Goal: Task Accomplishment & Management: Manage account settings

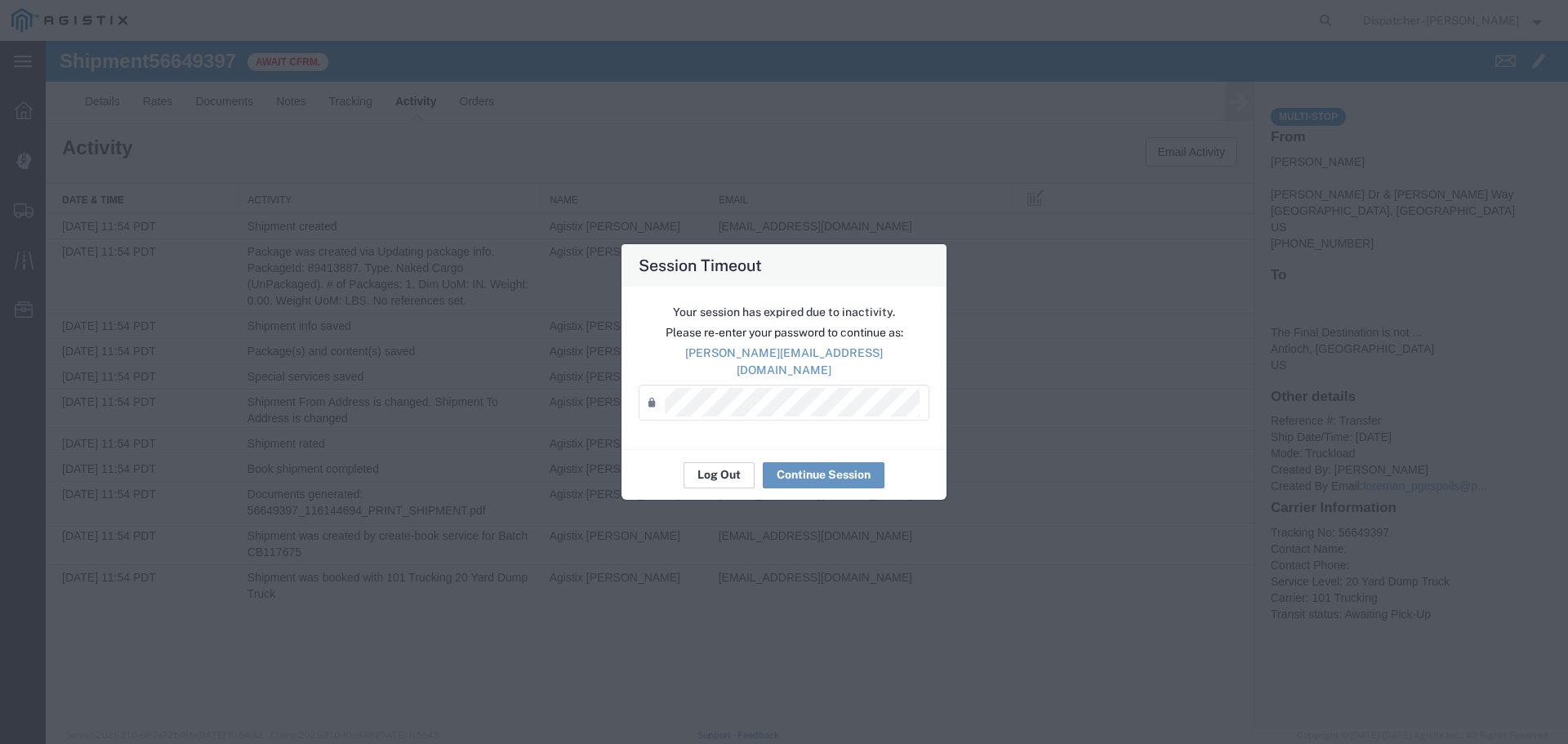
click at [705, 471] on button "Log Out" at bounding box center [719, 475] width 71 height 26
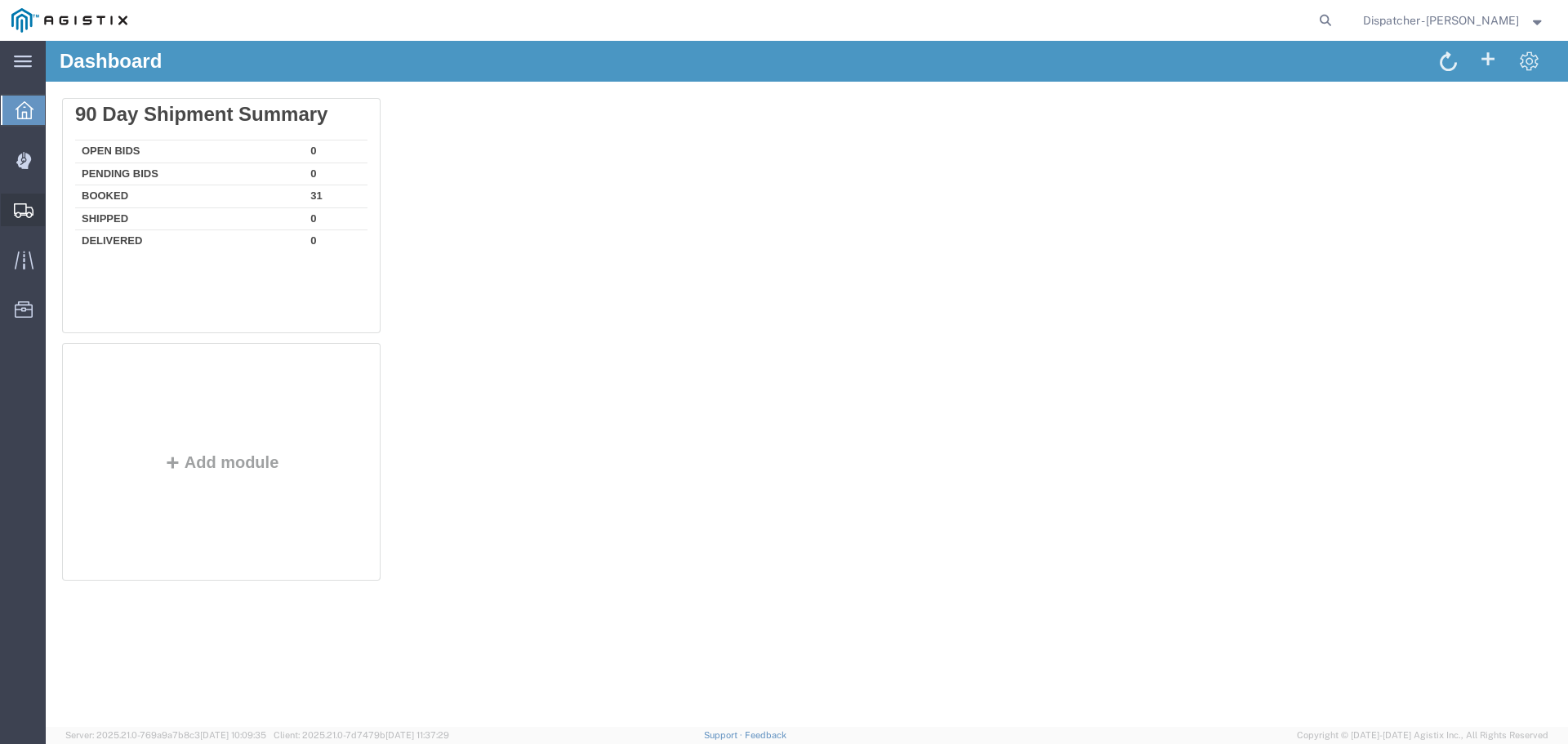
click at [56, 202] on span "Shipments" at bounding box center [50, 209] width 11 height 32
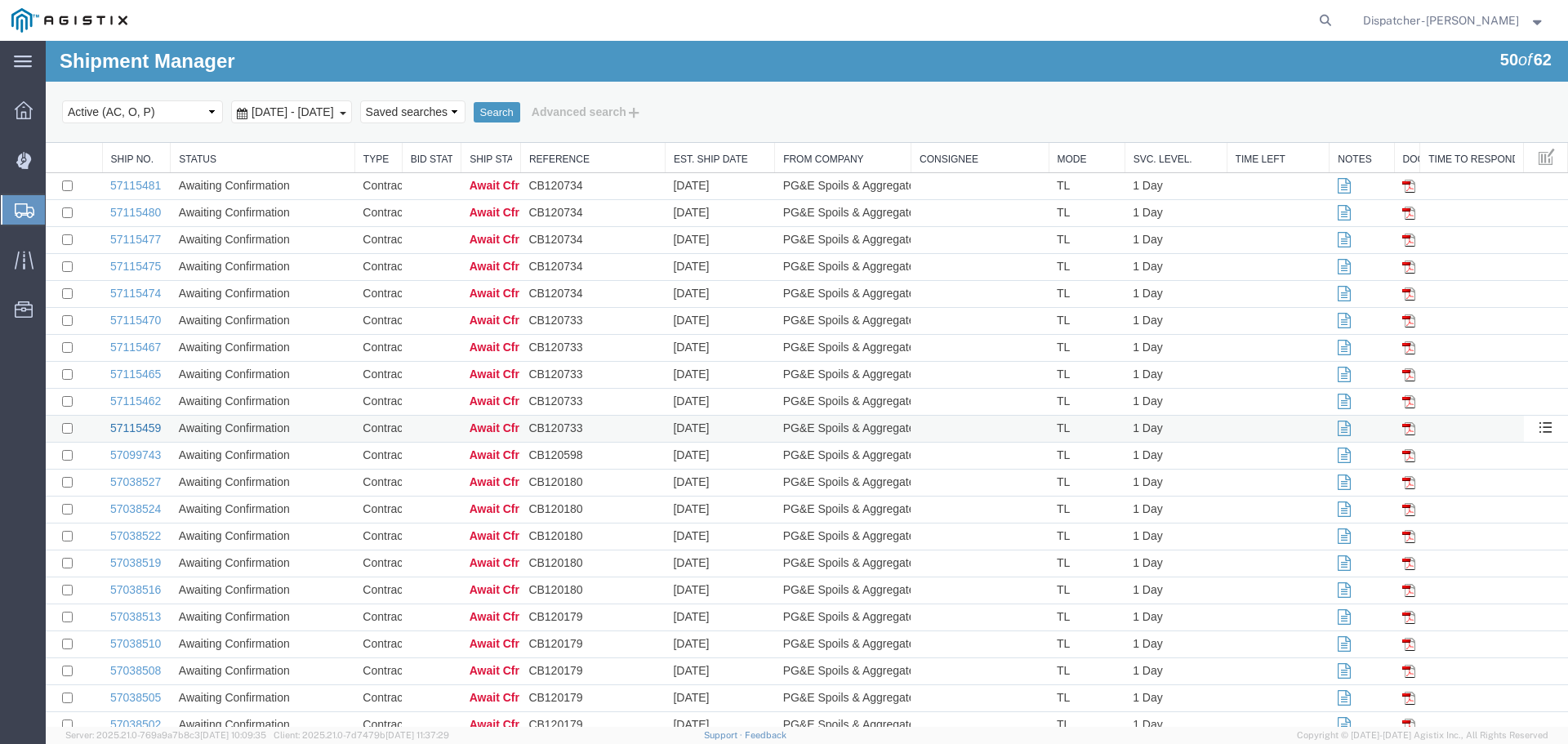
click at [145, 433] on link "57115459" at bounding box center [136, 428] width 51 height 13
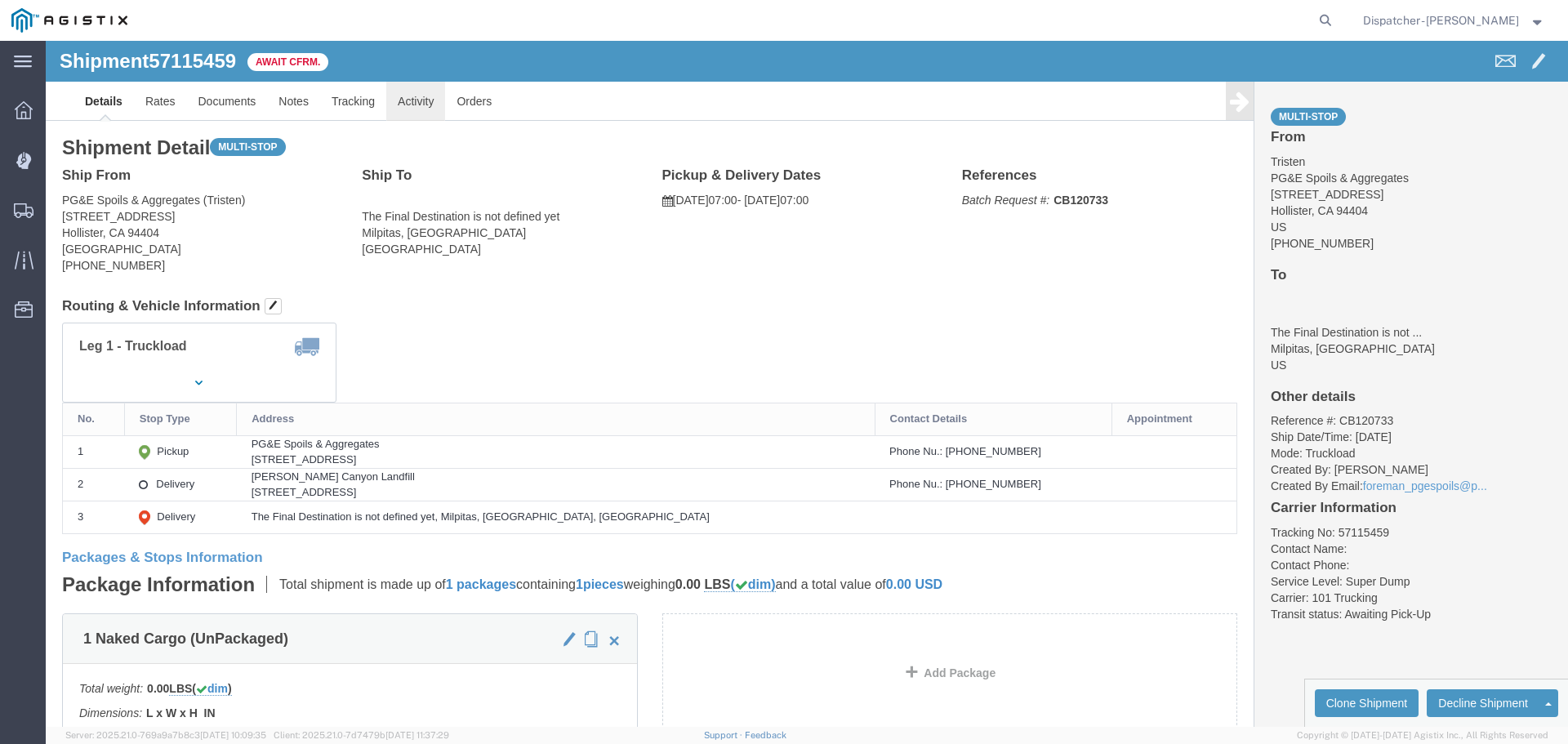
click link "Activity"
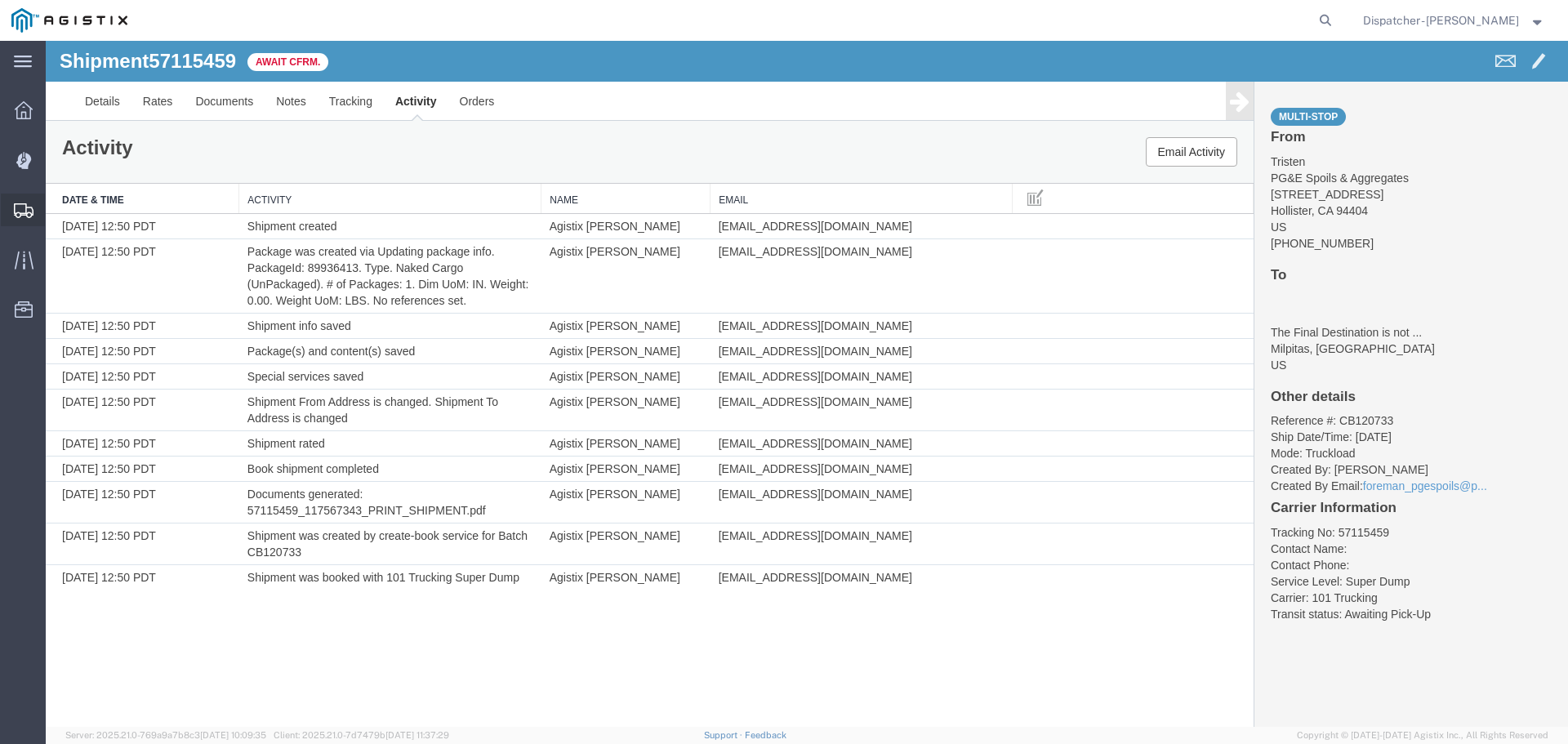
click at [56, 209] on span "Shipments" at bounding box center [50, 209] width 11 height 32
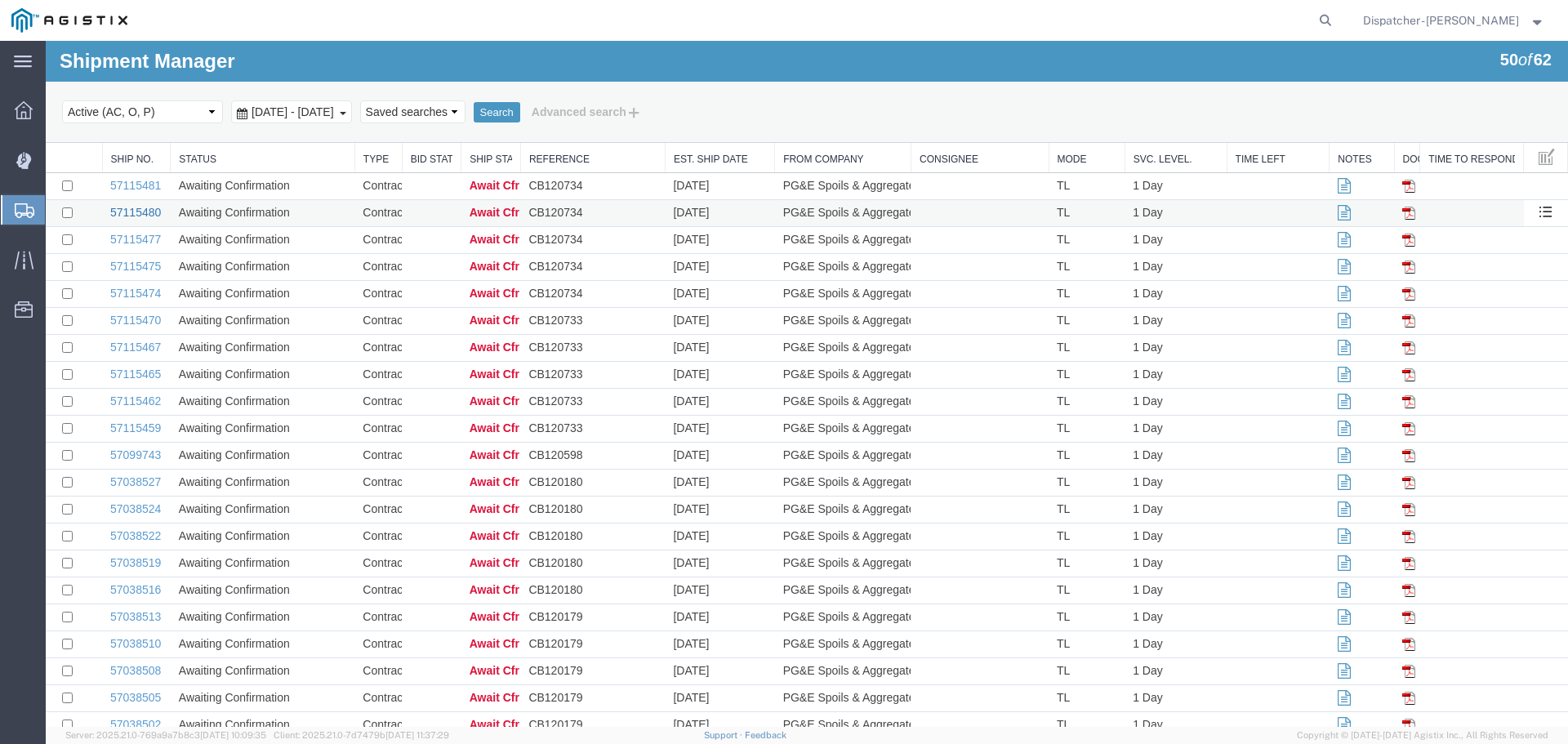
click at [147, 208] on link "57115480" at bounding box center [136, 212] width 51 height 13
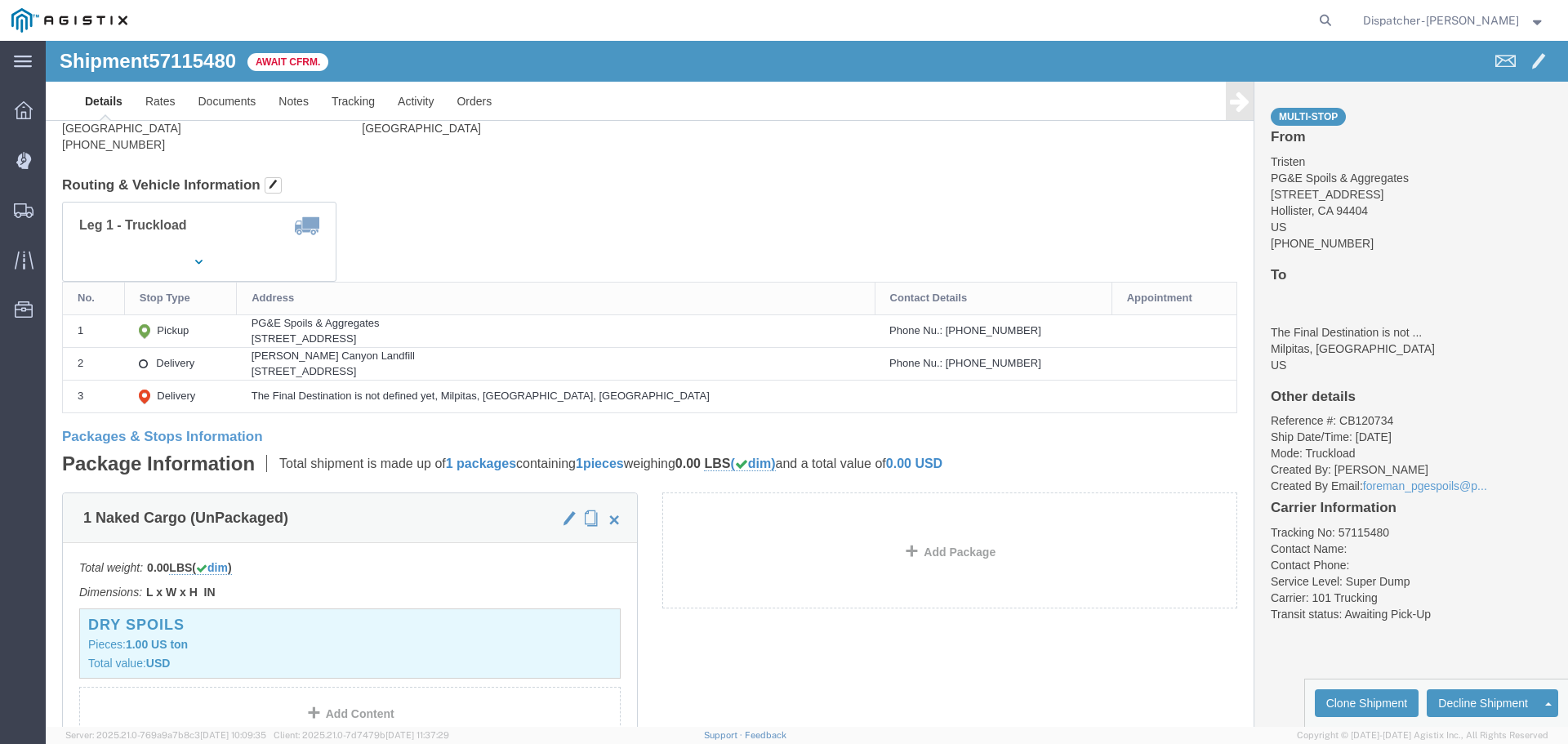
scroll to position [109, 0]
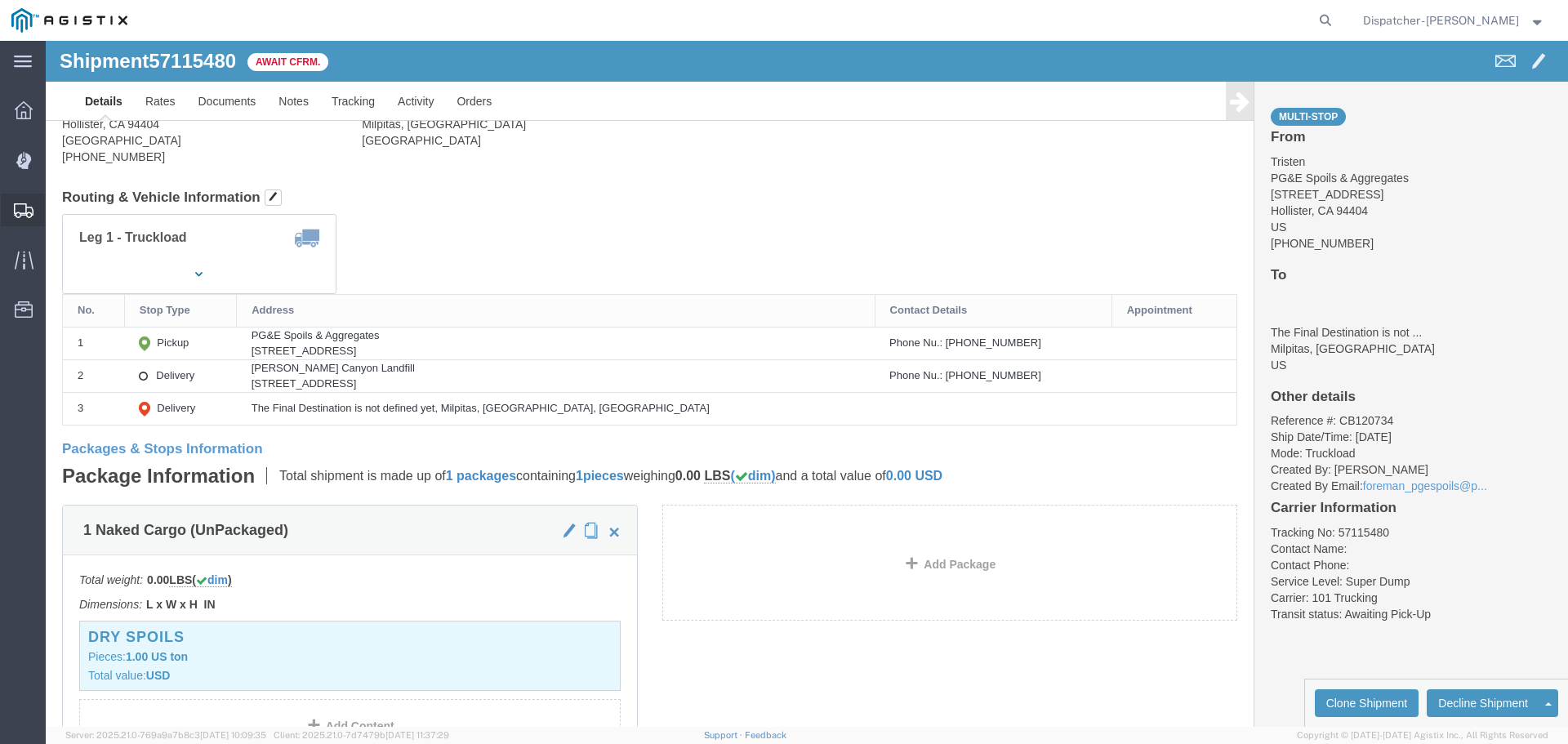
click at [56, 213] on span "Shipments" at bounding box center [50, 209] width 11 height 32
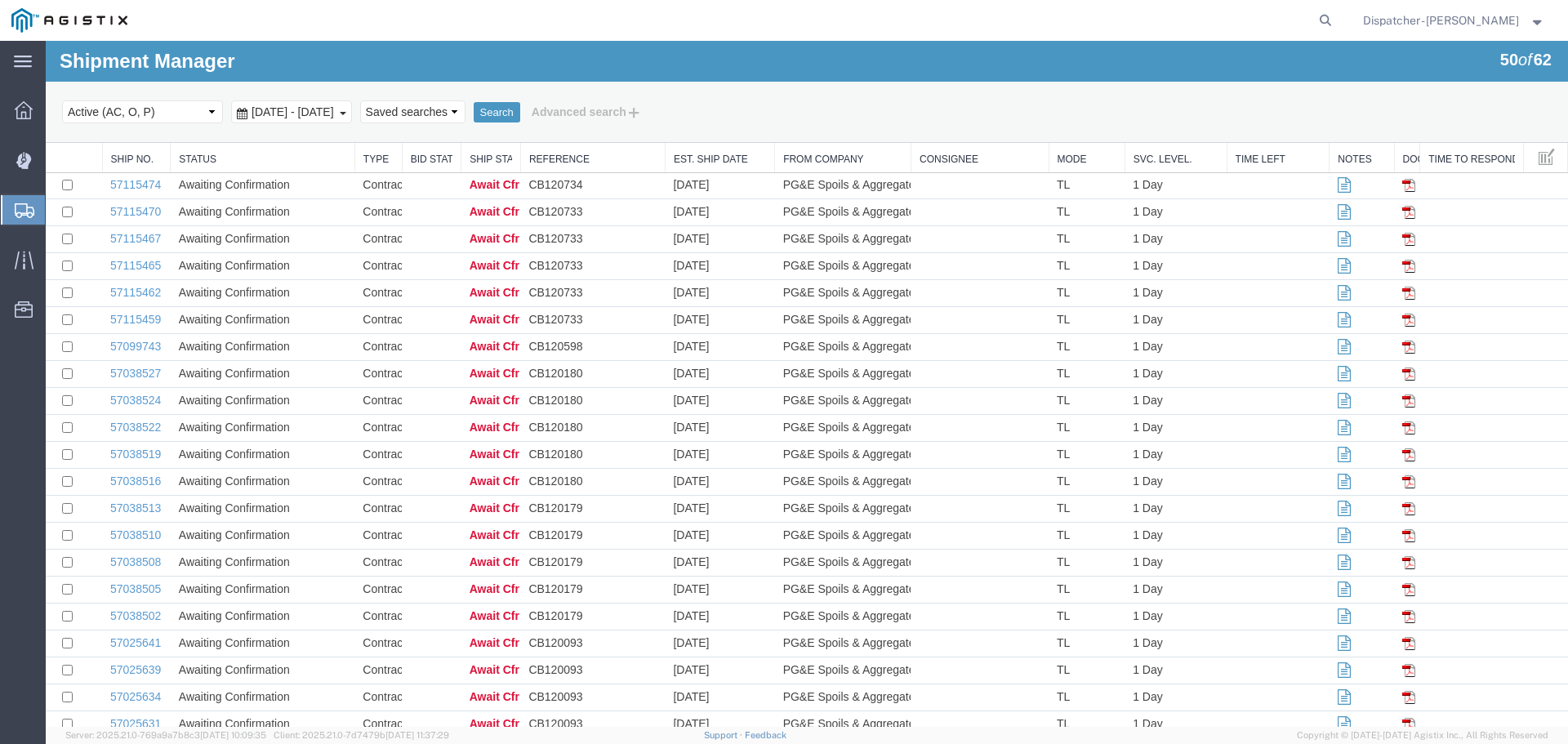
click at [338, 107] on span "[DATE] - [DATE]" at bounding box center [292, 111] width 90 height 13
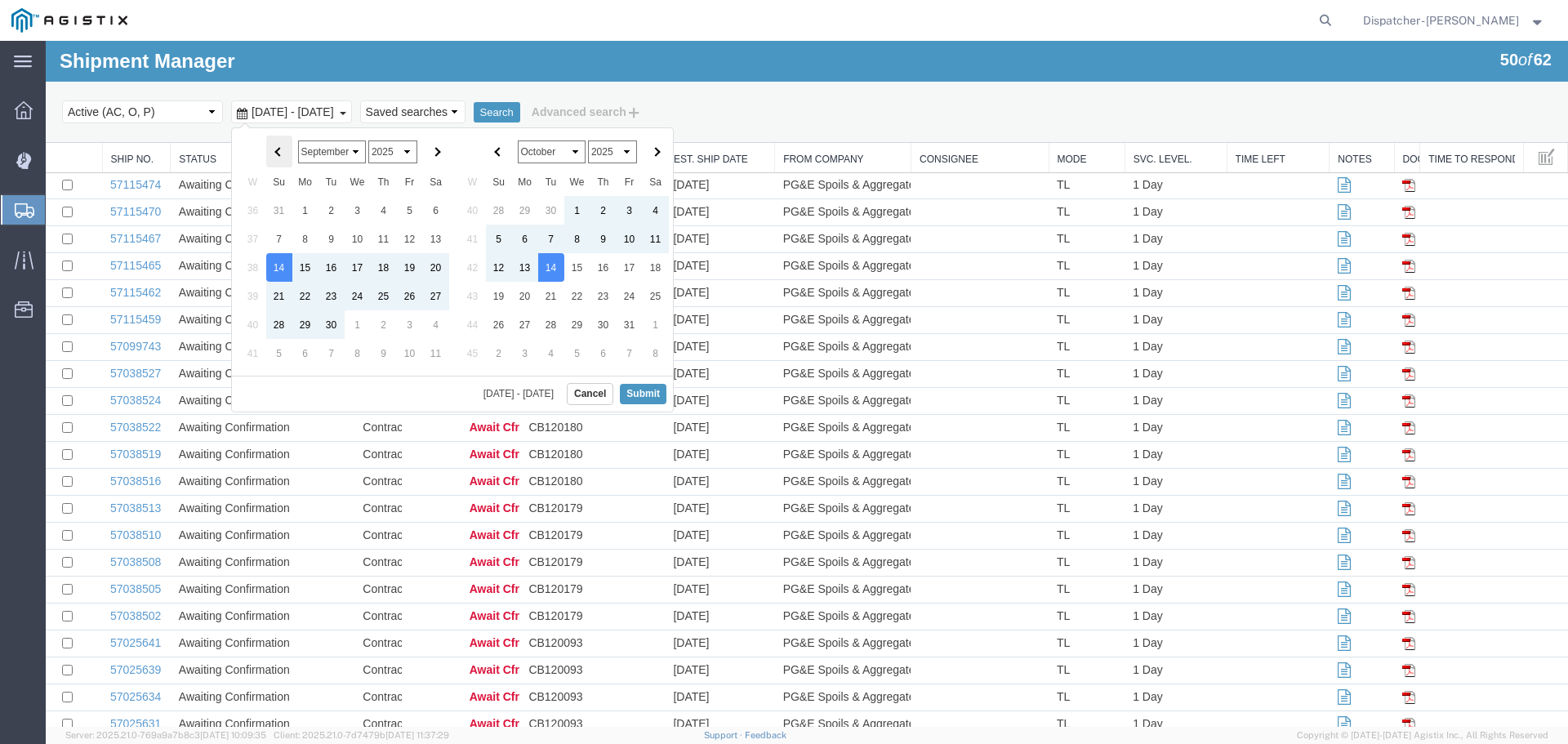
click at [269, 149] on th at bounding box center [280, 152] width 26 height 32
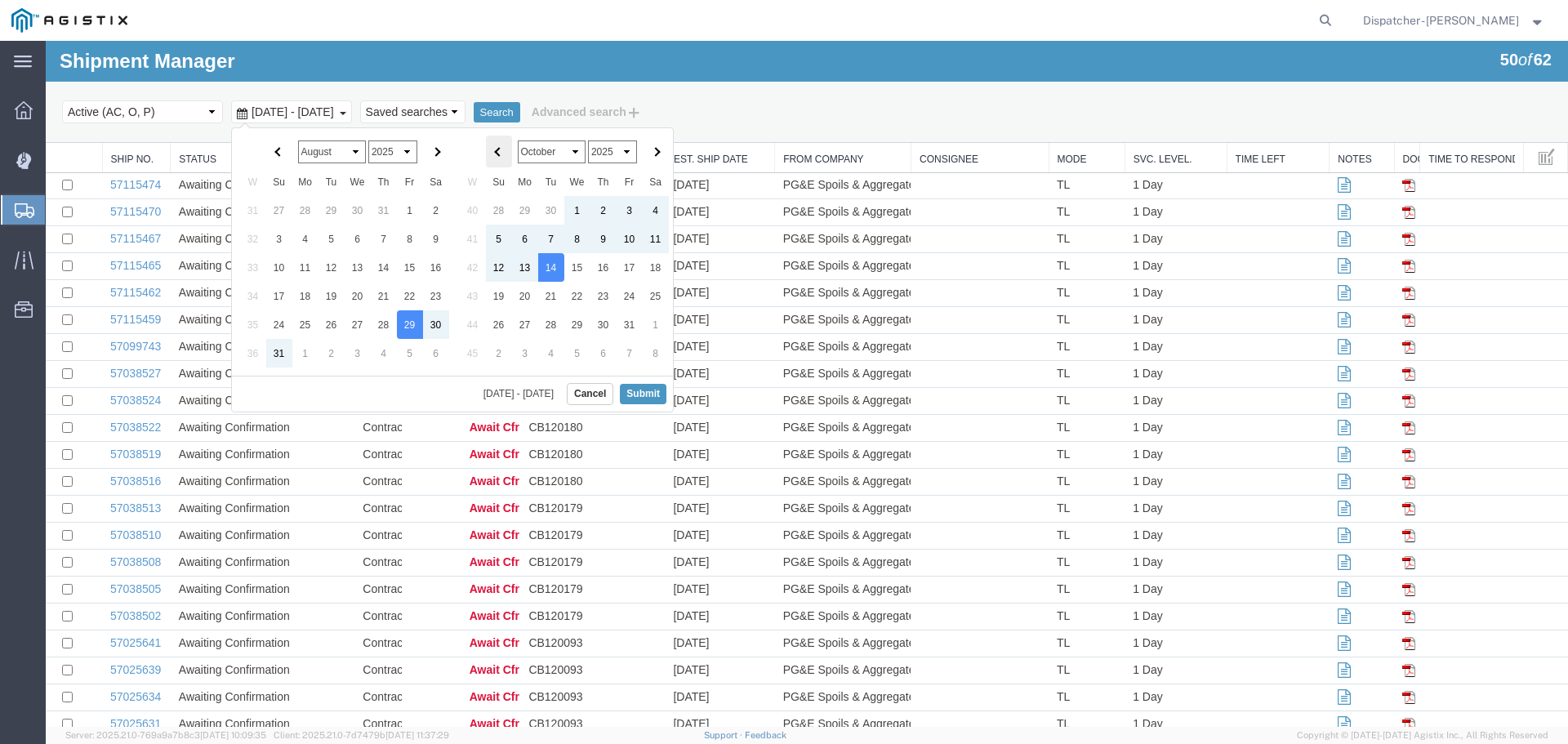
click at [500, 143] on th at bounding box center [499, 152] width 26 height 32
click at [661, 150] on th at bounding box center [656, 152] width 26 height 32
click at [647, 390] on button "Submit" at bounding box center [642, 393] width 46 height 20
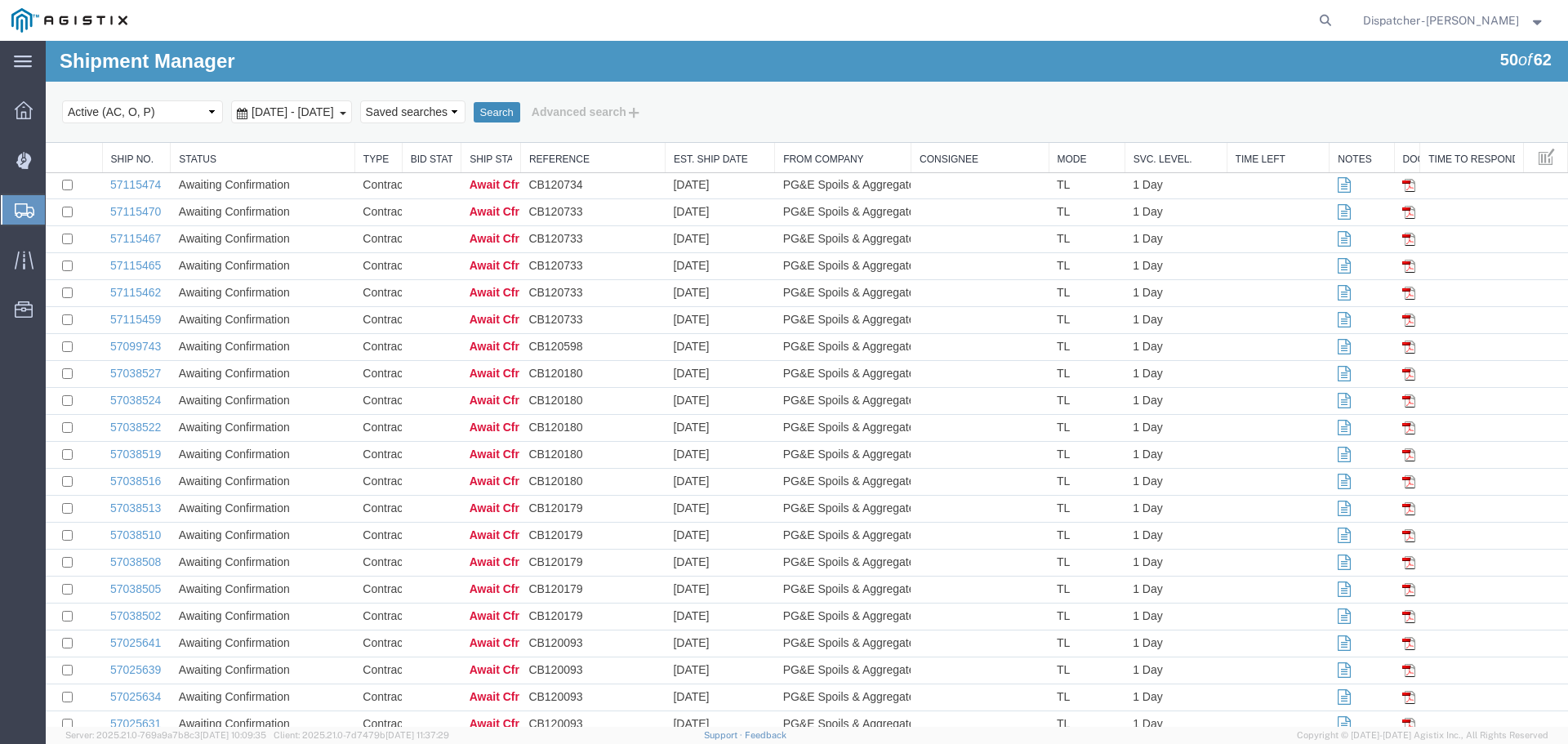
click at [521, 103] on button "Search" at bounding box center [496, 112] width 46 height 21
click at [521, 115] on button "Search" at bounding box center [496, 112] width 46 height 21
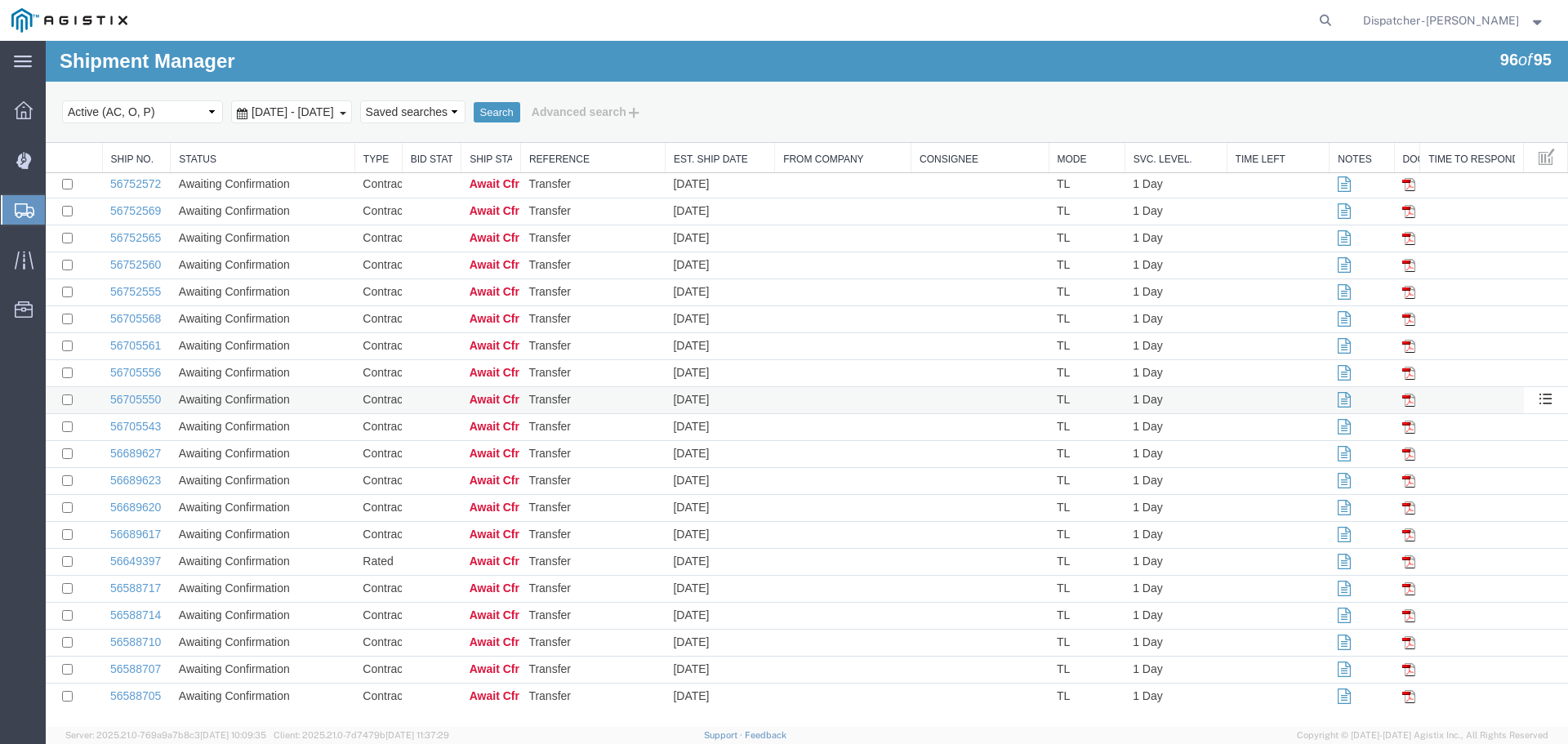
scroll to position [2088, 0]
click at [129, 691] on link "56588705" at bounding box center [136, 695] width 51 height 13
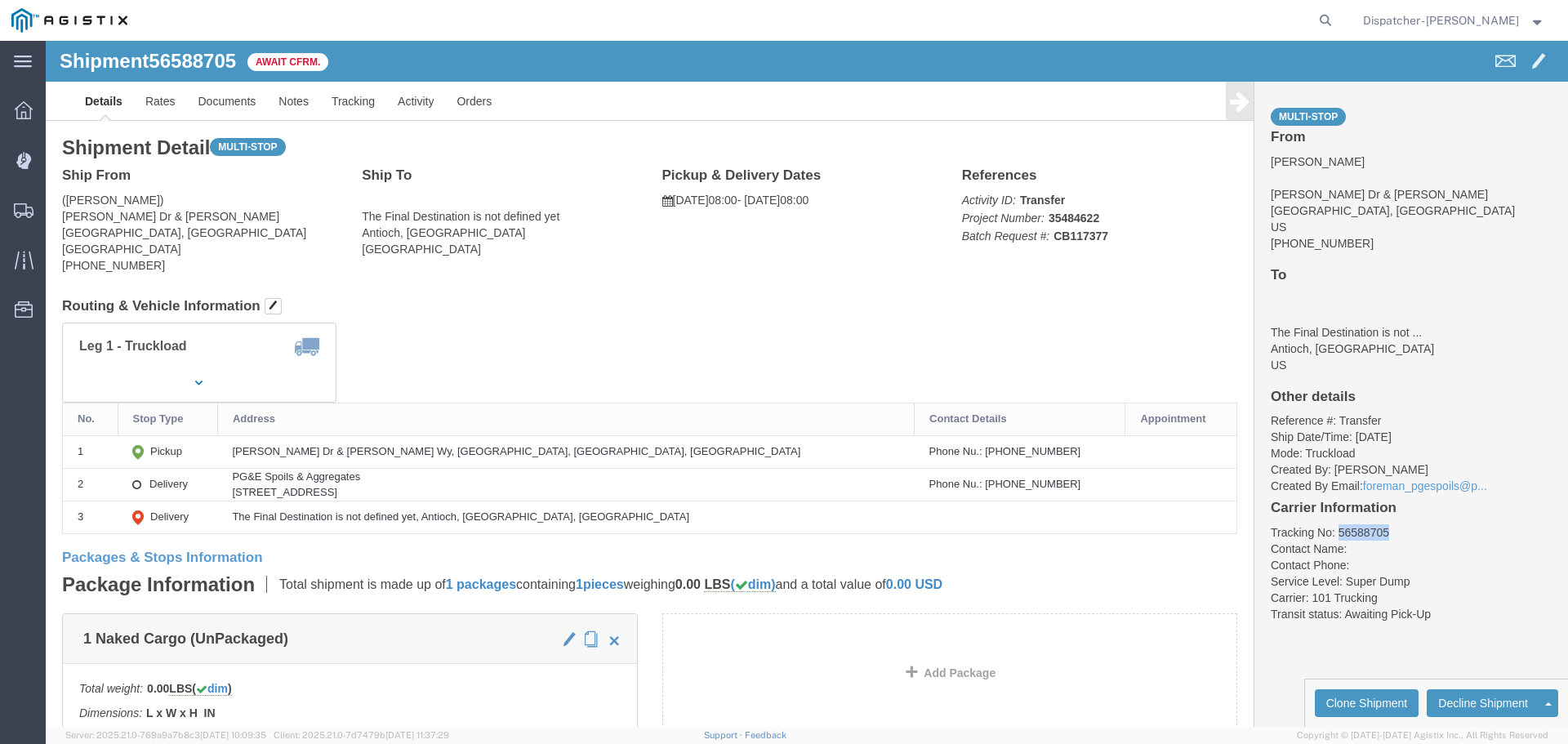
drag, startPoint x: 1334, startPoint y: 493, endPoint x: 1281, endPoint y: 499, distance: 53.3
click li "Tracking No: 56588705"
copy li "56588705"
click link "Tracking"
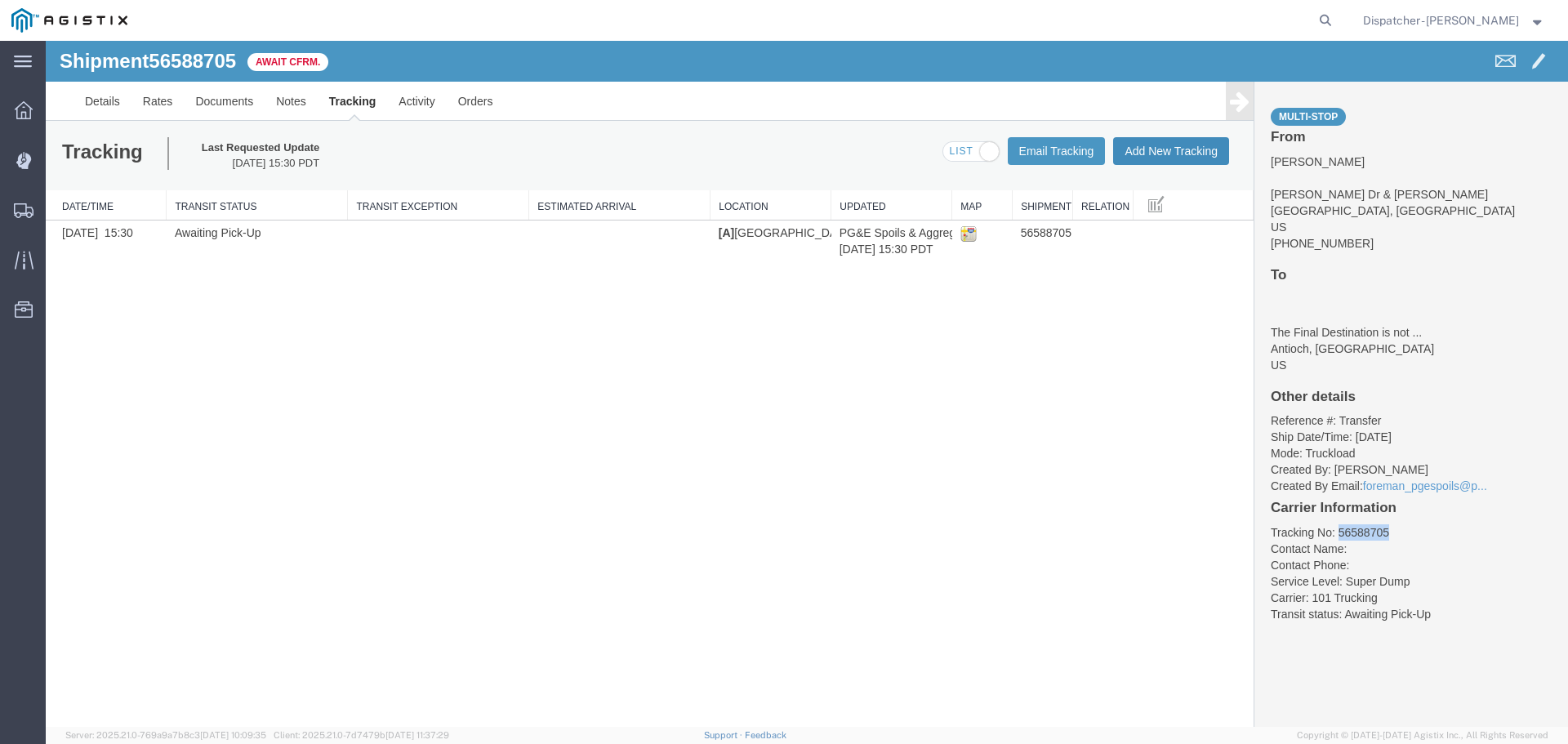
click at [1168, 152] on button "Add New Tracking" at bounding box center [1171, 152] width 116 height 28
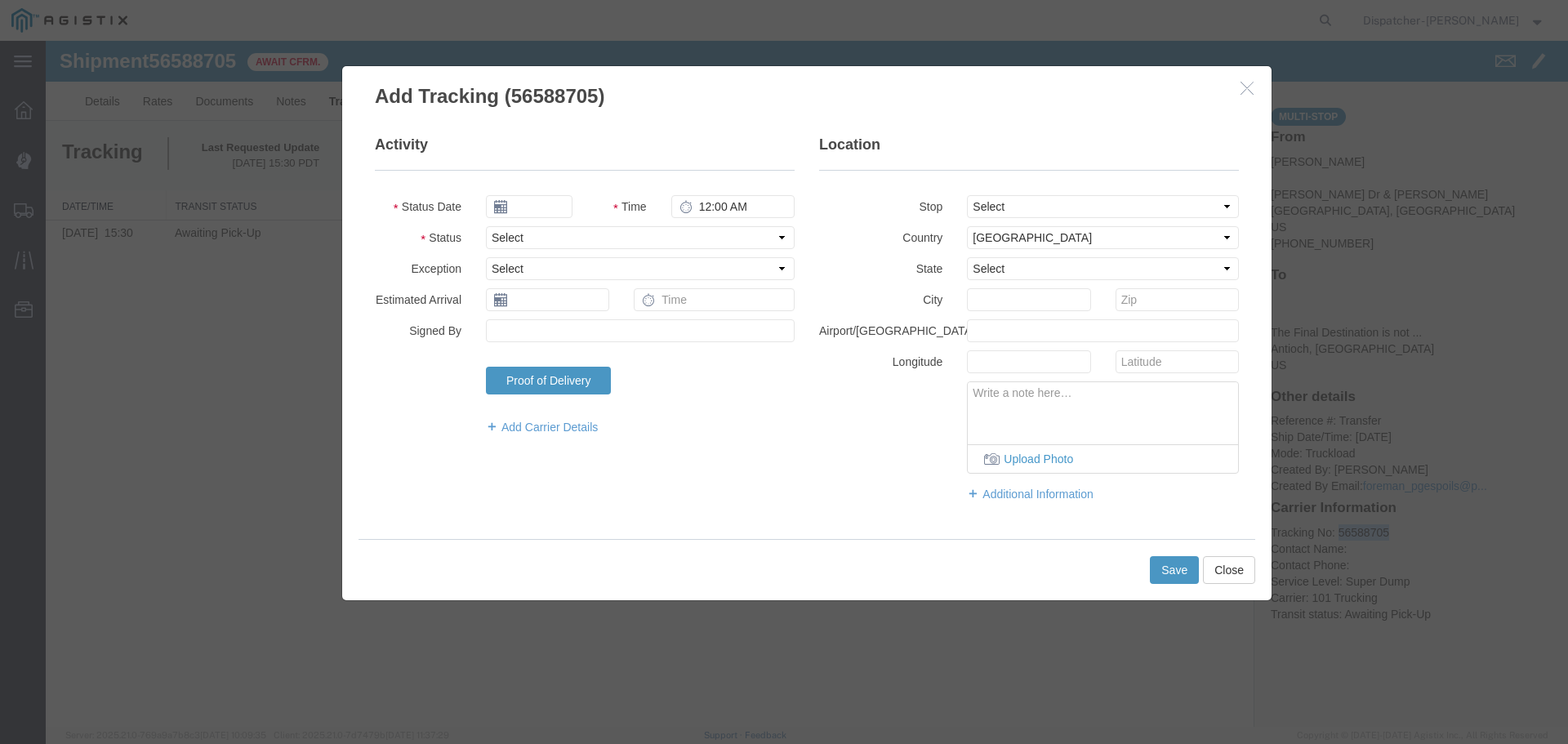
type input "[DATE]"
type input "10:00 AM"
click at [539, 207] on input "[DATE]" at bounding box center [529, 207] width 87 height 23
click at [500, 235] on th at bounding box center [498, 235] width 25 height 25
click at [436, 473] on div "Activity Status Date [DATE] Time 10:00 AM Status Select Arrival Notice Availabl…" at bounding box center [807, 327] width 889 height 384
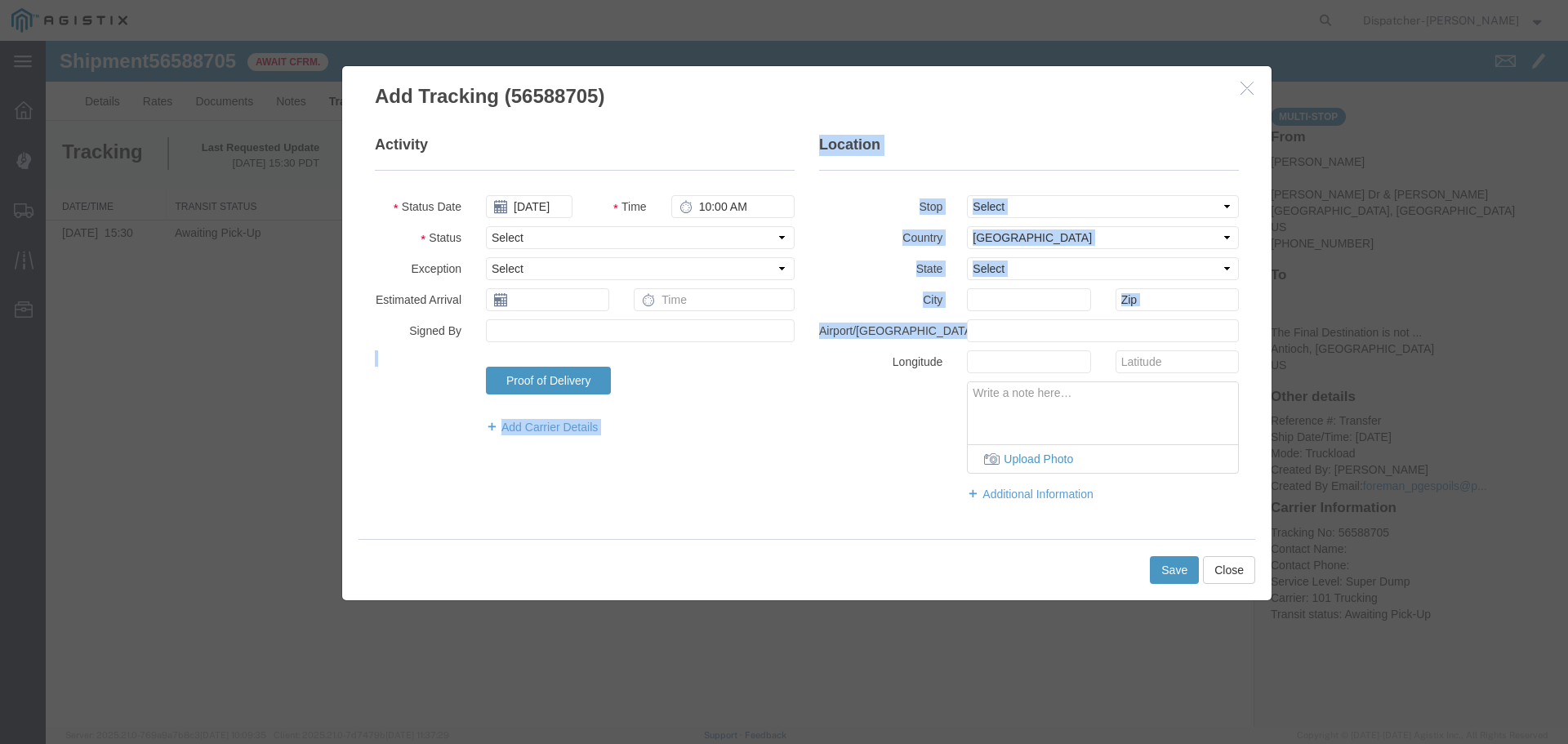
drag, startPoint x: 736, startPoint y: 351, endPoint x: 808, endPoint y: 341, distance: 72.7
click at [808, 341] on div "Activity Status Date [DATE] Time 10:00 AM Status Select Arrival Notice Availabl…" at bounding box center [807, 327] width 889 height 384
click at [746, 468] on div "Activity Status Date [DATE] Time 10:00 AM Status Select Arrival Notice Availabl…" at bounding box center [807, 327] width 889 height 384
click at [741, 472] on div "Activity Status Date [DATE] Time 10:00 AM Status Select Arrival Notice Availabl…" at bounding box center [807, 327] width 889 height 384
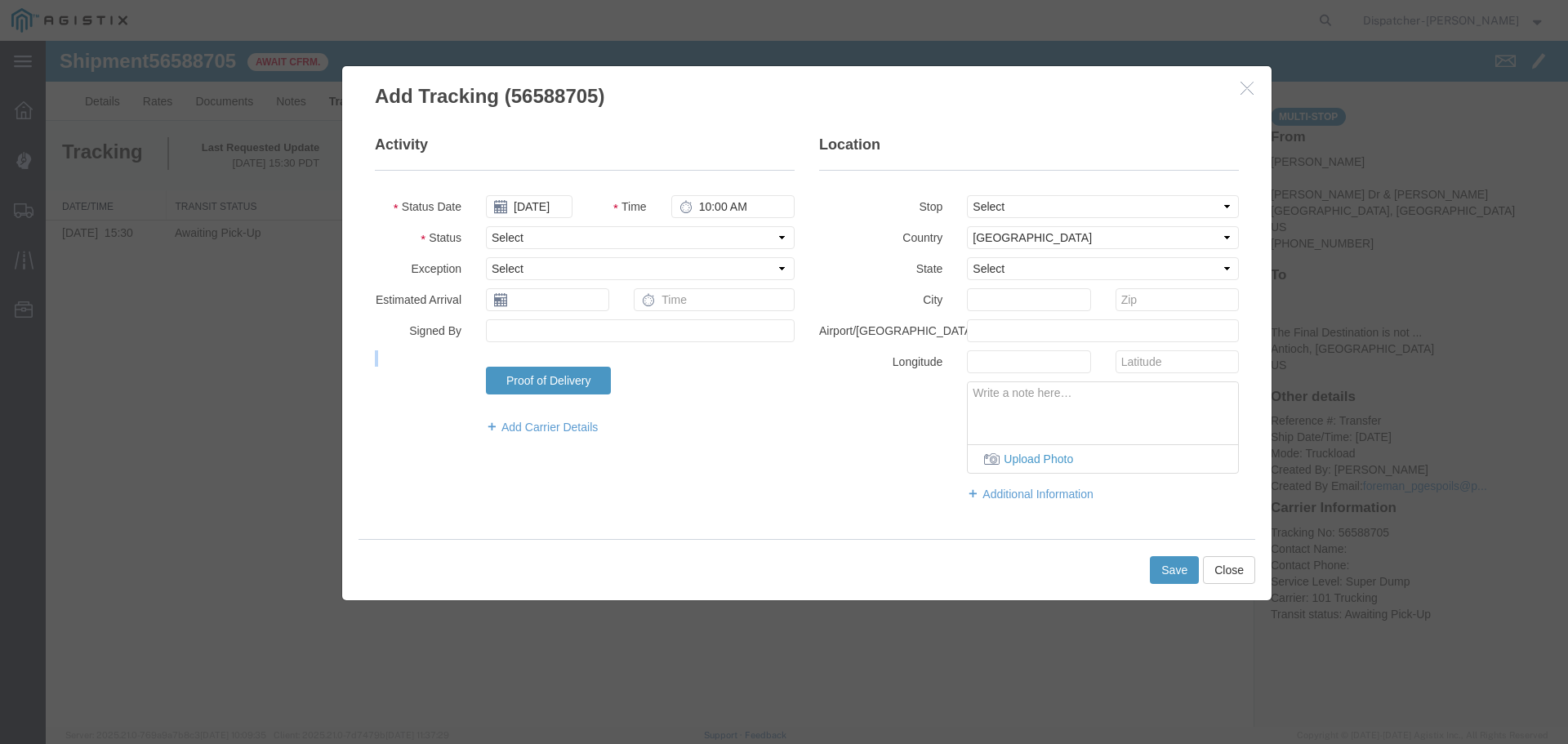
drag, startPoint x: 411, startPoint y: 353, endPoint x: 789, endPoint y: 390, distance: 379.8
click at [789, 390] on fieldset "Activity Status Date [DATE] Time 10:00 AM Status Select Arrival Notice Availabl…" at bounding box center [585, 294] width 420 height 317
drag, startPoint x: 799, startPoint y: 334, endPoint x: 379, endPoint y: 201, distance: 440.6
click at [379, 201] on fieldset "Activity Status Date [DATE] Time 10:00 AM Status Select Arrival Notice Availabl…" at bounding box center [585, 294] width 420 height 317
drag, startPoint x: 784, startPoint y: 354, endPoint x: 380, endPoint y: 204, distance: 430.9
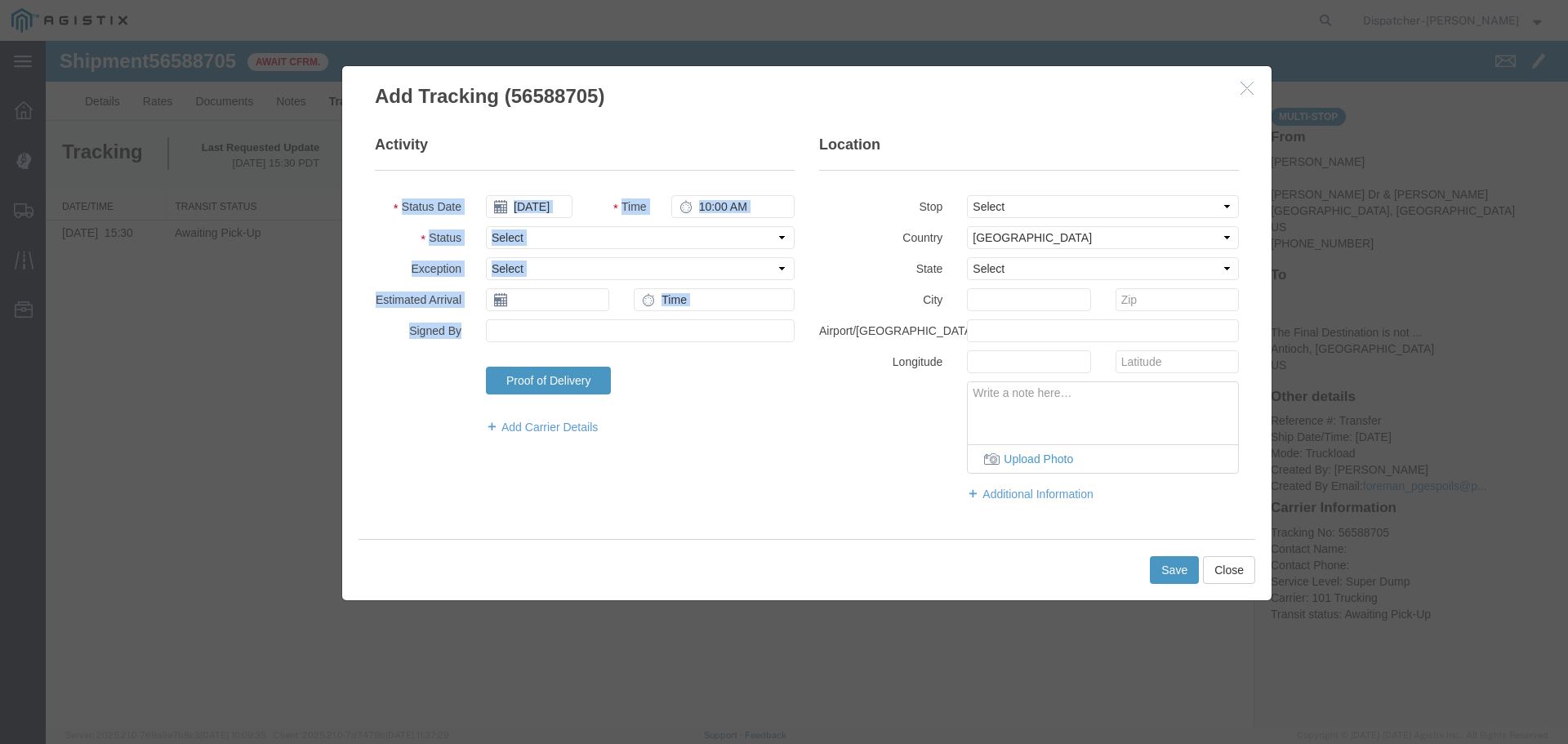
click at [380, 204] on fieldset "Activity Status Date [DATE] Time 10:00 AM Status Select Arrival Notice Availabl…" at bounding box center [585, 294] width 420 height 317
click at [692, 461] on div "Activity Status Date [DATE] Time 10:00 AM Status Select Arrival Notice Availabl…" at bounding box center [807, 327] width 889 height 384
click at [537, 206] on input "[DATE]" at bounding box center [529, 207] width 87 height 23
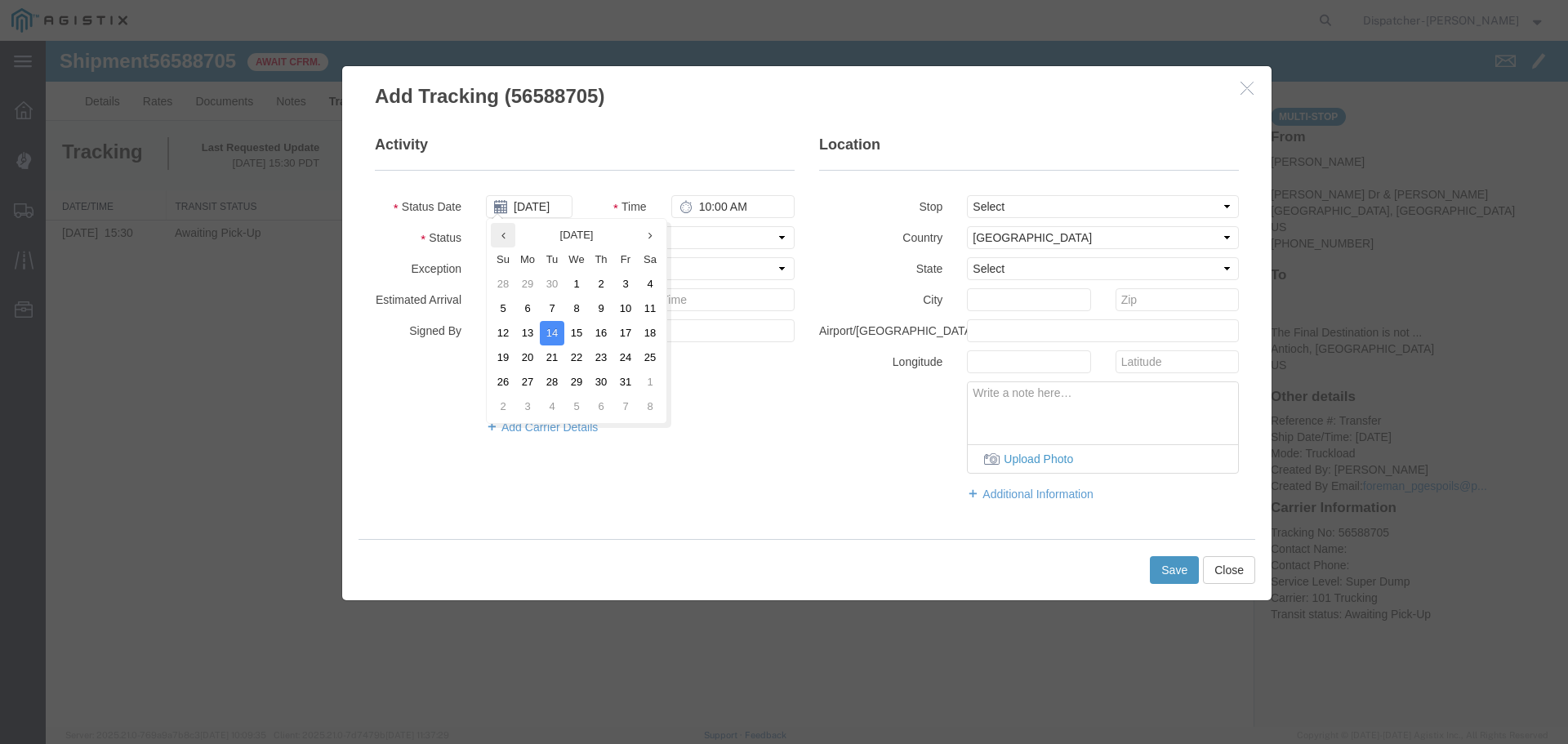
click at [502, 242] on th at bounding box center [503, 235] width 25 height 25
click at [626, 373] on td "29" at bounding box center [626, 382] width 25 height 25
type input "[DATE]"
click at [730, 204] on input "10:00 AM" at bounding box center [733, 207] width 124 height 23
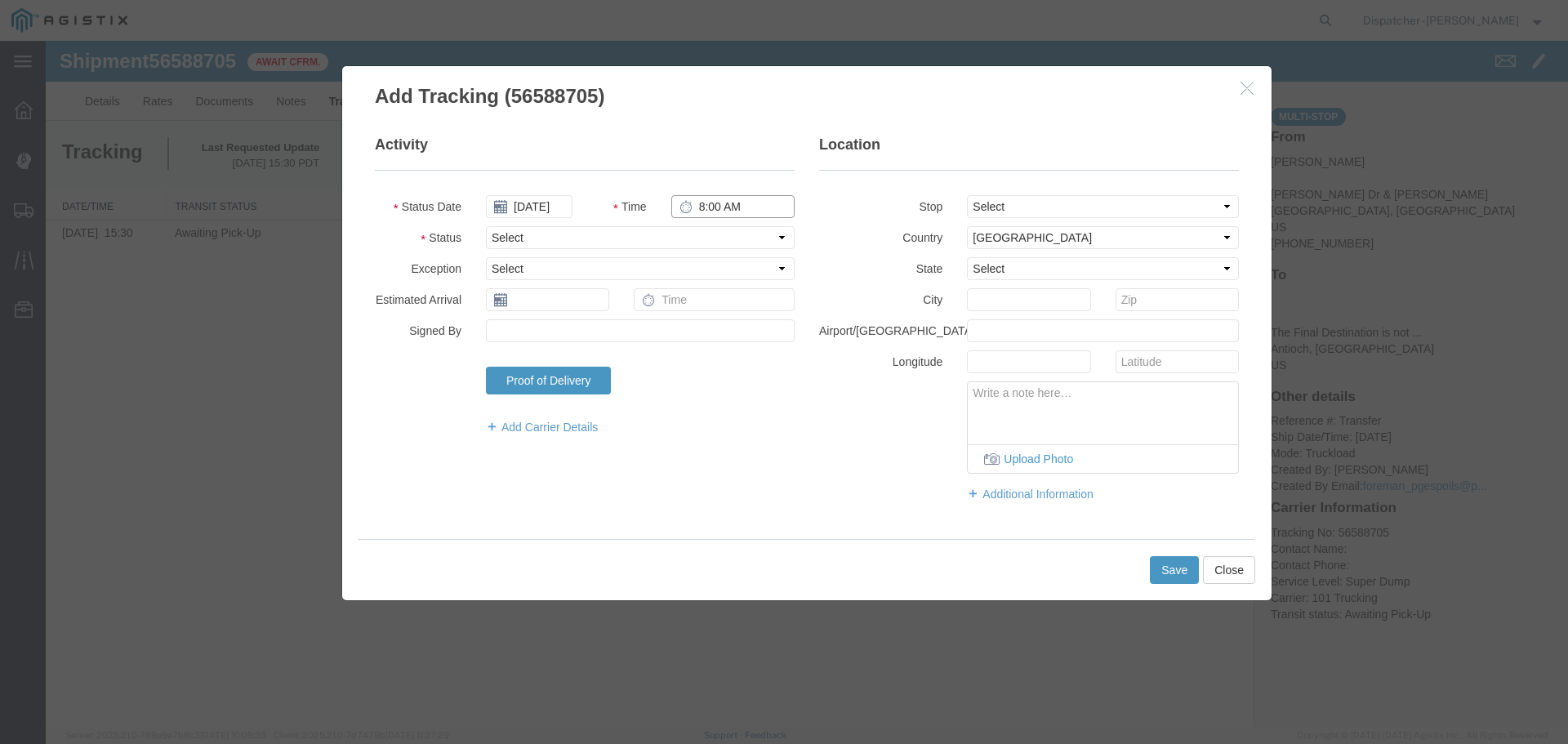
type input "8:00 AM"
click at [1039, 199] on select "Select From: [PERSON_NAME] Dr & [PERSON_NAME] Wy, [GEOGRAPHIC_DATA], [GEOGRAPHI…" at bounding box center [1103, 207] width 272 height 23
select select "{"pickupDeliveryInfoId": "122468425","pickupOrDelivery": "P","stopNum": "1","lo…"
click at [967, 195] on select "Select From: [PERSON_NAME] Dr & [PERSON_NAME] Wy, [GEOGRAPHIC_DATA], [GEOGRAPHI…" at bounding box center [1103, 207] width 272 height 23
select select "CA"
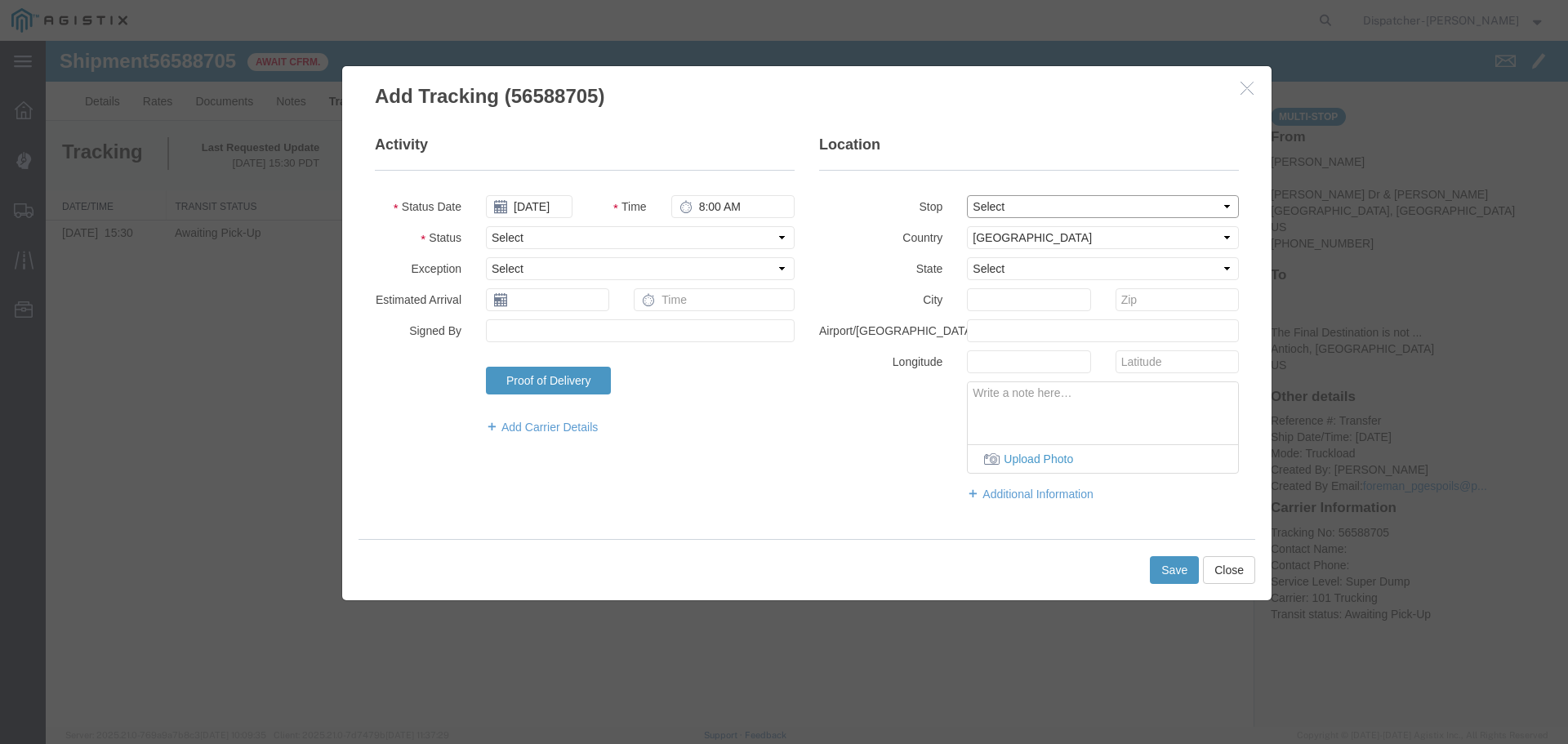
type input "[GEOGRAPHIC_DATA]"
click at [575, 244] on select "Select Arrival Notice Available Arrival Notice Imported Arrive at Delivery Loca…" at bounding box center [640, 237] width 309 height 23
select select "ARVPULOC"
click at [486, 226] on select "Select Arrival Notice Available Arrival Notice Imported Arrive at Delivery Loca…" at bounding box center [640, 237] width 309 height 23
click at [1176, 568] on button "Save" at bounding box center [1174, 570] width 49 height 28
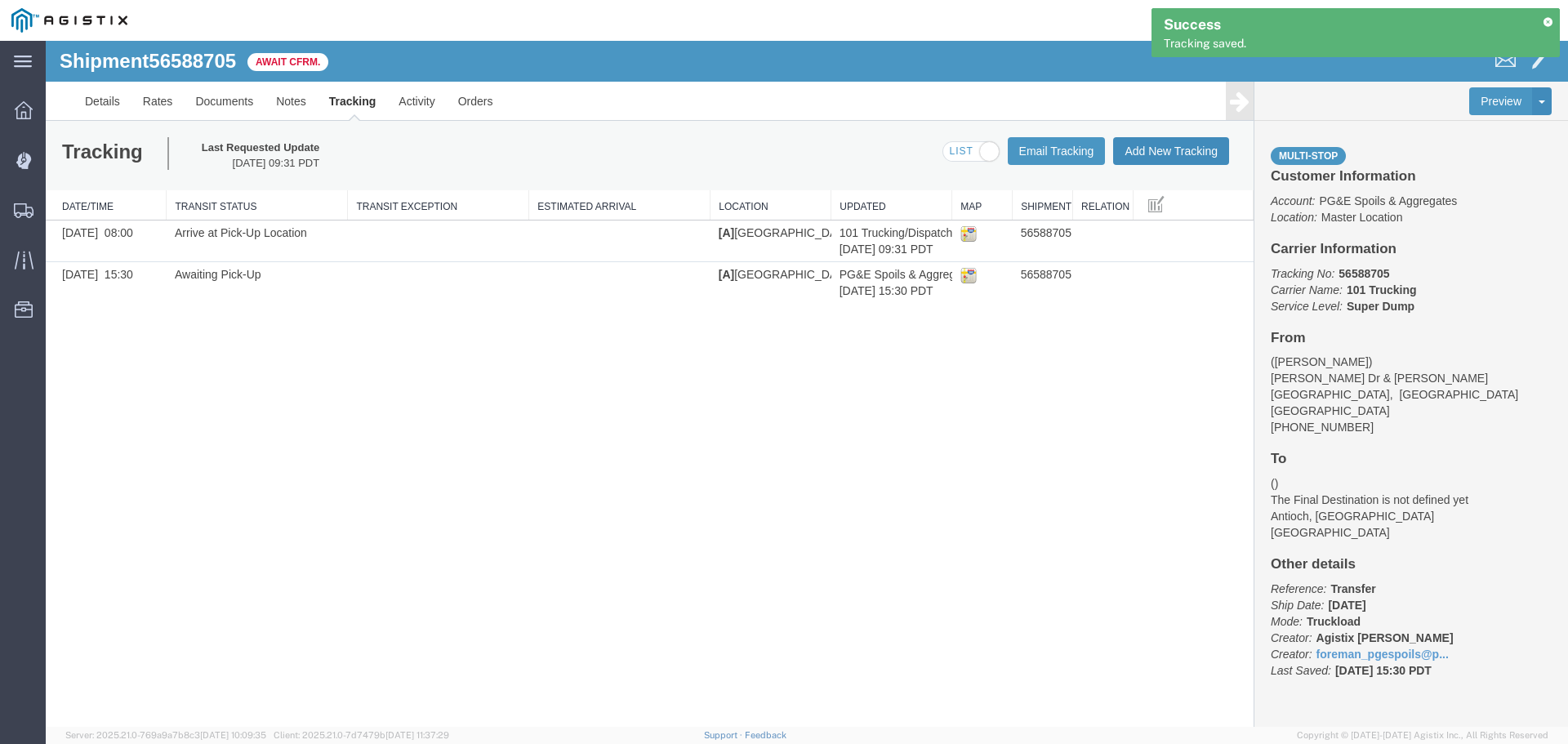
click at [1160, 151] on button "Add New Tracking" at bounding box center [1171, 152] width 116 height 28
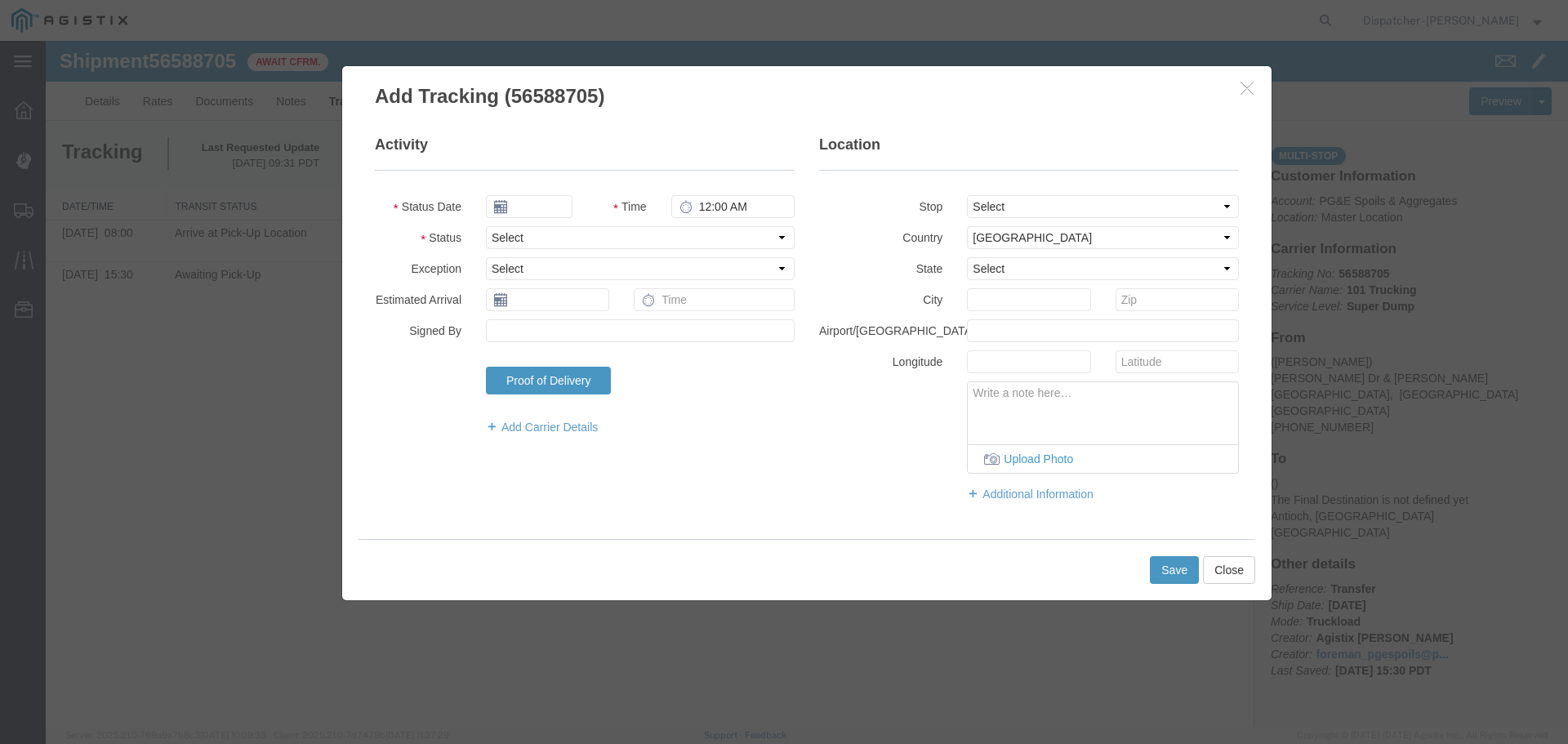
type input "[DATE]"
type input "10:00 AM"
click at [521, 205] on input "[DATE]" at bounding box center [529, 207] width 87 height 23
click at [496, 233] on th at bounding box center [498, 235] width 25 height 25
click at [496, 233] on th at bounding box center [503, 235] width 25 height 25
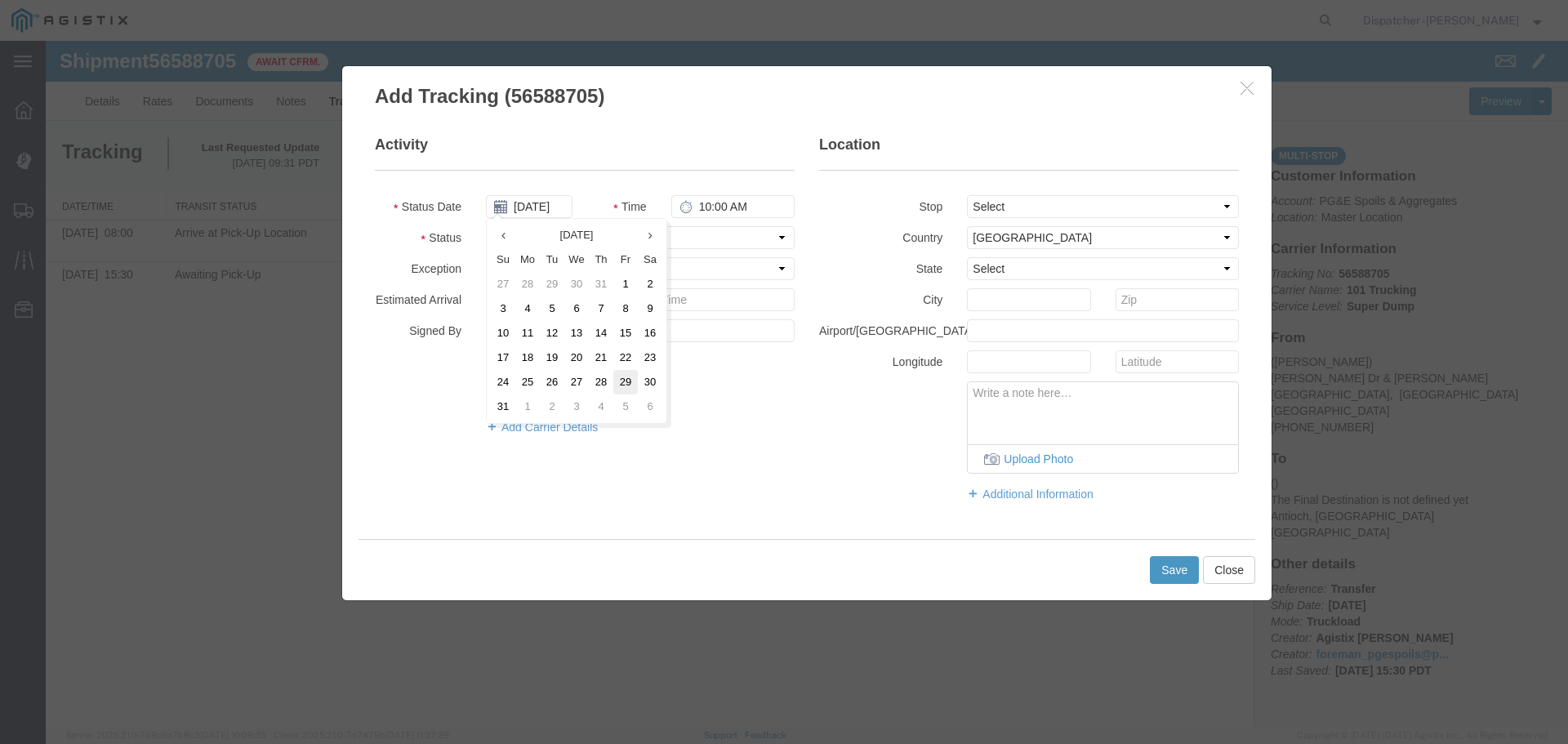
click at [626, 378] on td "29" at bounding box center [626, 382] width 25 height 25
type input "[DATE]"
click at [704, 207] on input "10:00 AM" at bounding box center [733, 207] width 124 height 23
type input "1:30 PM"
drag, startPoint x: 1004, startPoint y: 202, endPoint x: 1009, endPoint y: 216, distance: 14.9
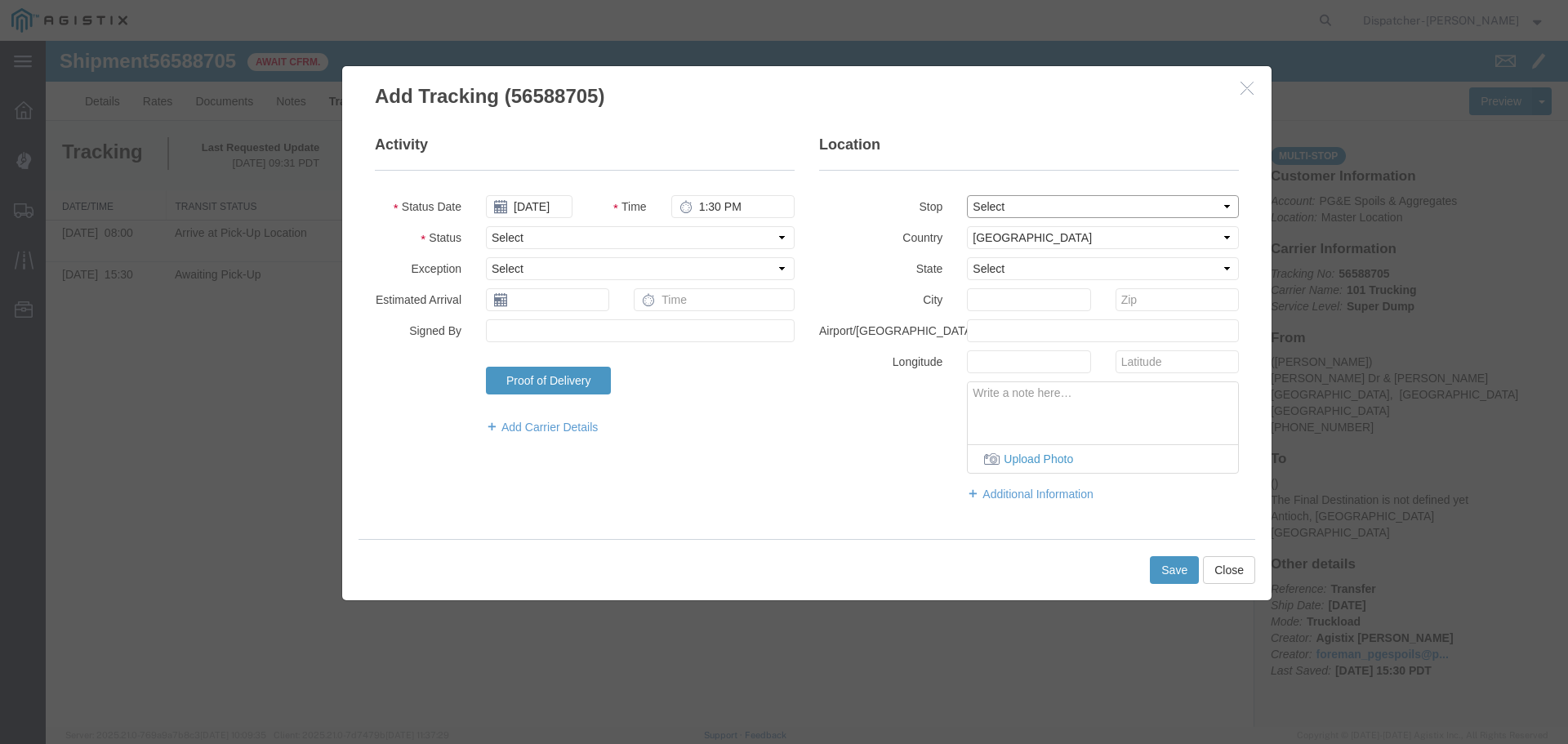
click at [1004, 202] on select "Select From: [PERSON_NAME] Dr & [PERSON_NAME] Wy, [GEOGRAPHIC_DATA], [GEOGRAPHI…" at bounding box center [1103, 207] width 272 height 23
select select "{"pickupDeliveryInfoId": "122468425","pickupOrDelivery": "P","stopNum": "1","lo…"
click at [967, 195] on select "Select From: [PERSON_NAME] Dr & [PERSON_NAME] Wy, [GEOGRAPHIC_DATA], [GEOGRAPHI…" at bounding box center [1103, 207] width 272 height 23
select select "CA"
type input "[GEOGRAPHIC_DATA]"
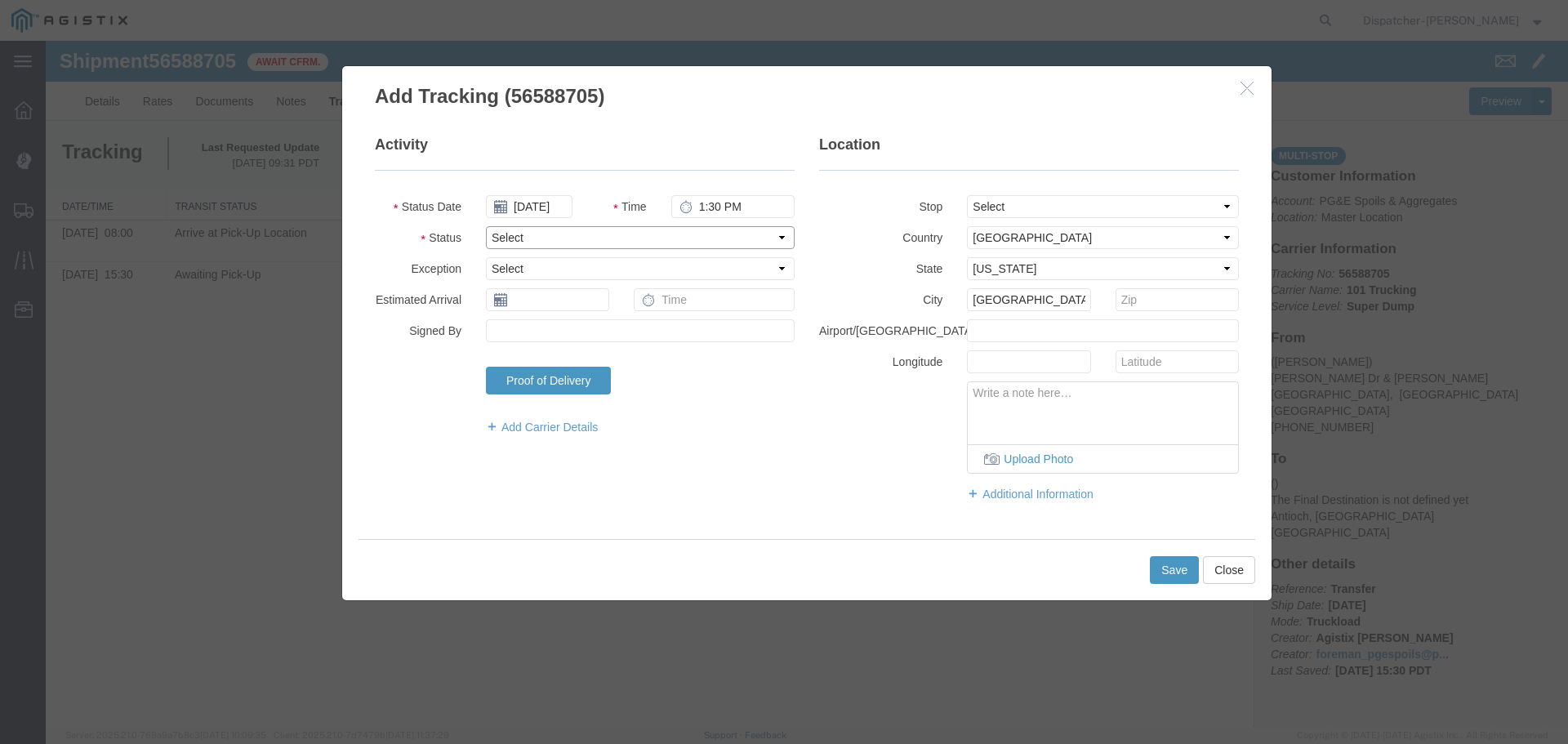
click at [592, 240] on select "Select Arrival Notice Available Arrival Notice Imported Arrive at Delivery Loca…" at bounding box center [640, 237] width 309 height 23
select select "DPTPULOC"
click at [486, 226] on select "Select Arrival Notice Available Arrival Notice Imported Arrive at Delivery Loca…" at bounding box center [640, 237] width 309 height 23
click at [1167, 572] on button "Save" at bounding box center [1174, 570] width 49 height 28
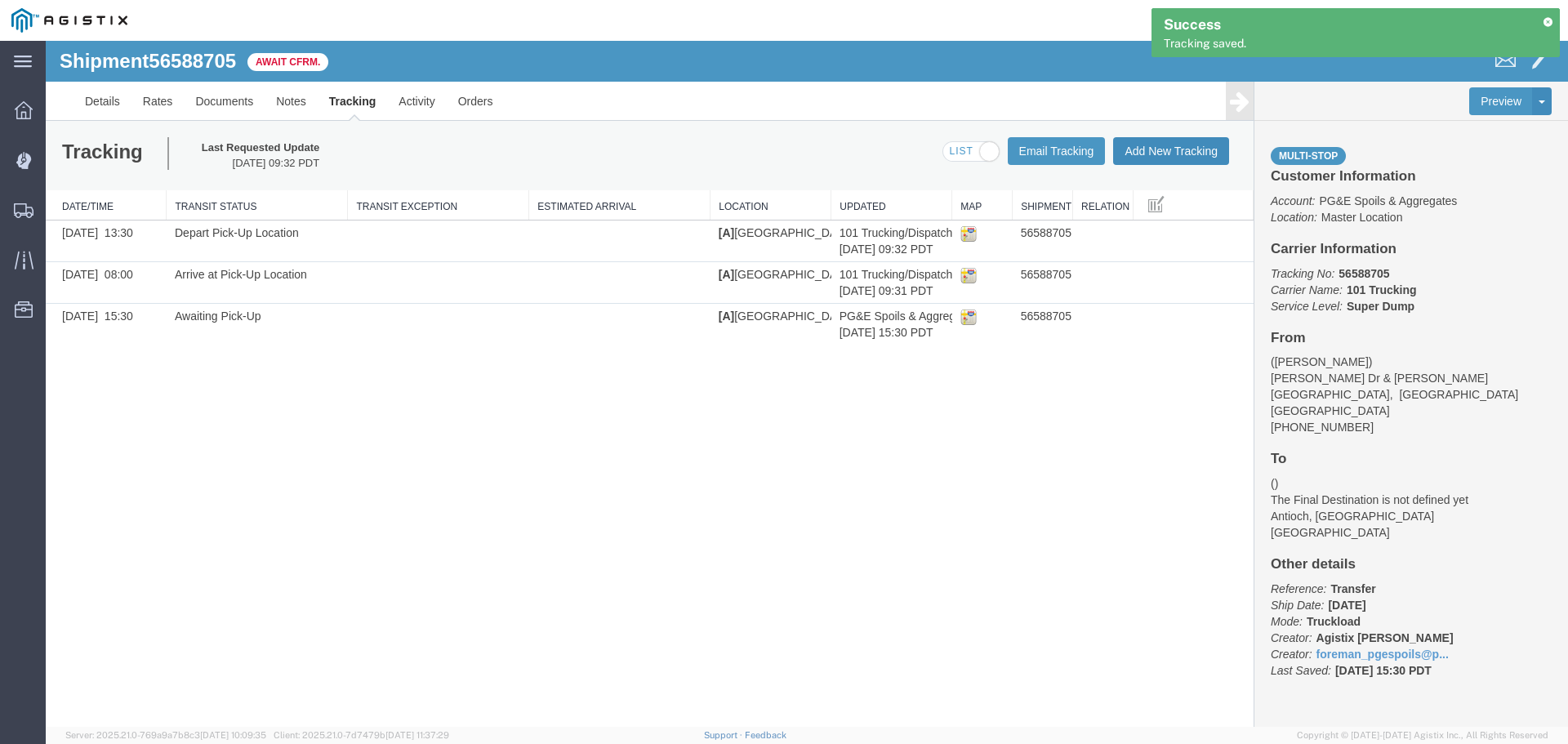
click at [1166, 150] on button "Add New Tracking" at bounding box center [1171, 152] width 116 height 28
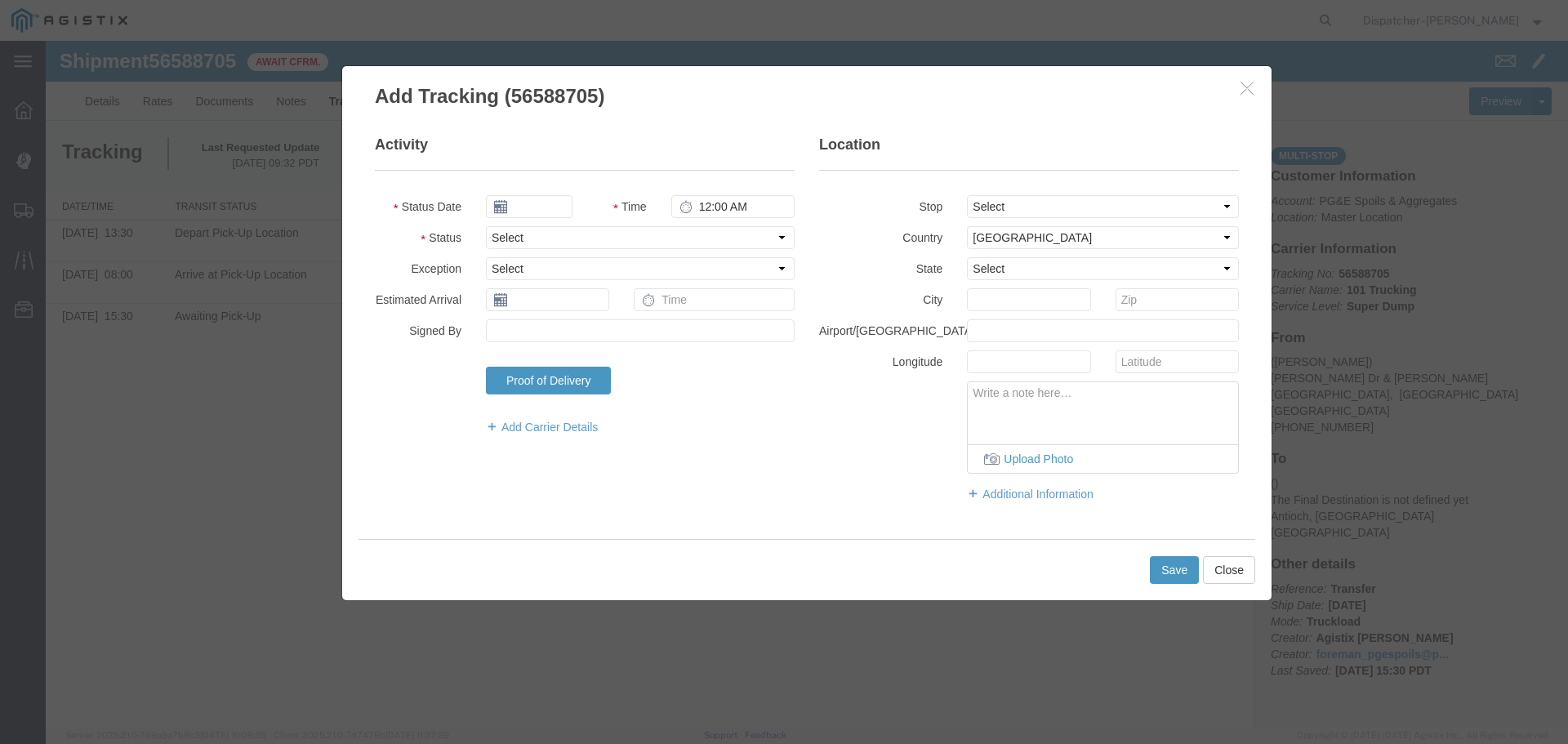
type input "[DATE]"
type input "10:00 AM"
click at [528, 203] on input "[DATE]" at bounding box center [529, 207] width 87 height 23
click at [495, 237] on th at bounding box center [498, 235] width 25 height 25
click at [495, 237] on th at bounding box center [503, 235] width 25 height 25
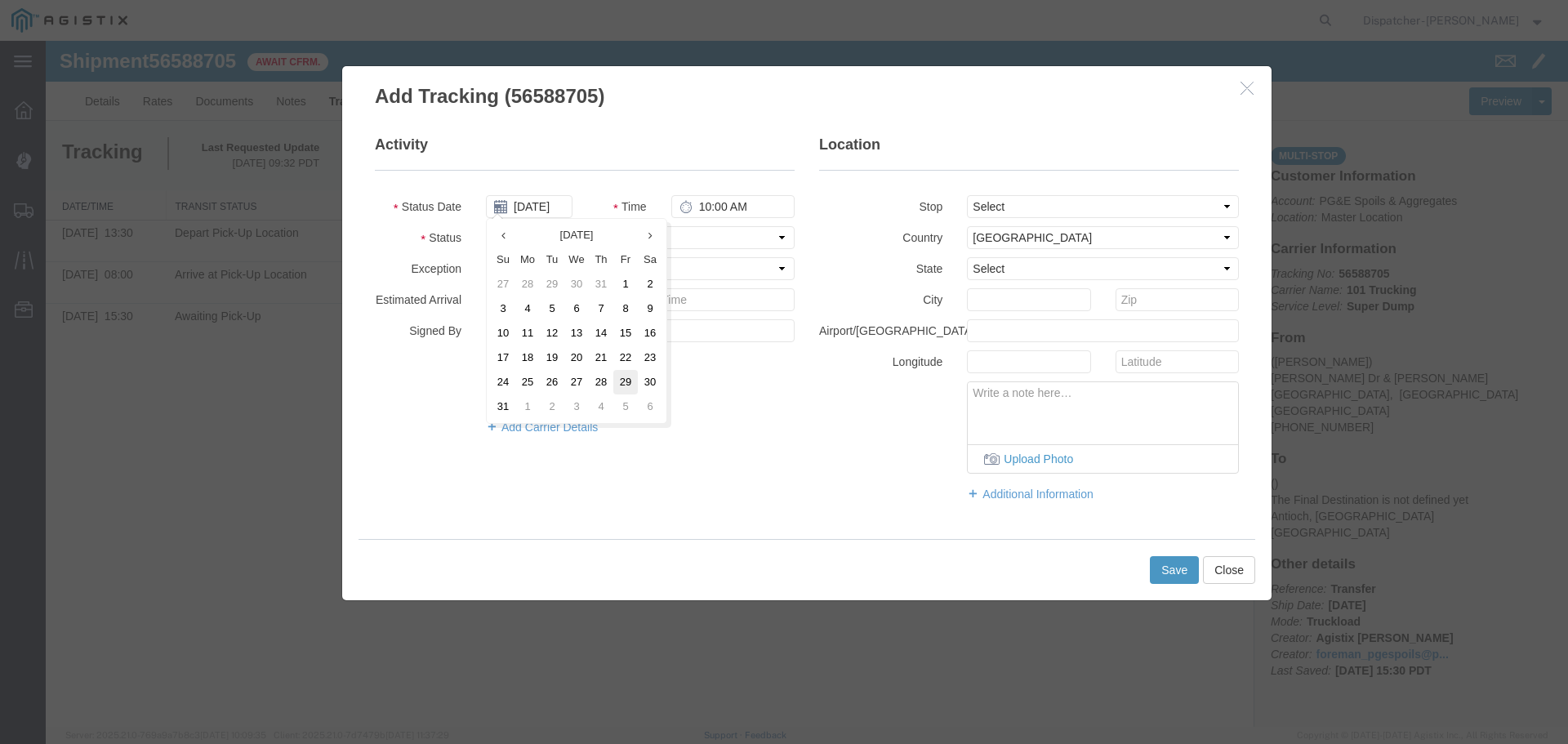
click at [625, 382] on td "29" at bounding box center [626, 382] width 25 height 25
type input "[DATE]"
click at [1047, 205] on select "Select From: [PERSON_NAME] Dr & [PERSON_NAME] Wy, [GEOGRAPHIC_DATA], [GEOGRAPHI…" at bounding box center [1103, 207] width 272 height 23
click at [698, 209] on input "10:00 AM" at bounding box center [733, 207] width 124 height 23
click at [699, 203] on input "3:45 PM" at bounding box center [733, 207] width 124 height 23
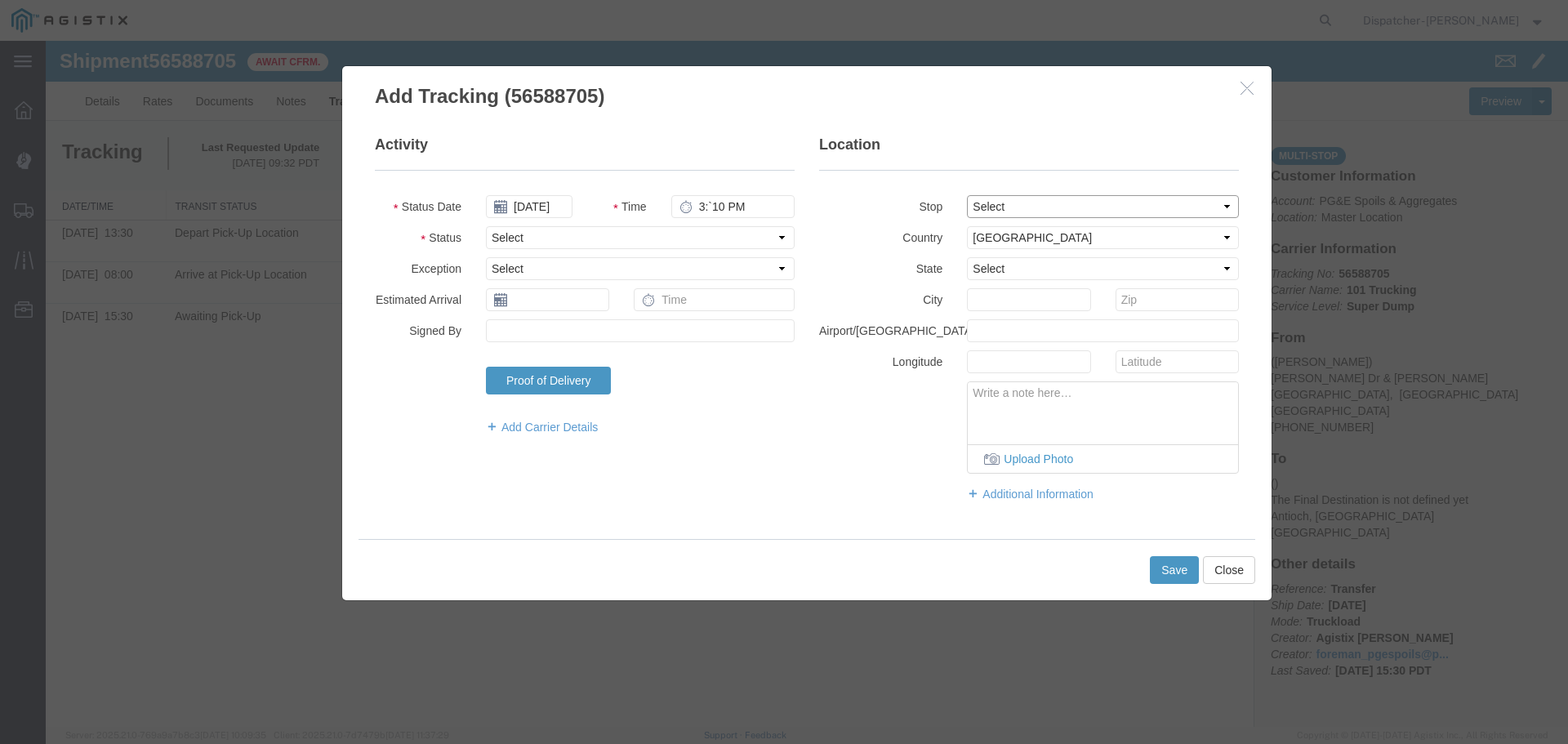
type input "3:10 PM"
click at [1011, 206] on select "Select From: [PERSON_NAME] Dr & [PERSON_NAME] Wy, [GEOGRAPHIC_DATA], [GEOGRAPHI…" at bounding box center [1103, 207] width 272 height 23
select select "{"pickupDeliveryInfoId": "122468426","pickupOrDelivery": "D","stopNum": "2","lo…"
click at [967, 195] on select "Select From: [PERSON_NAME] Dr & [PERSON_NAME] Wy, [GEOGRAPHIC_DATA], [GEOGRAPHI…" at bounding box center [1103, 207] width 272 height 23
select select "CA"
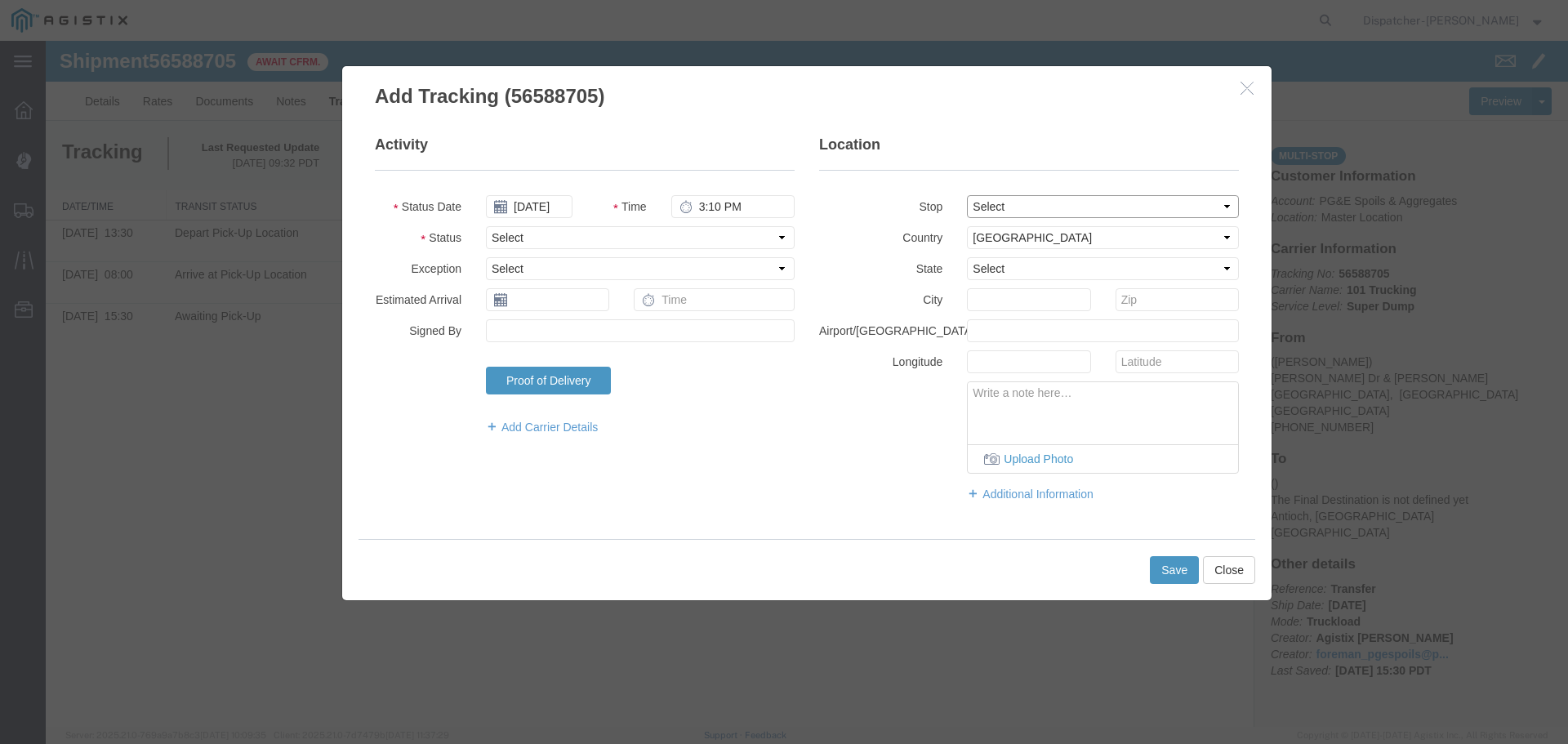
type input "Antioch"
drag, startPoint x: 486, startPoint y: 233, endPoint x: 510, endPoint y: 244, distance: 26.4
click at [498, 239] on select "Select Arrival Notice Available Arrival Notice Imported Arrive at Delivery Loca…" at bounding box center [640, 237] width 309 height 23
select select "ARVDLVLOC"
click at [486, 226] on select "Select Arrival Notice Available Arrival Notice Imported Arrive at Delivery Loca…" at bounding box center [640, 237] width 309 height 23
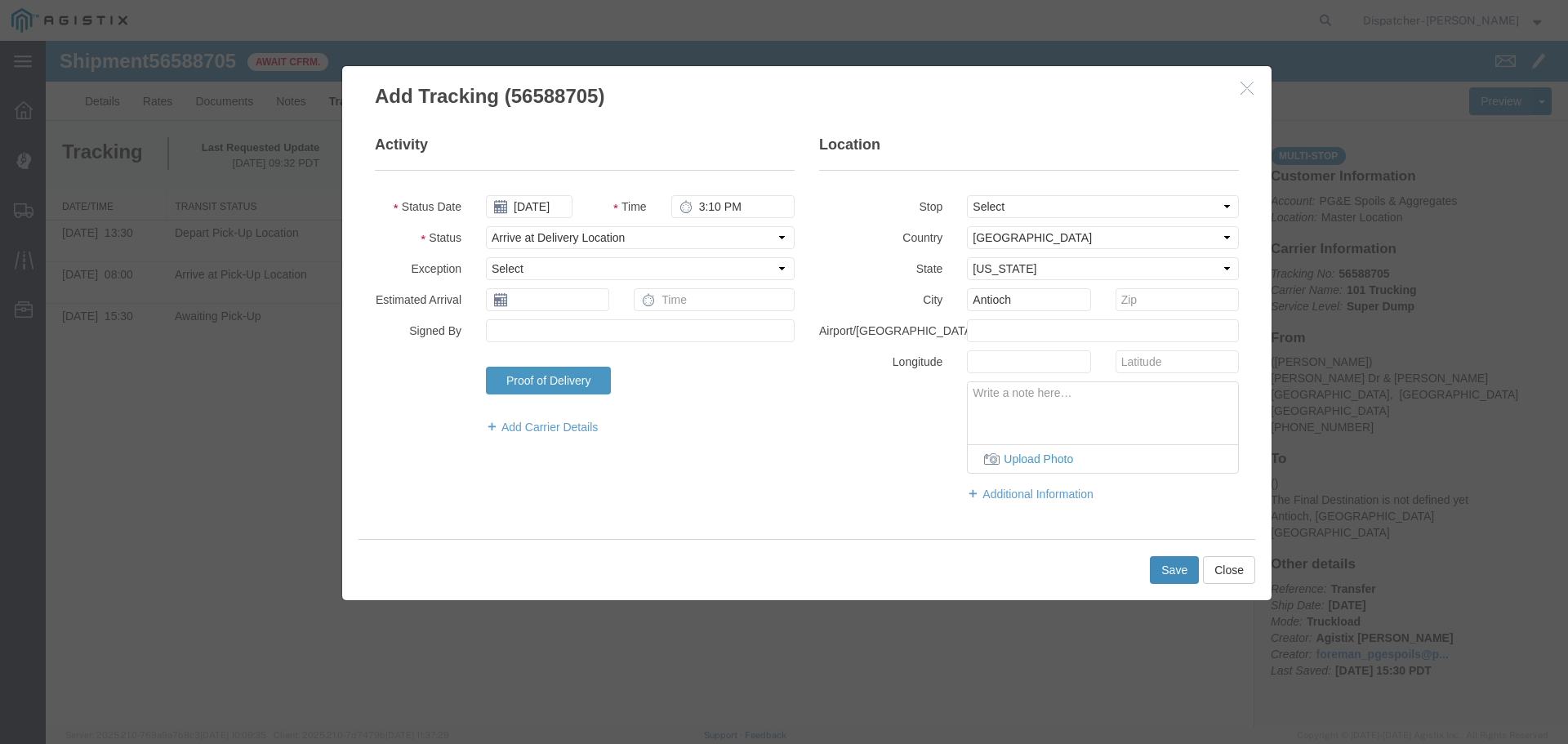
click at [1174, 573] on button "Save" at bounding box center [1174, 570] width 49 height 28
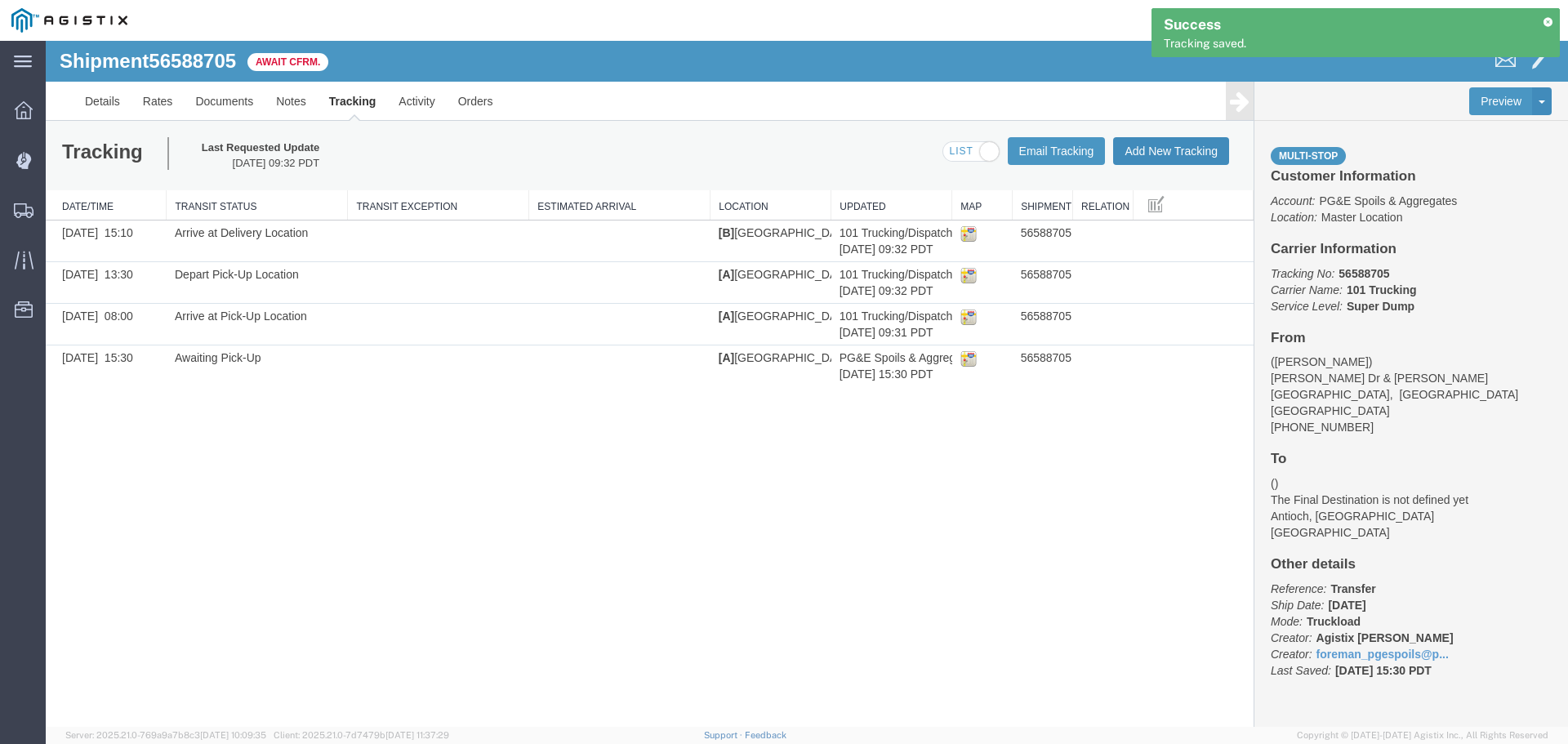
click at [1182, 149] on button "Add New Tracking" at bounding box center [1171, 152] width 116 height 28
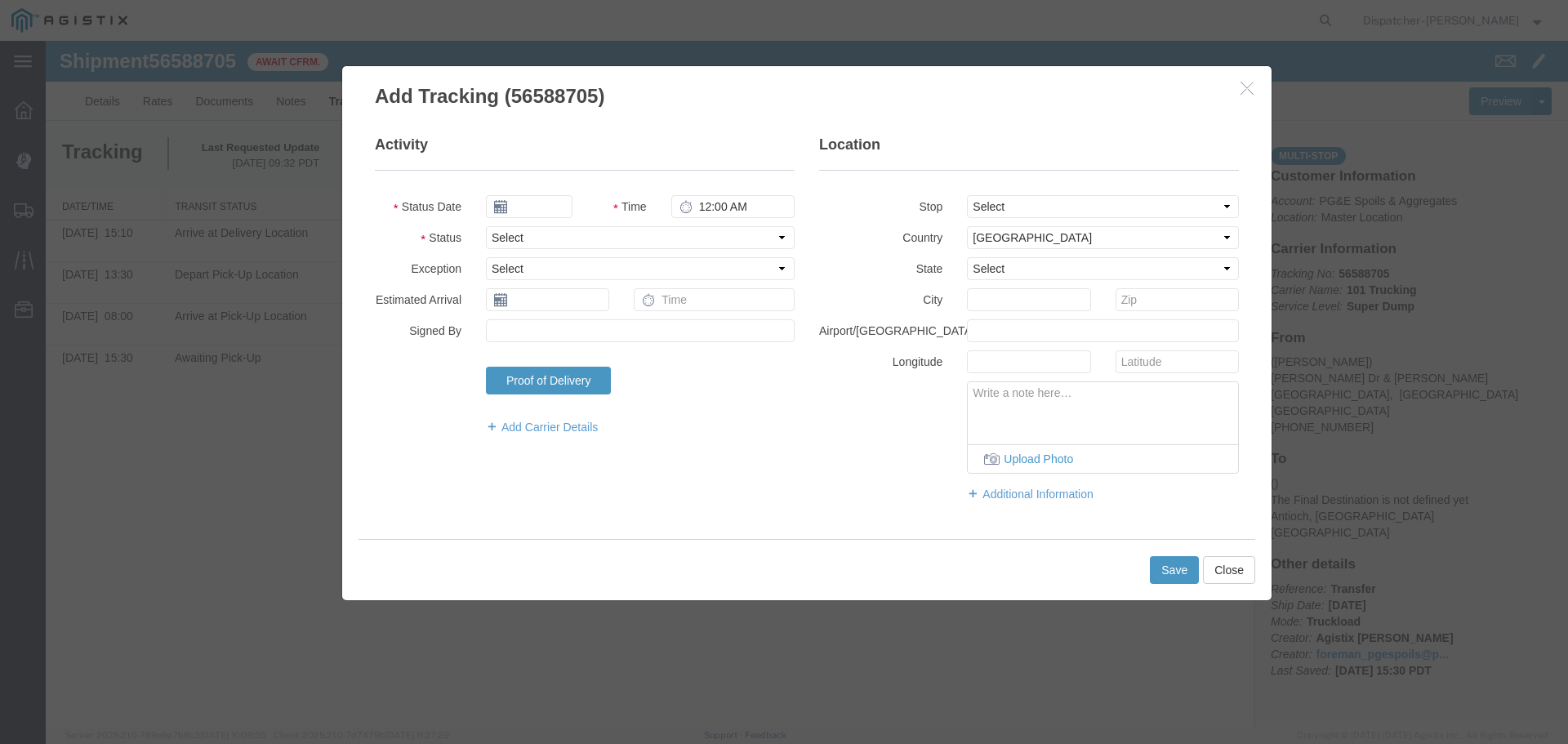
type input "[DATE]"
type input "10:00 AM"
click at [517, 208] on input "[DATE]" at bounding box center [529, 207] width 87 height 23
click at [500, 243] on th at bounding box center [498, 235] width 25 height 25
click at [500, 243] on th at bounding box center [503, 235] width 25 height 25
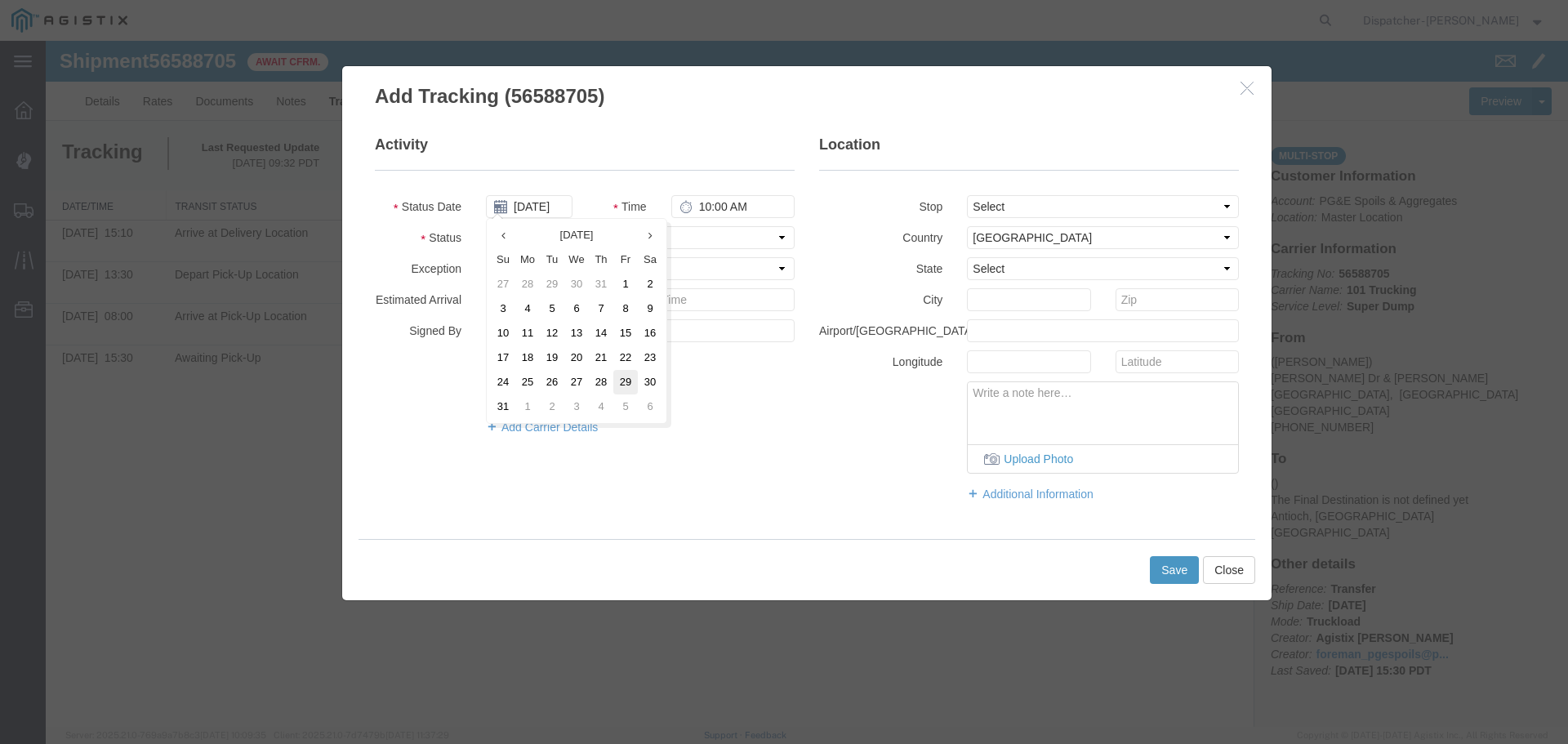
click at [626, 386] on td "29" at bounding box center [626, 382] width 25 height 25
type input "[DATE]"
click at [705, 202] on input "10:00 AM" at bounding box center [733, 207] width 124 height 23
type input "3:45 PM"
drag, startPoint x: 1111, startPoint y: 212, endPoint x: 1099, endPoint y: 216, distance: 12.6
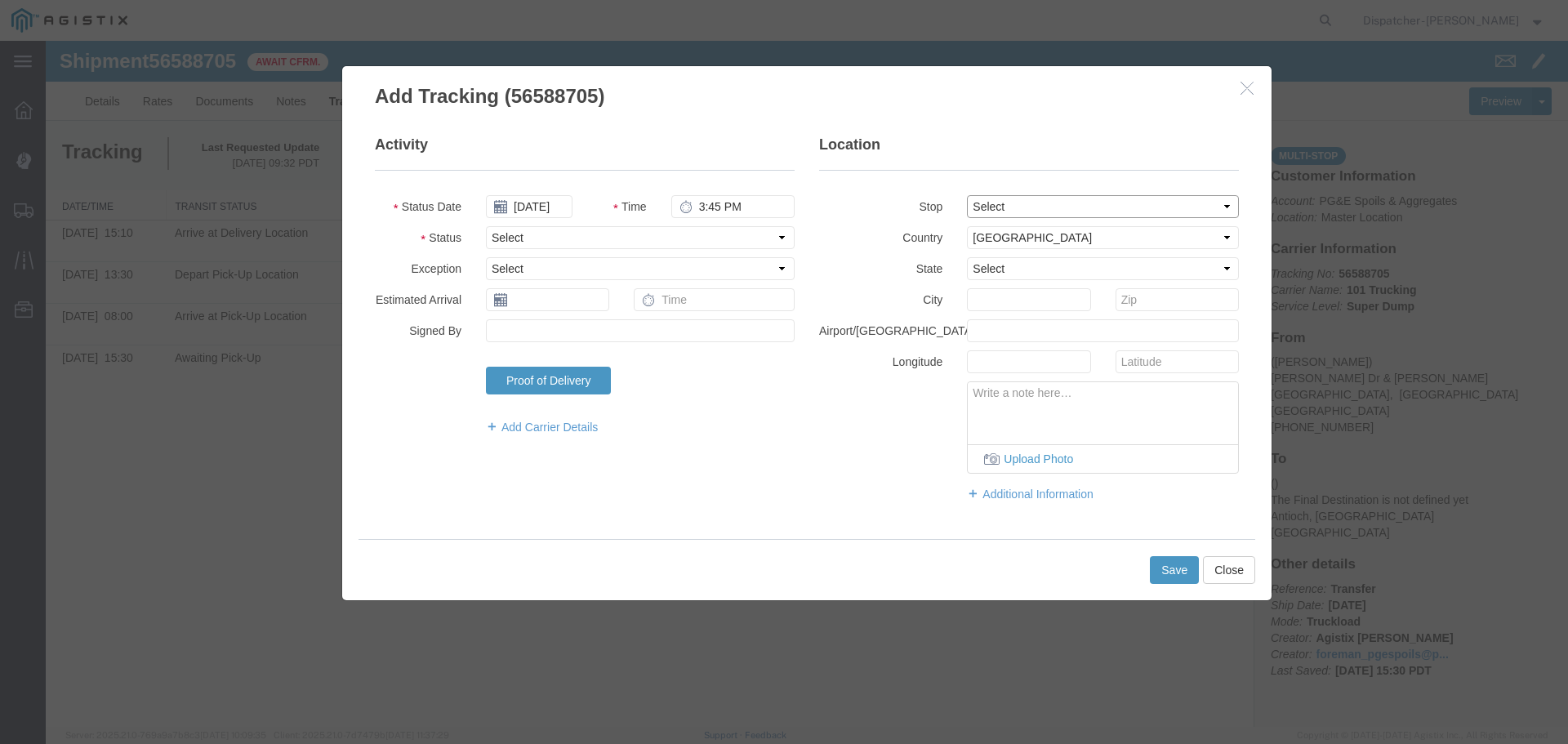
click at [1111, 212] on select "Select From: [PERSON_NAME] Dr & [PERSON_NAME] Wy, [GEOGRAPHIC_DATA], [GEOGRAPHI…" at bounding box center [1103, 207] width 272 height 23
select select "{"pickupDeliveryInfoId": "122468426","pickupOrDelivery": "D","stopNum": "2","lo…"
click at [967, 195] on select "Select From: [PERSON_NAME] Dr & [PERSON_NAME] Wy, [GEOGRAPHIC_DATA], [GEOGRAPHI…" at bounding box center [1103, 207] width 272 height 23
select select "CA"
type input "Antioch"
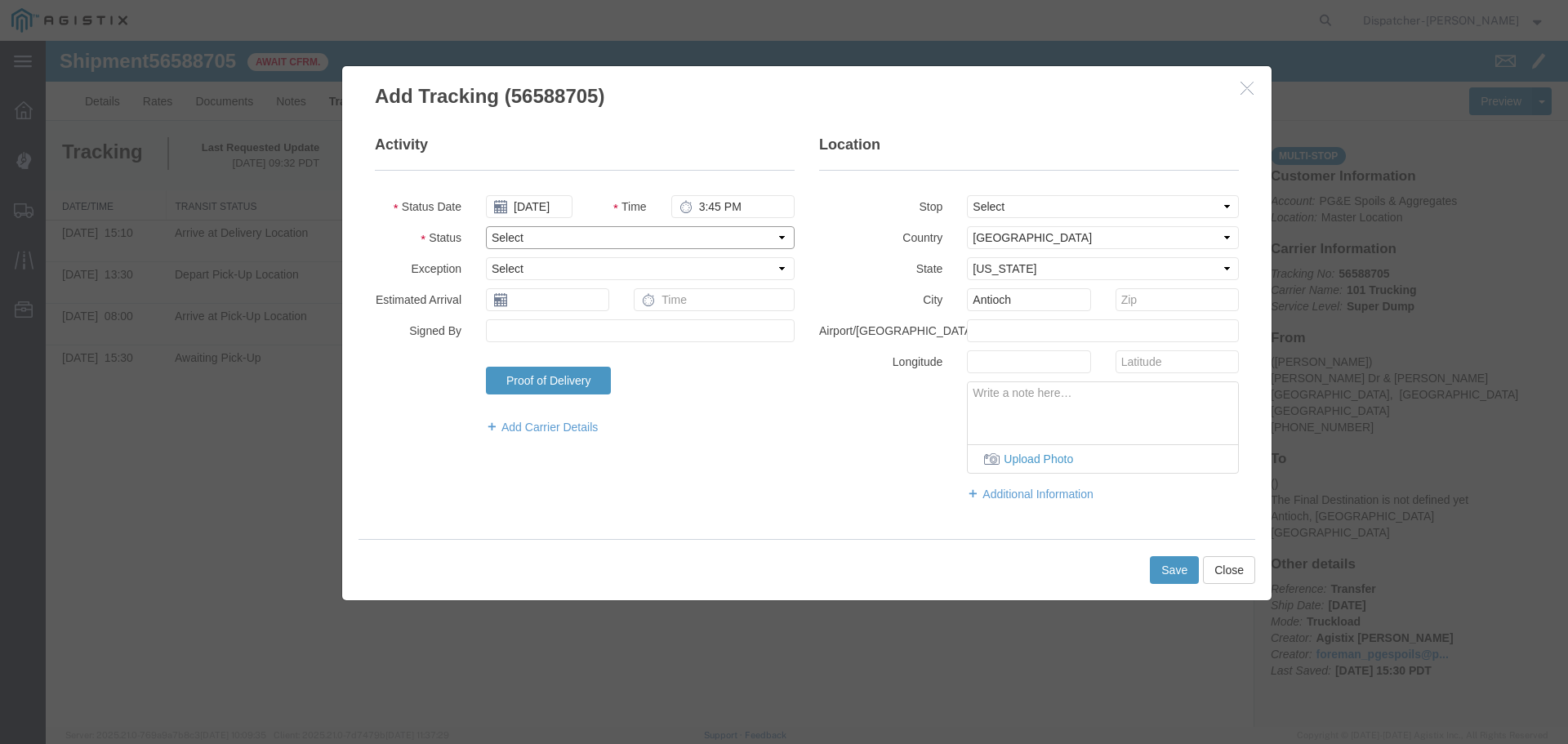
click at [498, 234] on select "Select Arrival Notice Available Arrival Notice Imported Arrive at Delivery Loca…" at bounding box center [640, 237] width 309 height 23
select select "DELIVRED"
click at [486, 226] on select "Select Arrival Notice Available Arrival Notice Imported Arrive at Delivery Loca…" at bounding box center [640, 237] width 309 height 23
click at [1179, 568] on button "Save" at bounding box center [1174, 570] width 49 height 28
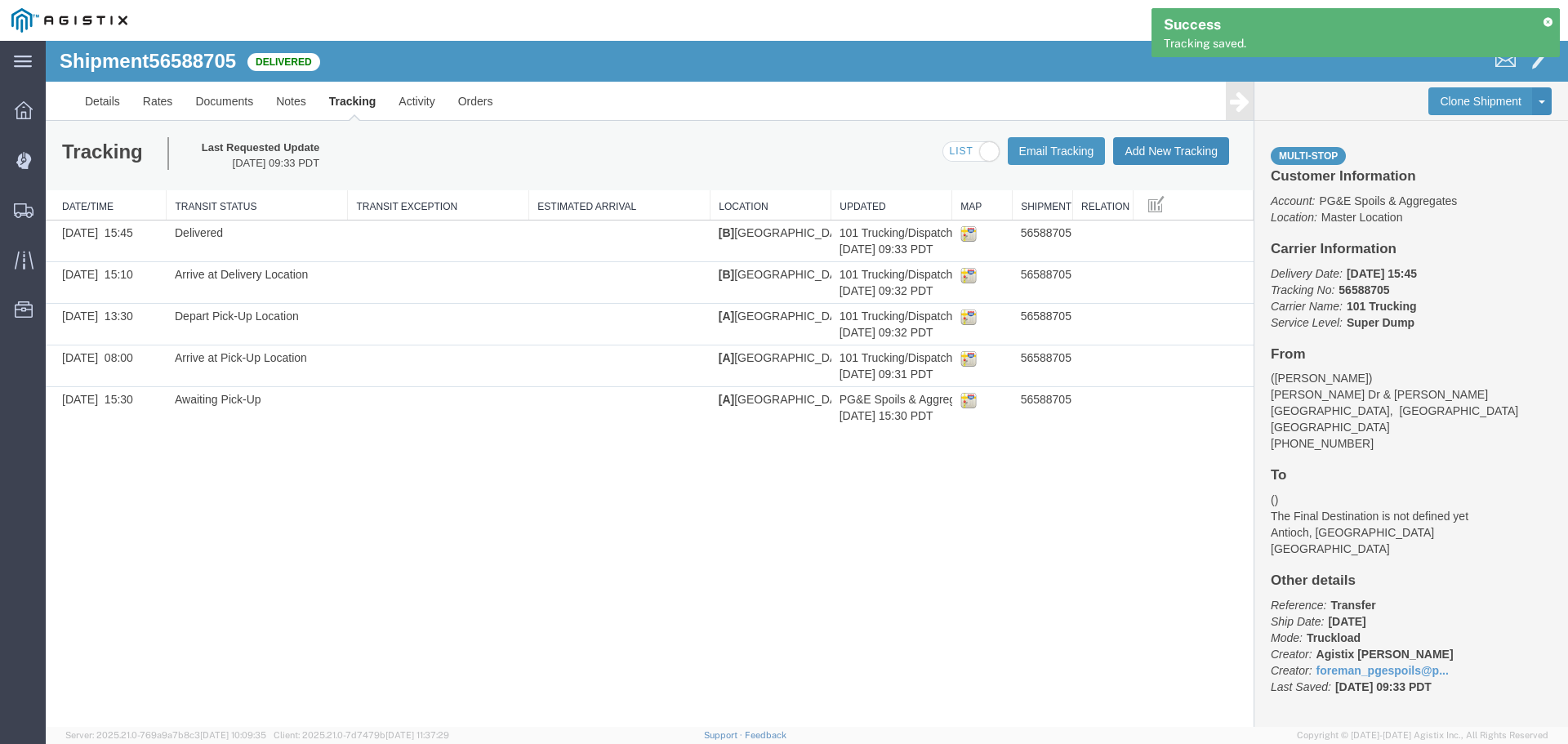
click at [1160, 148] on button "Add New Tracking" at bounding box center [1171, 152] width 116 height 28
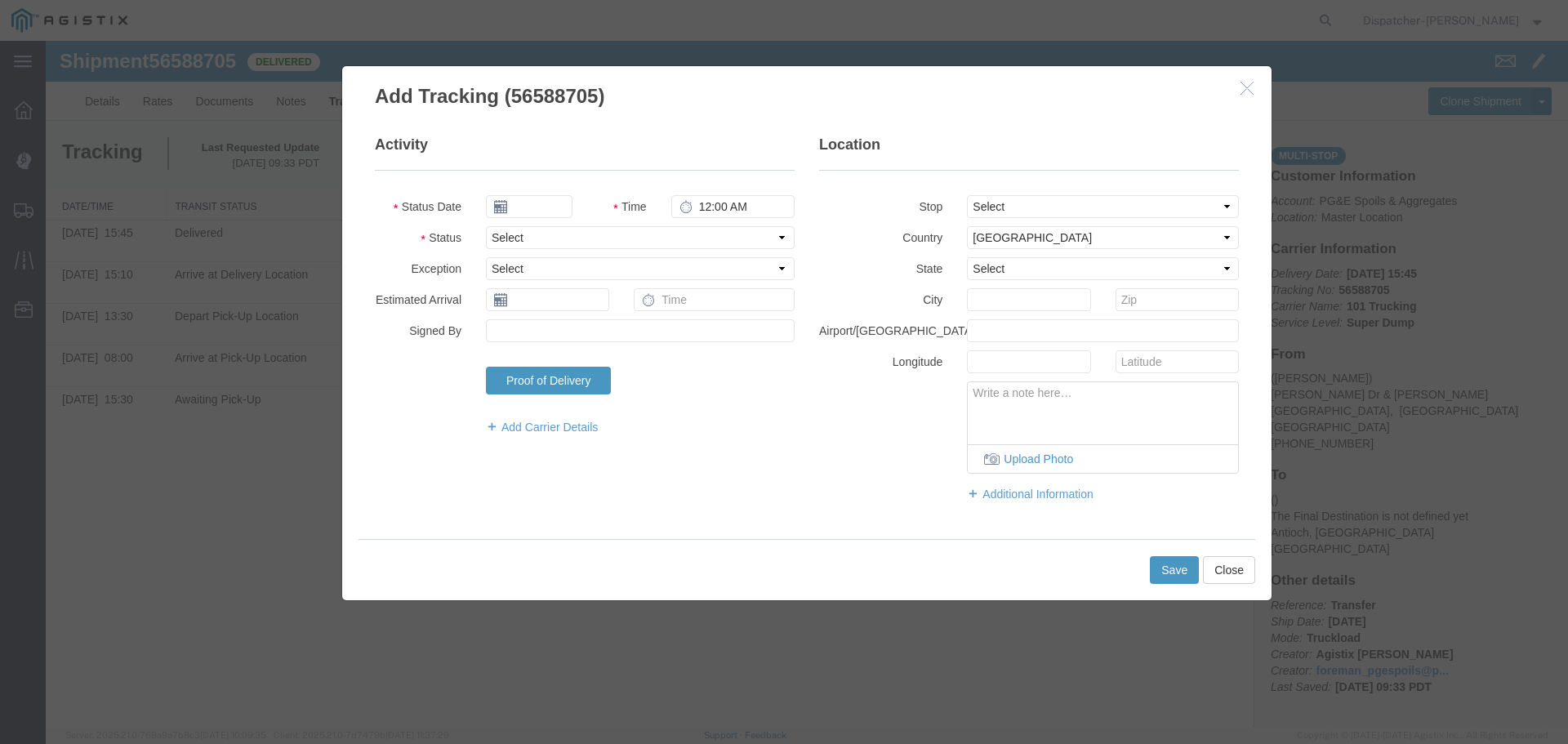
type input "[DATE]"
type input "10:00 AM"
click at [526, 197] on input "[DATE]" at bounding box center [529, 207] width 87 height 23
click at [505, 241] on th at bounding box center [498, 235] width 25 height 25
click at [505, 241] on th at bounding box center [503, 235] width 25 height 25
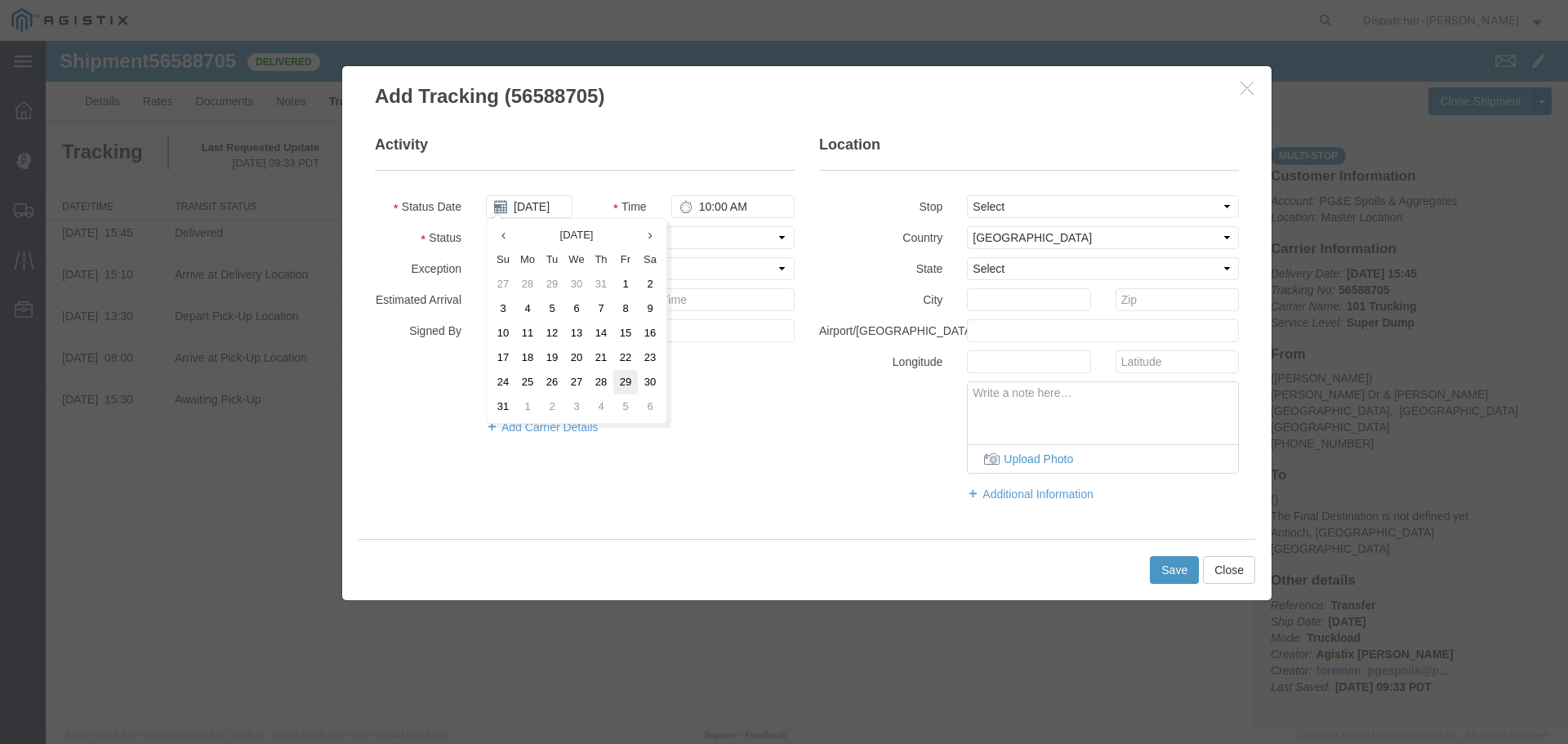
click at [623, 377] on td "29" at bounding box center [626, 382] width 25 height 25
type input "[DATE]"
click at [706, 210] on input "10:00 AM" at bounding box center [733, 207] width 124 height 23
type input "5:30 PM"
click at [1014, 211] on select "Select From: [PERSON_NAME] Dr & [PERSON_NAME] Wy, [GEOGRAPHIC_DATA], [GEOGRAPHI…" at bounding box center [1103, 207] width 272 height 23
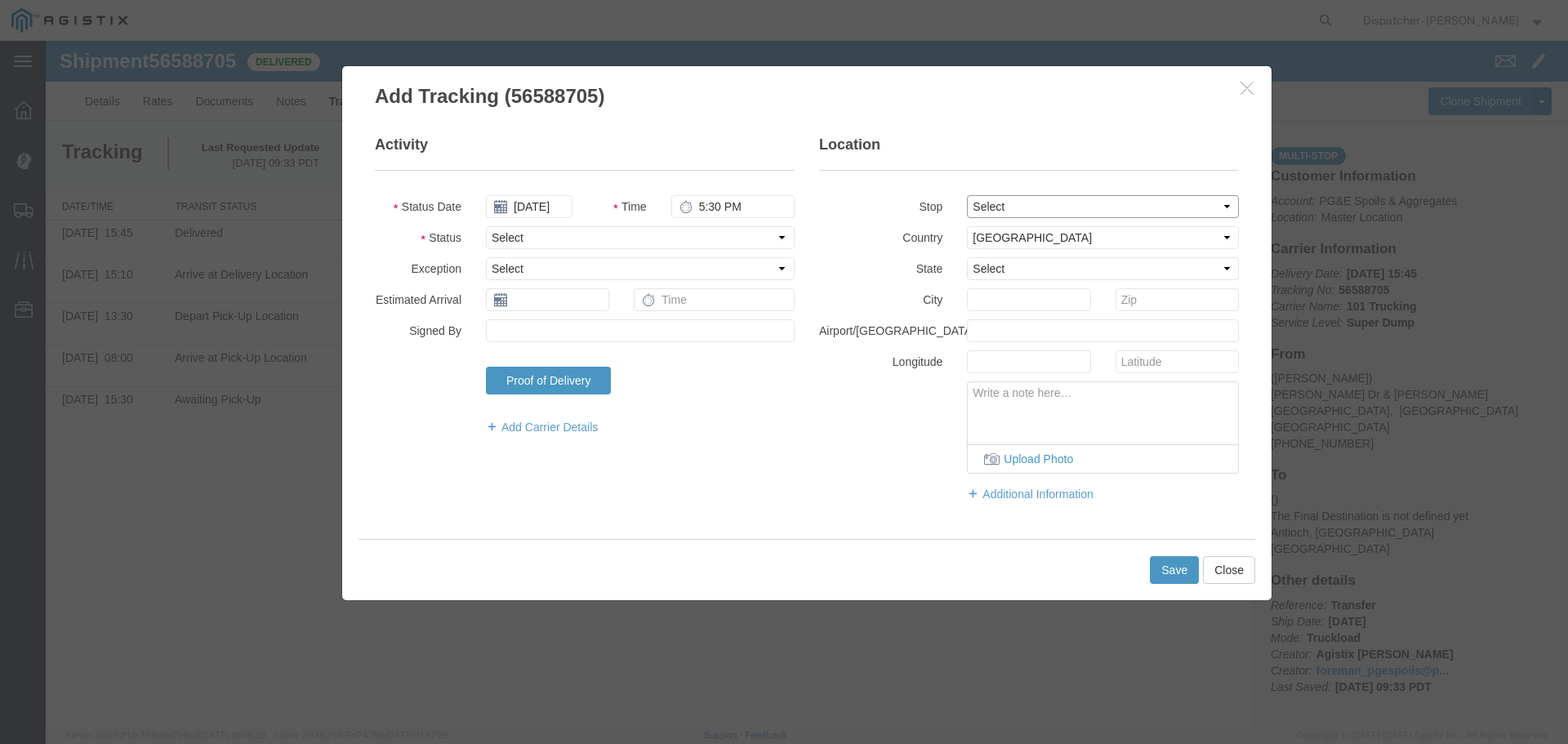
select select "{"pickupDeliveryInfoId": "122468425","pickupOrDelivery": "P","stopNum": "1","lo…"
click at [967, 195] on select "Select From: [PERSON_NAME] Dr & [PERSON_NAME] Wy, [GEOGRAPHIC_DATA], [GEOGRAPHI…" at bounding box center [1103, 207] width 272 height 23
select select "CA"
type input "[GEOGRAPHIC_DATA]"
click at [578, 236] on select "Select Arrival Notice Available Arrival Notice Imported Arrive at Delivery Loca…" at bounding box center [640, 237] width 309 height 23
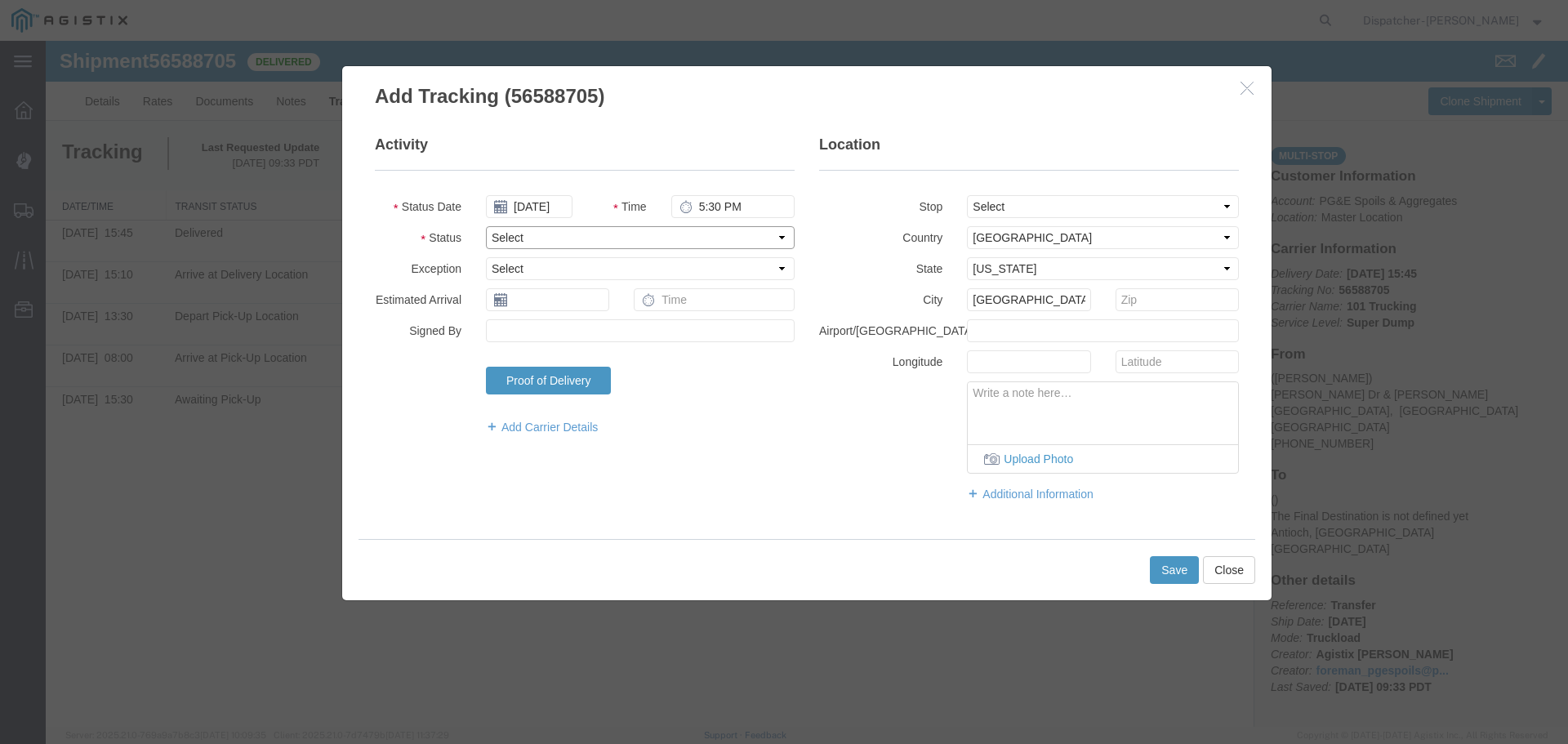
select select "ARVPULOC"
click at [486, 226] on select "Select Arrival Notice Available Arrival Notice Imported Arrive at Delivery Loca…" at bounding box center [640, 237] width 309 height 23
click at [1161, 563] on button "Save" at bounding box center [1174, 570] width 49 height 28
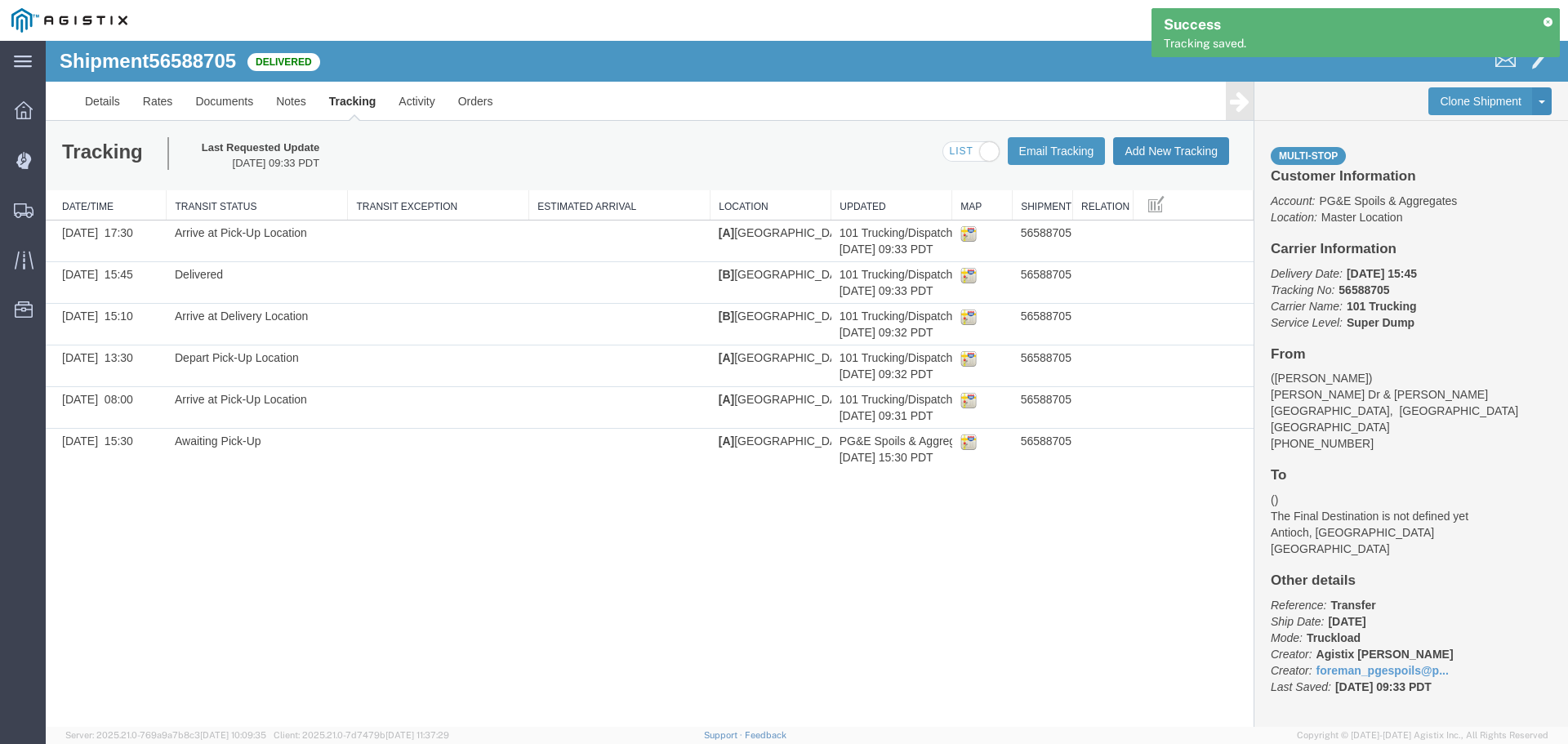
click at [1173, 152] on button "Add New Tracking" at bounding box center [1171, 152] width 116 height 28
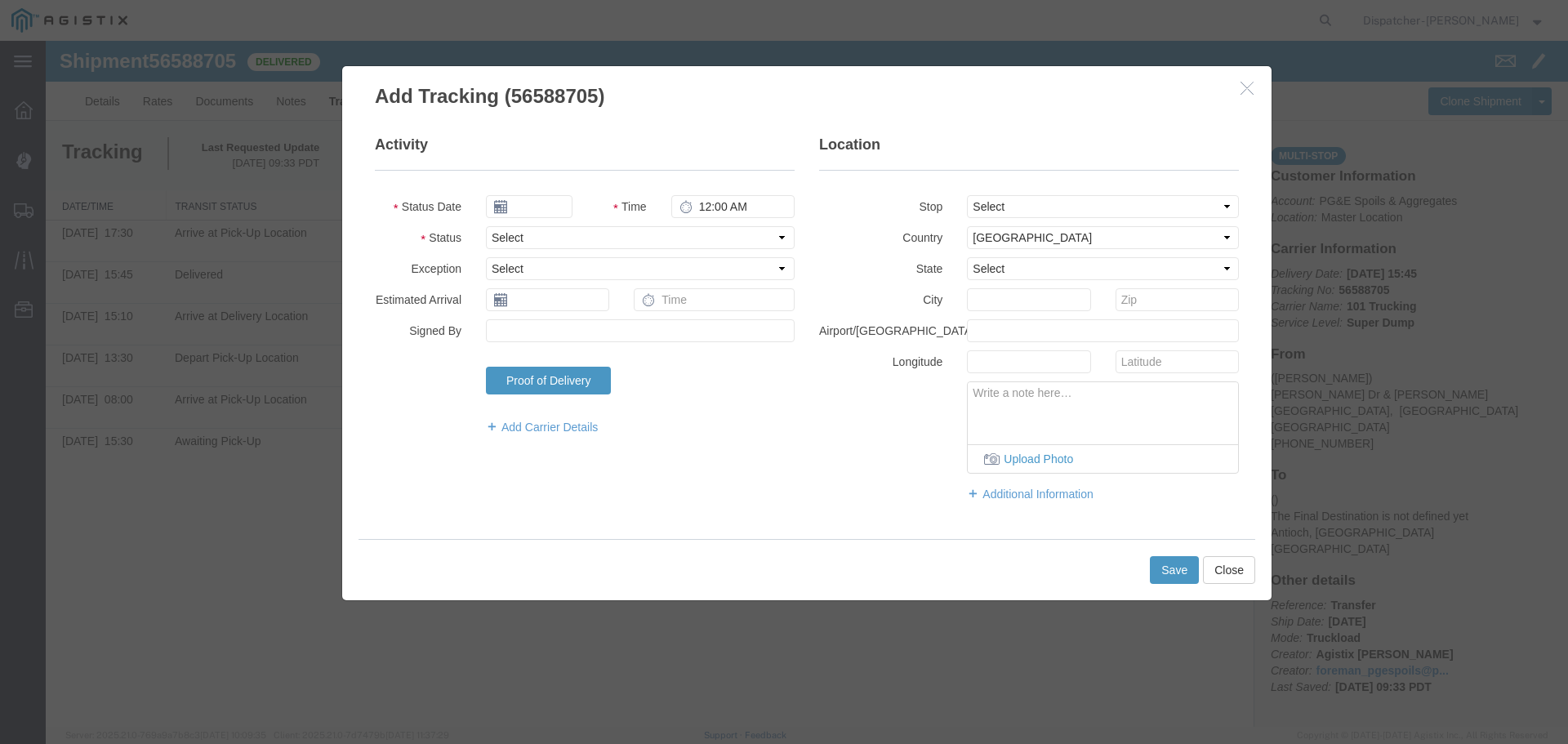
type input "[DATE]"
type input "10:00 AM"
drag, startPoint x: 531, startPoint y: 204, endPoint x: 530, endPoint y: 219, distance: 15.0
click at [532, 204] on input "[DATE]" at bounding box center [529, 207] width 87 height 23
click at [493, 234] on th at bounding box center [498, 235] width 25 height 25
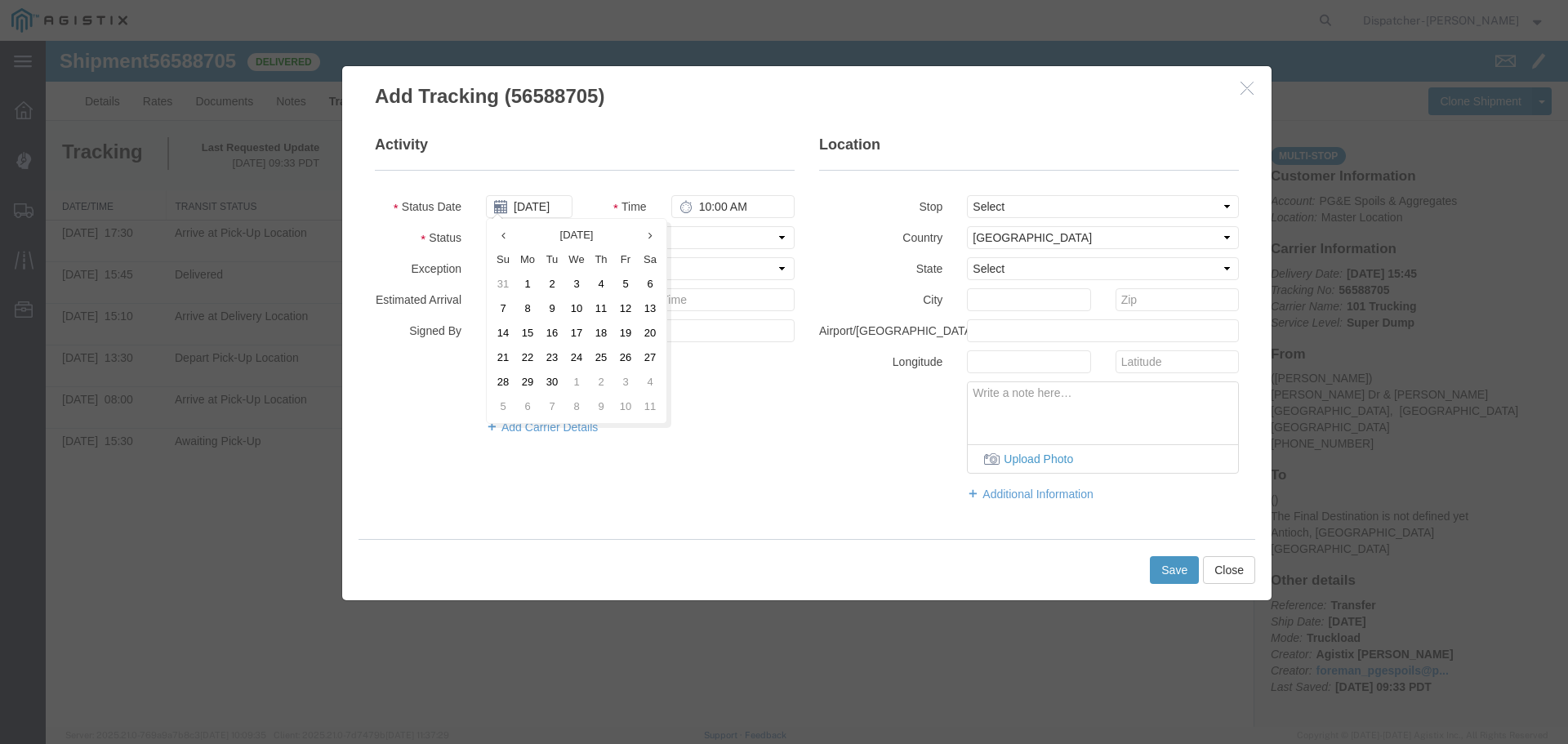
click at [493, 234] on th at bounding box center [503, 235] width 25 height 25
click at [623, 378] on td "29" at bounding box center [626, 382] width 25 height 25
type input "[DATE]"
type input "5:30 PM"
click at [1036, 202] on select "Select From: [PERSON_NAME] Dr & [PERSON_NAME] Wy, [GEOGRAPHIC_DATA], [GEOGRAPHI…" at bounding box center [1103, 207] width 272 height 23
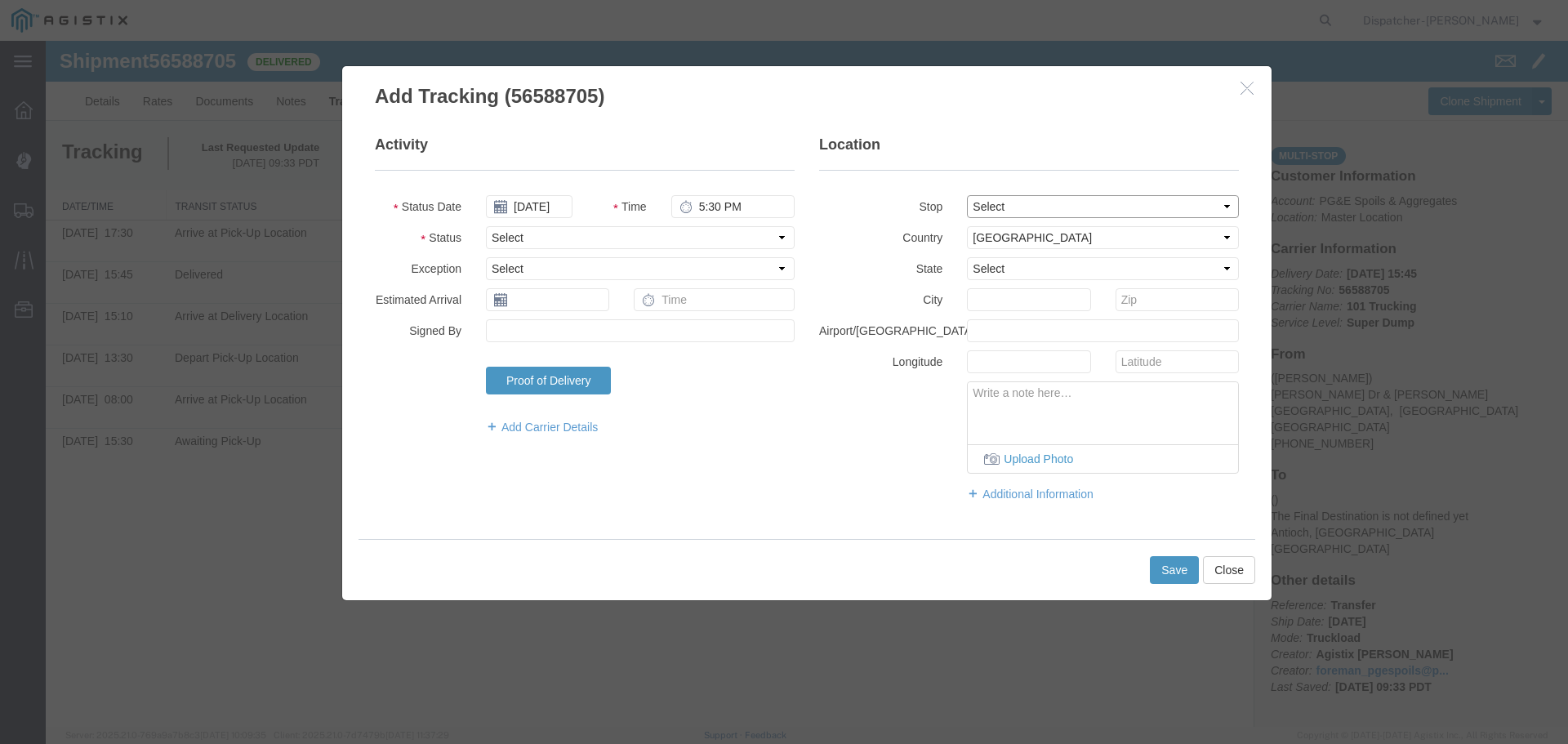
select select "{"pickupDeliveryInfoId": "122468425","pickupOrDelivery": "P","stopNum": "1","lo…"
click at [967, 195] on select "Select From: [PERSON_NAME] Dr & [PERSON_NAME] Wy, [GEOGRAPHIC_DATA], [GEOGRAPHI…" at bounding box center [1103, 207] width 272 height 23
select select "CA"
type input "[GEOGRAPHIC_DATA]"
click at [578, 234] on select "Select Arrival Notice Available Arrival Notice Imported Arrive at Delivery Loca…" at bounding box center [640, 237] width 309 height 23
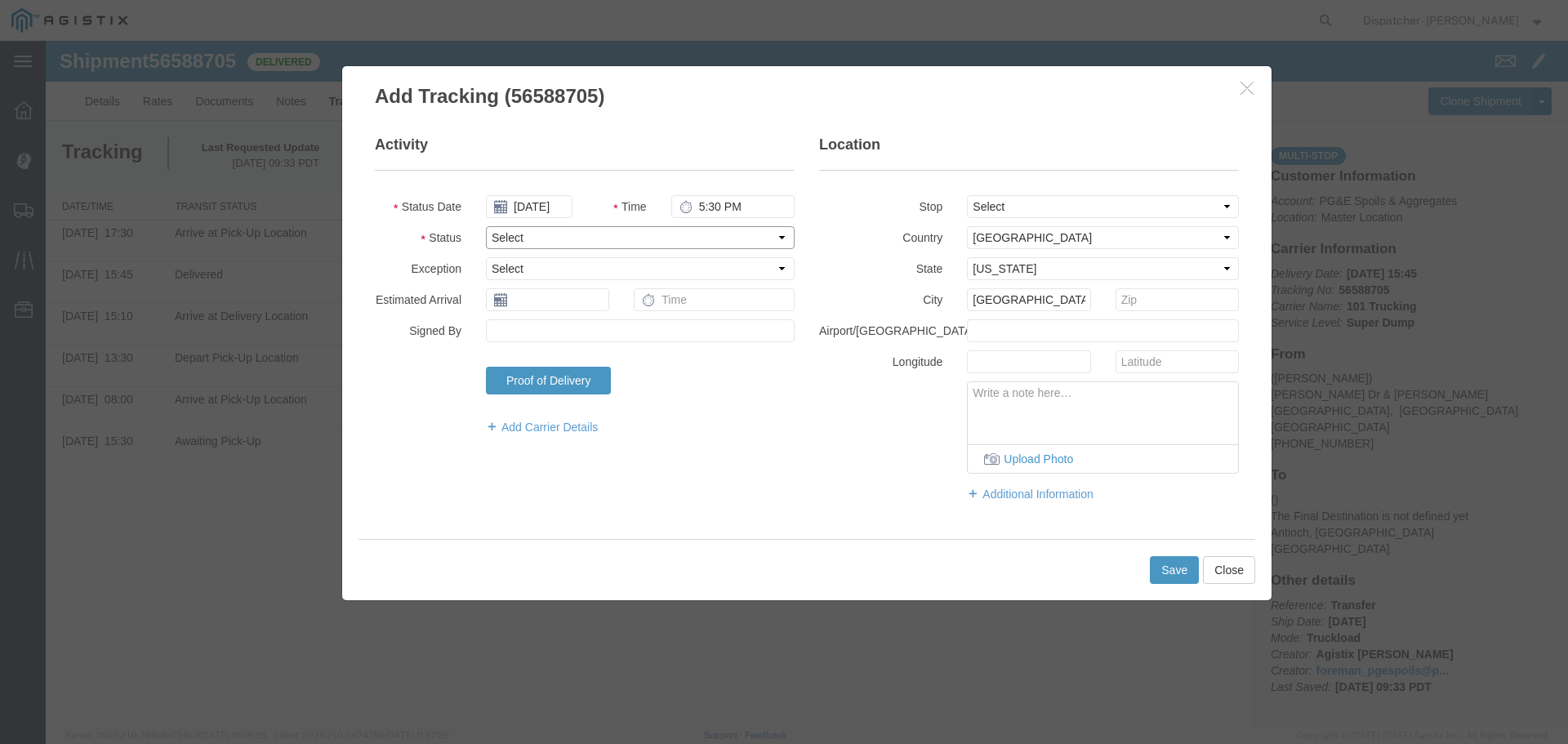
select select "BREAKSTART"
click at [486, 226] on select "Select Arrival Notice Available Arrival Notice Imported Arrive at Delivery Loca…" at bounding box center [640, 237] width 309 height 23
click at [1184, 572] on button "Save" at bounding box center [1174, 570] width 49 height 28
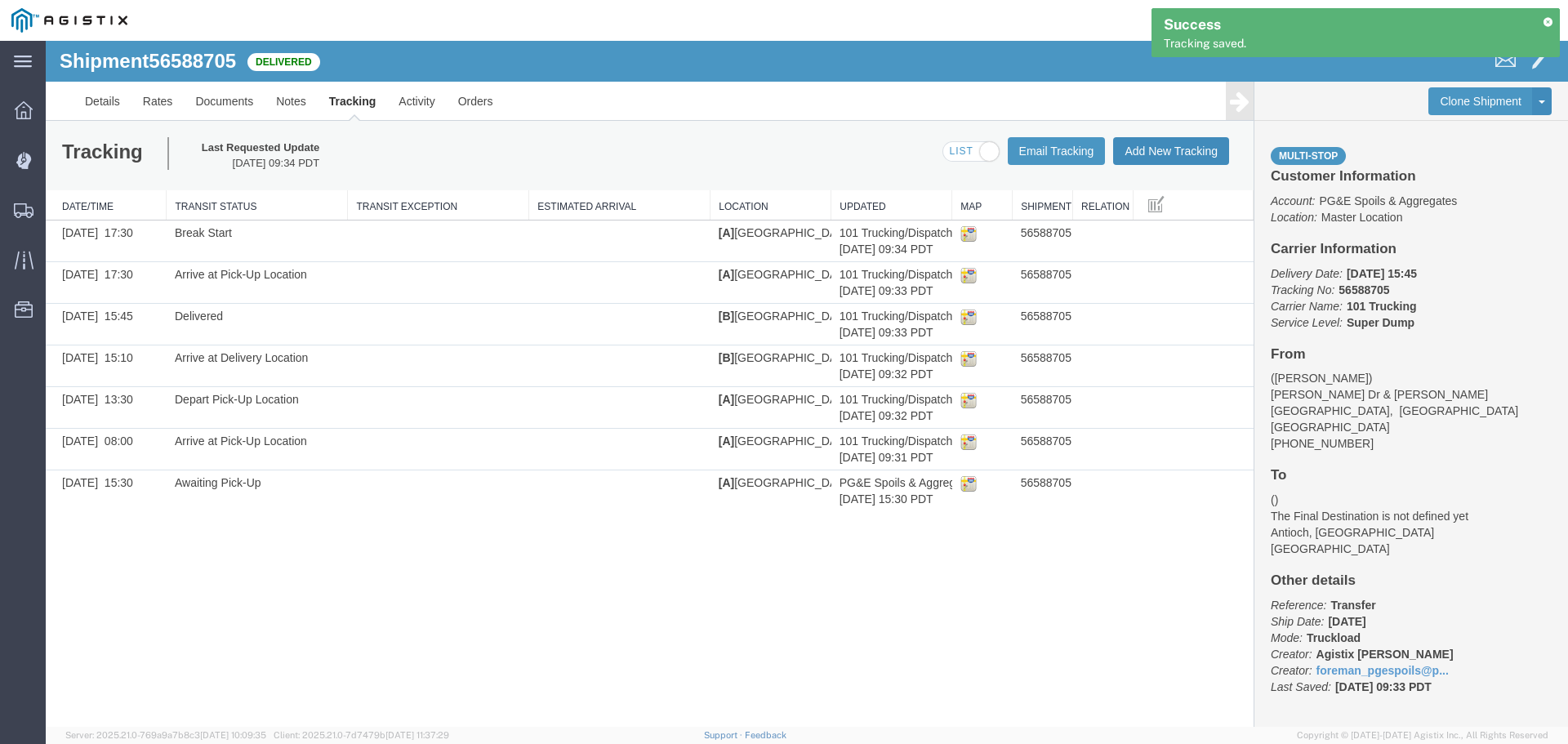
click at [1175, 145] on button "Add New Tracking" at bounding box center [1171, 152] width 116 height 28
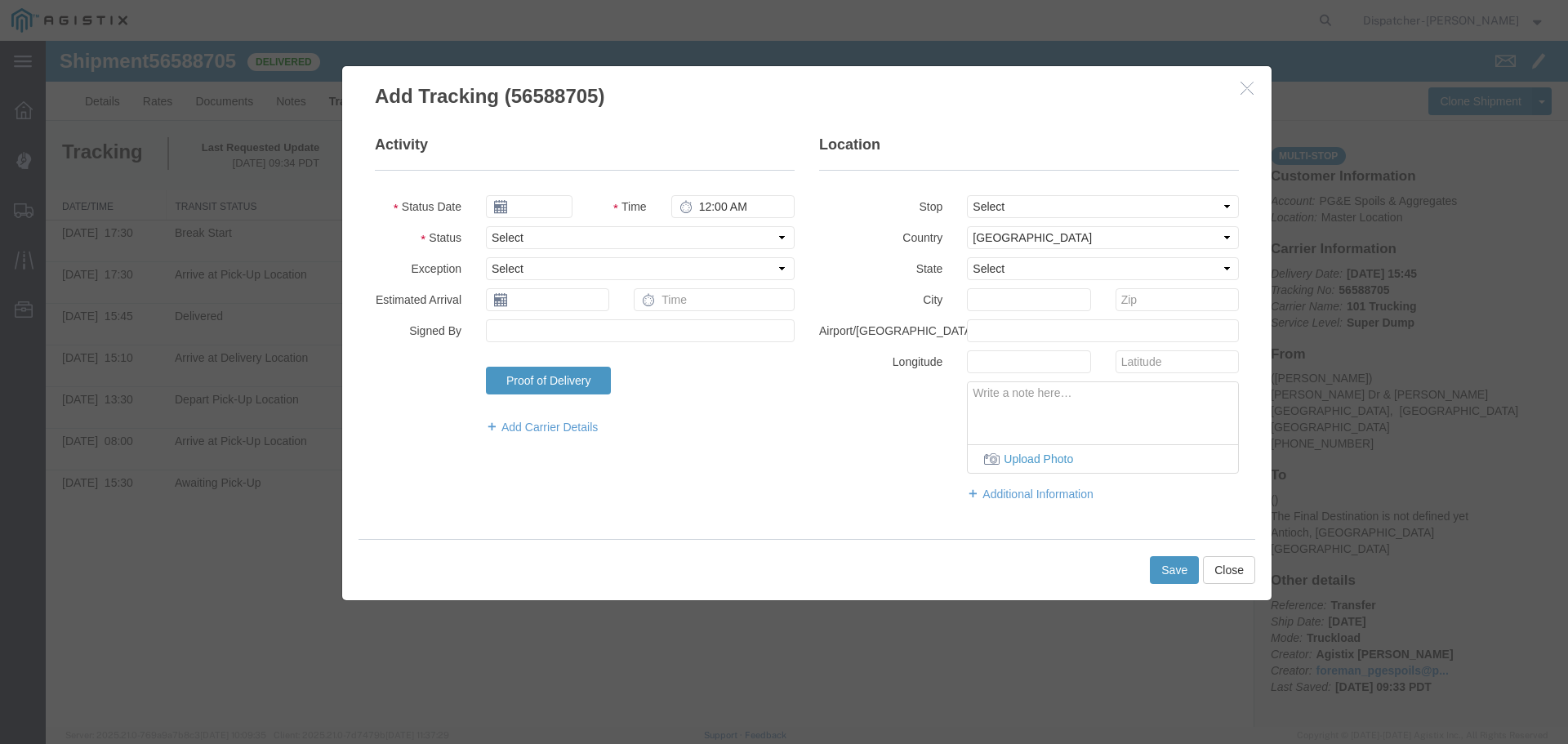
type input "[DATE]"
type input "10:00 AM"
click at [543, 209] on input "[DATE]" at bounding box center [529, 207] width 87 height 23
drag, startPoint x: 502, startPoint y: 230, endPoint x: 485, endPoint y: 235, distance: 17.7
click at [498, 230] on th at bounding box center [498, 235] width 25 height 25
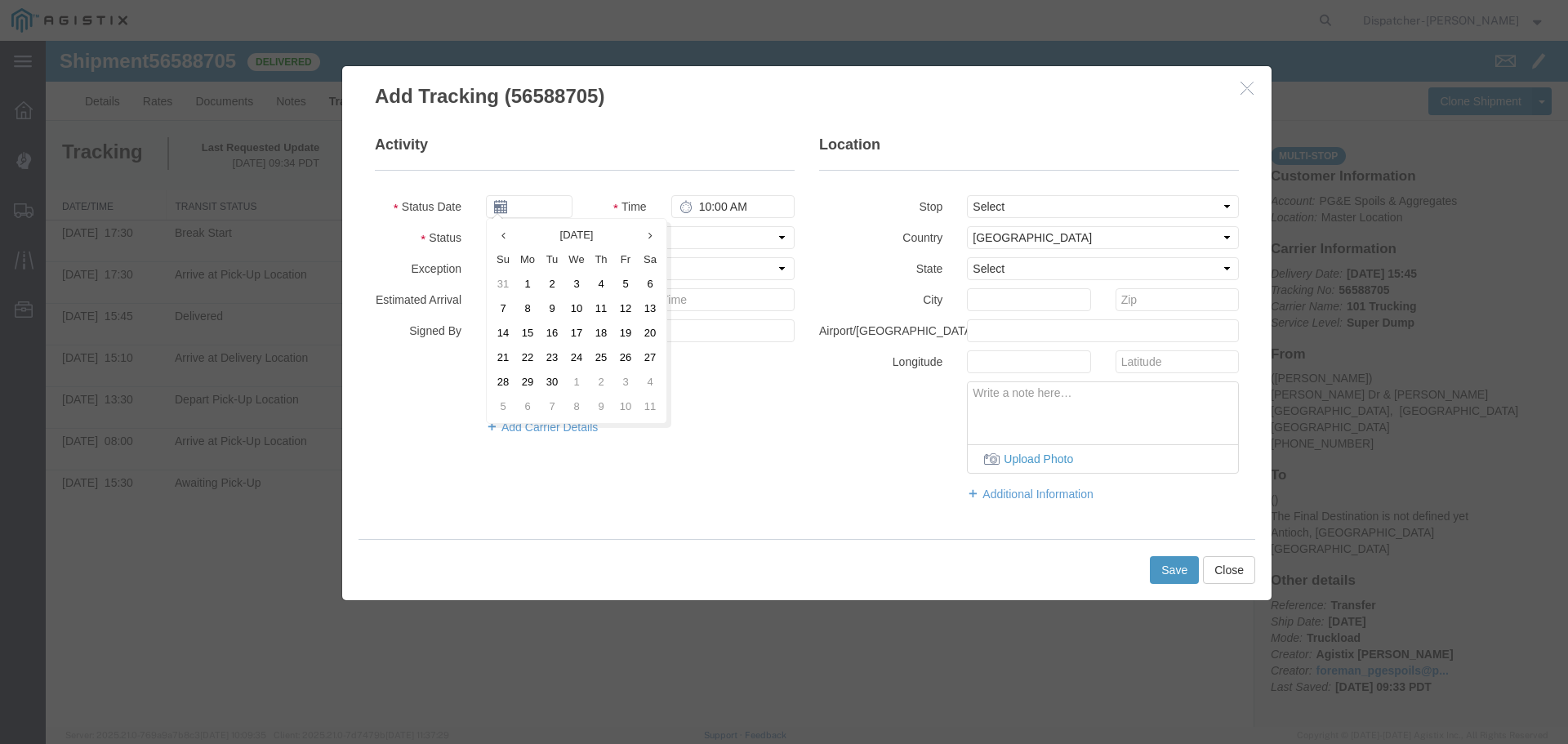
click at [485, 235] on div "Select Arrival Notice Available Arrival Notice Imported Arrive at Delivery Loca…" at bounding box center [640, 237] width 333 height 23
click at [511, 207] on input "text" at bounding box center [529, 207] width 87 height 23
click at [629, 383] on td "29" at bounding box center [626, 382] width 25 height 25
type input "[DATE]"
click at [699, 199] on input "10:00 AM" at bounding box center [733, 207] width 124 height 23
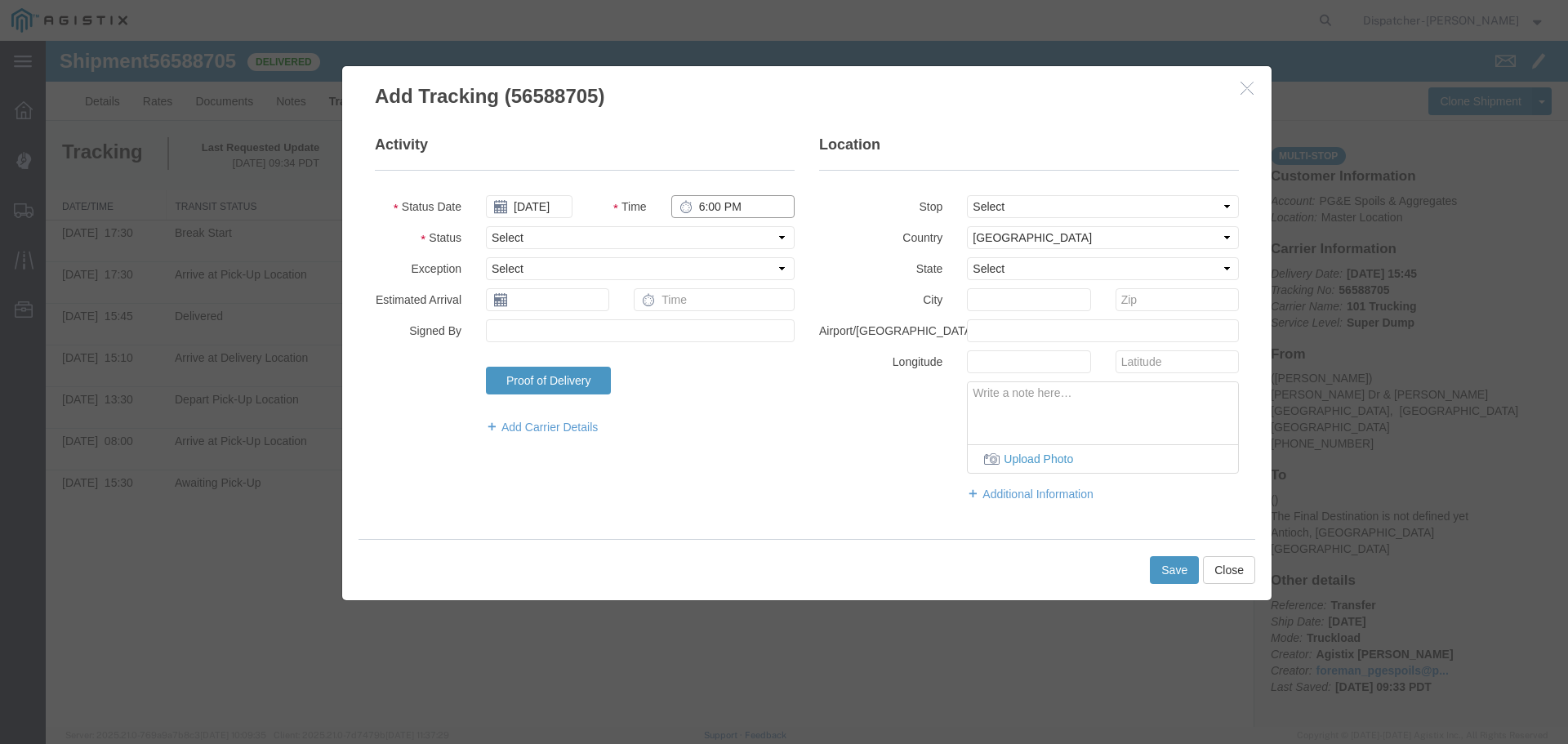
type input "6:00 PM"
click at [1018, 209] on select "Select From: [PERSON_NAME] Dr & [PERSON_NAME] Wy, [GEOGRAPHIC_DATA], [GEOGRAPHI…" at bounding box center [1103, 207] width 272 height 23
select select "{"pickupDeliveryInfoId": "122468425","pickupOrDelivery": "P","stopNum": "1","lo…"
click at [967, 195] on select "Select From: [PERSON_NAME] Dr & [PERSON_NAME] Wy, [GEOGRAPHIC_DATA], [GEOGRAPHI…" at bounding box center [1103, 207] width 272 height 23
select select "CA"
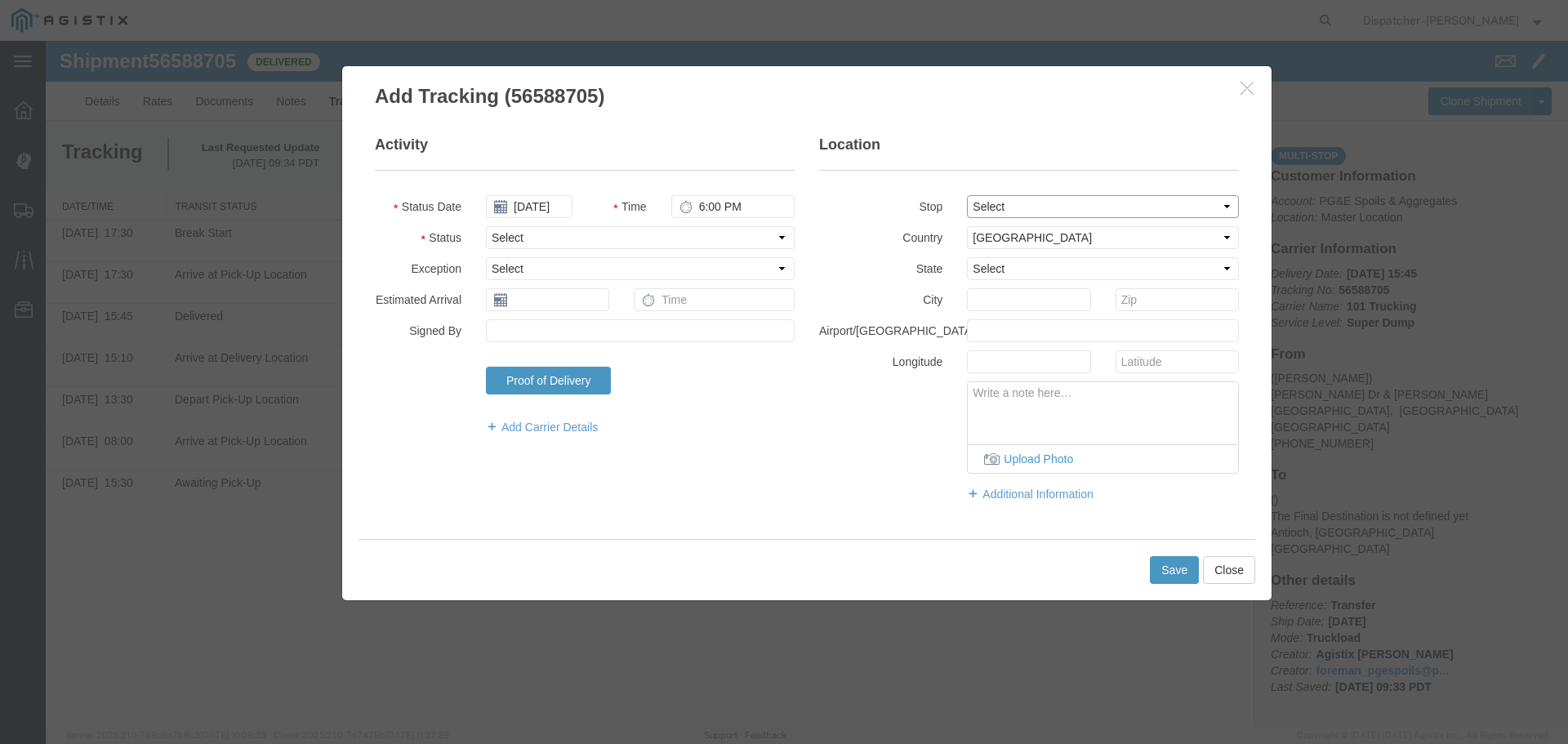
type input "[GEOGRAPHIC_DATA]"
click at [635, 241] on select "Select Arrival Notice Available Arrival Notice Imported Arrive at Delivery Loca…" at bounding box center [640, 237] width 309 height 23
select select "BREAKSTOP"
click at [486, 226] on select "Select Arrival Notice Available Arrival Notice Imported Arrive at Delivery Loca…" at bounding box center [640, 237] width 309 height 23
click at [1160, 579] on button "Save" at bounding box center [1174, 570] width 49 height 28
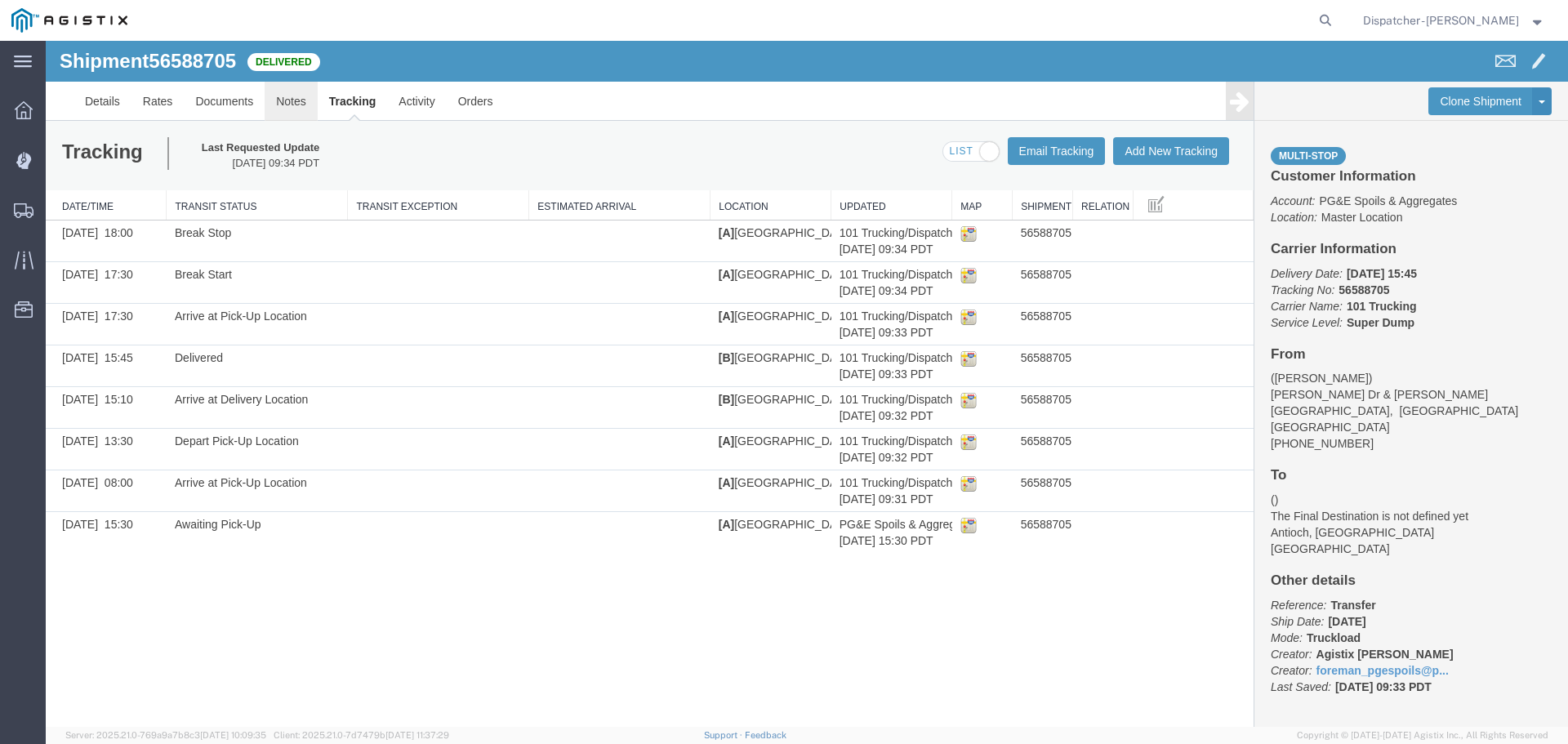
click at [286, 98] on link "Notes" at bounding box center [291, 101] width 53 height 39
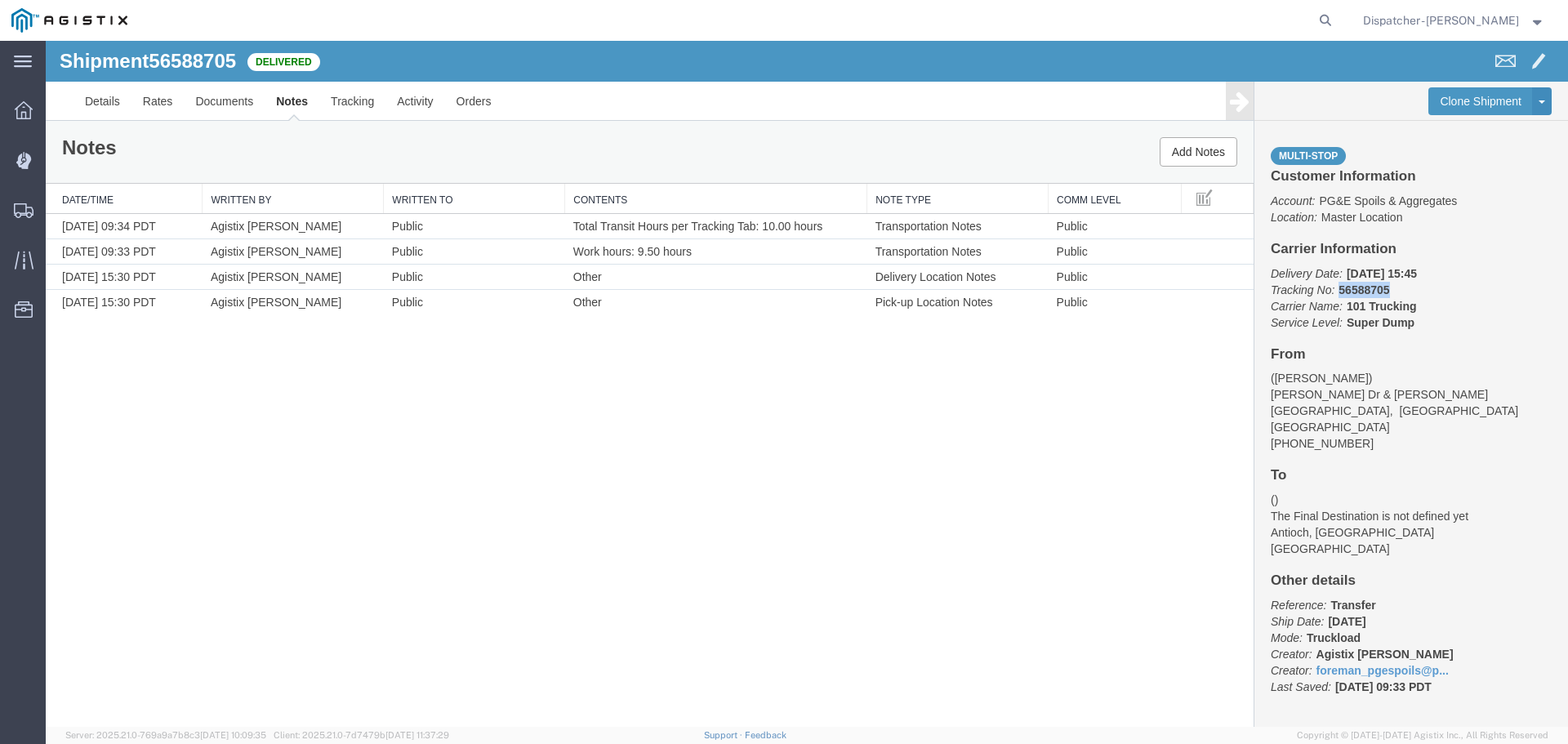
drag, startPoint x: 1390, startPoint y: 288, endPoint x: 1338, endPoint y: 283, distance: 52.2
click at [1338, 283] on p "Delivery Date: [DATE] 15:45 Tracking No: 56588705 Carrier Name: 101 Trucking 10…" at bounding box center [1411, 298] width 281 height 66
copy b "56588705"
click at [229, 102] on link "Documents" at bounding box center [224, 101] width 81 height 39
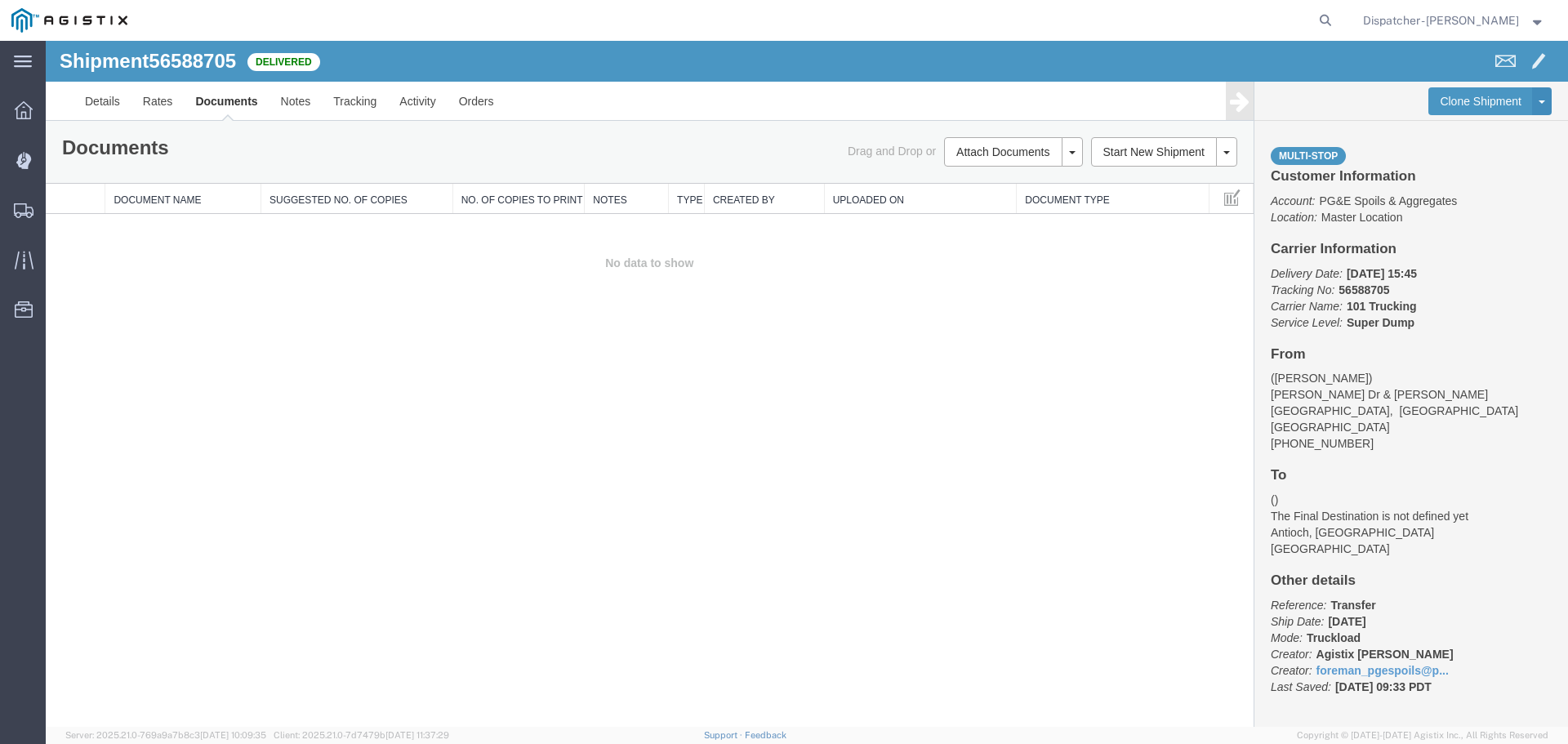
click at [933, 148] on span "Drag and Drop or" at bounding box center [891, 151] width 89 height 13
click at [1025, 145] on button "Attach Documents" at bounding box center [1003, 152] width 117 height 30
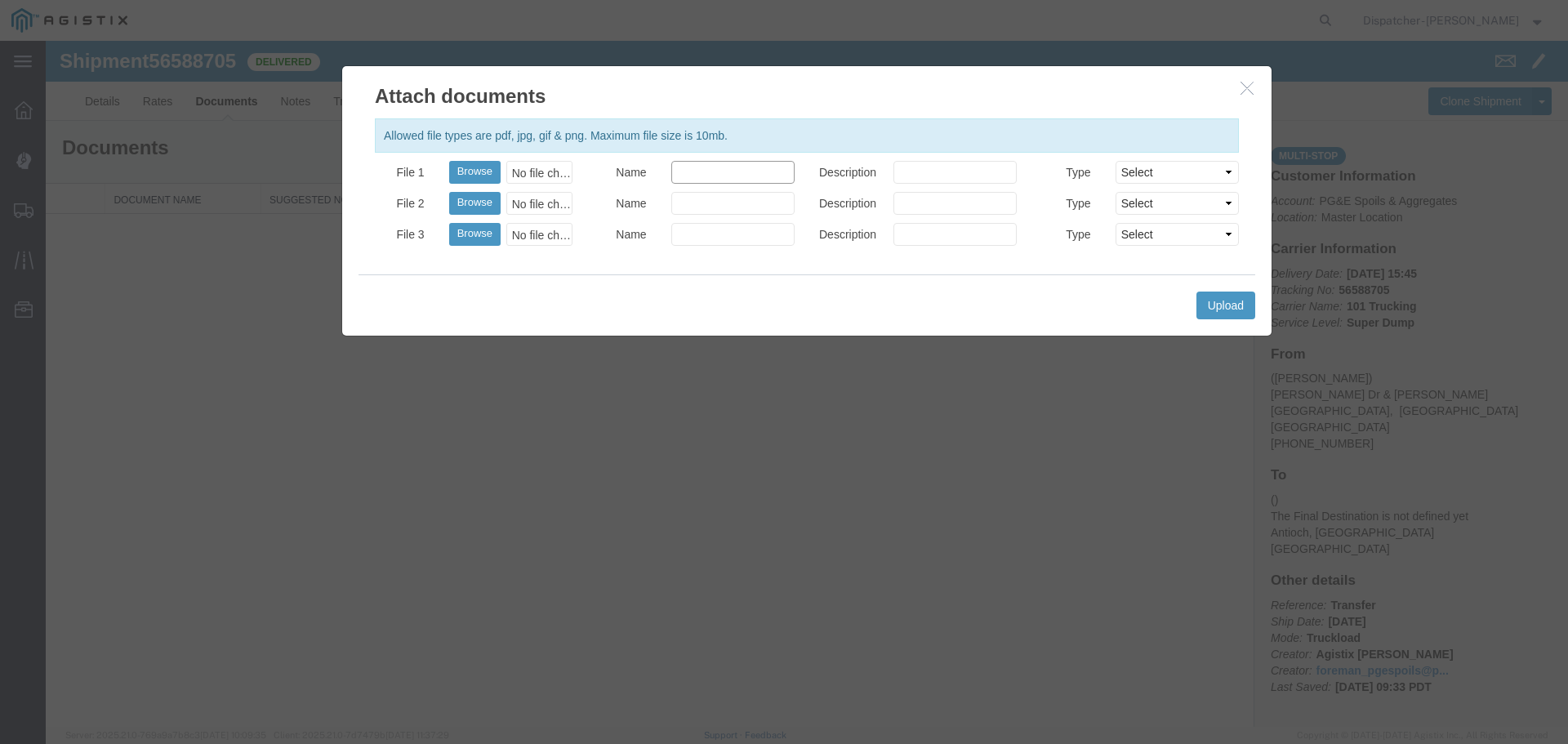
click at [767, 166] on input "Name" at bounding box center [733, 173] width 124 height 23
type input "Truck and Scale Tags"
click at [479, 172] on button "Browse" at bounding box center [474, 173] width 52 height 23
type input "C:\fakepath\Truck and Scale Tags 56588705.pdf"
click at [1214, 299] on button "Upload" at bounding box center [1225, 306] width 59 height 28
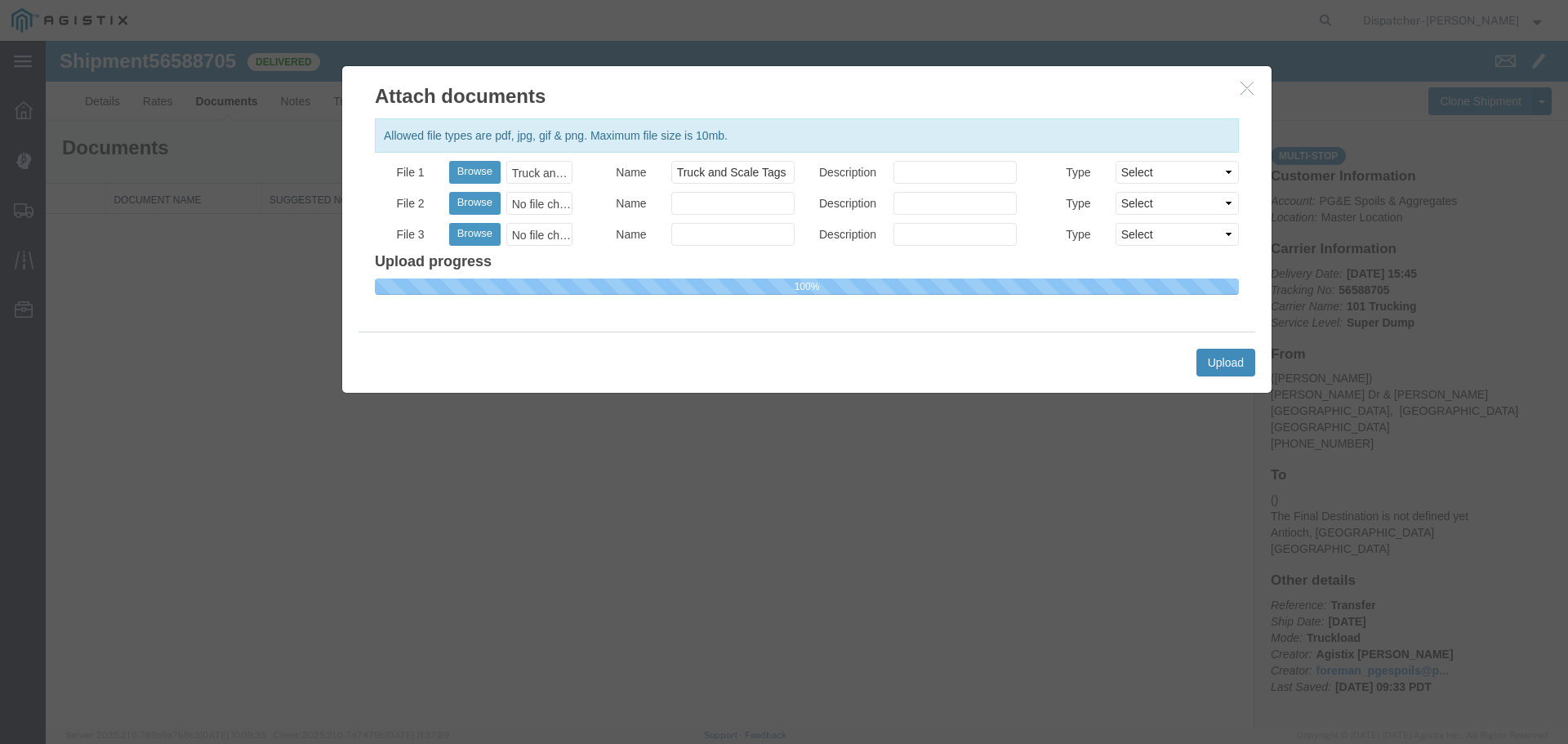
select select
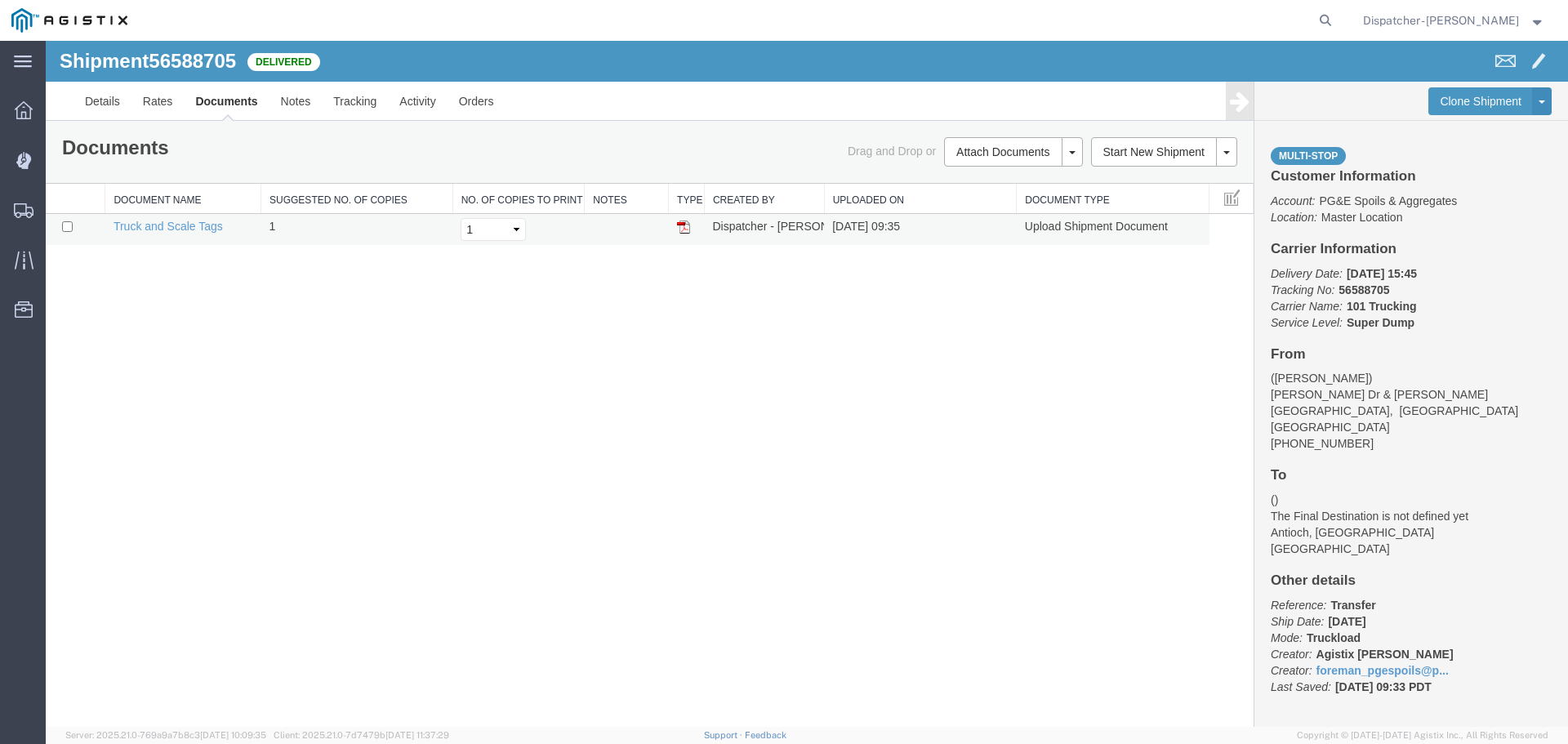
click at [687, 228] on img at bounding box center [683, 227] width 13 height 13
click at [56, 208] on span "Shipments" at bounding box center [50, 209] width 11 height 32
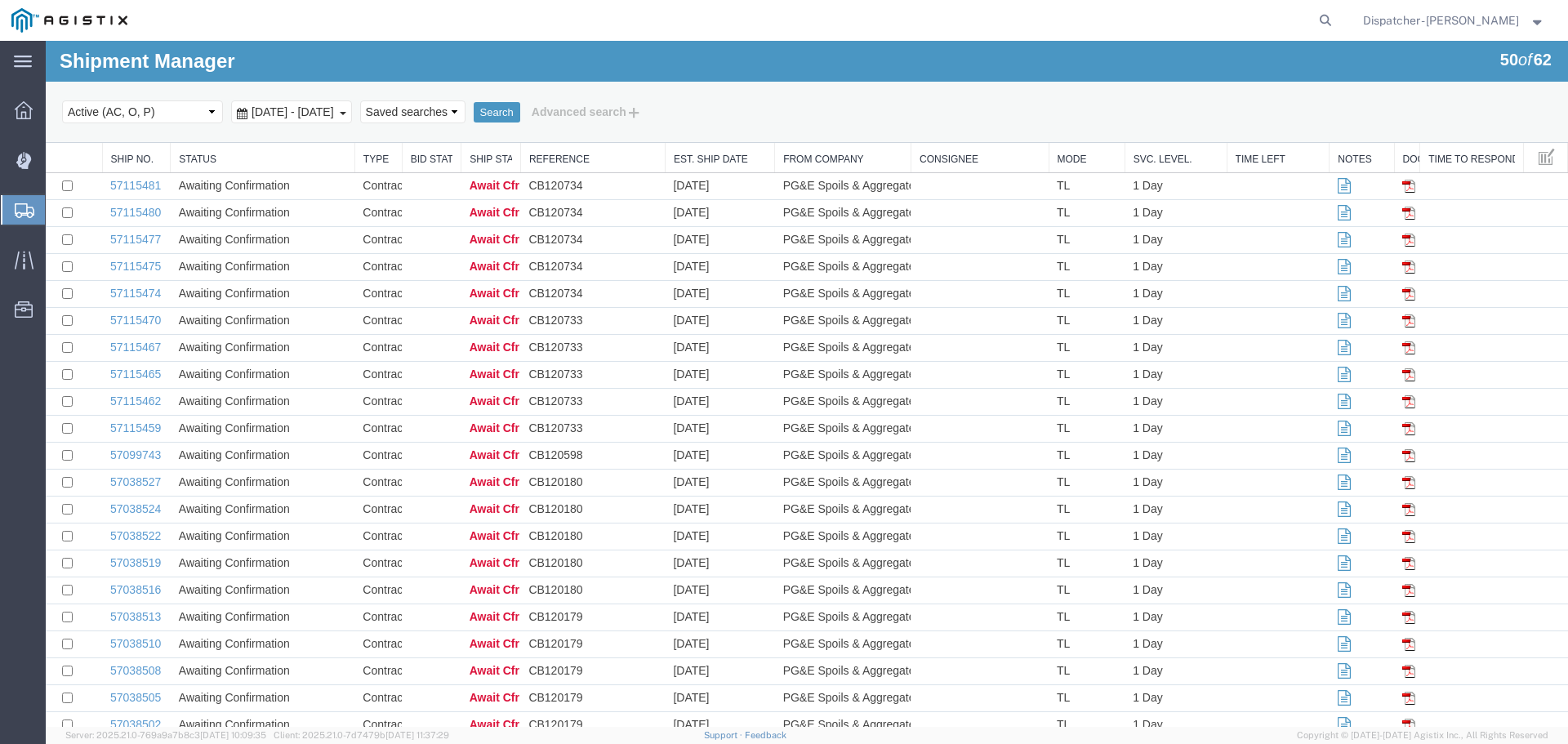
click at [269, 109] on span "[DATE] - [DATE]" at bounding box center [292, 111] width 90 height 13
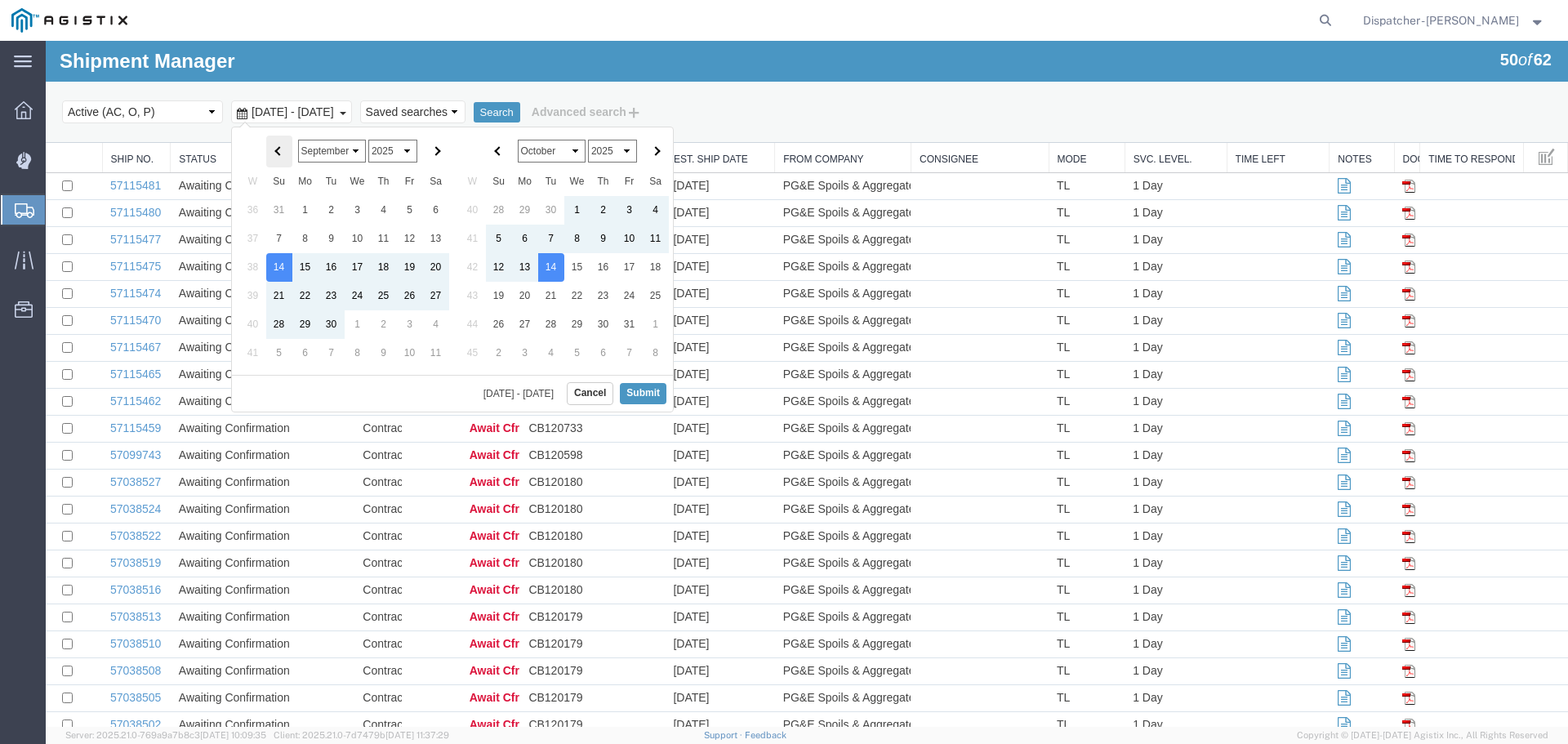
click at [275, 137] on th at bounding box center [280, 152] width 26 height 32
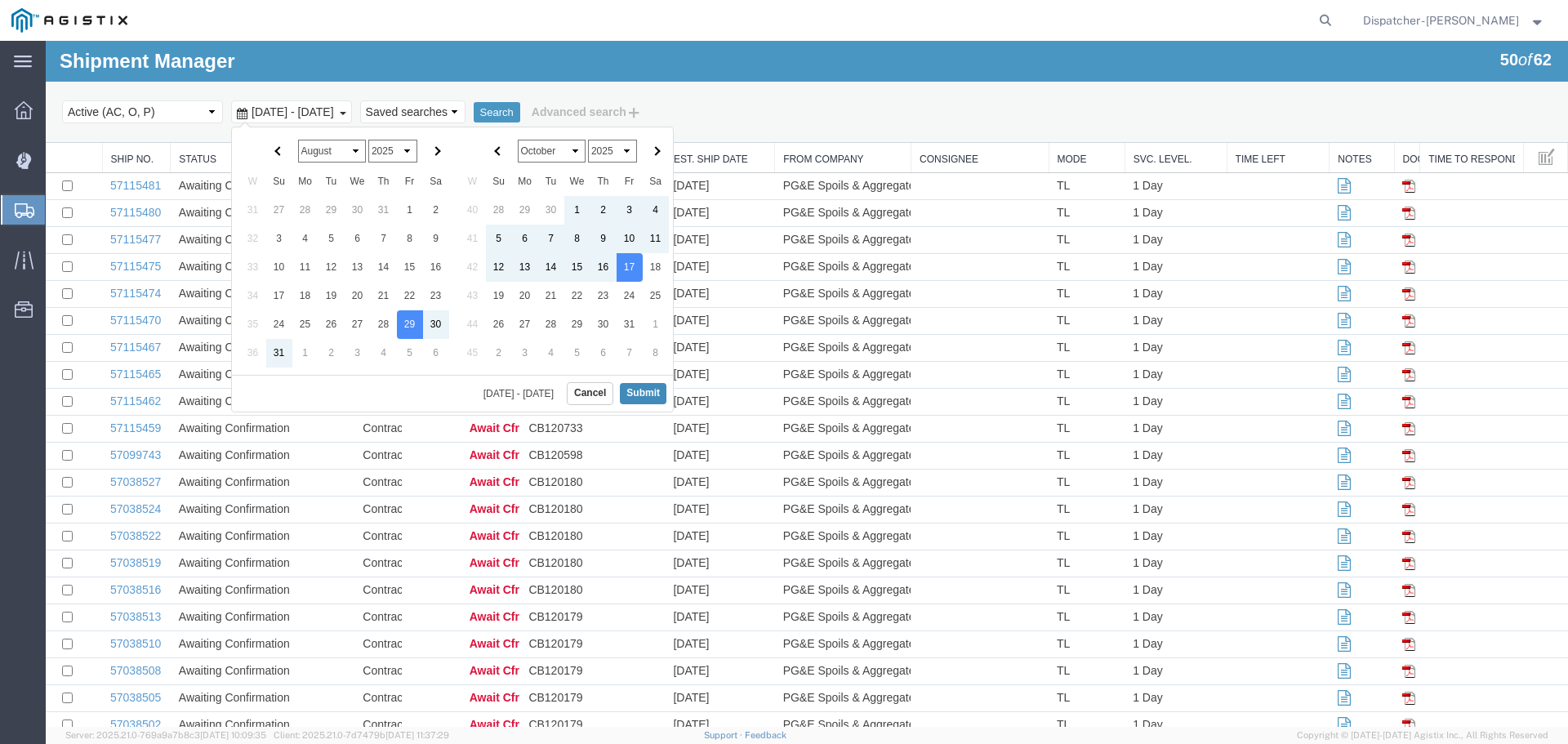
click at [650, 392] on button "Submit" at bounding box center [642, 393] width 46 height 20
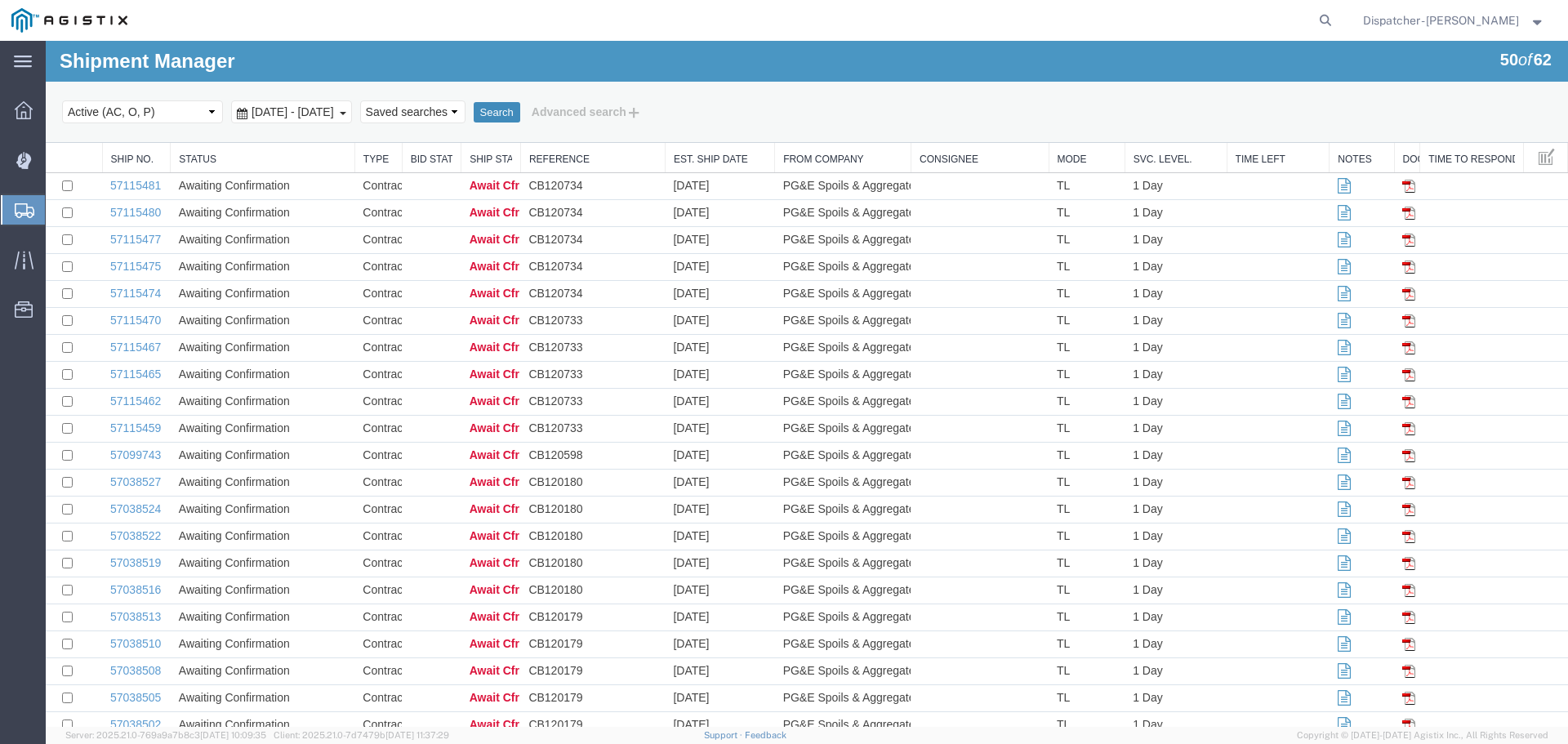
click at [521, 110] on button "Search" at bounding box center [496, 112] width 46 height 21
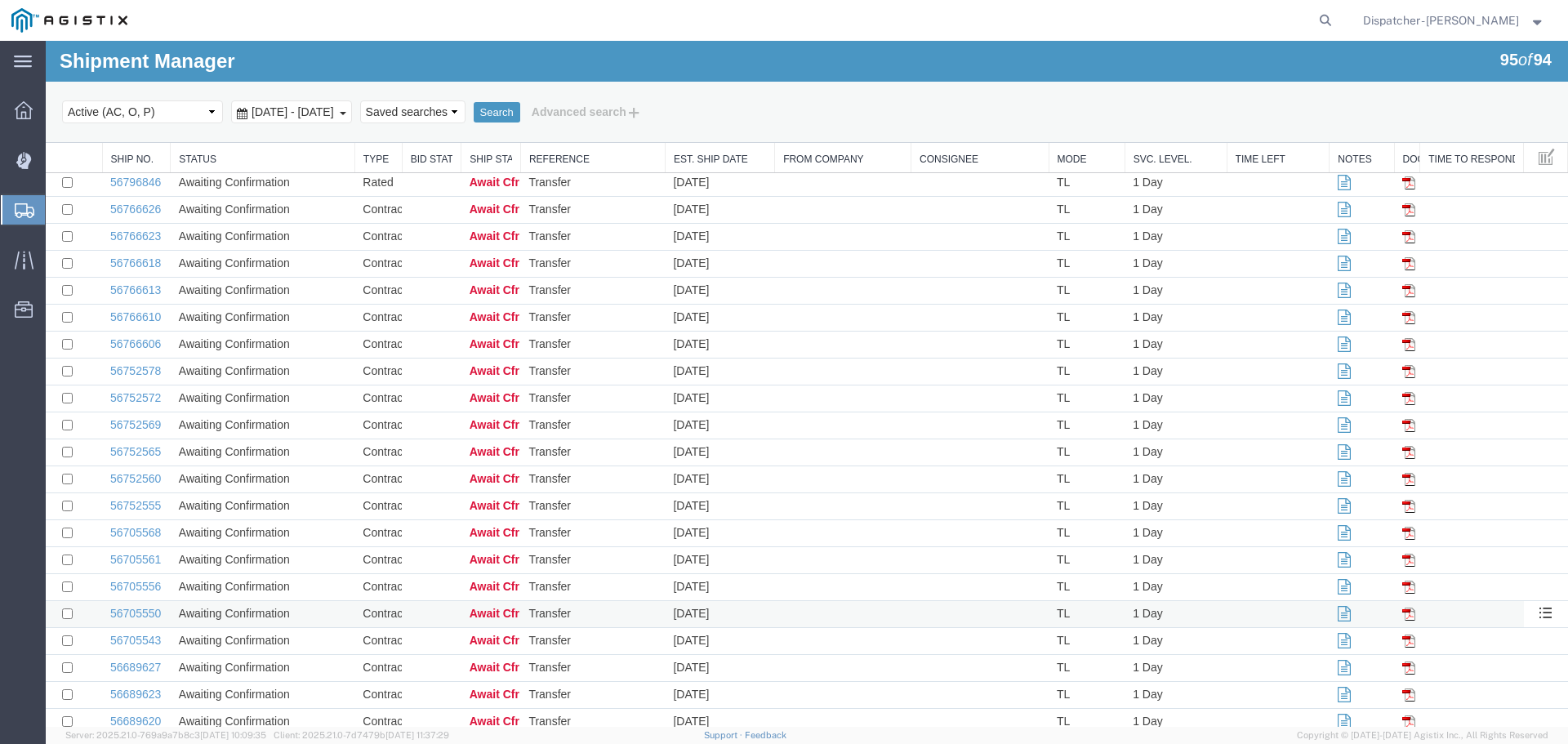
scroll to position [2061, 0]
click at [153, 696] on link "56588707" at bounding box center [136, 695] width 51 height 13
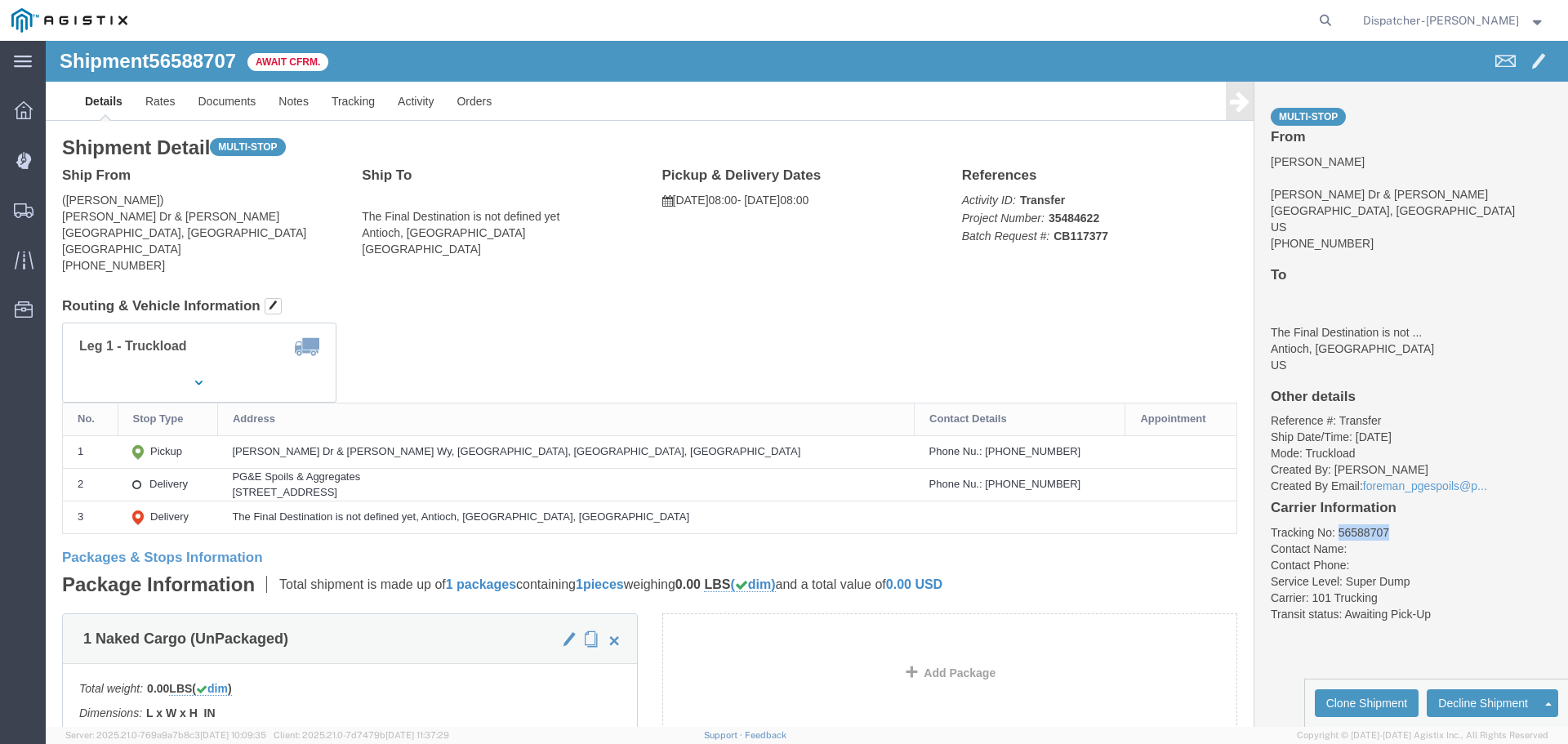
drag, startPoint x: 1332, startPoint y: 491, endPoint x: 1286, endPoint y: 497, distance: 46.4
click li "Tracking No: 56588707"
copy li "56588707"
click link "Tracking"
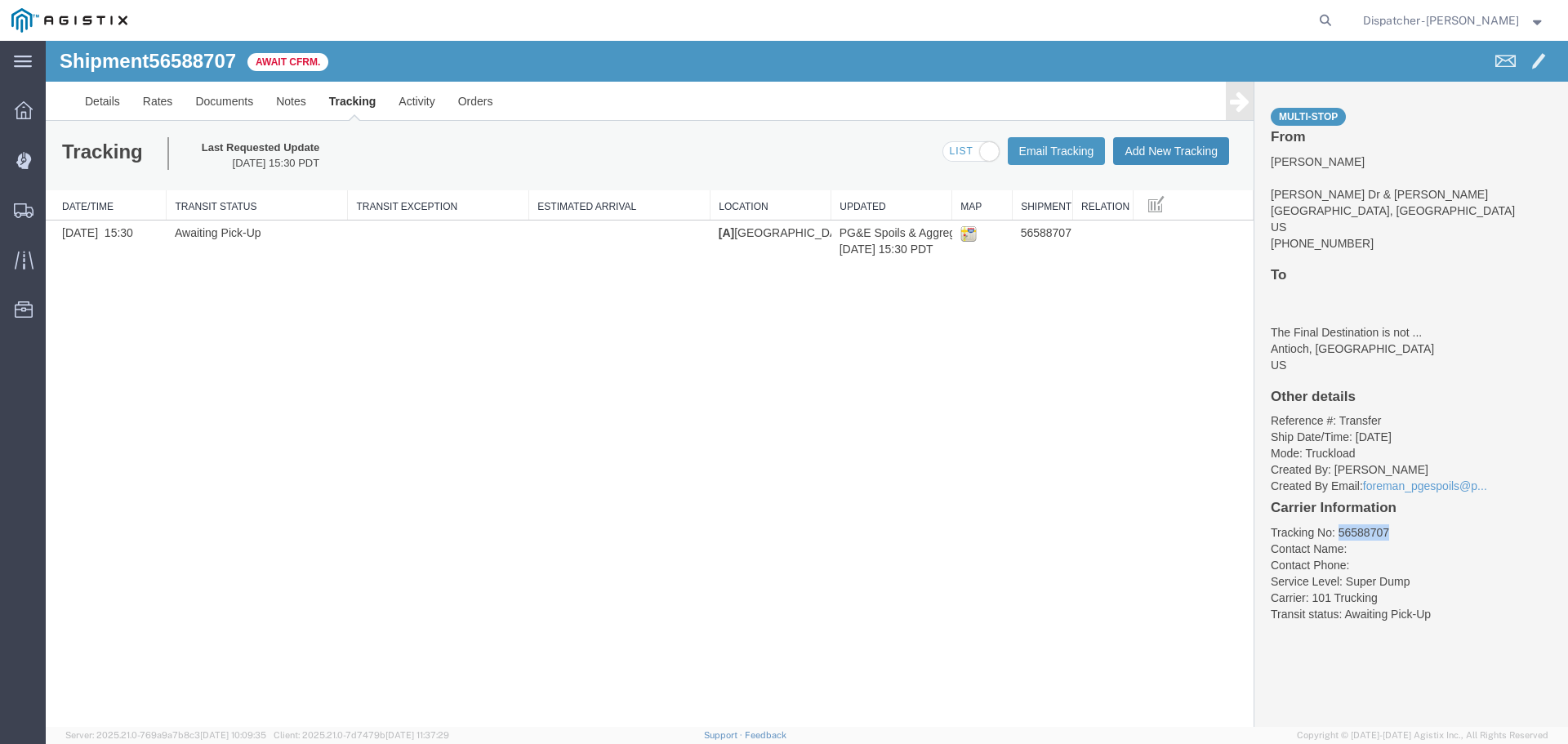
click at [1168, 145] on button "Add New Tracking" at bounding box center [1171, 152] width 116 height 28
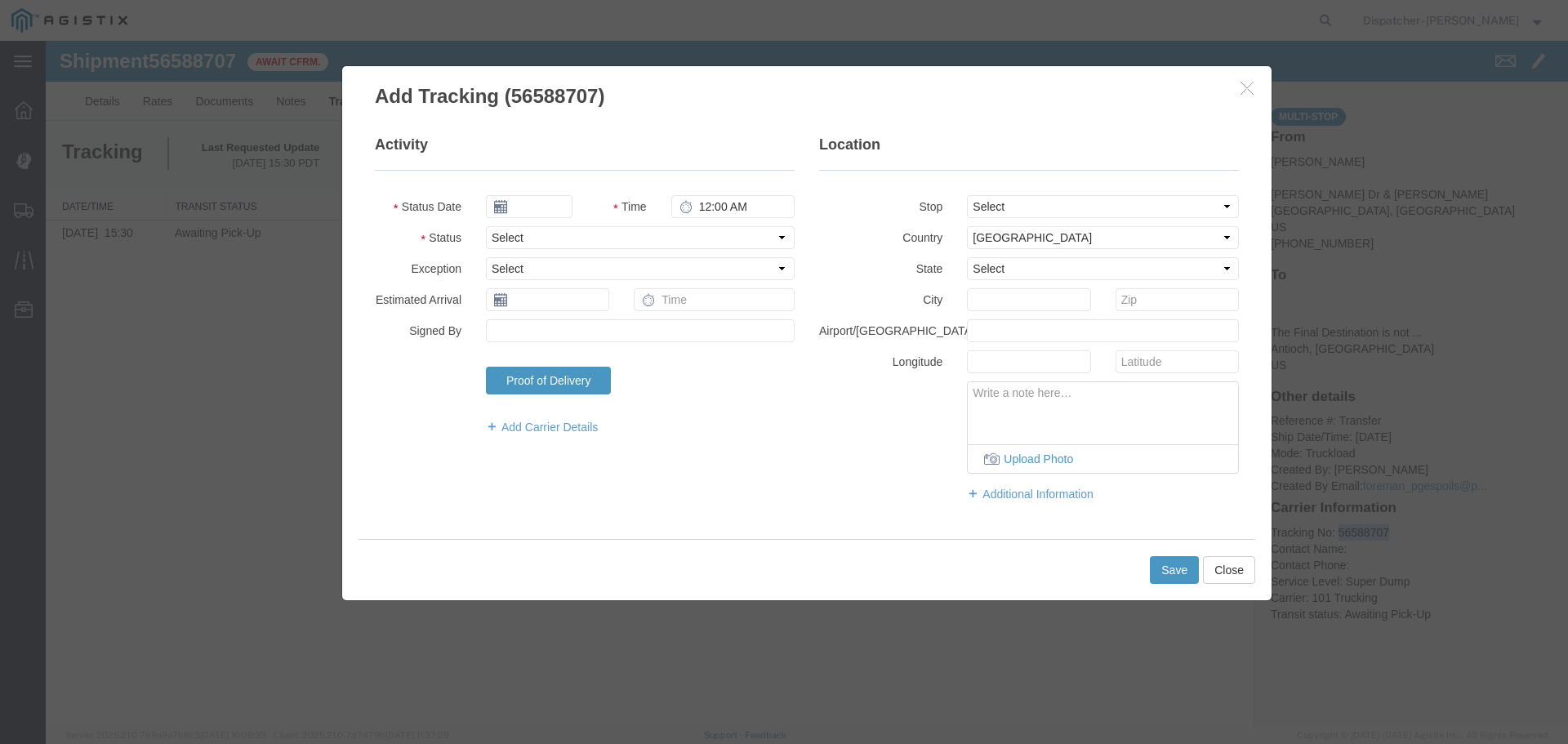
type input "[DATE]"
type input "10:00 AM"
click at [536, 214] on input "[DATE]" at bounding box center [529, 207] width 87 height 23
click at [497, 235] on icon at bounding box center [498, 236] width 4 height 11
click at [497, 235] on th at bounding box center [503, 235] width 25 height 25
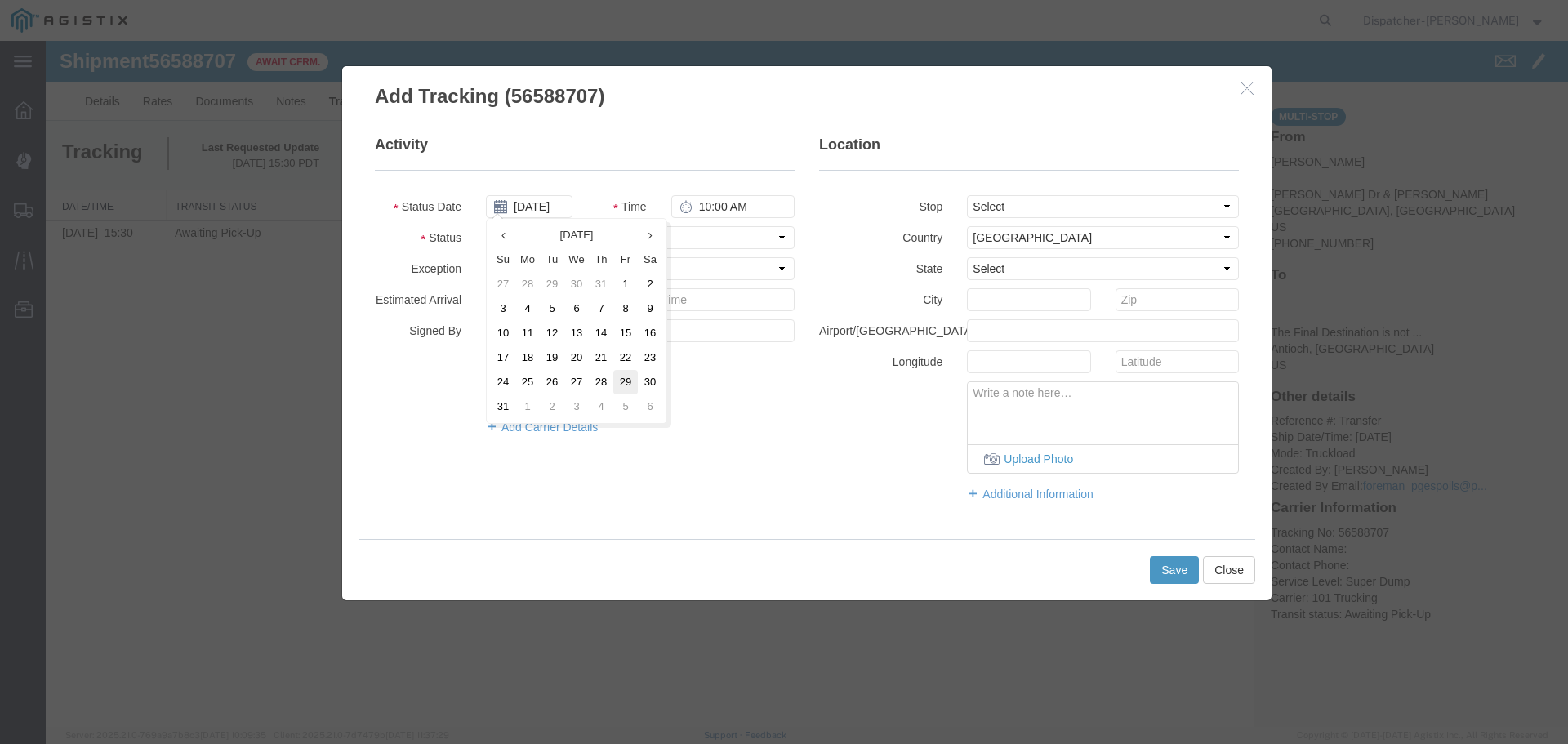
click at [622, 380] on td "29" at bounding box center [626, 382] width 25 height 25
type input "[DATE]"
click at [712, 215] on input "10:00 AM" at bounding box center [733, 207] width 124 height 23
type input "8:00 AM"
click at [987, 216] on select "Select From: [PERSON_NAME] Dr & [PERSON_NAME] Wy, [GEOGRAPHIC_DATA], [GEOGRAPHI…" at bounding box center [1103, 207] width 272 height 23
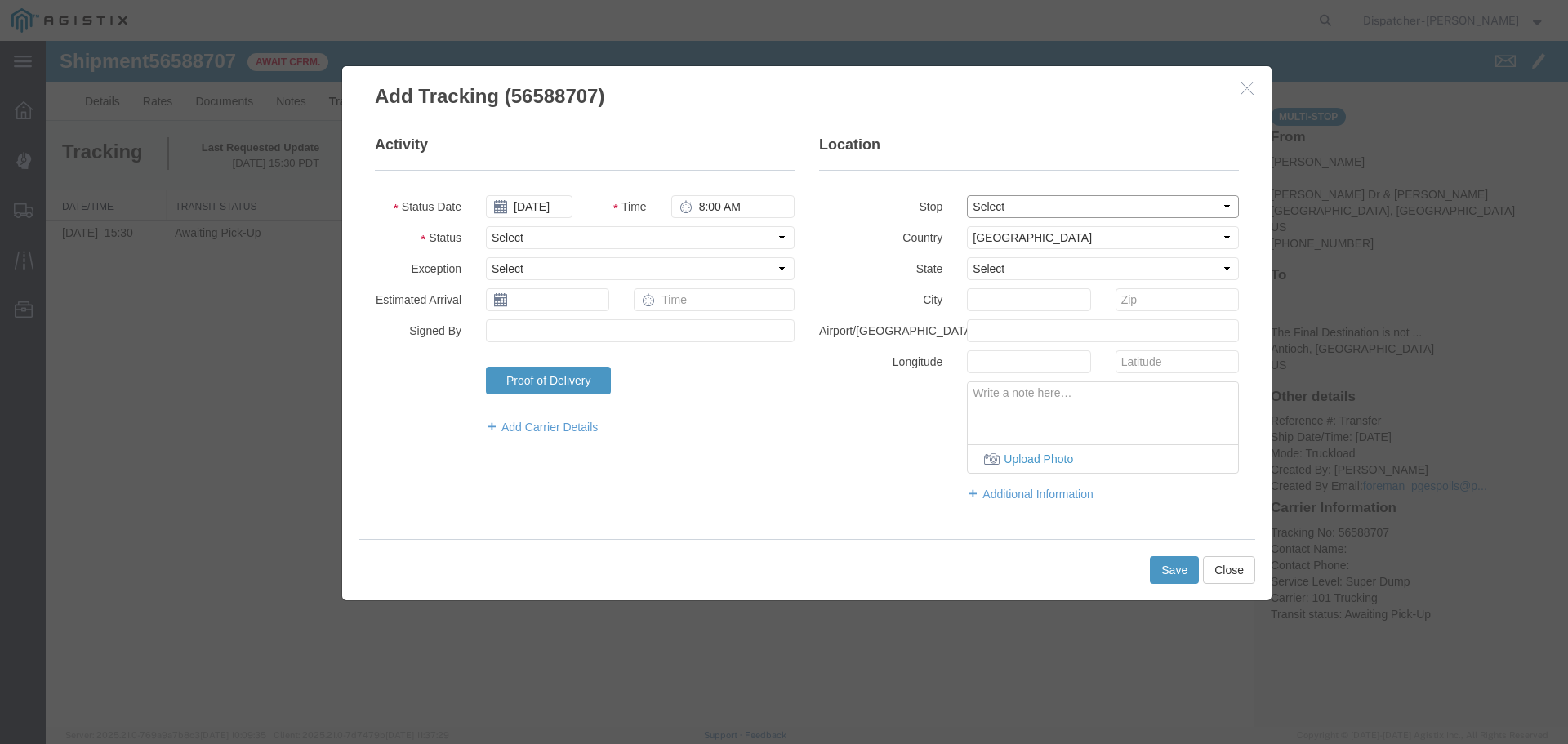
select select "{"pickupDeliveryInfoId": "122468430","pickupOrDelivery": "P","stopNum": "1","lo…"
click at [967, 195] on select "Select From: [PERSON_NAME] Dr & [PERSON_NAME] Wy, [GEOGRAPHIC_DATA], [GEOGRAPHI…" at bounding box center [1103, 207] width 272 height 23
select select "CA"
type input "[GEOGRAPHIC_DATA]"
click at [521, 237] on select "Select Arrival Notice Available Arrival Notice Imported Arrive at Delivery Loca…" at bounding box center [640, 237] width 309 height 23
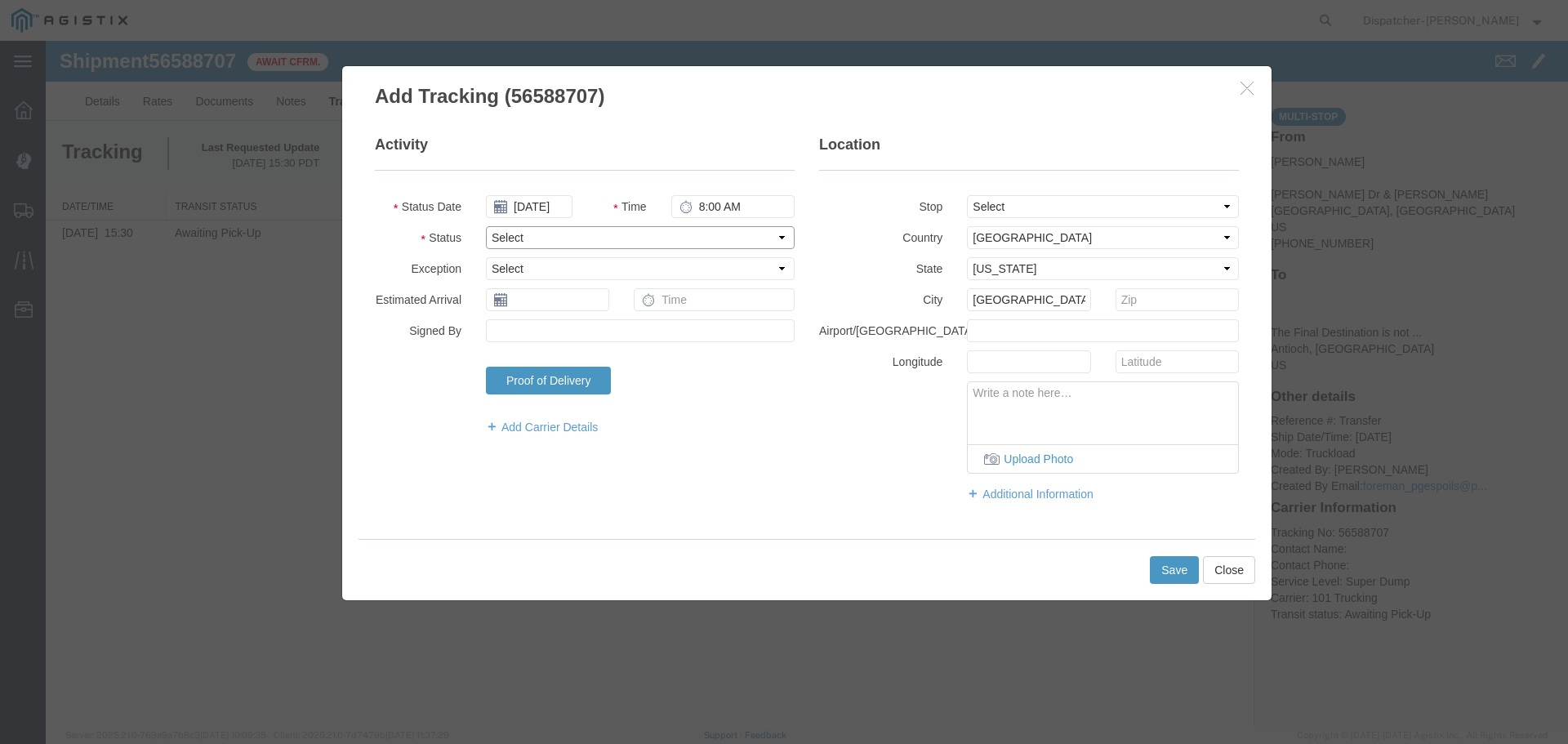
select select "ARVPULOC"
click at [486, 226] on select "Select Arrival Notice Available Arrival Notice Imported Arrive at Delivery Loca…" at bounding box center [640, 237] width 309 height 23
click at [1174, 577] on button "Save" at bounding box center [1174, 570] width 49 height 28
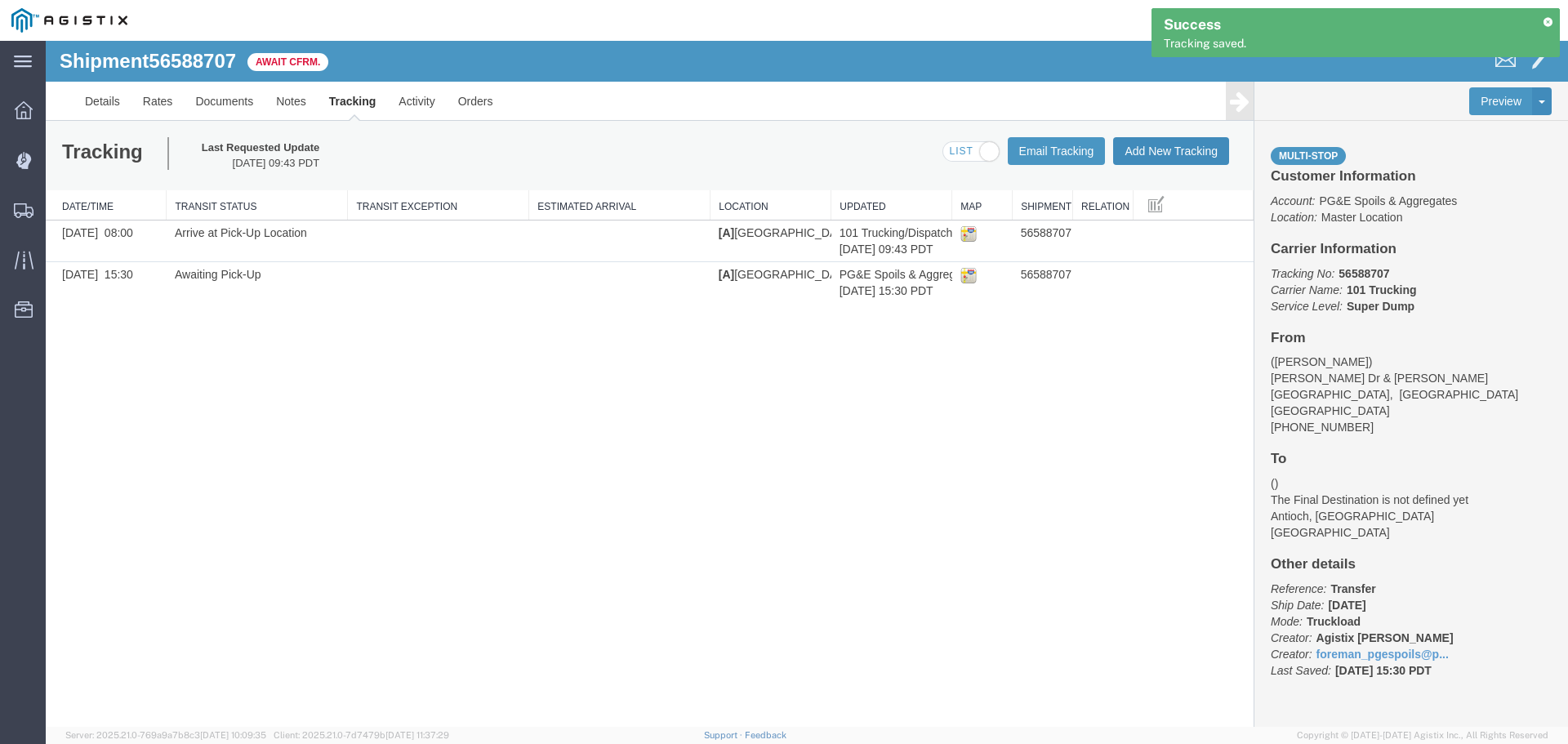
click at [1148, 150] on button "Add New Tracking" at bounding box center [1171, 152] width 116 height 28
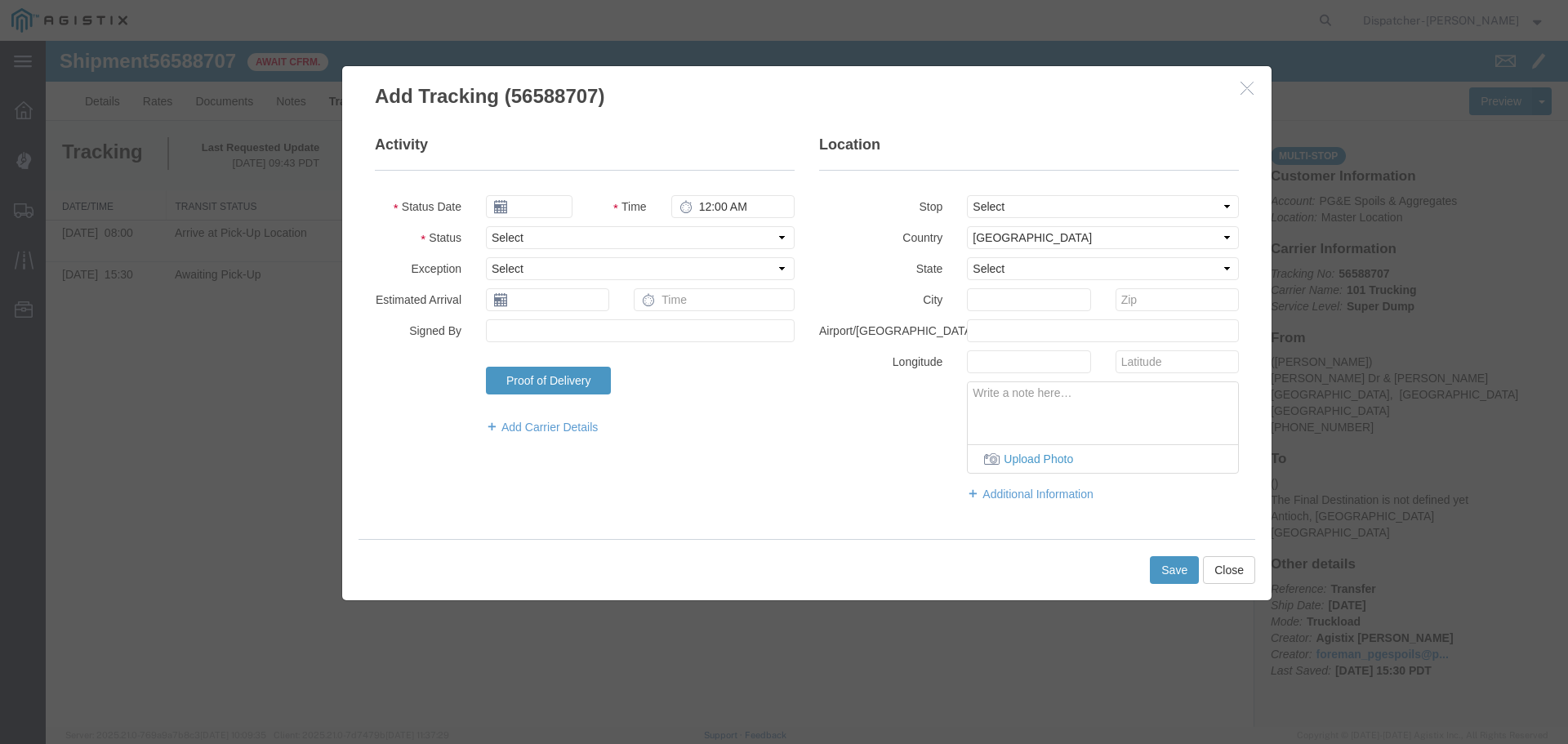
type input "[DATE]"
type input "10:00 AM"
click at [521, 204] on input "[DATE]" at bounding box center [529, 207] width 87 height 23
click at [495, 233] on th at bounding box center [498, 235] width 25 height 25
click at [495, 233] on th at bounding box center [503, 235] width 25 height 25
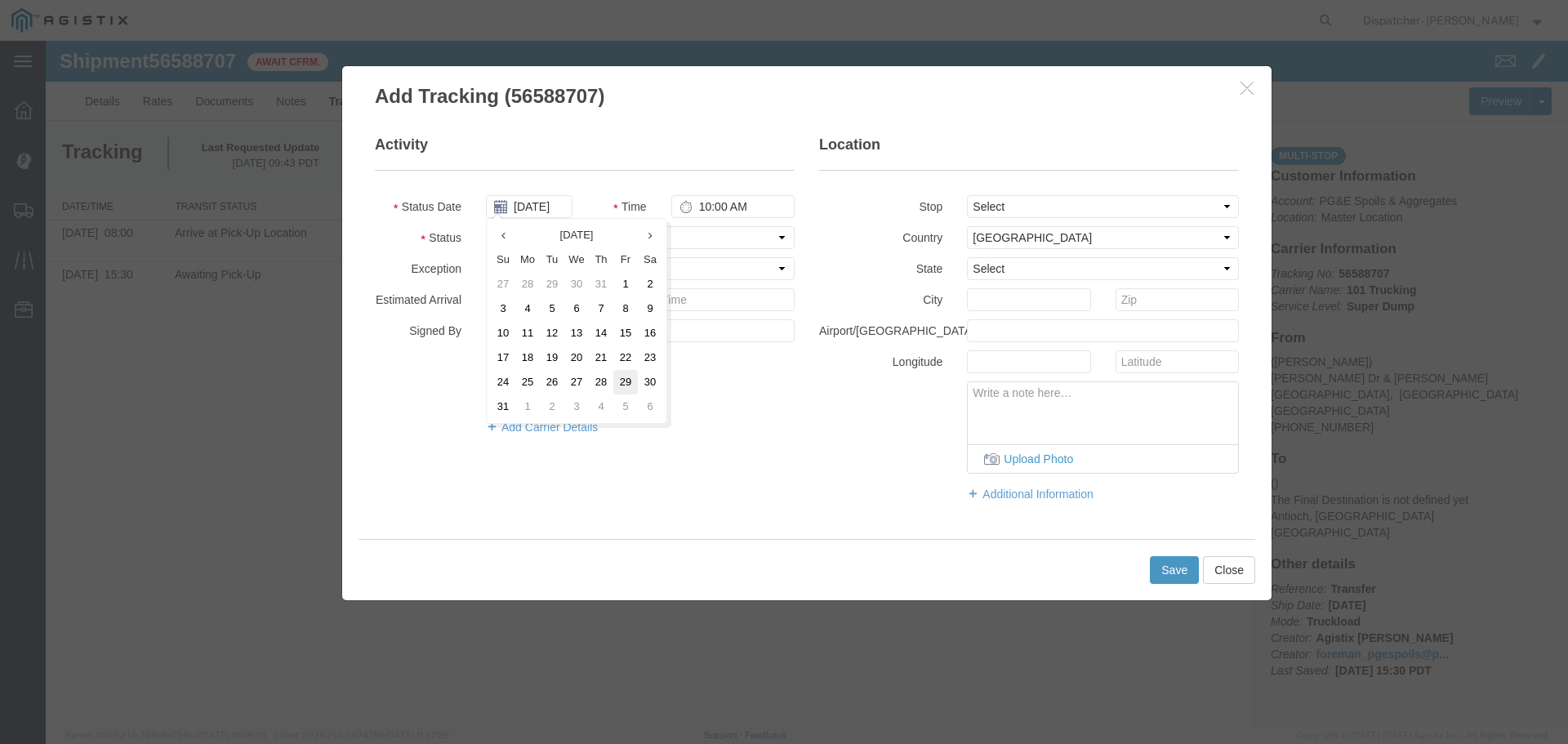
click at [621, 379] on td "29" at bounding box center [626, 382] width 25 height 25
type input "[DATE]"
click at [696, 204] on input "10:00 AM" at bounding box center [733, 207] width 124 height 23
type input "1:15 PM"
click at [1108, 200] on select "Select From: [PERSON_NAME] Dr & [PERSON_NAME] Wy, [GEOGRAPHIC_DATA], [GEOGRAPHI…" at bounding box center [1103, 207] width 272 height 23
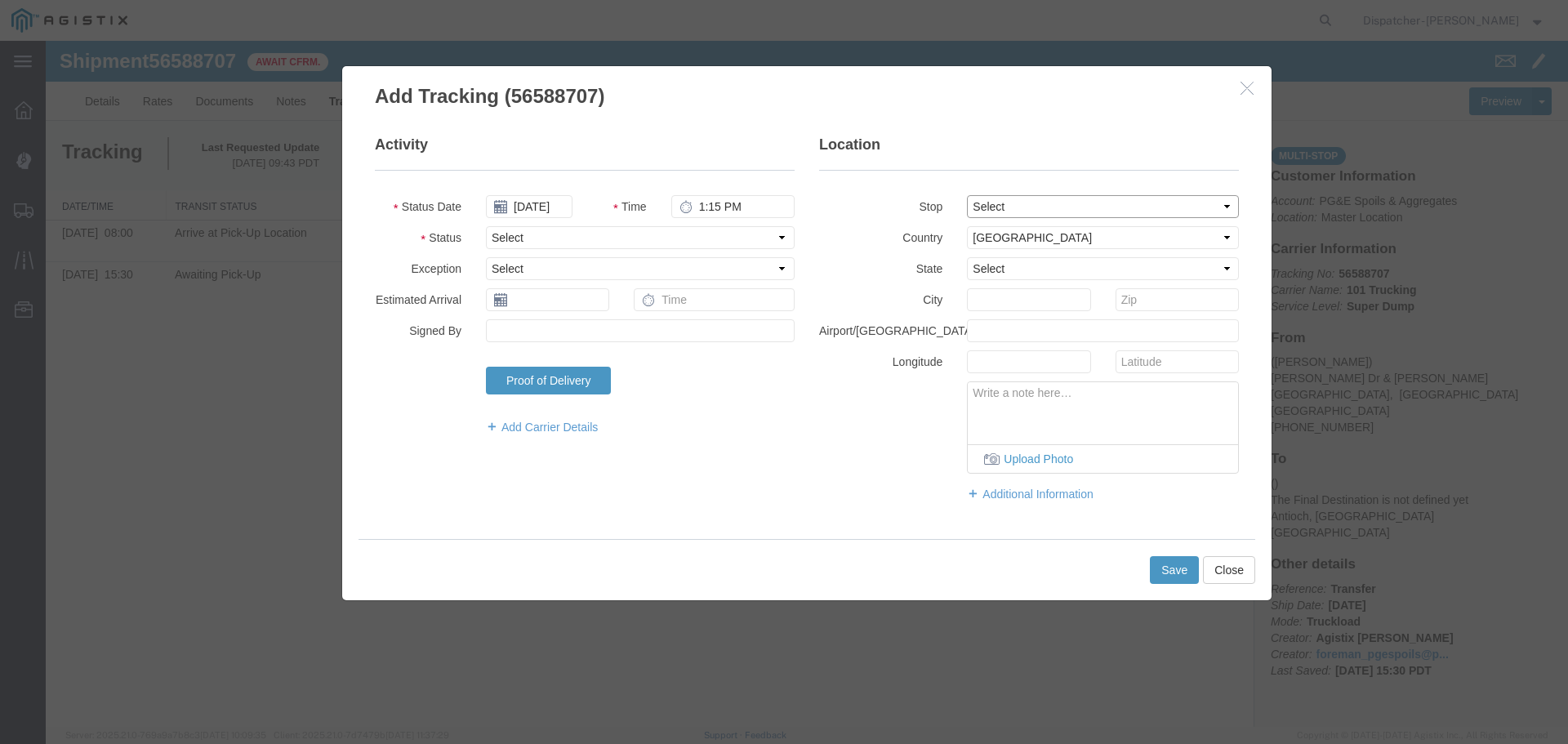
select select "{"pickupDeliveryInfoId": "122468430","pickupOrDelivery": "P","stopNum": "1","lo…"
click at [967, 195] on select "Select From: [PERSON_NAME] Dr & [PERSON_NAME] Wy, [GEOGRAPHIC_DATA], [GEOGRAPHI…" at bounding box center [1103, 207] width 272 height 23
select select "CA"
type input "[GEOGRAPHIC_DATA]"
click at [520, 237] on select "Select Arrival Notice Available Arrival Notice Imported Arrive at Delivery Loca…" at bounding box center [640, 237] width 309 height 23
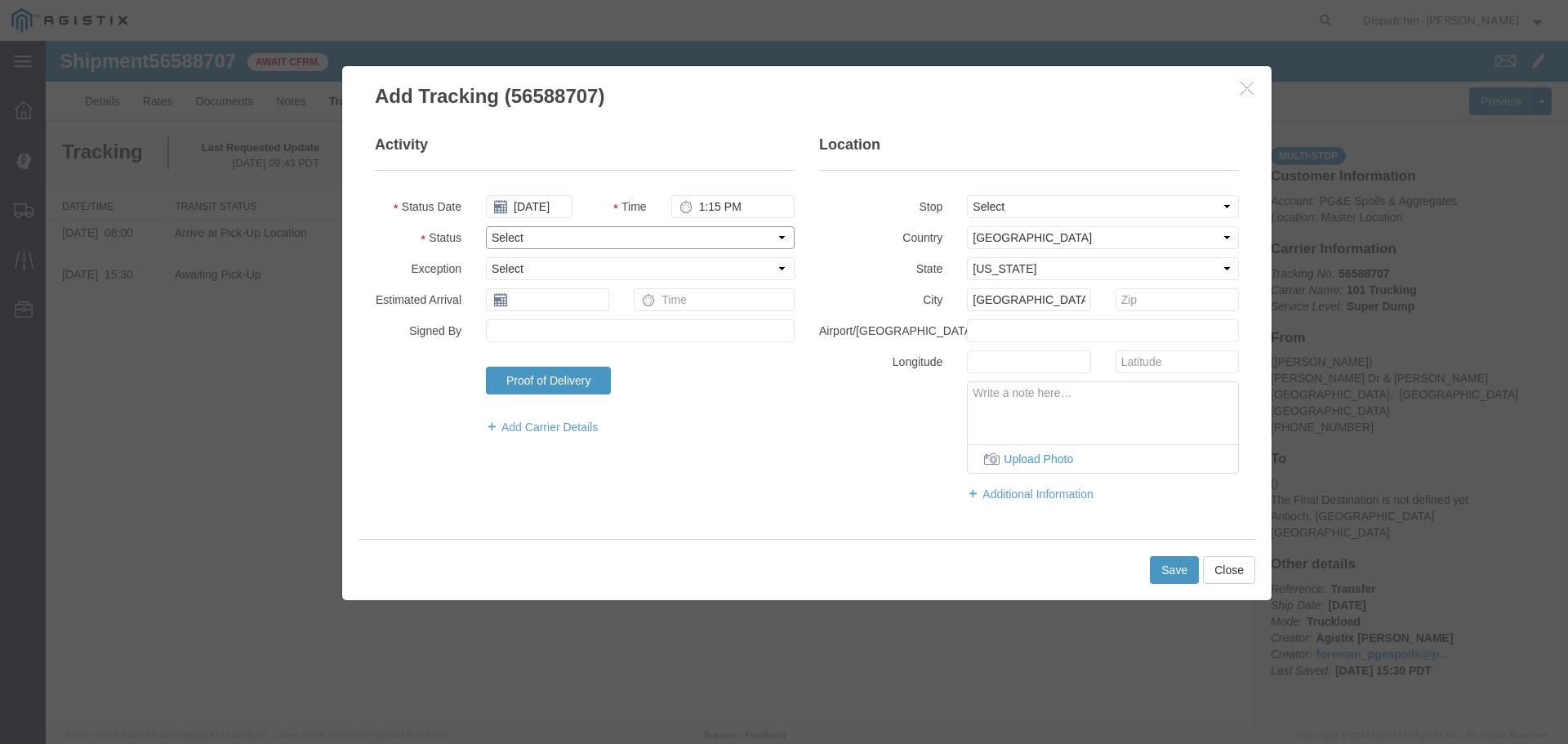
select select "DPTPULOC"
click at [486, 226] on select "Select Arrival Notice Available Arrival Notice Imported Arrive at Delivery Loca…" at bounding box center [640, 237] width 309 height 23
click at [1161, 568] on button "Save" at bounding box center [1174, 570] width 49 height 28
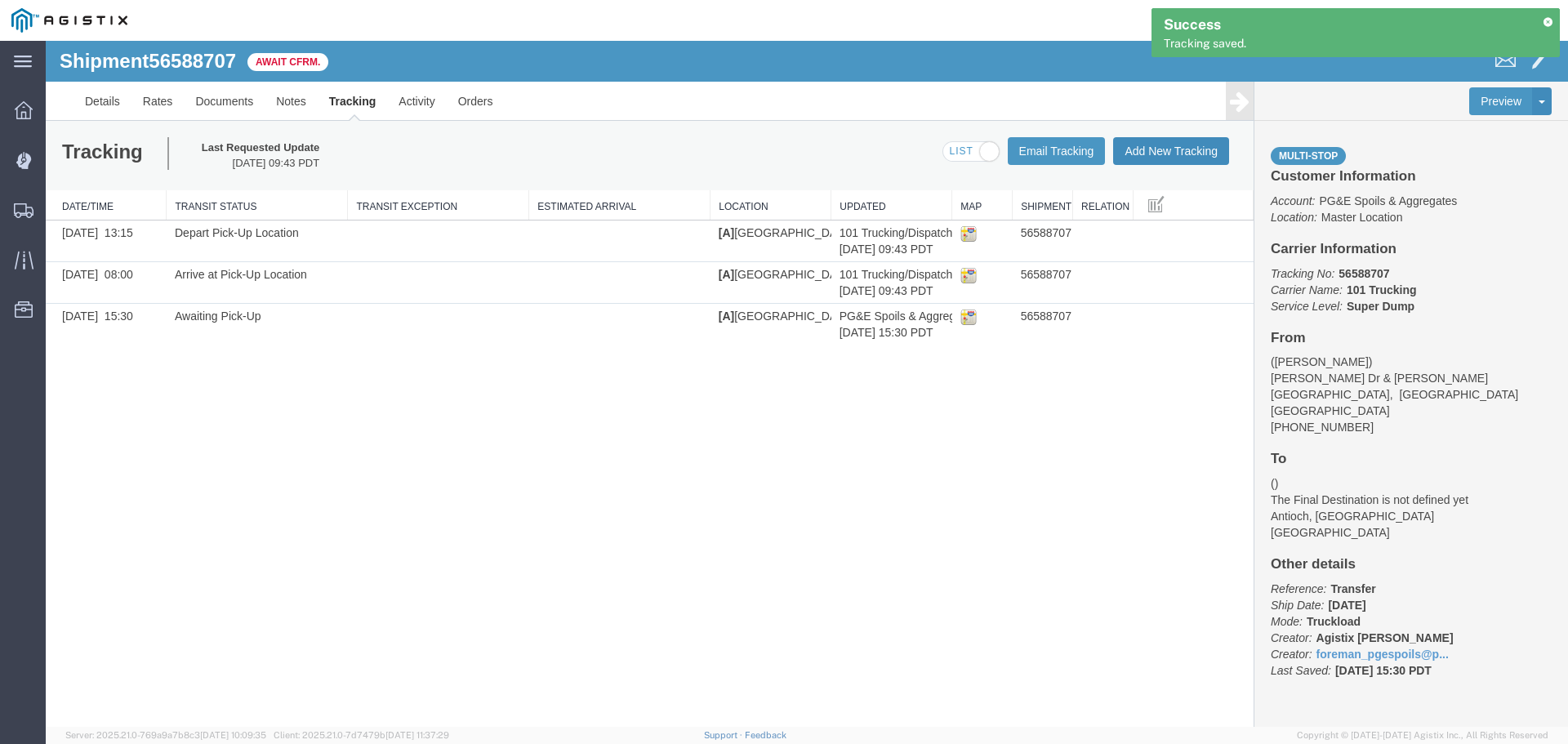
click at [1171, 148] on button "Add New Tracking" at bounding box center [1171, 152] width 116 height 28
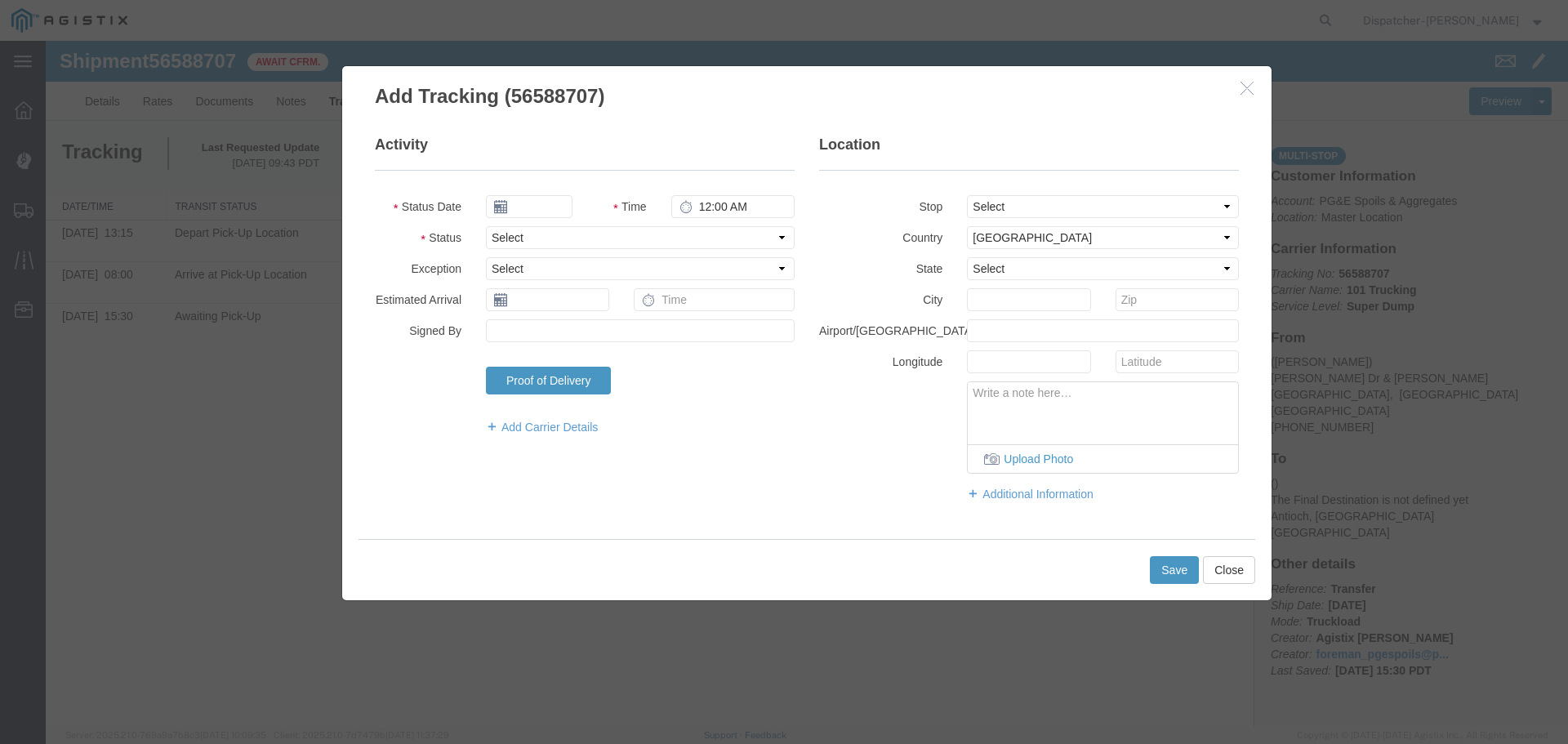
type input "[DATE]"
type input "10:00 AM"
click at [561, 209] on input "[DATE]" at bounding box center [529, 207] width 87 height 23
click at [505, 234] on th at bounding box center [498, 235] width 25 height 25
click at [505, 234] on th at bounding box center [503, 235] width 25 height 25
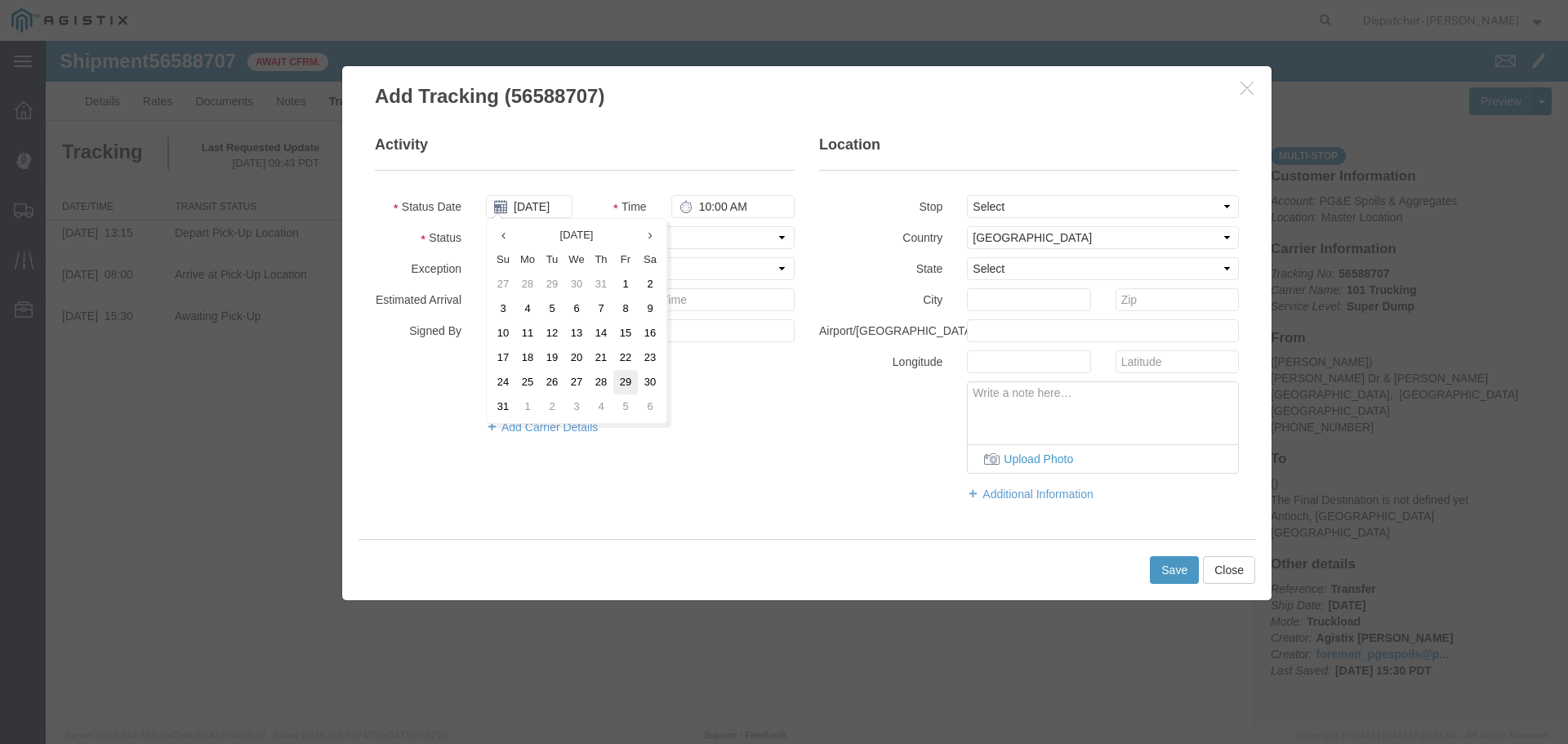
click at [629, 382] on td "29" at bounding box center [626, 382] width 25 height 25
type input "[DATE]"
click at [704, 195] on input "10:00 AM" at bounding box center [733, 207] width 124 height 23
type input "2:50 PM"
click at [809, 430] on div "Upload Photo" at bounding box center [1029, 427] width 444 height 92
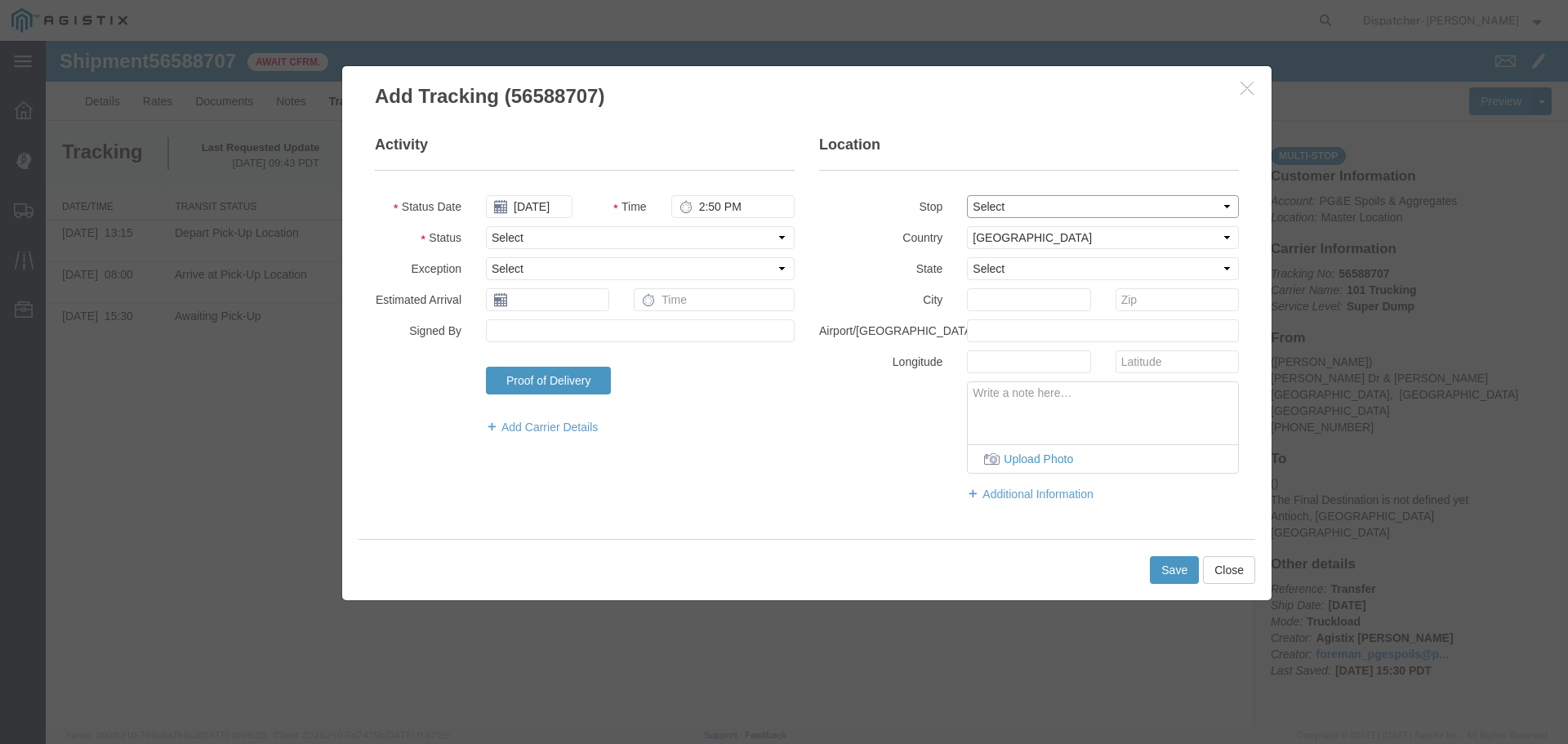
click at [999, 199] on select "Select From: [PERSON_NAME] Dr & [PERSON_NAME] Wy, [GEOGRAPHIC_DATA], [GEOGRAPHI…" at bounding box center [1103, 207] width 272 height 23
select select "{"pickupDeliveryInfoId": "122468431","pickupOrDelivery": "D","stopNum": "2","lo…"
click at [967, 195] on select "Select From: [PERSON_NAME] Dr & [PERSON_NAME] Wy, [GEOGRAPHIC_DATA], [GEOGRAPHI…" at bounding box center [1103, 207] width 272 height 23
select select "CA"
type input "Antioch"
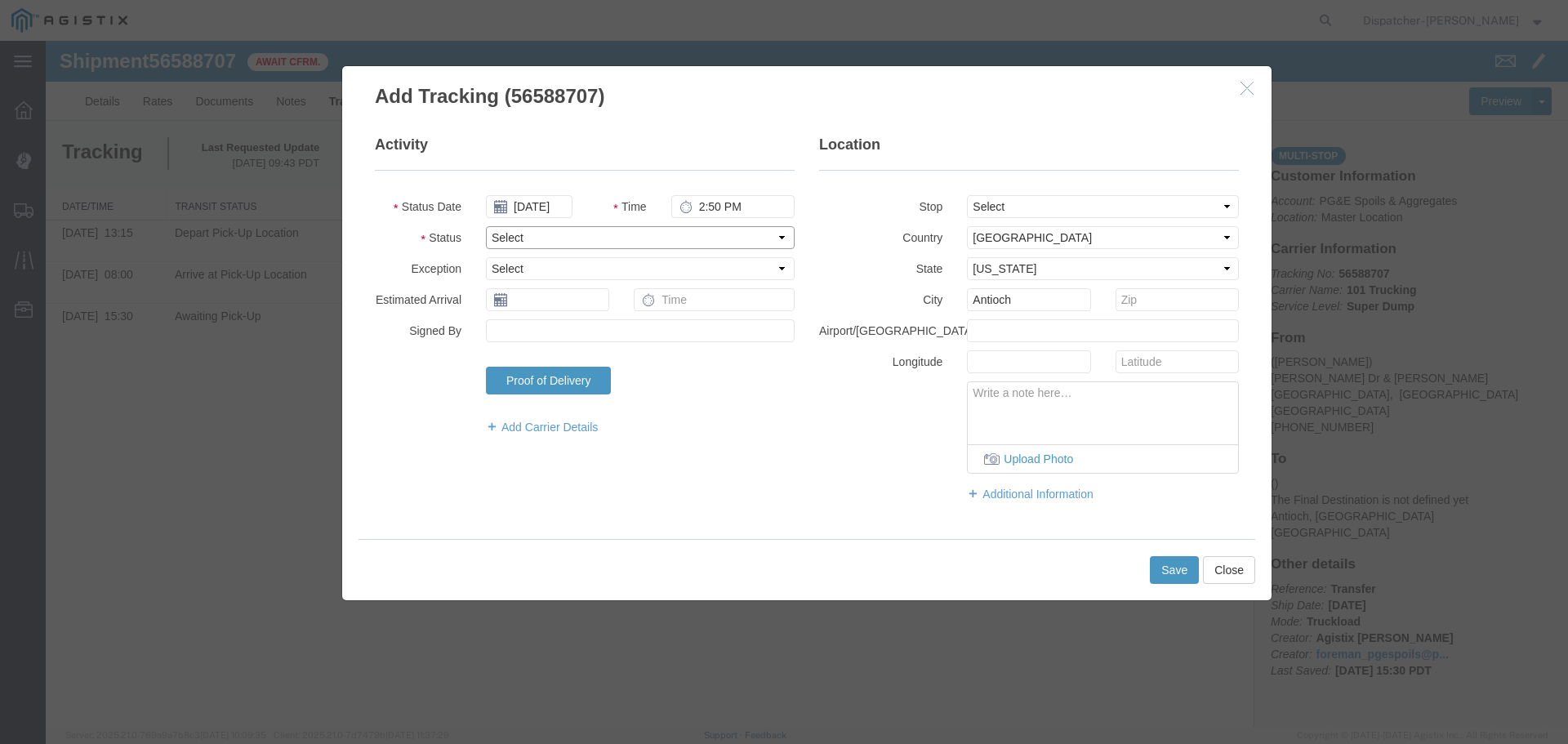
click at [650, 237] on select "Select Arrival Notice Available Arrival Notice Imported Arrive at Delivery Loca…" at bounding box center [640, 237] width 309 height 23
select select "ARVDLVLOC"
click at [486, 226] on select "Select Arrival Notice Available Arrival Notice Imported Arrive at Delivery Loca…" at bounding box center [640, 237] width 309 height 23
click at [1151, 567] on button "Save" at bounding box center [1174, 570] width 49 height 28
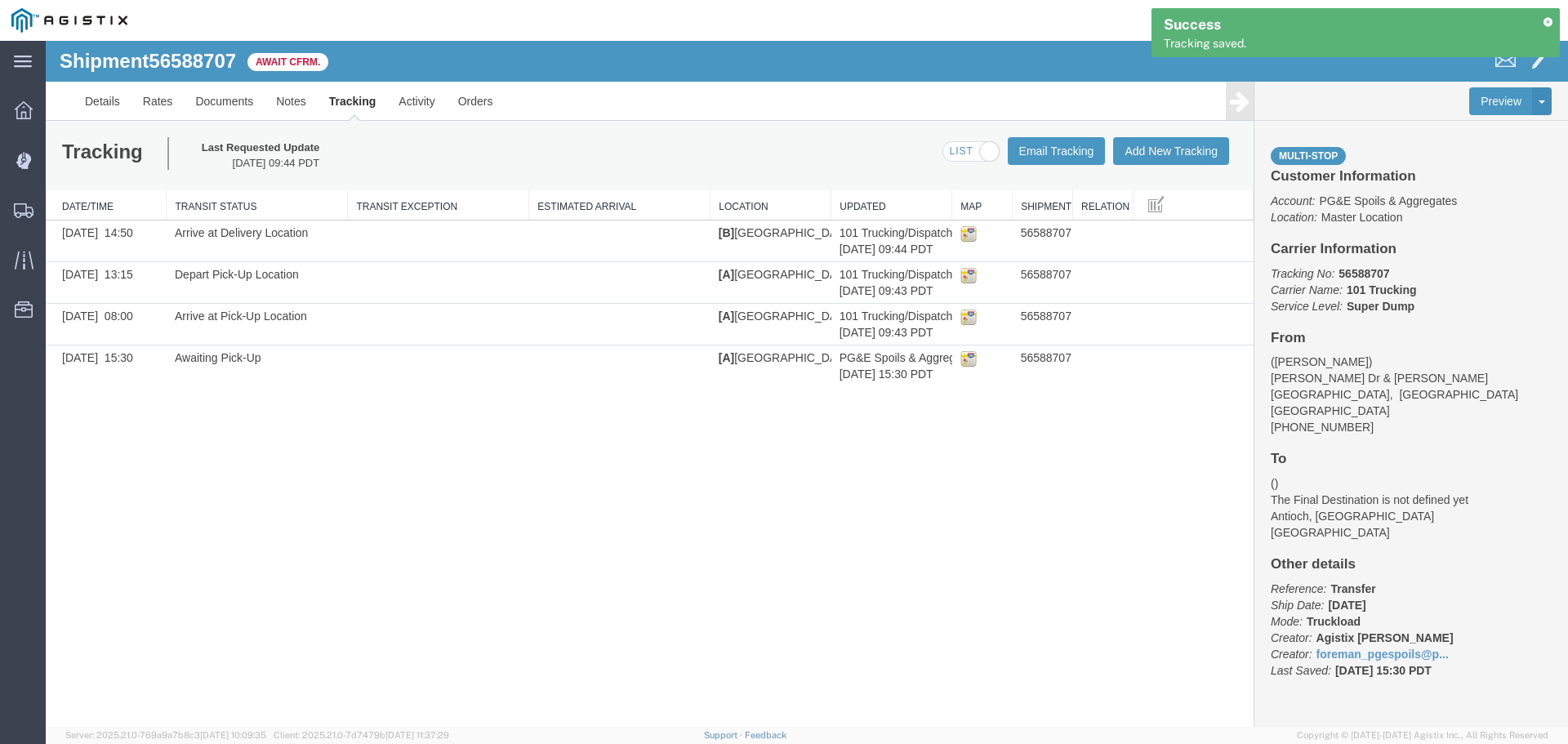
click at [1184, 167] on div "Tracking Last Requested Update [DATE] 09:44 PDT Email Tracking Add New Tracking…" at bounding box center [649, 155] width 1208 height 69
click at [1193, 147] on button "Add New Tracking" at bounding box center [1171, 152] width 116 height 28
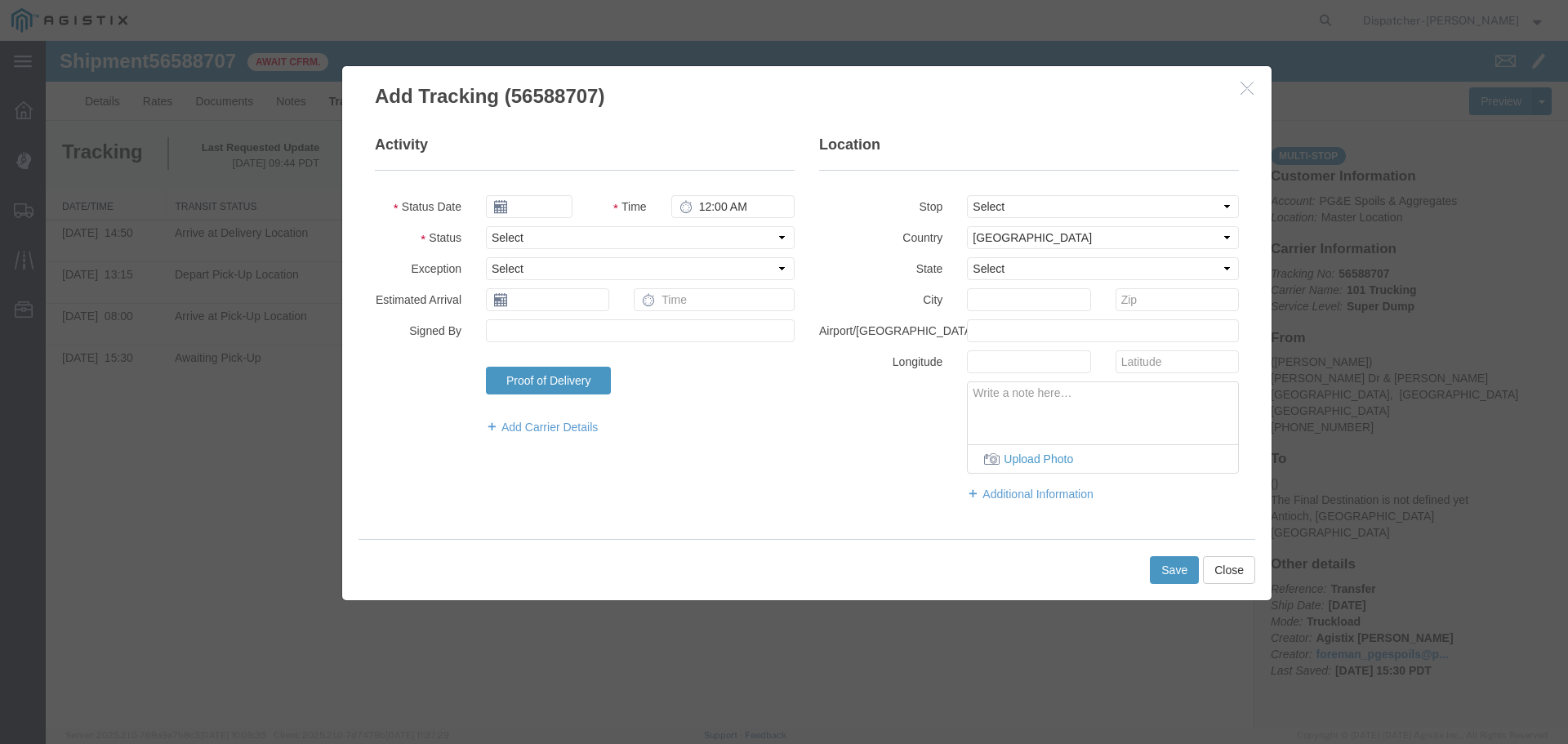
type input "[DATE]"
type input "10:00 AM"
click at [508, 195] on input "[DATE]" at bounding box center [529, 207] width 87 height 23
click at [491, 228] on th at bounding box center [498, 235] width 25 height 25
click at [491, 228] on th at bounding box center [503, 235] width 25 height 25
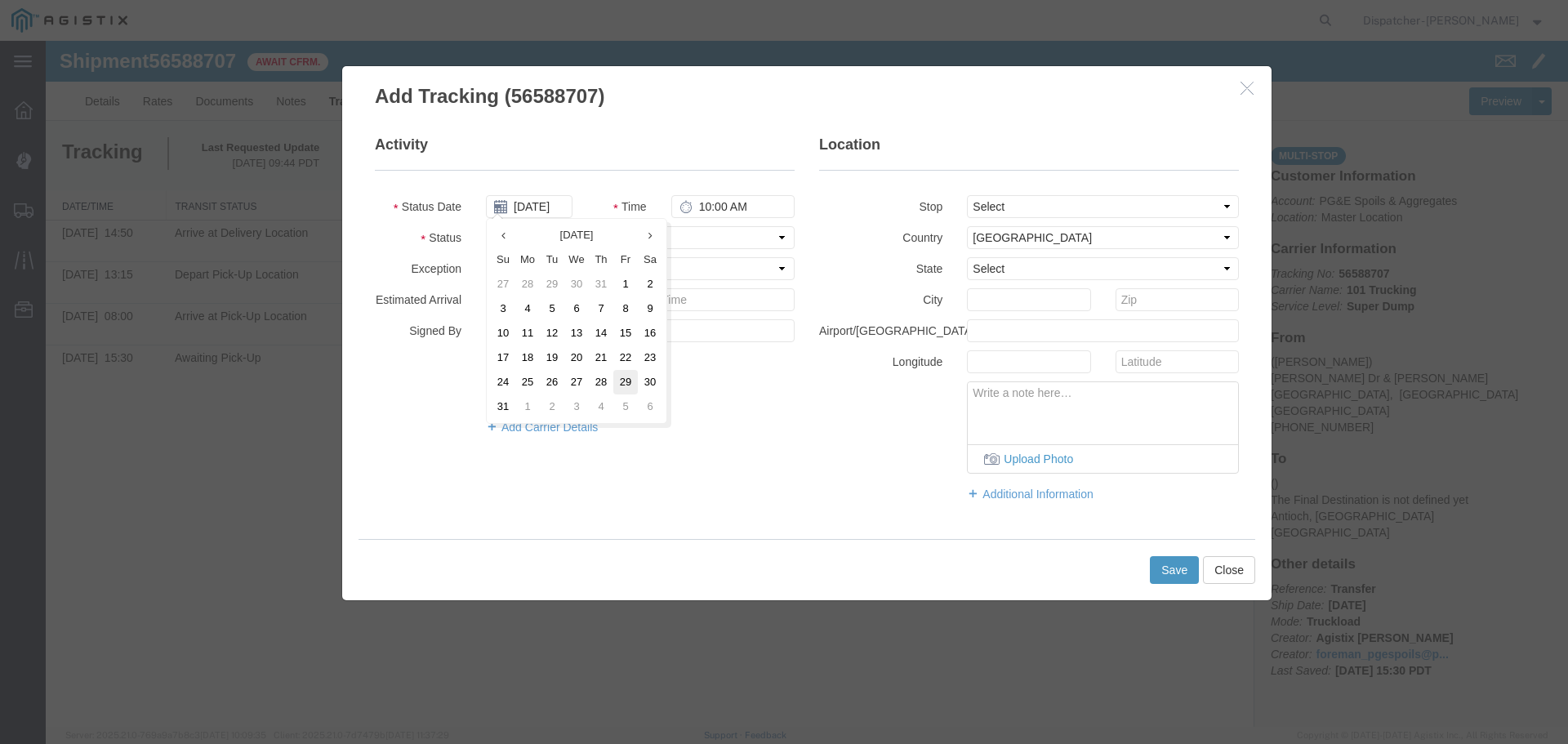
click at [623, 377] on td "29" at bounding box center [626, 382] width 25 height 25
type input "[DATE]"
click at [708, 198] on input "10:00 AM" at bounding box center [733, 207] width 124 height 23
type input "3:25 PM"
click at [995, 212] on select "Select From: [PERSON_NAME] Dr & [PERSON_NAME] Wy, [GEOGRAPHIC_DATA], [GEOGRAPHI…" at bounding box center [1103, 207] width 272 height 23
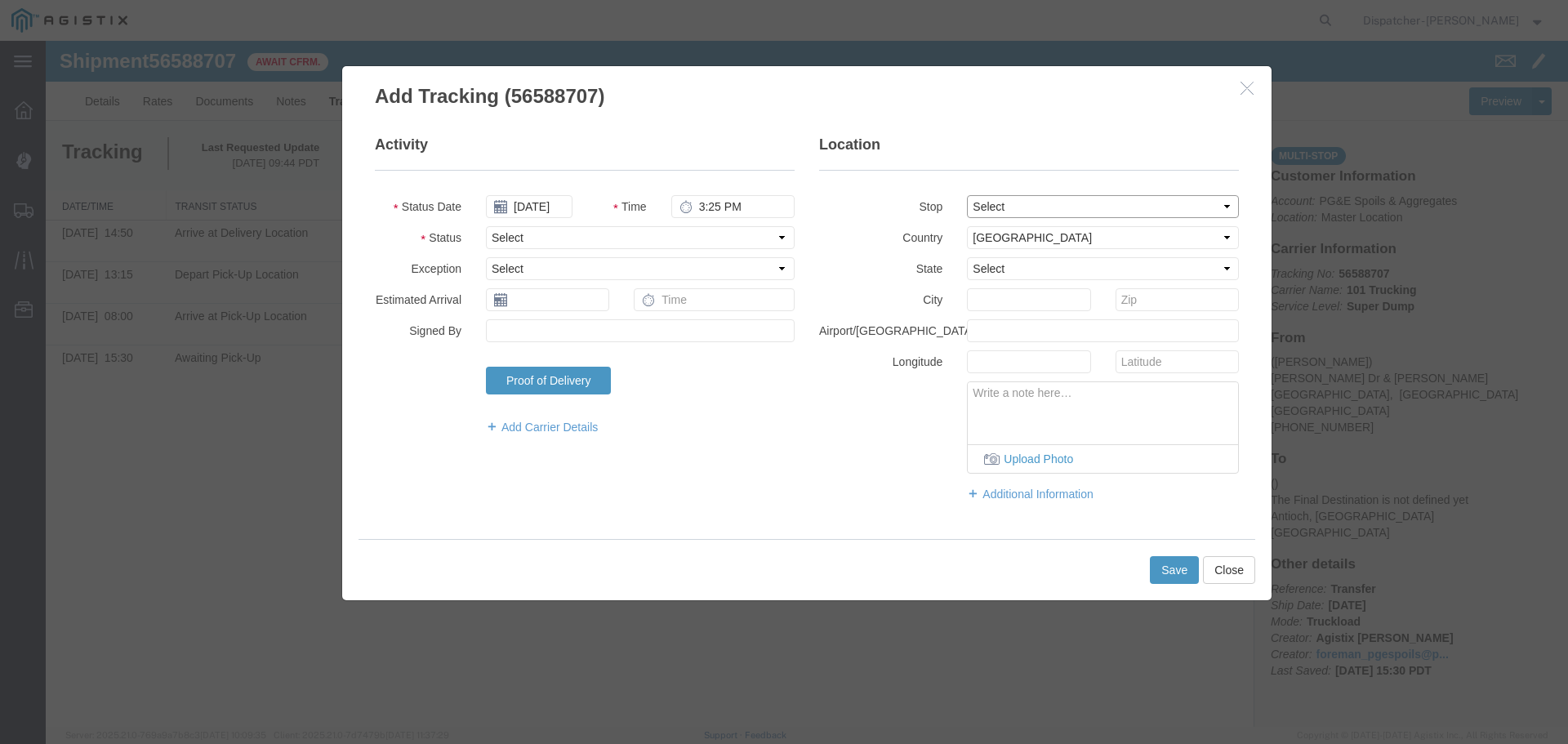
select select "{"pickupDeliveryInfoId": "122468431","pickupOrDelivery": "D","stopNum": "2","lo…"
click at [967, 195] on select "Select From: [PERSON_NAME] Dr & [PERSON_NAME] Wy, [GEOGRAPHIC_DATA], [GEOGRAPHI…" at bounding box center [1103, 207] width 272 height 23
select select "CA"
type input "Antioch"
click at [630, 247] on select "Select Arrival Notice Available Arrival Notice Imported Arrive at Delivery Loca…" at bounding box center [640, 237] width 309 height 23
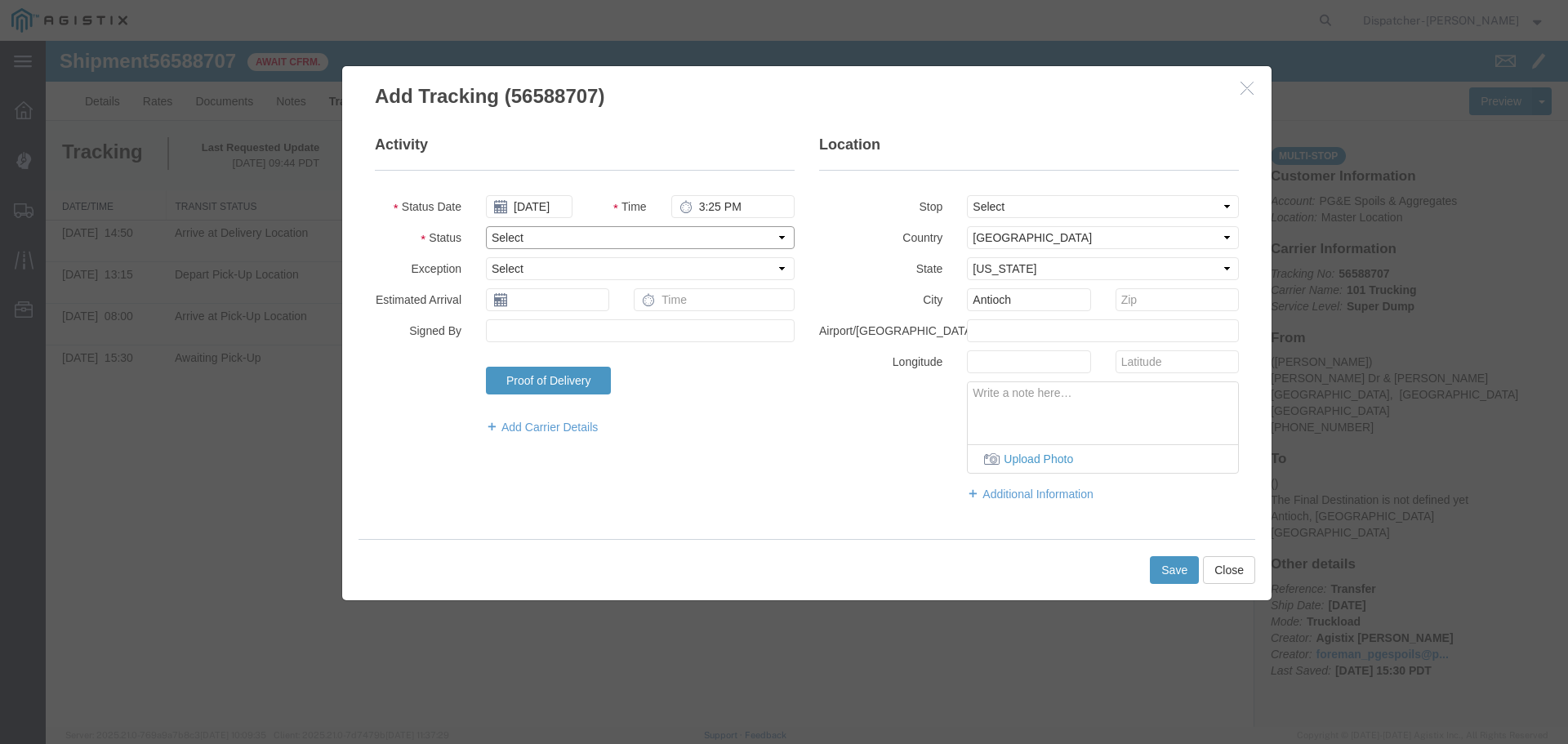
select select "DELIVRED"
click at [486, 226] on select "Select Arrival Notice Available Arrival Notice Imported Arrive at Delivery Loca…" at bounding box center [640, 237] width 309 height 23
click at [1167, 565] on button "Save" at bounding box center [1174, 570] width 49 height 28
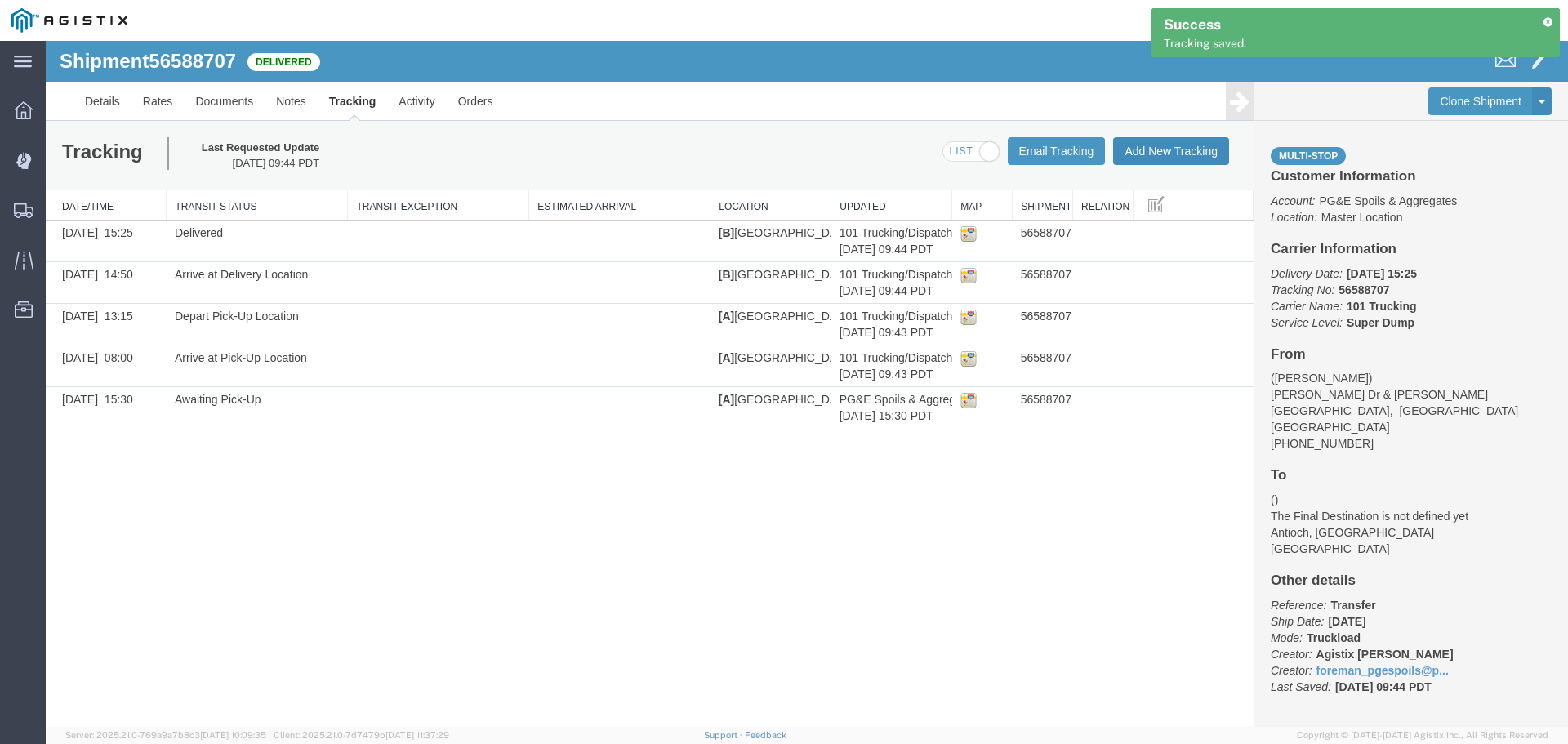
click at [1203, 155] on button "Add New Tracking" at bounding box center [1171, 152] width 116 height 28
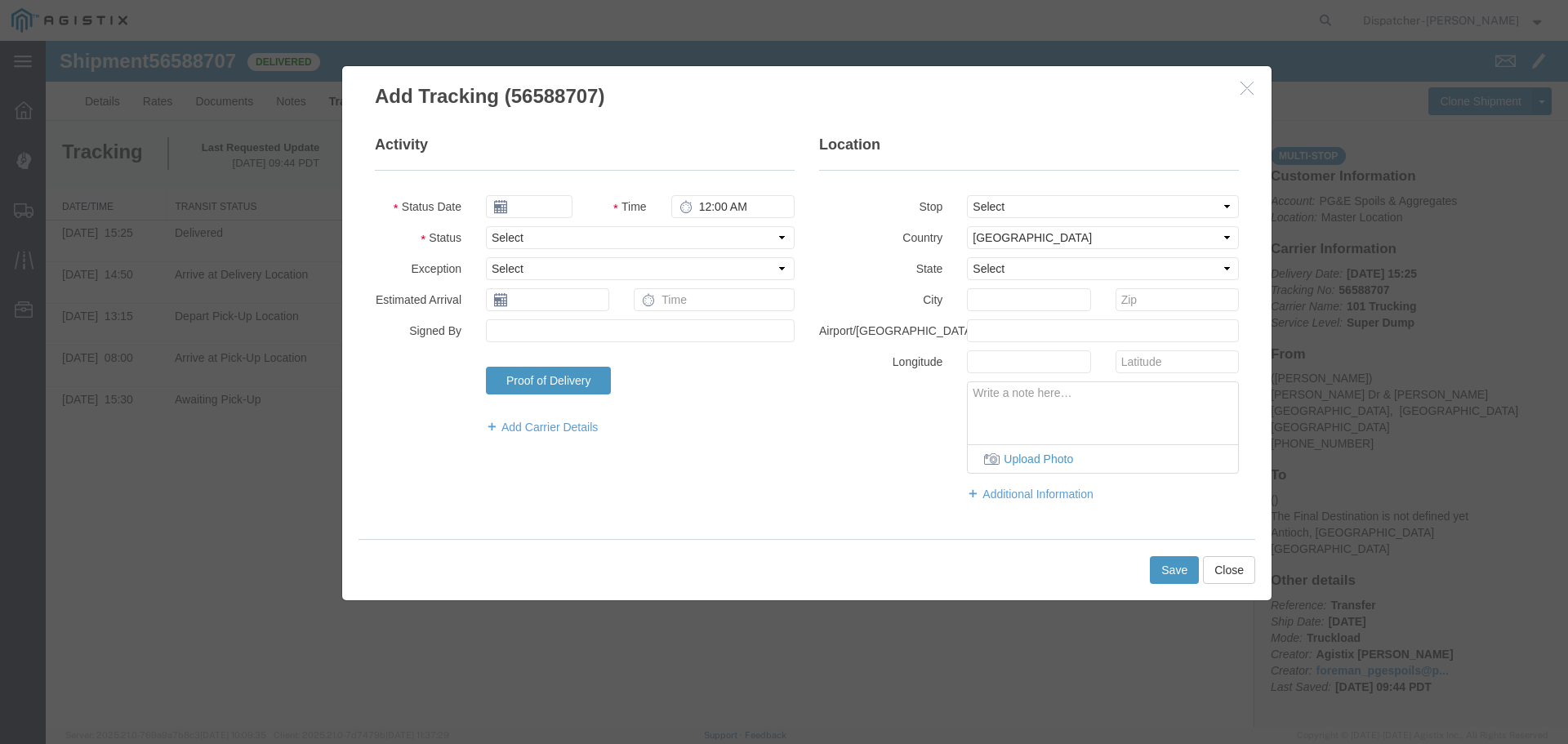
type input "[DATE]"
type input "10:00 AM"
click at [532, 207] on input "[DATE]" at bounding box center [529, 207] width 87 height 23
click at [488, 238] on th at bounding box center [498, 235] width 25 height 25
click at [498, 237] on th at bounding box center [503, 235] width 25 height 25
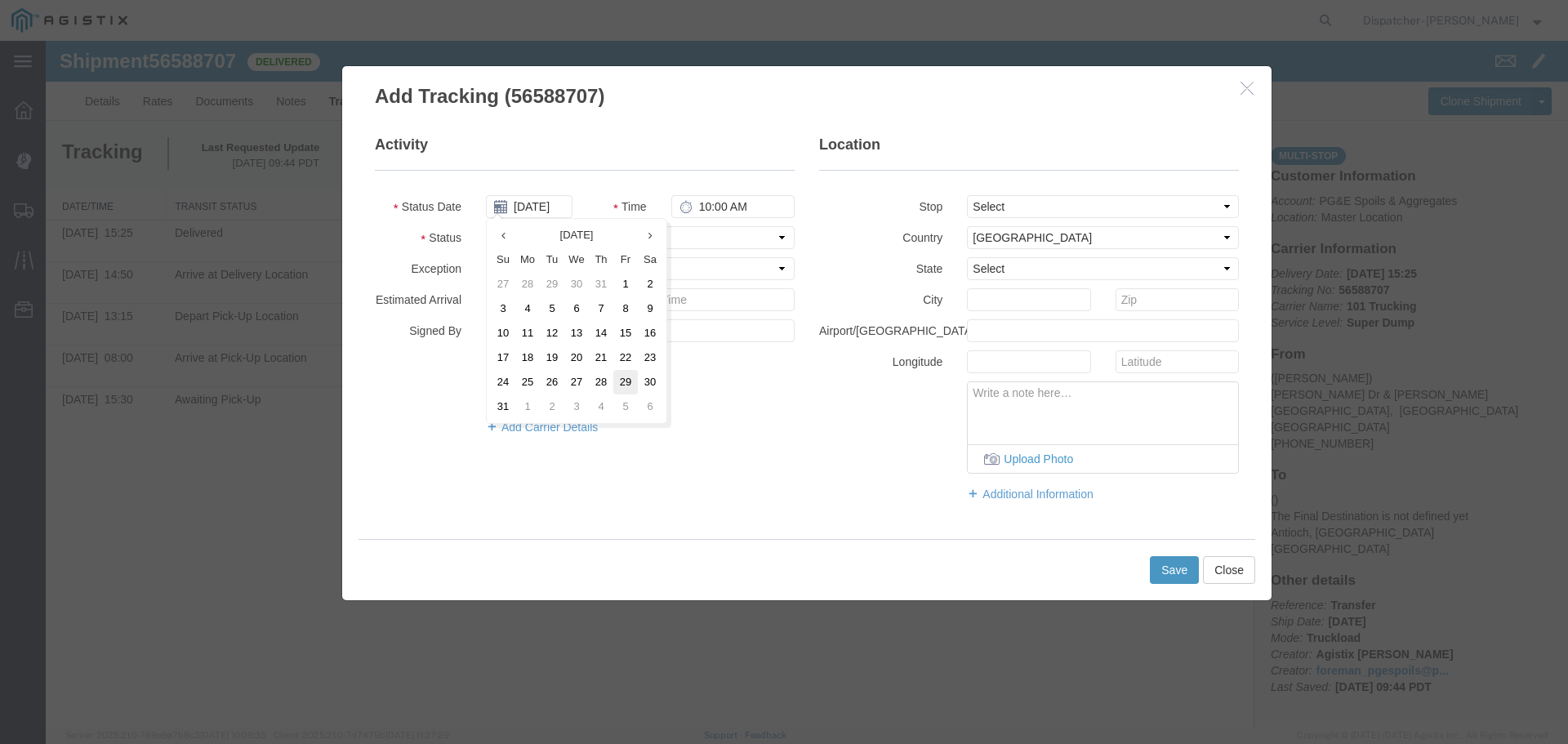
click at [616, 375] on td "29" at bounding box center [626, 382] width 25 height 25
type input "[DATE]"
click at [697, 209] on input "10:00 AM" at bounding box center [733, 207] width 124 height 23
type input "5:05 PM"
click at [1017, 201] on select "Select From: [PERSON_NAME] Dr & [PERSON_NAME] Wy, [GEOGRAPHIC_DATA], [GEOGRAPHI…" at bounding box center [1103, 207] width 272 height 23
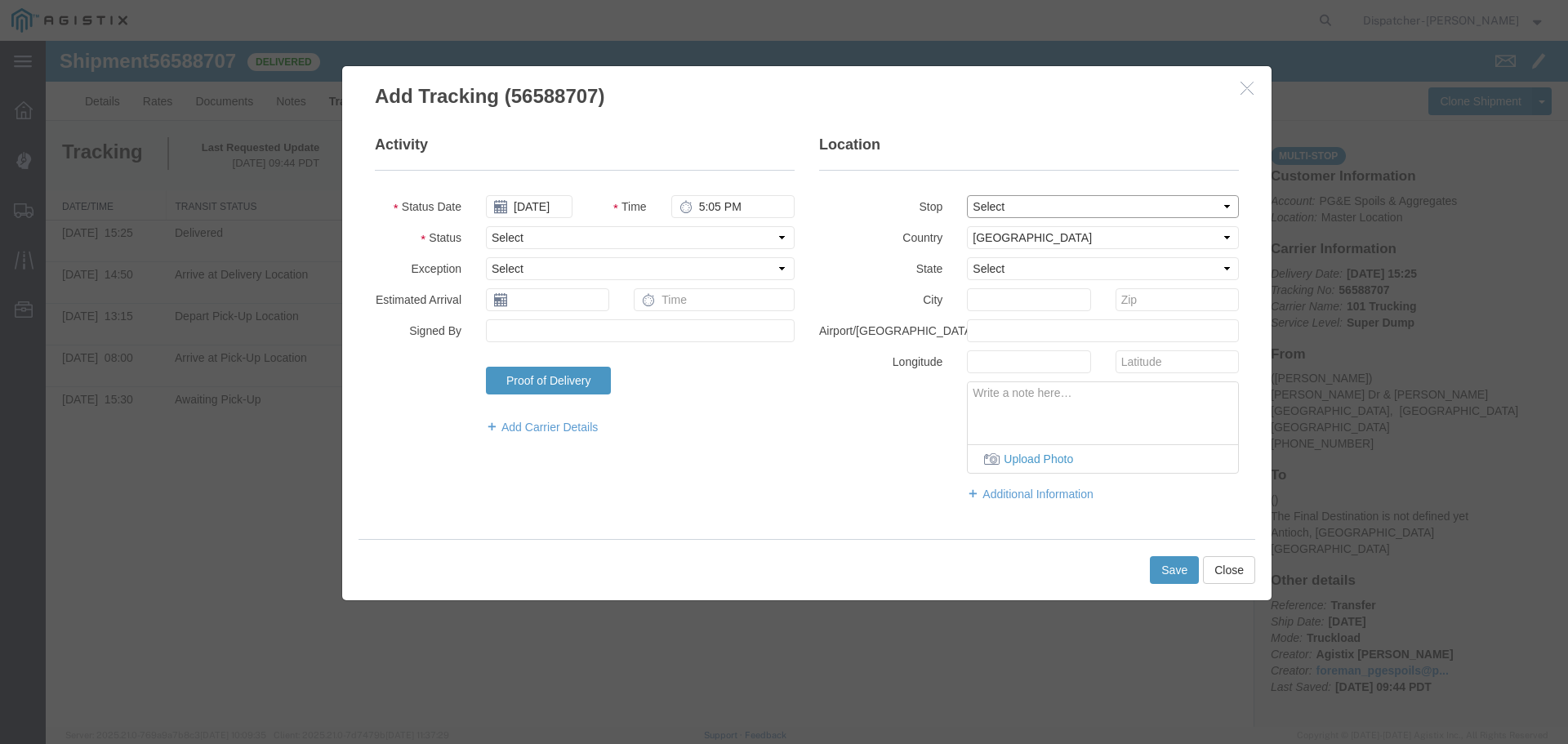
select select "{"pickupDeliveryInfoId": "122468430","pickupOrDelivery": "P","stopNum": "1","lo…"
click at [967, 195] on select "Select From: [PERSON_NAME] Dr & [PERSON_NAME] Wy, [GEOGRAPHIC_DATA], [GEOGRAPHI…" at bounding box center [1103, 207] width 272 height 23
select select "CA"
type input "[GEOGRAPHIC_DATA]"
click at [618, 243] on select "Select Arrival Notice Available Arrival Notice Imported Arrive at Delivery Loca…" at bounding box center [640, 237] width 309 height 23
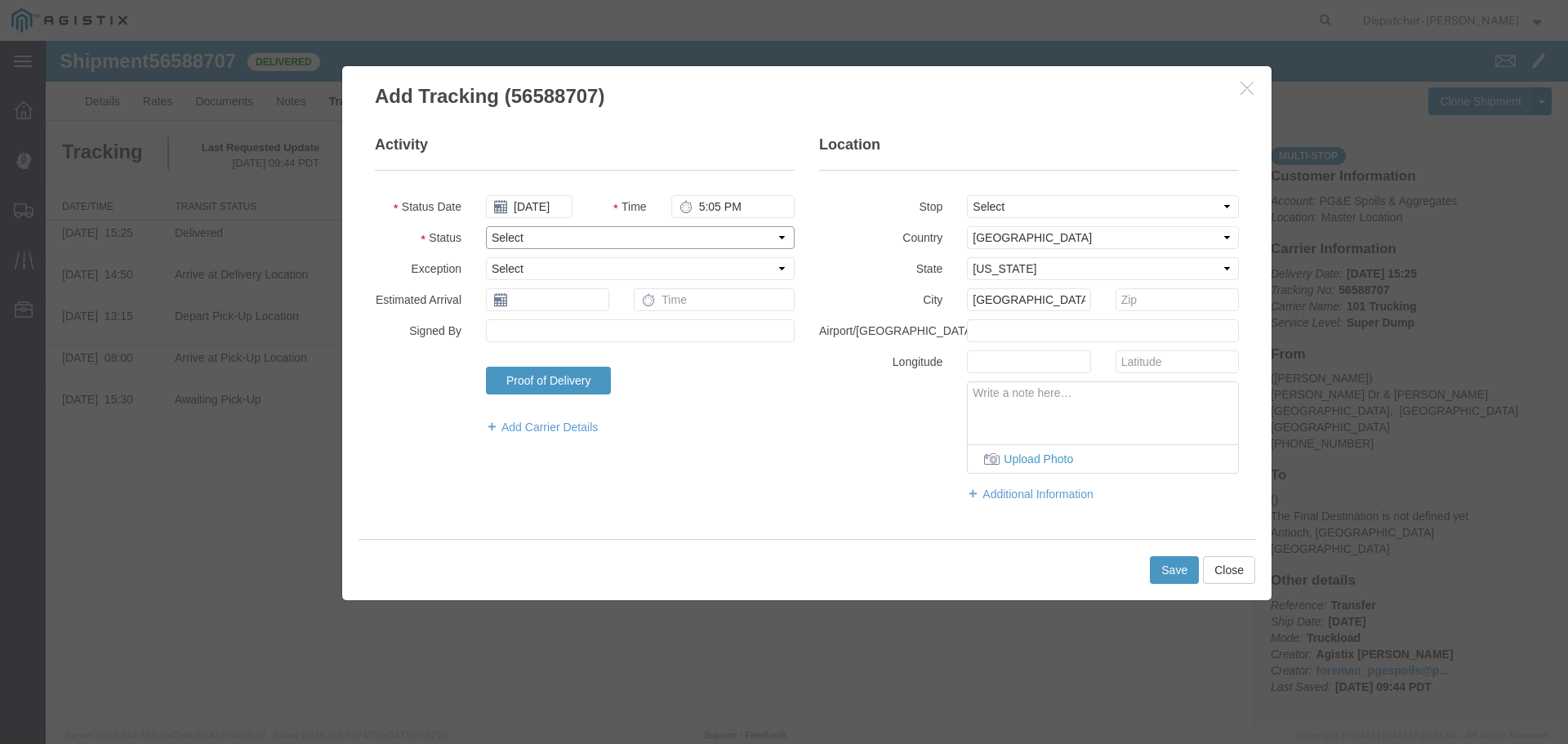
select select "ARVPULOC"
click at [486, 226] on select "Select Arrival Notice Available Arrival Notice Imported Arrive at Delivery Loca…" at bounding box center [640, 237] width 309 height 23
click at [1159, 568] on button "Save" at bounding box center [1174, 570] width 49 height 28
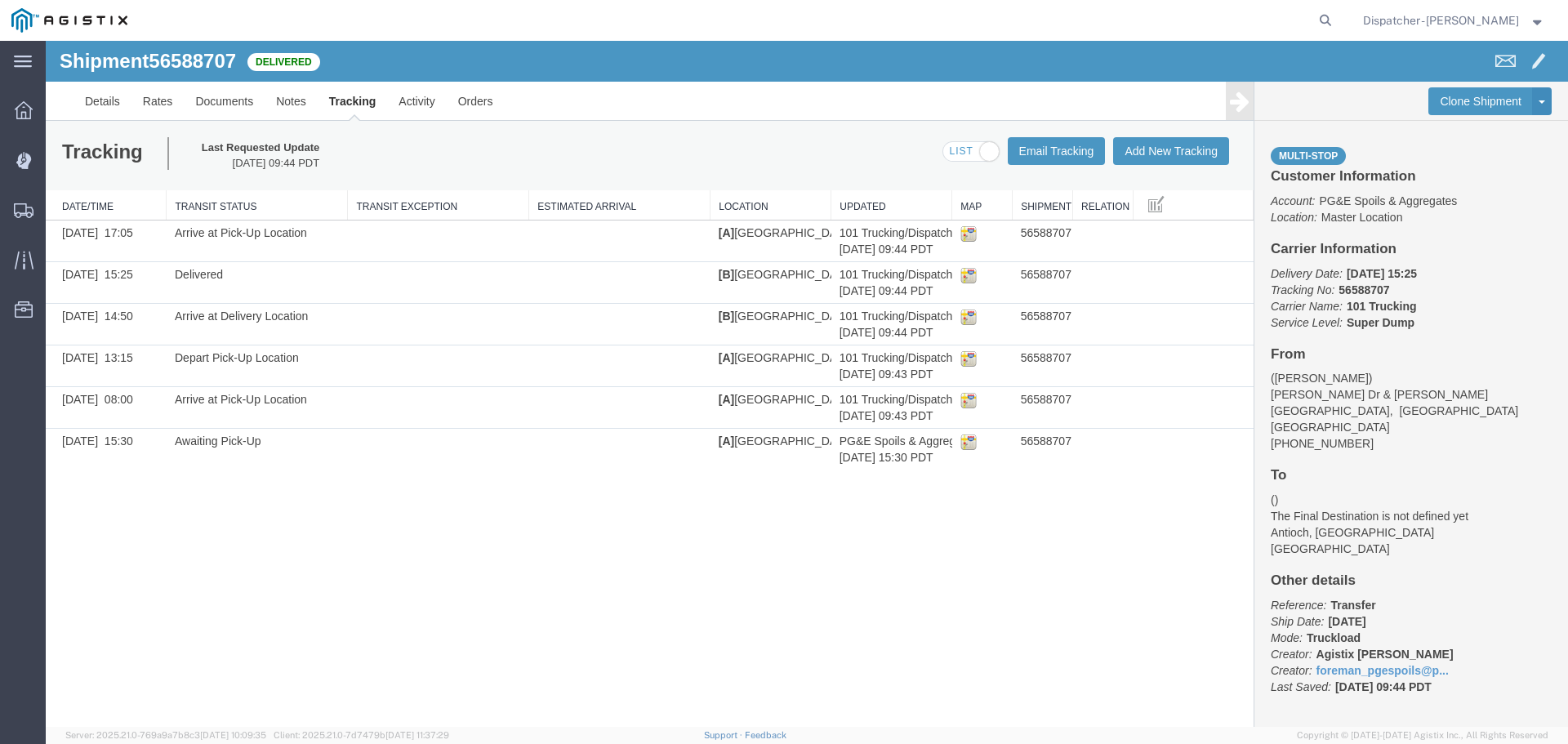
click at [1174, 128] on div "Tracking Last Requested Update [DATE] 09:44 PDT Email Tracking Add New Tracking…" at bounding box center [649, 155] width 1208 height 69
click at [1178, 147] on button "Add New Tracking" at bounding box center [1171, 152] width 116 height 28
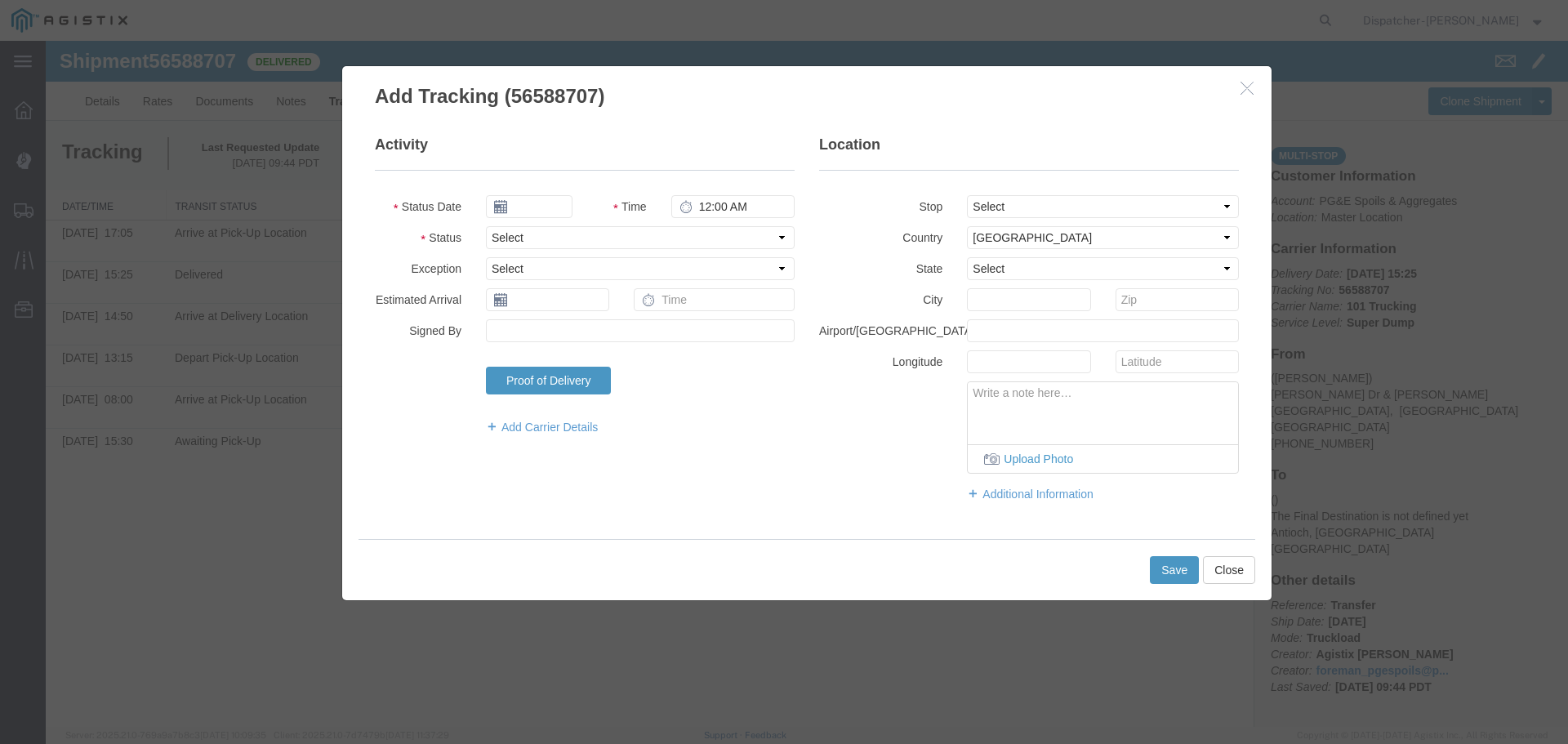
type input "[DATE]"
type input "10:00 AM"
click at [541, 211] on input "[DATE]" at bounding box center [529, 207] width 87 height 23
click at [504, 233] on th at bounding box center [498, 235] width 25 height 25
click at [504, 233] on icon at bounding box center [503, 236] width 4 height 11
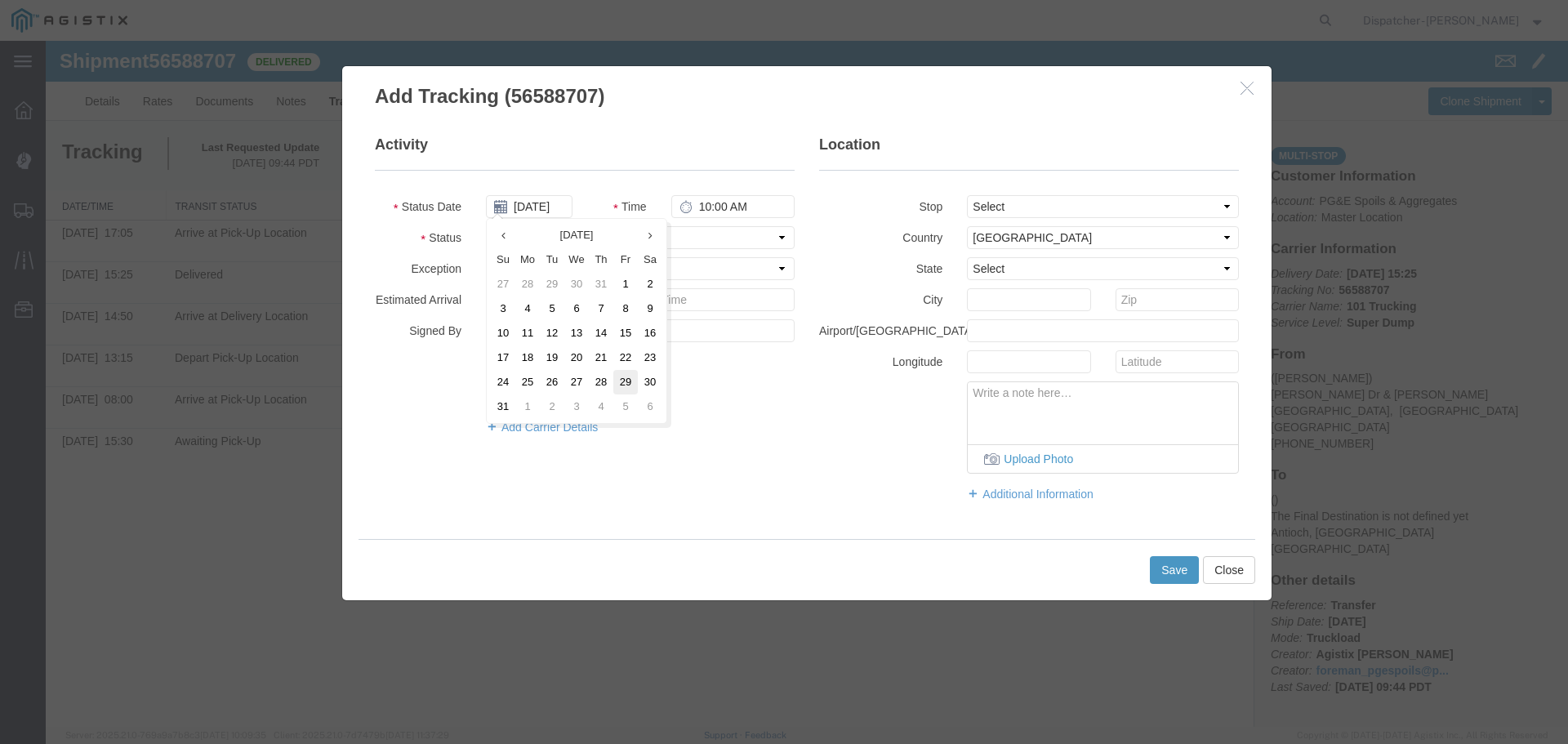
click at [620, 378] on td "29" at bounding box center [626, 382] width 25 height 25
type input "[DATE]"
click at [718, 204] on input "10:00 AM" at bounding box center [733, 207] width 124 height 23
type input "5:05 PM"
click at [1079, 202] on select "Select From: [PERSON_NAME] Dr & [PERSON_NAME] Wy, [GEOGRAPHIC_DATA], [GEOGRAPHI…" at bounding box center [1103, 207] width 272 height 23
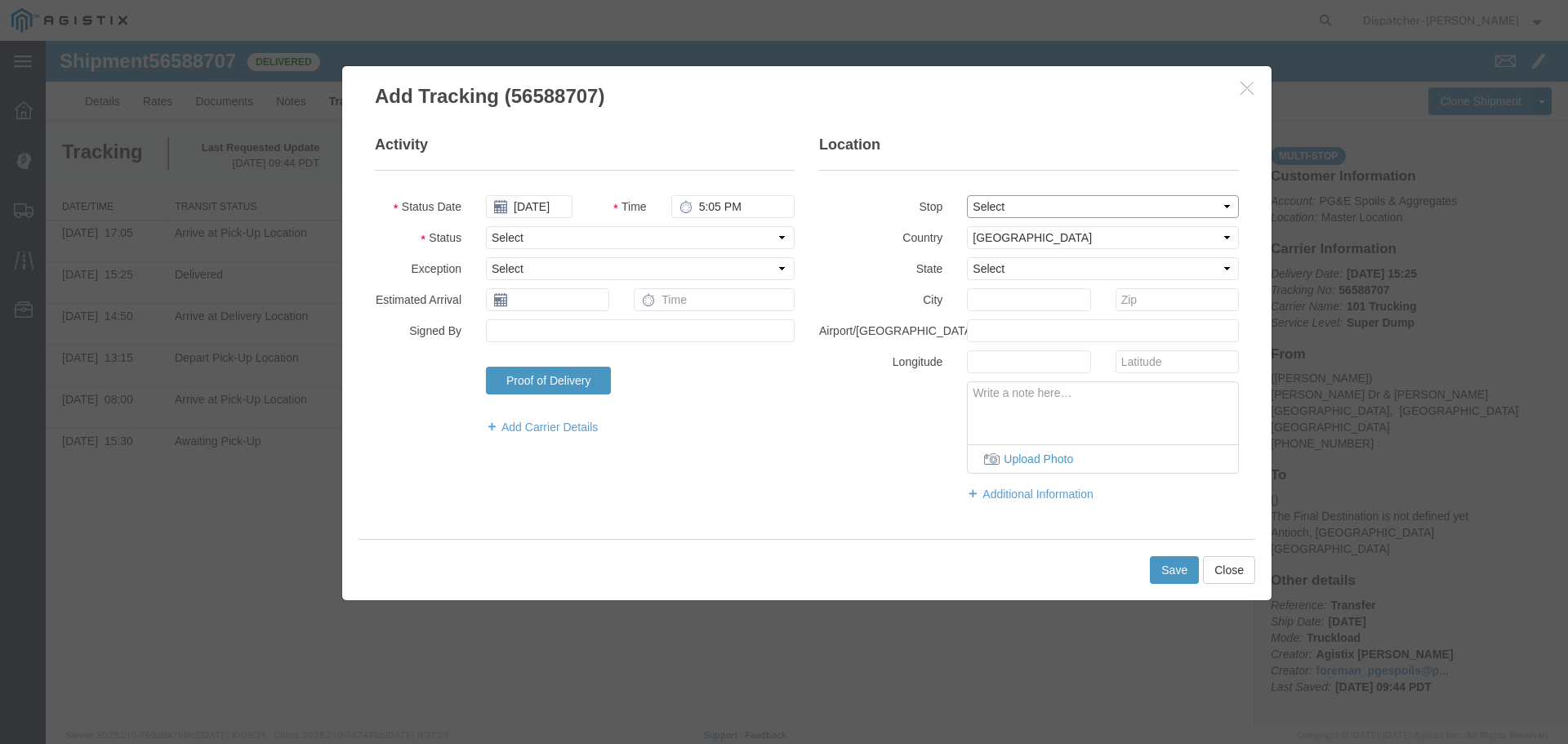
select select "{"pickupDeliveryInfoId": "122468430","pickupOrDelivery": "P","stopNum": "1","lo…"
click at [967, 195] on select "Select From: [PERSON_NAME] Dr & [PERSON_NAME] Wy, [GEOGRAPHIC_DATA], [GEOGRAPHI…" at bounding box center [1103, 207] width 272 height 23
select select "CA"
type input "[GEOGRAPHIC_DATA]"
click at [670, 249] on fieldset "Activity Status Date [DATE] Time 5:05 PM Status Select Arrival Notice Available…" at bounding box center [585, 294] width 420 height 317
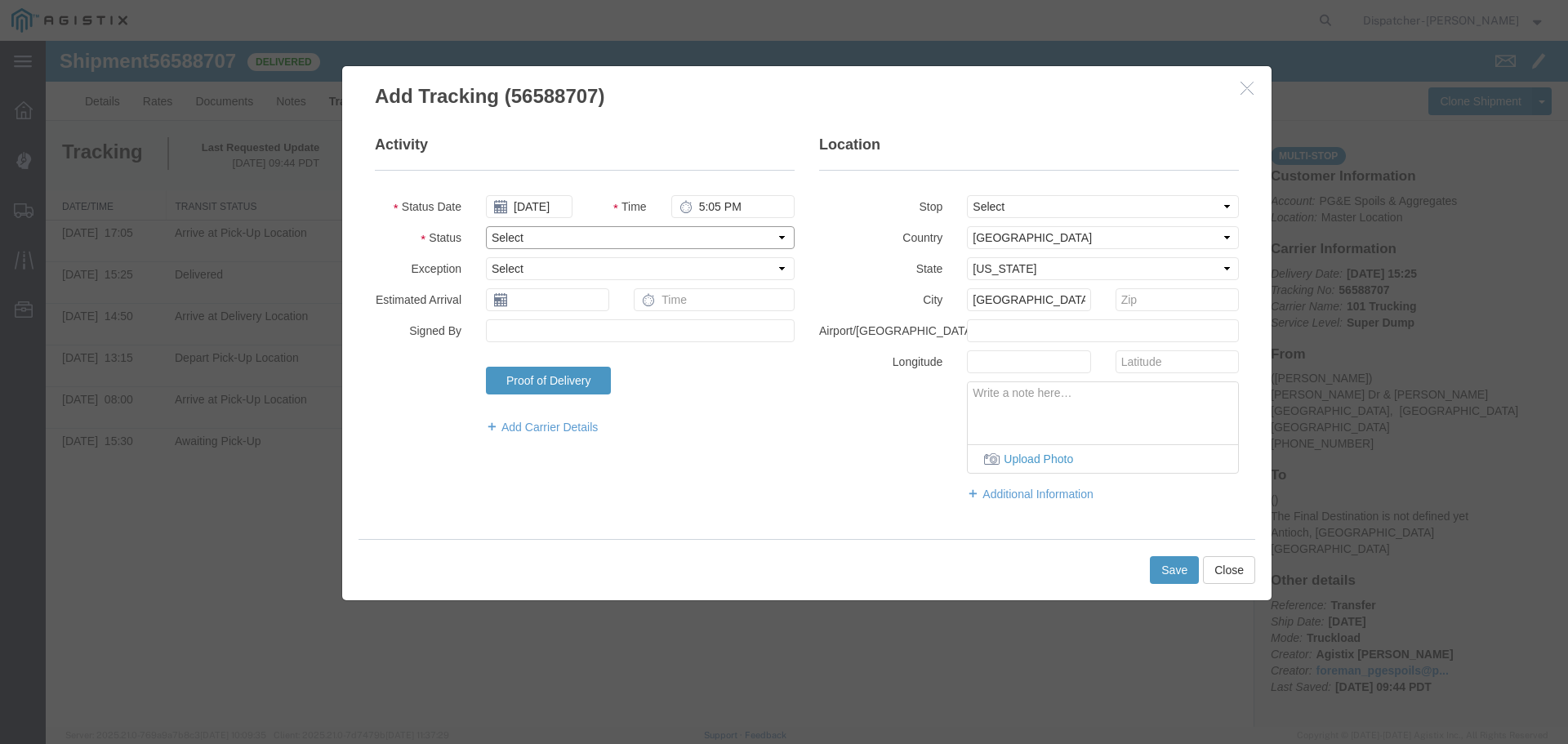
click at [546, 243] on select "Select Arrival Notice Available Arrival Notice Imported Arrive at Delivery Loca…" at bounding box center [640, 237] width 309 height 23
select select "BREAKSTART"
click at [486, 226] on select "Select Arrival Notice Available Arrival Notice Imported Arrive at Delivery Loca…" at bounding box center [640, 237] width 309 height 23
click at [1186, 568] on button "Save" at bounding box center [1174, 570] width 49 height 28
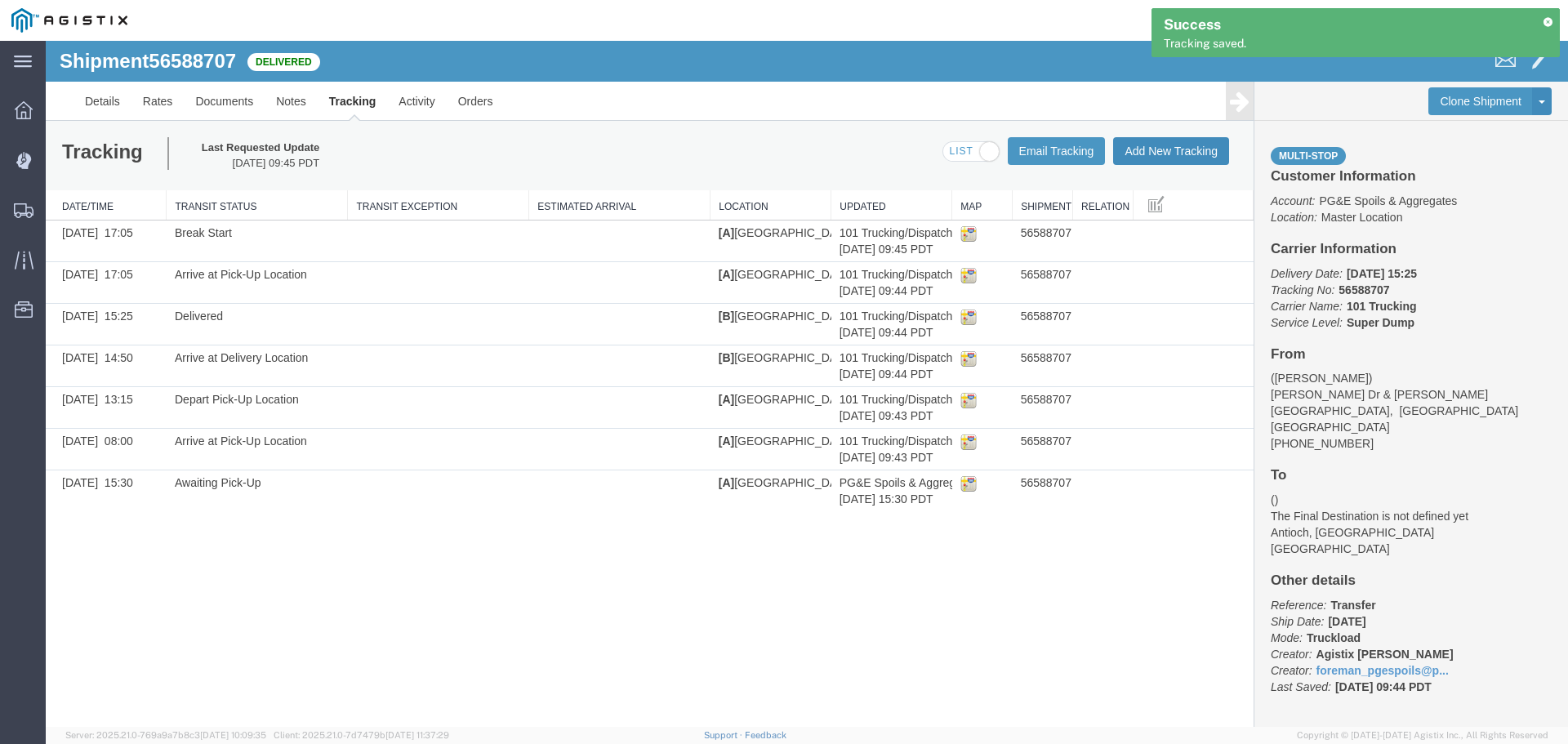
click at [1180, 155] on button "Add New Tracking" at bounding box center [1171, 152] width 116 height 28
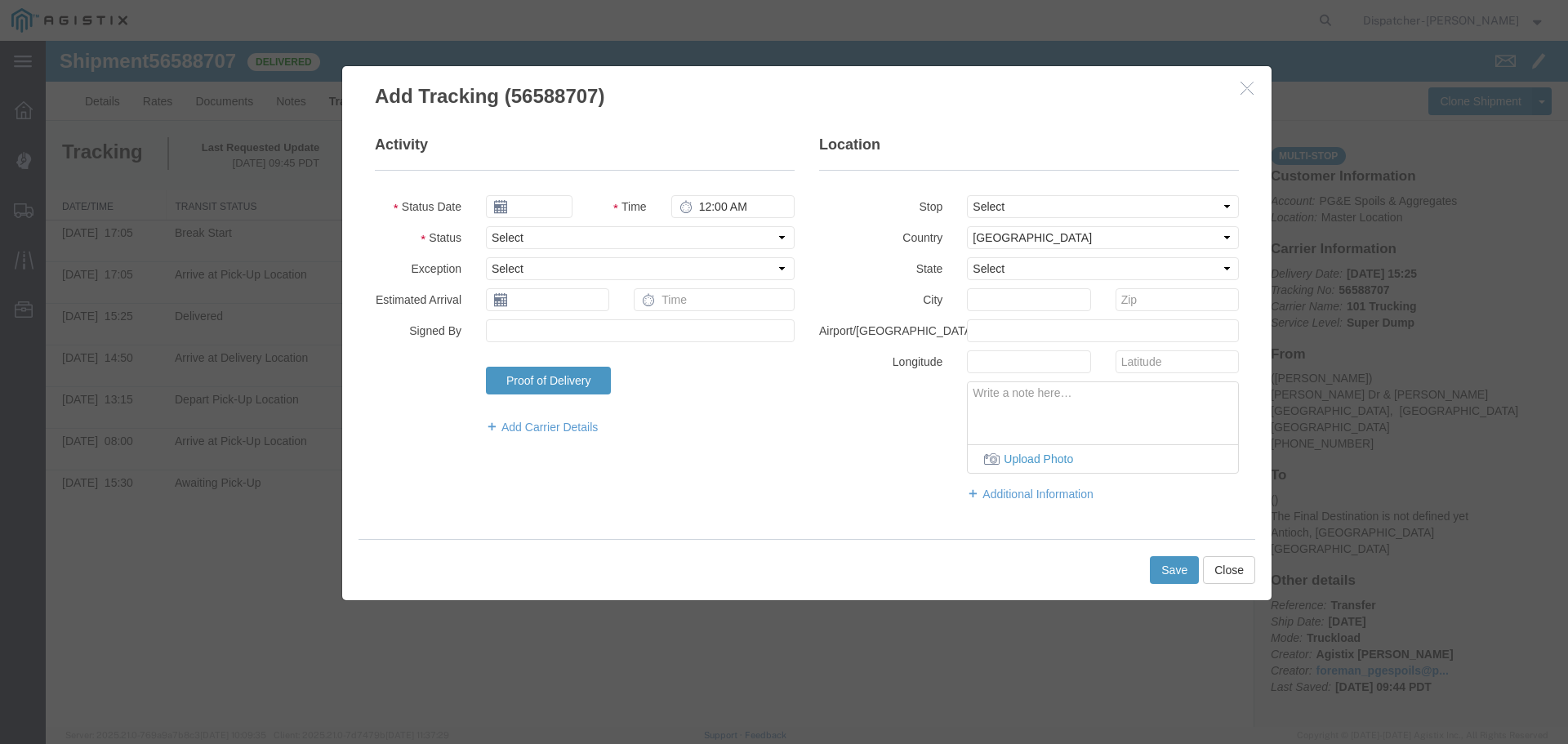
type input "[DATE]"
type input "10:00 AM"
click at [533, 203] on input "[DATE]" at bounding box center [529, 207] width 87 height 23
click at [493, 237] on th at bounding box center [498, 235] width 25 height 25
click at [493, 237] on th at bounding box center [503, 235] width 25 height 25
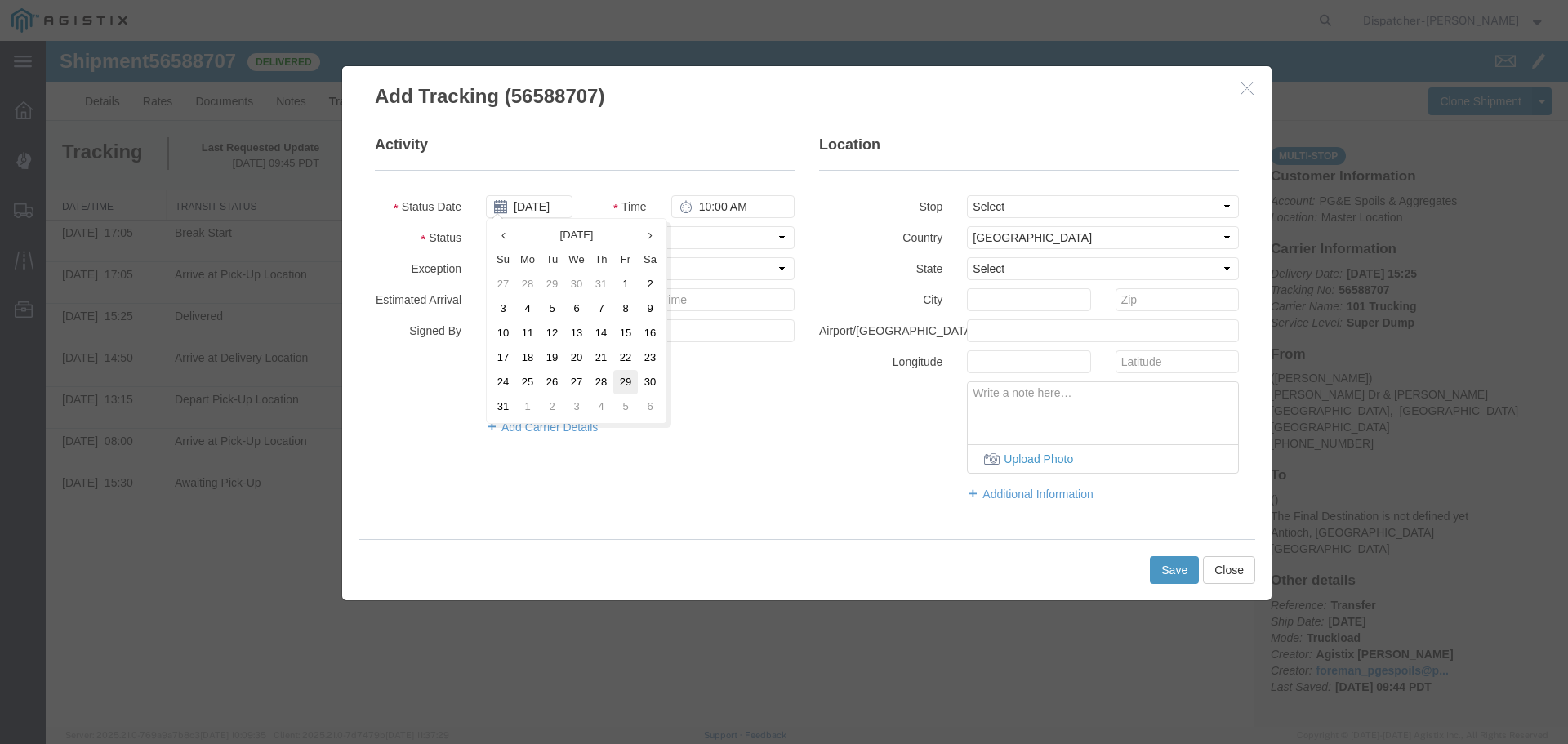
click at [628, 383] on td "29" at bounding box center [626, 382] width 25 height 25
type input "[DATE]"
click at [707, 205] on input "10:00 AM" at bounding box center [733, 207] width 124 height 23
type input "5:35 PM"
click at [994, 203] on select "Select From: [PERSON_NAME] Dr & [PERSON_NAME] Wy, [GEOGRAPHIC_DATA], [GEOGRAPHI…" at bounding box center [1103, 207] width 272 height 23
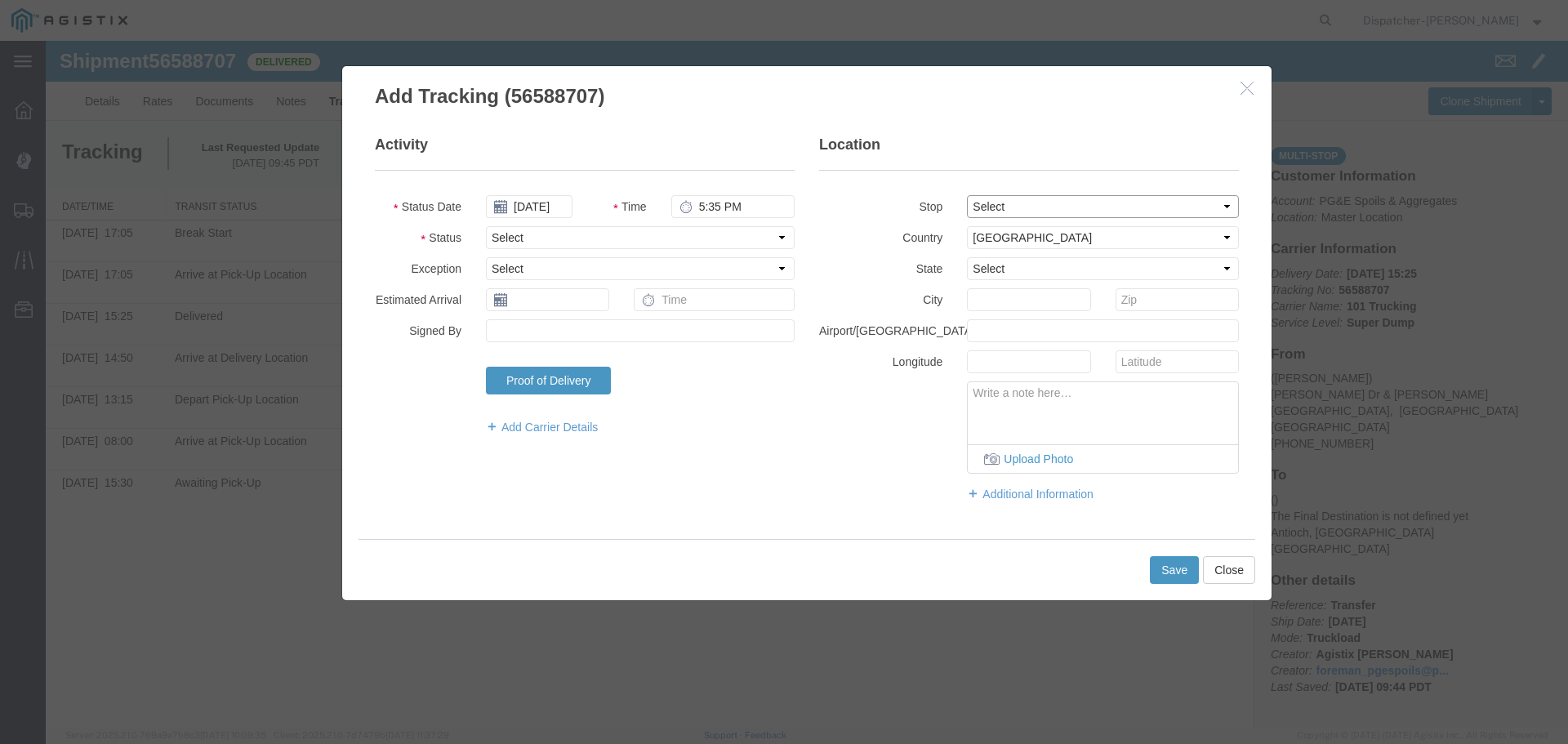
select select "{"pickupDeliveryInfoId": "122468430","pickupOrDelivery": "P","stopNum": "1","lo…"
click at [967, 195] on select "Select From: [PERSON_NAME] Dr & [PERSON_NAME] Wy, [GEOGRAPHIC_DATA], [GEOGRAPHI…" at bounding box center [1103, 207] width 272 height 23
select select "CA"
type input "[GEOGRAPHIC_DATA]"
click at [592, 231] on select "Select Arrival Notice Available Arrival Notice Imported Arrive at Delivery Loca…" at bounding box center [640, 237] width 309 height 23
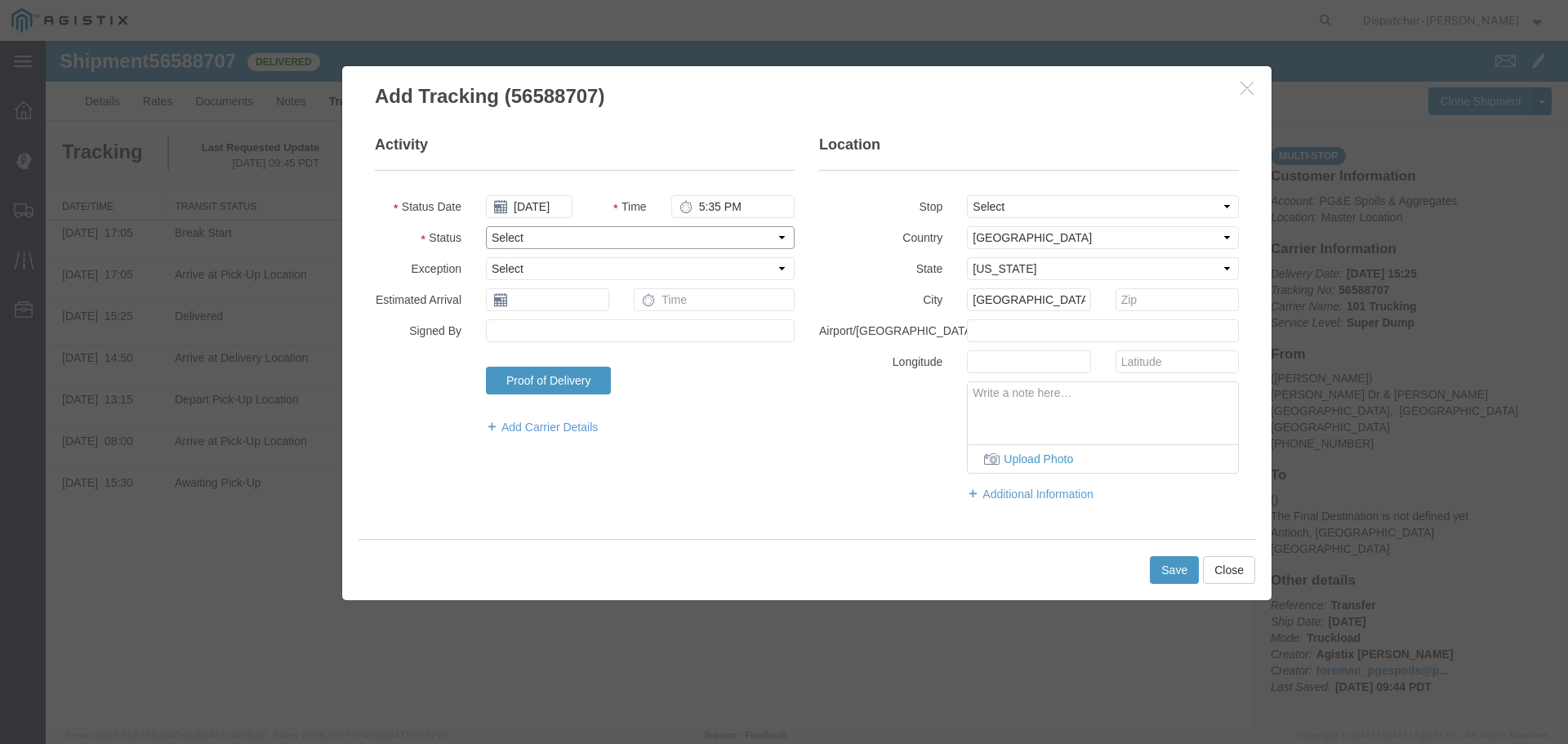
select select "BREAKSTOP"
click at [486, 226] on select "Select Arrival Notice Available Arrival Notice Imported Arrive at Delivery Loca…" at bounding box center [640, 237] width 309 height 23
click at [1185, 569] on button "Save" at bounding box center [1174, 570] width 49 height 28
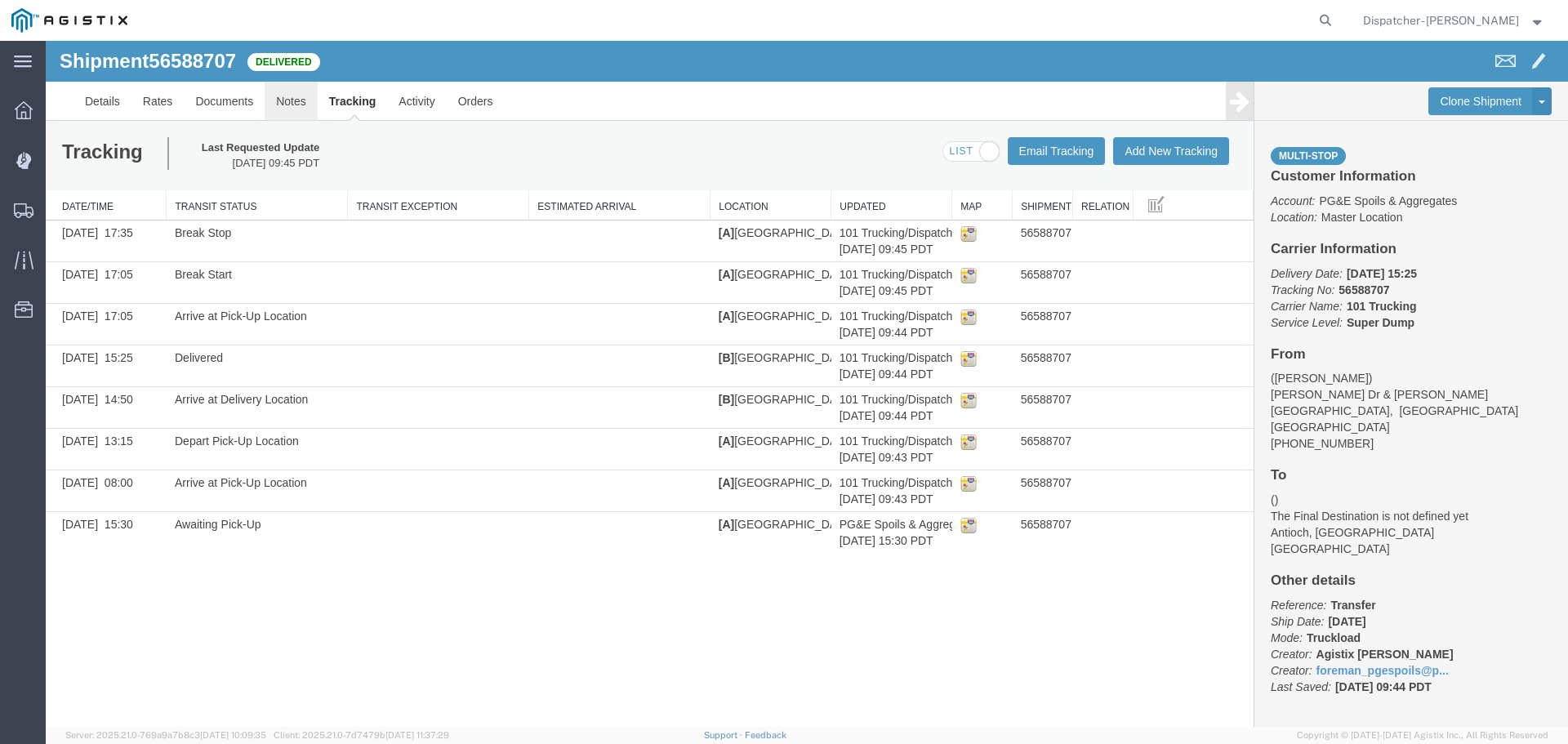
click at [290, 101] on link "Notes" at bounding box center [291, 101] width 53 height 39
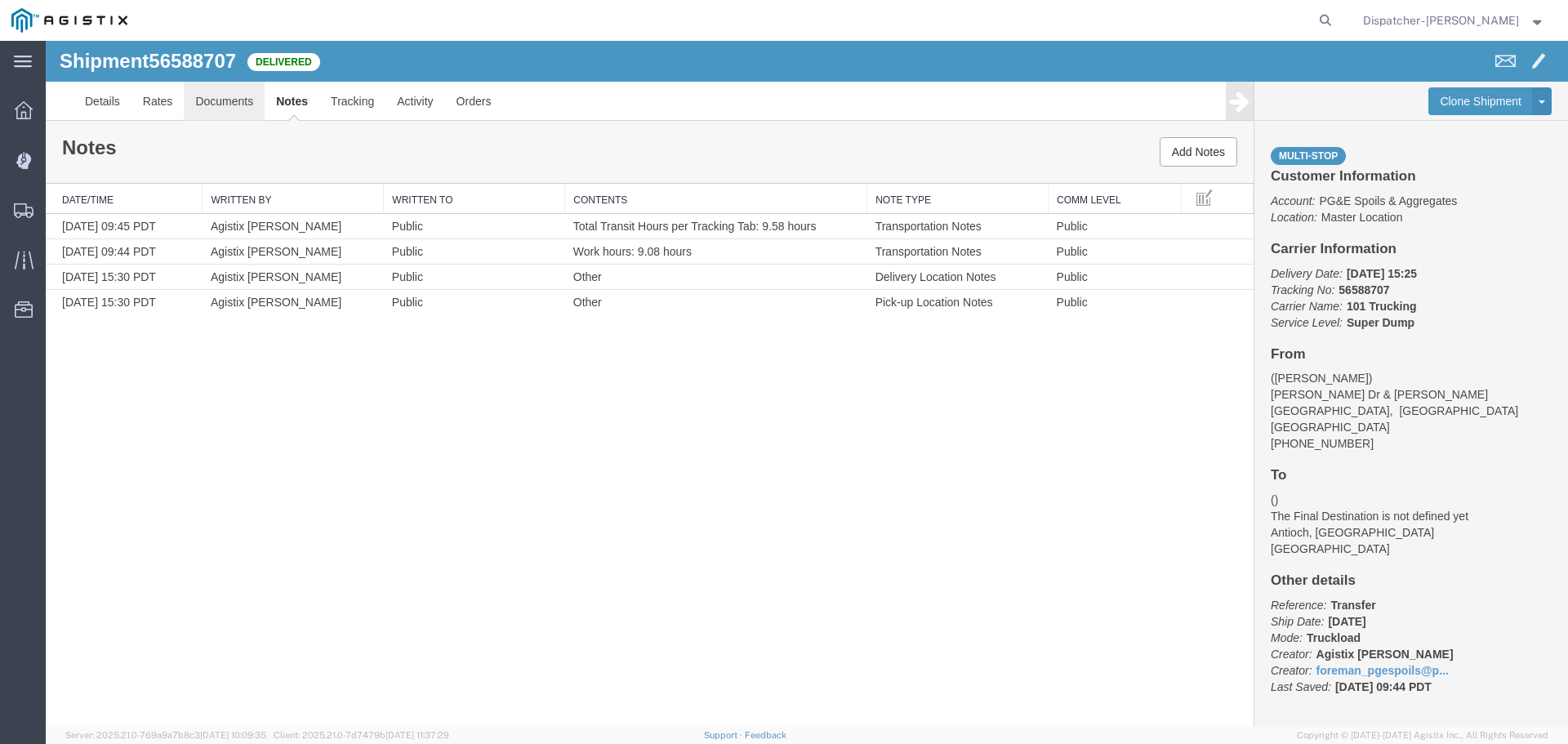
click at [219, 100] on link "Documents" at bounding box center [224, 101] width 81 height 39
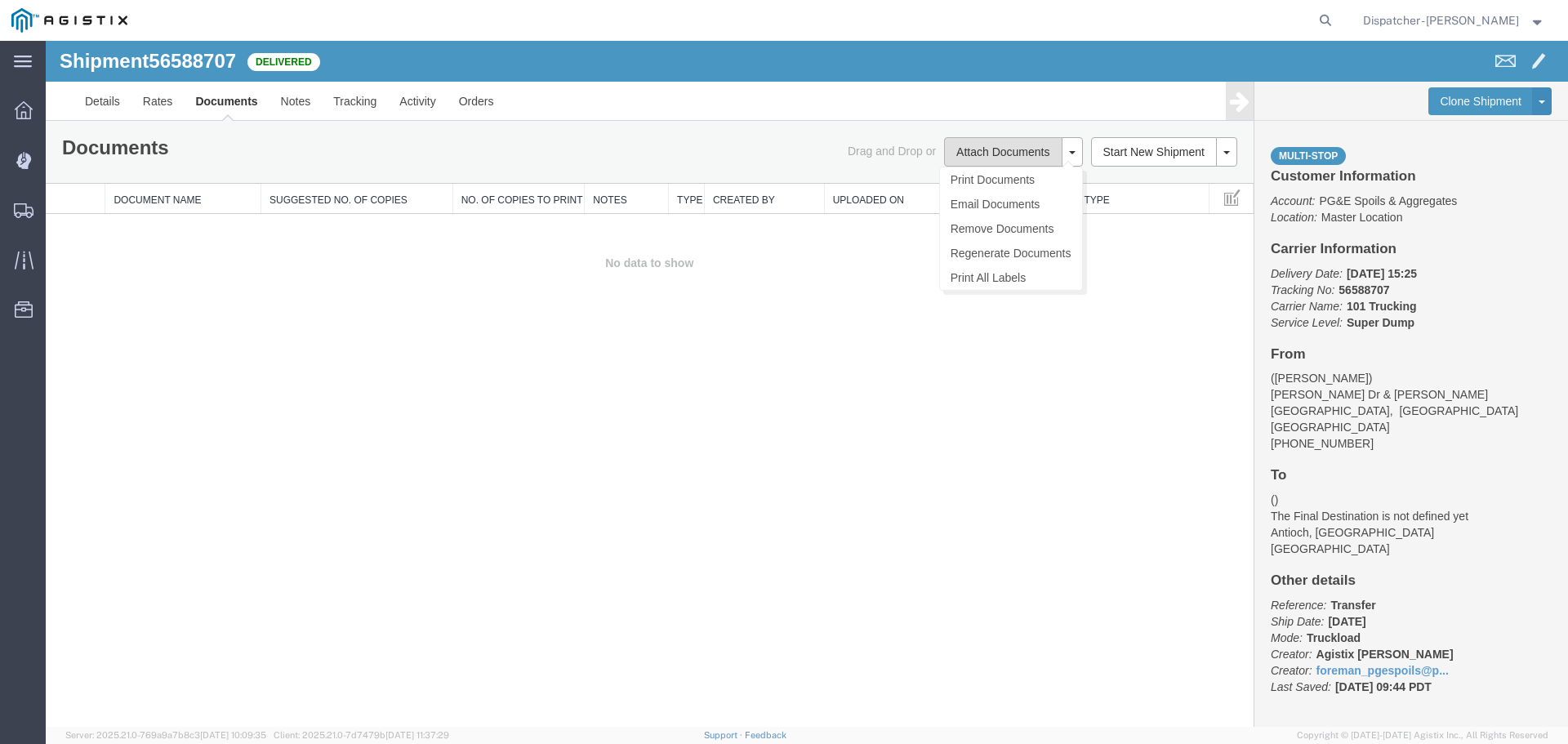
click at [1023, 141] on button "Attach Documents" at bounding box center [1003, 152] width 117 height 30
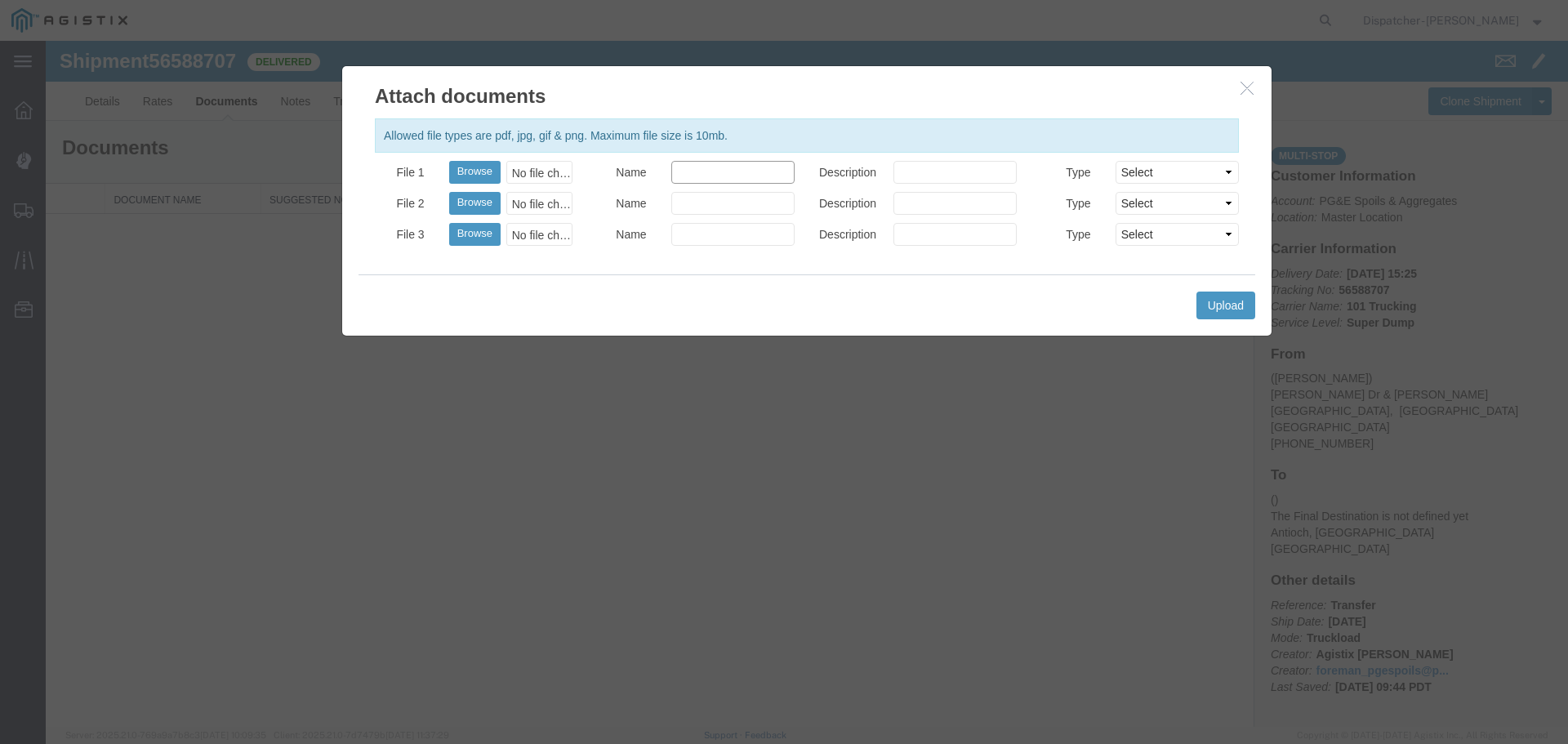
click at [724, 172] on input "Name" at bounding box center [733, 173] width 124 height 23
type input "Truck and Scale Tags"
click at [482, 168] on button "Browse" at bounding box center [474, 173] width 52 height 23
type input "C:\fakepath\Truck and Scale Tags 56588707.pdf"
click at [1229, 300] on button "Upload" at bounding box center [1225, 306] width 59 height 28
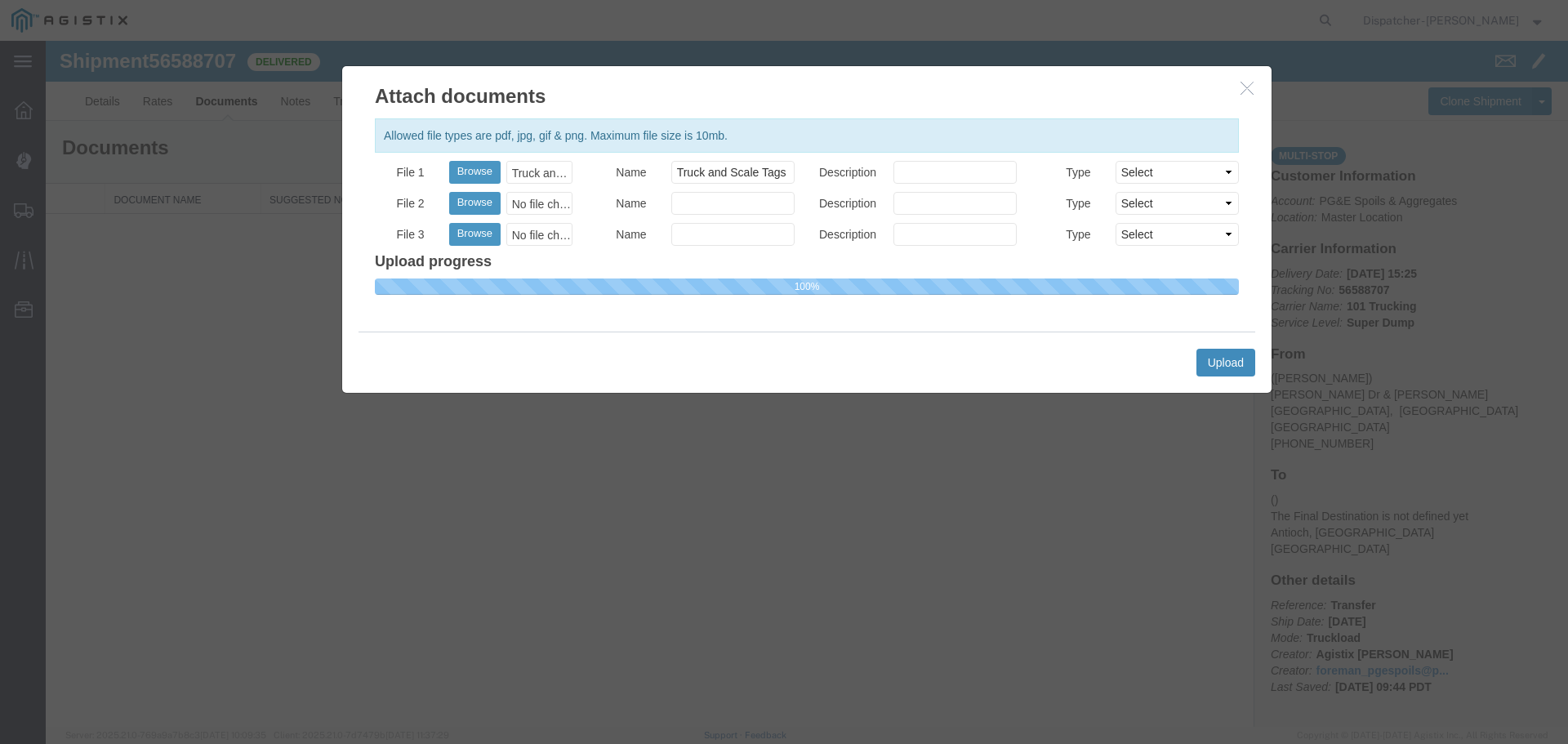
select select
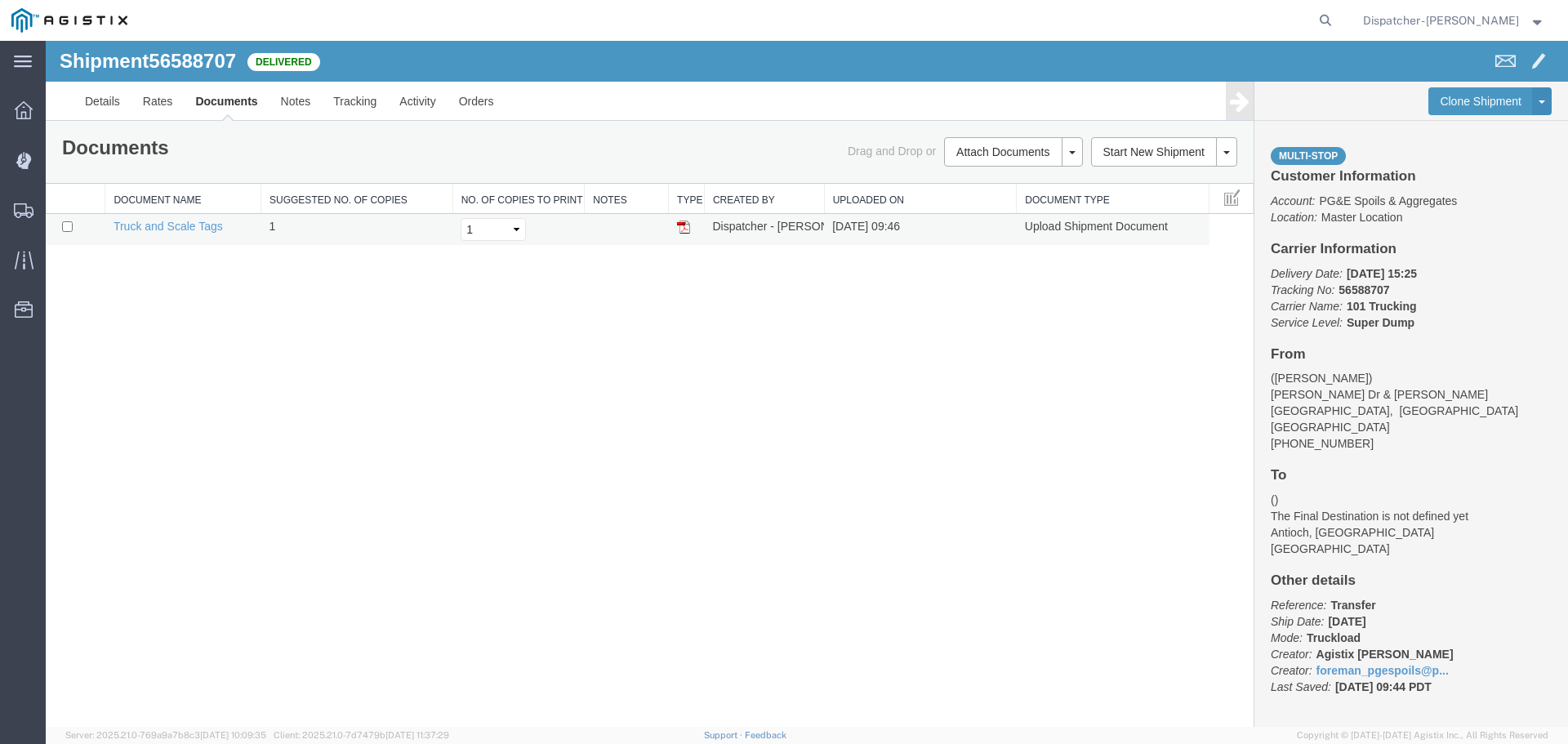
click at [684, 224] on img at bounding box center [683, 227] width 13 height 13
click at [56, 209] on span "Shipments" at bounding box center [50, 209] width 11 height 32
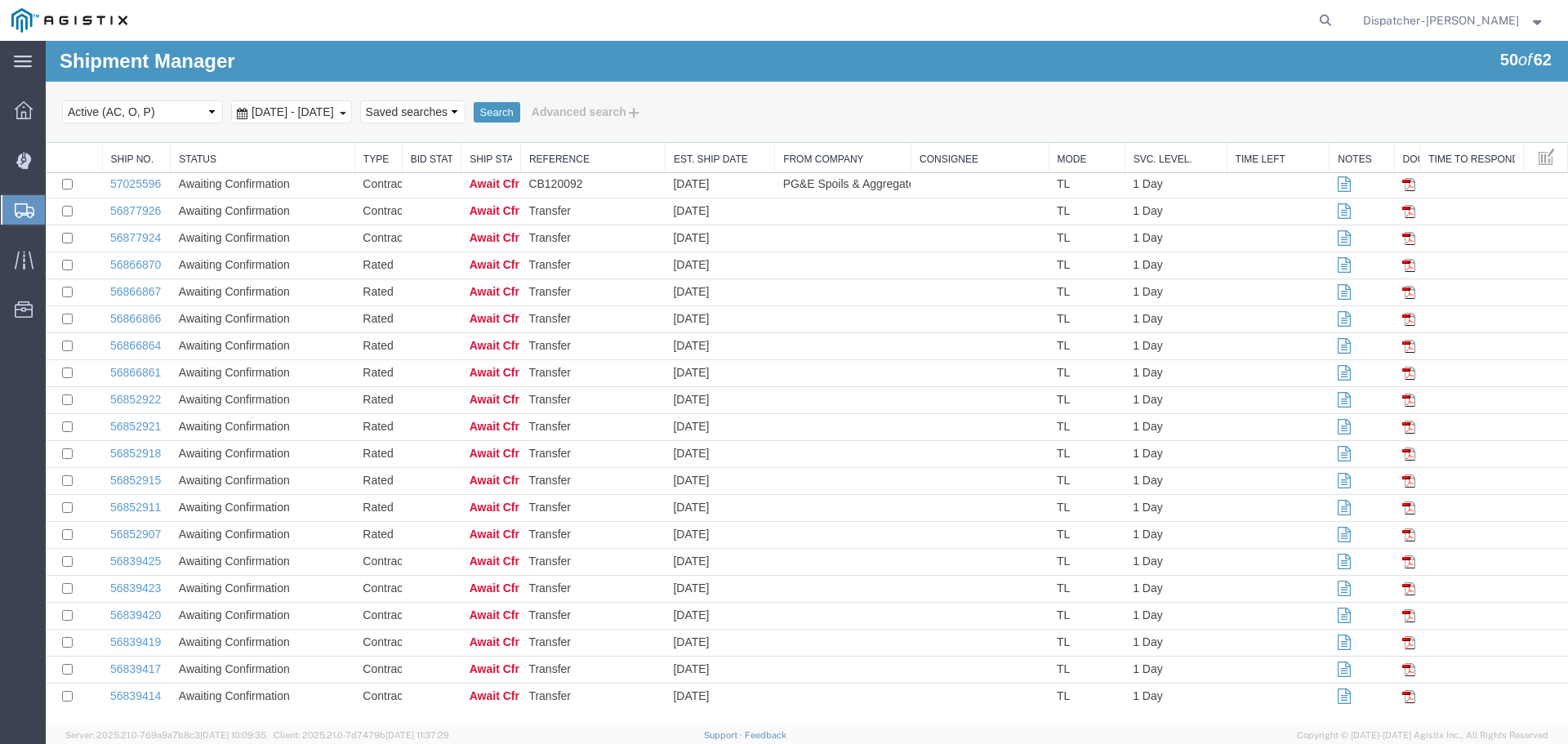
scroll to position [831, 0]
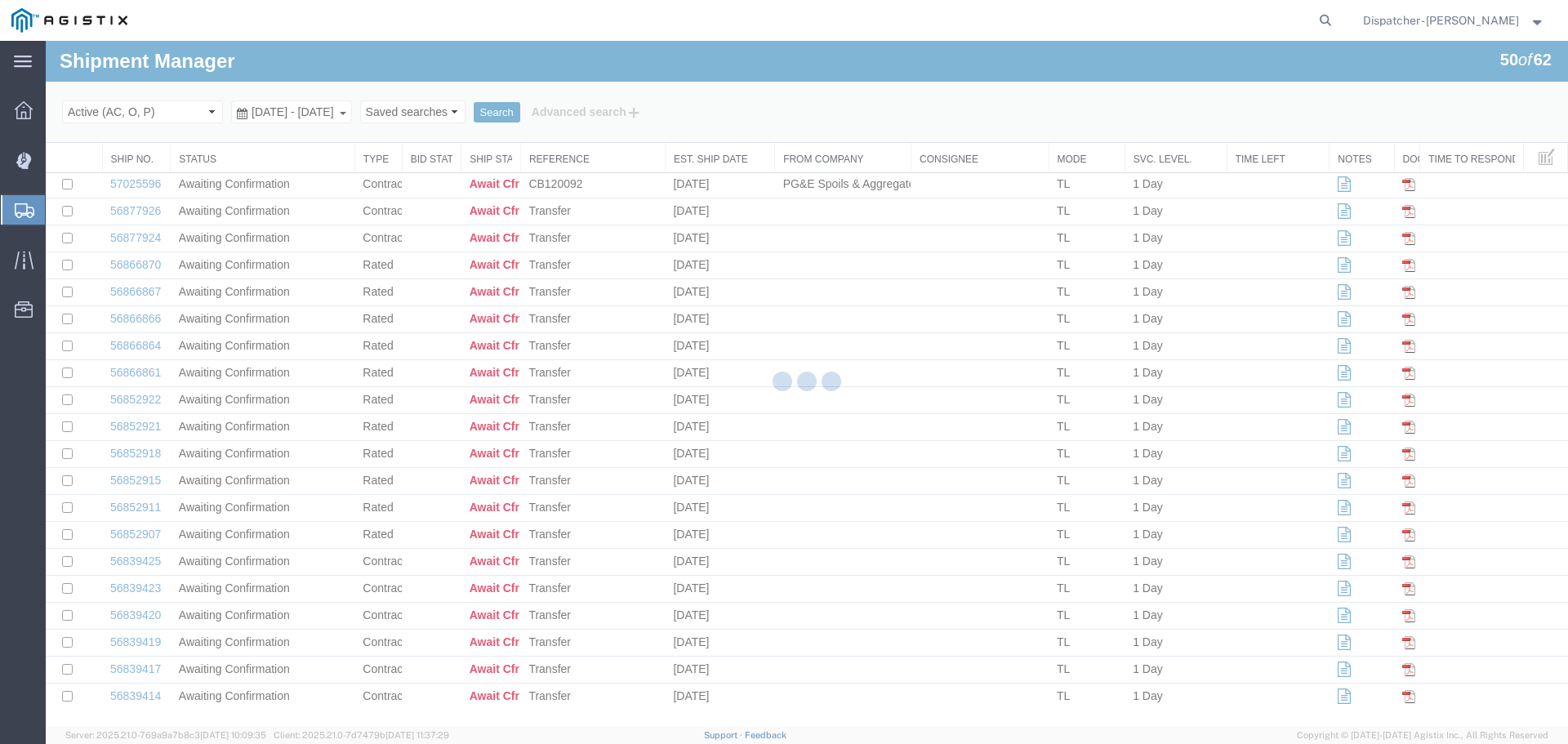
click at [329, 109] on div at bounding box center [806, 384] width 1522 height 686
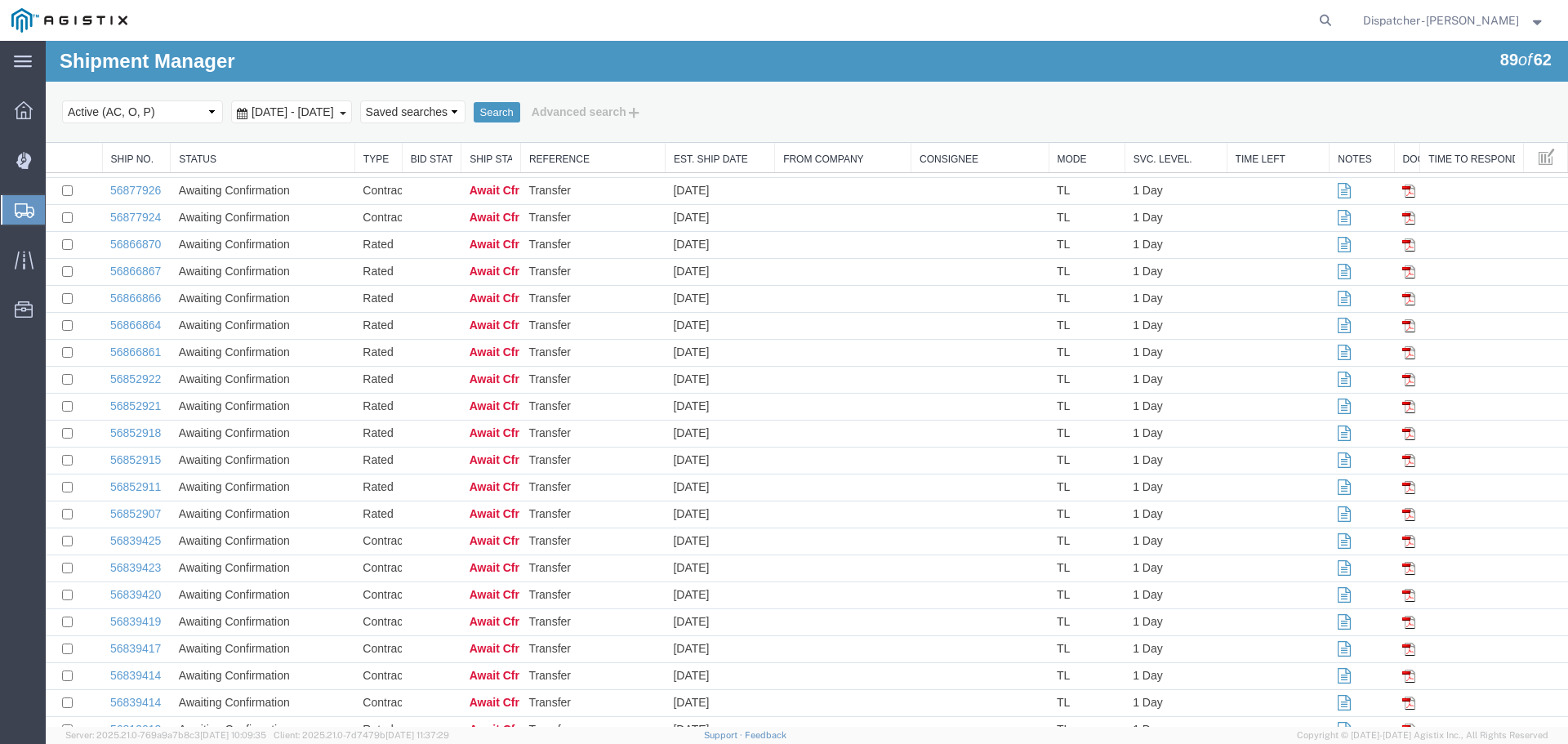
click at [305, 110] on span "[DATE] - [DATE]" at bounding box center [292, 111] width 90 height 13
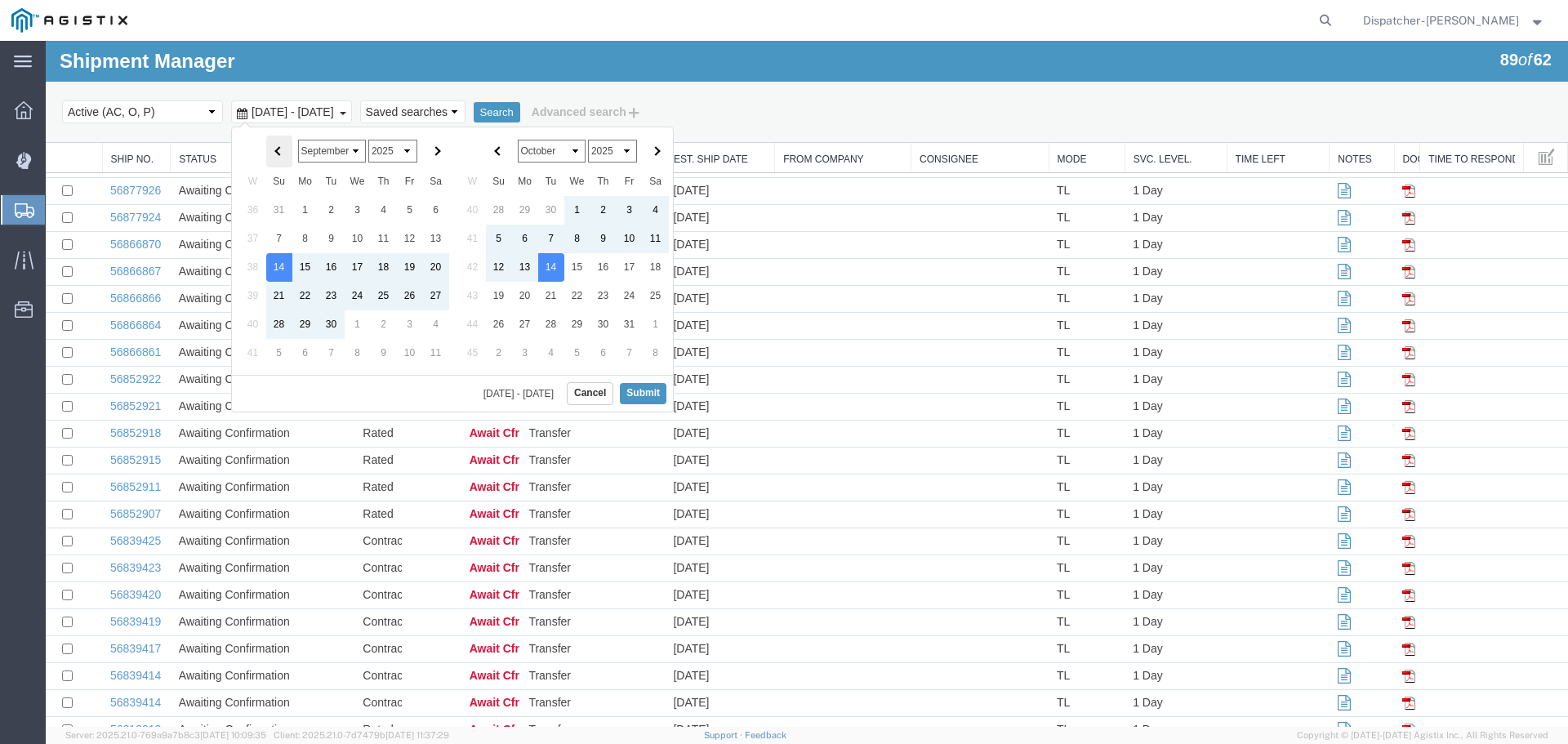
click at [281, 147] on th at bounding box center [280, 152] width 26 height 32
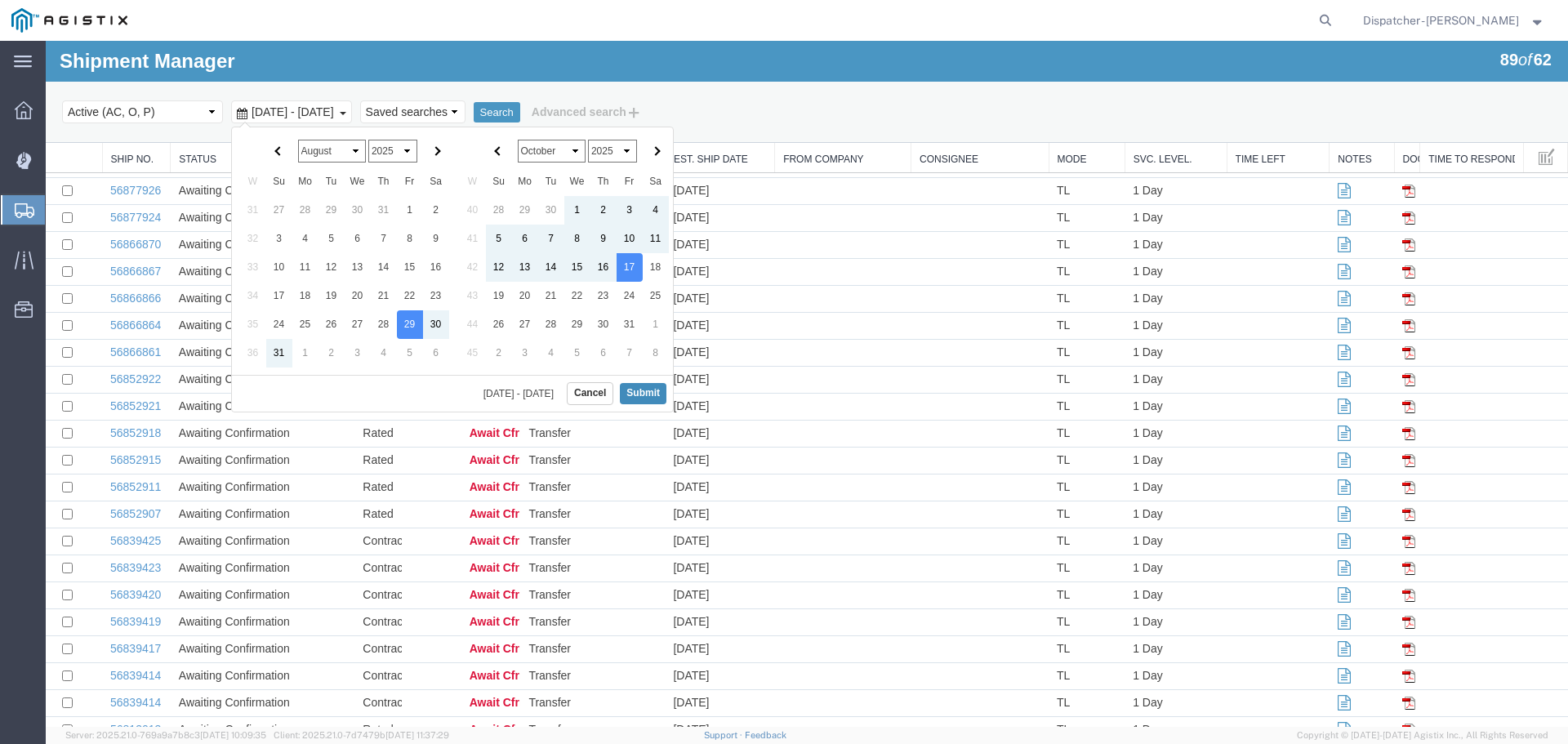
click at [642, 394] on button "Submit" at bounding box center [642, 393] width 46 height 20
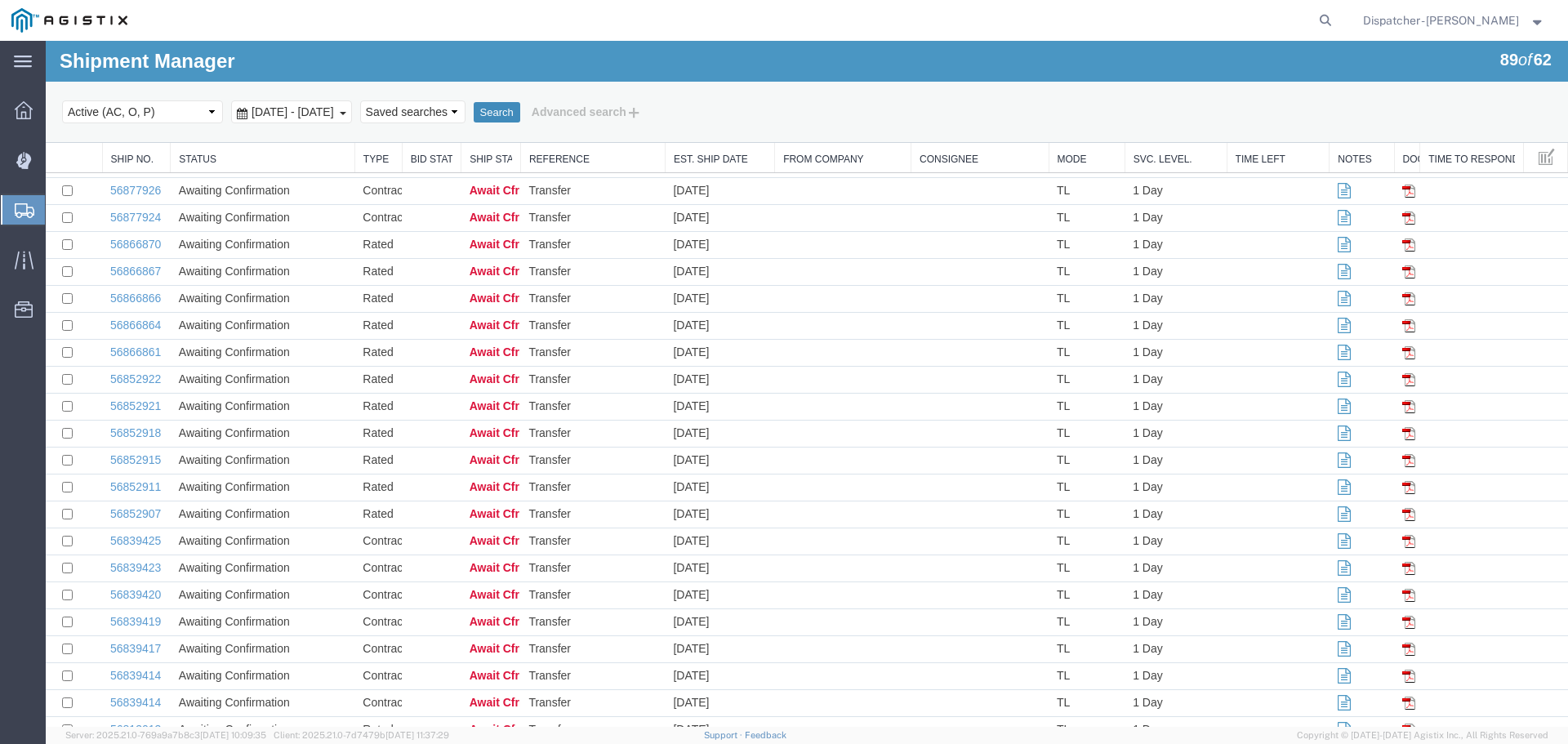
click at [521, 121] on button "Search" at bounding box center [496, 112] width 46 height 21
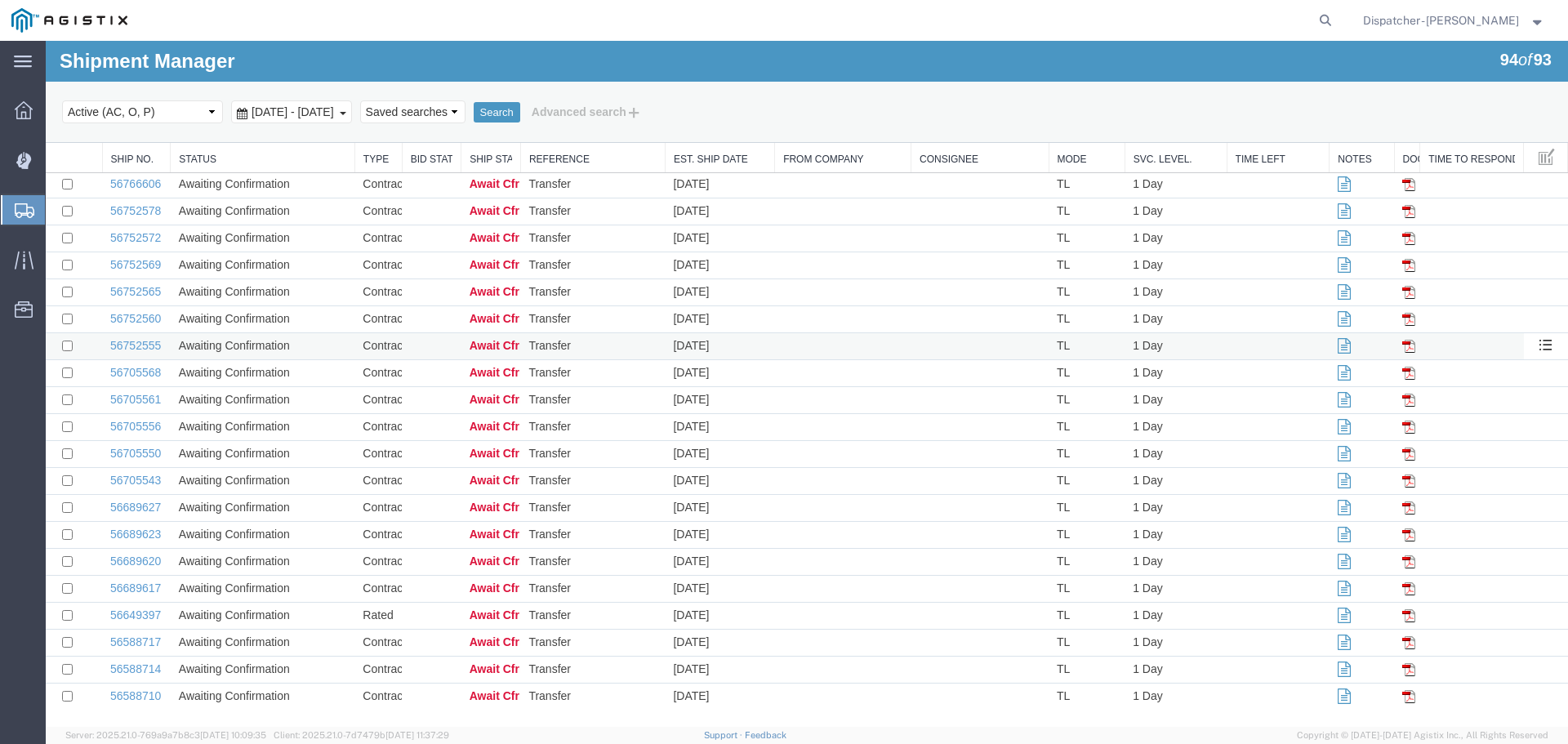
scroll to position [2034, 0]
click at [150, 698] on link "56588710" at bounding box center [136, 695] width 51 height 13
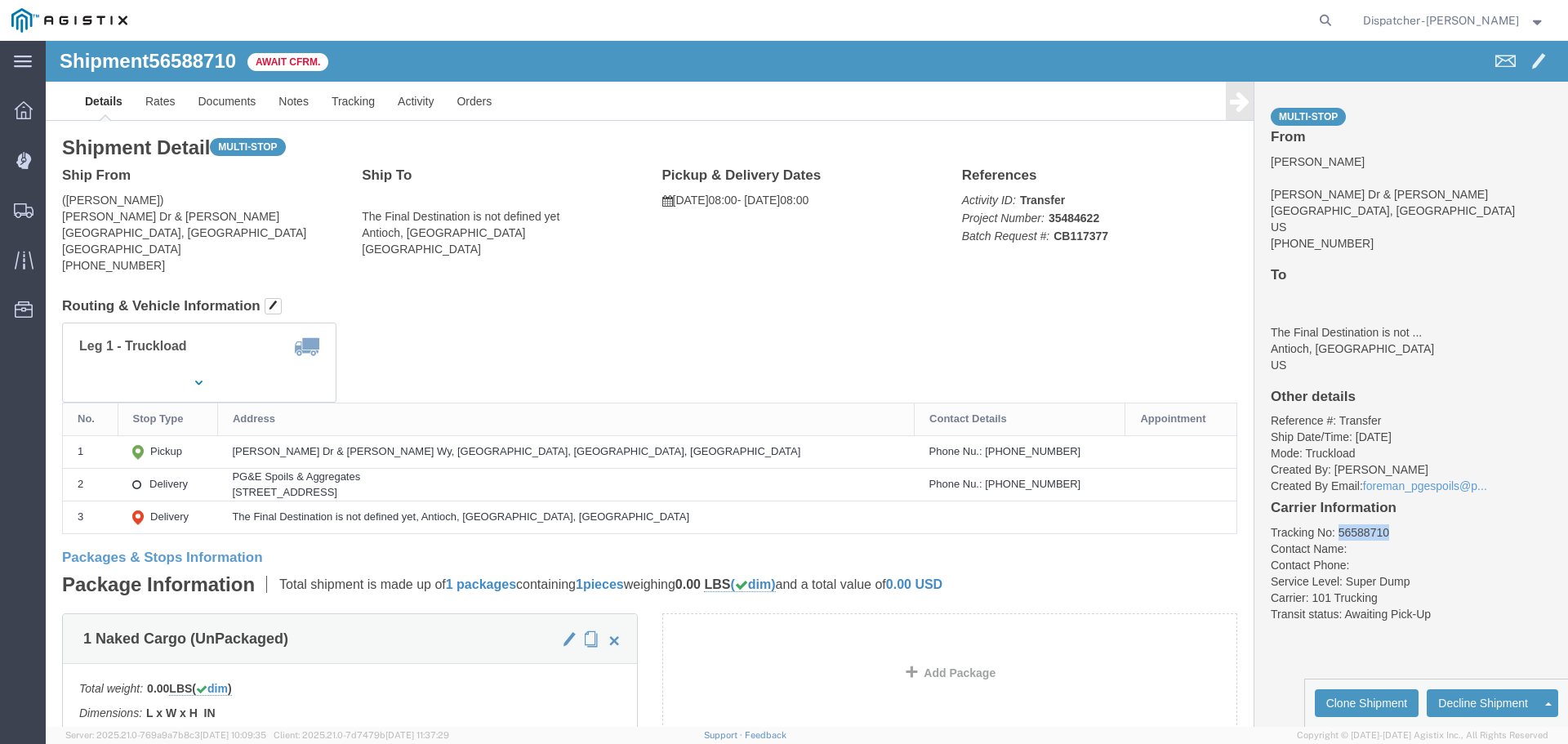
drag, startPoint x: 1335, startPoint y: 494, endPoint x: 1284, endPoint y: 487, distance: 51.5
click li "Tracking No: 56588710"
copy li "56588710"
click link "Tracking"
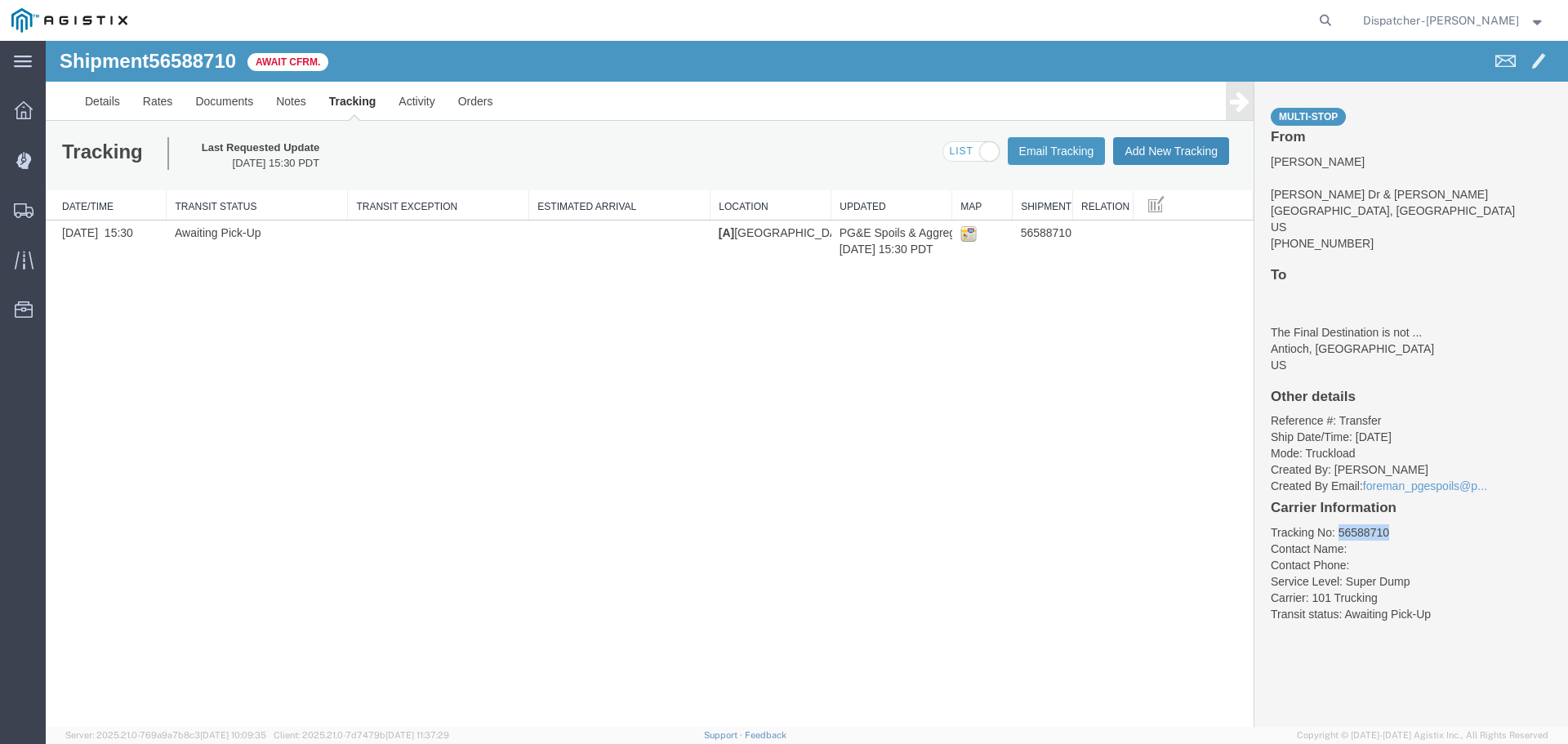
click at [1177, 155] on button "Add New Tracking" at bounding box center [1171, 152] width 116 height 28
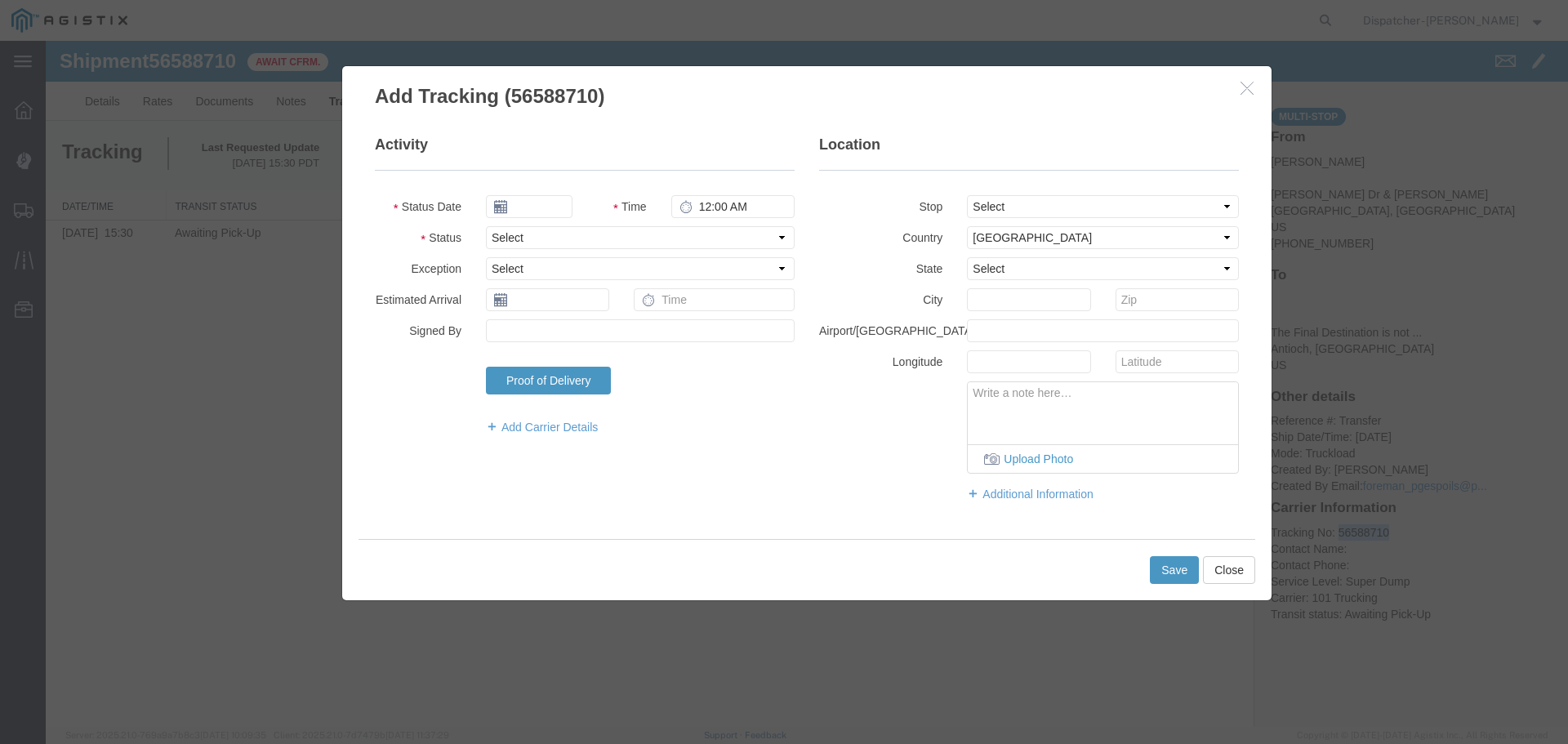
type input "[DATE]"
type input "10:00 AM"
click at [561, 203] on input "[DATE]" at bounding box center [529, 207] width 87 height 23
click at [502, 228] on th at bounding box center [498, 235] width 25 height 25
click at [502, 228] on th at bounding box center [503, 235] width 25 height 25
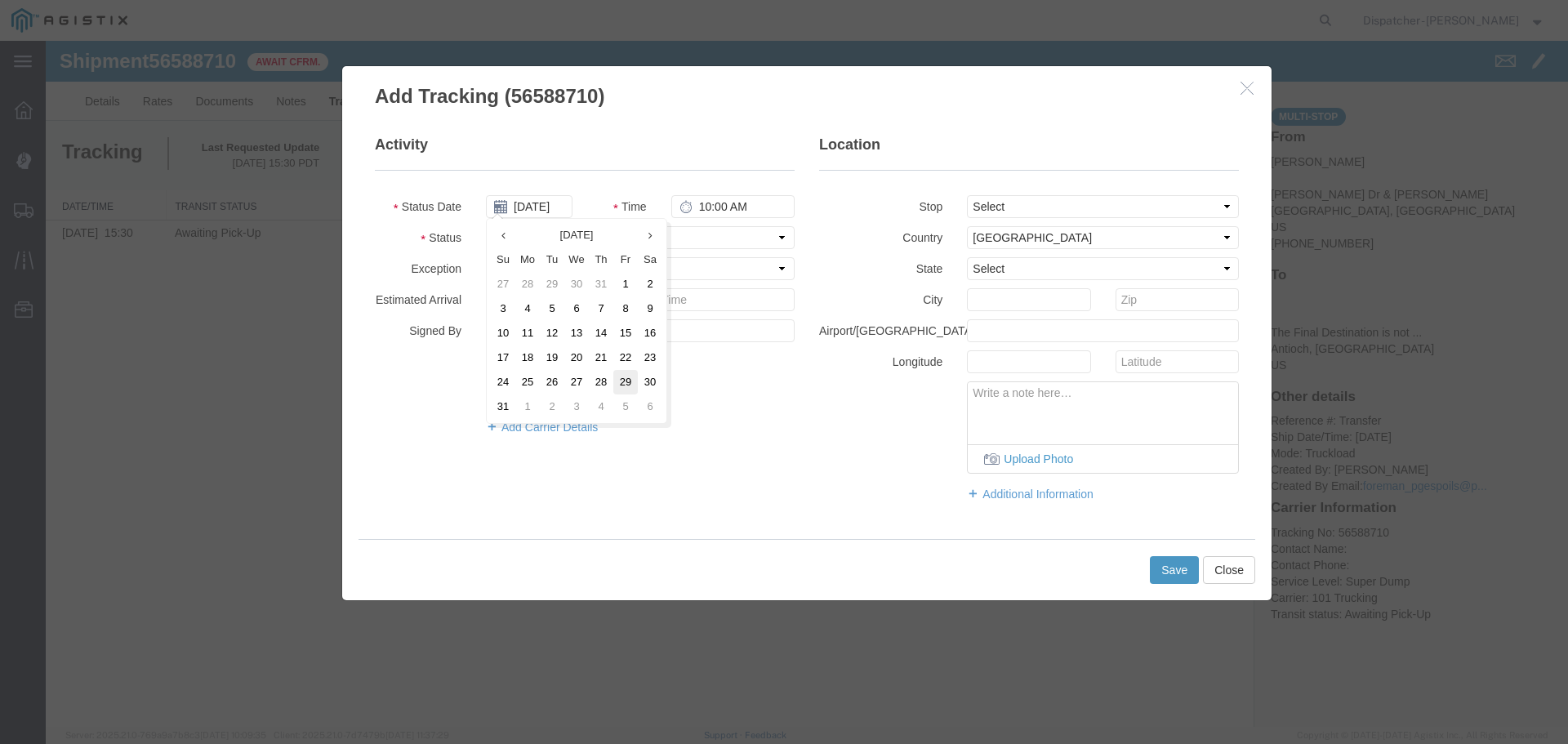
click at [628, 379] on td "29" at bounding box center [626, 382] width 25 height 25
type input "[DATE]"
click at [695, 205] on input "10:00 AM" at bounding box center [733, 207] width 124 height 23
type input "8:00 AM"
click at [983, 212] on select "Select From: [PERSON_NAME] Dr & [PERSON_NAME] Wy, [GEOGRAPHIC_DATA], [GEOGRAPHI…" at bounding box center [1103, 207] width 272 height 23
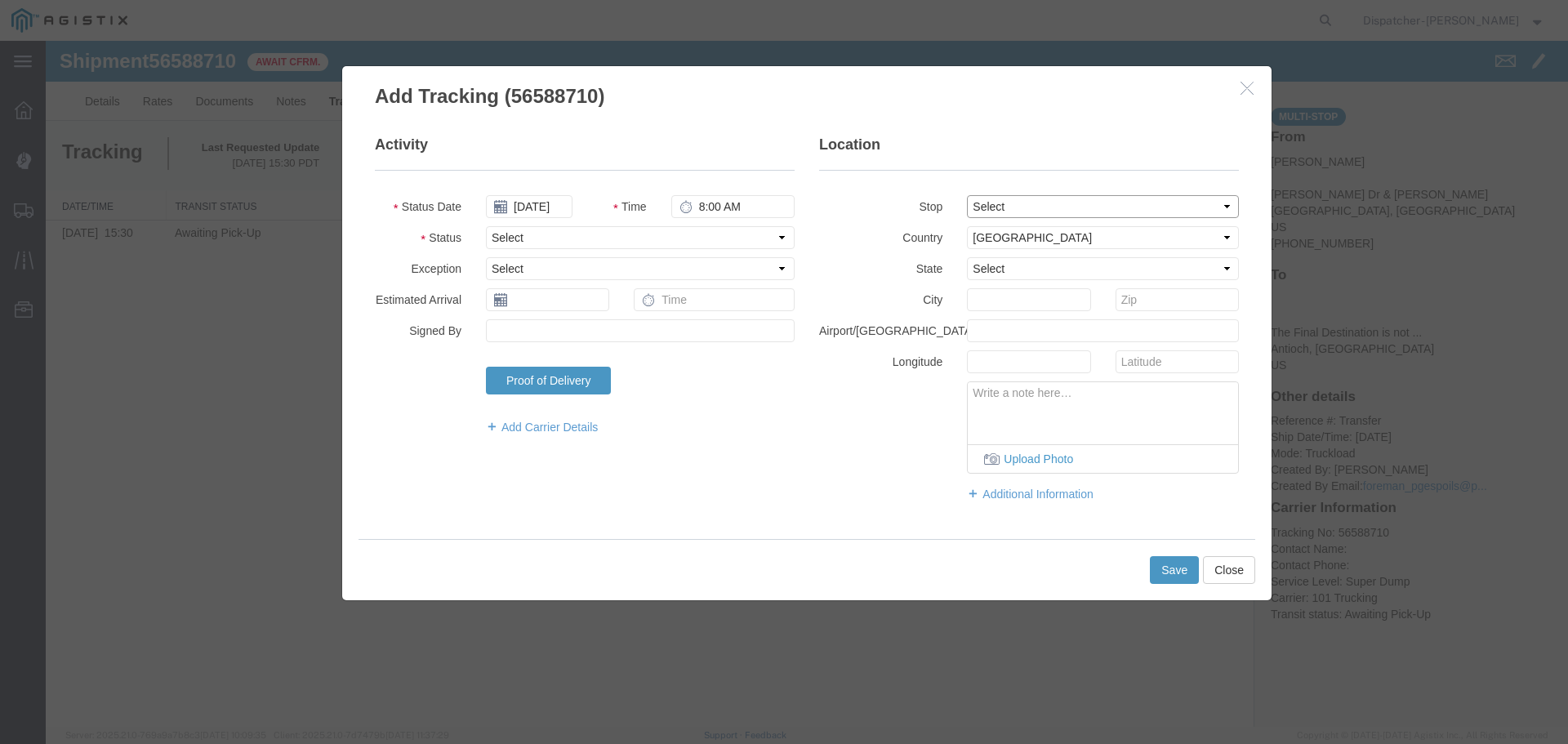
select select "{"pickupDeliveryInfoId": "122468437","pickupOrDelivery": "P","stopNum": "1","lo…"
click at [967, 195] on select "Select From: [PERSON_NAME] Dr & [PERSON_NAME] Wy, [GEOGRAPHIC_DATA], [GEOGRAPHI…" at bounding box center [1103, 207] width 272 height 23
select select "CA"
type input "[GEOGRAPHIC_DATA]"
click at [625, 235] on select "Select Arrival Notice Available Arrival Notice Imported Arrive at Delivery Loca…" at bounding box center [640, 237] width 309 height 23
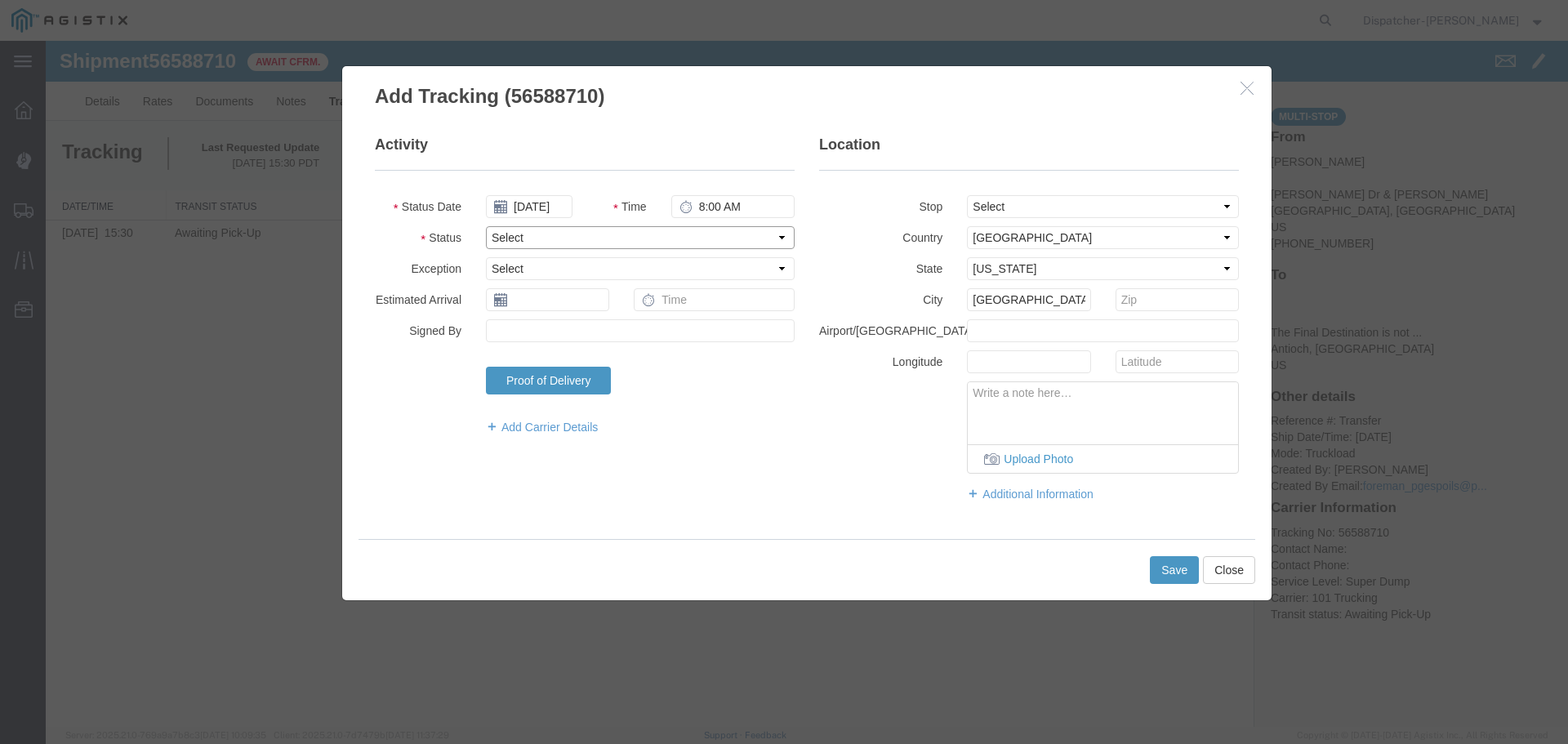
select select "ARVPULOC"
click at [486, 226] on select "Select Arrival Notice Available Arrival Notice Imported Arrive at Delivery Loca…" at bounding box center [640, 237] width 309 height 23
click at [1178, 570] on button "Save" at bounding box center [1174, 570] width 49 height 28
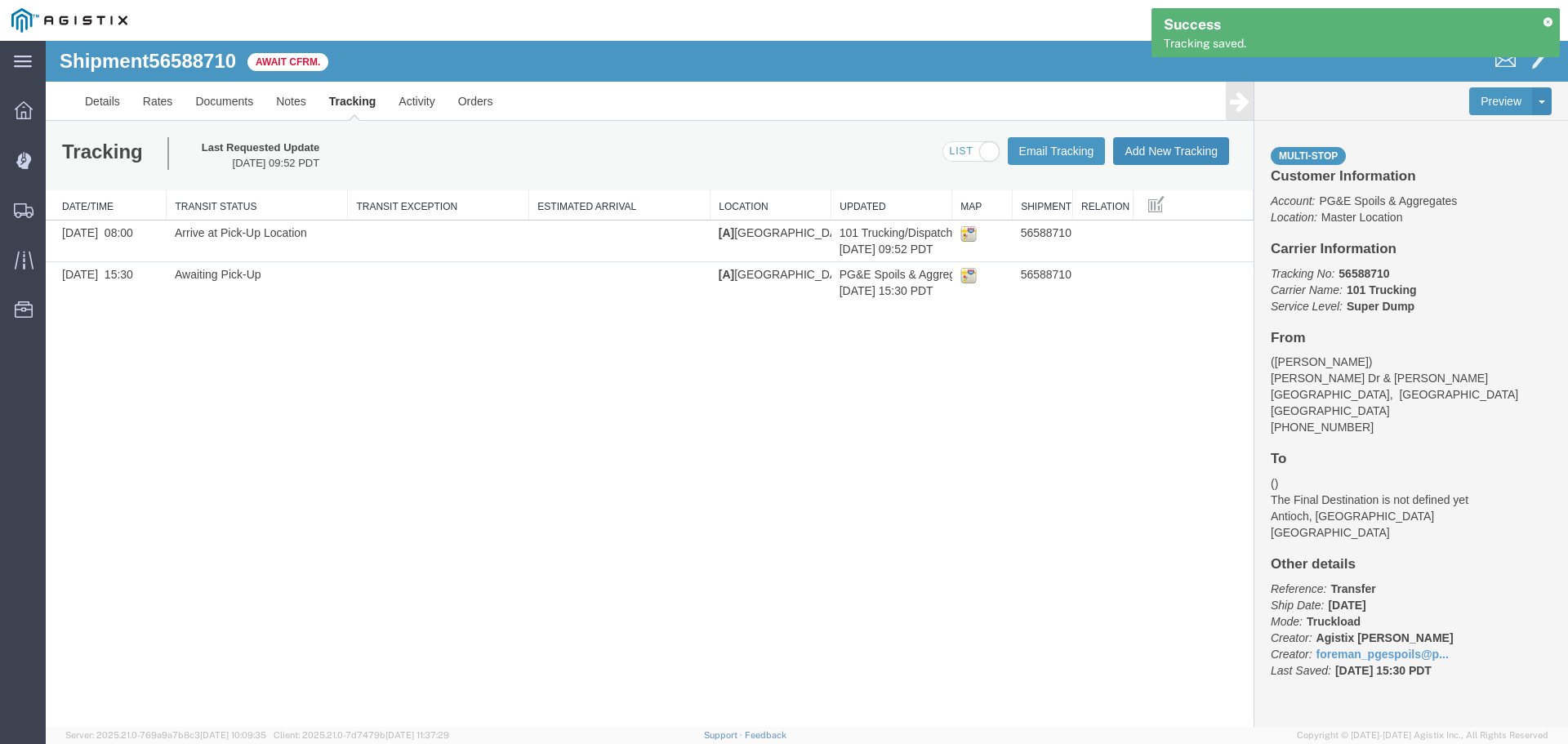
click at [1140, 151] on button "Add New Tracking" at bounding box center [1171, 152] width 116 height 28
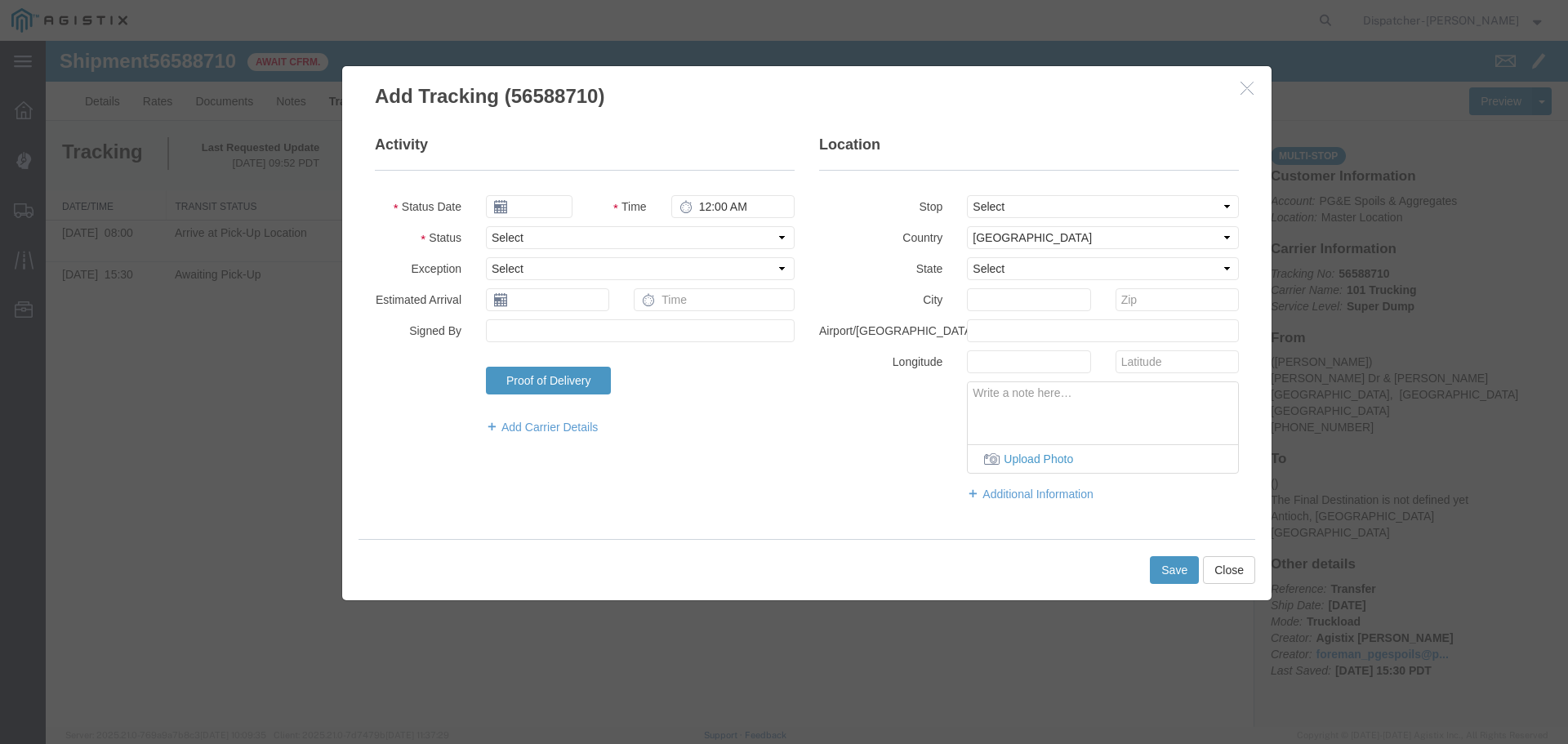
type input "[DATE]"
type input "10:00 AM"
click at [521, 209] on input "[DATE]" at bounding box center [529, 207] width 87 height 23
click at [490, 233] on th at bounding box center [498, 235] width 25 height 25
click at [490, 233] on div "[DATE] Su Mo Tu We Th Fr Sa 31 1 2 3 4 5 6 7 8 9 10 11 12 13 14 15 16 17 18 19 …" at bounding box center [576, 321] width 181 height 206
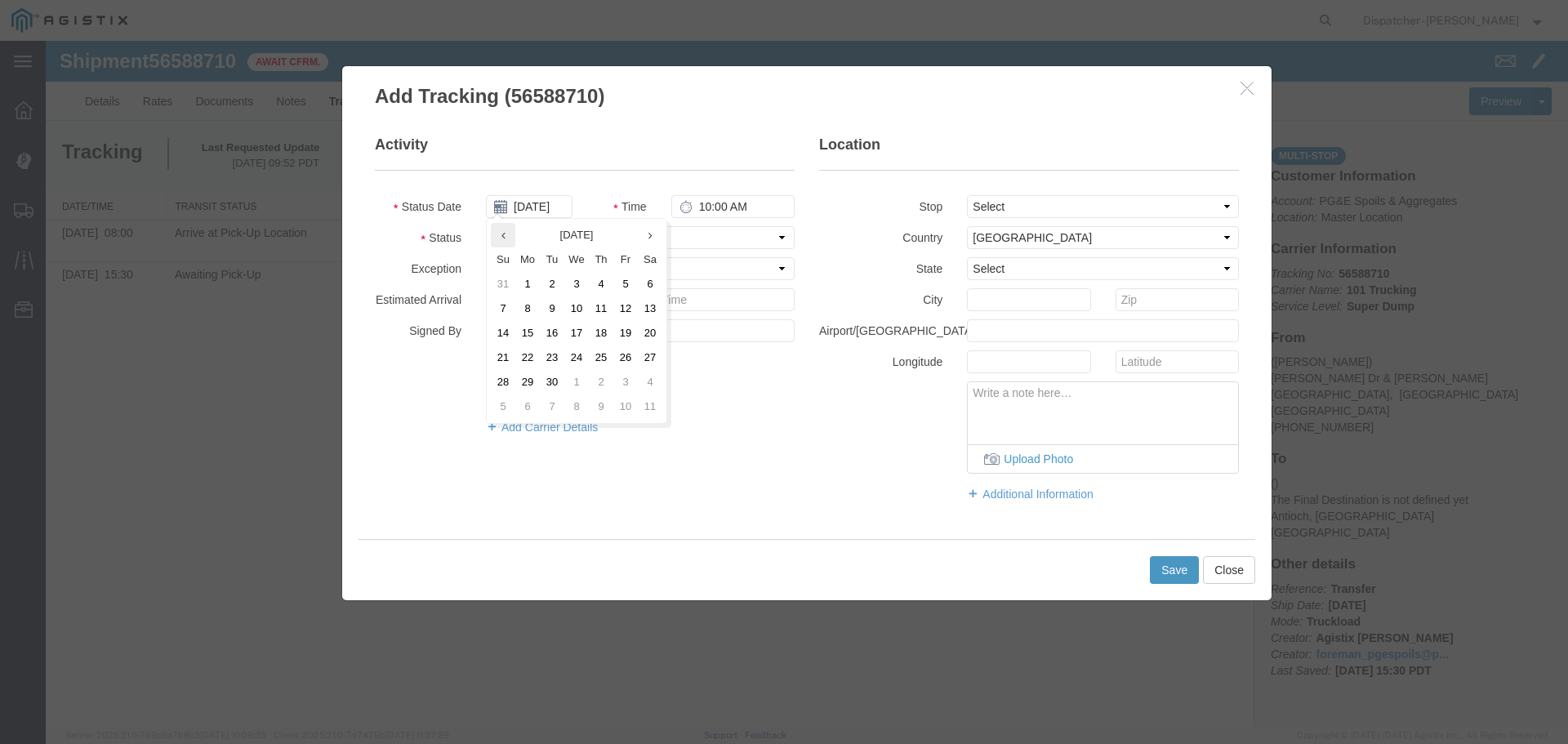
click at [502, 237] on icon at bounding box center [503, 236] width 4 height 11
click at [621, 375] on td "29" at bounding box center [626, 382] width 25 height 25
type input "[DATE]"
click at [706, 210] on input "10:00 AM" at bounding box center [733, 207] width 124 height 23
type input "1:45 PM"
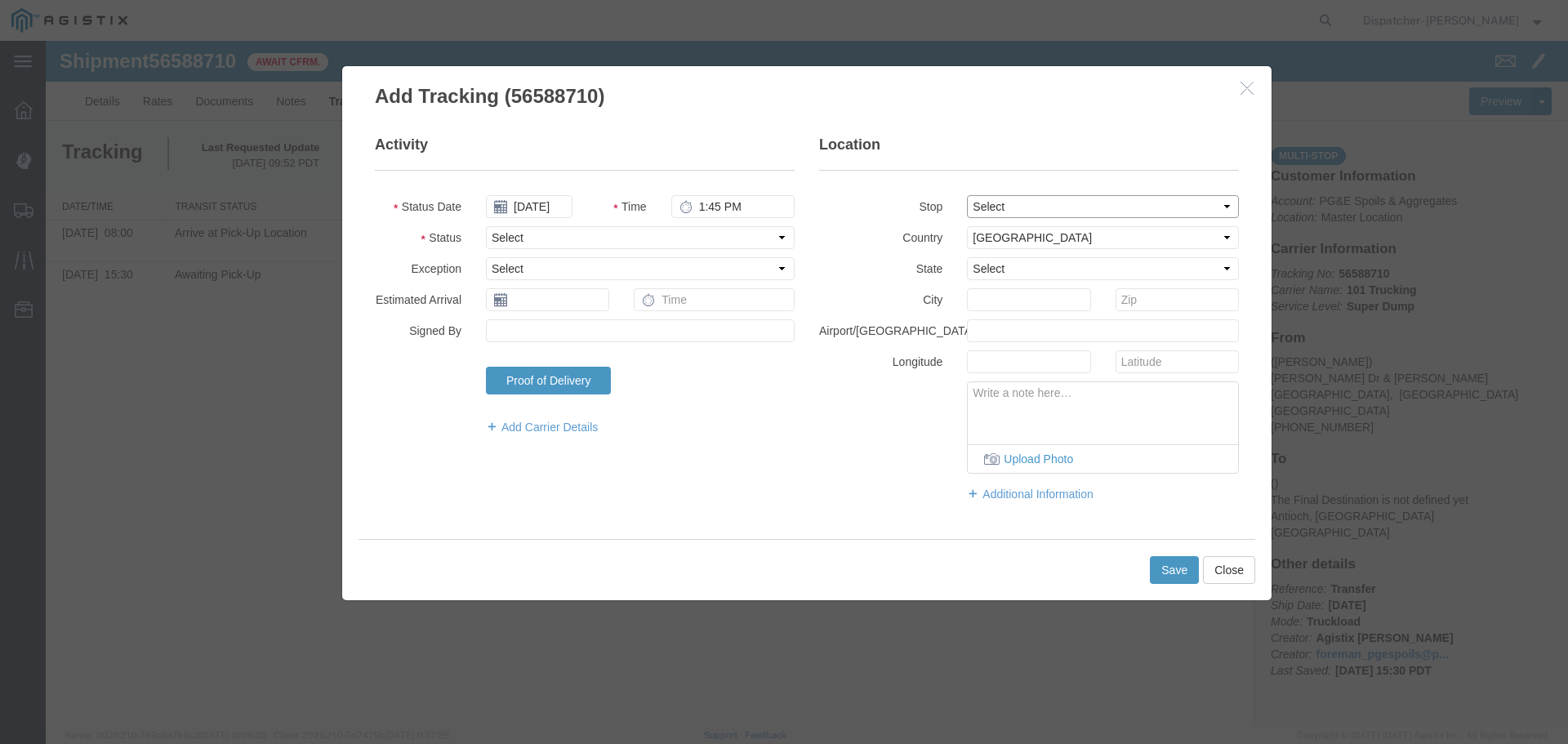
click at [1032, 199] on select "Select From: [PERSON_NAME] Dr & [PERSON_NAME] Wy, [GEOGRAPHIC_DATA], [GEOGRAPHI…" at bounding box center [1103, 207] width 272 height 23
select select "{"pickupDeliveryInfoId": "122468437","pickupOrDelivery": "P","stopNum": "1","lo…"
click at [967, 195] on select "Select From: [PERSON_NAME] Dr & [PERSON_NAME] Wy, [GEOGRAPHIC_DATA], [GEOGRAPHI…" at bounding box center [1103, 207] width 272 height 23
select select "CA"
type input "[GEOGRAPHIC_DATA]"
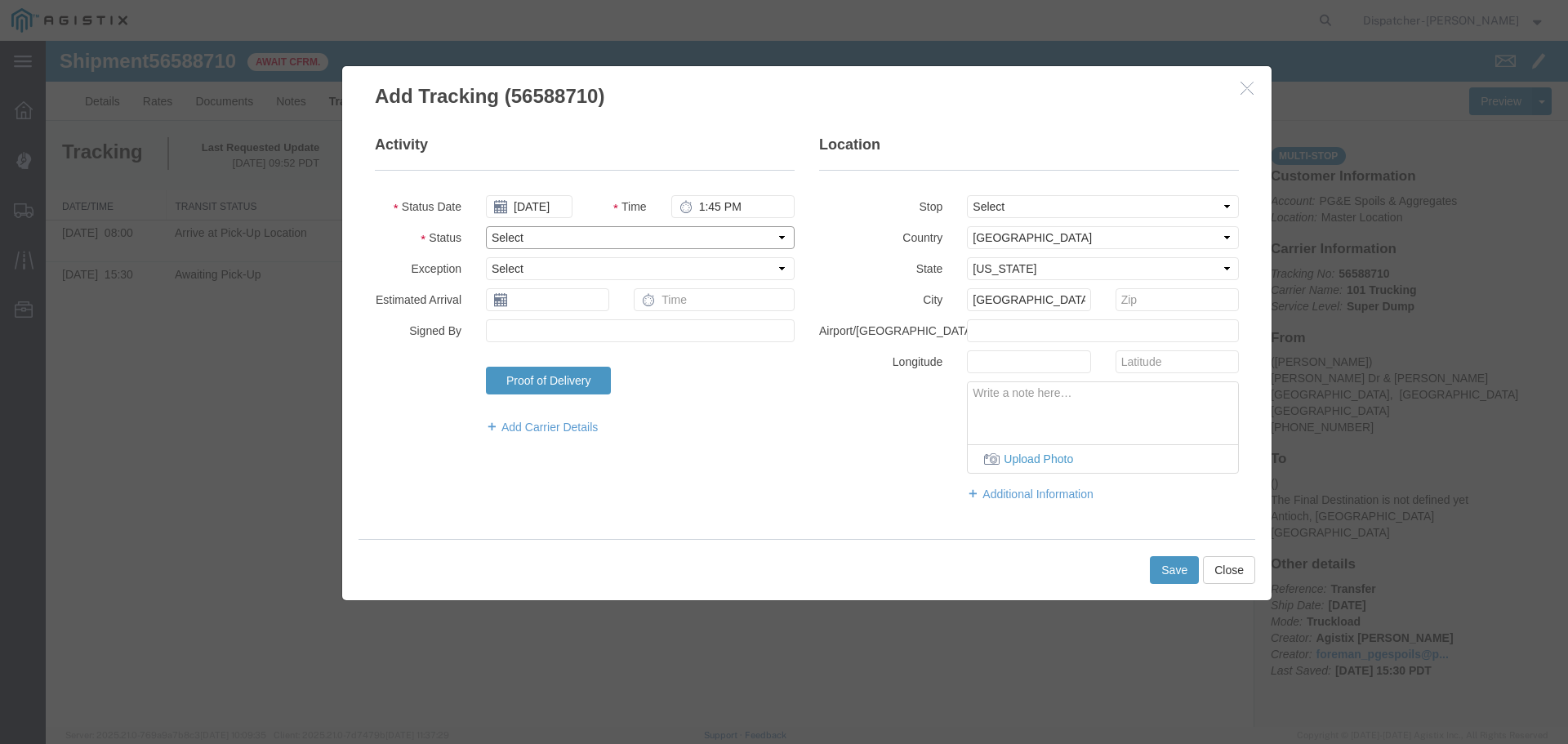
click at [612, 242] on select "Select Arrival Notice Available Arrival Notice Imported Arrive at Delivery Loca…" at bounding box center [640, 237] width 309 height 23
select select "DPTPULOC"
click at [486, 226] on select "Select Arrival Notice Available Arrival Notice Imported Arrive at Delivery Loca…" at bounding box center [640, 237] width 309 height 23
click at [1163, 577] on button "Save" at bounding box center [1174, 570] width 49 height 28
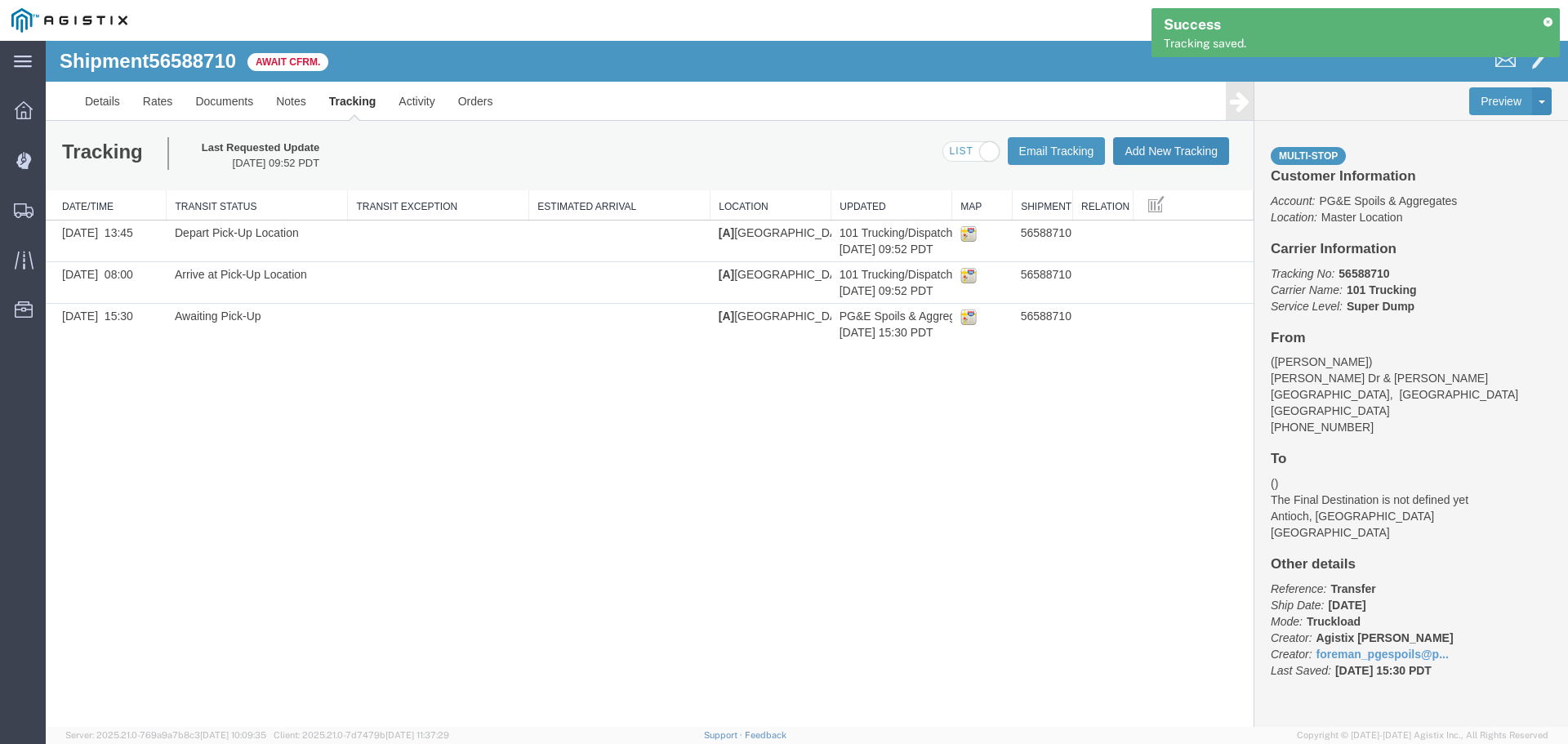
click at [1207, 159] on button "Add New Tracking" at bounding box center [1171, 152] width 116 height 28
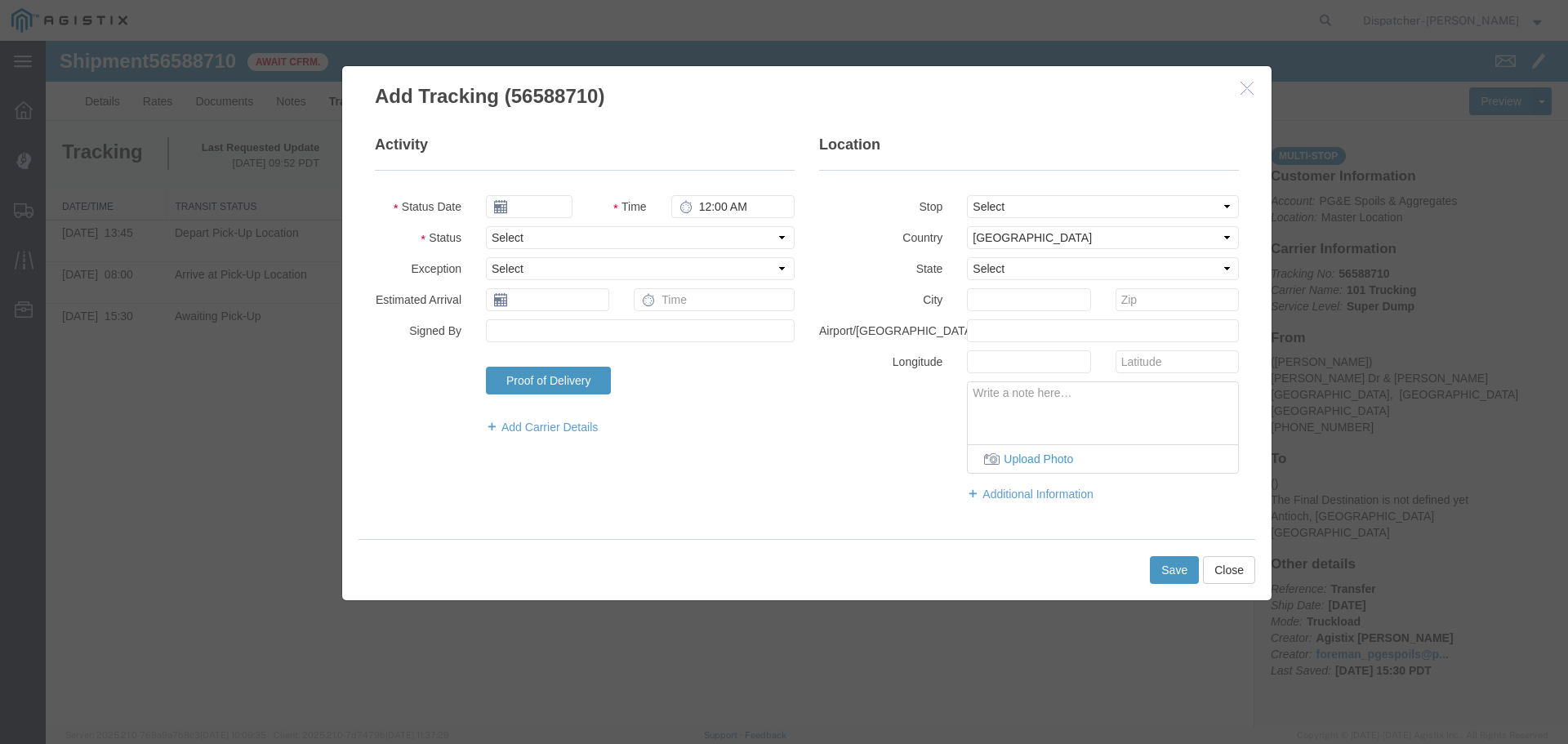
type input "[DATE]"
type input "10:00 AM"
click at [521, 202] on input "[DATE]" at bounding box center [529, 207] width 87 height 23
click at [502, 234] on th at bounding box center [498, 235] width 25 height 25
click at [502, 234] on icon at bounding box center [503, 236] width 4 height 11
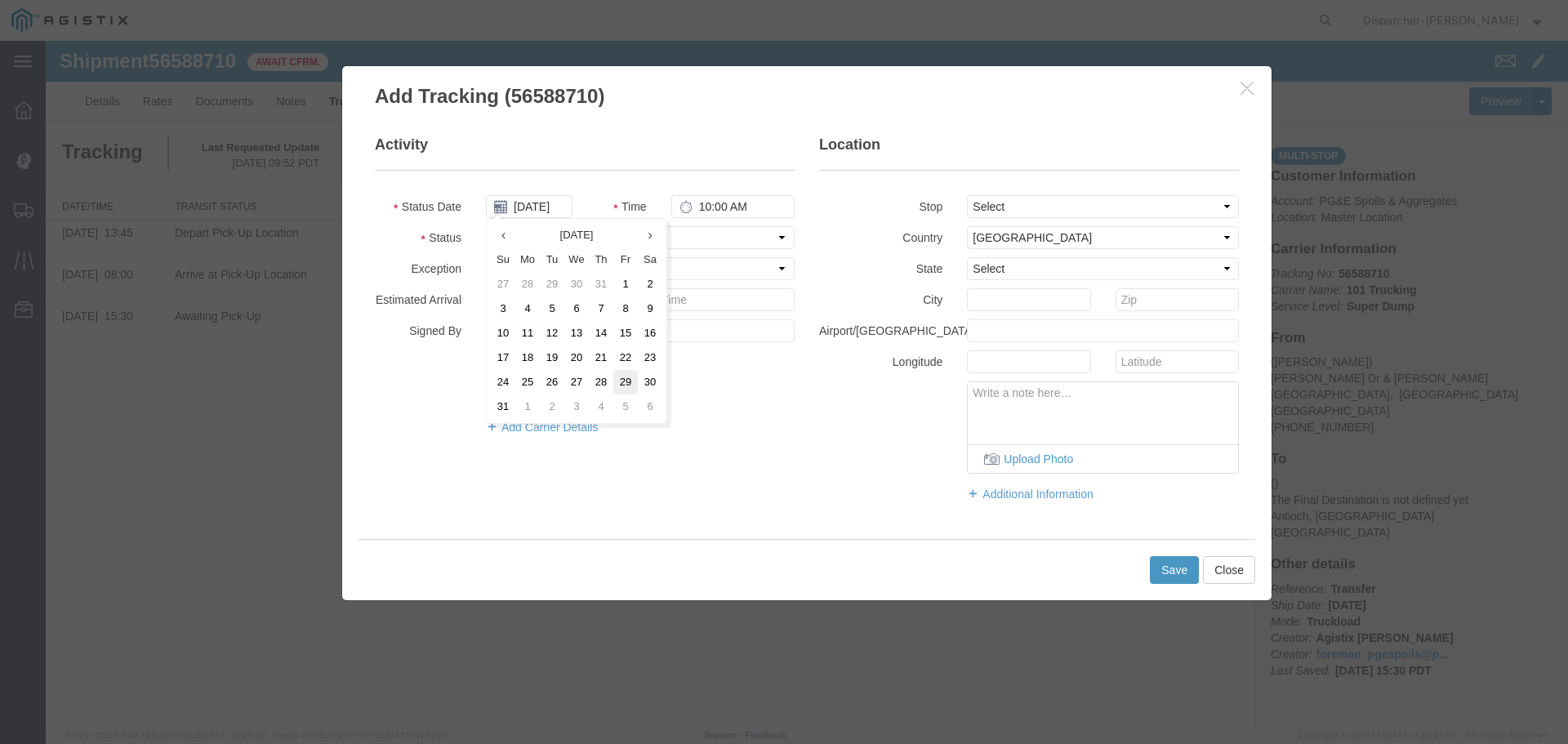
click at [629, 381] on td "29" at bounding box center [626, 382] width 25 height 25
type input "[DATE]"
click at [701, 201] on input "10:00 AM" at bounding box center [733, 207] width 124 height 23
type input "3:25 PM"
click at [1059, 209] on select "Select From: [PERSON_NAME] Dr & [PERSON_NAME] Wy, [GEOGRAPHIC_DATA], [GEOGRAPHI…" at bounding box center [1103, 207] width 272 height 23
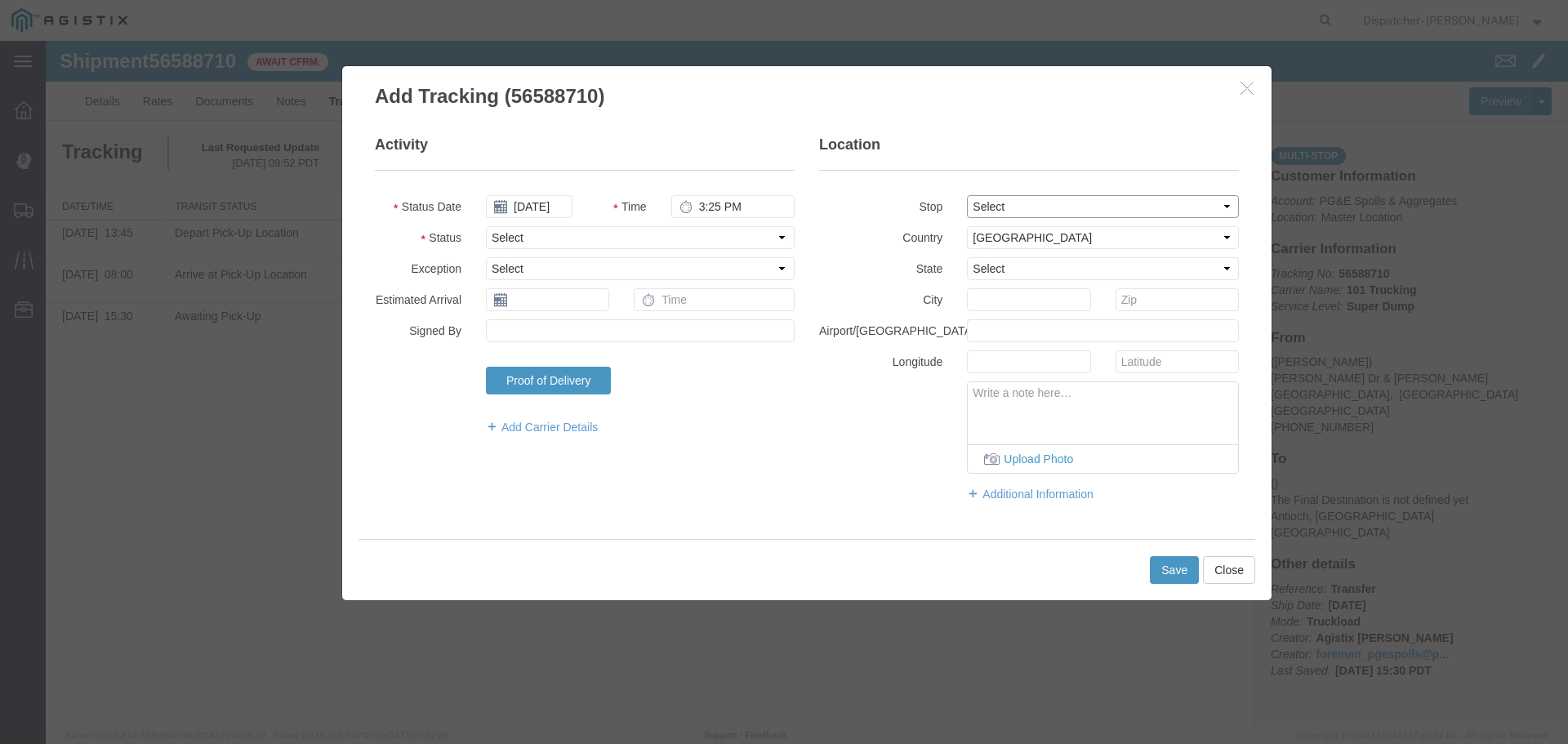
select select "{"pickupDeliveryInfoId": "122468438","pickupOrDelivery": "D","stopNum": "2","lo…"
click at [967, 195] on select "Select From: [PERSON_NAME] Dr & [PERSON_NAME] Wy, [GEOGRAPHIC_DATA], [GEOGRAPHI…" at bounding box center [1103, 207] width 272 height 23
select select "CA"
type input "Antioch"
click at [604, 236] on select "Select Arrival Notice Available Arrival Notice Imported Arrive at Delivery Loca…" at bounding box center [640, 237] width 309 height 23
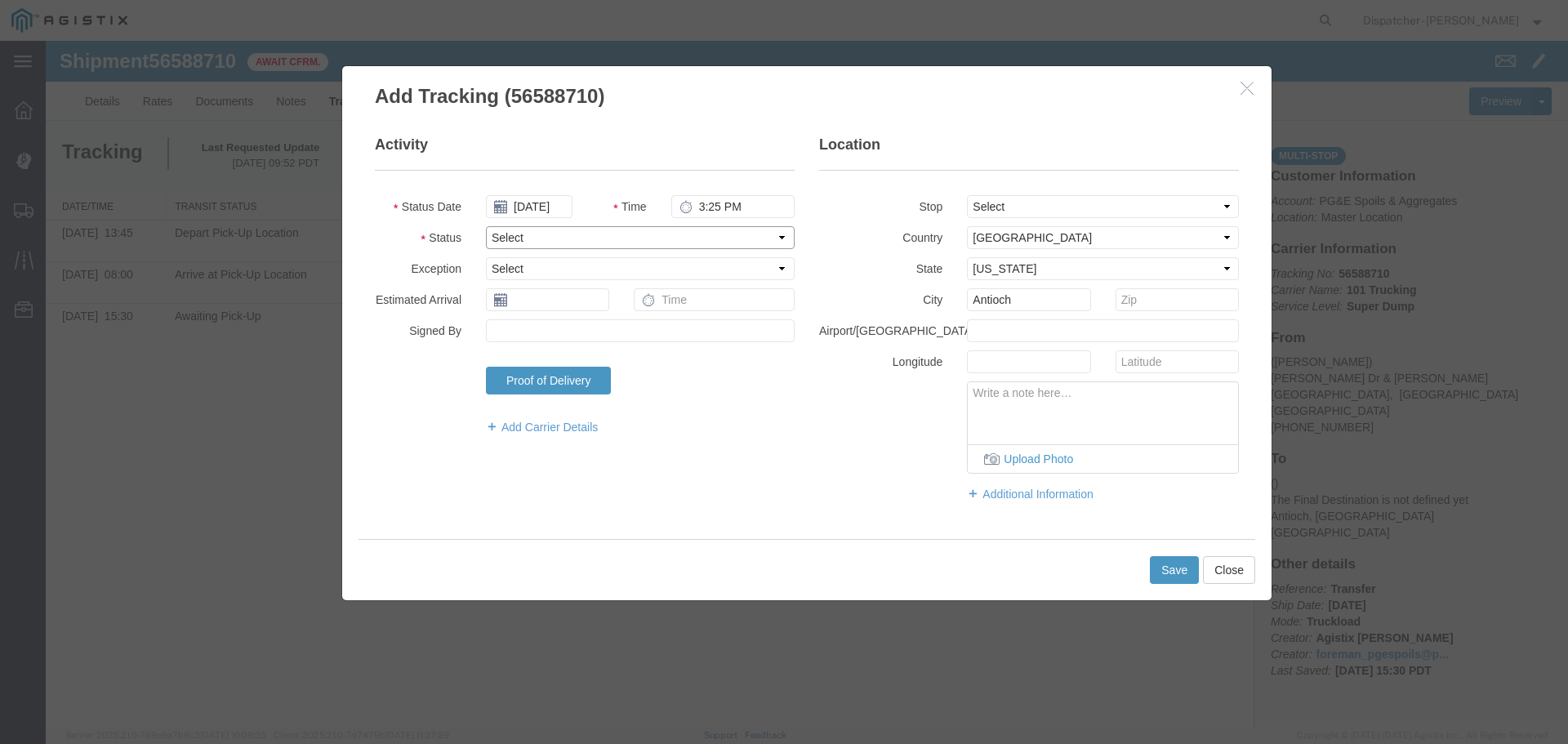
select select "ARVDLVLOC"
click at [486, 226] on select "Select Arrival Notice Available Arrival Notice Imported Arrive at Delivery Loca…" at bounding box center [640, 237] width 309 height 23
click at [1190, 569] on button "Save" at bounding box center [1174, 570] width 49 height 28
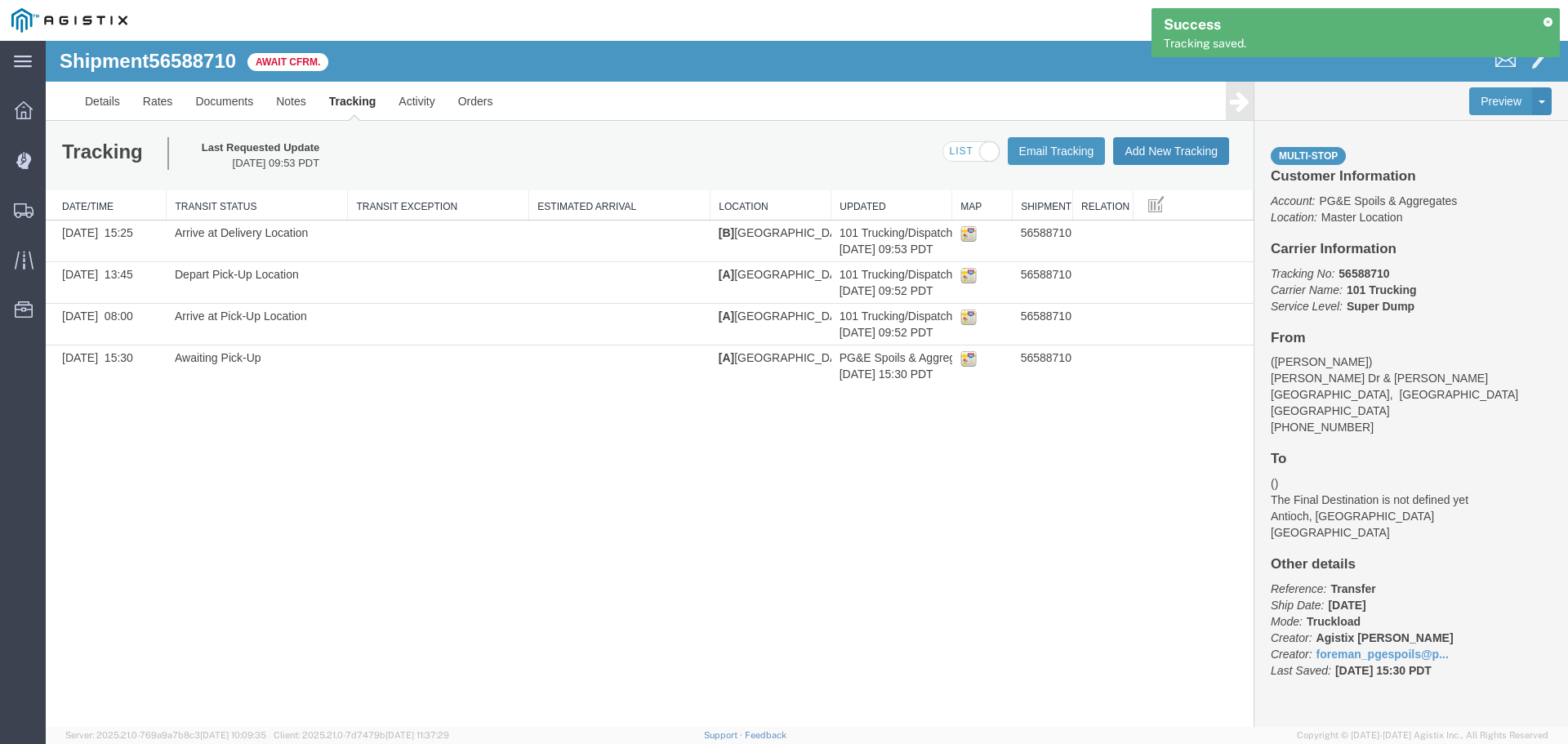
click at [1166, 159] on button "Add New Tracking" at bounding box center [1171, 152] width 116 height 28
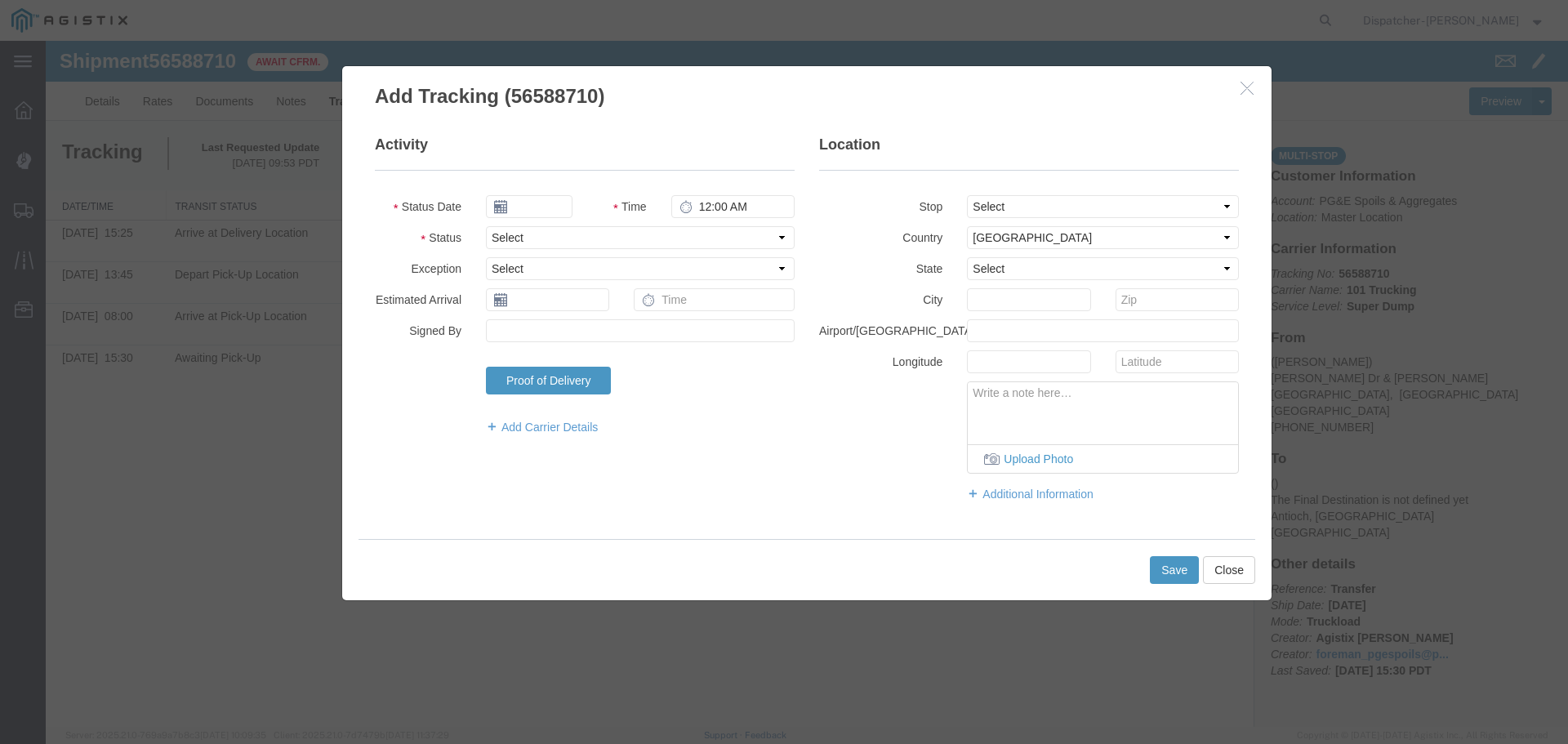
type input "[DATE]"
type input "10:00 AM"
click at [516, 202] on input "[DATE]" at bounding box center [529, 207] width 87 height 23
click at [503, 230] on th at bounding box center [498, 235] width 25 height 25
click at [502, 230] on th at bounding box center [503, 235] width 25 height 25
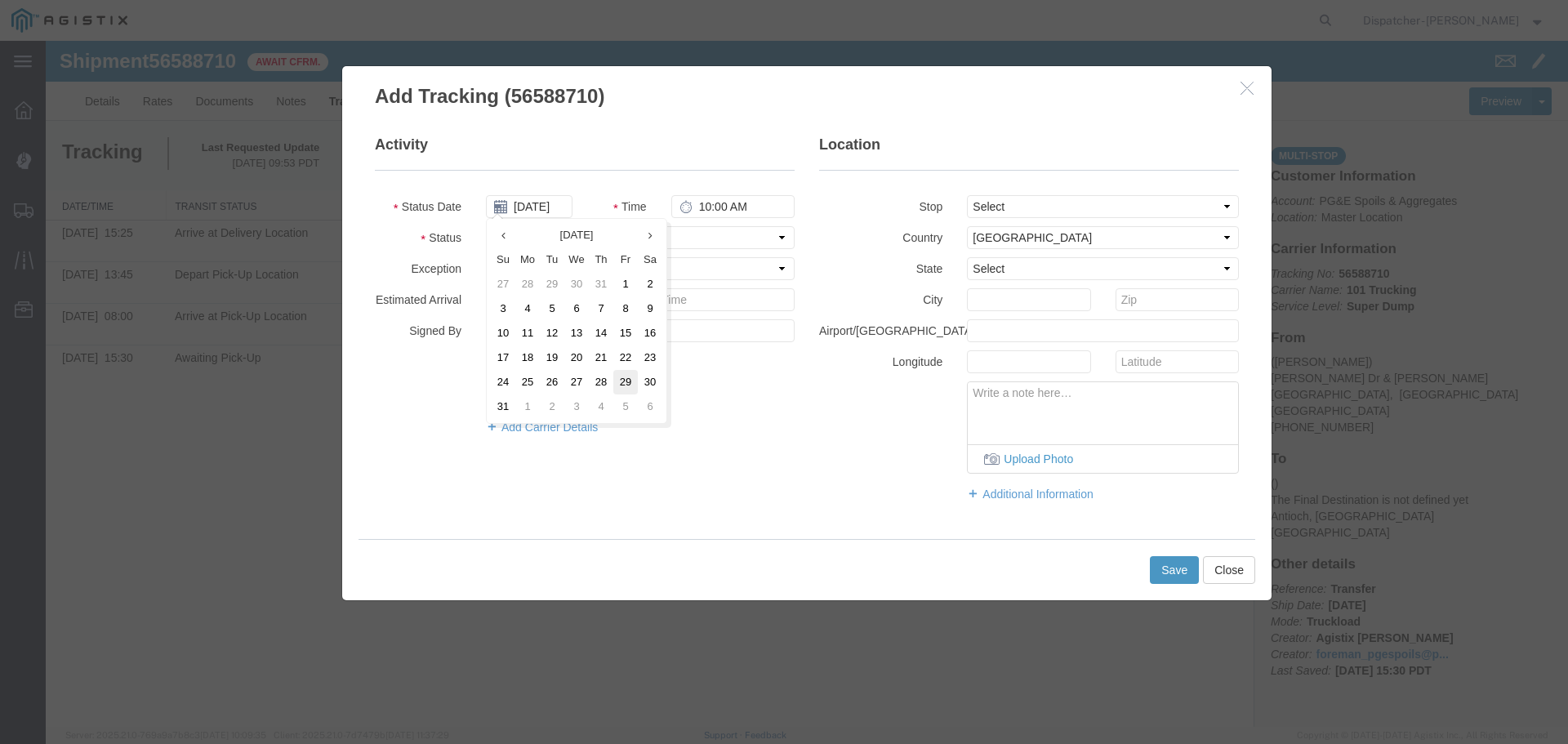
click at [621, 382] on td "29" at bounding box center [626, 382] width 25 height 25
type input "[DATE]"
click at [705, 204] on input "10:00 AM" at bounding box center [733, 207] width 124 height 23
type input "4:05 PM"
click at [1041, 201] on select "Select From: [PERSON_NAME] Dr & [PERSON_NAME] Wy, [GEOGRAPHIC_DATA], [GEOGRAPHI…" at bounding box center [1103, 207] width 272 height 23
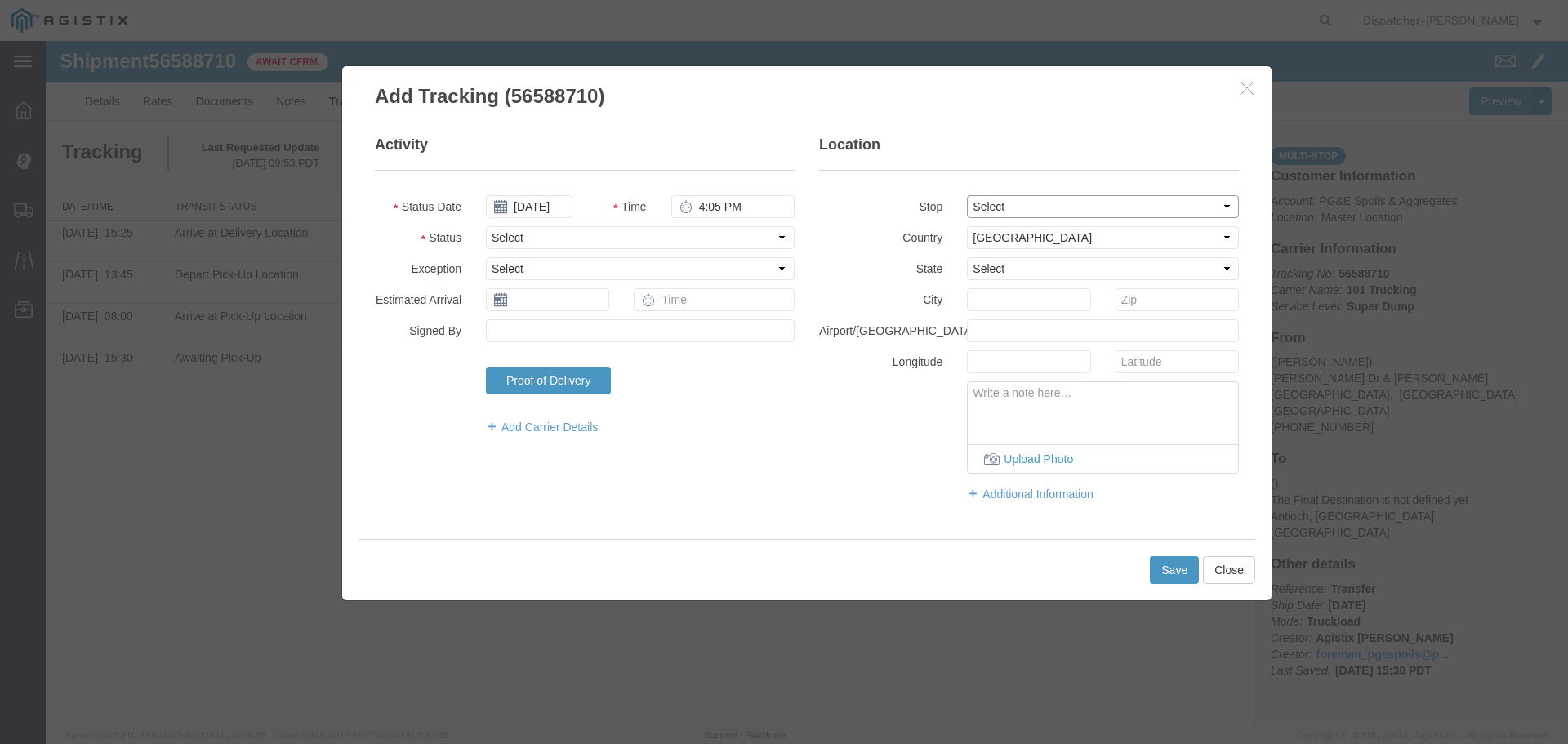
select select "{"pickupDeliveryInfoId": "122468438","pickupOrDelivery": "D","stopNum": "2","lo…"
click at [967, 195] on select "Select From: [PERSON_NAME] Dr & [PERSON_NAME] Wy, [GEOGRAPHIC_DATA], [GEOGRAPHI…" at bounding box center [1103, 207] width 272 height 23
select select "CA"
type input "Antioch"
click at [592, 235] on select "Select Arrival Notice Available Arrival Notice Imported Arrive at Delivery Loca…" at bounding box center [640, 237] width 309 height 23
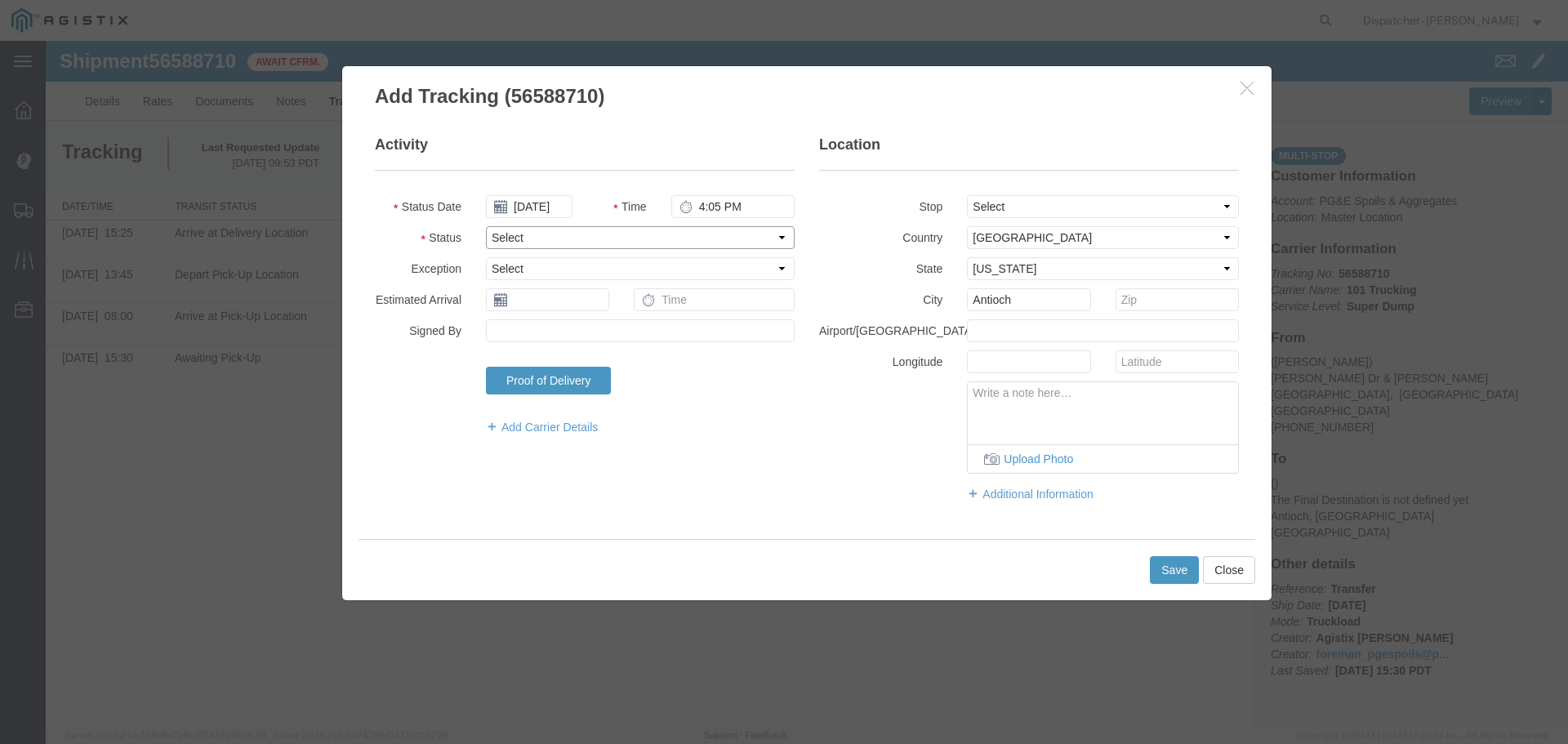
select select "DELIVRED"
click at [486, 226] on select "Select Arrival Notice Available Arrival Notice Imported Arrive at Delivery Loca…" at bounding box center [640, 237] width 309 height 23
click at [1160, 566] on button "Save" at bounding box center [1174, 570] width 49 height 28
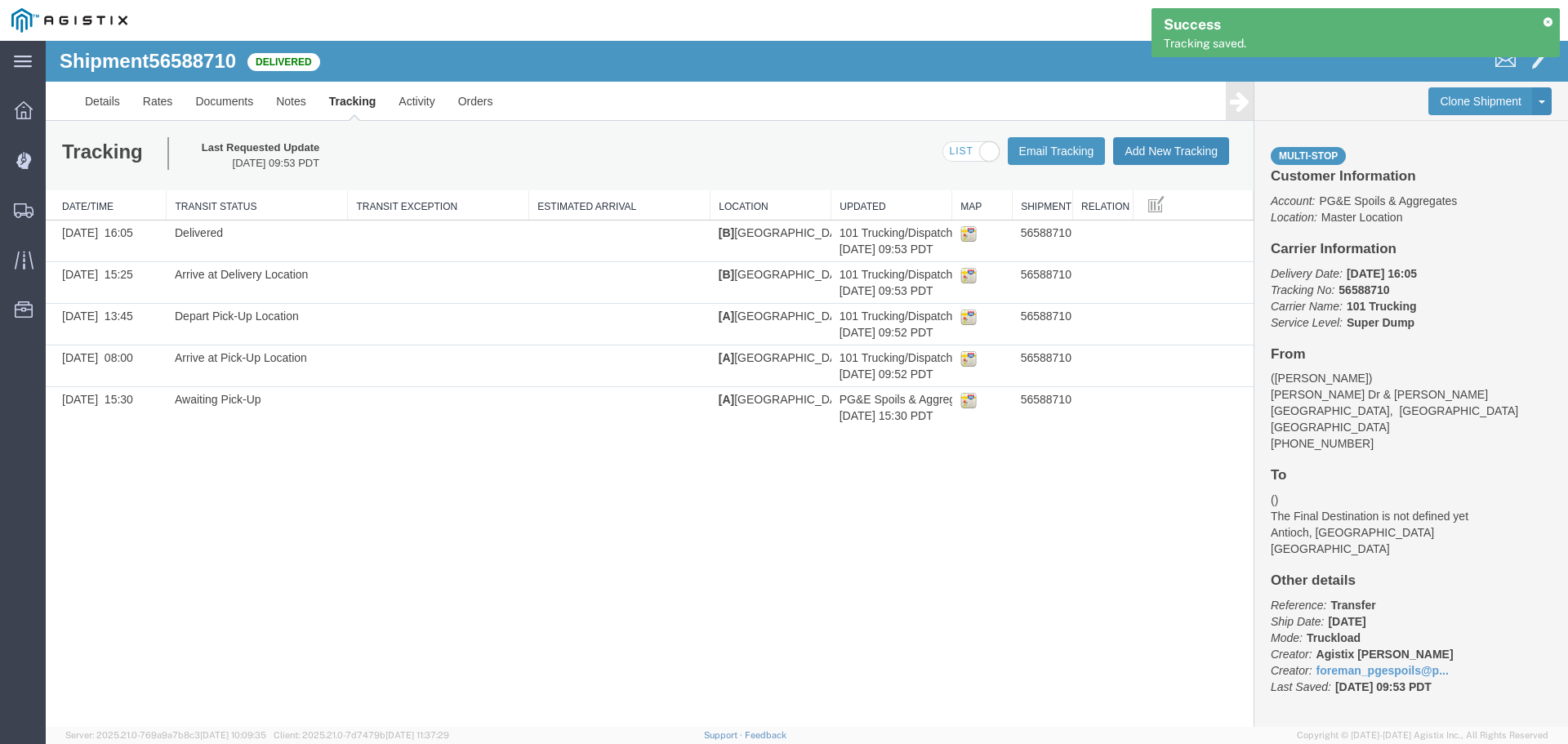
click at [1167, 152] on button "Add New Tracking" at bounding box center [1171, 152] width 116 height 28
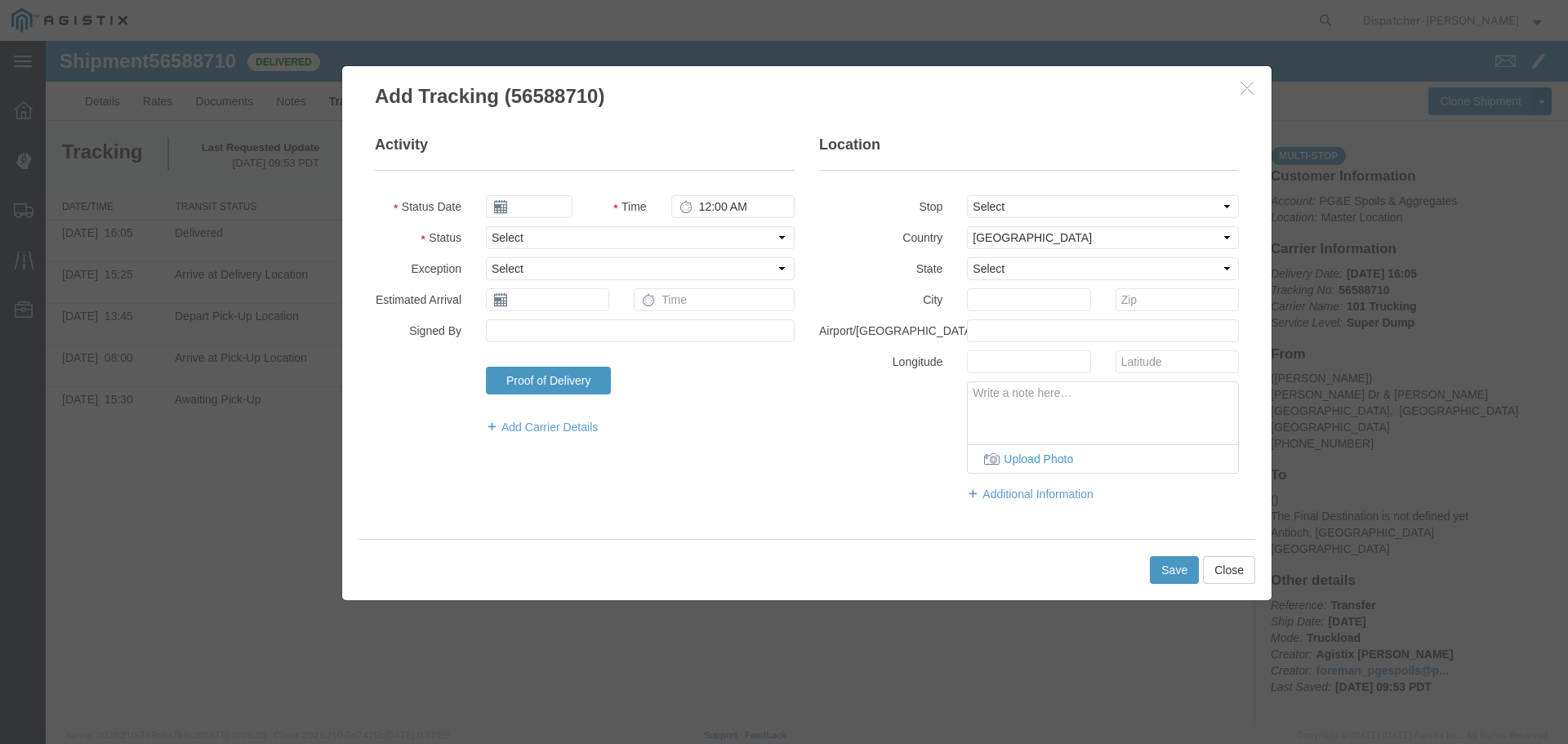
type input "[DATE]"
type input "10:00 AM"
click at [529, 205] on input "[DATE]" at bounding box center [529, 207] width 87 height 23
click at [494, 233] on th at bounding box center [498, 235] width 25 height 25
click at [494, 233] on th at bounding box center [503, 235] width 25 height 25
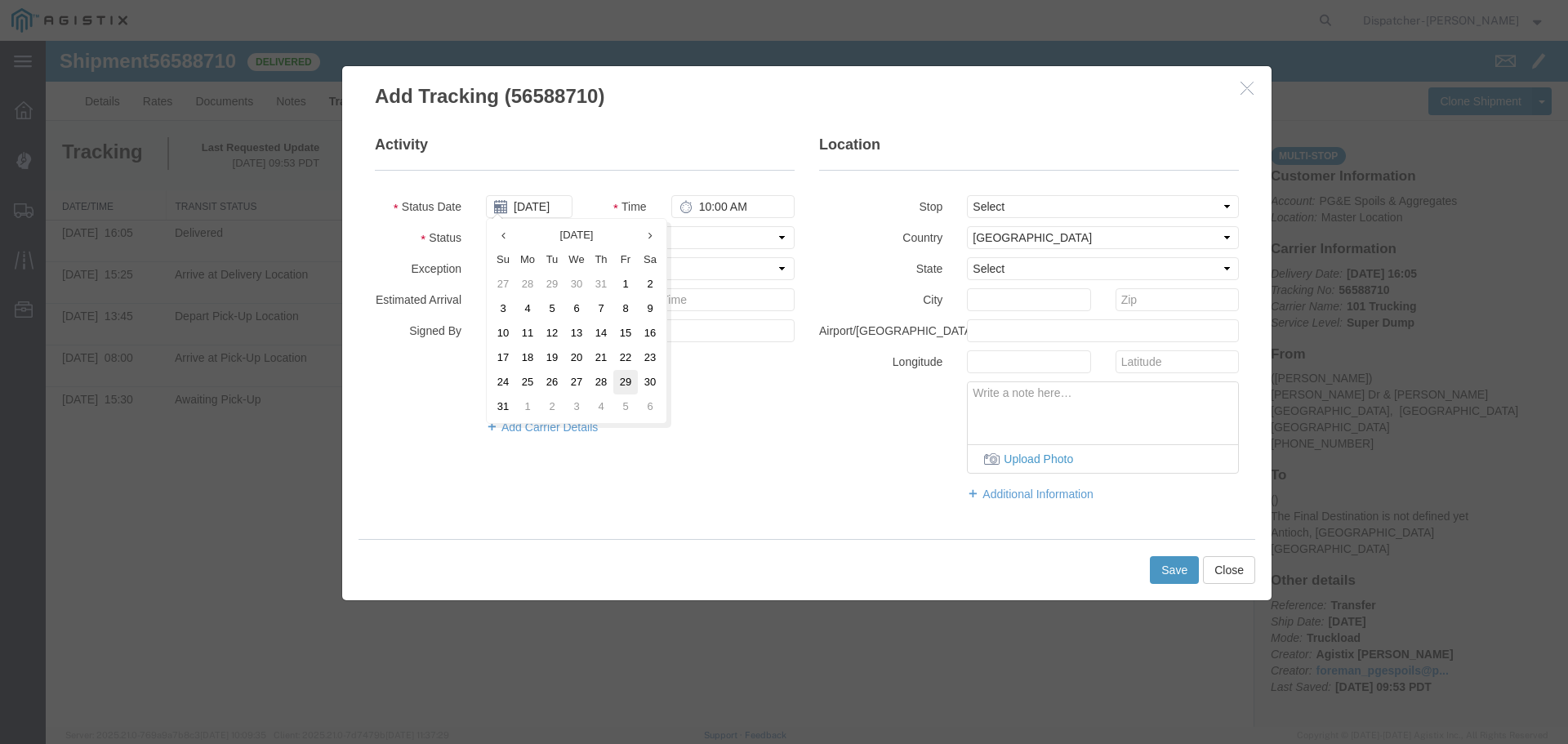
click at [620, 379] on td "29" at bounding box center [626, 382] width 25 height 25
type input "[DATE]"
click at [713, 209] on input "10:00 AM" at bounding box center [733, 207] width 124 height 23
type input "5:50 PM"
click at [1096, 200] on select "Select From: [PERSON_NAME] Dr & [PERSON_NAME] Wy, [GEOGRAPHIC_DATA], [GEOGRAPHI…" at bounding box center [1103, 207] width 272 height 23
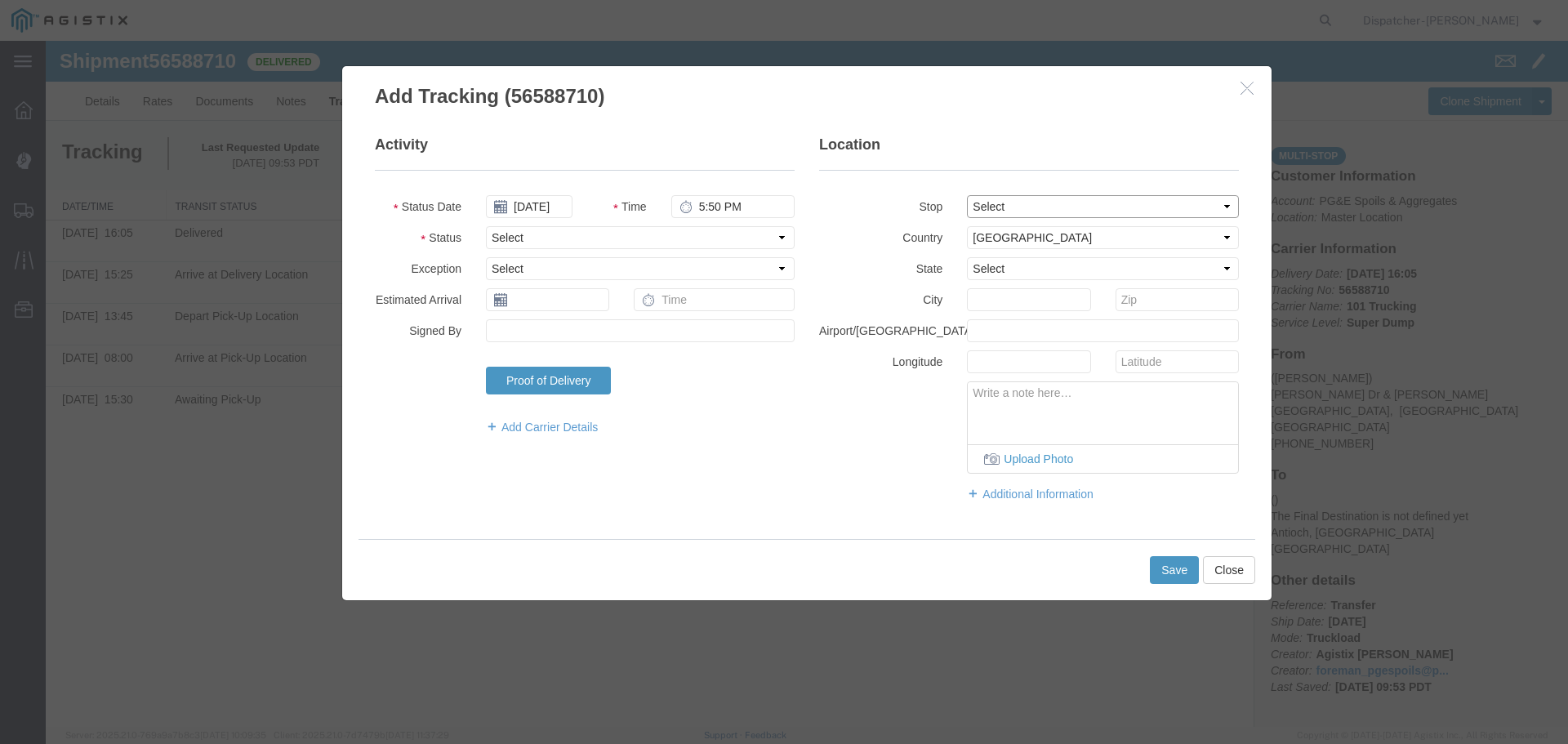
select select "{"pickupDeliveryInfoId": "122468437","pickupOrDelivery": "P","stopNum": "1","lo…"
click at [967, 195] on select "Select From: [PERSON_NAME] Dr & [PERSON_NAME] Wy, [GEOGRAPHIC_DATA], [GEOGRAPHI…" at bounding box center [1103, 207] width 272 height 23
select select "CA"
type input "[GEOGRAPHIC_DATA]"
click at [646, 247] on select "Select Arrival Notice Available Arrival Notice Imported Arrive at Delivery Loca…" at bounding box center [640, 237] width 309 height 23
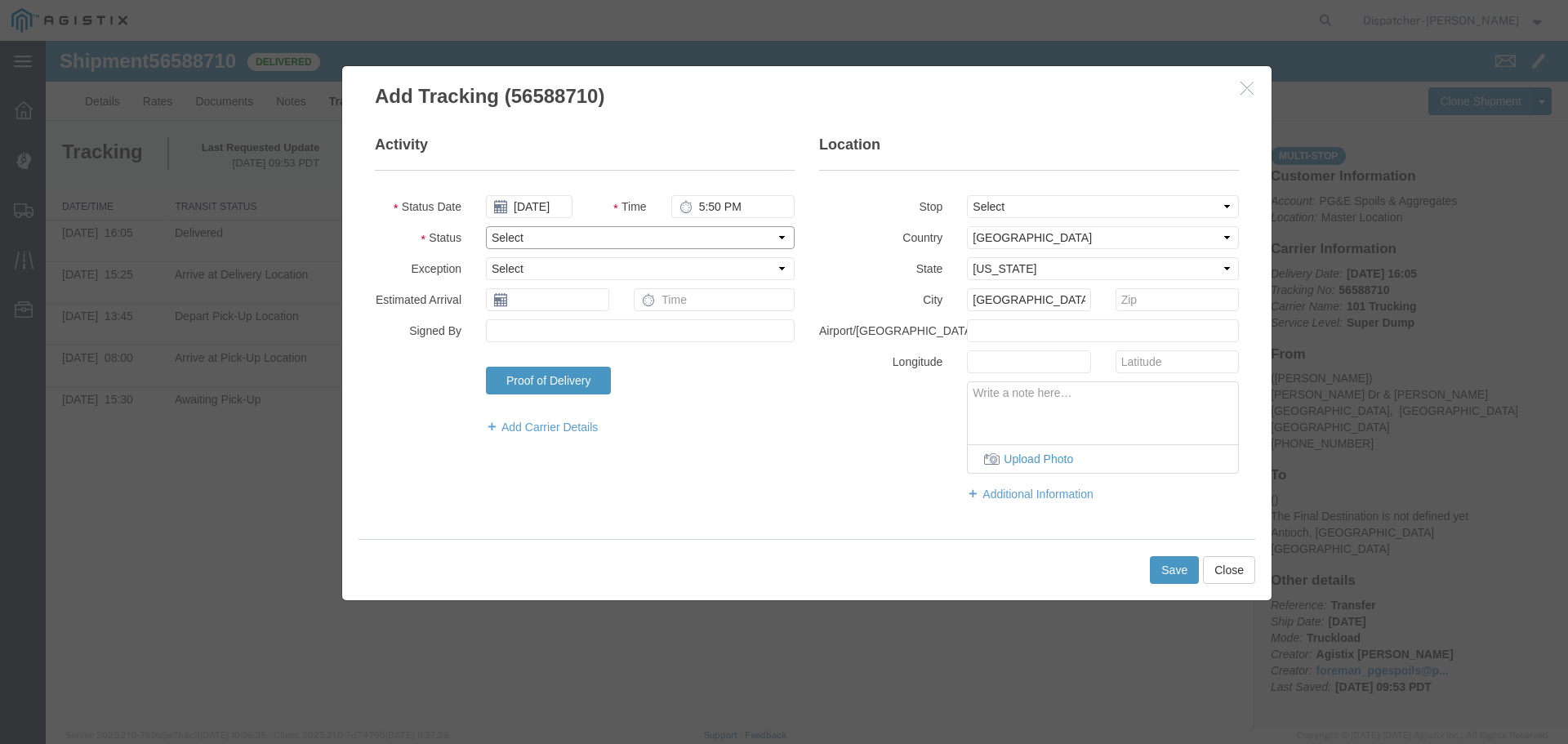
select select "ARVPULOC"
click at [486, 226] on select "Select Arrival Notice Available Arrival Notice Imported Arrive at Delivery Loca…" at bounding box center [640, 237] width 309 height 23
click at [1176, 572] on button "Save" at bounding box center [1174, 570] width 49 height 28
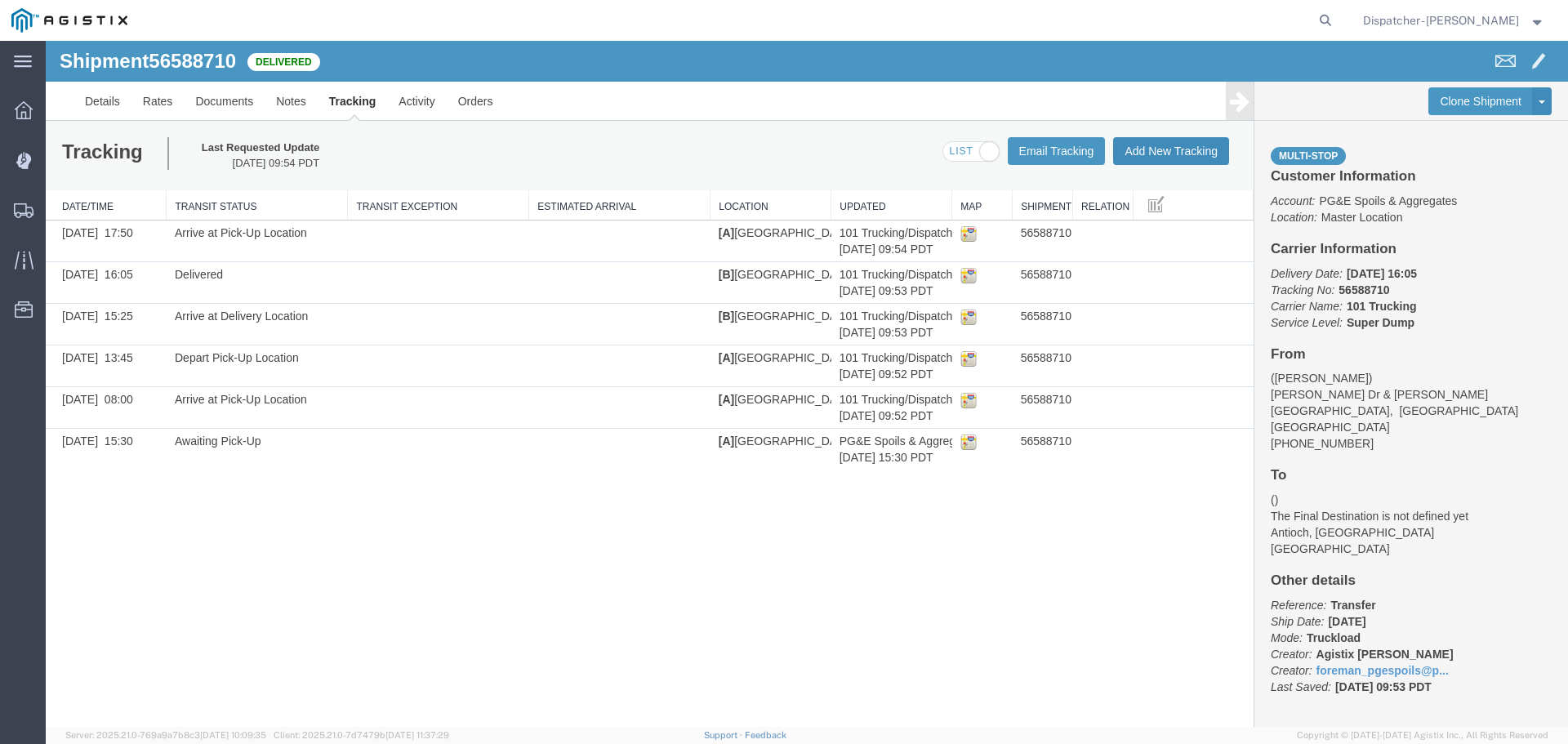
click at [1159, 151] on button "Add New Tracking" at bounding box center [1171, 152] width 116 height 28
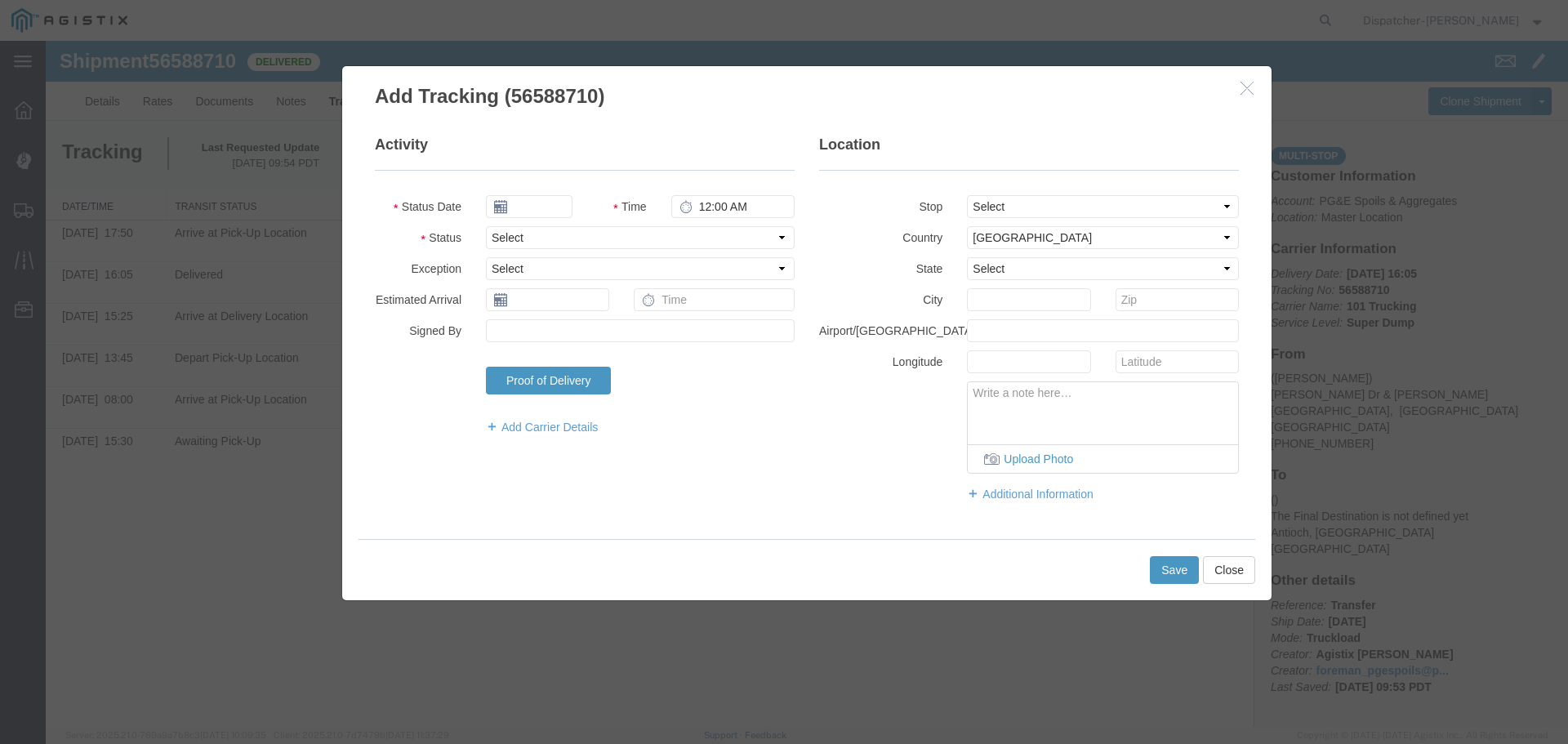
type input "[DATE]"
type input "10:00 AM"
click at [537, 206] on input "[DATE]" at bounding box center [529, 207] width 87 height 23
click at [505, 231] on th at bounding box center [498, 235] width 25 height 25
click at [505, 231] on icon at bounding box center [503, 236] width 4 height 11
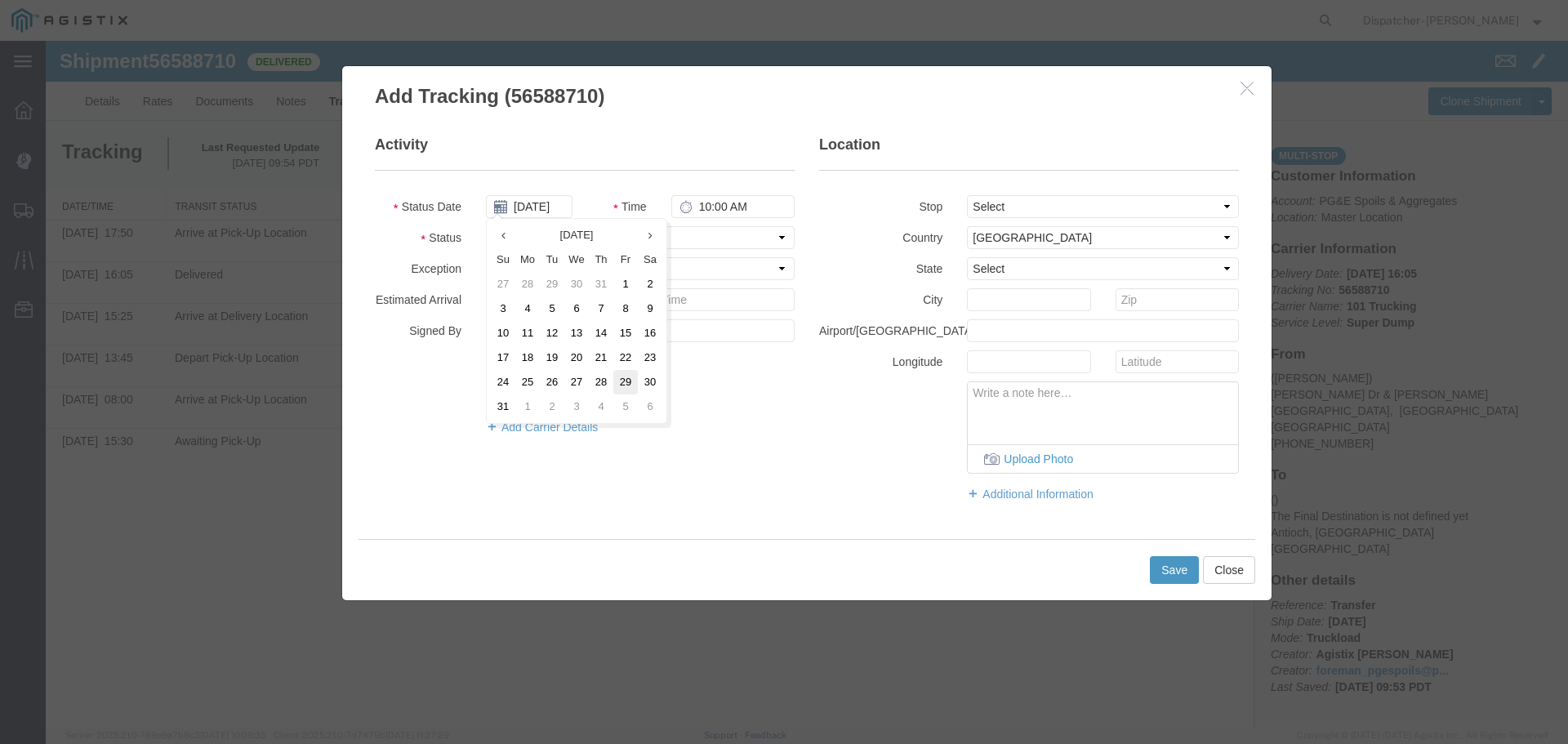
click at [623, 382] on td "29" at bounding box center [626, 382] width 25 height 25
type input "[DATE]"
click at [715, 212] on input "10:00 AM" at bounding box center [733, 207] width 124 height 23
type input "6:20 PM"
click at [1012, 206] on select "Select From: [PERSON_NAME] Dr & [PERSON_NAME] Wy, [GEOGRAPHIC_DATA], [GEOGRAPHI…" at bounding box center [1103, 207] width 272 height 23
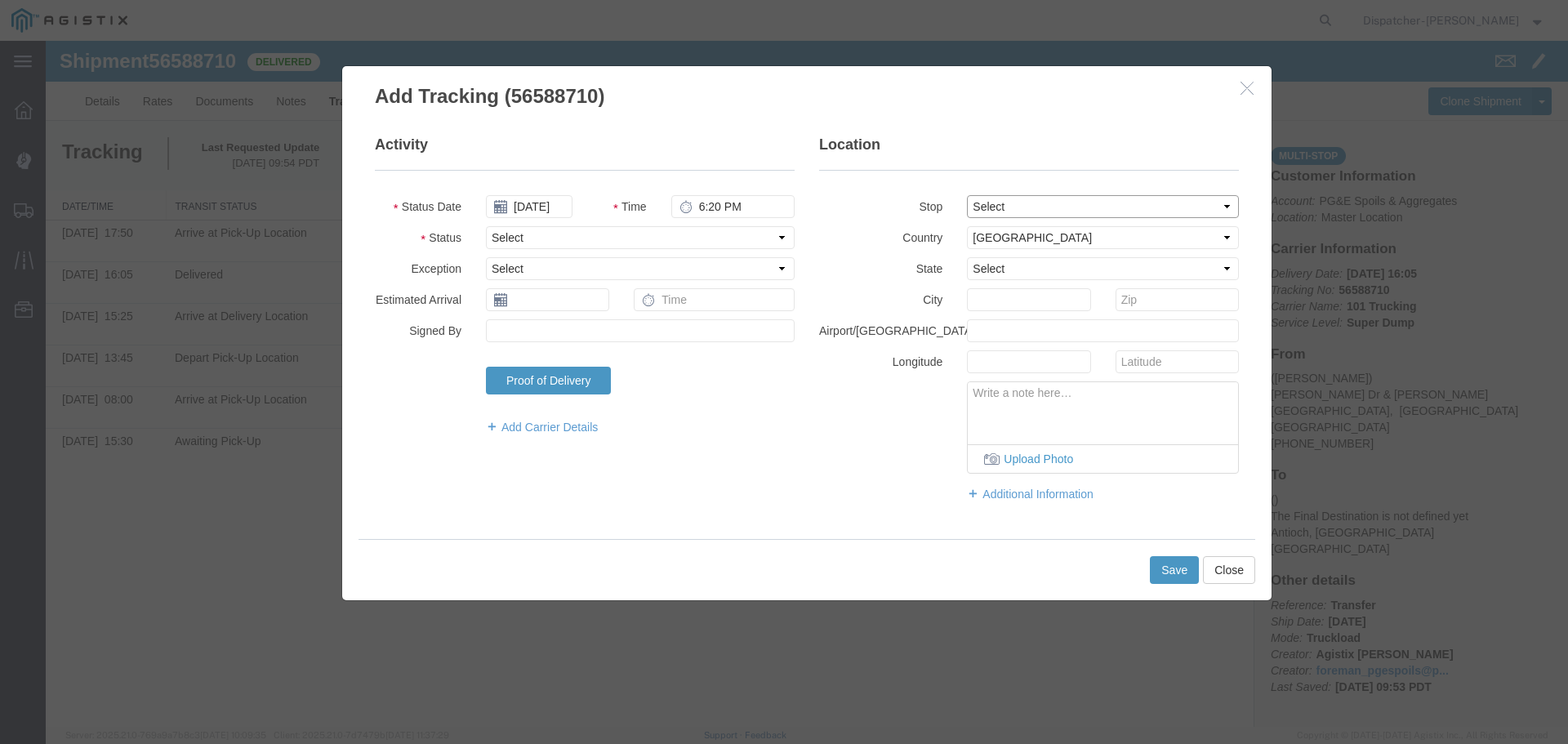
select select "{"pickupDeliveryInfoId": "122468437","pickupOrDelivery": "P","stopNum": "1","lo…"
click at [967, 195] on select "Select From: [PERSON_NAME] Dr & [PERSON_NAME] Wy, [GEOGRAPHIC_DATA], [GEOGRAPHI…" at bounding box center [1103, 207] width 272 height 23
select select "CA"
type input "[GEOGRAPHIC_DATA]"
click at [501, 245] on select "Select Arrival Notice Available Arrival Notice Imported Arrive at Delivery Loca…" at bounding box center [640, 237] width 309 height 23
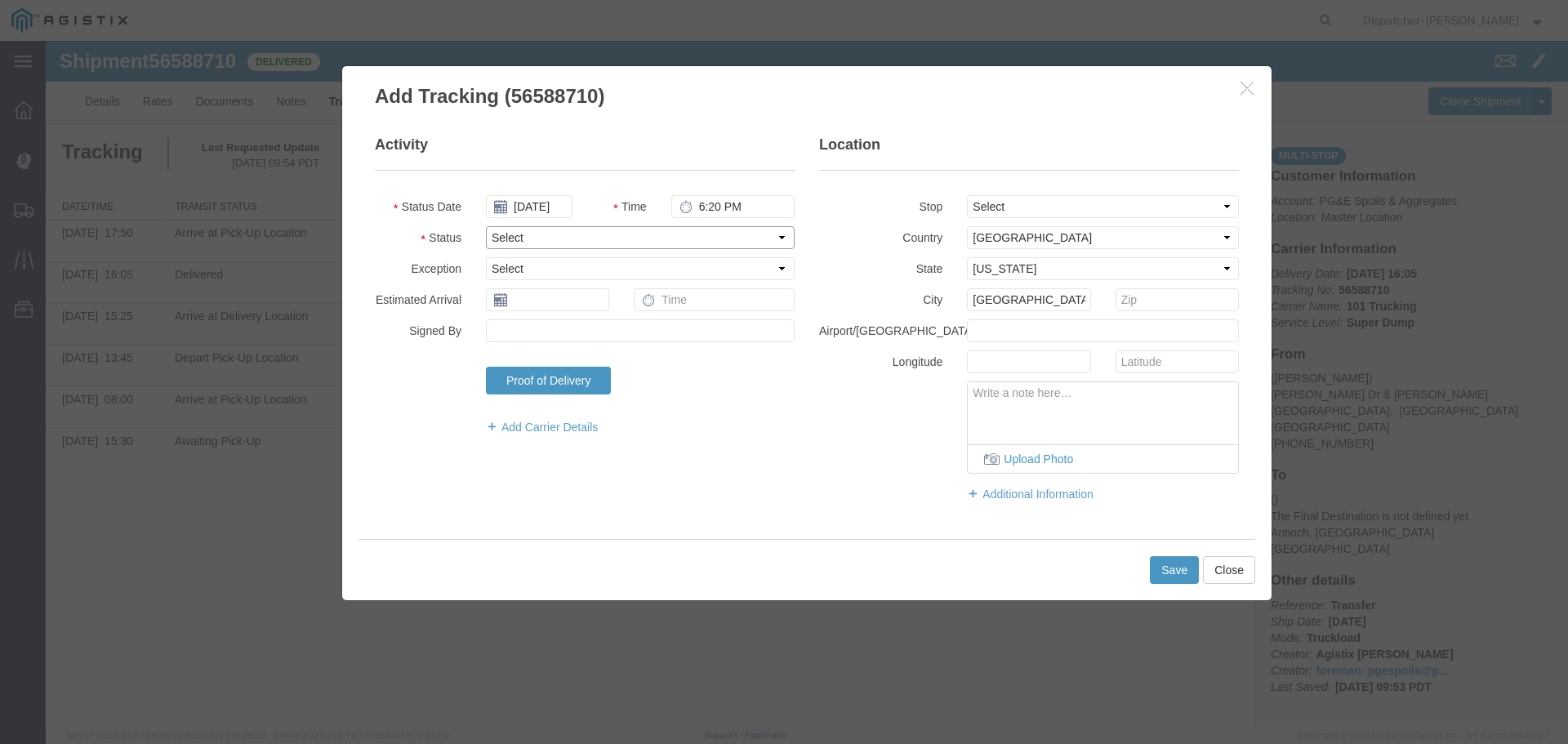
select select "BREAKSTART"
click at [486, 226] on select "Select Arrival Notice Available Arrival Notice Imported Arrive at Delivery Loca…" at bounding box center [640, 237] width 309 height 23
click at [1173, 575] on button "Save" at bounding box center [1174, 570] width 49 height 28
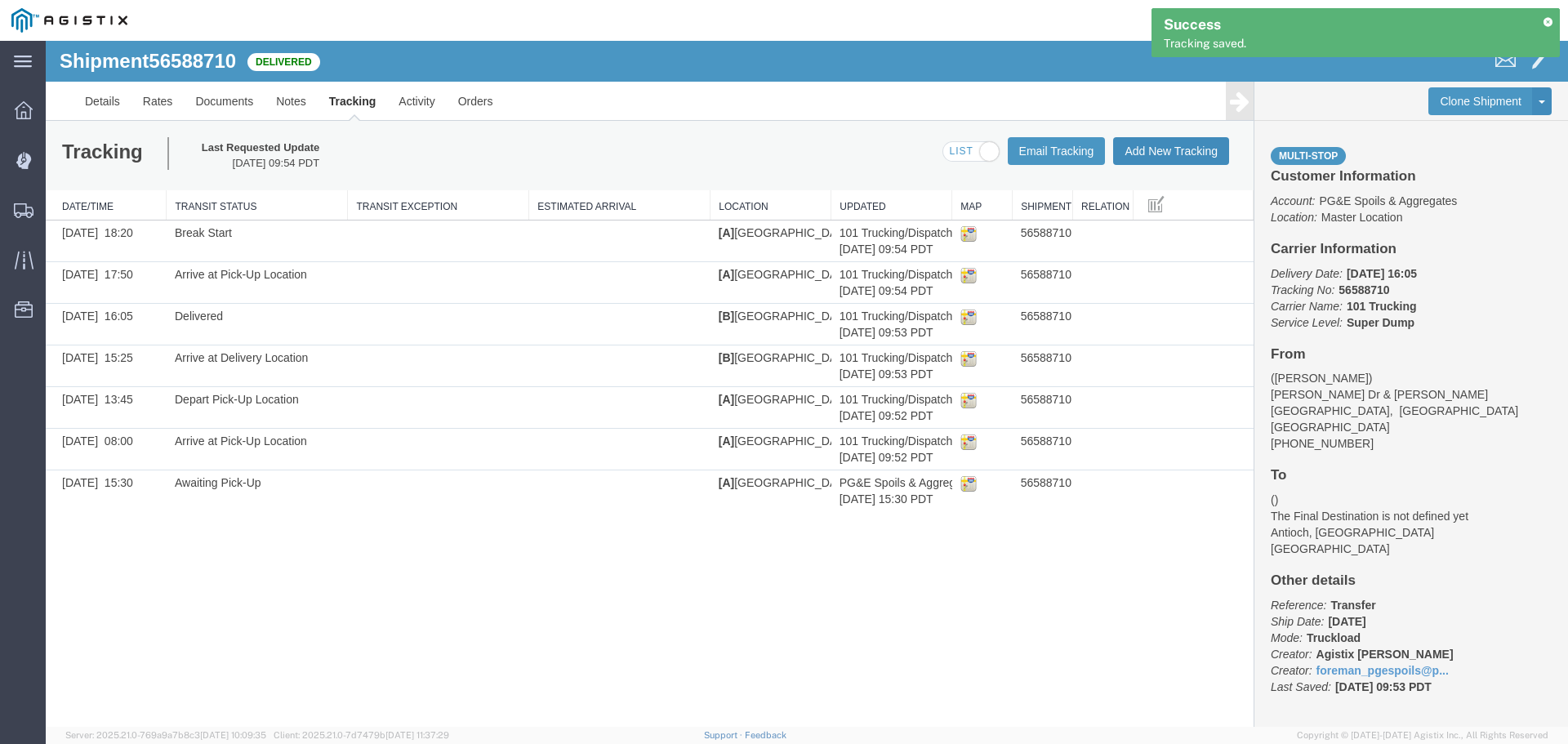
click at [1157, 151] on button "Add New Tracking" at bounding box center [1171, 152] width 116 height 28
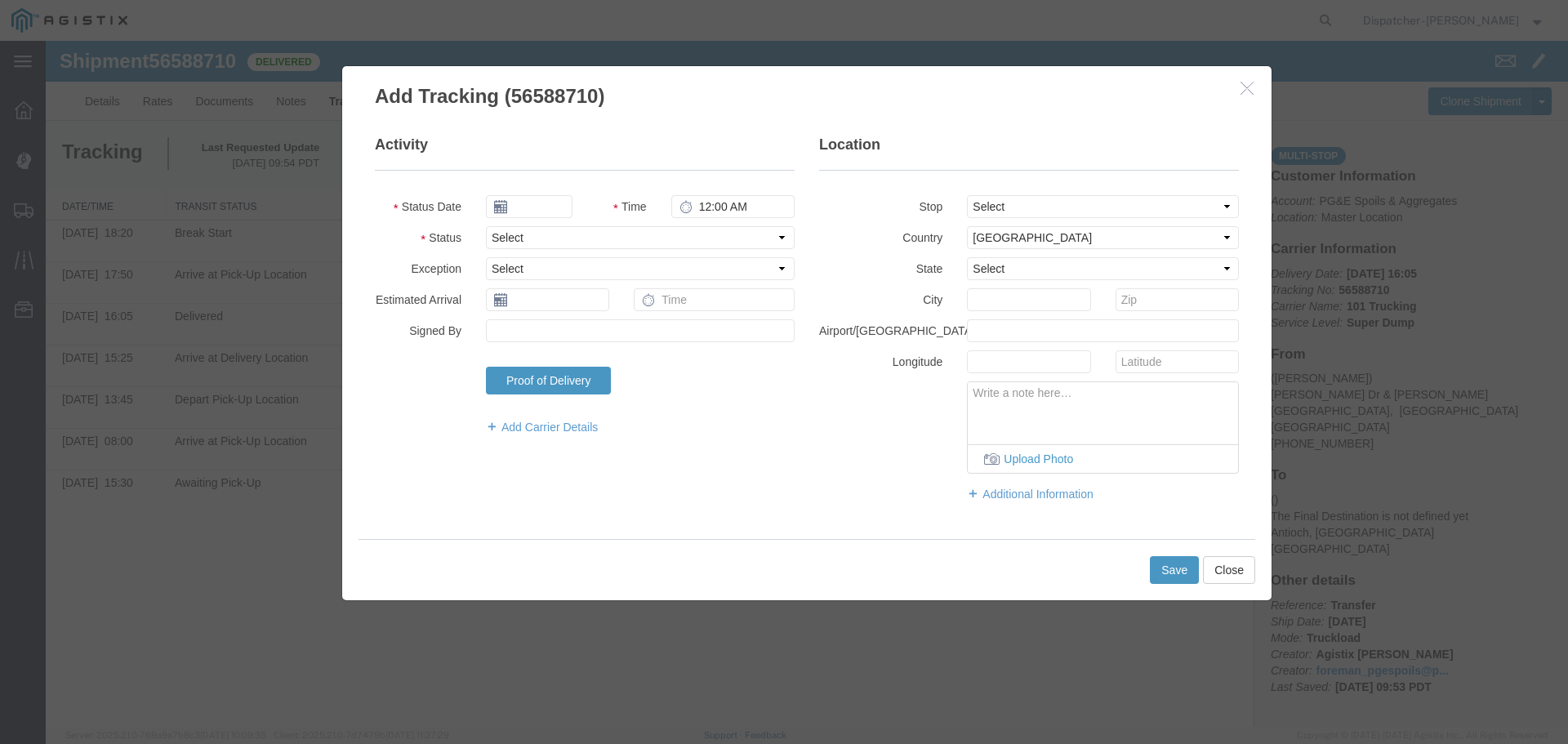
type input "[DATE]"
type input "10:00 AM"
click at [504, 198] on input "[DATE]" at bounding box center [529, 207] width 87 height 23
click at [494, 224] on th at bounding box center [498, 235] width 25 height 25
click at [494, 227] on th at bounding box center [503, 235] width 25 height 25
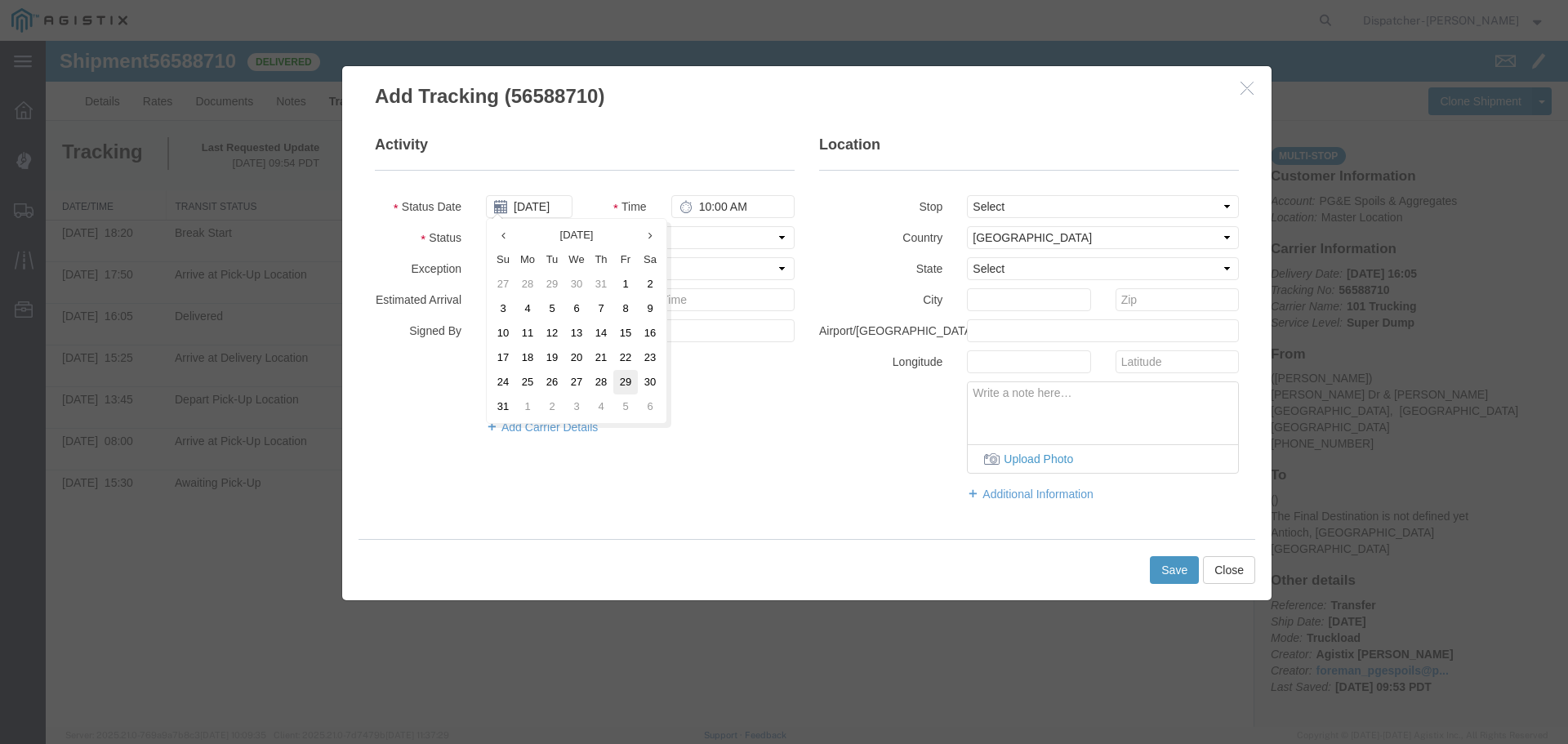
click at [620, 381] on td "29" at bounding box center [626, 382] width 25 height 25
type input "[DATE]"
click at [708, 208] on input "10:00 AM" at bounding box center [733, 207] width 124 height 23
type input "6:20 PM"
click at [1024, 200] on select "Select From: [PERSON_NAME] Dr & [PERSON_NAME] Wy, [GEOGRAPHIC_DATA], [GEOGRAPHI…" at bounding box center [1103, 207] width 272 height 23
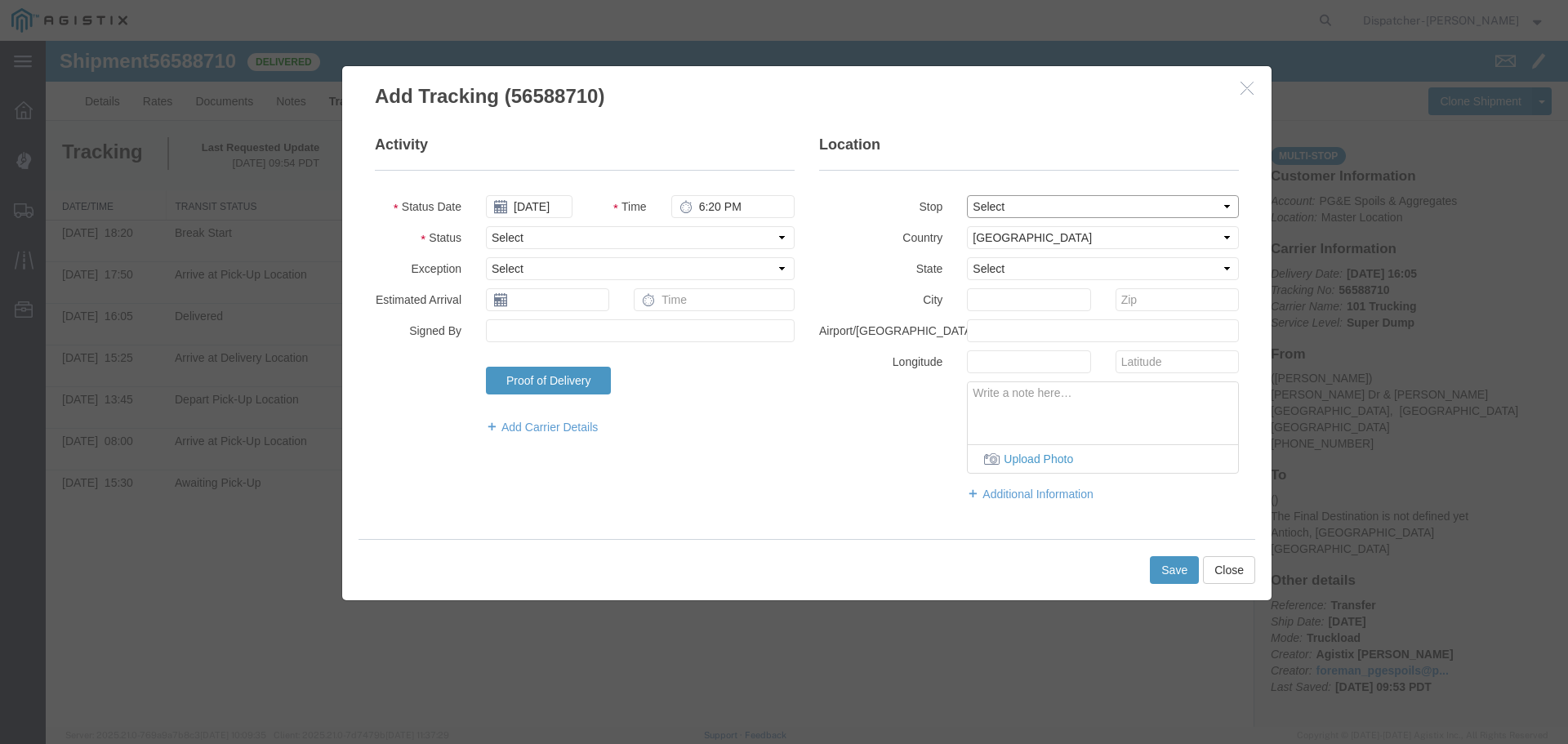
select select "{"pickupDeliveryInfoId": "122468437","pickupOrDelivery": "P","stopNum": "1","lo…"
click at [967, 195] on select "Select From: [PERSON_NAME] Dr & [PERSON_NAME] Wy, [GEOGRAPHIC_DATA], [GEOGRAPHI…" at bounding box center [1103, 207] width 272 height 23
select select "CA"
type input "[GEOGRAPHIC_DATA]"
drag, startPoint x: 571, startPoint y: 234, endPoint x: 563, endPoint y: 241, distance: 10.6
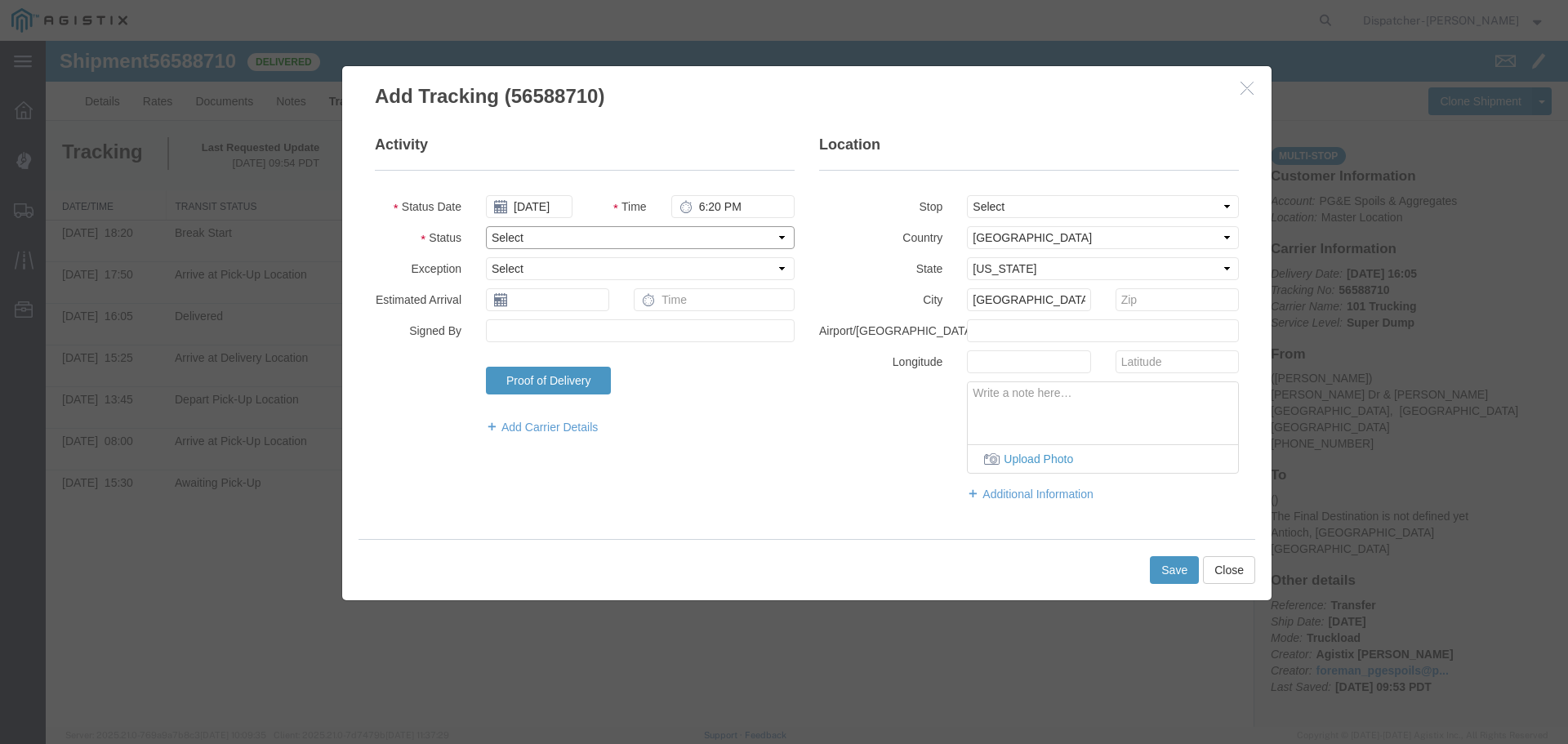
click at [571, 234] on select "Select Arrival Notice Available Arrival Notice Imported Arrive at Delivery Loca…" at bounding box center [640, 237] width 309 height 23
select select "BREAKSTOP"
click at [486, 226] on select "Select Arrival Notice Available Arrival Notice Imported Arrive at Delivery Loca…" at bounding box center [640, 237] width 309 height 23
click at [1182, 574] on button "Save" at bounding box center [1174, 570] width 49 height 28
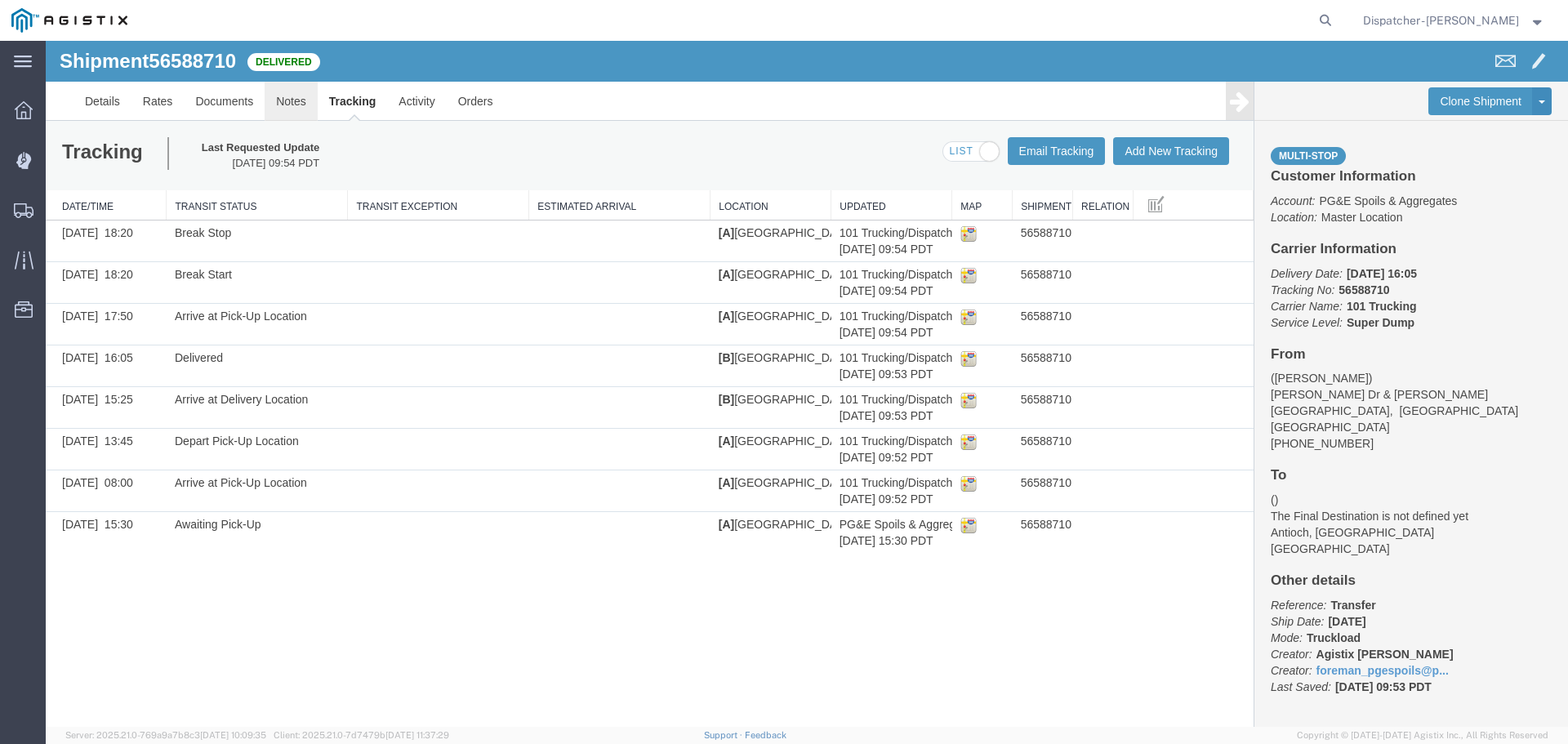
click at [289, 92] on link "Notes" at bounding box center [291, 101] width 53 height 39
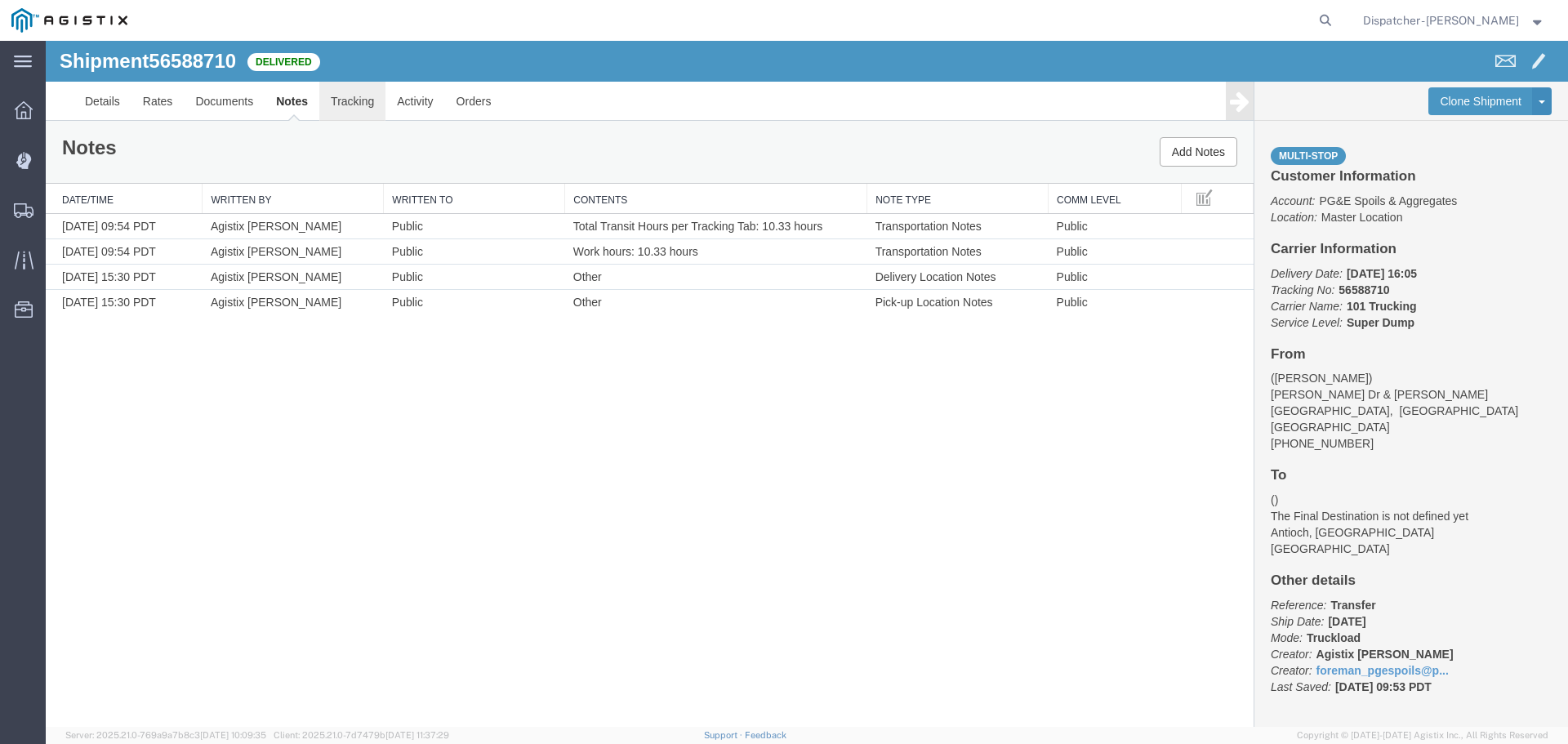
click at [355, 97] on link "Tracking" at bounding box center [351, 101] width 66 height 39
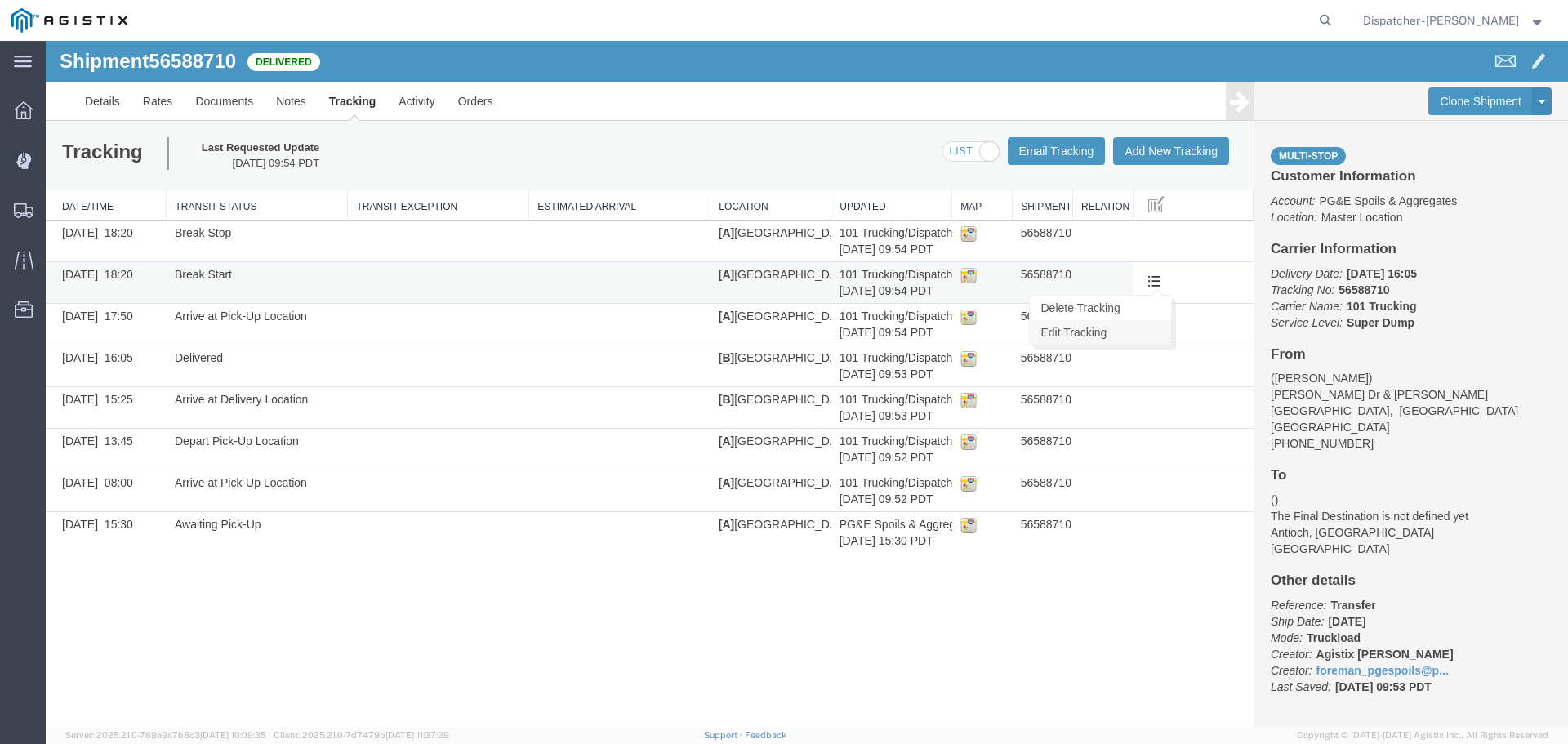
click at [1077, 338] on link "Edit Tracking" at bounding box center [1100, 332] width 141 height 25
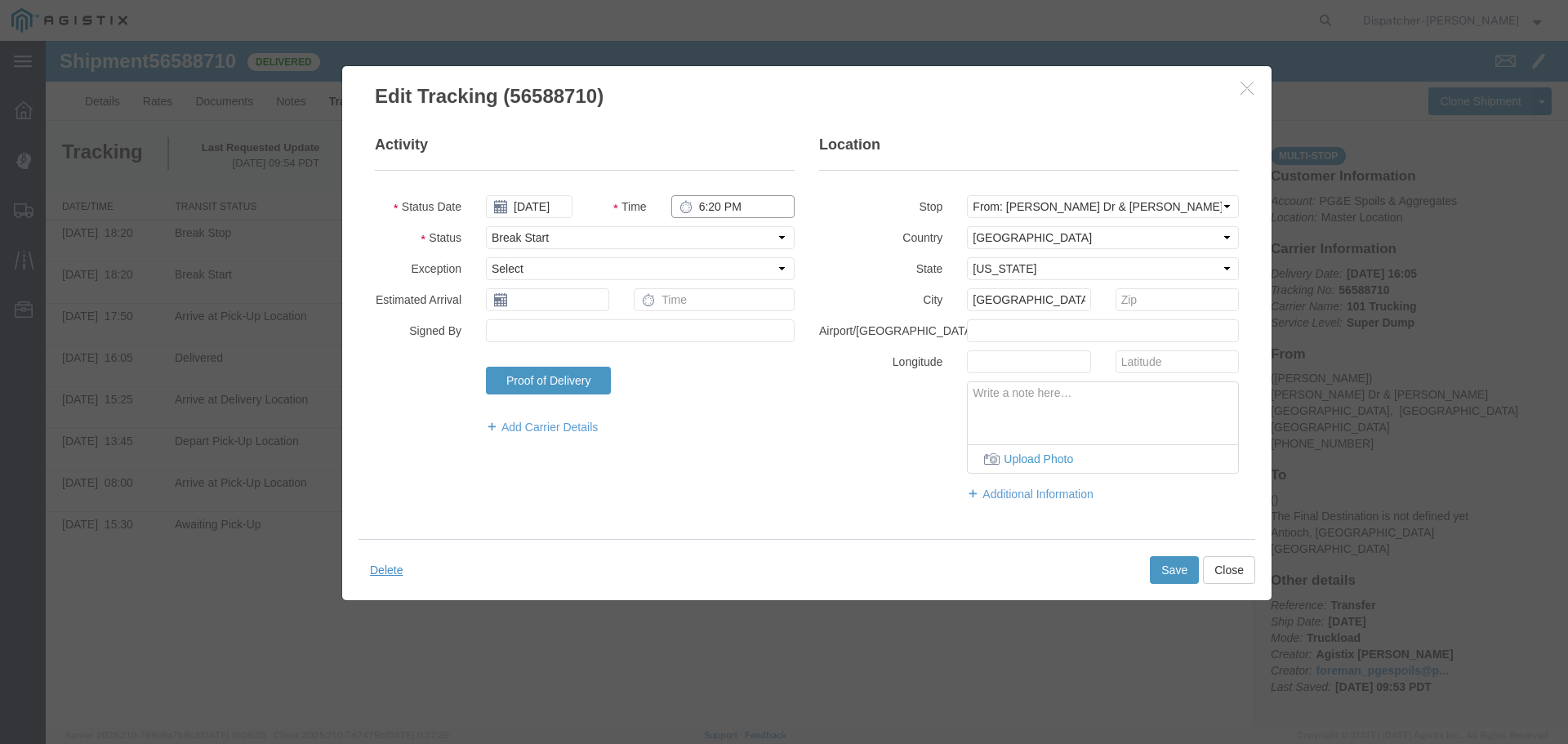
click at [702, 209] on input "6:20 PM" at bounding box center [733, 207] width 124 height 23
type input "5:50 PM"
click at [1167, 570] on button "Save" at bounding box center [1174, 570] width 49 height 28
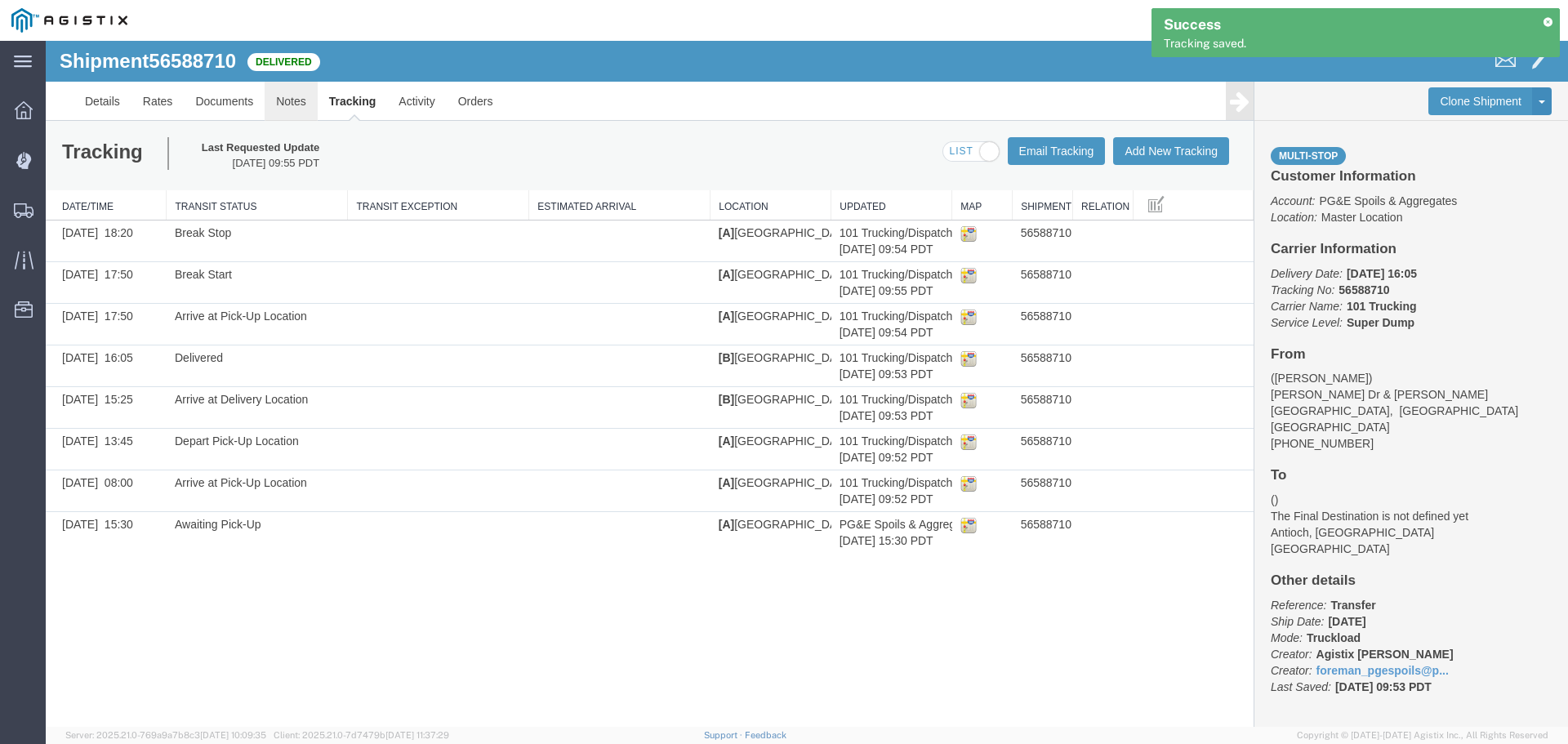
click at [293, 106] on link "Notes" at bounding box center [291, 101] width 53 height 39
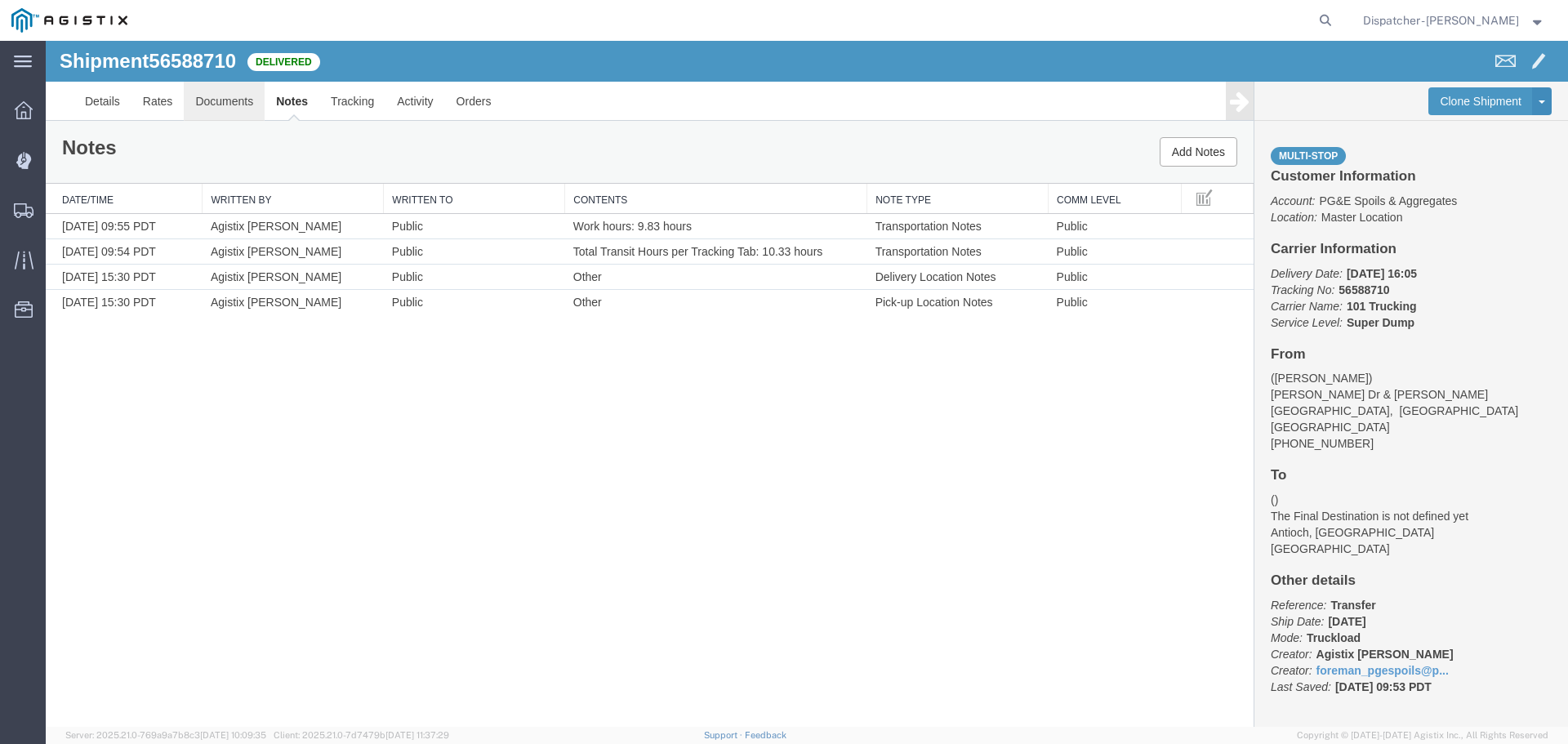
click at [234, 110] on link "Documents" at bounding box center [224, 101] width 81 height 39
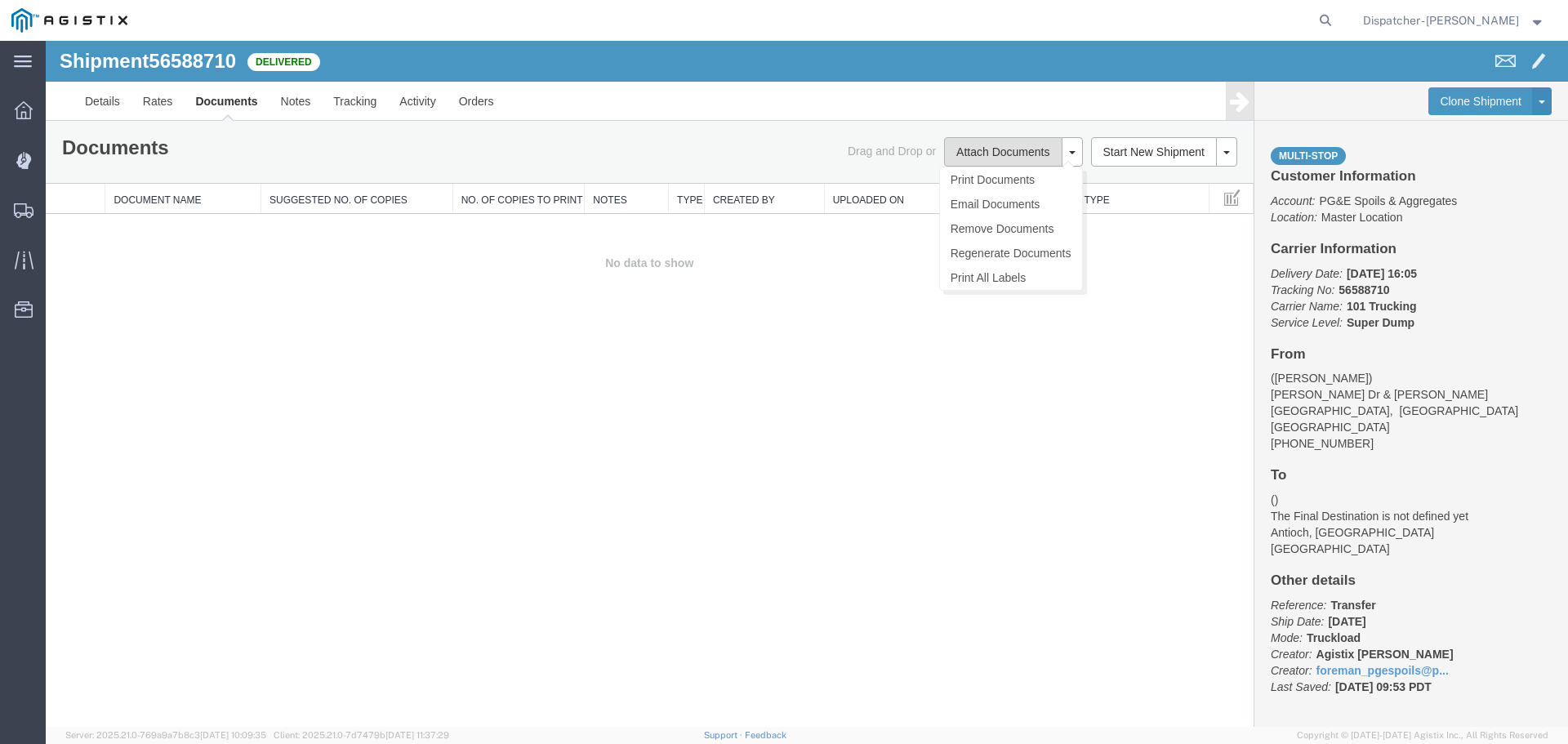
click at [961, 150] on button "Attach Documents" at bounding box center [1003, 152] width 117 height 30
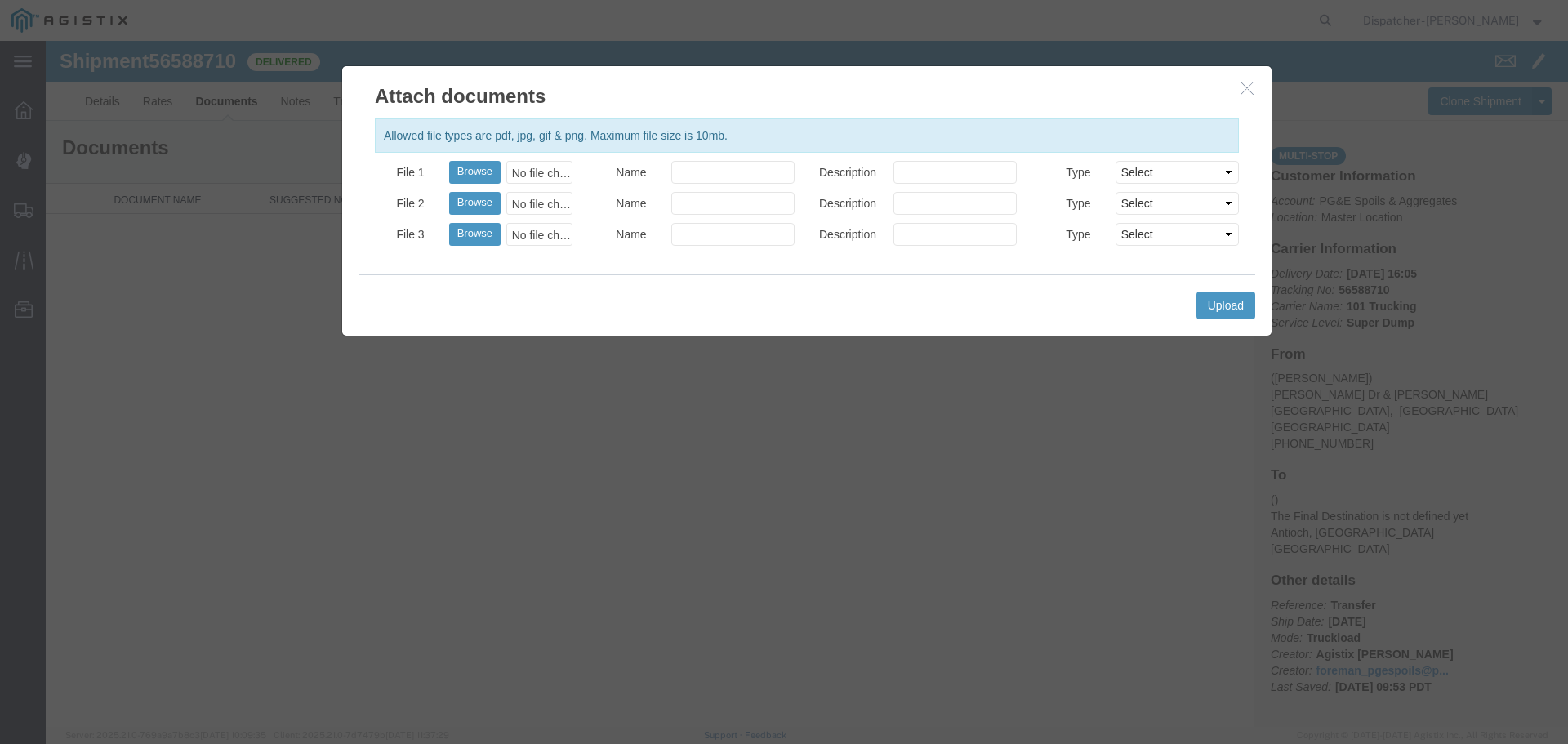
click at [696, 159] on div "Allowed file types are pdf, jpg, gif & png. Maximum file size is 10mb. File 1 B…" at bounding box center [806, 192] width 929 height 164
click at [688, 167] on input "Name" at bounding box center [733, 173] width 124 height 23
type input "Truck and Scale Tags"
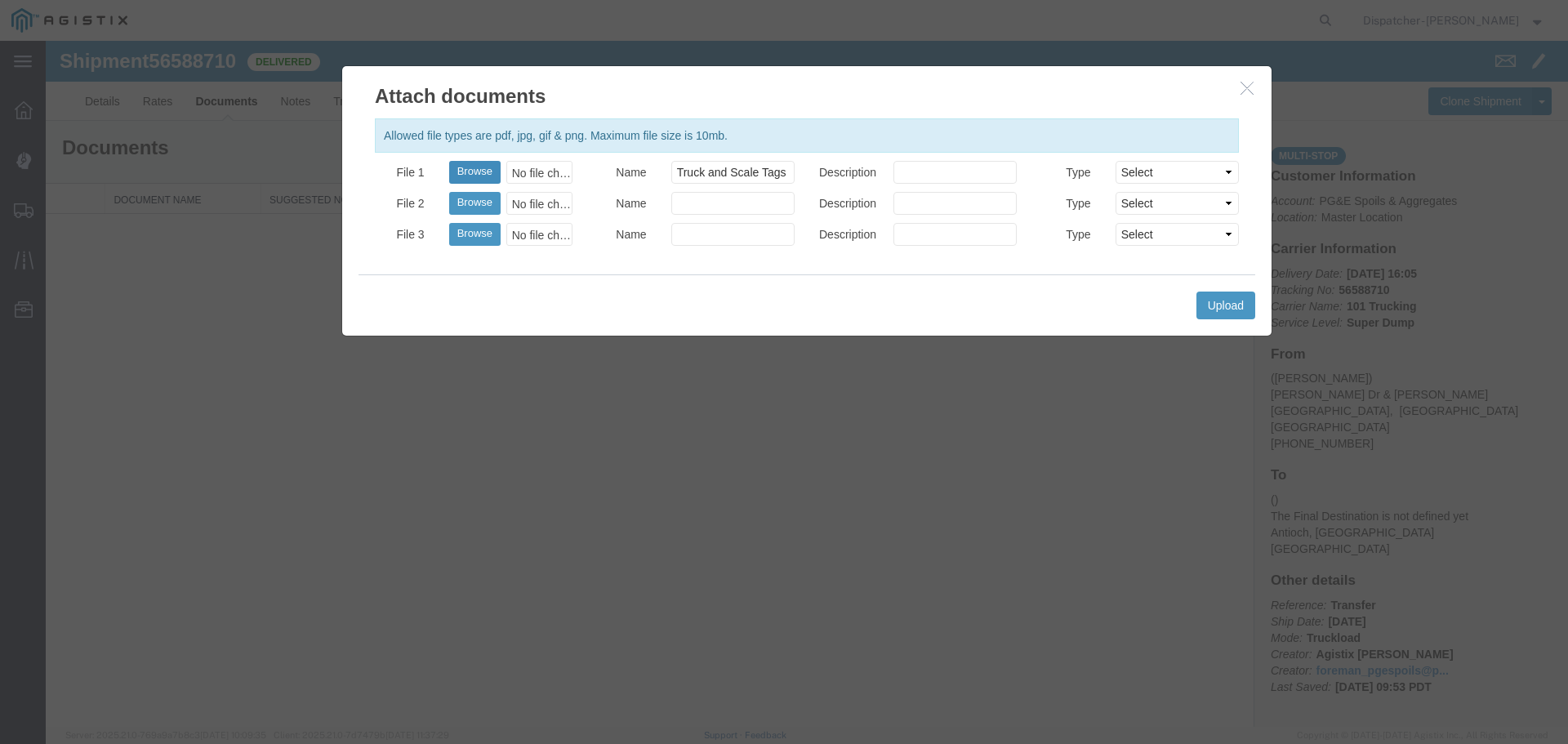
click at [465, 175] on button "Browse" at bounding box center [474, 173] width 52 height 23
type input "C:\fakepath\Truck and Scale Tags 56588710.pdf"
click at [1250, 299] on button "Upload" at bounding box center [1225, 306] width 59 height 28
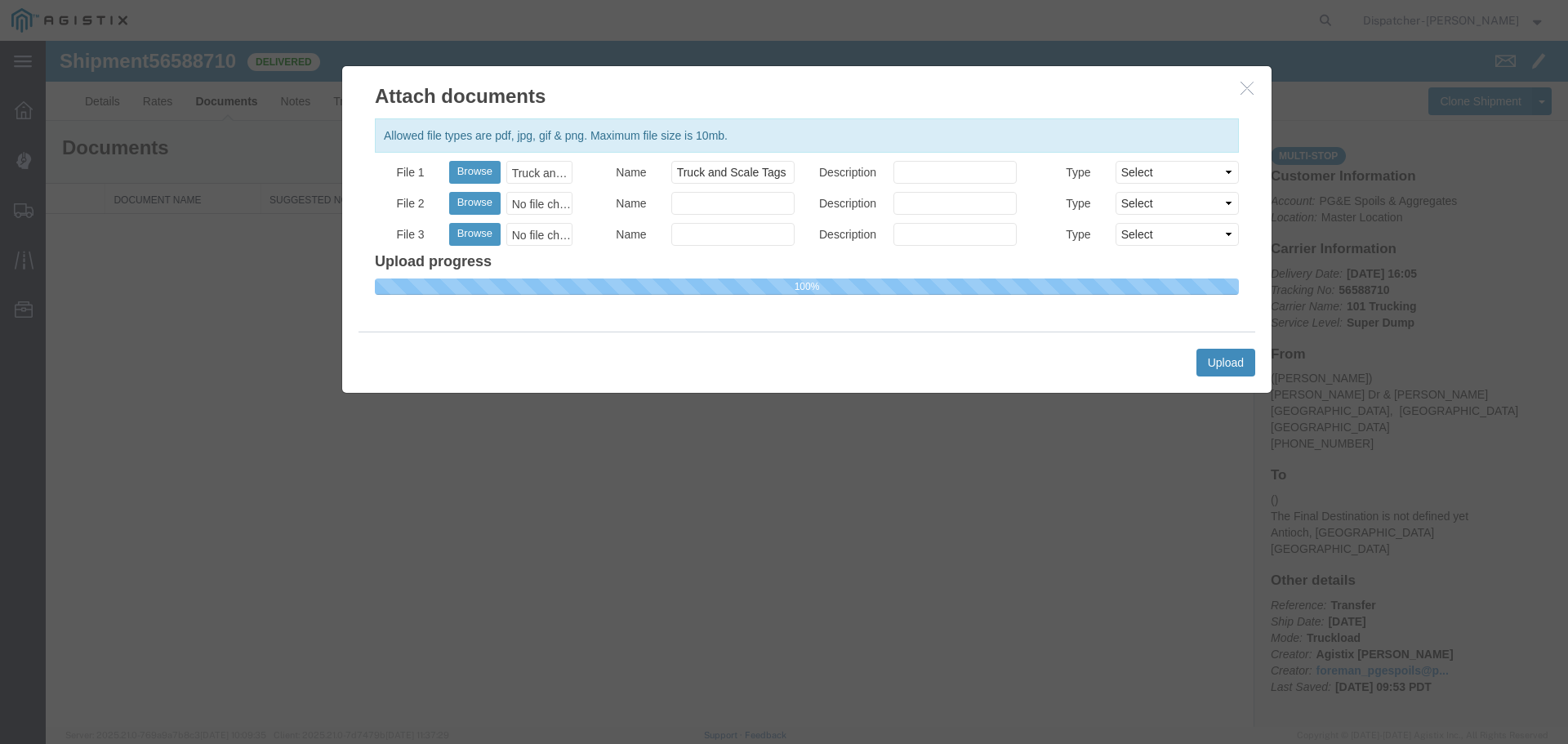
select select
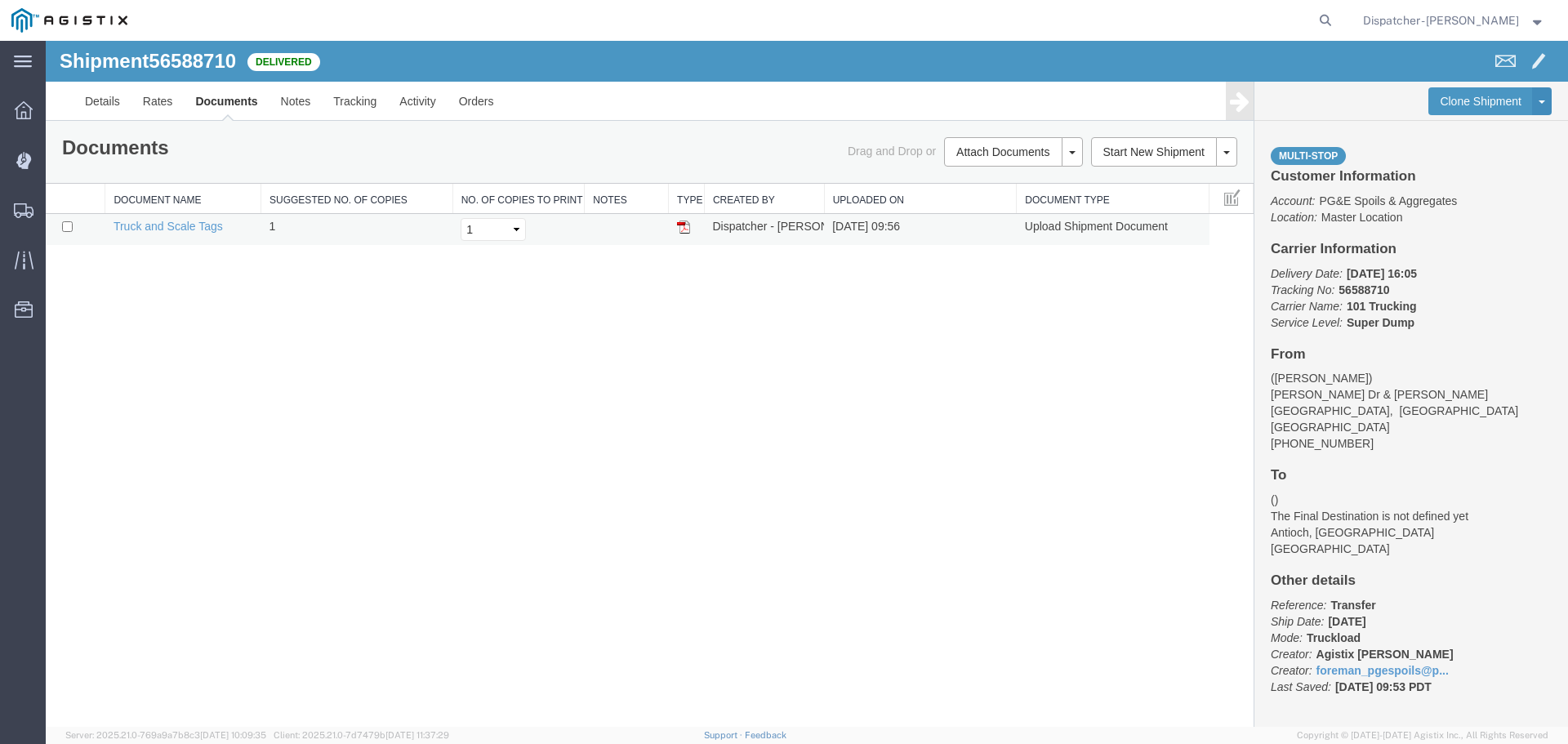
click at [684, 230] on img at bounding box center [683, 227] width 13 height 13
click at [56, 212] on span "Shipments" at bounding box center [50, 209] width 11 height 32
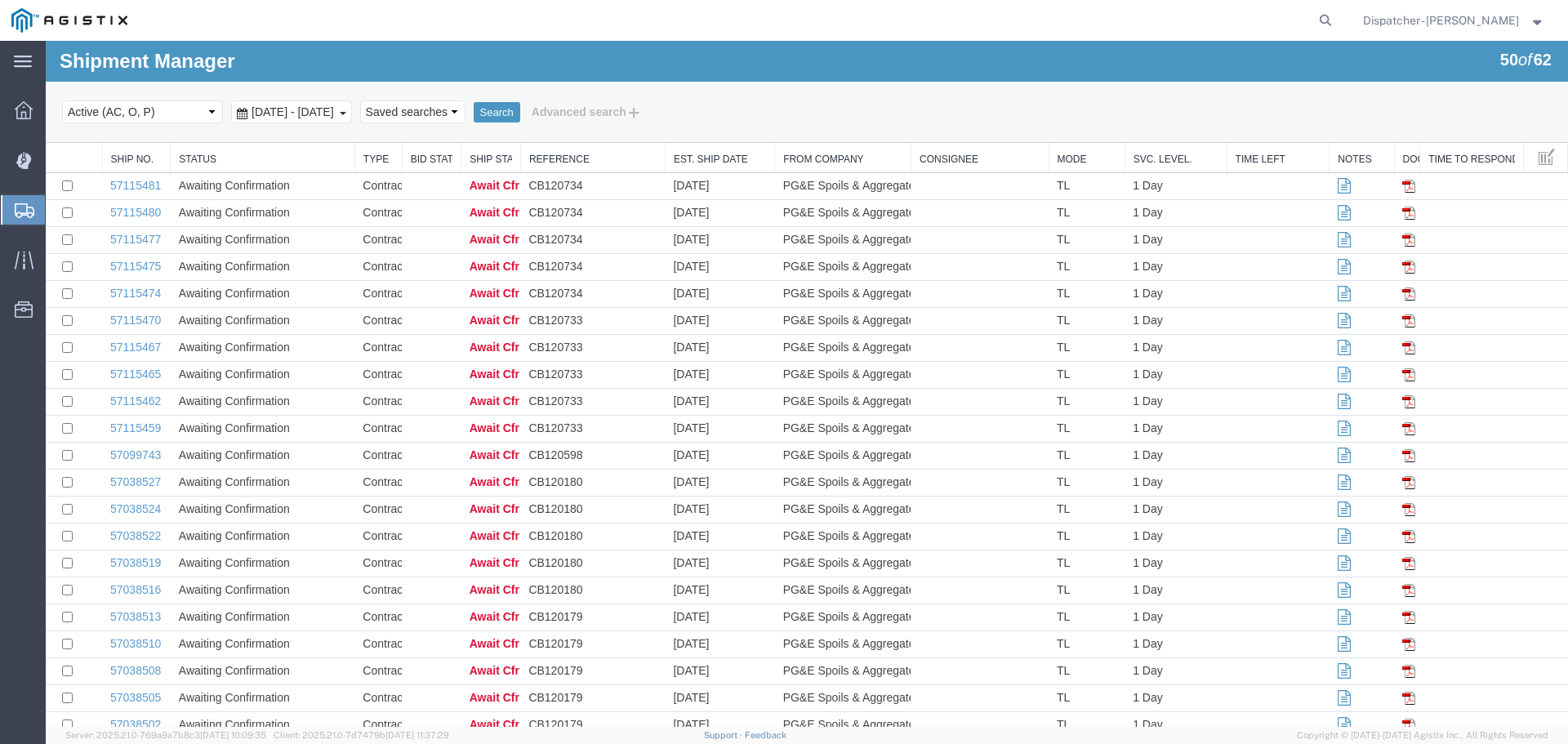
click at [338, 109] on span "[DATE] - [DATE]" at bounding box center [292, 111] width 90 height 13
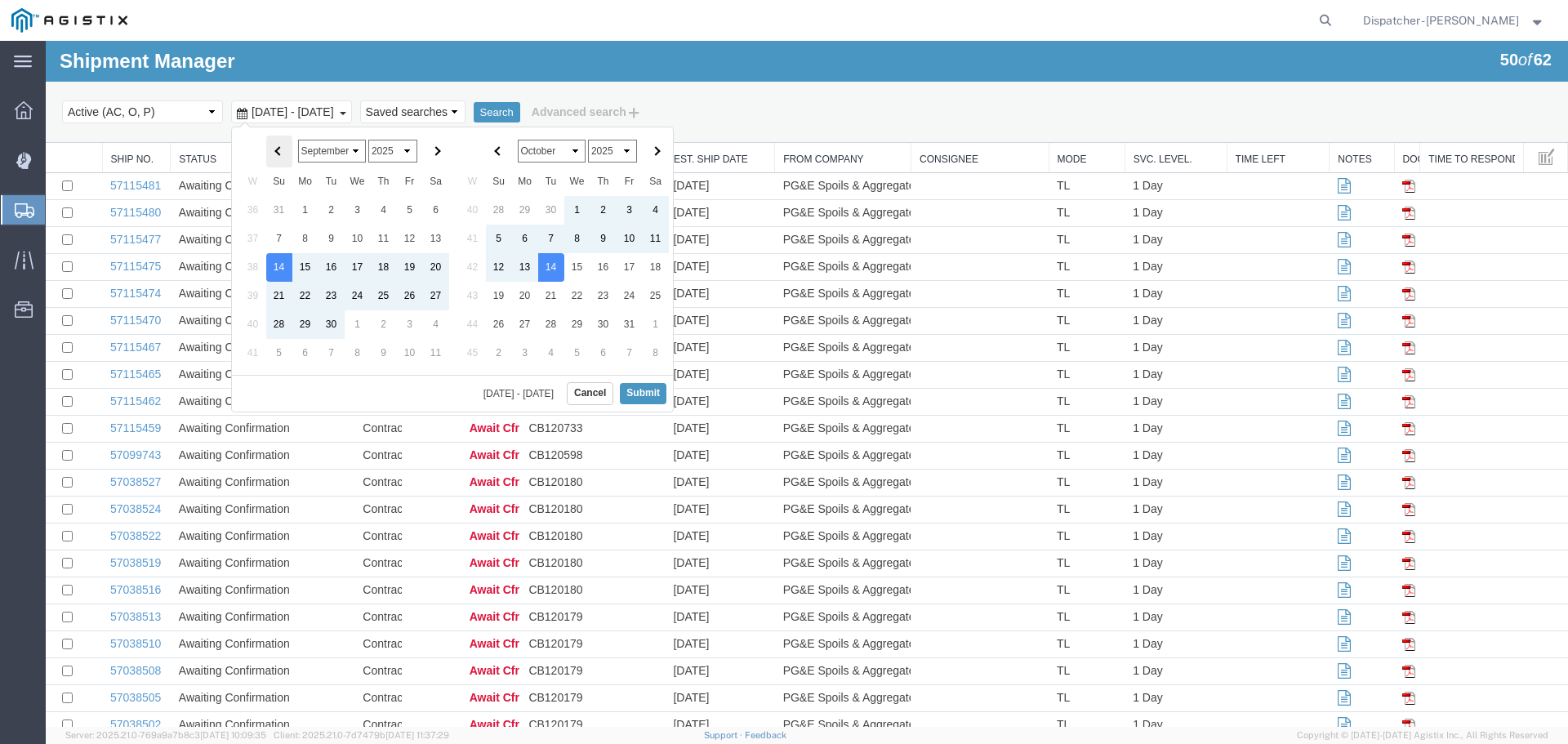
click at [268, 154] on th at bounding box center [280, 152] width 26 height 32
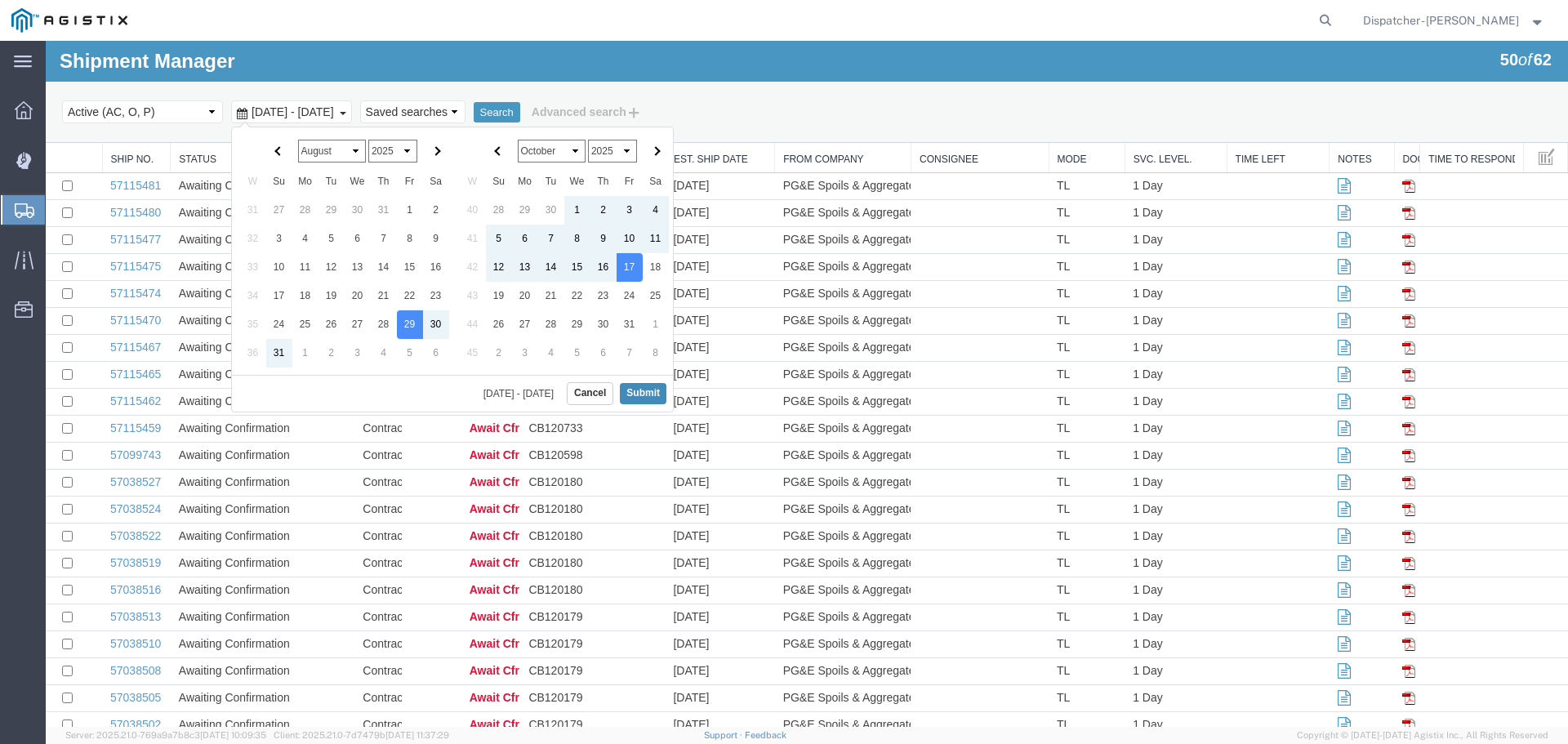
click at [655, 393] on button "Submit" at bounding box center [642, 393] width 46 height 20
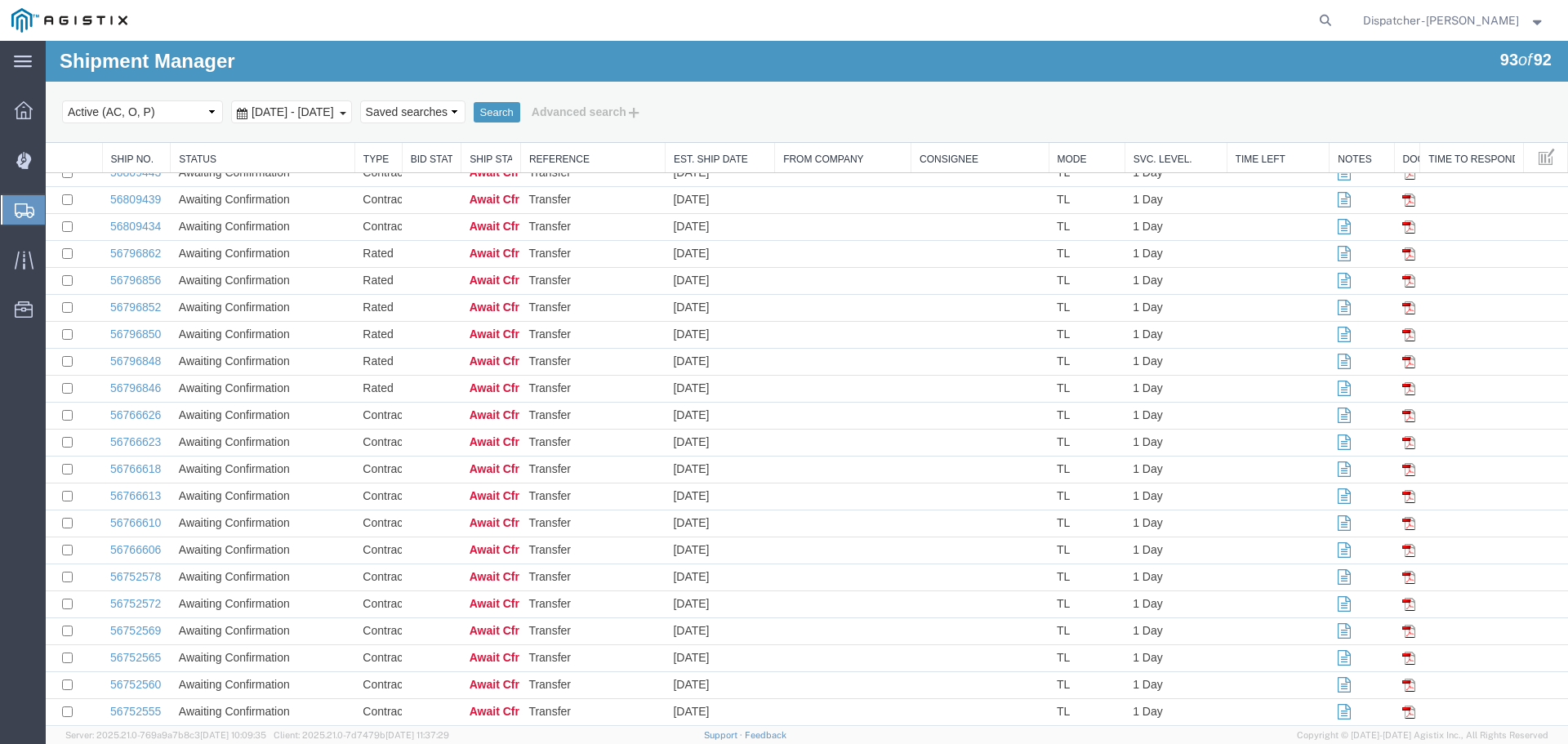
scroll to position [2006, 0]
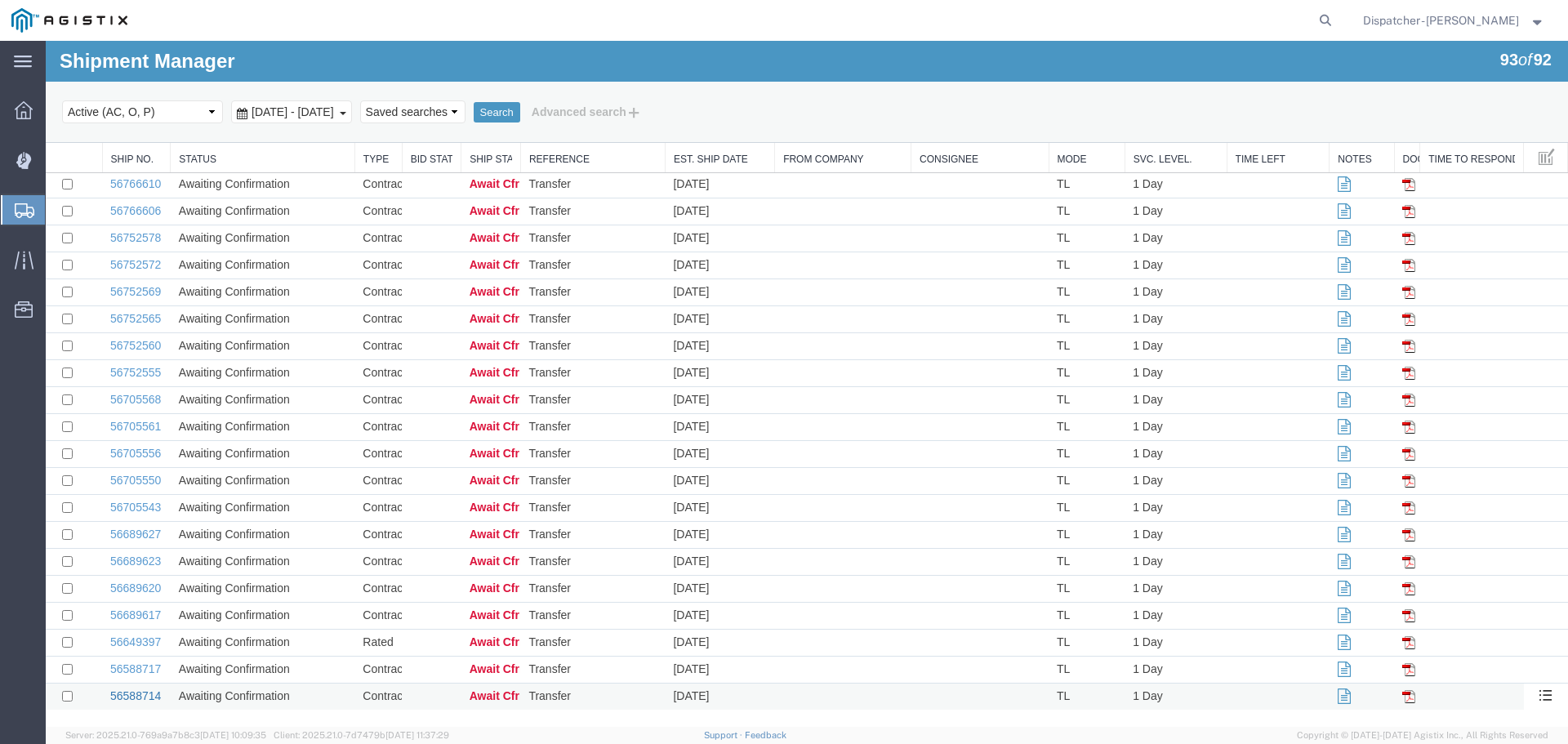
click at [121, 698] on link "56588714" at bounding box center [136, 695] width 51 height 13
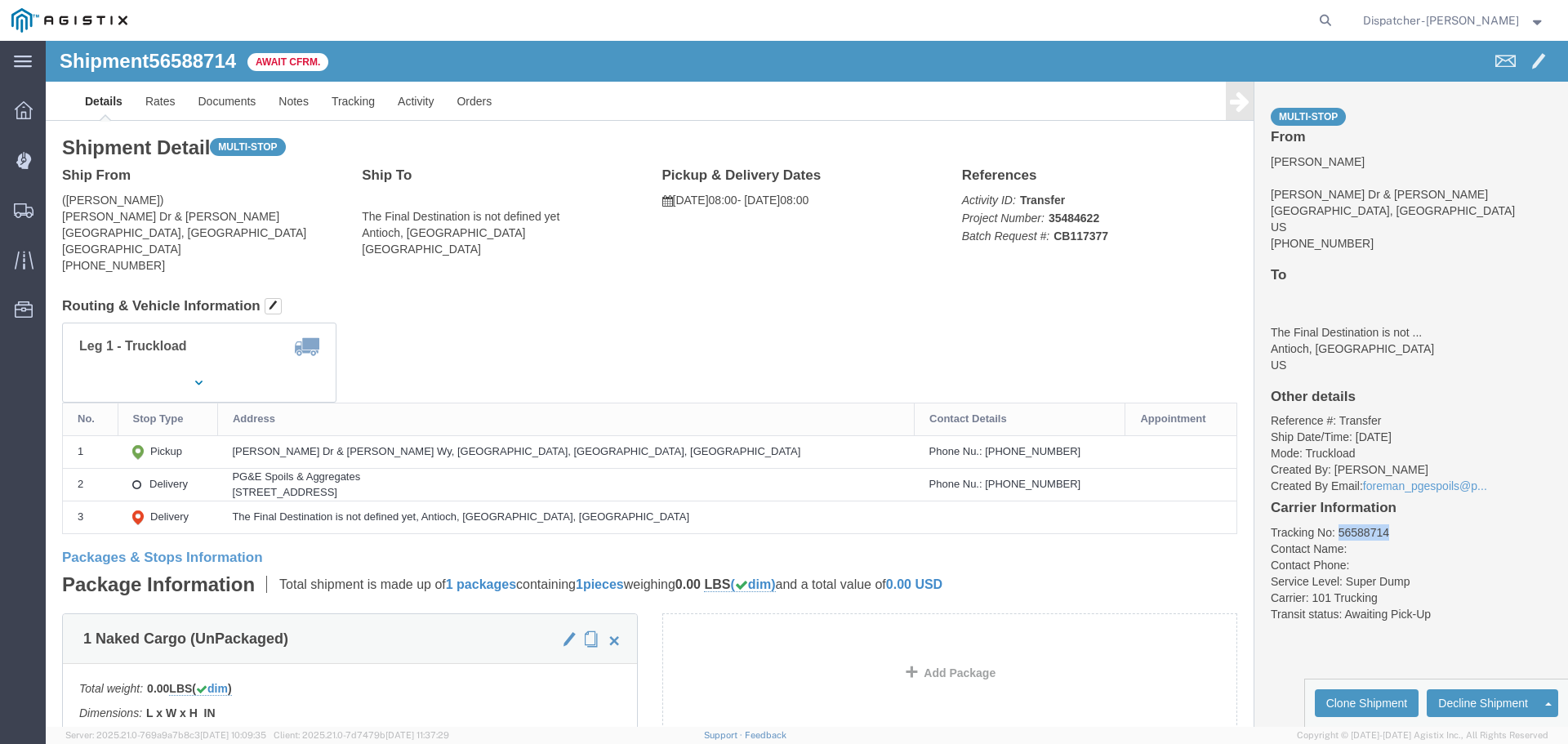
drag, startPoint x: 1342, startPoint y: 482, endPoint x: 1286, endPoint y: 487, distance: 56.2
click div "Multi-stop From [PERSON_NAME] Dr & [PERSON_NAME] Wy [GEOGRAPHIC_DATA], [GEOGRAP…"
copy li "56588714"
click link "Tracking"
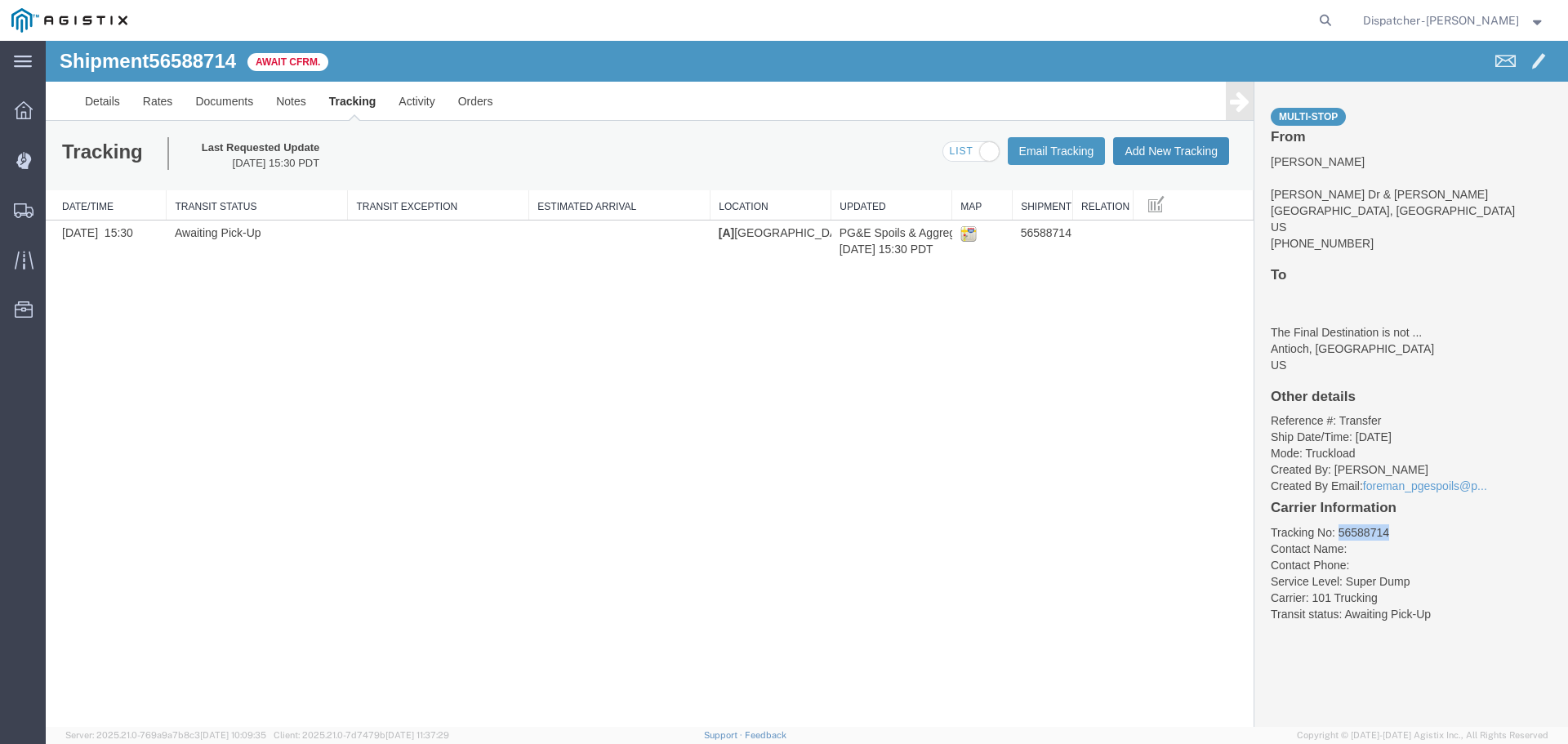
click at [1178, 145] on button "Add New Tracking" at bounding box center [1171, 152] width 116 height 28
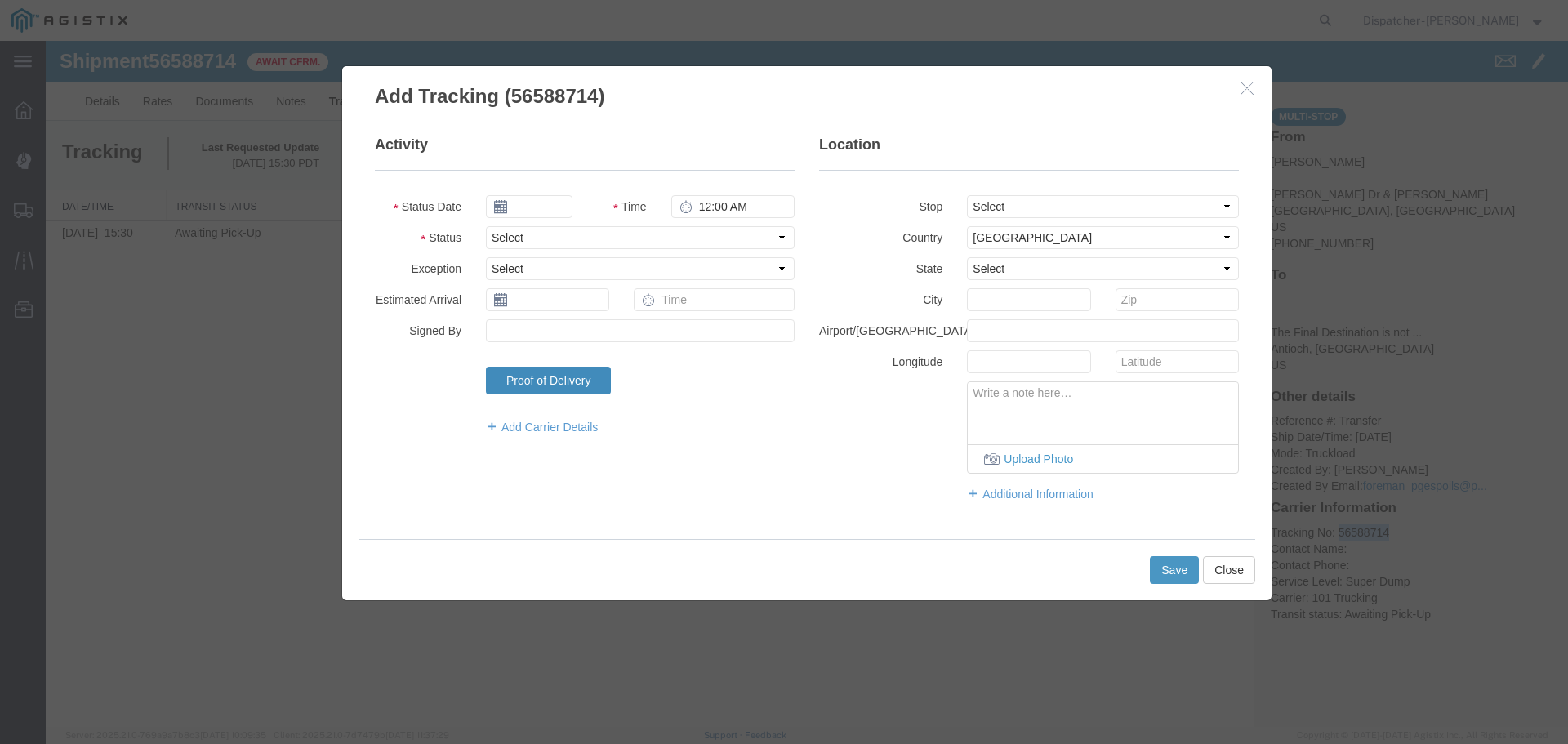
type input "[DATE]"
type input "11:00 AM"
click at [546, 209] on input "[DATE]" at bounding box center [529, 207] width 87 height 23
click at [501, 233] on th at bounding box center [498, 235] width 25 height 25
click at [501, 233] on icon at bounding box center [503, 236] width 4 height 11
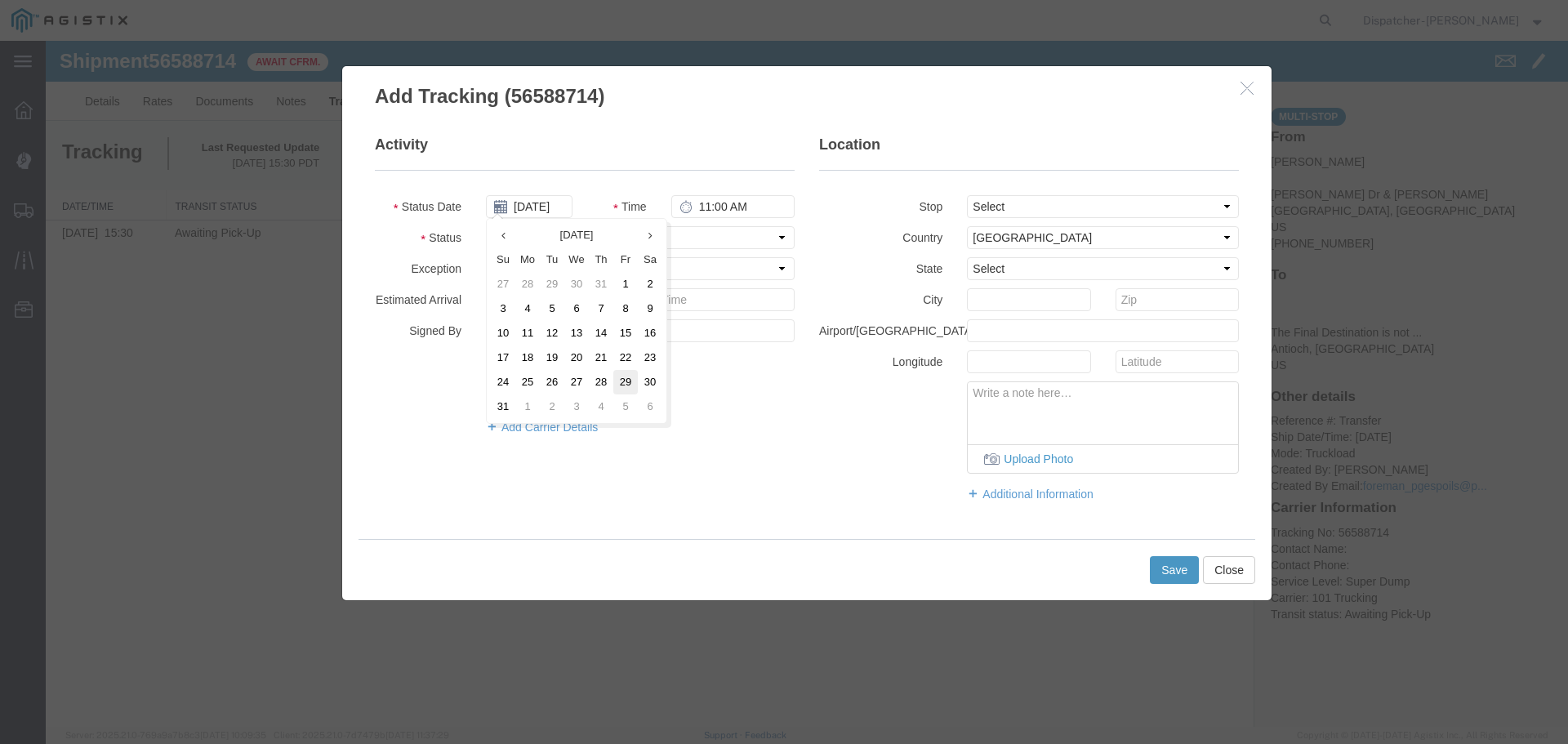
click at [626, 382] on td "29" at bounding box center [626, 382] width 25 height 25
type input "[DATE]"
click at [713, 217] on input "11:00 AM" at bounding box center [733, 207] width 124 height 23
type input "8:00 AM"
click at [1121, 207] on select "Select From: [PERSON_NAME] Dr & [PERSON_NAME] Wy, [GEOGRAPHIC_DATA], [GEOGRAPHI…" at bounding box center [1103, 207] width 272 height 23
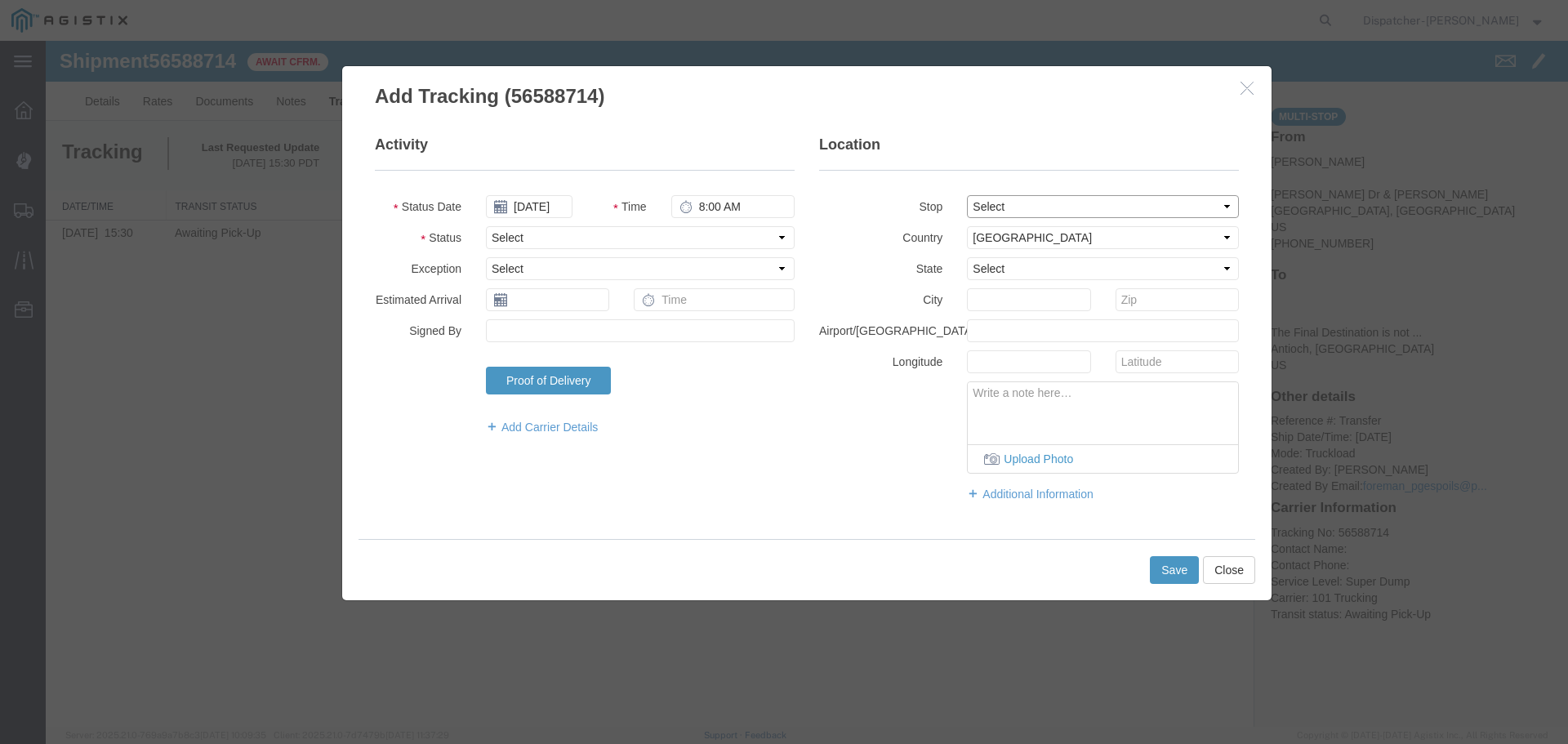
select select "{"pickupDeliveryInfoId": "122468446","pickupOrDelivery": "P","stopNum": "1","lo…"
click at [967, 195] on select "Select From: [PERSON_NAME] Dr & [PERSON_NAME] Wy, [GEOGRAPHIC_DATA], [GEOGRAPHI…" at bounding box center [1103, 207] width 272 height 23
select select "CA"
type input "[GEOGRAPHIC_DATA]"
click at [580, 244] on select "Select Arrival Notice Available Arrival Notice Imported Arrive at Delivery Loca…" at bounding box center [640, 237] width 309 height 23
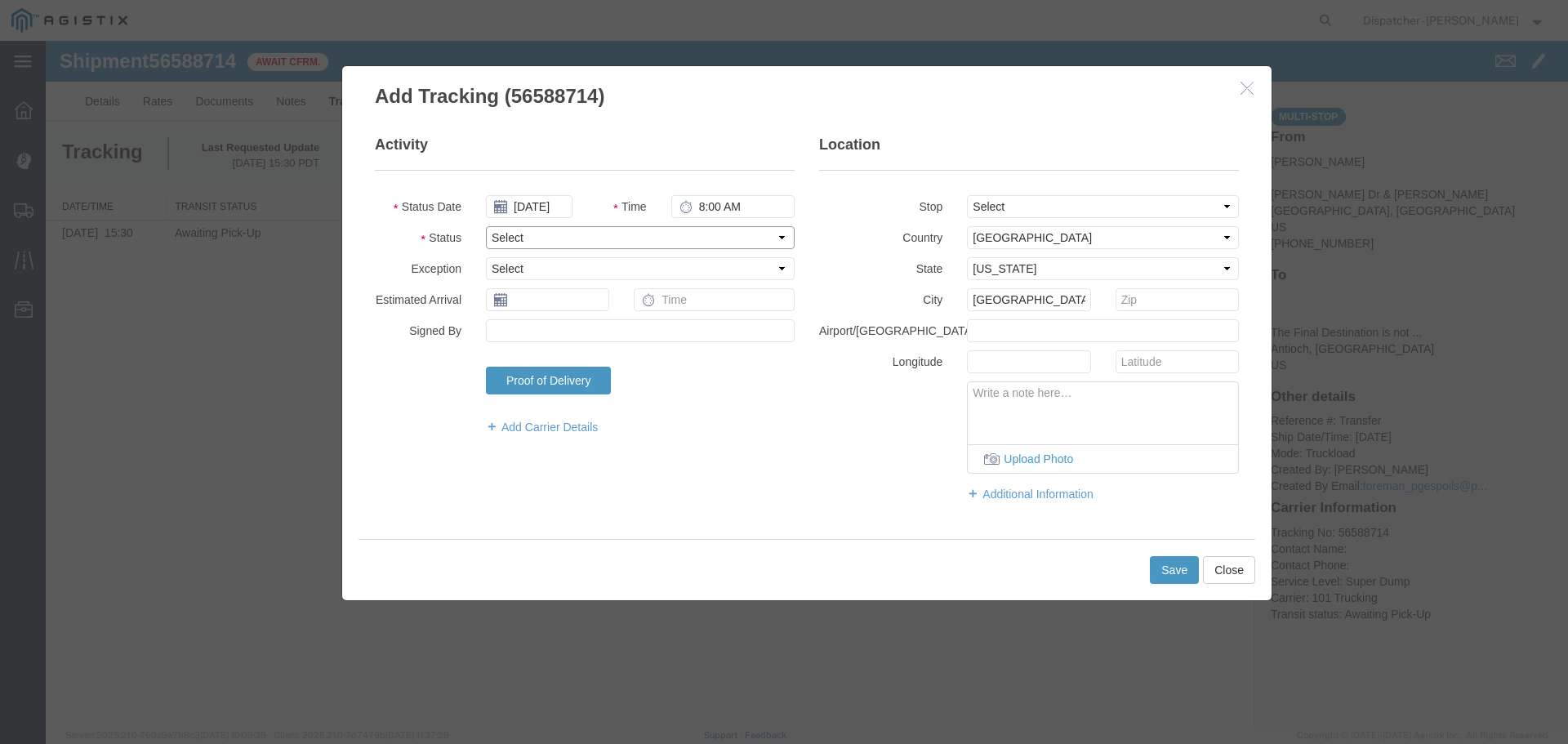
select select "ARVPULOC"
click at [486, 226] on select "Select Arrival Notice Available Arrival Notice Imported Arrive at Delivery Loca…" at bounding box center [640, 237] width 309 height 23
click at [1147, 572] on div "Save Close" at bounding box center [806, 570] width 897 height 61
click at [1160, 561] on button "Save" at bounding box center [1174, 570] width 49 height 28
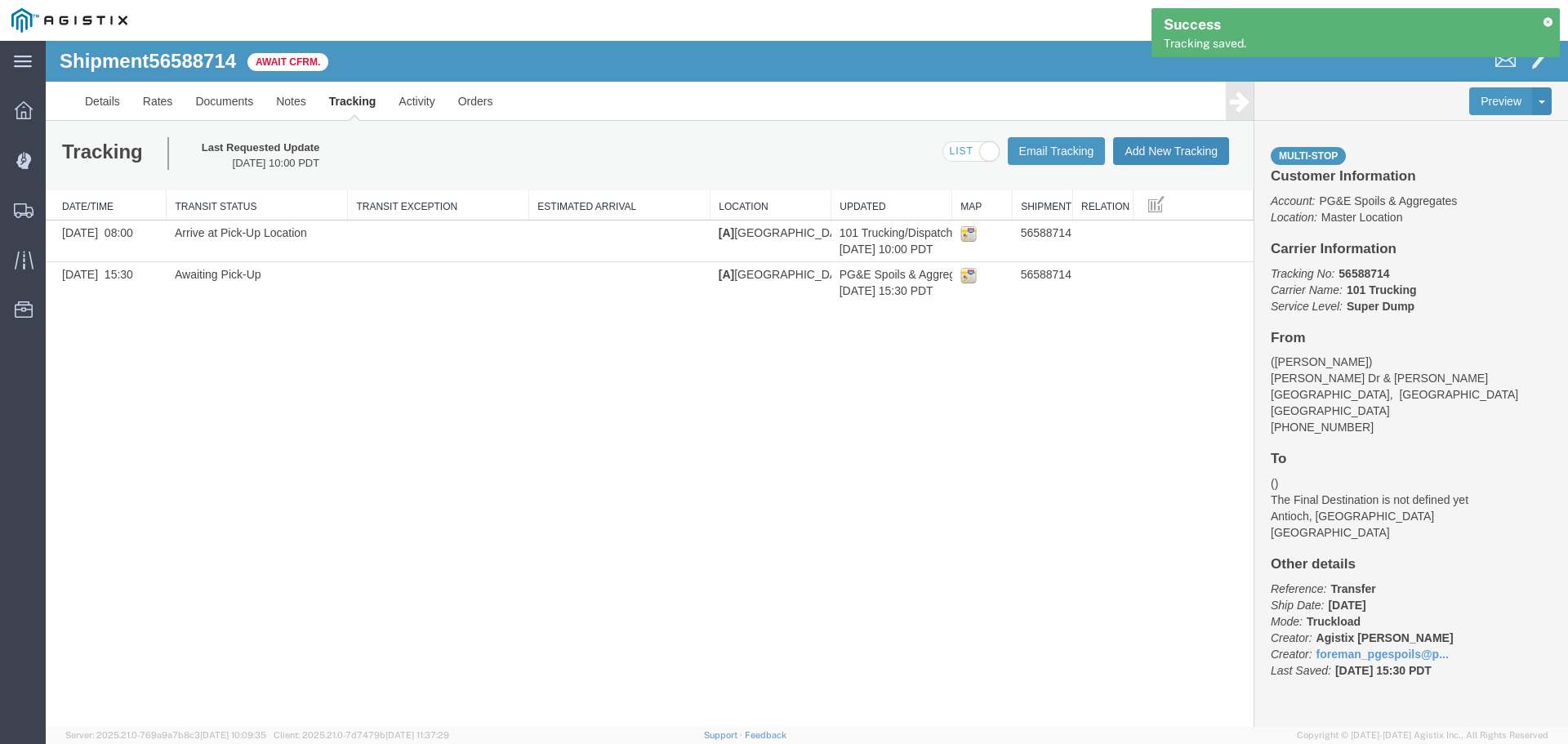
click at [1188, 144] on button "Add New Tracking" at bounding box center [1171, 152] width 116 height 28
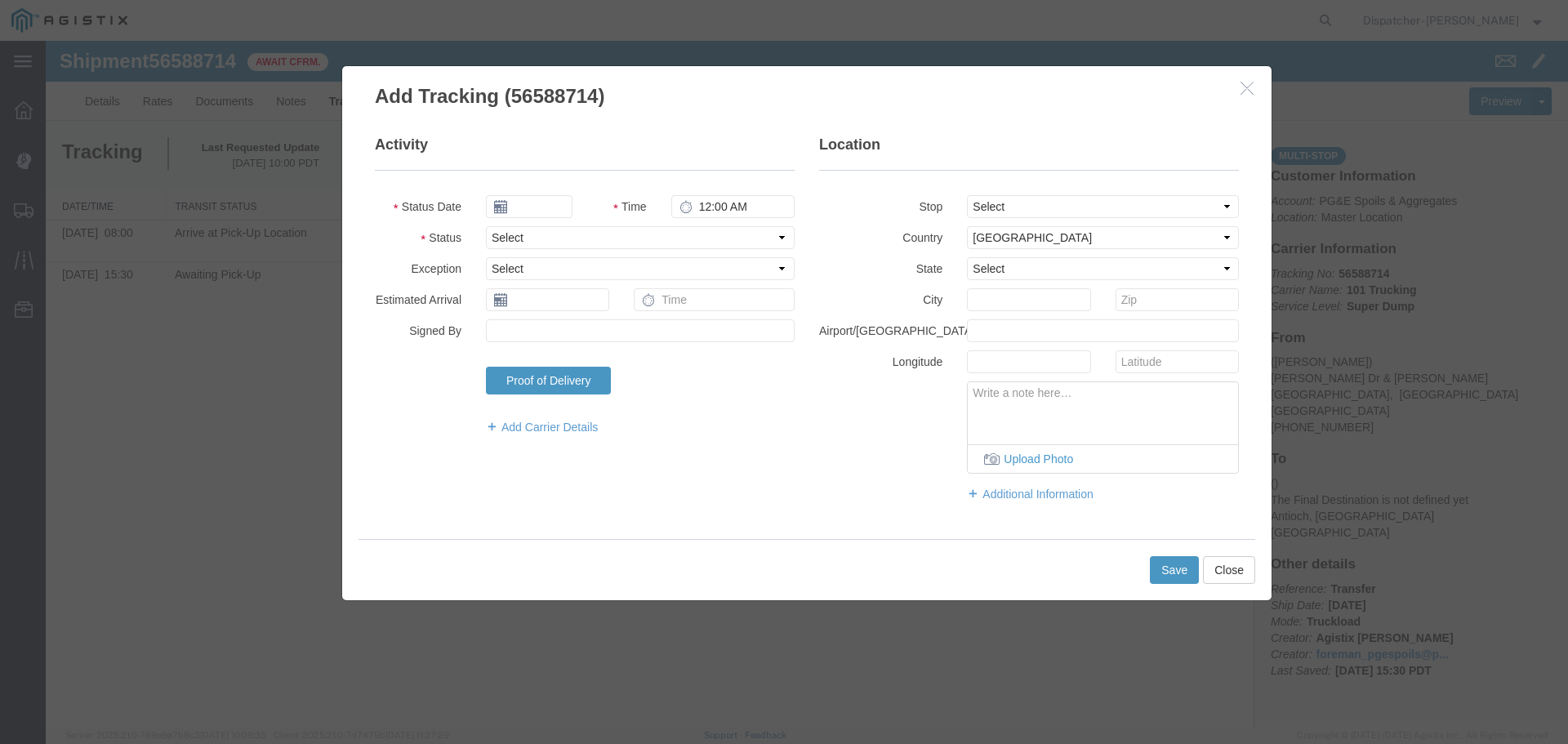
type input "[DATE]"
type input "11:00 AM"
click at [534, 213] on input "[DATE]" at bounding box center [529, 207] width 87 height 23
click at [501, 240] on th at bounding box center [498, 235] width 25 height 25
click at [501, 240] on icon at bounding box center [503, 236] width 4 height 11
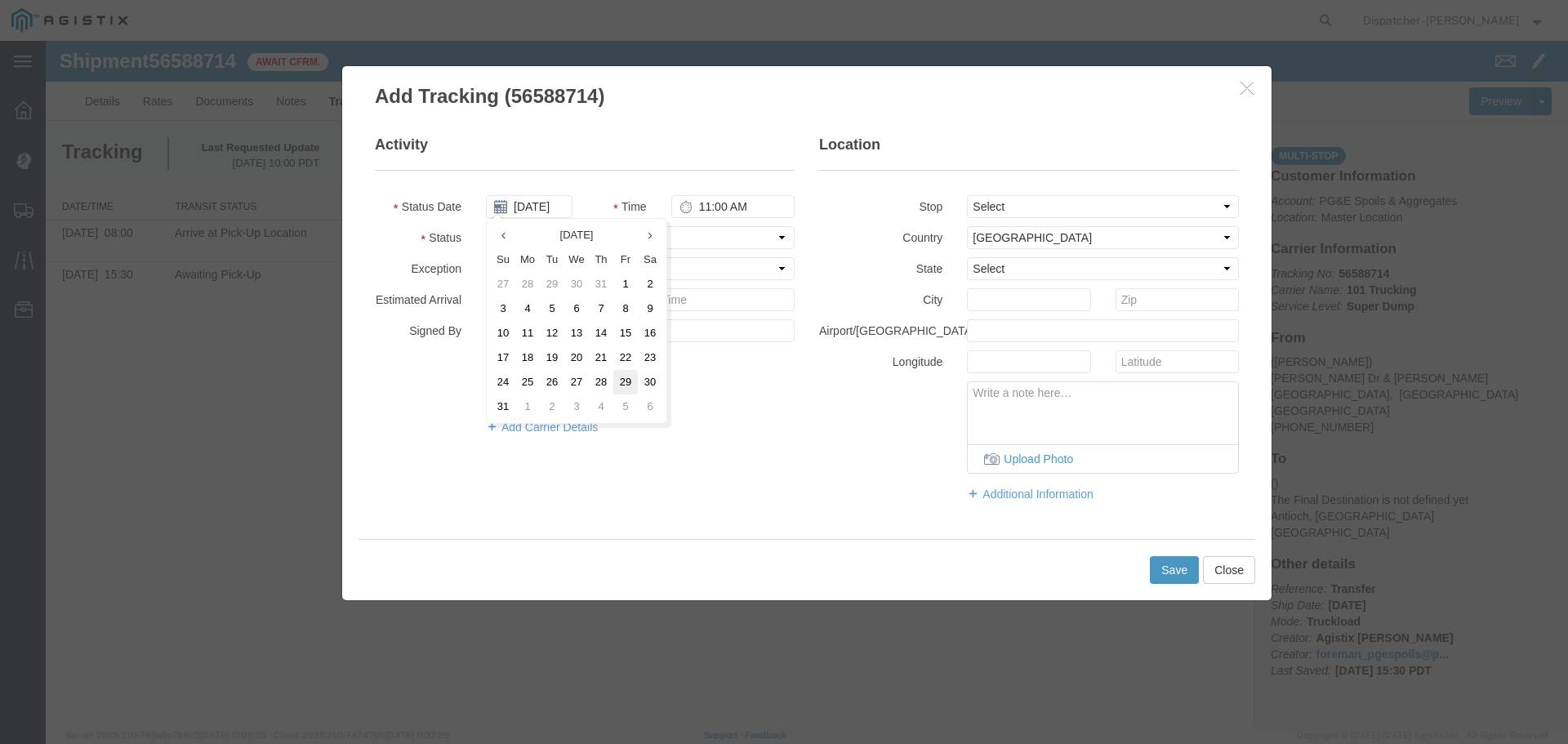
click at [623, 382] on td "29" at bounding box center [626, 382] width 25 height 25
click at [701, 213] on input "11:00 AM" at bounding box center [733, 207] width 124 height 23
click at [1009, 207] on select "Select From: [PERSON_NAME] Dr & [PERSON_NAME] Wy, [GEOGRAPHIC_DATA], [GEOGRAPHI…" at bounding box center [1103, 207] width 272 height 23
click at [967, 195] on select "Select From: [PERSON_NAME] Dr & [PERSON_NAME] Wy, [GEOGRAPHIC_DATA], [GEOGRAPHI…" at bounding box center [1103, 207] width 272 height 23
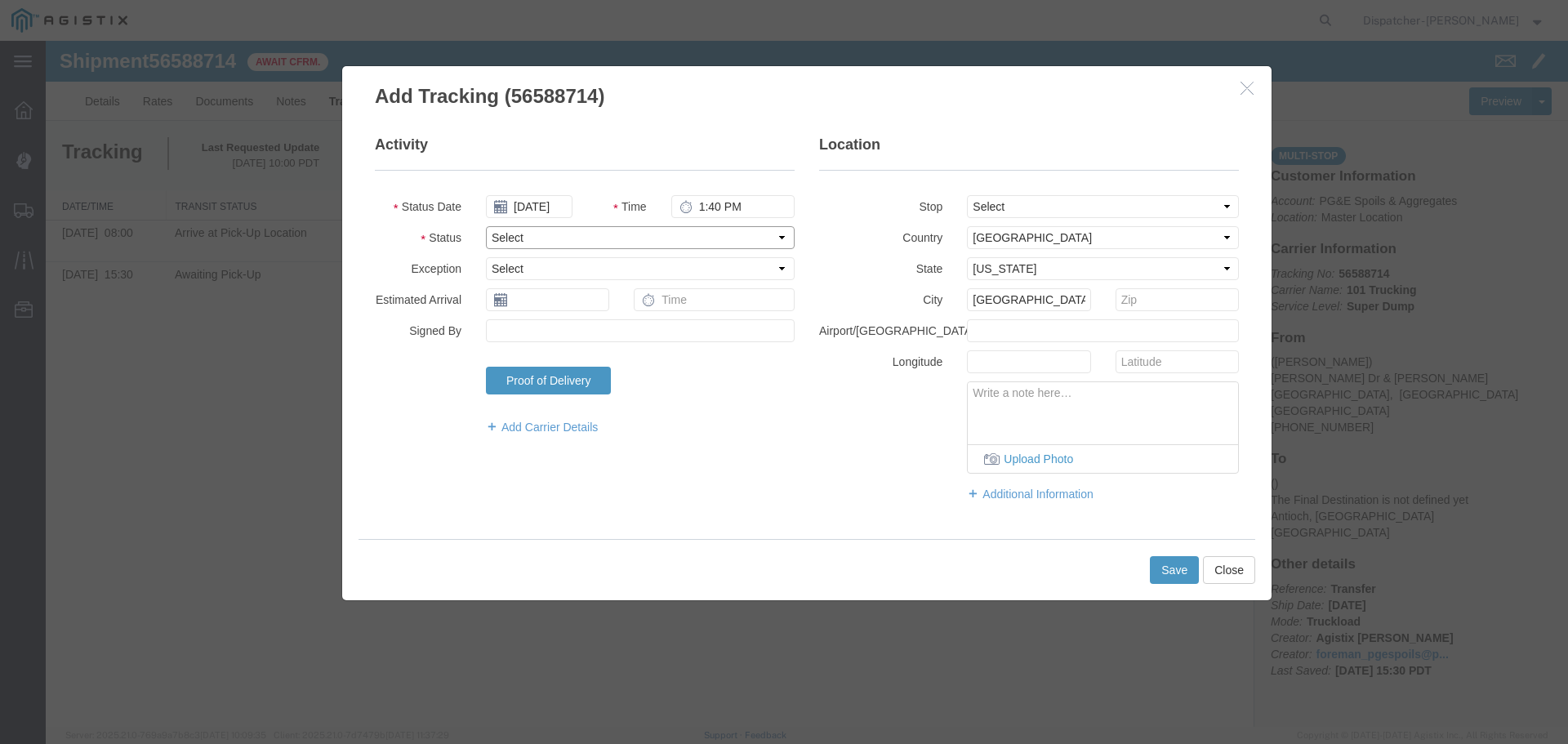
click at [584, 242] on select "Select Arrival Notice Available Arrival Notice Imported Arrive at Delivery Loca…" at bounding box center [640, 237] width 309 height 23
click at [486, 226] on select "Select Arrival Notice Available Arrival Notice Imported Arrive at Delivery Loca…" at bounding box center [640, 237] width 309 height 23
click at [622, 240] on select "Select Arrival Notice Available Arrival Notice Imported Arrive at Delivery Loca…" at bounding box center [640, 237] width 309 height 23
click at [486, 226] on select "Select Arrival Notice Available Arrival Notice Imported Arrive at Delivery Loca…" at bounding box center [640, 237] width 309 height 23
click at [1185, 570] on button "Save" at bounding box center [1174, 570] width 49 height 28
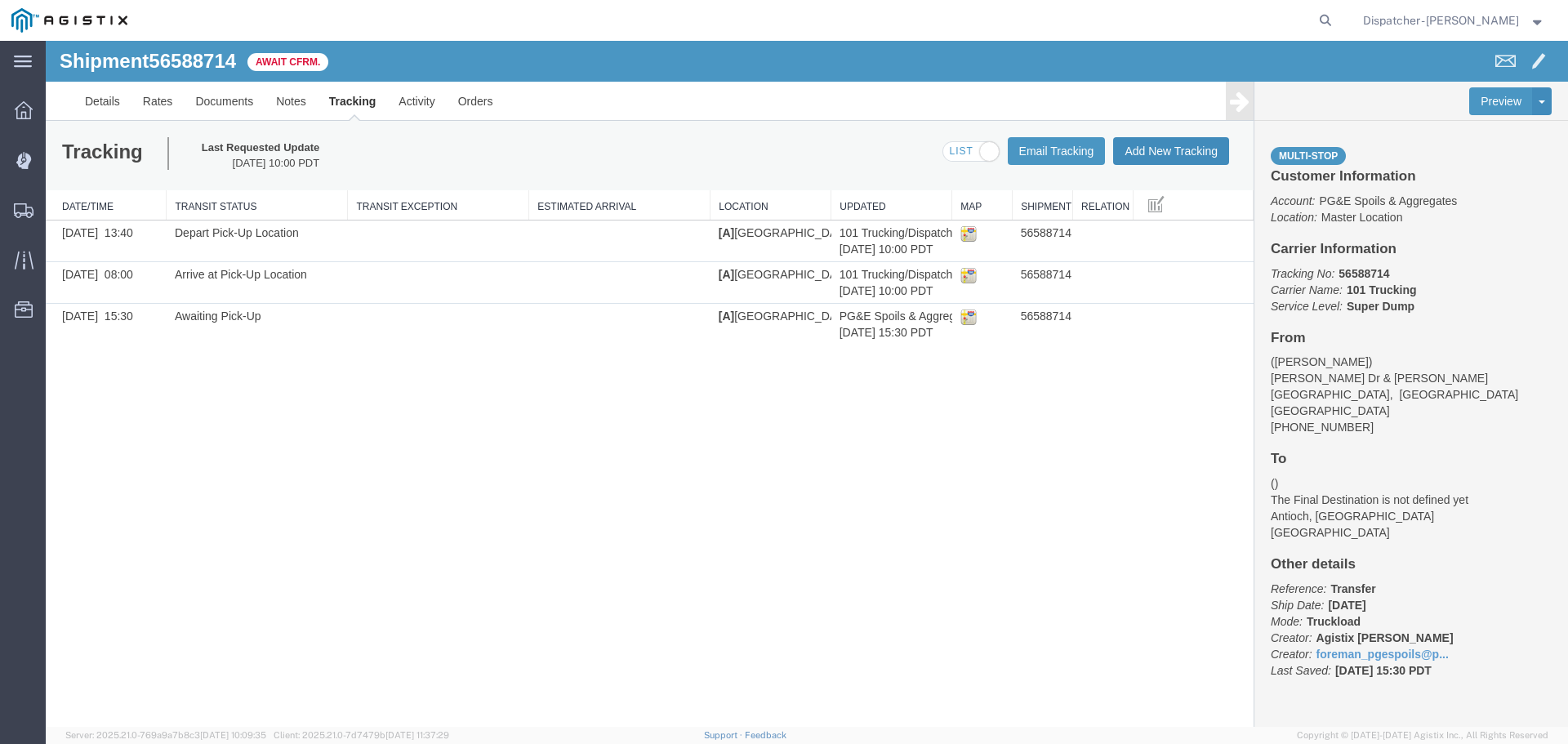
click at [1174, 139] on button "Add New Tracking" at bounding box center [1171, 152] width 116 height 28
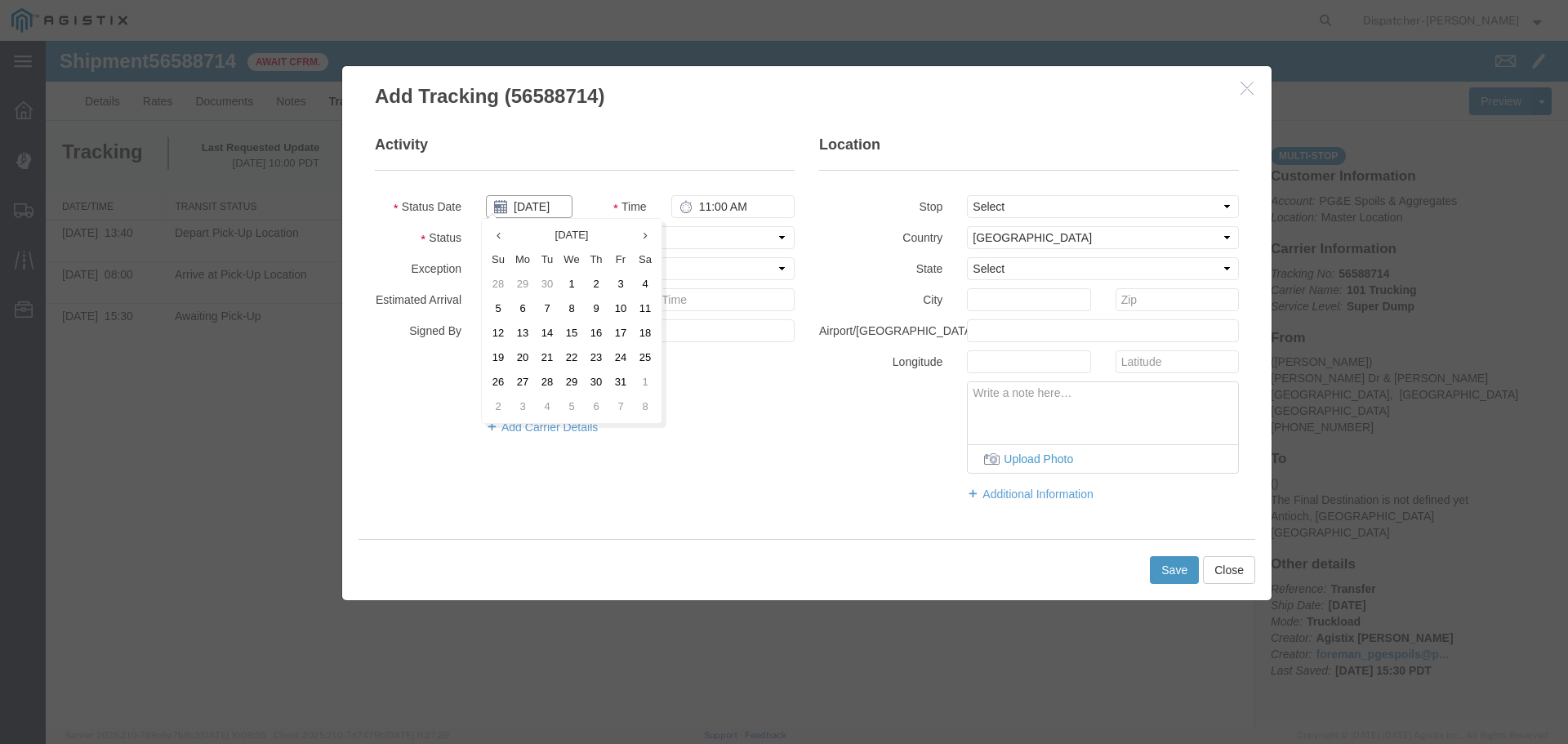
drag, startPoint x: 553, startPoint y: 215, endPoint x: 543, endPoint y: 221, distance: 11.7
click at [553, 215] on input "[DATE]" at bounding box center [529, 207] width 87 height 23
click at [493, 237] on th at bounding box center [498, 235] width 25 height 25
click at [493, 237] on th at bounding box center [503, 235] width 25 height 25
click at [623, 380] on td "29" at bounding box center [626, 382] width 25 height 25
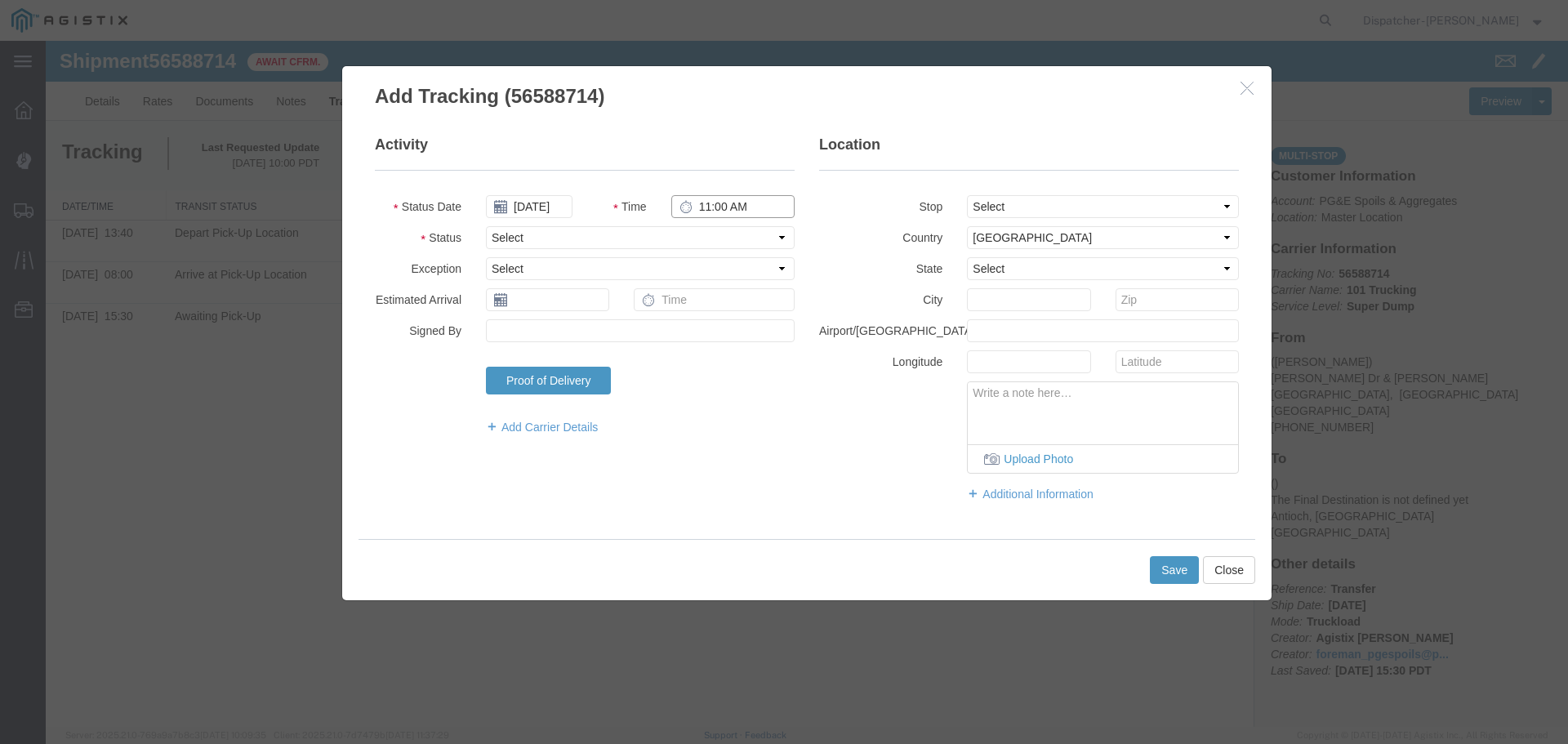
click at [702, 202] on input "11:00 AM" at bounding box center [733, 207] width 124 height 23
click at [1016, 207] on select "Select From: [PERSON_NAME] Dr & [PERSON_NAME] Wy, [GEOGRAPHIC_DATA], [GEOGRAPHI…" at bounding box center [1103, 207] width 272 height 23
click at [967, 195] on select "Select From: [PERSON_NAME] Dr & [PERSON_NAME] Wy, [GEOGRAPHIC_DATA], [GEOGRAPHI…" at bounding box center [1103, 207] width 272 height 23
click at [514, 250] on fieldset "Activity Status Date [DATE] Time 3:20 PM Status Select Arrival Notice Available…" at bounding box center [585, 294] width 420 height 317
click at [521, 239] on select "Select Arrival Notice Available Arrival Notice Imported Arrive at Delivery Loca…" at bounding box center [640, 237] width 309 height 23
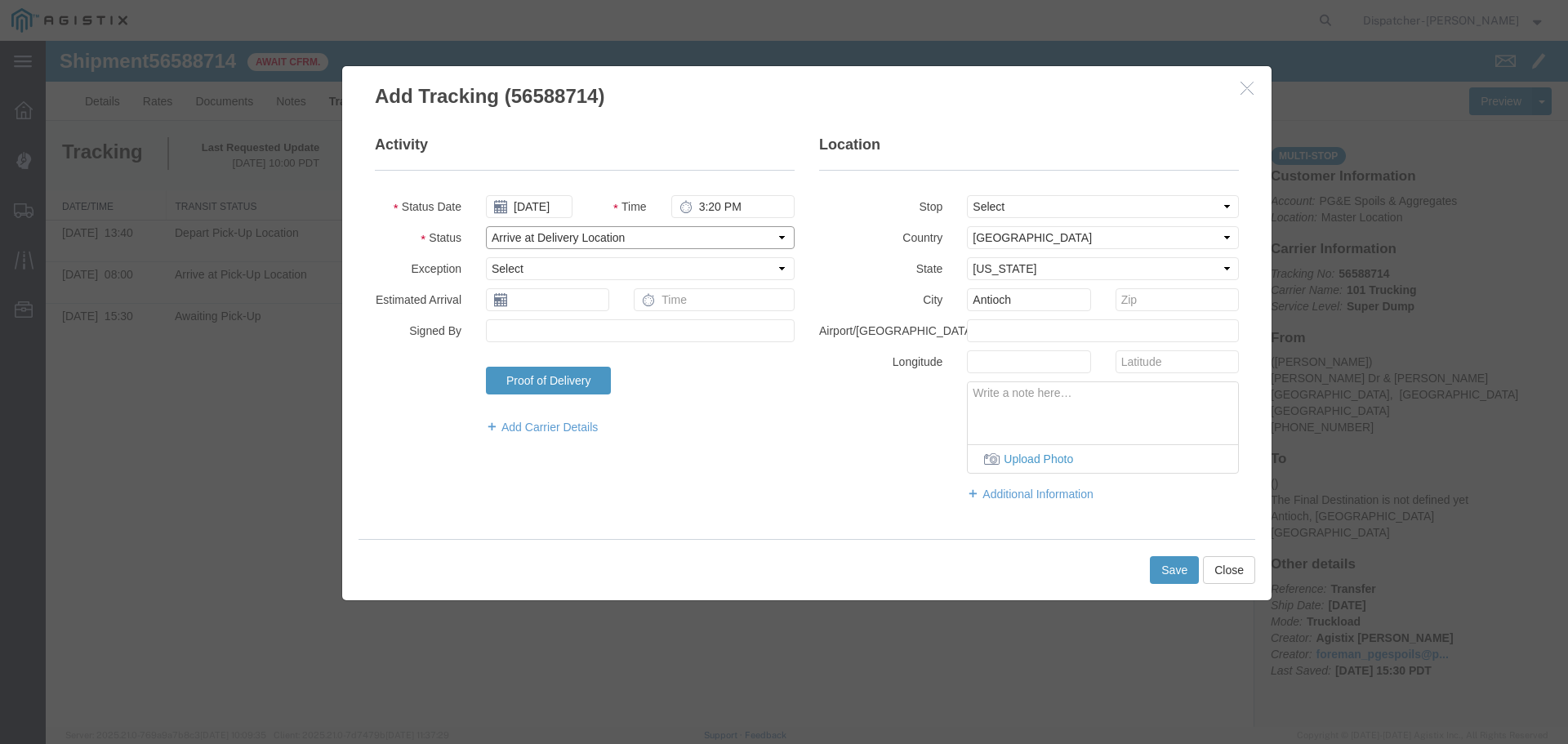
click at [486, 226] on select "Select Arrival Notice Available Arrival Notice Imported Arrive at Delivery Loca…" at bounding box center [640, 237] width 309 height 23
click at [1184, 574] on button "Save" at bounding box center [1174, 570] width 49 height 28
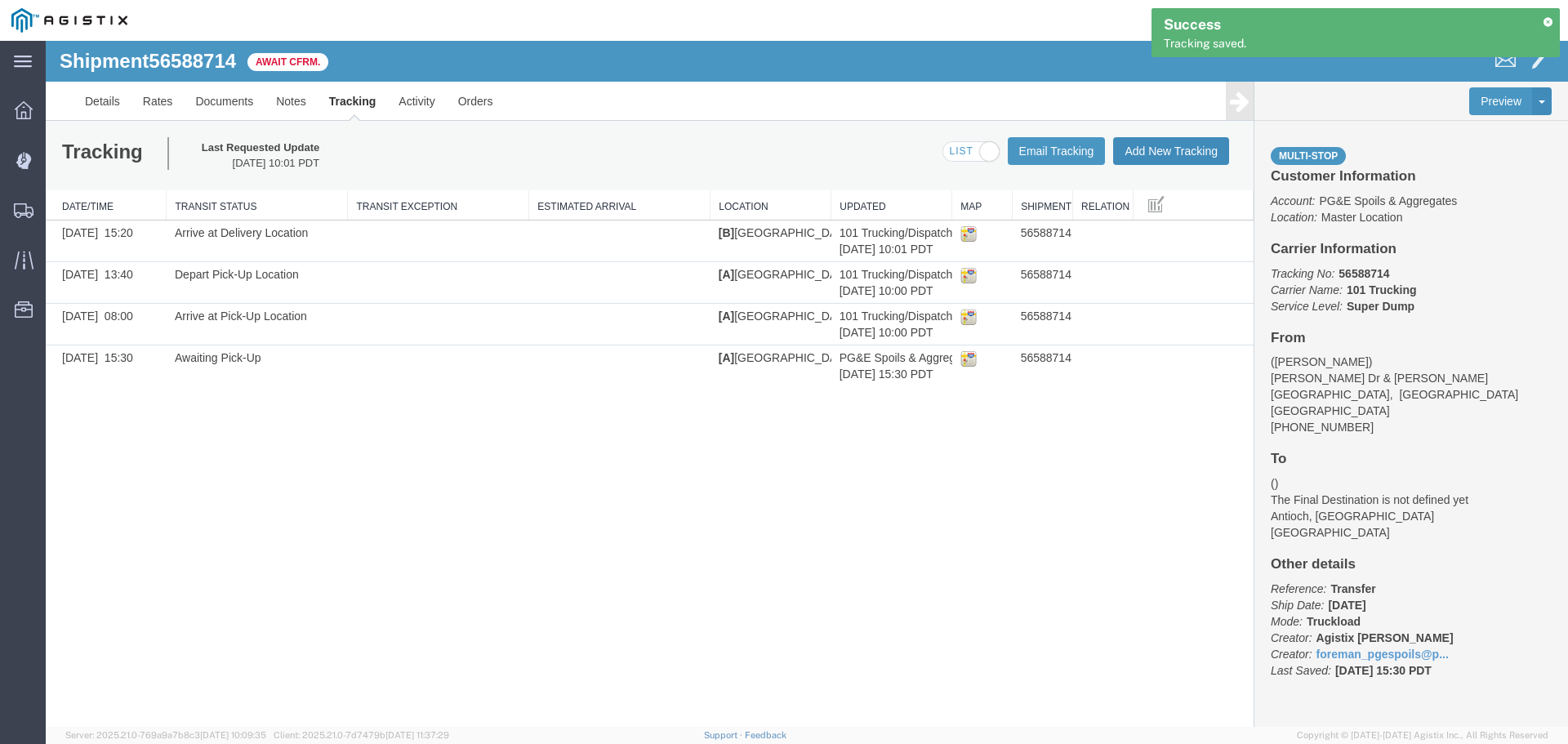
click at [1140, 147] on button "Add New Tracking" at bounding box center [1171, 152] width 116 height 28
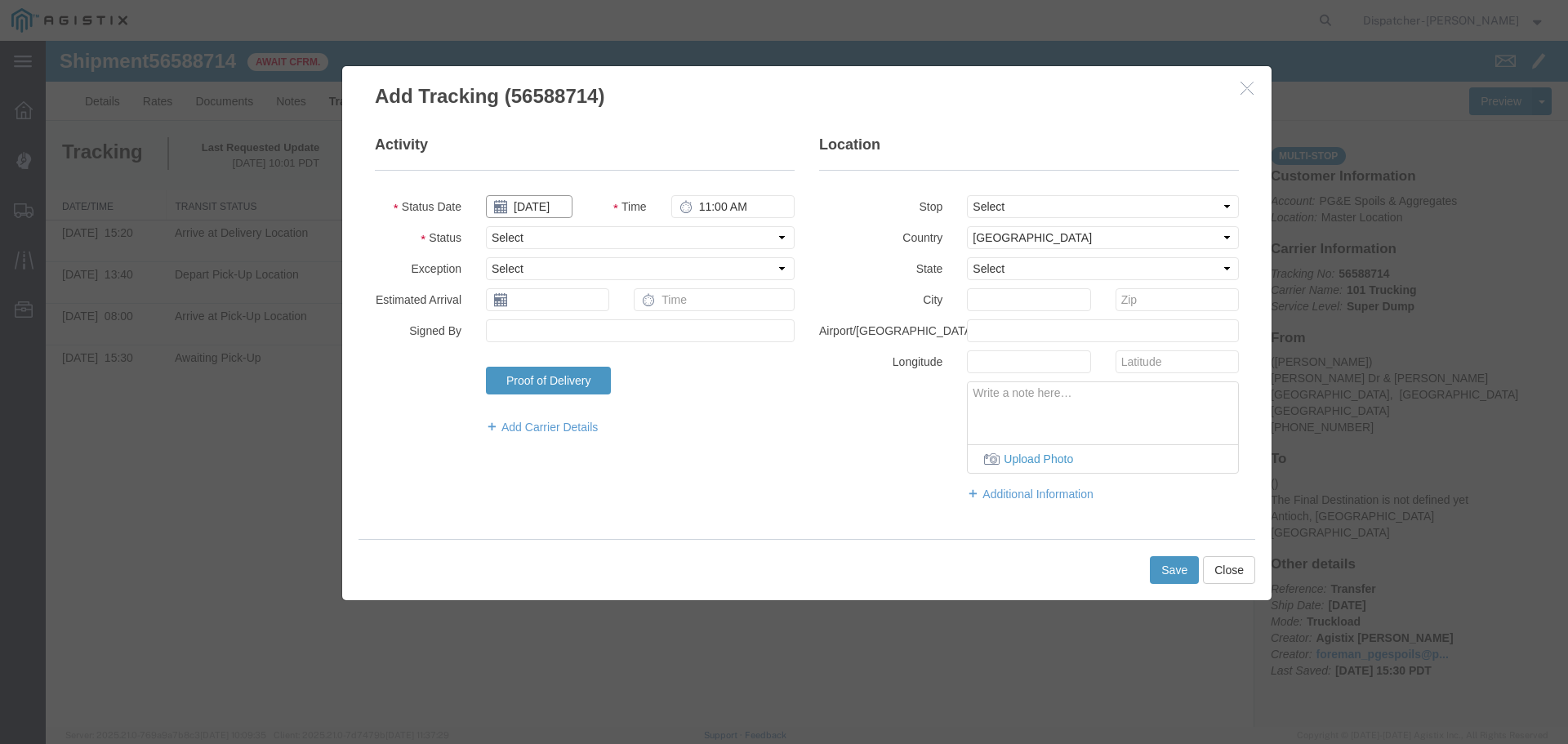
click at [514, 209] on input "[DATE]" at bounding box center [529, 207] width 87 height 23
click at [507, 241] on th at bounding box center [498, 235] width 25 height 25
click at [507, 241] on th at bounding box center [503, 235] width 25 height 25
click at [620, 379] on td "29" at bounding box center [626, 382] width 25 height 25
click at [708, 202] on input "11:00 AM" at bounding box center [733, 207] width 124 height 23
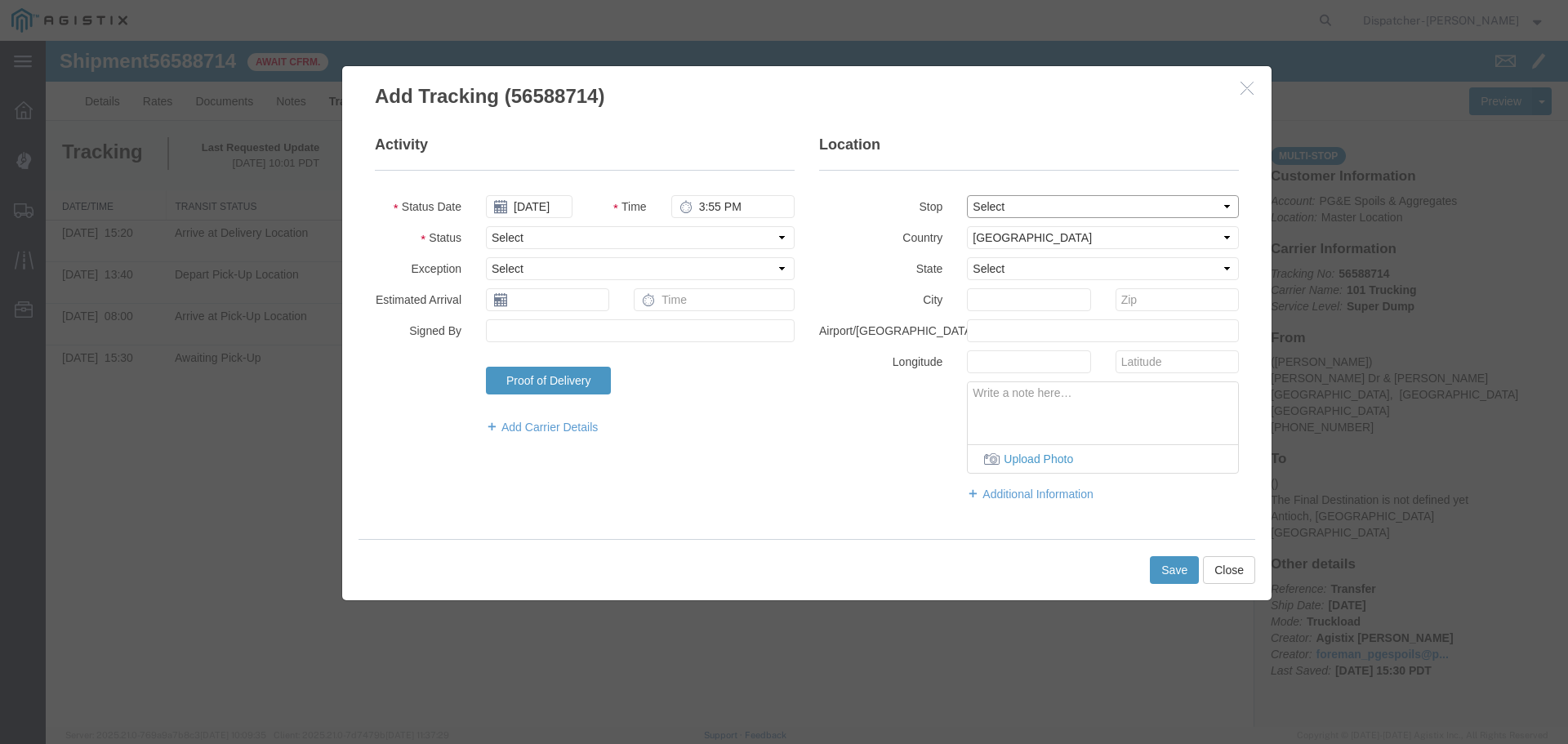
click at [981, 206] on select "Select From: [PERSON_NAME] Dr & [PERSON_NAME] Wy, [GEOGRAPHIC_DATA], [GEOGRAPHI…" at bounding box center [1103, 207] width 272 height 23
click at [967, 195] on select "Select From: [PERSON_NAME] Dr & [PERSON_NAME] Wy, [GEOGRAPHIC_DATA], [GEOGRAPHI…" at bounding box center [1103, 207] width 272 height 23
click at [517, 237] on select "Select Arrival Notice Available Arrival Notice Imported Arrive at Delivery Loca…" at bounding box center [640, 237] width 309 height 23
click at [486, 226] on select "Select Arrival Notice Available Arrival Notice Imported Arrive at Delivery Loca…" at bounding box center [640, 237] width 309 height 23
click at [1186, 574] on button "Save" at bounding box center [1174, 570] width 49 height 28
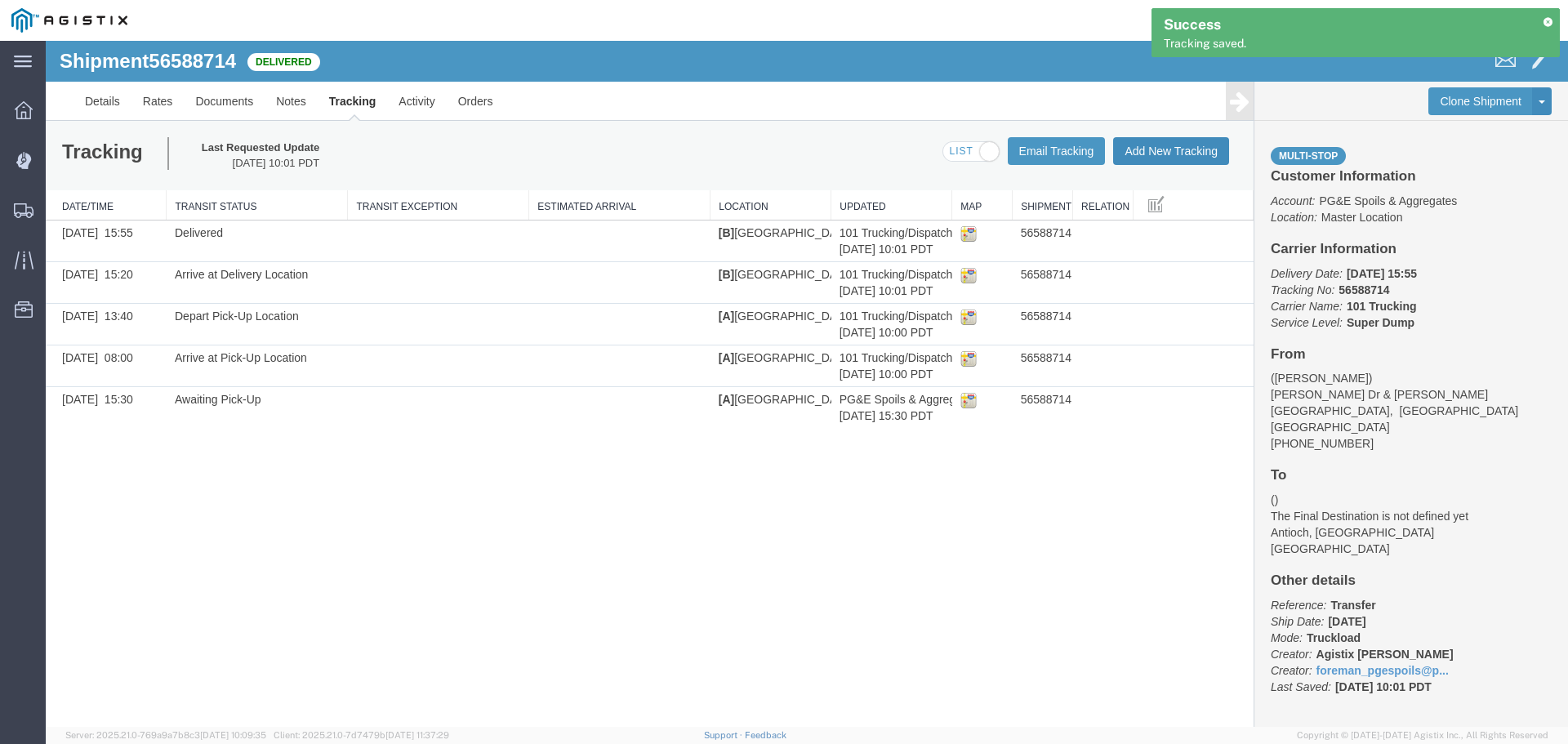
drag, startPoint x: 1233, startPoint y: 197, endPoint x: 1187, endPoint y: 156, distance: 61.6
click at [1187, 156] on button "Add New Tracking" at bounding box center [1171, 152] width 116 height 28
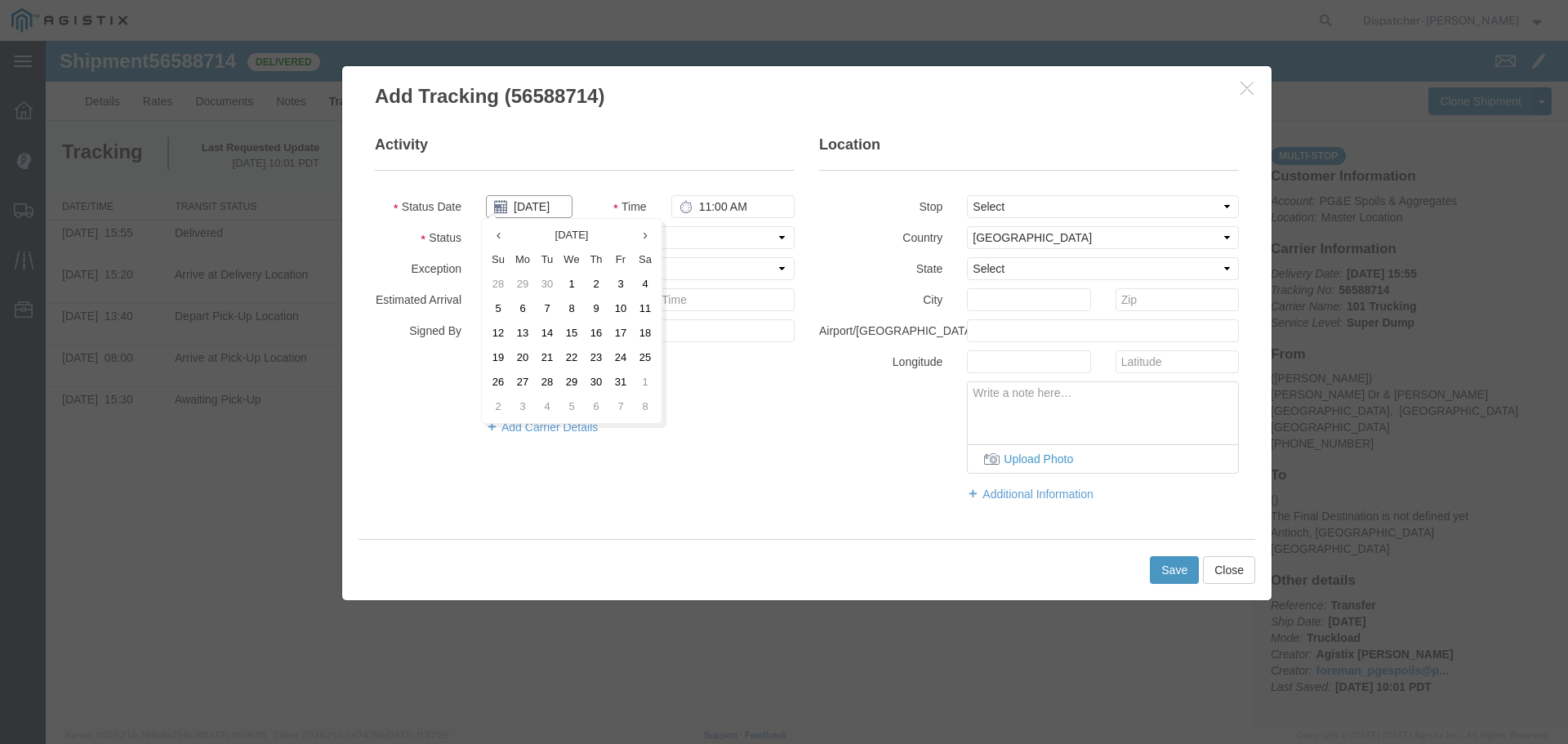
click at [528, 205] on input "[DATE]" at bounding box center [529, 207] width 87 height 23
click at [491, 232] on th at bounding box center [498, 235] width 25 height 25
click at [491, 232] on th at bounding box center [503, 235] width 25 height 25
click at [628, 383] on td "29" at bounding box center [626, 382] width 25 height 25
click at [701, 203] on input "11:00 AM" at bounding box center [733, 207] width 124 height 23
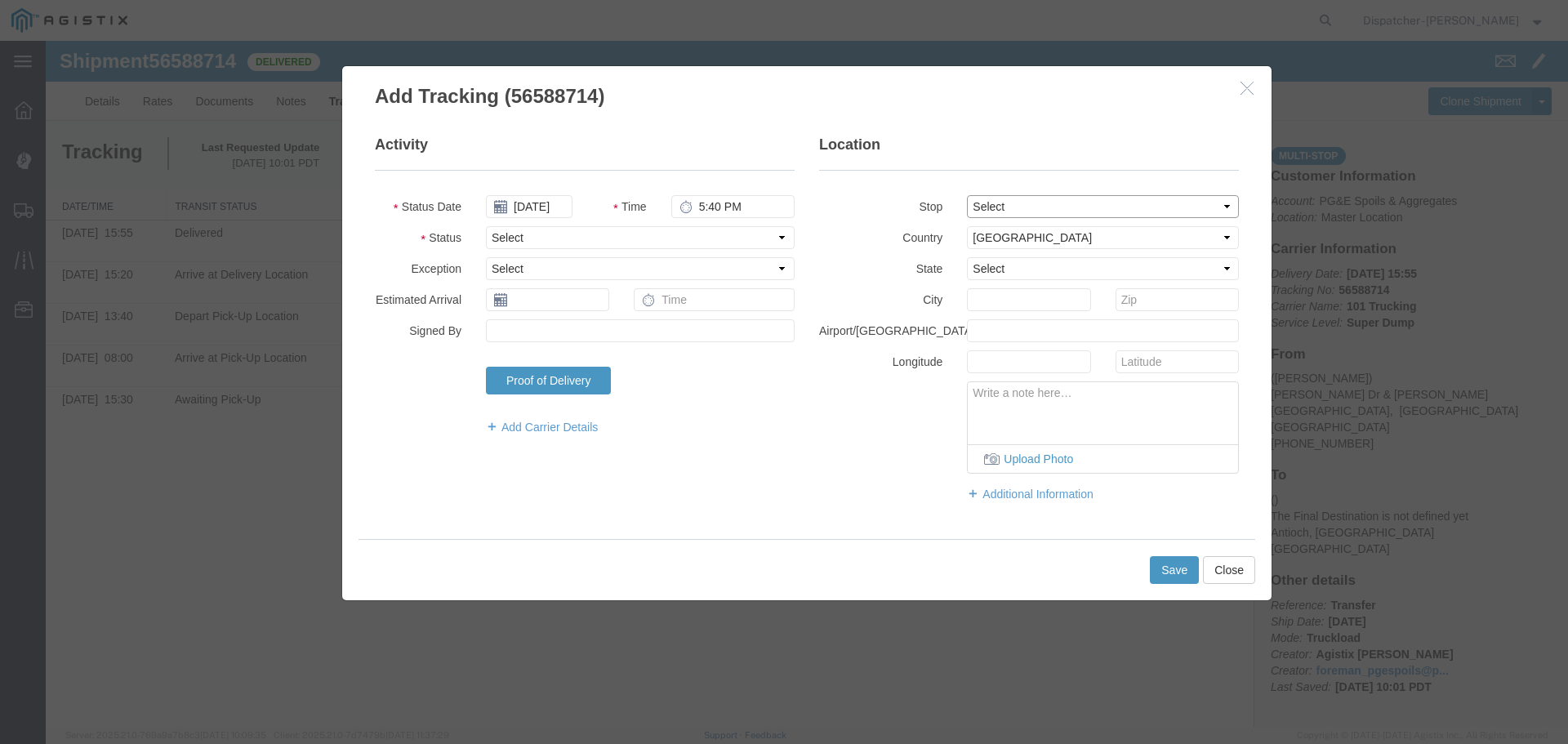
click at [1075, 202] on select "Select From: [PERSON_NAME] Dr & [PERSON_NAME] Wy, [GEOGRAPHIC_DATA], [GEOGRAPHI…" at bounding box center [1103, 207] width 272 height 23
click at [967, 195] on select "Select From: [PERSON_NAME] Dr & [PERSON_NAME] Wy, [GEOGRAPHIC_DATA], [GEOGRAPHI…" at bounding box center [1103, 207] width 272 height 23
click at [529, 233] on select "Select Arrival Notice Available Arrival Notice Imported Arrive at Delivery Loca…" at bounding box center [640, 237] width 309 height 23
click at [486, 226] on select "Select Arrival Notice Available Arrival Notice Imported Arrive at Delivery Loca…" at bounding box center [640, 237] width 309 height 23
click at [1200, 577] on div "Save Close" at bounding box center [806, 570] width 897 height 61
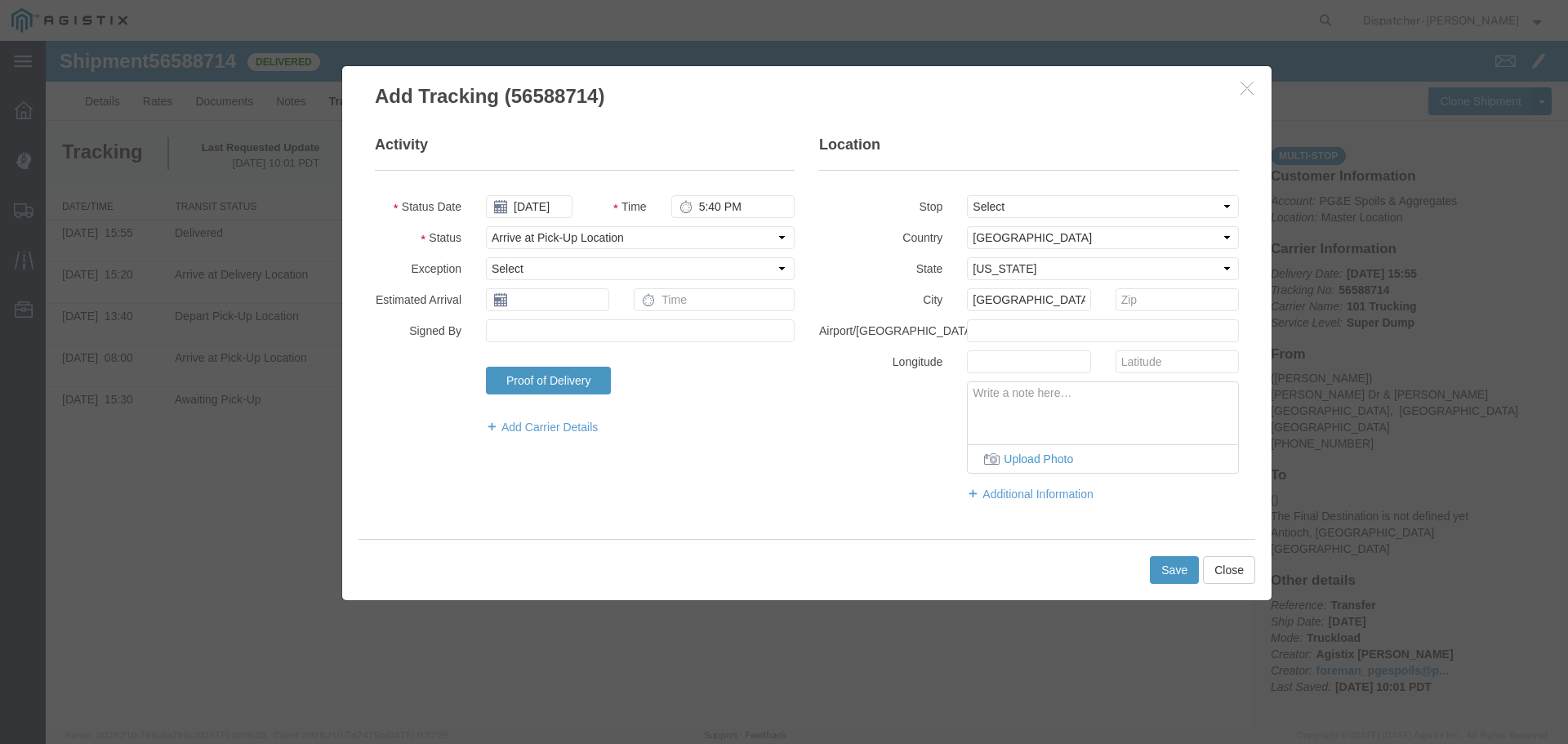
click at [1200, 577] on div "Save Close" at bounding box center [806, 570] width 897 height 61
click at [1188, 580] on button "Save" at bounding box center [1174, 570] width 49 height 28
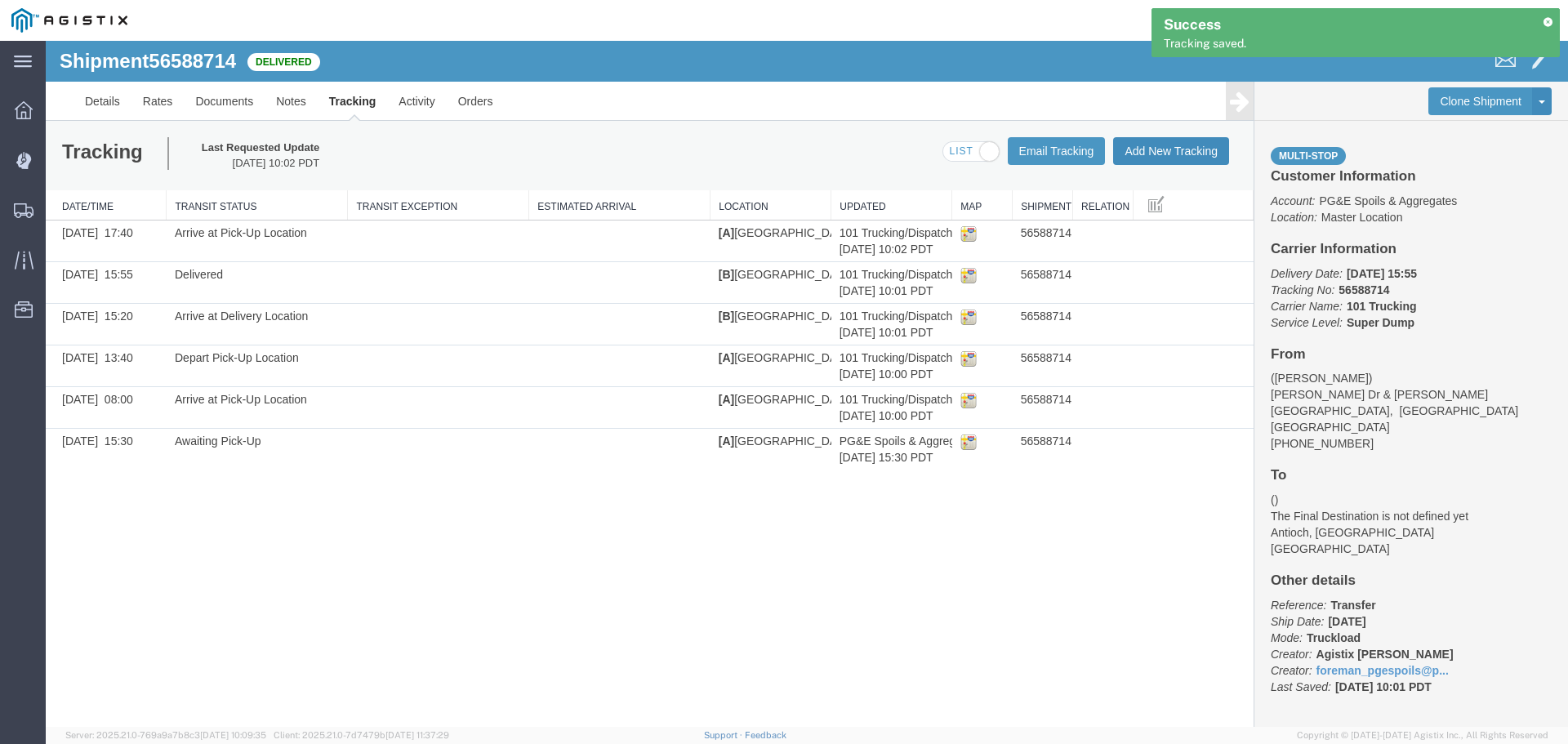
click at [1171, 152] on button "Add New Tracking" at bounding box center [1171, 152] width 116 height 28
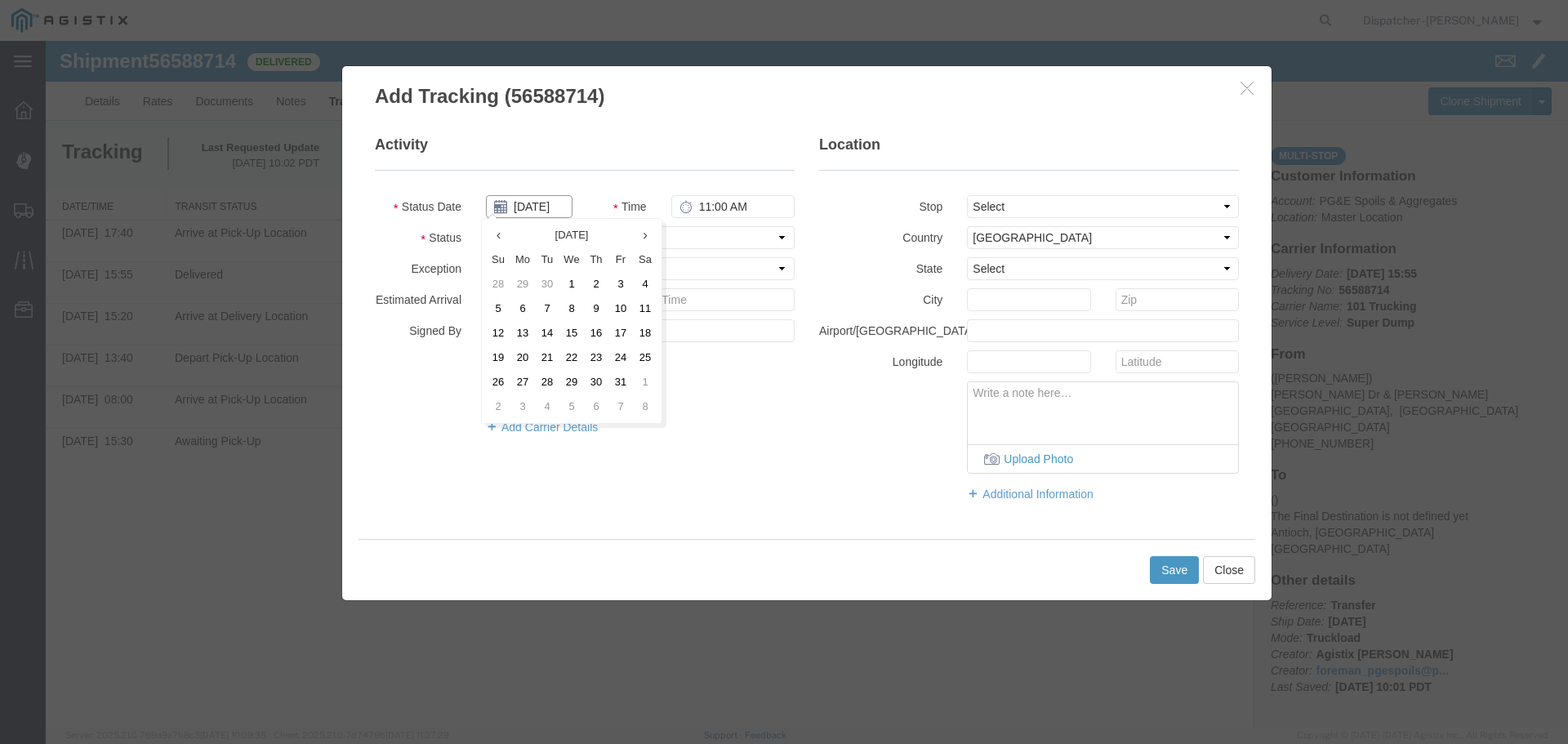
click at [521, 208] on input "[DATE]" at bounding box center [529, 207] width 87 height 23
click at [499, 241] on th at bounding box center [498, 235] width 25 height 25
click at [499, 241] on th at bounding box center [503, 235] width 25 height 25
click at [620, 380] on td "29" at bounding box center [626, 382] width 25 height 25
click at [702, 209] on input "11:00 AM" at bounding box center [733, 207] width 124 height 23
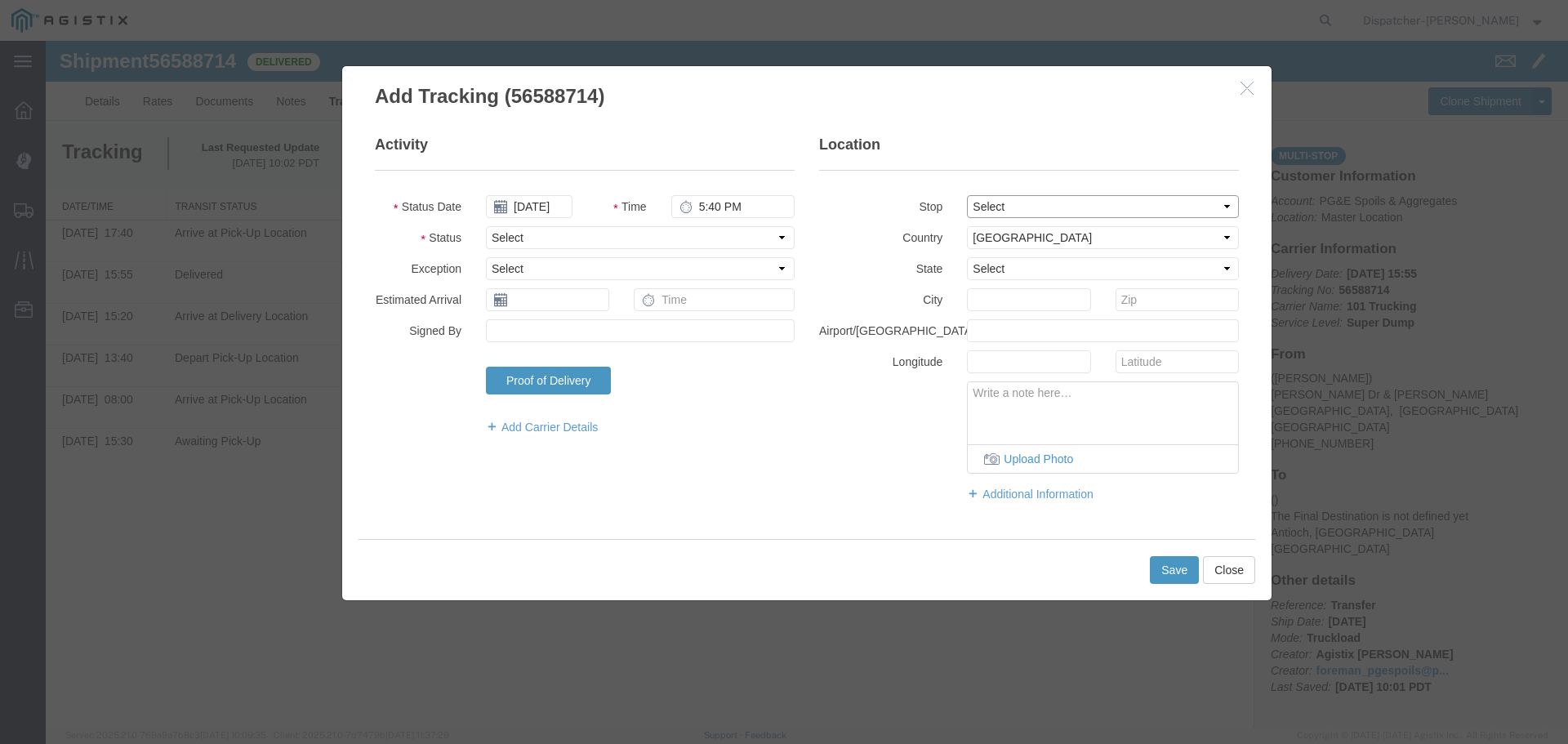
drag, startPoint x: 982, startPoint y: 201, endPoint x: 992, endPoint y: 216, distance: 18.0
click at [982, 201] on select "Select From: [PERSON_NAME] Dr & [PERSON_NAME] Wy, [GEOGRAPHIC_DATA], [GEOGRAPHI…" at bounding box center [1103, 207] width 272 height 23
click at [967, 195] on select "Select From: [PERSON_NAME] Dr & [PERSON_NAME] Wy, [GEOGRAPHIC_DATA], [GEOGRAPHI…" at bounding box center [1103, 207] width 272 height 23
click at [626, 254] on fieldset "Activity Status Date [DATE] Time 5:40 PM Status Select Arrival Notice Available…" at bounding box center [585, 294] width 420 height 317
click at [640, 250] on fieldset "Activity Status Date [DATE] Time 5:40 PM Status Select Arrival Notice Available…" at bounding box center [585, 294] width 420 height 317
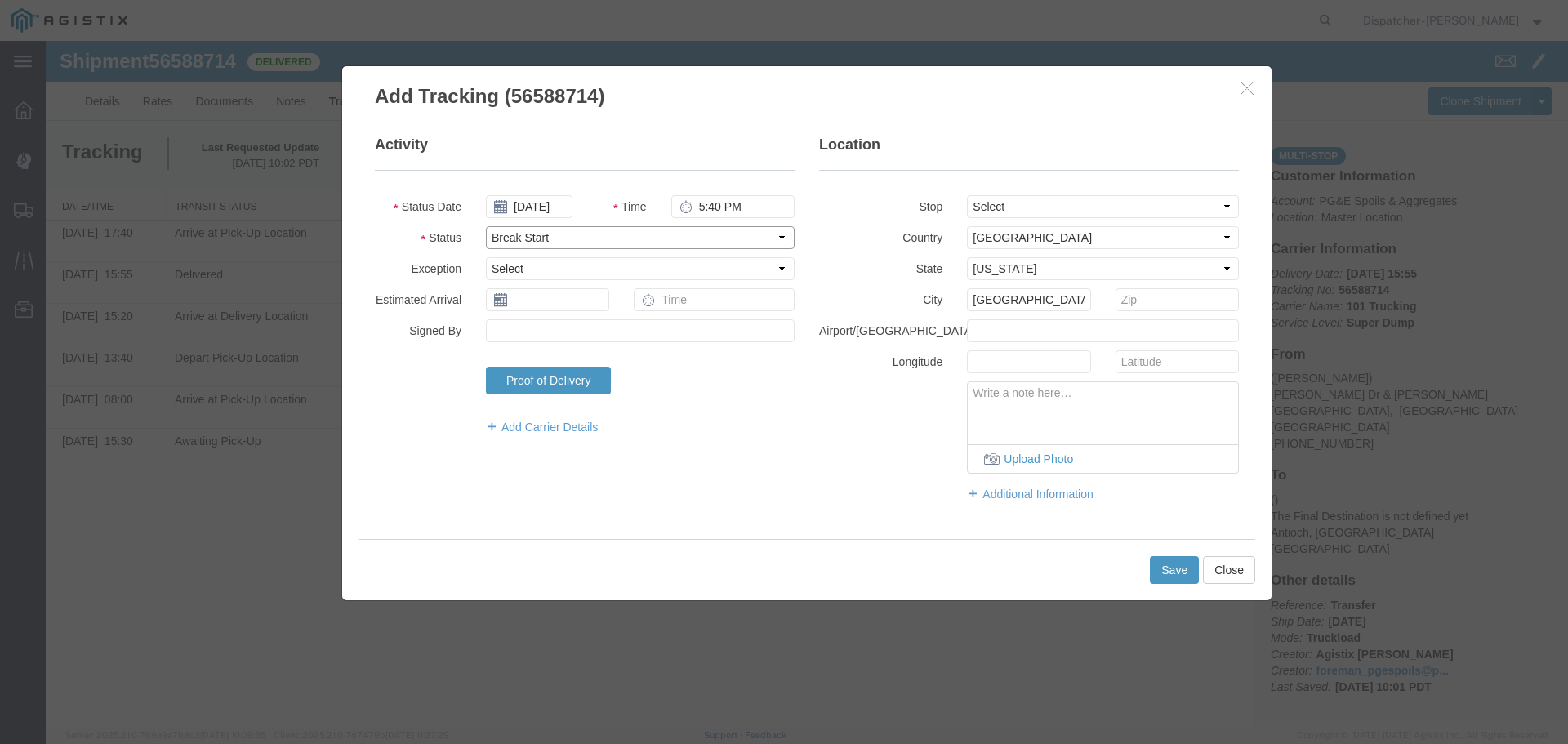
click at [486, 226] on select "Select Arrival Notice Available Arrival Notice Imported Arrive at Delivery Loca…" at bounding box center [640, 237] width 309 height 23
click at [1164, 572] on button "Save" at bounding box center [1174, 570] width 49 height 28
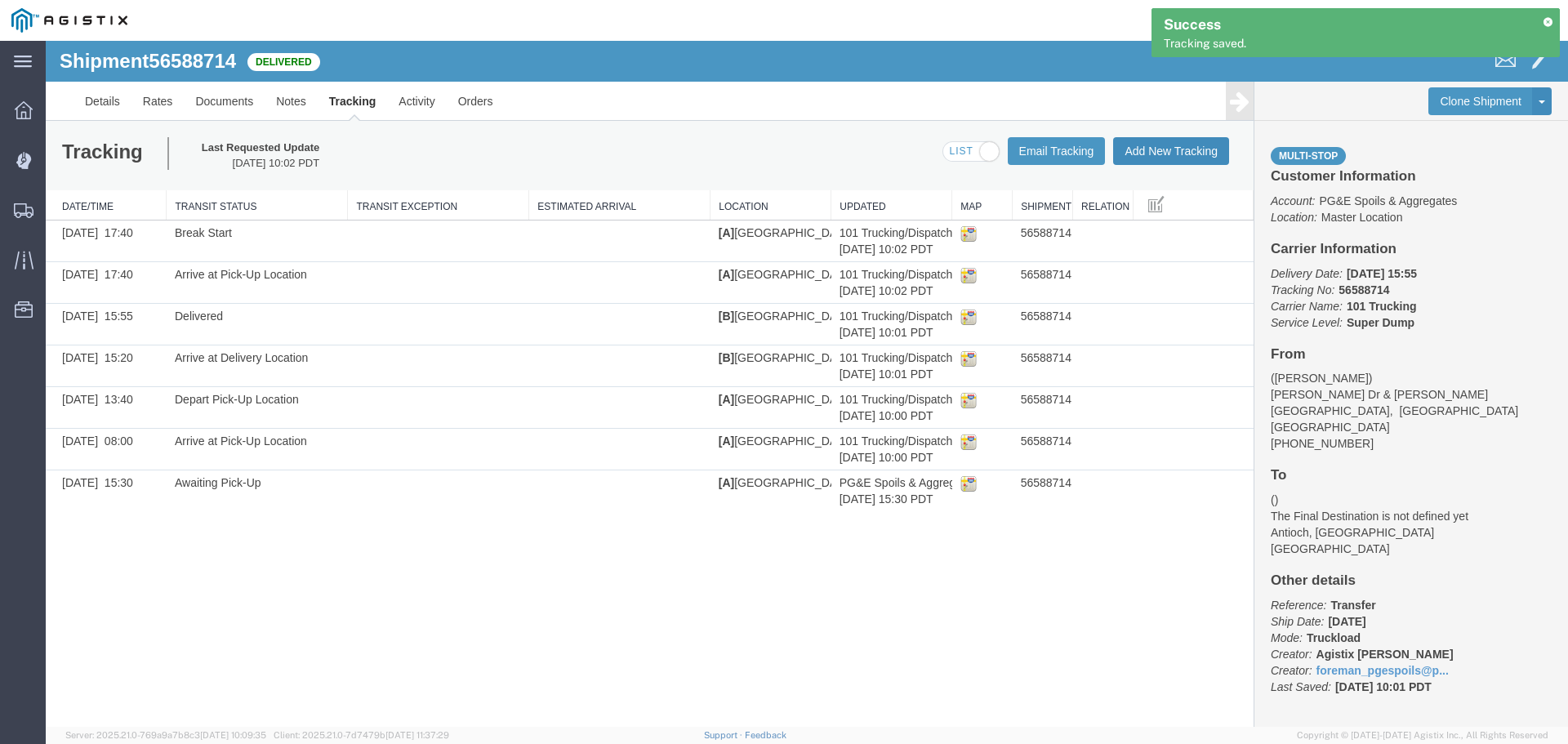
click at [1148, 152] on button "Add New Tracking" at bounding box center [1171, 152] width 116 height 28
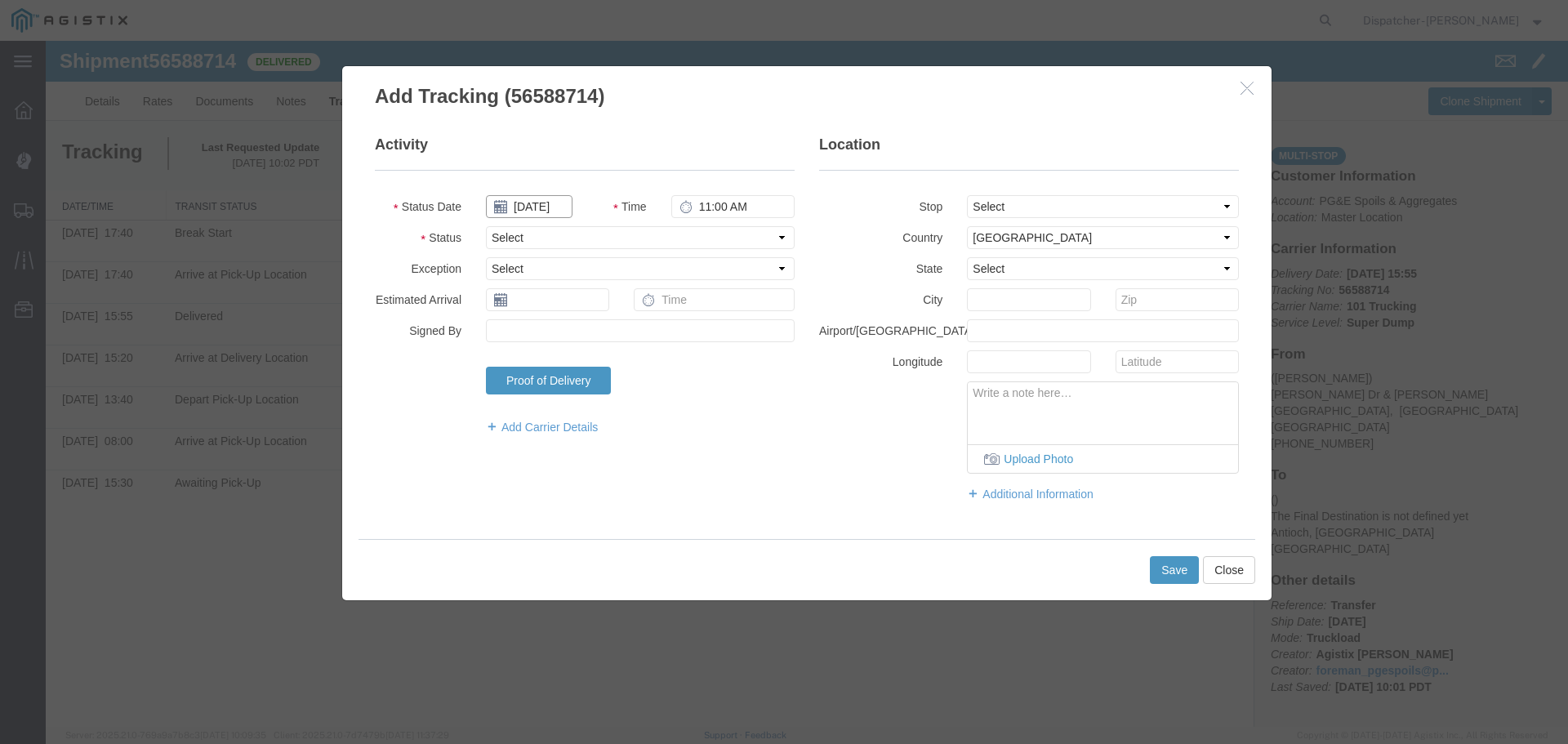
click at [550, 214] on input "[DATE]" at bounding box center [529, 207] width 87 height 23
click at [498, 239] on icon at bounding box center [498, 236] width 4 height 11
click at [498, 239] on th at bounding box center [503, 235] width 25 height 25
click at [628, 383] on td "29" at bounding box center [626, 382] width 25 height 25
click at [697, 202] on input "11:00 AM" at bounding box center [733, 207] width 124 height 23
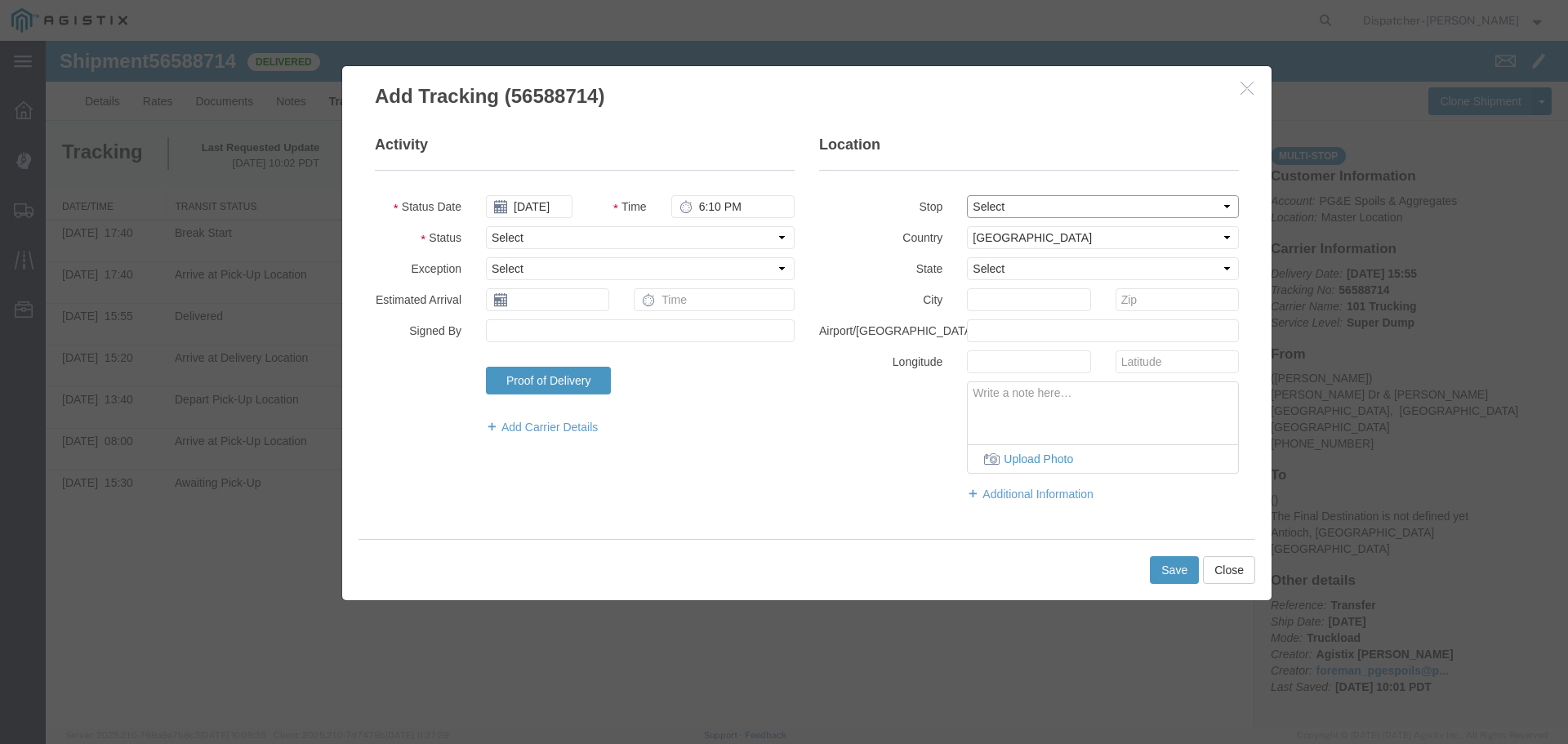
click at [1048, 213] on select "Select From: [PERSON_NAME] Dr & [PERSON_NAME] Wy, [GEOGRAPHIC_DATA], [GEOGRAPHI…" at bounding box center [1103, 207] width 272 height 23
click at [967, 195] on select "Select From: [PERSON_NAME] Dr & [PERSON_NAME] Wy, [GEOGRAPHIC_DATA], [GEOGRAPHI…" at bounding box center [1103, 207] width 272 height 23
click at [578, 240] on select "Select Arrival Notice Available Arrival Notice Imported Arrive at Delivery Loca…" at bounding box center [640, 237] width 309 height 23
click at [486, 226] on select "Select Arrival Notice Available Arrival Notice Imported Arrive at Delivery Loca…" at bounding box center [640, 237] width 309 height 23
click at [1167, 568] on button "Save" at bounding box center [1174, 570] width 49 height 28
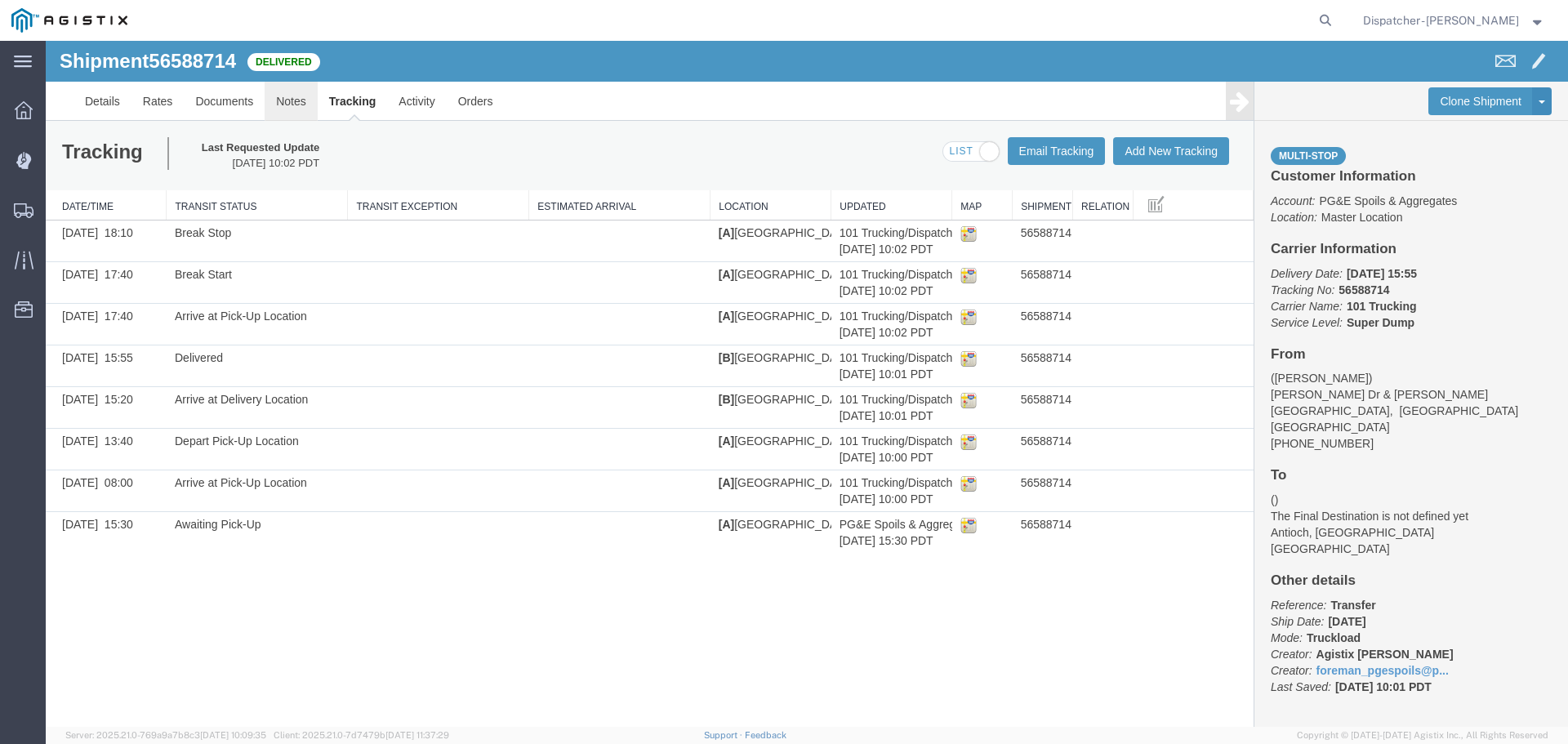
click at [290, 96] on link "Notes" at bounding box center [291, 101] width 53 height 39
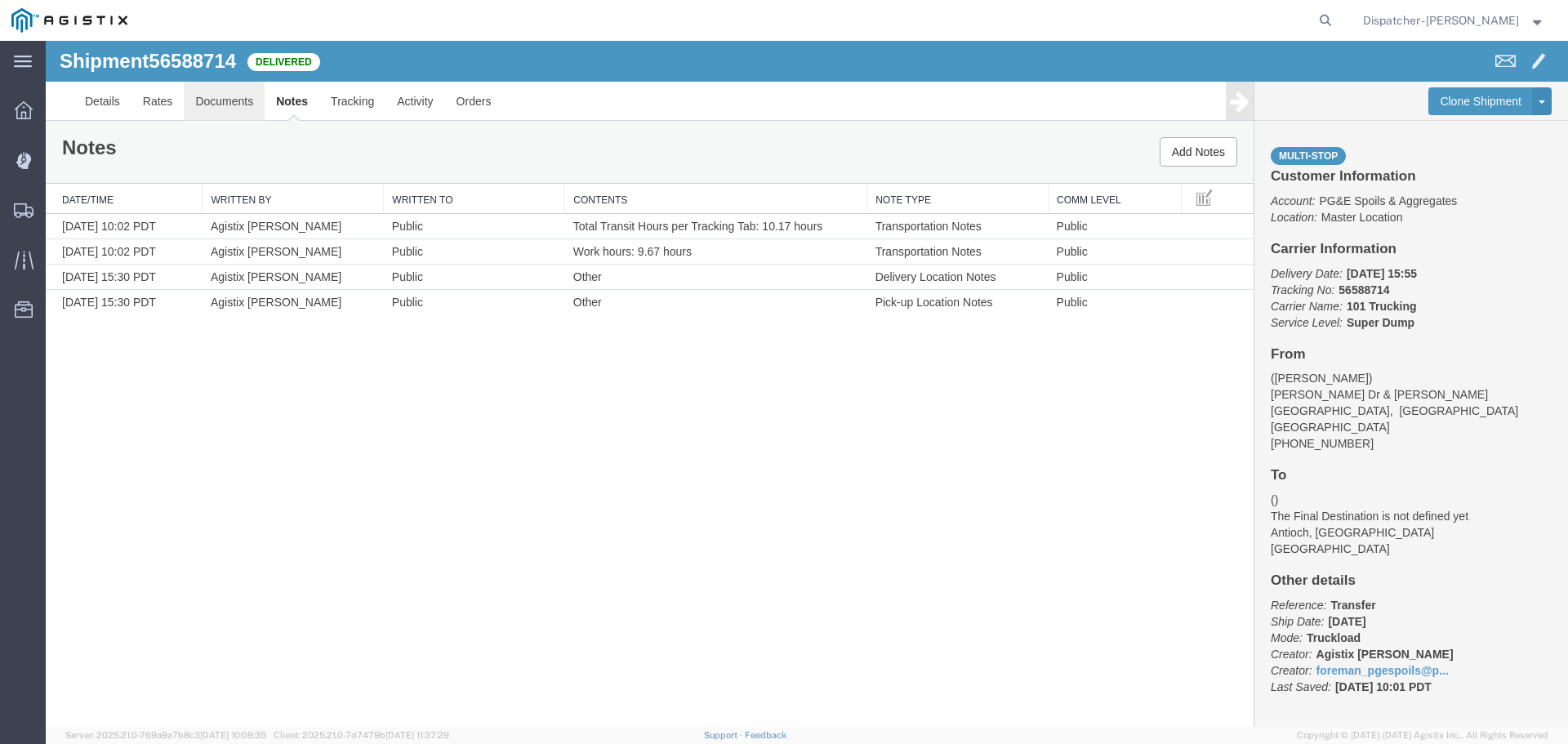
click at [238, 100] on link "Documents" at bounding box center [224, 101] width 81 height 39
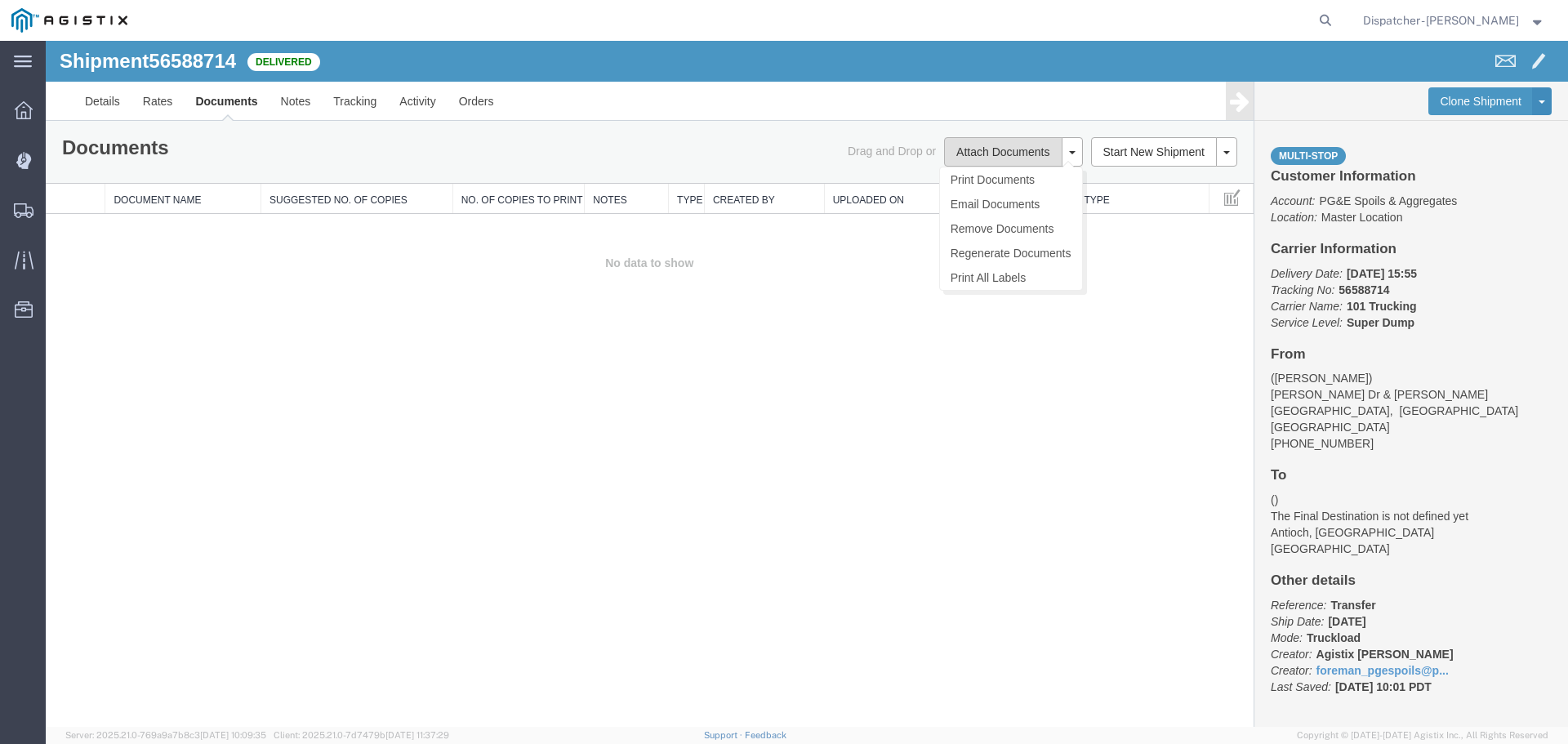
click at [968, 138] on button "Attach Documents" at bounding box center [1003, 152] width 117 height 30
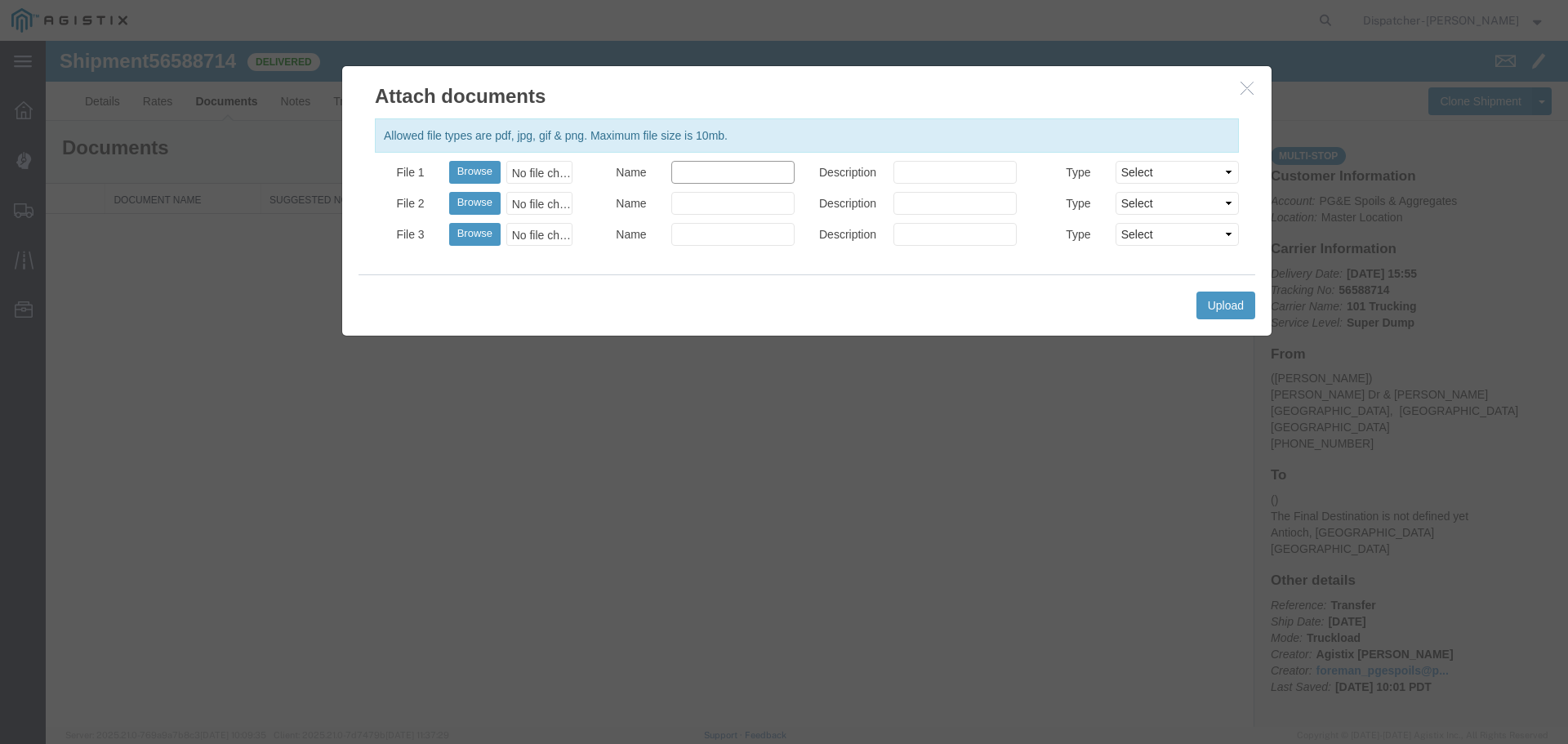
click at [714, 166] on input "Name" at bounding box center [733, 173] width 124 height 23
click at [468, 162] on button "Browse" at bounding box center [474, 173] width 52 height 23
click at [1197, 303] on button "Upload" at bounding box center [1225, 306] width 59 height 28
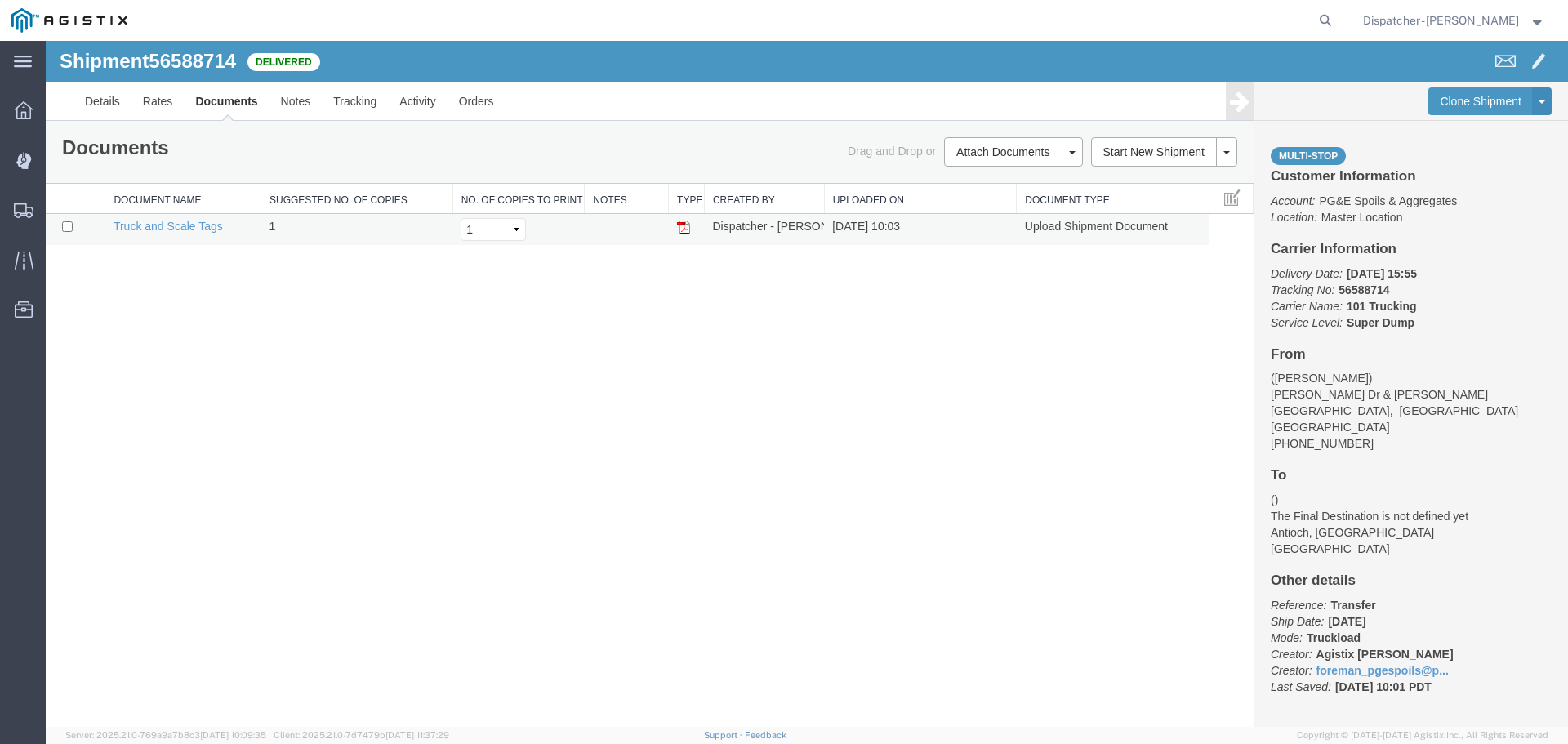
click at [686, 232] on img at bounding box center [683, 227] width 13 height 13
click at [56, 209] on span "Shipments" at bounding box center [50, 209] width 11 height 32
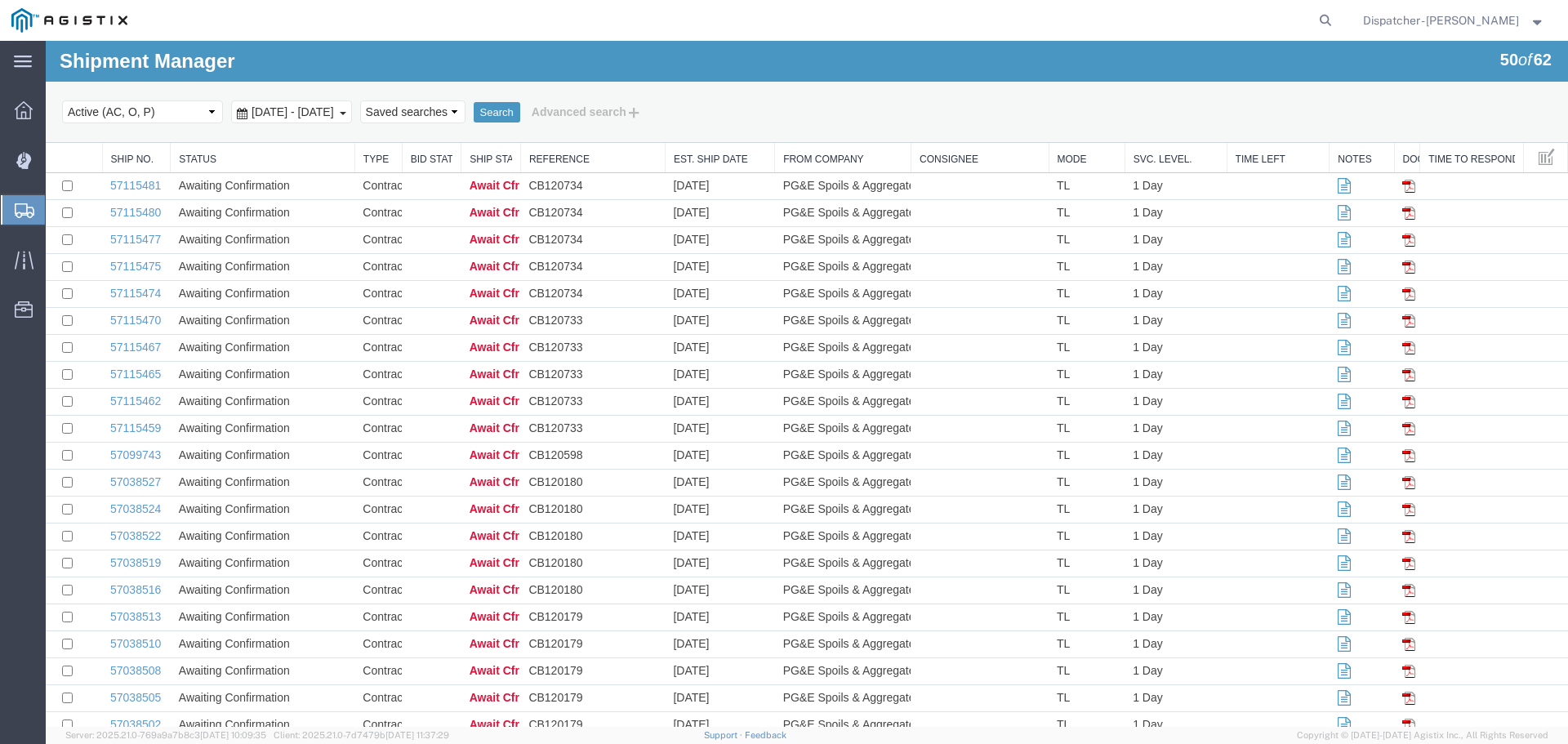
click at [337, 117] on span "[DATE] - [DATE]" at bounding box center [292, 111] width 90 height 13
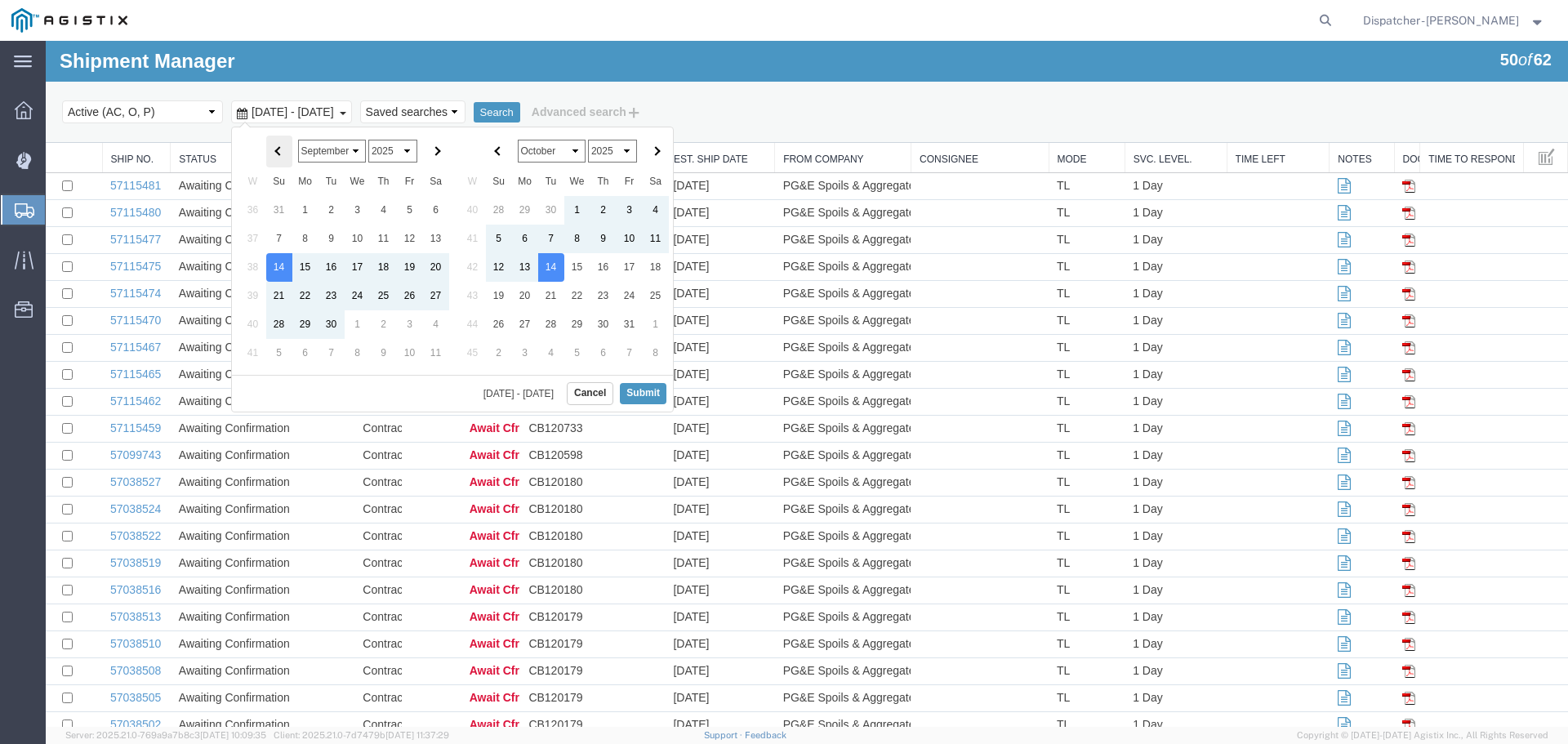
click at [268, 150] on th at bounding box center [280, 152] width 26 height 32
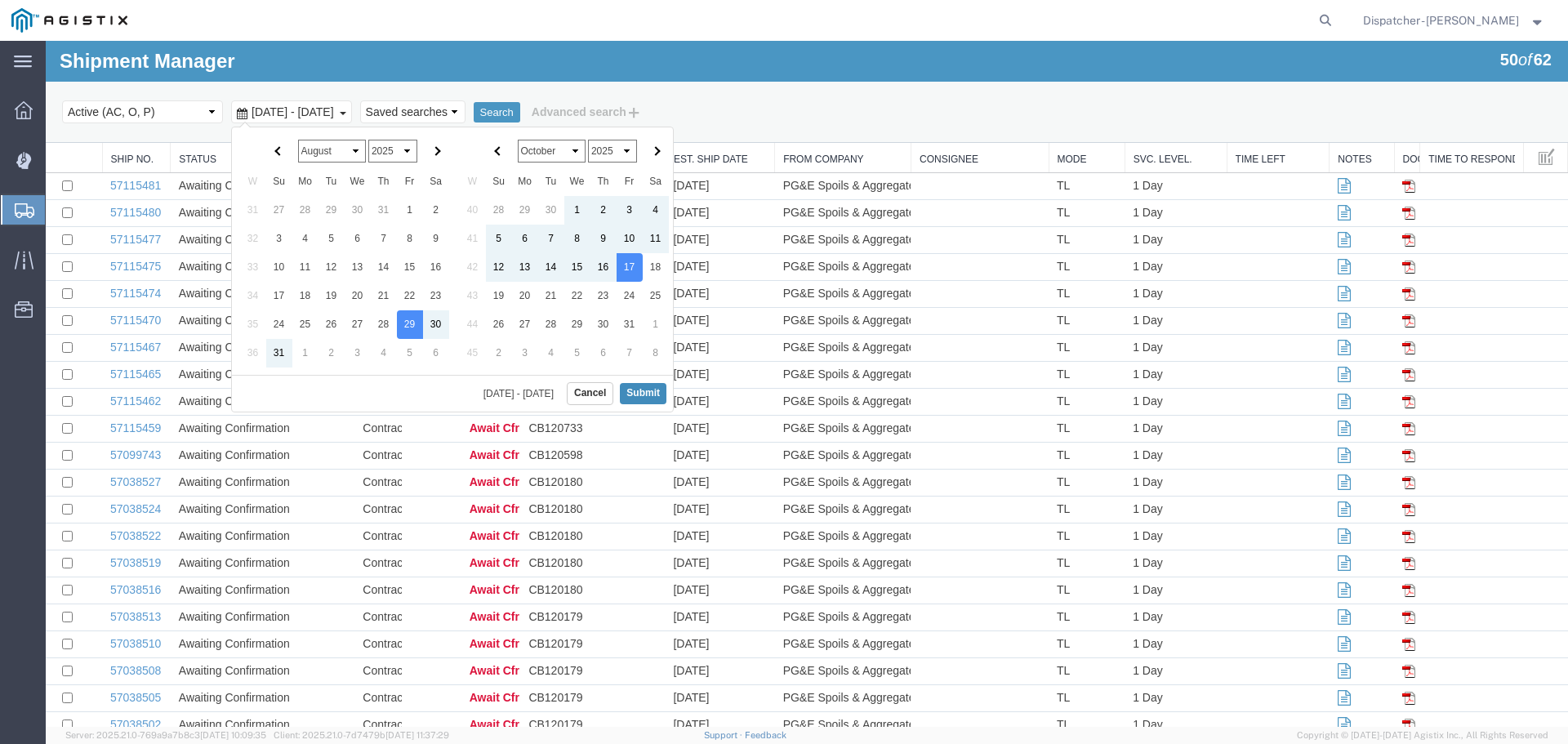
click at [641, 388] on button "Submit" at bounding box center [642, 393] width 46 height 20
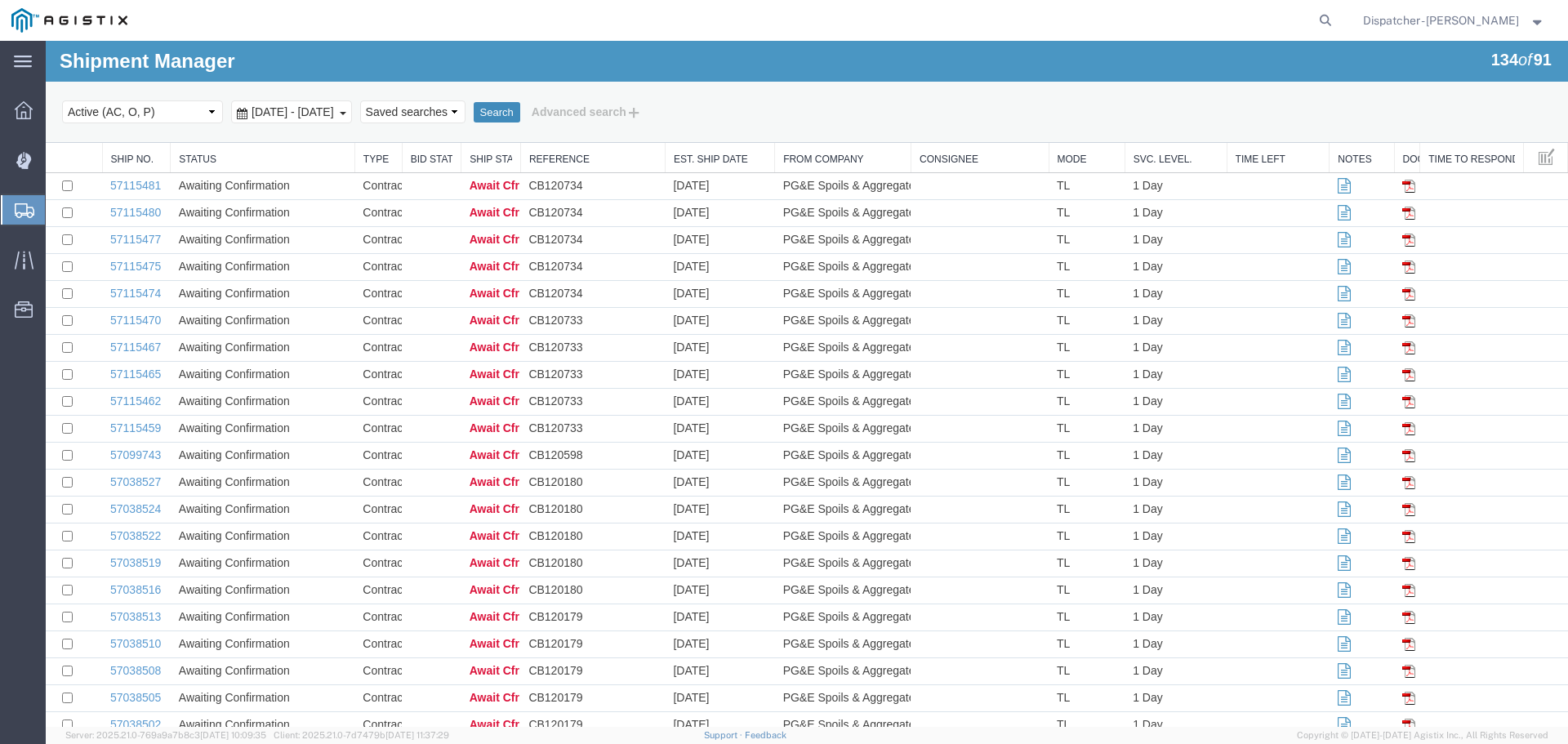
click at [521, 110] on button "Search" at bounding box center [496, 112] width 46 height 21
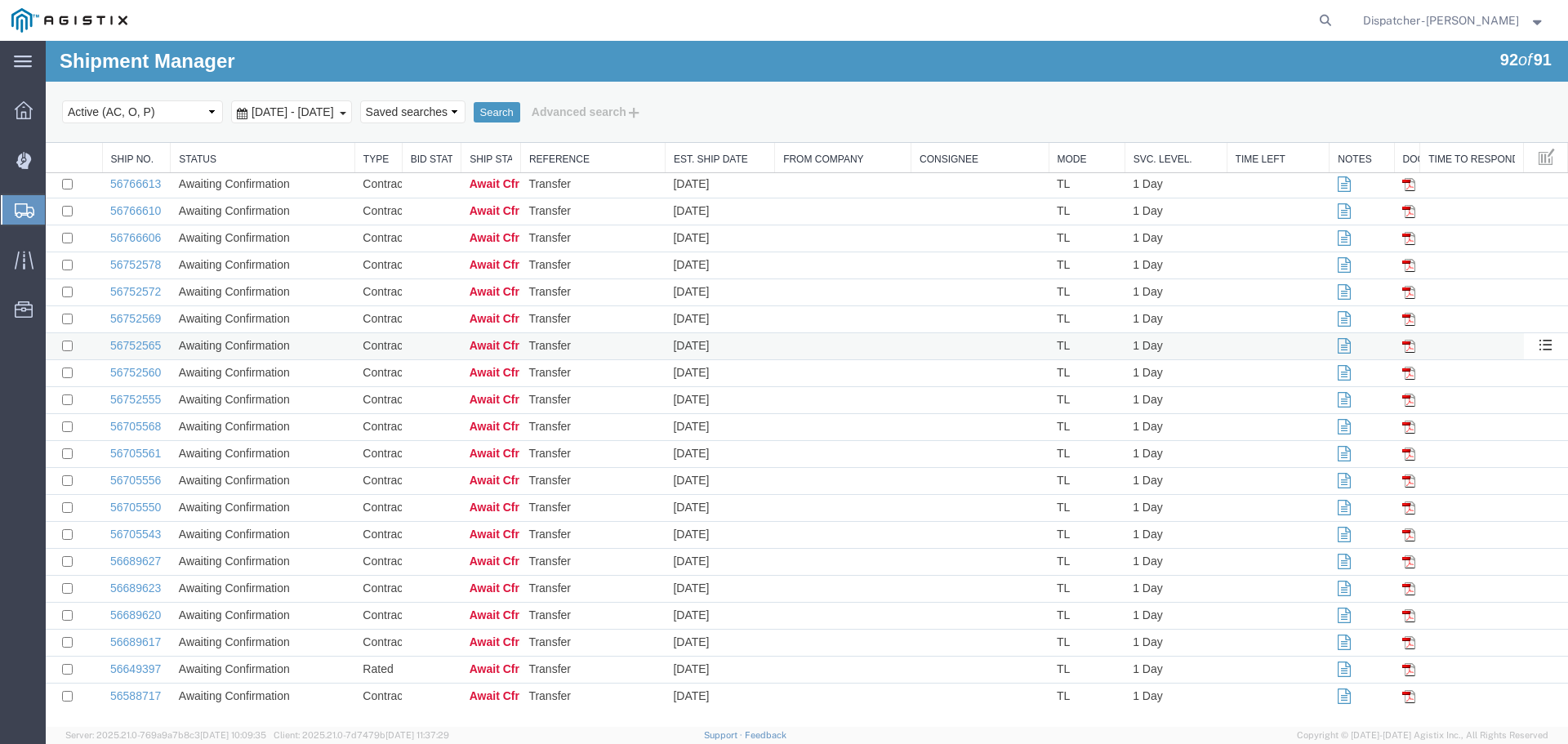
scroll to position [1980, 0]
click at [143, 695] on link "56588717" at bounding box center [136, 695] width 51 height 13
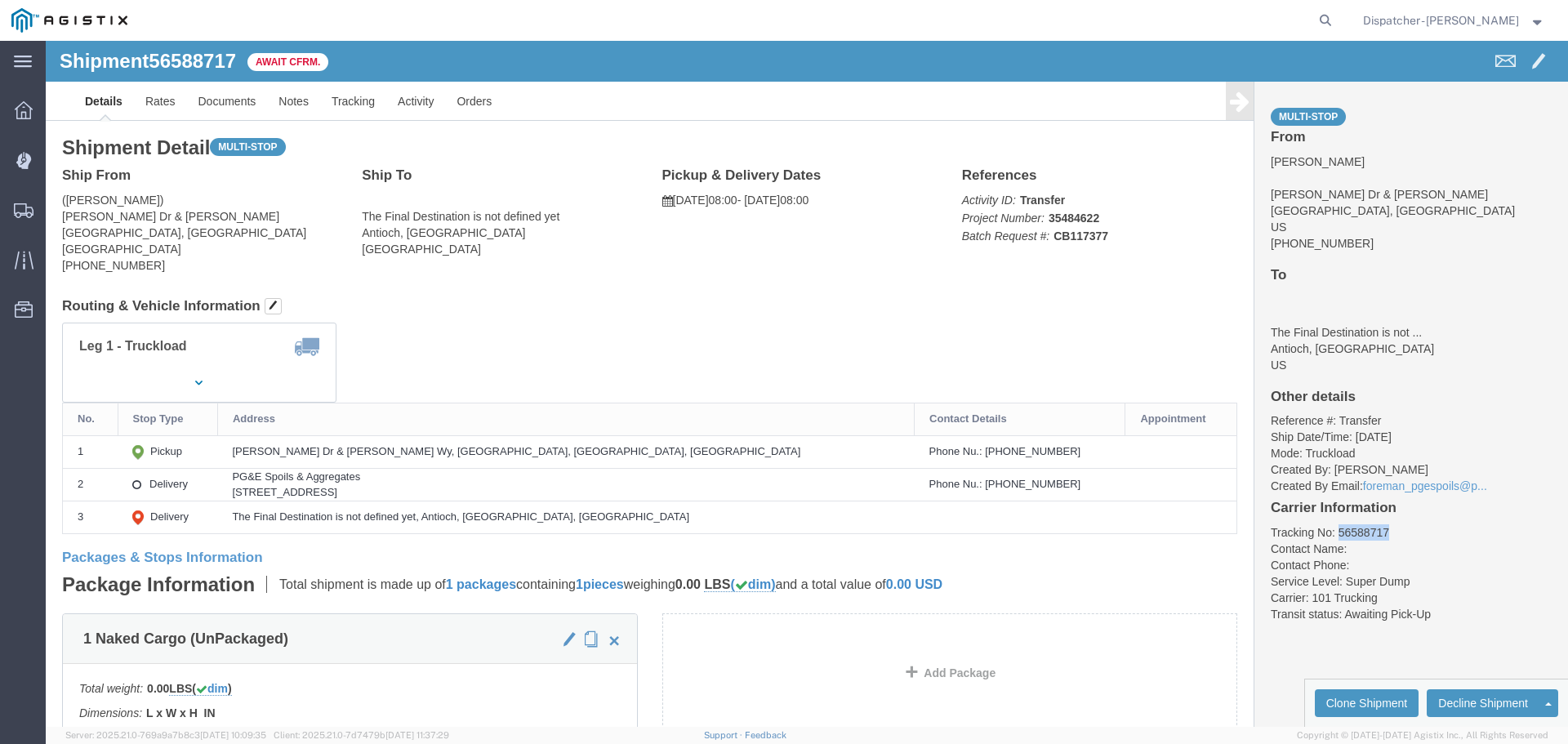
drag, startPoint x: 1332, startPoint y: 492, endPoint x: 1286, endPoint y: 496, distance: 46.2
click li "Tracking No: 56588717"
copy li "56588717"
click link "Tracking"
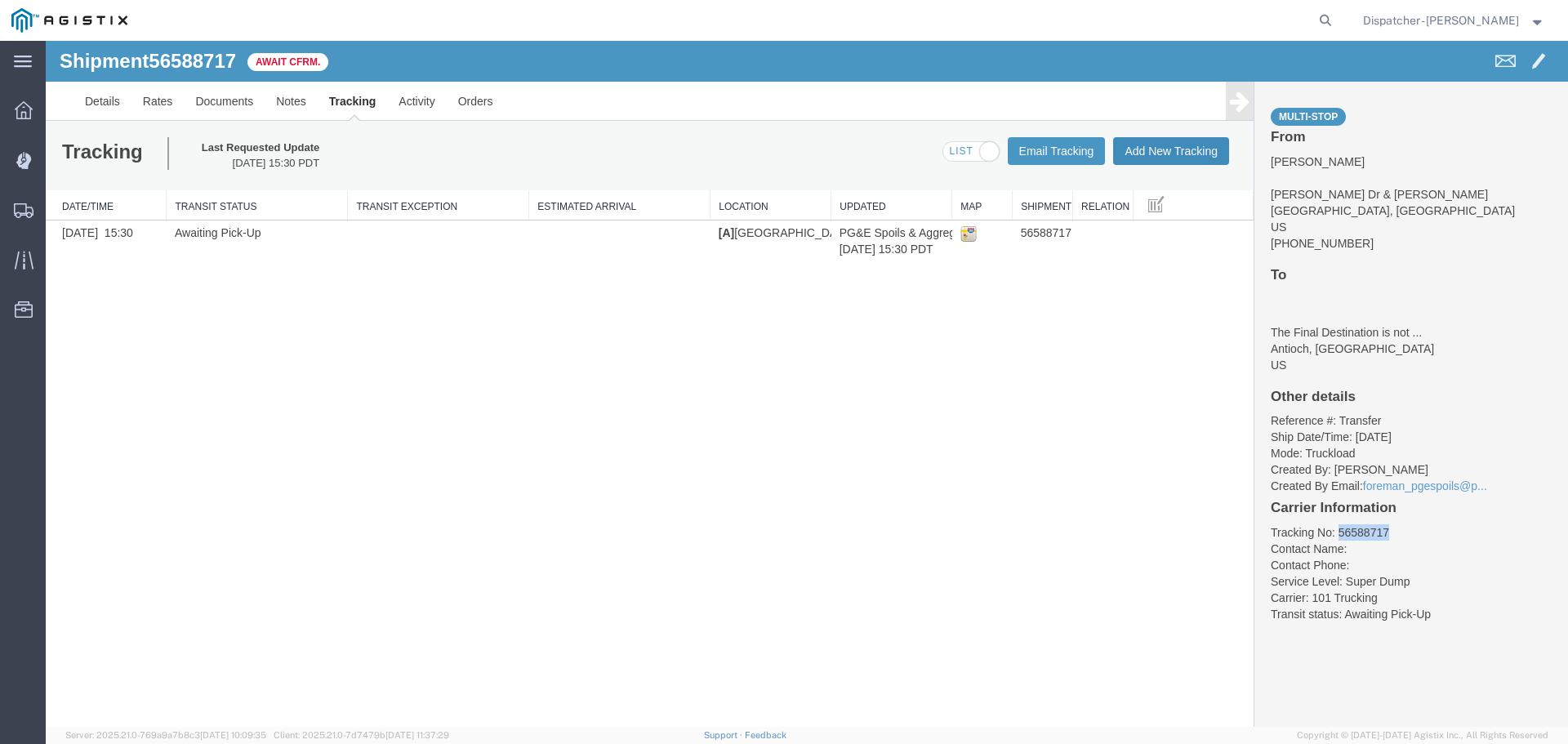
click at [1178, 146] on button "Add New Tracking" at bounding box center [1171, 152] width 116 height 28
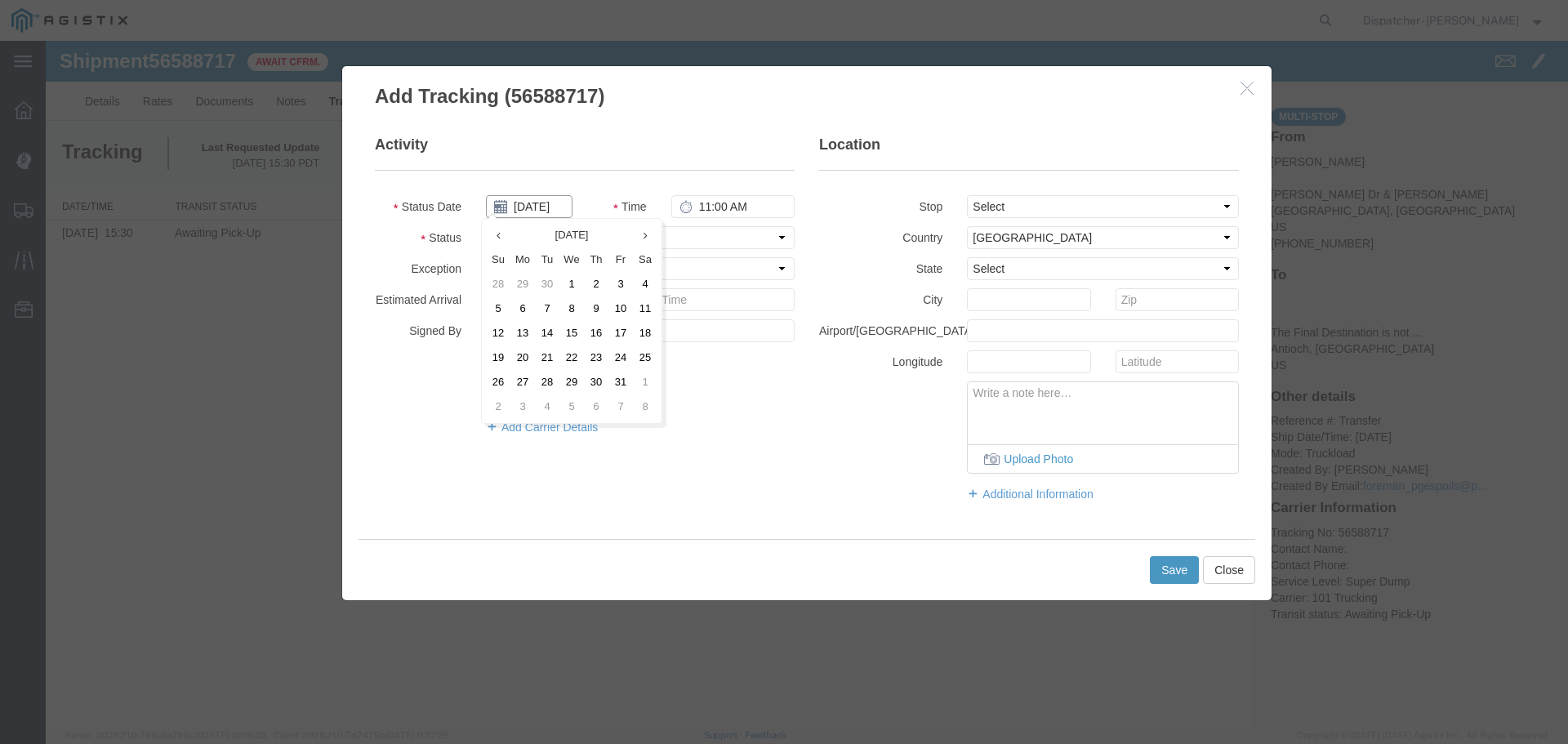
click at [554, 205] on input "[DATE]" at bounding box center [529, 207] width 87 height 23
click at [491, 233] on th at bounding box center [498, 235] width 25 height 25
click at [495, 241] on th at bounding box center [503, 235] width 25 height 25
click at [624, 379] on td "29" at bounding box center [626, 382] width 25 height 25
click at [710, 210] on input "11:00 AM" at bounding box center [733, 207] width 124 height 23
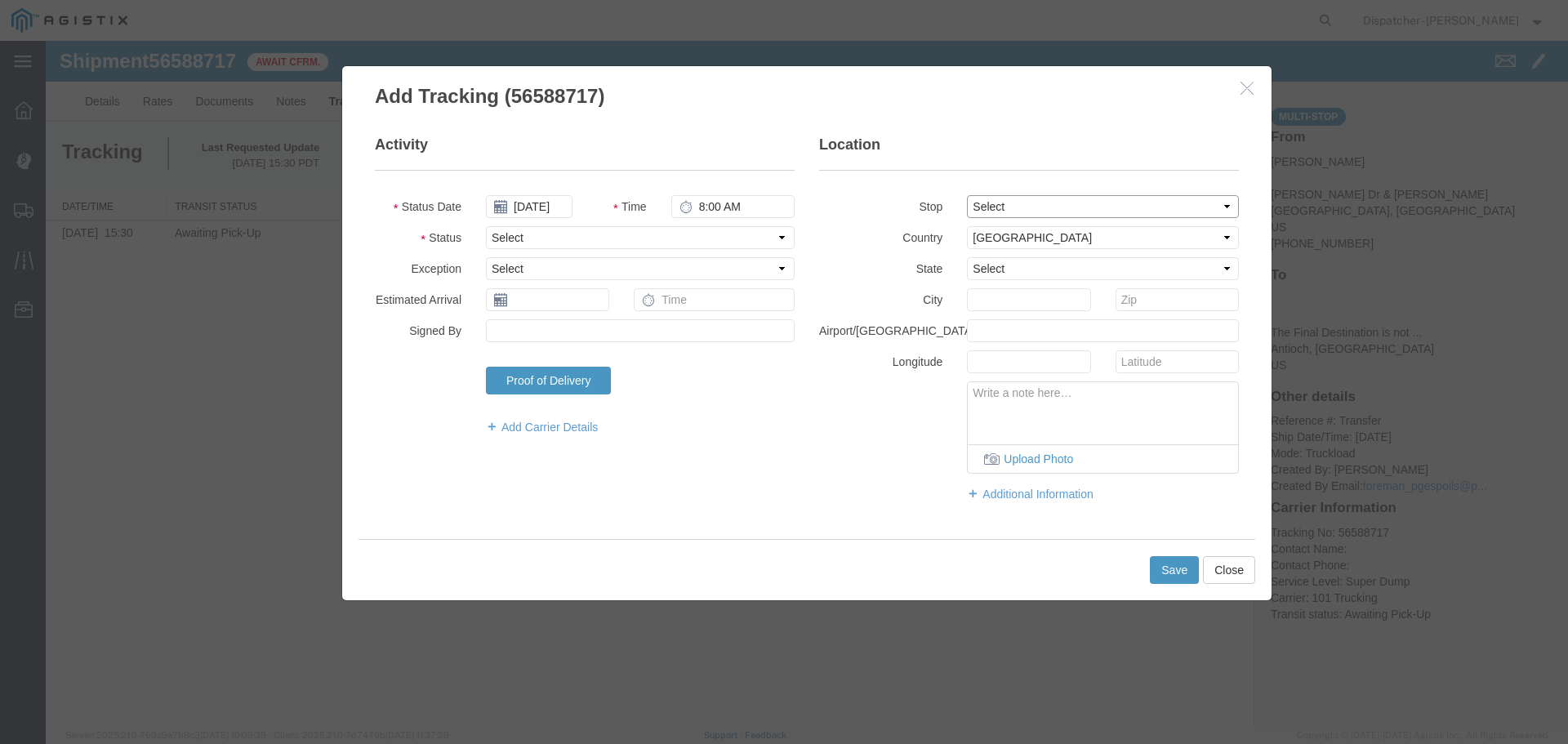
click at [1008, 203] on select "Select From: [PERSON_NAME] Dr & [PERSON_NAME] Wy, [GEOGRAPHIC_DATA], [GEOGRAPHI…" at bounding box center [1103, 207] width 272 height 23
click at [967, 195] on select "Select From: [PERSON_NAME] Dr & [PERSON_NAME] Wy, [GEOGRAPHIC_DATA], [GEOGRAPHI…" at bounding box center [1103, 207] width 272 height 23
click at [606, 241] on select "Select Arrival Notice Available Arrival Notice Imported Arrive at Delivery Loca…" at bounding box center [640, 237] width 309 height 23
click at [486, 226] on select "Select Arrival Notice Available Arrival Notice Imported Arrive at Delivery Loca…" at bounding box center [640, 237] width 309 height 23
click at [1179, 574] on button "Save" at bounding box center [1174, 570] width 49 height 28
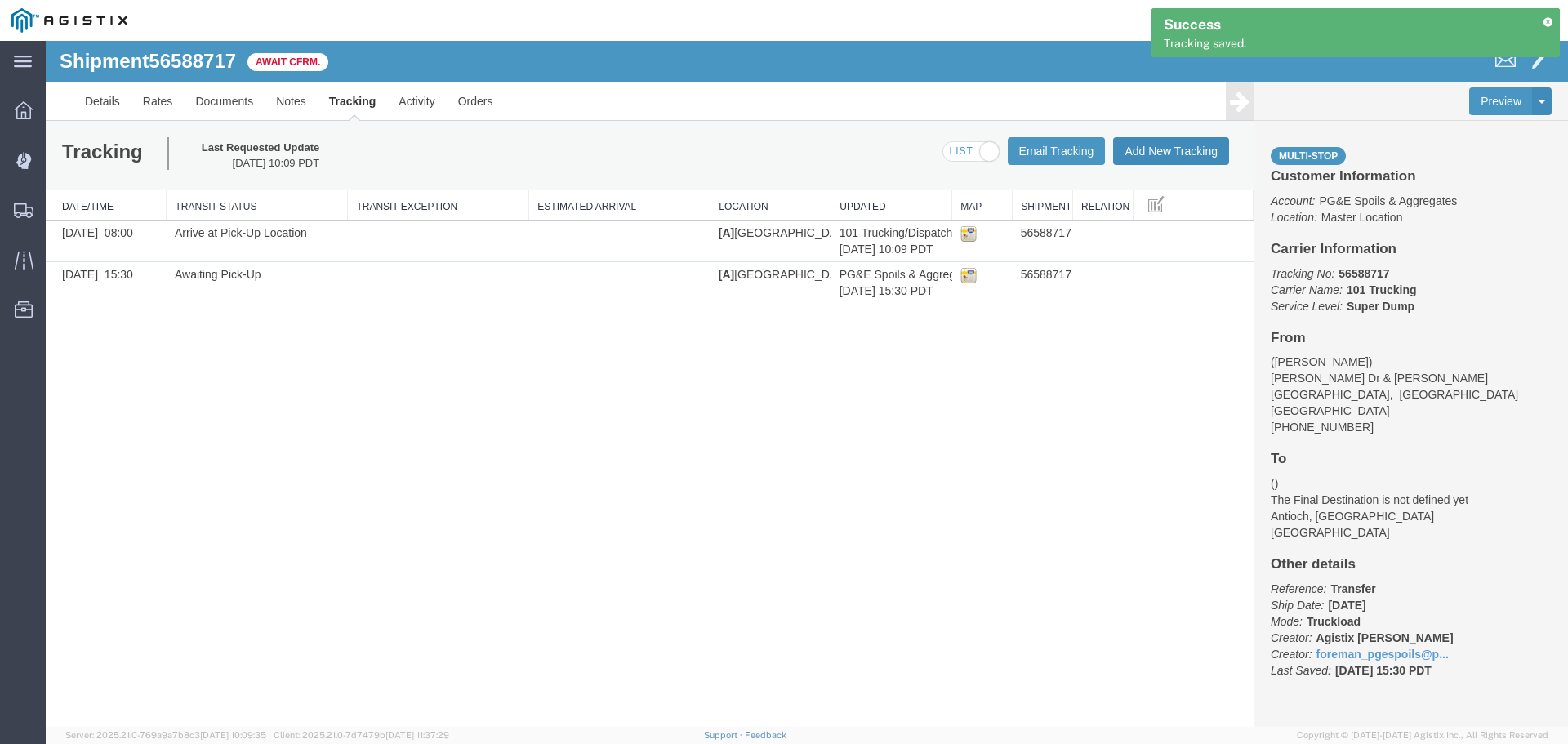
click at [1179, 153] on button "Add New Tracking" at bounding box center [1171, 152] width 116 height 28
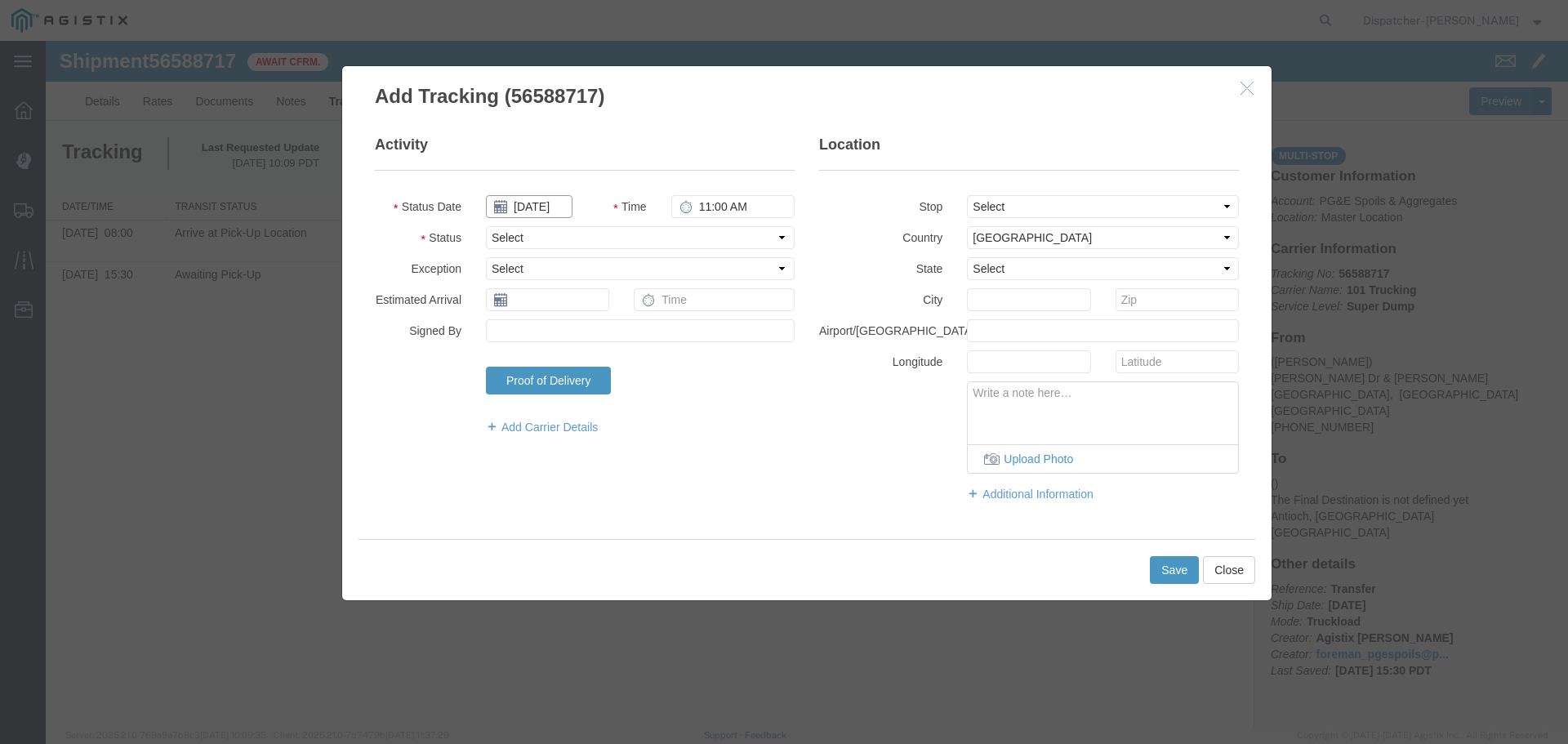
click at [556, 211] on input "[DATE]" at bounding box center [529, 207] width 87 height 23
click at [499, 242] on th at bounding box center [498, 235] width 25 height 25
click at [499, 242] on th at bounding box center [503, 235] width 25 height 25
click at [626, 381] on td "29" at bounding box center [626, 382] width 25 height 25
click at [706, 197] on input "11:00 AM" at bounding box center [733, 207] width 124 height 23
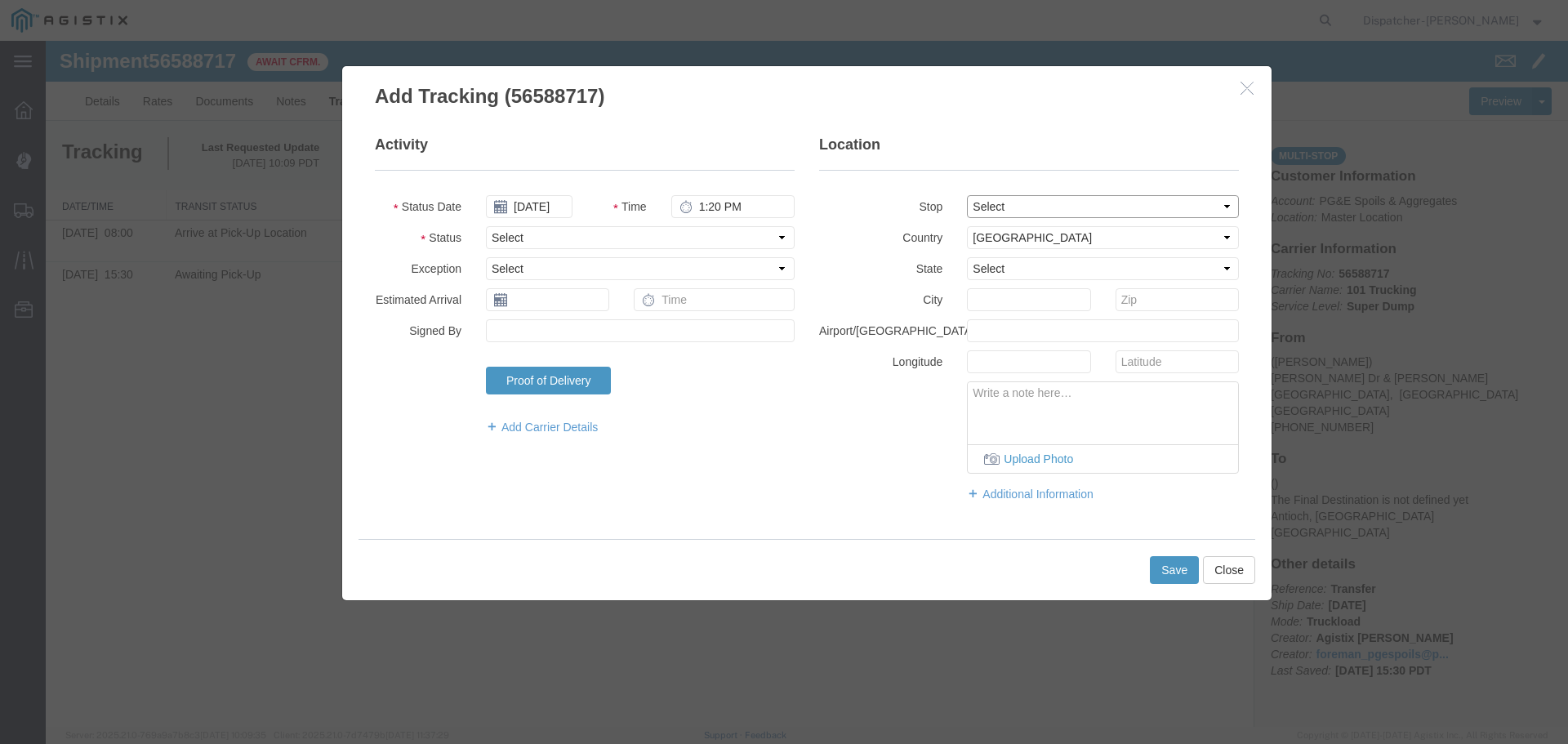
click at [1049, 208] on select "Select From: [PERSON_NAME] Dr & [PERSON_NAME] Wy, [GEOGRAPHIC_DATA], [GEOGRAPHI…" at bounding box center [1103, 207] width 272 height 23
click at [967, 195] on select "Select From: [PERSON_NAME] Dr & [PERSON_NAME] Wy, [GEOGRAPHIC_DATA], [GEOGRAPHI…" at bounding box center [1103, 207] width 272 height 23
click at [604, 251] on fieldset "Activity Status Date [DATE] Time 1:20 PM Status Select Arrival Notice Available…" at bounding box center [585, 294] width 420 height 317
click at [603, 238] on select "Select Arrival Notice Available Arrival Notice Imported Arrive at Delivery Loca…" at bounding box center [640, 237] width 309 height 23
click at [486, 226] on select "Select Arrival Notice Available Arrival Notice Imported Arrive at Delivery Loca…" at bounding box center [640, 237] width 309 height 23
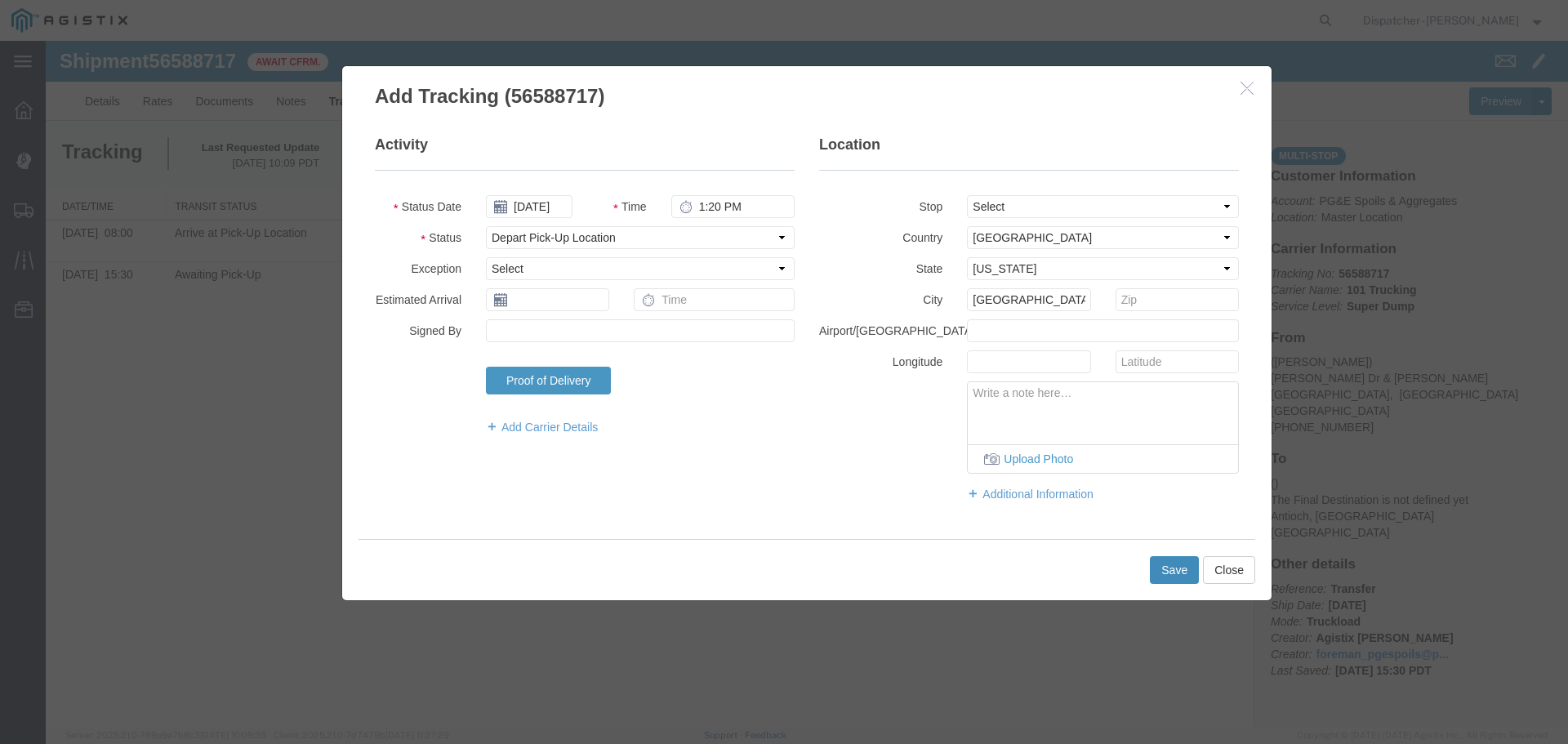
click at [1169, 570] on button "Save" at bounding box center [1174, 570] width 49 height 28
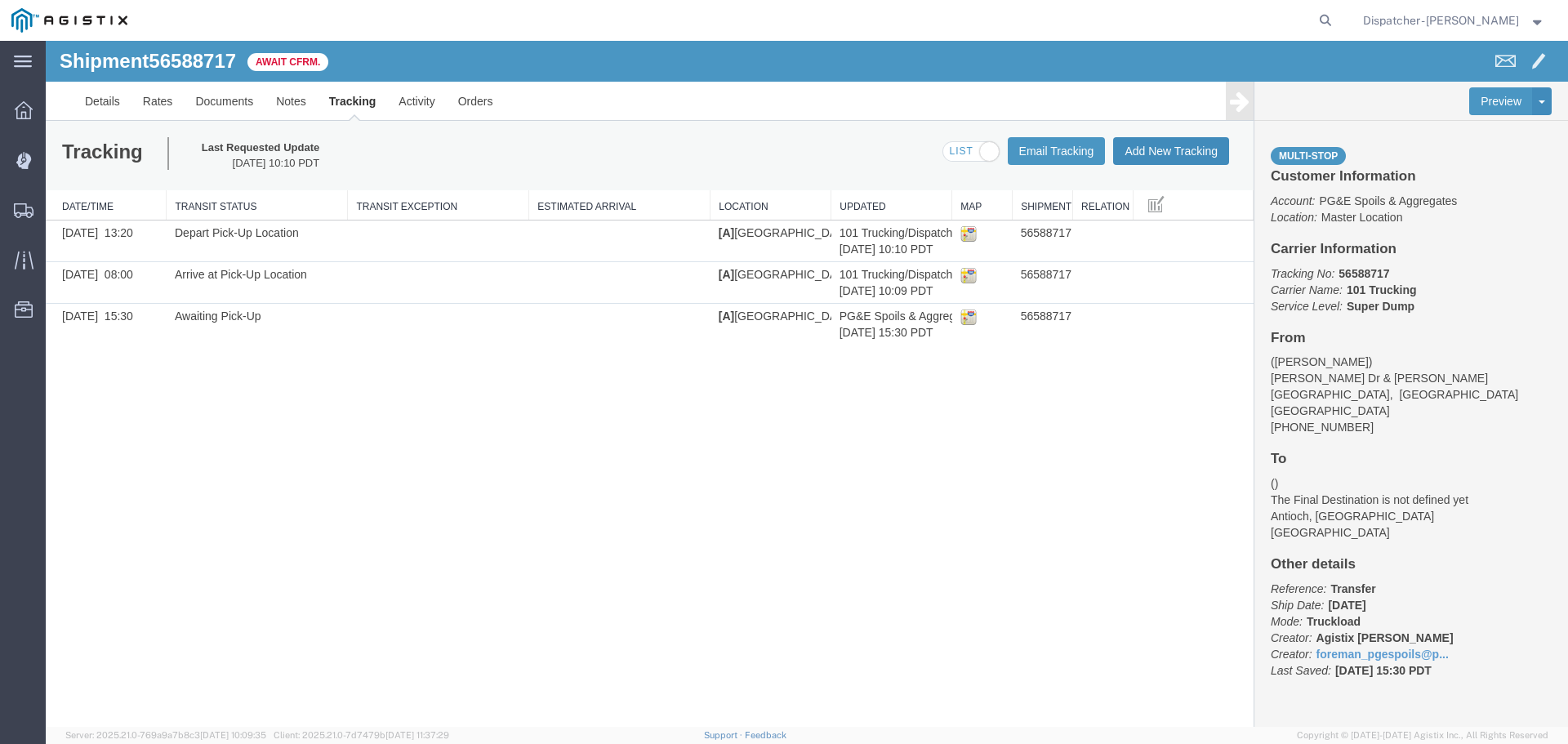
click at [1164, 153] on button "Add New Tracking" at bounding box center [1171, 152] width 116 height 28
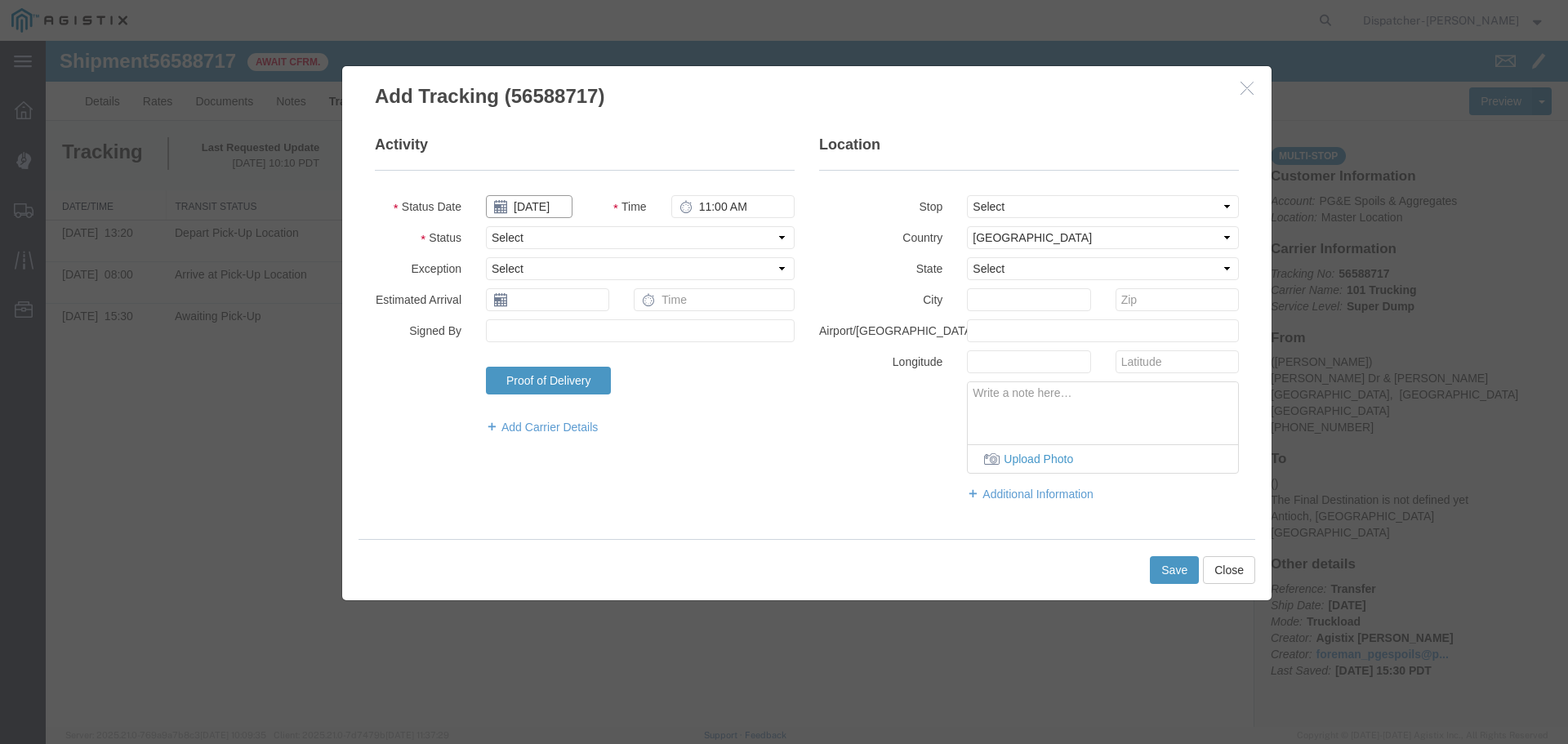
click at [563, 215] on input "[DATE]" at bounding box center [529, 207] width 87 height 23
click at [497, 242] on th at bounding box center [498, 235] width 25 height 25
click at [497, 242] on th at bounding box center [503, 235] width 25 height 25
click at [623, 379] on td "29" at bounding box center [626, 382] width 25 height 25
click at [712, 199] on input "11:00 AM" at bounding box center [733, 207] width 124 height 23
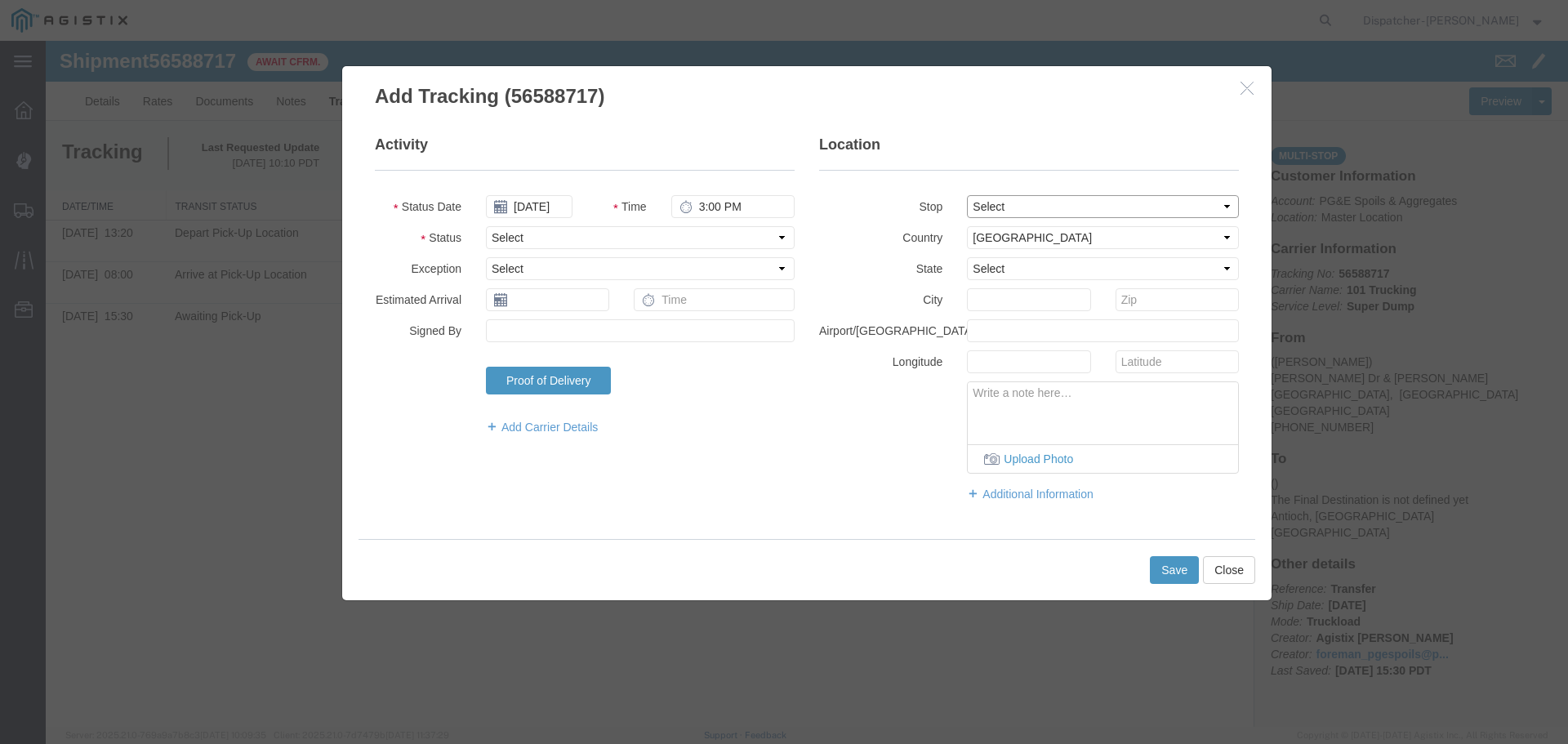
click at [999, 202] on select "Select From: [PERSON_NAME] Dr & [PERSON_NAME] Wy, [GEOGRAPHIC_DATA], [GEOGRAPHI…" at bounding box center [1103, 207] width 272 height 23
click at [967, 195] on select "Select From: [PERSON_NAME] Dr & [PERSON_NAME] Wy, [GEOGRAPHIC_DATA], [GEOGRAPHI…" at bounding box center [1103, 207] width 272 height 23
click at [559, 239] on select "Select Arrival Notice Available Arrival Notice Imported Arrive at Delivery Loca…" at bounding box center [640, 237] width 309 height 23
click at [486, 226] on select "Select Arrival Notice Available Arrival Notice Imported Arrive at Delivery Loca…" at bounding box center [640, 237] width 309 height 23
click at [1178, 580] on button "Save" at bounding box center [1174, 570] width 49 height 28
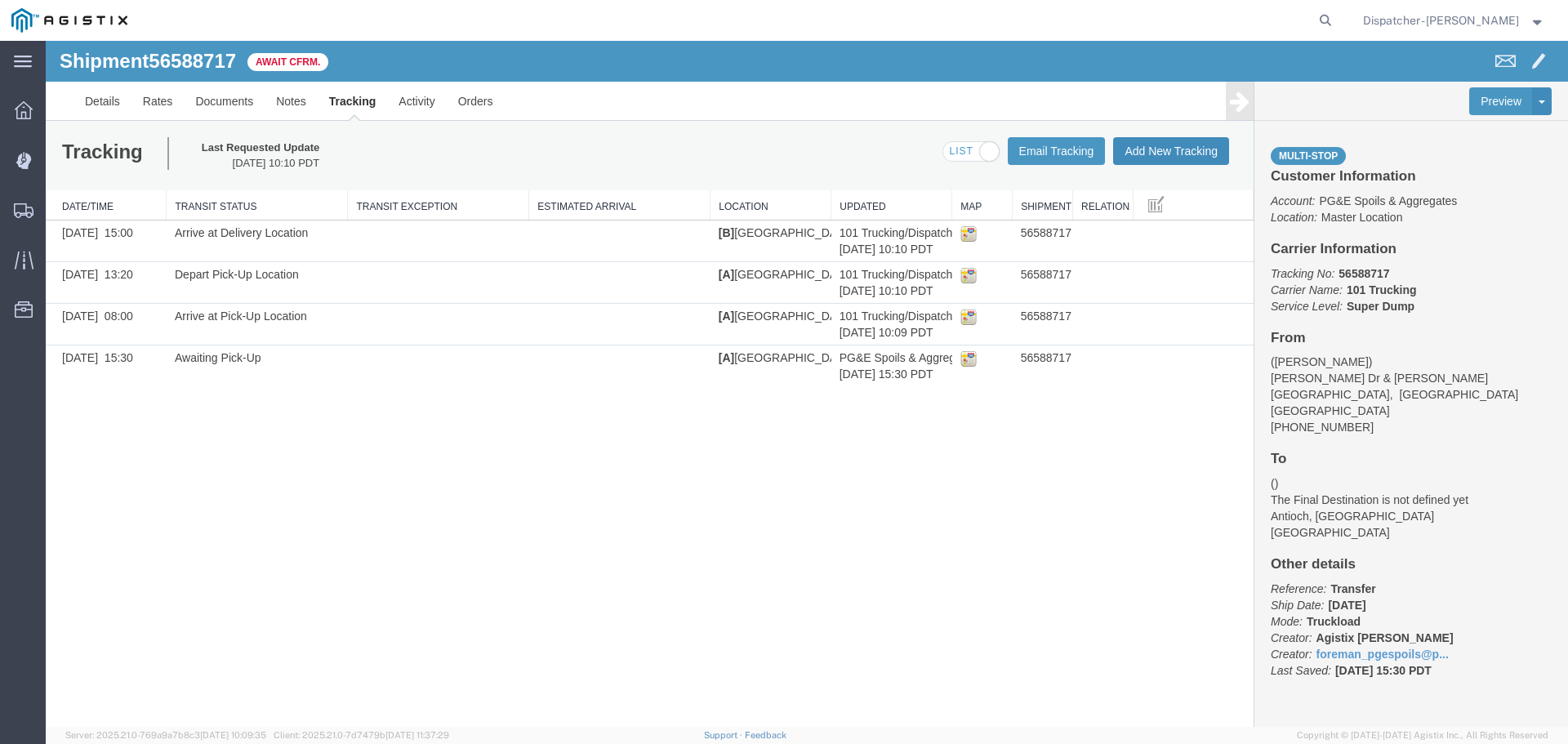
click at [1160, 145] on button "Add New Tracking" at bounding box center [1171, 152] width 116 height 28
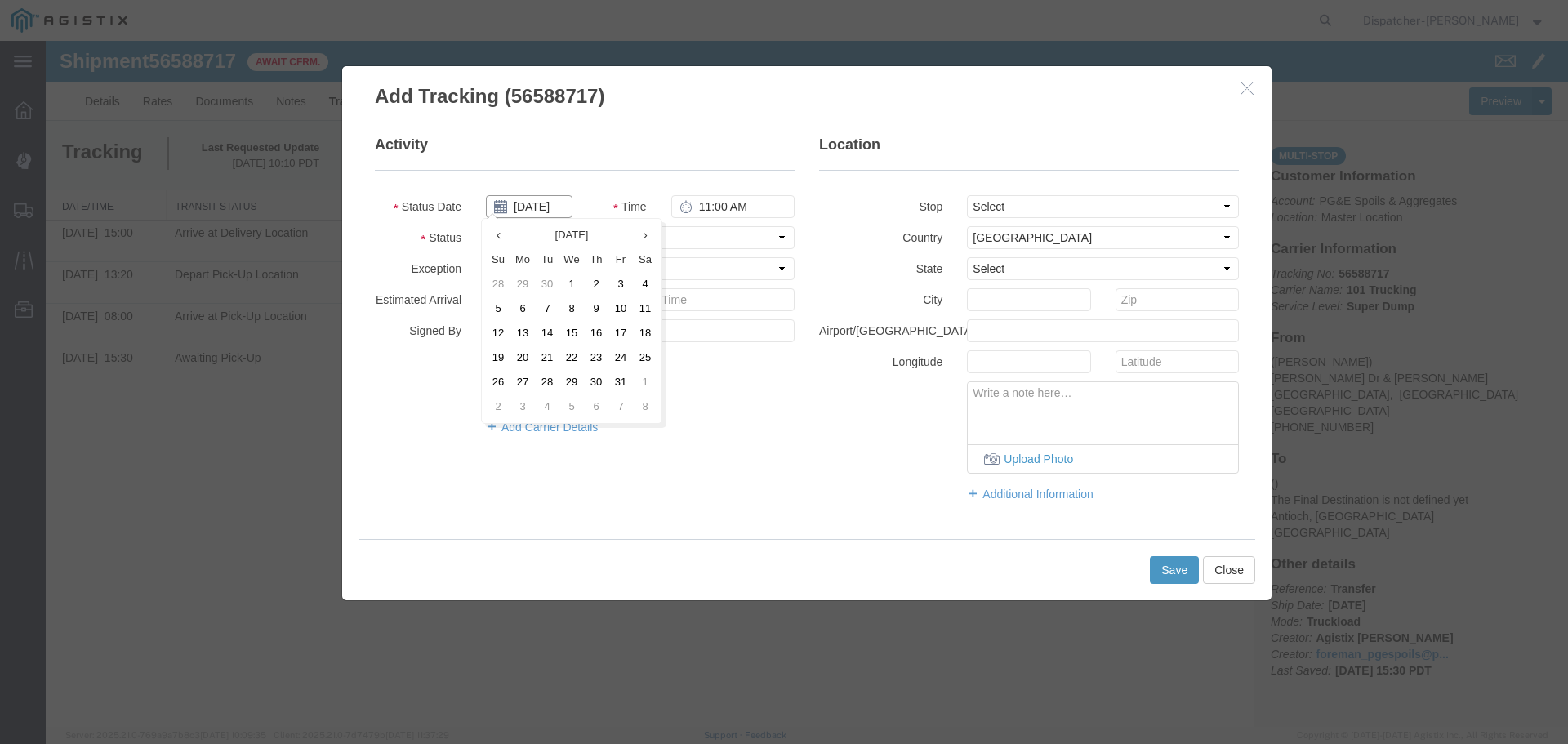
drag, startPoint x: 551, startPoint y: 209, endPoint x: 487, endPoint y: 236, distance: 69.5
click at [548, 209] on input "[DATE]" at bounding box center [529, 207] width 87 height 23
click at [504, 237] on th at bounding box center [498, 235] width 25 height 25
click at [496, 239] on th at bounding box center [503, 235] width 25 height 25
click at [625, 376] on td "29" at bounding box center [626, 382] width 25 height 25
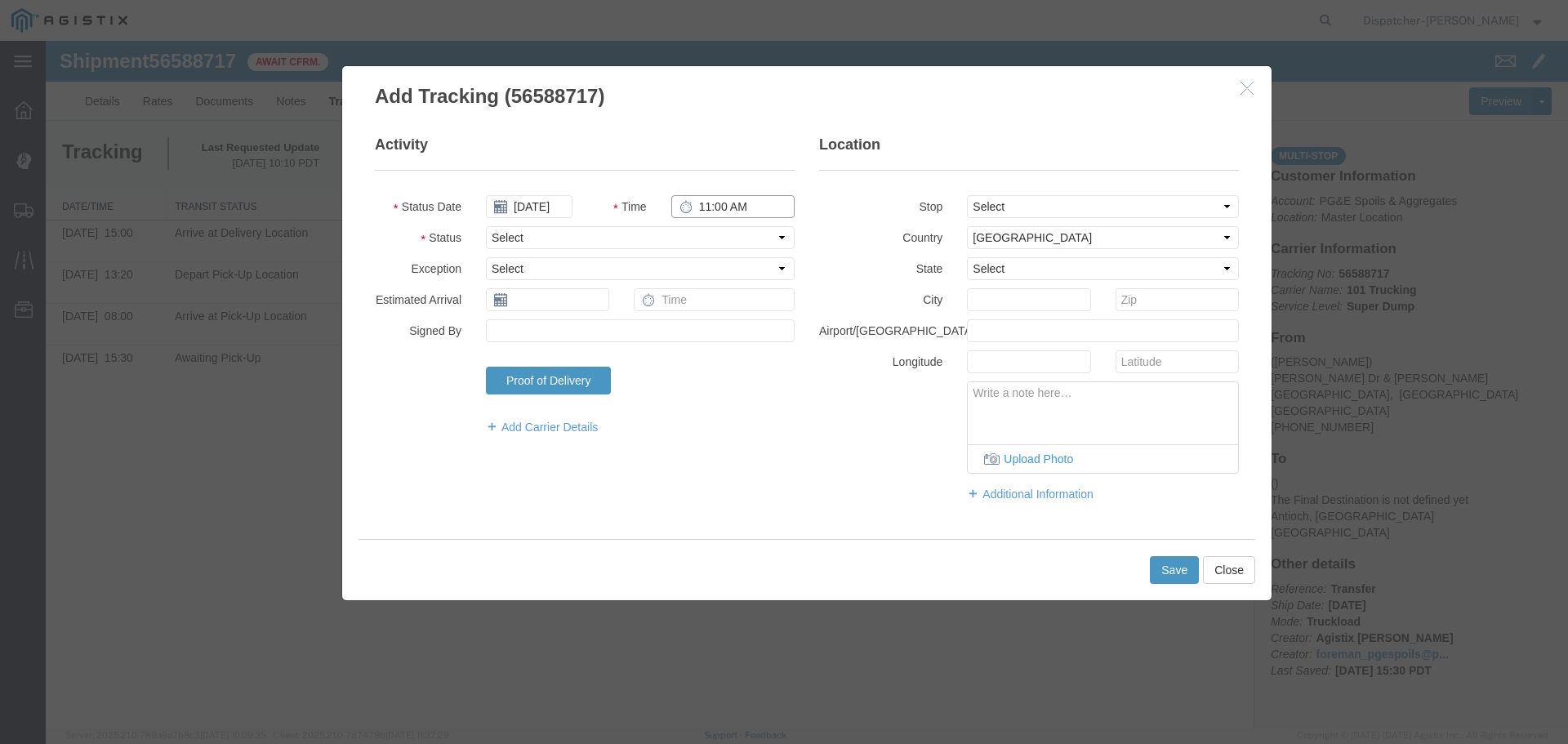
click at [714, 212] on input "11:00 AM" at bounding box center [733, 207] width 124 height 23
click at [1016, 196] on select "Select From: [PERSON_NAME] Dr & [PERSON_NAME] Wy, [GEOGRAPHIC_DATA], [GEOGRAPHI…" at bounding box center [1103, 207] width 272 height 23
click at [967, 195] on select "Select From: [PERSON_NAME] Dr & [PERSON_NAME] Wy, [GEOGRAPHIC_DATA], [GEOGRAPHI…" at bounding box center [1103, 207] width 272 height 23
click at [522, 238] on select "Select Arrival Notice Available Arrival Notice Imported Arrive at Delivery Loca…" at bounding box center [640, 237] width 309 height 23
click at [486, 226] on select "Select Arrival Notice Available Arrival Notice Imported Arrive at Delivery Loca…" at bounding box center [640, 237] width 309 height 23
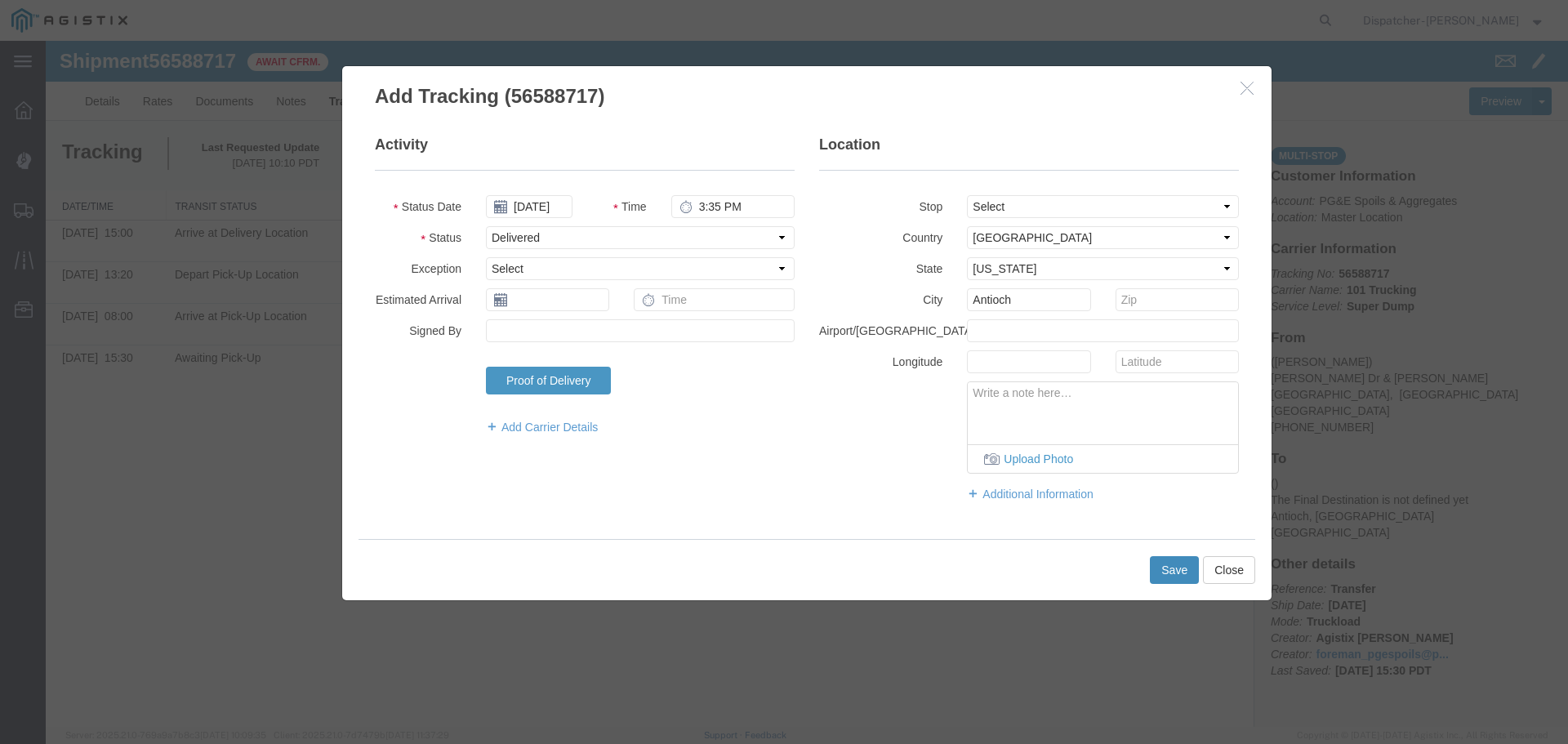
click at [1167, 567] on button "Save" at bounding box center [1174, 570] width 49 height 28
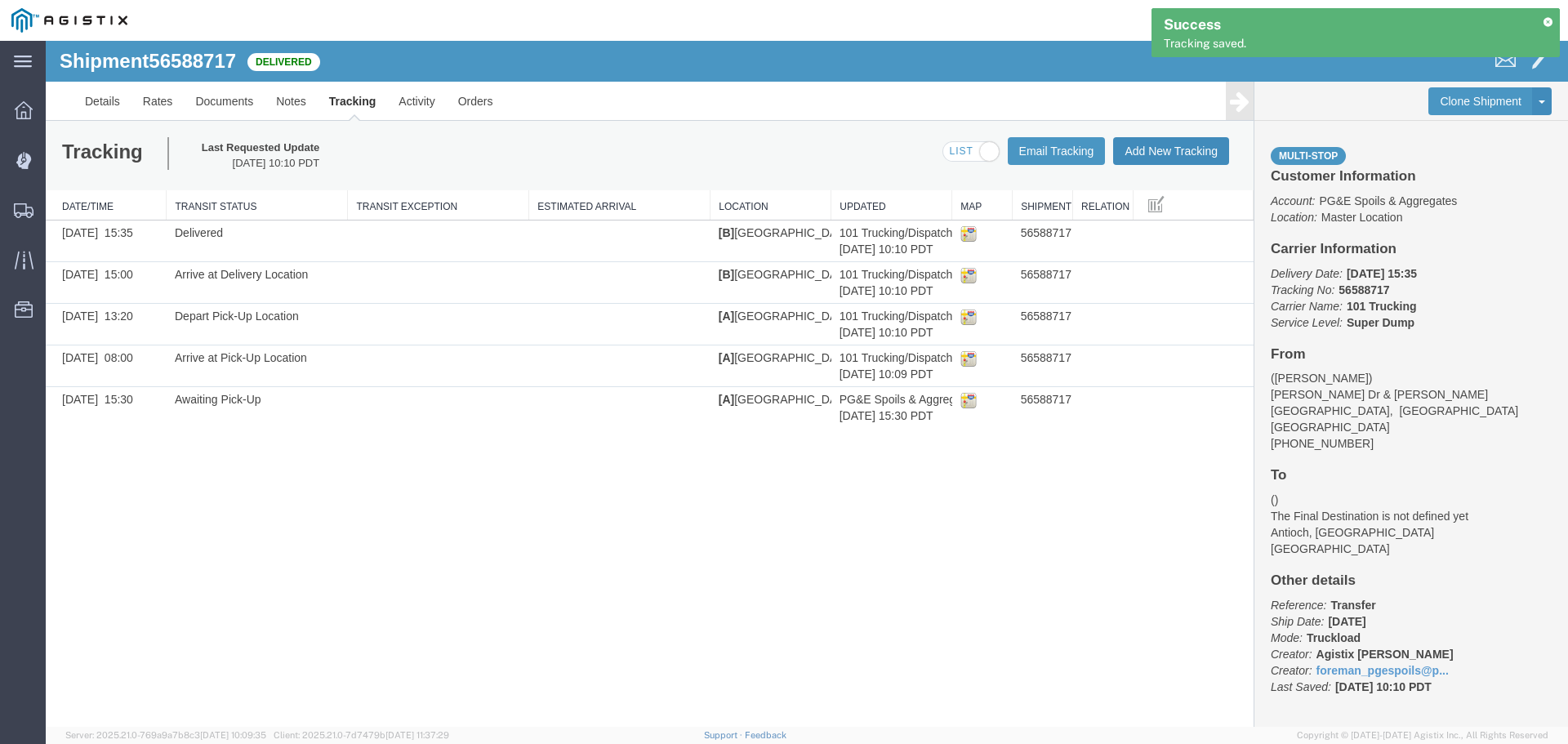
click at [1167, 145] on button "Add New Tracking" at bounding box center [1171, 152] width 116 height 28
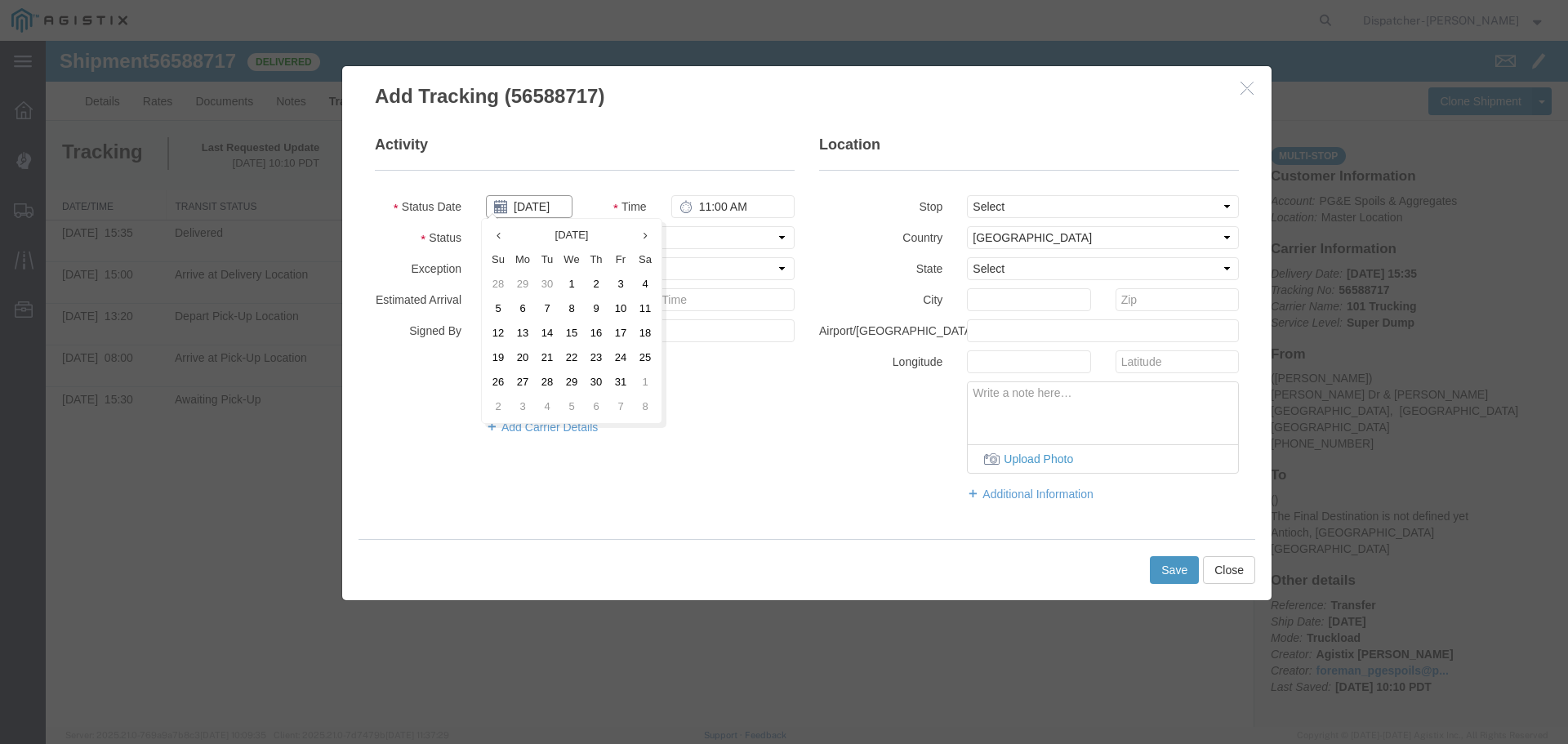
drag, startPoint x: 533, startPoint y: 202, endPoint x: 530, endPoint y: 221, distance: 19.2
click at [534, 202] on input "[DATE]" at bounding box center [529, 207] width 87 height 23
click at [509, 242] on th at bounding box center [498, 235] width 25 height 25
click at [509, 242] on th at bounding box center [503, 235] width 25 height 25
click at [628, 372] on td "29" at bounding box center [626, 382] width 25 height 25
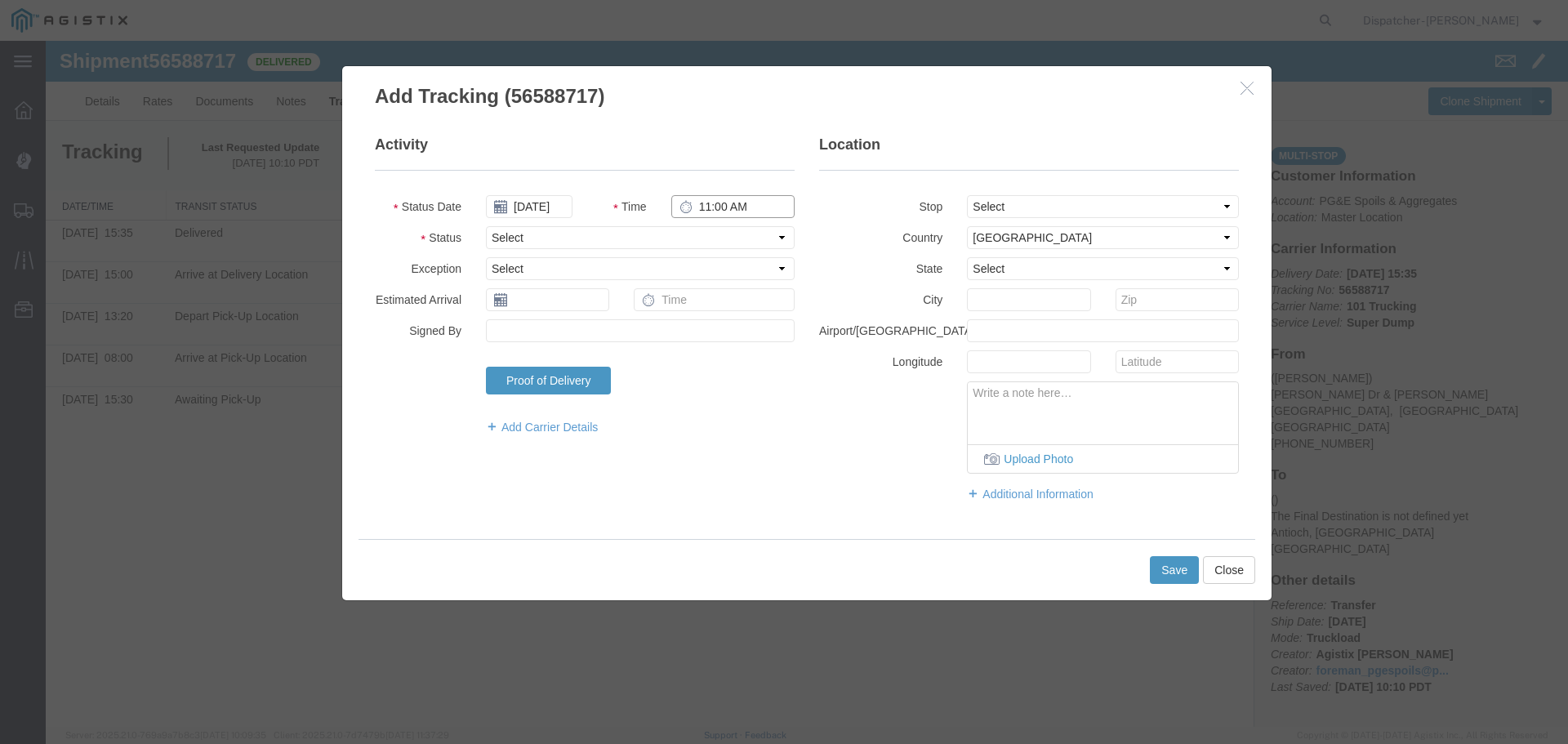
click at [708, 208] on input "11:00 AM" at bounding box center [733, 207] width 124 height 23
click at [1008, 197] on select "Select From: [PERSON_NAME] Dr & [PERSON_NAME] Wy, [GEOGRAPHIC_DATA], [GEOGRAPHI…" at bounding box center [1103, 207] width 272 height 23
click at [967, 195] on select "Select From: [PERSON_NAME] Dr & [PERSON_NAME] Wy, [GEOGRAPHIC_DATA], [GEOGRAPHI…" at bounding box center [1103, 207] width 272 height 23
click at [589, 245] on select "Select Arrival Notice Available Arrival Notice Imported Arrive at Delivery Loca…" at bounding box center [640, 237] width 309 height 23
click at [486, 226] on select "Select Arrival Notice Available Arrival Notice Imported Arrive at Delivery Loca…" at bounding box center [640, 237] width 309 height 23
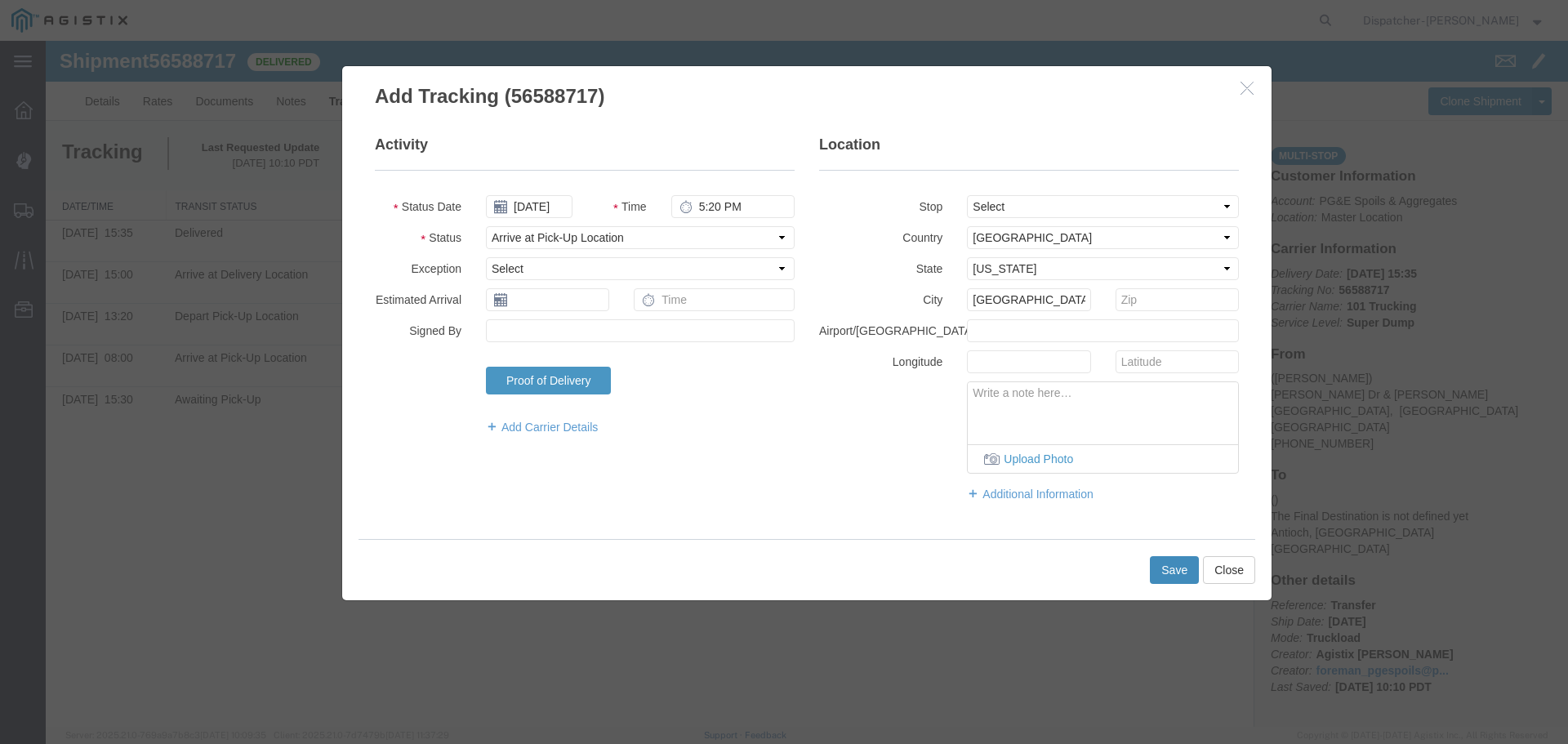
click at [1184, 568] on button "Save" at bounding box center [1174, 570] width 49 height 28
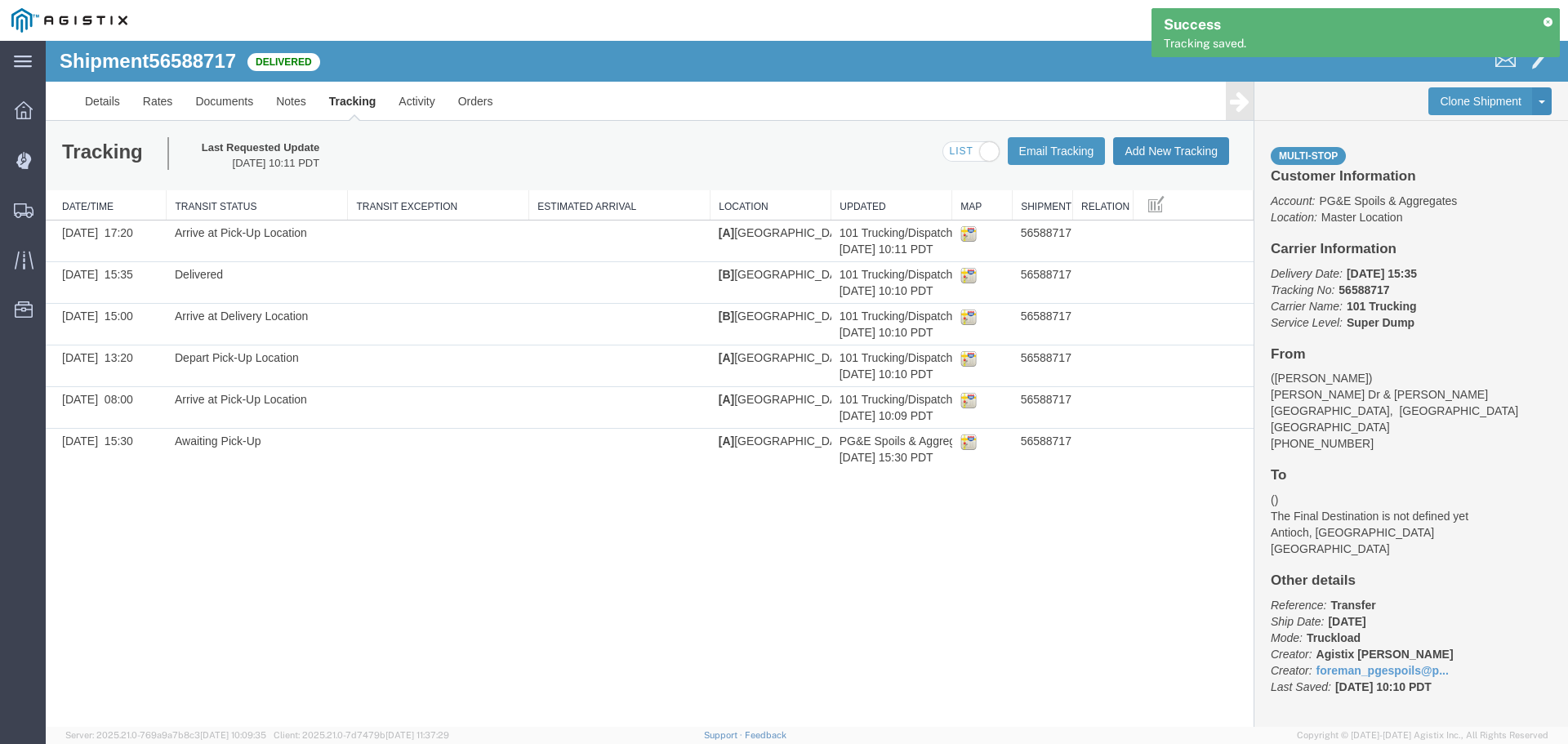
click at [1159, 143] on button "Add New Tracking" at bounding box center [1171, 152] width 116 height 28
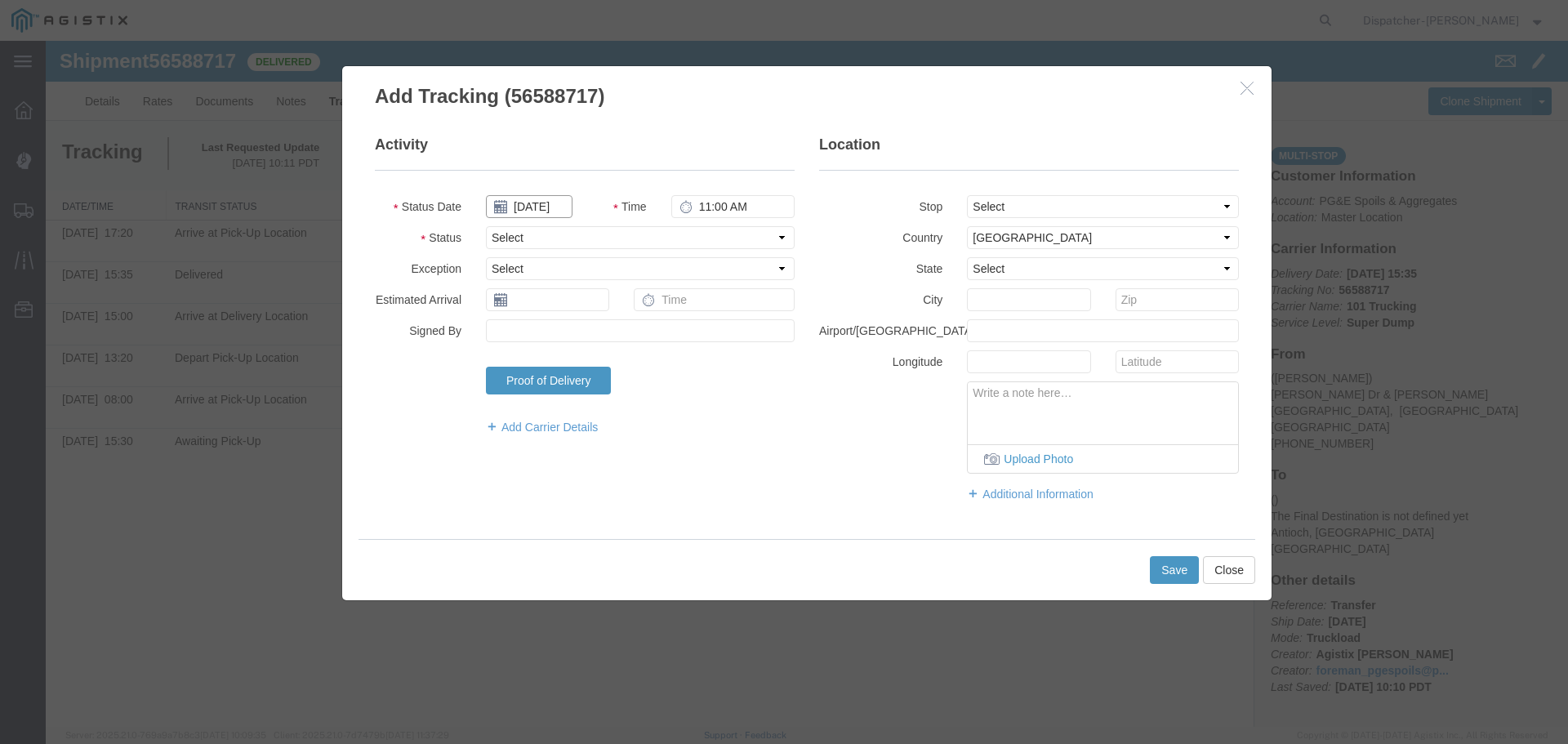
click at [545, 210] on input "[DATE]" at bounding box center [529, 207] width 87 height 23
click at [505, 237] on th at bounding box center [498, 235] width 25 height 25
click at [505, 237] on icon at bounding box center [503, 236] width 4 height 11
click at [629, 374] on td "29" at bounding box center [626, 382] width 25 height 25
click at [706, 201] on input "11:00 AM" at bounding box center [733, 207] width 124 height 23
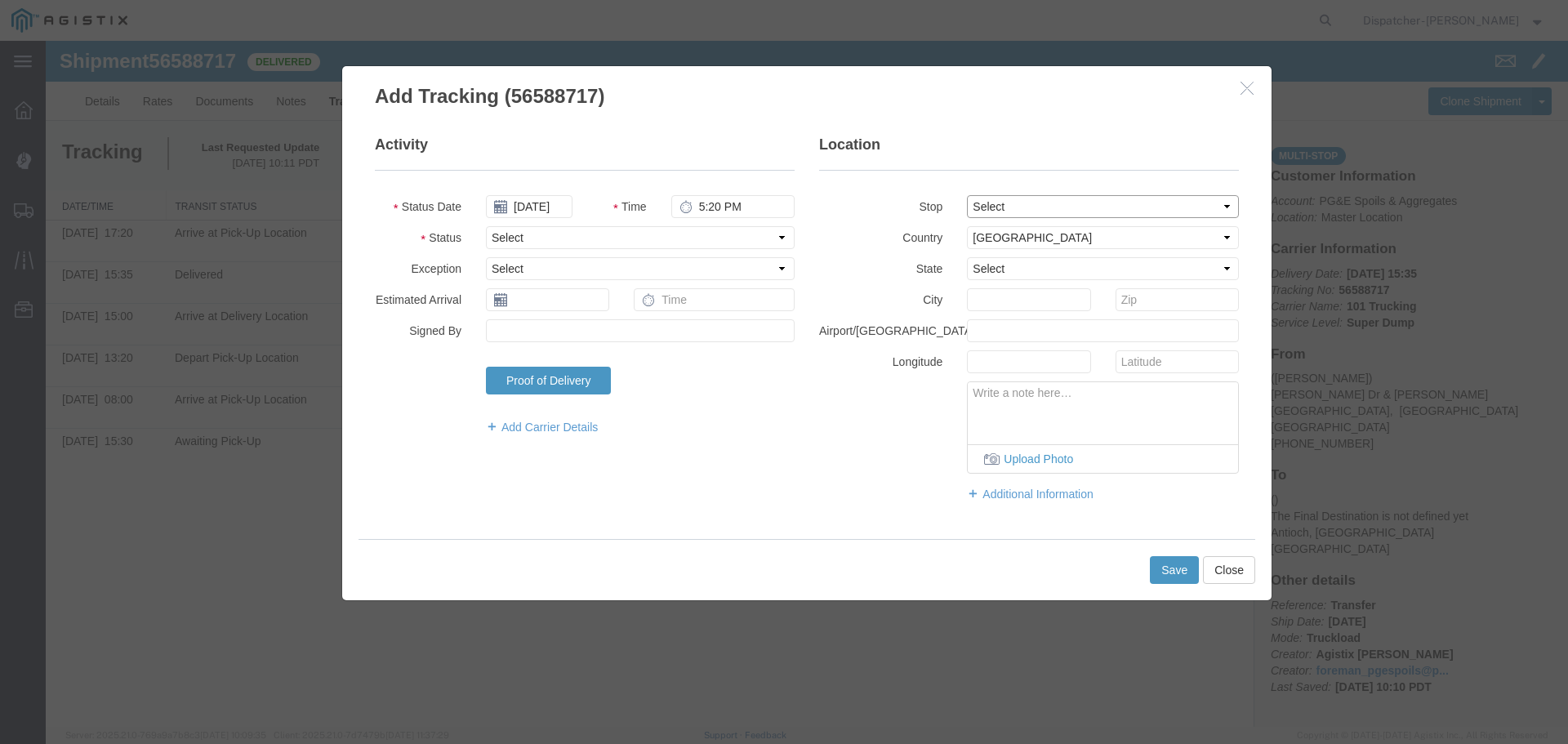
click at [1061, 201] on select "Select From: [PERSON_NAME] Dr & [PERSON_NAME] Wy, [GEOGRAPHIC_DATA], [GEOGRAPHI…" at bounding box center [1103, 207] width 272 height 23
click at [967, 195] on select "Select From: [PERSON_NAME] Dr & [PERSON_NAME] Wy, [GEOGRAPHIC_DATA], [GEOGRAPHI…" at bounding box center [1103, 207] width 272 height 23
click at [514, 236] on select "Select Arrival Notice Available Arrival Notice Imported Arrive at Delivery Loca…" at bounding box center [640, 237] width 309 height 23
click at [486, 226] on select "Select Arrival Notice Available Arrival Notice Imported Arrive at Delivery Loca…" at bounding box center [640, 237] width 309 height 23
click at [1166, 563] on button "Save" at bounding box center [1174, 570] width 49 height 28
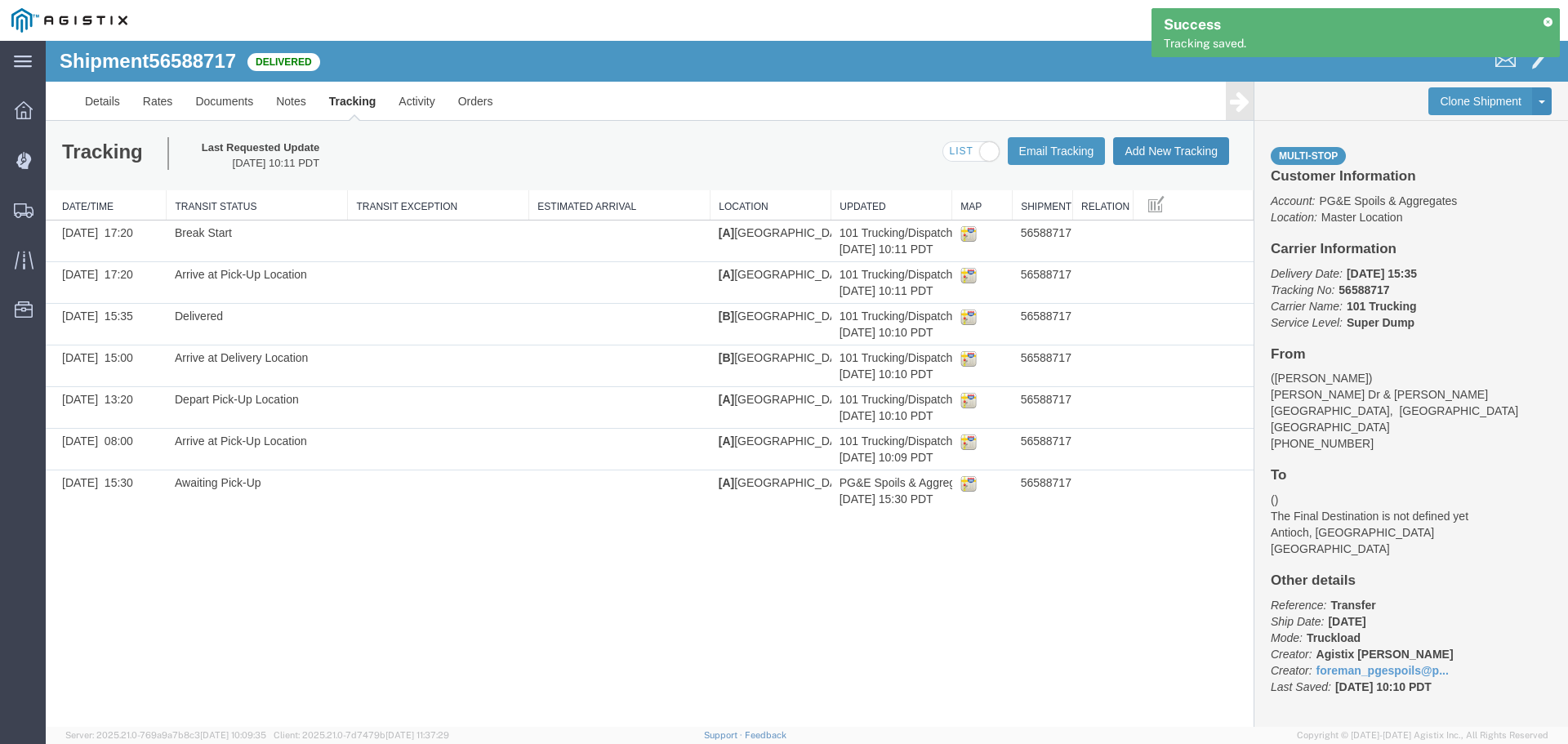
click at [1161, 152] on button "Add New Tracking" at bounding box center [1171, 152] width 116 height 28
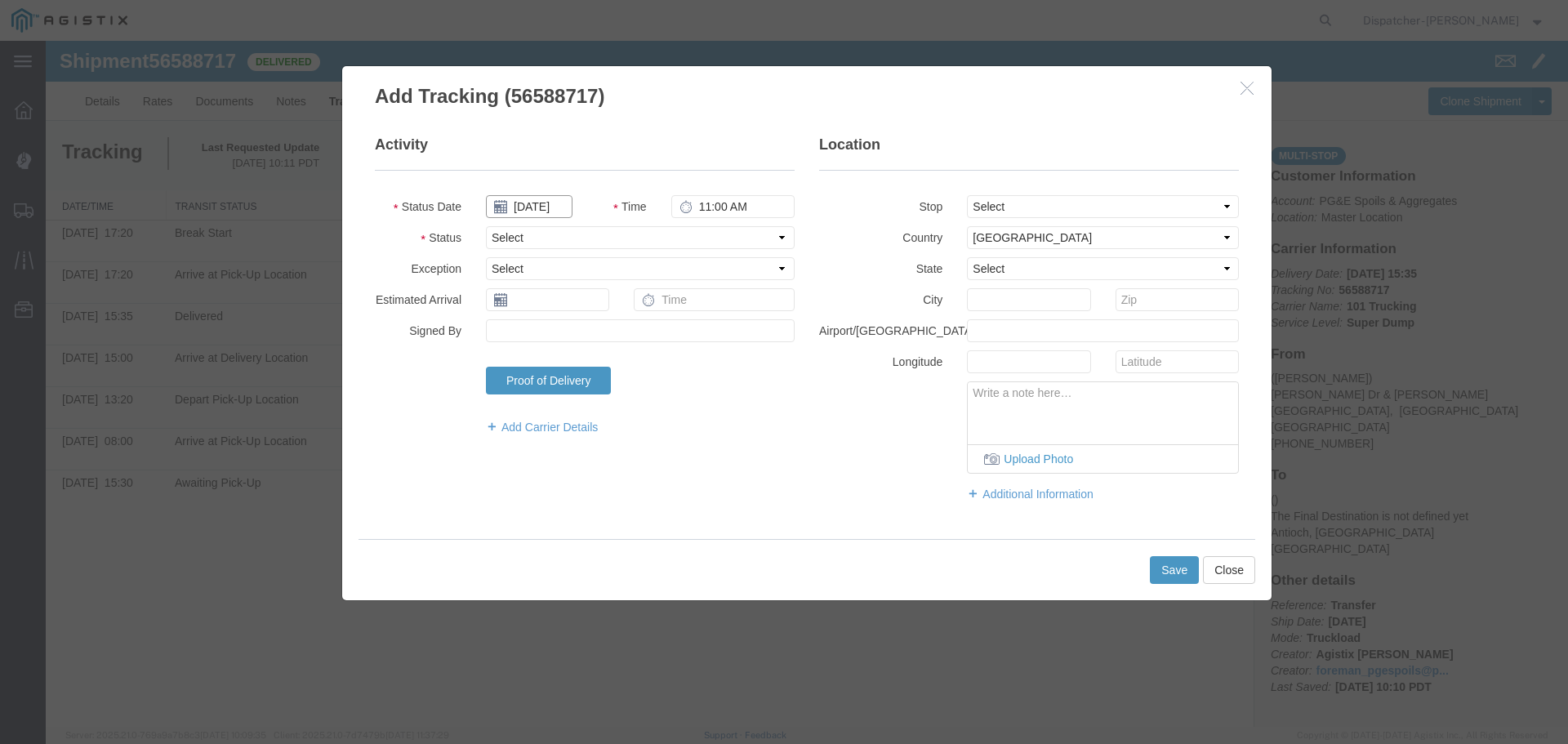
click at [544, 210] on input "[DATE]" at bounding box center [529, 207] width 87 height 23
click at [493, 231] on th at bounding box center [498, 235] width 25 height 25
click at [493, 232] on th at bounding box center [503, 235] width 25 height 25
click at [620, 373] on td "29" at bounding box center [626, 382] width 25 height 25
click at [732, 209] on input "11:00 AM" at bounding box center [733, 207] width 124 height 23
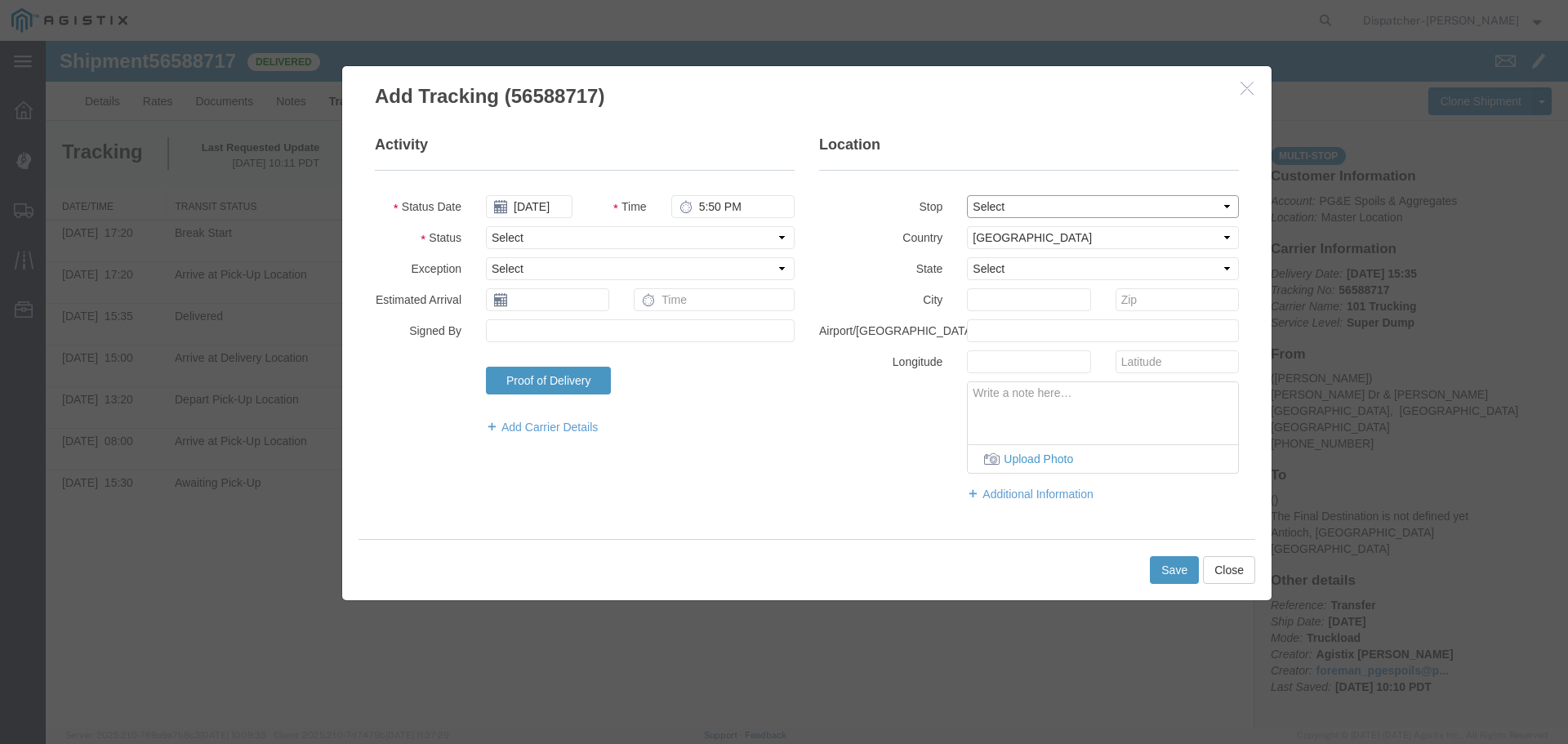
click at [987, 198] on select "Select From: [PERSON_NAME] Dr & [PERSON_NAME] Wy, [GEOGRAPHIC_DATA], [GEOGRAPHI…" at bounding box center [1103, 207] width 272 height 23
click at [967, 195] on select "Select From: [PERSON_NAME] Dr & [PERSON_NAME] Wy, [GEOGRAPHIC_DATA], [GEOGRAPHI…" at bounding box center [1103, 207] width 272 height 23
click at [558, 233] on select "Select Arrival Notice Available Arrival Notice Imported Arrive at Delivery Loca…" at bounding box center [640, 237] width 309 height 23
click at [486, 226] on select "Select Arrival Notice Available Arrival Notice Imported Arrive at Delivery Loca…" at bounding box center [640, 237] width 309 height 23
click at [1167, 570] on button "Save" at bounding box center [1174, 570] width 49 height 28
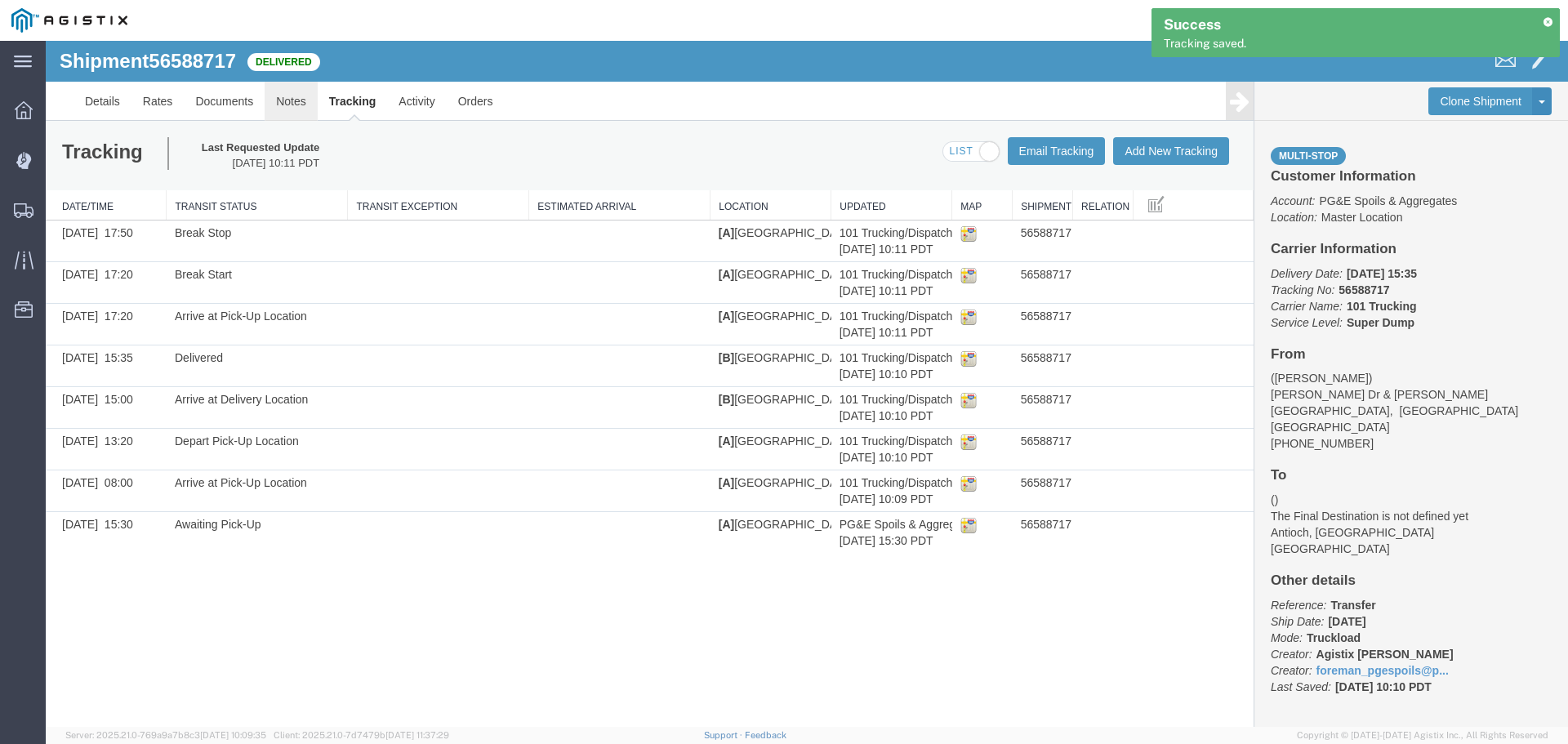
click at [294, 103] on link "Notes" at bounding box center [291, 101] width 53 height 39
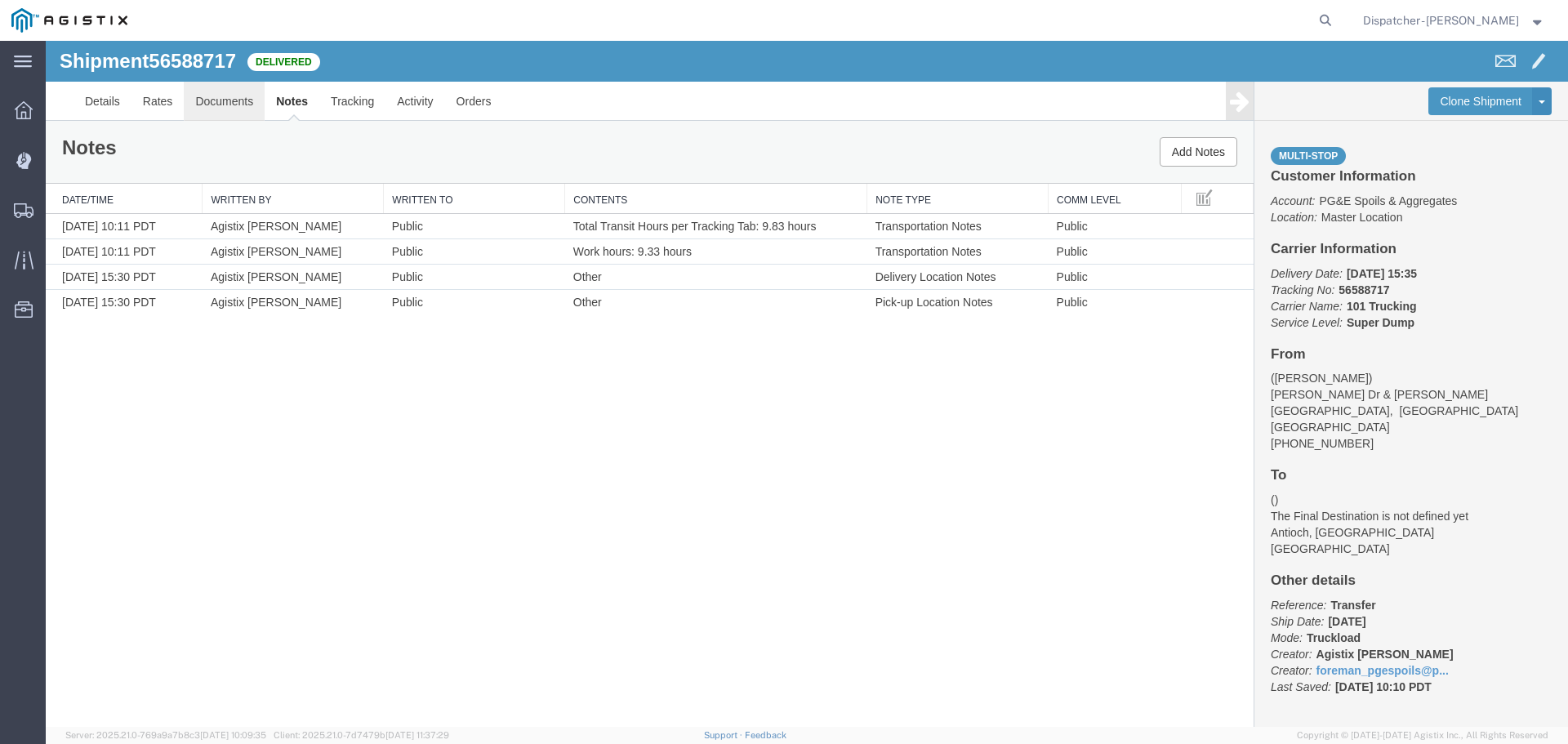
click at [217, 102] on link "Documents" at bounding box center [224, 101] width 81 height 39
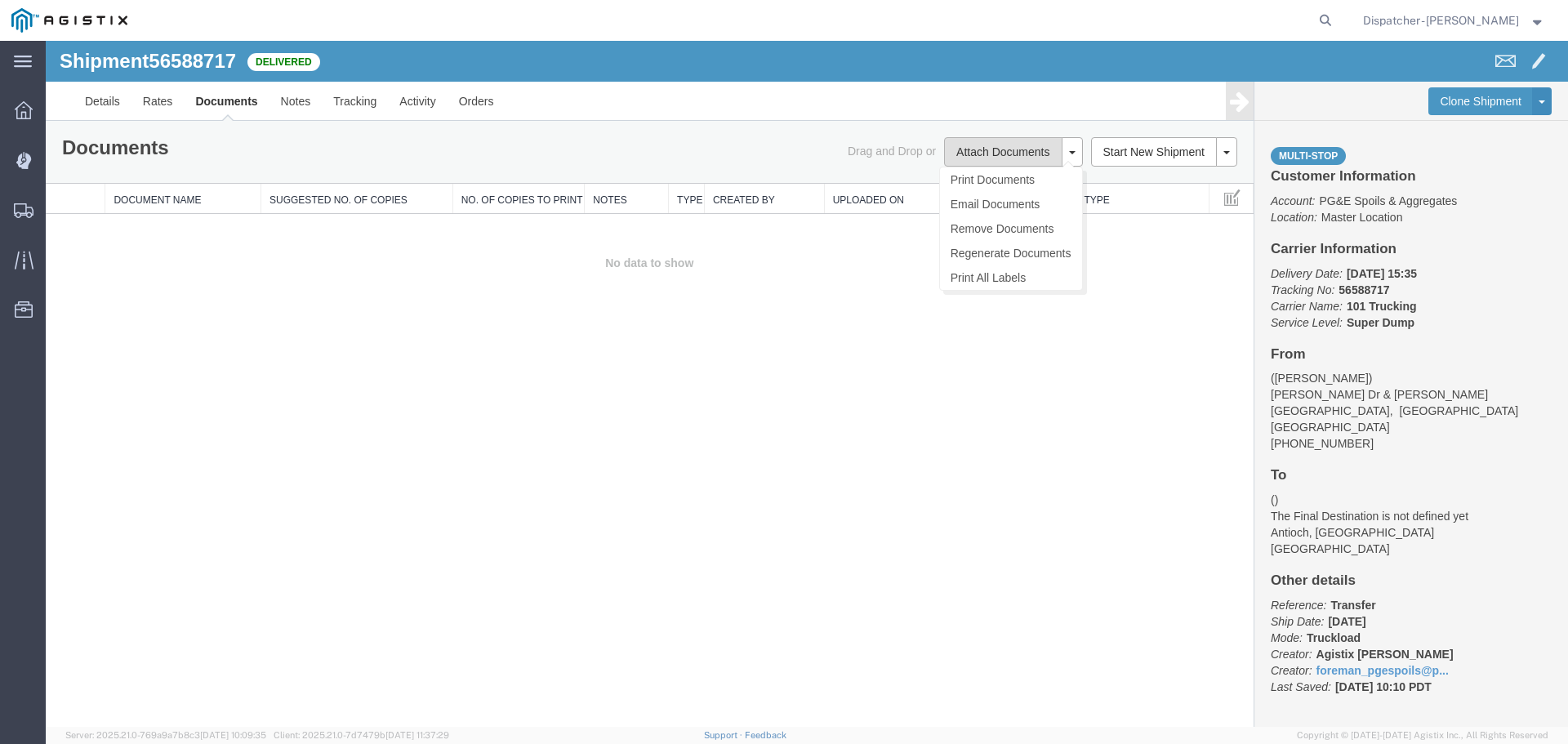
click at [994, 147] on button "Attach Documents" at bounding box center [1003, 152] width 117 height 30
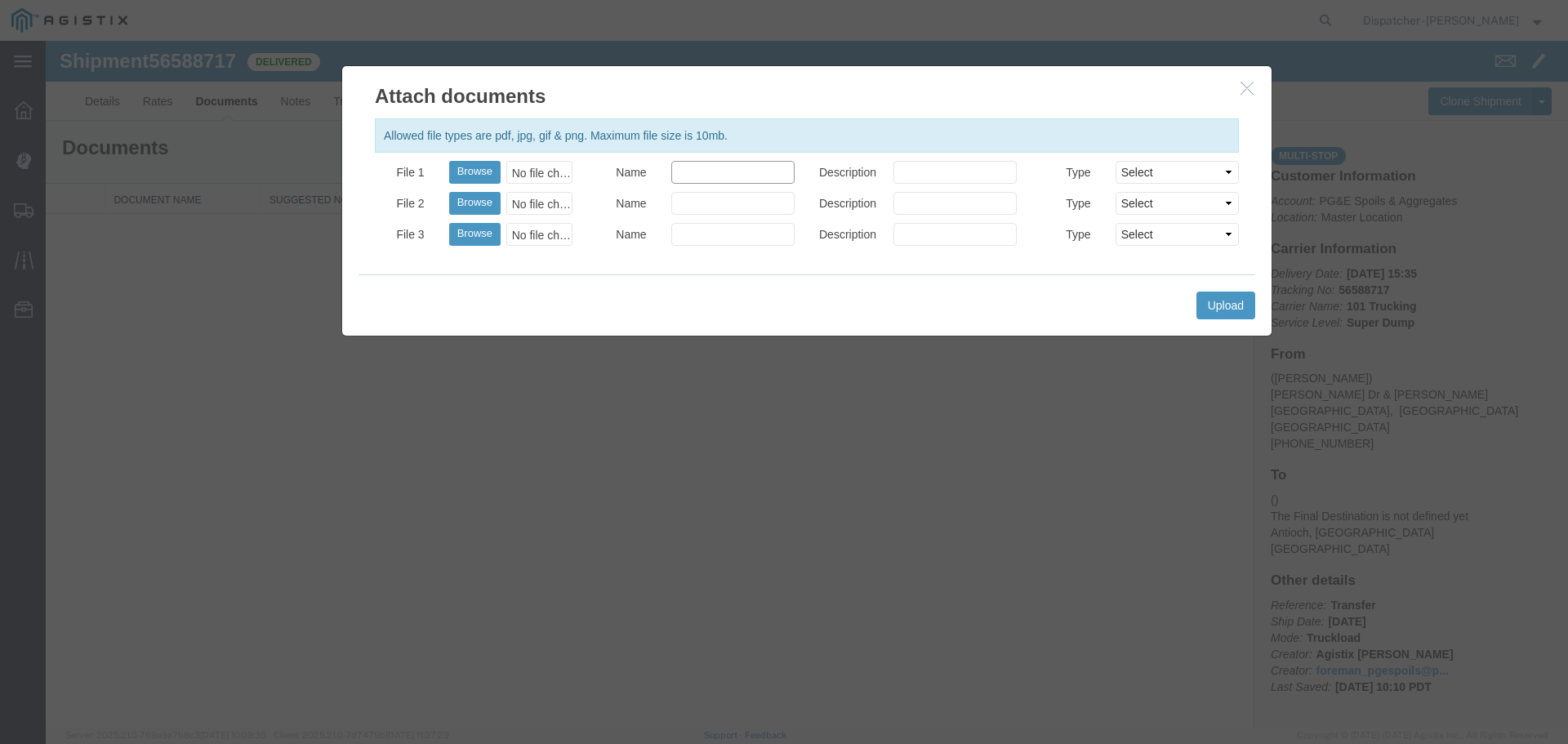
click at [749, 175] on input "Name" at bounding box center [733, 173] width 124 height 23
click at [505, 173] on div "Browse No file chosen" at bounding box center [510, 173] width 124 height 23
click at [549, 168] on div "No file chosen" at bounding box center [539, 173] width 66 height 23
click at [1203, 306] on button "Upload" at bounding box center [1225, 306] width 59 height 28
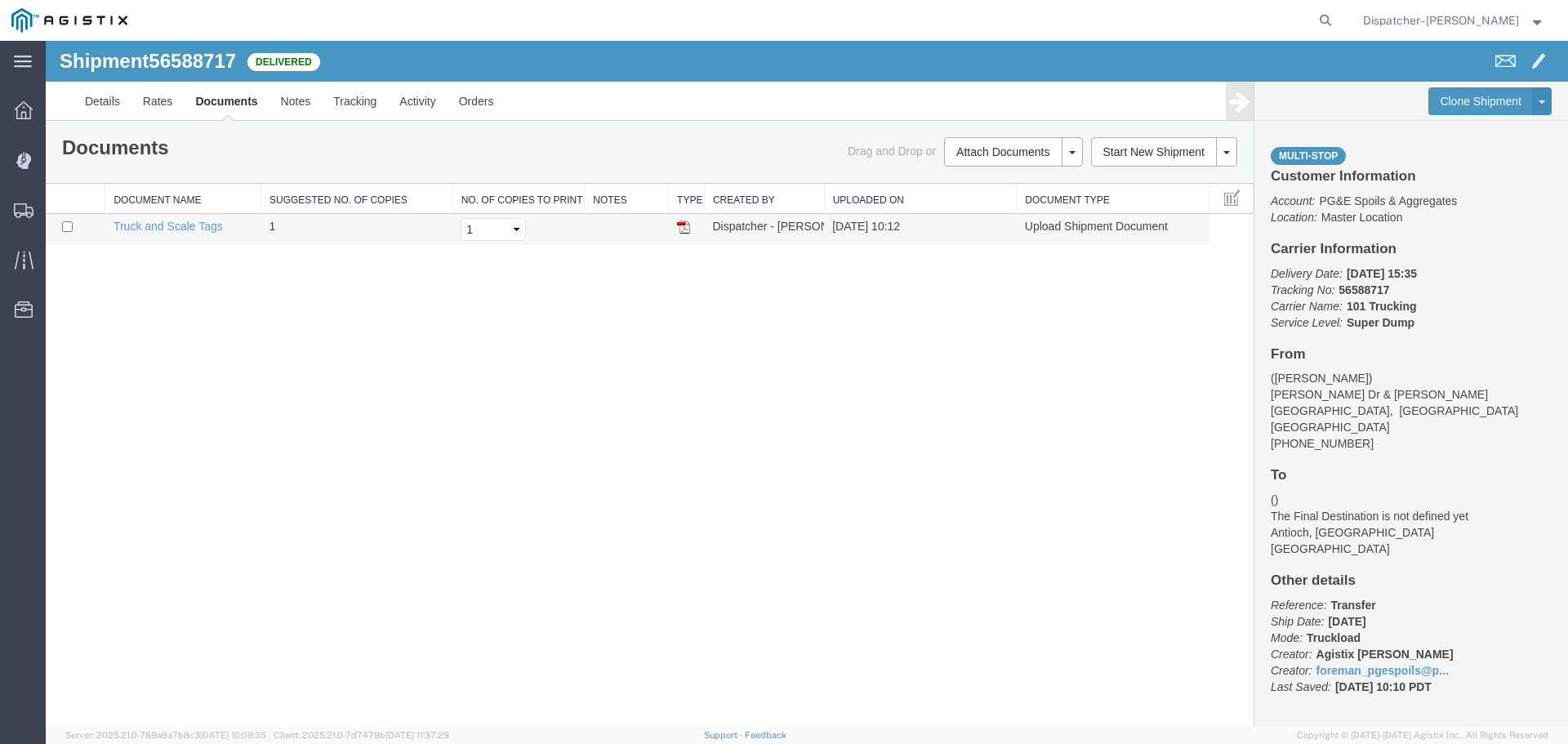
click at [691, 233] on td at bounding box center [686, 230] width 36 height 32
click at [680, 219] on td at bounding box center [686, 230] width 36 height 32
click at [684, 226] on img at bounding box center [683, 227] width 13 height 13
click at [56, 204] on span "Shipments" at bounding box center [50, 209] width 11 height 32
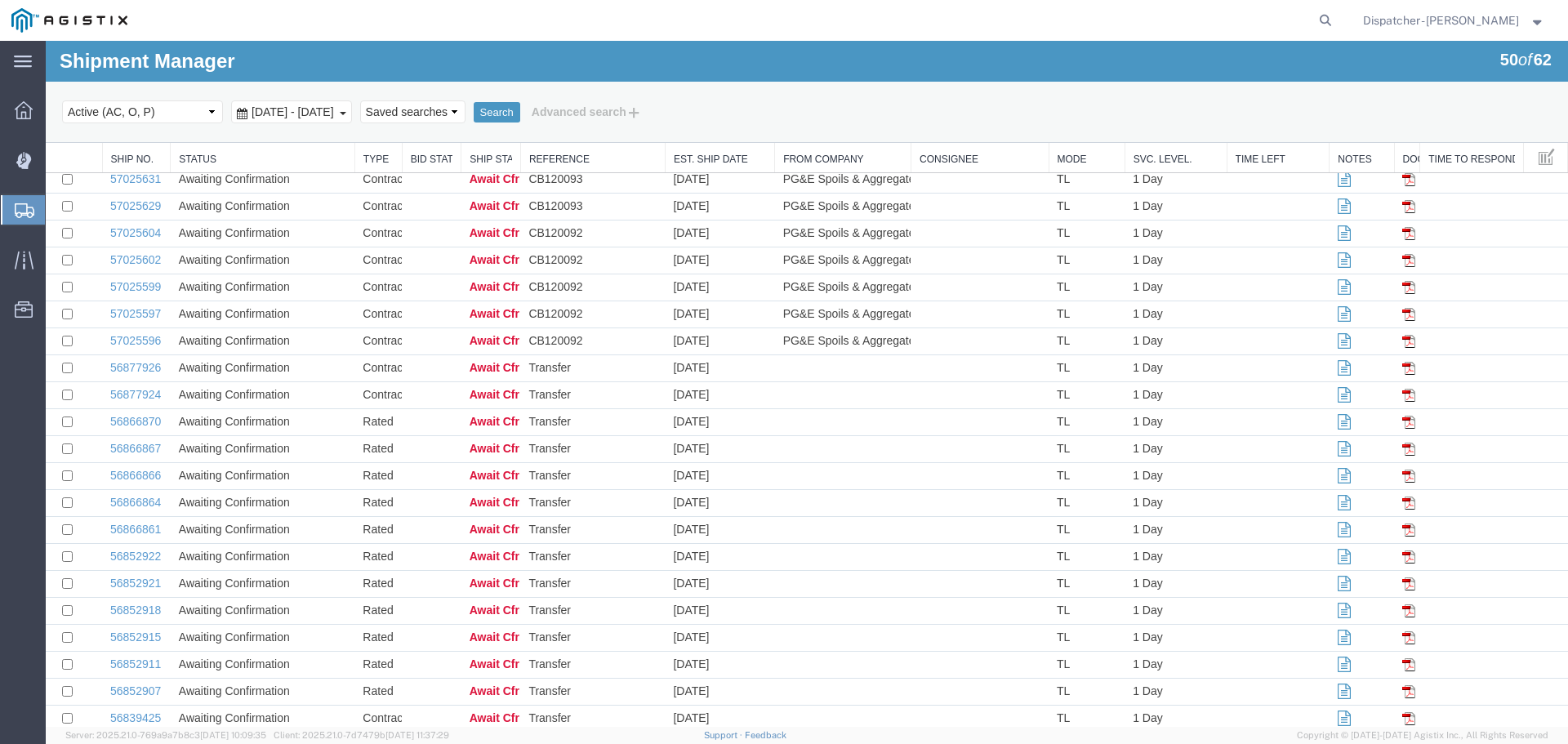
scroll to position [831, 0]
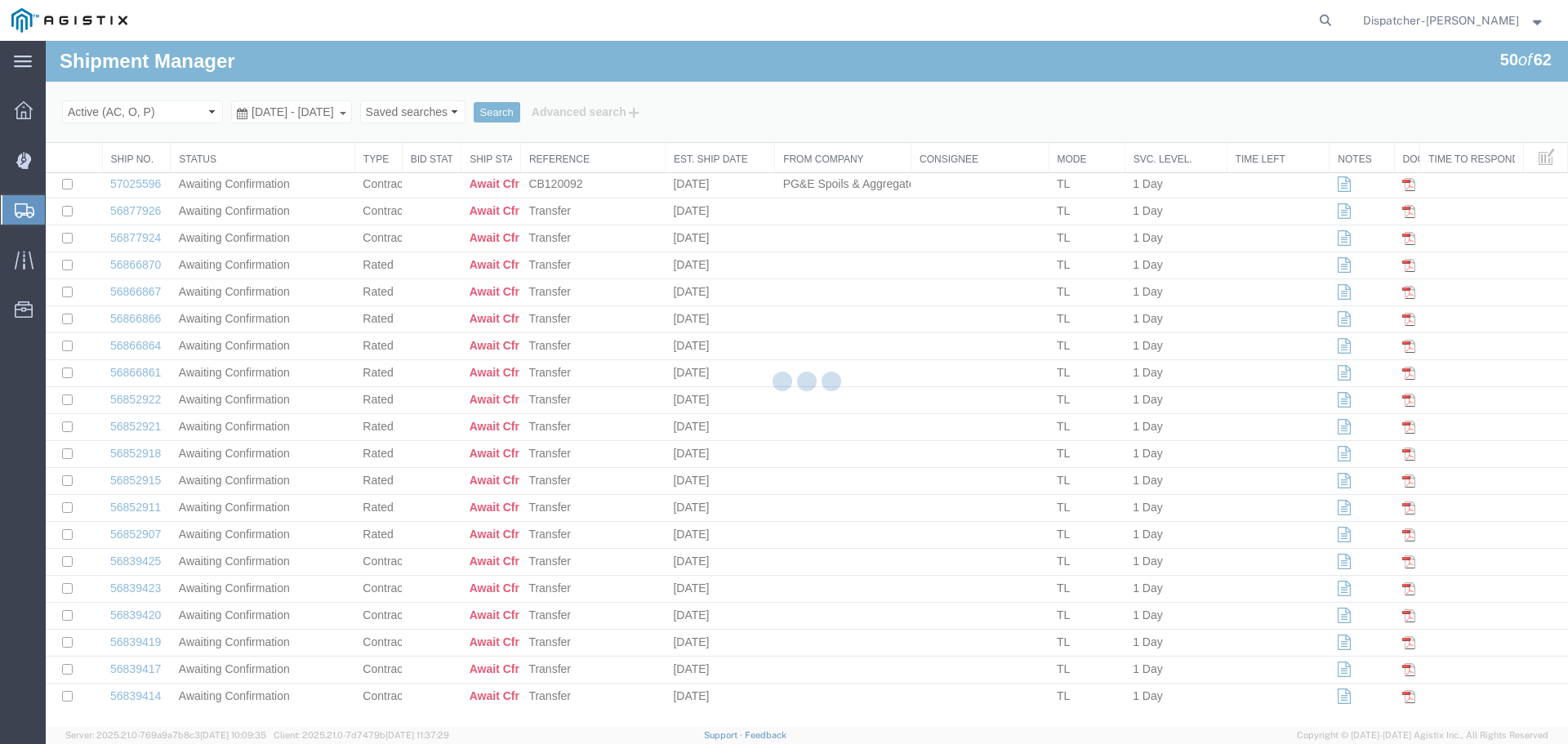
click at [377, 115] on div at bounding box center [806, 384] width 1522 height 686
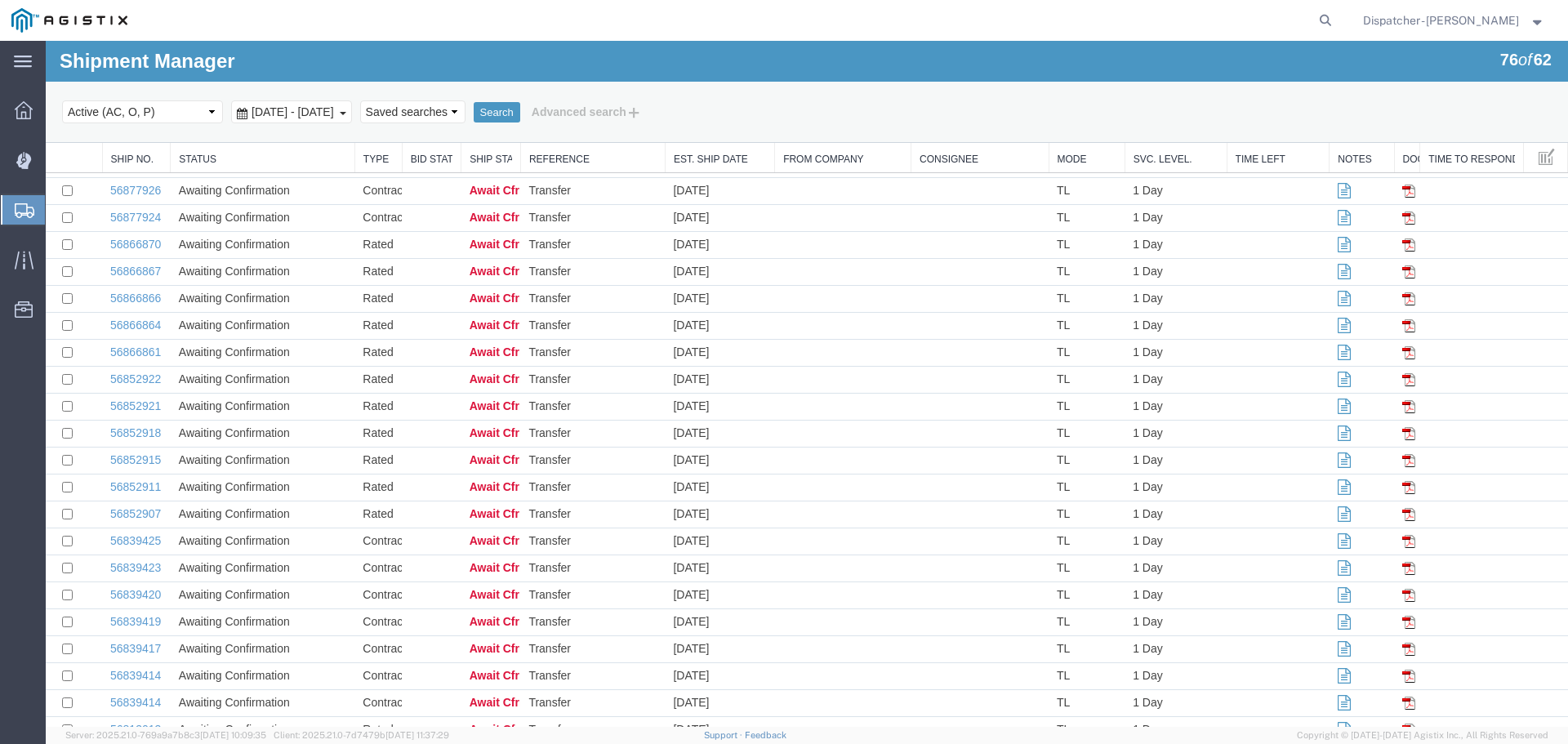
click at [341, 118] on div "[DATE] - [DATE]" at bounding box center [292, 112] width 121 height 23
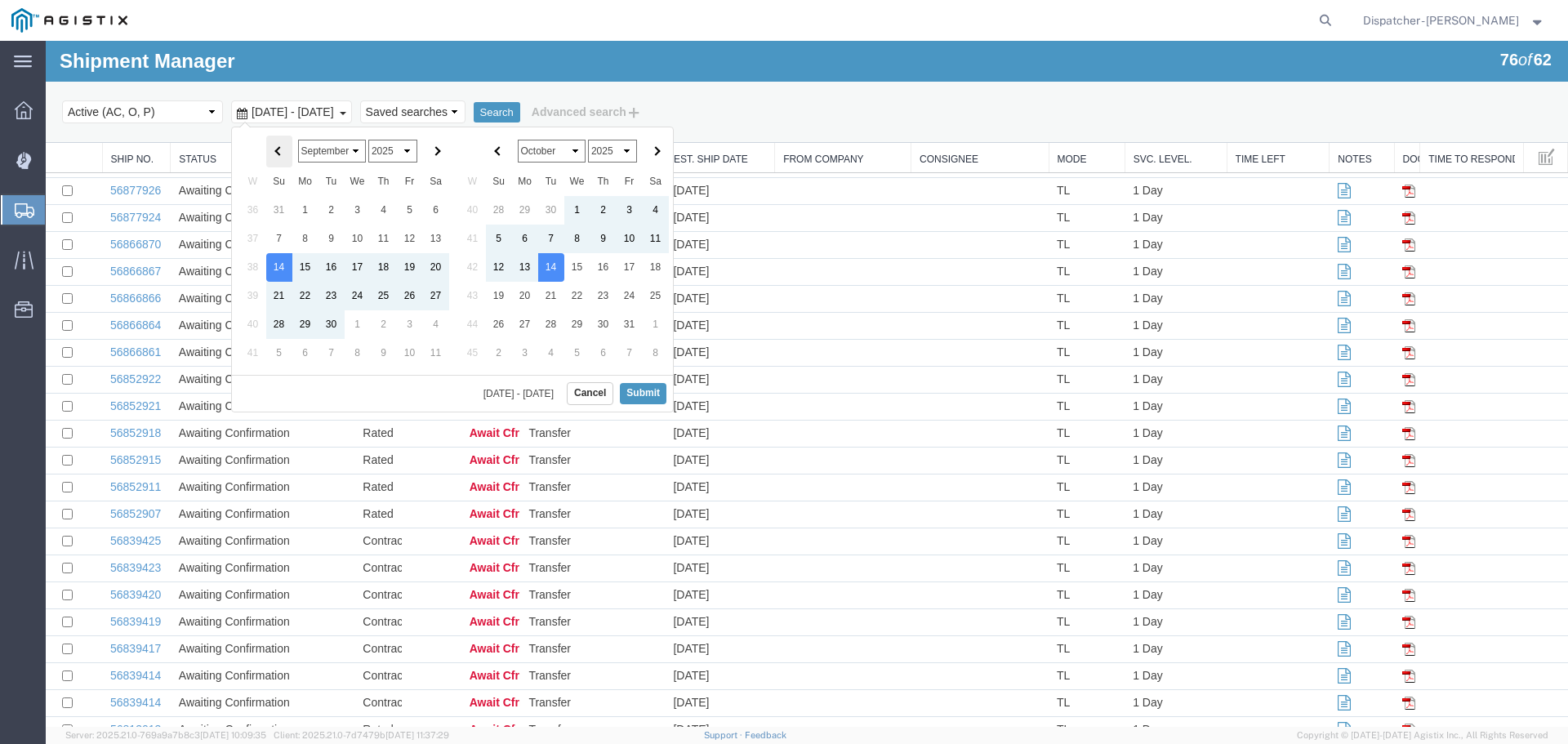
click at [280, 150] on span at bounding box center [279, 152] width 9 height 9
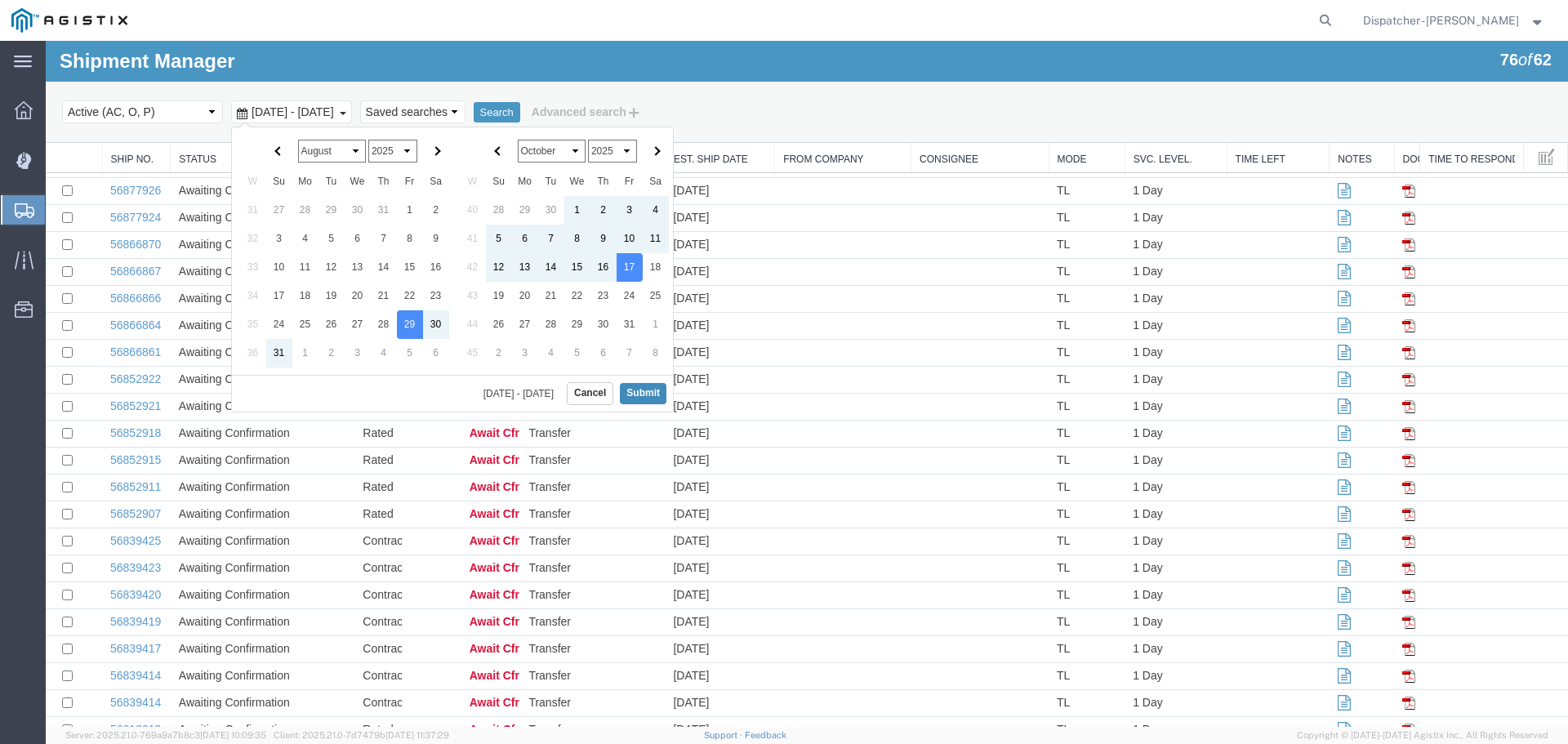
click at [647, 386] on button "Submit" at bounding box center [642, 393] width 46 height 20
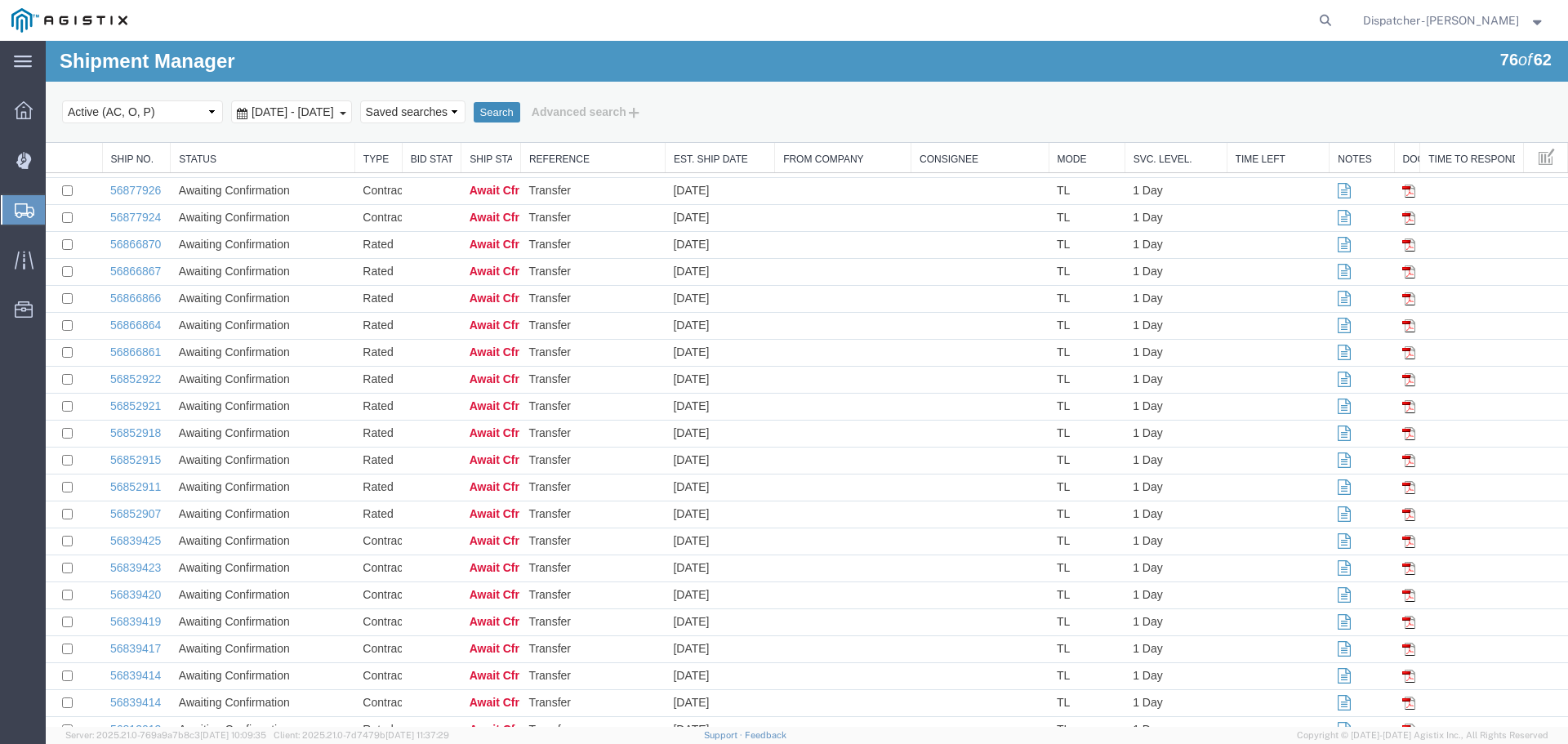
click at [521, 117] on button "Search" at bounding box center [496, 112] width 46 height 21
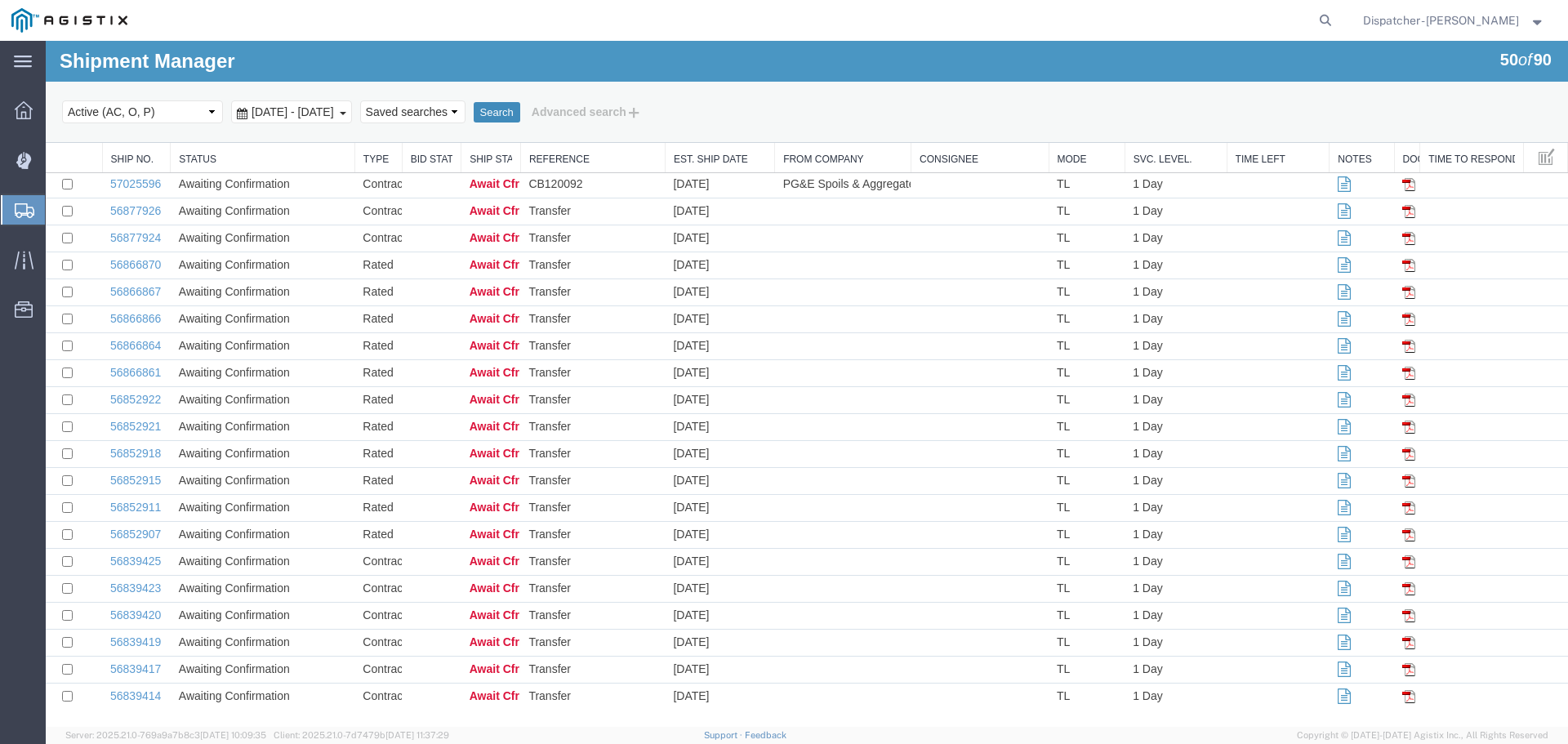
click at [521, 110] on button "Search" at bounding box center [496, 112] width 46 height 21
click at [138, 693] on link "56649397" at bounding box center [136, 695] width 51 height 13
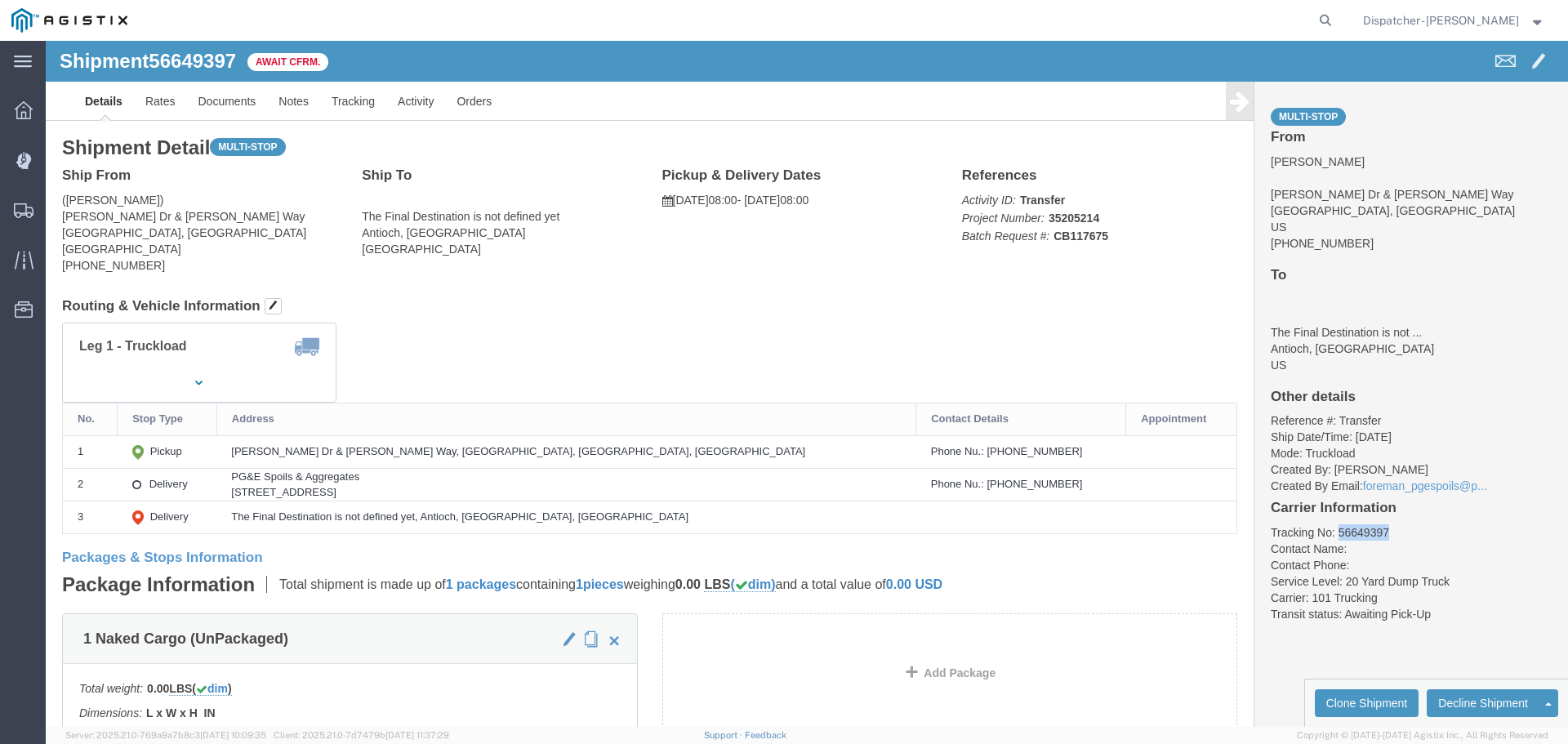
drag, startPoint x: 1335, startPoint y: 480, endPoint x: 1286, endPoint y: 493, distance: 50.7
click div "Multi-stop From [PERSON_NAME] Dr & [PERSON_NAME][GEOGRAPHIC_DATA] US [PHONE_NUM…"
copy li "56649397"
click li "Tracking No: 56649397"
drag, startPoint x: 1346, startPoint y: 489, endPoint x: 1284, endPoint y: 495, distance: 62.3
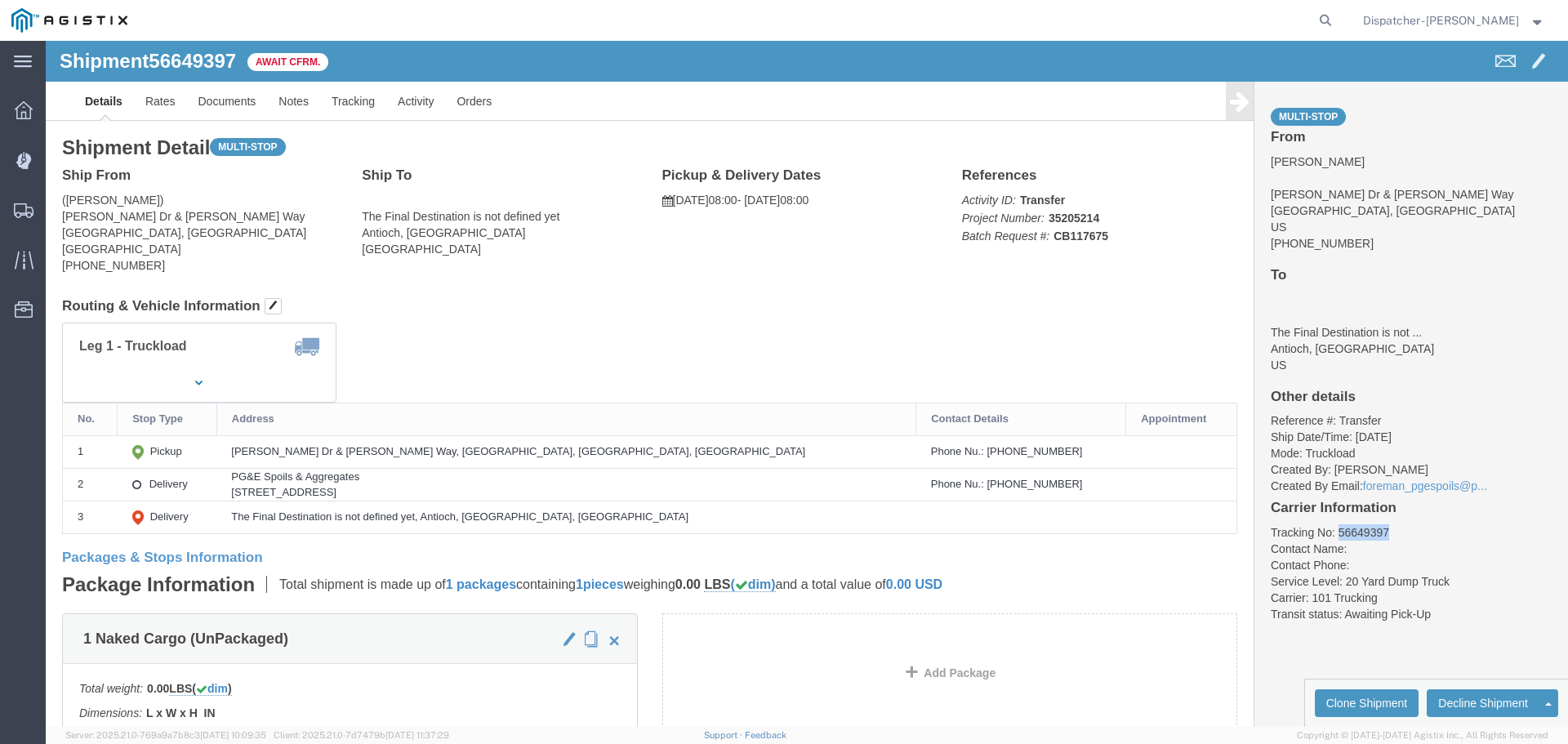
click li "Tracking No: 56649397"
copy li "56649397"
click link "Tracking"
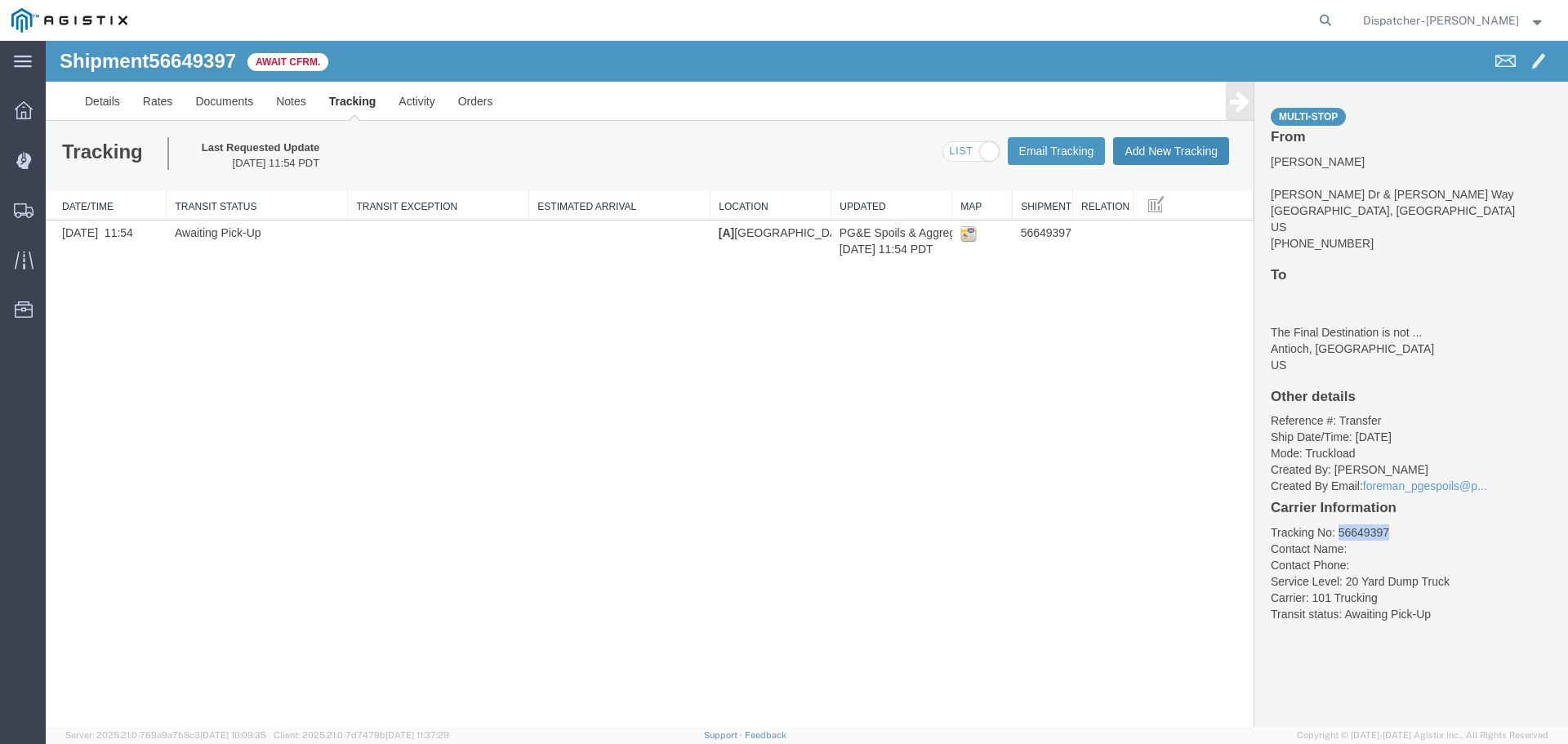
click at [1160, 150] on button "Add New Tracking" at bounding box center [1171, 152] width 116 height 28
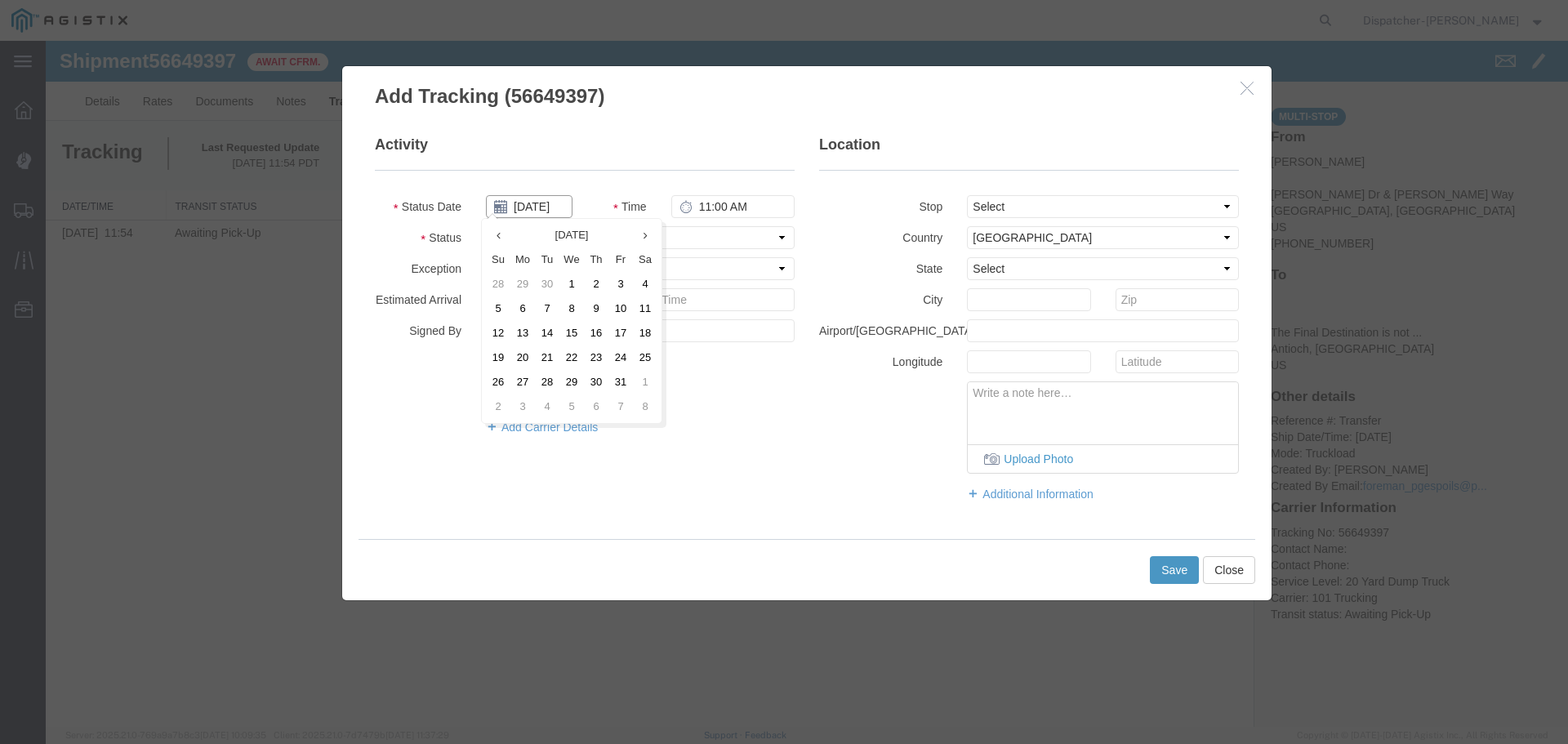
click at [544, 213] on input "[DATE]" at bounding box center [529, 207] width 87 height 23
click at [494, 230] on th at bounding box center [498, 235] width 25 height 25
click at [505, 233] on icon at bounding box center [503, 236] width 4 height 11
click at [622, 379] on td "29" at bounding box center [626, 382] width 25 height 25
click at [706, 209] on input "11:00 AM" at bounding box center [733, 207] width 124 height 23
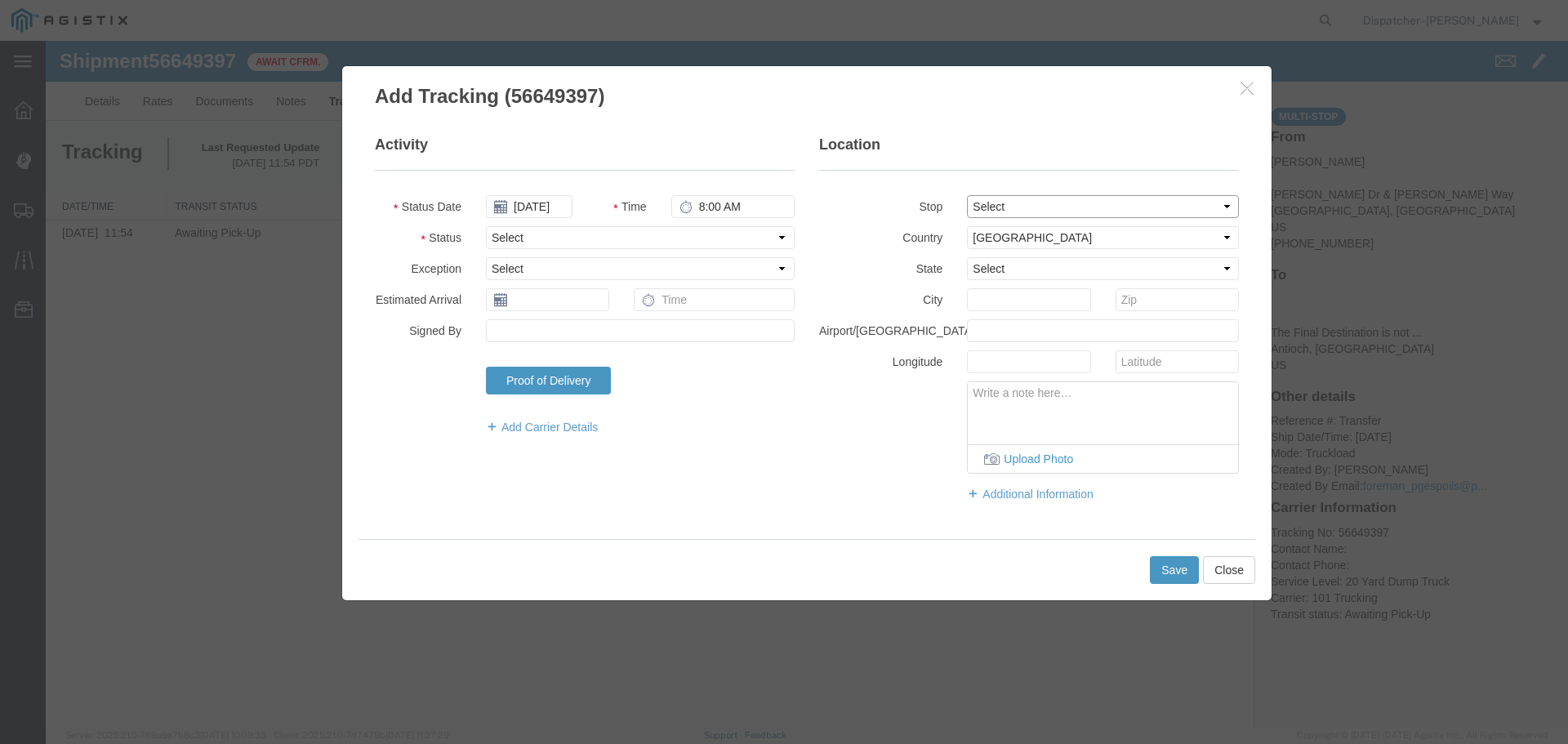
click at [1034, 207] on select "Select From: [PERSON_NAME] [GEOGRAPHIC_DATA][PERSON_NAME], [GEOGRAPHIC_DATA] St…" at bounding box center [1103, 207] width 272 height 23
click at [967, 195] on select "Select From: [PERSON_NAME] [GEOGRAPHIC_DATA][PERSON_NAME], [GEOGRAPHIC_DATA] St…" at bounding box center [1103, 207] width 272 height 23
click at [595, 243] on select "Select Arrival Notice Available Arrival Notice Imported Arrive at Delivery Loca…" at bounding box center [640, 237] width 309 height 23
click at [486, 226] on select "Select Arrival Notice Available Arrival Notice Imported Arrive at Delivery Loca…" at bounding box center [640, 237] width 309 height 23
click at [1190, 570] on button "Save" at bounding box center [1174, 570] width 49 height 28
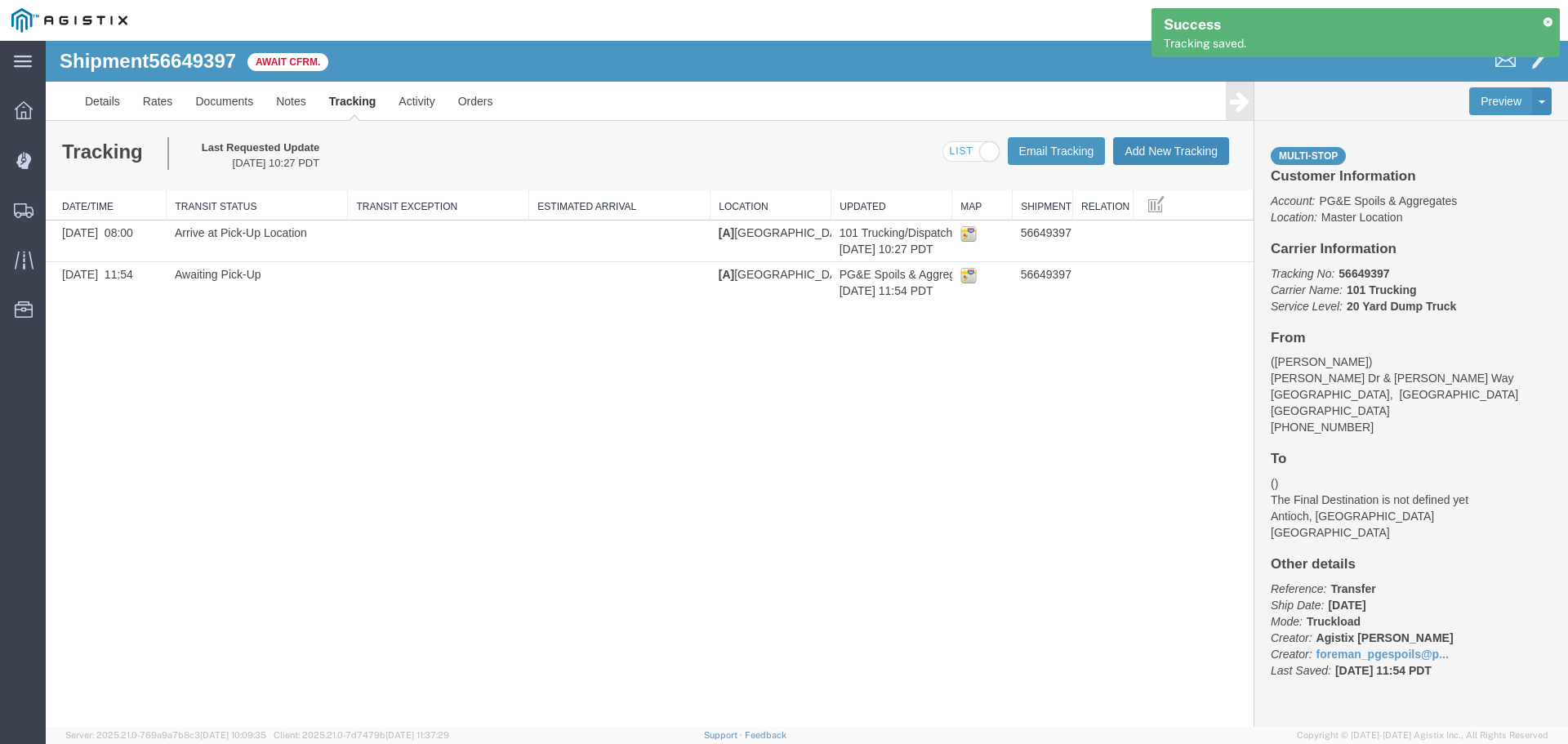
click at [1186, 148] on button "Add New Tracking" at bounding box center [1171, 152] width 116 height 28
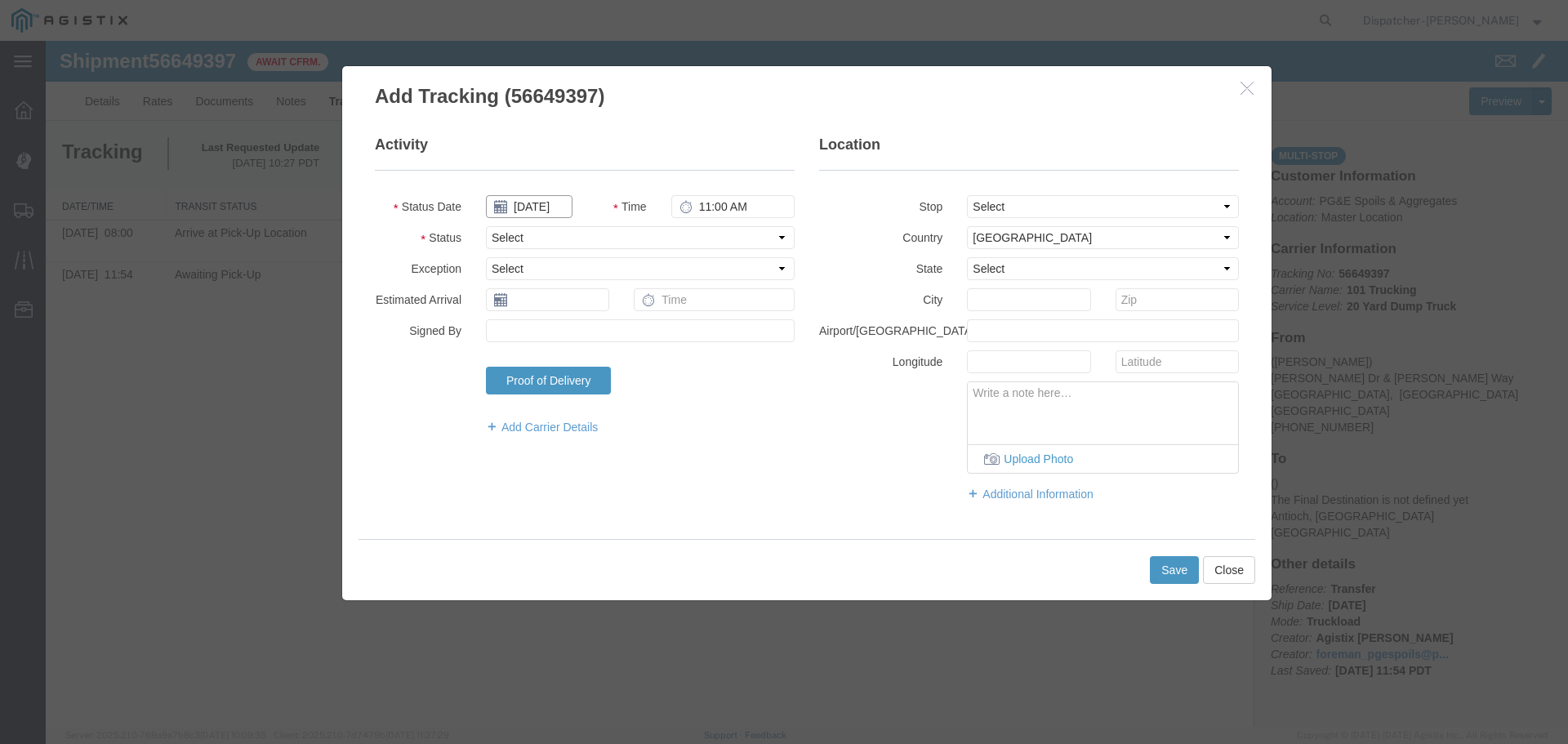
click at [544, 205] on input "[DATE]" at bounding box center [529, 207] width 87 height 23
click at [497, 230] on th at bounding box center [498, 235] width 25 height 25
click at [497, 230] on th at bounding box center [503, 235] width 25 height 25
click at [626, 383] on td "29" at bounding box center [626, 382] width 25 height 25
click at [686, 209] on icon at bounding box center [685, 206] width 13 height 13
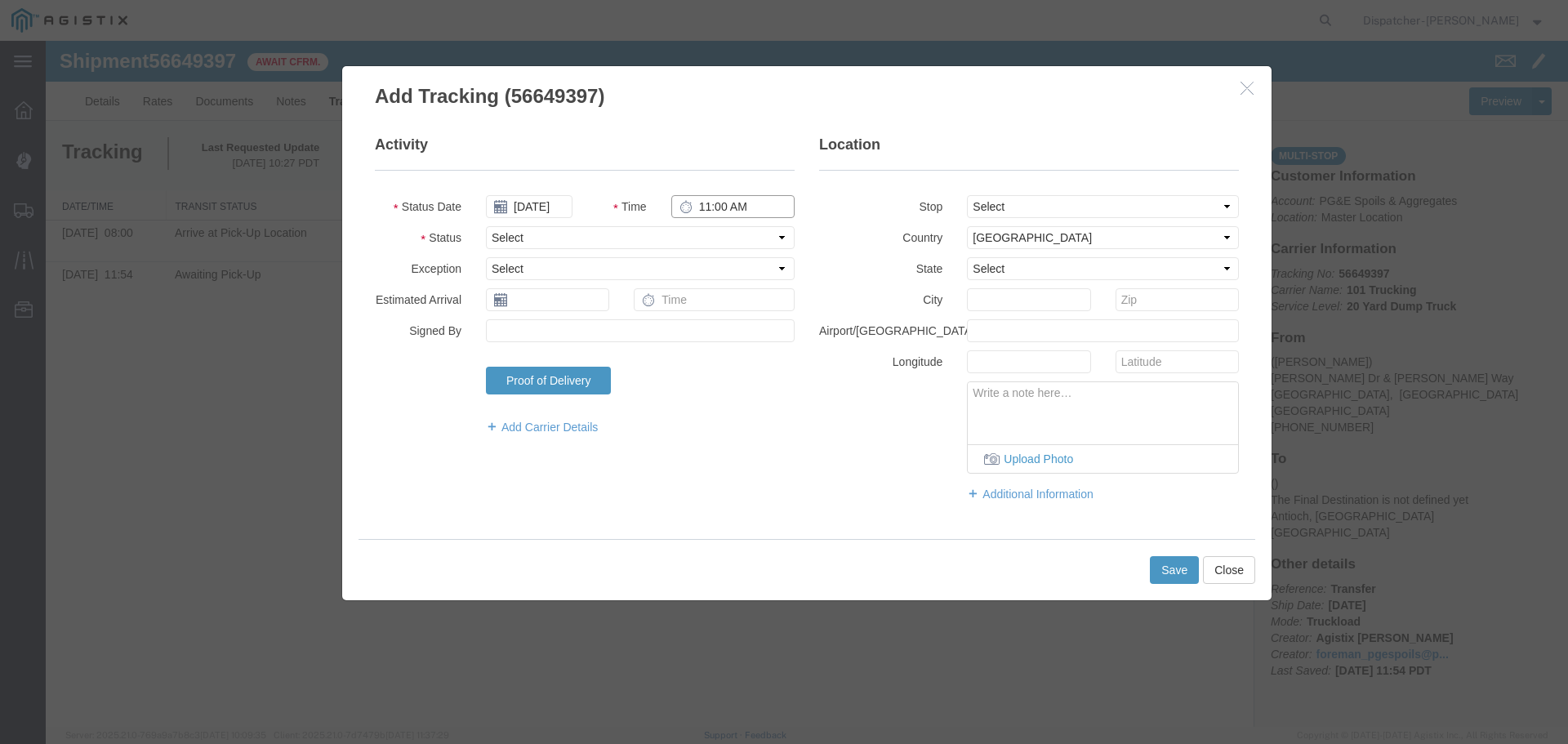
click at [699, 207] on input "11:00 AM" at bounding box center [733, 207] width 124 height 23
click at [1002, 197] on select "Select From: [PERSON_NAME] [GEOGRAPHIC_DATA][PERSON_NAME], [GEOGRAPHIC_DATA] St…" at bounding box center [1103, 207] width 272 height 23
click at [967, 195] on select "Select From: [PERSON_NAME] [GEOGRAPHIC_DATA][PERSON_NAME], [GEOGRAPHIC_DATA] St…" at bounding box center [1103, 207] width 272 height 23
click at [608, 237] on select "Select Arrival Notice Available Arrival Notice Imported Arrive at Delivery Loca…" at bounding box center [640, 237] width 309 height 23
click at [486, 226] on select "Select Arrival Notice Available Arrival Notice Imported Arrive at Delivery Loca…" at bounding box center [640, 237] width 309 height 23
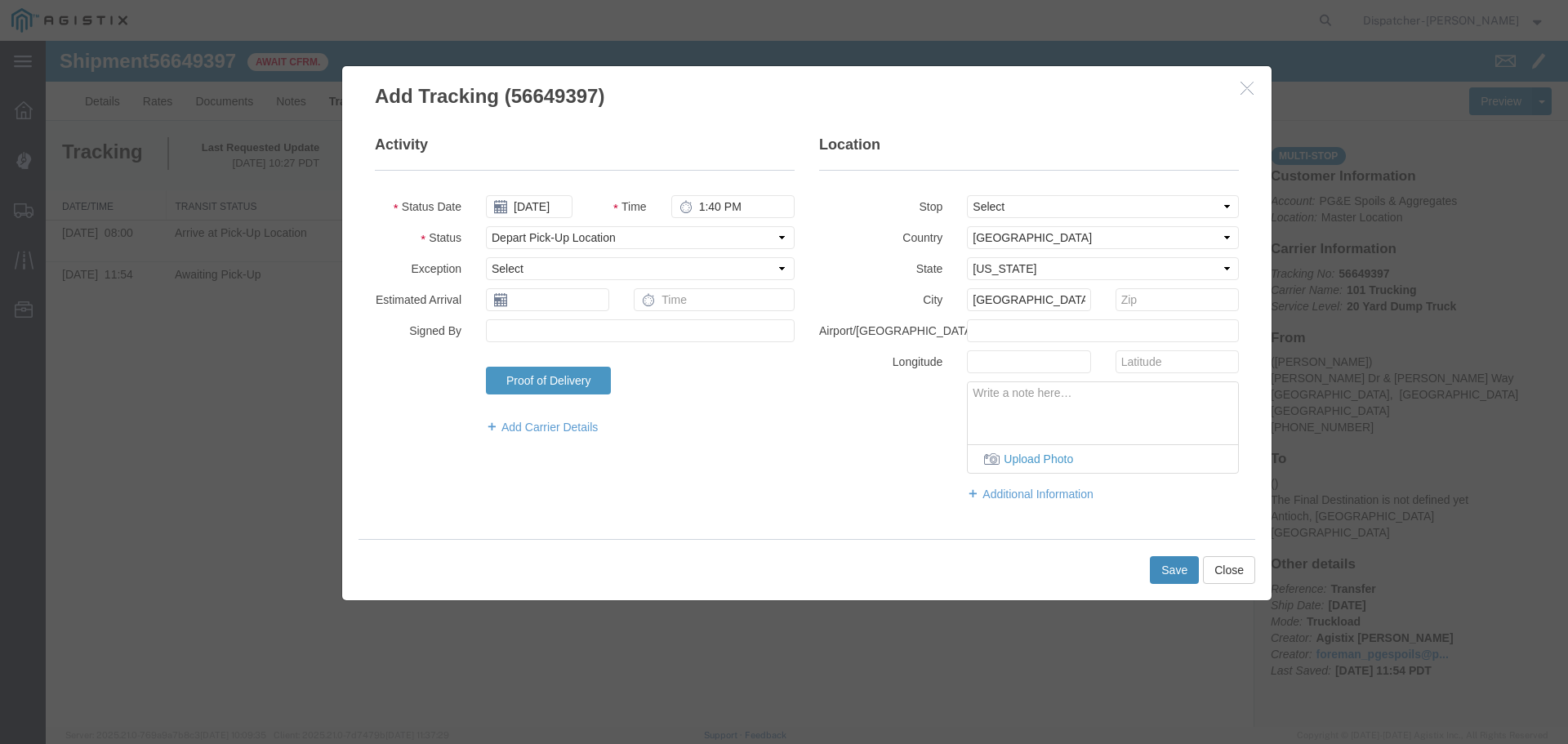
drag, startPoint x: 1196, startPoint y: 570, endPoint x: 1182, endPoint y: 570, distance: 14.0
click at [1184, 570] on button "Save" at bounding box center [1174, 570] width 49 height 28
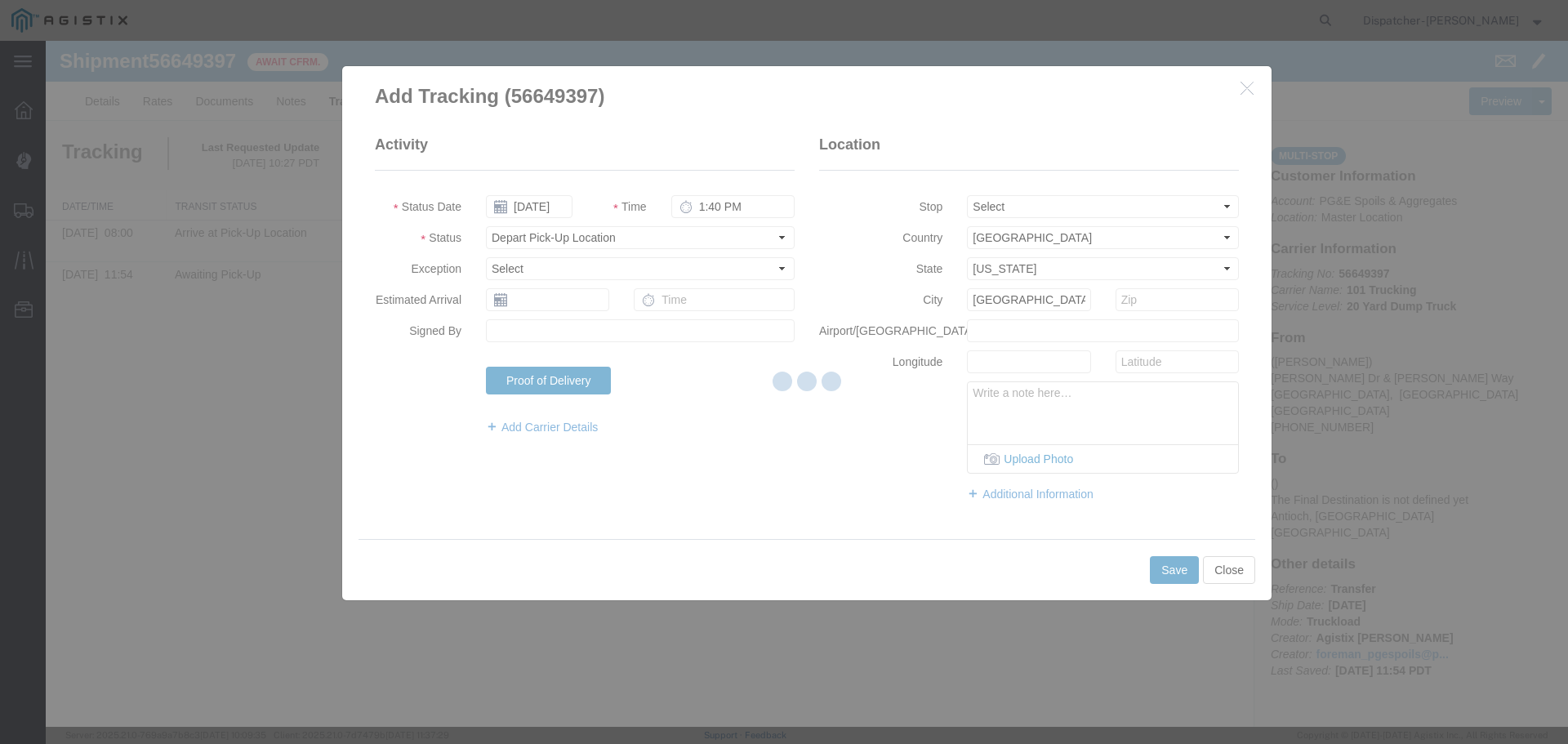
click at [1181, 569] on div at bounding box center [806, 384] width 1522 height 686
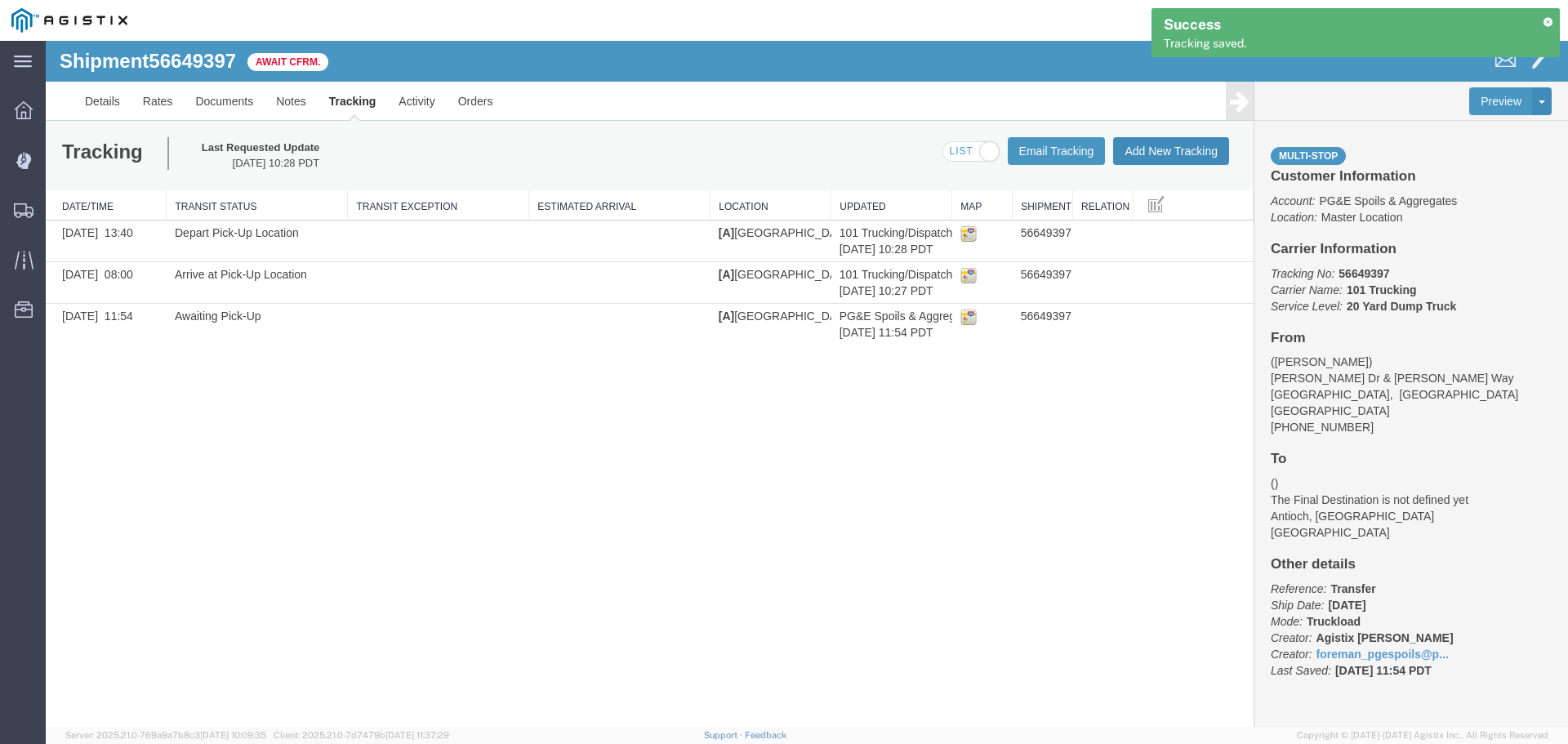
click at [1185, 149] on button "Add New Tracking" at bounding box center [1171, 152] width 116 height 28
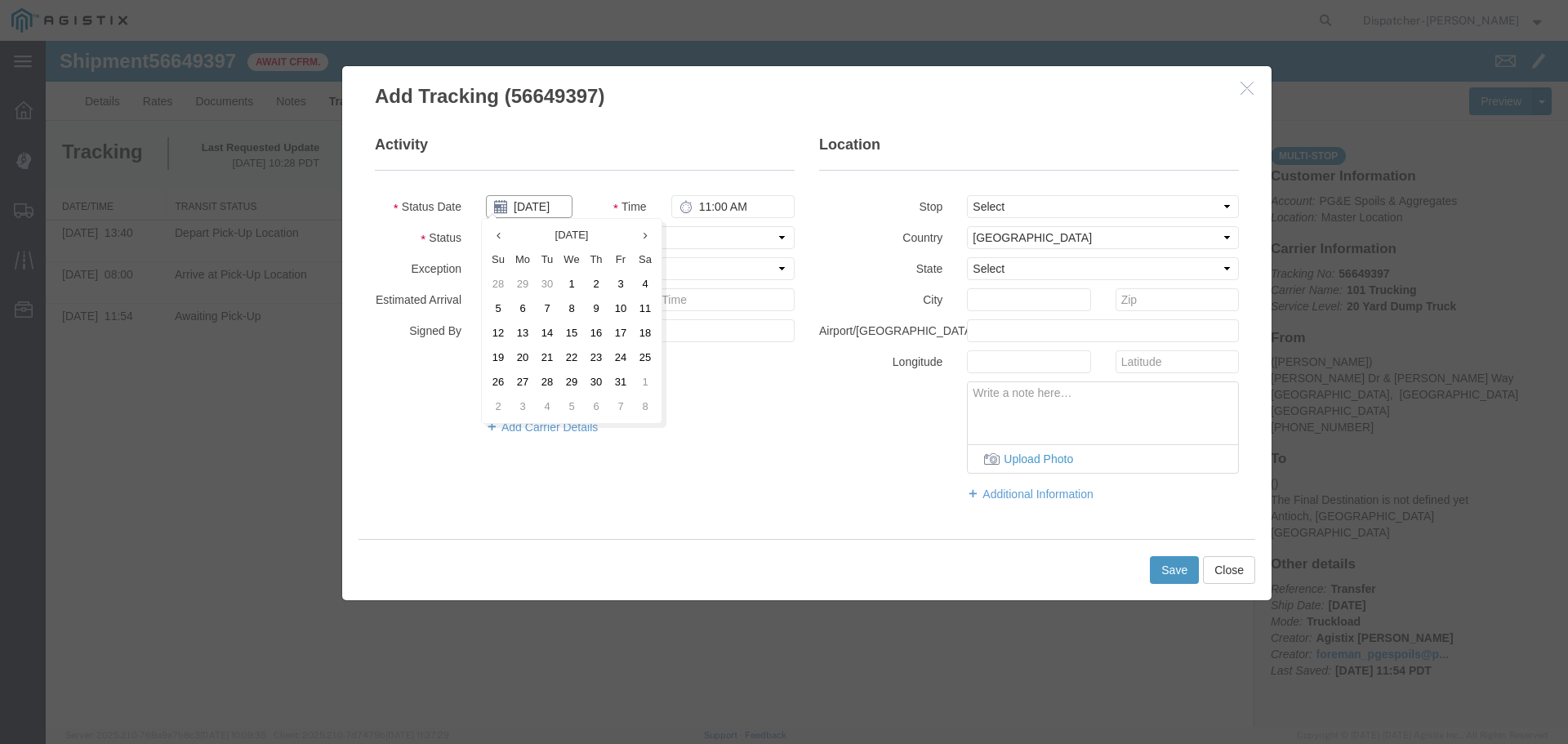
click at [530, 209] on input "[DATE]" at bounding box center [529, 207] width 87 height 23
click at [489, 237] on th at bounding box center [498, 235] width 25 height 25
click at [492, 244] on th at bounding box center [503, 235] width 25 height 25
click at [624, 382] on td "29" at bounding box center [626, 382] width 25 height 25
click at [702, 198] on input "11:00 AM" at bounding box center [733, 207] width 124 height 23
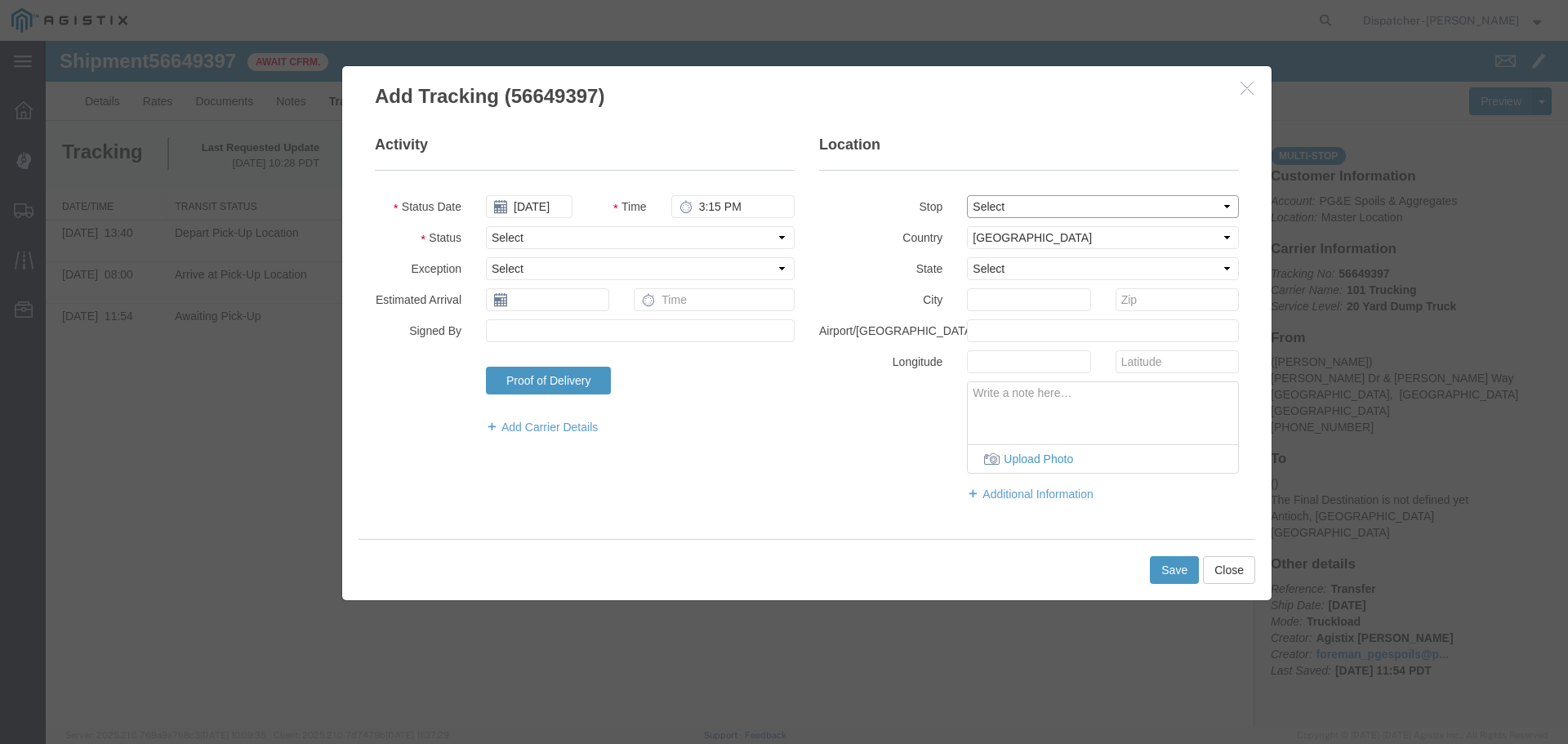
click at [990, 209] on select "Select From: [PERSON_NAME] [GEOGRAPHIC_DATA][PERSON_NAME], [GEOGRAPHIC_DATA] St…" at bounding box center [1103, 207] width 272 height 23
click at [967, 195] on select "Select From: [PERSON_NAME] [GEOGRAPHIC_DATA][PERSON_NAME], [GEOGRAPHIC_DATA] St…" at bounding box center [1103, 207] width 272 height 23
click at [617, 236] on select "Select Arrival Notice Available Arrival Notice Imported Arrive at Delivery Loca…" at bounding box center [640, 237] width 309 height 23
click at [486, 226] on select "Select Arrival Notice Available Arrival Notice Imported Arrive at Delivery Loca…" at bounding box center [640, 237] width 309 height 23
click at [1174, 569] on button "Save" at bounding box center [1174, 570] width 49 height 28
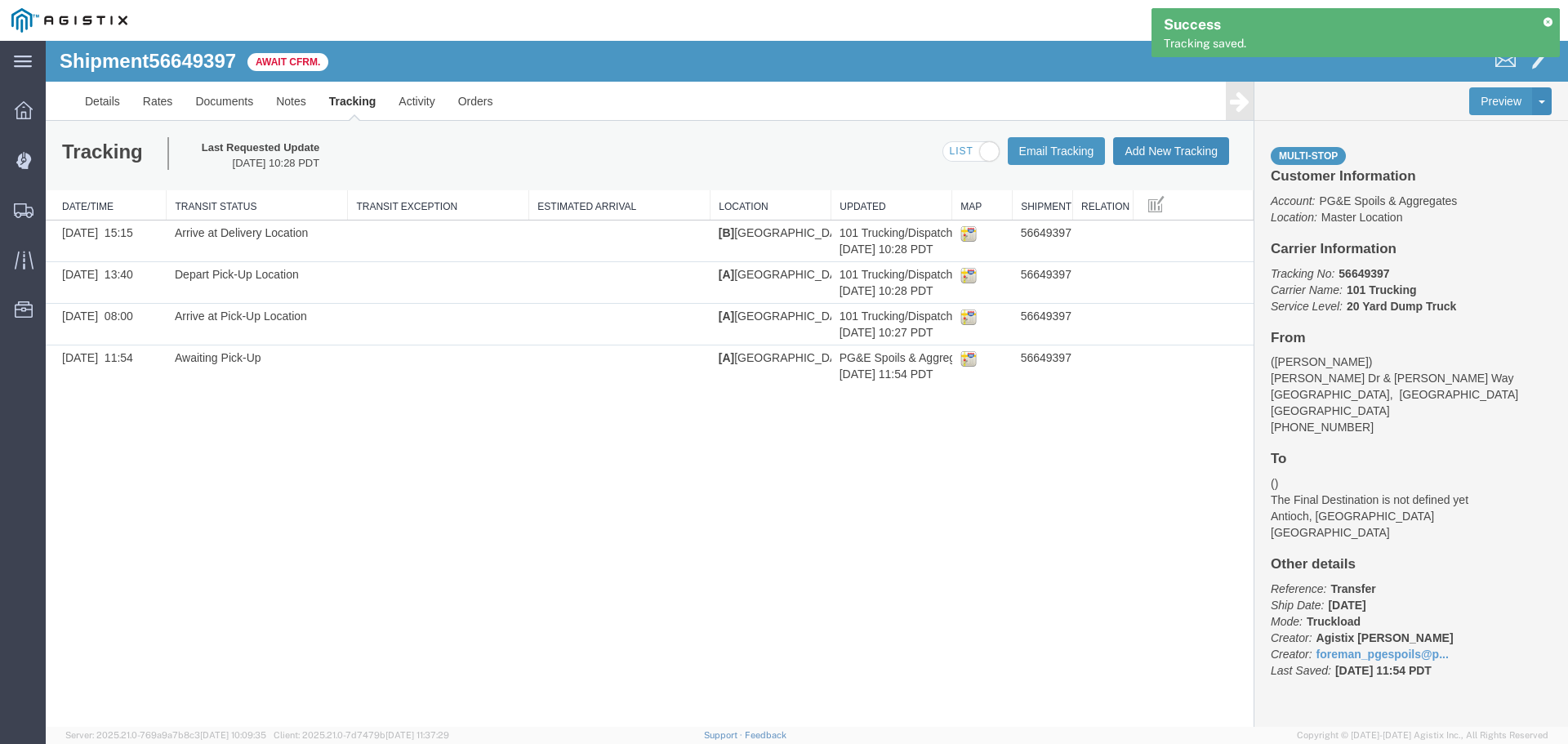
click at [1181, 161] on button "Add New Tracking" at bounding box center [1171, 152] width 116 height 28
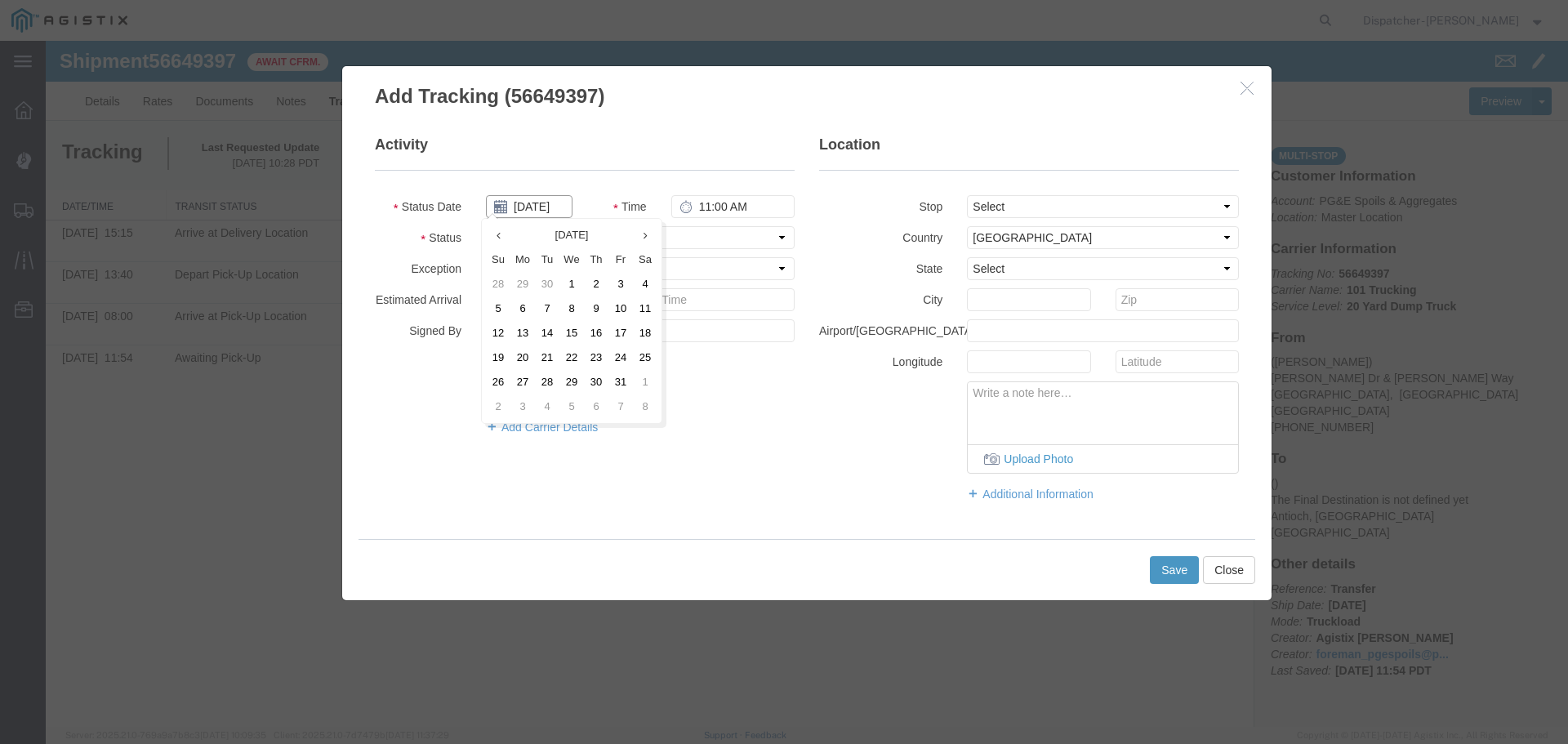
click at [539, 210] on input "[DATE]" at bounding box center [529, 207] width 87 height 23
click at [504, 240] on th at bounding box center [498, 235] width 25 height 25
click at [504, 240] on icon at bounding box center [503, 236] width 4 height 11
click at [616, 381] on td "29" at bounding box center [626, 382] width 25 height 25
click at [694, 199] on input "11:00 AM" at bounding box center [733, 207] width 124 height 23
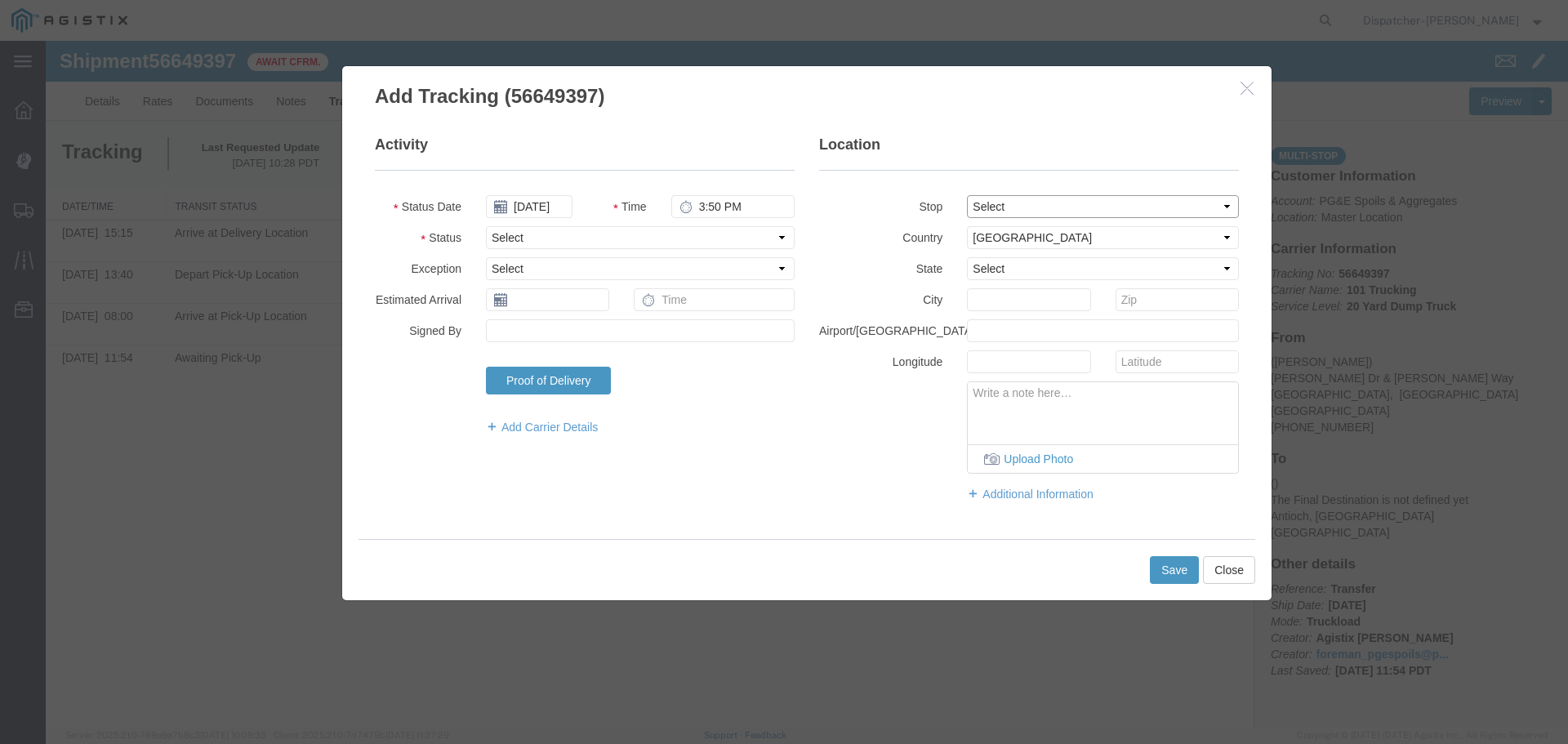
click at [1011, 201] on select "Select From: [PERSON_NAME] [GEOGRAPHIC_DATA][PERSON_NAME], [GEOGRAPHIC_DATA] St…" at bounding box center [1103, 207] width 272 height 23
click at [967, 195] on select "Select From: [PERSON_NAME] [GEOGRAPHIC_DATA][PERSON_NAME], [GEOGRAPHIC_DATA] St…" at bounding box center [1103, 207] width 272 height 23
click at [564, 238] on select "Select Arrival Notice Available Arrival Notice Imported Arrive at Delivery Loca…" at bounding box center [640, 237] width 309 height 23
click at [486, 226] on select "Select Arrival Notice Available Arrival Notice Imported Arrive at Delivery Loca…" at bounding box center [640, 237] width 309 height 23
click at [1177, 577] on button "Save" at bounding box center [1174, 570] width 49 height 28
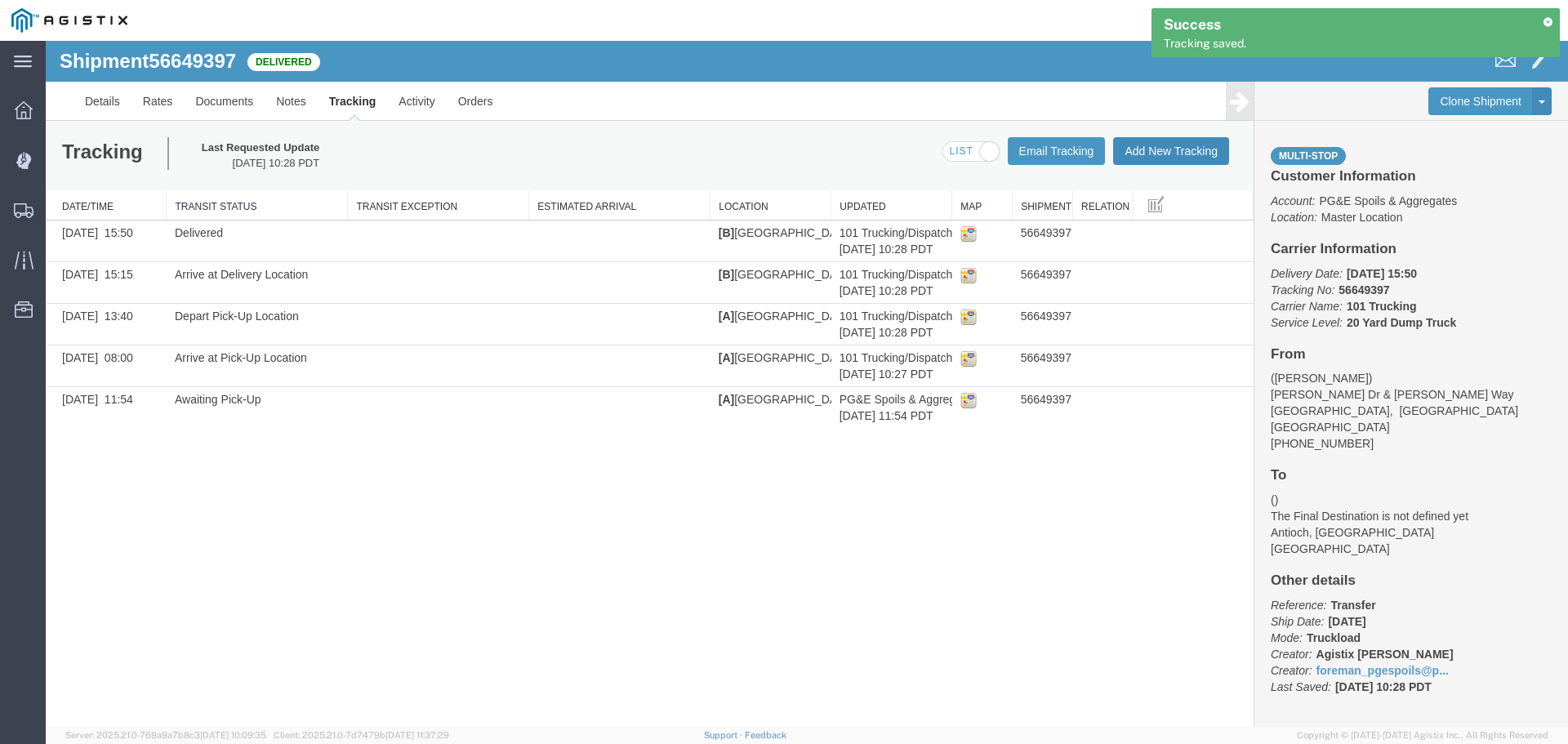
click at [1151, 155] on button "Add New Tracking" at bounding box center [1171, 152] width 116 height 28
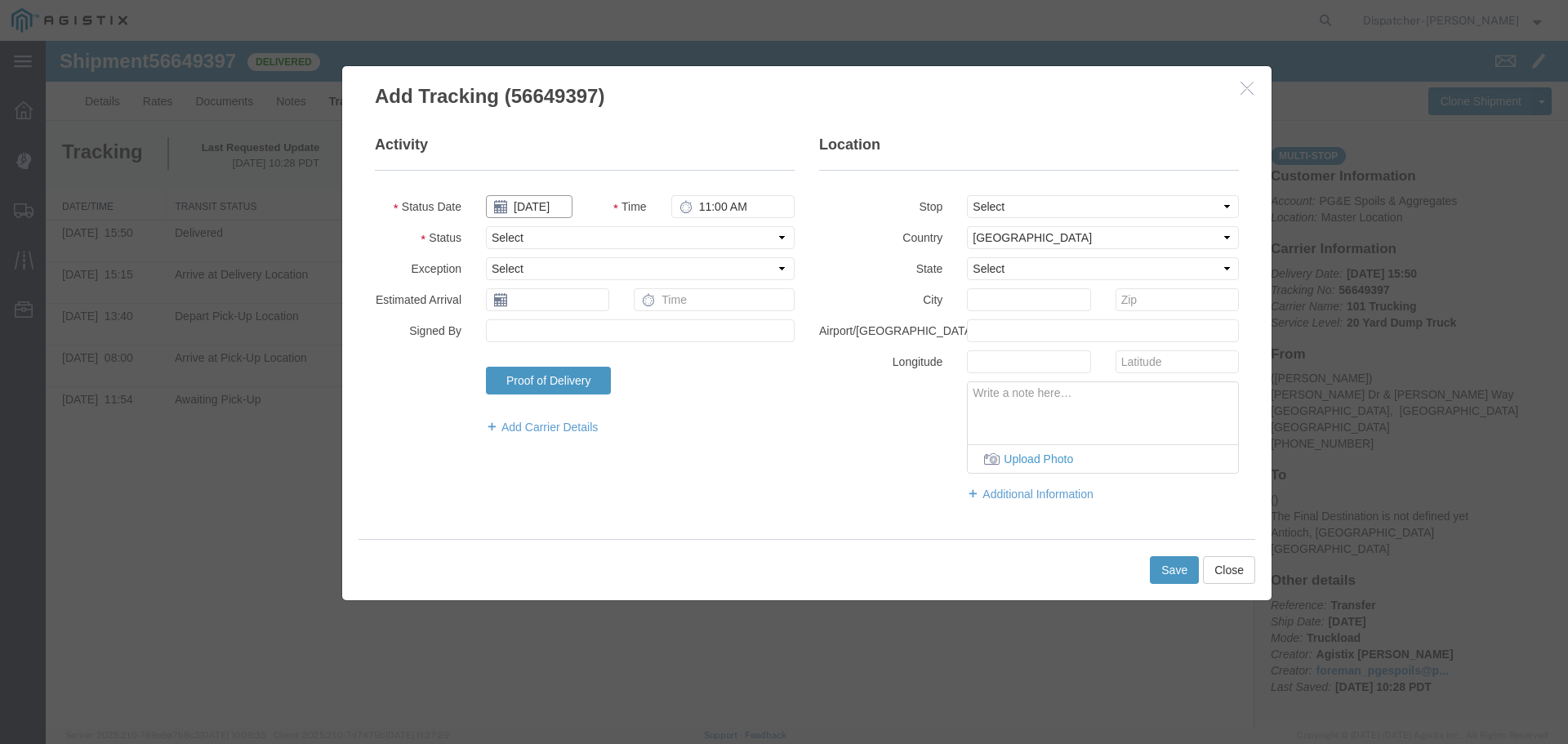
click at [523, 202] on input "[DATE]" at bounding box center [529, 207] width 87 height 23
click at [497, 235] on icon at bounding box center [498, 236] width 4 height 11
click at [497, 235] on th at bounding box center [503, 235] width 25 height 25
click at [628, 383] on td "29" at bounding box center [626, 382] width 25 height 25
click at [701, 201] on input "11:00 AM" at bounding box center [733, 207] width 124 height 23
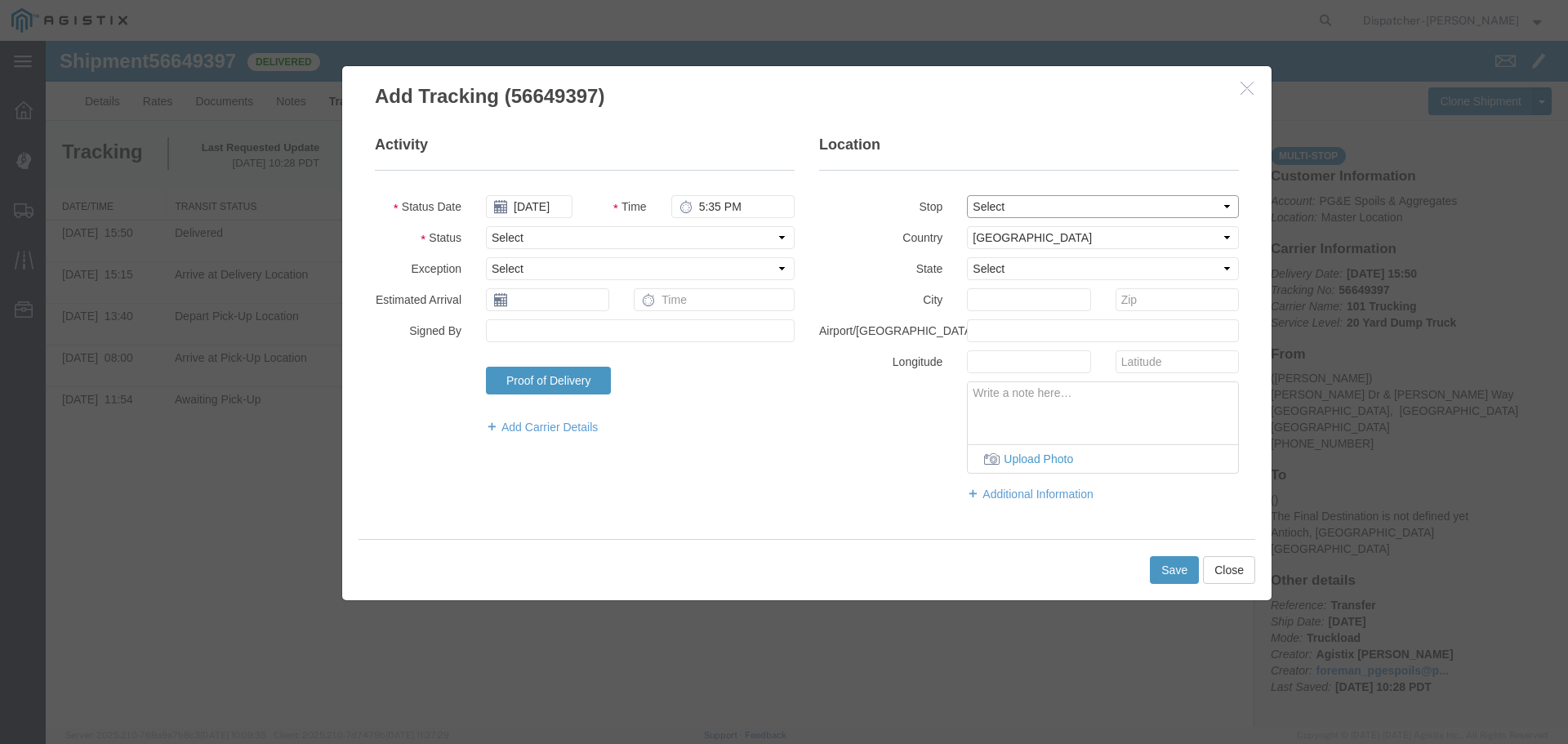
click at [1063, 203] on select "Select From: [PERSON_NAME] [GEOGRAPHIC_DATA][PERSON_NAME], [GEOGRAPHIC_DATA] St…" at bounding box center [1103, 207] width 272 height 23
click at [967, 195] on select "Select From: [PERSON_NAME] [GEOGRAPHIC_DATA][PERSON_NAME], [GEOGRAPHIC_DATA] St…" at bounding box center [1103, 207] width 272 height 23
click at [578, 246] on select "Select Arrival Notice Available Arrival Notice Imported Arrive at Delivery Loca…" at bounding box center [640, 237] width 309 height 23
click at [486, 226] on select "Select Arrival Notice Available Arrival Notice Imported Arrive at Delivery Loca…" at bounding box center [640, 237] width 309 height 23
click at [1181, 570] on button "Save" at bounding box center [1174, 570] width 49 height 28
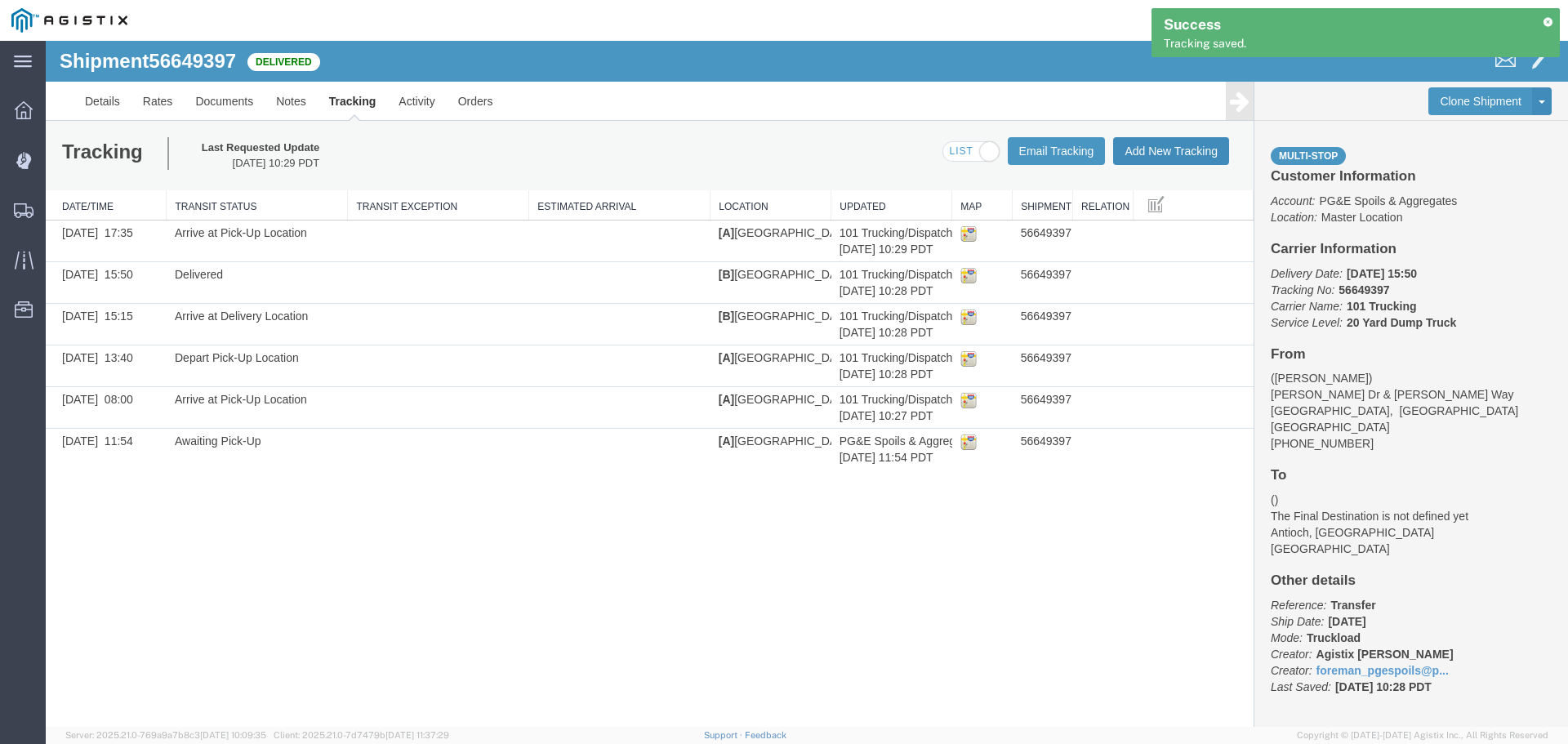
click at [1149, 150] on button "Add New Tracking" at bounding box center [1171, 152] width 116 height 28
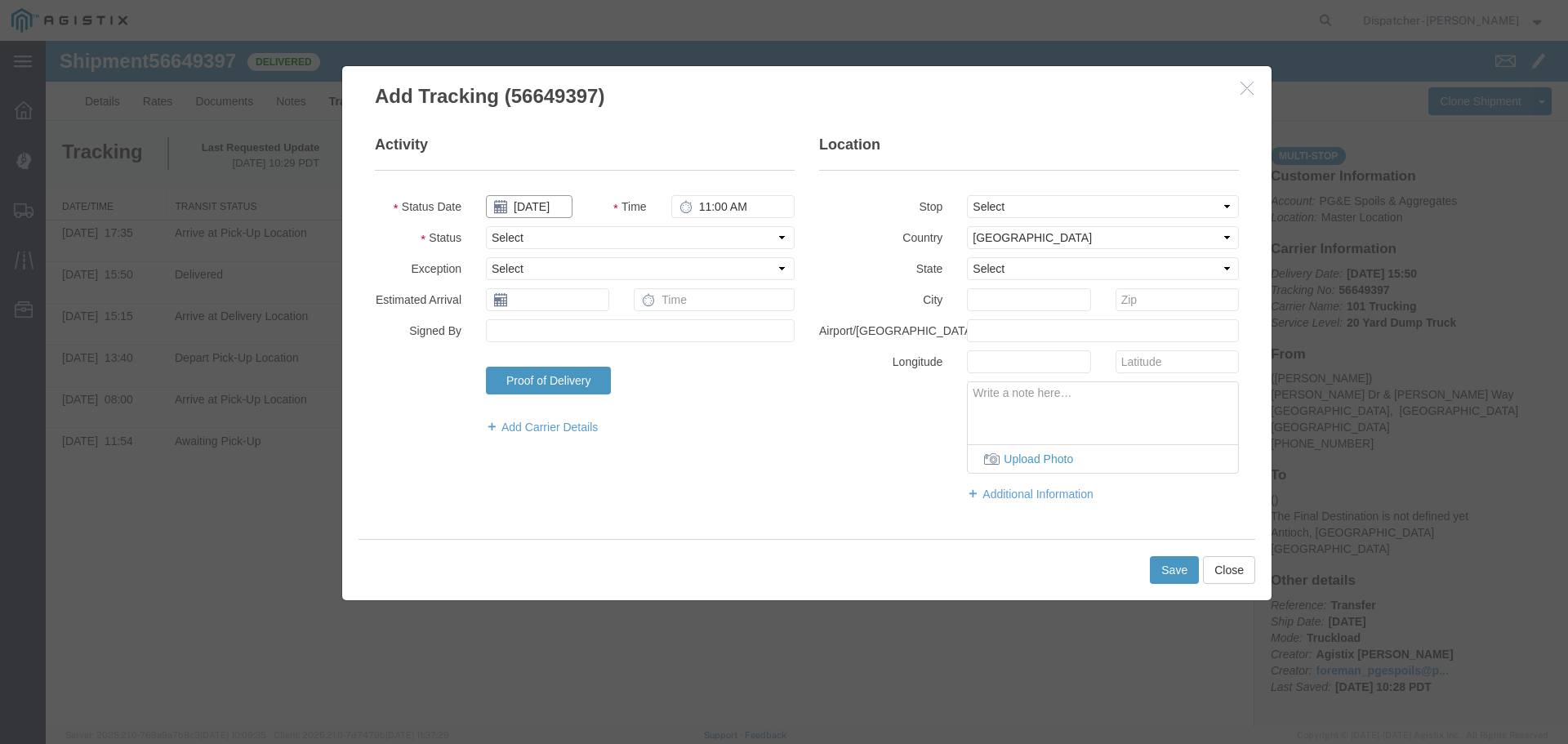
click at [536, 203] on input "[DATE]" at bounding box center [529, 207] width 87 height 23
click at [505, 233] on th at bounding box center [498, 235] width 25 height 25
click at [505, 233] on th at bounding box center [503, 235] width 25 height 25
click at [621, 387] on td "29" at bounding box center [626, 382] width 25 height 25
click at [699, 214] on input "11:00 AM" at bounding box center [733, 207] width 124 height 23
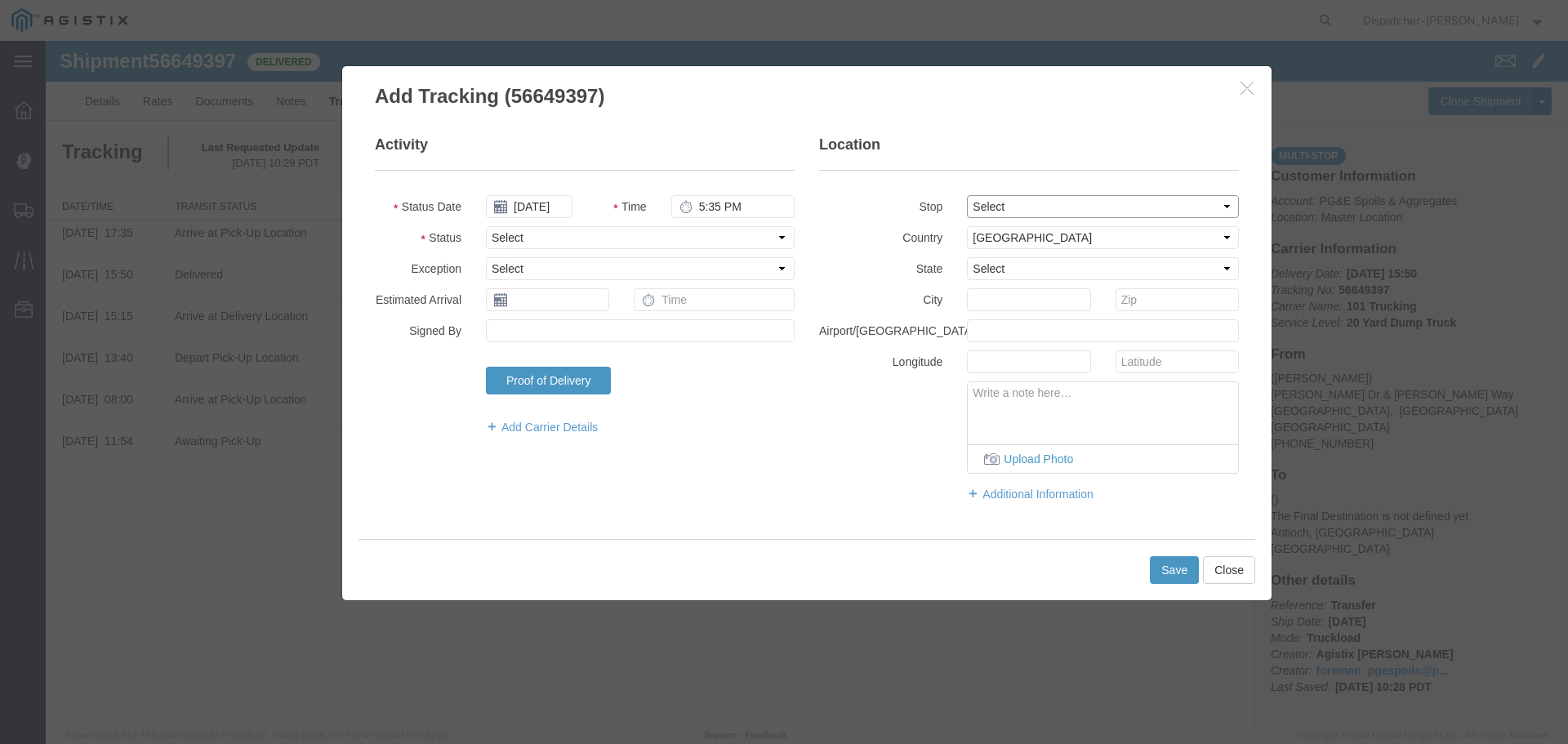
click at [1032, 207] on select "Select From: [PERSON_NAME] [GEOGRAPHIC_DATA][PERSON_NAME], [GEOGRAPHIC_DATA] St…" at bounding box center [1103, 207] width 272 height 23
click at [967, 195] on select "Select From: [PERSON_NAME] [GEOGRAPHIC_DATA][PERSON_NAME], [GEOGRAPHIC_DATA] St…" at bounding box center [1103, 207] width 272 height 23
click at [531, 241] on select "Select Arrival Notice Available Arrival Notice Imported Arrive at Delivery Loca…" at bounding box center [640, 237] width 309 height 23
click at [486, 226] on select "Select Arrival Notice Available Arrival Notice Imported Arrive at Delivery Loca…" at bounding box center [640, 237] width 309 height 23
click at [1179, 570] on button "Save" at bounding box center [1174, 570] width 49 height 28
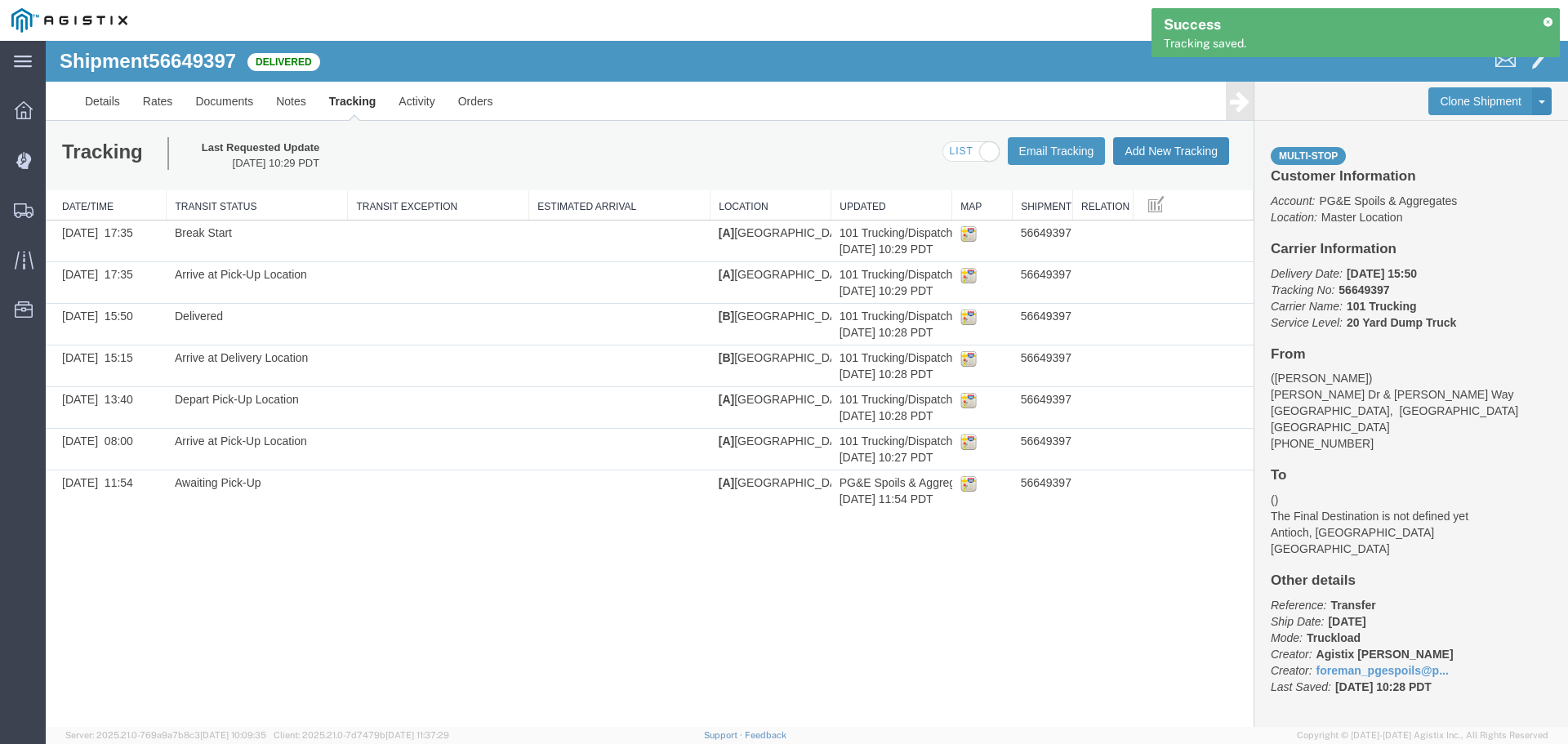
click at [1171, 151] on button "Add New Tracking" at bounding box center [1171, 152] width 116 height 28
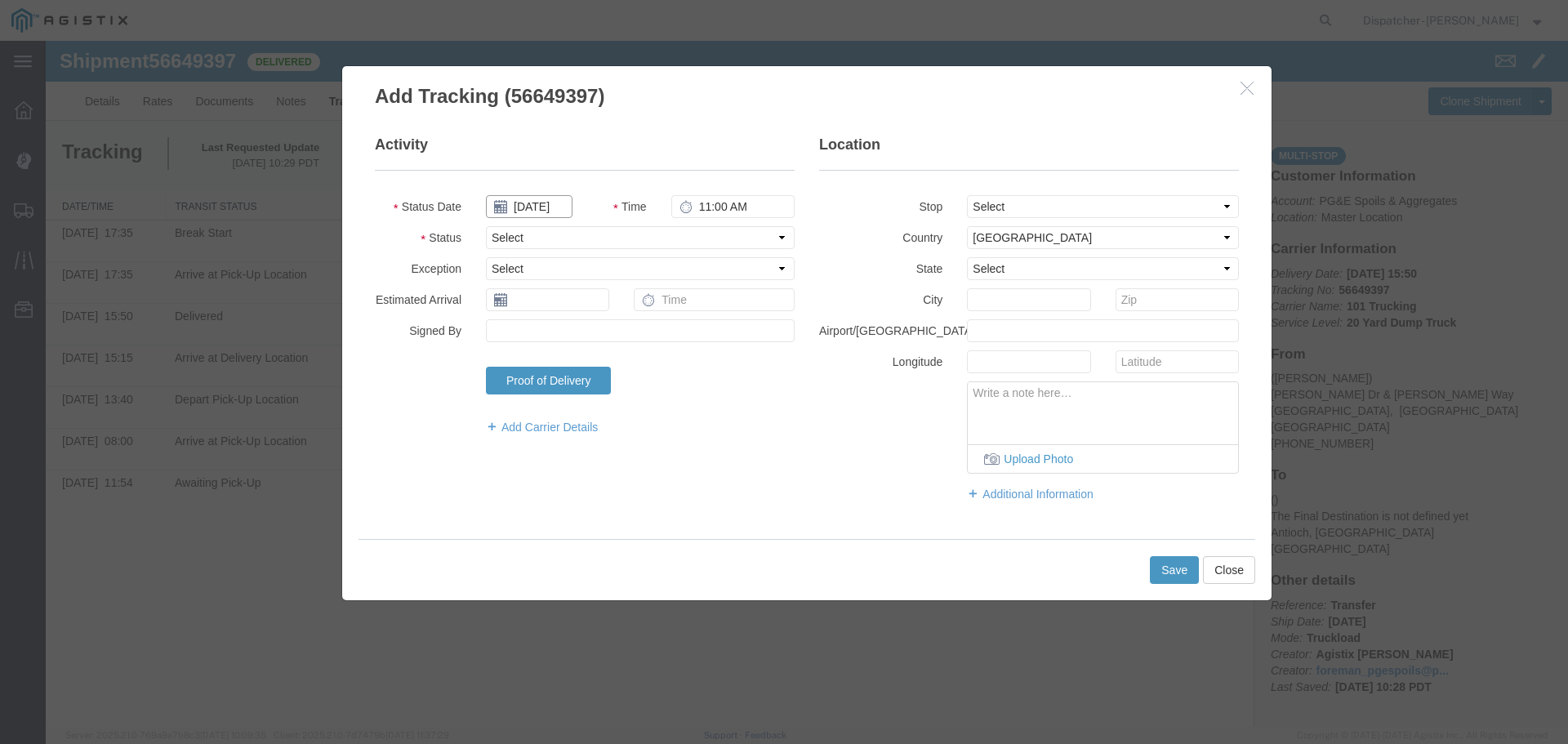
click at [557, 202] on input "[DATE]" at bounding box center [529, 207] width 87 height 23
click at [497, 233] on icon at bounding box center [498, 236] width 4 height 11
click at [497, 233] on th at bounding box center [503, 235] width 25 height 25
click at [627, 383] on td "29" at bounding box center [626, 382] width 25 height 25
click at [699, 203] on input "11:00 AM" at bounding box center [733, 207] width 124 height 23
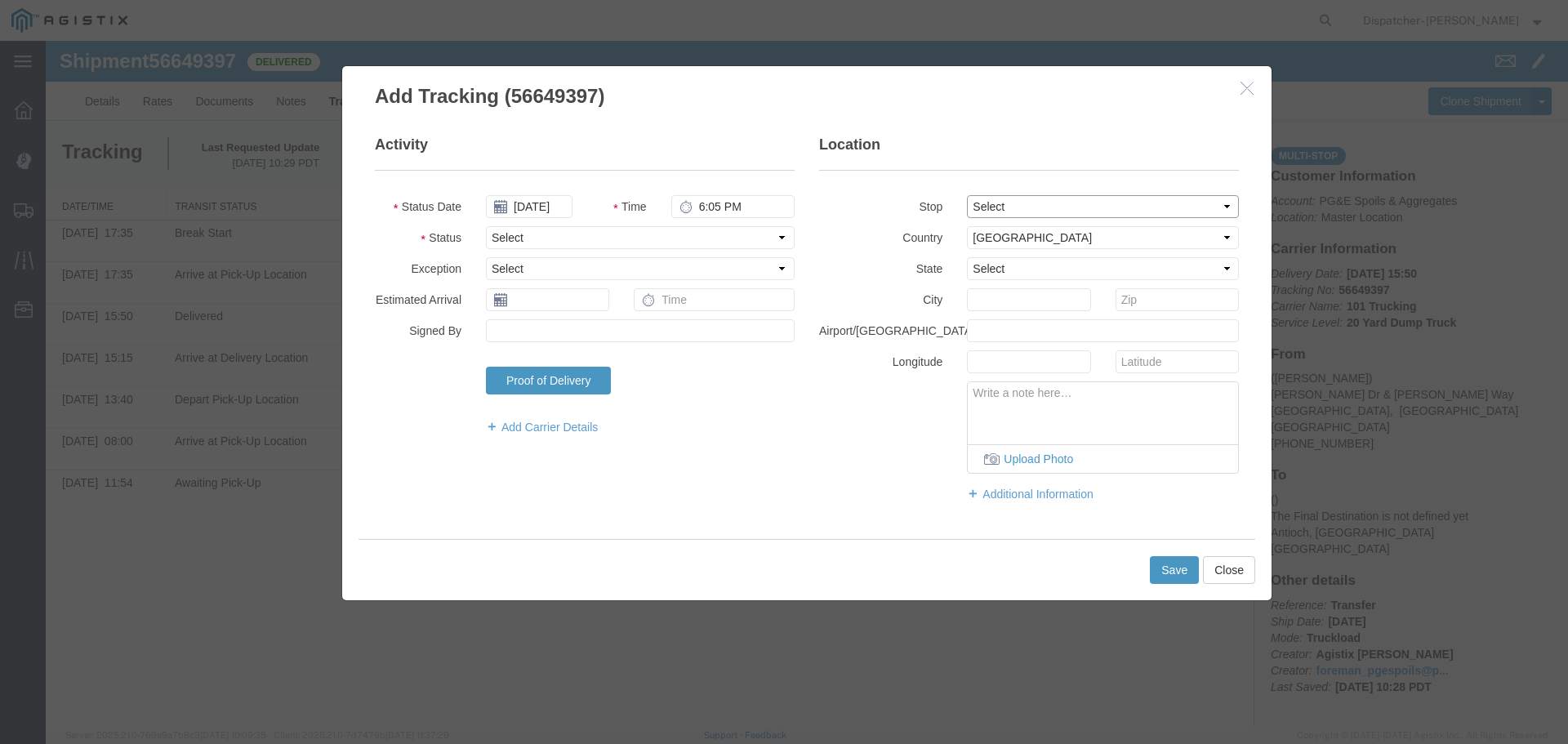
click at [1101, 211] on select "Select From: [PERSON_NAME] [GEOGRAPHIC_DATA][PERSON_NAME], [GEOGRAPHIC_DATA] St…" at bounding box center [1103, 207] width 272 height 23
click at [967, 195] on select "Select From: [PERSON_NAME] [GEOGRAPHIC_DATA][PERSON_NAME], [GEOGRAPHIC_DATA] St…" at bounding box center [1103, 207] width 272 height 23
click at [601, 249] on fieldset "Activity Status Date [DATE] Time 6:05 PM Status Select Arrival Notice Available…" at bounding box center [585, 294] width 420 height 317
click at [550, 243] on select "Select Arrival Notice Available Arrival Notice Imported Arrive at Delivery Loca…" at bounding box center [640, 237] width 309 height 23
click at [486, 226] on select "Select Arrival Notice Available Arrival Notice Imported Arrive at Delivery Loca…" at bounding box center [640, 237] width 309 height 23
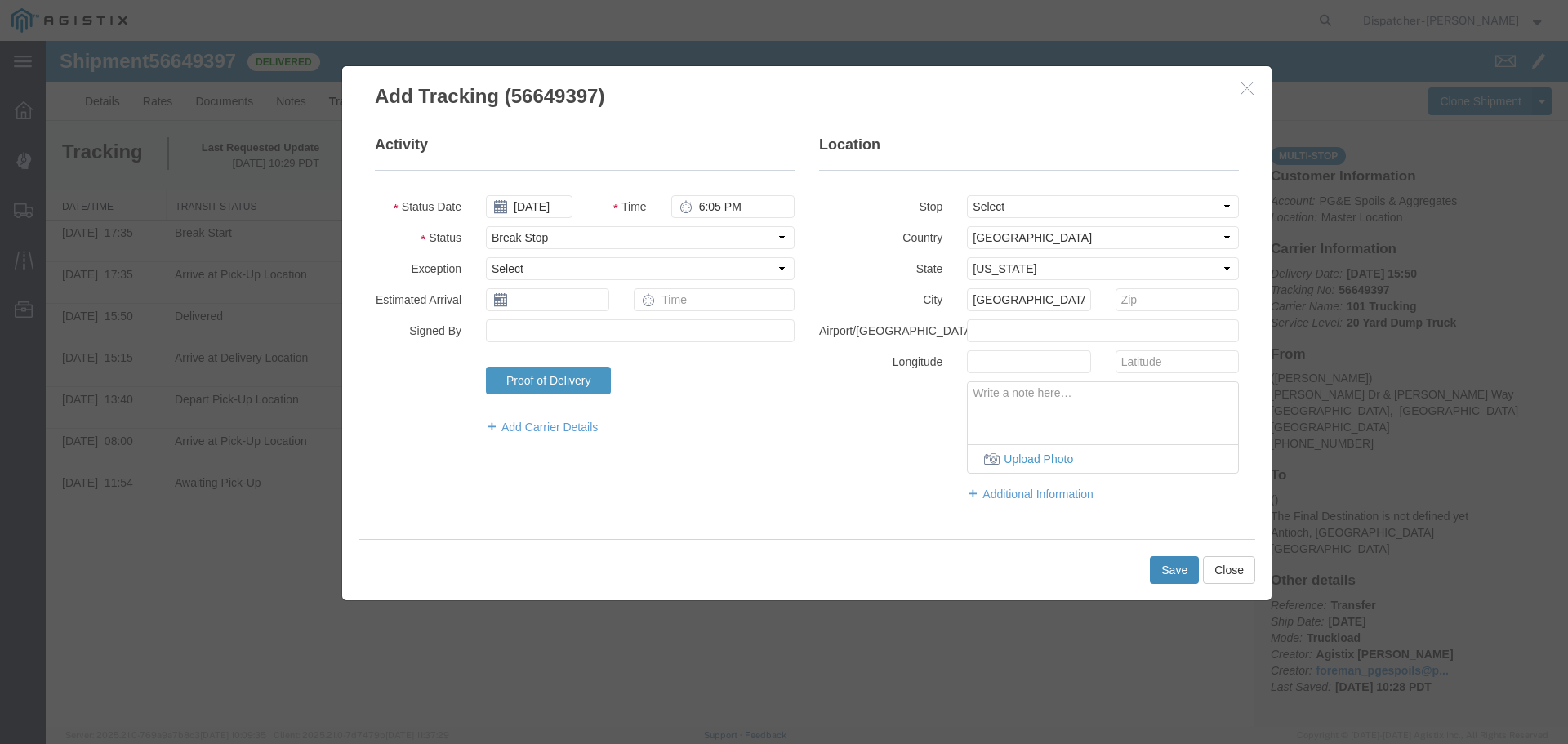
click at [1151, 565] on button "Save" at bounding box center [1174, 570] width 49 height 28
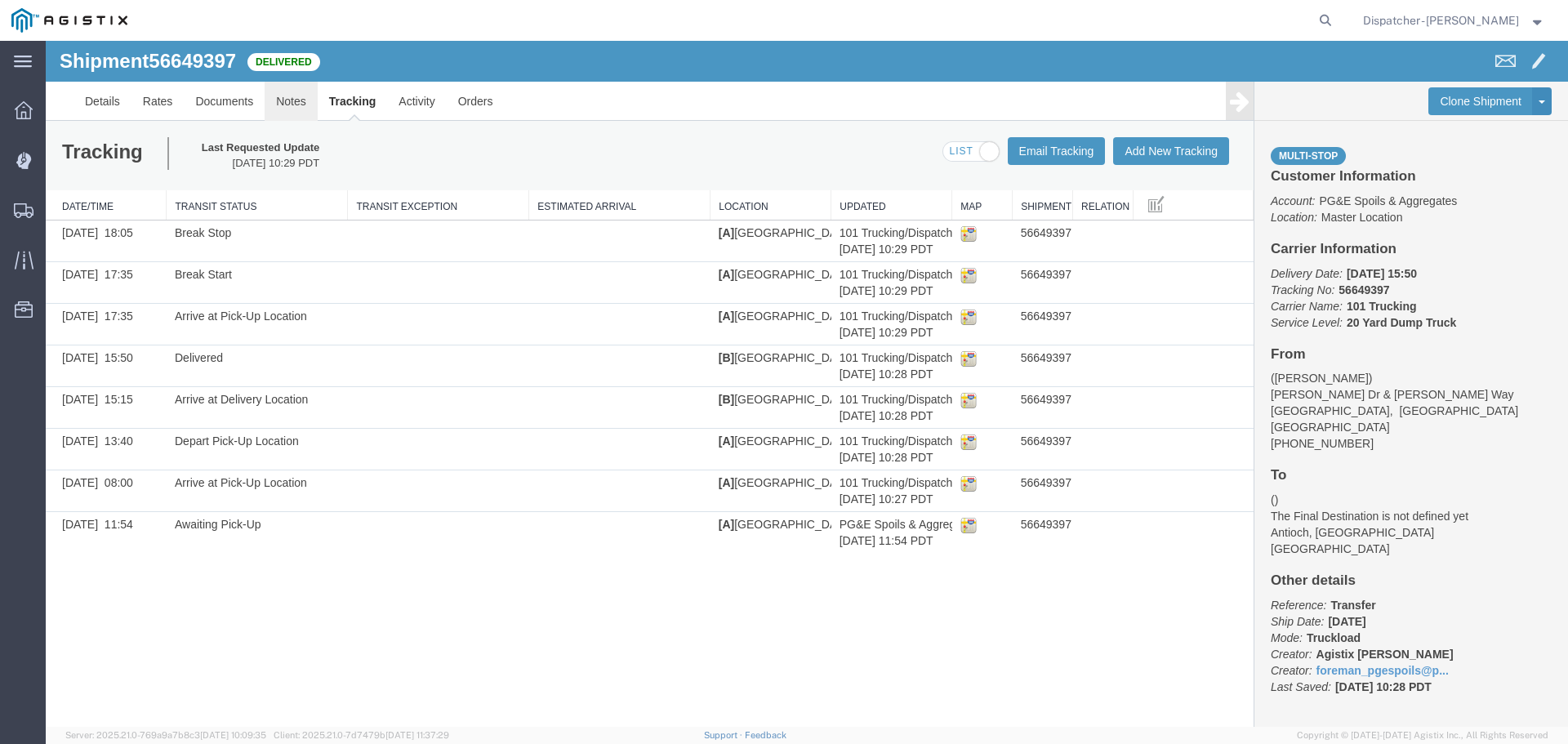
click at [296, 107] on link "Notes" at bounding box center [291, 101] width 53 height 39
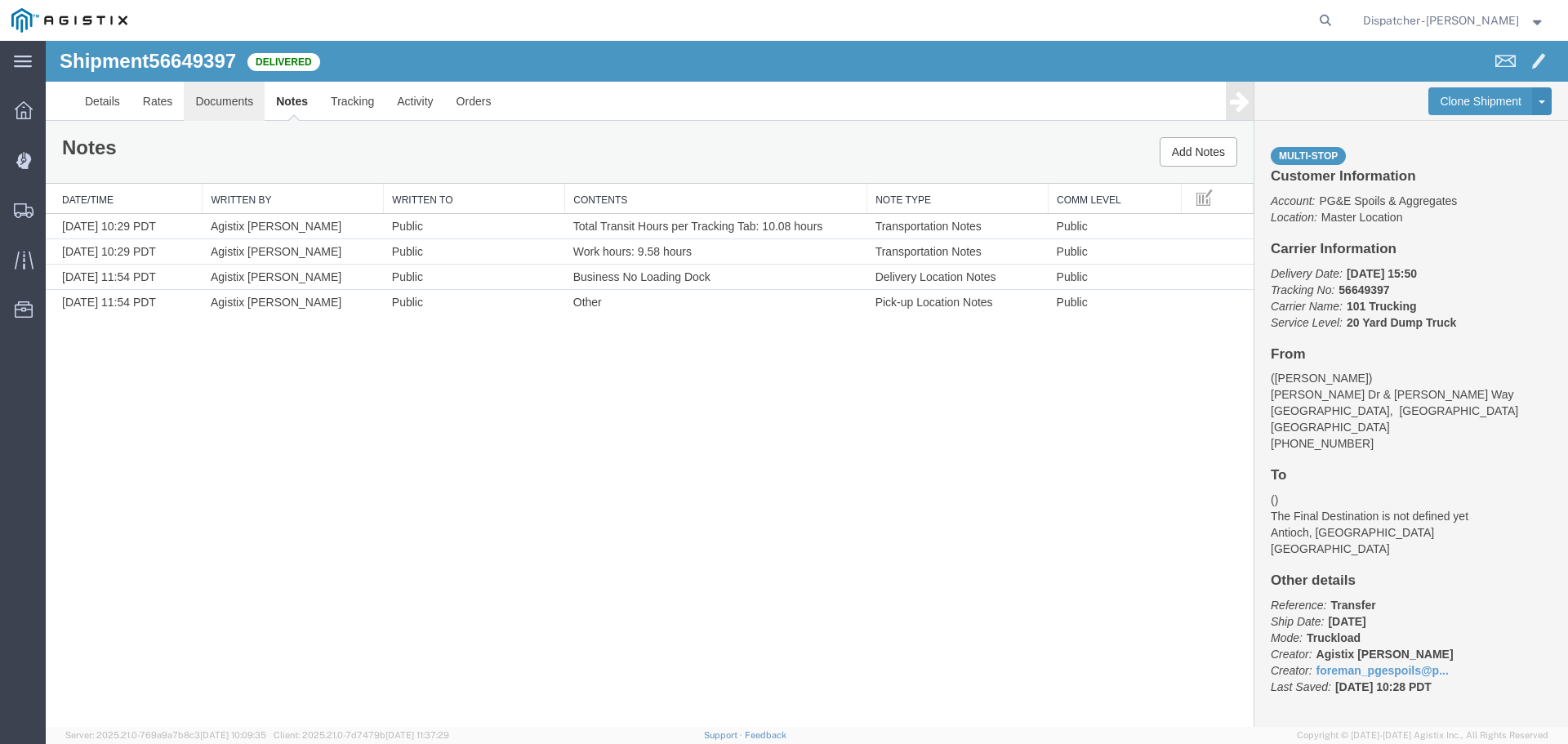
click at [229, 102] on link "Documents" at bounding box center [224, 101] width 81 height 39
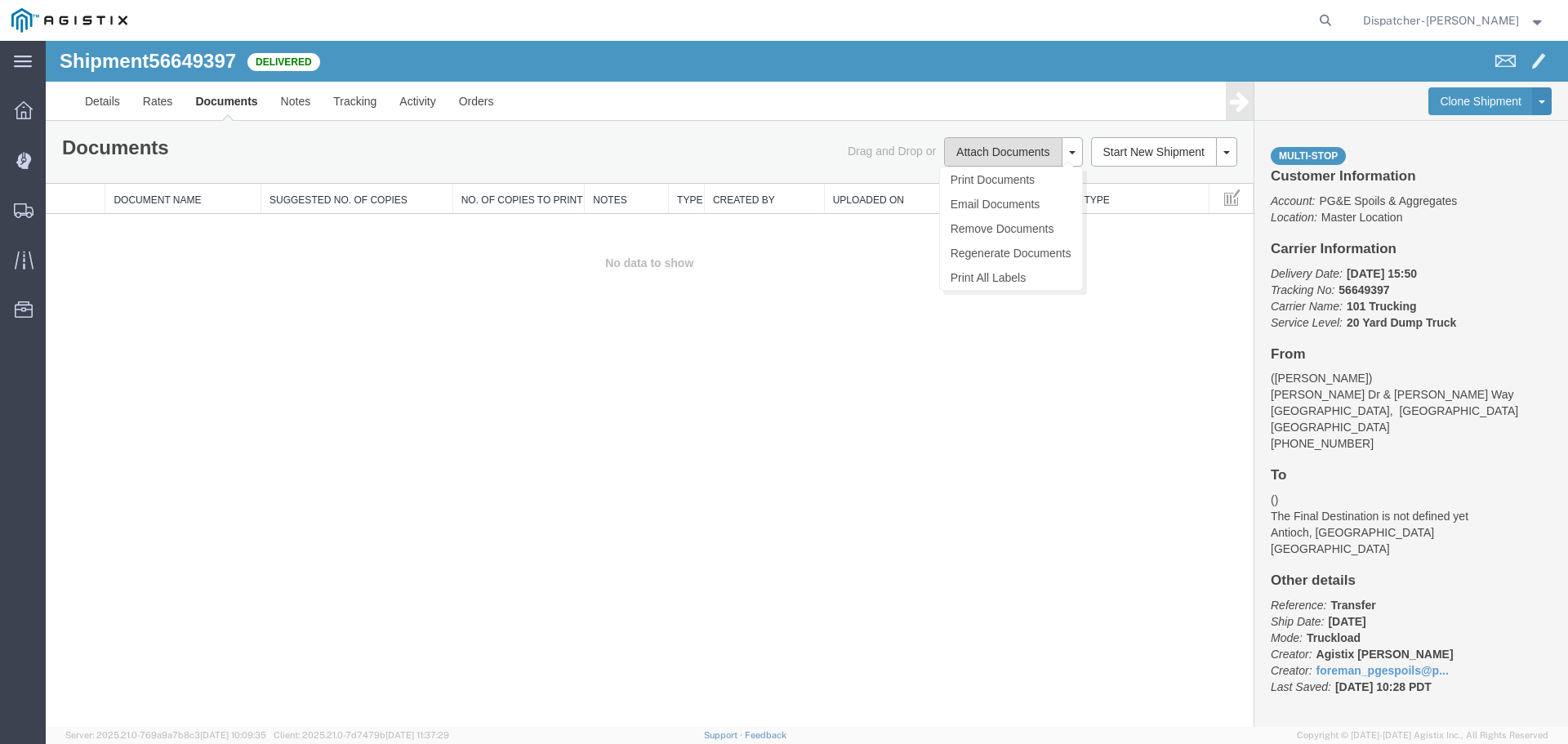
click at [970, 149] on button "Attach Documents" at bounding box center [1003, 152] width 117 height 30
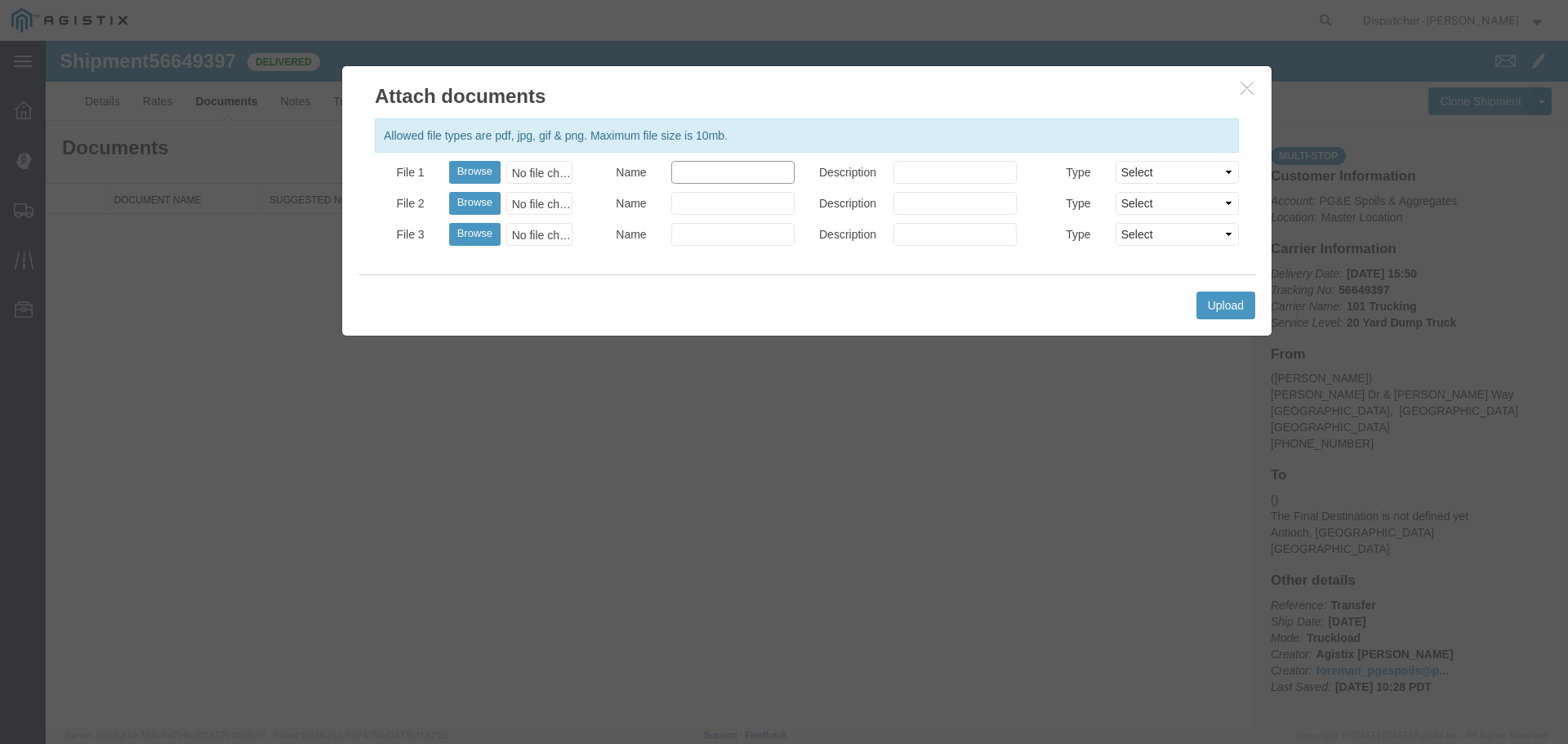
click at [759, 177] on input "Name" at bounding box center [733, 173] width 124 height 23
click at [550, 169] on div "No file chosen" at bounding box center [539, 173] width 66 height 23
click at [1244, 296] on button "Upload" at bounding box center [1225, 306] width 59 height 28
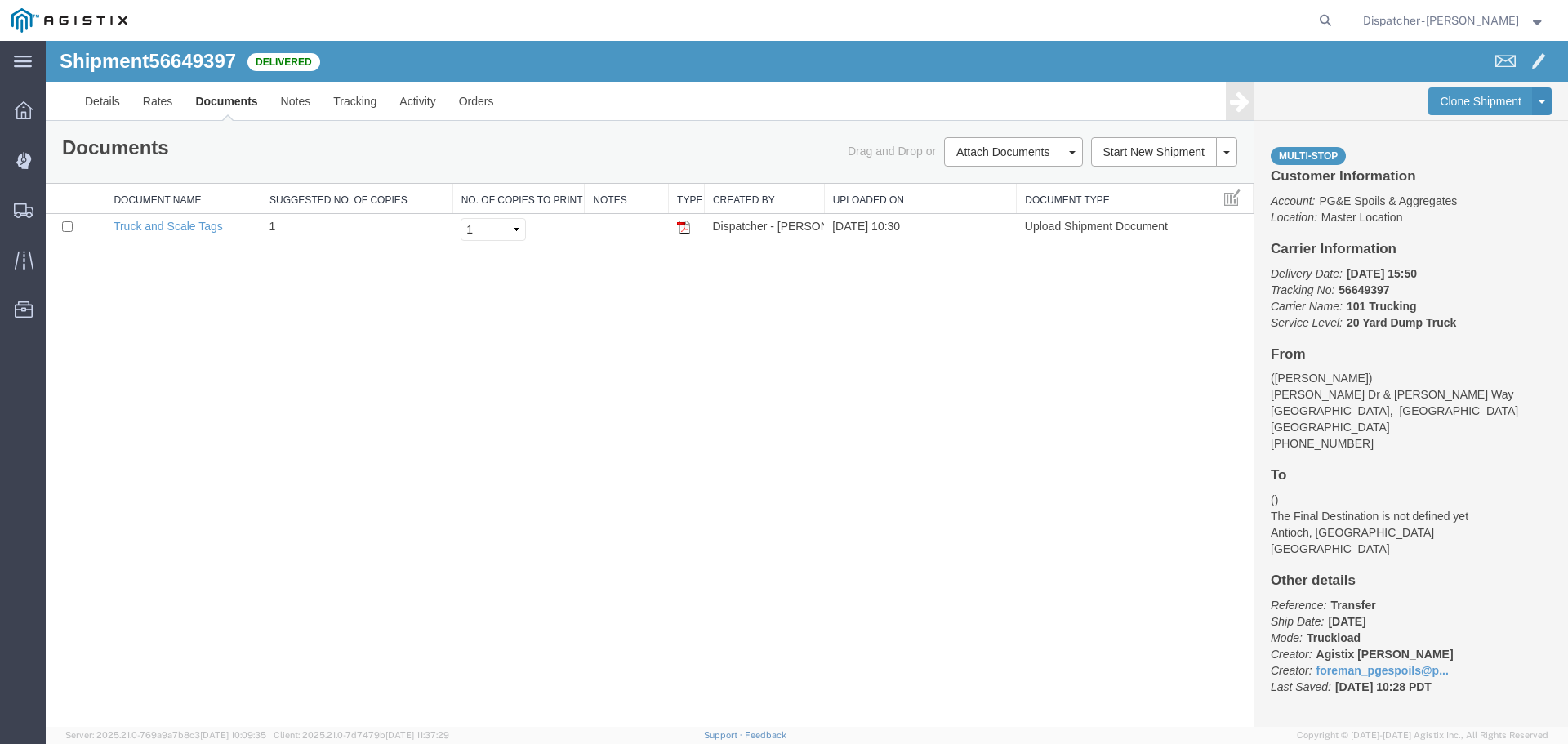
drag, startPoint x: 686, startPoint y: 225, endPoint x: 493, endPoint y: 259, distance: 196.0
click at [686, 225] on img at bounding box center [683, 227] width 13 height 13
click at [56, 207] on span "Shipments" at bounding box center [50, 209] width 11 height 32
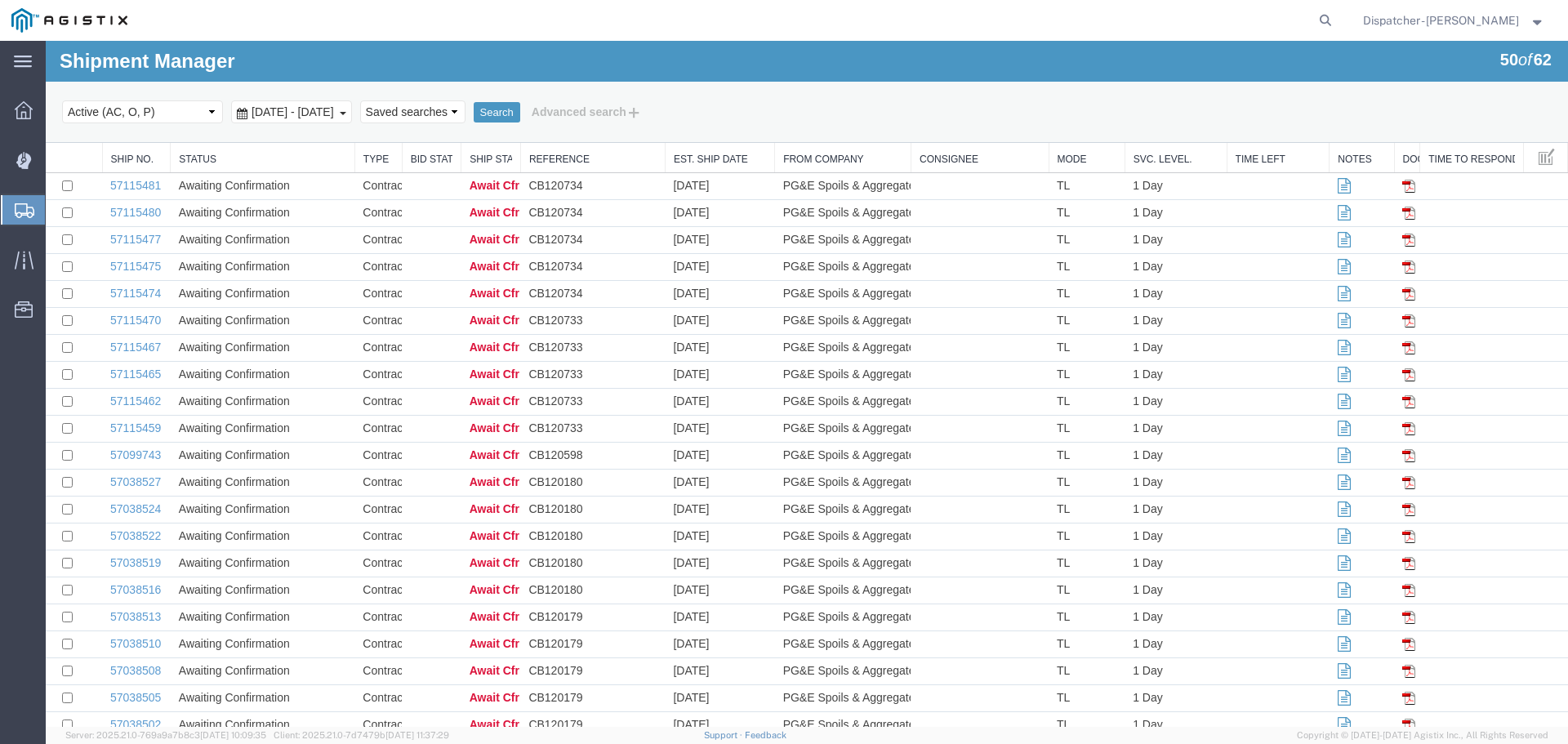
click at [329, 108] on span "[DATE] - [DATE]" at bounding box center [292, 111] width 90 height 13
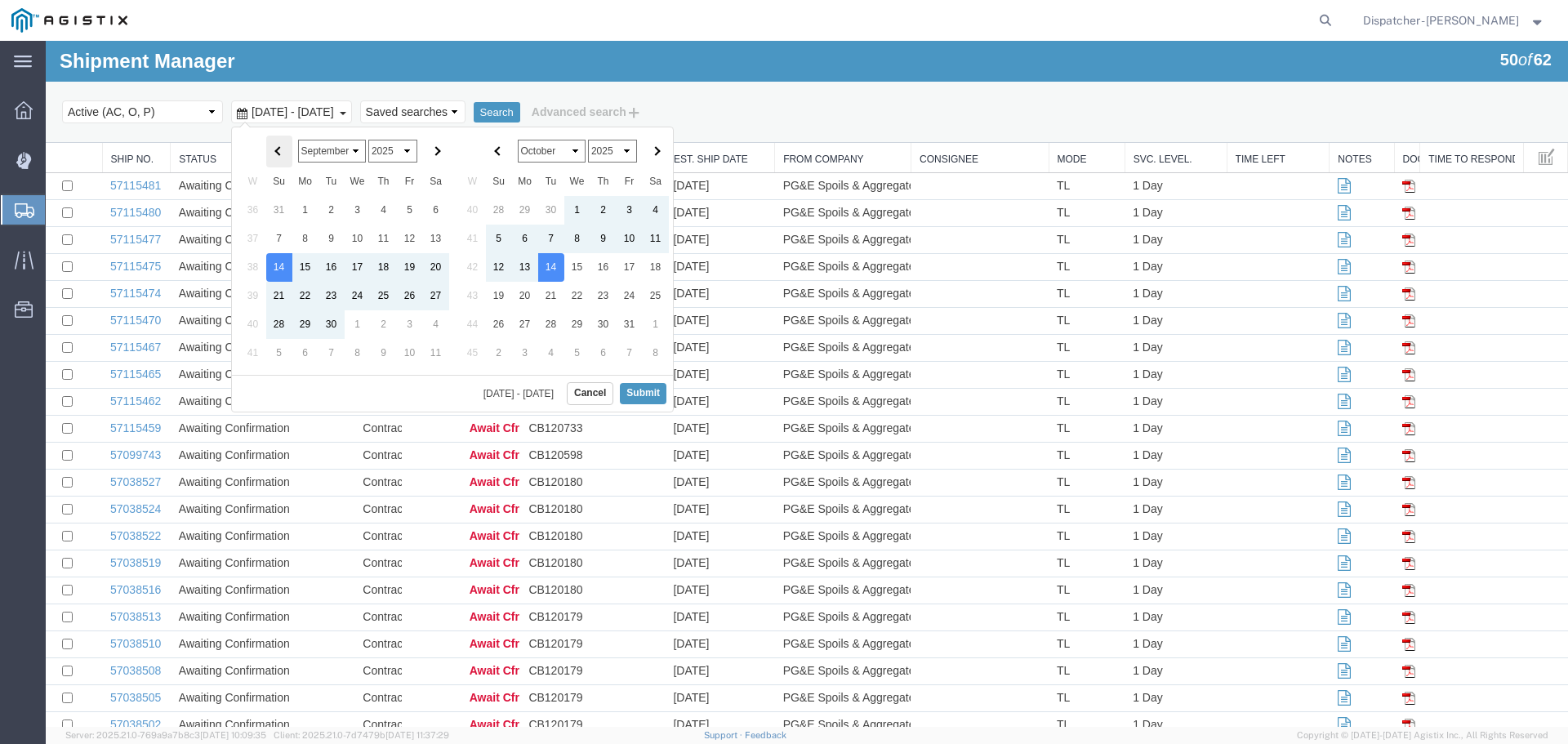
click at [274, 150] on span at bounding box center [279, 152] width 9 height 9
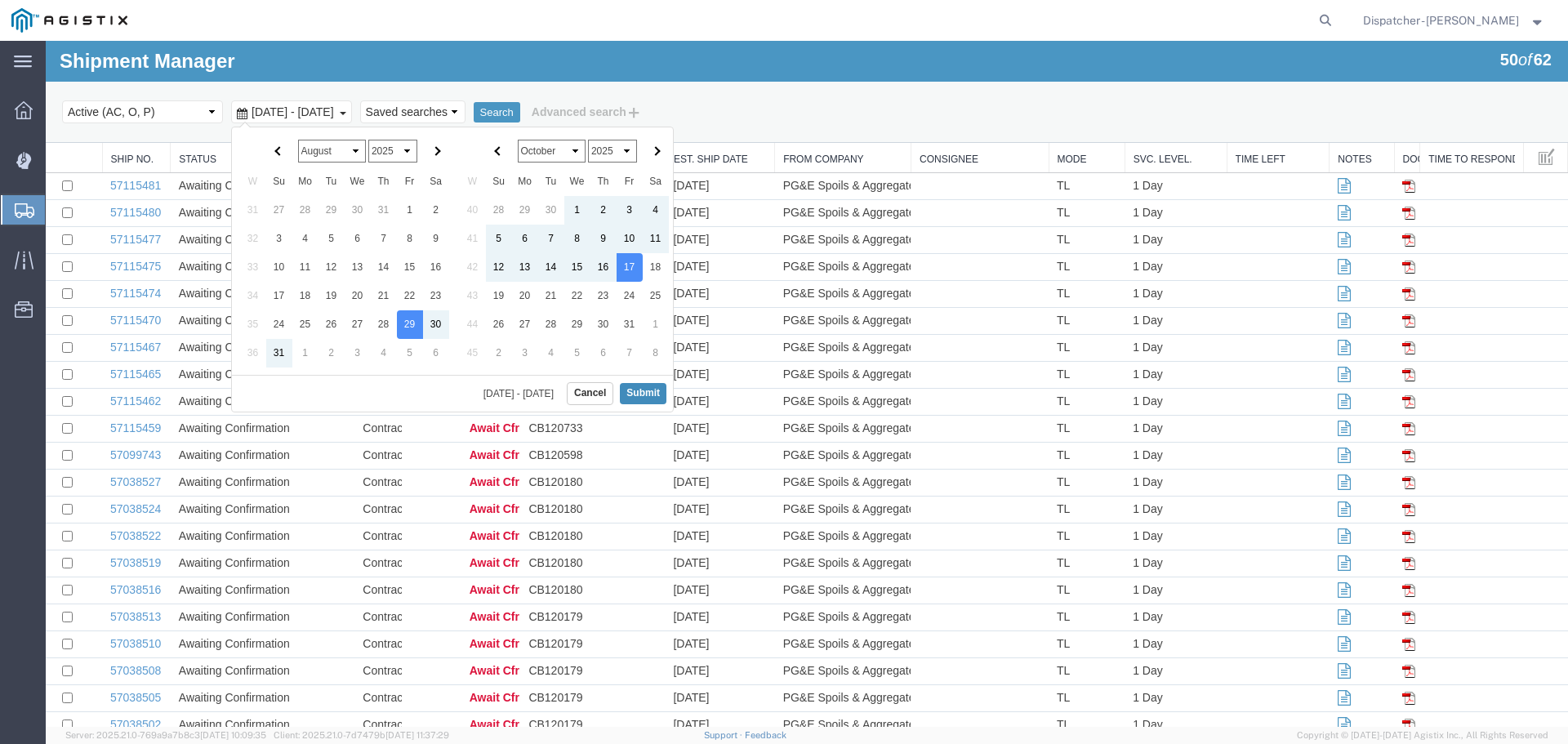
click at [643, 393] on button "Submit" at bounding box center [642, 393] width 46 height 20
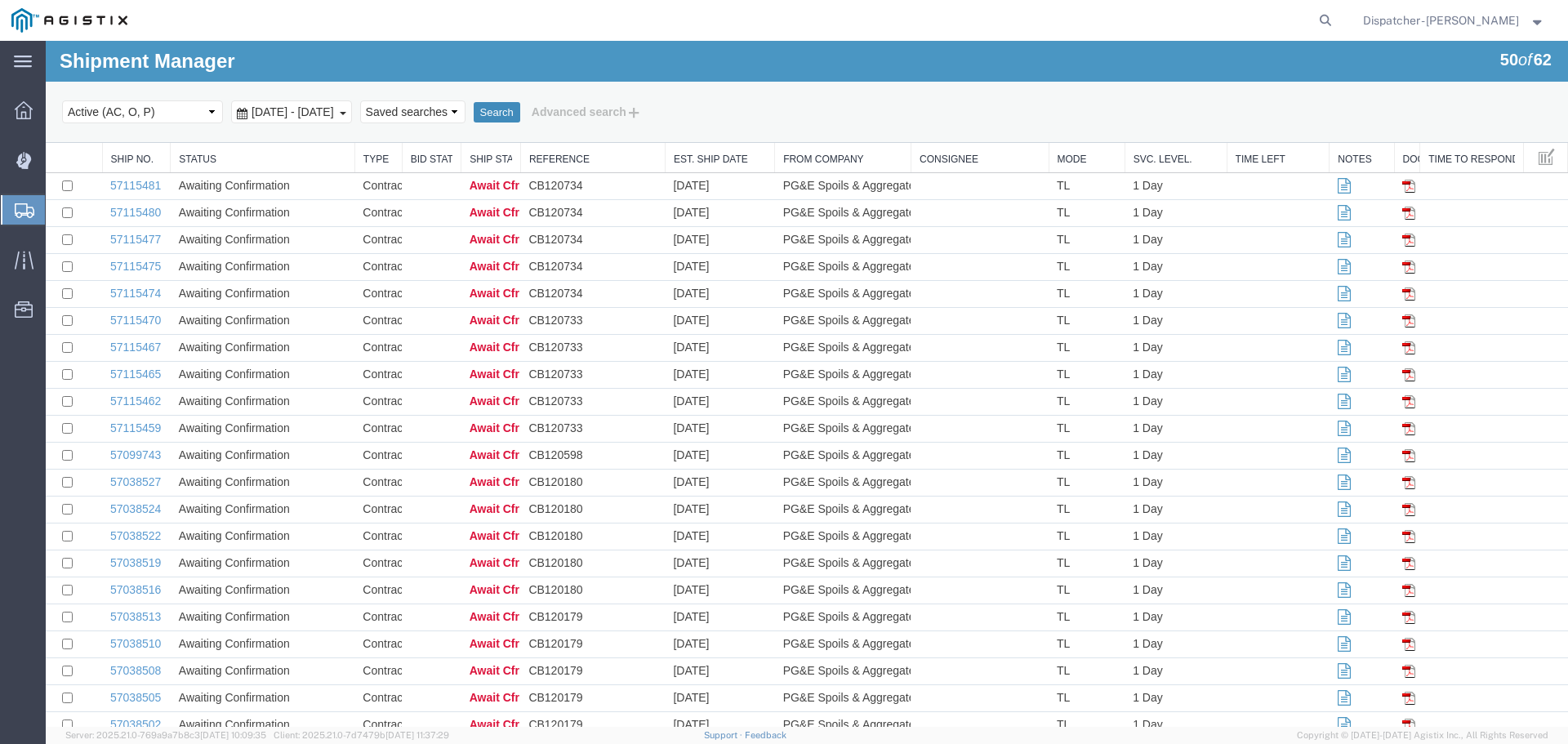
click at [521, 109] on button "Search" at bounding box center [496, 112] width 46 height 21
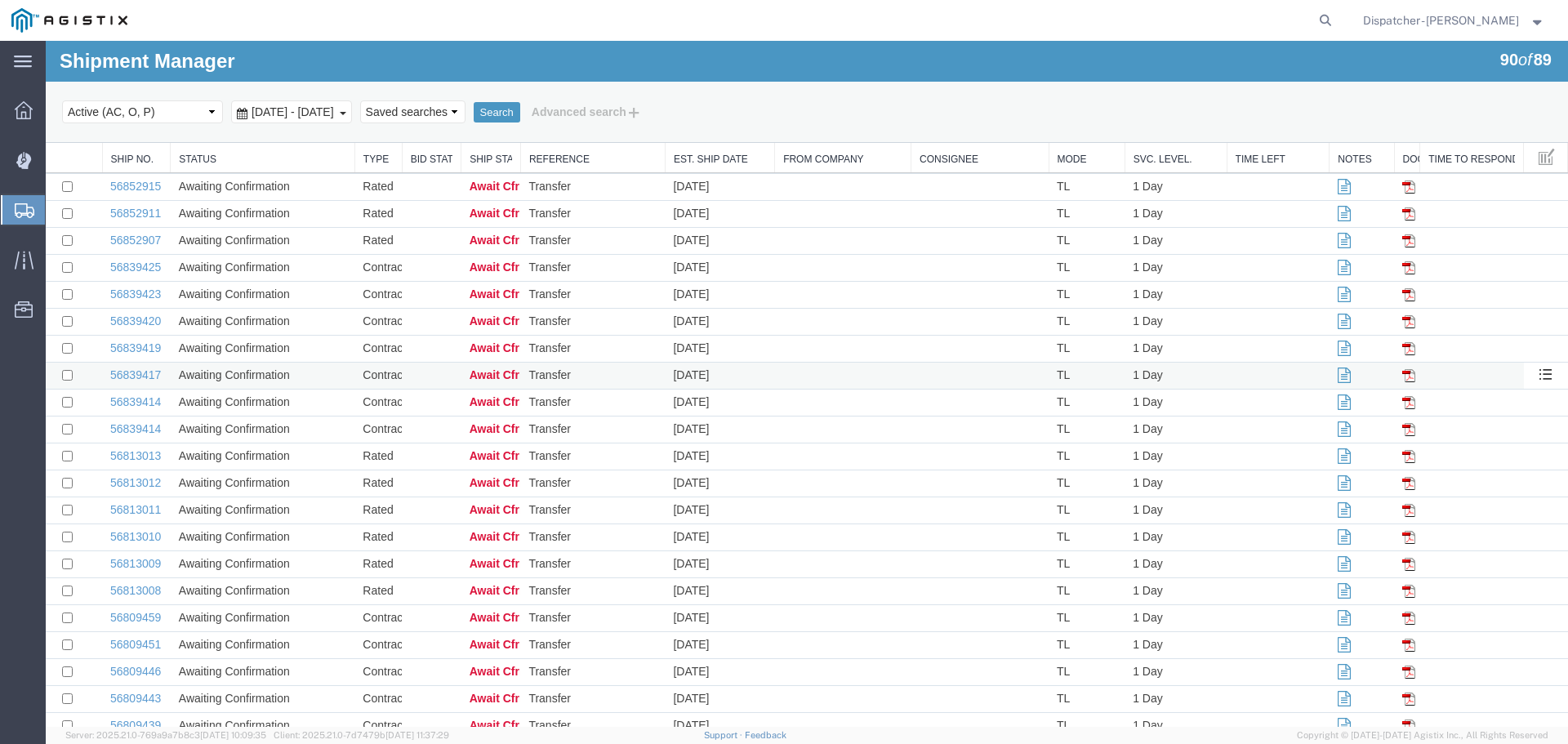
scroll to position [1088, 0]
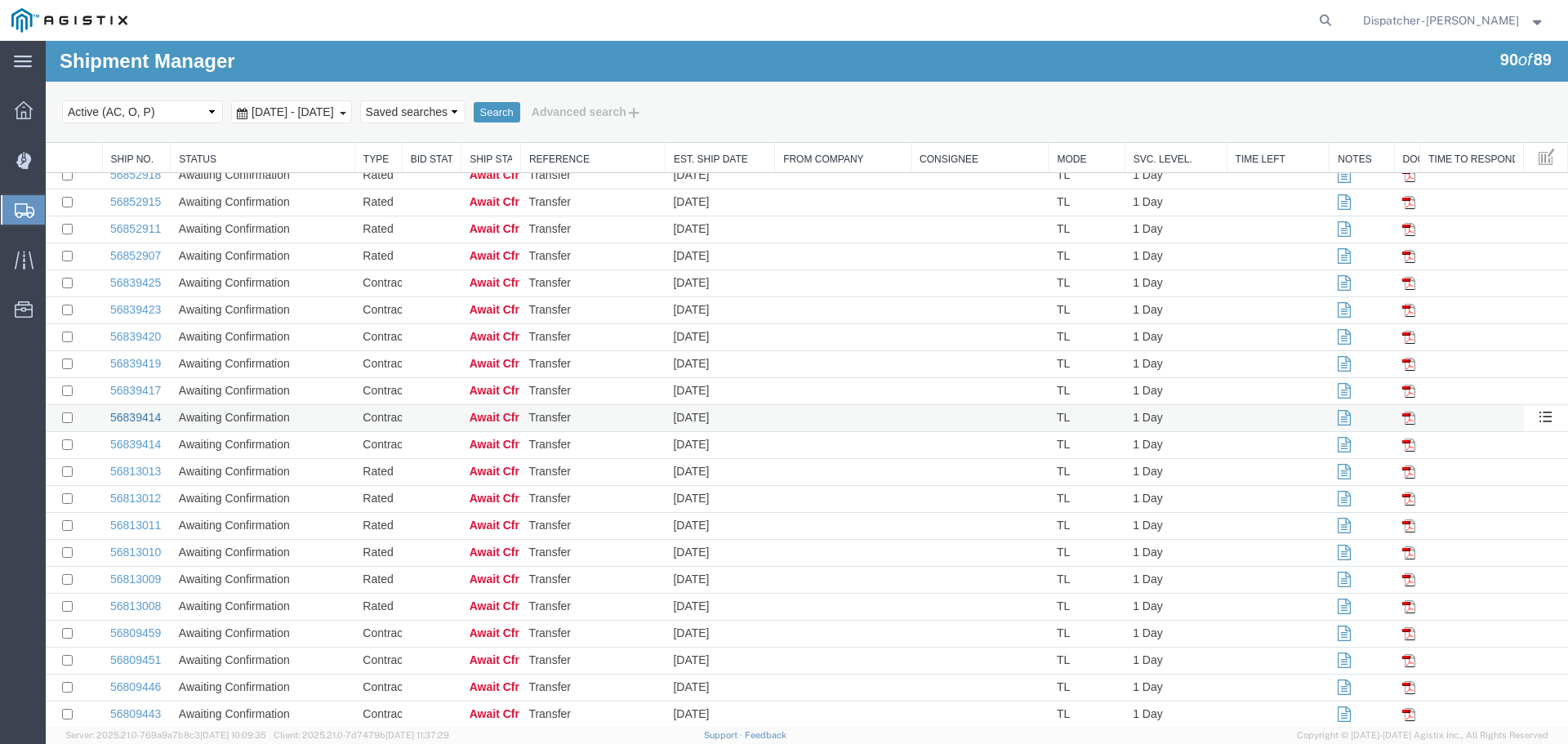
click at [140, 424] on link "56839414" at bounding box center [136, 417] width 51 height 13
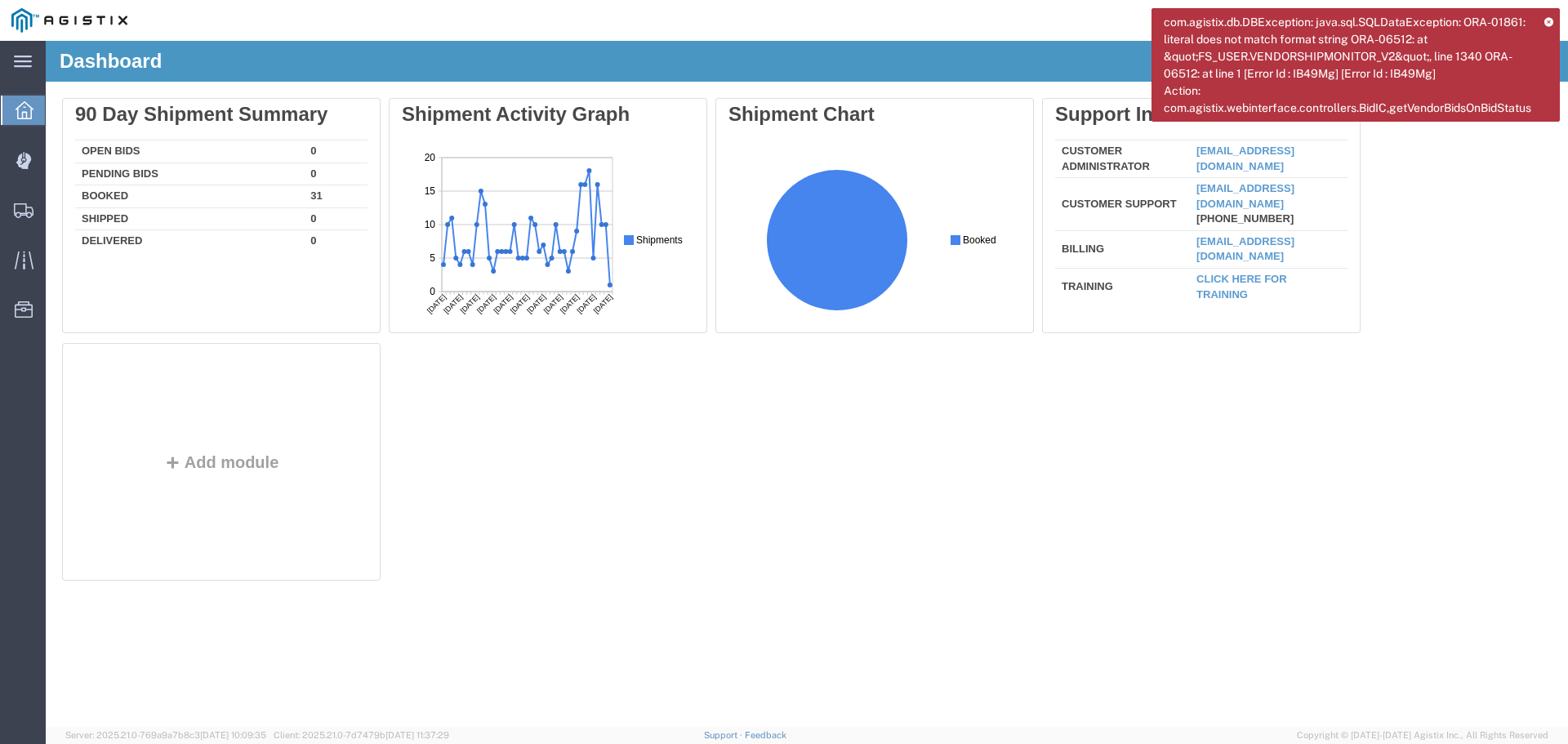
click at [1543, 19] on div "com.agistix.db.DBException: java.sql.SQLDataException: ORA-01861: literal does …" at bounding box center [1356, 65] width 408 height 114
click at [56, 206] on span "Shipments" at bounding box center [50, 209] width 11 height 32
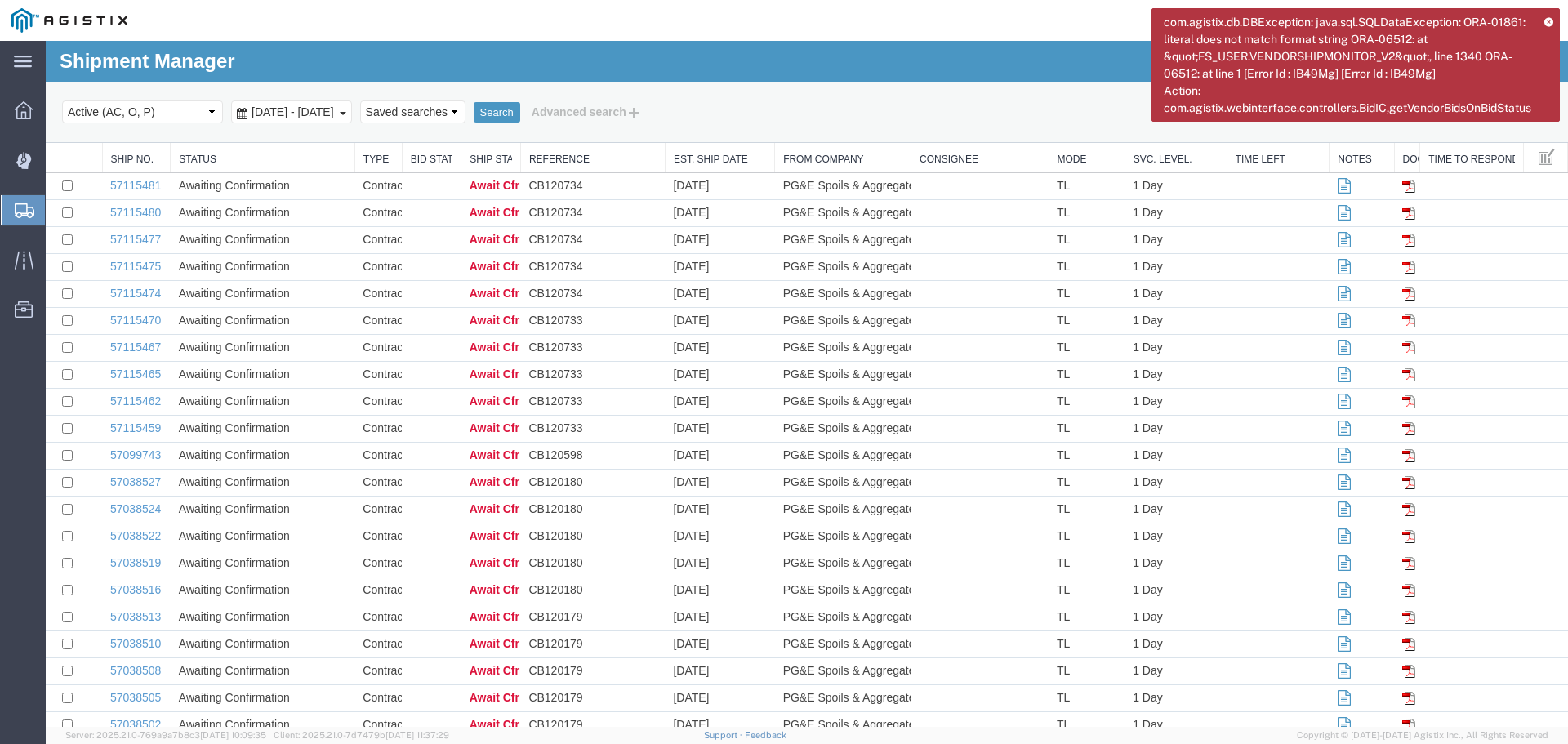
click at [1543, 16] on div "com.agistix.db.DBException: java.sql.SQLDataException: ORA-01861: literal does …" at bounding box center [1356, 65] width 408 height 114
click at [1546, 19] on icon at bounding box center [1549, 22] width 9 height 9
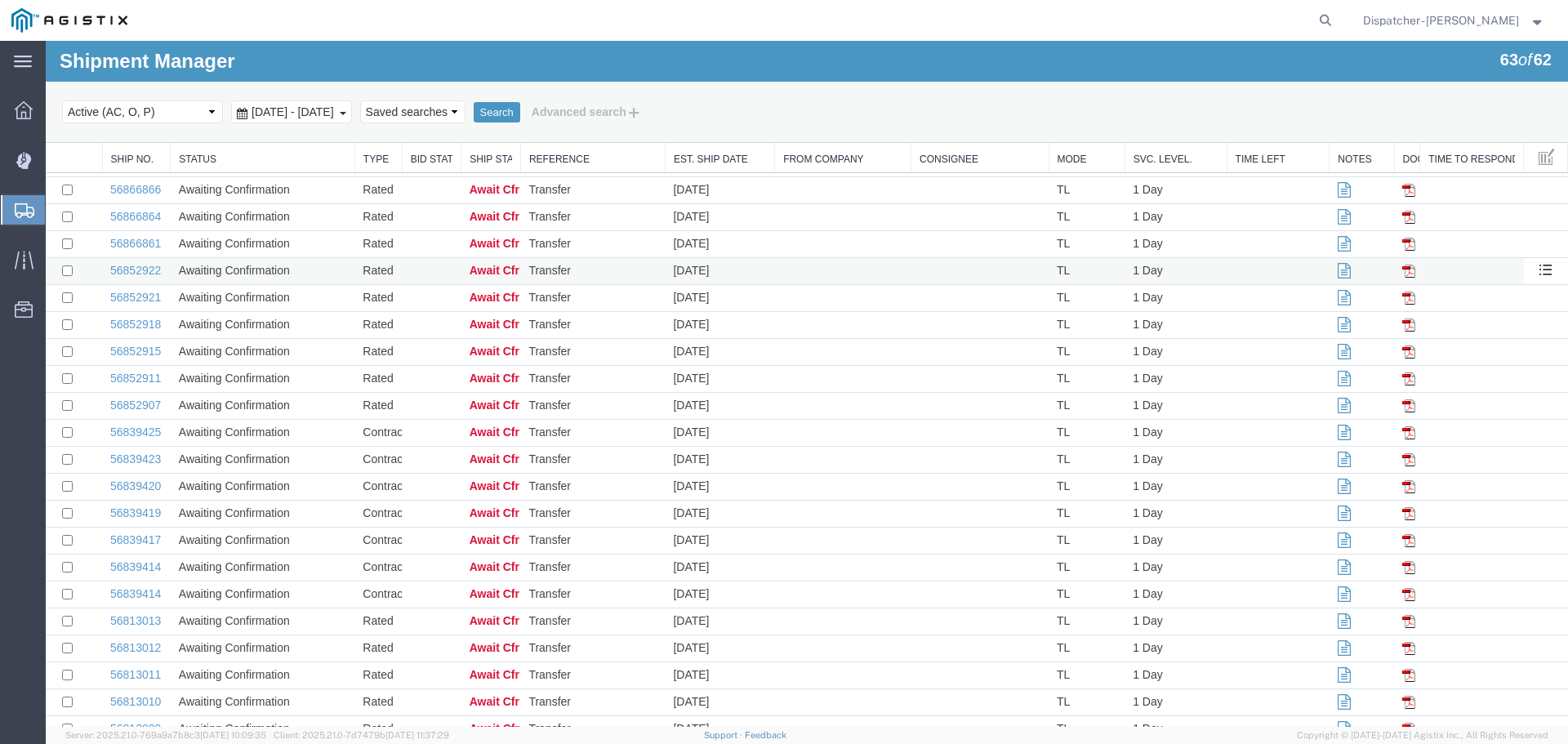
scroll to position [1047, 0]
click at [205, 497] on td "Awaiting Confirmation" at bounding box center [263, 485] width 185 height 27
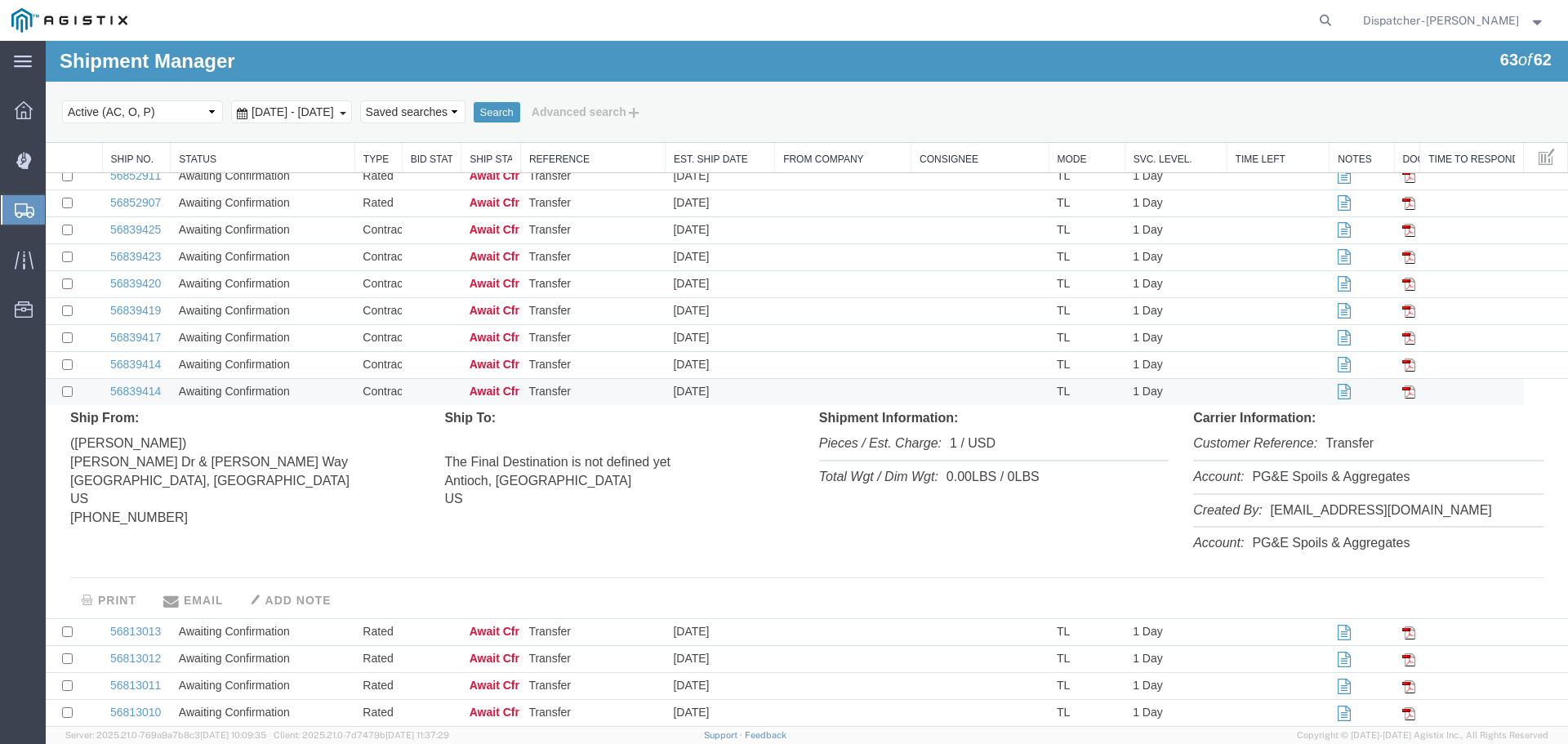
scroll to position [1157, 0]
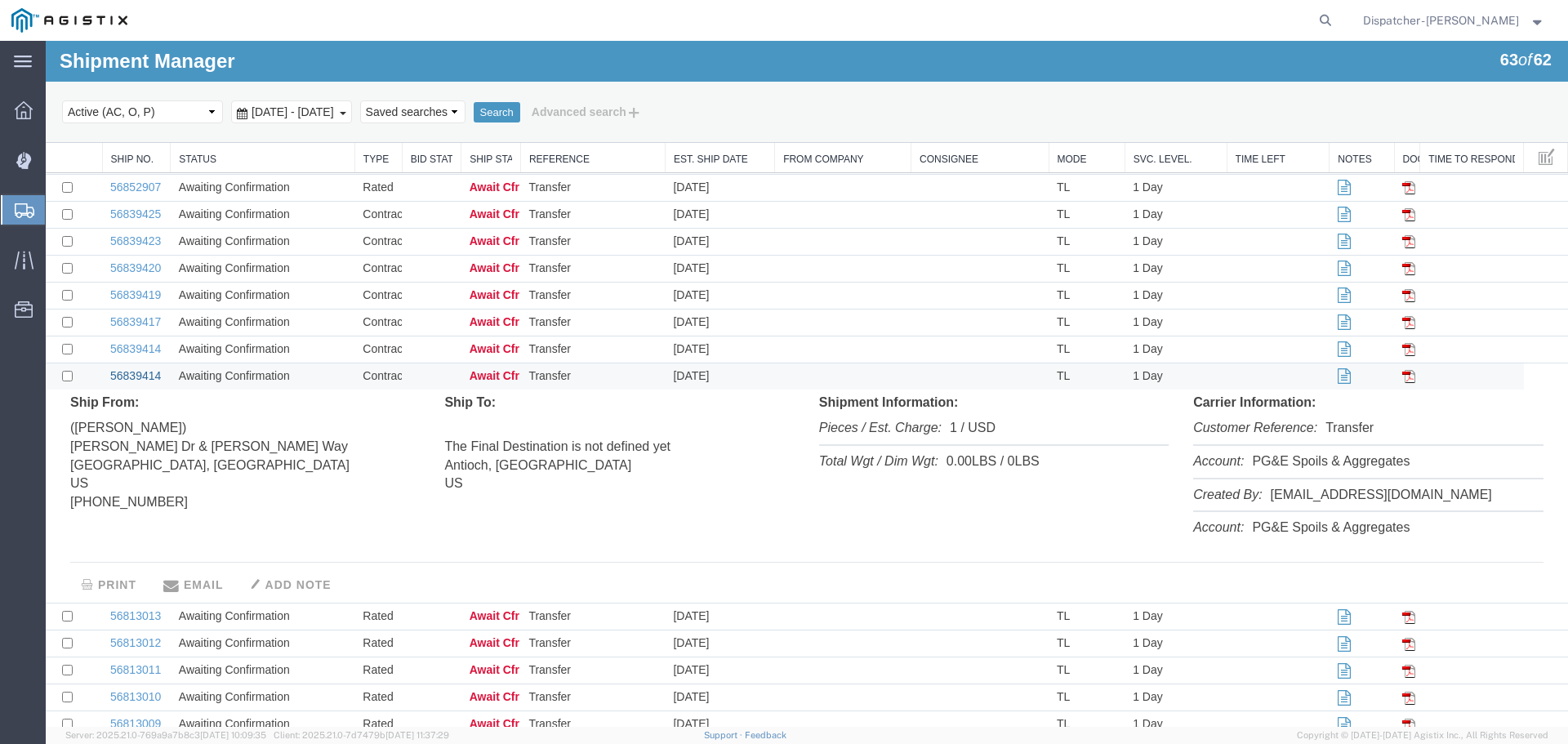
click at [138, 382] on link "56839414" at bounding box center [136, 375] width 51 height 13
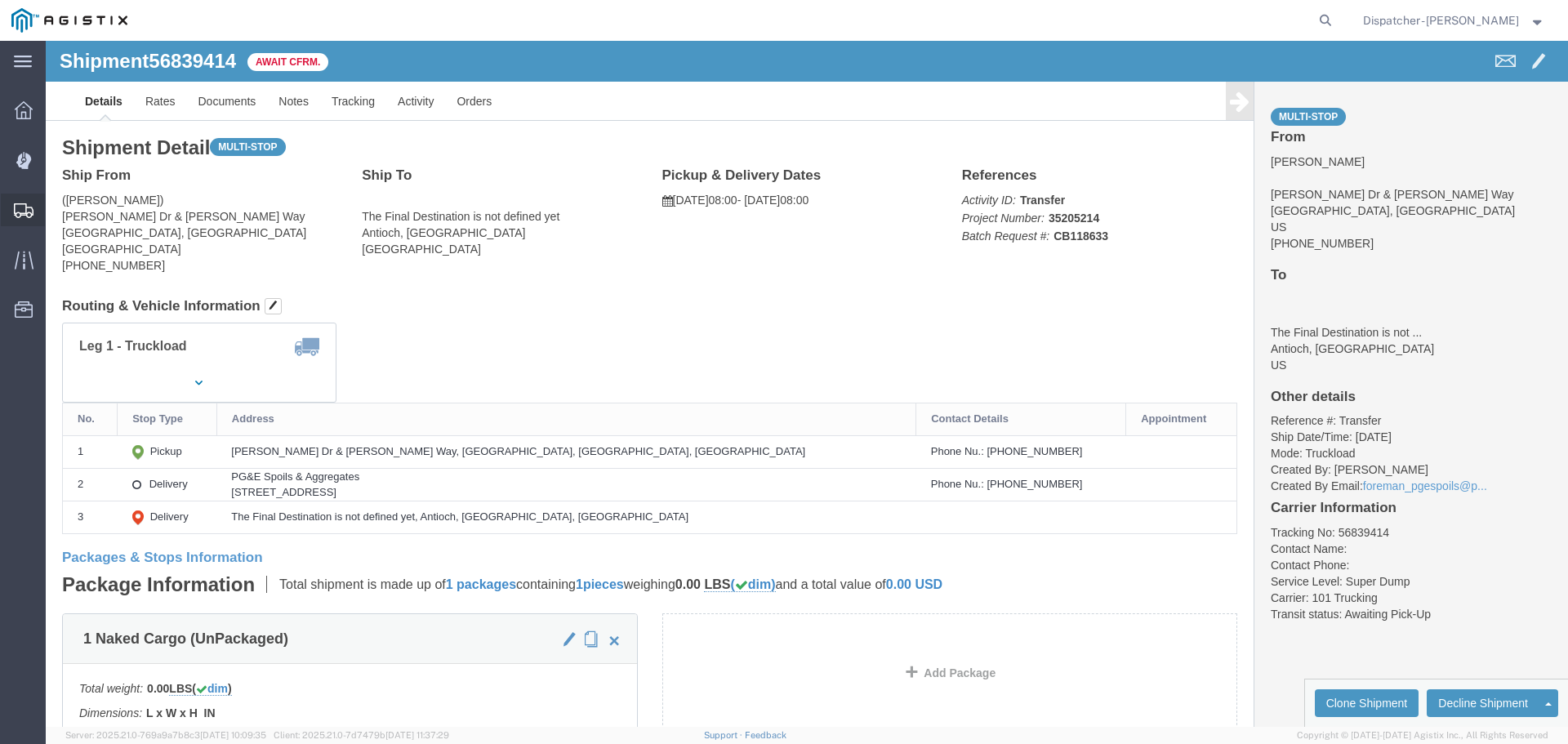
click at [56, 213] on span "Shipments" at bounding box center [50, 209] width 11 height 32
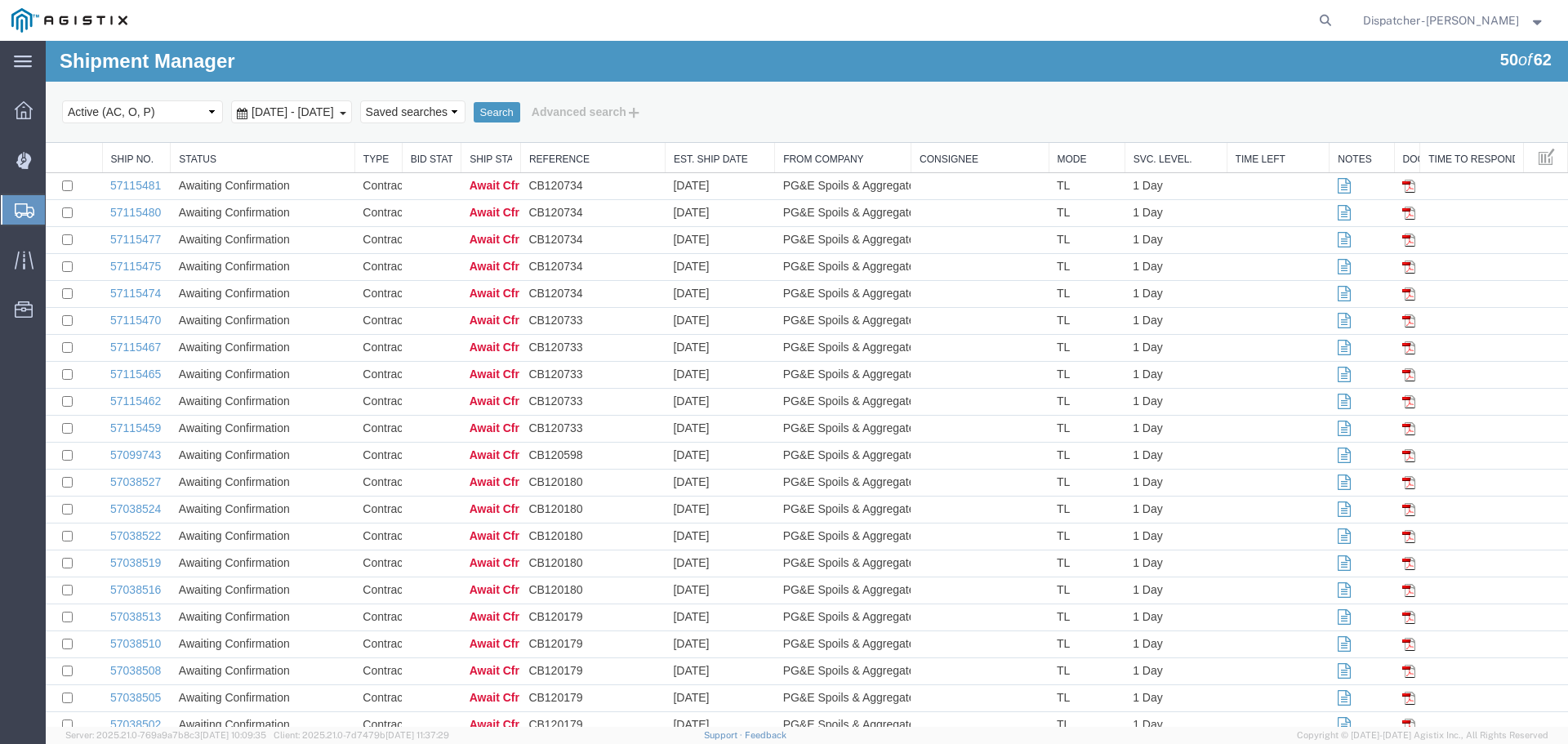
click at [282, 102] on div "[DATE] - [DATE]" at bounding box center [292, 112] width 121 height 23
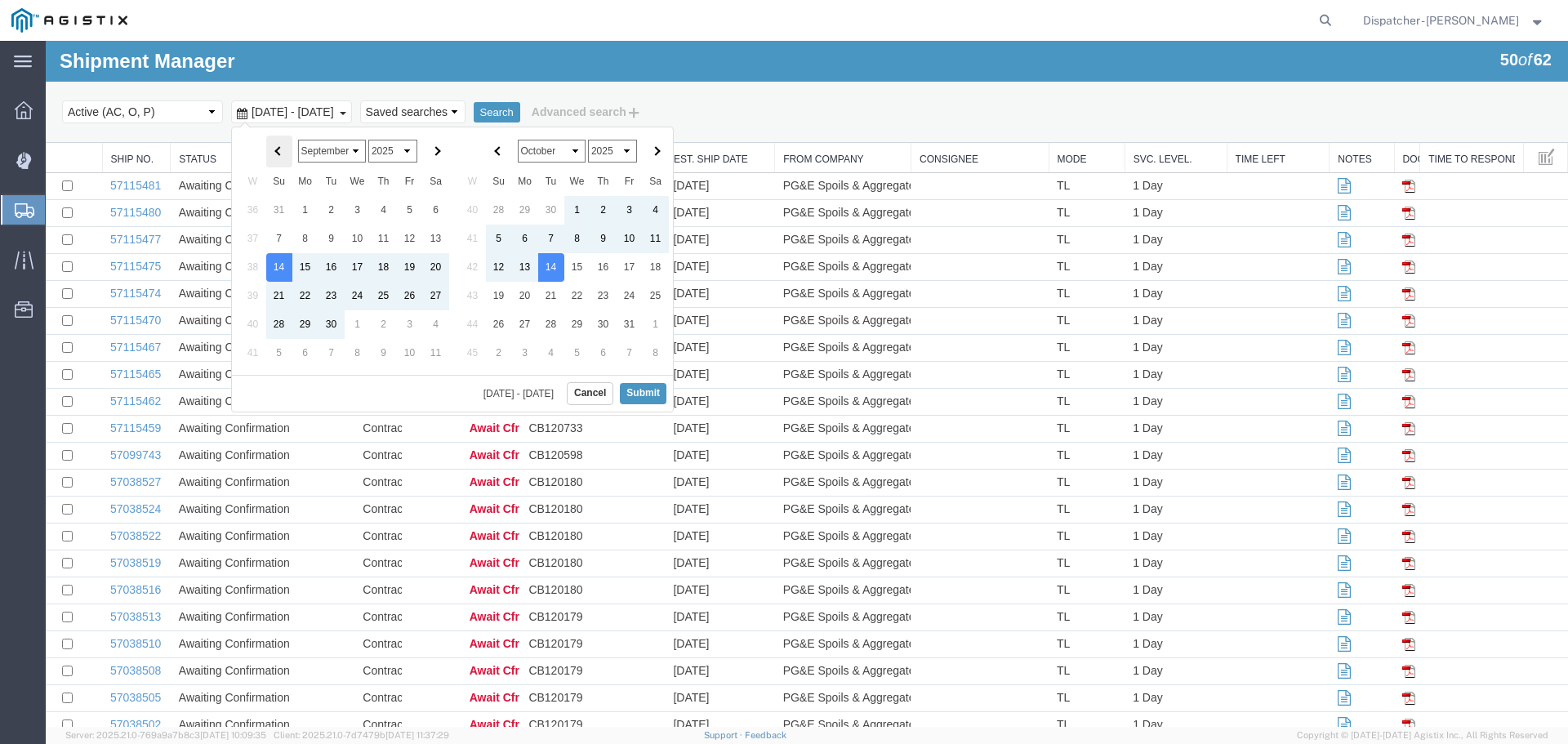
click at [284, 152] on th at bounding box center [280, 152] width 26 height 32
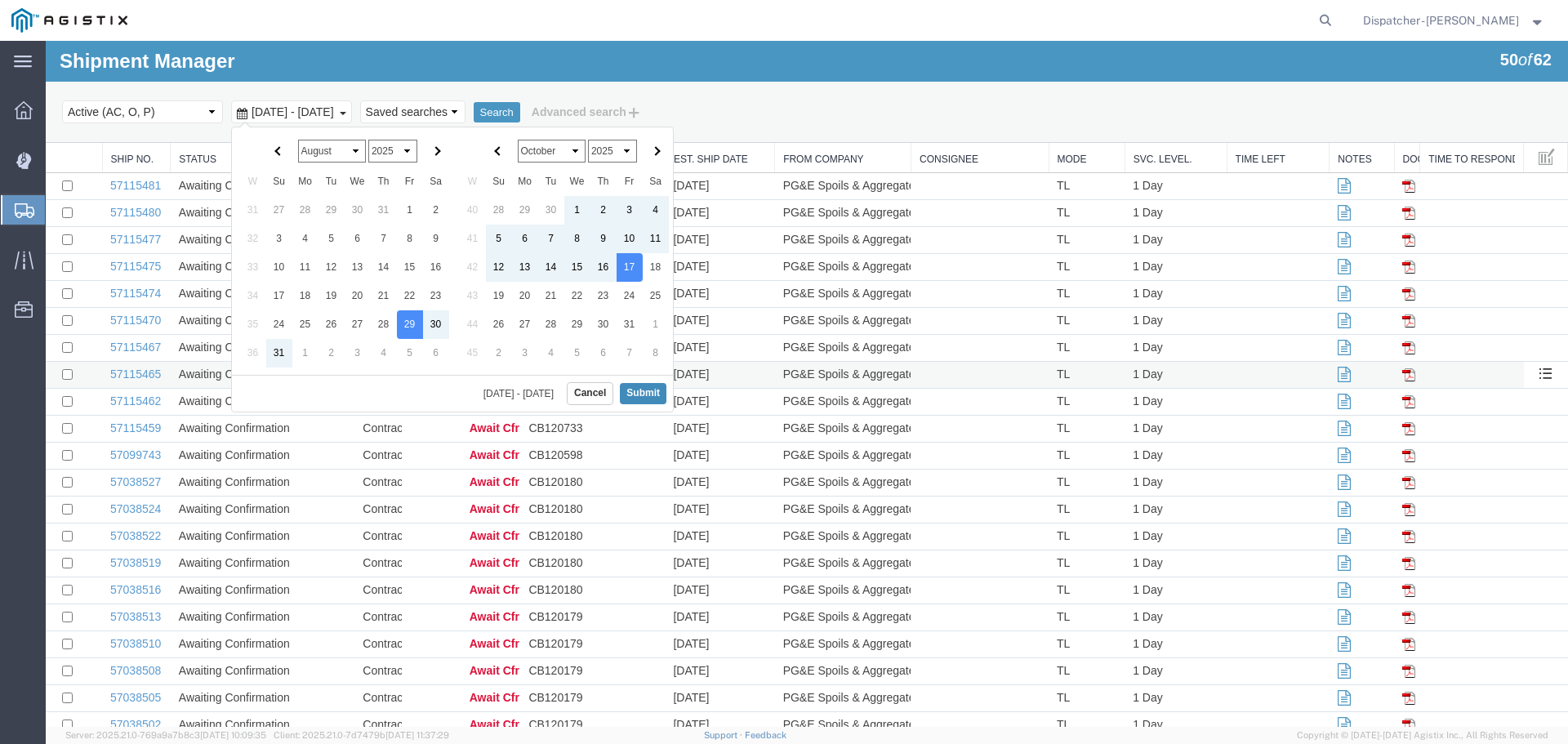
click at [640, 386] on button "Submit" at bounding box center [642, 393] width 46 height 20
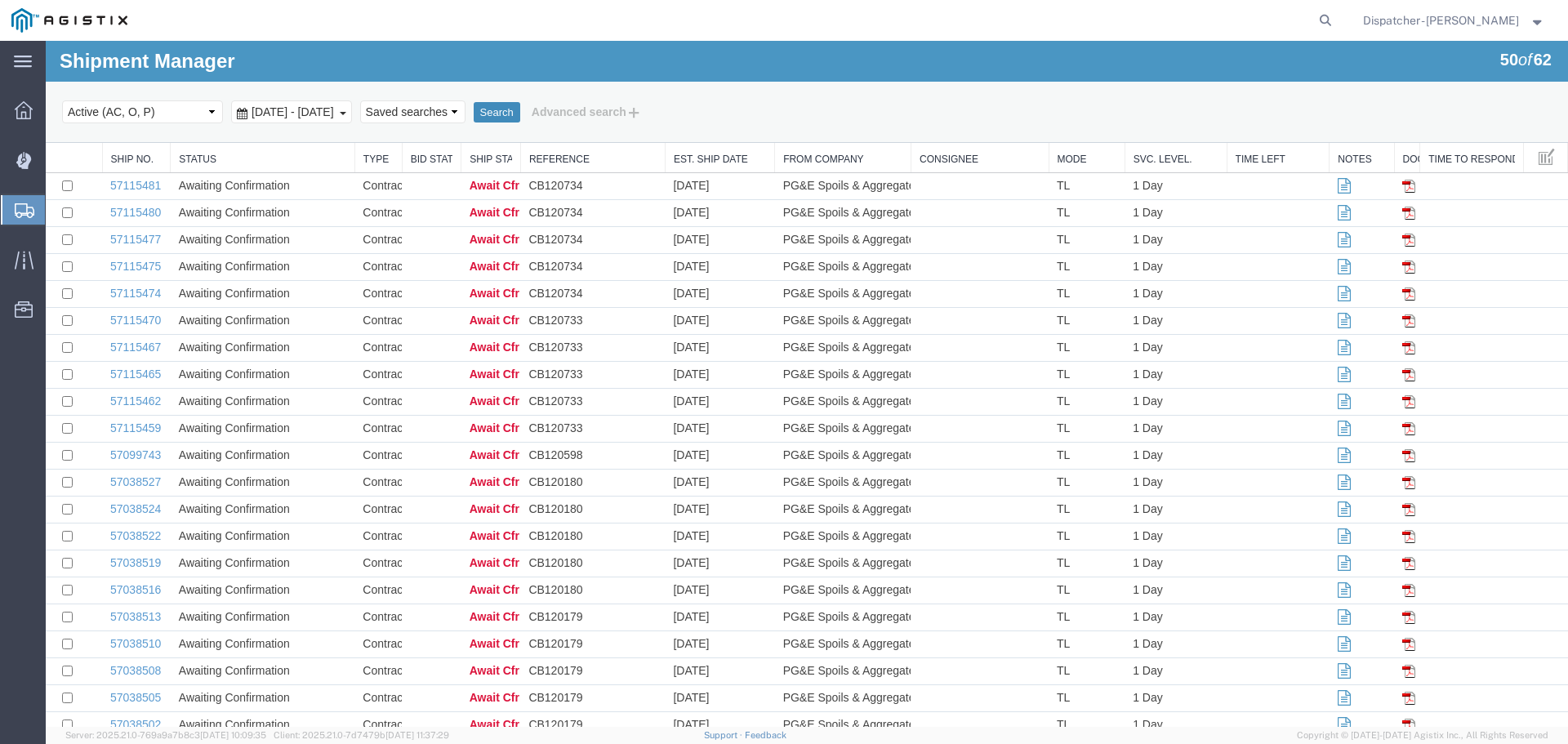
click at [521, 110] on button "Search" at bounding box center [496, 112] width 46 height 21
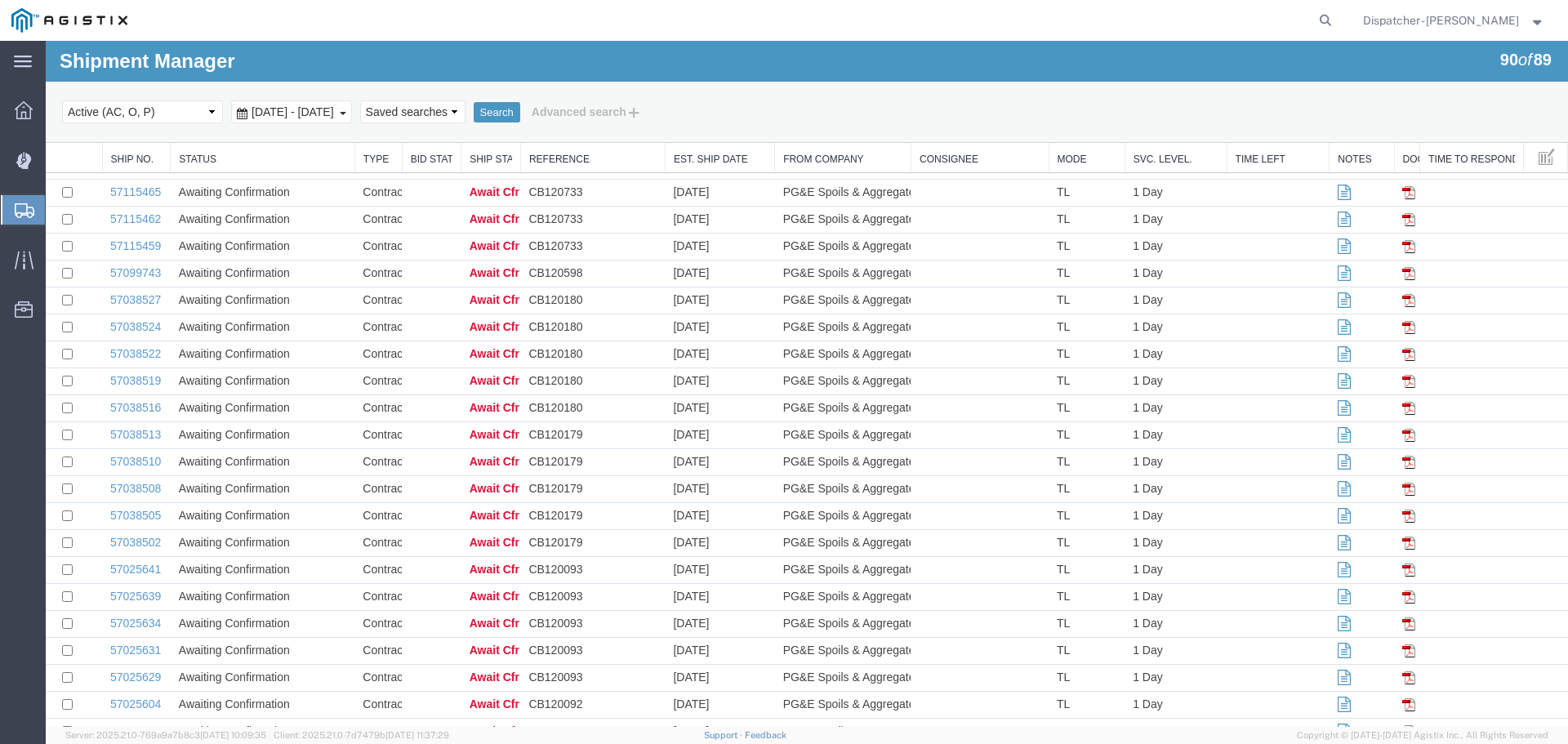
drag, startPoint x: 283, startPoint y: 112, endPoint x: 275, endPoint y: 119, distance: 10.6
click at [283, 112] on span "[DATE] - [DATE]" at bounding box center [292, 111] width 90 height 13
click at [803, 104] on div "Select status Active (AC, O, P) All Approved Awaiting Confirmation (AC) Booked …" at bounding box center [806, 112] width 1489 height 28
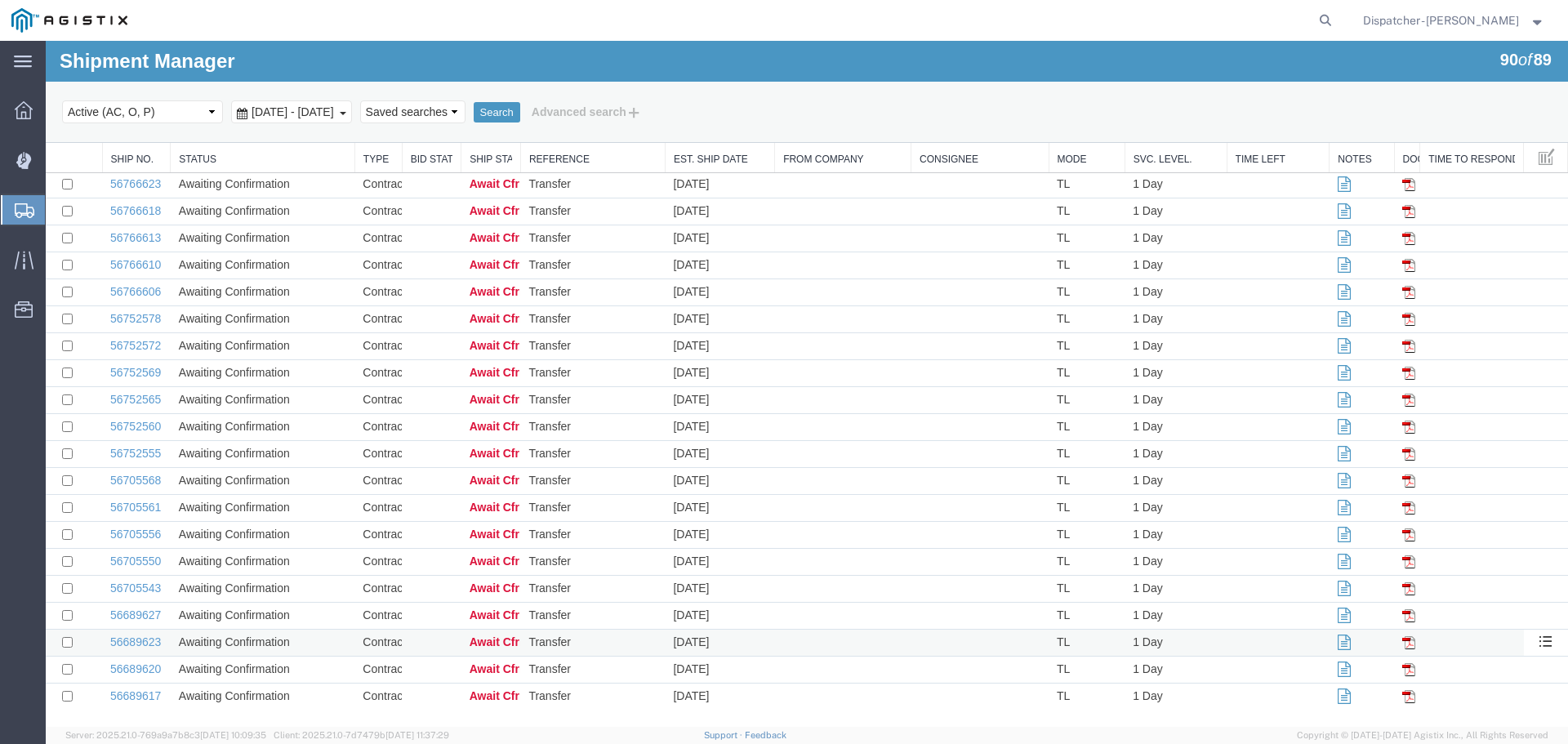
scroll to position [1924, 0]
click at [127, 697] on link "56689617" at bounding box center [136, 695] width 51 height 13
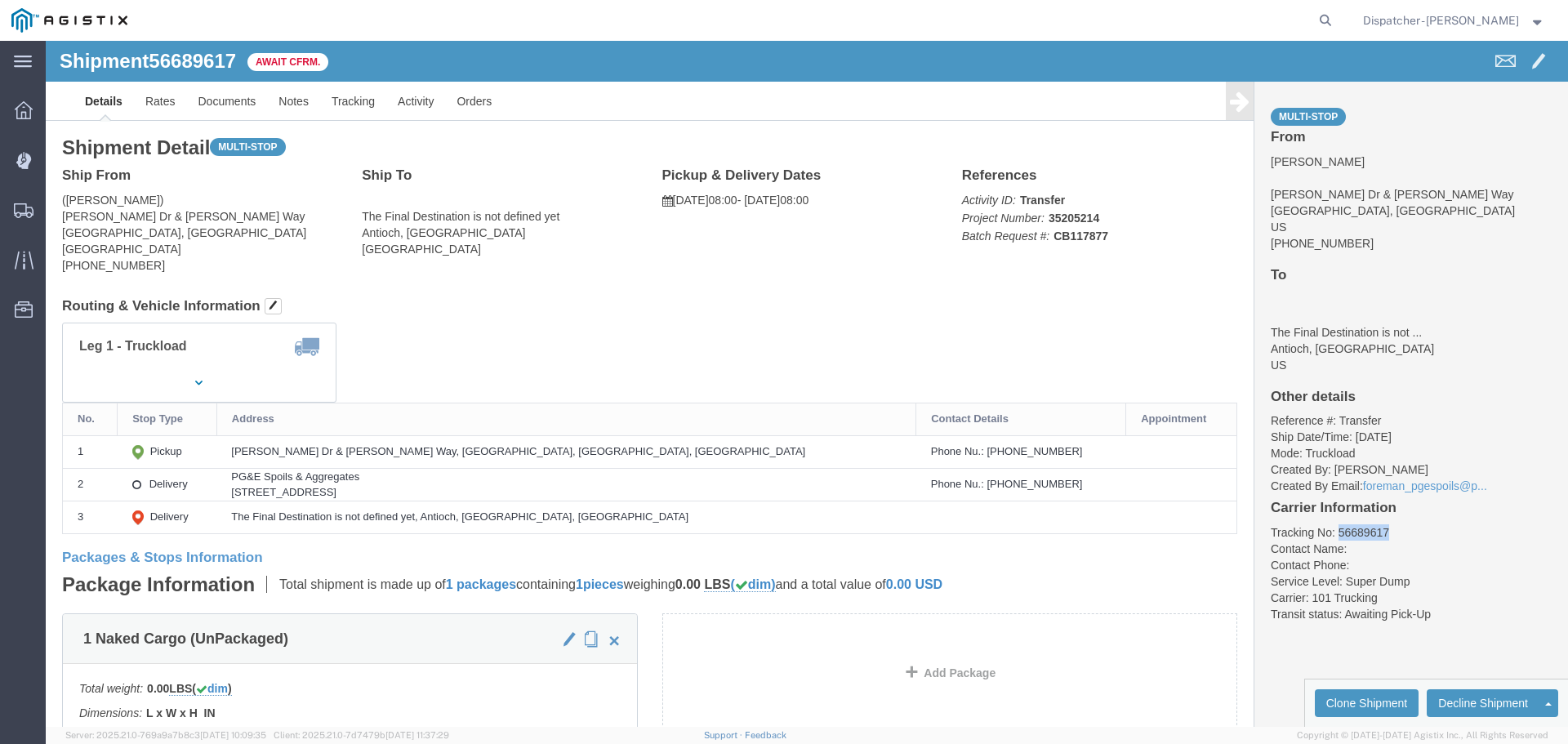
drag, startPoint x: 1339, startPoint y: 491, endPoint x: 1281, endPoint y: 486, distance: 58.2
click li "Tracking No: 56689617"
copy li "56689617"
click link "Tracking"
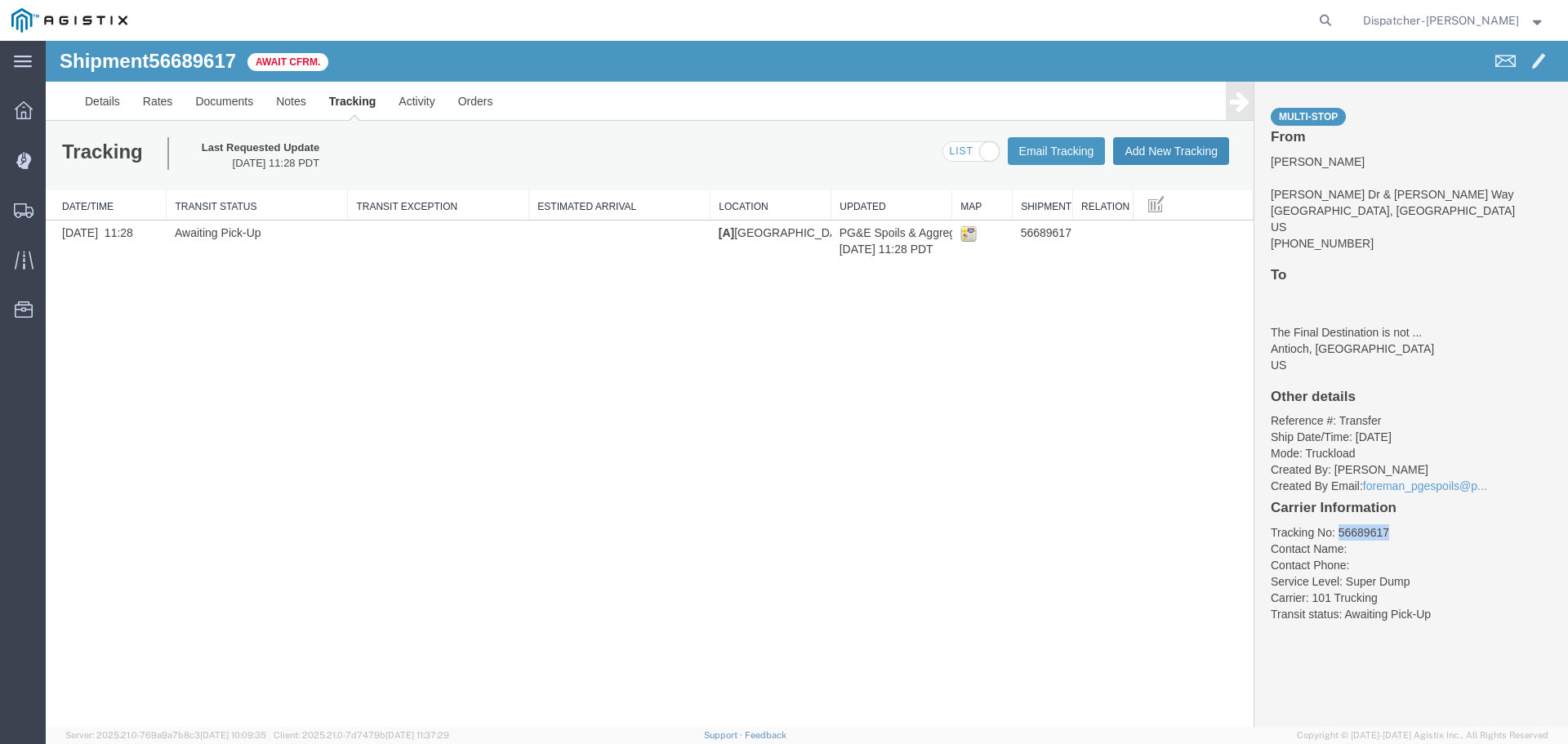
click at [1187, 148] on button "Add New Tracking" at bounding box center [1171, 152] width 116 height 28
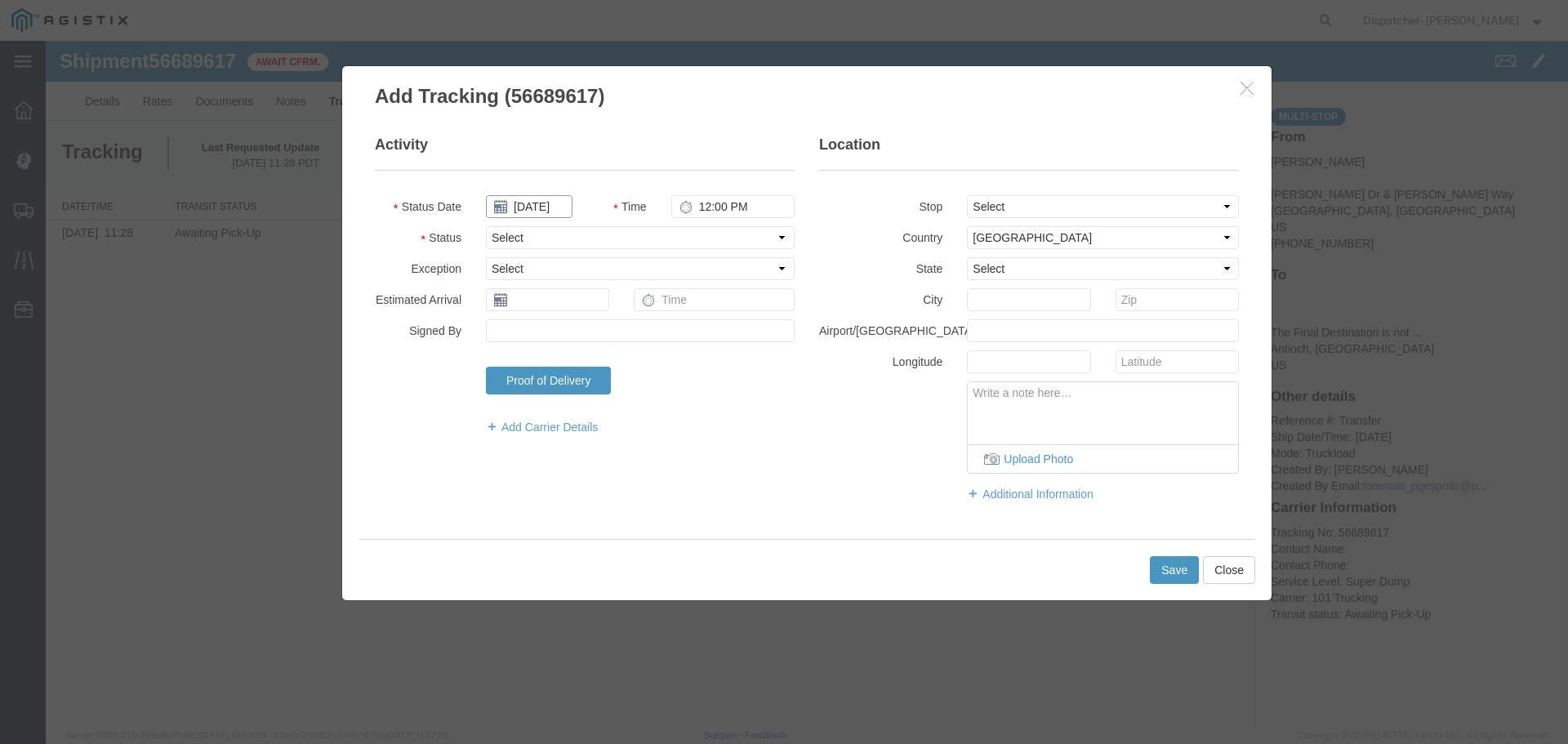
click at [524, 207] on input "[DATE]" at bounding box center [529, 207] width 87 height 23
click at [499, 229] on th at bounding box center [498, 235] width 25 height 25
click at [499, 229] on th at bounding box center [503, 235] width 25 height 25
click at [646, 230] on th at bounding box center [650, 235] width 25 height 25
click at [580, 278] on td "3" at bounding box center [577, 284] width 25 height 25
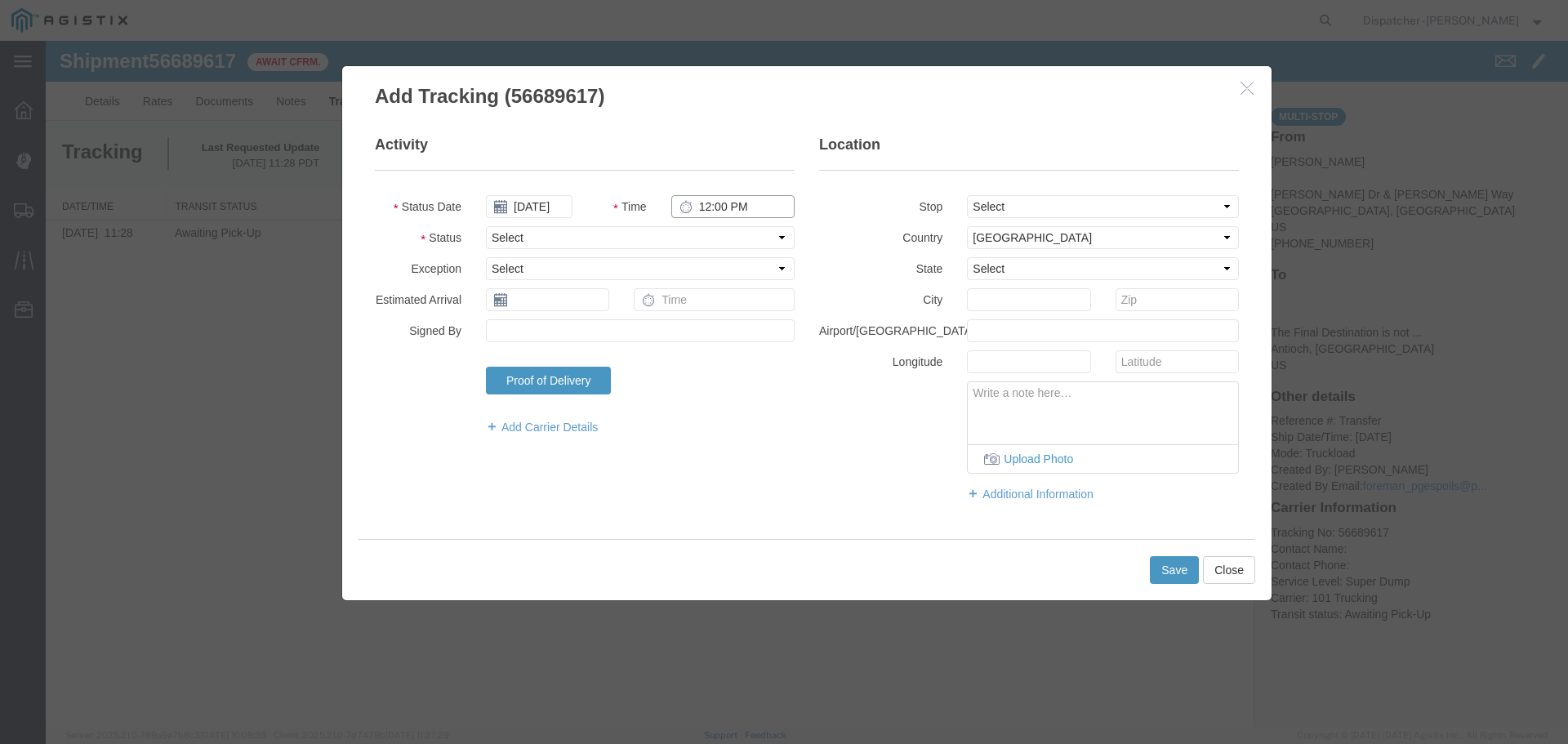
click at [701, 207] on input "12:00 PM" at bounding box center [733, 207] width 124 height 23
click at [1064, 205] on select "Select From: [PERSON_NAME] [GEOGRAPHIC_DATA][PERSON_NAME], [GEOGRAPHIC_DATA] St…" at bounding box center [1103, 207] width 272 height 23
click at [967, 195] on select "Select From: [PERSON_NAME] [GEOGRAPHIC_DATA][PERSON_NAME], [GEOGRAPHIC_DATA] St…" at bounding box center [1103, 207] width 272 height 23
click at [579, 238] on select "Select Arrival Notice Available Arrival Notice Imported Arrive at Delivery Loca…" at bounding box center [640, 237] width 309 height 23
click at [486, 226] on select "Select Arrival Notice Available Arrival Notice Imported Arrive at Delivery Loca…" at bounding box center [640, 237] width 309 height 23
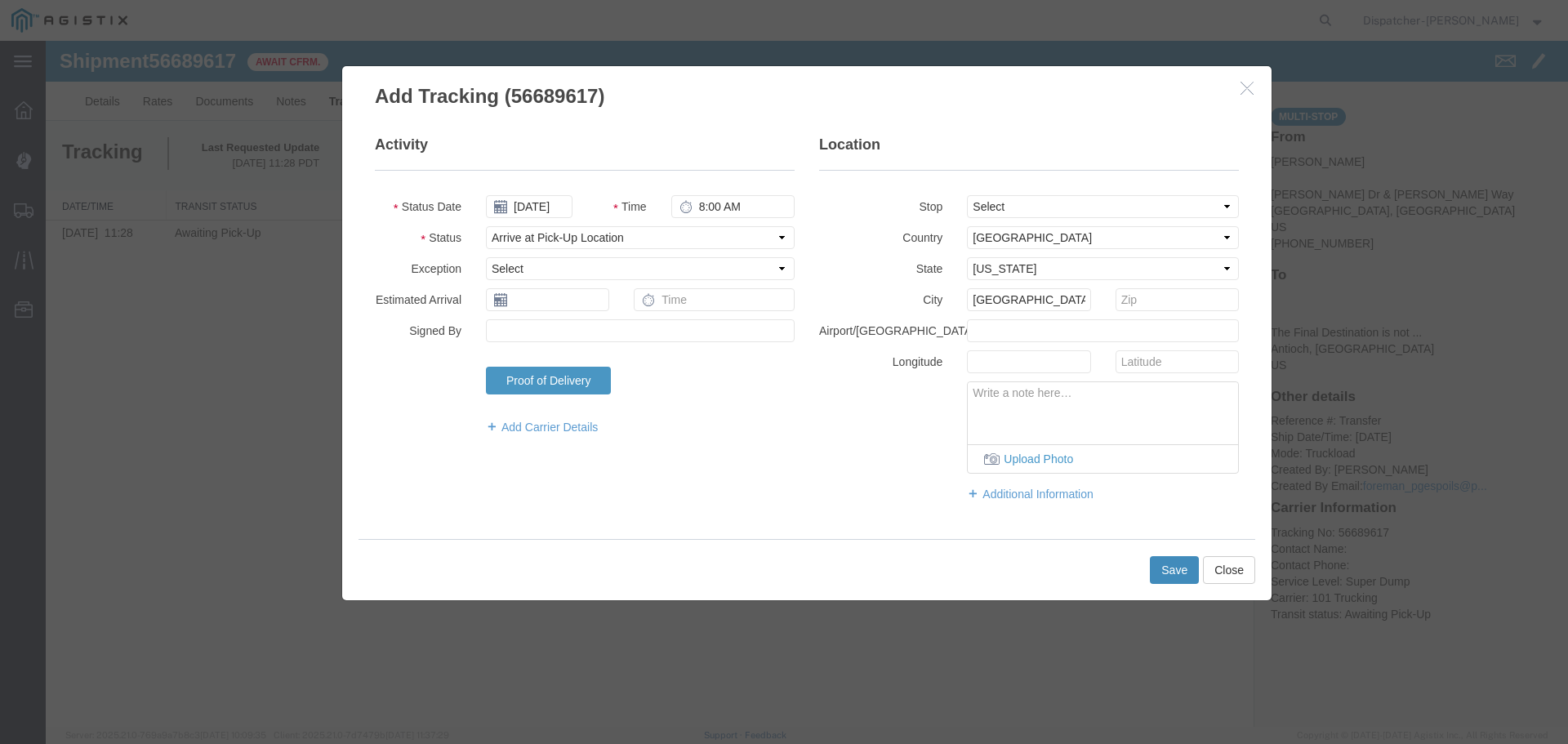
click at [1178, 577] on button "Save" at bounding box center [1174, 570] width 49 height 28
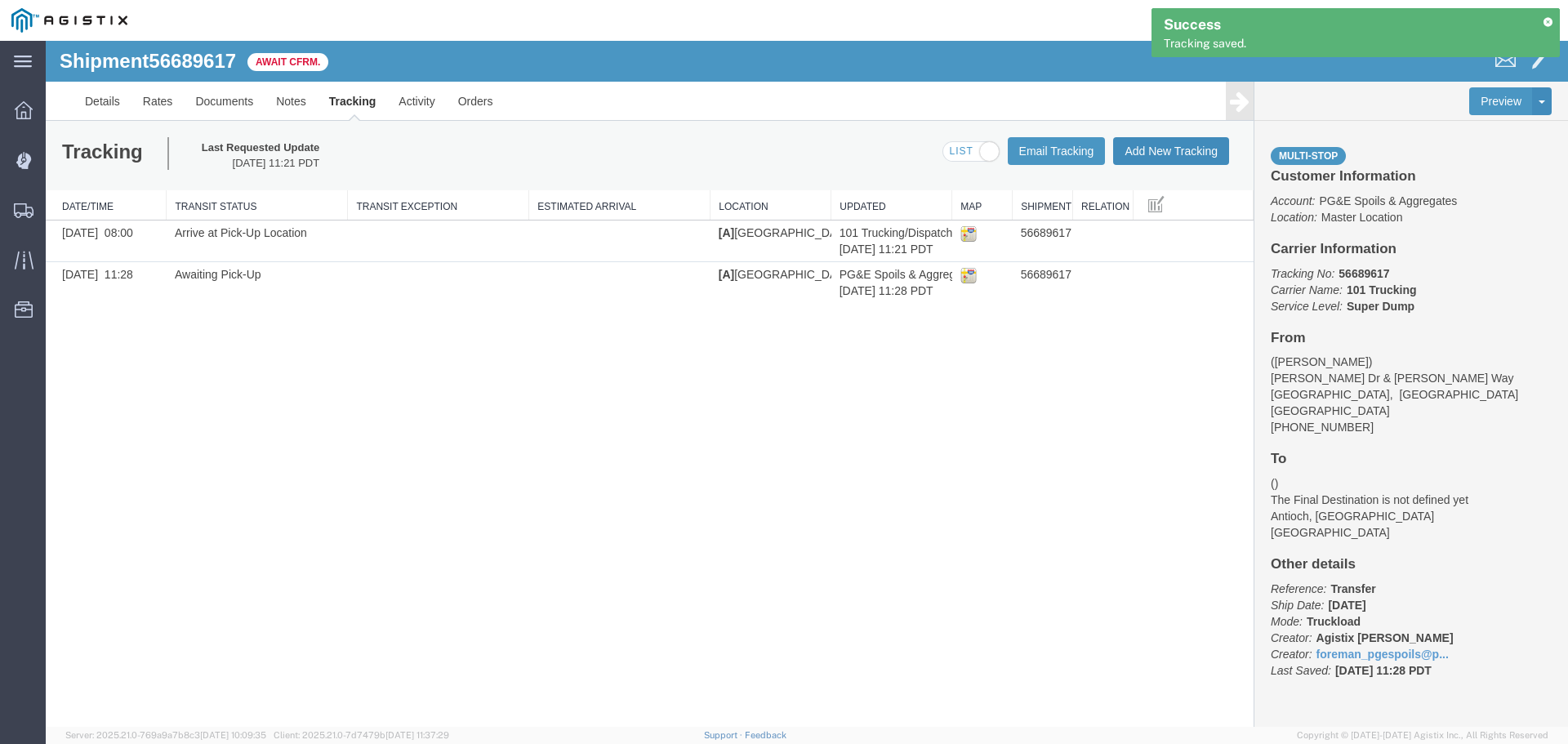
click at [1146, 146] on button "Add New Tracking" at bounding box center [1171, 152] width 116 height 28
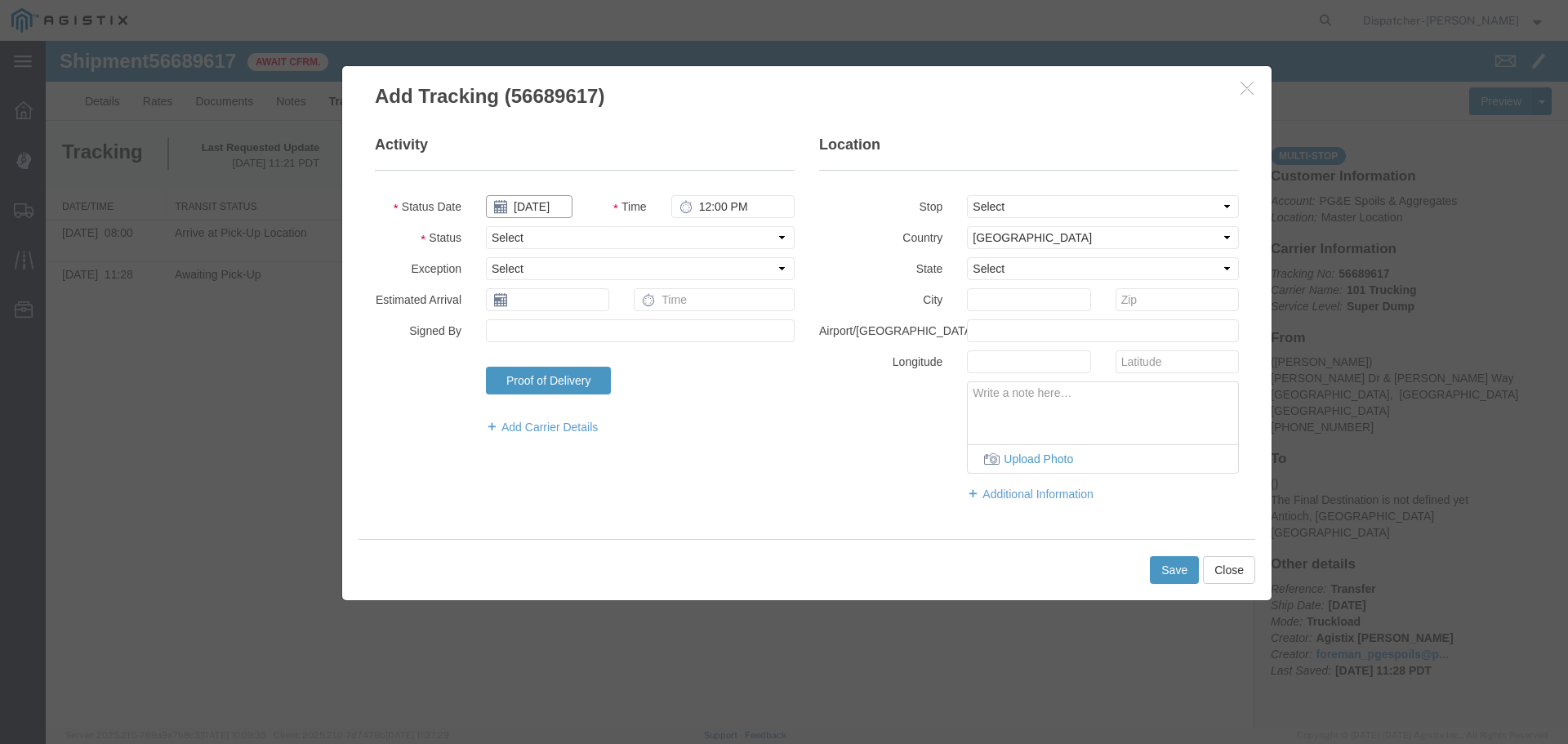
click at [543, 209] on input "[DATE]" at bounding box center [529, 207] width 87 height 23
click at [497, 232] on icon at bounding box center [498, 236] width 4 height 11
click at [580, 289] on td "3" at bounding box center [577, 284] width 25 height 25
click at [720, 202] on input "12:00 PM" at bounding box center [733, 207] width 124 height 23
click at [1103, 207] on select "Select From: [PERSON_NAME] [GEOGRAPHIC_DATA][PERSON_NAME], [GEOGRAPHIC_DATA] St…" at bounding box center [1103, 207] width 272 height 23
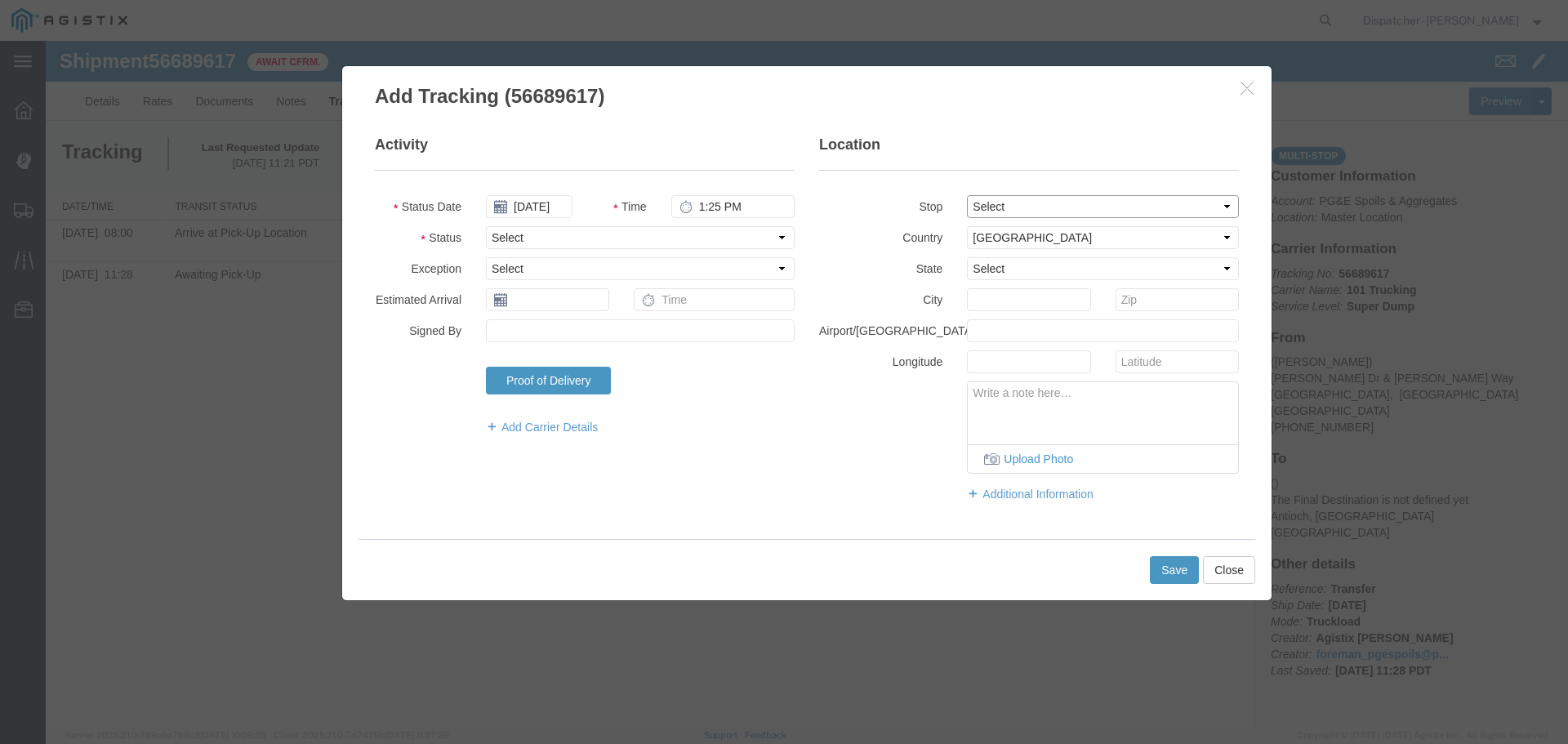
click at [967, 195] on select "Select From: [PERSON_NAME] [GEOGRAPHIC_DATA][PERSON_NAME], [GEOGRAPHIC_DATA] St…" at bounding box center [1103, 207] width 272 height 23
click at [531, 242] on select "Select Arrival Notice Available Arrival Notice Imported Arrive at Delivery Loca…" at bounding box center [640, 237] width 309 height 23
click at [486, 226] on select "Select Arrival Notice Available Arrival Notice Imported Arrive at Delivery Loca…" at bounding box center [640, 237] width 309 height 23
click at [1167, 572] on button "Save" at bounding box center [1174, 570] width 49 height 28
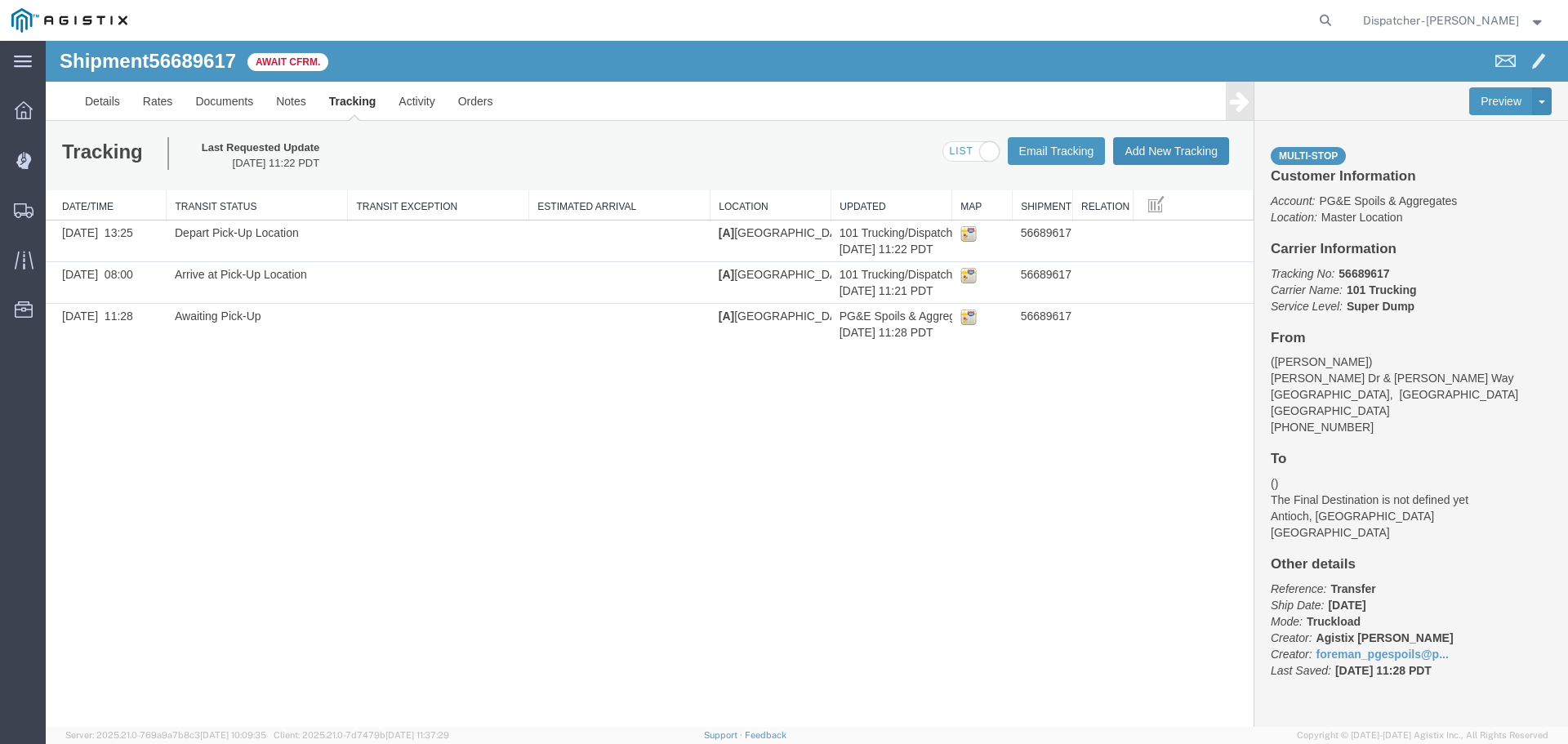
click at [1157, 158] on button "Add New Tracking" at bounding box center [1171, 152] width 116 height 28
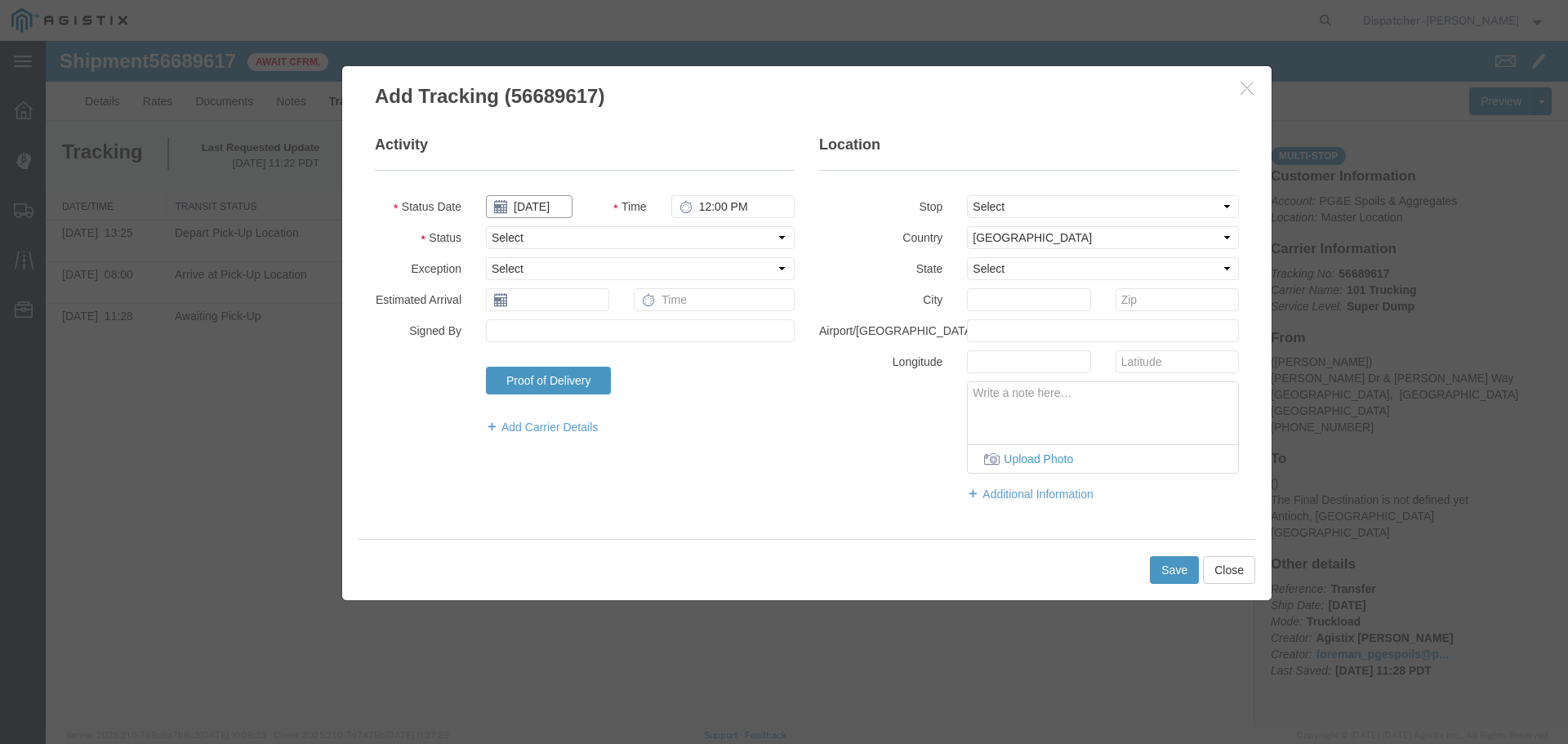
click at [508, 206] on input "[DATE]" at bounding box center [529, 207] width 87 height 23
click at [500, 233] on icon at bounding box center [498, 236] width 4 height 11
click at [500, 233] on th at bounding box center [503, 235] width 25 height 25
click at [647, 232] on th at bounding box center [650, 235] width 25 height 25
click at [580, 281] on td "3" at bounding box center [577, 284] width 25 height 25
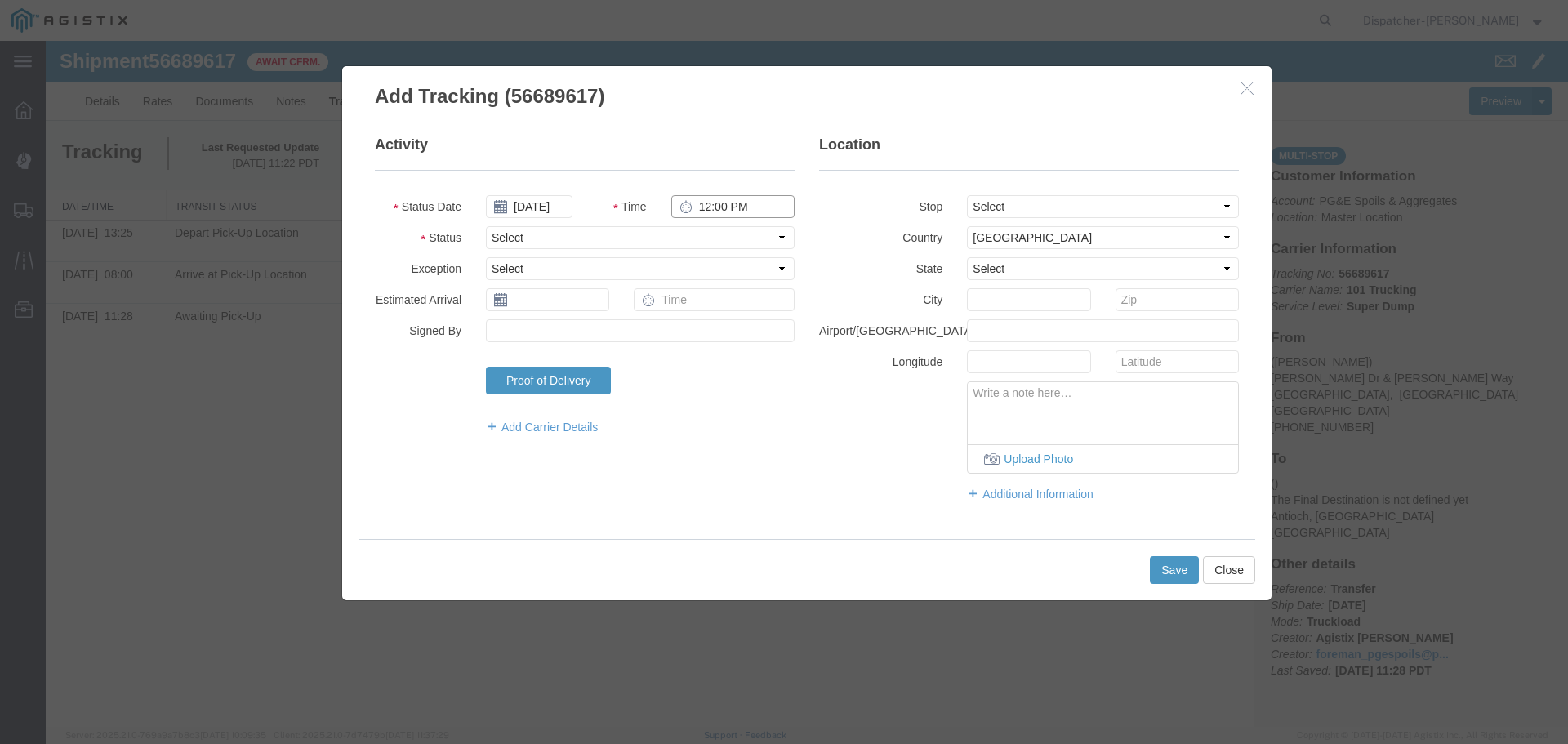
click at [698, 208] on input "12:00 PM" at bounding box center [733, 207] width 124 height 23
click at [988, 210] on select "Select From: [PERSON_NAME] [GEOGRAPHIC_DATA][PERSON_NAME], [GEOGRAPHIC_DATA] St…" at bounding box center [1103, 207] width 272 height 23
click at [967, 195] on select "Select From: [PERSON_NAME] [GEOGRAPHIC_DATA][PERSON_NAME], [GEOGRAPHIC_DATA] St…" at bounding box center [1103, 207] width 272 height 23
click at [600, 235] on select "Select Arrival Notice Available Arrival Notice Imported Arrive at Delivery Loca…" at bounding box center [640, 237] width 309 height 23
click at [486, 226] on select "Select Arrival Notice Available Arrival Notice Imported Arrive at Delivery Loca…" at bounding box center [640, 237] width 309 height 23
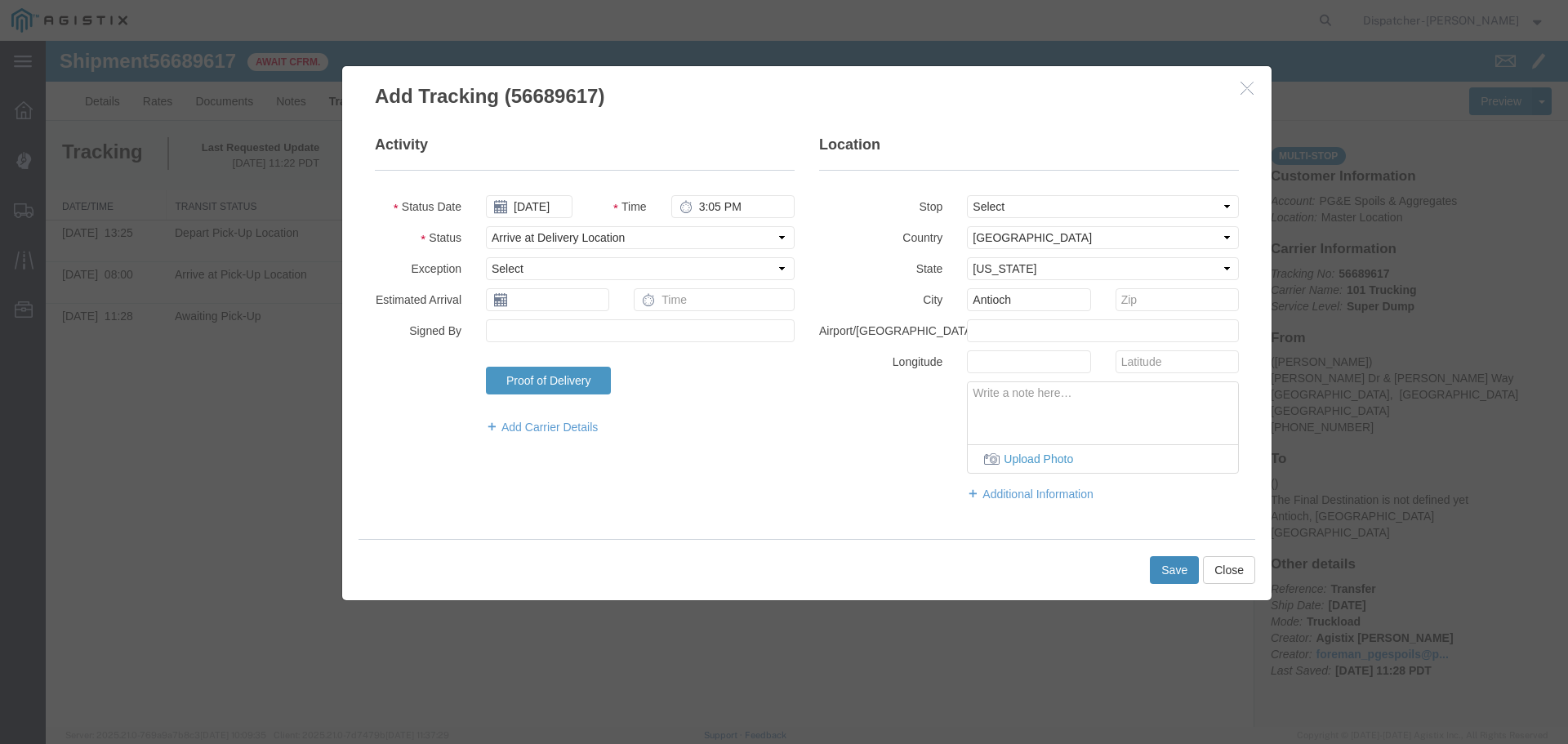
click at [1167, 571] on button "Save" at bounding box center [1174, 570] width 49 height 28
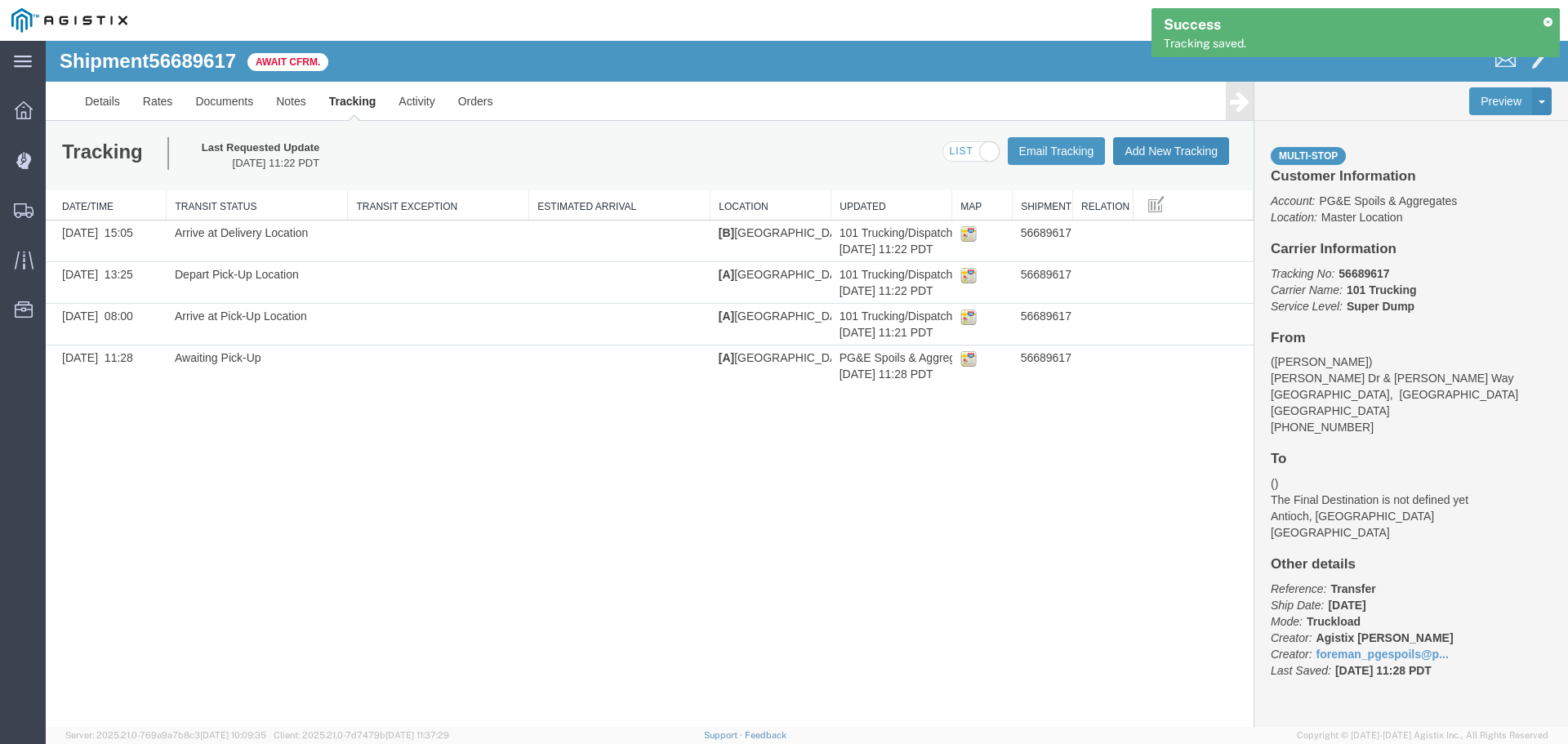
click at [1124, 150] on button "Add New Tracking" at bounding box center [1171, 152] width 116 height 28
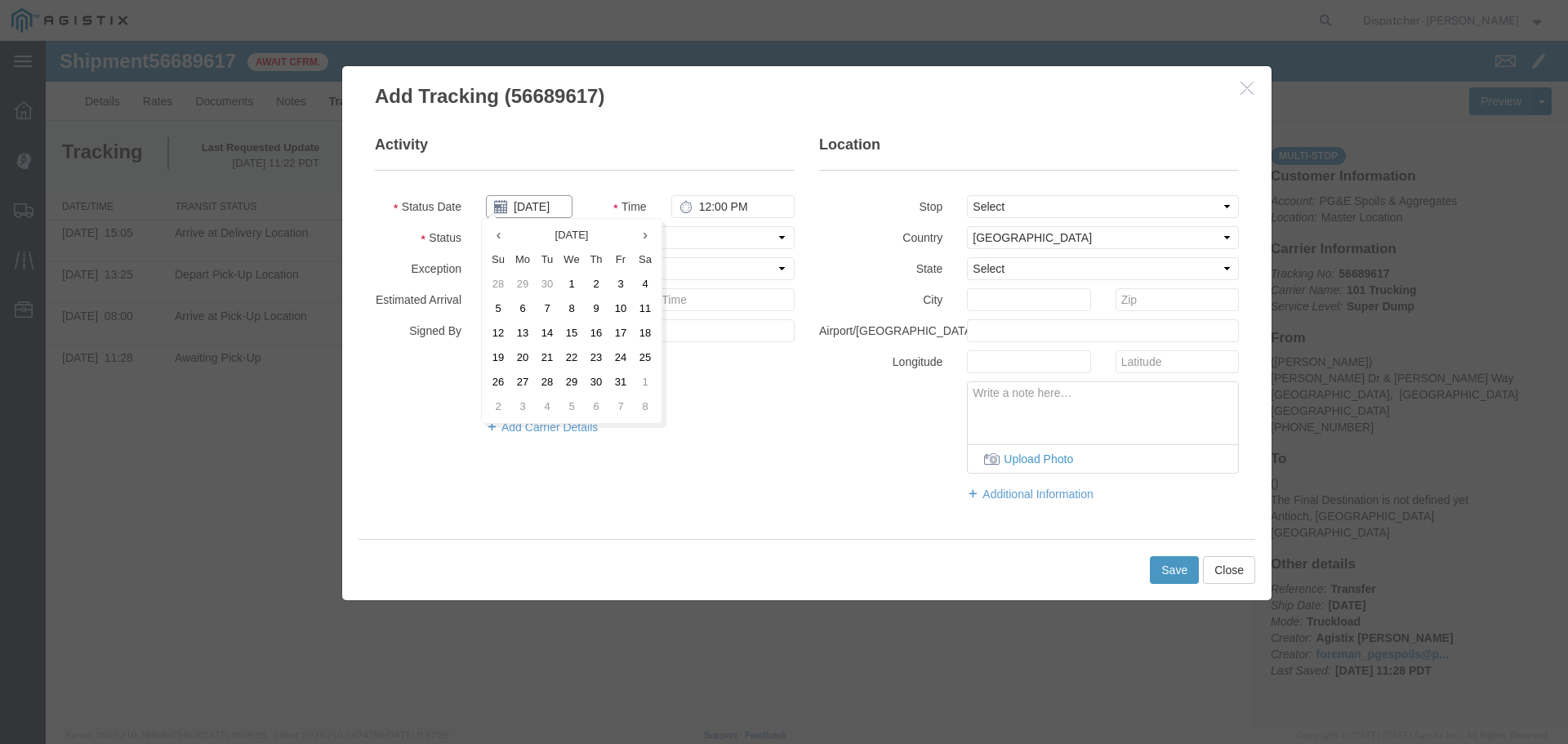
click at [540, 211] on input "[DATE]" at bounding box center [529, 207] width 87 height 23
click at [500, 237] on th at bounding box center [498, 235] width 25 height 25
click at [584, 282] on td "3" at bounding box center [577, 284] width 25 height 25
click at [703, 202] on input "12:00 PM" at bounding box center [733, 207] width 124 height 23
click at [1057, 209] on select "Select From: [PERSON_NAME] [GEOGRAPHIC_DATA][PERSON_NAME], [GEOGRAPHIC_DATA] St…" at bounding box center [1103, 207] width 272 height 23
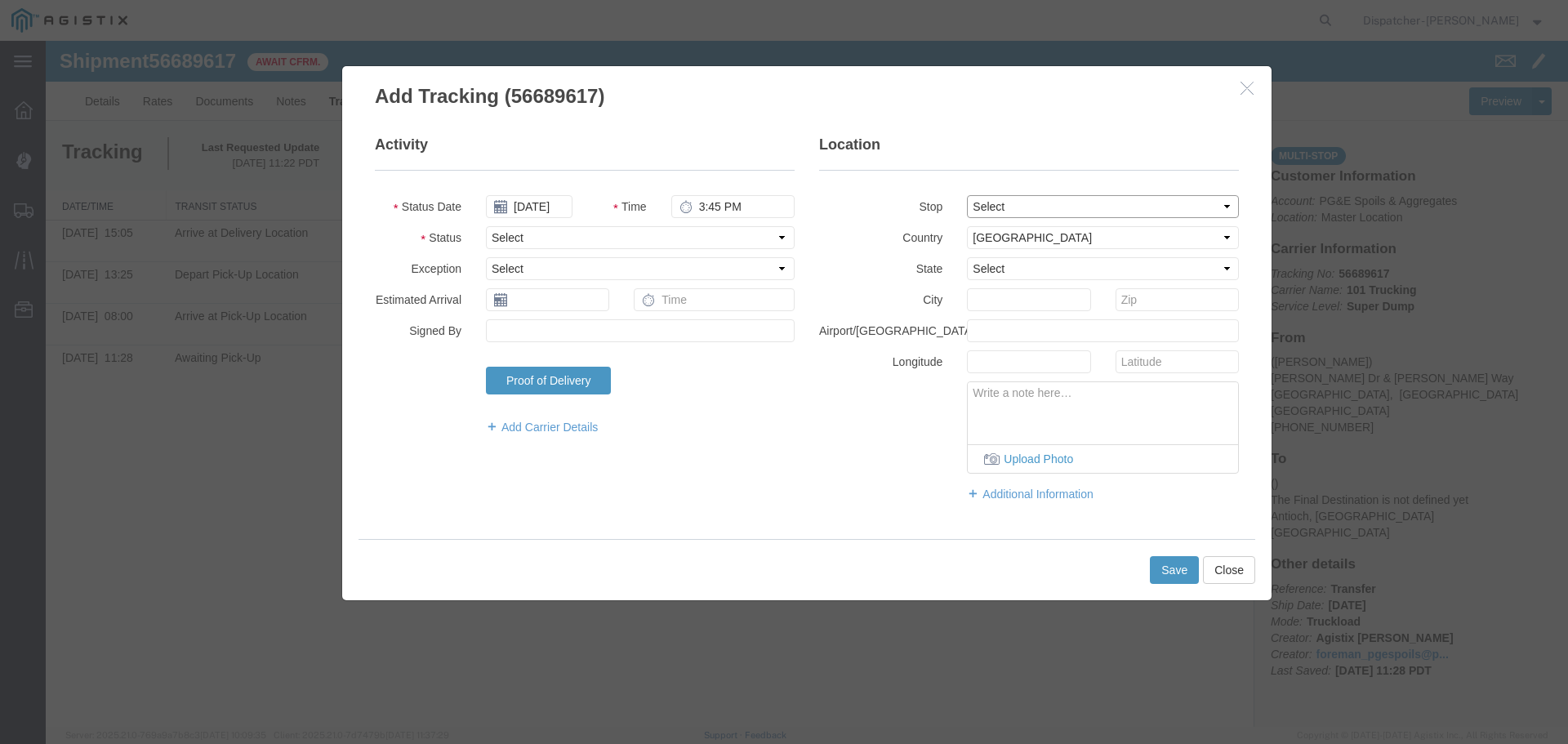
click at [967, 195] on select "Select From: [PERSON_NAME] [GEOGRAPHIC_DATA][PERSON_NAME], [GEOGRAPHIC_DATA] St…" at bounding box center [1103, 207] width 272 height 23
click at [639, 233] on select "Select Arrival Notice Available Arrival Notice Imported Arrive at Delivery Loca…" at bounding box center [640, 237] width 309 height 23
click at [486, 226] on select "Select Arrival Notice Available Arrival Notice Imported Arrive at Delivery Loca…" at bounding box center [640, 237] width 309 height 23
click at [1182, 576] on button "Save" at bounding box center [1174, 570] width 49 height 28
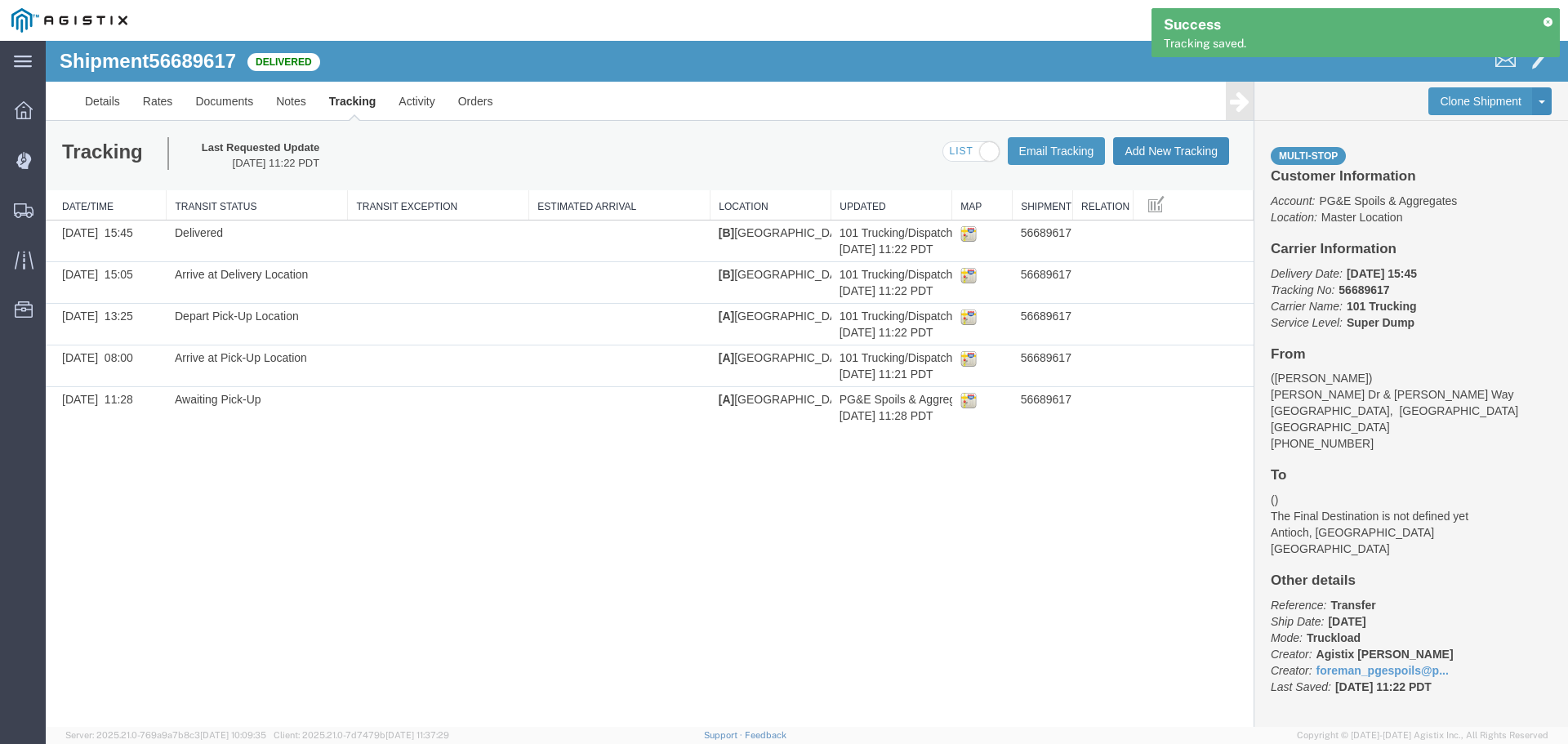
click at [1199, 157] on button "Add New Tracking" at bounding box center [1171, 152] width 116 height 28
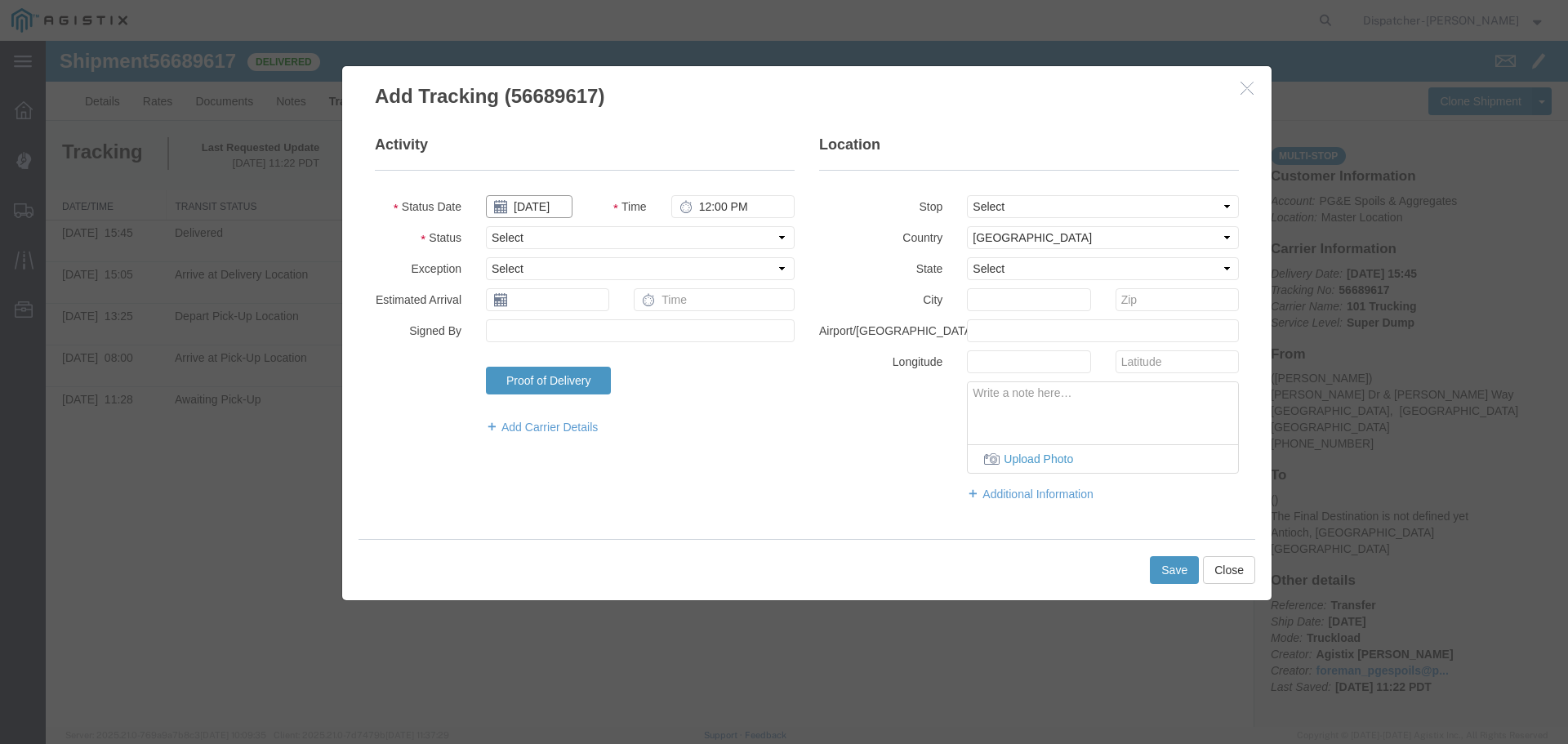
click at [548, 212] on input "[DATE]" at bounding box center [529, 207] width 87 height 23
click at [493, 234] on th at bounding box center [498, 235] width 25 height 25
click at [493, 234] on th at bounding box center [503, 235] width 25 height 25
click at [653, 236] on th at bounding box center [650, 235] width 25 height 25
click at [571, 283] on td "3" at bounding box center [577, 284] width 25 height 25
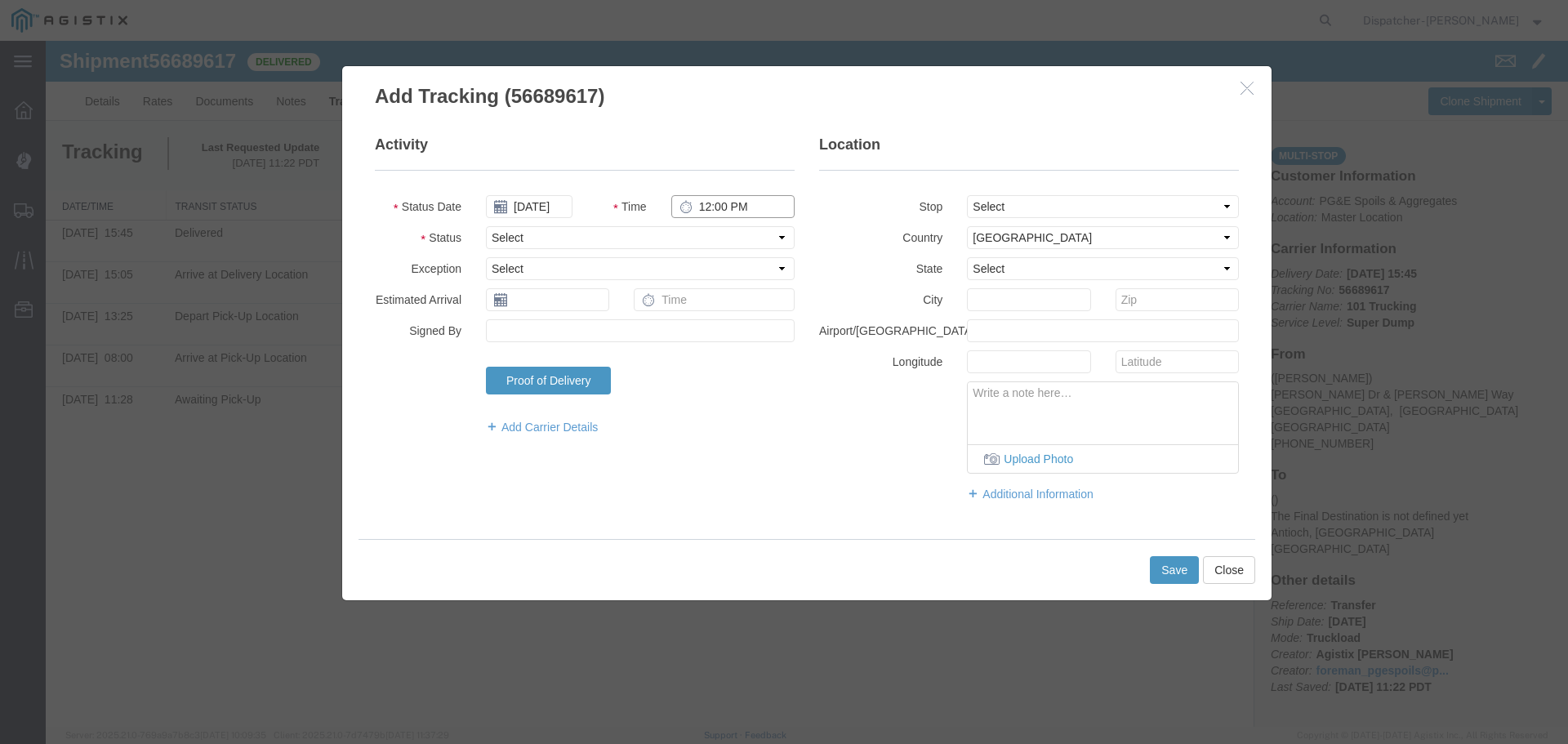
click at [696, 199] on input "12:00 PM" at bounding box center [733, 207] width 124 height 23
click at [1020, 200] on select "Select From: [PERSON_NAME] [GEOGRAPHIC_DATA][PERSON_NAME], [GEOGRAPHIC_DATA] St…" at bounding box center [1103, 207] width 272 height 23
click at [967, 195] on select "Select From: [PERSON_NAME] [GEOGRAPHIC_DATA][PERSON_NAME], [GEOGRAPHIC_DATA] St…" at bounding box center [1103, 207] width 272 height 23
click at [627, 233] on select "Select Arrival Notice Available Arrival Notice Imported Arrive at Delivery Loca…" at bounding box center [640, 237] width 309 height 23
click at [486, 226] on select "Select Arrival Notice Available Arrival Notice Imported Arrive at Delivery Loca…" at bounding box center [640, 237] width 309 height 23
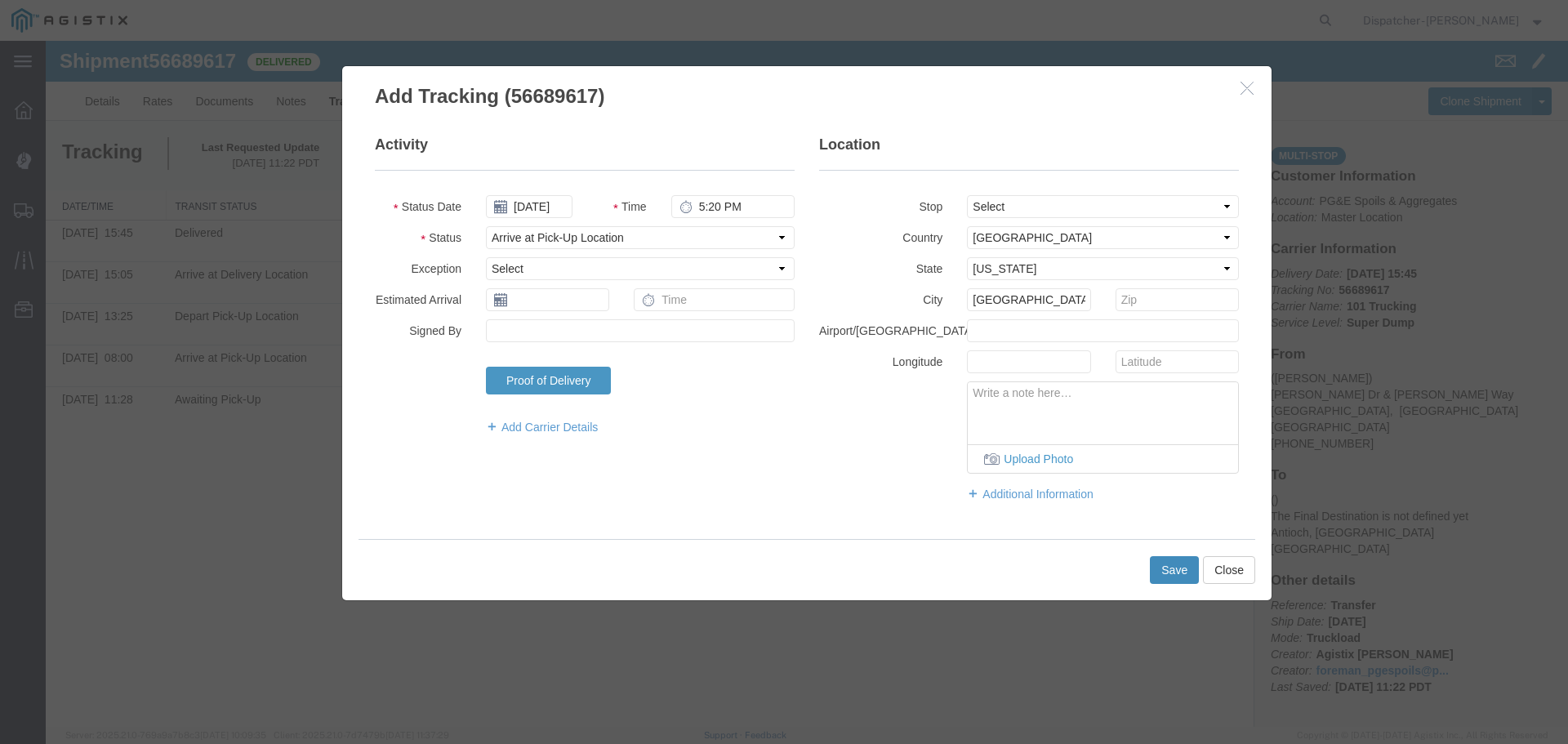
click at [1168, 575] on button "Save" at bounding box center [1174, 570] width 49 height 28
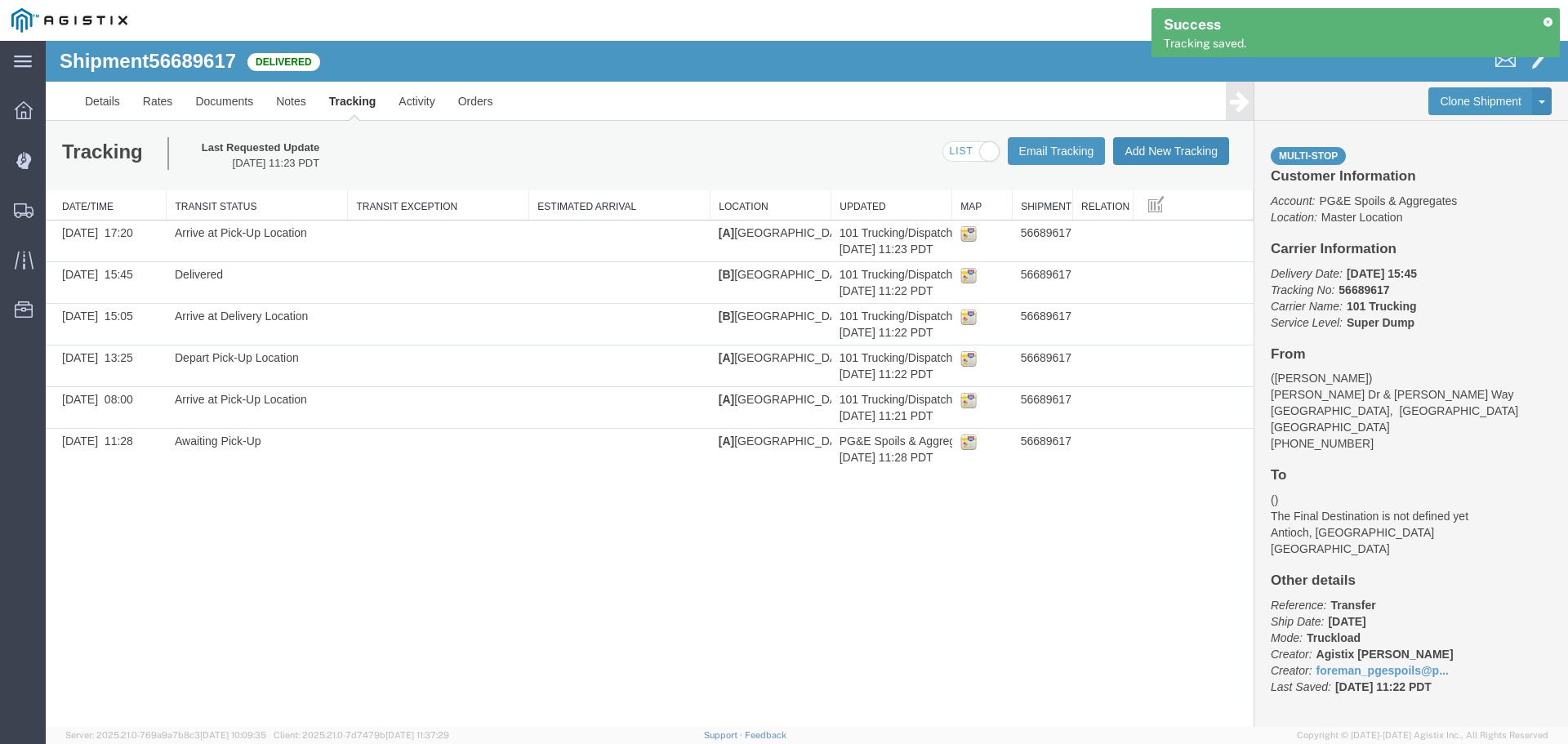
click at [1174, 152] on button "Add New Tracking" at bounding box center [1171, 152] width 116 height 28
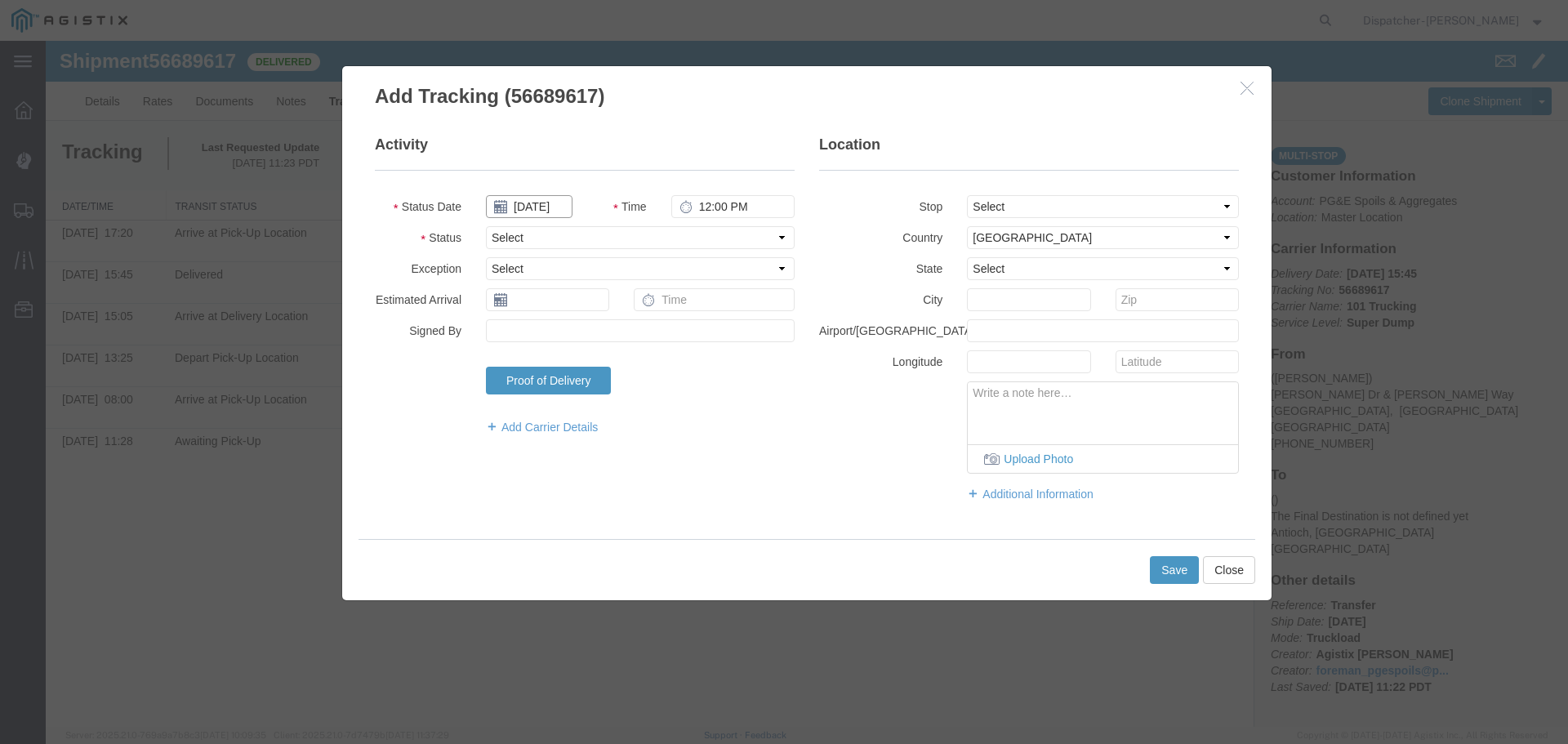
click at [556, 208] on input "[DATE]" at bounding box center [529, 207] width 87 height 23
click at [478, 233] on div "Select Arrival Notice Available Arrival Notice Imported Arrive at Delivery Loca…" at bounding box center [640, 237] width 333 height 23
click at [531, 212] on input "text" at bounding box center [529, 207] width 87 height 23
click at [503, 238] on icon at bounding box center [503, 236] width 4 height 11
click at [580, 281] on td "3" at bounding box center [577, 284] width 25 height 25
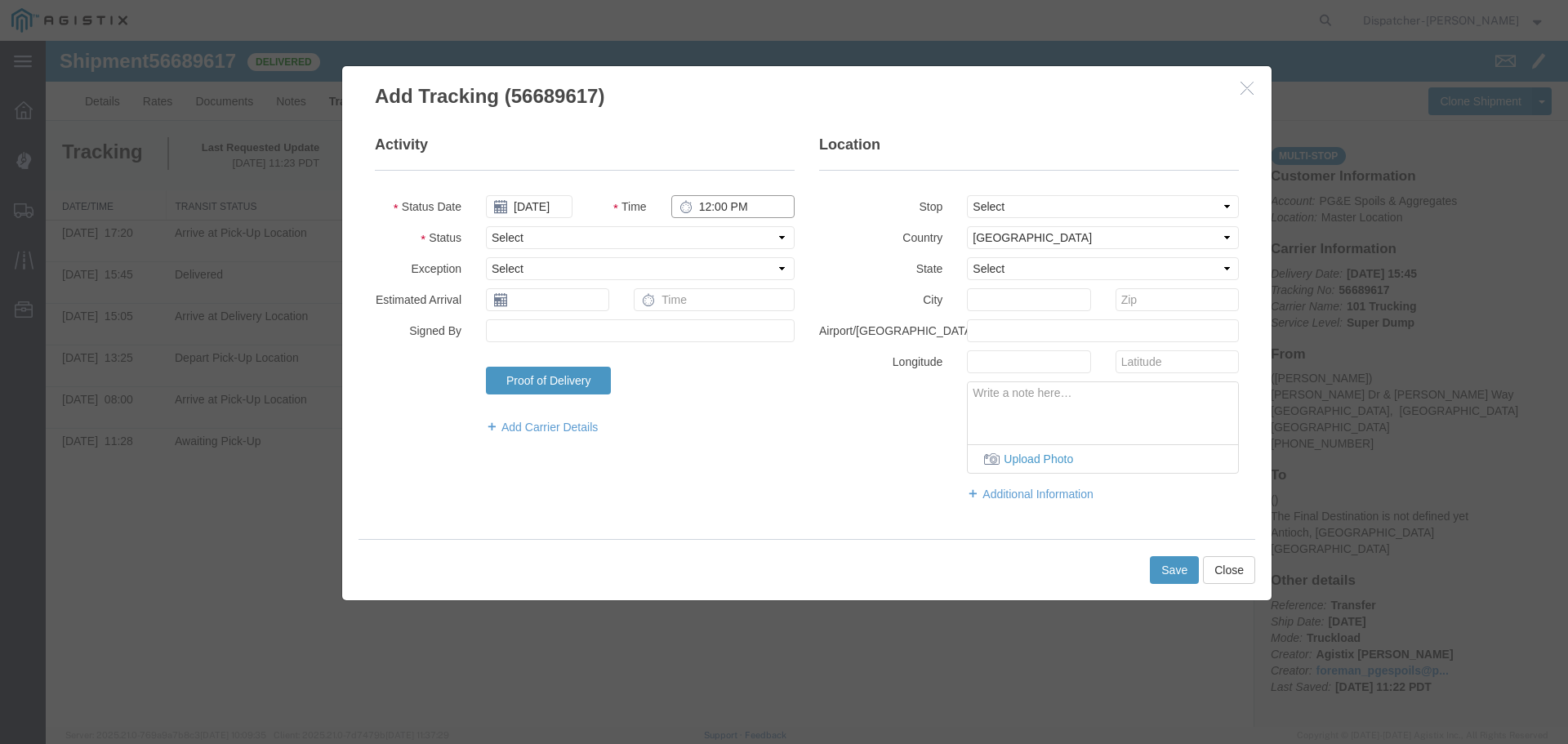
click at [718, 196] on input "12:00 PM" at bounding box center [733, 207] width 124 height 23
click at [1004, 209] on select "Select From: [PERSON_NAME] [GEOGRAPHIC_DATA][PERSON_NAME], [GEOGRAPHIC_DATA] St…" at bounding box center [1103, 207] width 272 height 23
click at [967, 195] on select "Select From: [PERSON_NAME] [GEOGRAPHIC_DATA][PERSON_NAME], [GEOGRAPHIC_DATA] St…" at bounding box center [1103, 207] width 272 height 23
click at [638, 237] on select "Select Arrival Notice Available Arrival Notice Imported Arrive at Delivery Loca…" at bounding box center [640, 237] width 309 height 23
click at [486, 226] on select "Select Arrival Notice Available Arrival Notice Imported Arrive at Delivery Loca…" at bounding box center [640, 237] width 309 height 23
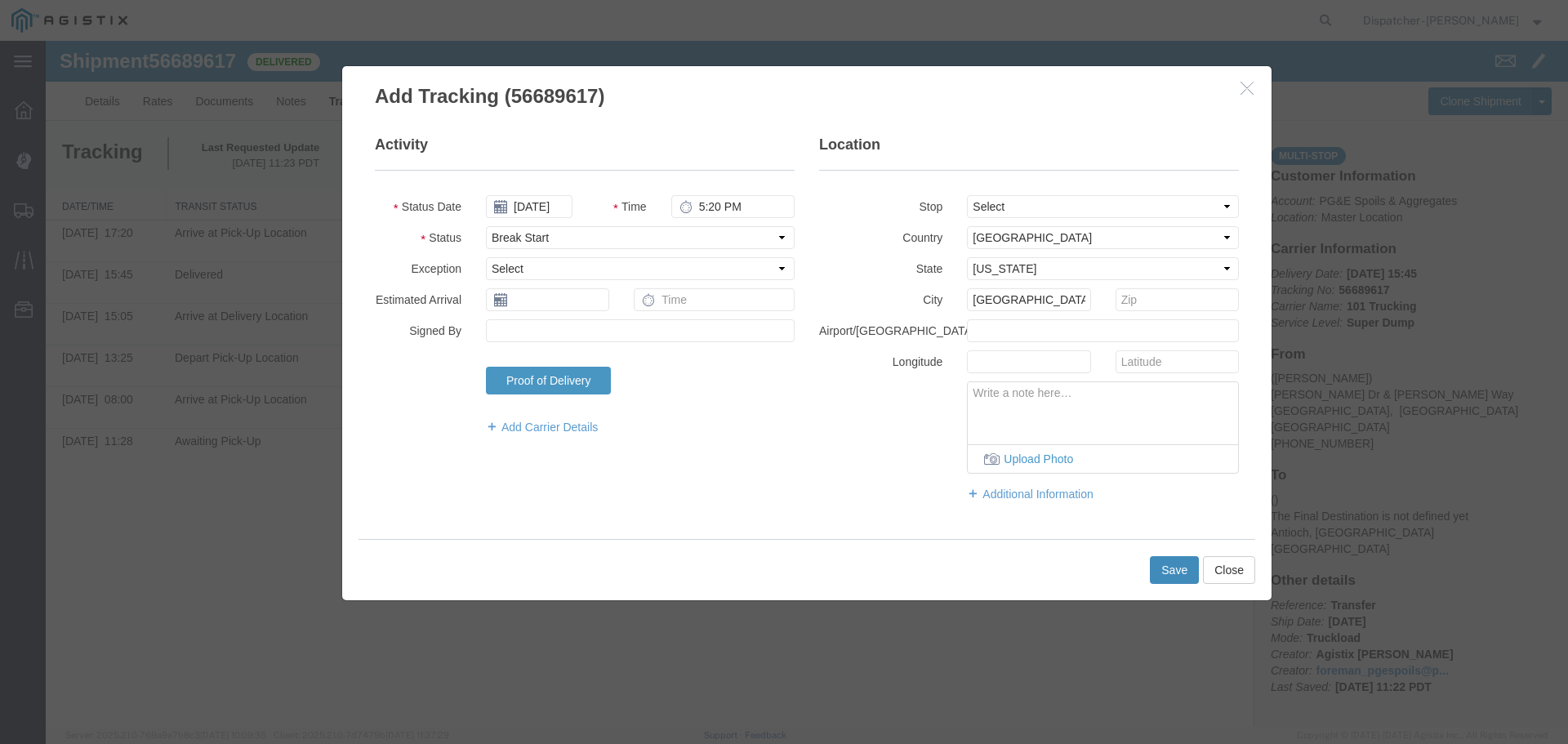
click at [1165, 566] on button "Save" at bounding box center [1174, 570] width 49 height 28
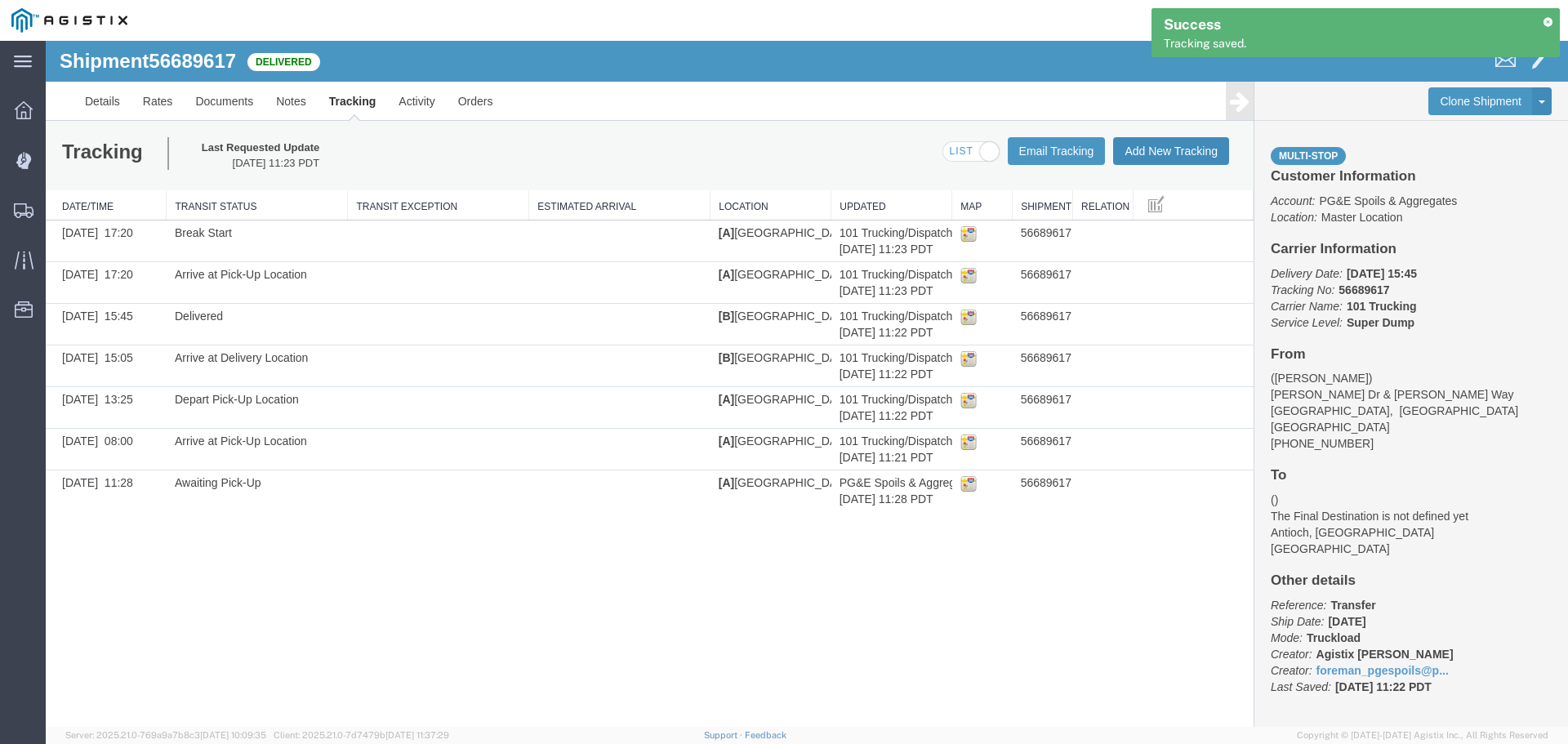
click at [1165, 149] on button "Add New Tracking" at bounding box center [1171, 152] width 116 height 28
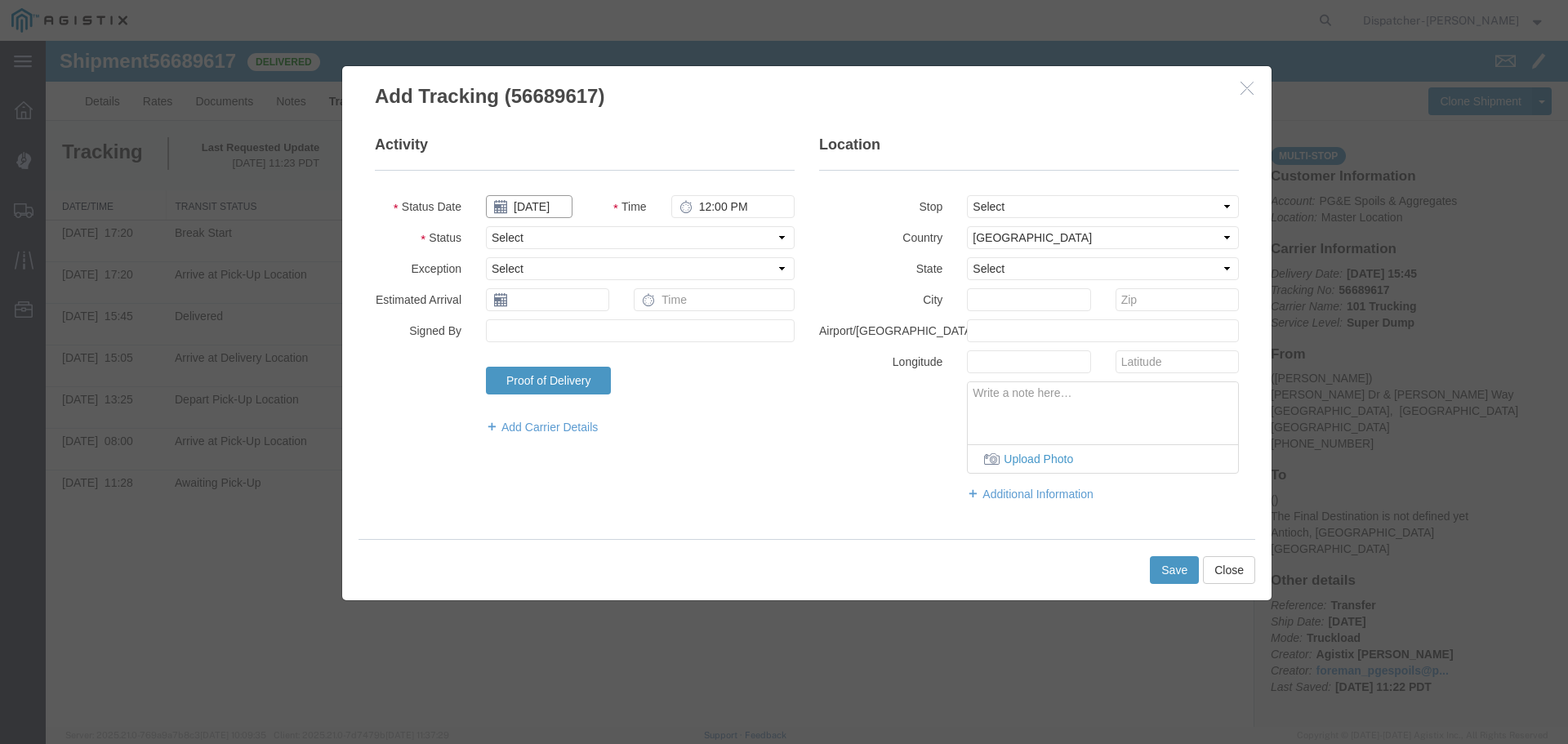
click at [554, 212] on input "[DATE]" at bounding box center [529, 207] width 87 height 23
click at [493, 240] on th at bounding box center [498, 235] width 25 height 25
click at [493, 240] on th at bounding box center [503, 235] width 25 height 25
click at [642, 237] on th at bounding box center [650, 235] width 25 height 25
click at [579, 292] on td "3" at bounding box center [577, 284] width 25 height 25
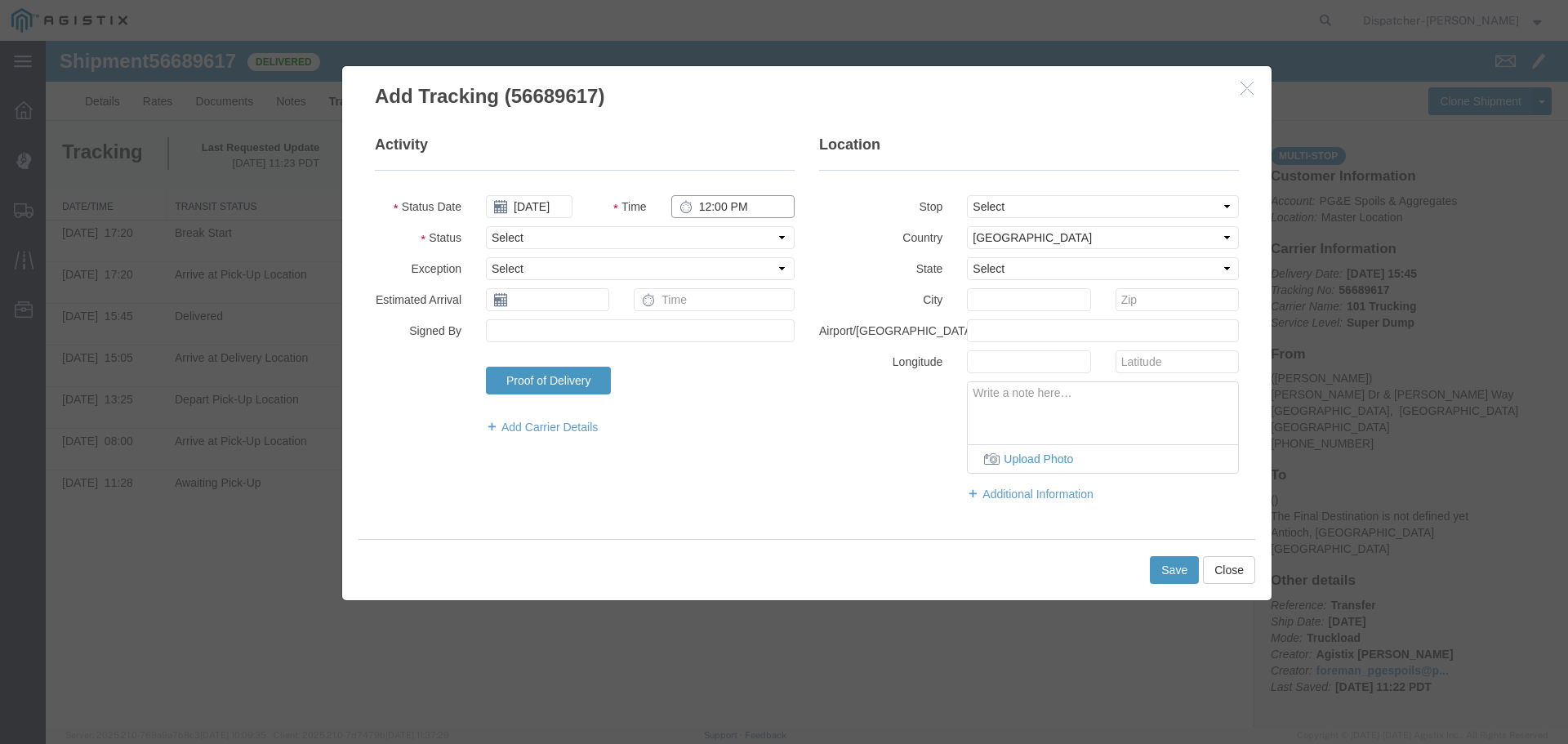
click at [706, 209] on input "12:00 PM" at bounding box center [733, 207] width 124 height 23
click at [1074, 206] on select "Select From: [PERSON_NAME] [GEOGRAPHIC_DATA][PERSON_NAME], [GEOGRAPHIC_DATA] St…" at bounding box center [1103, 207] width 272 height 23
click at [967, 195] on select "Select From: [PERSON_NAME] [GEOGRAPHIC_DATA][PERSON_NAME], [GEOGRAPHIC_DATA] St…" at bounding box center [1103, 207] width 272 height 23
click at [630, 244] on select "Select Arrival Notice Available Arrival Notice Imported Arrive at Delivery Loca…" at bounding box center [640, 237] width 309 height 23
click at [486, 226] on select "Select Arrival Notice Available Arrival Notice Imported Arrive at Delivery Loca…" at bounding box center [640, 237] width 309 height 23
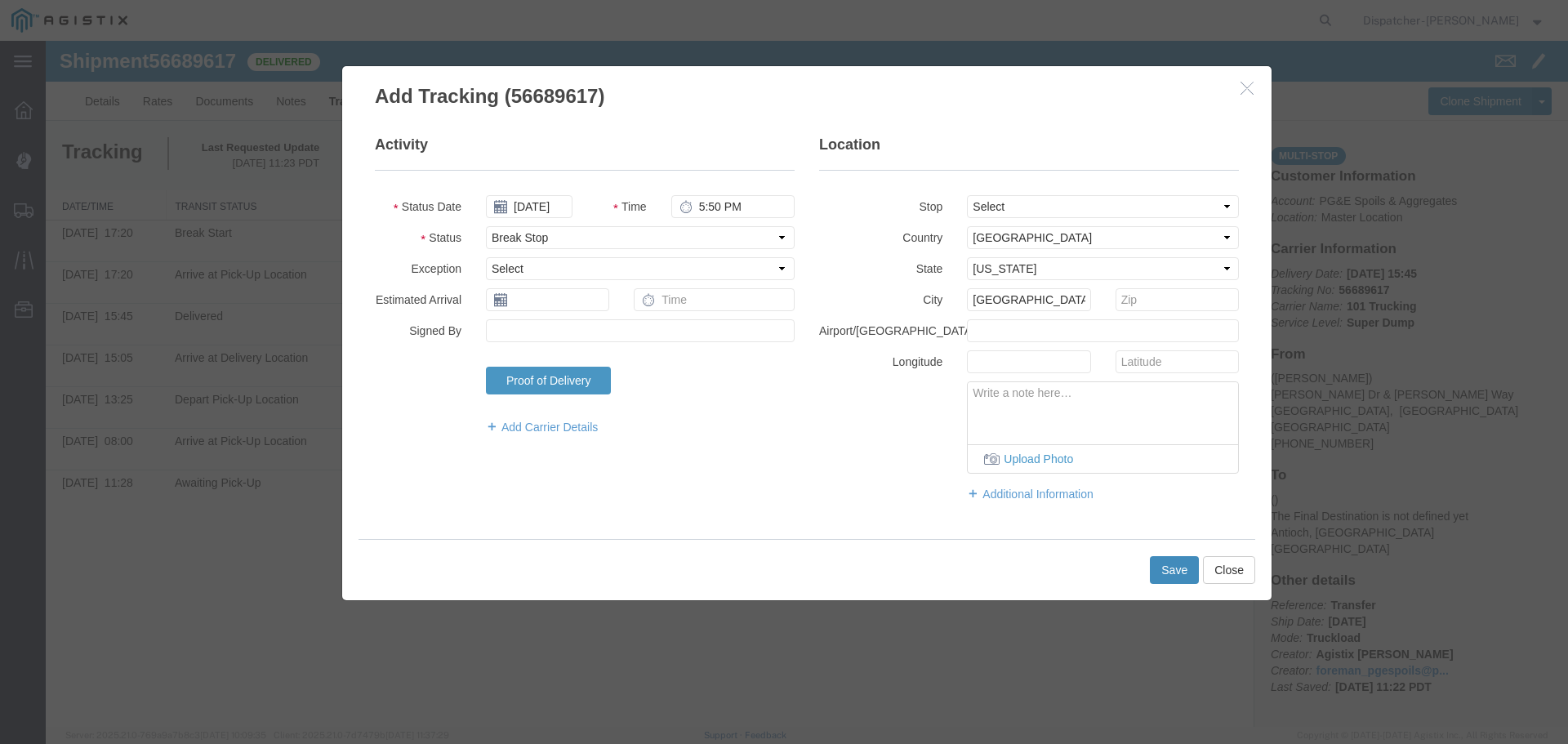
click at [1167, 563] on button "Save" at bounding box center [1174, 570] width 49 height 28
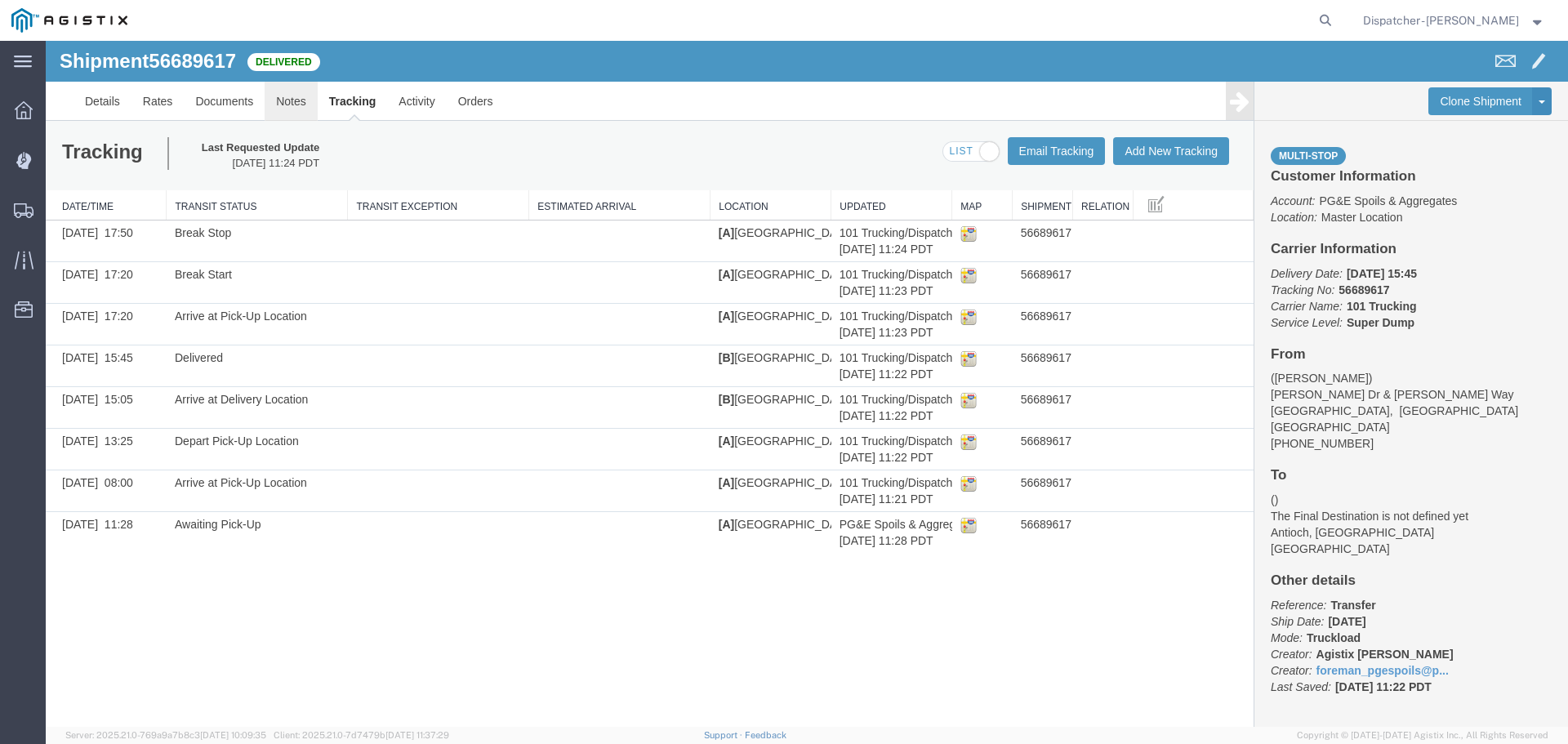
click at [291, 110] on link "Notes" at bounding box center [291, 101] width 53 height 39
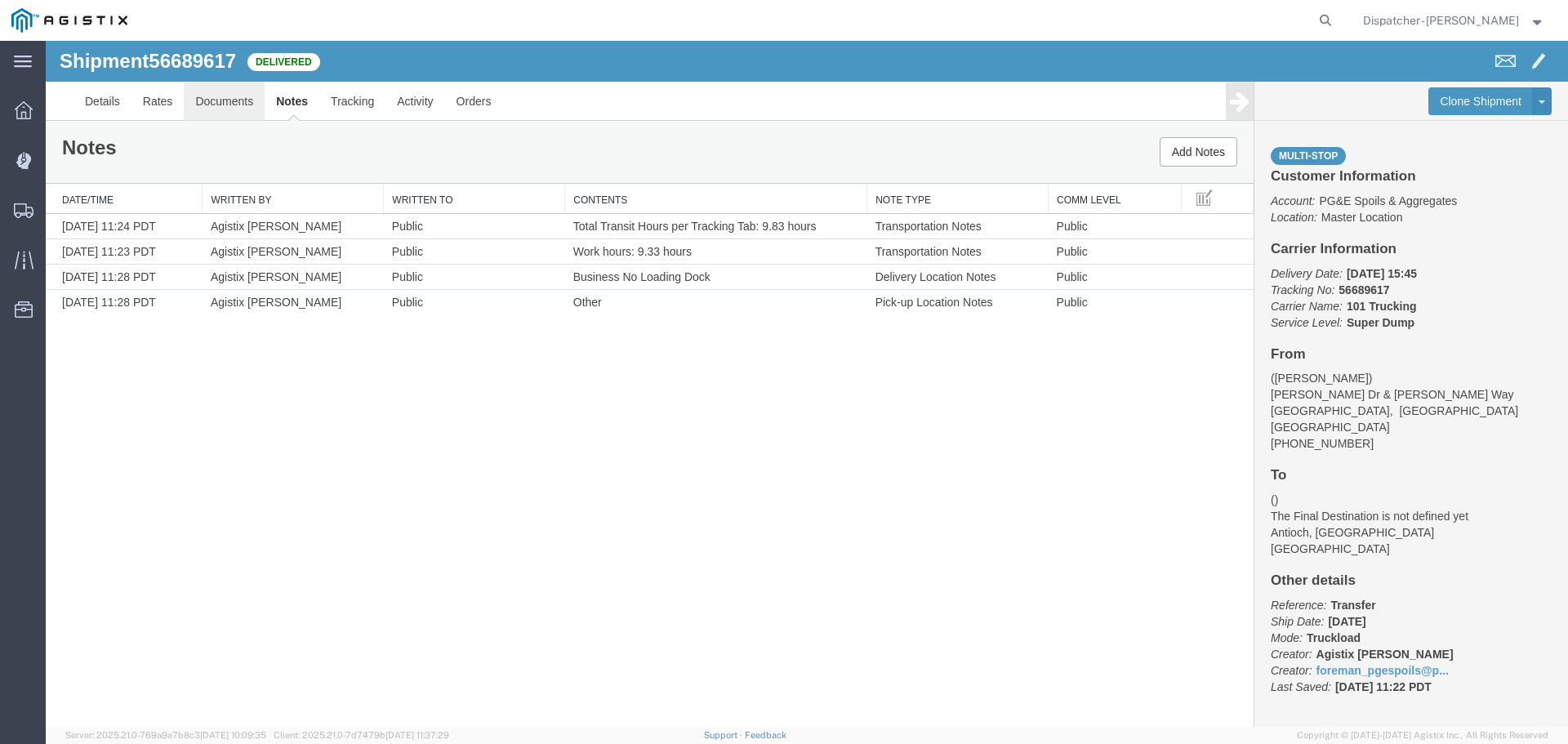
click at [235, 105] on link "Documents" at bounding box center [224, 101] width 81 height 39
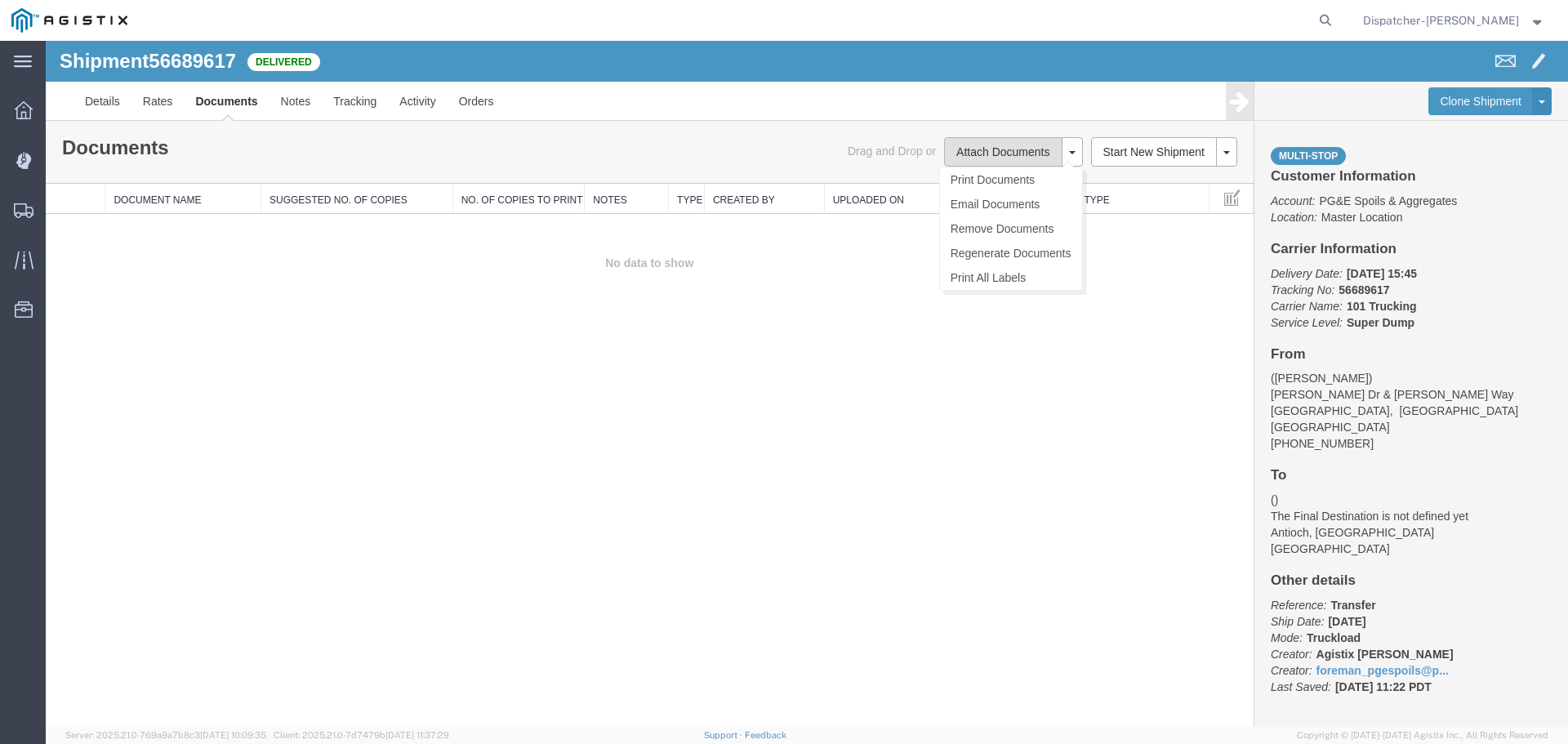
click at [997, 142] on button "Attach Documents" at bounding box center [1003, 152] width 117 height 30
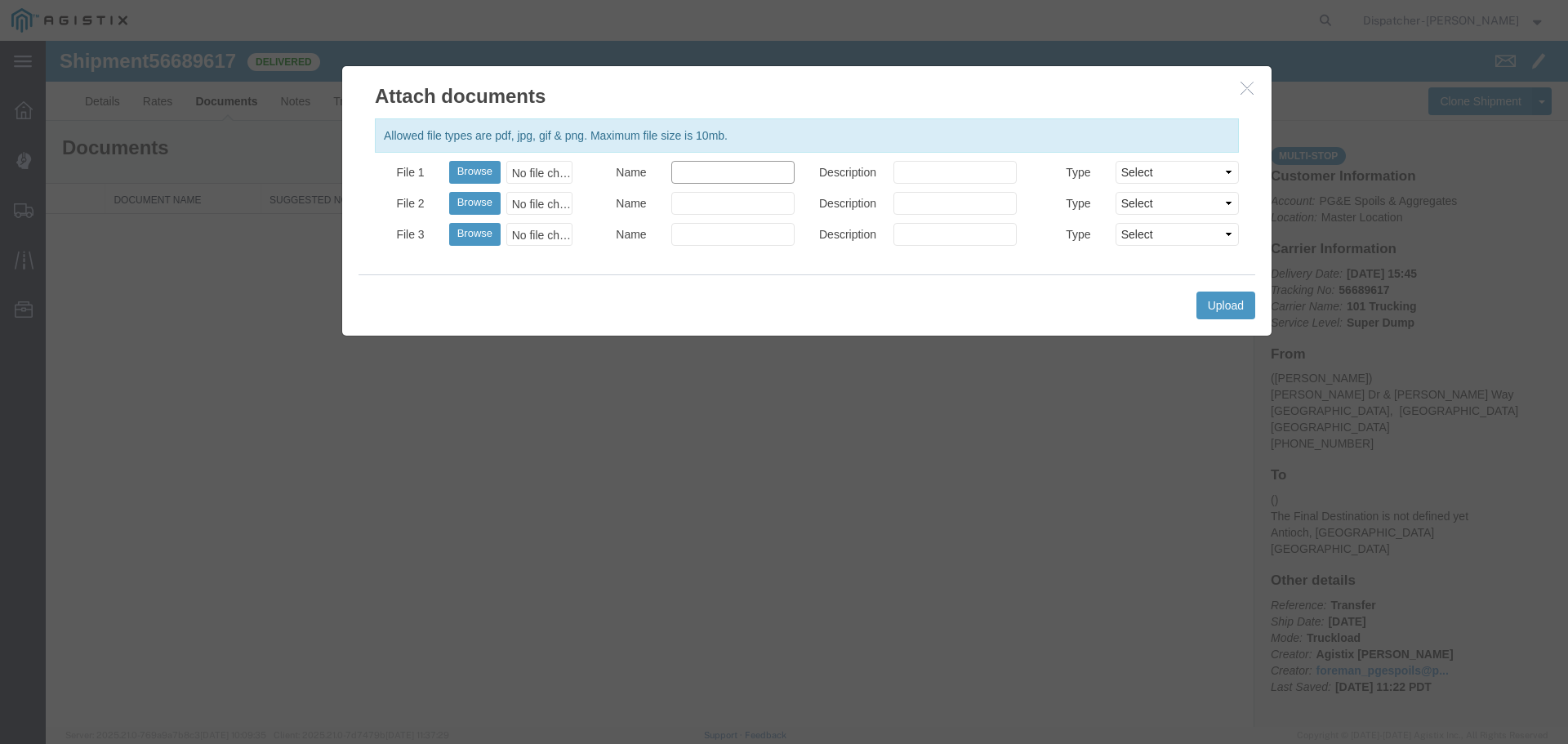
click at [705, 175] on input "Name" at bounding box center [733, 173] width 124 height 23
click at [489, 171] on button "Browse" at bounding box center [474, 173] width 52 height 23
click at [1238, 309] on button "Upload" at bounding box center [1225, 306] width 59 height 28
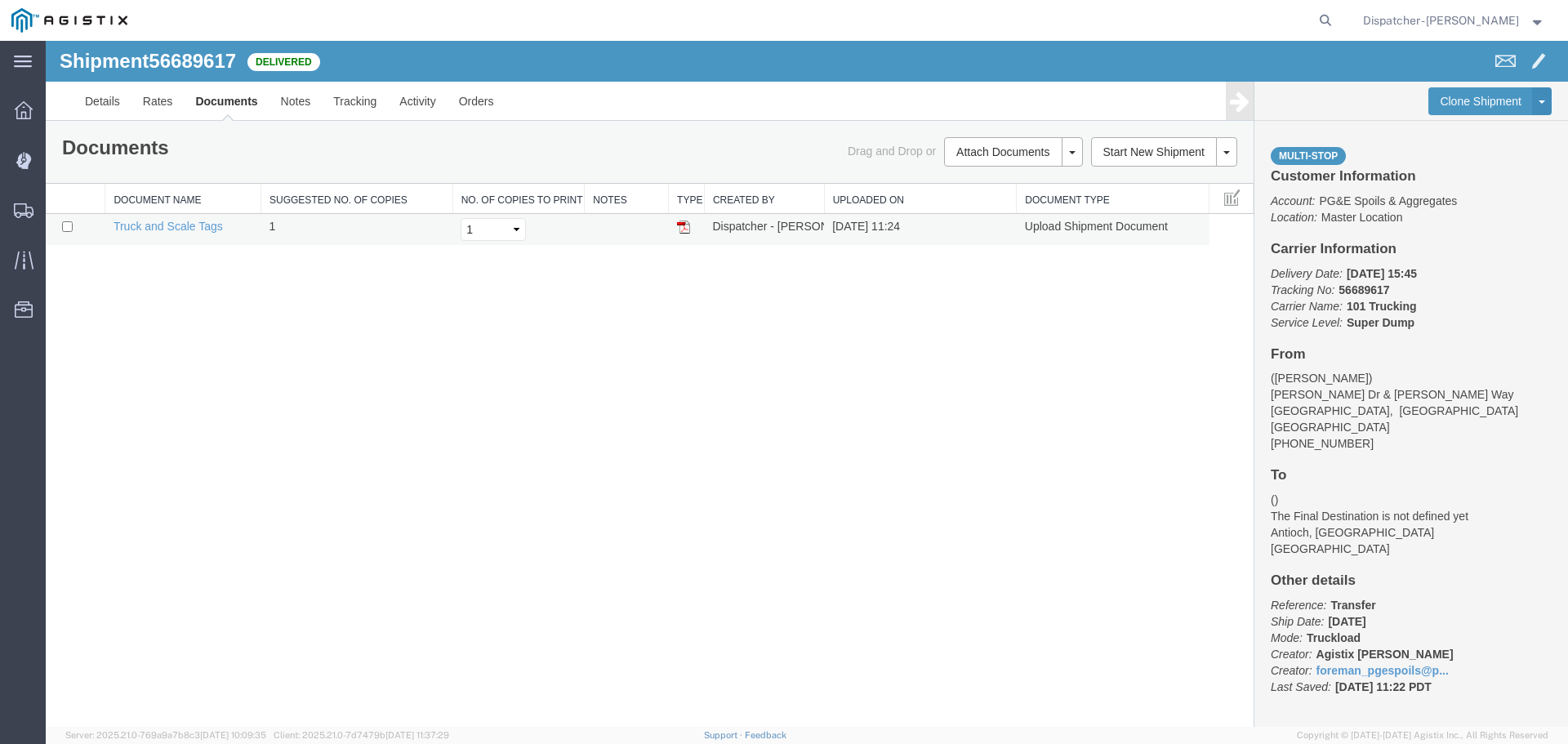
click at [682, 230] on img at bounding box center [683, 227] width 13 height 13
click at [681, 229] on img at bounding box center [683, 227] width 13 height 13
click at [682, 227] on img at bounding box center [683, 227] width 13 height 13
click at [56, 203] on span "Shipments" at bounding box center [50, 209] width 11 height 32
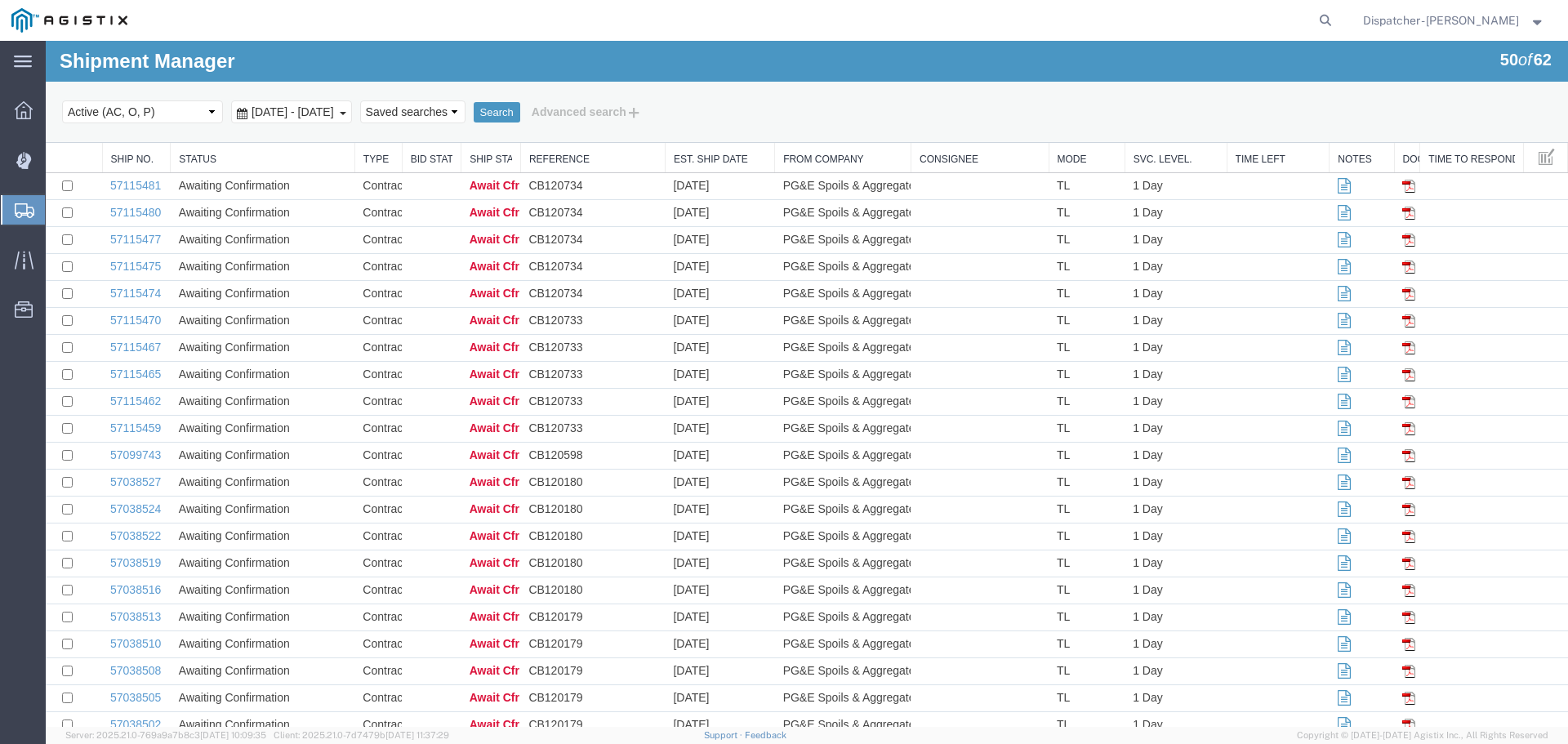
click at [338, 110] on span "[DATE] - [DATE]" at bounding box center [292, 111] width 90 height 13
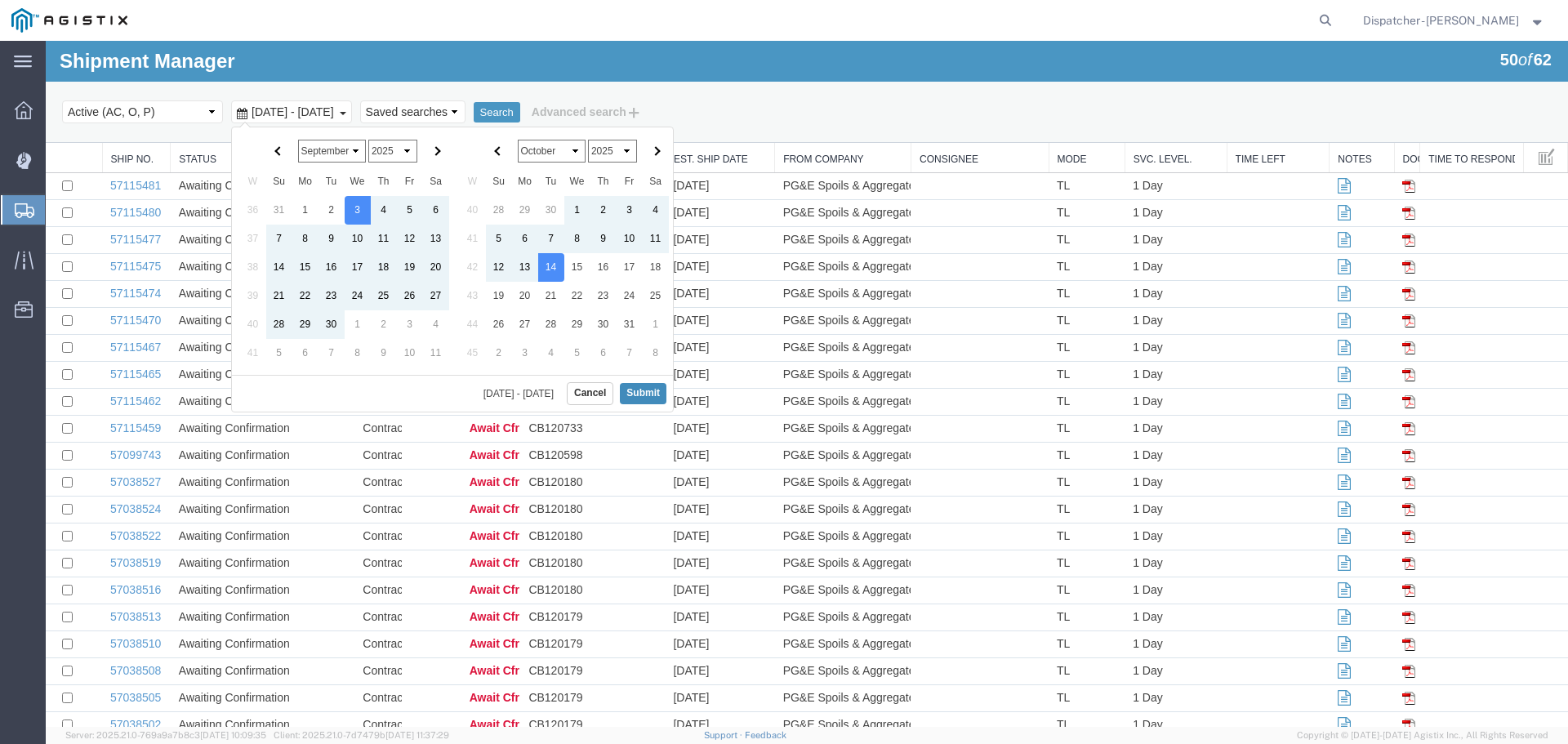
click at [649, 389] on button "Submit" at bounding box center [642, 393] width 46 height 20
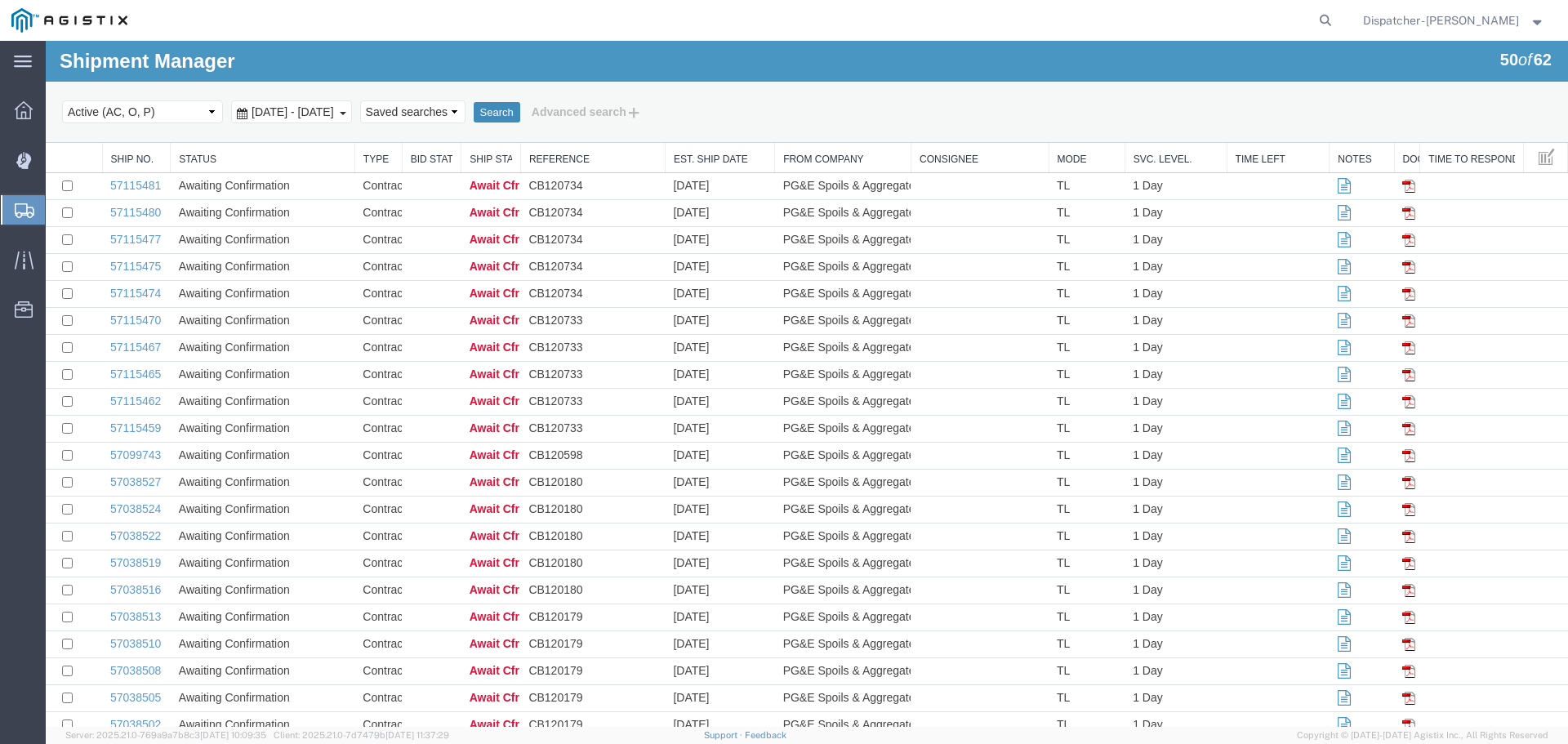
click at [521, 113] on button "Search" at bounding box center [496, 112] width 46 height 21
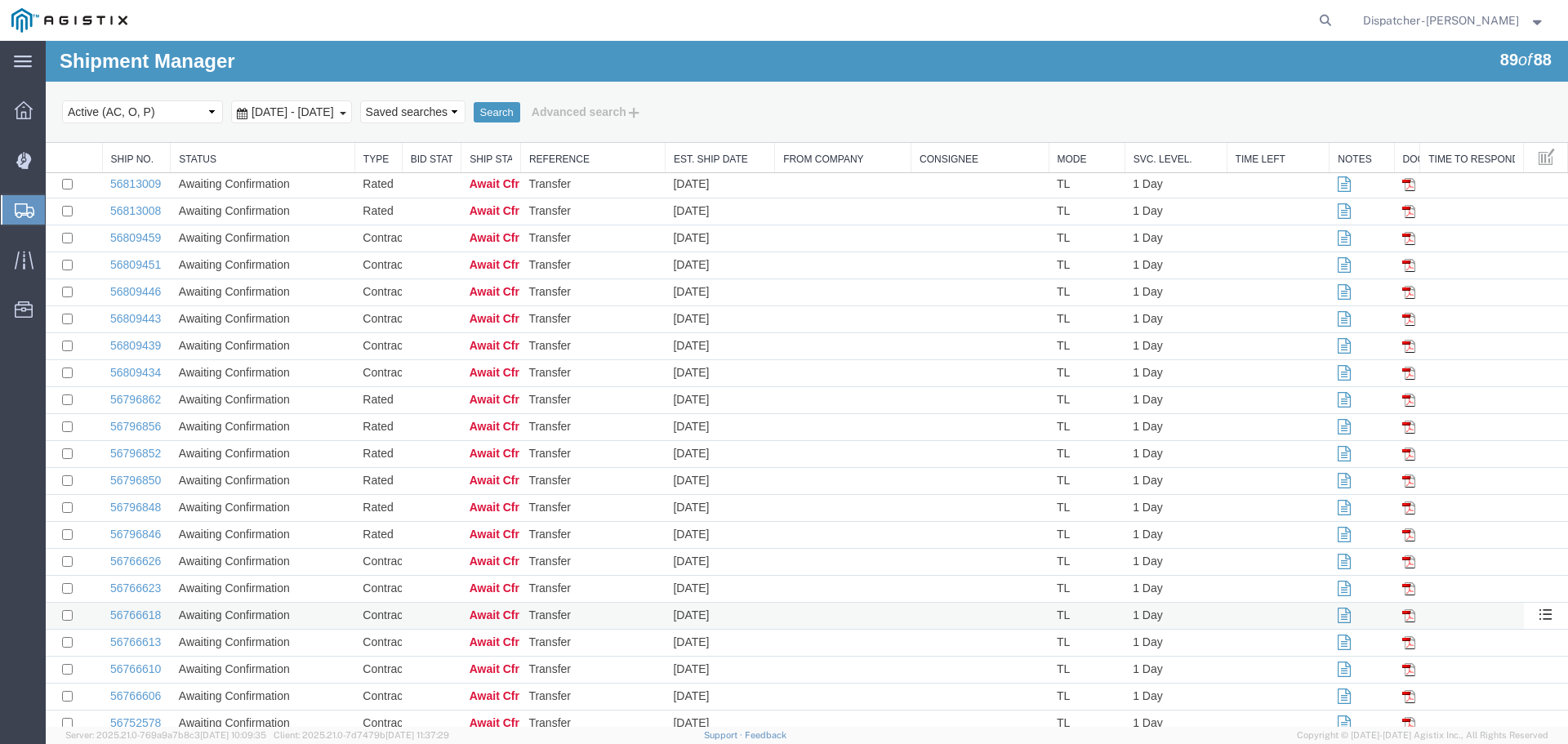
scroll to position [1896, 0]
click at [145, 691] on link "56689620" at bounding box center [136, 695] width 51 height 13
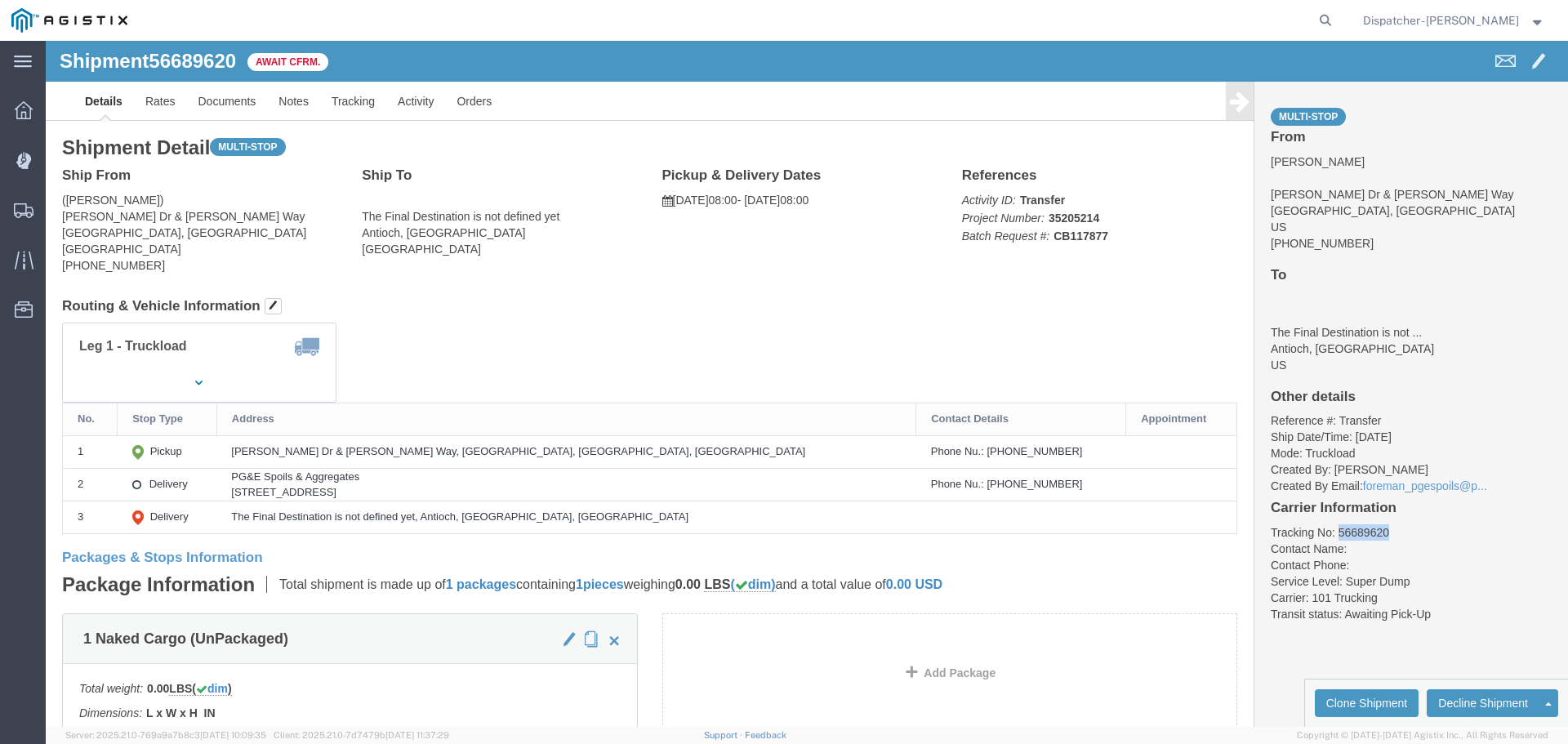
drag, startPoint x: 1339, startPoint y: 478, endPoint x: 1283, endPoint y: 495, distance: 58.5
click div "Multi-stop From [PERSON_NAME] Dr & [PERSON_NAME][GEOGRAPHIC_DATA] US [PHONE_NUM…"
copy li "56689620"
click link "Activity"
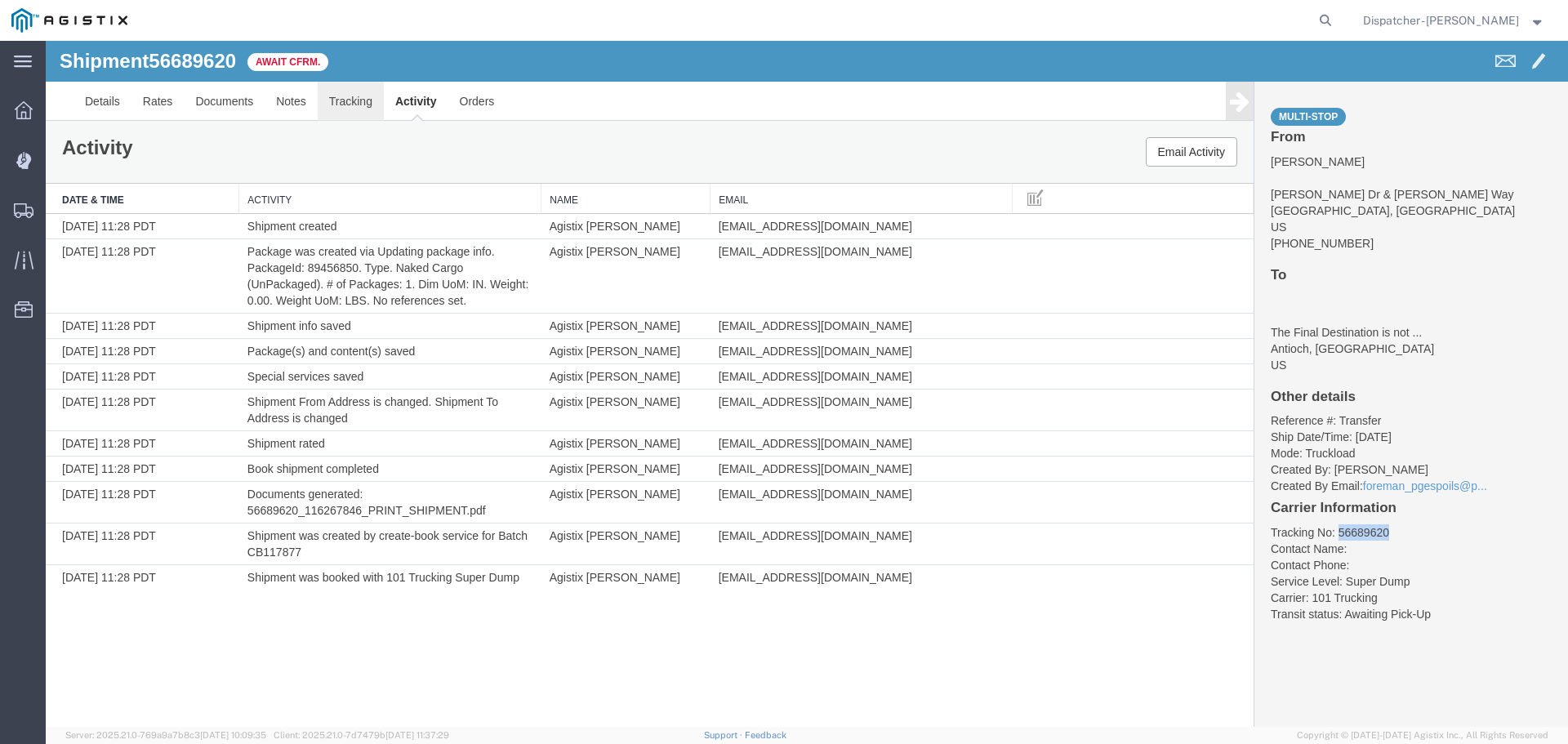
click at [348, 101] on link "Tracking" at bounding box center [350, 101] width 66 height 39
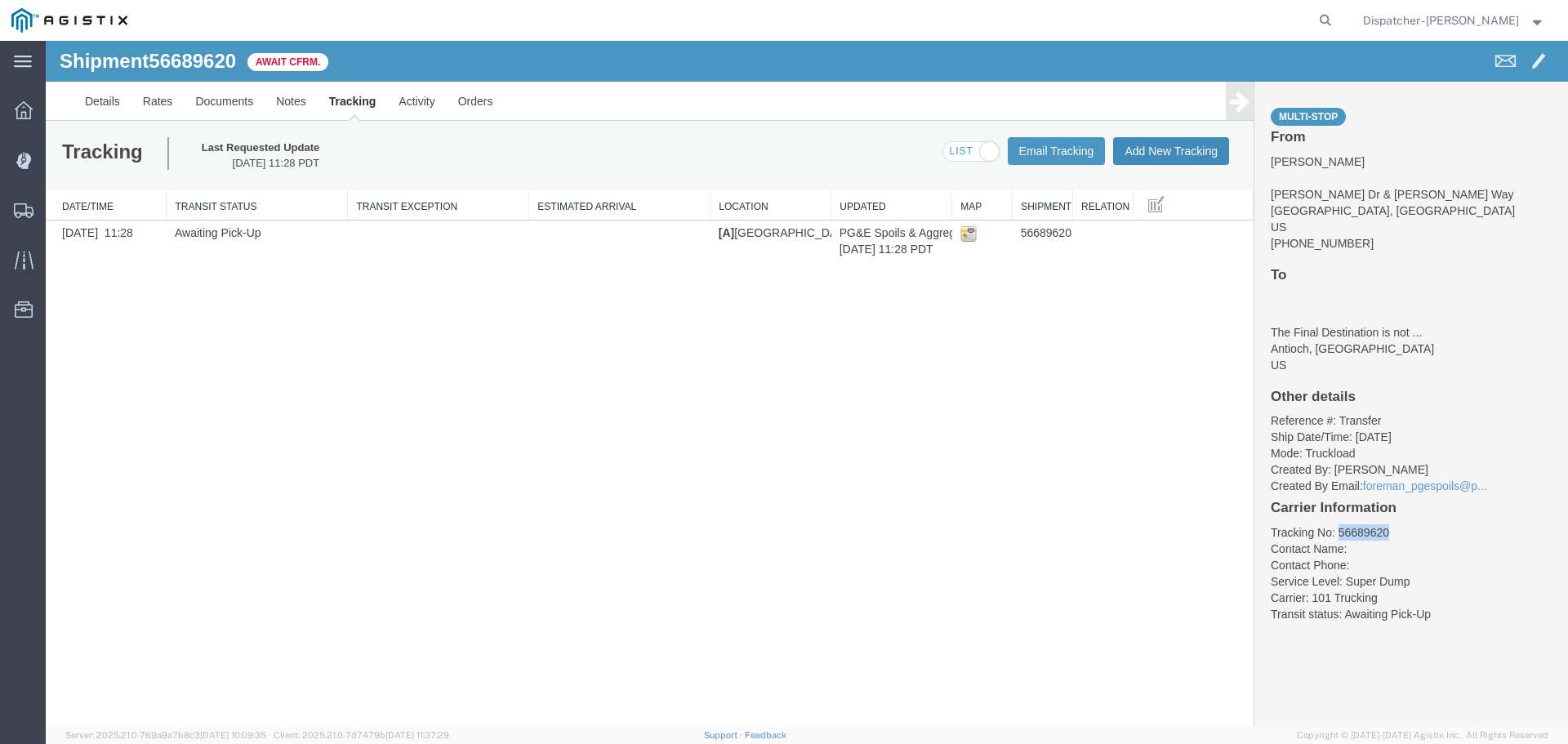
click at [1169, 146] on button "Add New Tracking" at bounding box center [1171, 152] width 116 height 28
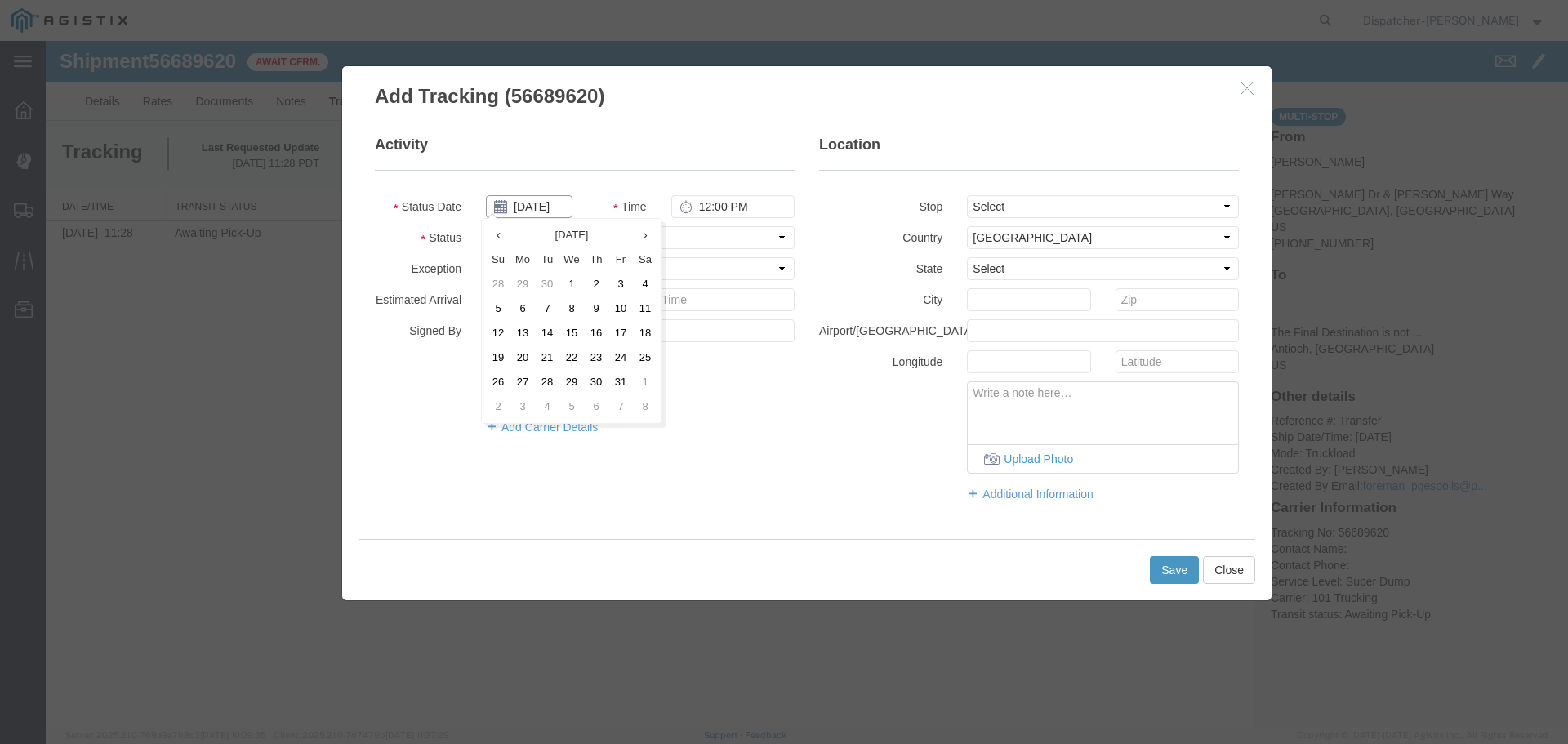
click at [533, 205] on input "[DATE]" at bounding box center [529, 207] width 87 height 23
click at [501, 231] on th at bounding box center [498, 235] width 25 height 25
click at [571, 273] on td "3" at bounding box center [577, 284] width 25 height 25
click at [700, 210] on input "12:00 PM" at bounding box center [733, 207] width 124 height 23
click at [979, 203] on select "Select From: [PERSON_NAME] [GEOGRAPHIC_DATA][PERSON_NAME], [GEOGRAPHIC_DATA] St…" at bounding box center [1103, 207] width 272 height 23
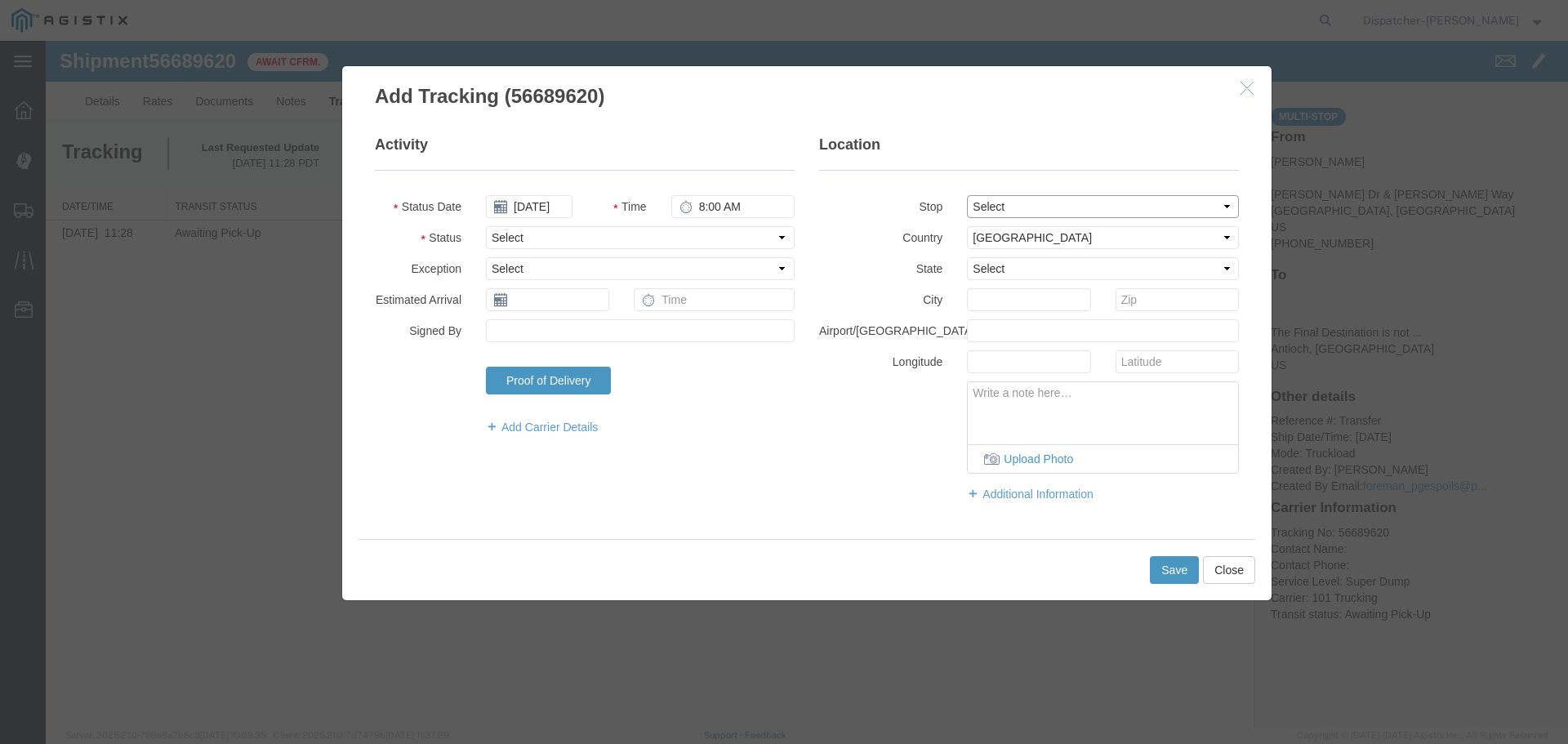
click at [967, 195] on select "Select From: [PERSON_NAME] [GEOGRAPHIC_DATA][PERSON_NAME], [GEOGRAPHIC_DATA] St…" at bounding box center [1103, 207] width 272 height 23
click at [617, 239] on select "Select Arrival Notice Available Arrival Notice Imported Arrive at Delivery Loca…" at bounding box center [640, 237] width 309 height 23
click at [486, 226] on select "Select Arrival Notice Available Arrival Notice Imported Arrive at Delivery Loca…" at bounding box center [640, 237] width 309 height 23
click at [1176, 570] on button "Save" at bounding box center [1174, 570] width 49 height 28
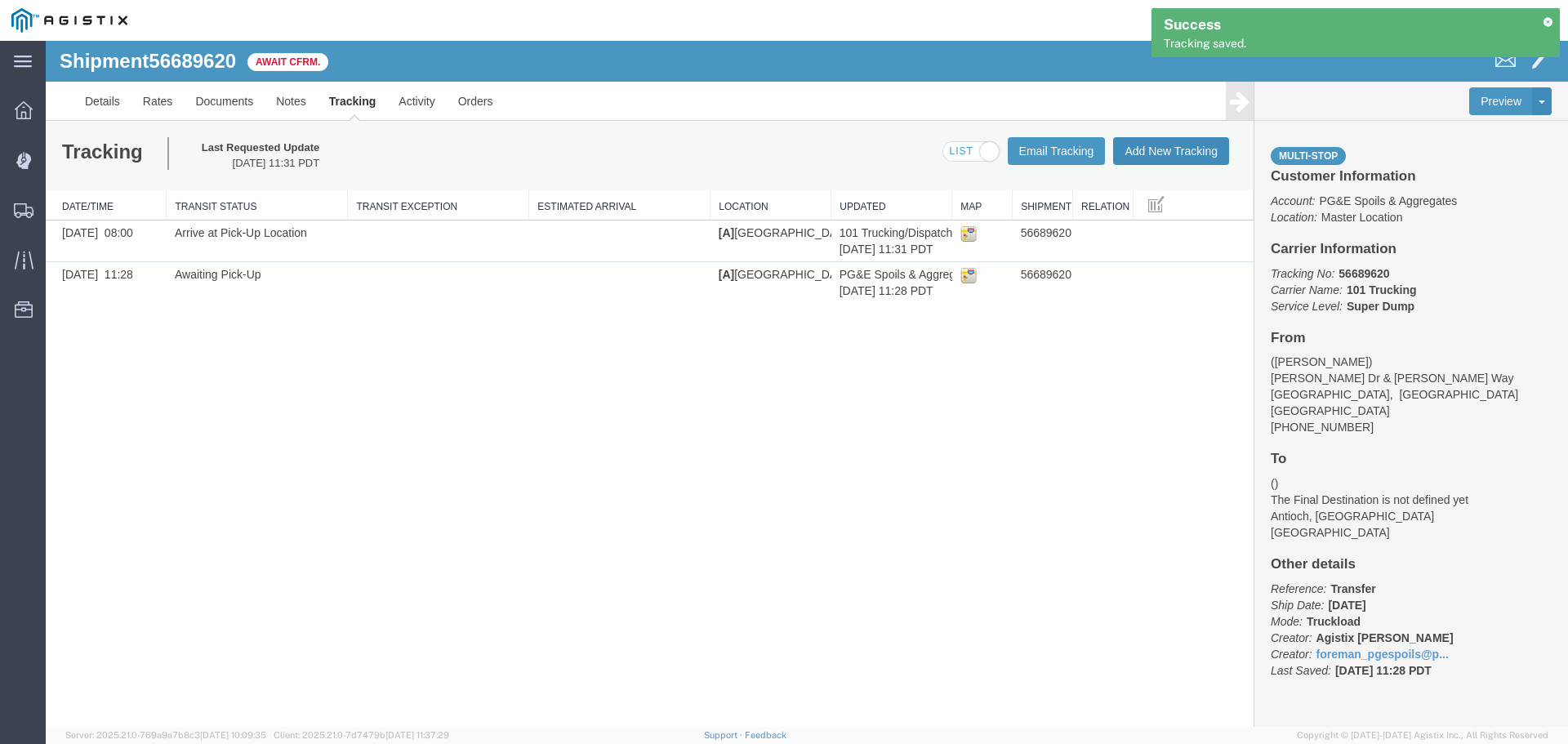
click at [1175, 151] on button "Add New Tracking" at bounding box center [1171, 152] width 116 height 28
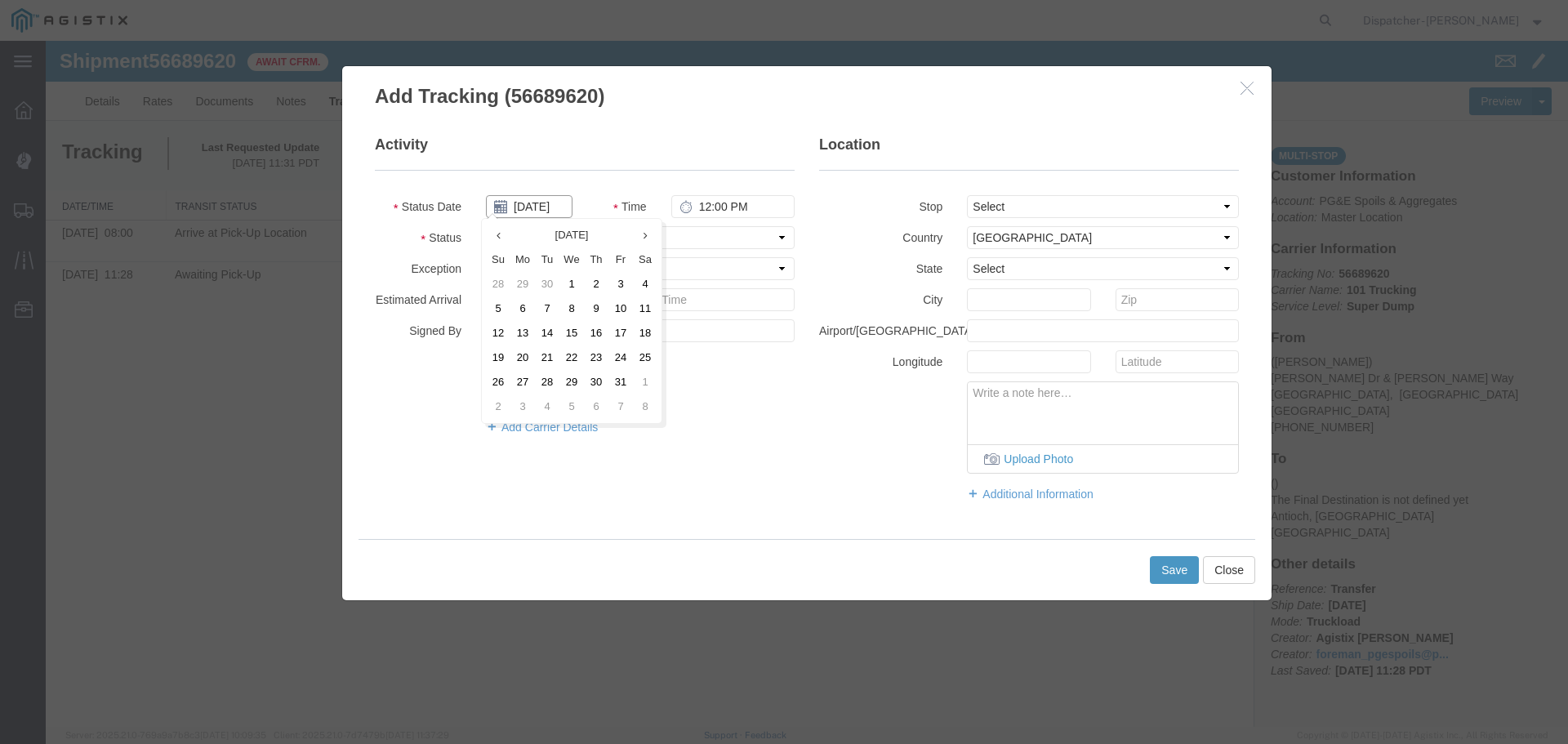
click at [557, 197] on input "[DATE]" at bounding box center [529, 207] width 87 height 23
click at [494, 231] on th at bounding box center [498, 235] width 25 height 25
click at [578, 287] on td "3" at bounding box center [577, 284] width 25 height 25
click at [707, 208] on input "12:00 PM" at bounding box center [733, 207] width 124 height 23
click at [1011, 201] on select "Select From: [PERSON_NAME] [GEOGRAPHIC_DATA][PERSON_NAME], [GEOGRAPHIC_DATA] St…" at bounding box center [1103, 207] width 272 height 23
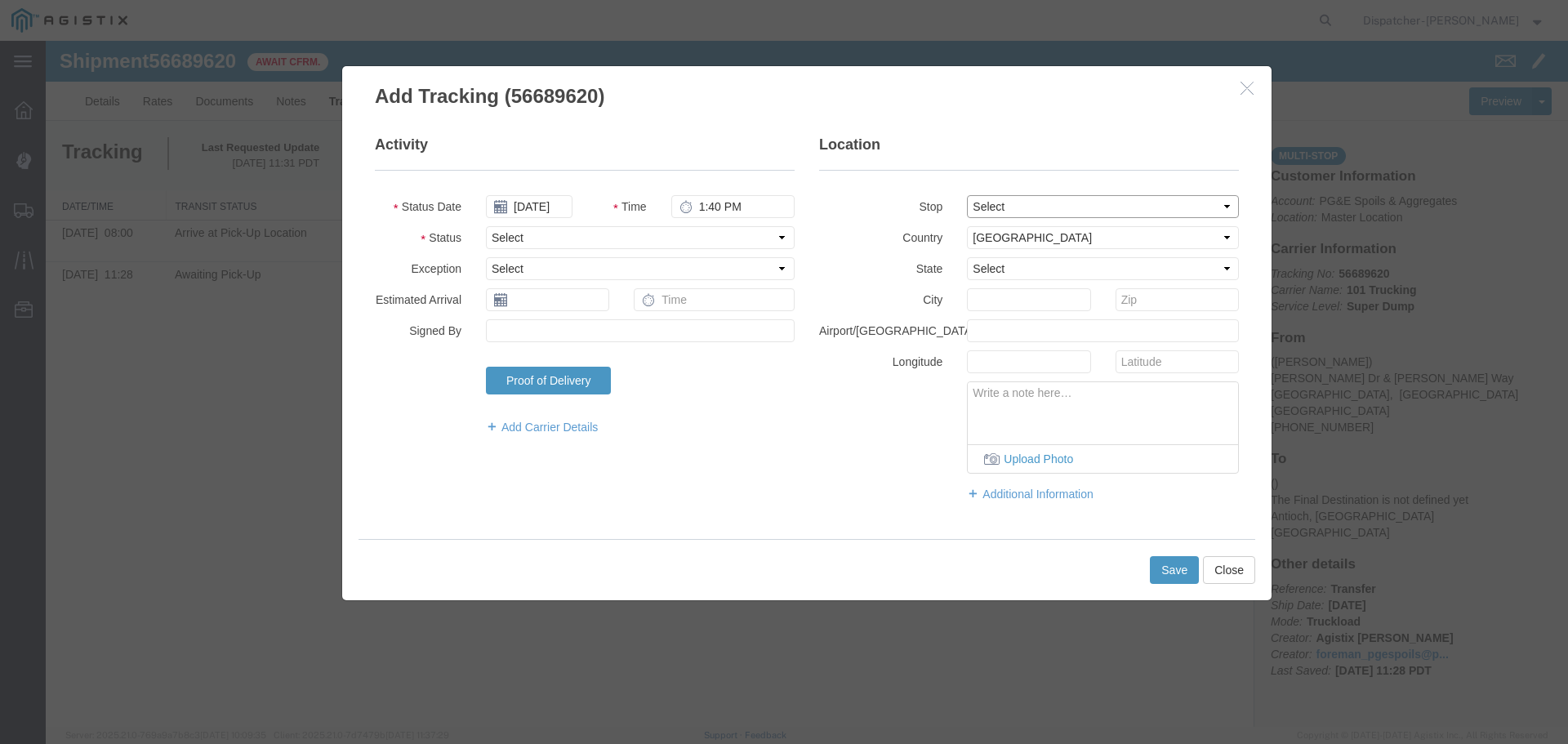
click at [967, 195] on select "Select From: [PERSON_NAME] [GEOGRAPHIC_DATA][PERSON_NAME], [GEOGRAPHIC_DATA] St…" at bounding box center [1103, 207] width 272 height 23
click at [566, 232] on select "Select Arrival Notice Available Arrival Notice Imported Arrive at Delivery Loca…" at bounding box center [640, 237] width 309 height 23
click at [486, 226] on select "Select Arrival Notice Available Arrival Notice Imported Arrive at Delivery Loca…" at bounding box center [640, 237] width 309 height 23
click at [1178, 570] on button "Save" at bounding box center [1174, 570] width 49 height 28
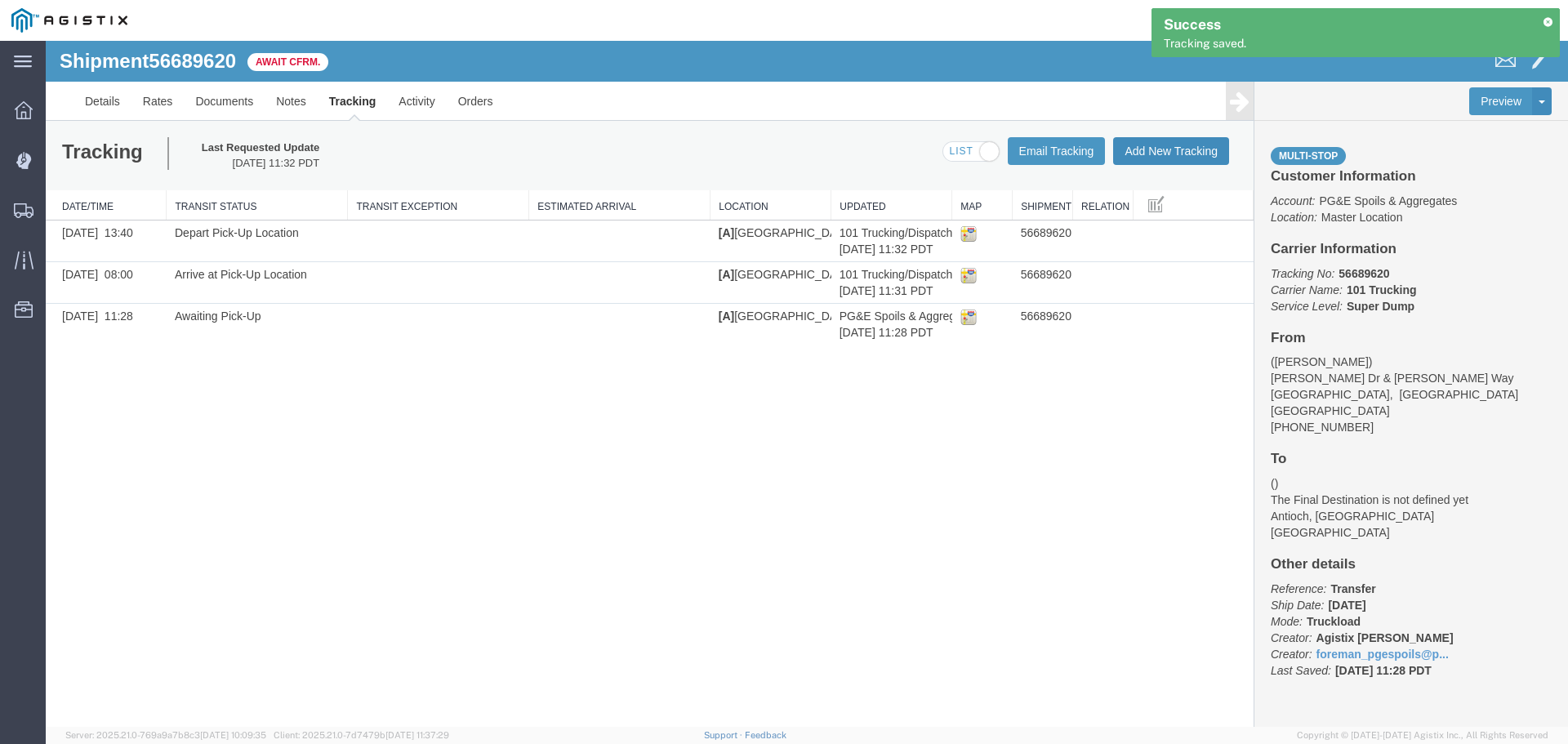
click at [1160, 152] on button "Add New Tracking" at bounding box center [1171, 152] width 116 height 28
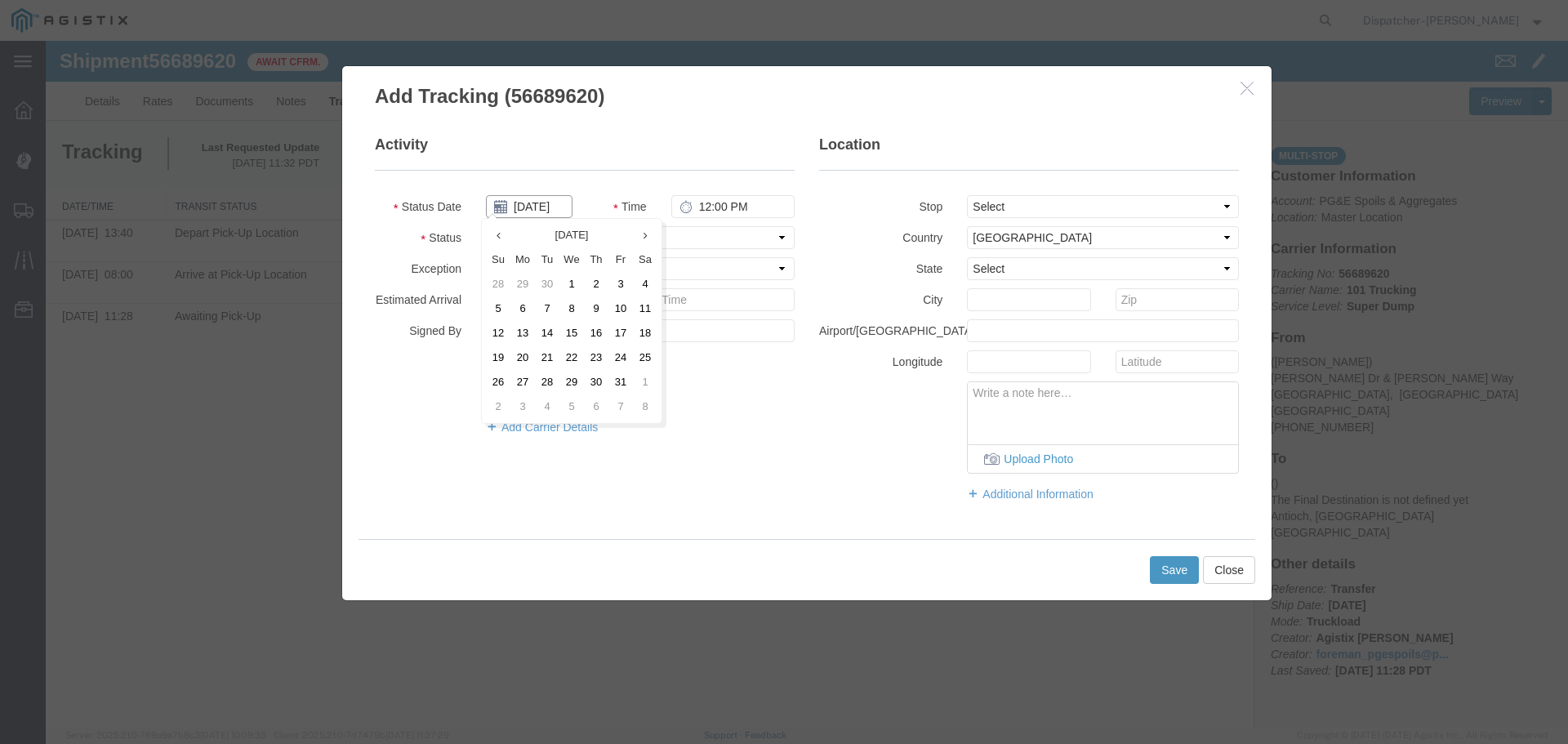
click at [514, 197] on input "[DATE]" at bounding box center [529, 207] width 87 height 23
click at [497, 243] on th at bounding box center [498, 235] width 25 height 25
click at [573, 280] on td "3" at bounding box center [577, 284] width 25 height 25
click at [710, 204] on input "12:00 PM" at bounding box center [733, 207] width 124 height 23
click at [1027, 210] on select "Select From: [PERSON_NAME] [GEOGRAPHIC_DATA][PERSON_NAME], [GEOGRAPHIC_DATA] St…" at bounding box center [1103, 207] width 272 height 23
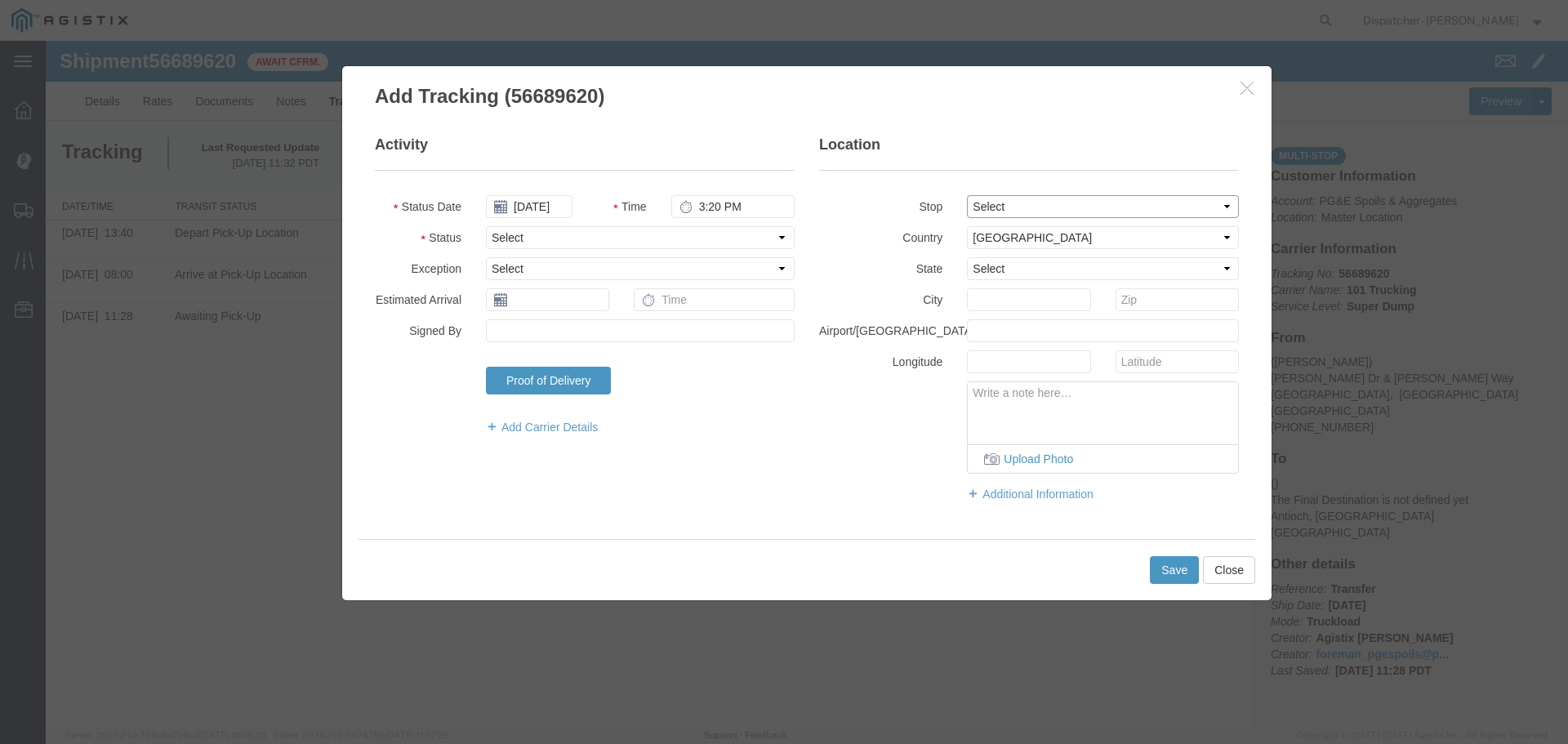
click at [967, 195] on select "Select From: [PERSON_NAME] [GEOGRAPHIC_DATA][PERSON_NAME], [GEOGRAPHIC_DATA] St…" at bounding box center [1103, 207] width 272 height 23
click at [614, 237] on select "Select Arrival Notice Available Arrival Notice Imported Arrive at Delivery Loca…" at bounding box center [640, 237] width 309 height 23
click at [486, 226] on select "Select Arrival Notice Available Arrival Notice Imported Arrive at Delivery Loca…" at bounding box center [640, 237] width 309 height 23
click at [1178, 573] on button "Save" at bounding box center [1174, 570] width 49 height 28
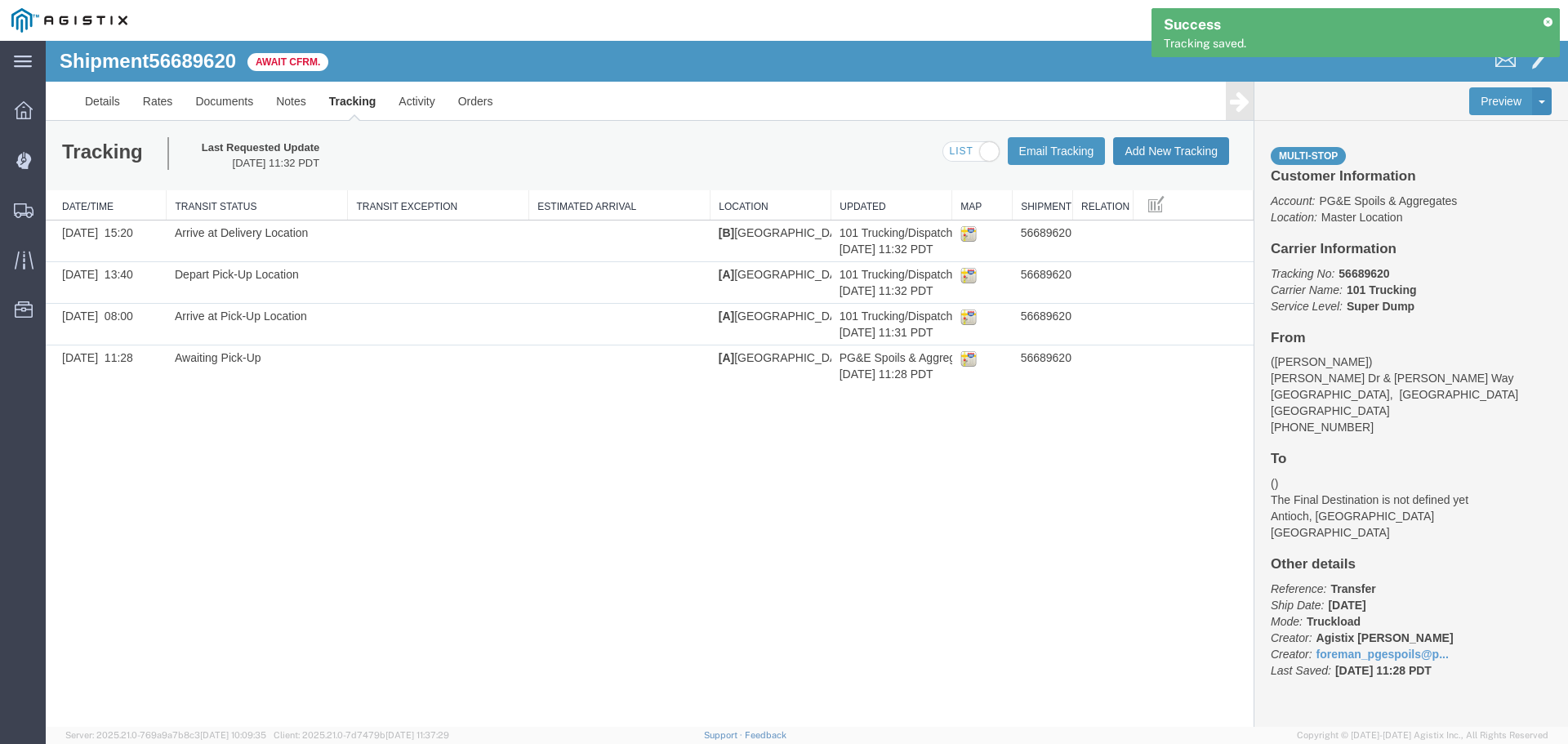
click at [1177, 144] on button "Add New Tracking" at bounding box center [1171, 152] width 116 height 28
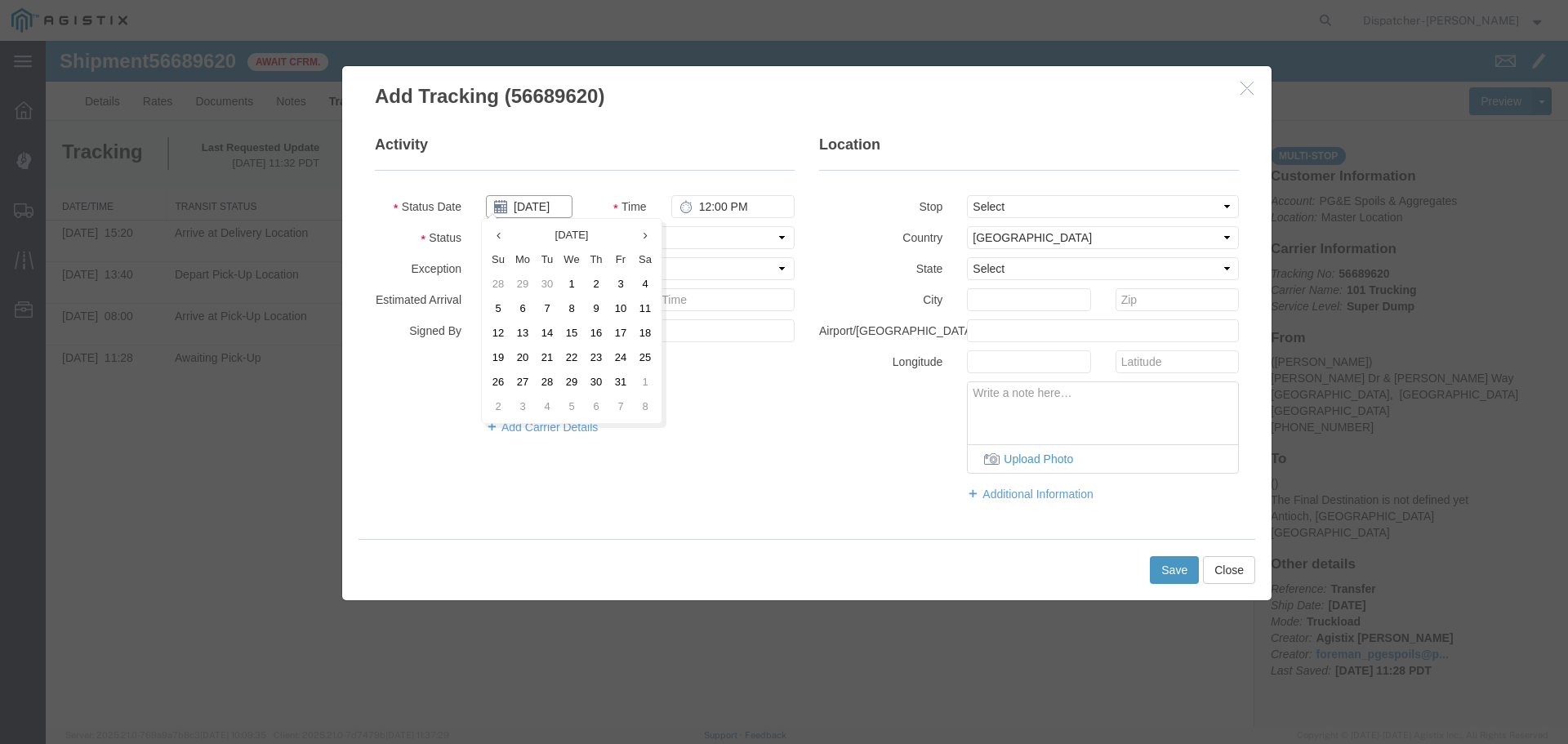
click at [537, 209] on input "[DATE]" at bounding box center [529, 207] width 87 height 23
click at [504, 237] on th at bounding box center [498, 235] width 25 height 25
click at [574, 277] on td "3" at bounding box center [577, 284] width 25 height 25
click at [712, 201] on input "12:00 PM" at bounding box center [733, 207] width 124 height 23
drag, startPoint x: 1054, startPoint y: 197, endPoint x: 1054, endPoint y: 214, distance: 17.0
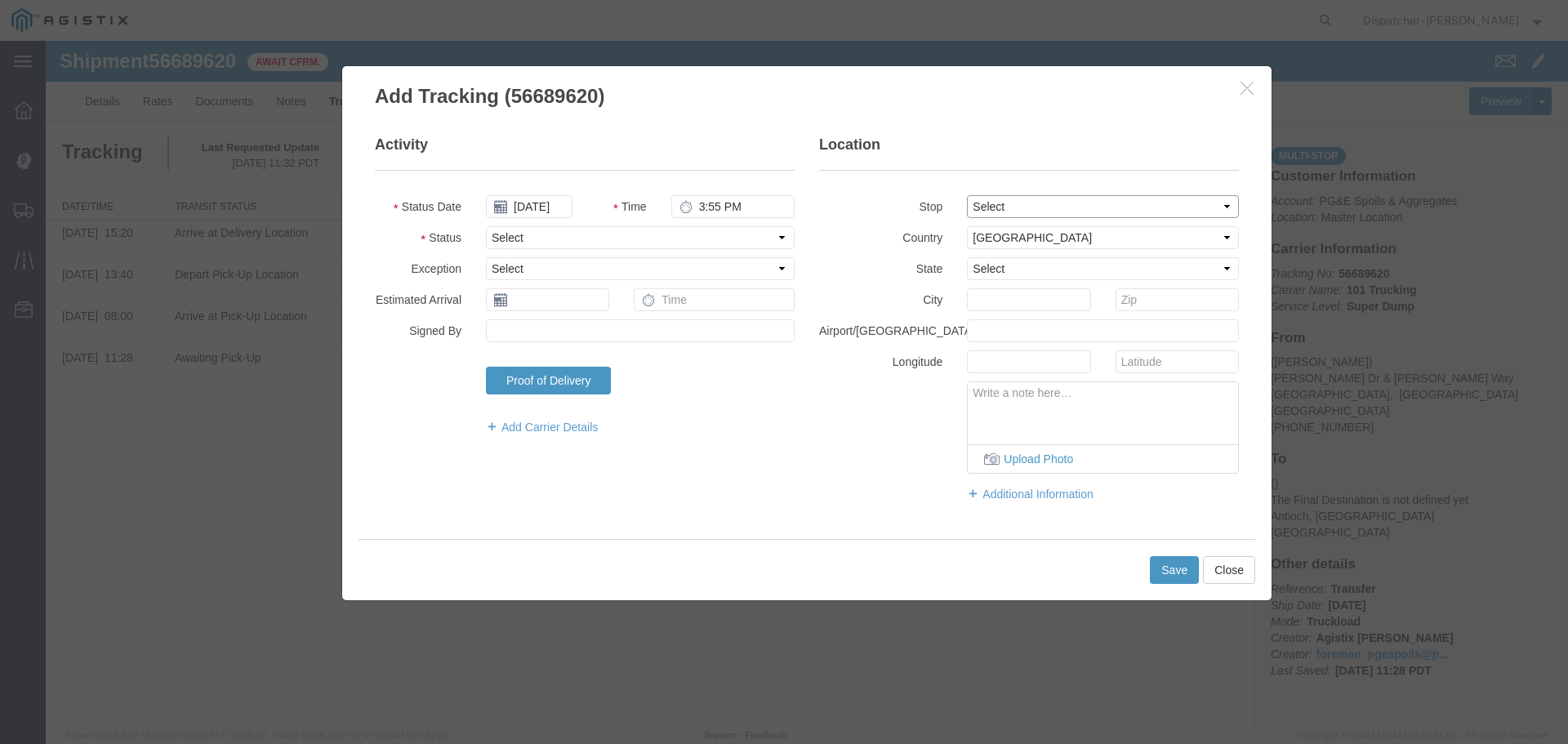
click at [1054, 197] on select "Select From: [PERSON_NAME] [GEOGRAPHIC_DATA][PERSON_NAME], [GEOGRAPHIC_DATA] St…" at bounding box center [1103, 207] width 272 height 23
click at [967, 195] on select "Select From: [PERSON_NAME] [GEOGRAPHIC_DATA][PERSON_NAME], [GEOGRAPHIC_DATA] St…" at bounding box center [1103, 207] width 272 height 23
click at [597, 237] on select "Select Arrival Notice Available Arrival Notice Imported Arrive at Delivery Loca…" at bounding box center [640, 237] width 309 height 23
click at [486, 226] on select "Select Arrival Notice Available Arrival Notice Imported Arrive at Delivery Loca…" at bounding box center [640, 237] width 309 height 23
click at [1167, 580] on button "Save" at bounding box center [1174, 570] width 49 height 28
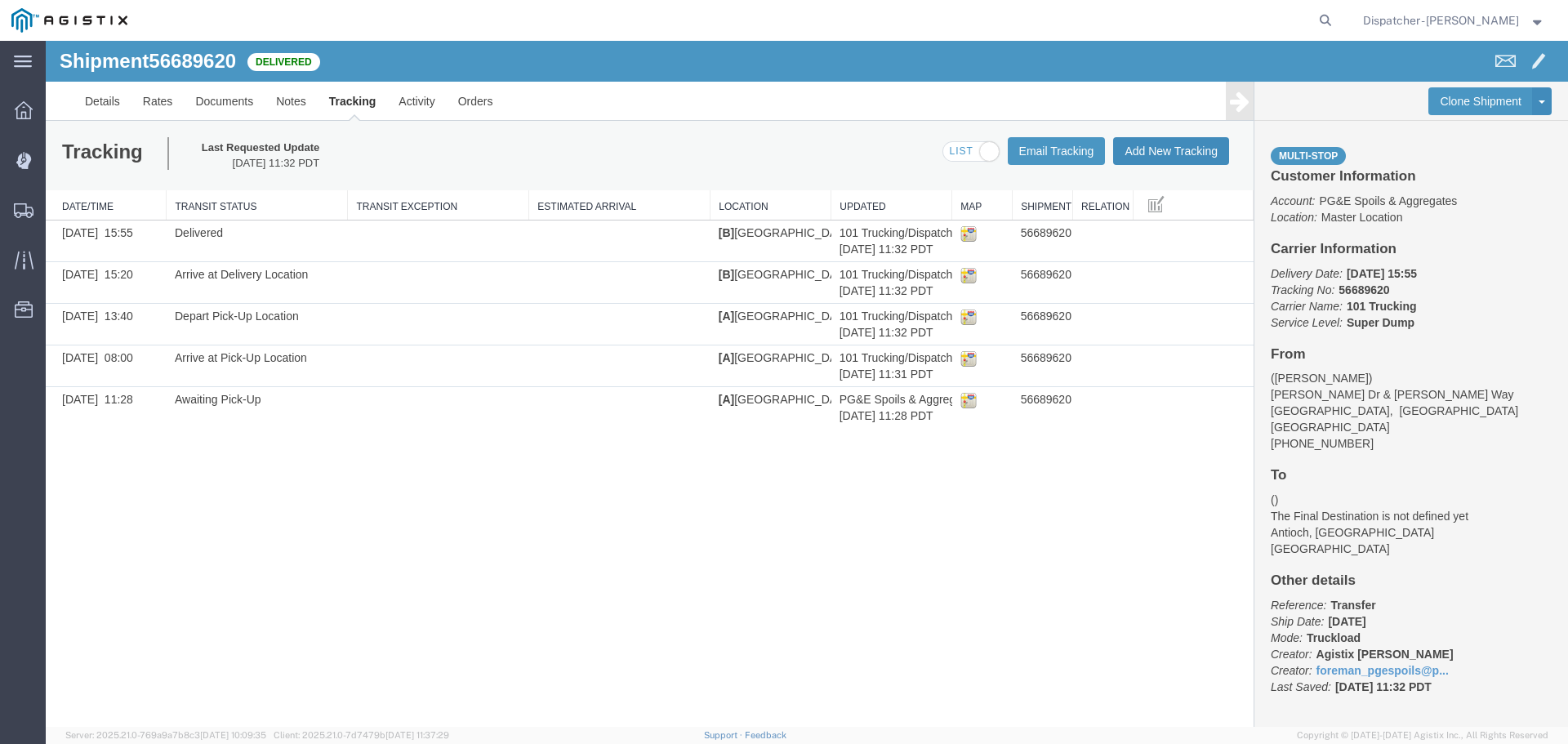
click at [1166, 153] on button "Add New Tracking" at bounding box center [1171, 152] width 116 height 28
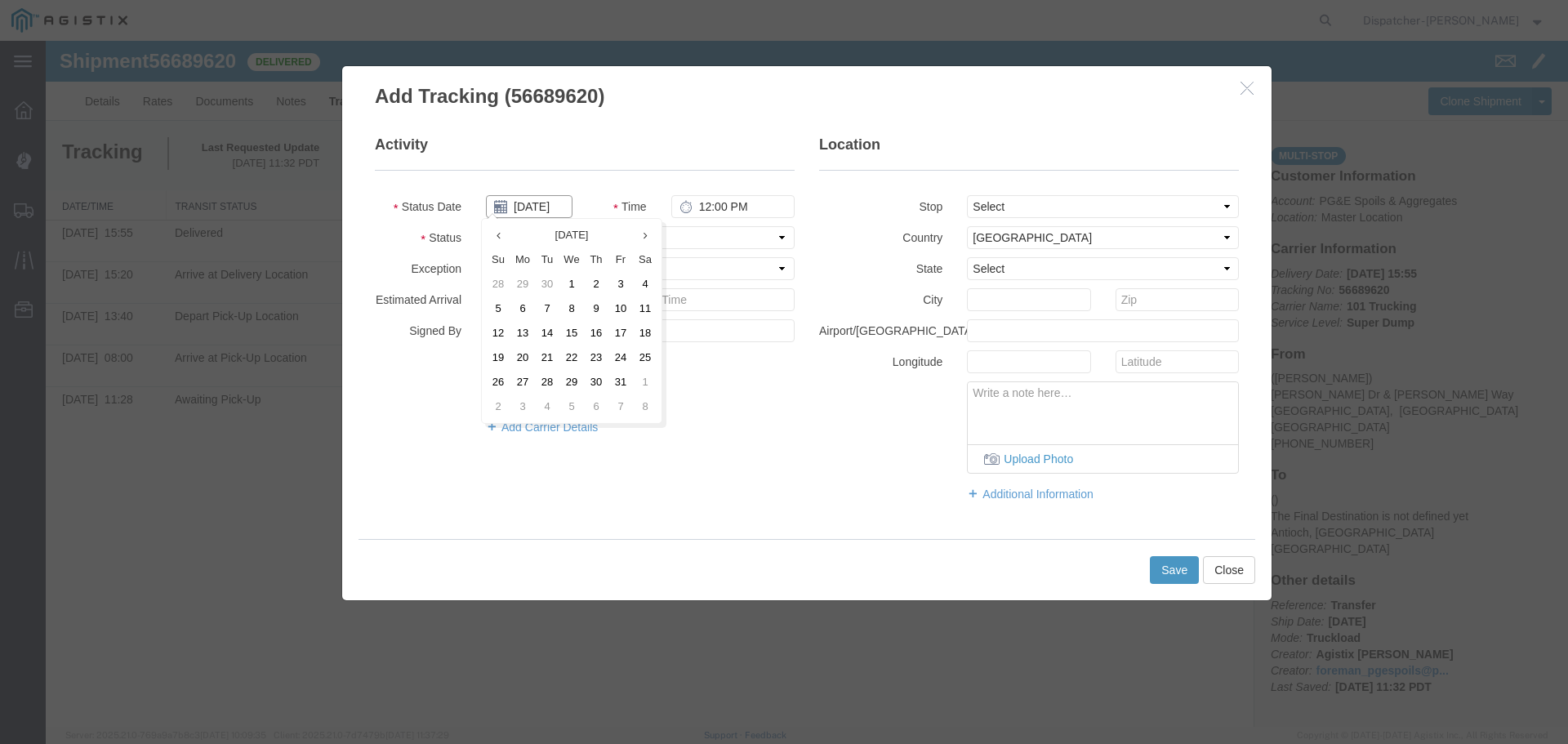
click at [536, 209] on input "[DATE]" at bounding box center [529, 207] width 87 height 23
click at [507, 233] on th at bounding box center [498, 235] width 25 height 25
click at [577, 281] on td "3" at bounding box center [577, 284] width 25 height 25
click at [708, 209] on input "12:00 PM" at bounding box center [733, 207] width 124 height 23
click at [1012, 203] on select "Select From: [PERSON_NAME] [GEOGRAPHIC_DATA][PERSON_NAME], [GEOGRAPHIC_DATA] St…" at bounding box center [1103, 207] width 272 height 23
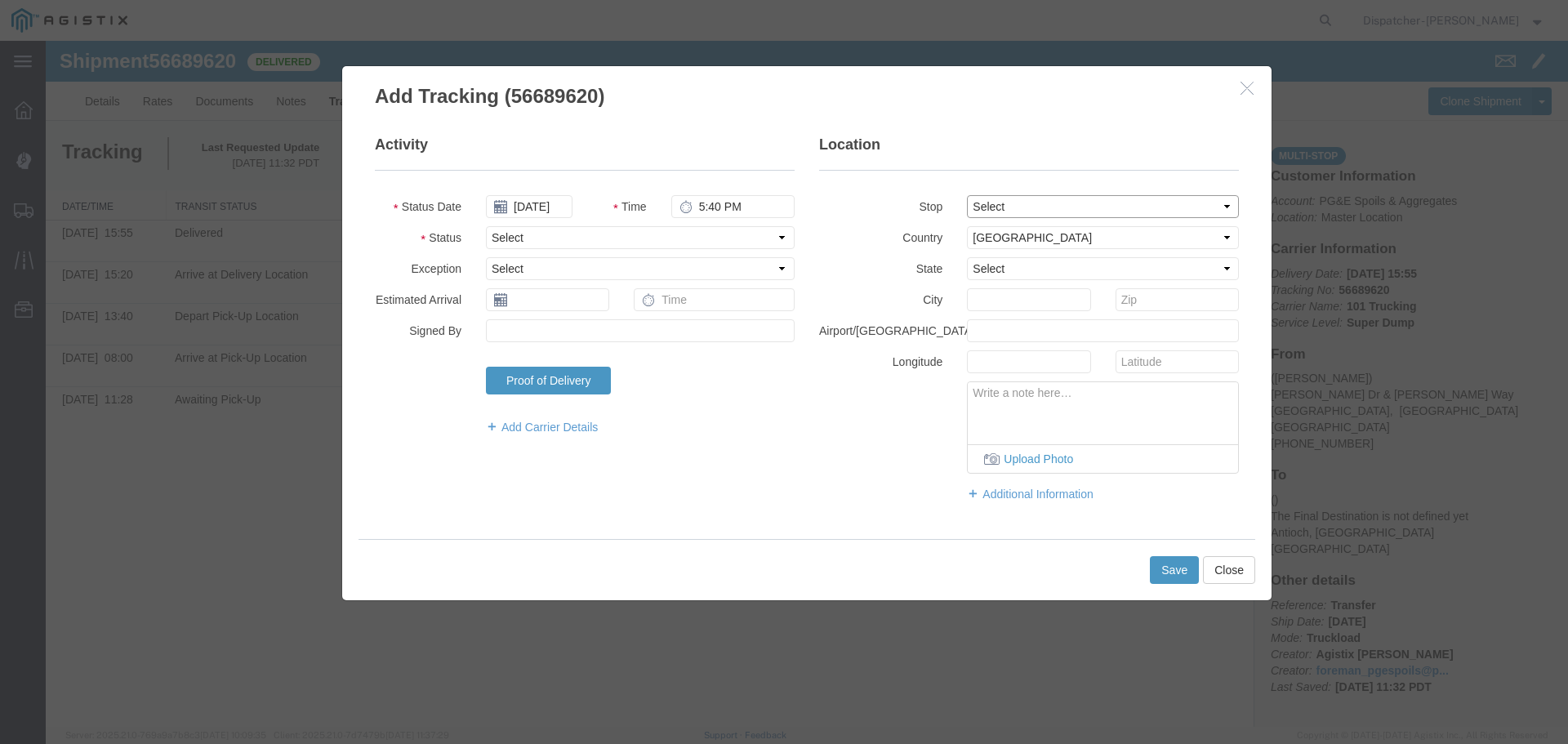
click at [967, 195] on select "Select From: [PERSON_NAME] [GEOGRAPHIC_DATA][PERSON_NAME], [GEOGRAPHIC_DATA] St…" at bounding box center [1103, 207] width 272 height 23
click at [521, 240] on select "Select Arrival Notice Available Arrival Notice Imported Arrive at Delivery Loca…" at bounding box center [640, 237] width 309 height 23
click at [486, 226] on select "Select Arrival Notice Available Arrival Notice Imported Arrive at Delivery Loca…" at bounding box center [640, 237] width 309 height 23
click at [1184, 571] on button "Save" at bounding box center [1174, 570] width 49 height 28
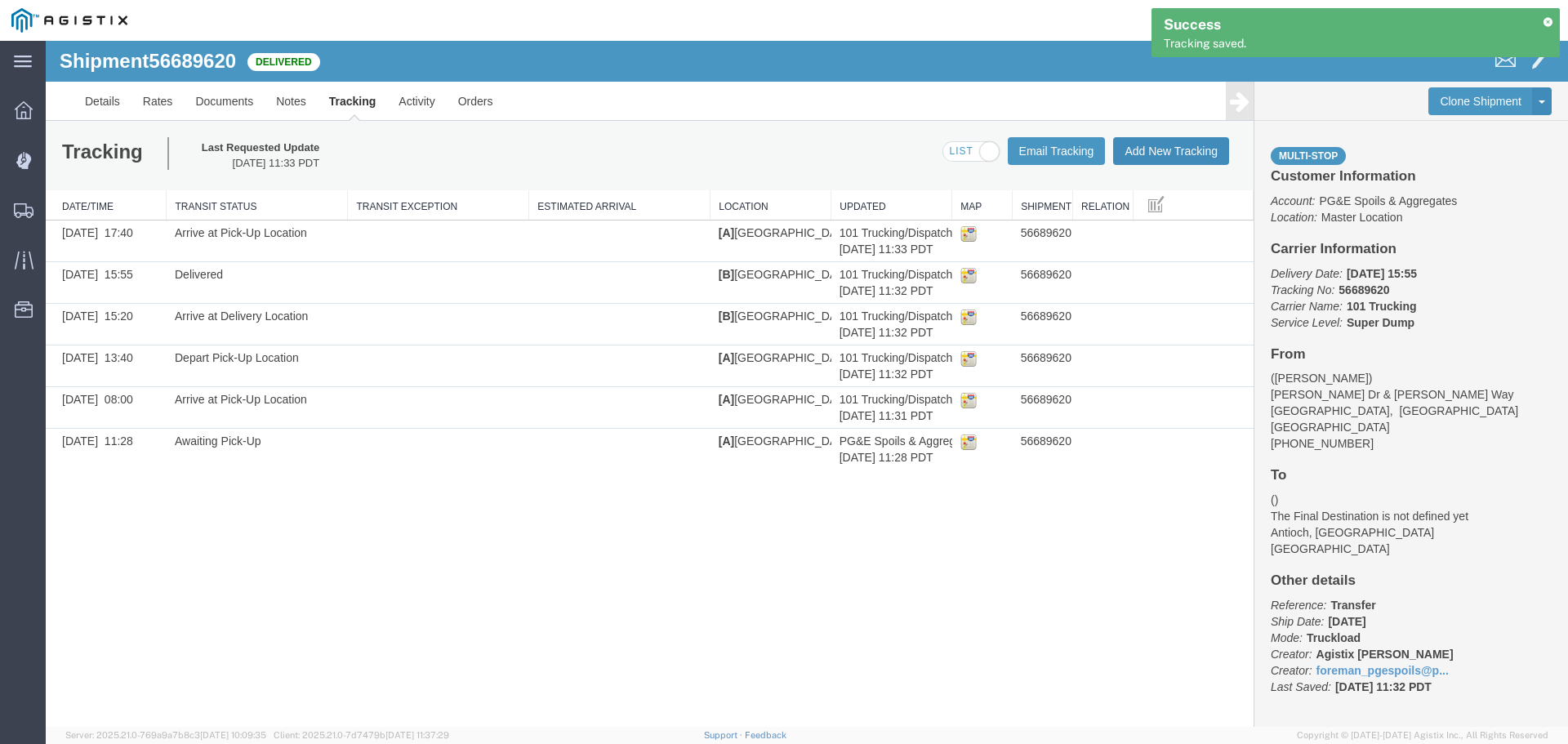
click at [1175, 150] on button "Add New Tracking" at bounding box center [1171, 152] width 116 height 28
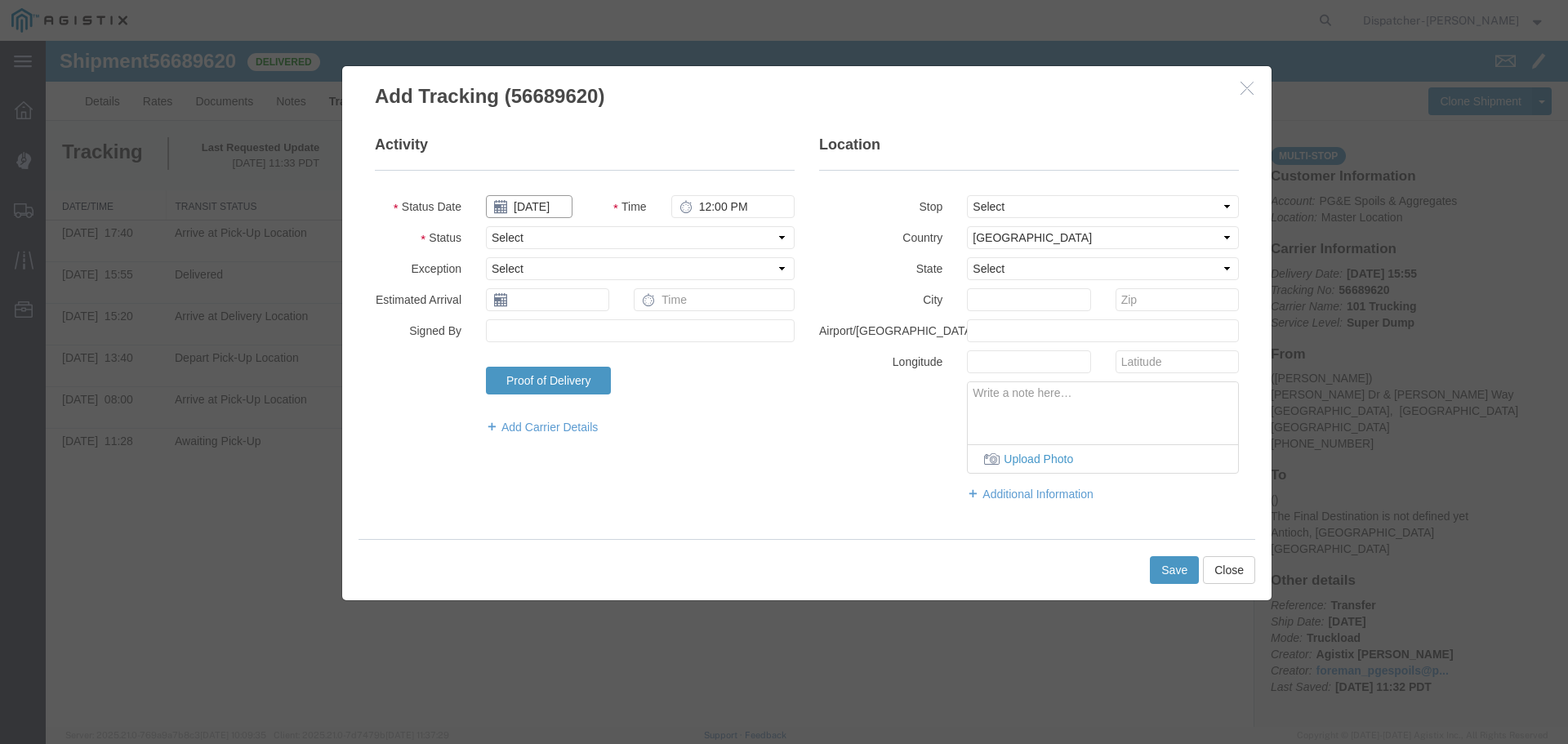
click at [537, 198] on input "[DATE]" at bounding box center [529, 207] width 87 height 23
click at [502, 233] on th at bounding box center [498, 235] width 25 height 25
click at [576, 281] on td "3" at bounding box center [577, 284] width 25 height 25
type input "[DATE]"
click at [710, 213] on input "12:00 PM" at bounding box center [733, 207] width 124 height 23
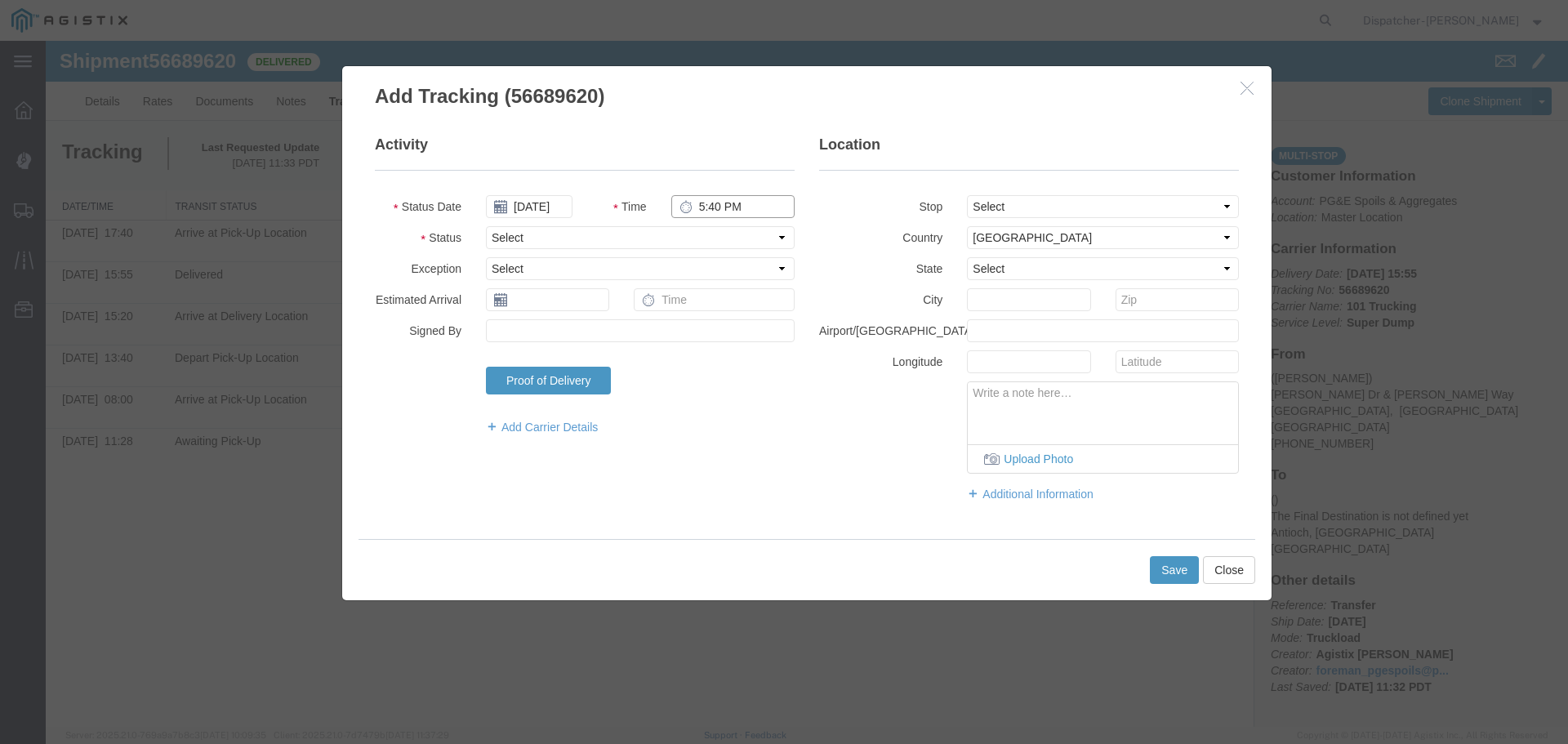
type input "5:40 PM"
click at [1018, 206] on select "Select From: [PERSON_NAME] [GEOGRAPHIC_DATA][PERSON_NAME], [GEOGRAPHIC_DATA] St…" at bounding box center [1103, 207] width 272 height 23
select select "{"pickupDeliveryInfoId": "122672702","pickupOrDelivery": "P","stopNum": "1","lo…"
click at [967, 195] on select "Select From: [PERSON_NAME] [GEOGRAPHIC_DATA][PERSON_NAME], [GEOGRAPHIC_DATA] St…" at bounding box center [1103, 207] width 272 height 23
select select "CA"
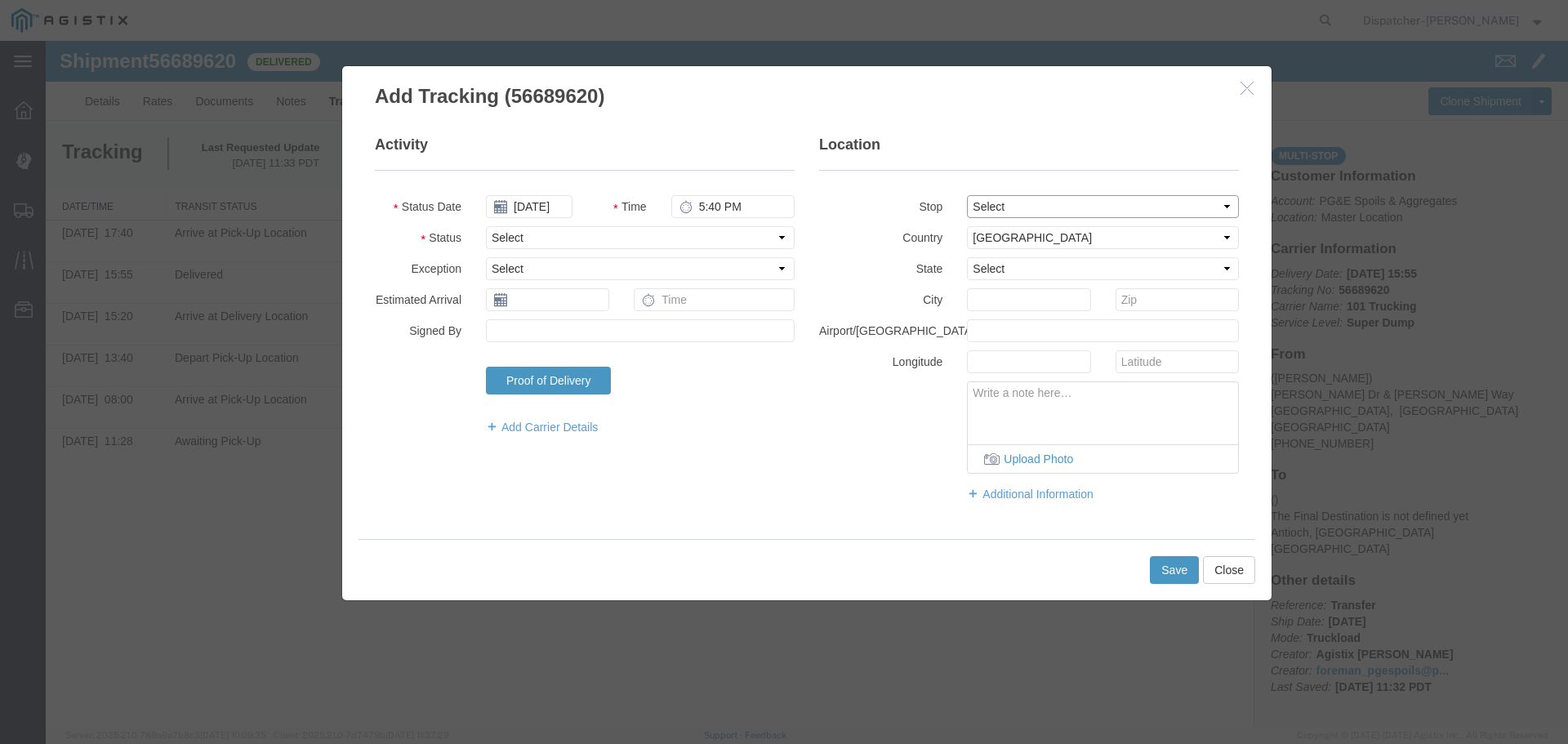
type input "[GEOGRAPHIC_DATA]"
click at [525, 237] on select "Select Arrival Notice Available Arrival Notice Imported Arrive at Delivery Loca…" at bounding box center [640, 237] width 309 height 23
select select "BREAKSTART"
click at [486, 226] on select "Select Arrival Notice Available Arrival Notice Imported Arrive at Delivery Loca…" at bounding box center [640, 237] width 309 height 23
click at [1155, 568] on button "Save" at bounding box center [1174, 570] width 49 height 28
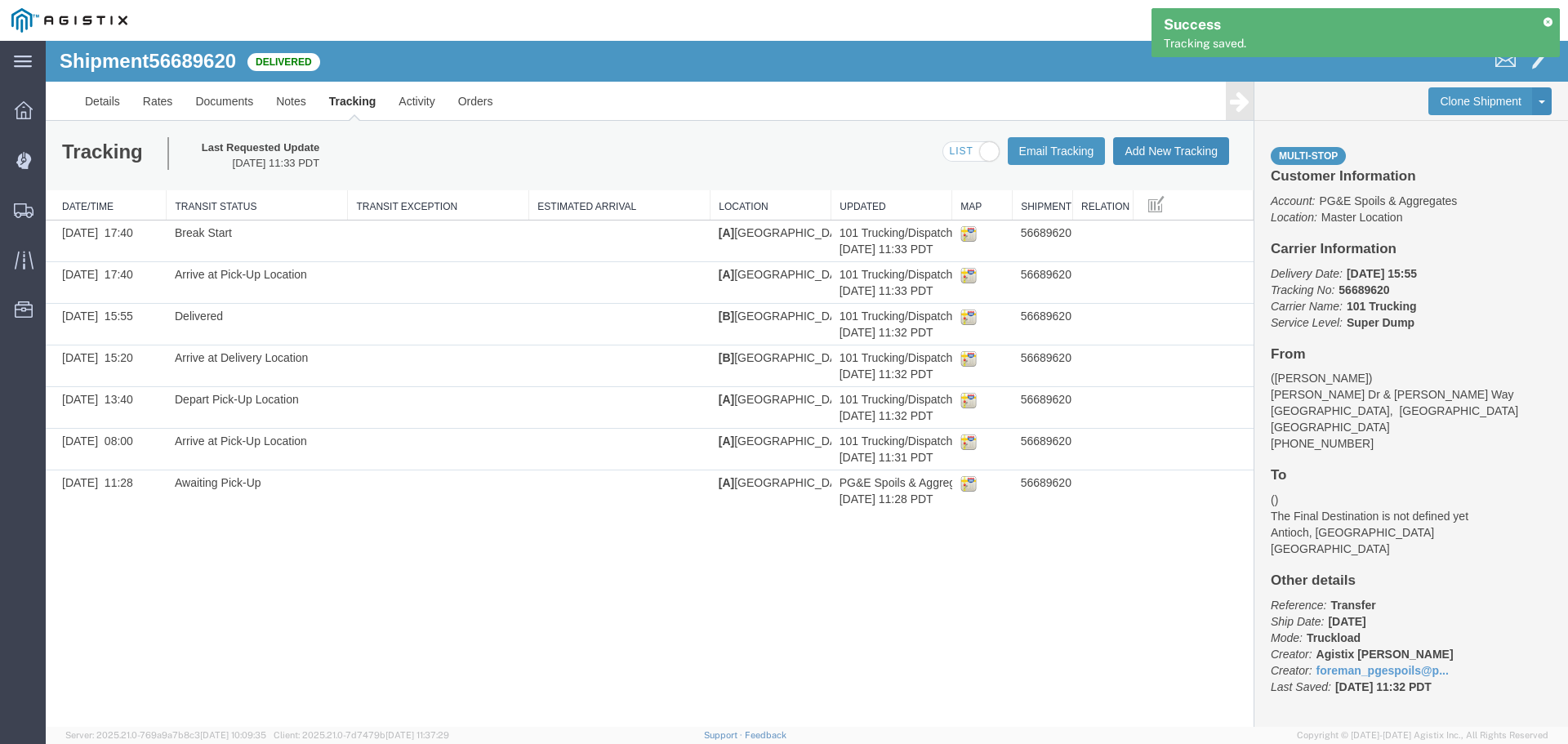
click at [1158, 152] on button "Add New Tracking" at bounding box center [1171, 152] width 116 height 28
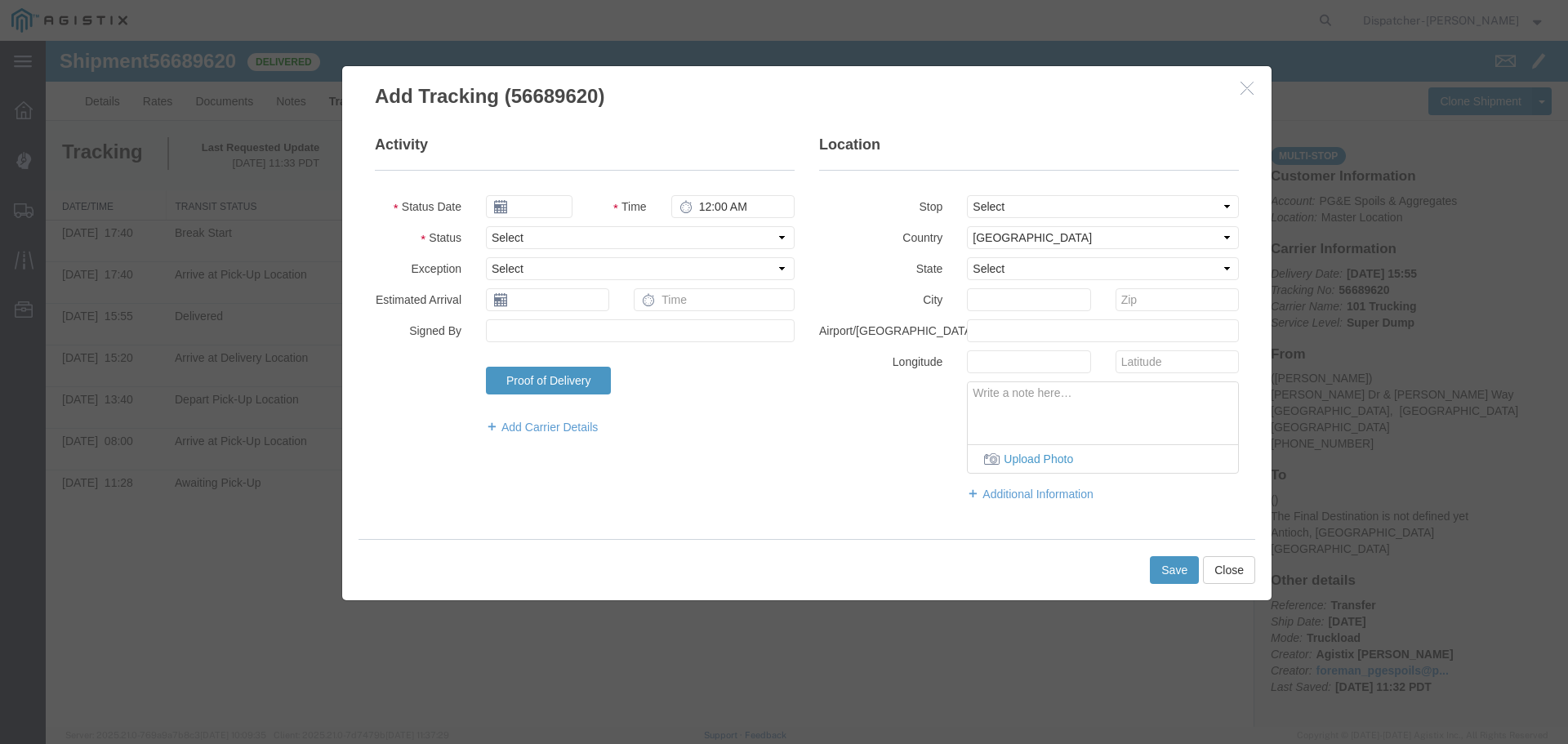
type input "[DATE]"
type input "12:00 PM"
click at [551, 203] on input "[DATE]" at bounding box center [529, 207] width 87 height 23
click at [508, 235] on th at bounding box center [498, 235] width 25 height 25
click at [577, 289] on td "3" at bounding box center [577, 284] width 25 height 25
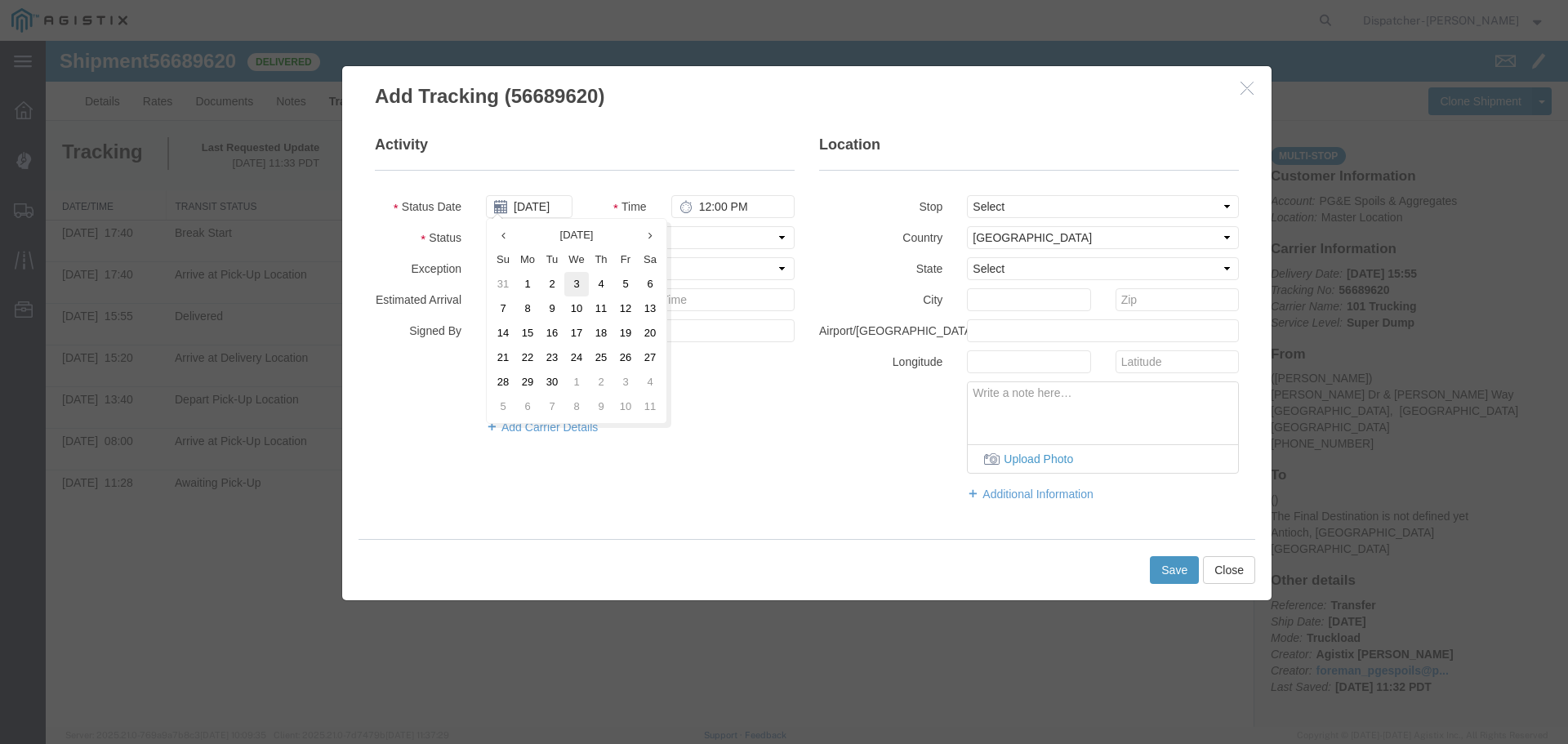
type input "[DATE]"
click at [696, 200] on input "12:00 PM" at bounding box center [733, 207] width 124 height 23
type input "6:10 PM"
click at [1070, 205] on select "Select From: [PERSON_NAME] [GEOGRAPHIC_DATA][PERSON_NAME], [GEOGRAPHIC_DATA] St…" at bounding box center [1103, 207] width 272 height 23
select select "{"pickupDeliveryInfoId": "122672702","pickupOrDelivery": "P","stopNum": "1","lo…"
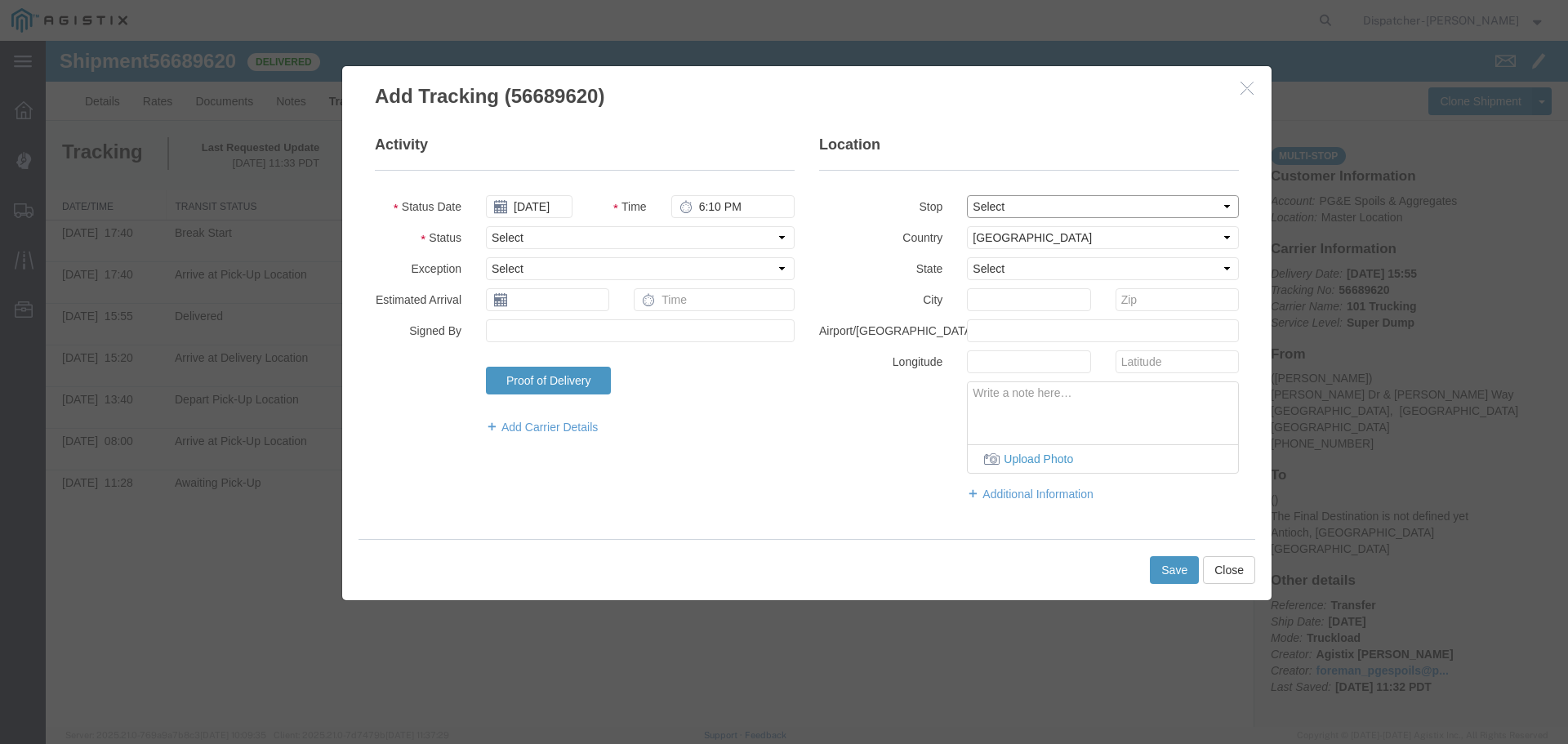
click at [967, 195] on select "Select From: [PERSON_NAME] [GEOGRAPHIC_DATA][PERSON_NAME], [GEOGRAPHIC_DATA] St…" at bounding box center [1103, 207] width 272 height 23
select select "CA"
type input "[GEOGRAPHIC_DATA]"
click at [627, 241] on select "Select Arrival Notice Available Arrival Notice Imported Arrive at Delivery Loca…" at bounding box center [640, 237] width 309 height 23
select select "BREAKSTOP"
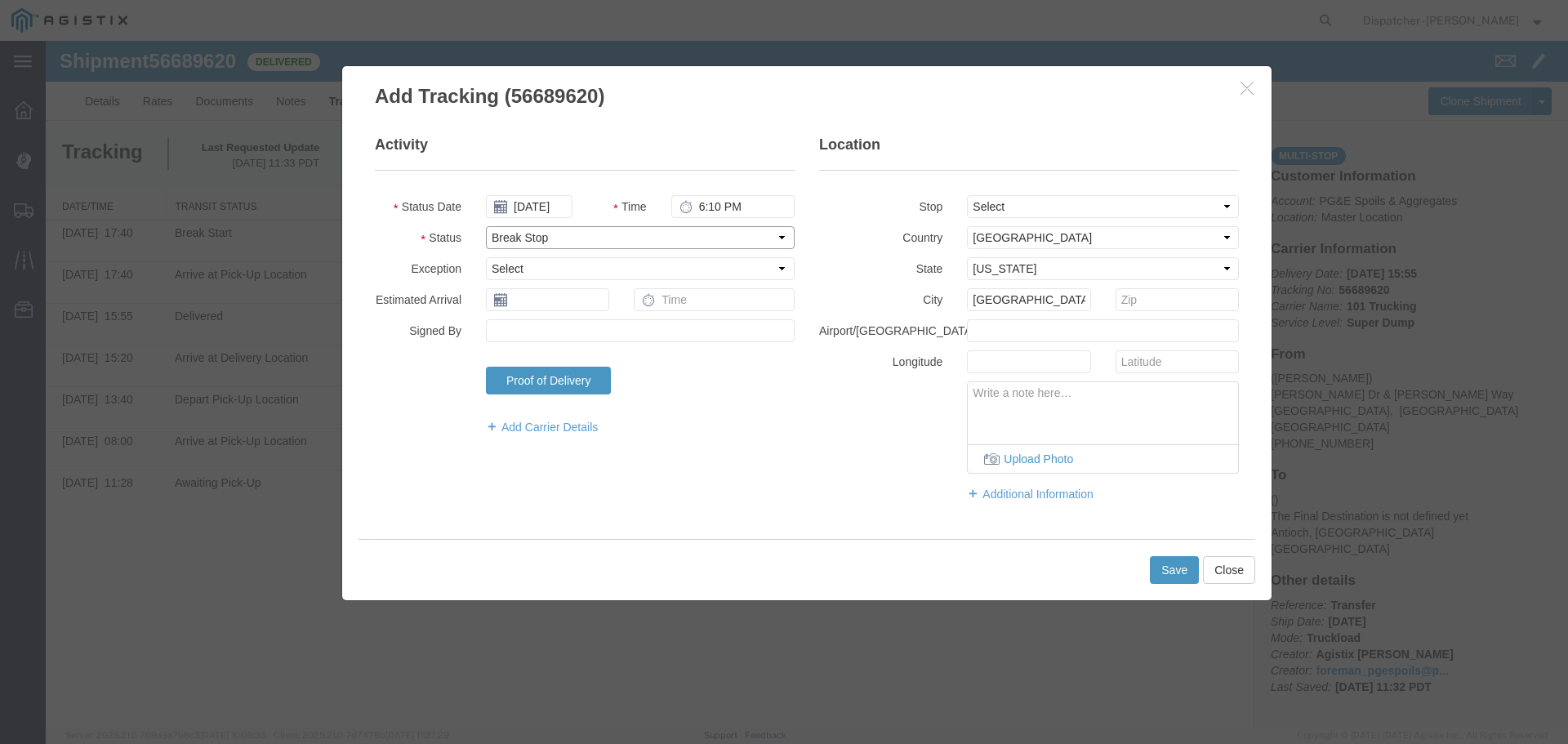
click at [486, 226] on select "Select Arrival Notice Available Arrival Notice Imported Arrive at Delivery Loca…" at bounding box center [640, 237] width 309 height 23
click at [1169, 570] on button "Save" at bounding box center [1174, 570] width 49 height 28
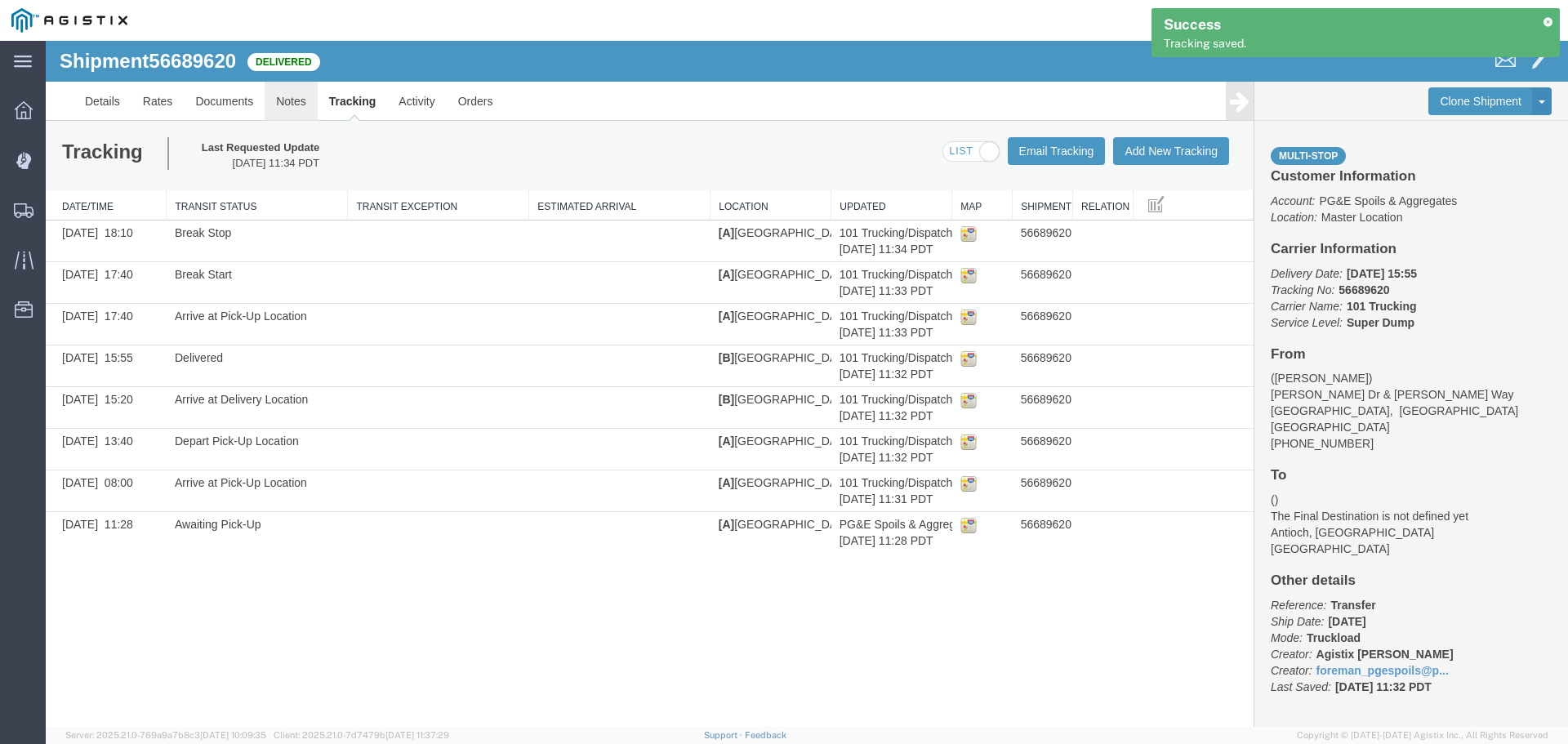
click at [286, 97] on link "Notes" at bounding box center [291, 101] width 53 height 39
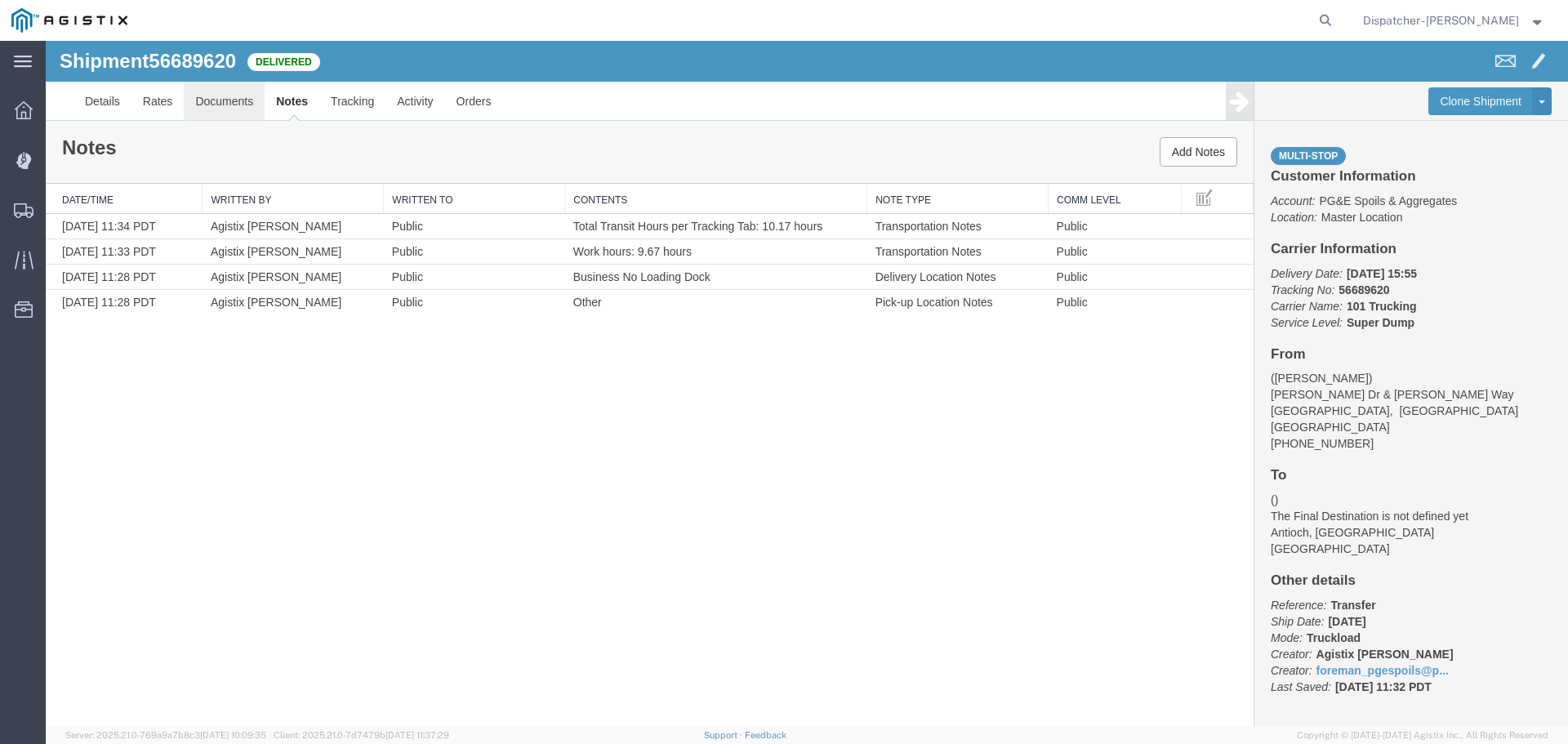
click at [222, 107] on link "Documents" at bounding box center [224, 101] width 81 height 39
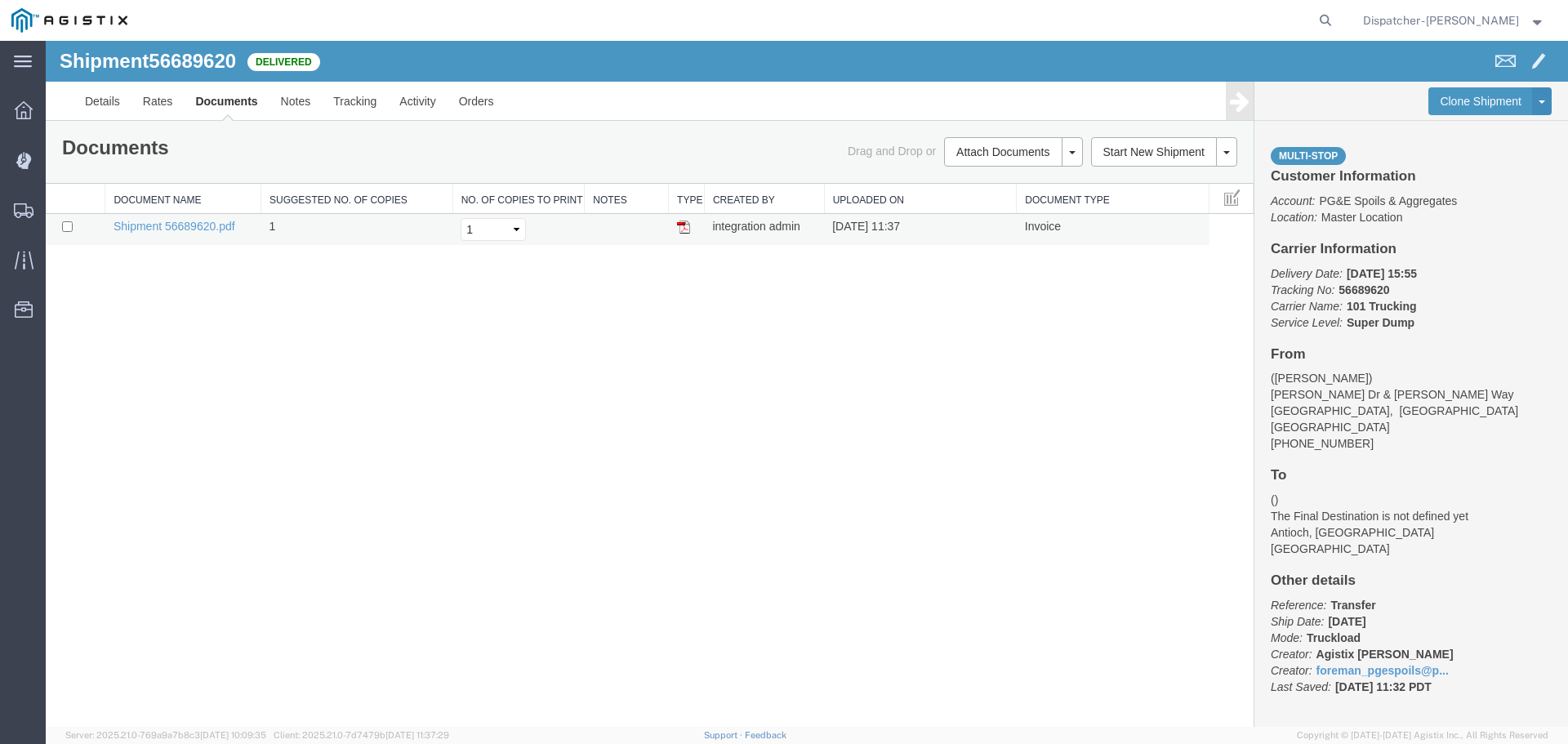
click at [689, 226] on td at bounding box center [686, 230] width 36 height 32
click at [688, 226] on img at bounding box center [683, 227] width 13 height 13
click at [64, 228] on input "checkbox" at bounding box center [67, 226] width 11 height 11
checkbox input "true"
click at [989, 230] on link "Remove Documents" at bounding box center [1011, 229] width 142 height 25
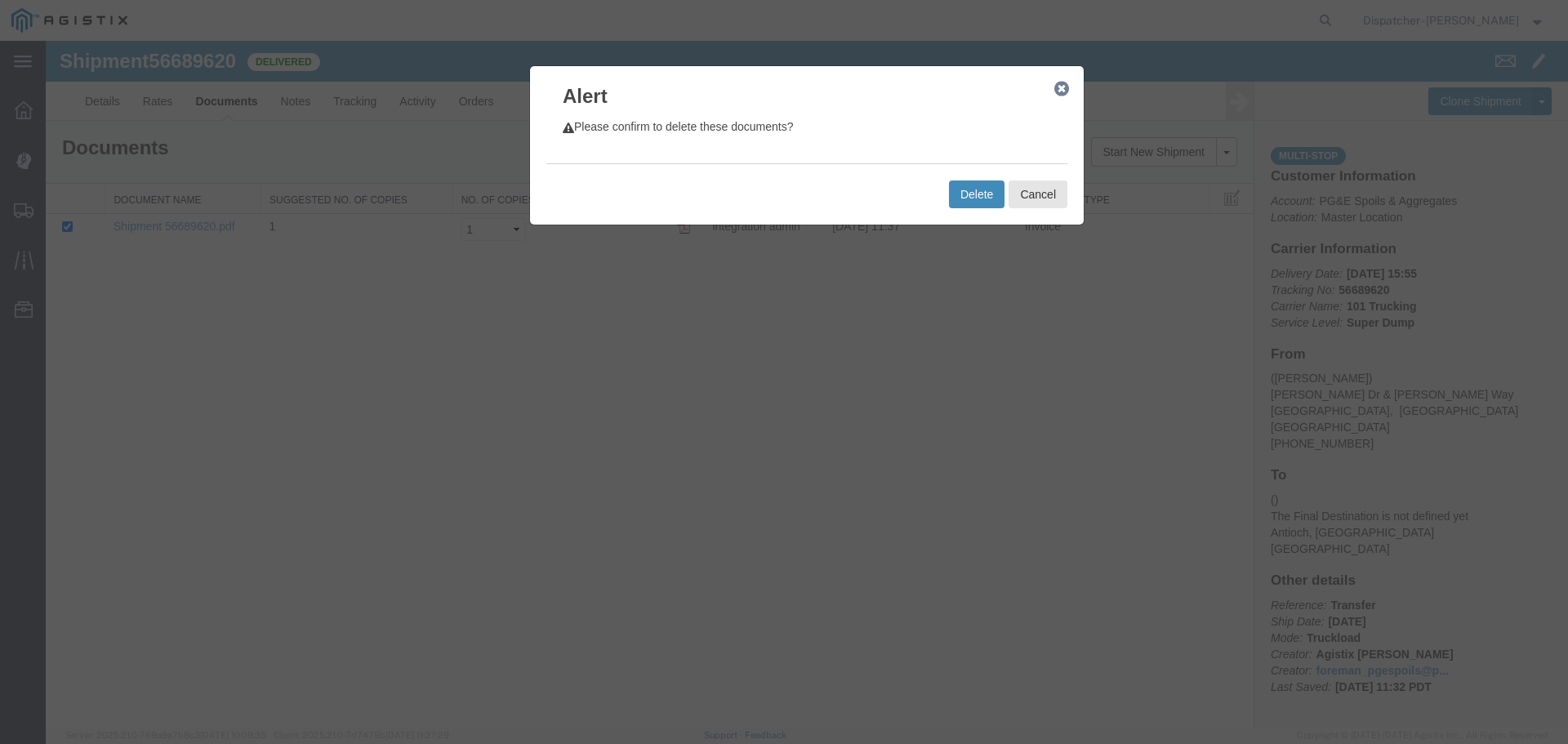
click at [992, 193] on button "Delete" at bounding box center [976, 195] width 55 height 28
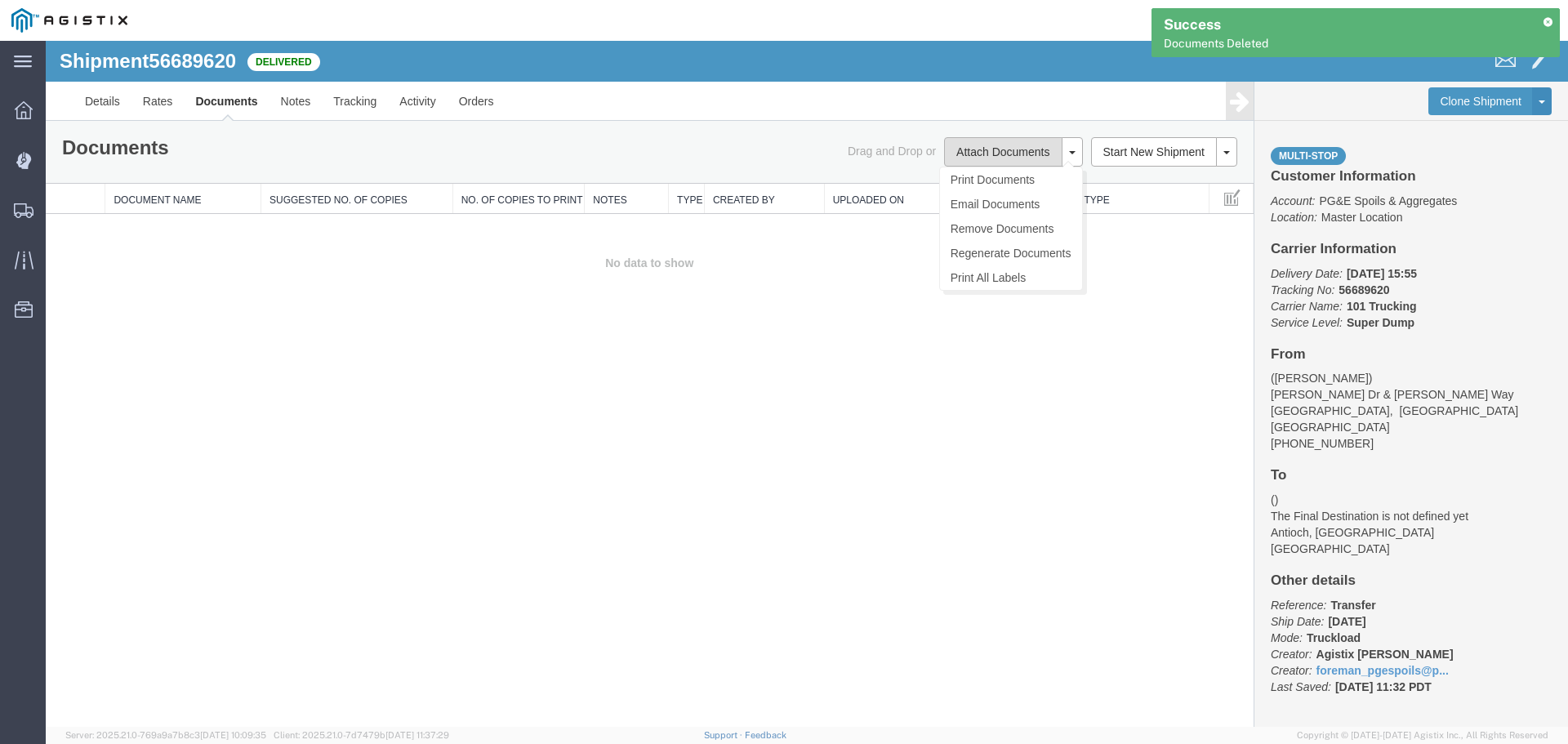
click at [983, 148] on button "Attach Documents" at bounding box center [1003, 152] width 117 height 30
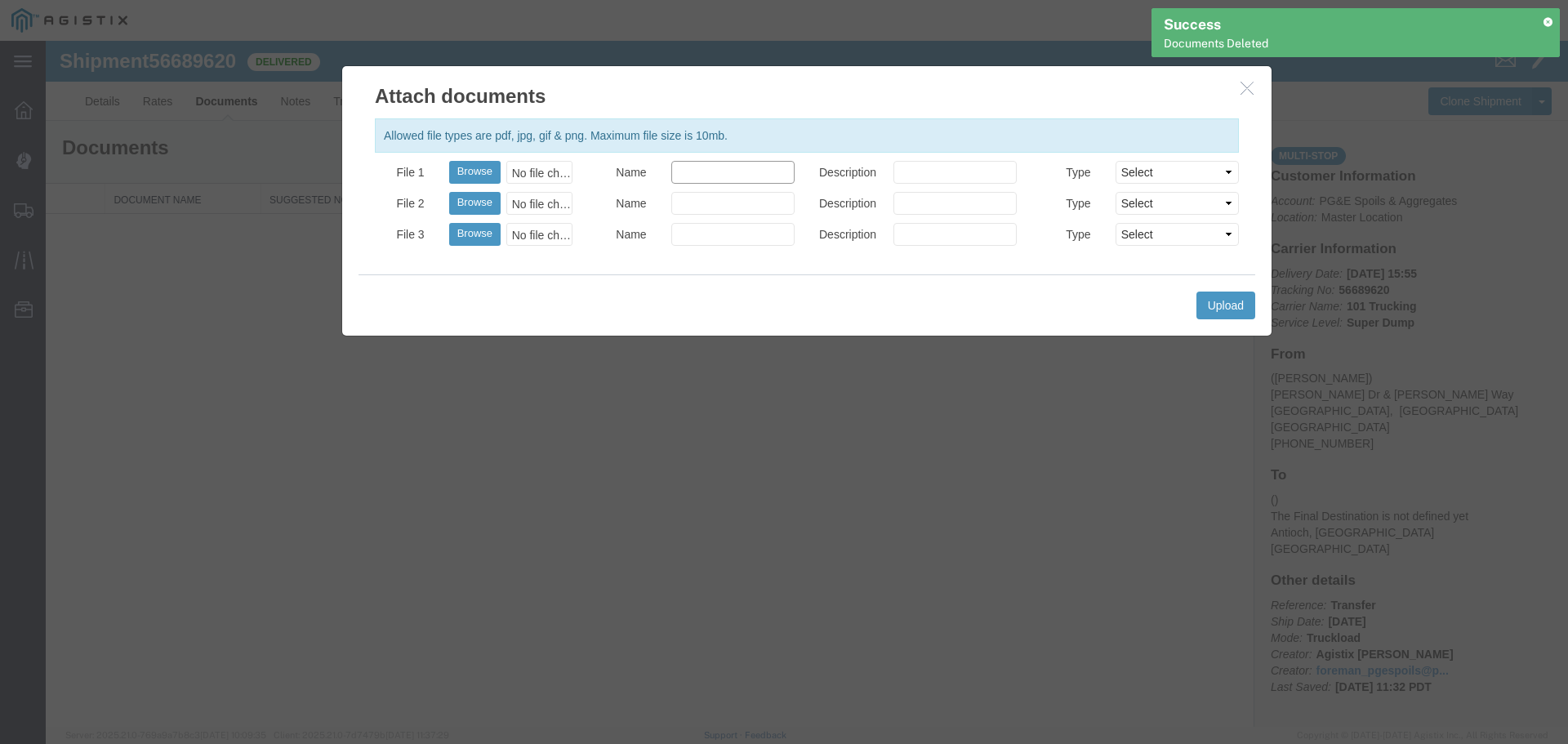
click at [695, 181] on input "Name" at bounding box center [733, 173] width 124 height 23
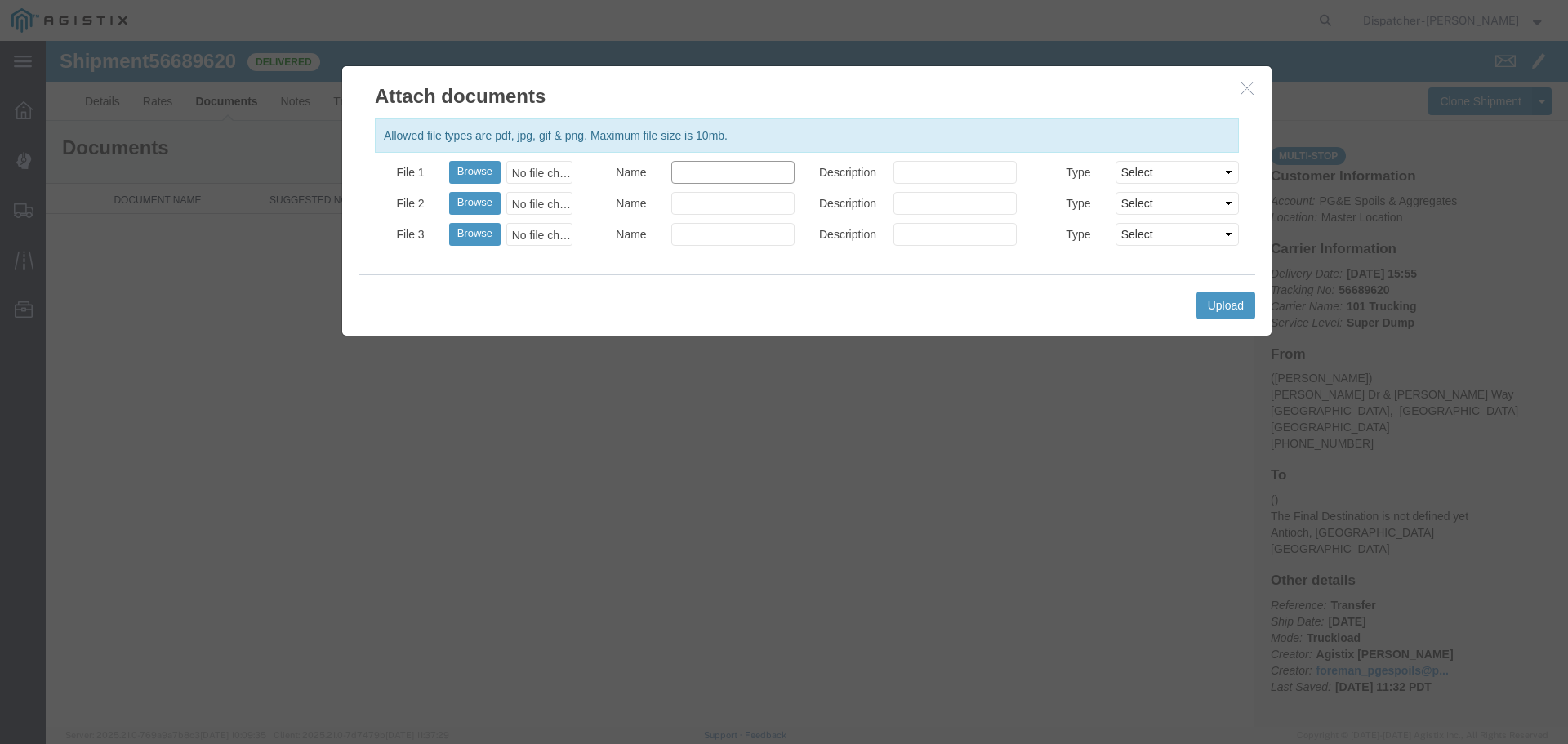
type input "Truck and Scale Tags"
click at [498, 174] on button "Browse" at bounding box center [474, 173] width 52 height 23
type input "C:\fakepath\Truck and Scale Tags 56689620.pdf"
click at [1237, 314] on button "Upload" at bounding box center [1225, 306] width 59 height 28
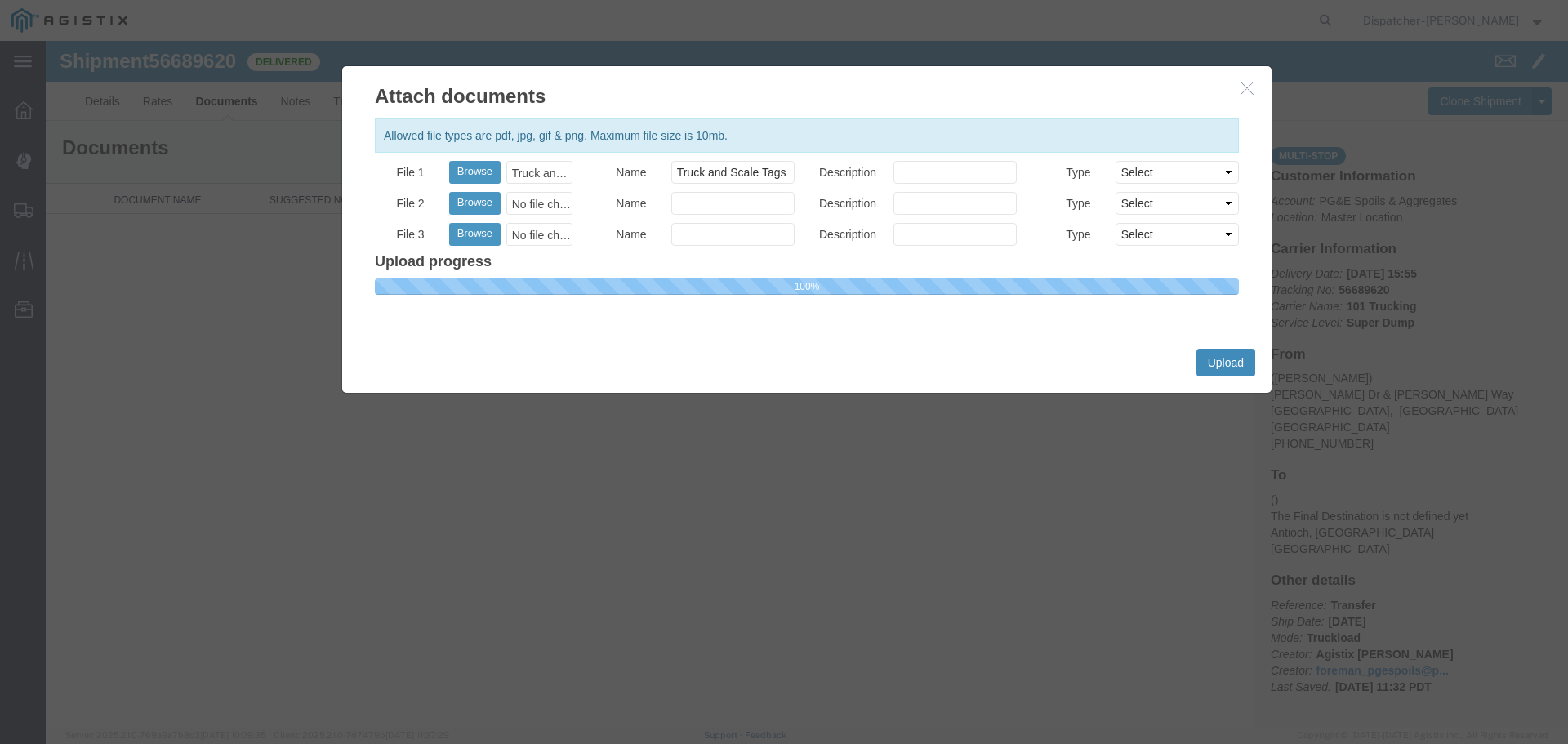
select select
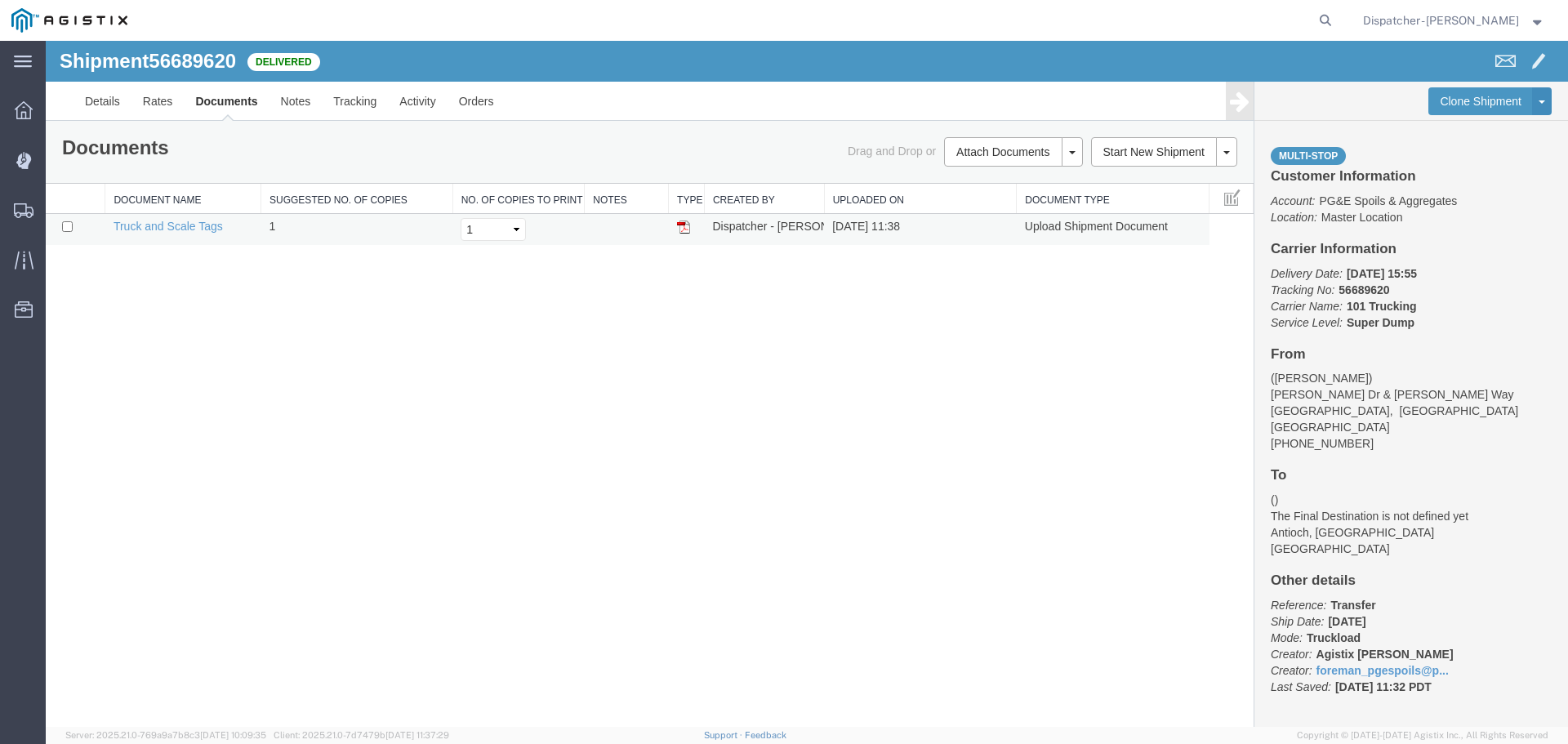
click at [686, 230] on img at bounding box center [683, 227] width 13 height 13
click at [56, 215] on span "Shipments" at bounding box center [50, 209] width 11 height 32
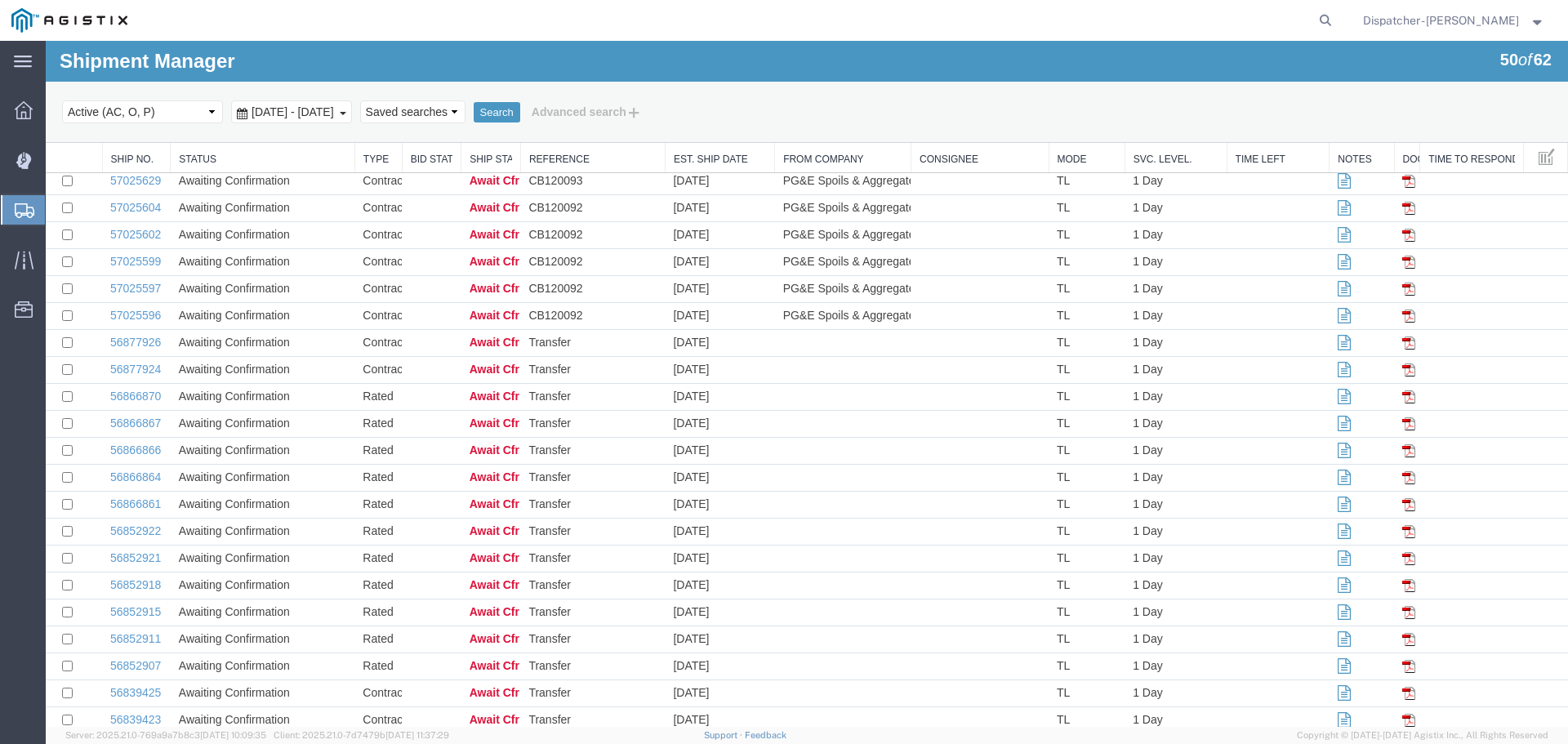
scroll to position [831, 0]
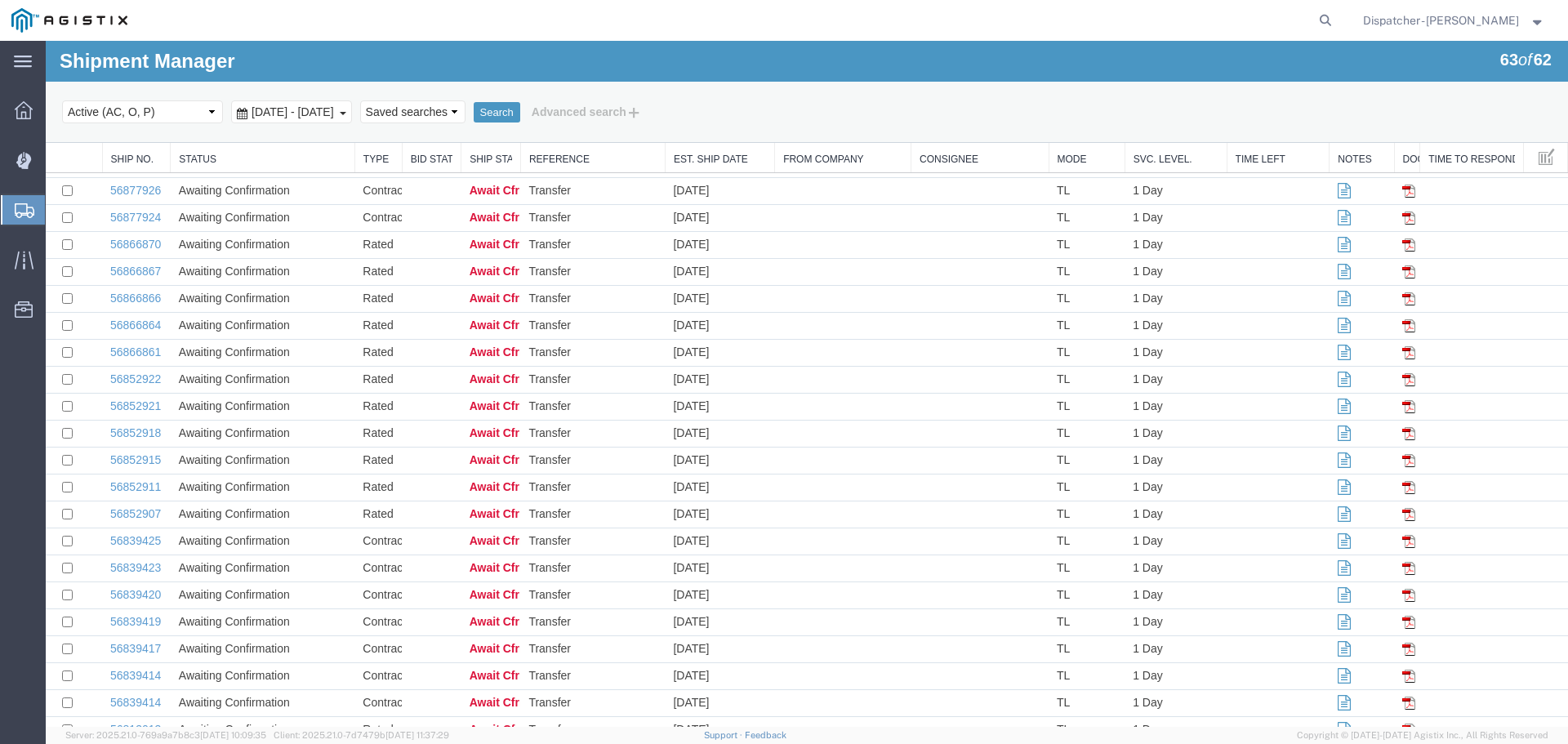
click at [327, 117] on span "[DATE] - [DATE]" at bounding box center [292, 111] width 90 height 13
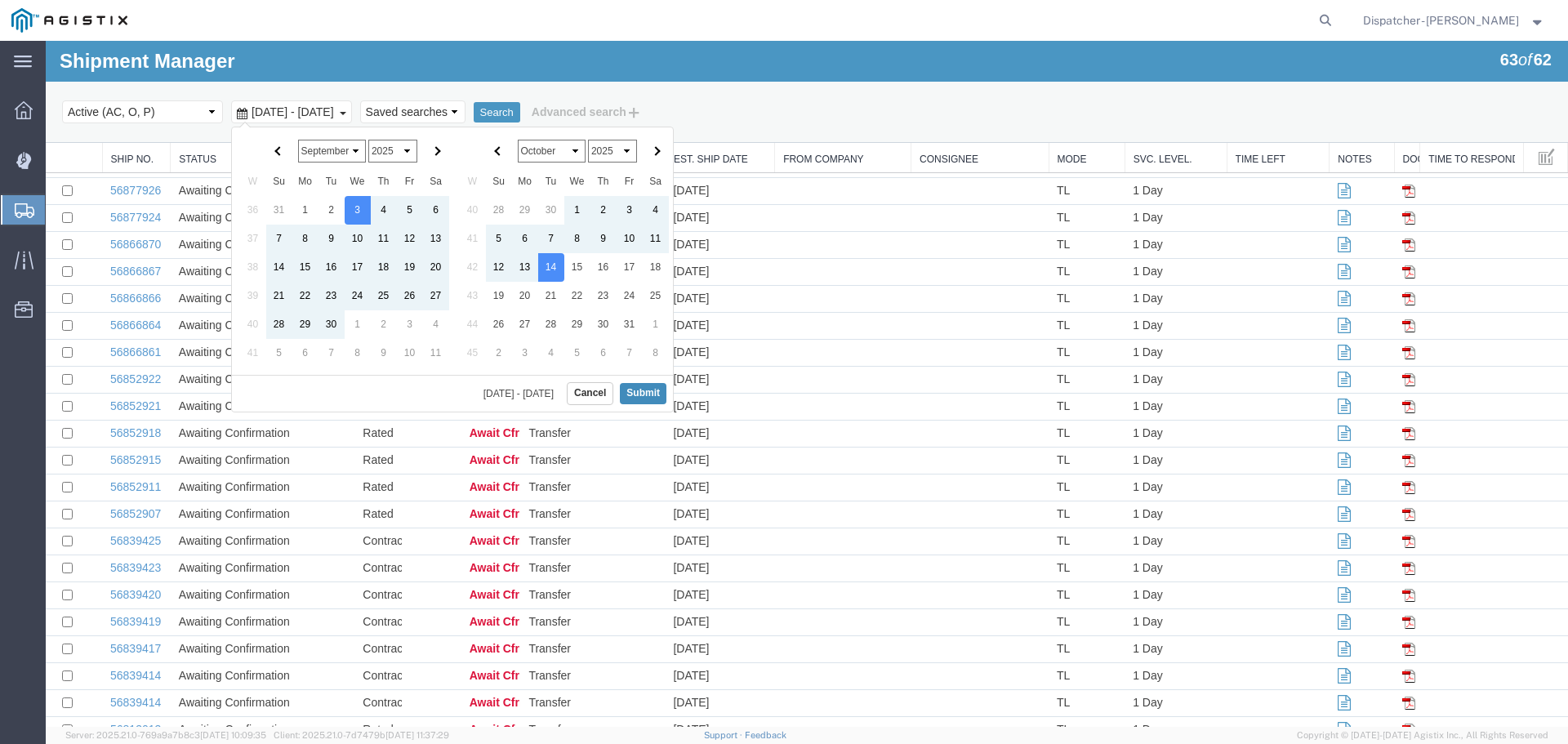
click at [630, 395] on button "Submit" at bounding box center [642, 393] width 46 height 20
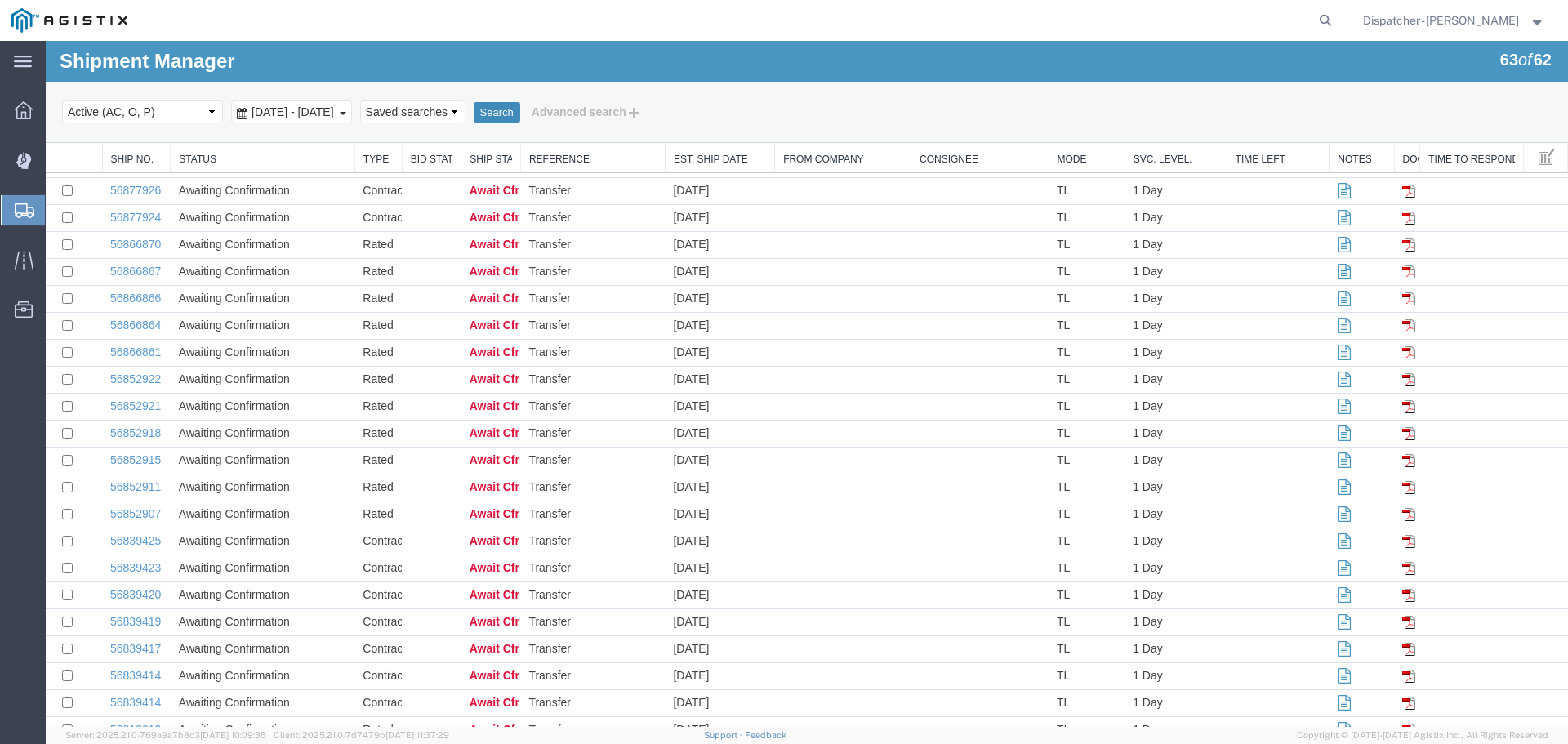
click at [521, 111] on button "Search" at bounding box center [496, 112] width 46 height 21
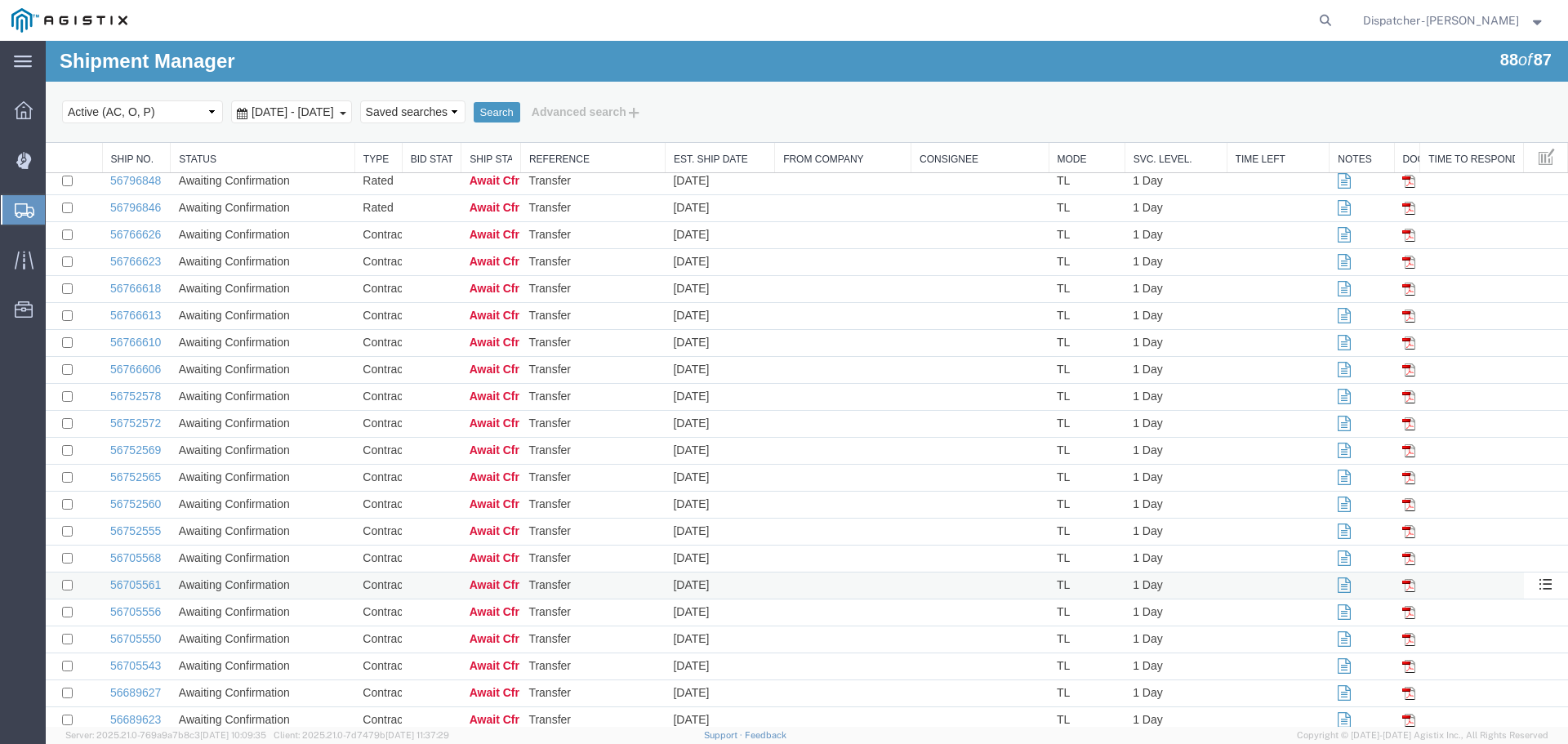
scroll to position [1870, 0]
click at [148, 695] on link "56689623" at bounding box center [136, 695] width 51 height 13
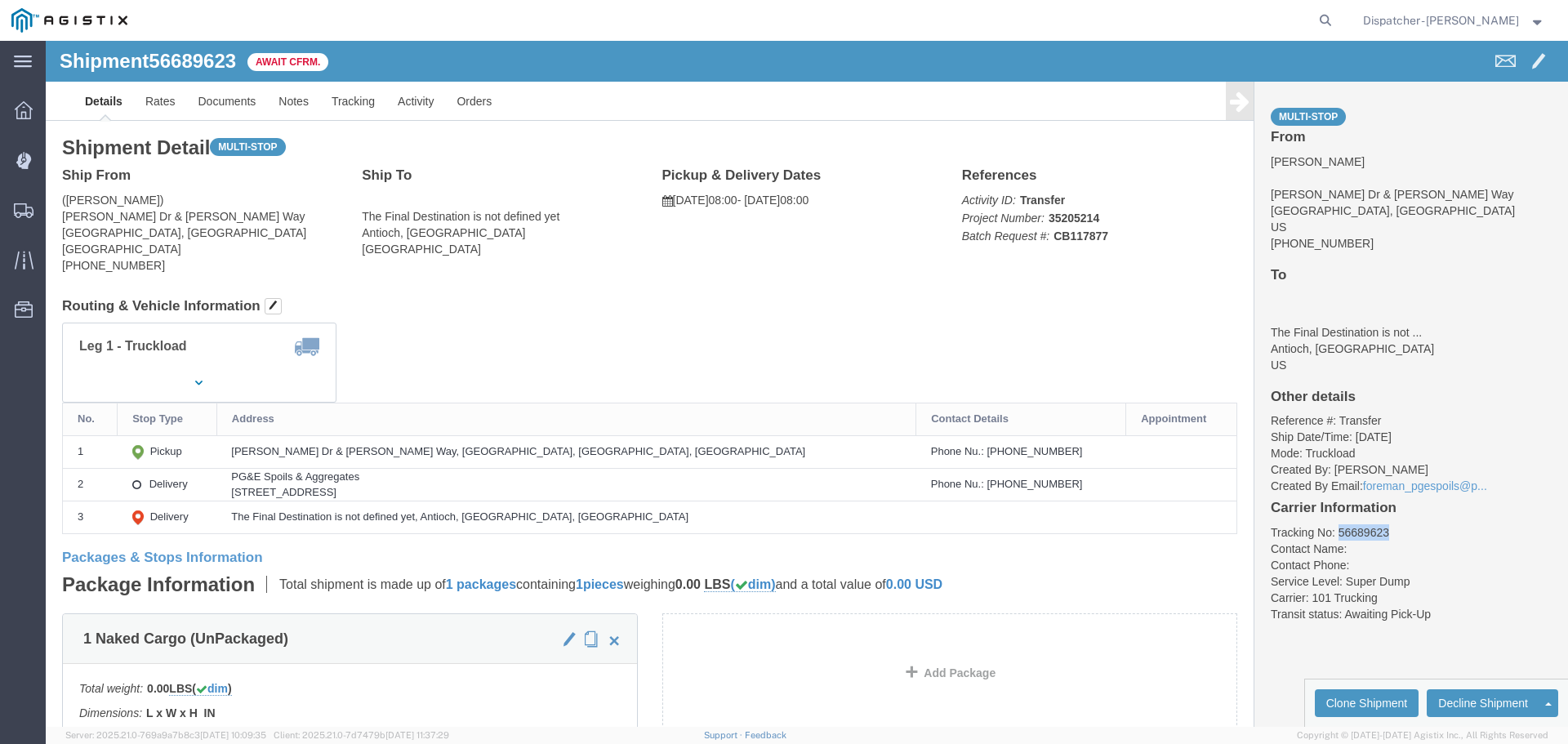
drag, startPoint x: 1353, startPoint y: 492, endPoint x: 1266, endPoint y: 480, distance: 87.8
click div "Multi-stop From Alfredo Jean Dr & Rose Way Union City, CA US 707-299-7109 To Th…"
copy li "56689623"
click link "Tracking"
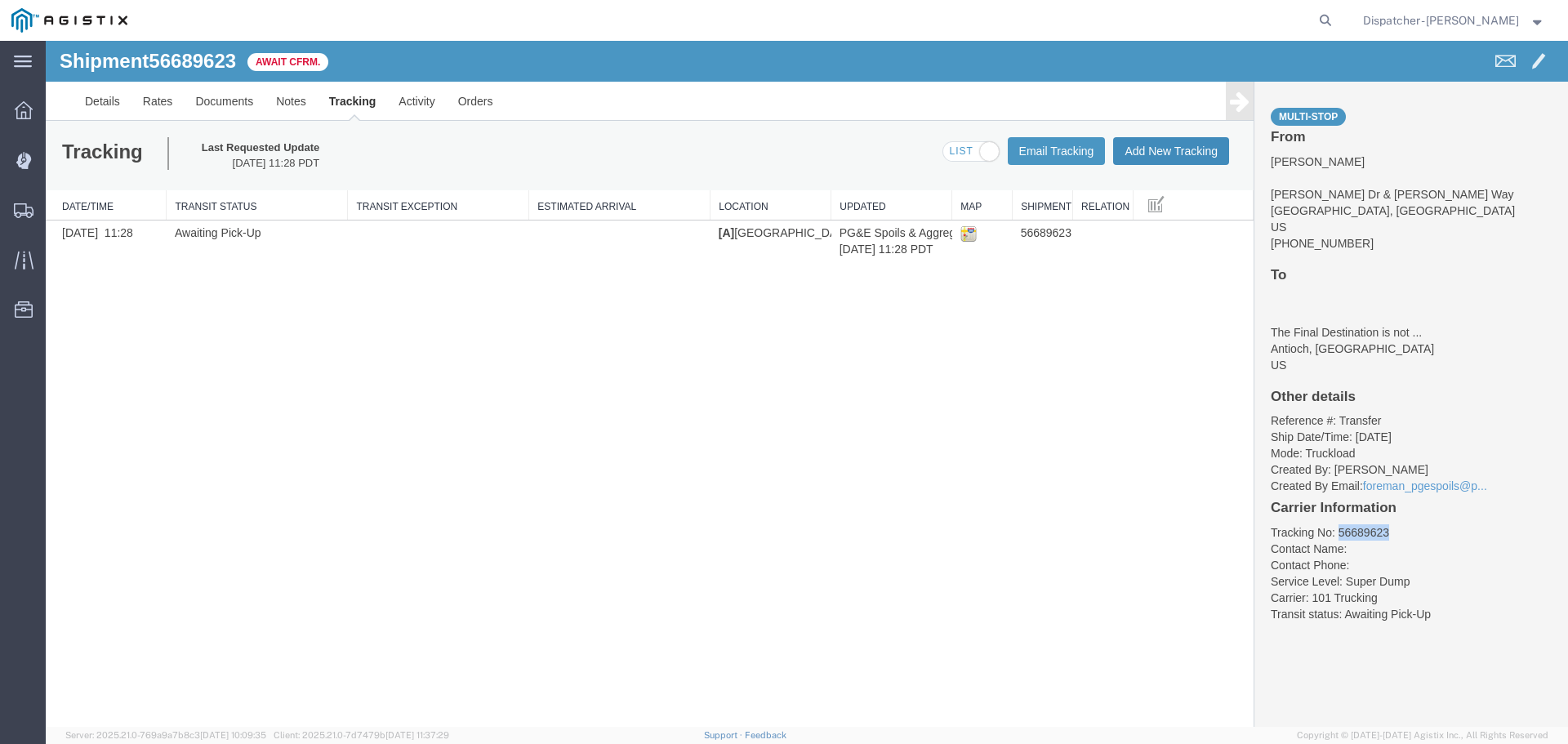
click at [1135, 148] on button "Add New Tracking" at bounding box center [1171, 152] width 116 height 28
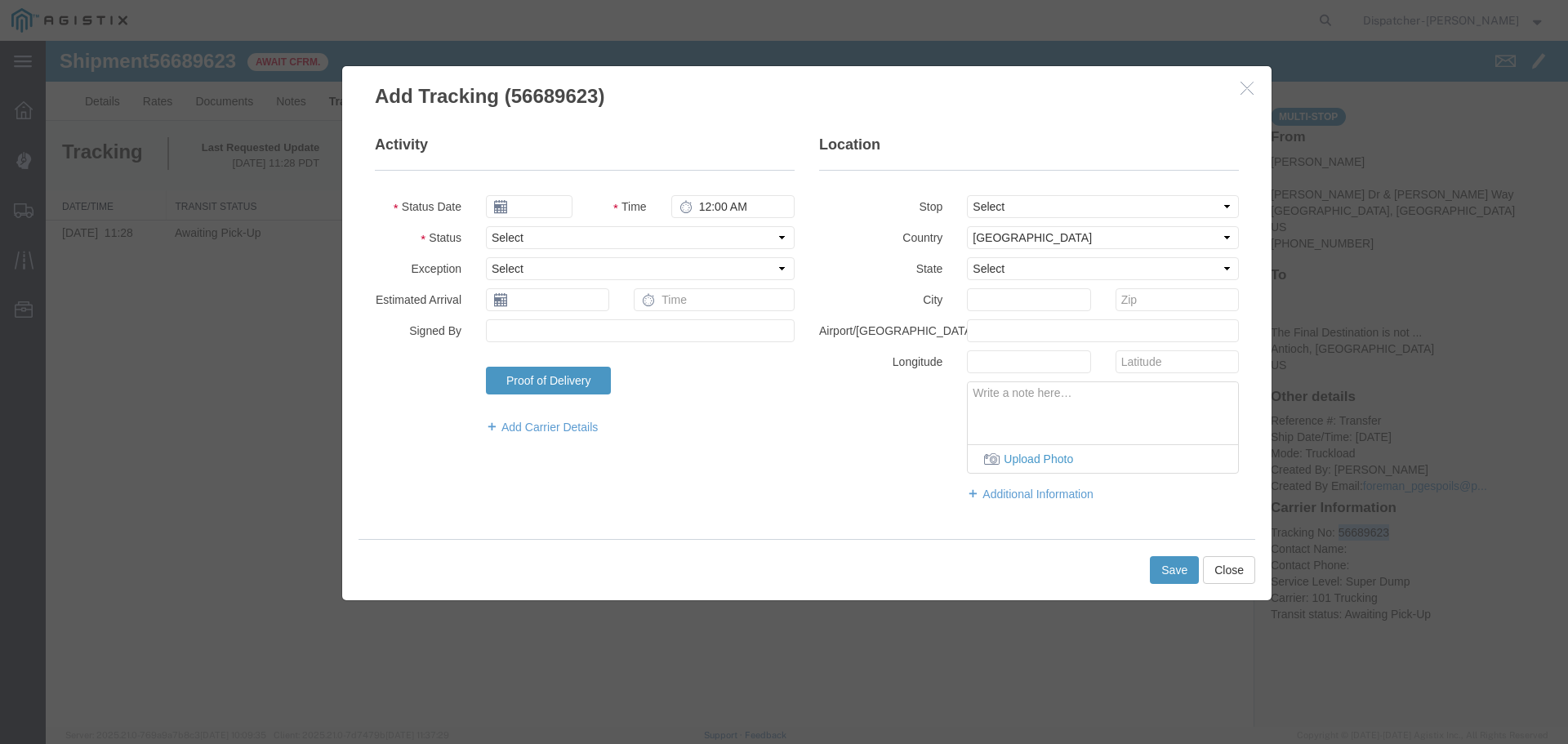
type input "[DATE]"
type input "12:00 PM"
click at [528, 202] on input "[DATE]" at bounding box center [529, 207] width 87 height 23
click at [499, 236] on icon at bounding box center [498, 236] width 4 height 11
click at [580, 279] on td "3" at bounding box center [577, 284] width 25 height 25
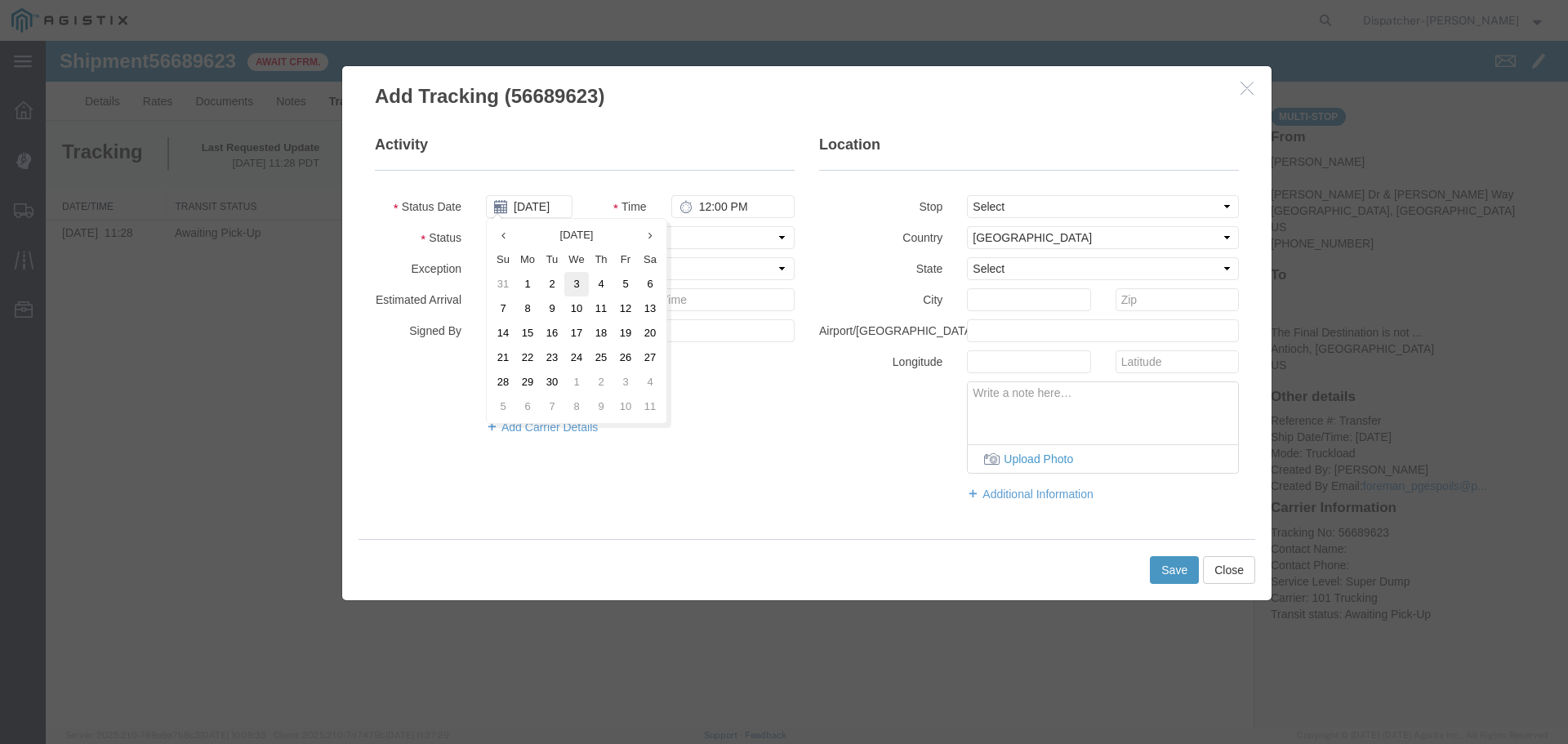
type input "[DATE]"
click at [711, 203] on input "12:00 PM" at bounding box center [733, 207] width 124 height 23
type input "8:00 AM"
click at [1018, 201] on select "Select From: [PERSON_NAME] [GEOGRAPHIC_DATA][PERSON_NAME], [GEOGRAPHIC_DATA] St…" at bounding box center [1103, 207] width 272 height 23
select select "{"pickupDeliveryInfoId": "122672709","pickupOrDelivery": "P","stopNum": "1","lo…"
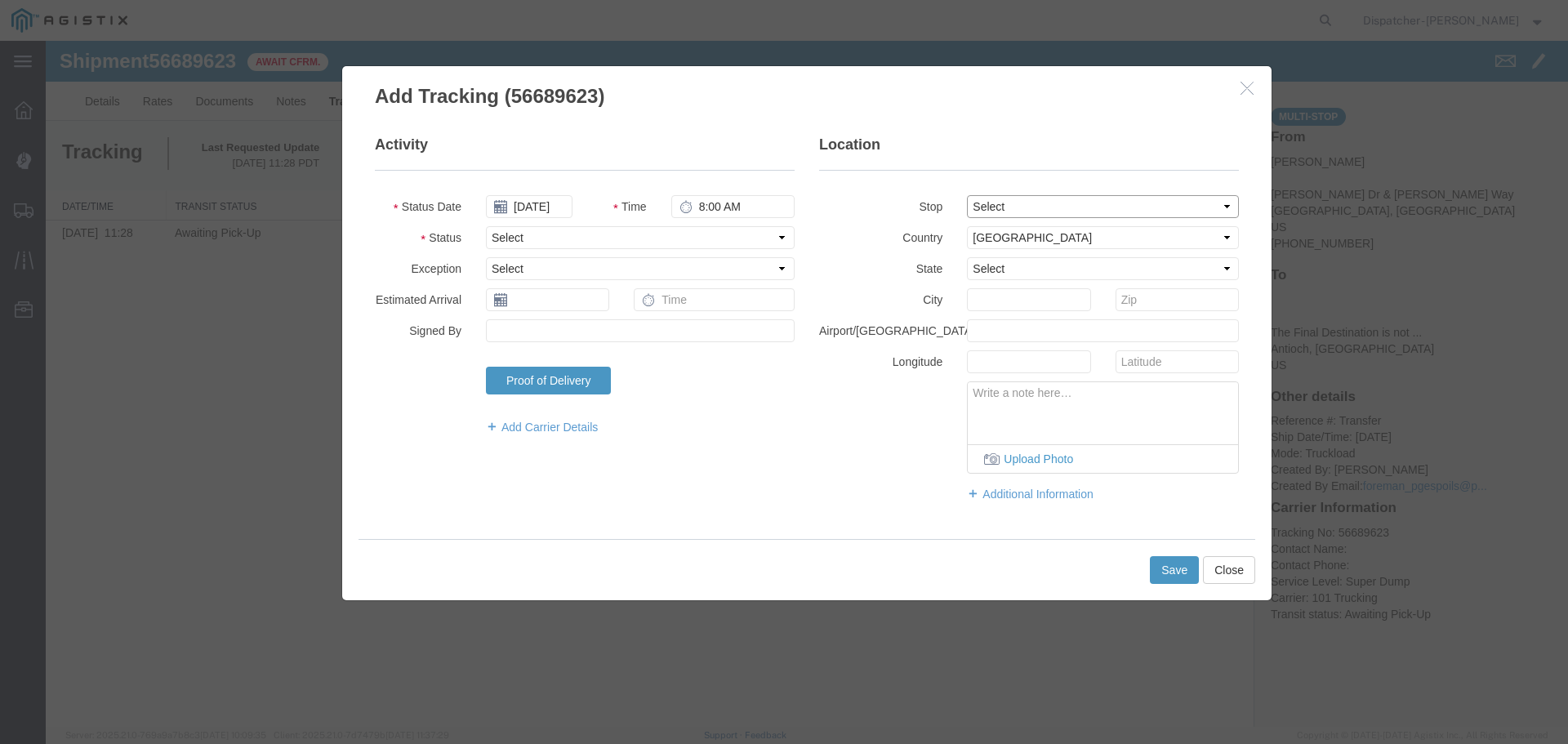
click at [967, 195] on select "Select From: [PERSON_NAME] [GEOGRAPHIC_DATA][PERSON_NAME], [GEOGRAPHIC_DATA] St…" at bounding box center [1103, 207] width 272 height 23
select select "CA"
type input "[GEOGRAPHIC_DATA]"
click at [521, 236] on select "Select Arrival Notice Available Arrival Notice Imported Arrive at Delivery Loca…" at bounding box center [640, 237] width 309 height 23
select select "ARVPULOC"
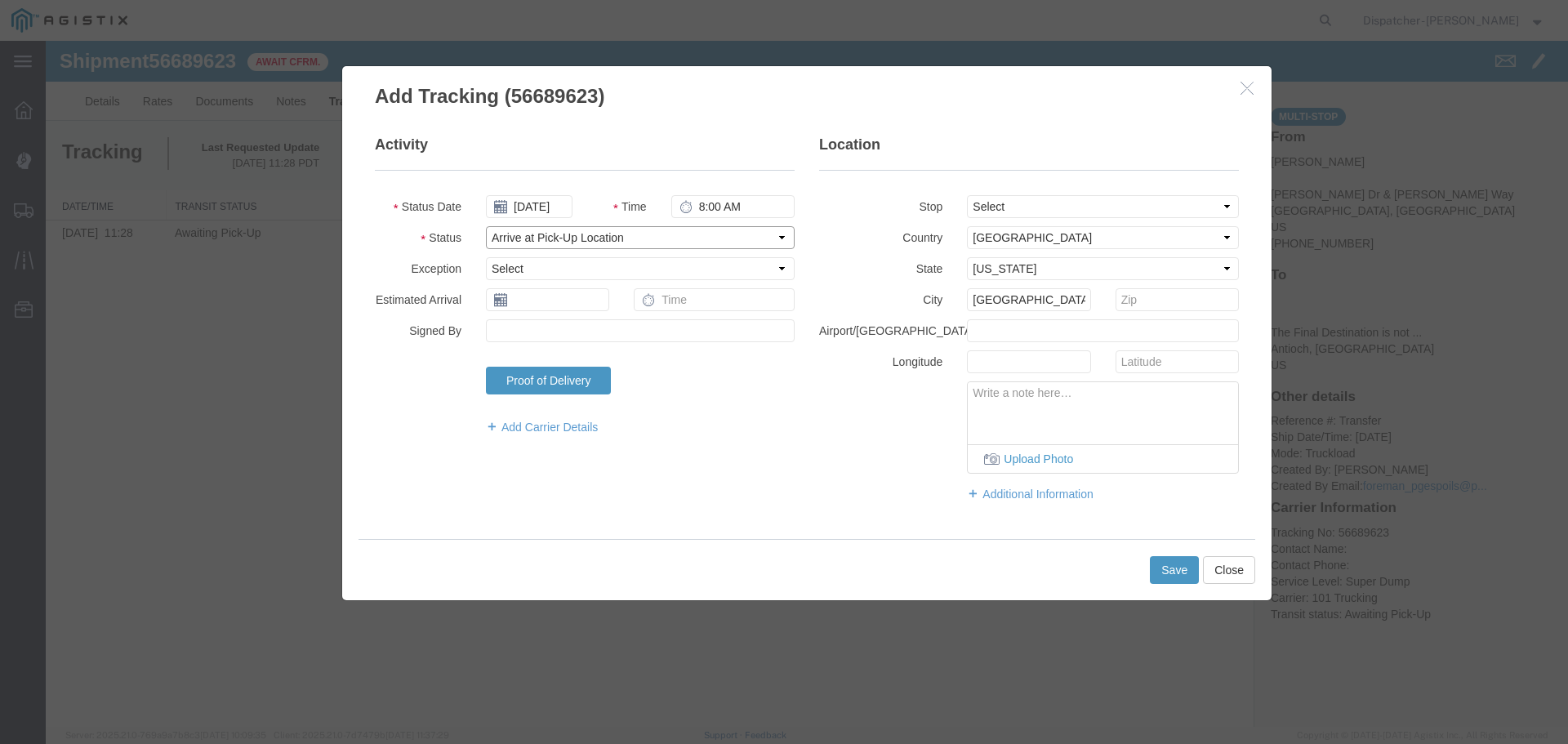
click at [486, 226] on select "Select Arrival Notice Available Arrival Notice Imported Arrive at Delivery Loca…" at bounding box center [640, 237] width 309 height 23
click at [1161, 569] on button "Save" at bounding box center [1174, 570] width 49 height 28
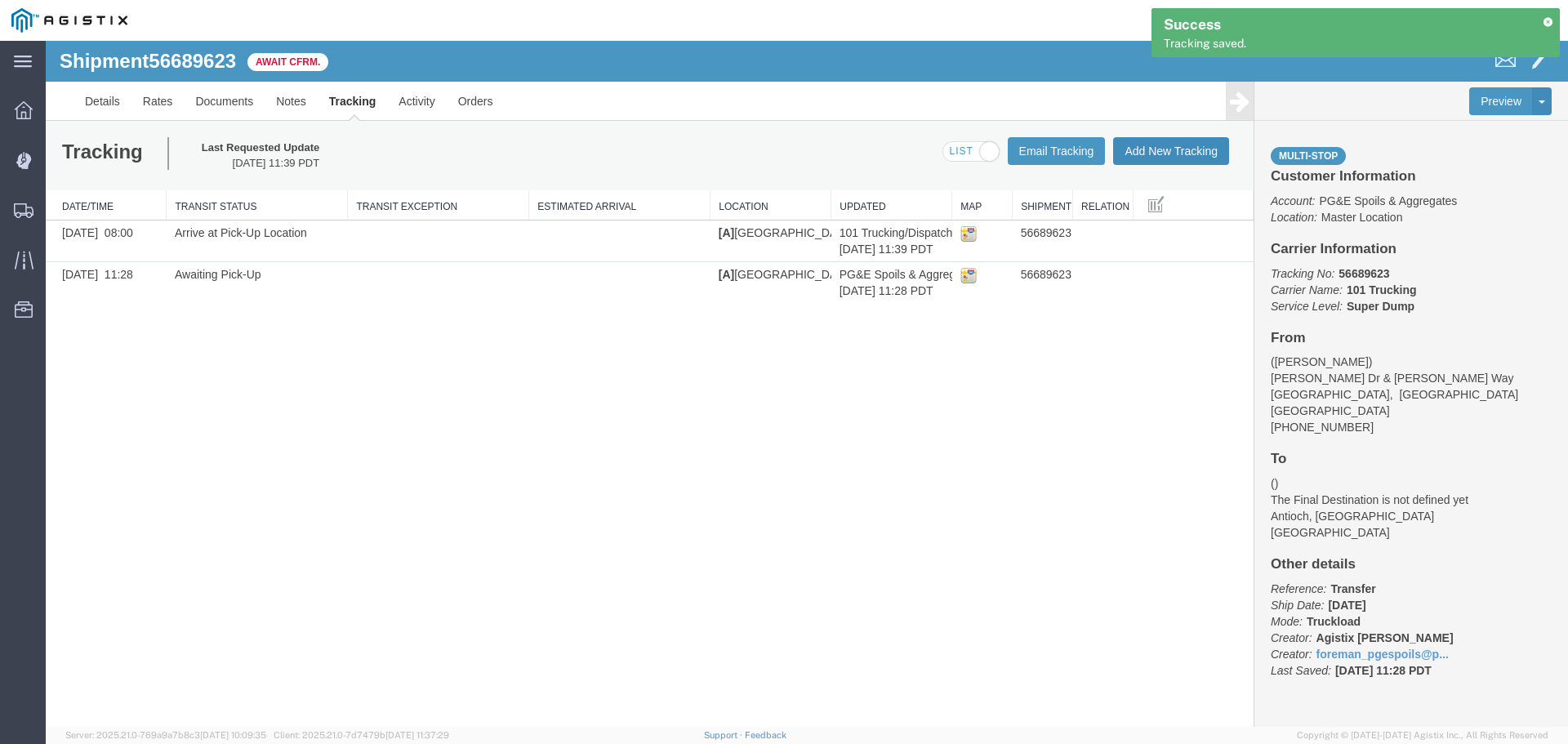
click at [1174, 156] on button "Add New Tracking" at bounding box center [1171, 152] width 116 height 28
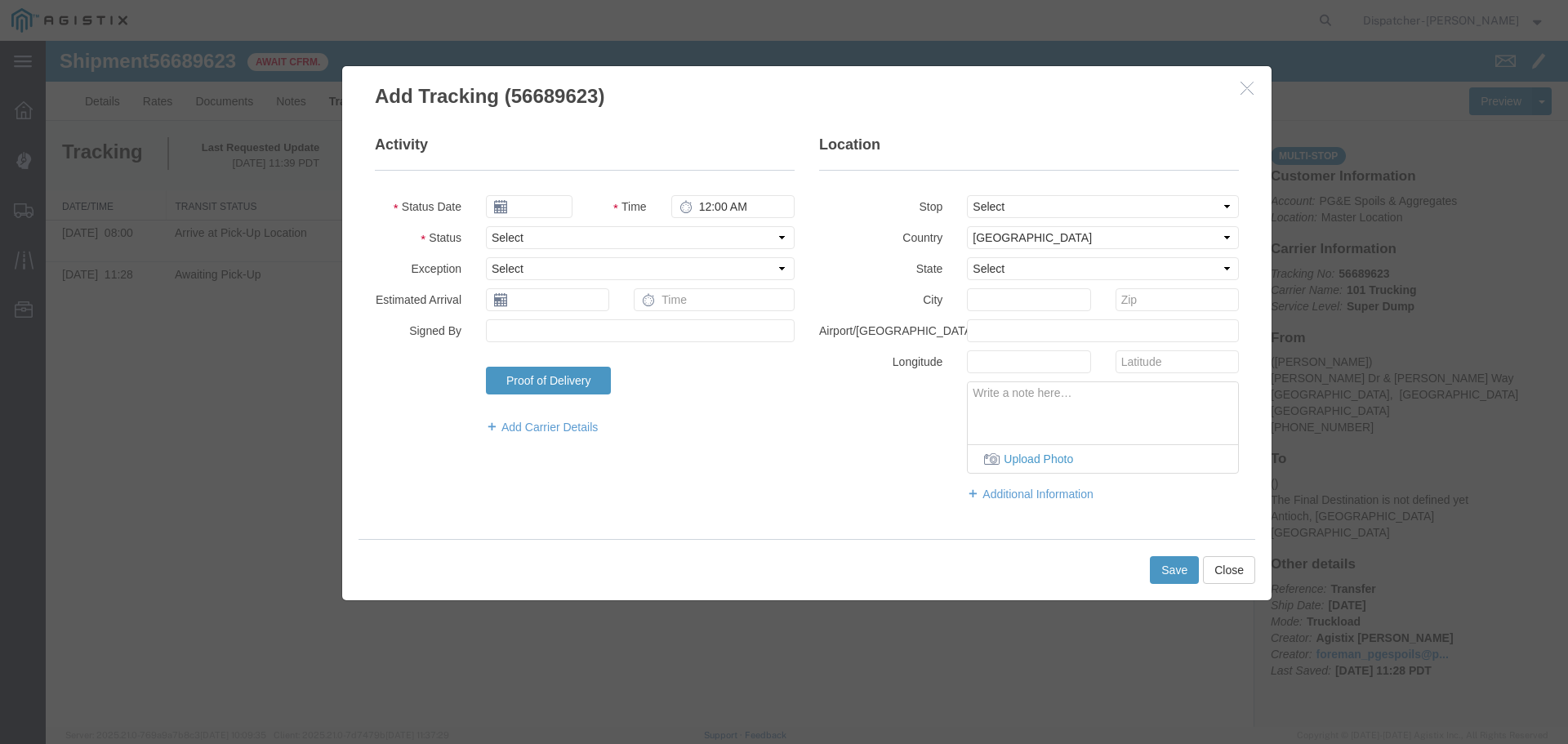
type input "[DATE]"
type input "12:00 PM"
click at [535, 206] on input "[DATE]" at bounding box center [529, 207] width 87 height 23
click at [496, 234] on icon at bounding box center [498, 236] width 4 height 11
click at [578, 282] on td "3" at bounding box center [577, 284] width 25 height 25
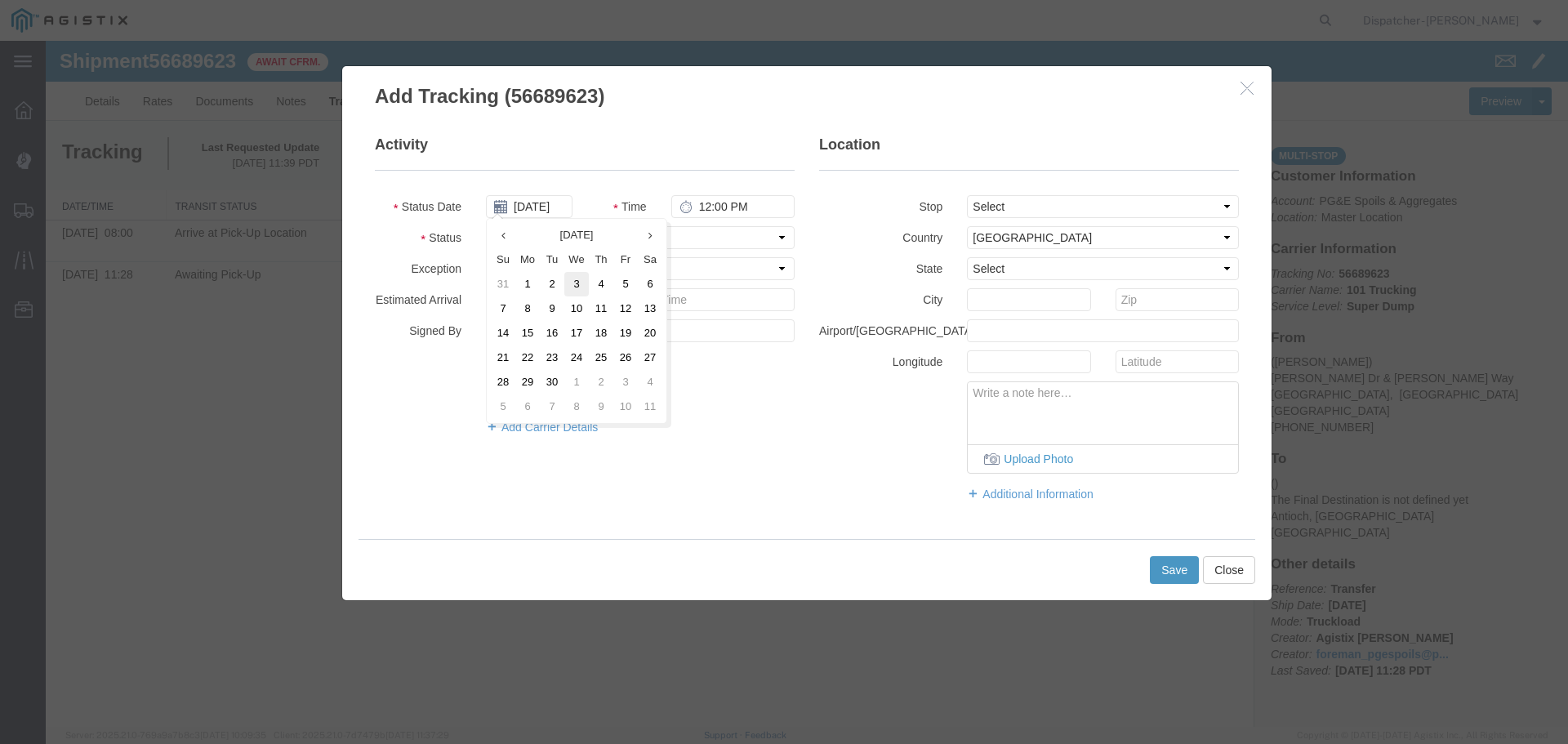
type input "[DATE]"
click at [712, 204] on input "12:00 PM" at bounding box center [733, 207] width 124 height 23
type input "1:35 PM"
click at [1030, 200] on select "Select From: [PERSON_NAME] [GEOGRAPHIC_DATA][PERSON_NAME], [GEOGRAPHIC_DATA] St…" at bounding box center [1103, 207] width 272 height 23
select select "{"pickupDeliveryInfoId": "122672709","pickupOrDelivery": "P","stopNum": "1","lo…"
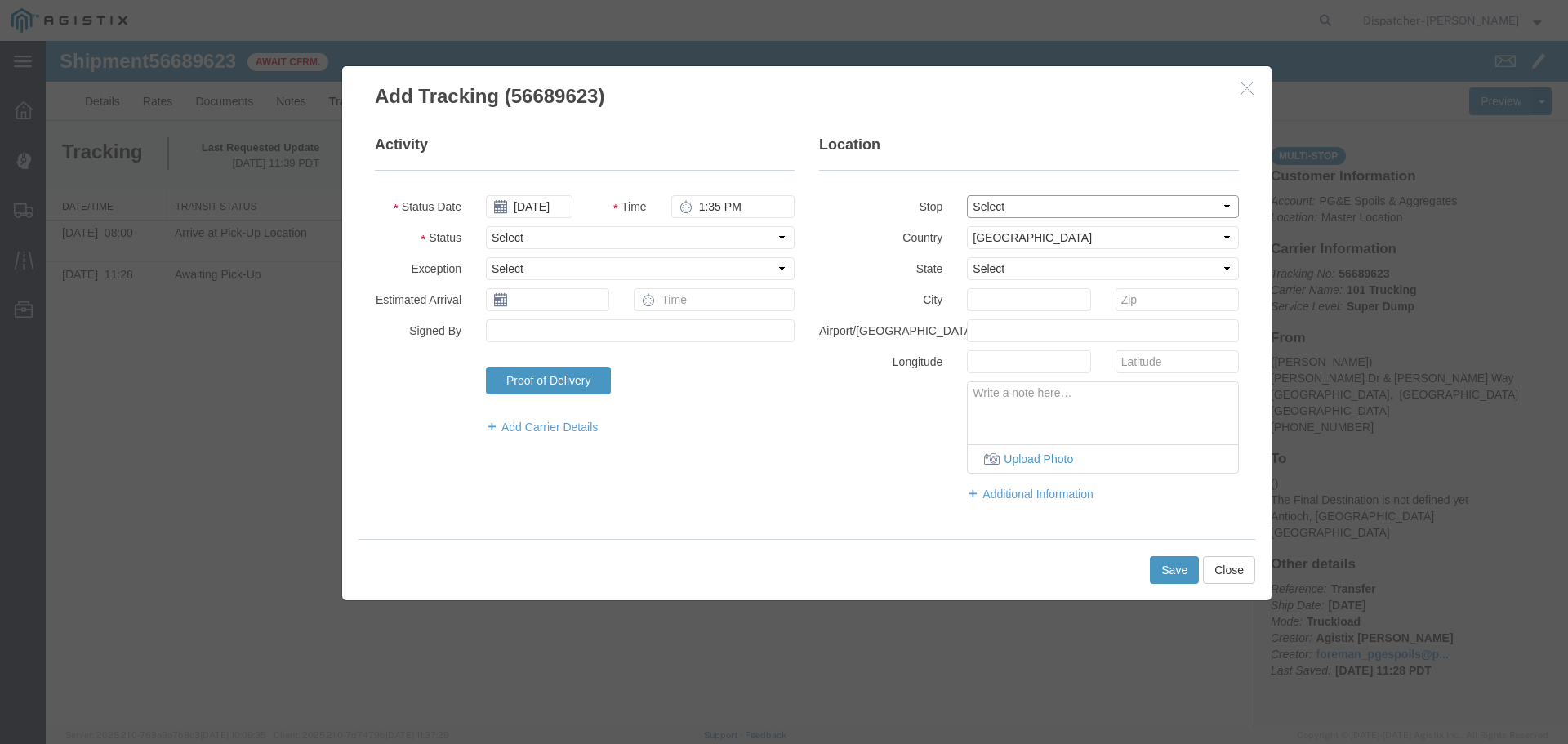
click at [967, 195] on select "Select From: [PERSON_NAME] [GEOGRAPHIC_DATA][PERSON_NAME], [GEOGRAPHIC_DATA] St…" at bounding box center [1103, 207] width 272 height 23
select select "CA"
type input "[GEOGRAPHIC_DATA]"
click at [645, 231] on select "Select Arrival Notice Available Arrival Notice Imported Arrive at Delivery Loca…" at bounding box center [640, 237] width 309 height 23
select select "DPTPULOC"
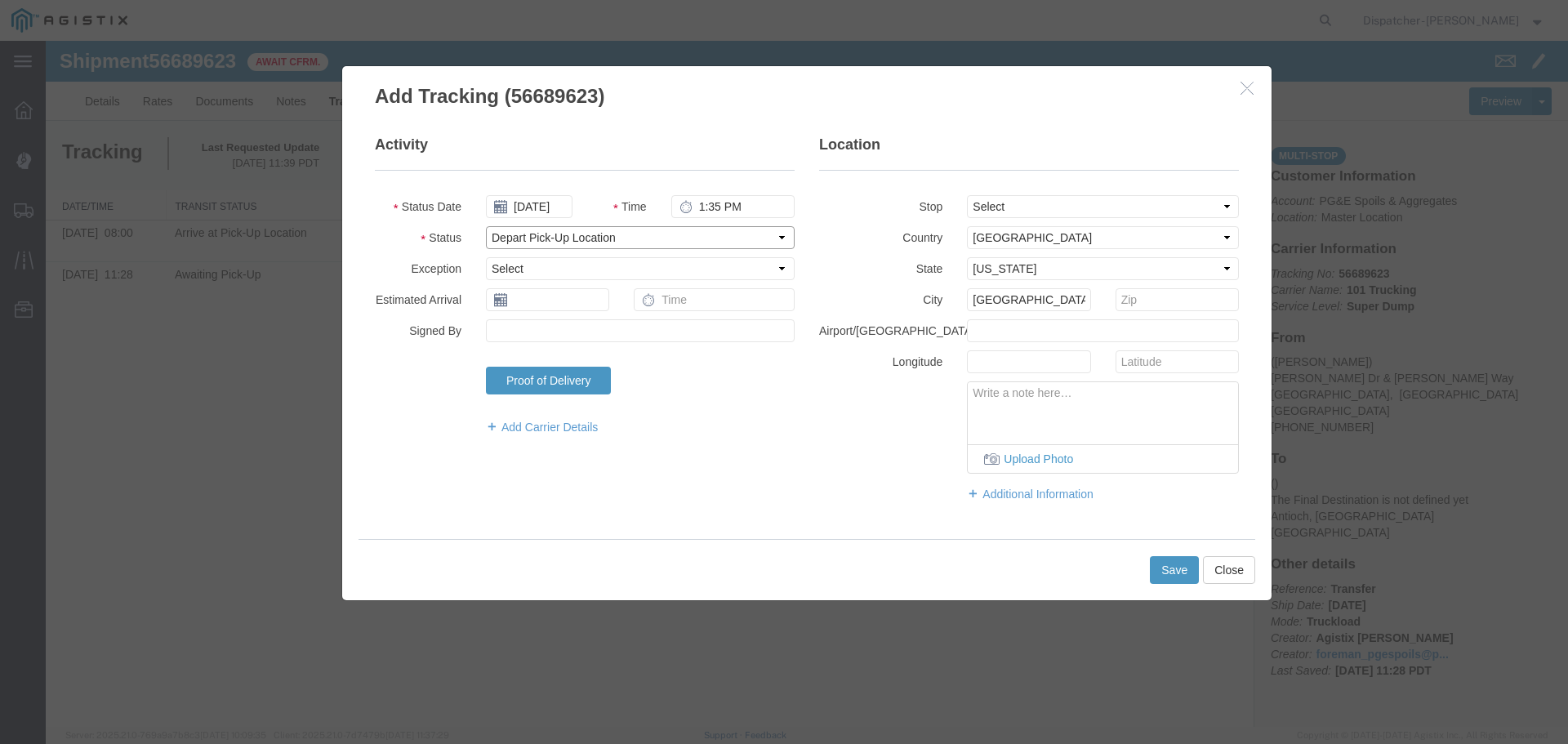
click at [486, 226] on select "Select Arrival Notice Available Arrival Notice Imported Arrive at Delivery Loca…" at bounding box center [640, 237] width 309 height 23
click at [1170, 570] on button "Save" at bounding box center [1174, 570] width 49 height 28
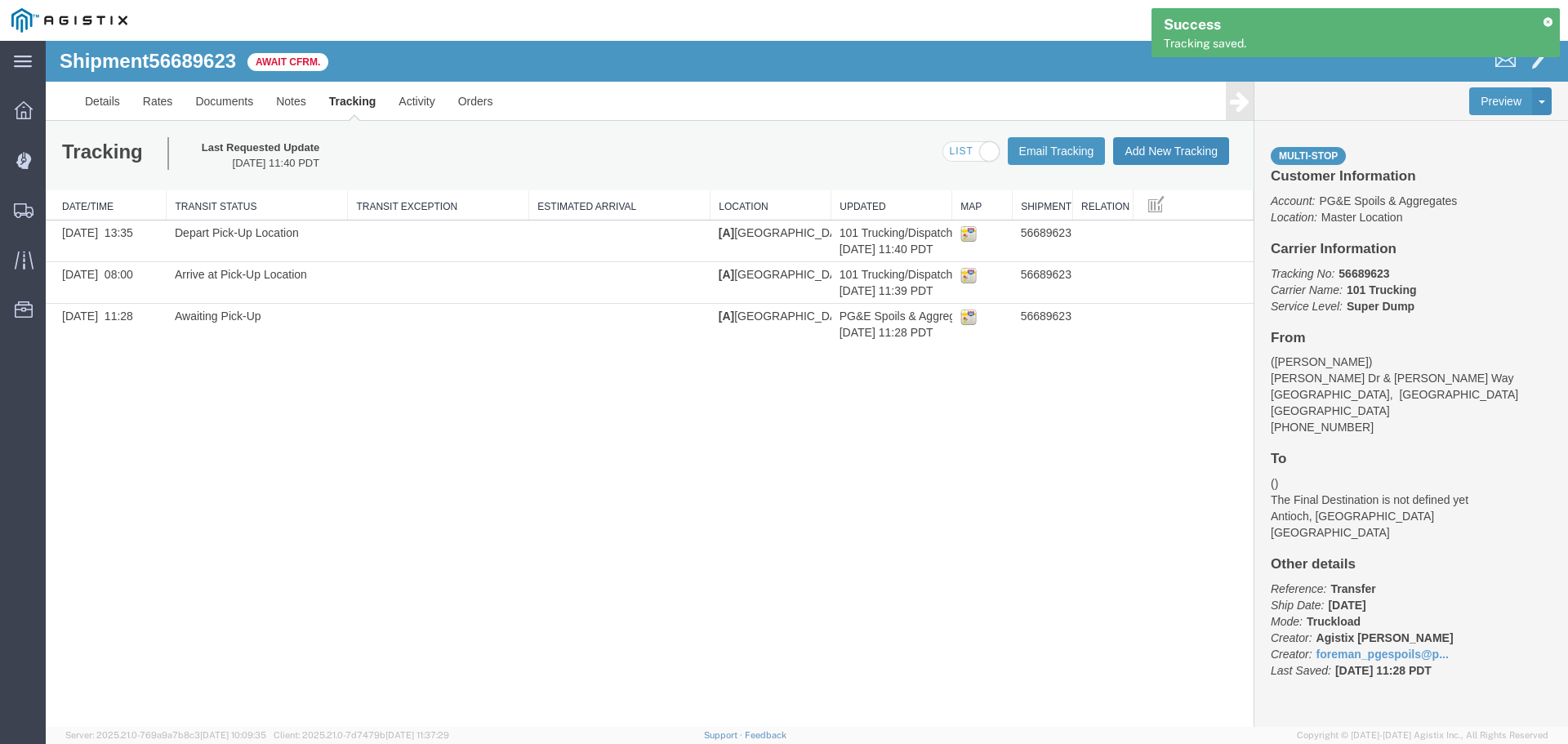
click at [1172, 159] on button "Add New Tracking" at bounding box center [1171, 152] width 116 height 28
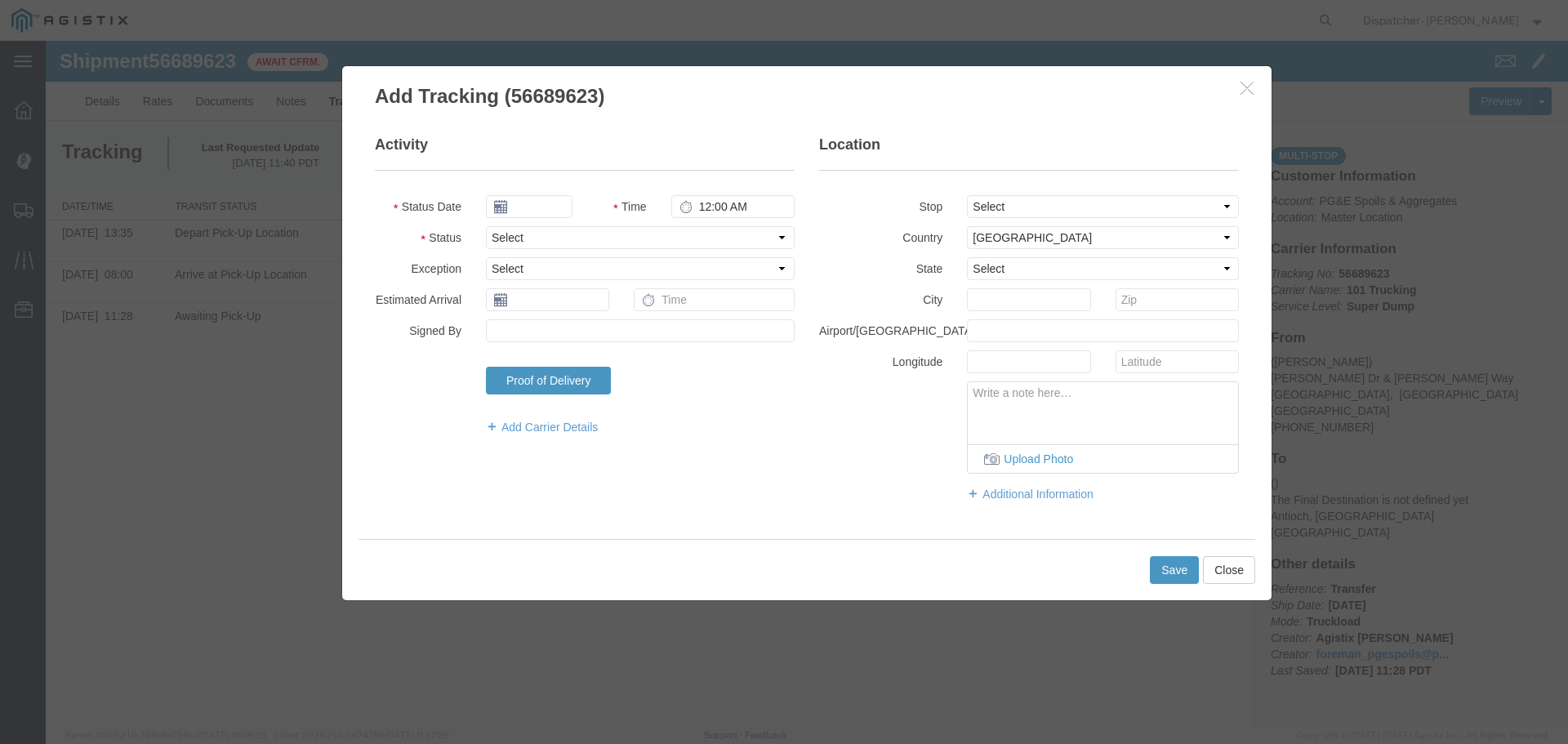
type input "[DATE]"
type input "12:00 PM"
click at [520, 207] on input "[DATE]" at bounding box center [529, 207] width 87 height 23
click at [500, 242] on th at bounding box center [498, 235] width 25 height 25
click at [579, 280] on td "3" at bounding box center [577, 284] width 25 height 25
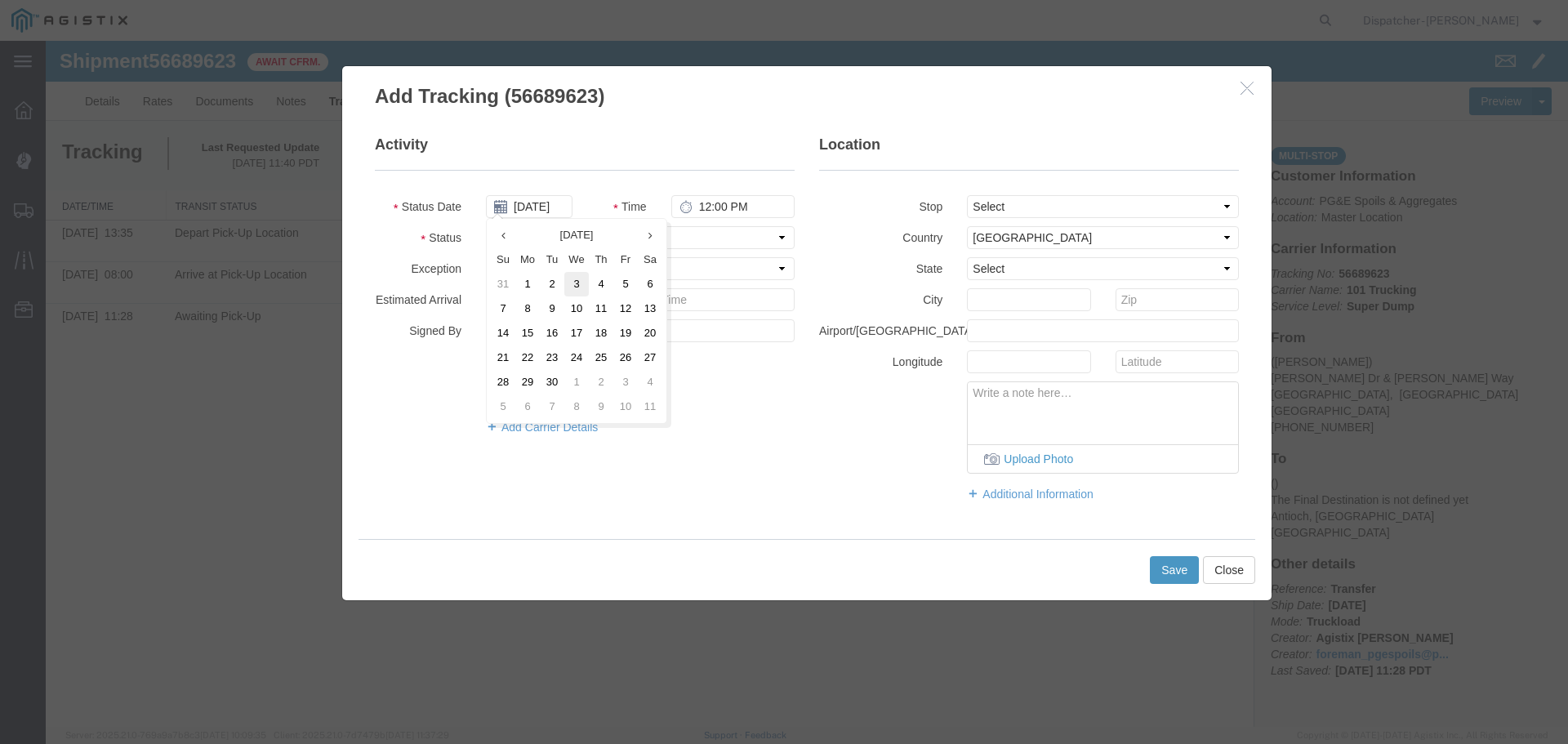
type input "[DATE]"
click at [700, 198] on input "12:00 PM" at bounding box center [733, 207] width 124 height 23
type input "3:15 PM"
drag, startPoint x: 1077, startPoint y: 207, endPoint x: 1082, endPoint y: 217, distance: 11.2
click at [1077, 207] on select "Select From: [PERSON_NAME] [GEOGRAPHIC_DATA][PERSON_NAME], [GEOGRAPHIC_DATA] St…" at bounding box center [1103, 207] width 272 height 23
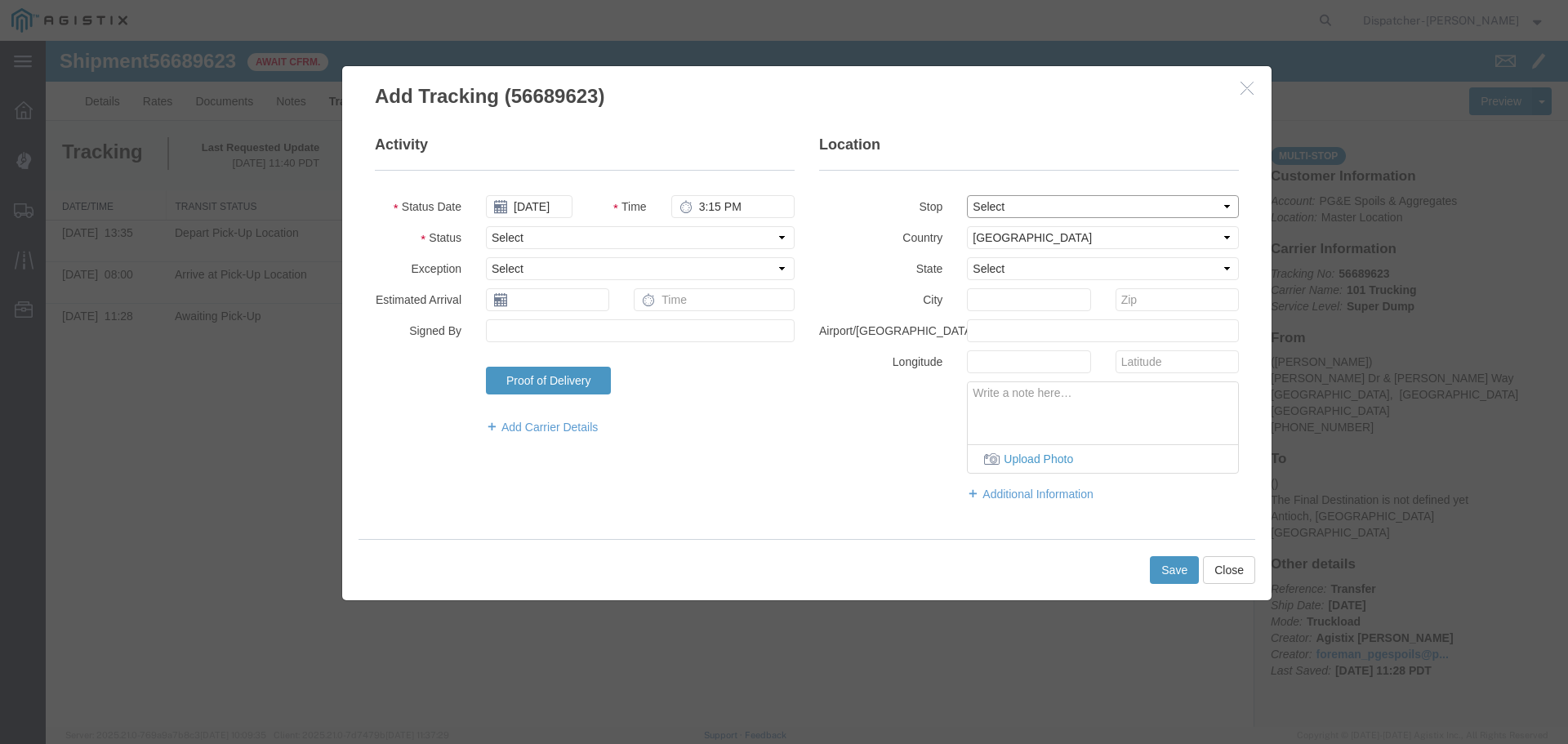
select select "{"pickupDeliveryInfoId": "122672710","pickupOrDelivery": "D","stopNum": "2","lo…"
click at [967, 195] on select "Select From: [PERSON_NAME] [GEOGRAPHIC_DATA][PERSON_NAME], [GEOGRAPHIC_DATA] St…" at bounding box center [1103, 207] width 272 height 23
select select "CA"
type input "Antioch"
click at [694, 228] on select "Select Arrival Notice Available Arrival Notice Imported Arrive at Delivery Loca…" at bounding box center [640, 237] width 309 height 23
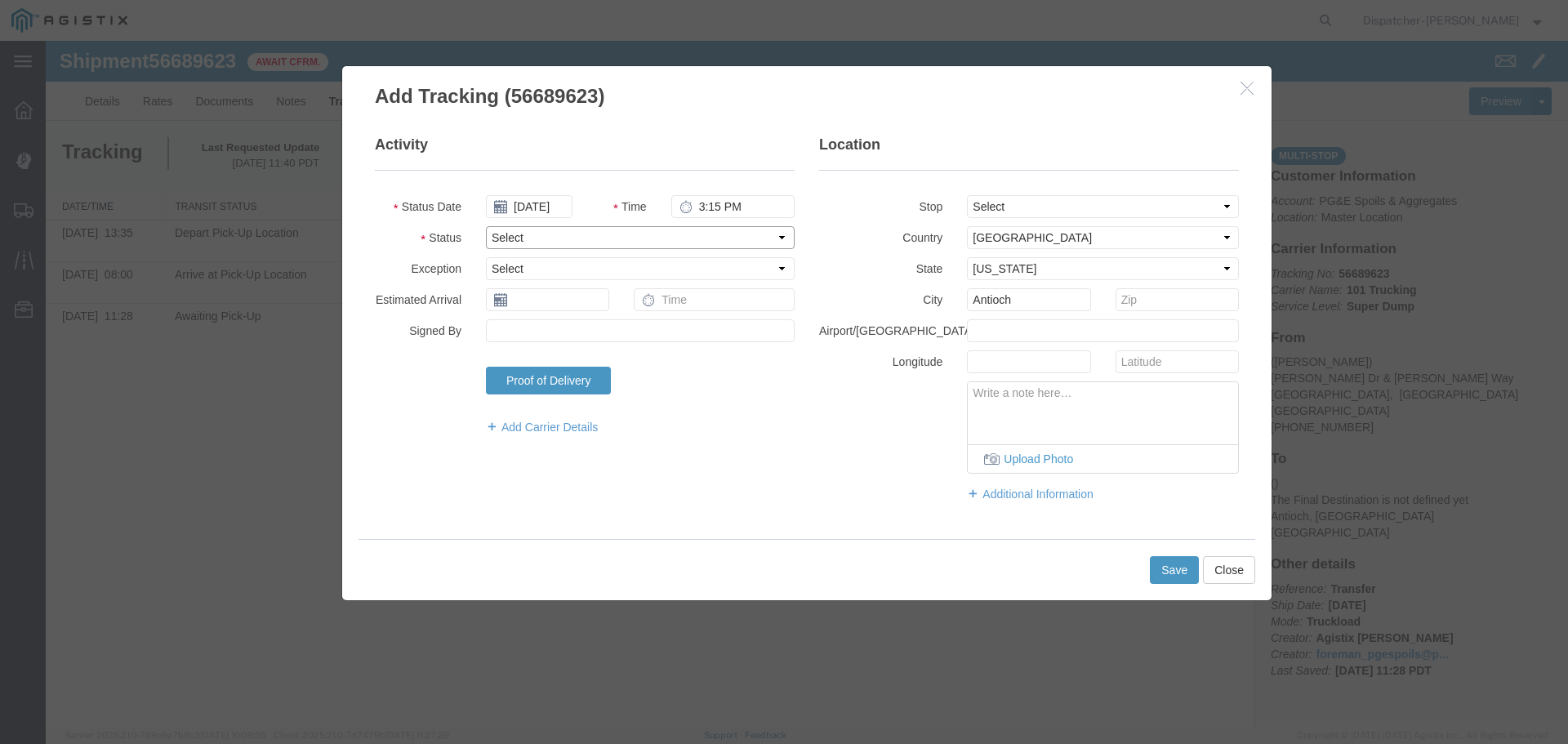
select select "ARVDLVLOC"
click at [486, 226] on select "Select Arrival Notice Available Arrival Notice Imported Arrive at Delivery Loca…" at bounding box center [640, 237] width 309 height 23
click at [1185, 579] on button "Save" at bounding box center [1174, 570] width 49 height 28
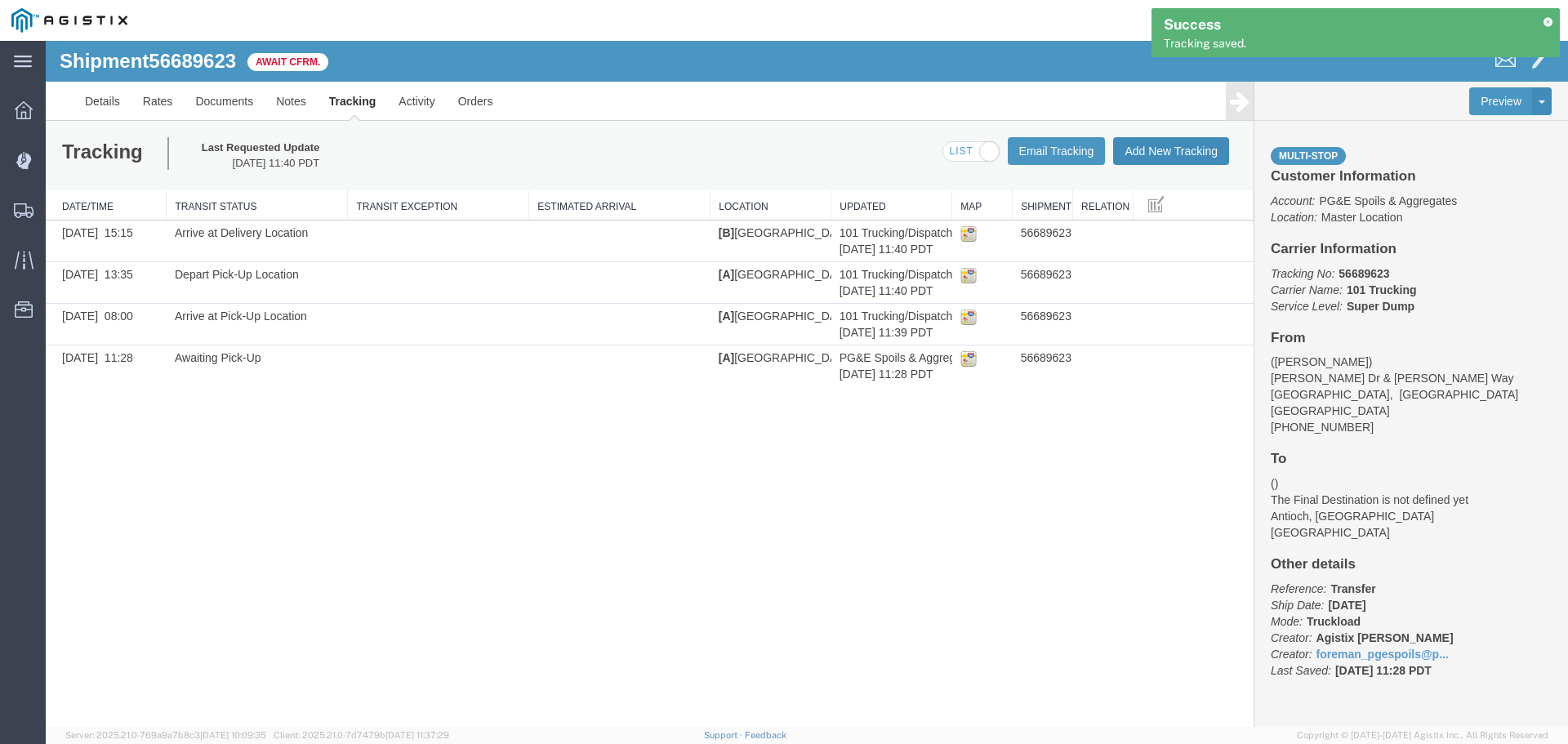
click at [1149, 154] on button "Add New Tracking" at bounding box center [1171, 152] width 116 height 28
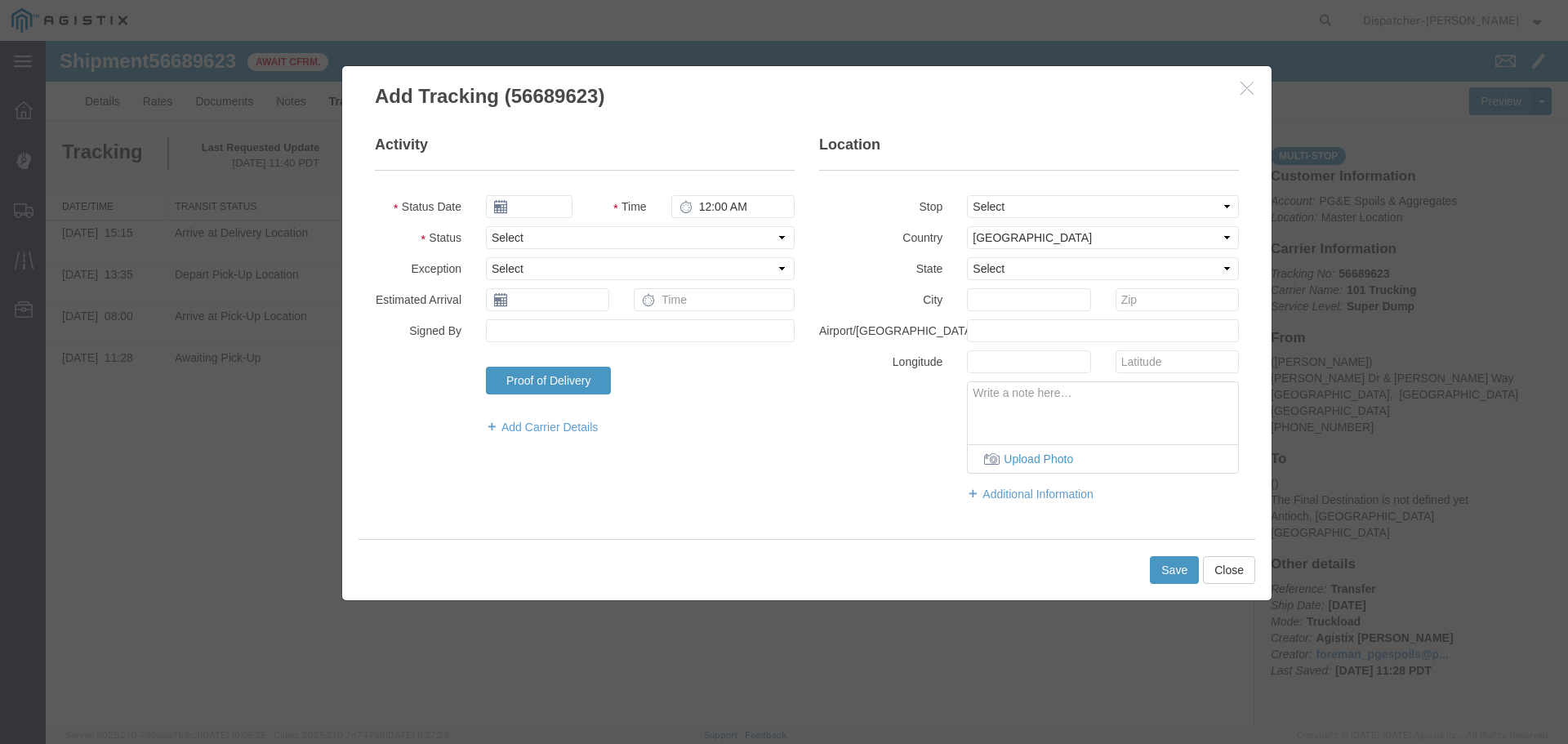
type input "[DATE]"
type input "12:00 PM"
click at [559, 202] on input "[DATE]" at bounding box center [529, 207] width 87 height 23
click at [493, 238] on th at bounding box center [498, 235] width 25 height 25
click at [569, 278] on td "3" at bounding box center [577, 284] width 25 height 25
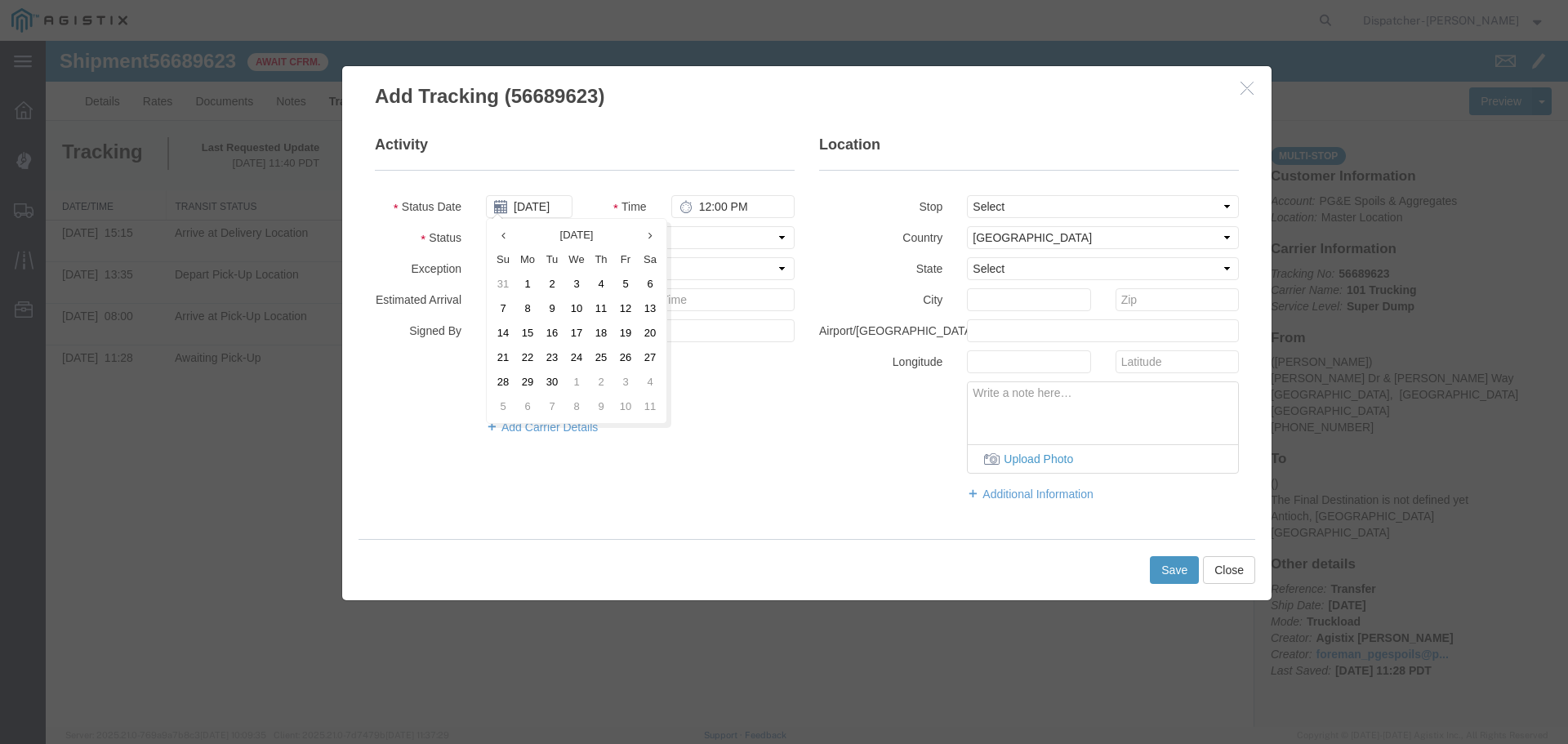
type input "[DATE]"
click at [705, 202] on input "12:00 PM" at bounding box center [733, 207] width 124 height 23
type input "3:50 PM"
click at [1000, 202] on select "Select From: [PERSON_NAME] [GEOGRAPHIC_DATA][PERSON_NAME], [GEOGRAPHIC_DATA] St…" at bounding box center [1103, 207] width 272 height 23
select select "{"pickupDeliveryInfoId": "122672710","pickupOrDelivery": "D","stopNum": "2","lo…"
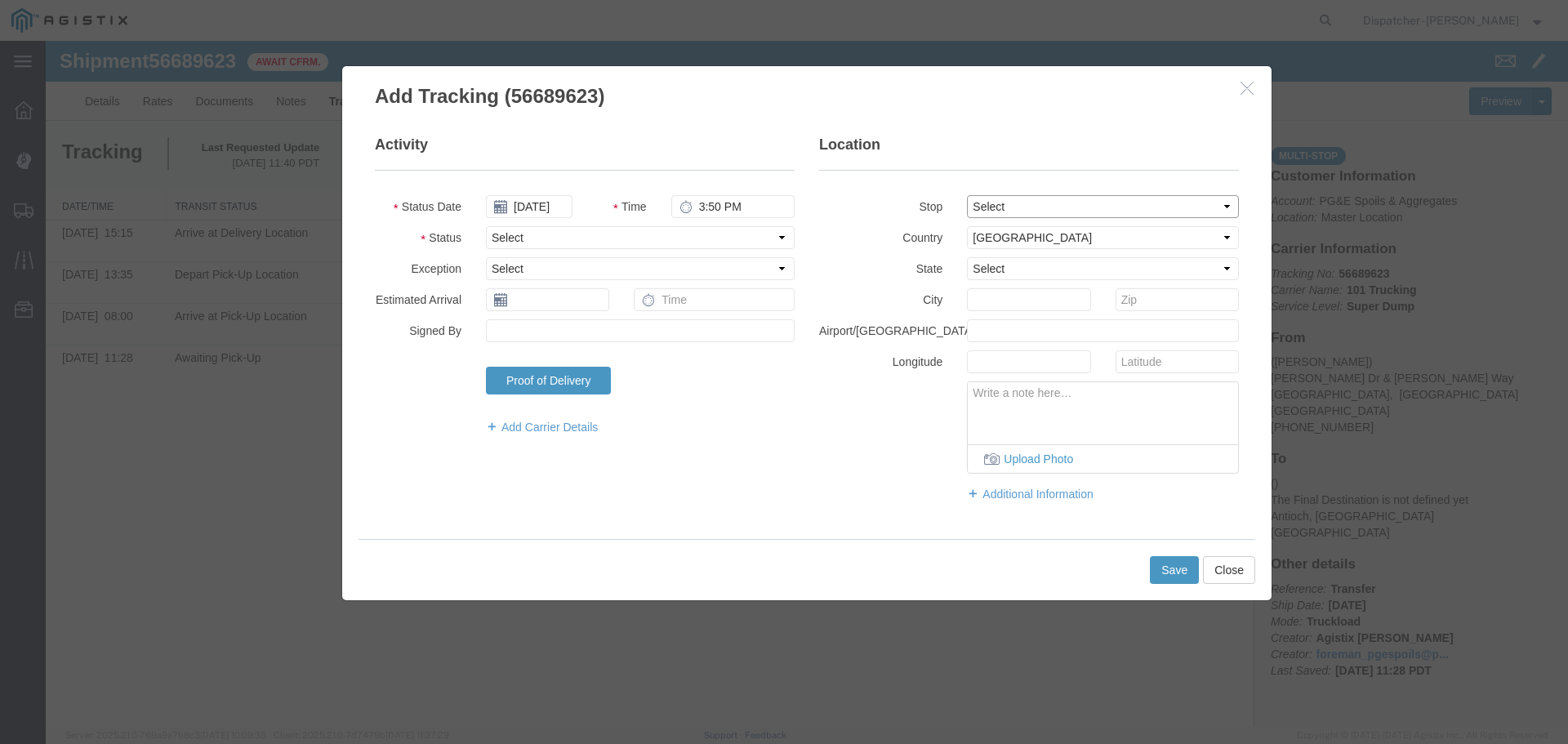
click at [967, 195] on select "Select From: [PERSON_NAME] [GEOGRAPHIC_DATA][PERSON_NAME], [GEOGRAPHIC_DATA] St…" at bounding box center [1103, 207] width 272 height 23
select select "CA"
type input "Antioch"
click at [607, 235] on select "Select Arrival Notice Available Arrival Notice Imported Arrive at Delivery Loca…" at bounding box center [640, 237] width 309 height 23
select select "DELIVRED"
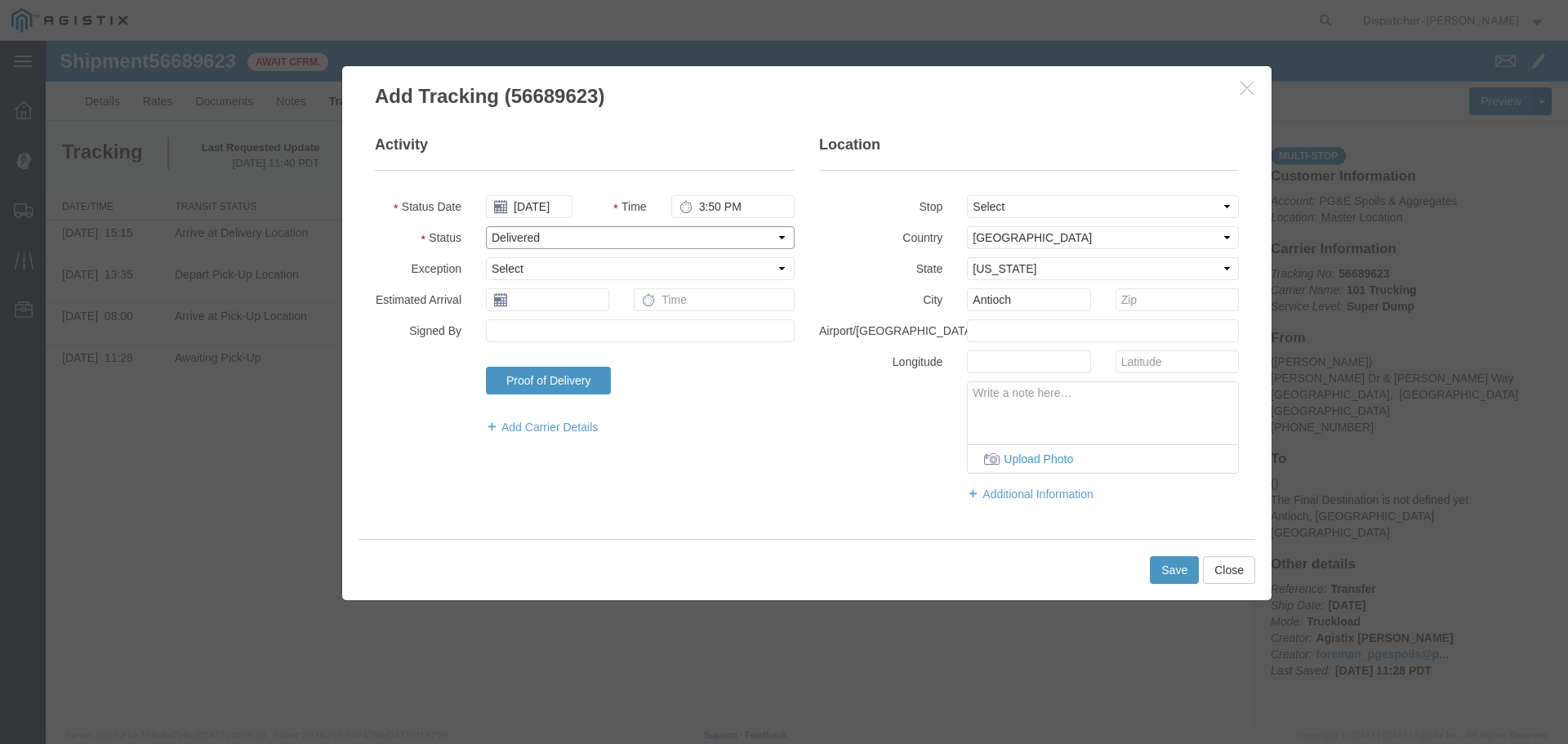
click at [486, 226] on select "Select Arrival Notice Available Arrival Notice Imported Arrive at Delivery Loca…" at bounding box center [640, 237] width 309 height 23
click at [1192, 570] on button "Save" at bounding box center [1174, 570] width 49 height 28
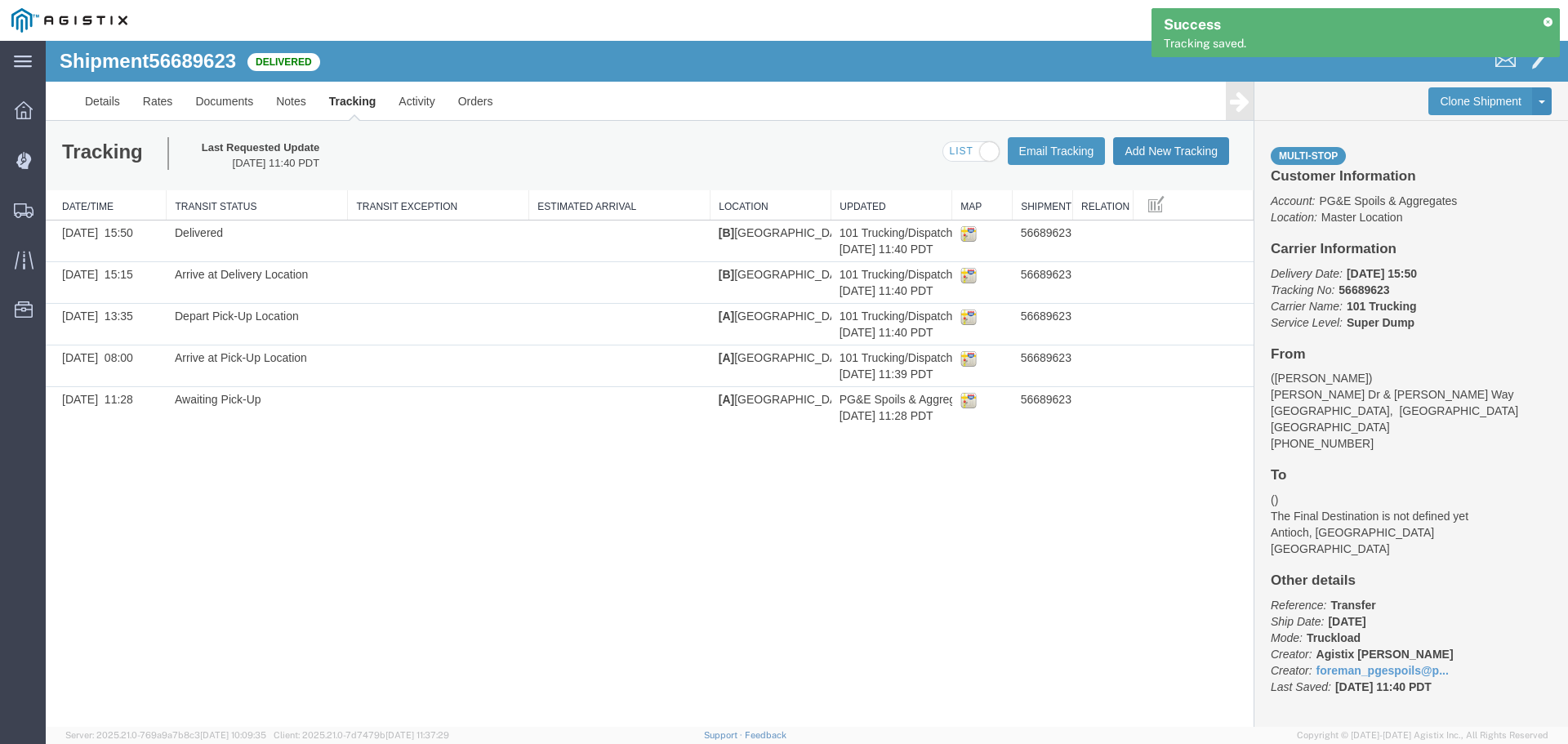
click at [1164, 148] on button "Add New Tracking" at bounding box center [1171, 152] width 116 height 28
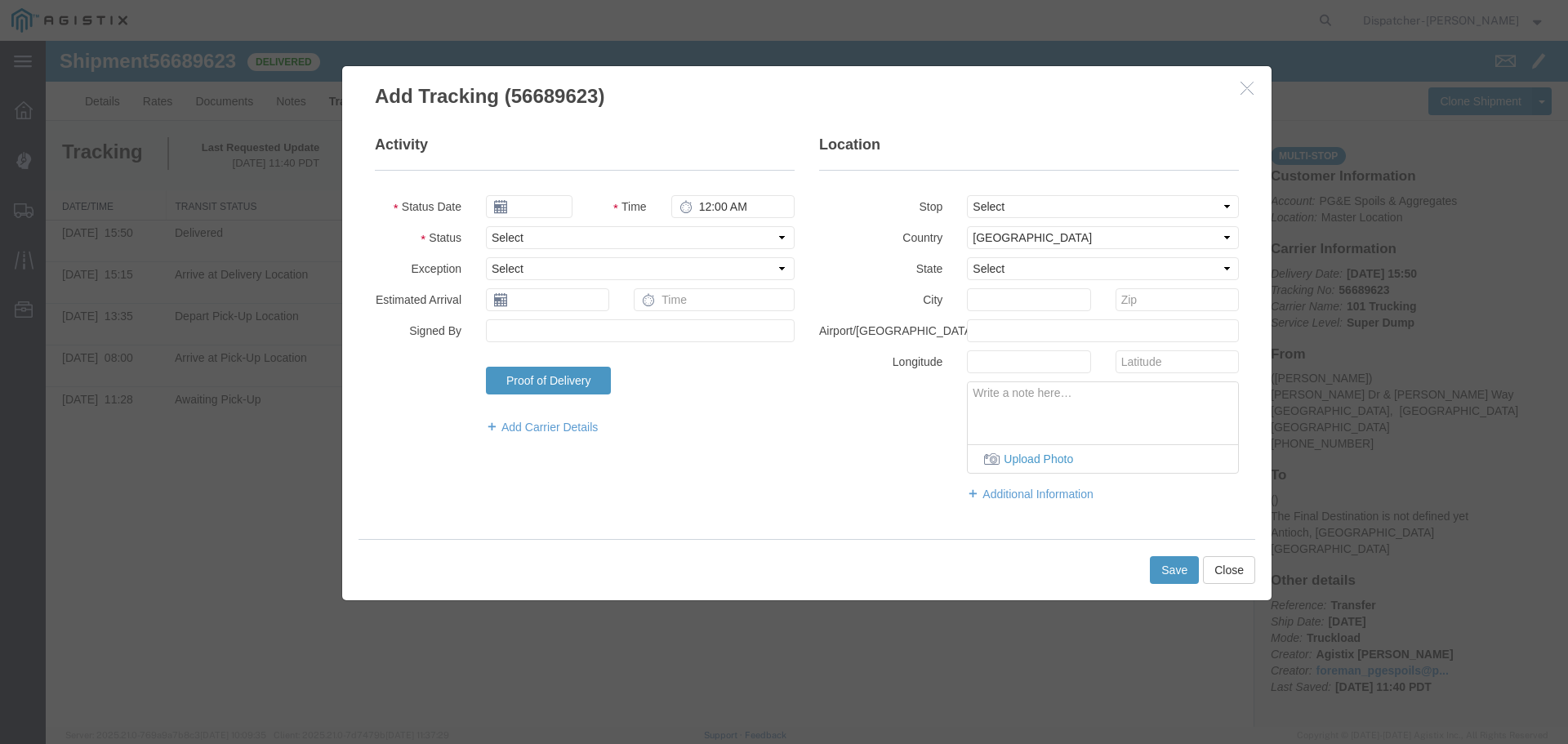
type input "[DATE]"
type input "12:00 PM"
click at [554, 192] on fieldset "Activity Status Date 10/14/2025 Time 12:00 PM Status Select Arrival Notice Avai…" at bounding box center [585, 294] width 420 height 317
click at [544, 201] on input "[DATE]" at bounding box center [529, 207] width 87 height 23
click at [500, 240] on th at bounding box center [498, 235] width 25 height 25
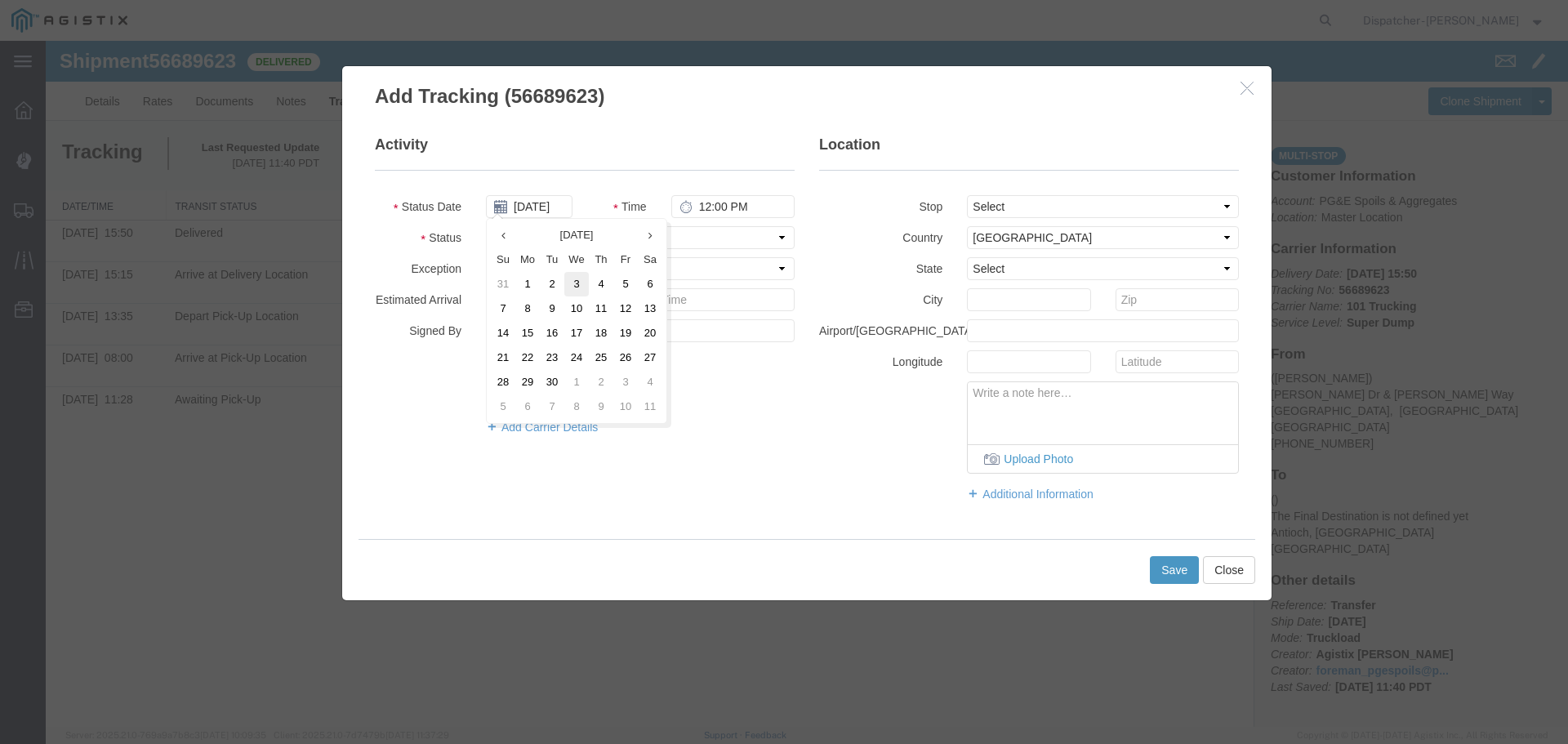
click at [574, 289] on td "3" at bounding box center [577, 284] width 25 height 25
type input "[DATE]"
click at [698, 208] on input "12:00 PM" at bounding box center [733, 207] width 124 height 23
type input "5:35 PM"
click at [1094, 207] on select "Select From: [PERSON_NAME] [GEOGRAPHIC_DATA][PERSON_NAME], [GEOGRAPHIC_DATA] St…" at bounding box center [1103, 207] width 272 height 23
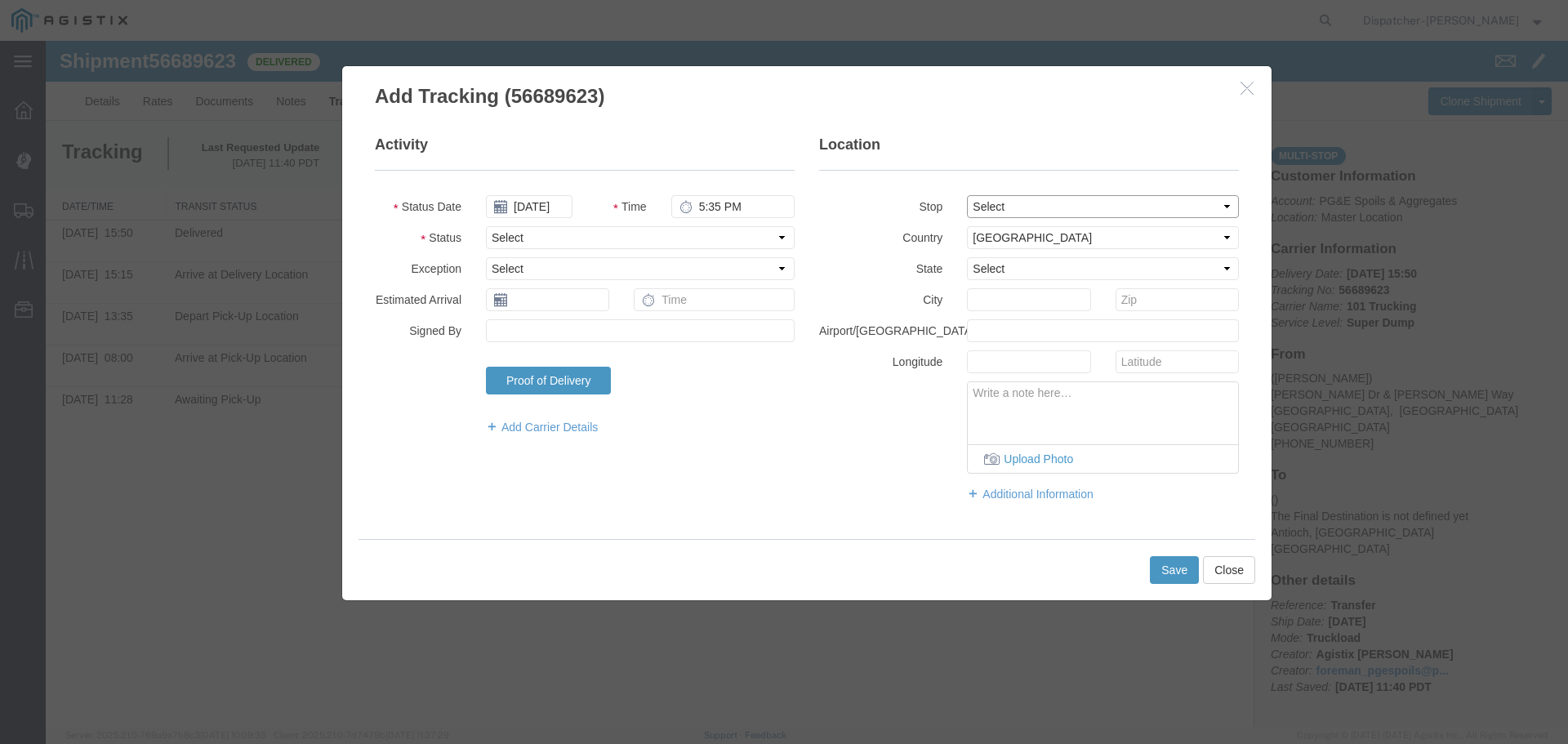
select select "{"pickupDeliveryInfoId": "122672709","pickupOrDelivery": "P","stopNum": "1","lo…"
click at [967, 195] on select "Select From: [PERSON_NAME] [GEOGRAPHIC_DATA][PERSON_NAME], [GEOGRAPHIC_DATA] St…" at bounding box center [1103, 207] width 272 height 23
select select "CA"
type input "[GEOGRAPHIC_DATA]"
click at [564, 237] on select "Select Arrival Notice Available Arrival Notice Imported Arrive at Delivery Loca…" at bounding box center [640, 237] width 309 height 23
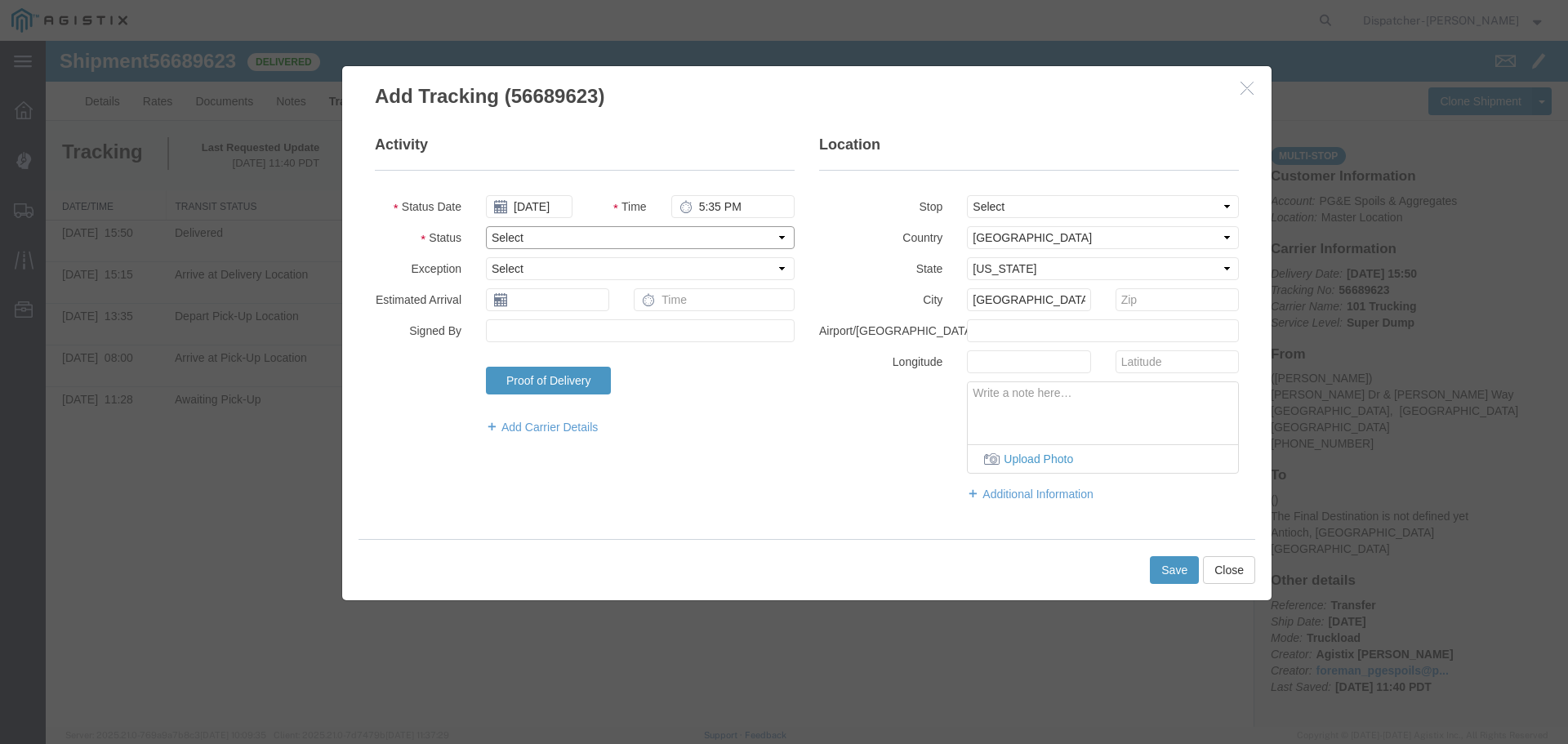
select select "ARVPULOC"
click at [486, 226] on select "Select Arrival Notice Available Arrival Notice Imported Arrive at Delivery Loca…" at bounding box center [640, 237] width 309 height 23
click at [1172, 577] on button "Save" at bounding box center [1174, 570] width 49 height 28
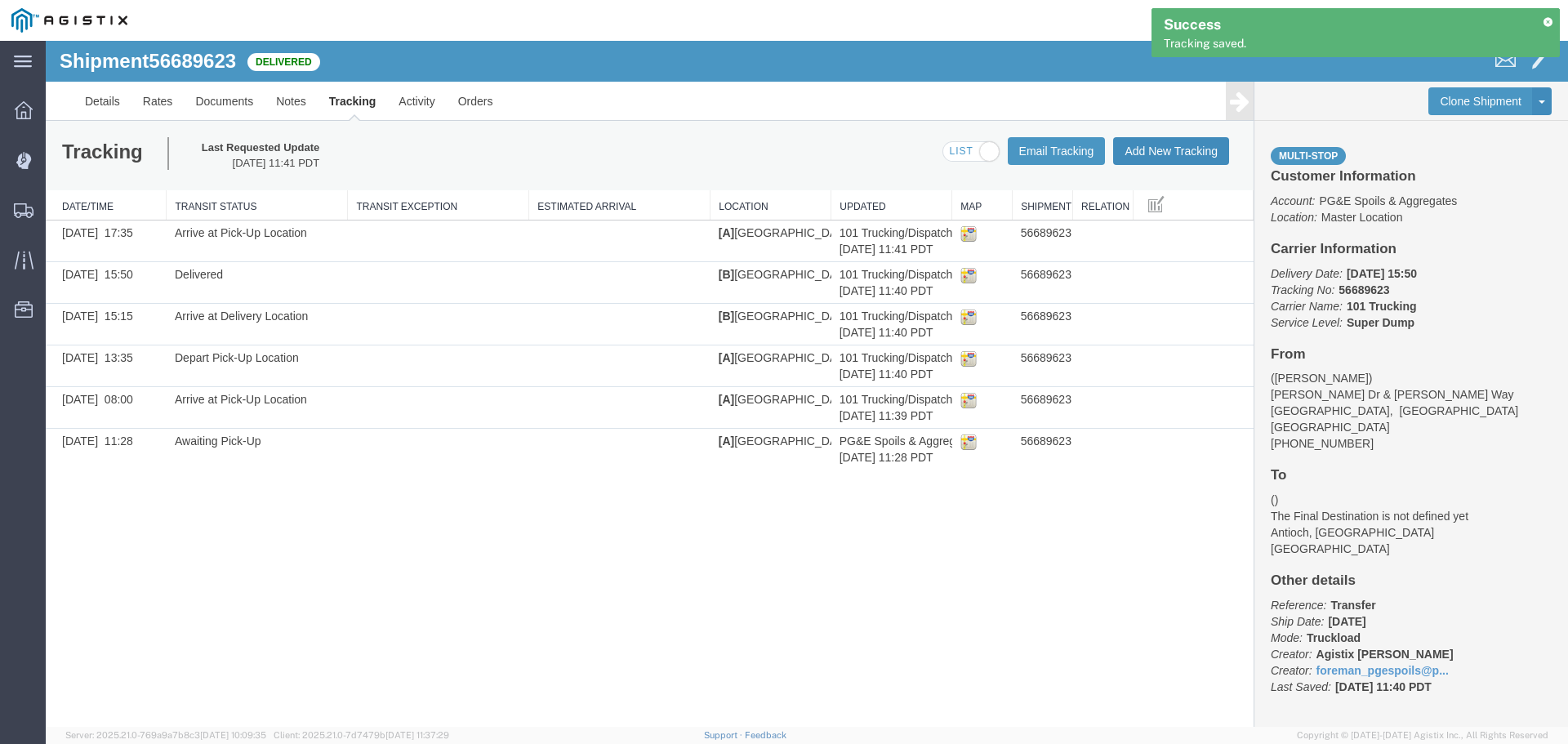
click at [1142, 156] on button "Add New Tracking" at bounding box center [1171, 152] width 116 height 28
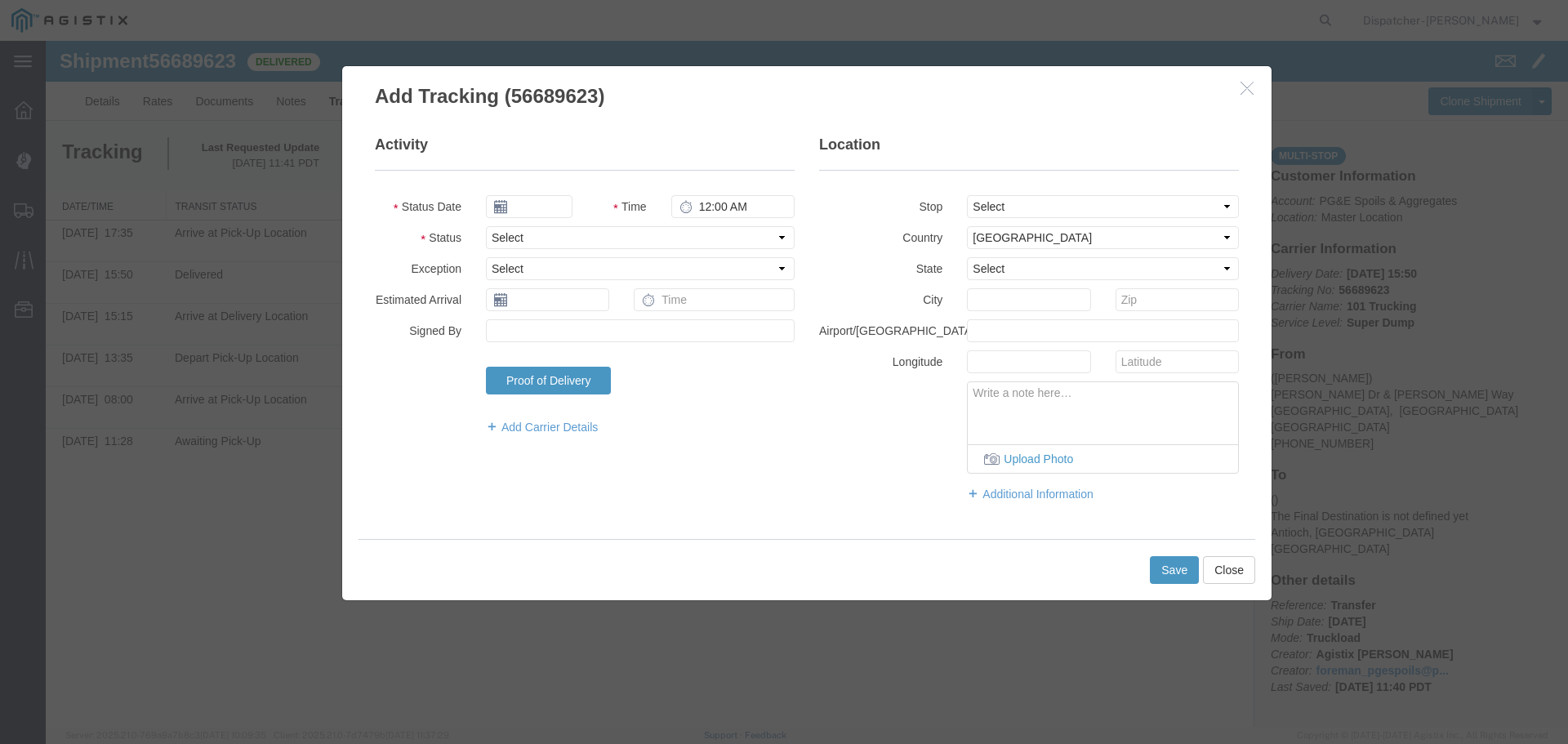
type input "[DATE]"
type input "12:00 PM"
click at [536, 207] on input "[DATE]" at bounding box center [529, 207] width 87 height 23
click at [501, 239] on th at bounding box center [498, 235] width 25 height 25
click at [579, 281] on td "3" at bounding box center [577, 284] width 25 height 25
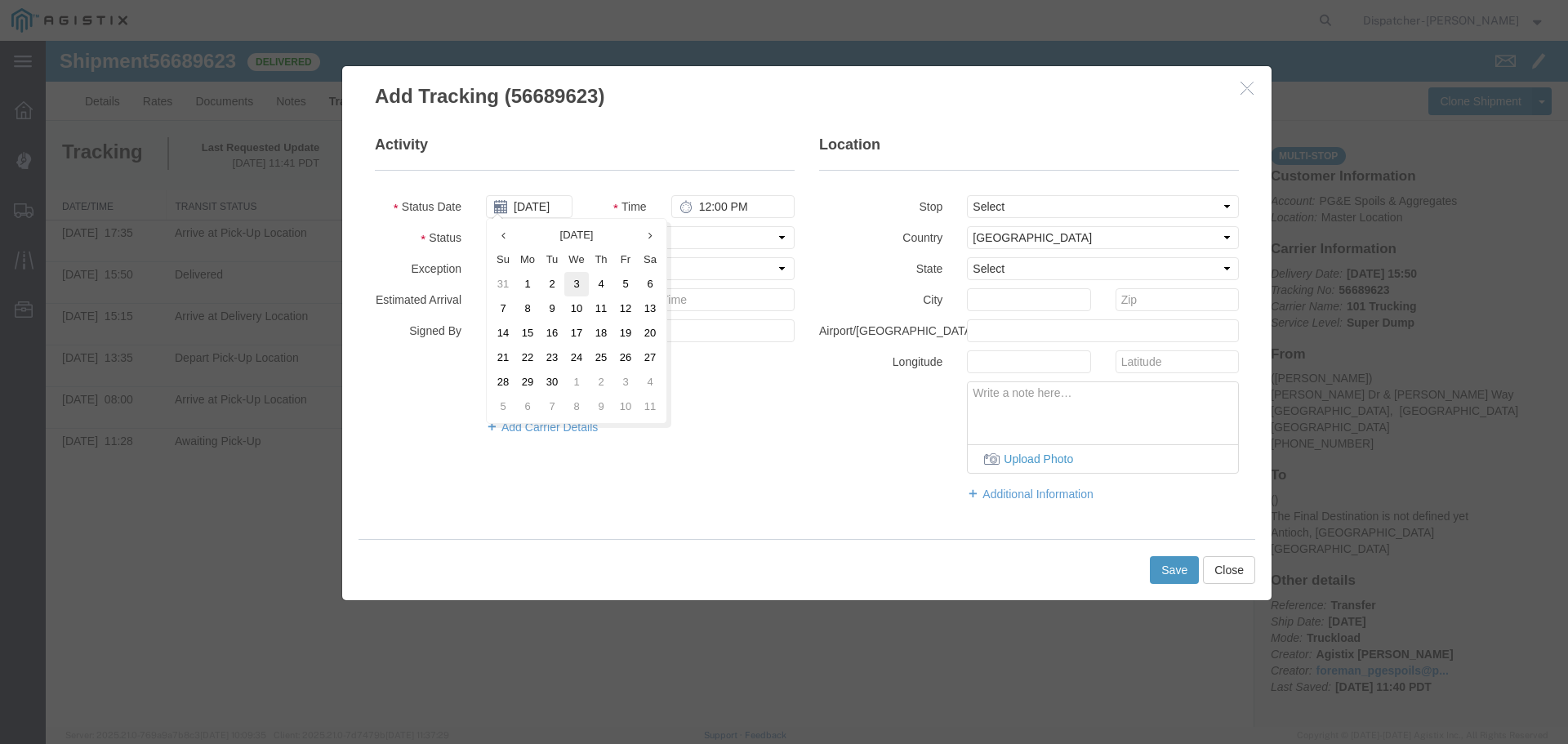
type input "[DATE]"
click at [703, 210] on input "12:00 PM" at bounding box center [733, 207] width 124 height 23
type input "5:35 PM"
click at [1017, 209] on select "Select From: [PERSON_NAME] [GEOGRAPHIC_DATA][PERSON_NAME], [GEOGRAPHIC_DATA] St…" at bounding box center [1103, 207] width 272 height 23
select select "{"pickupDeliveryInfoId": "122672709","pickupOrDelivery": "P","stopNum": "1","lo…"
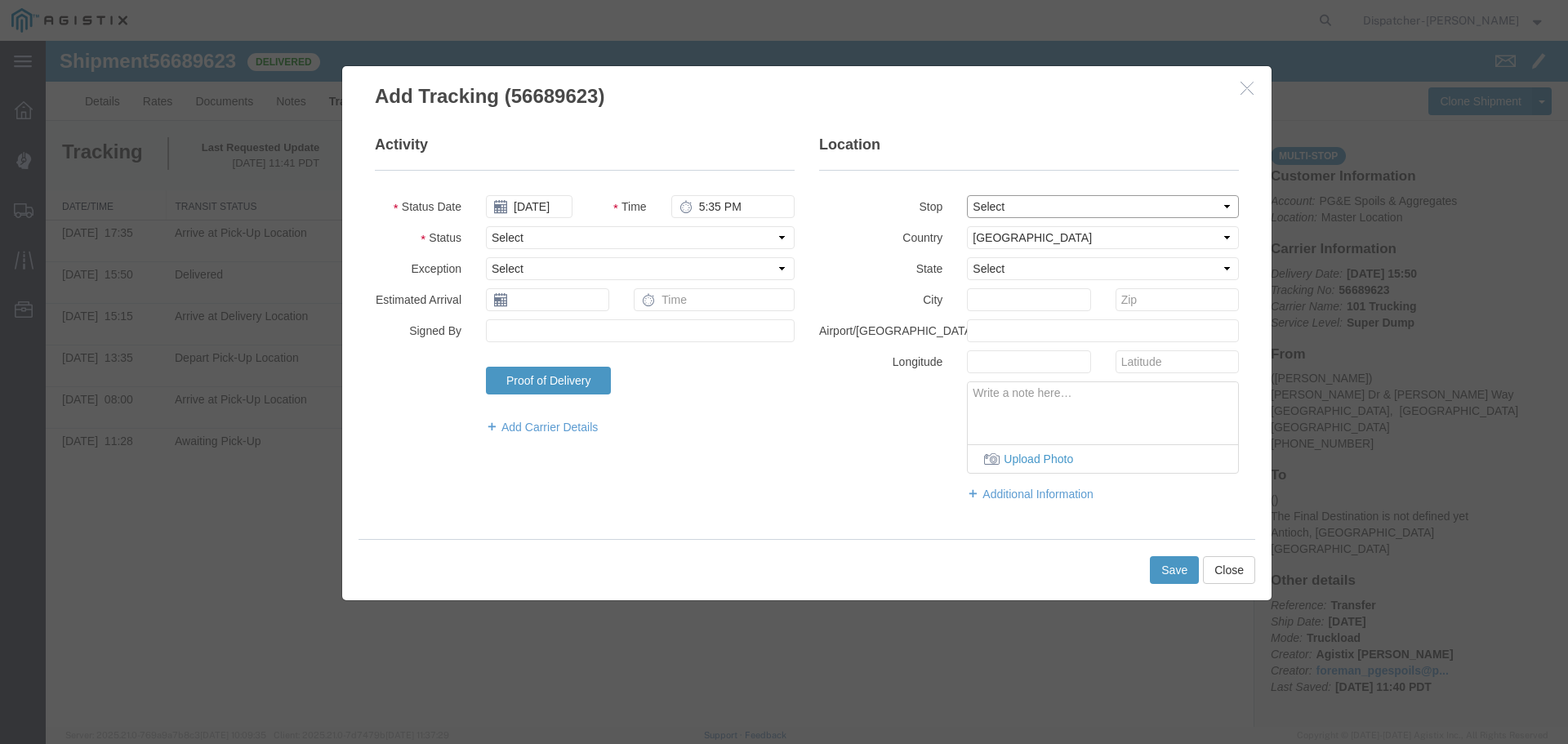
click at [967, 195] on select "Select From: [PERSON_NAME] [GEOGRAPHIC_DATA][PERSON_NAME], [GEOGRAPHIC_DATA] St…" at bounding box center [1103, 207] width 272 height 23
select select "CA"
type input "[GEOGRAPHIC_DATA]"
click at [507, 239] on select "Select Arrival Notice Available Arrival Notice Imported Arrive at Delivery Loca…" at bounding box center [640, 237] width 309 height 23
select select "BREAKSTART"
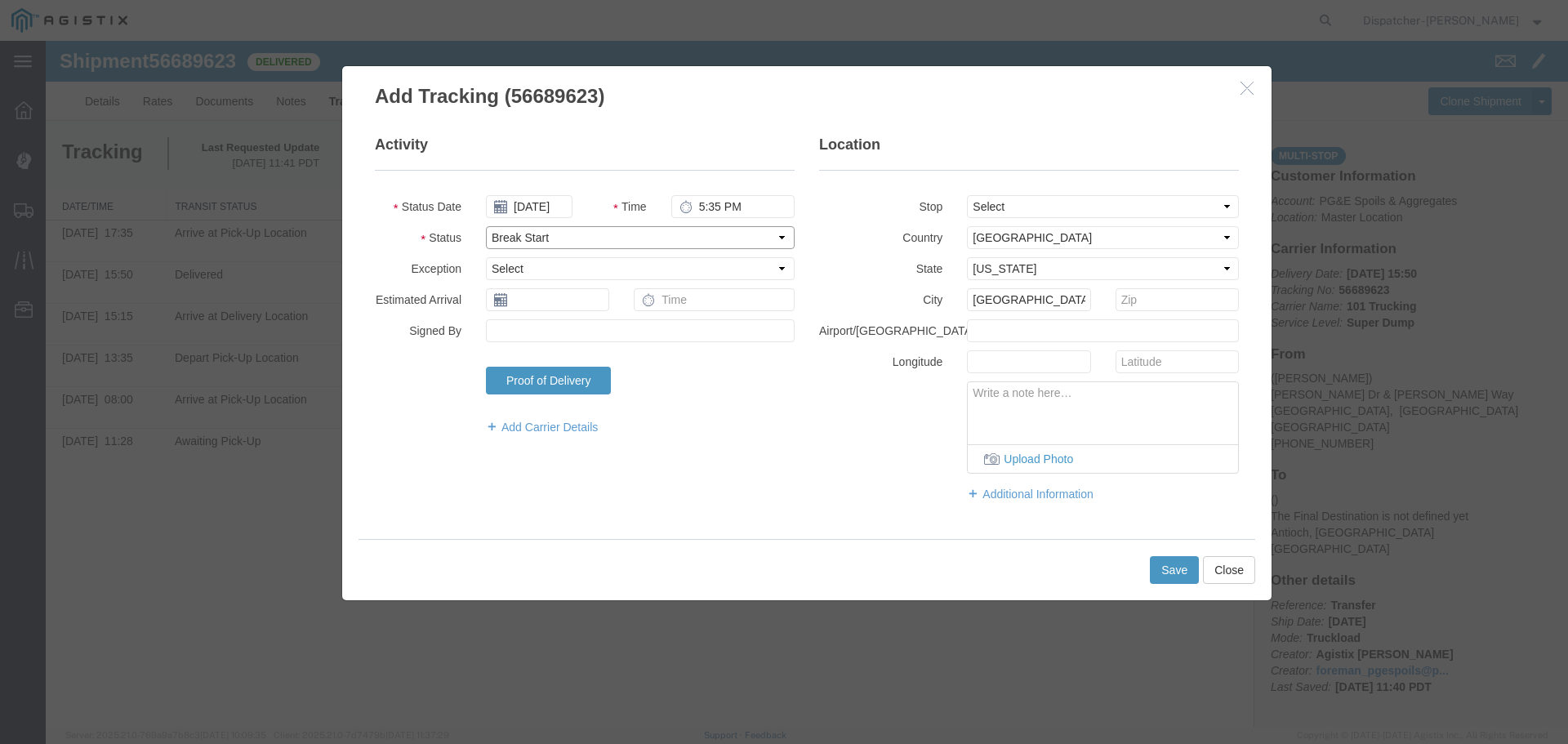
click at [486, 226] on select "Select Arrival Notice Available Arrival Notice Imported Arrive at Delivery Loca…" at bounding box center [640, 237] width 309 height 23
click at [1192, 562] on button "Save" at bounding box center [1174, 570] width 49 height 28
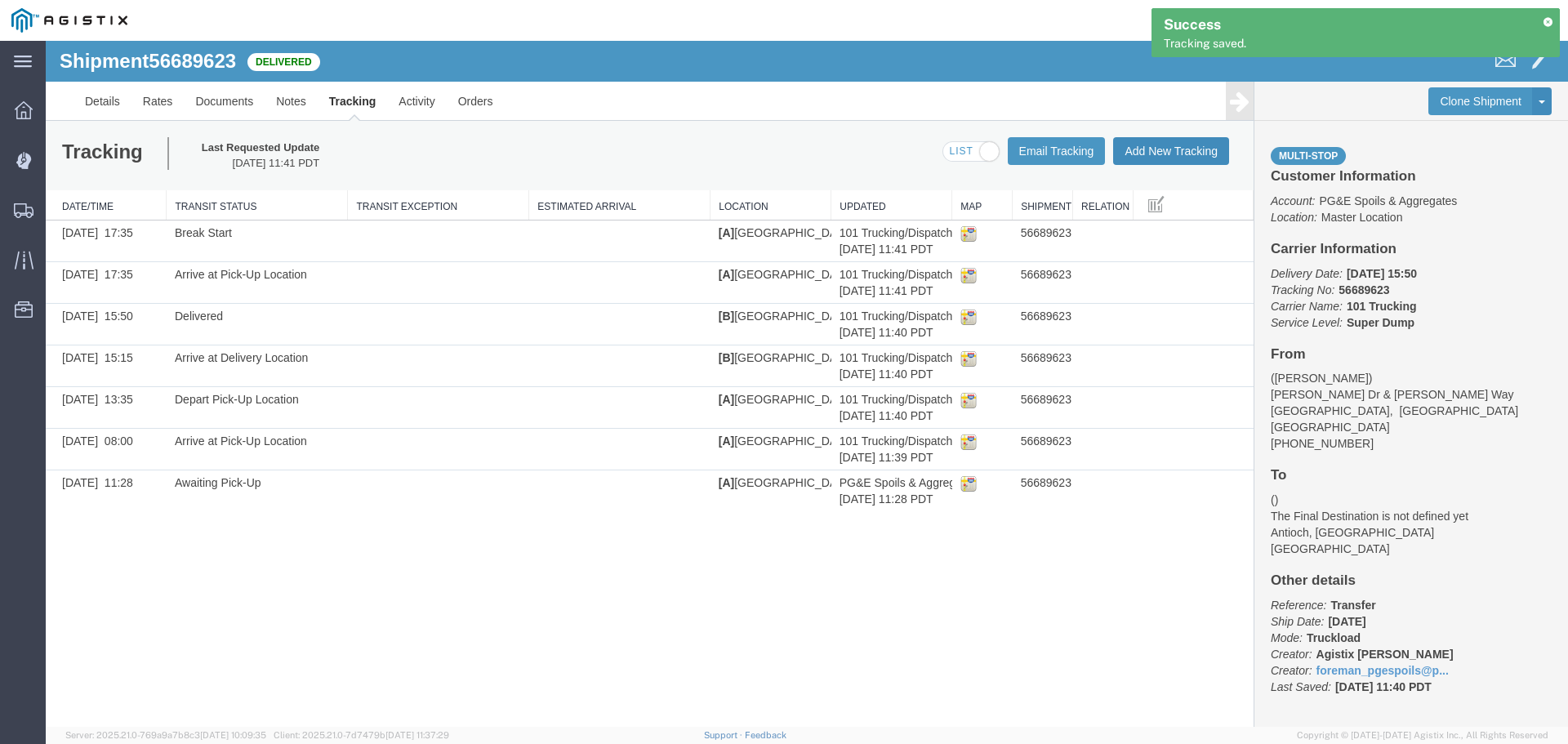
click at [1182, 152] on button "Add New Tracking" at bounding box center [1171, 152] width 116 height 28
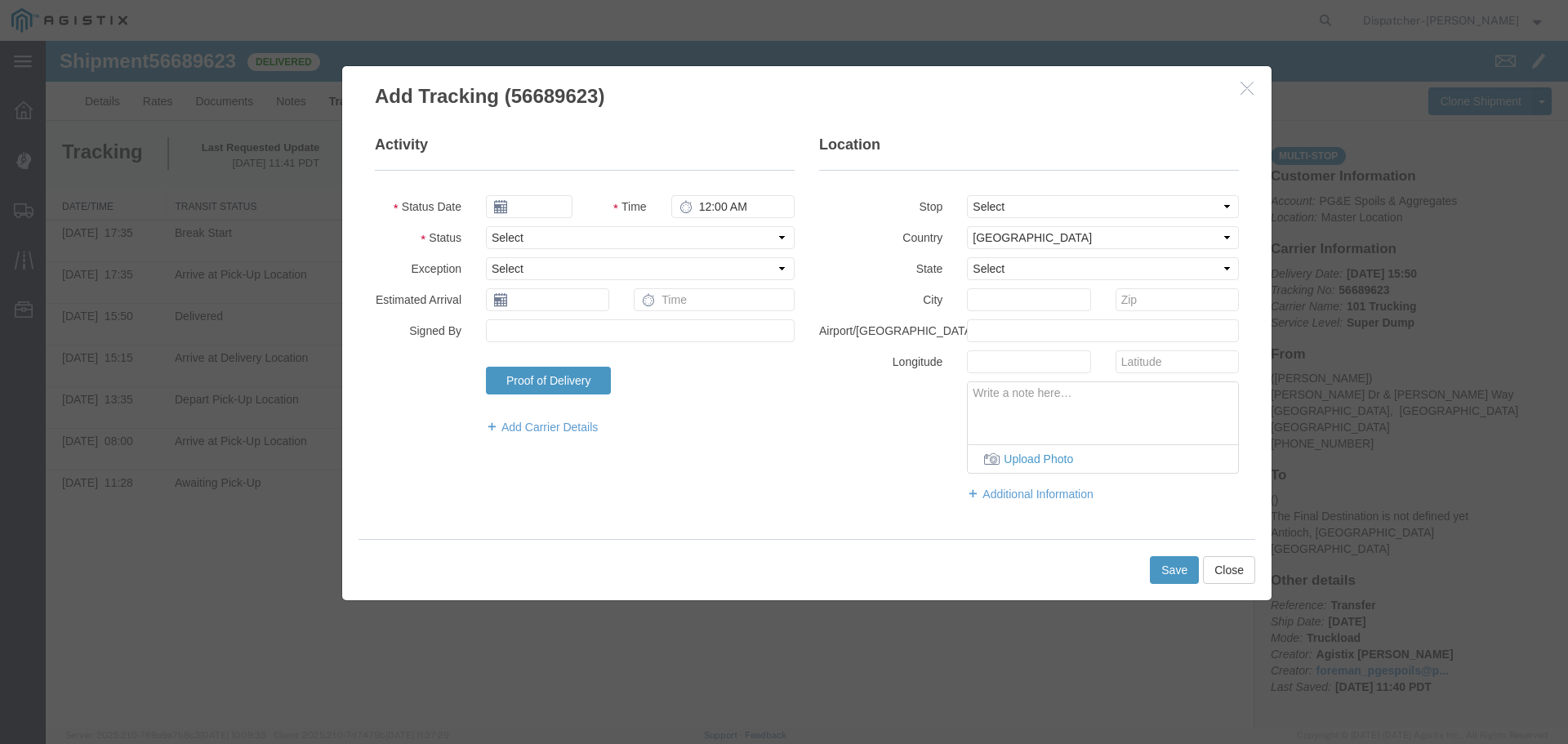
type input "[DATE]"
type input "12:00 PM"
click at [553, 203] on input "[DATE]" at bounding box center [529, 207] width 87 height 23
click at [498, 229] on th at bounding box center [498, 235] width 25 height 25
click at [578, 285] on td "3" at bounding box center [577, 284] width 25 height 25
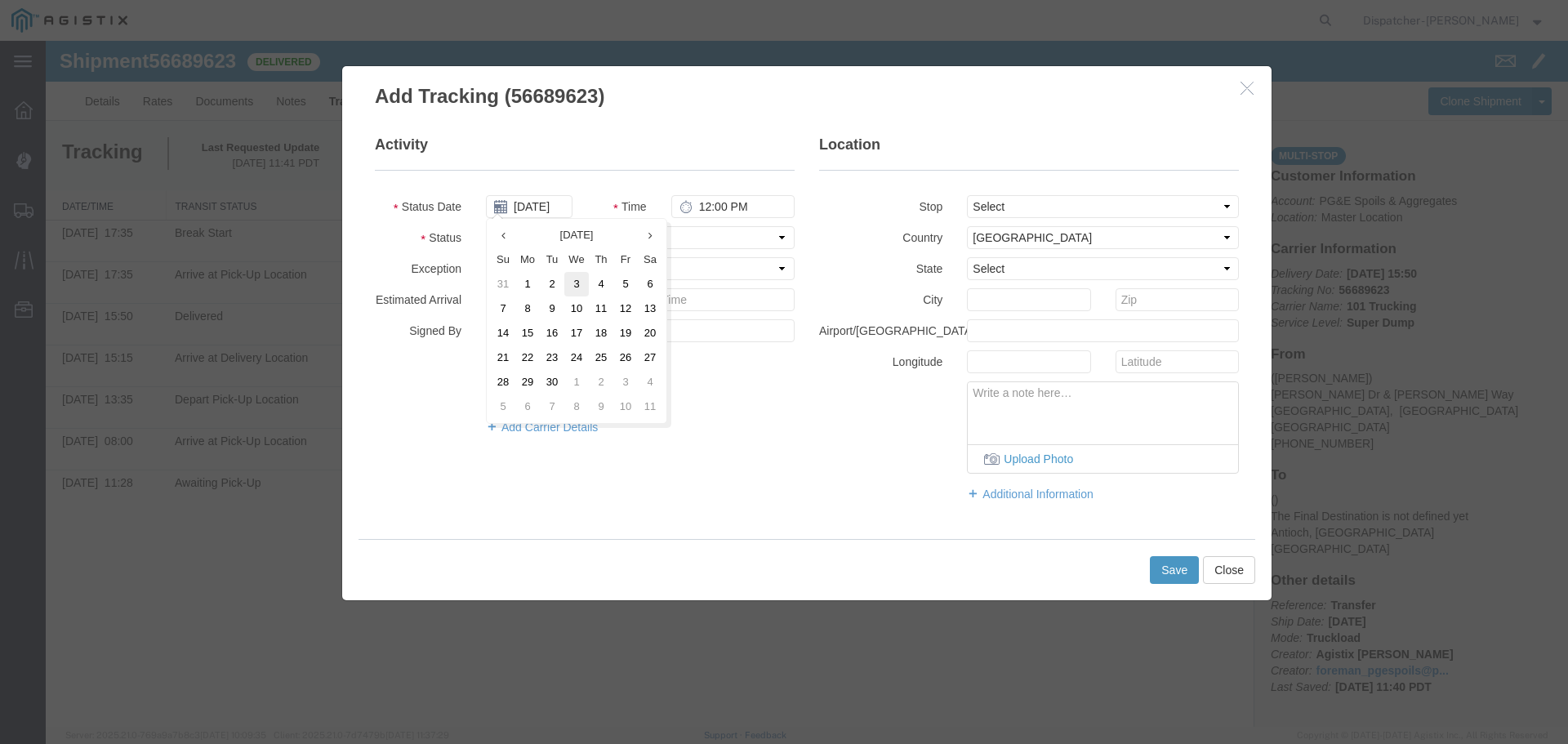
type input "[DATE]"
click at [714, 205] on input "12:00 PM" at bounding box center [733, 207] width 124 height 23
type input "6:05 PM"
click at [1059, 209] on select "Select From: [PERSON_NAME] [GEOGRAPHIC_DATA][PERSON_NAME], [GEOGRAPHIC_DATA] St…" at bounding box center [1103, 207] width 272 height 23
select select "{"pickupDeliveryInfoId": "122672709","pickupOrDelivery": "P","stopNum": "1","lo…"
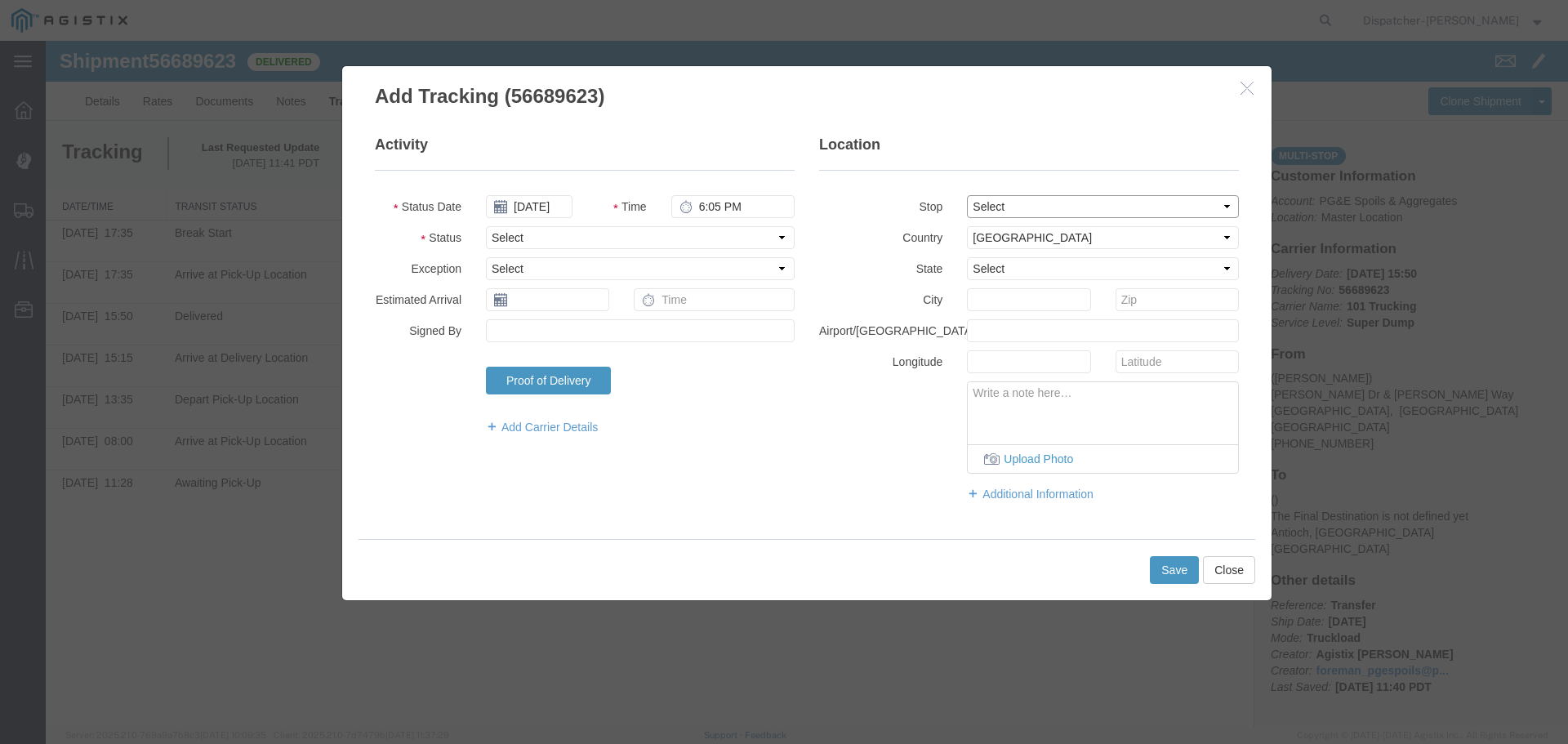
click at [967, 195] on select "Select From: [PERSON_NAME] [GEOGRAPHIC_DATA][PERSON_NAME], [GEOGRAPHIC_DATA] St…" at bounding box center [1103, 207] width 272 height 23
select select "CA"
type input "[GEOGRAPHIC_DATA]"
click at [609, 241] on select "Select Arrival Notice Available Arrival Notice Imported Arrive at Delivery Loca…" at bounding box center [640, 237] width 309 height 23
select select "BREAKSTOP"
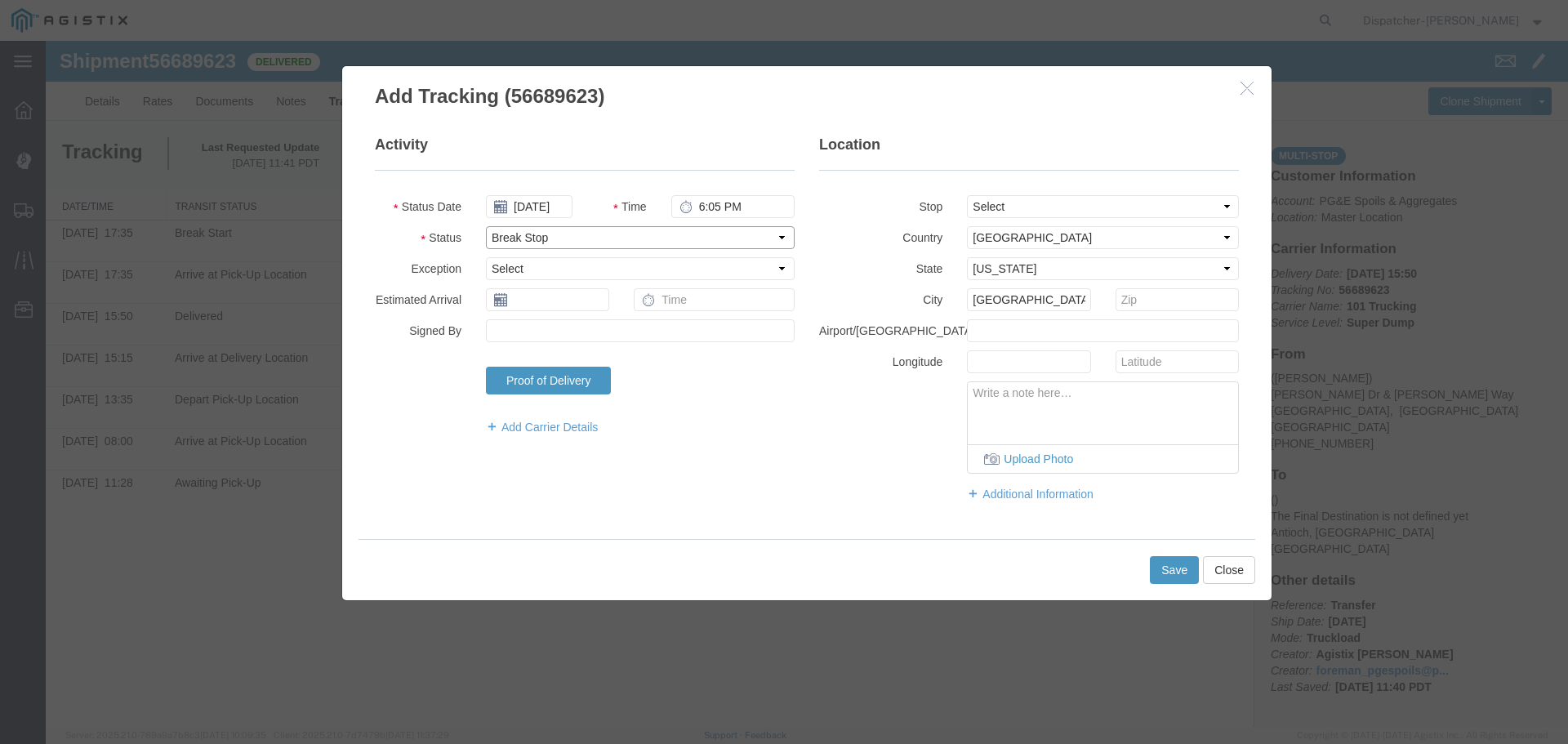
click at [486, 226] on select "Select Arrival Notice Available Arrival Notice Imported Arrive at Delivery Loca…" at bounding box center [640, 237] width 309 height 23
click at [1174, 573] on button "Save" at bounding box center [1174, 570] width 49 height 28
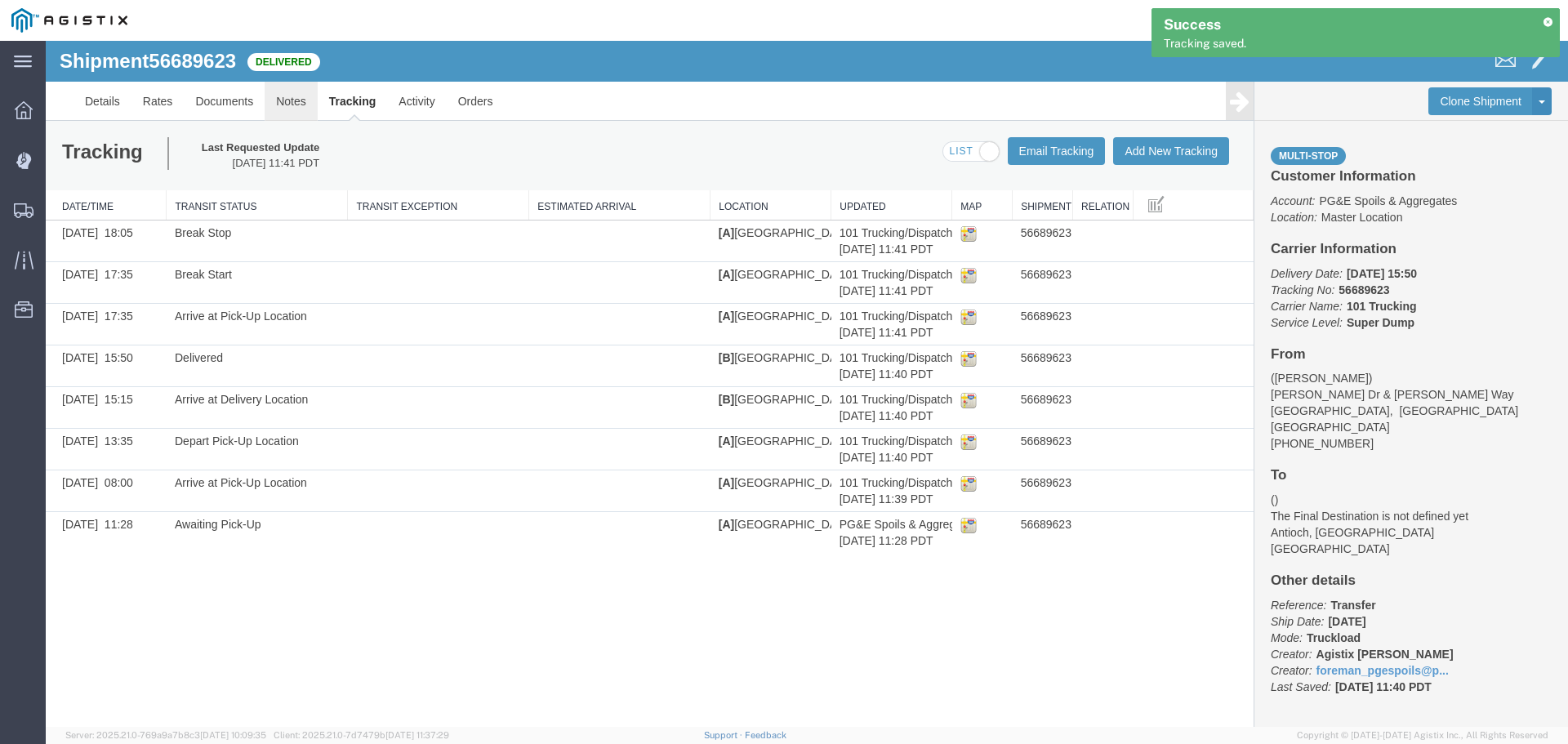
click at [291, 102] on link "Notes" at bounding box center [291, 101] width 53 height 39
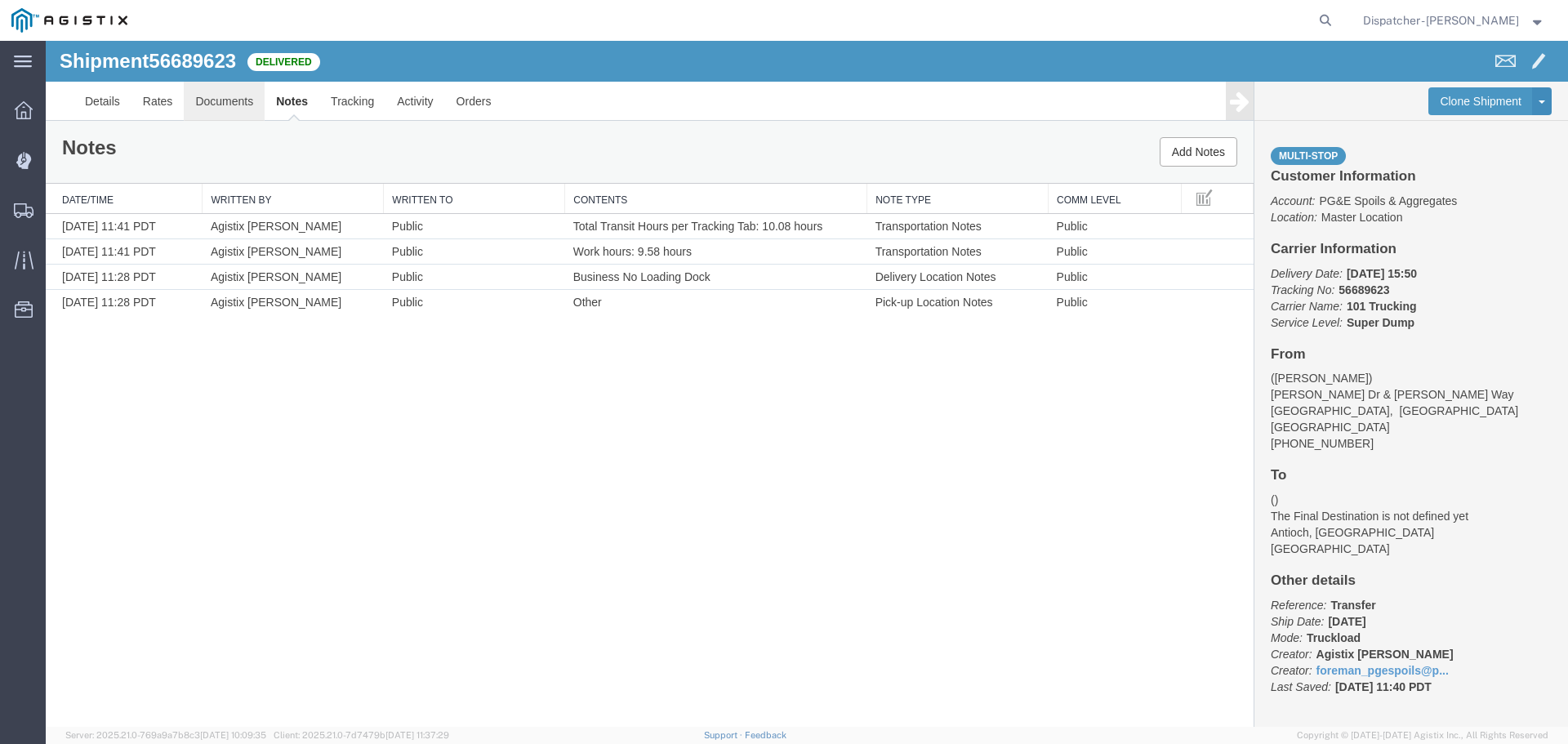
click at [206, 93] on link "Documents" at bounding box center [224, 101] width 81 height 39
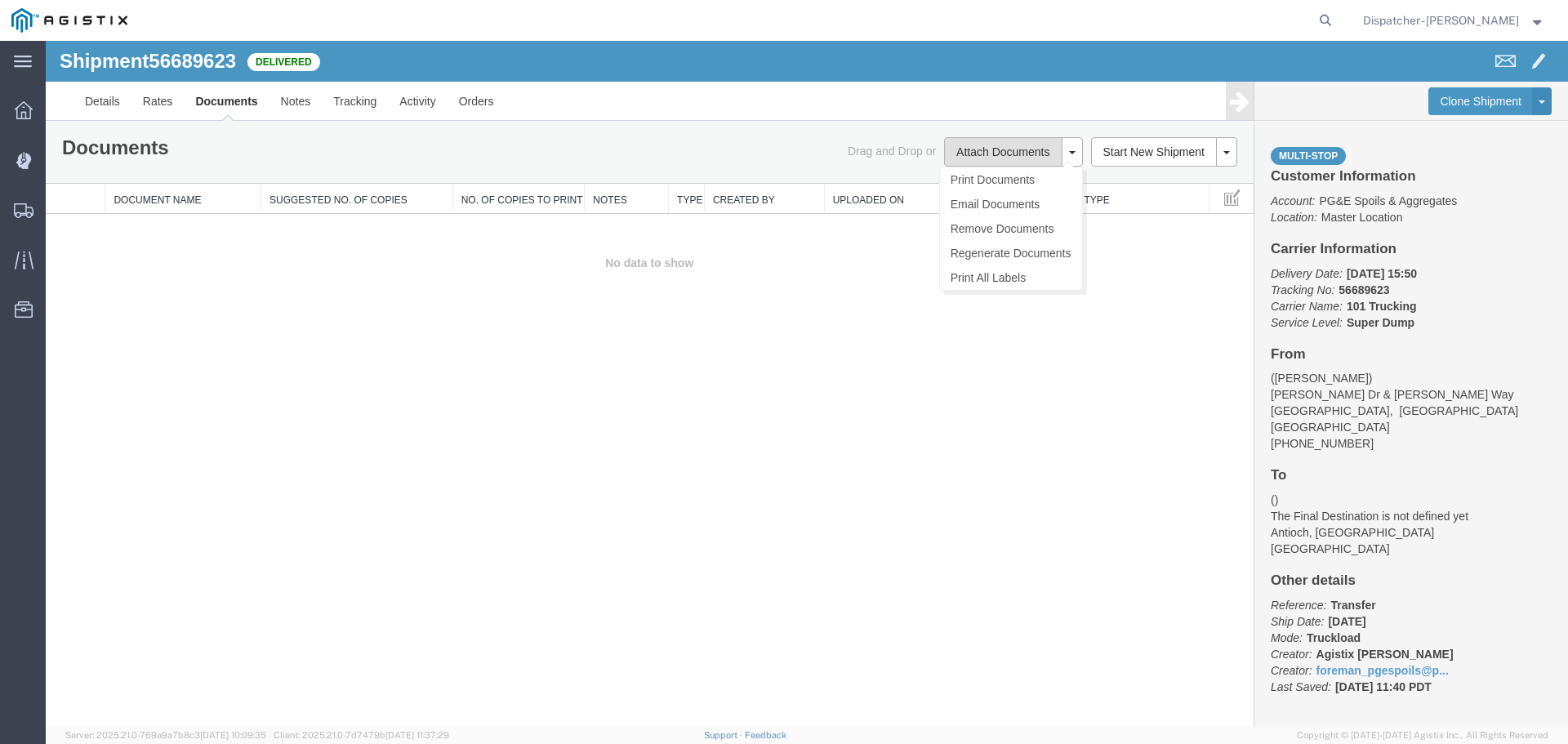
click at [1001, 157] on button "Attach Documents" at bounding box center [1003, 152] width 117 height 30
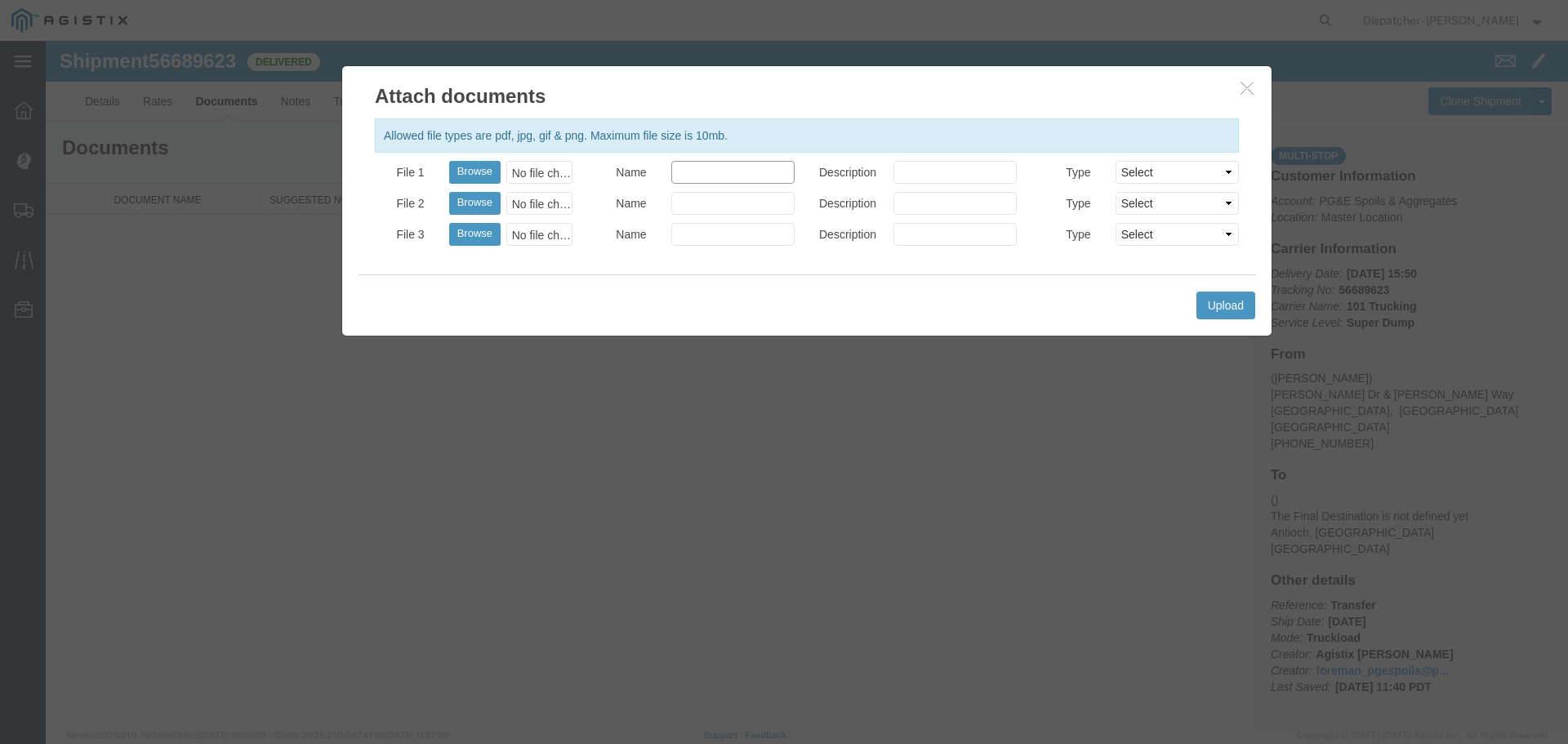
click at [675, 176] on input "Name" at bounding box center [733, 173] width 124 height 23
type input "Truck and Scale Tags"
click at [533, 173] on div "No file chosen" at bounding box center [539, 173] width 66 height 23
type input "C:\fakepath\Truck and Scale Tags 56689623.pdf"
click at [46, 41] on agx-top-navbar "Dispatcher - [PERSON_NAME]" at bounding box center [46, 393] width 0 height 703
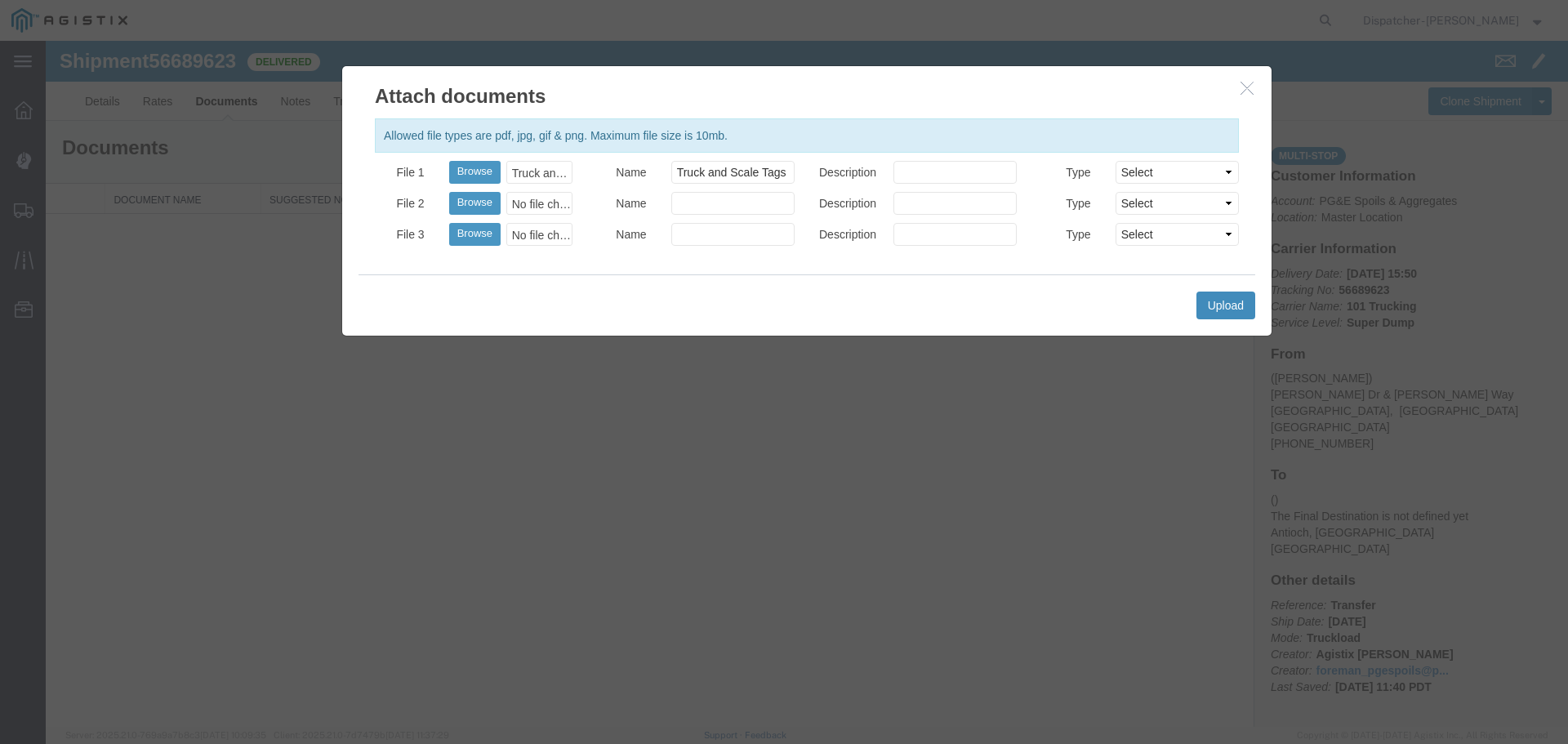
click at [1238, 305] on button "Upload" at bounding box center [1225, 306] width 59 height 28
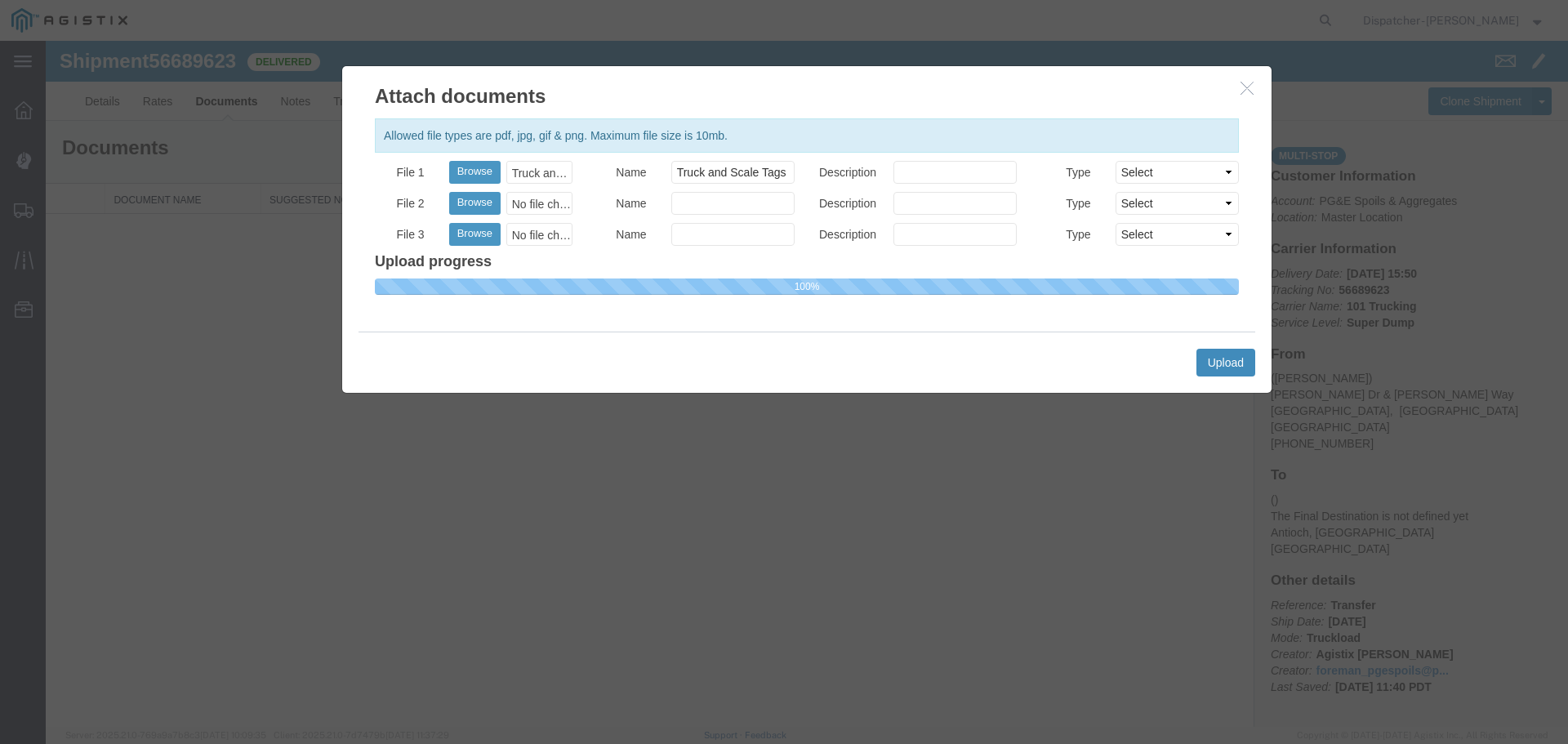
select select
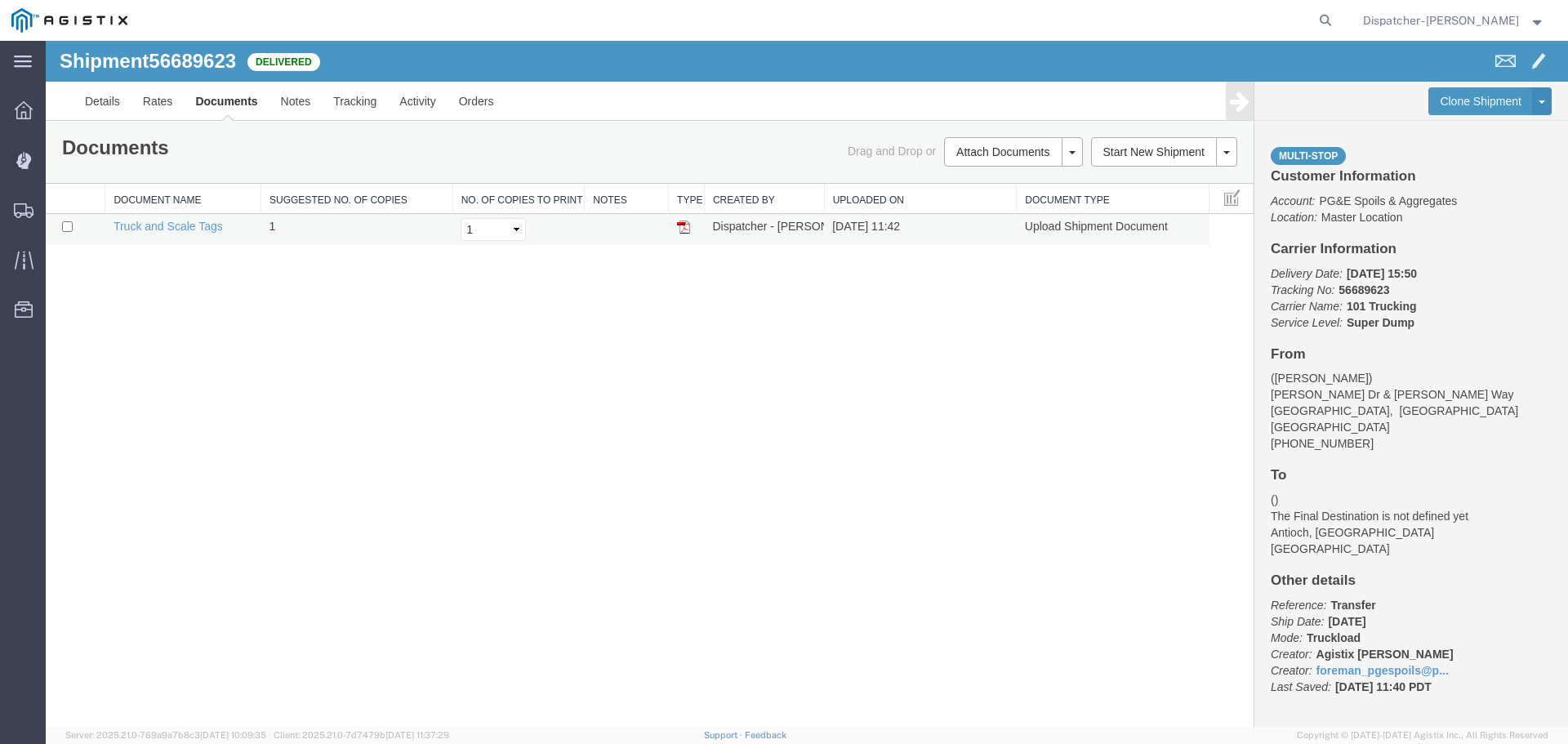
click at [683, 230] on img at bounding box center [683, 227] width 13 height 13
click at [56, 207] on span "Shipments" at bounding box center [50, 209] width 11 height 32
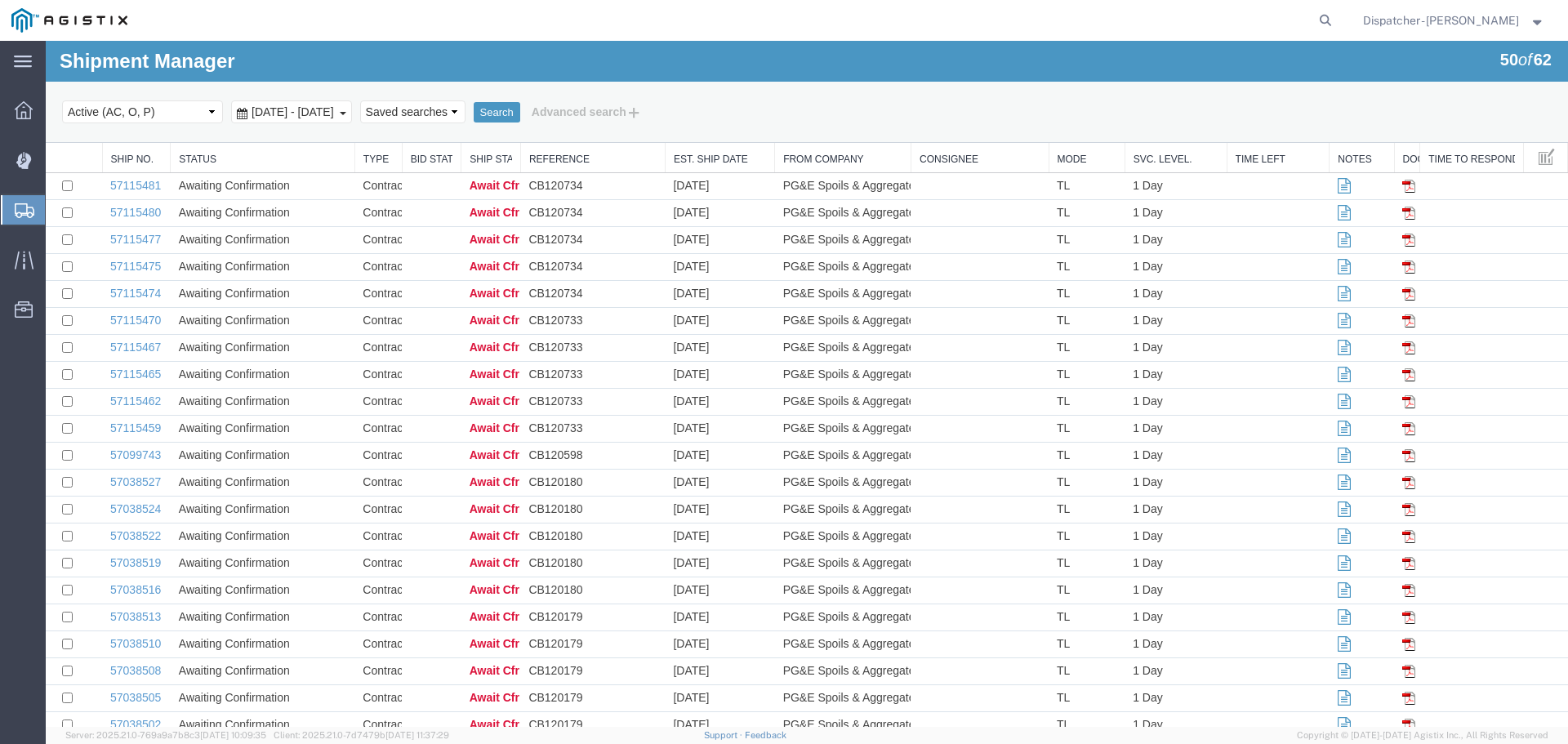
click at [307, 108] on span "[DATE] - [DATE]" at bounding box center [292, 111] width 90 height 13
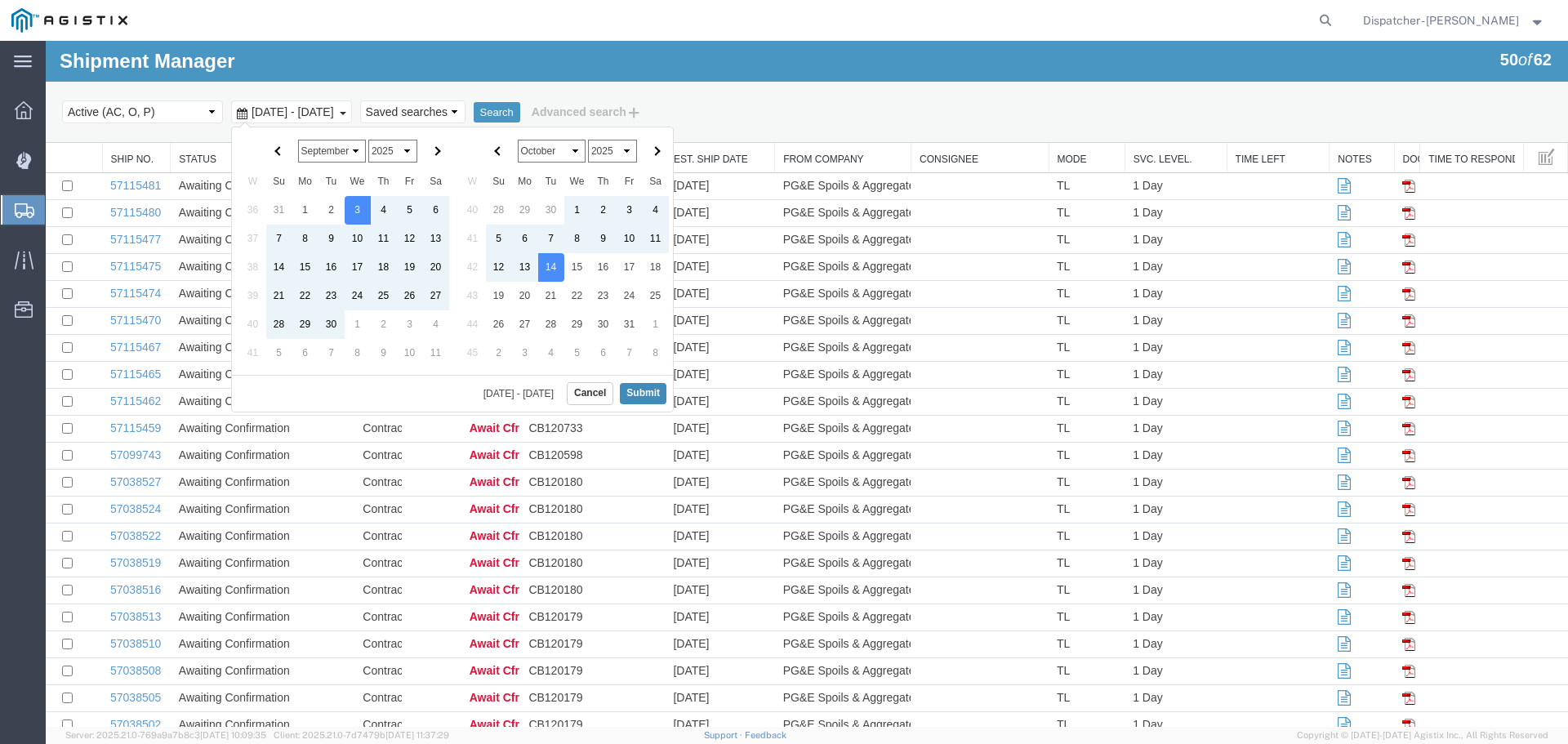
click at [640, 386] on button "Submit" at bounding box center [642, 393] width 46 height 20
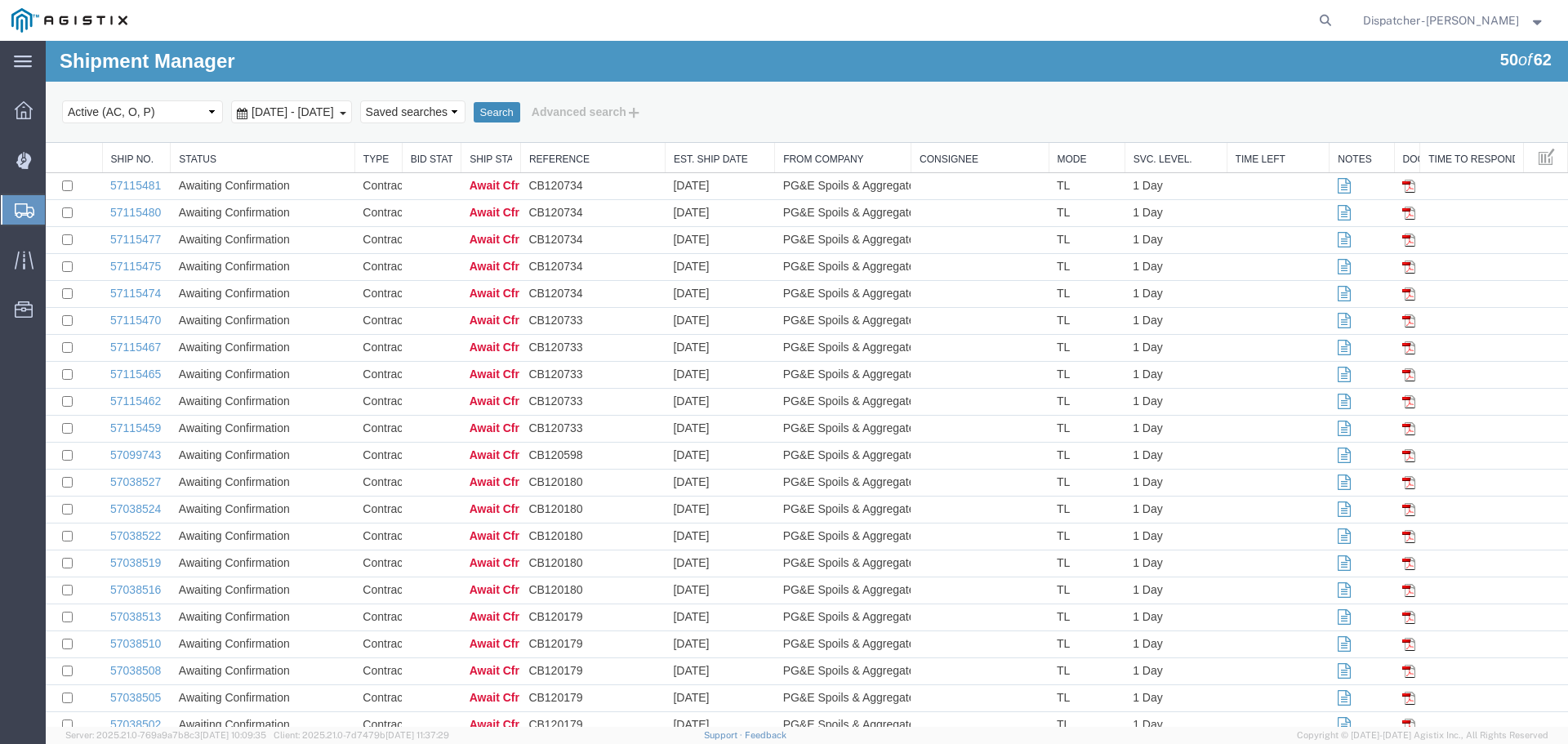
click at [521, 117] on button "Search" at bounding box center [496, 112] width 46 height 21
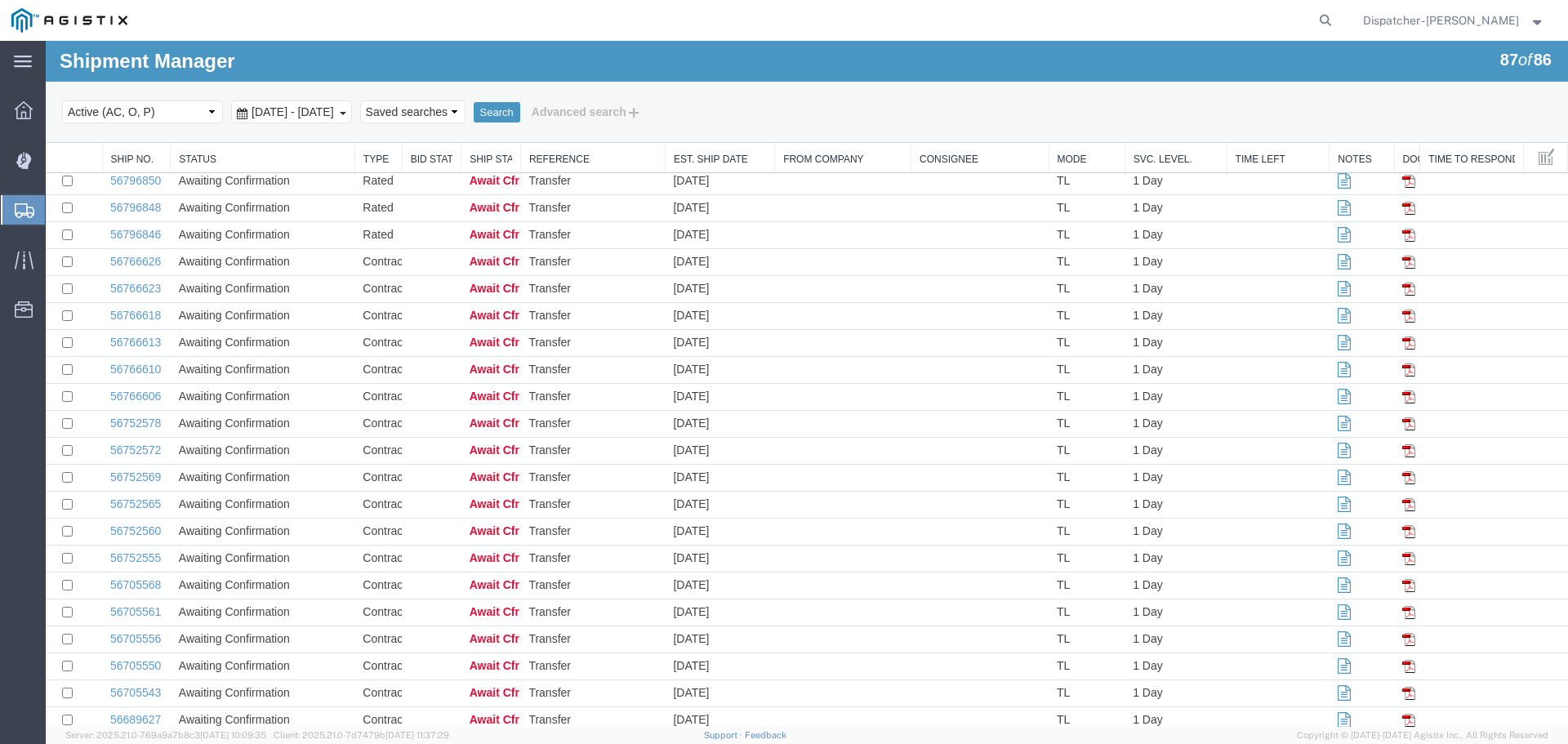
scroll to position [1842, 0]
click at [136, 692] on link "56689627" at bounding box center [136, 695] width 51 height 13
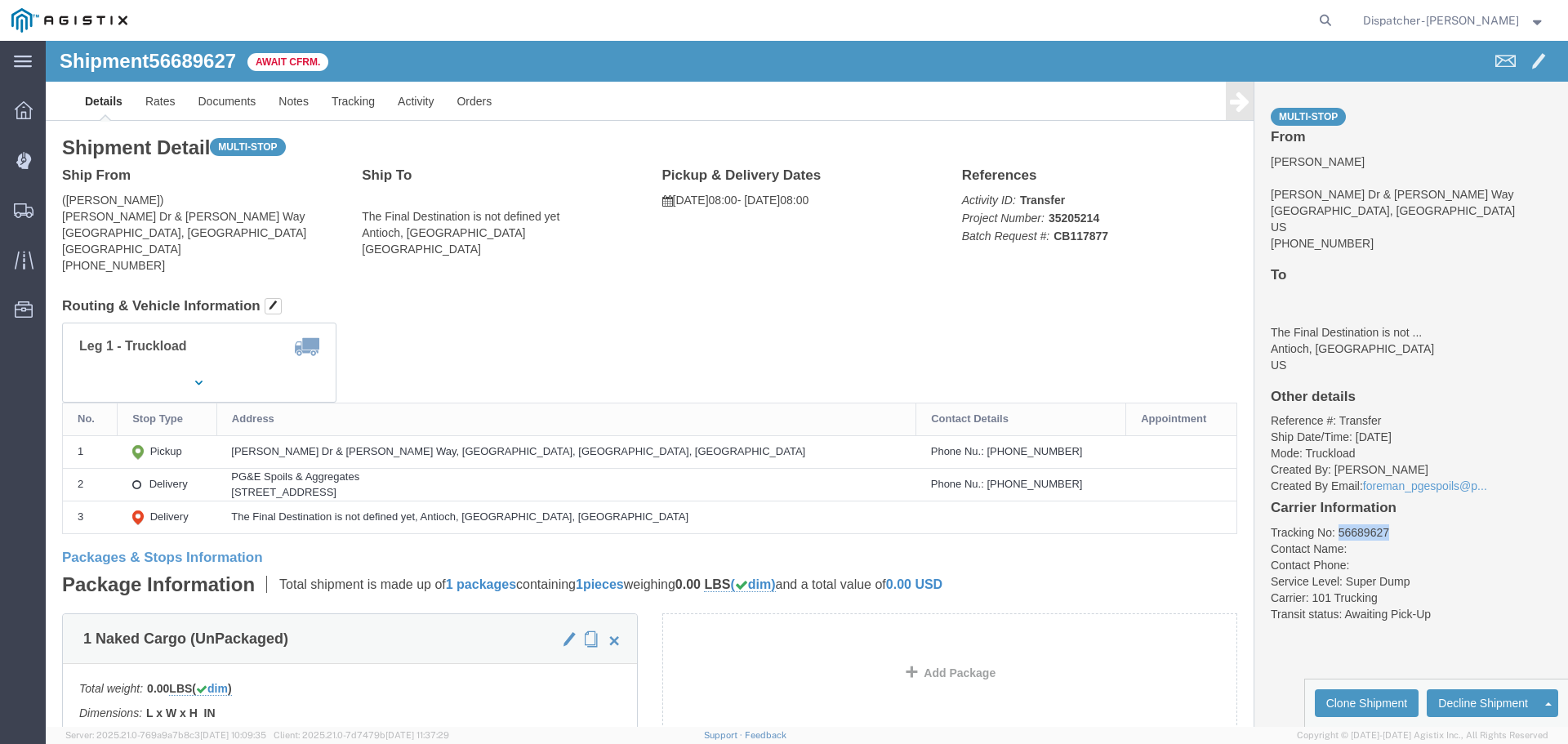
drag, startPoint x: 1339, startPoint y: 491, endPoint x: 1286, endPoint y: 496, distance: 53.2
click li "Tracking No: 56689627"
copy li "56689627"
click link "Tracking"
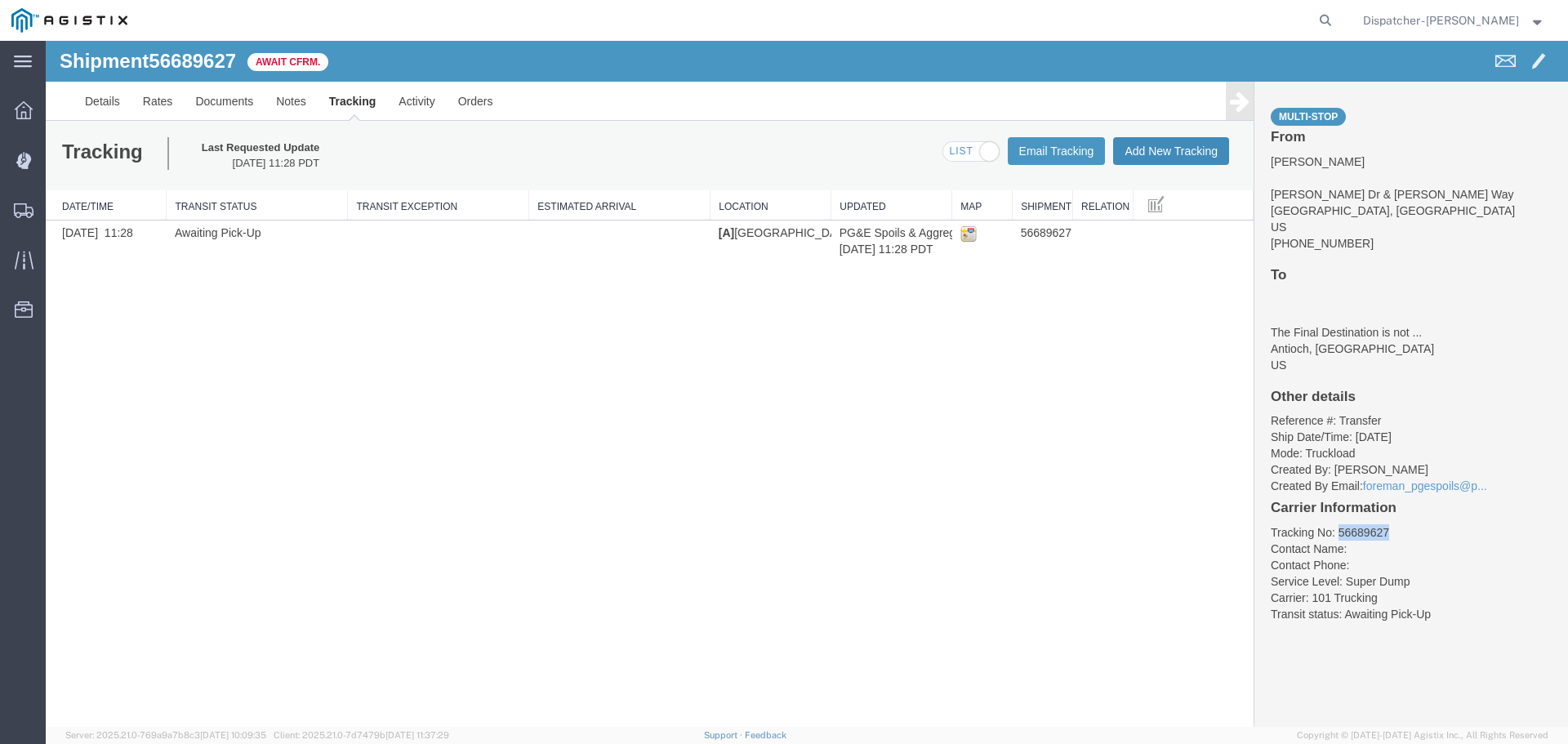
click at [1151, 140] on button "Add New Tracking" at bounding box center [1171, 152] width 116 height 28
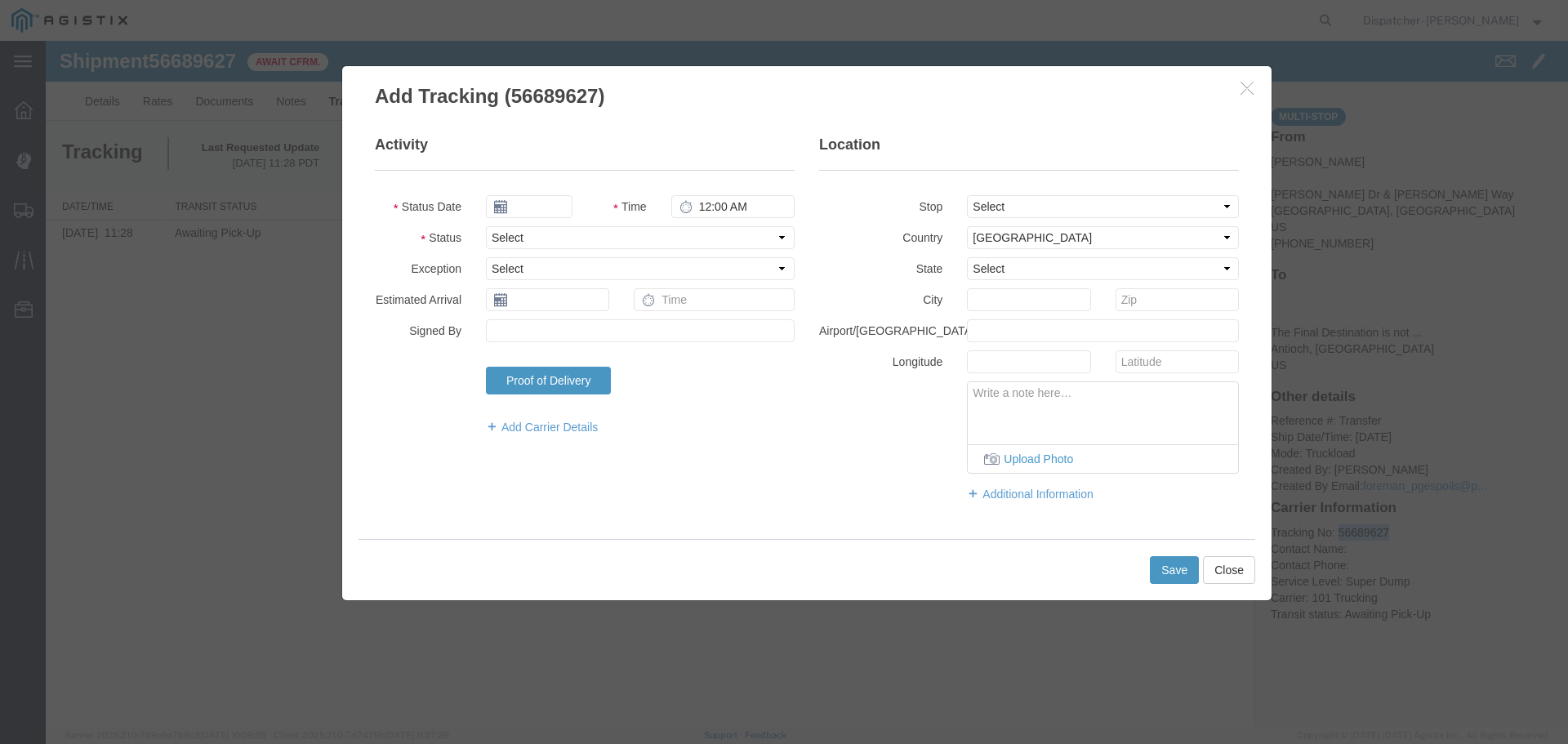
type input "[DATE]"
type input "12:00 PM"
click at [545, 209] on input "[DATE]" at bounding box center [529, 207] width 87 height 23
click at [497, 230] on th at bounding box center [498, 235] width 25 height 25
click at [578, 280] on td "3" at bounding box center [577, 284] width 25 height 25
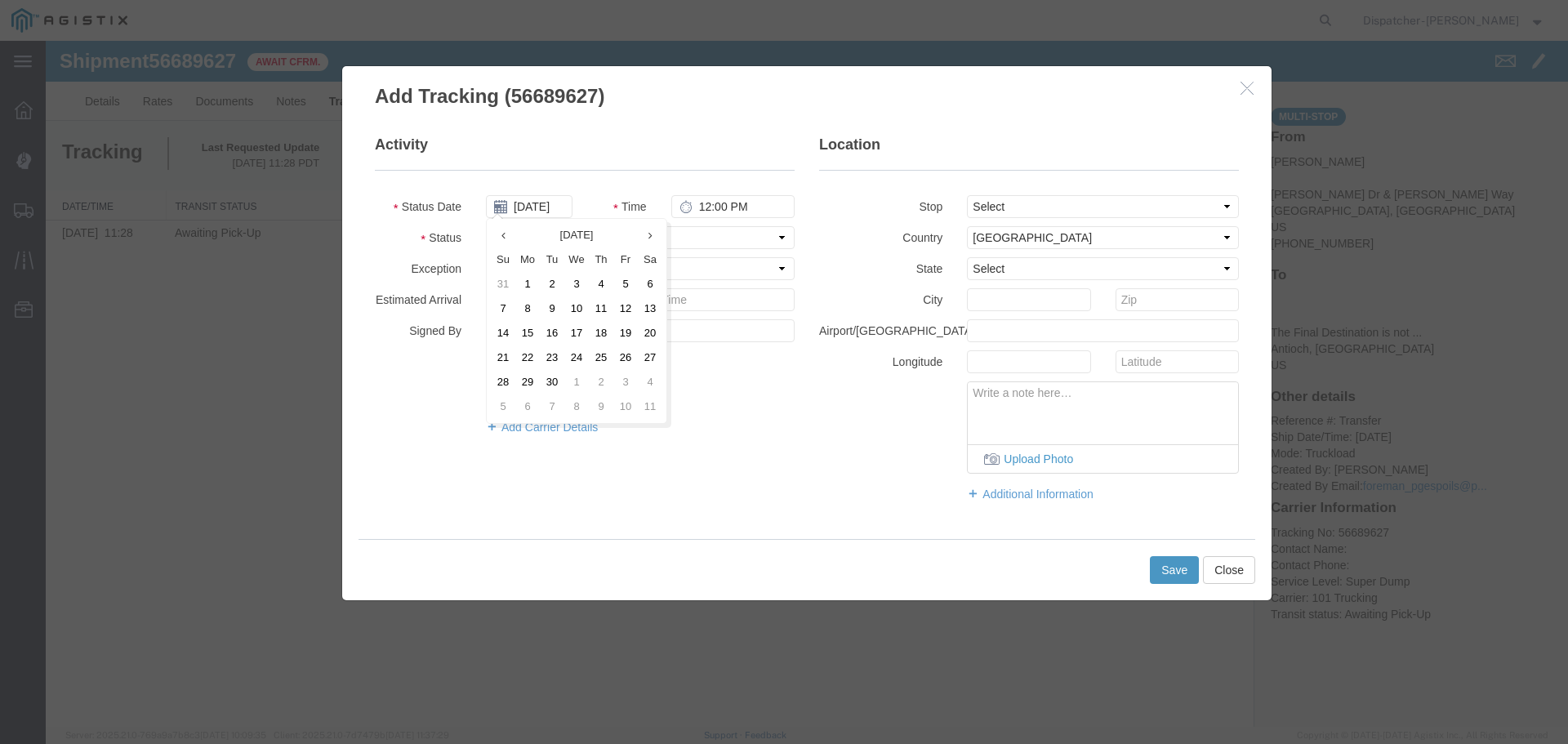
type input "[DATE]"
click at [703, 209] on input "12:00 PM" at bounding box center [733, 207] width 124 height 23
type input "8:00 AM"
click at [997, 202] on select "Select From: [PERSON_NAME] [GEOGRAPHIC_DATA][PERSON_NAME], [GEOGRAPHIC_DATA] St…" at bounding box center [1103, 207] width 272 height 23
select select "{"pickupDeliveryInfoId": "122672718","pickupOrDelivery": "P","stopNum": "1","lo…"
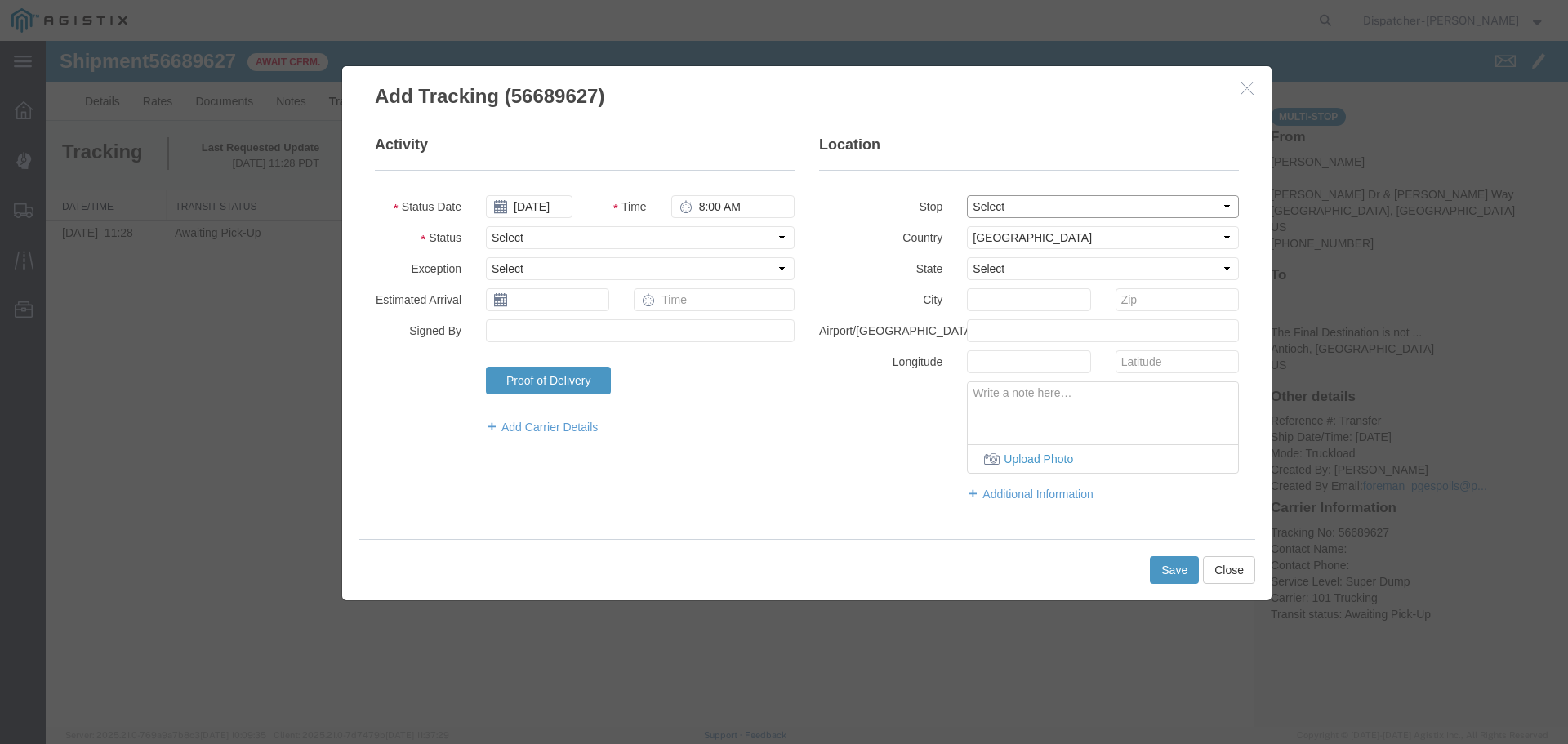
click at [967, 195] on select "Select From: [PERSON_NAME] [GEOGRAPHIC_DATA][PERSON_NAME], [GEOGRAPHIC_DATA] St…" at bounding box center [1103, 207] width 272 height 23
select select "CA"
type input "[GEOGRAPHIC_DATA]"
click at [671, 237] on select "Select Arrival Notice Available Arrival Notice Imported Arrive at Delivery Loca…" at bounding box center [640, 237] width 309 height 23
select select "ARVPULOC"
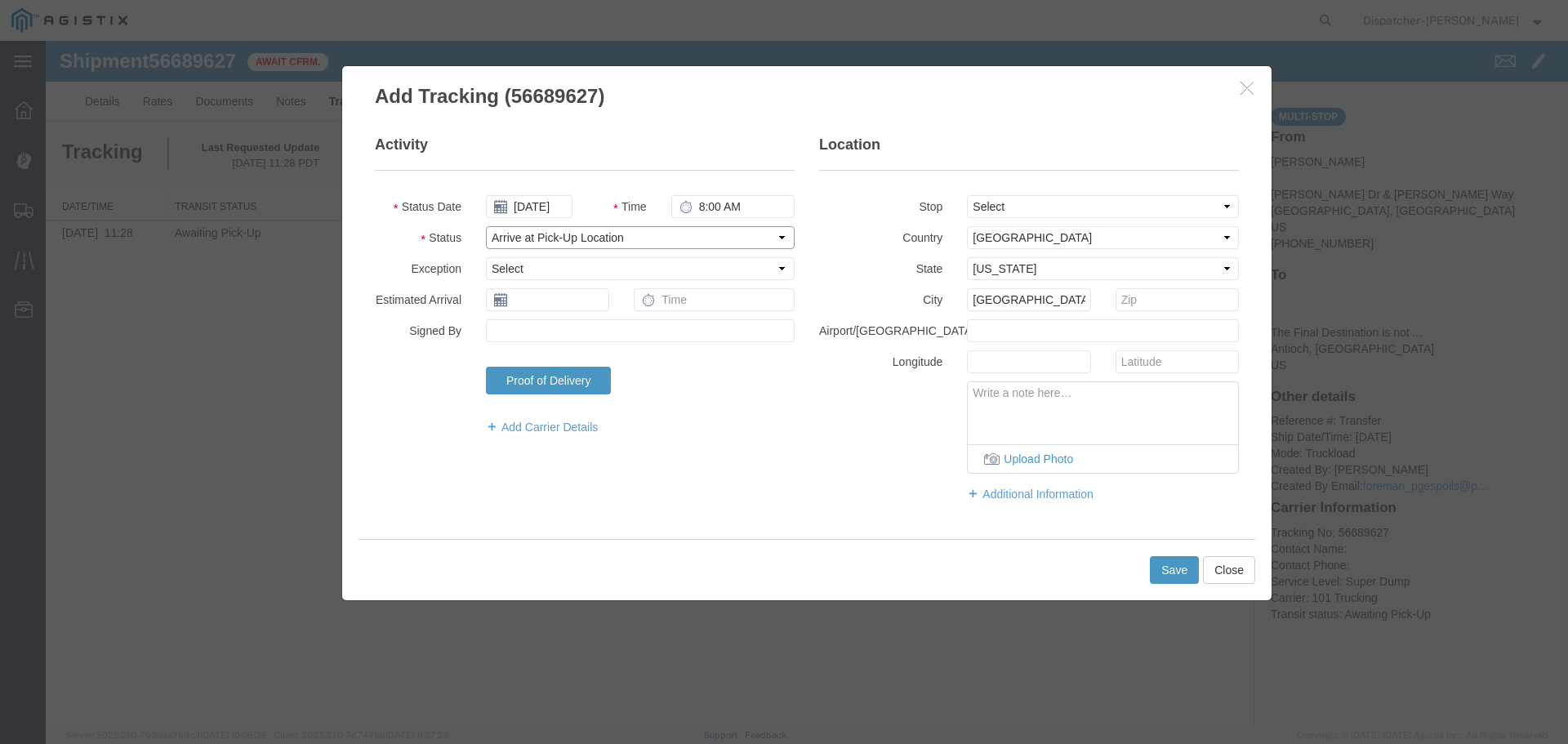
click at [486, 226] on select "Select Arrival Notice Available Arrival Notice Imported Arrive at Delivery Loca…" at bounding box center [640, 237] width 309 height 23
click at [1178, 577] on button "Save" at bounding box center [1174, 570] width 49 height 28
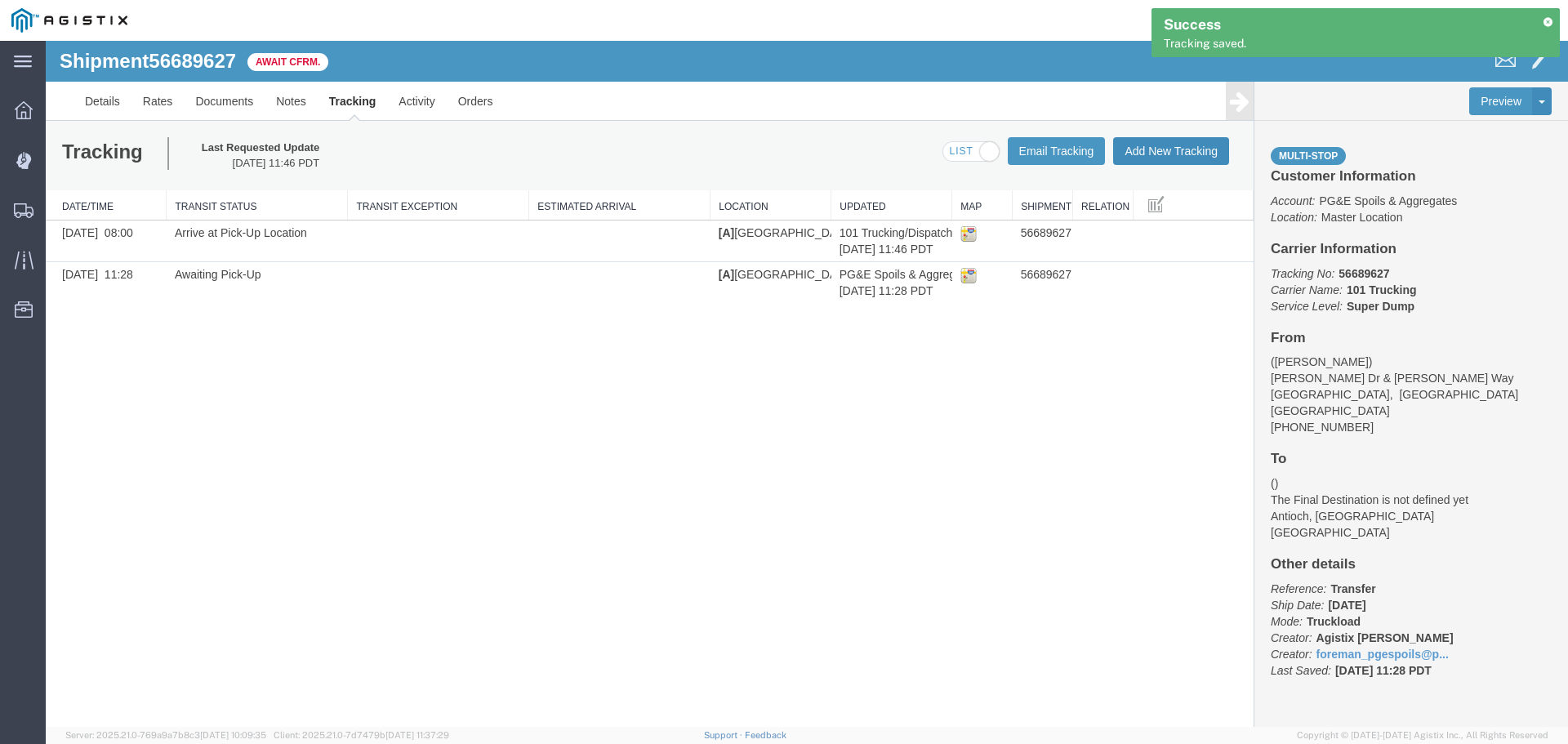
click at [1139, 145] on button "Add New Tracking" at bounding box center [1171, 152] width 116 height 28
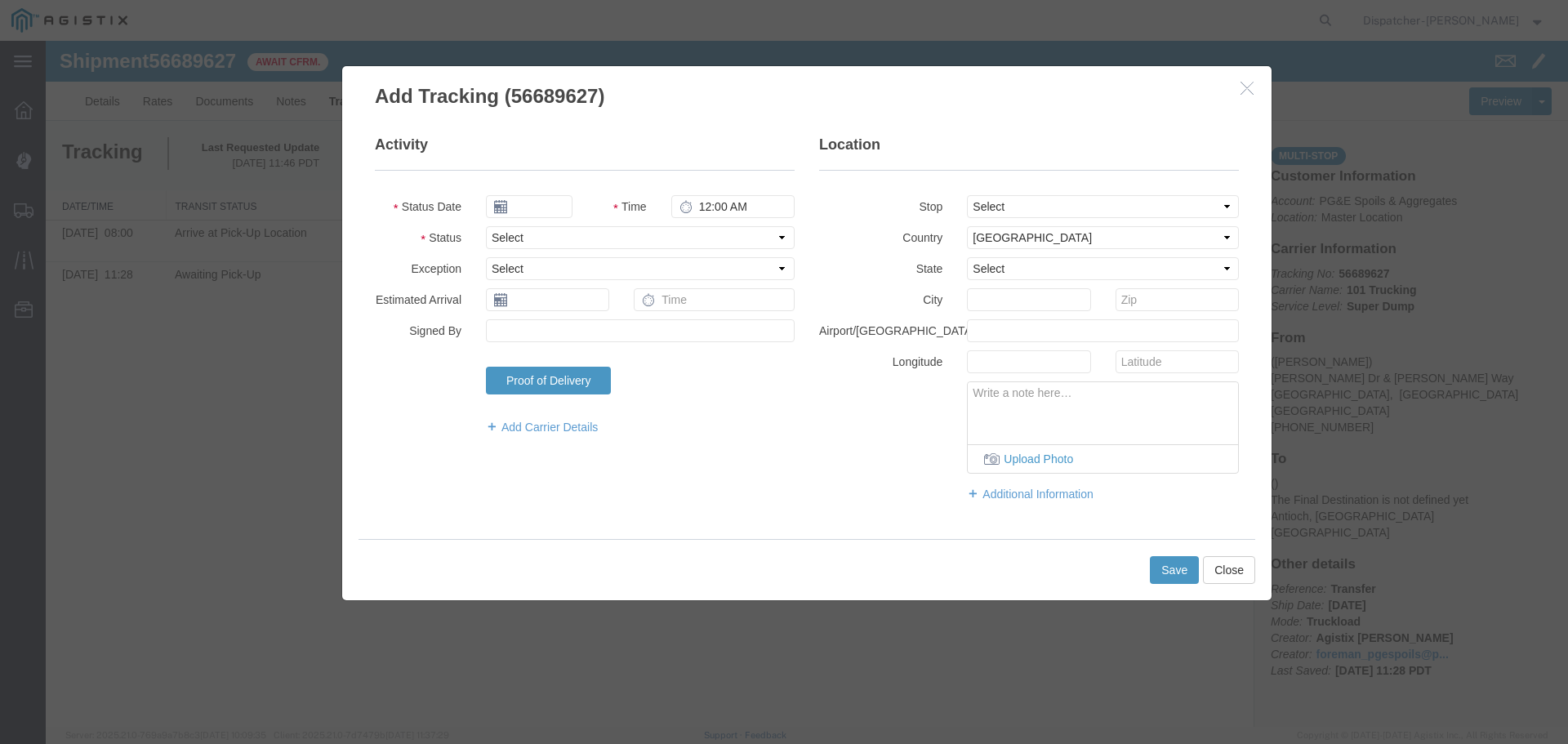
type input "[DATE]"
type input "12:00 PM"
click at [557, 201] on input "[DATE]" at bounding box center [529, 207] width 87 height 23
click at [501, 228] on th at bounding box center [498, 235] width 25 height 25
click at [581, 284] on td "3" at bounding box center [577, 284] width 25 height 25
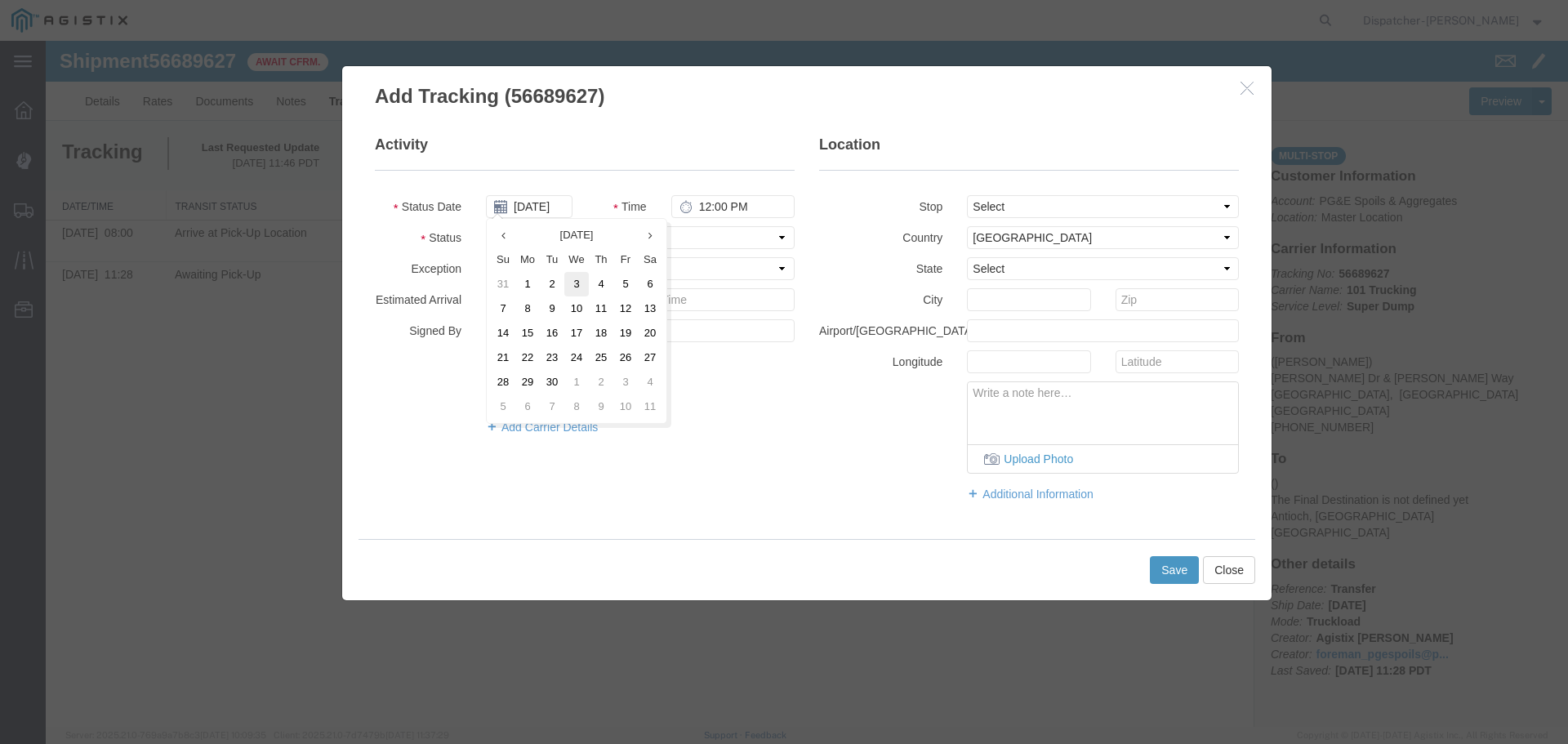
type input "[DATE]"
click at [713, 202] on input "12:00 PM" at bounding box center [733, 207] width 124 height 23
type input "1:15 PM"
drag, startPoint x: 990, startPoint y: 197, endPoint x: 996, endPoint y: 207, distance: 11.7
click at [991, 200] on select "Select From: [PERSON_NAME] [GEOGRAPHIC_DATA][PERSON_NAME], [GEOGRAPHIC_DATA] St…" at bounding box center [1103, 207] width 272 height 23
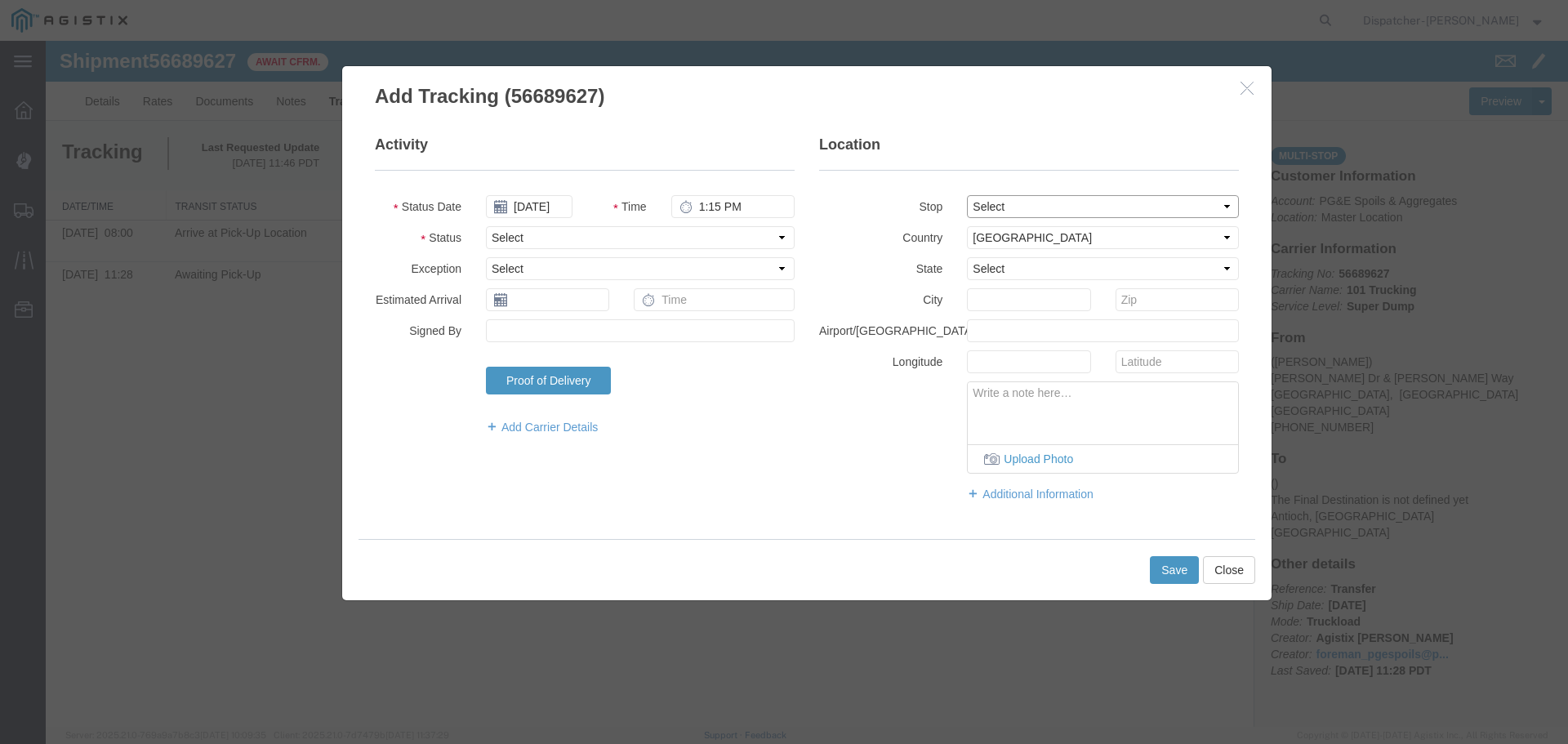
select select "{"pickupDeliveryInfoId": "122672718","pickupOrDelivery": "P","stopNum": "1","lo…"
click at [967, 195] on select "Select From: [PERSON_NAME] [GEOGRAPHIC_DATA][PERSON_NAME], [GEOGRAPHIC_DATA] St…" at bounding box center [1103, 207] width 272 height 23
select select "CA"
type input "[GEOGRAPHIC_DATA]"
click at [568, 231] on select "Select Arrival Notice Available Arrival Notice Imported Arrive at Delivery Loca…" at bounding box center [640, 237] width 309 height 23
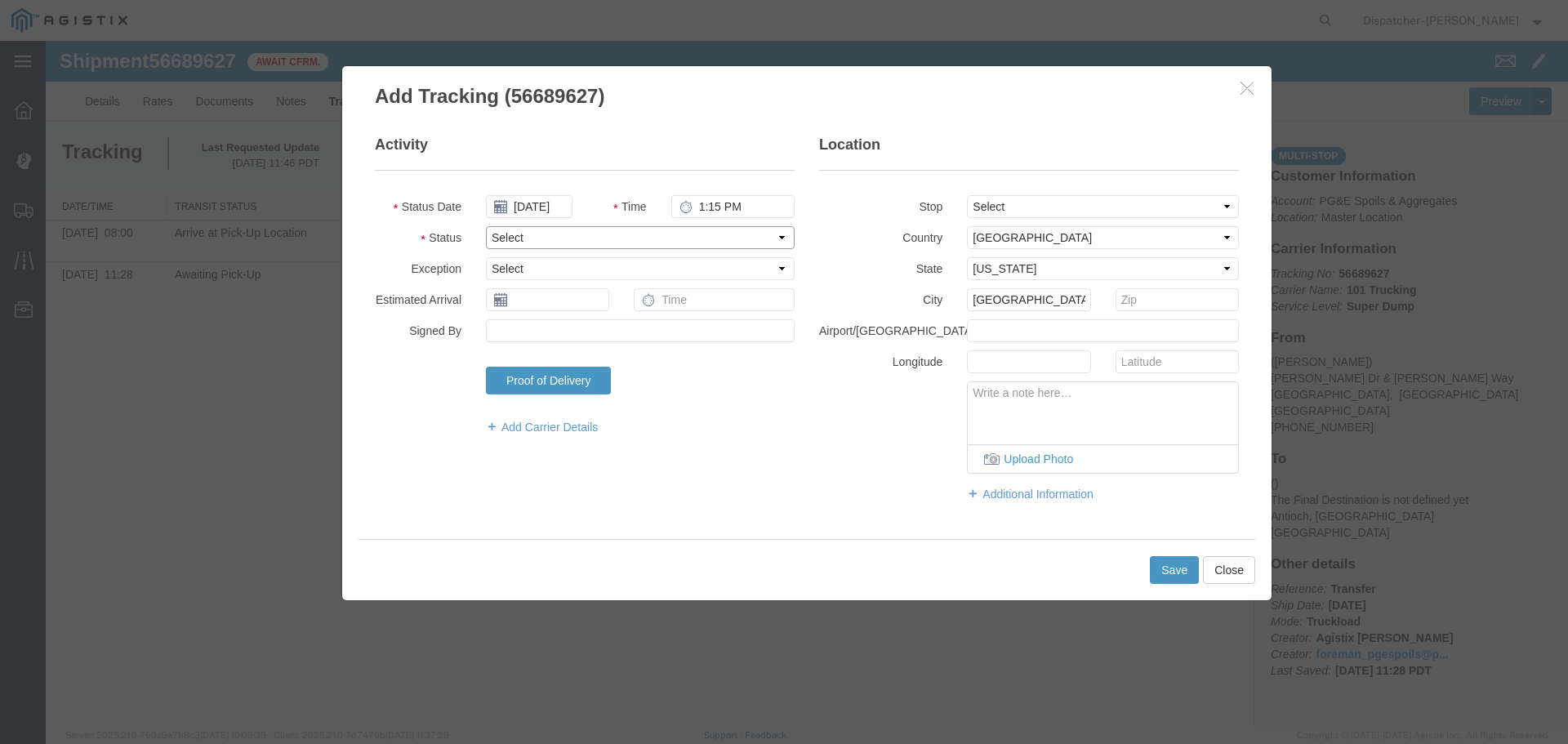
select select "DPTPULOC"
click at [486, 226] on select "Select Arrival Notice Available Arrival Notice Imported Arrive at Delivery Loca…" at bounding box center [640, 237] width 309 height 23
click at [1160, 573] on button "Save" at bounding box center [1174, 570] width 49 height 28
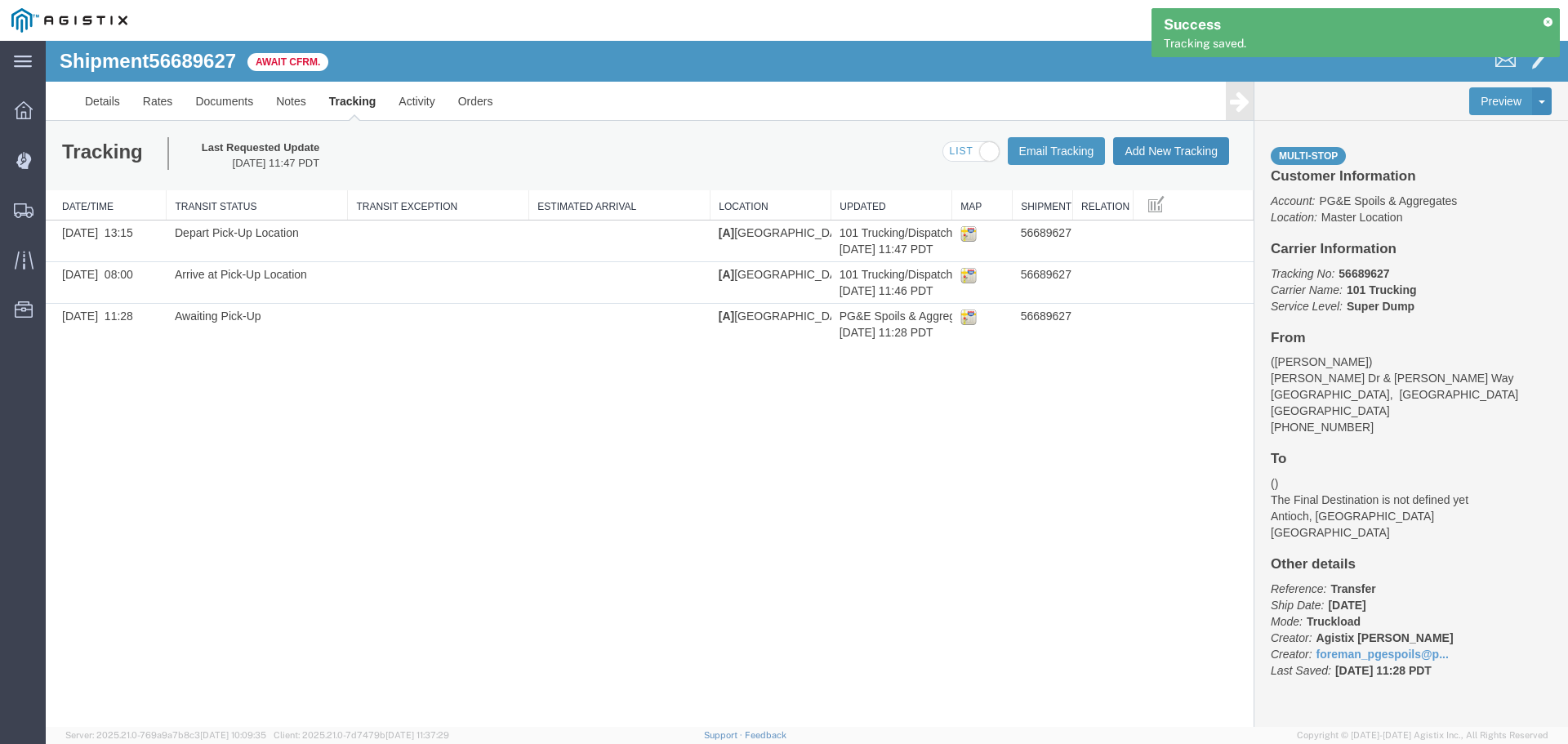
click at [1160, 142] on button "Add New Tracking" at bounding box center [1171, 152] width 116 height 28
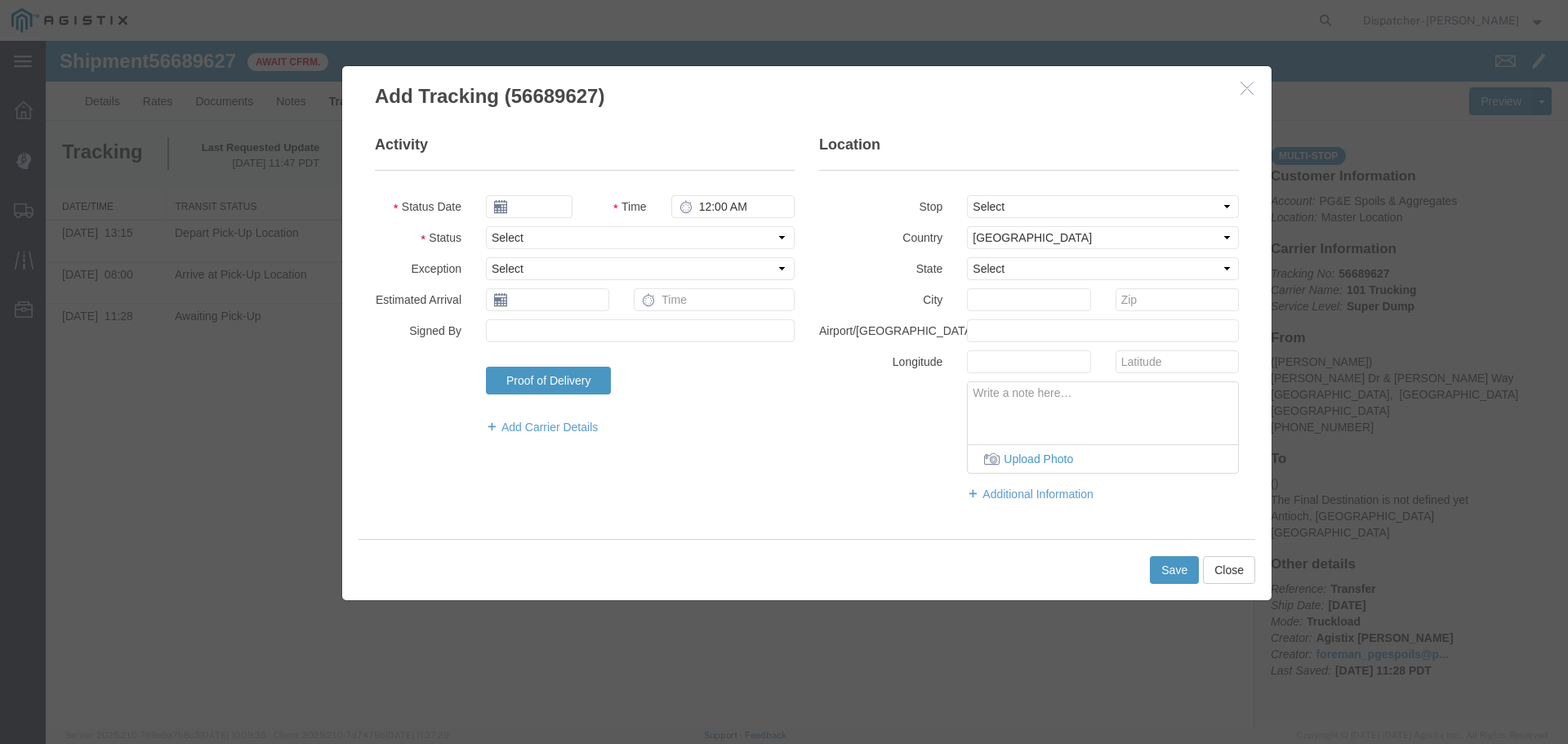
type input "[DATE]"
type input "12:00 PM"
click at [532, 215] on input "[DATE]" at bounding box center [529, 207] width 87 height 23
click at [501, 245] on th at bounding box center [498, 235] width 25 height 25
click at [581, 282] on td "3" at bounding box center [577, 284] width 25 height 25
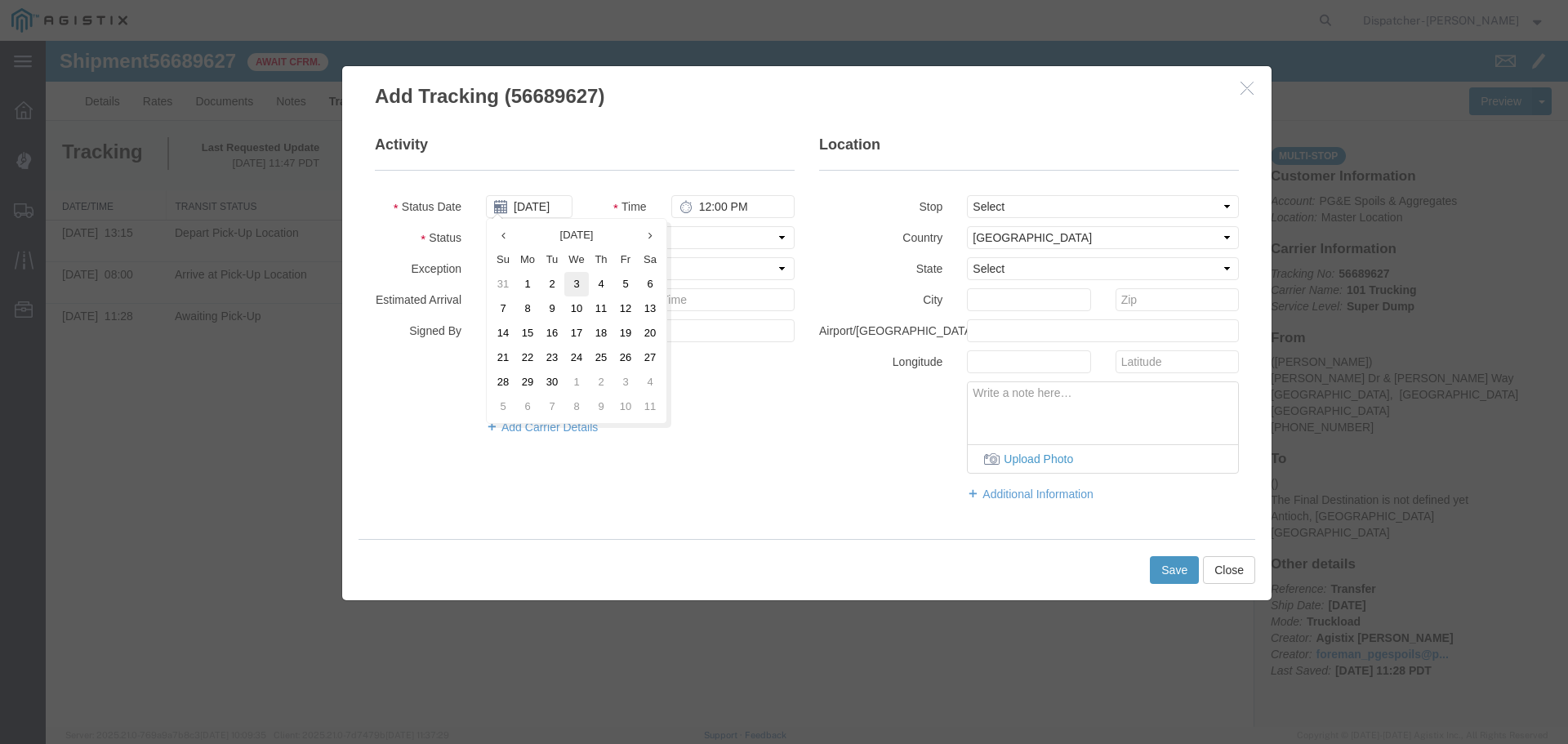
type input "[DATE]"
click at [702, 211] on input "12:00 PM" at bounding box center [733, 207] width 124 height 23
type input "2:55 PM"
click at [1144, 209] on select "Select From: [PERSON_NAME] [GEOGRAPHIC_DATA][PERSON_NAME], [GEOGRAPHIC_DATA] St…" at bounding box center [1103, 207] width 272 height 23
select select "{"pickupDeliveryInfoId": "122672719","pickupOrDelivery": "D","stopNum": "2","lo…"
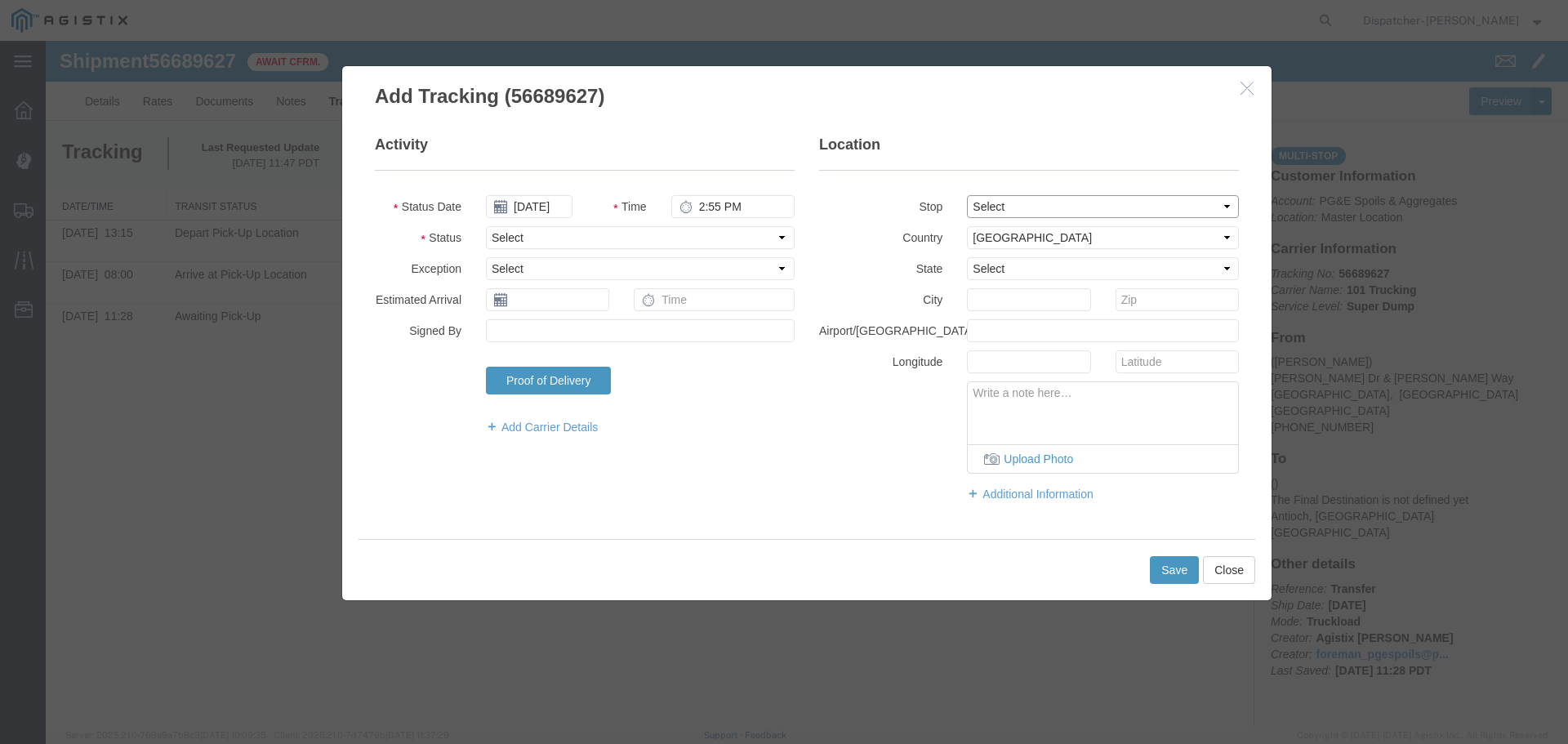
click at [967, 195] on select "Select From: [PERSON_NAME] [GEOGRAPHIC_DATA][PERSON_NAME], [GEOGRAPHIC_DATA] St…" at bounding box center [1103, 207] width 272 height 23
select select "CA"
type input "Antioch"
click at [631, 237] on select "Select Arrival Notice Available Arrival Notice Imported Arrive at Delivery Loca…" at bounding box center [640, 237] width 309 height 23
select select "ARVDLVLOC"
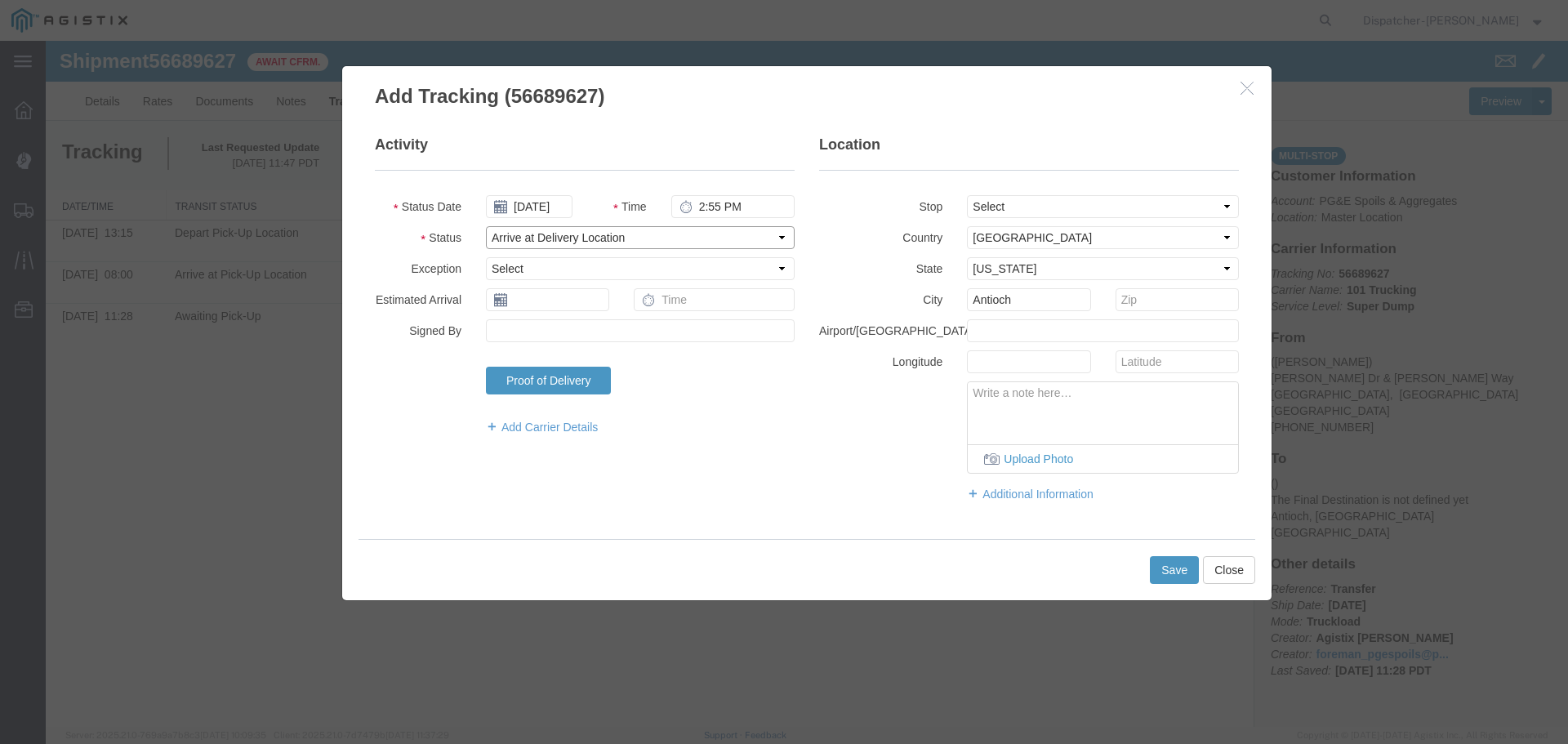
click at [486, 226] on select "Select Arrival Notice Available Arrival Notice Imported Arrive at Delivery Loca…" at bounding box center [640, 237] width 309 height 23
click at [1157, 565] on button "Save" at bounding box center [1174, 570] width 49 height 28
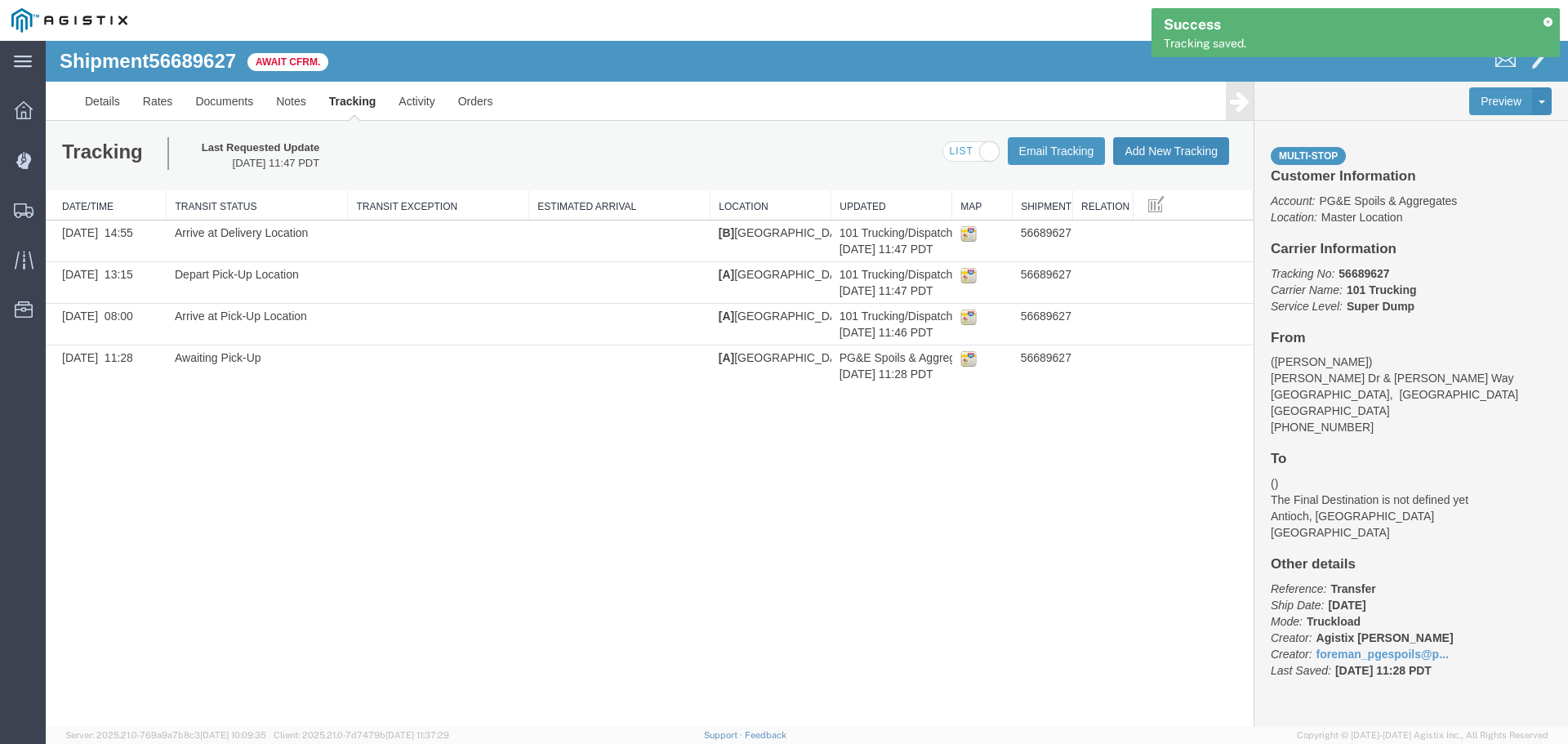
click at [1153, 148] on button "Add New Tracking" at bounding box center [1171, 152] width 116 height 28
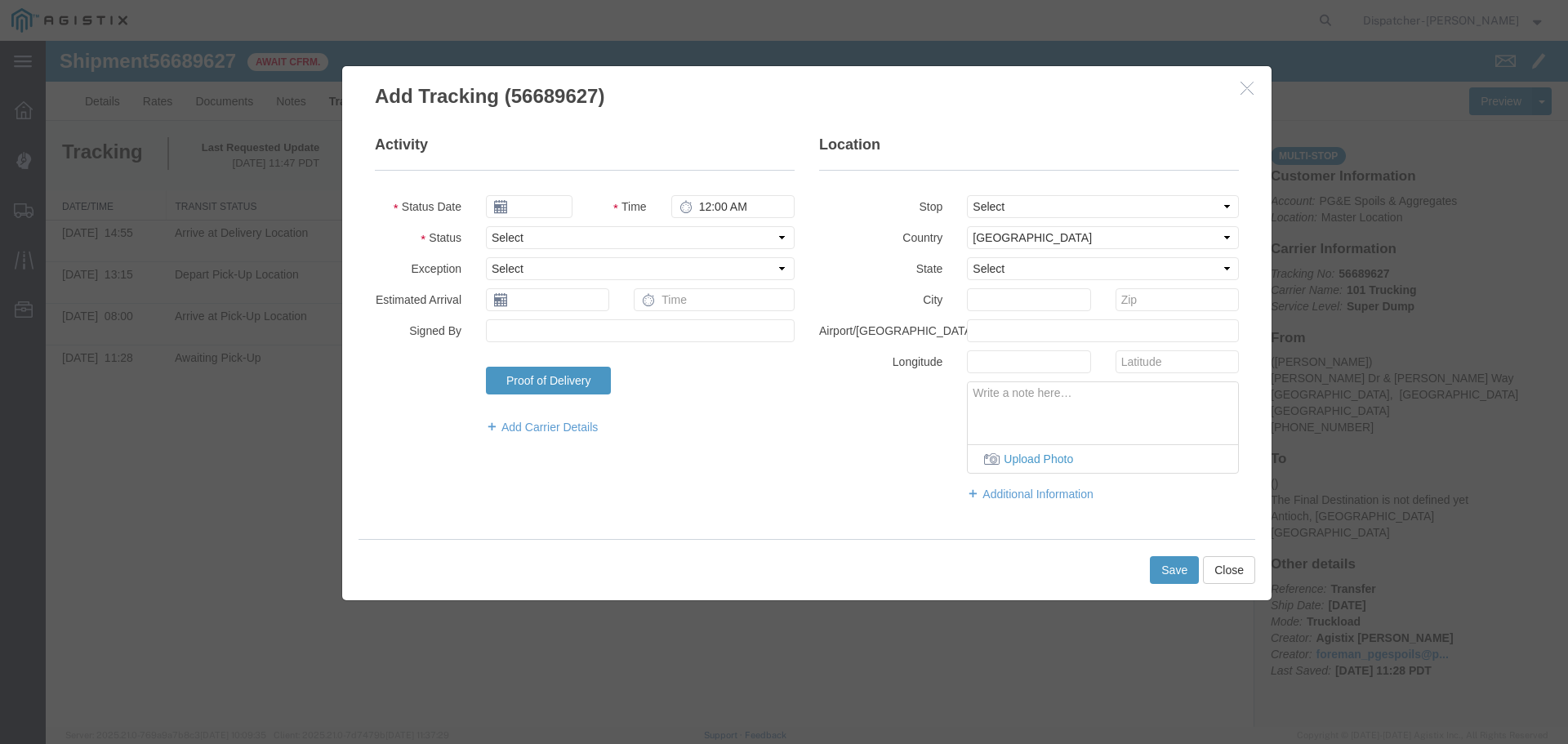
type input "[DATE]"
type input "12:00 PM"
click at [544, 201] on input "[DATE]" at bounding box center [529, 207] width 87 height 23
click at [502, 234] on th at bounding box center [498, 235] width 25 height 25
click at [572, 278] on td "3" at bounding box center [577, 284] width 25 height 25
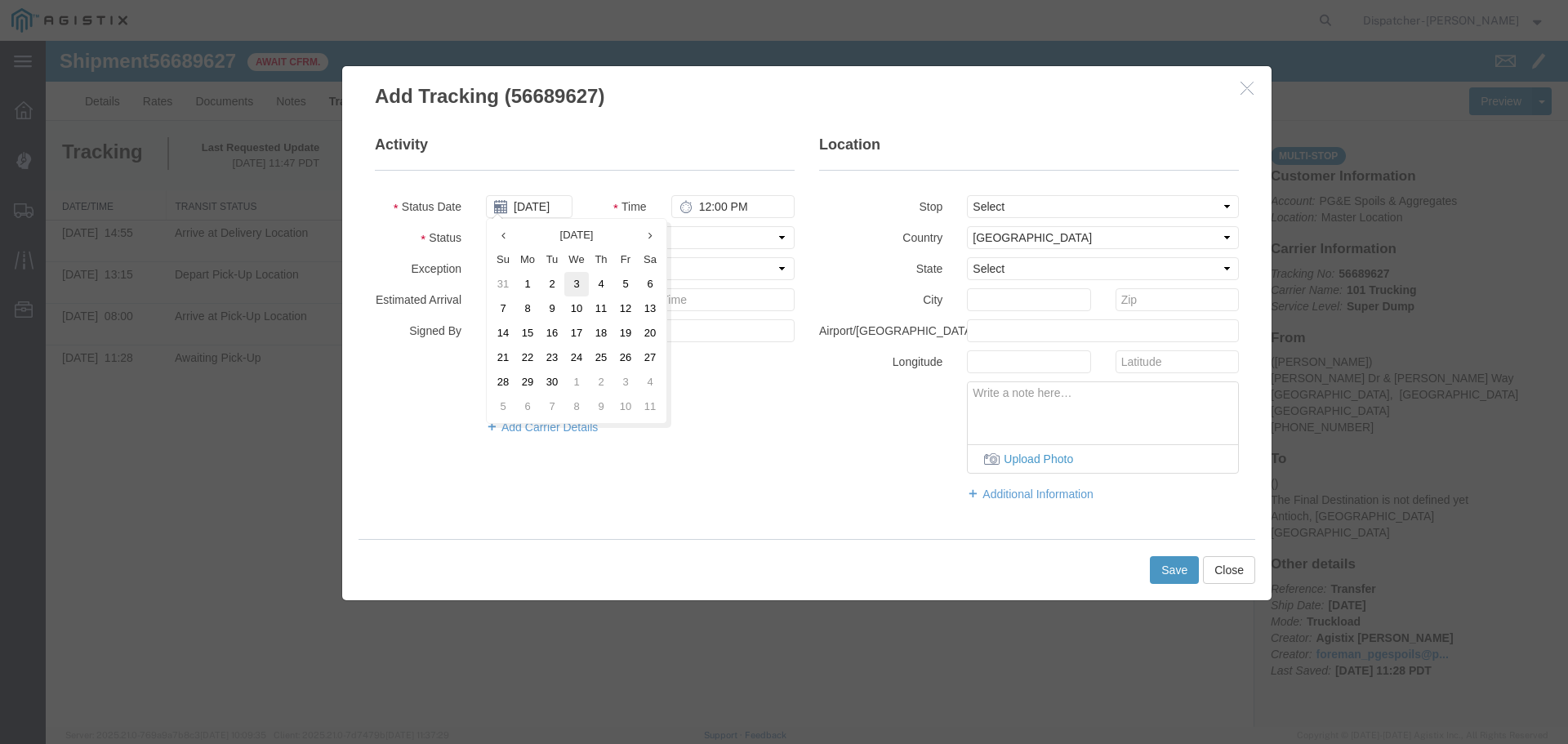
type input "[DATE]"
click at [702, 213] on input "12:00 PM" at bounding box center [733, 207] width 124 height 23
type input "3:30 PM"
click at [1089, 200] on select "Select From: [PERSON_NAME] [GEOGRAPHIC_DATA][PERSON_NAME], [GEOGRAPHIC_DATA] St…" at bounding box center [1103, 207] width 272 height 23
select select "{"pickupDeliveryInfoId": "122672719","pickupOrDelivery": "D","stopNum": "2","lo…"
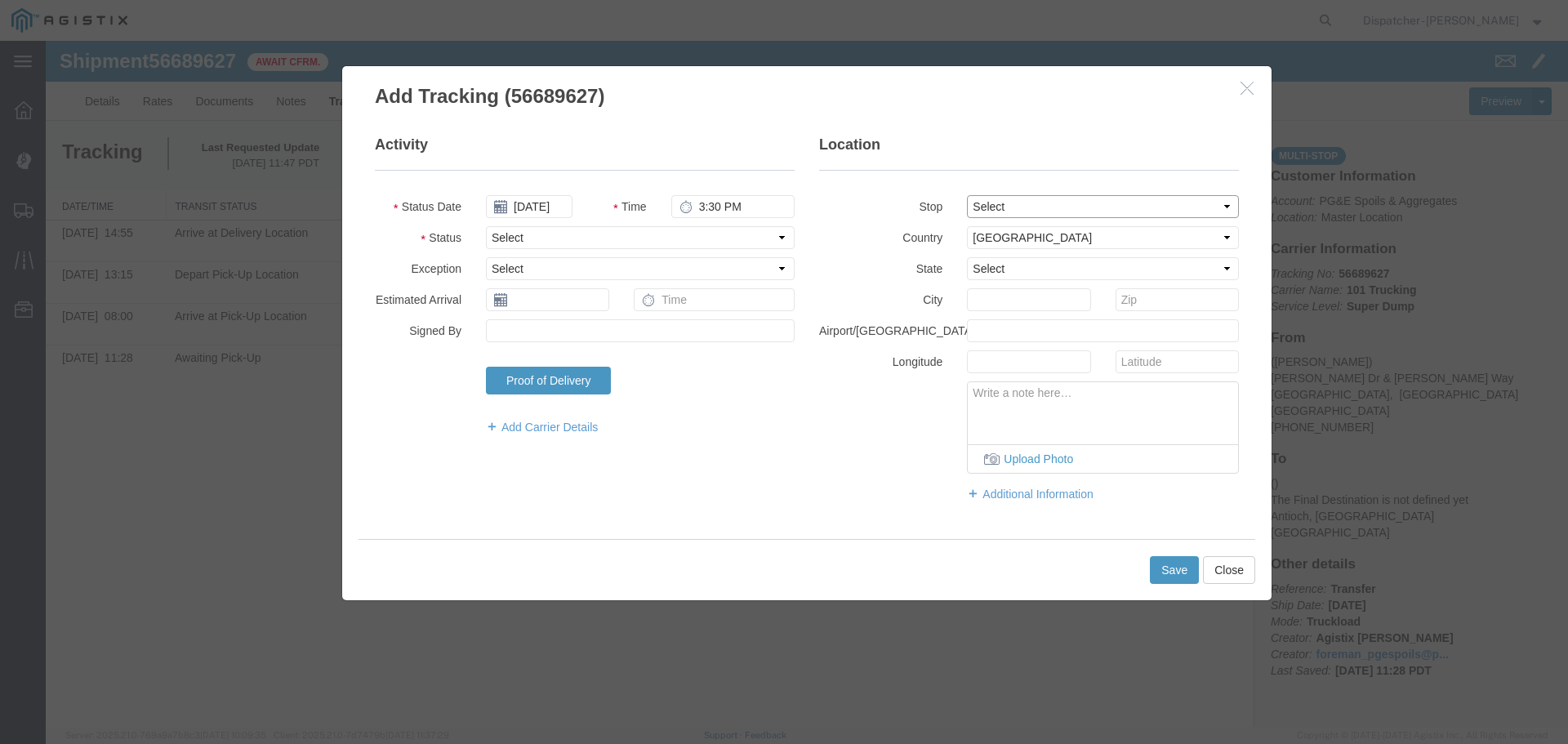
click at [967, 195] on select "Select From: [PERSON_NAME] [GEOGRAPHIC_DATA][PERSON_NAME], [GEOGRAPHIC_DATA] St…" at bounding box center [1103, 207] width 272 height 23
select select "CA"
type input "Antioch"
click at [564, 233] on select "Select Arrival Notice Available Arrival Notice Imported Arrive at Delivery Loca…" at bounding box center [640, 237] width 309 height 23
select select "DELIVRED"
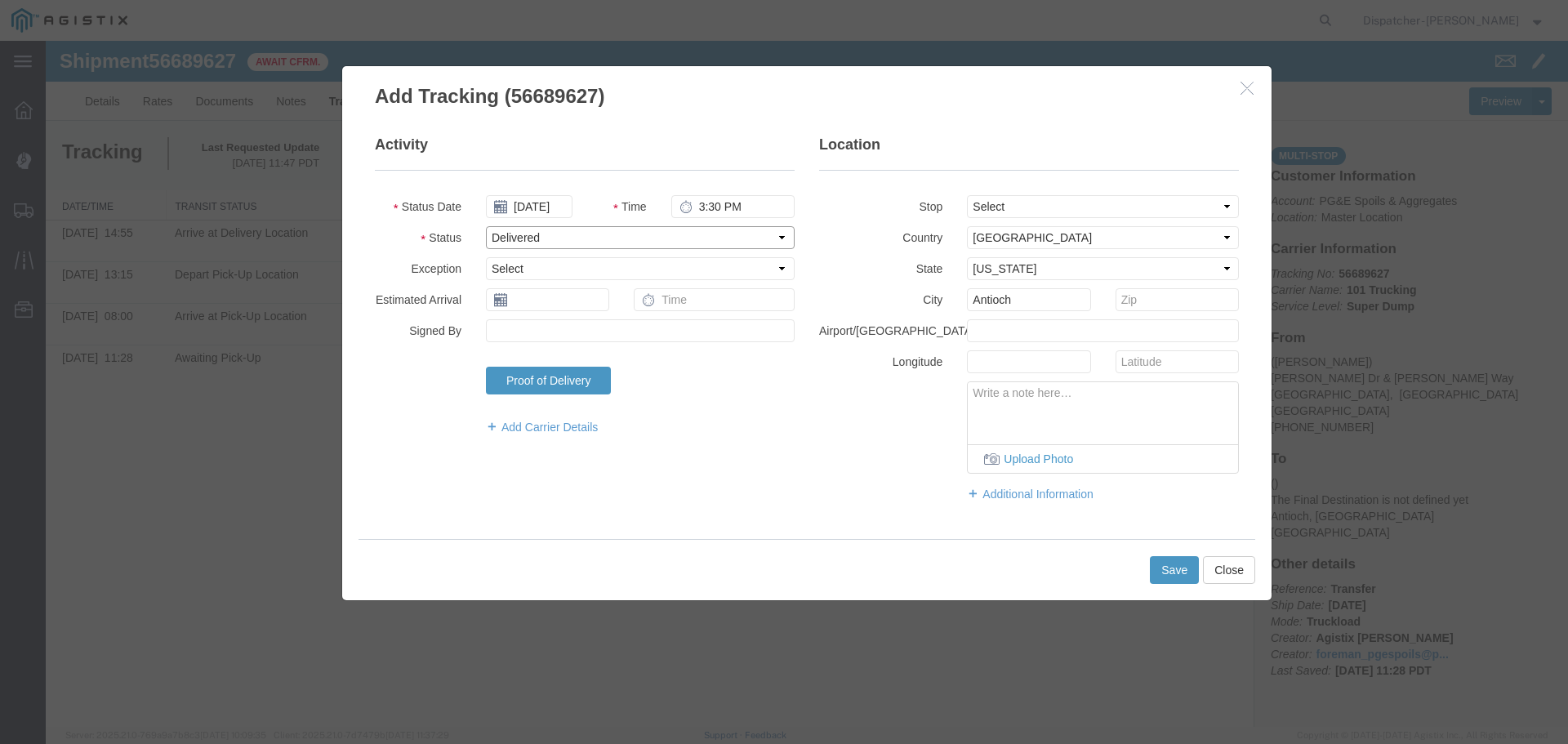
click at [486, 226] on select "Select Arrival Notice Available Arrival Notice Imported Arrive at Delivery Loca…" at bounding box center [640, 237] width 309 height 23
click at [1172, 563] on button "Save" at bounding box center [1174, 570] width 49 height 28
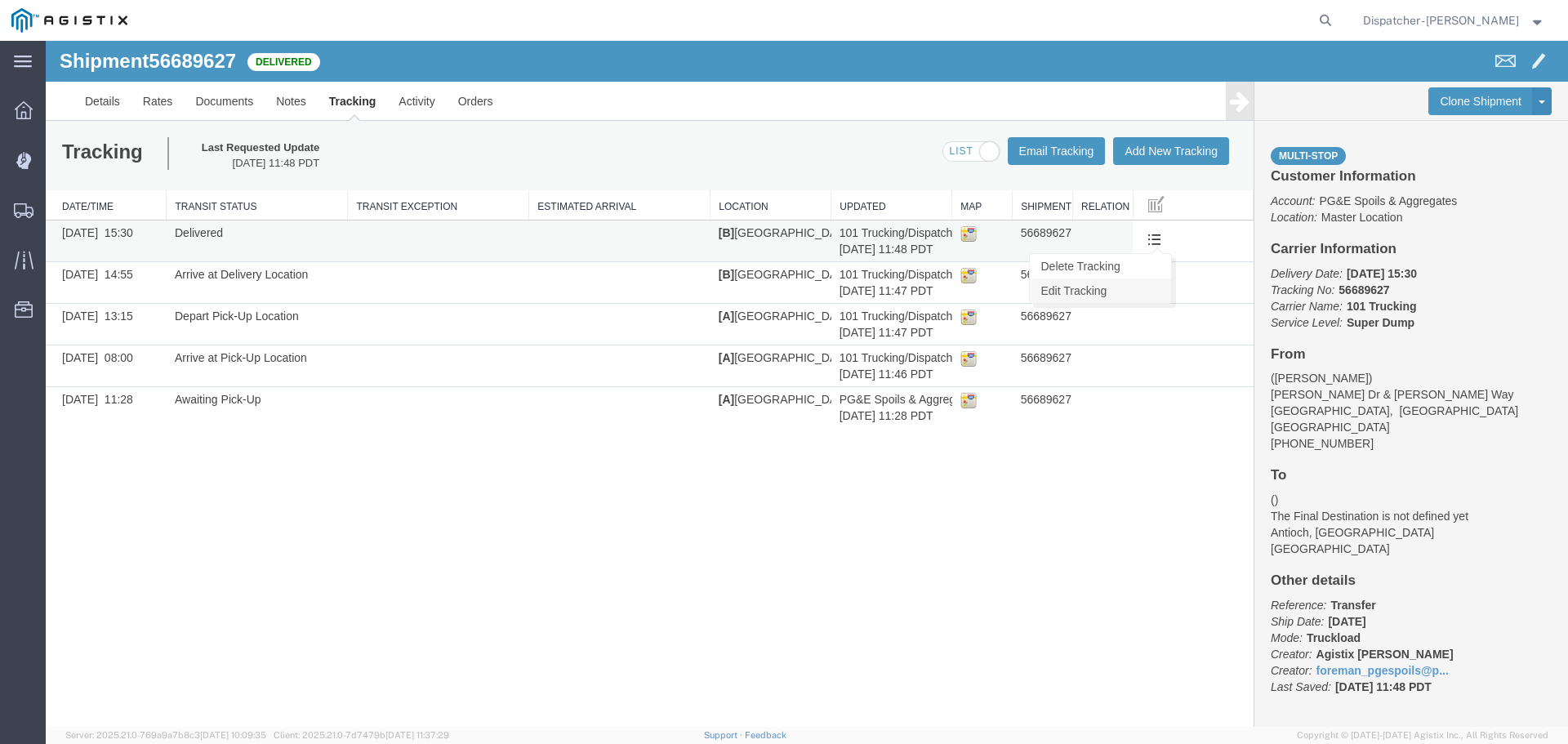
click at [1095, 283] on link "Edit Tracking" at bounding box center [1100, 291] width 141 height 25
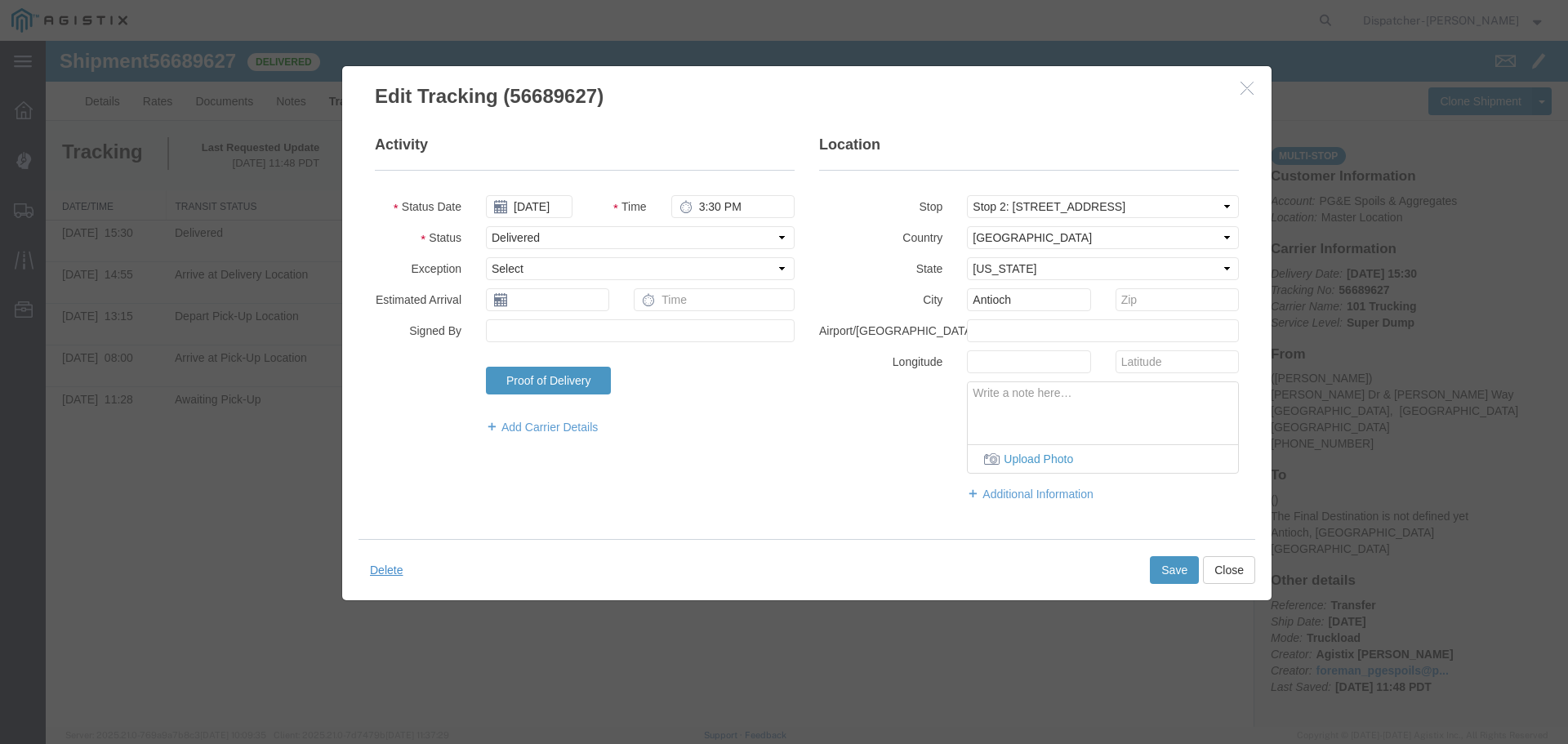
click at [1258, 570] on div "Edit Tracking (56689627) Activity Status Date 09/03/2025 Time 3:30 PM Status Se…" at bounding box center [806, 333] width 931 height 535
click at [1223, 564] on button "Close" at bounding box center [1229, 570] width 53 height 28
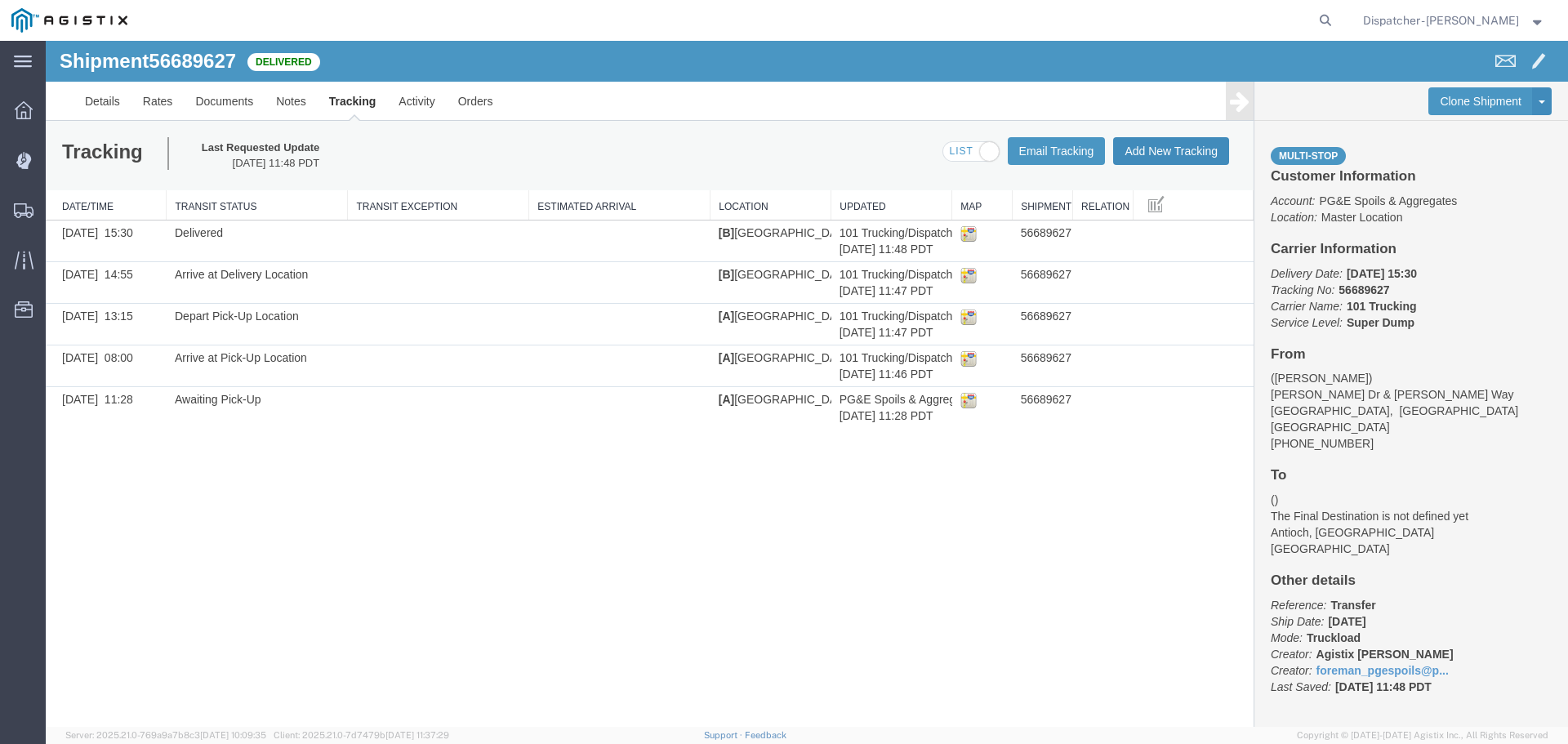
click at [1172, 159] on button "Add New Tracking" at bounding box center [1171, 152] width 116 height 28
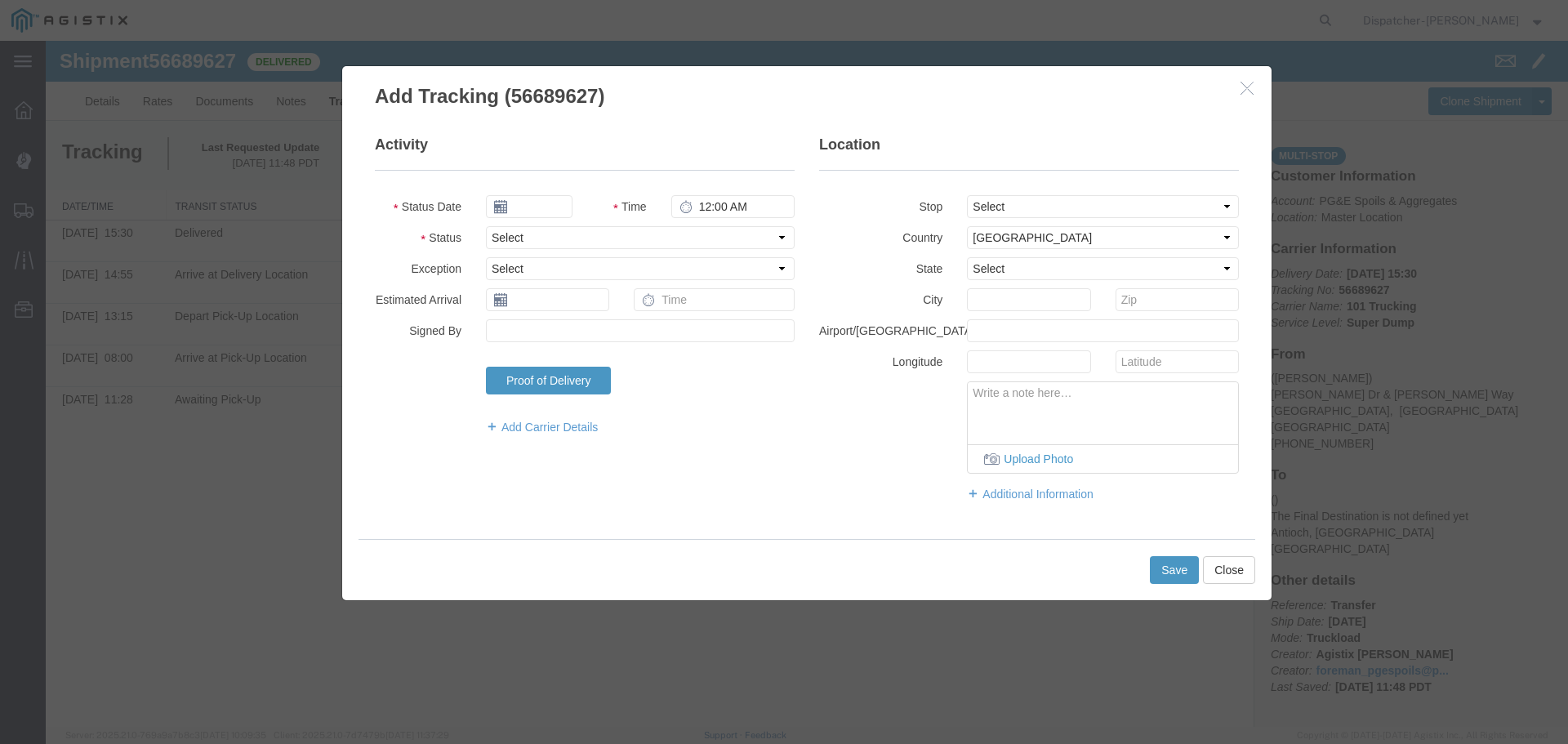
type input "[DATE]"
type input "12:00 PM"
click at [519, 199] on input "[DATE]" at bounding box center [529, 207] width 87 height 23
click at [496, 230] on th at bounding box center [498, 235] width 25 height 25
click at [585, 290] on td "3" at bounding box center [577, 284] width 25 height 25
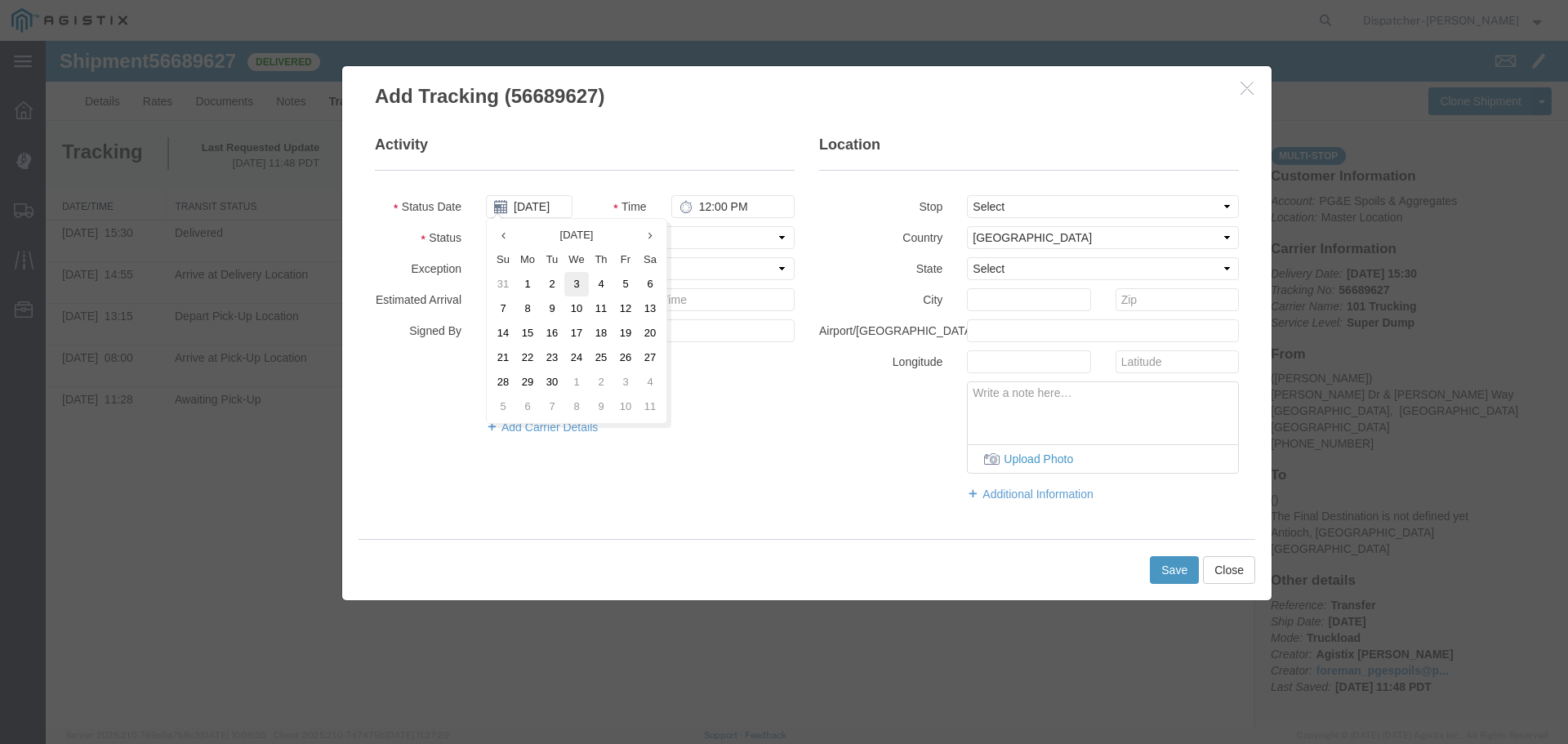
type input "[DATE]"
click at [705, 208] on input "12:00 PM" at bounding box center [733, 207] width 124 height 23
type input "5:15 PM"
click at [1086, 209] on select "Select From: [PERSON_NAME] [GEOGRAPHIC_DATA][PERSON_NAME], [GEOGRAPHIC_DATA] St…" at bounding box center [1103, 207] width 272 height 23
select select "{"pickupDeliveryInfoId": "122672718","pickupOrDelivery": "P","stopNum": "1","lo…"
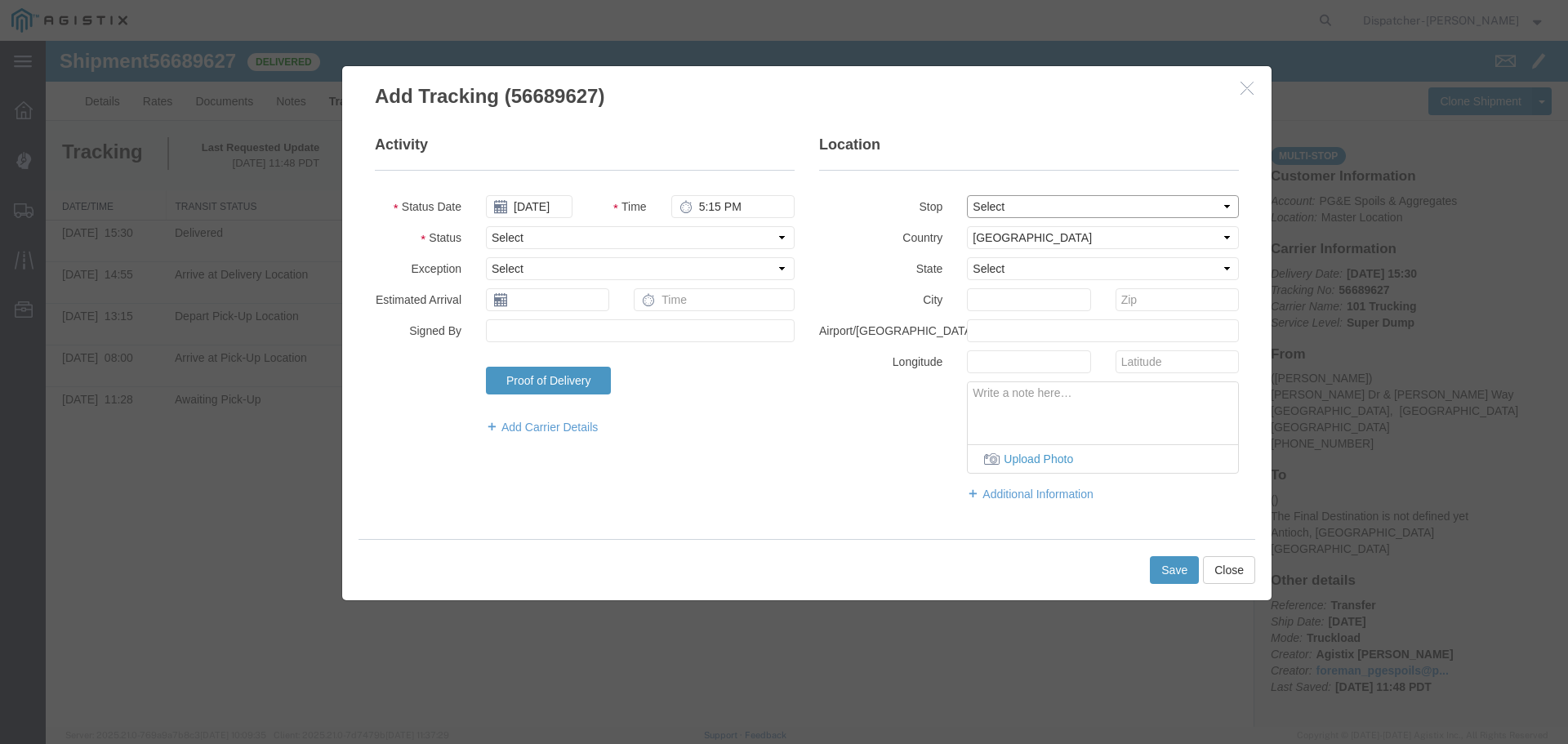
click at [967, 195] on select "Select From: [PERSON_NAME] [GEOGRAPHIC_DATA][PERSON_NAME], [GEOGRAPHIC_DATA] St…" at bounding box center [1103, 207] width 272 height 23
select select "CA"
type input "[GEOGRAPHIC_DATA]"
click at [530, 232] on select "Select Arrival Notice Available Arrival Notice Imported Arrive at Delivery Loca…" at bounding box center [640, 237] width 309 height 23
select select "ARVPULOC"
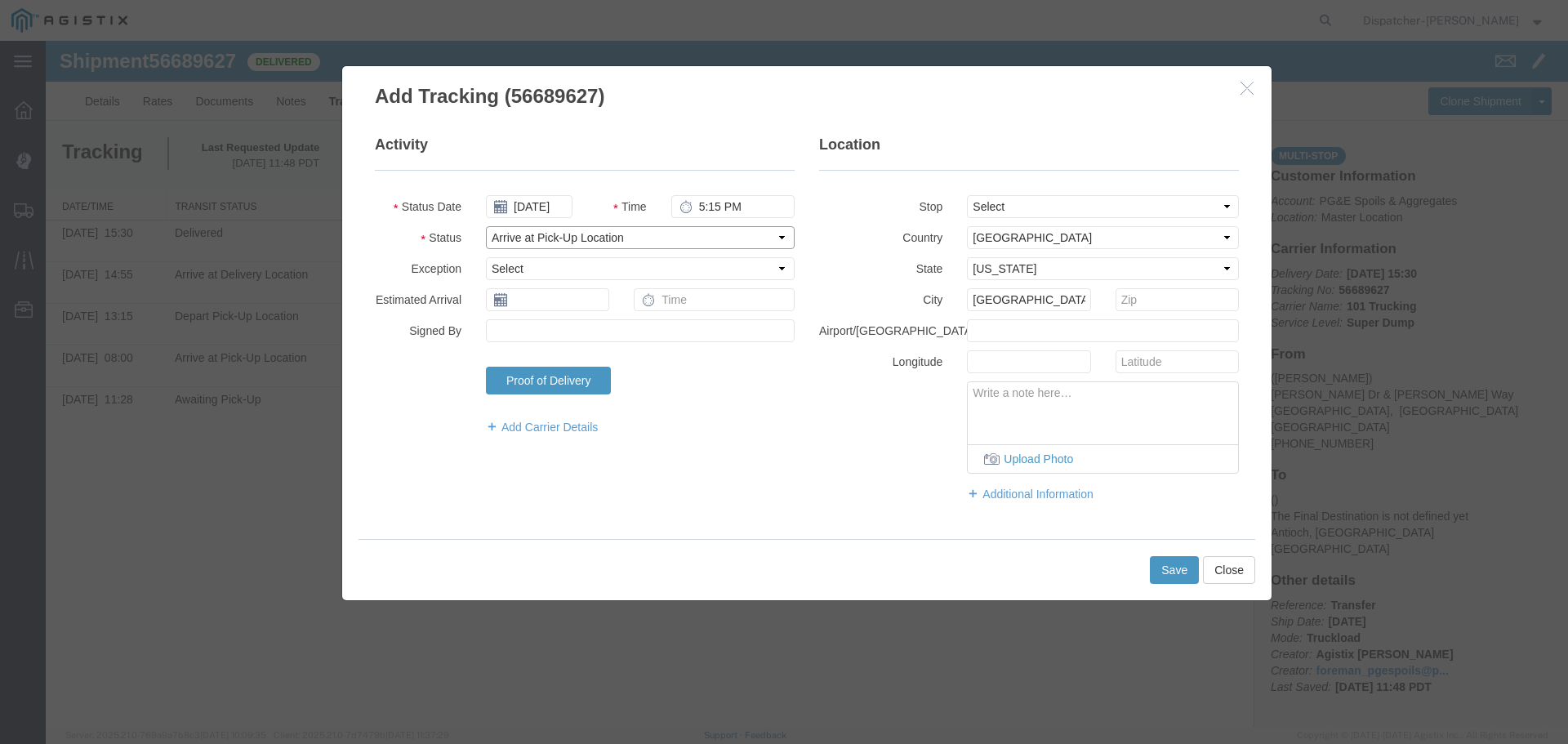
click at [486, 226] on select "Select Arrival Notice Available Arrival Notice Imported Arrive at Delivery Loca…" at bounding box center [640, 237] width 309 height 23
click at [1153, 568] on button "Save" at bounding box center [1174, 570] width 49 height 28
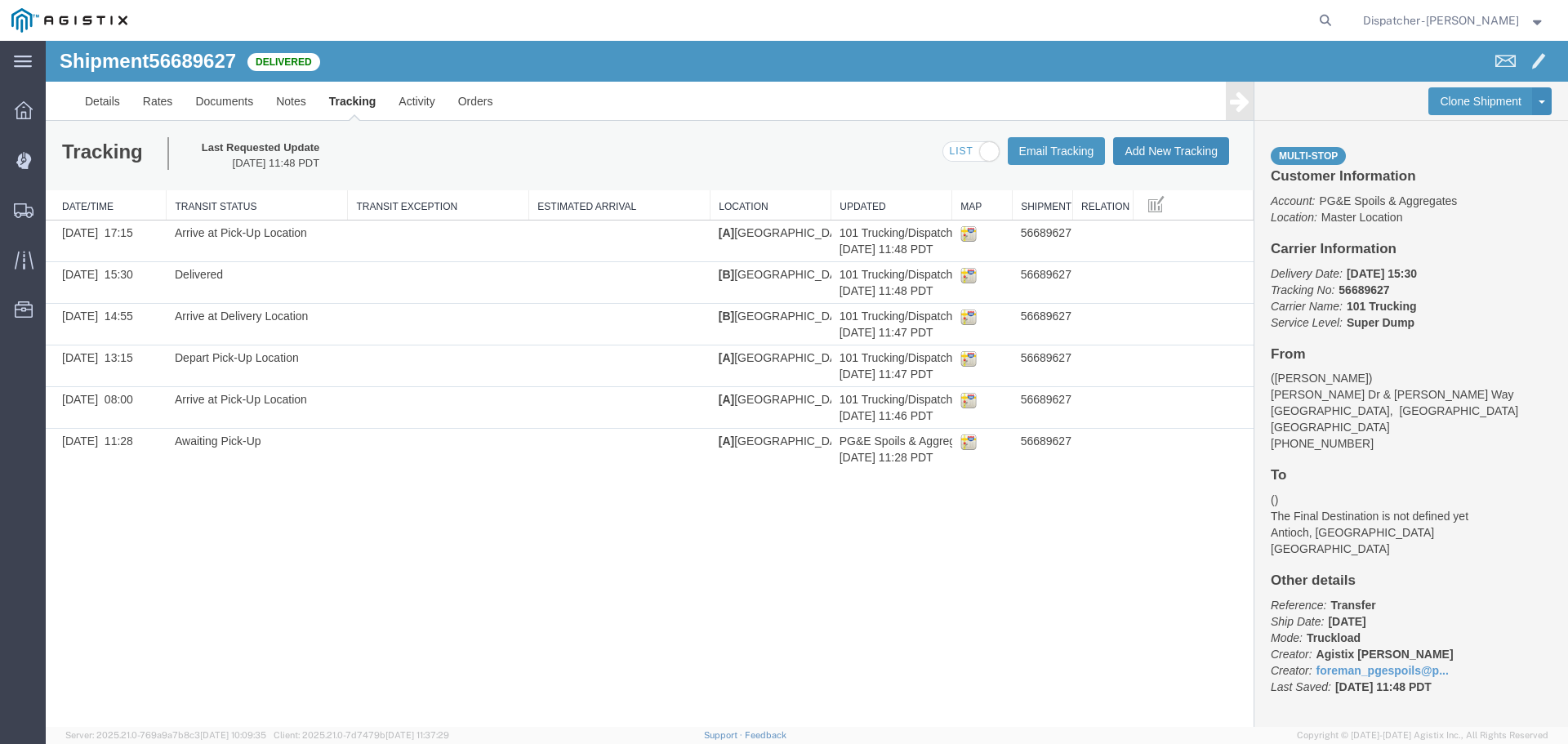
click at [1168, 145] on button "Add New Tracking" at bounding box center [1171, 152] width 116 height 28
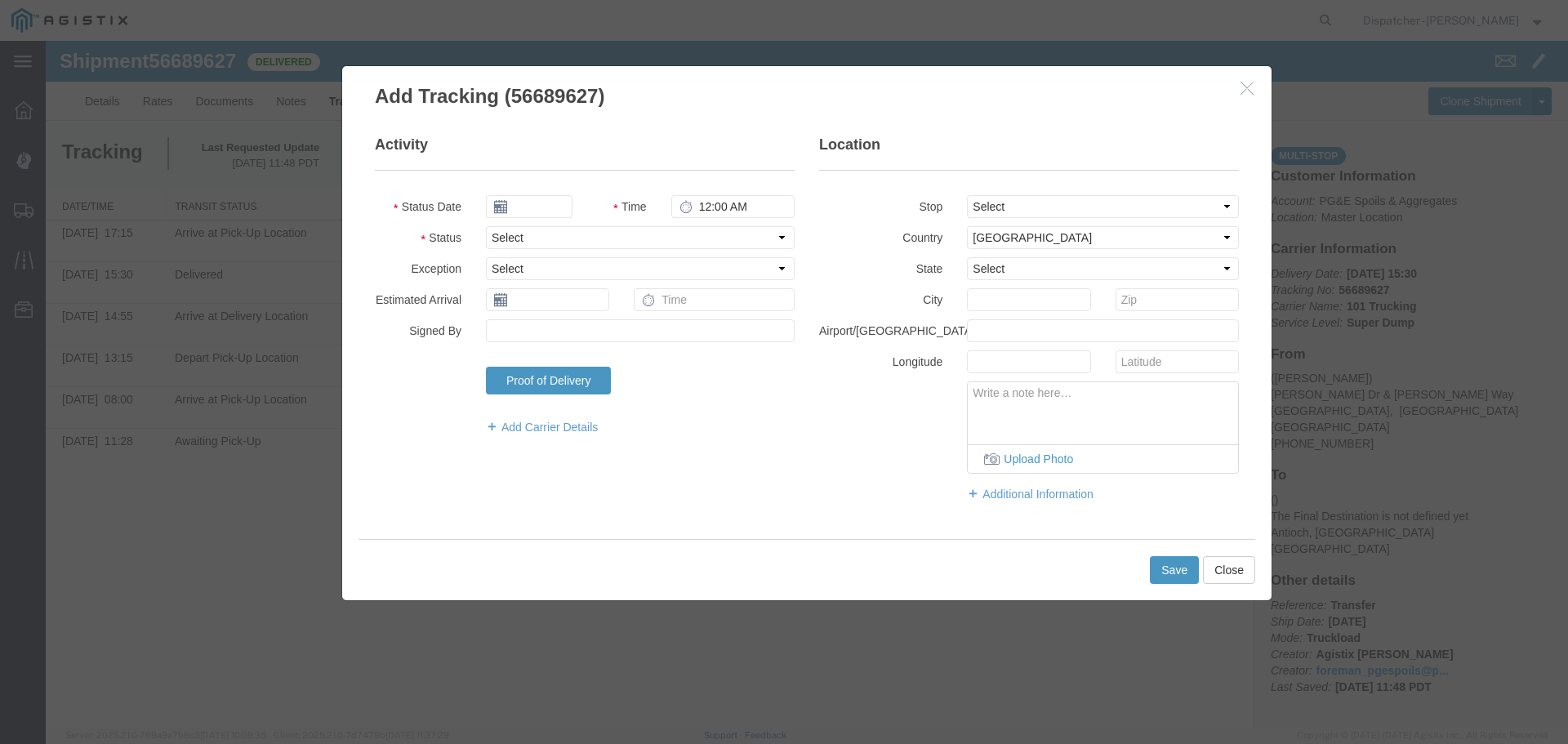
type input "[DATE]"
type input "12:00 PM"
click at [525, 198] on input "[DATE]" at bounding box center [529, 207] width 87 height 23
click at [494, 230] on th at bounding box center [498, 235] width 25 height 25
click at [576, 282] on td "3" at bounding box center [577, 284] width 25 height 25
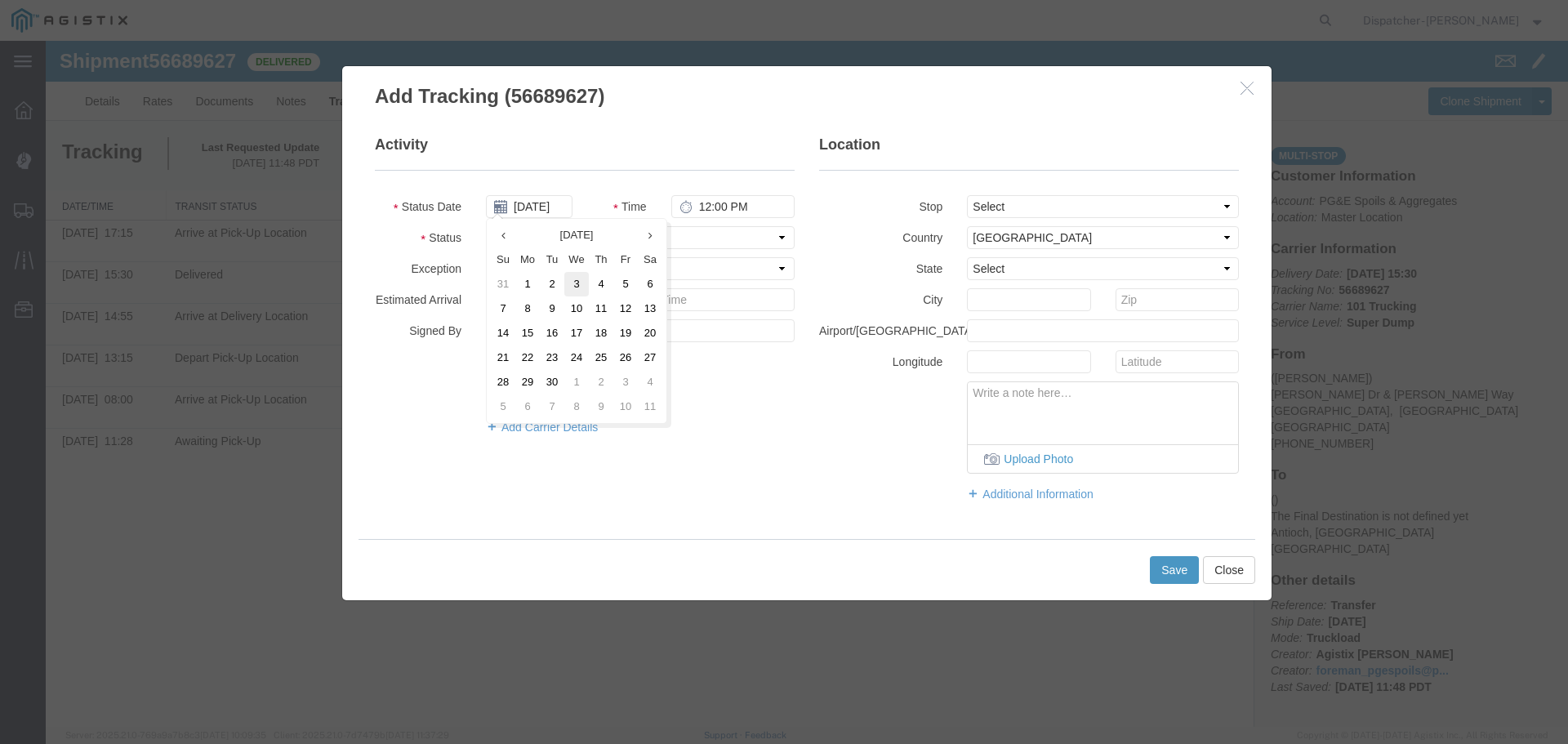
type input "[DATE]"
click at [713, 209] on input "12:00 PM" at bounding box center [733, 207] width 124 height 23
type input "5:15 PM"
click at [1036, 201] on select "Select From: [PERSON_NAME] [GEOGRAPHIC_DATA][PERSON_NAME], [GEOGRAPHIC_DATA] St…" at bounding box center [1103, 207] width 272 height 23
select select "{"pickupDeliveryInfoId": "122672718","pickupOrDelivery": "P","stopNum": "1","lo…"
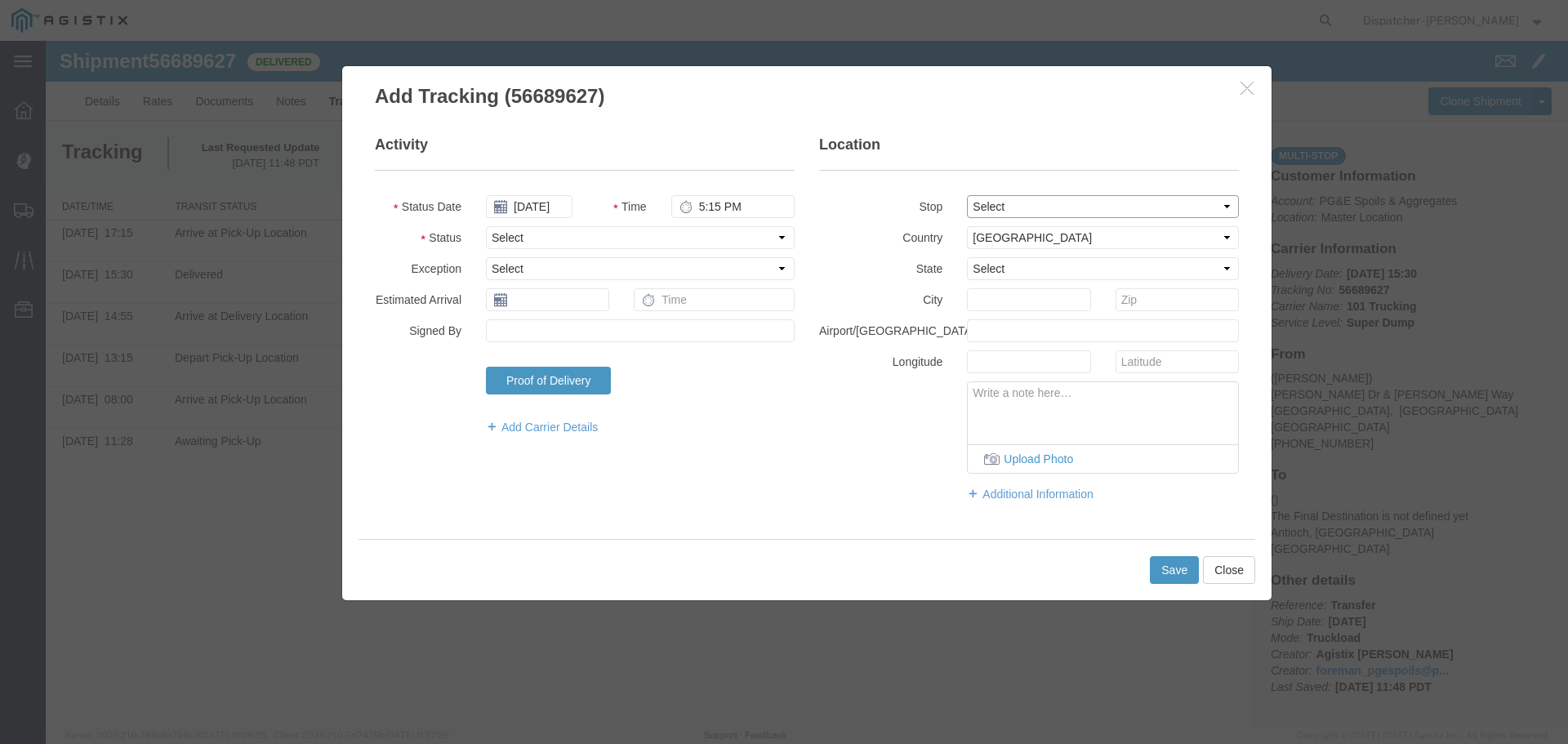
click at [967, 195] on select "Select From: [PERSON_NAME] [GEOGRAPHIC_DATA][PERSON_NAME], [GEOGRAPHIC_DATA] St…" at bounding box center [1103, 207] width 272 height 23
select select "CA"
type input "[GEOGRAPHIC_DATA]"
click at [507, 248] on select "Select Arrival Notice Available Arrival Notice Imported Arrive at Delivery Loca…" at bounding box center [640, 237] width 309 height 23
select select "BREAKSTART"
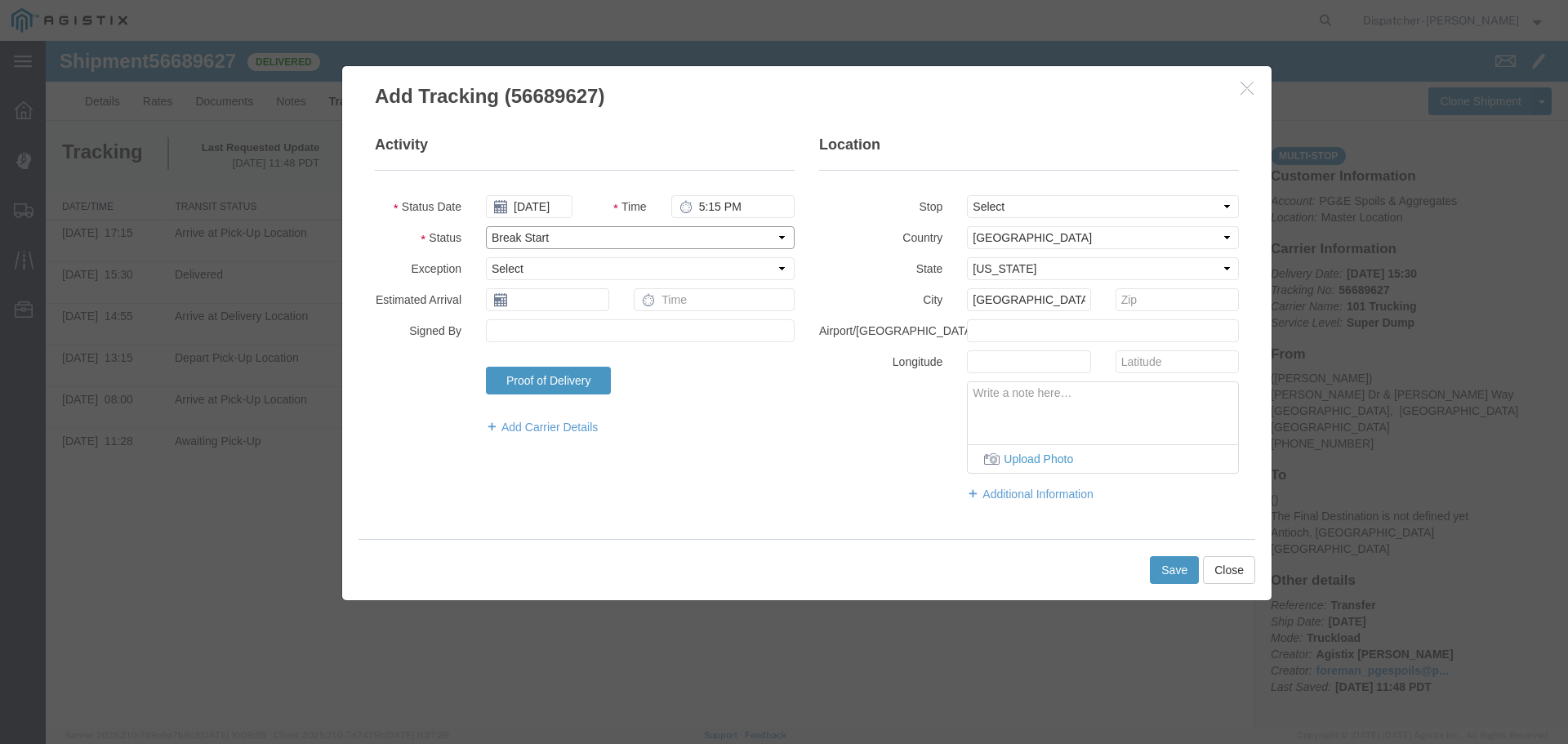
click at [486, 226] on select "Select Arrival Notice Available Arrival Notice Imported Arrive at Delivery Loca…" at bounding box center [640, 237] width 309 height 23
click at [1173, 567] on button "Save" at bounding box center [1174, 570] width 49 height 28
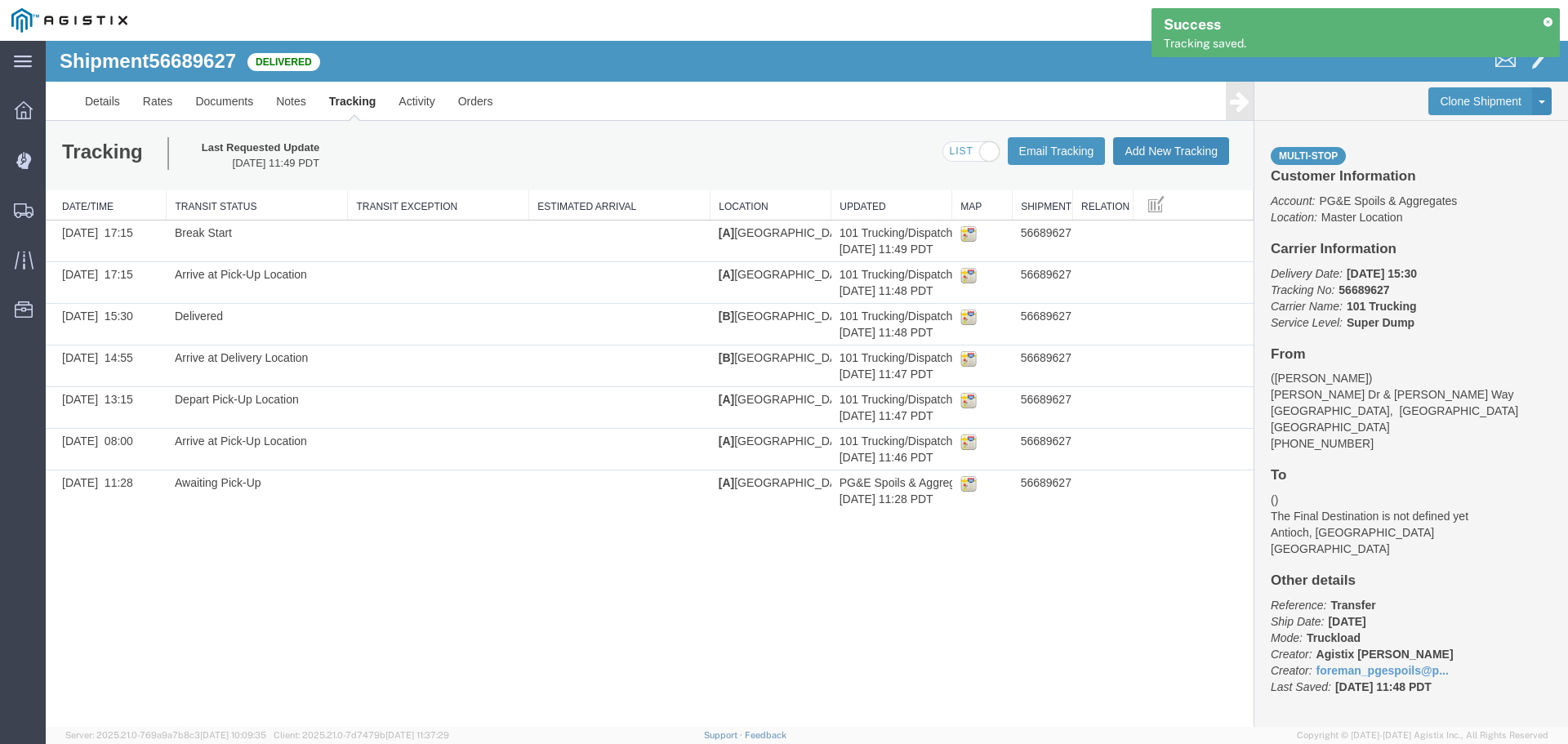
click at [1145, 159] on button "Add New Tracking" at bounding box center [1171, 152] width 116 height 28
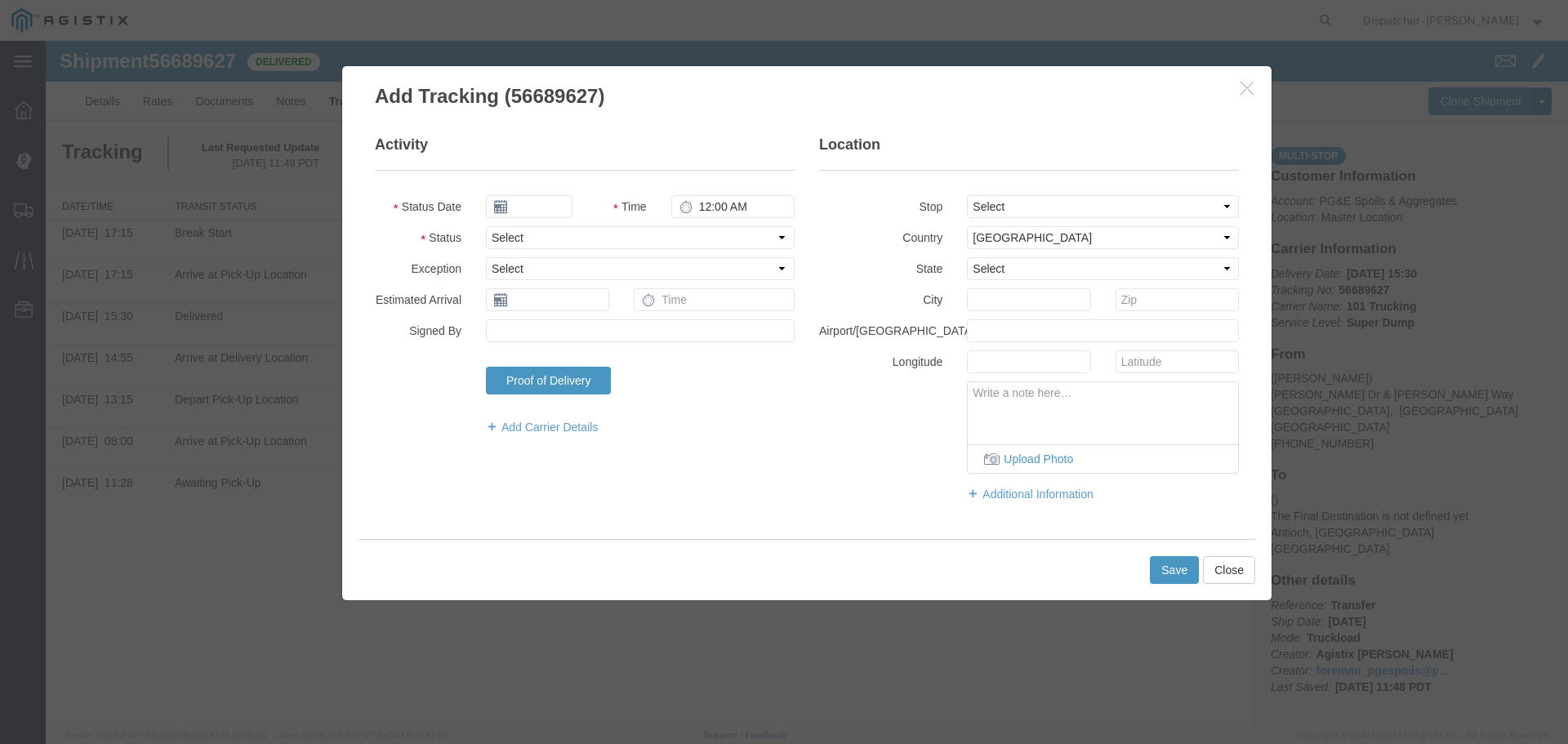
type input "[DATE]"
type input "12:00 PM"
click at [517, 202] on input "[DATE]" at bounding box center [529, 207] width 87 height 23
click at [488, 234] on th at bounding box center [498, 235] width 25 height 25
click at [573, 278] on td "3" at bounding box center [577, 284] width 25 height 25
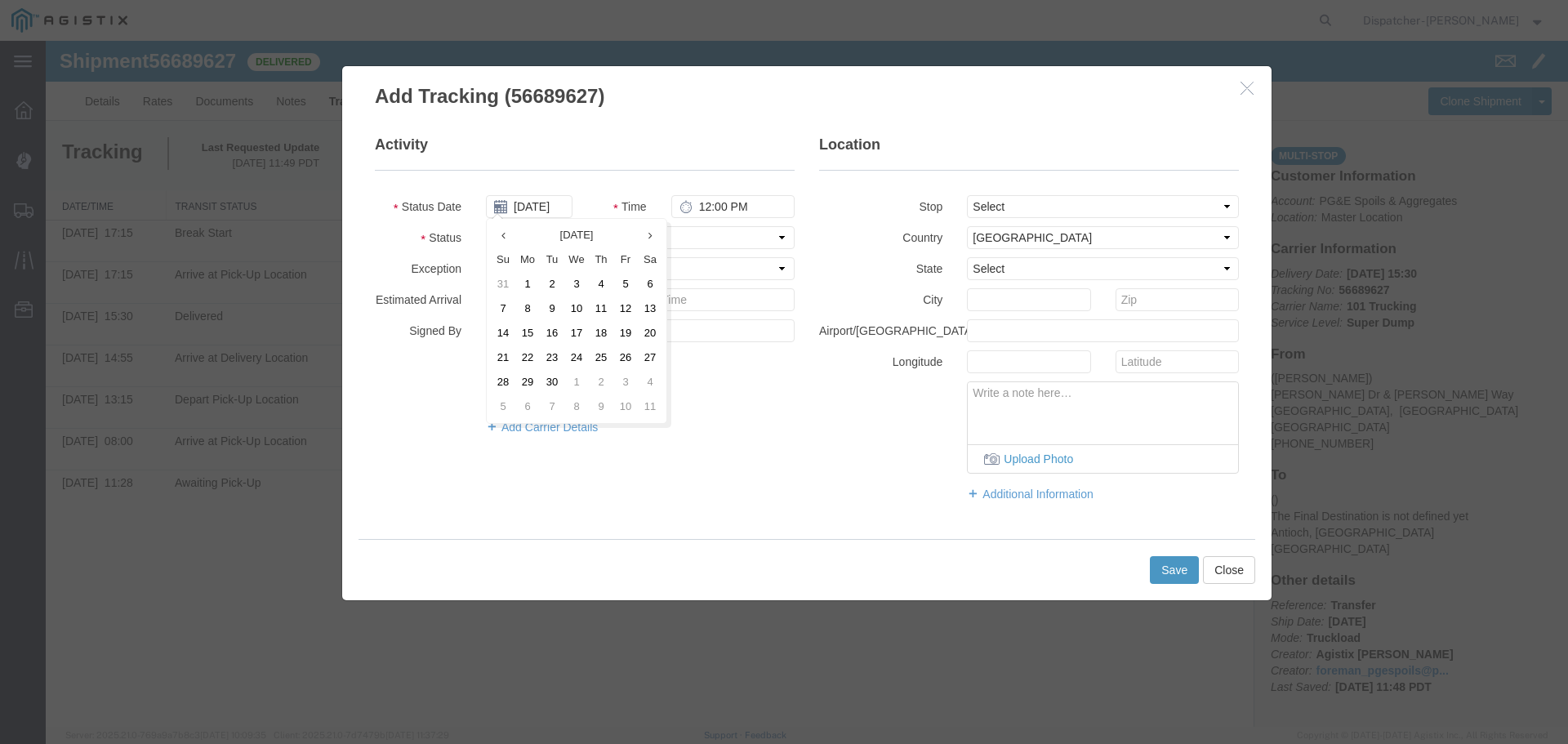
type input "[DATE]"
click at [702, 207] on input "12:00 PM" at bounding box center [733, 207] width 124 height 23
type input "5:45 PM"
click at [970, 202] on select "Select From: [PERSON_NAME] [GEOGRAPHIC_DATA][PERSON_NAME], [GEOGRAPHIC_DATA] St…" at bounding box center [1103, 207] width 272 height 23
select select "{"pickupDeliveryInfoId": "122672718","pickupOrDelivery": "P","stopNum": "1","lo…"
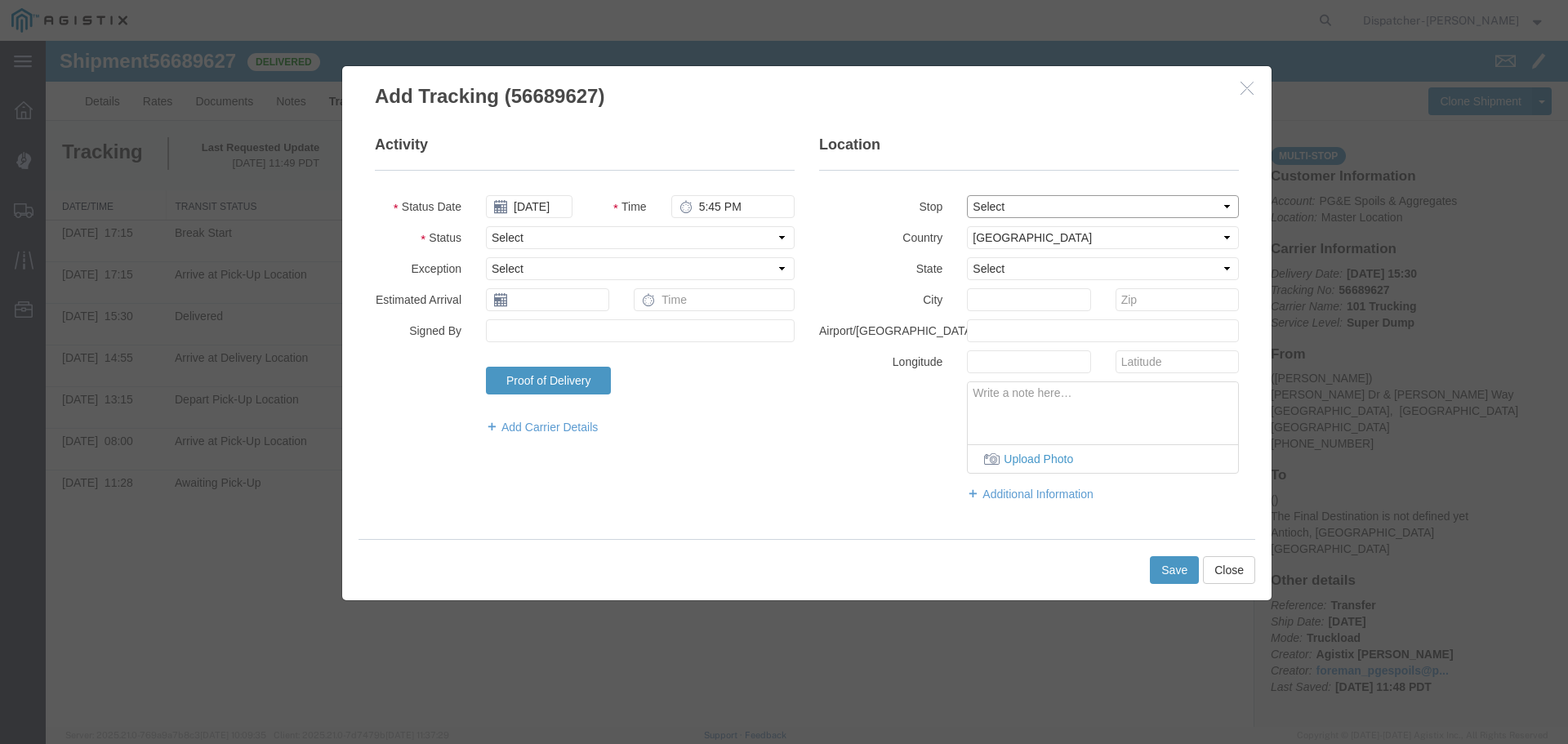
click at [967, 195] on select "Select From: [PERSON_NAME] [GEOGRAPHIC_DATA][PERSON_NAME], [GEOGRAPHIC_DATA] St…" at bounding box center [1103, 207] width 272 height 23
select select "CA"
type input "[GEOGRAPHIC_DATA]"
click at [563, 244] on select "Select Arrival Notice Available Arrival Notice Imported Arrive at Delivery Loca…" at bounding box center [640, 237] width 309 height 23
select select "BREAKSTOP"
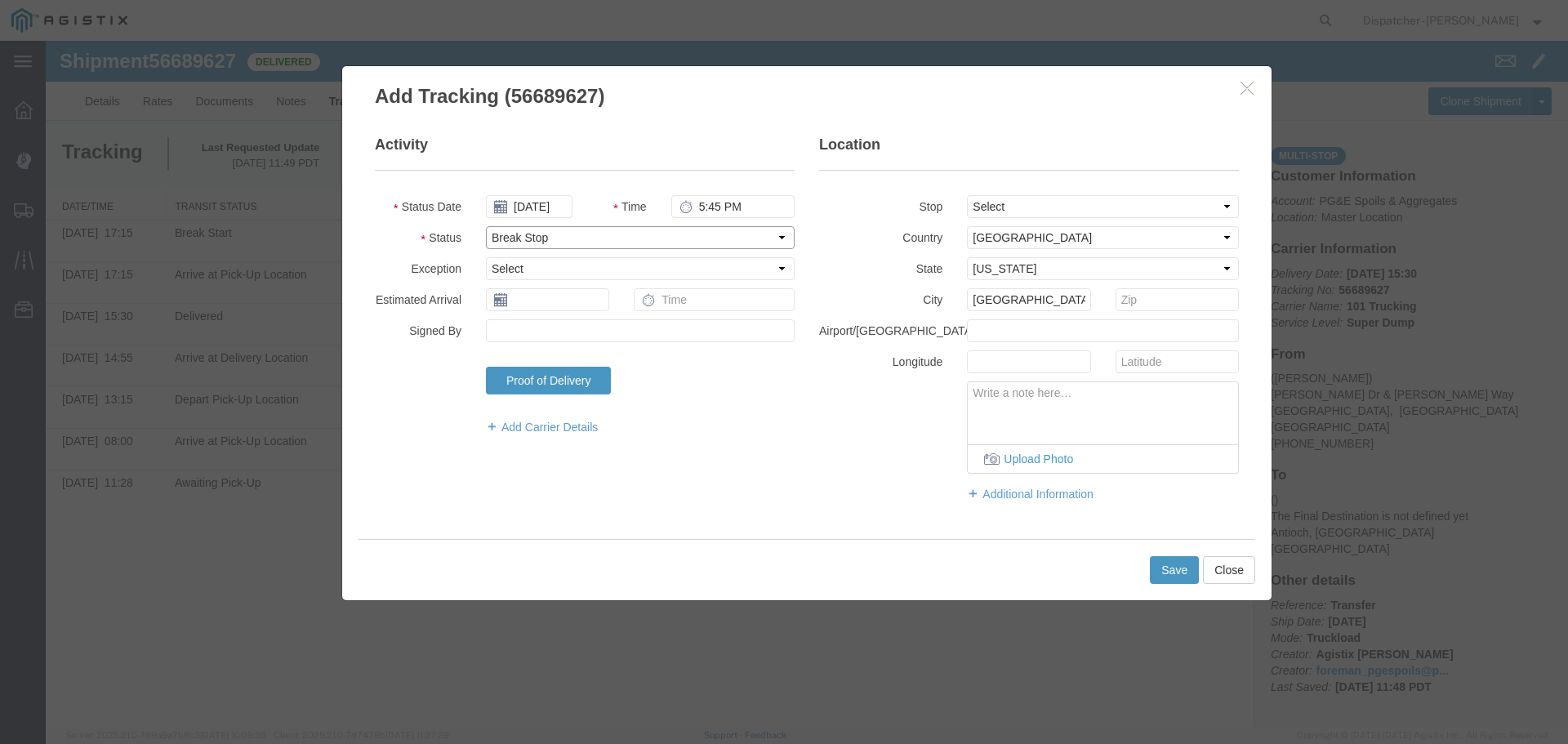
click at [486, 226] on select "Select Arrival Notice Available Arrival Notice Imported Arrive at Delivery Loca…" at bounding box center [640, 237] width 309 height 23
click at [1174, 567] on button "Save" at bounding box center [1174, 570] width 49 height 28
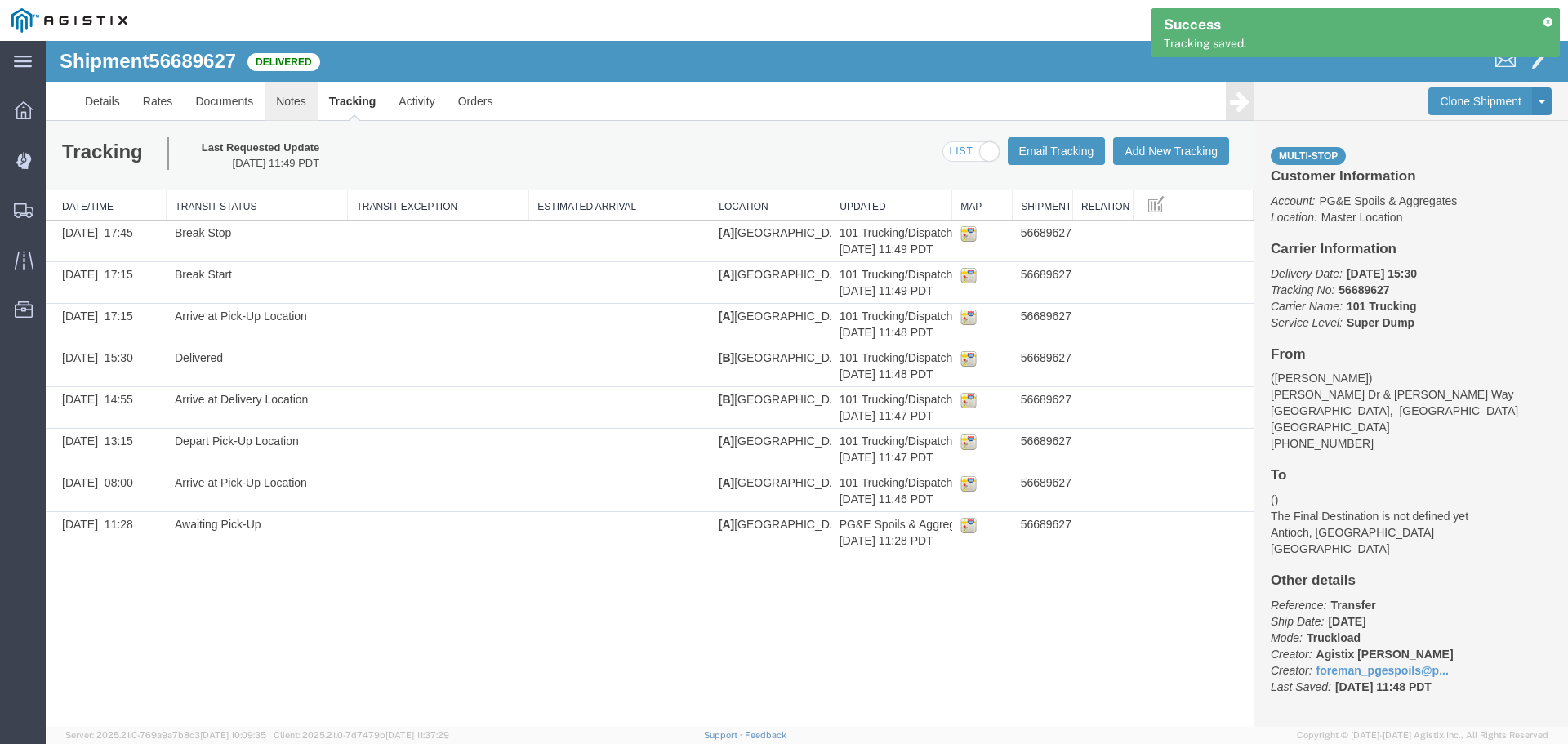
click at [298, 97] on link "Notes" at bounding box center [291, 101] width 53 height 39
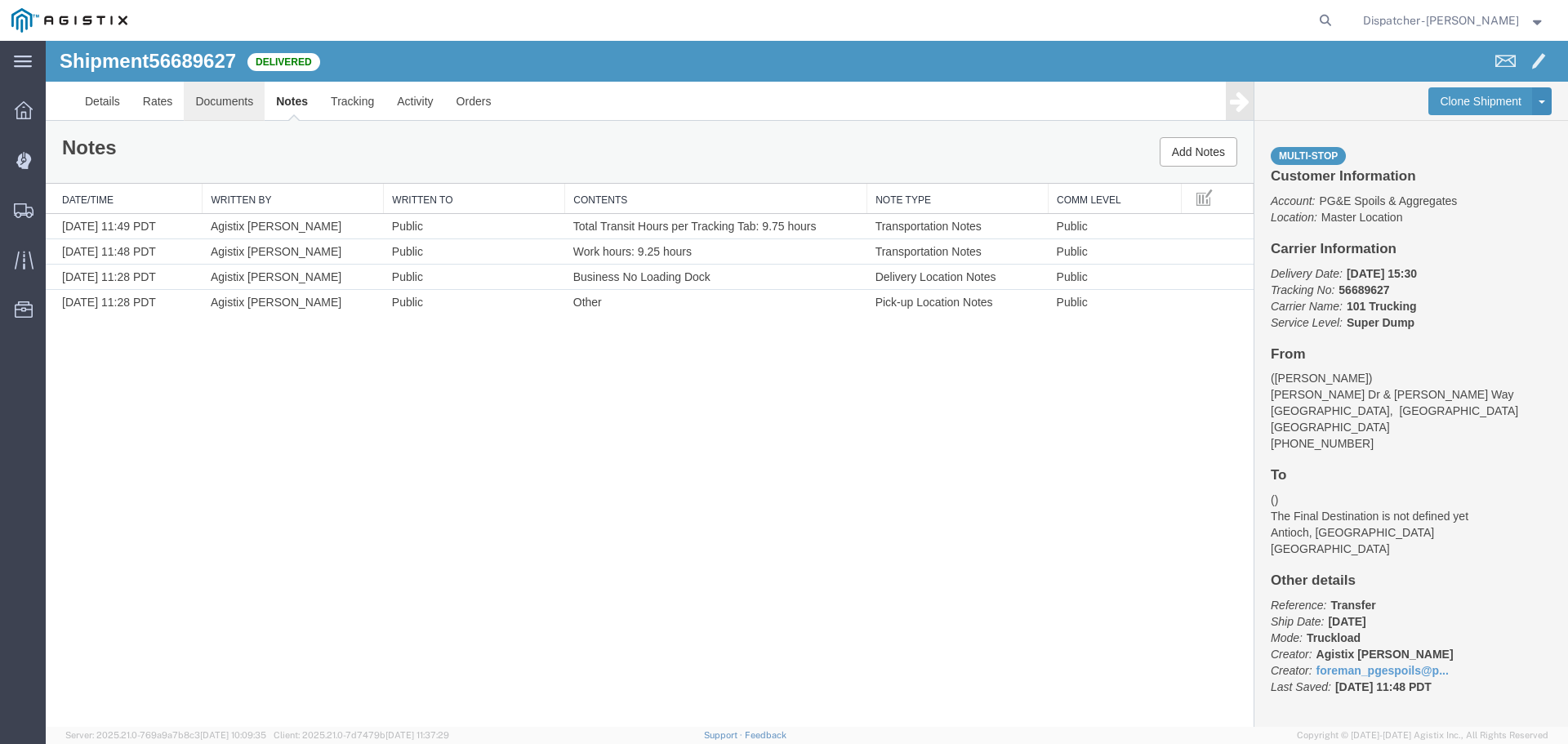
click at [209, 103] on link "Documents" at bounding box center [224, 101] width 81 height 39
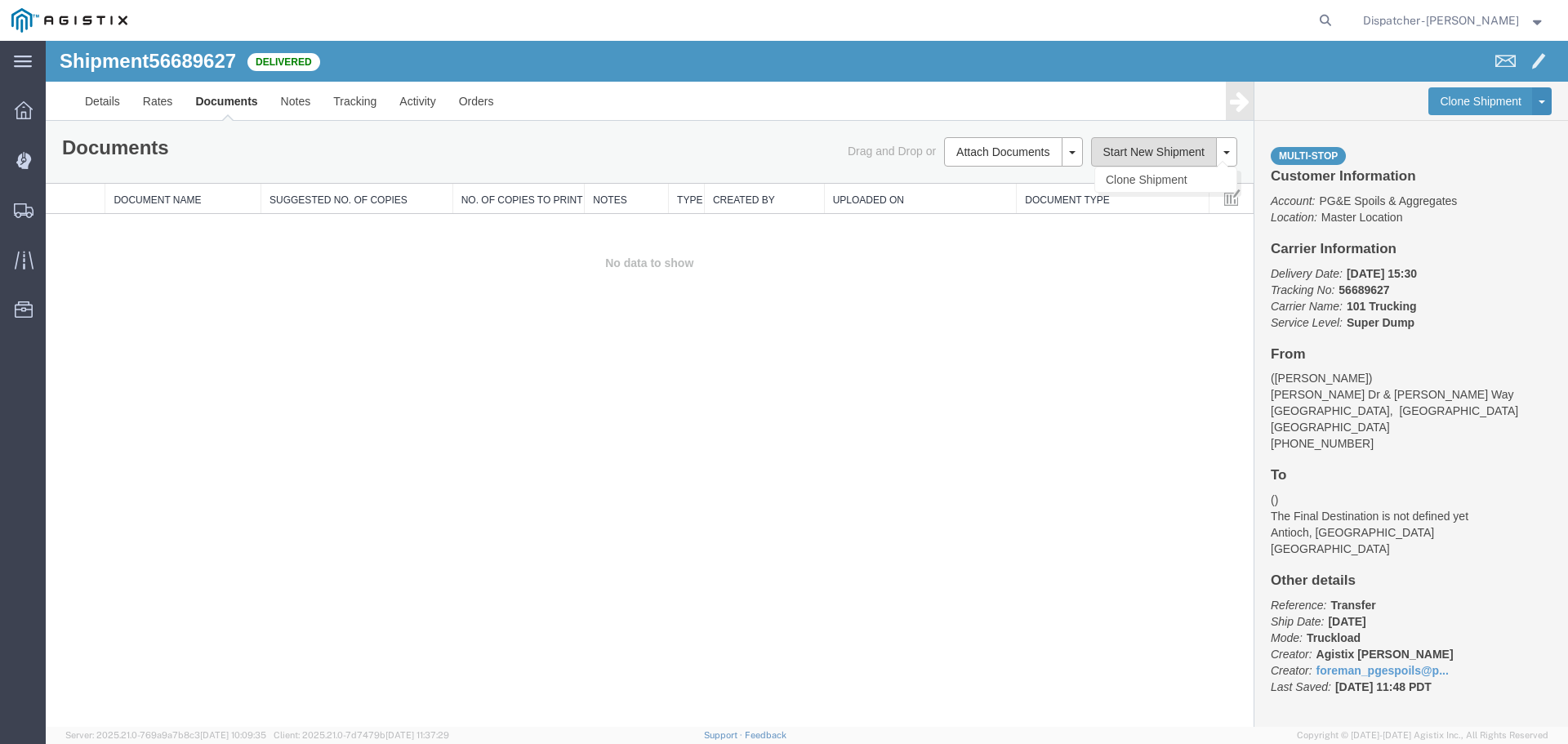
click at [1125, 150] on button "Start New Shipment" at bounding box center [1154, 152] width 126 height 30
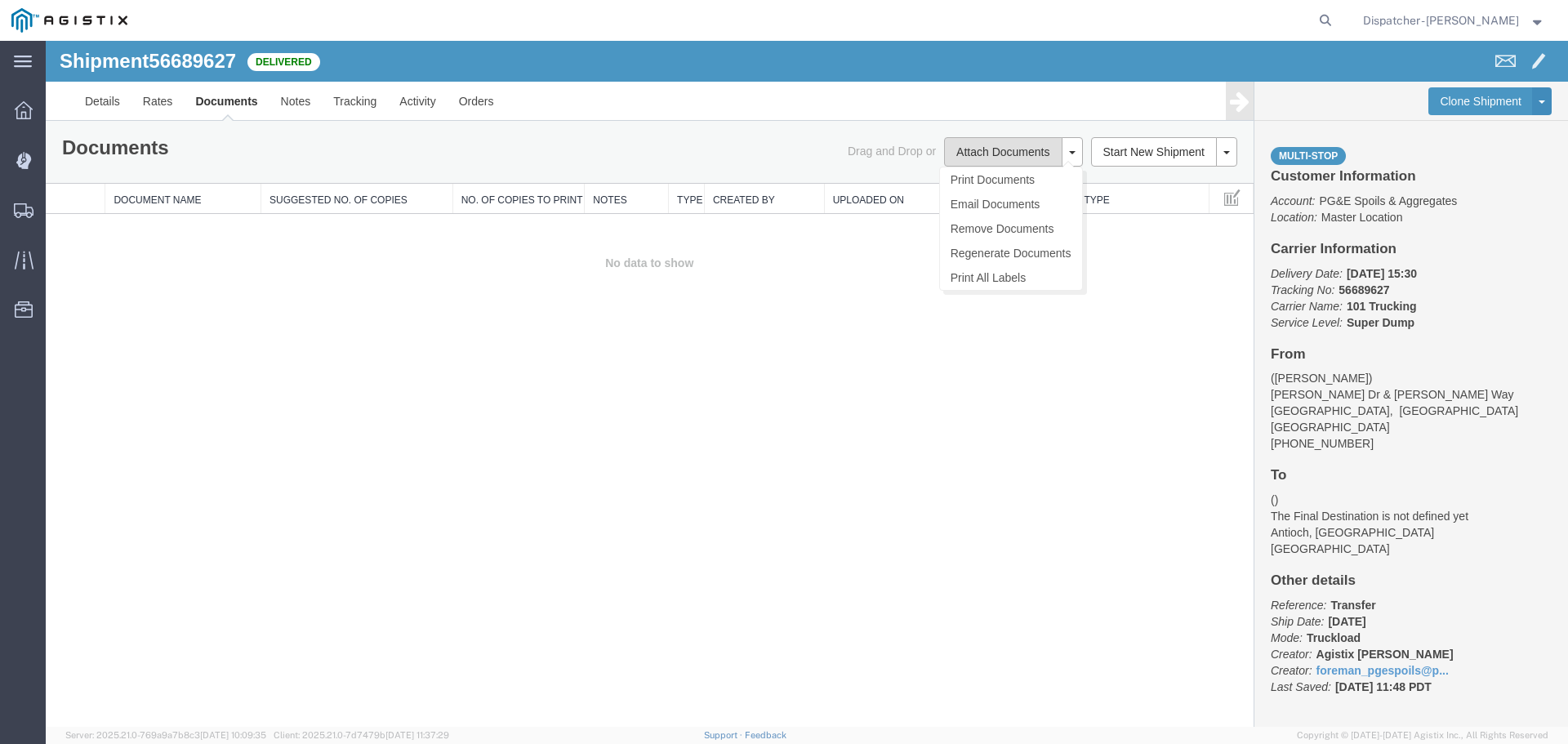
click at [1015, 142] on button "Attach Documents" at bounding box center [1003, 152] width 117 height 30
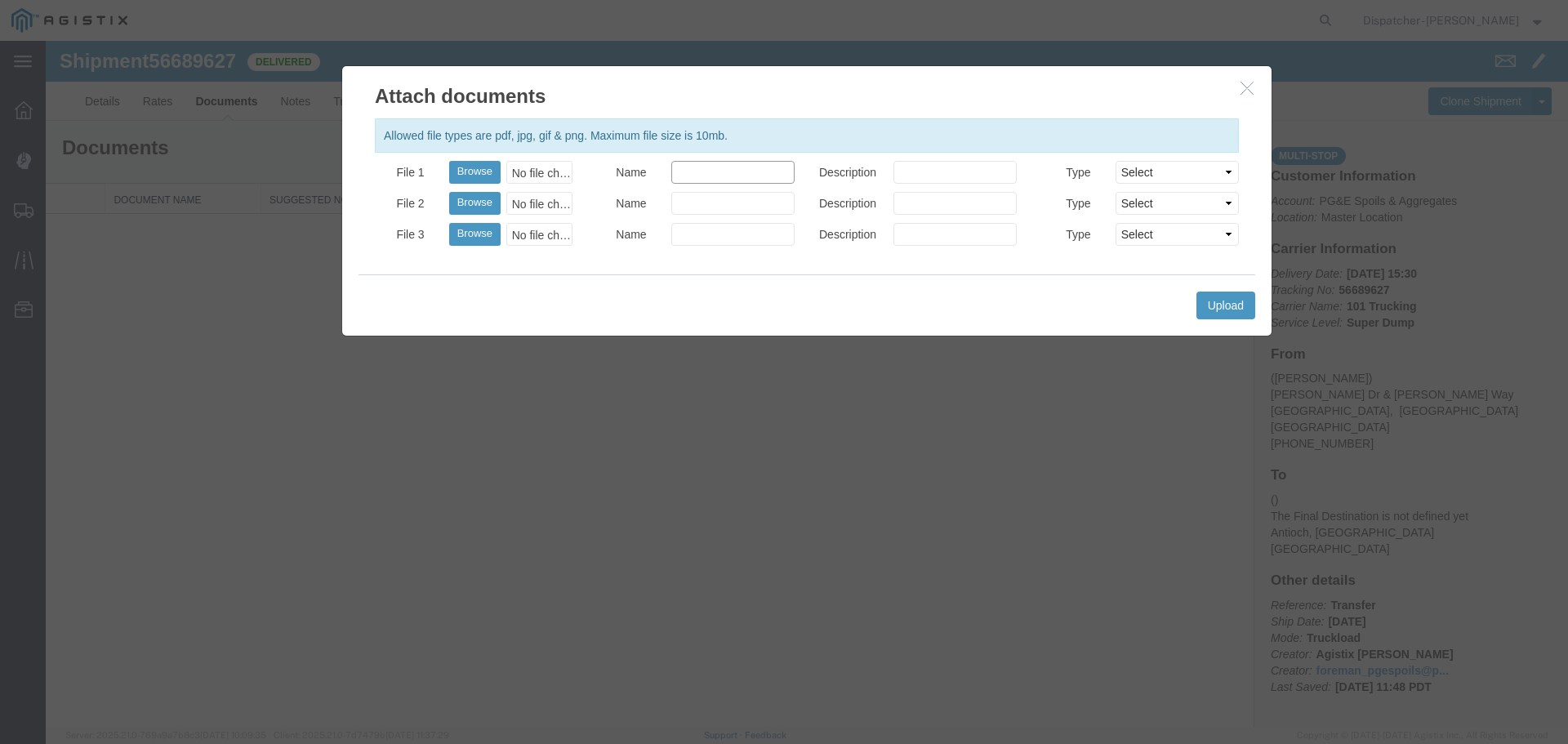
click at [700, 174] on input "Name" at bounding box center [733, 173] width 124 height 23
type input "Truck and Scale Tags"
click at [472, 167] on button "Browse" at bounding box center [474, 173] width 52 height 23
type input "C:\fakepath\Truck and Scale Tags 56689627.pdf"
click at [1232, 314] on button "Upload" at bounding box center [1225, 306] width 59 height 28
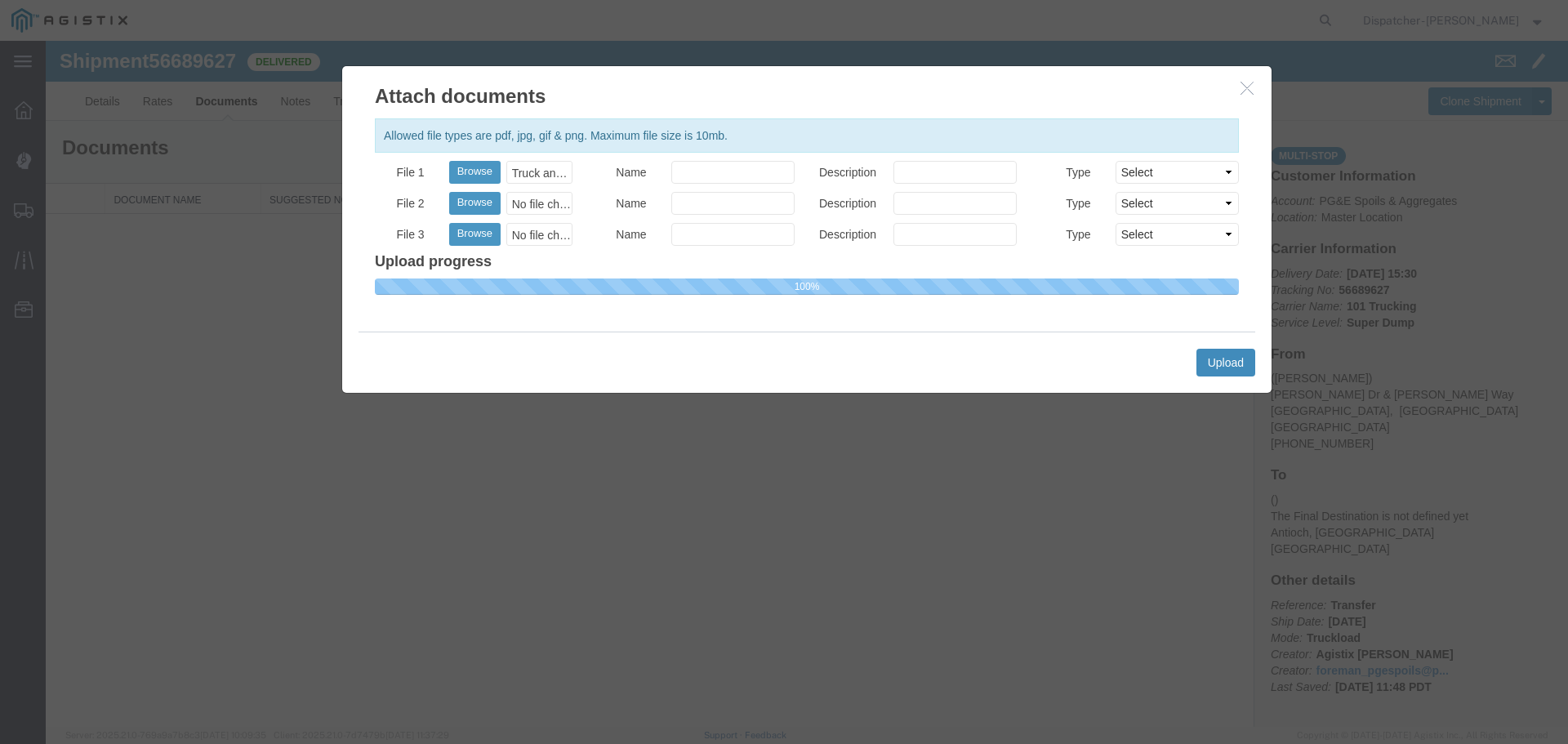
select select
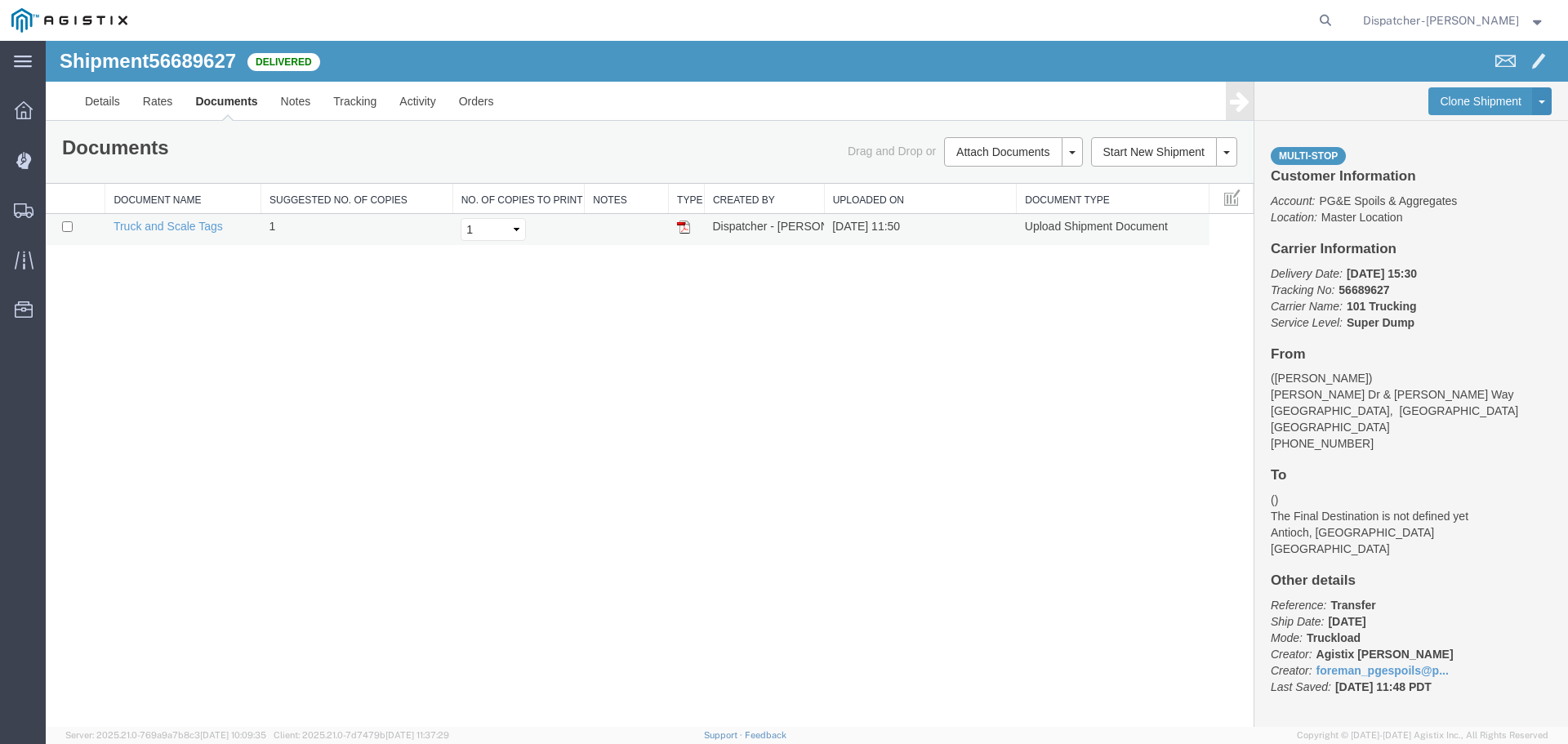
click at [690, 231] on td at bounding box center [686, 230] width 36 height 32
click at [681, 228] on img at bounding box center [683, 227] width 13 height 13
click at [56, 209] on span "Shipments" at bounding box center [50, 209] width 11 height 32
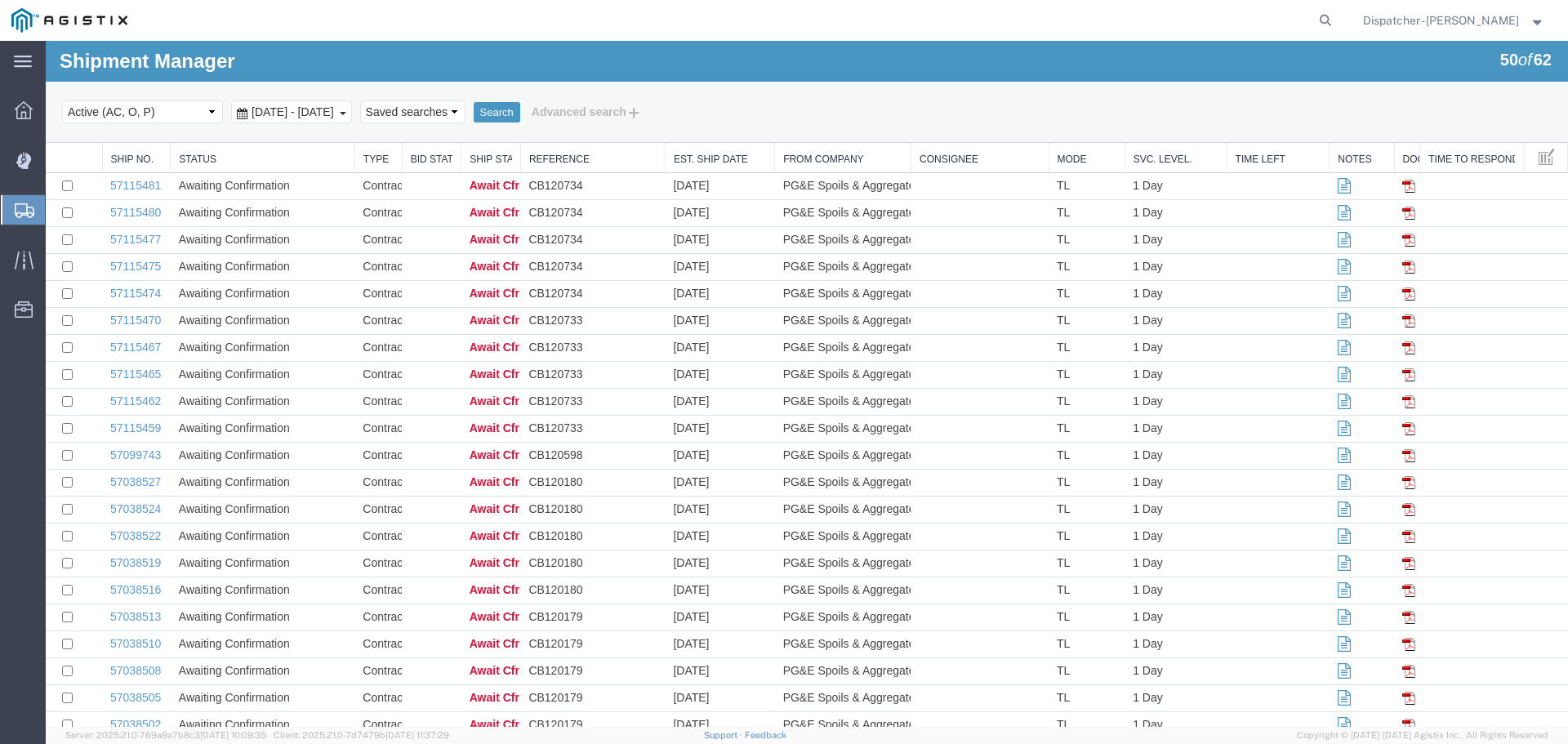
click at [299, 111] on span "[DATE] - [DATE]" at bounding box center [292, 111] width 90 height 13
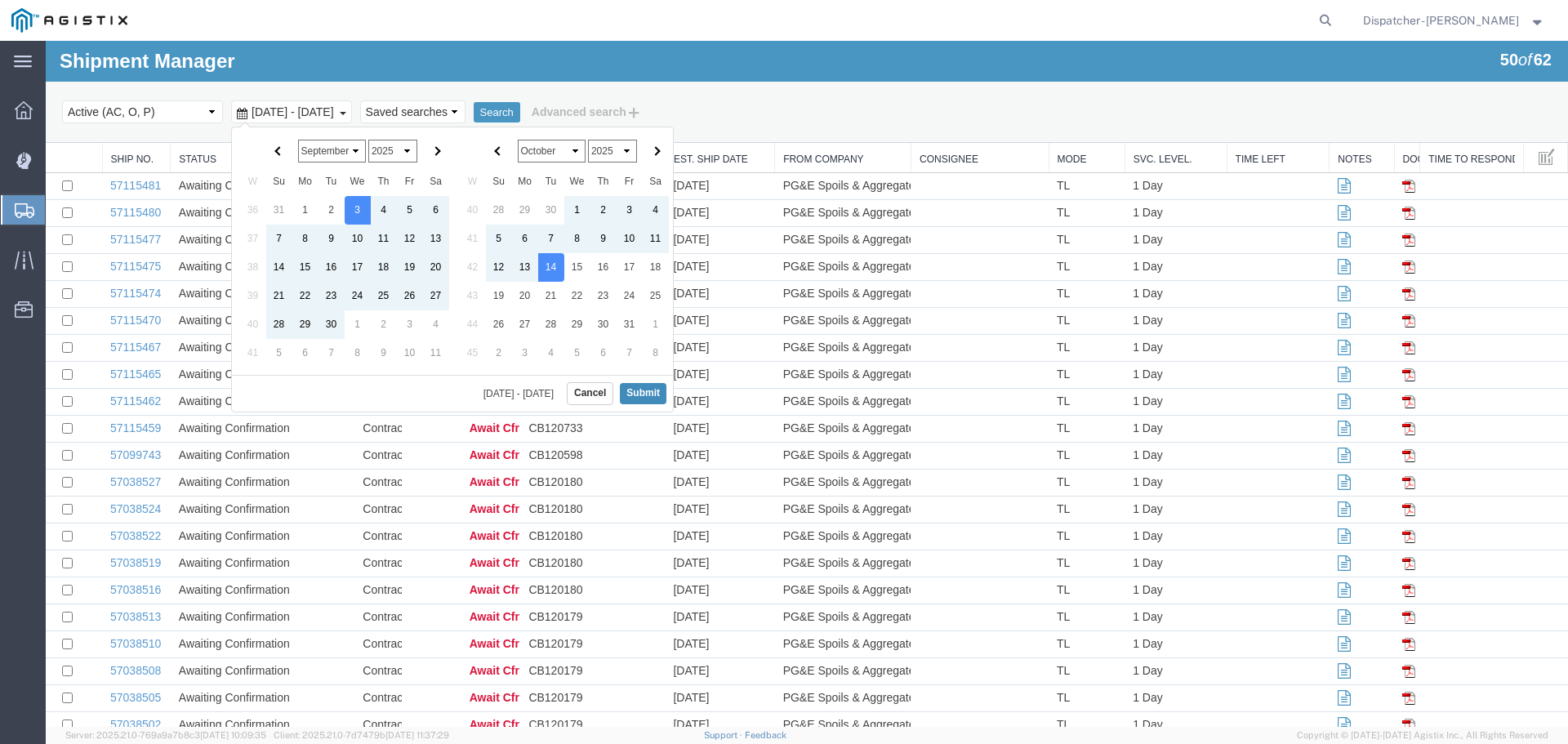
click at [654, 394] on button "Submit" at bounding box center [642, 393] width 46 height 20
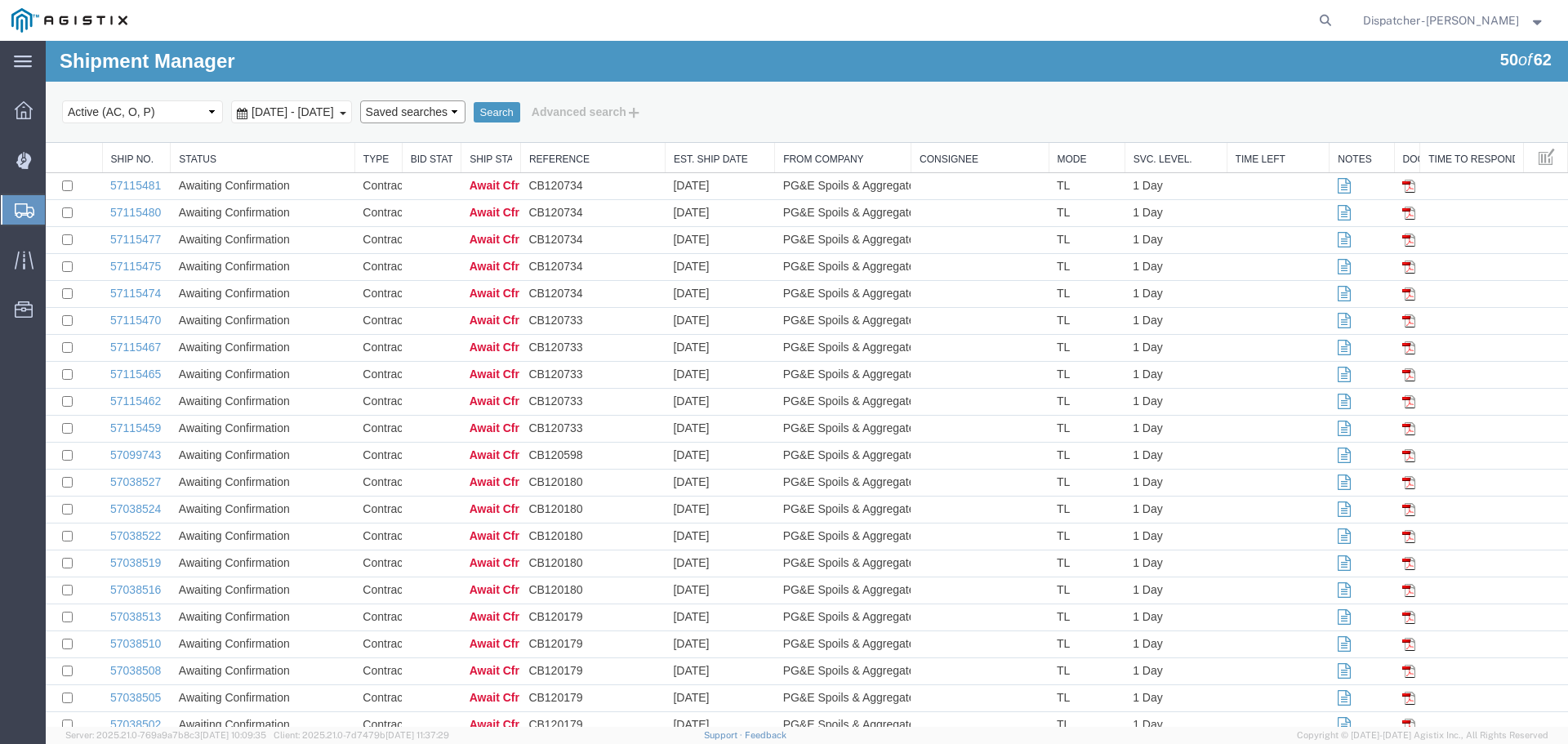
click at [465, 110] on select "Saved searches" at bounding box center [413, 112] width 105 height 23
click at [521, 117] on button "Search" at bounding box center [496, 112] width 46 height 21
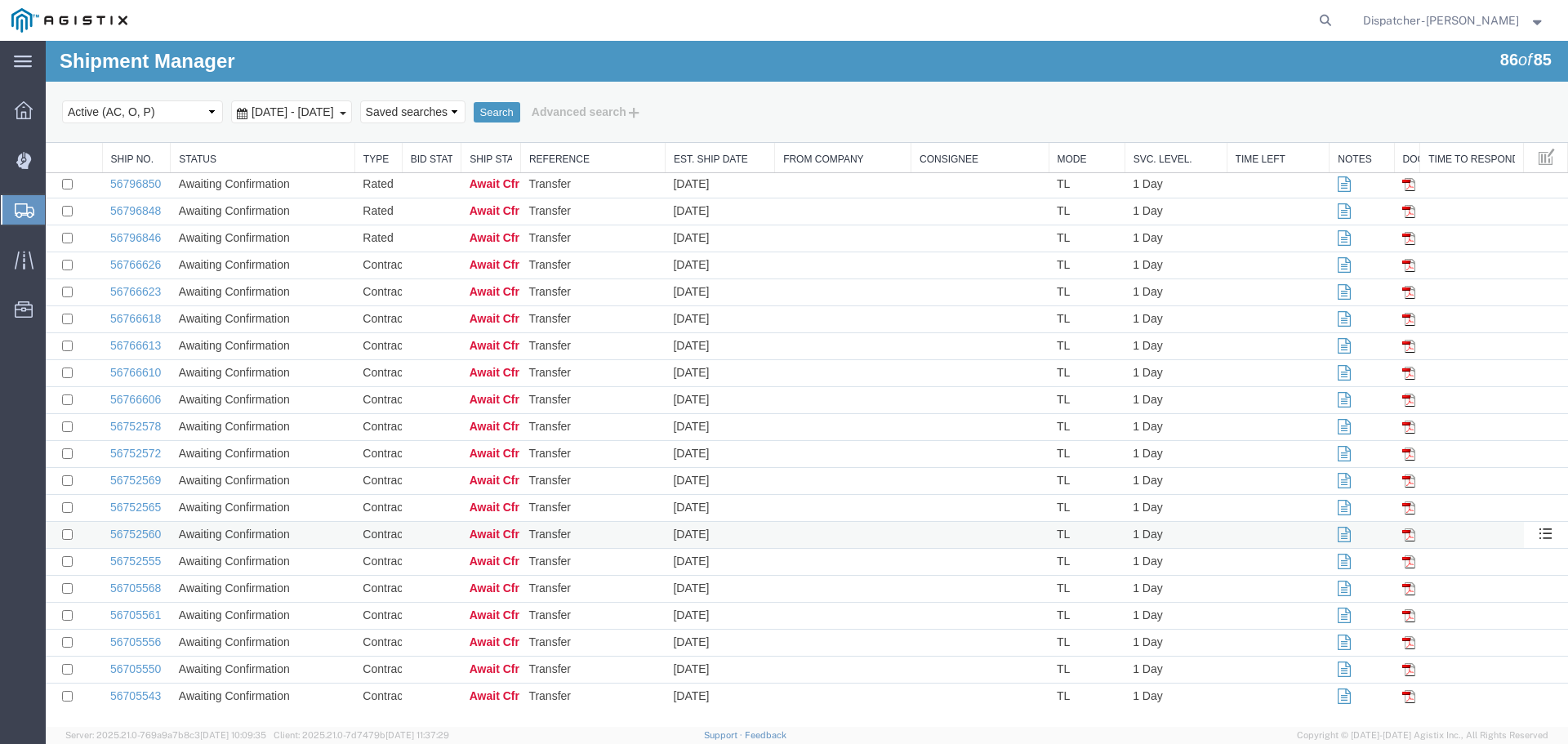
scroll to position [1815, 0]
